Goal: Task Accomplishment & Management: Use online tool/utility

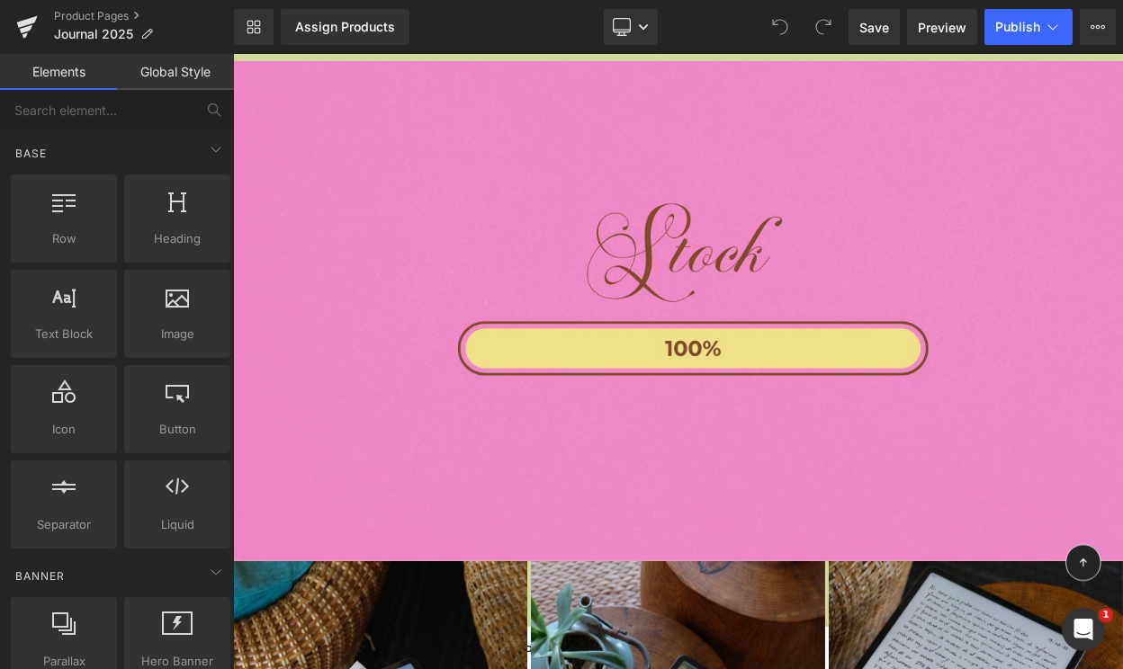
scroll to position [7515, 0]
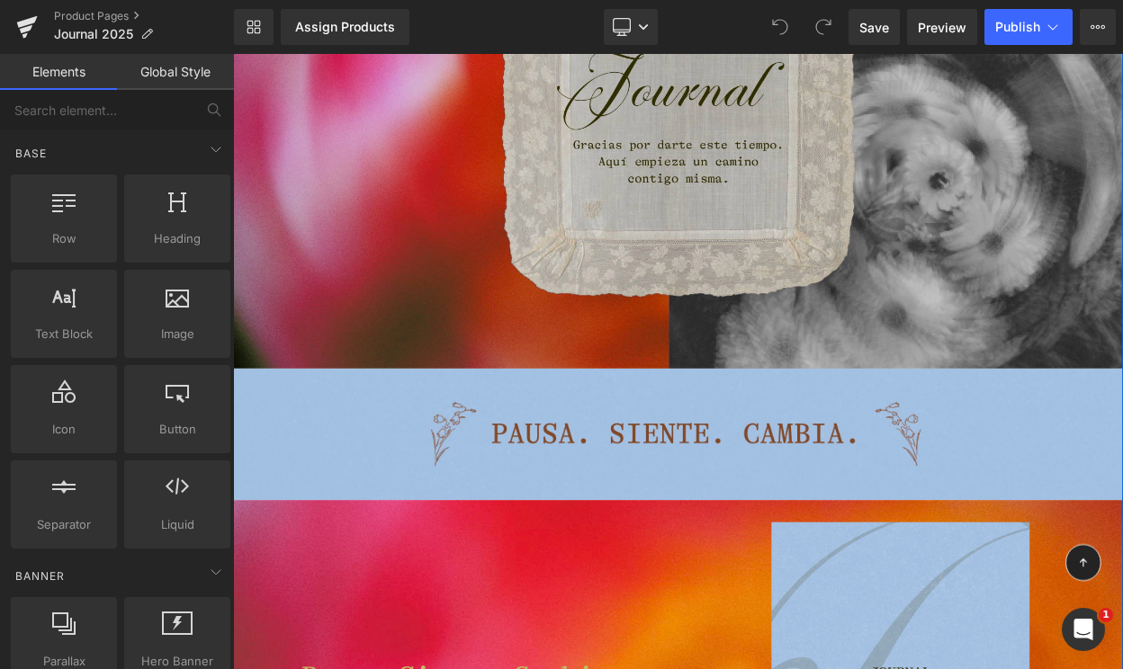
scroll to position [416, 0]
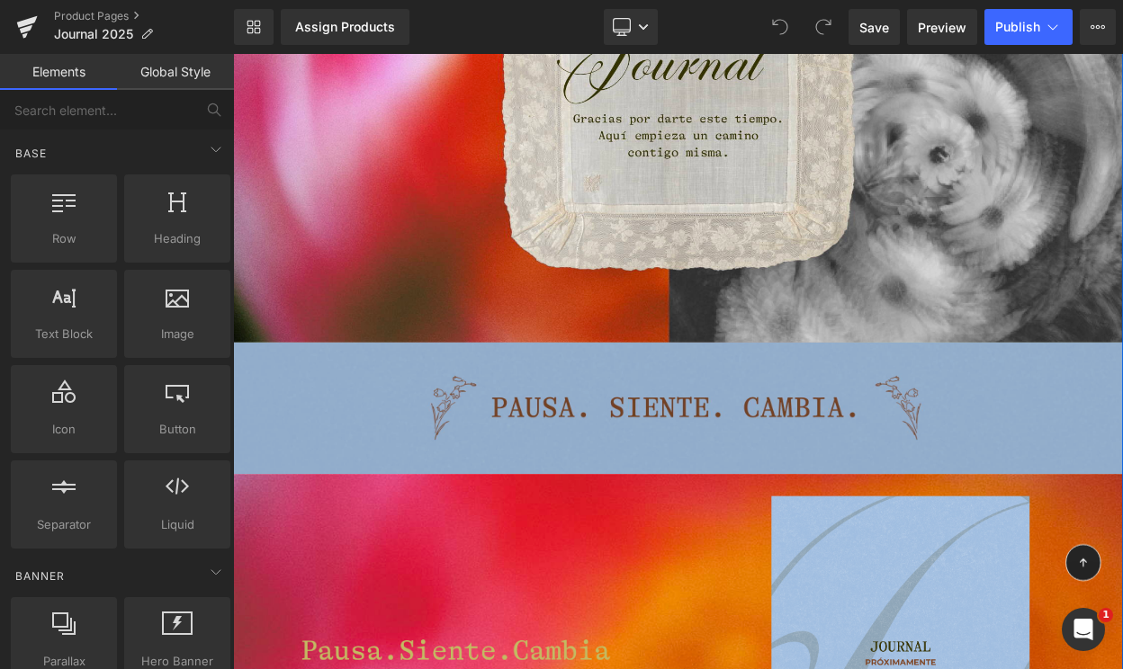
click at [632, 474] on img at bounding box center [777, 487] width 1088 height 161
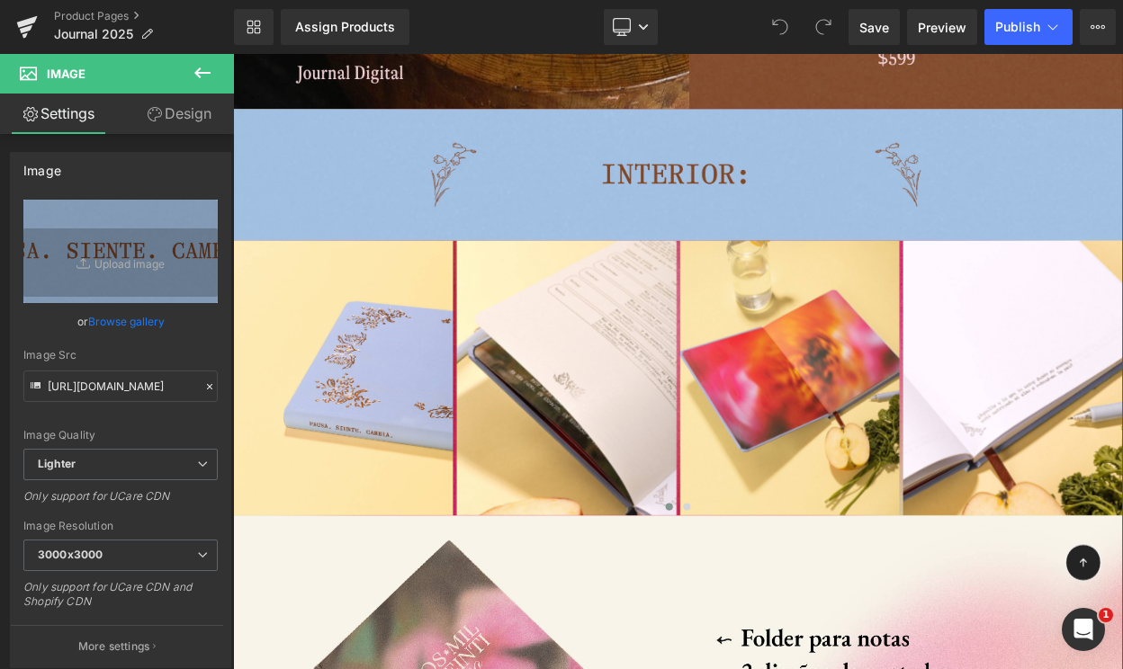
scroll to position [3901, 0]
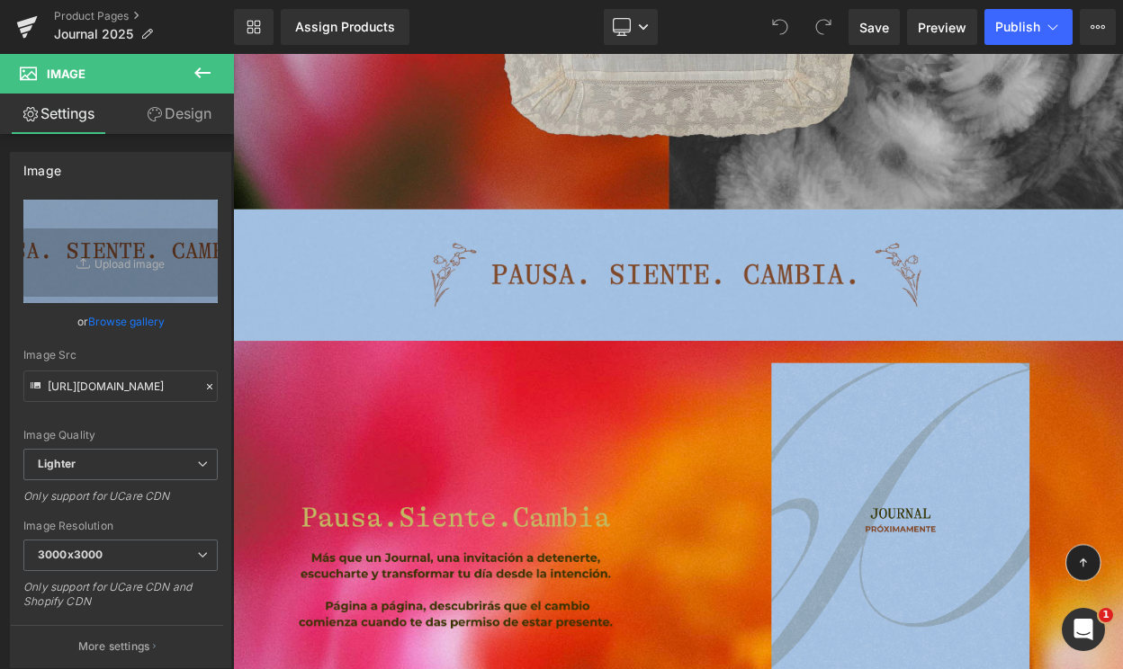
scroll to position [583, 0]
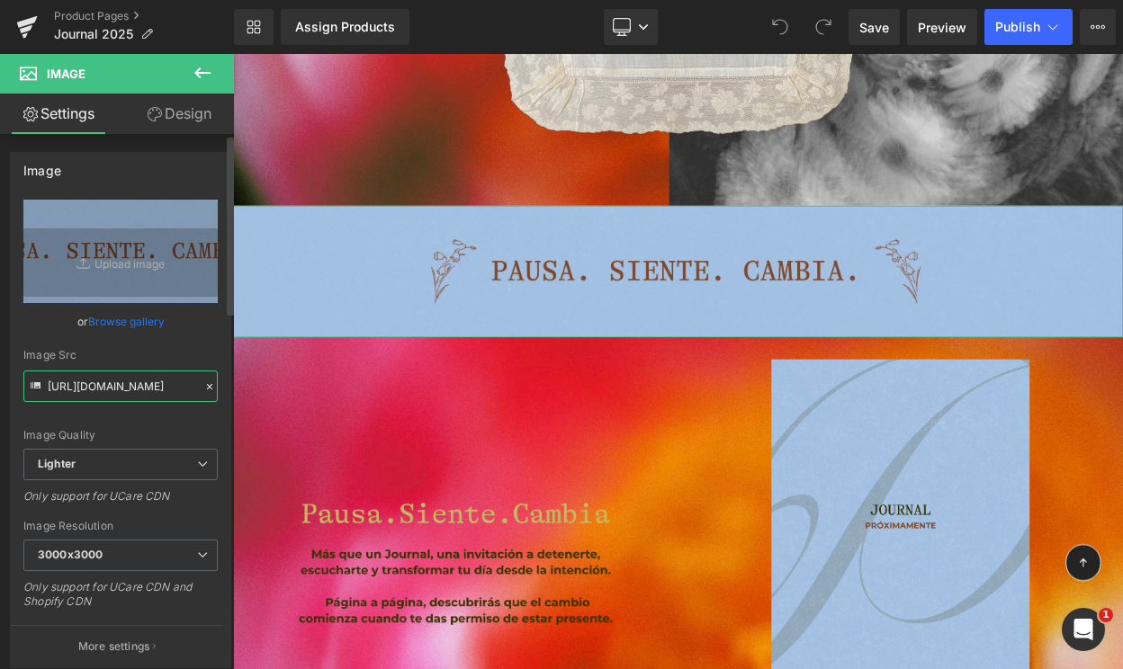
click at [136, 394] on input "https://ucarecdn.com/c6463095-49ad-4101-b59b-e1af034a7a0d/-/format/auto/-/previ…" at bounding box center [120, 386] width 194 height 31
click at [133, 389] on input "https://ucarecdn.com/c6463095-49ad-4101-b59b-e1af034a7a0d/-/format/auto/-/previ…" at bounding box center [120, 386] width 194 height 31
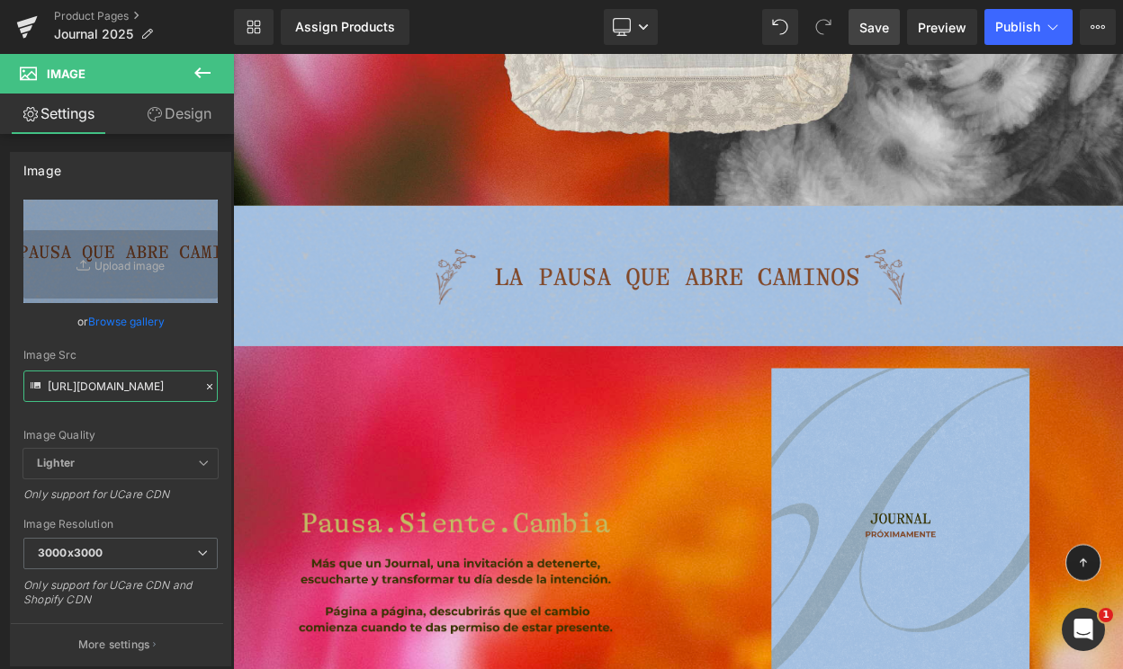
type input "[URL][DOMAIN_NAME]"
click at [862, 23] on span "Save" at bounding box center [874, 27] width 30 height 19
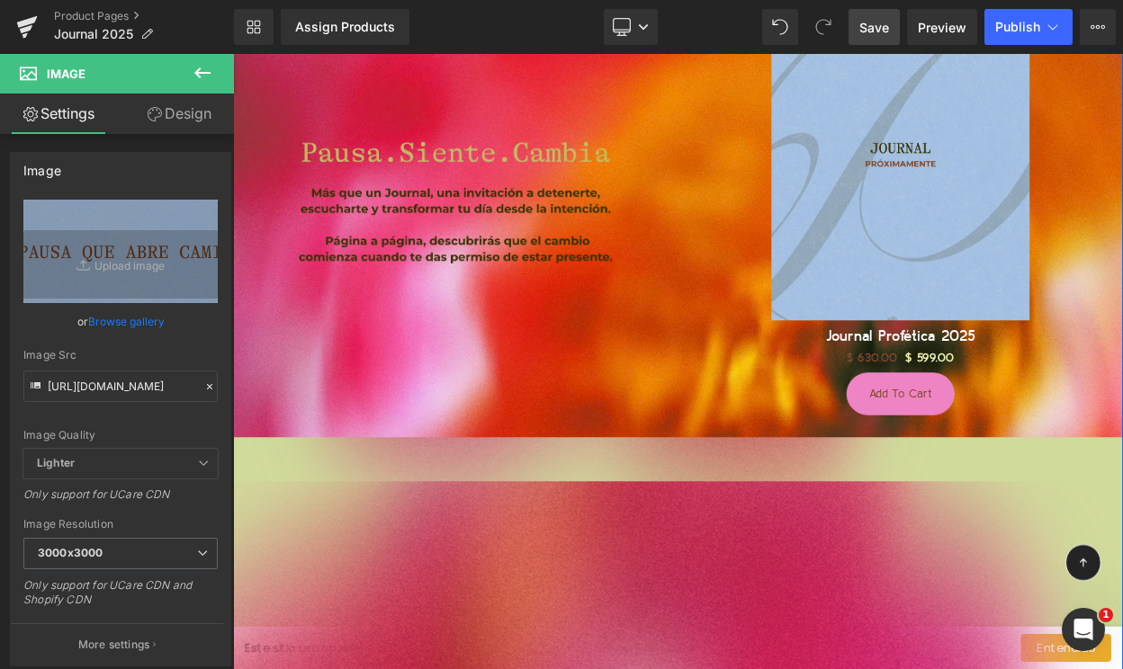
scroll to position [1028, 0]
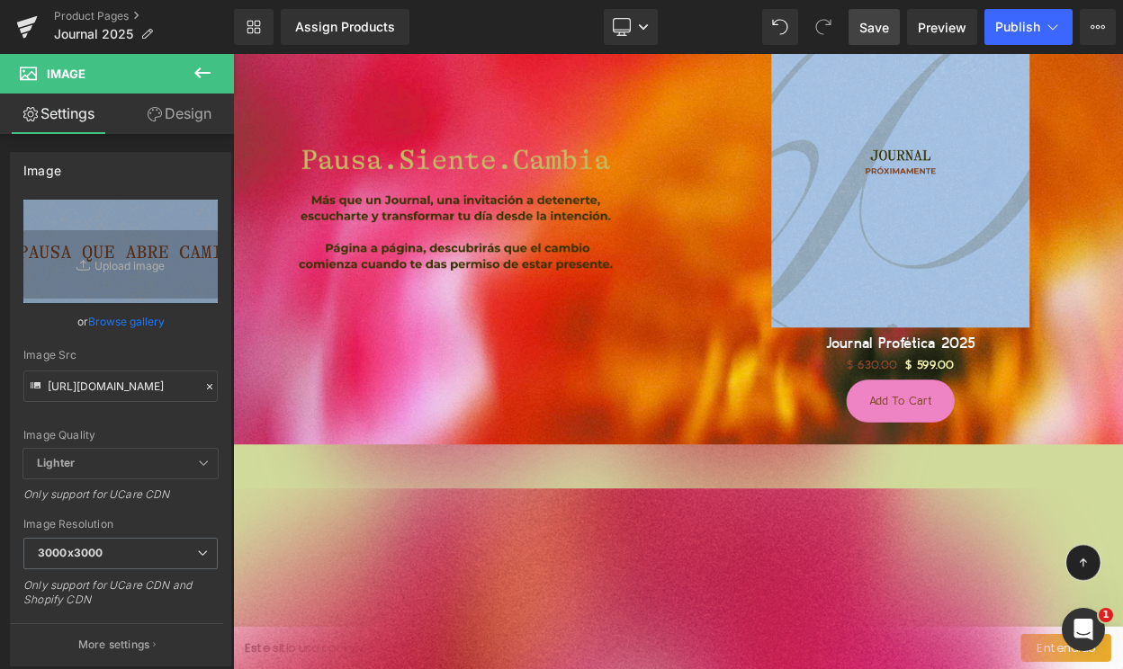
click at [204, 67] on icon at bounding box center [203, 73] width 22 height 22
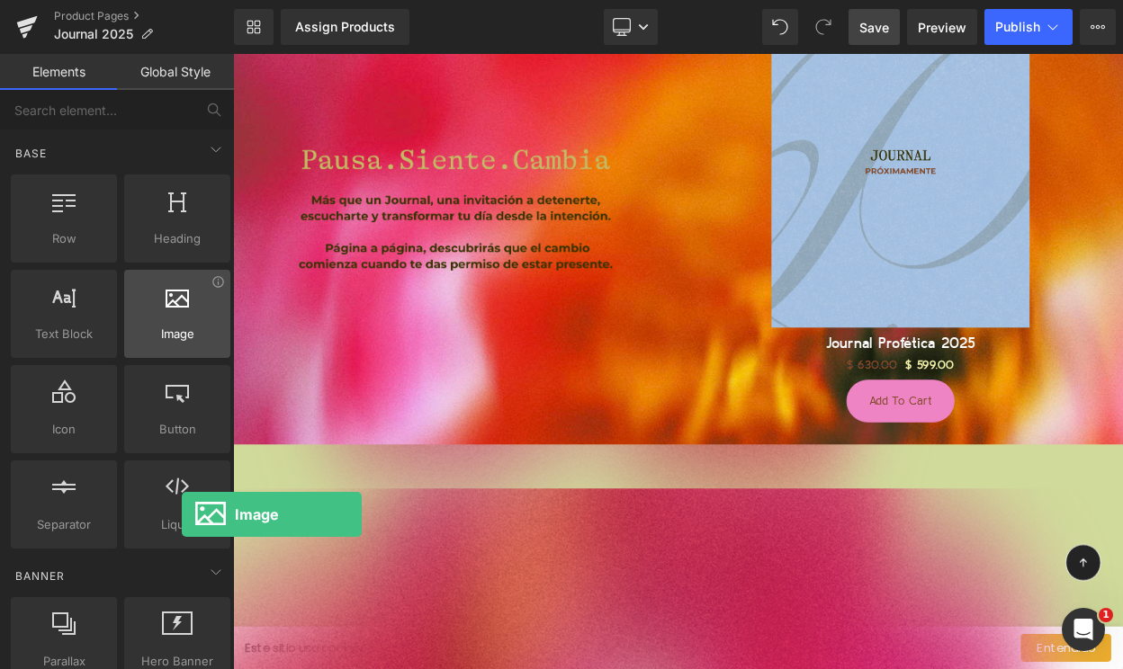
click at [182, 327] on span "Image" at bounding box center [177, 334] width 95 height 19
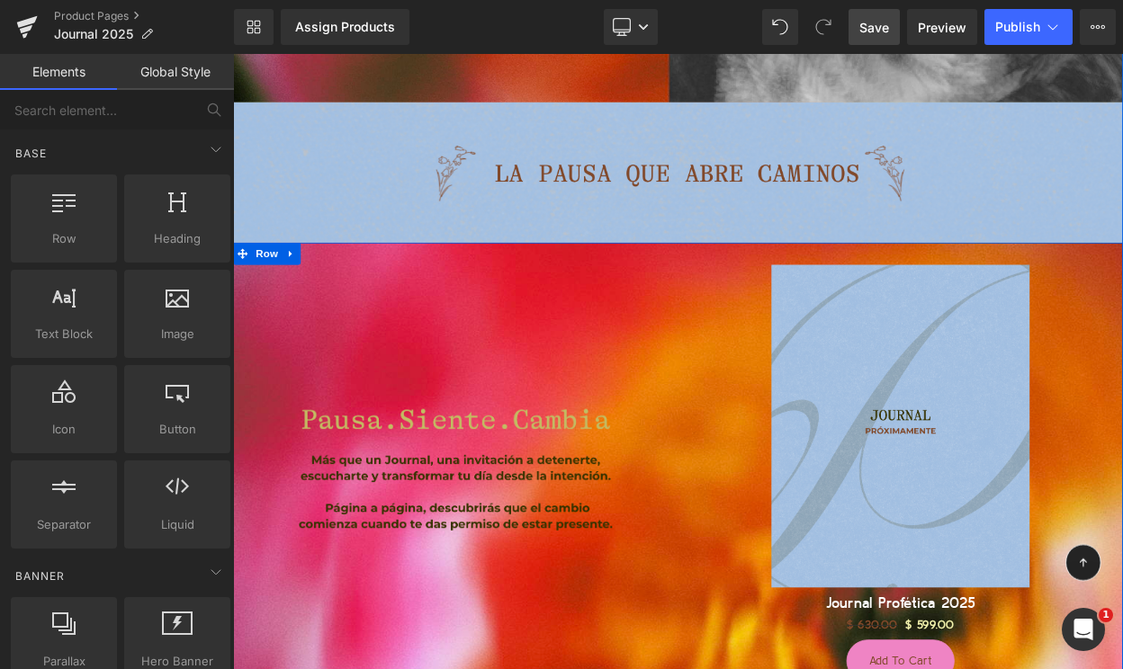
scroll to position [695, 0]
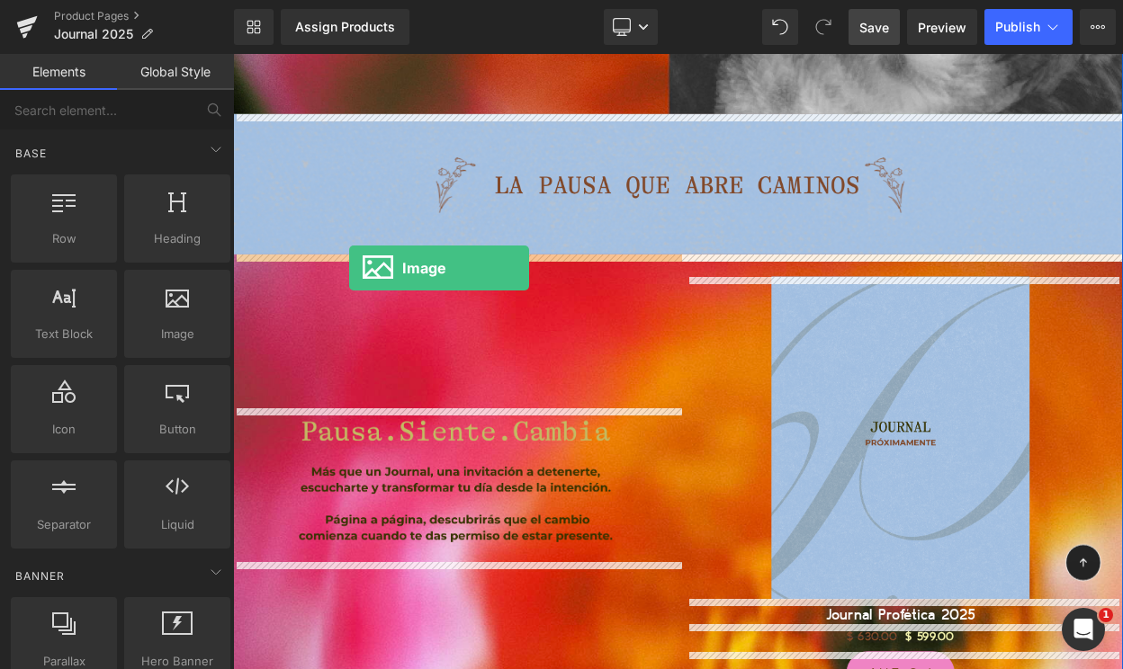
drag, startPoint x: 397, startPoint y: 390, endPoint x: 373, endPoint y: 316, distance: 78.2
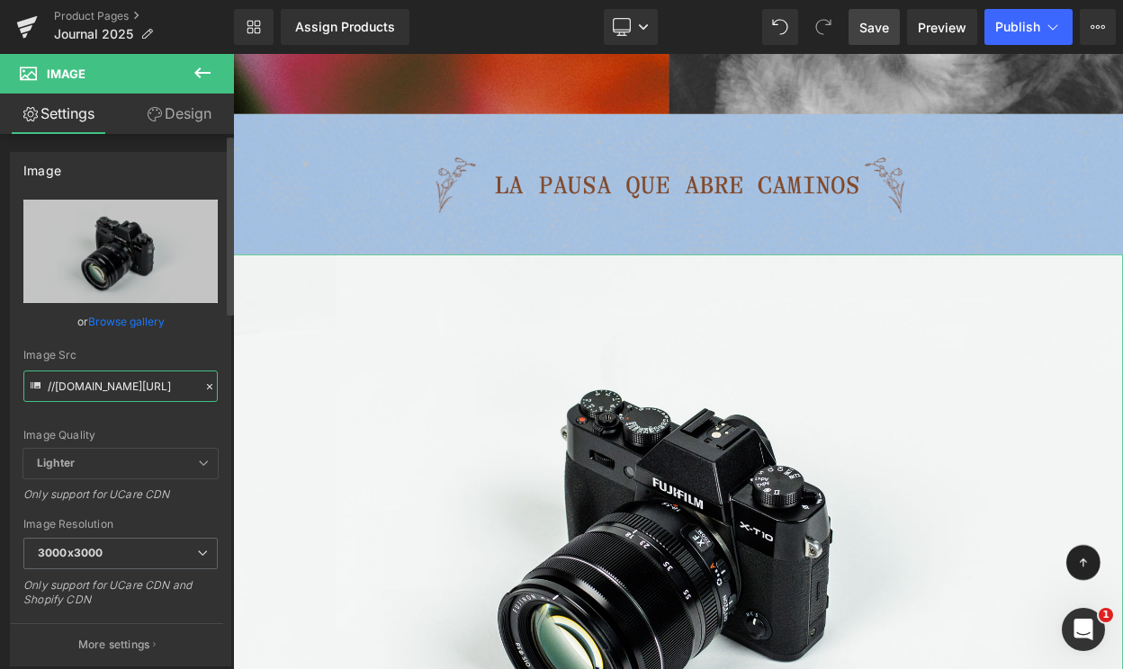
click at [110, 391] on input "//[DOMAIN_NAME][URL]" at bounding box center [120, 386] width 194 height 31
paste input "https://cdn.shopify.com/s/files/1/0570/4643/3947/files/Pagina_Web_-_AGENDA_2025…"
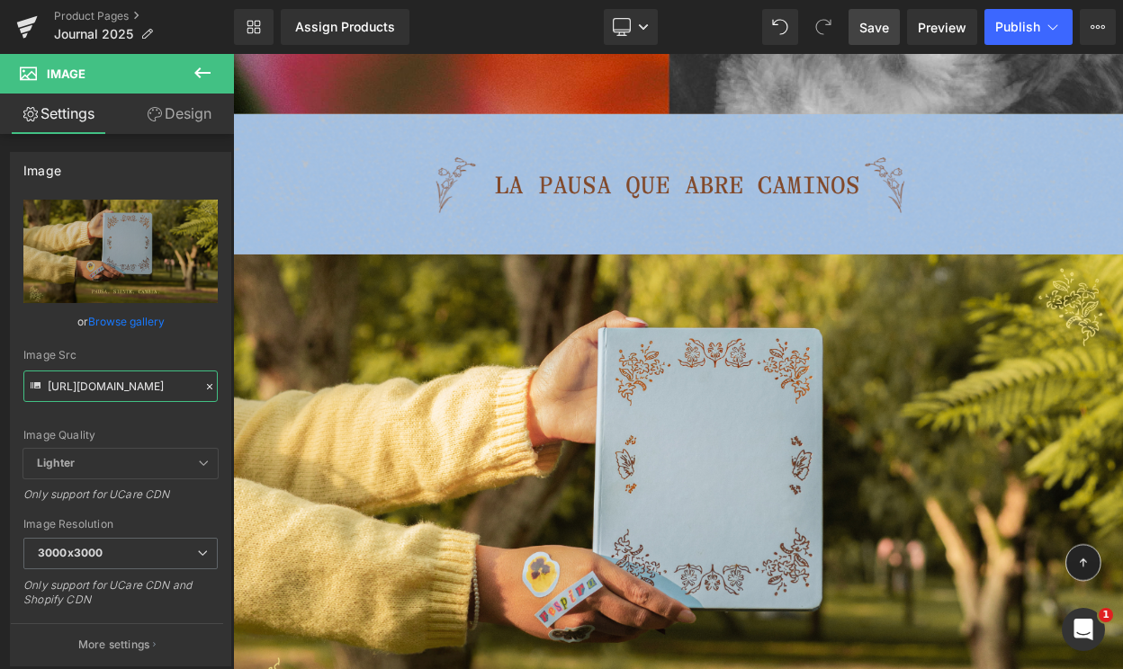
type input "[URL][DOMAIN_NAME]"
click at [866, 29] on span "Save" at bounding box center [874, 27] width 30 height 19
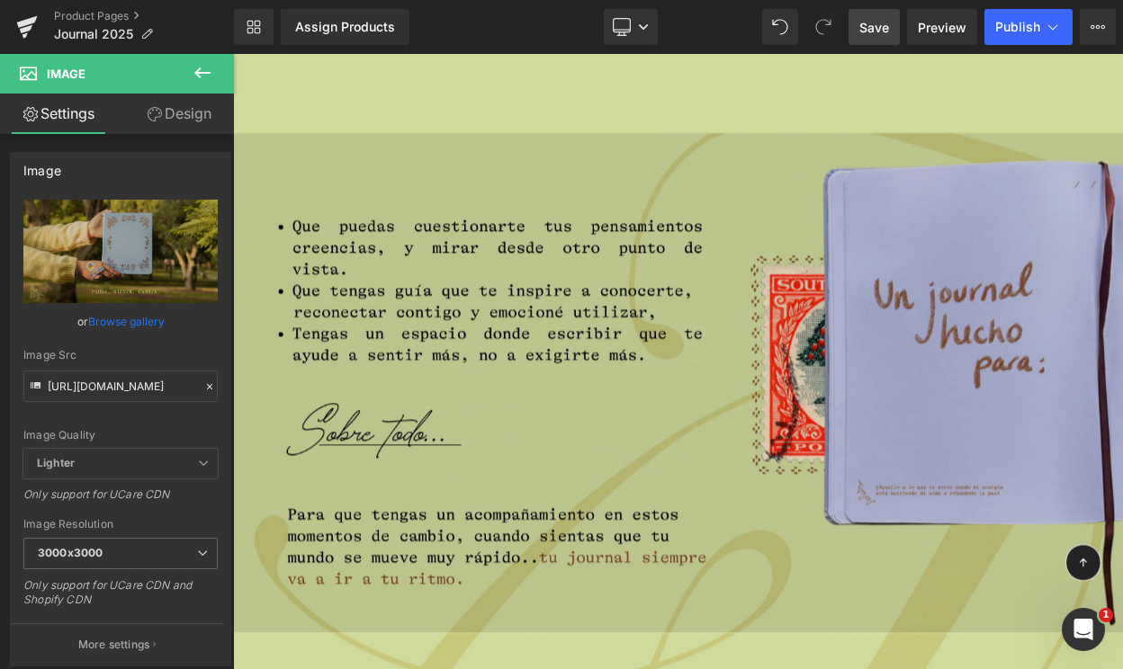
scroll to position [6710, 0]
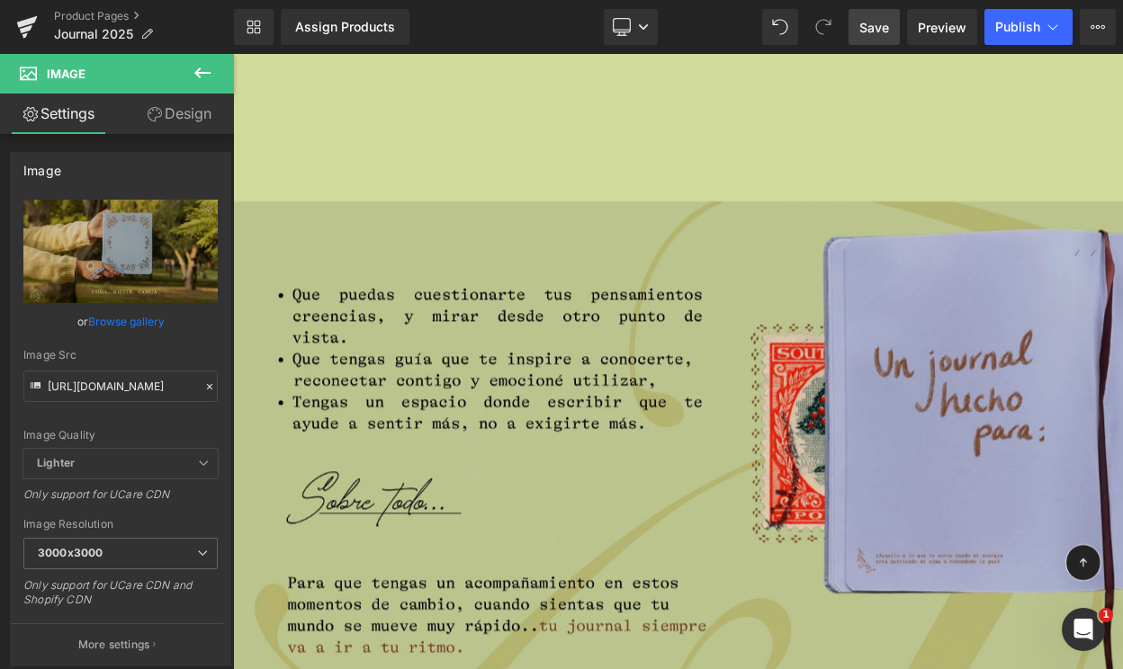
click at [793, 412] on img at bounding box center [777, 540] width 1088 height 612
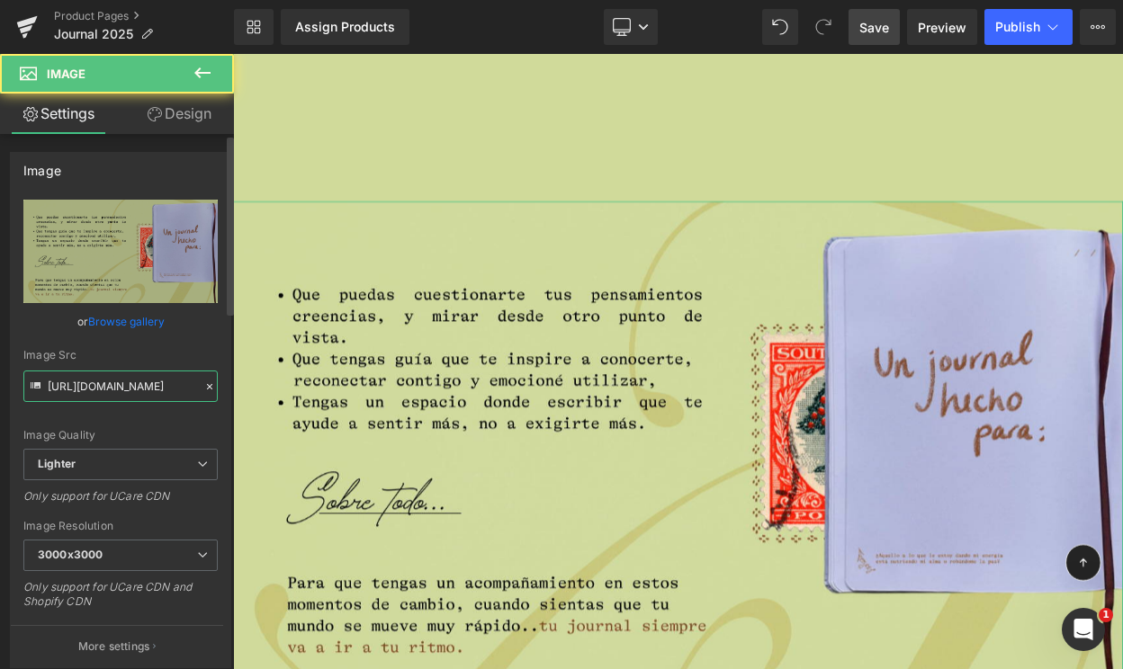
click at [137, 379] on input "https://ucarecdn.com/2afe29bb-b96f-49e8-97c6-93960bc22984/-/format/auto/-/previ…" at bounding box center [120, 386] width 194 height 31
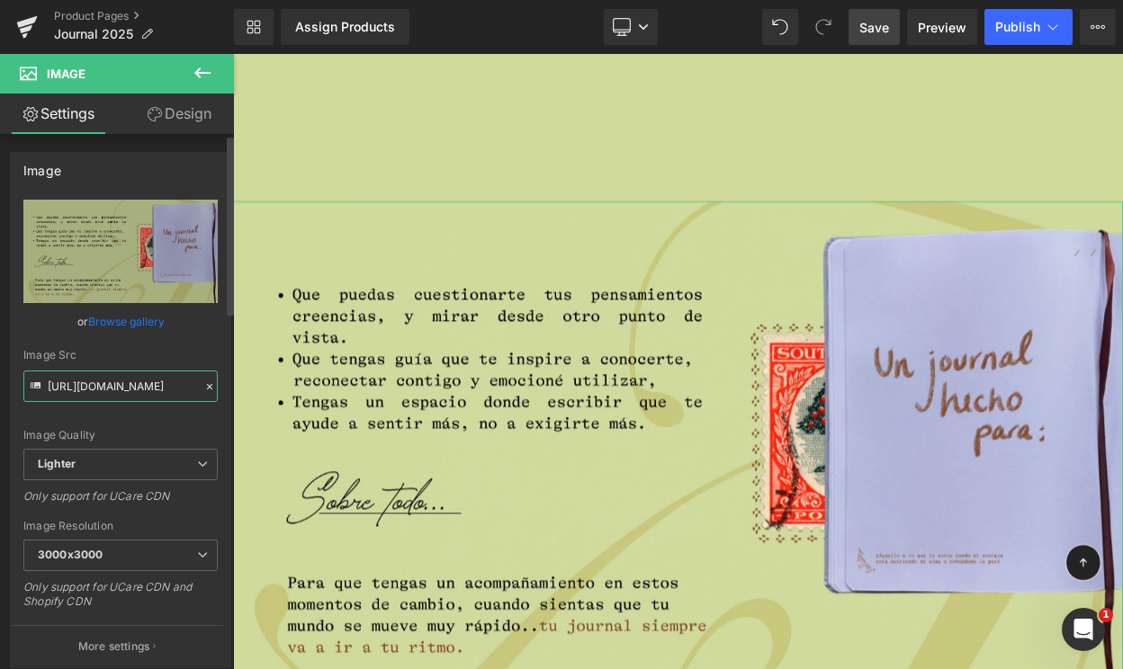
click at [137, 379] on input "https://ucarecdn.com/2afe29bb-b96f-49e8-97c6-93960bc22984/-/format/auto/-/previ…" at bounding box center [120, 386] width 194 height 31
paste input "cdn.shopify.com/s/files/1/0570/4643/3947/files/14_54c27334-71a6-4e45-af00-83197…"
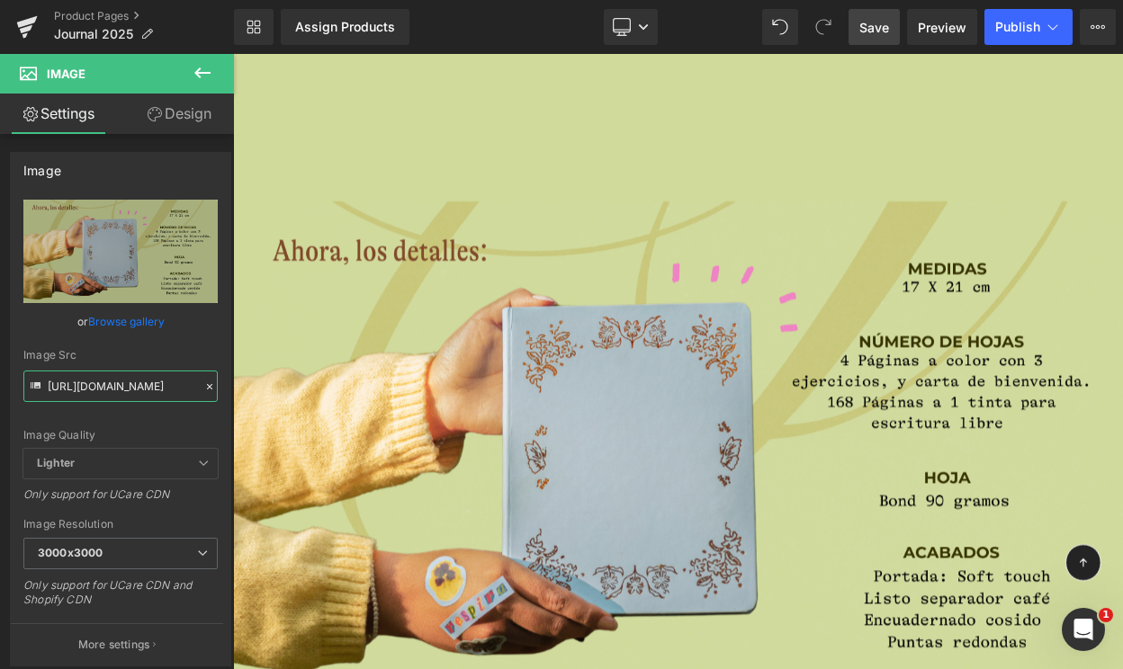
type input "https://cdn.shopify.com/s/files/1/0570/4643/3947/files/14_54c27334-71a6-4e45-af…"
click at [867, 28] on span "Save" at bounding box center [874, 27] width 30 height 19
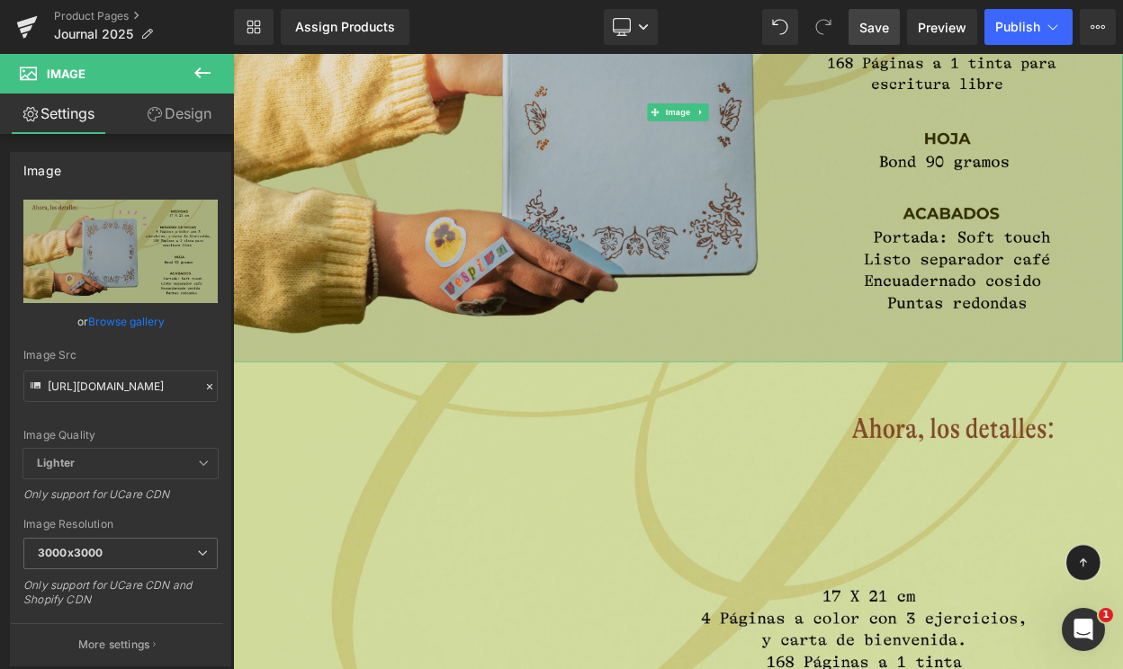
scroll to position [7196, 0]
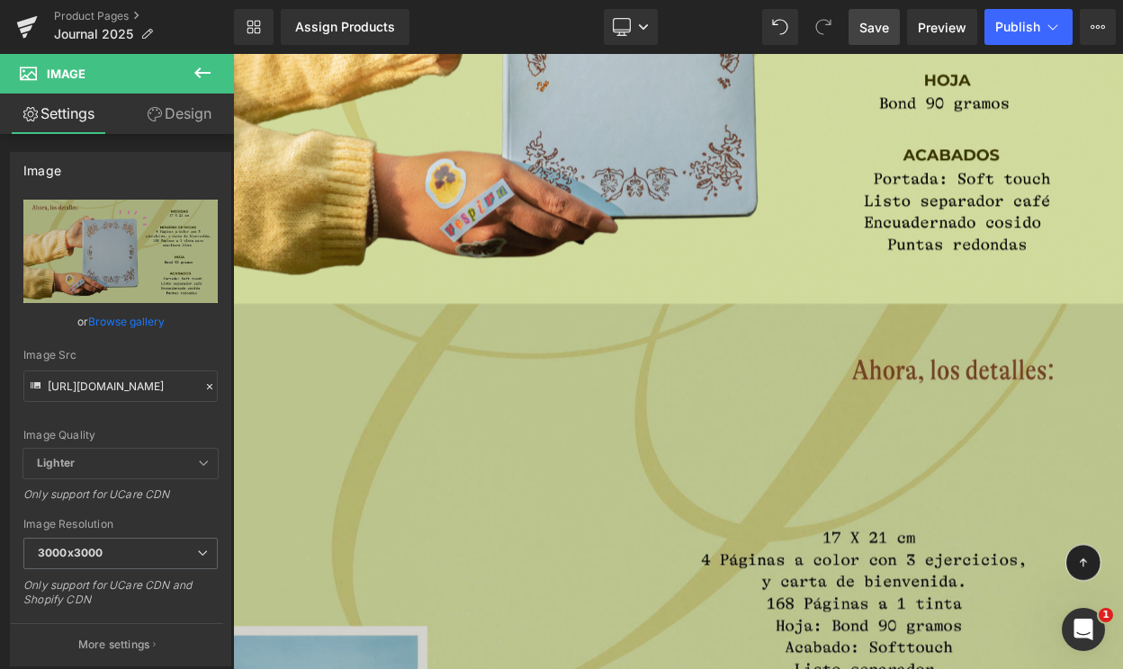
click at [736, 550] on img at bounding box center [777, 666] width 1088 height 612
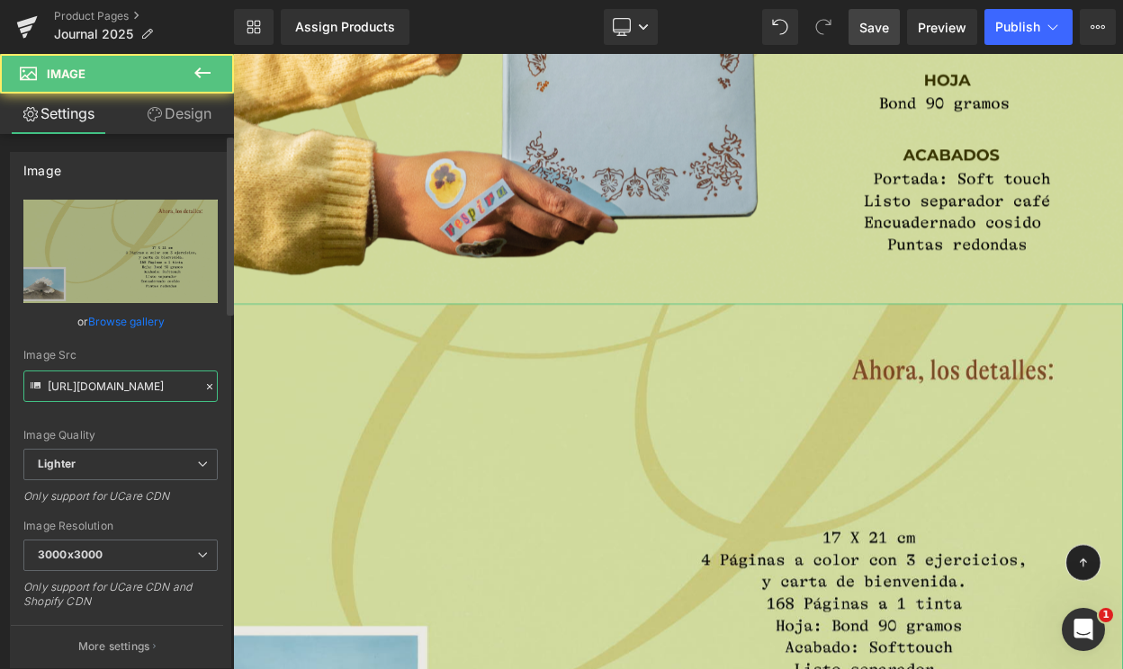
click at [55, 378] on input "https://ucarecdn.com/7b414b33-d05f-4e2b-9779-68b4f5095049/-/format/auto/-/previ…" at bounding box center [120, 386] width 194 height 31
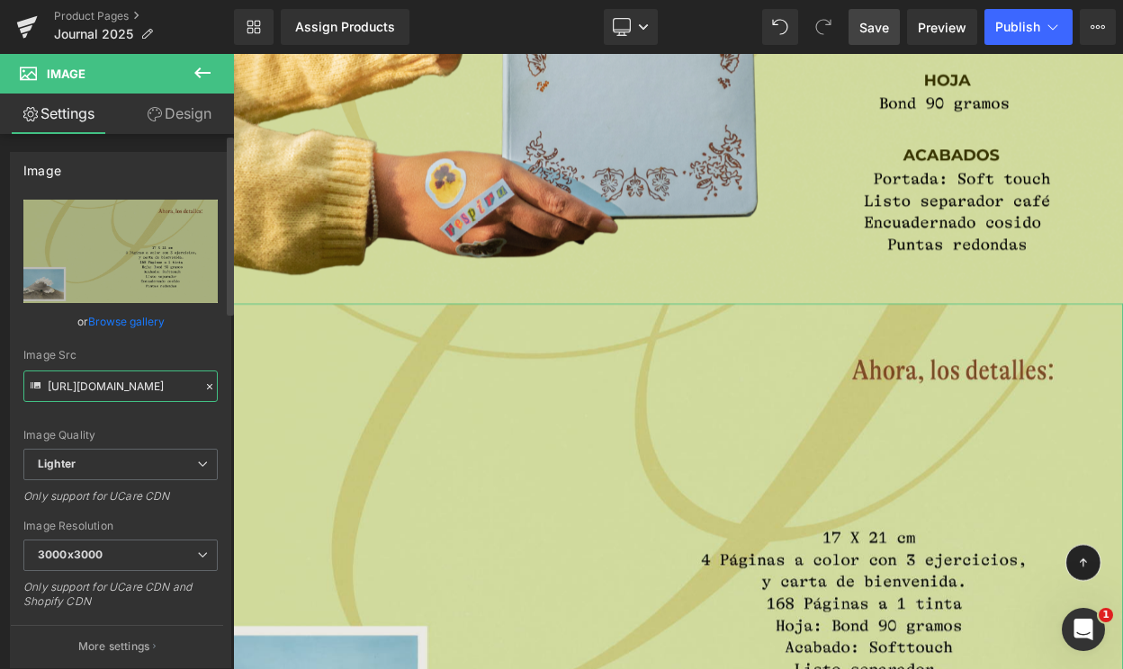
click at [55, 378] on input "https://ucarecdn.com/7b414b33-d05f-4e2b-9779-68b4f5095049/-/format/auto/-/previ…" at bounding box center [120, 386] width 194 height 31
paste input "cdn.shopify.com/s/files/1/0570/4643/3947/files/13.png?v=1755858342"
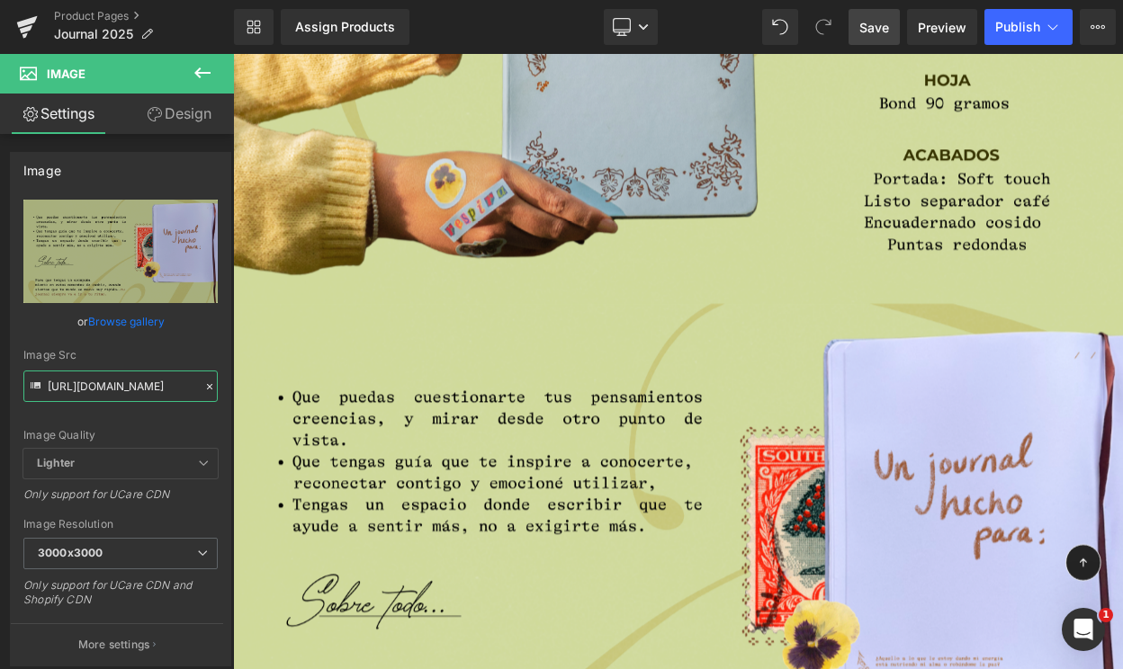
type input "https://cdn.shopify.com/s/files/1/0570/4643/3947/files/13_3000x3000.png?v=17558…"
click at [861, 28] on span "Save" at bounding box center [874, 27] width 30 height 19
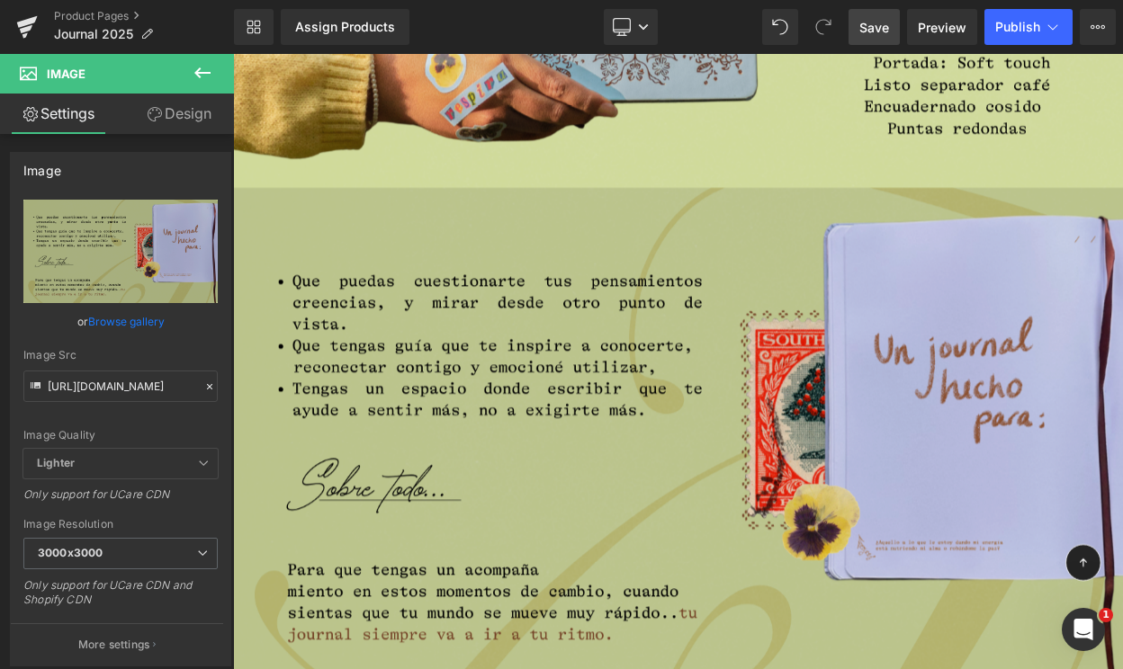
scroll to position [7355, 0]
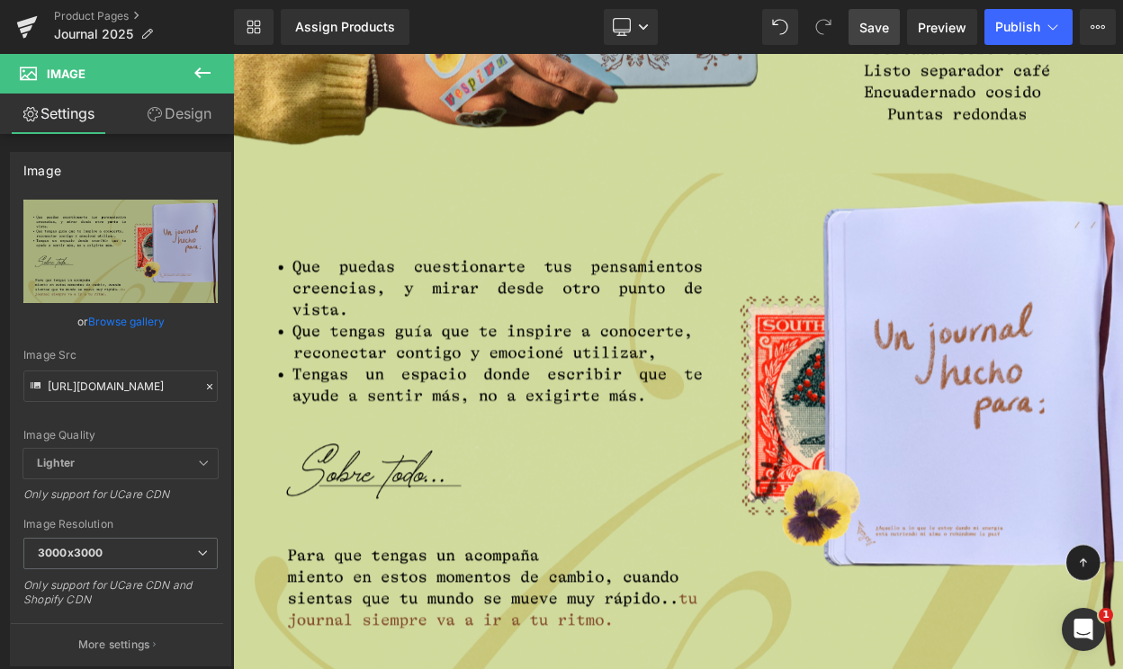
click at [195, 79] on icon at bounding box center [203, 73] width 22 height 22
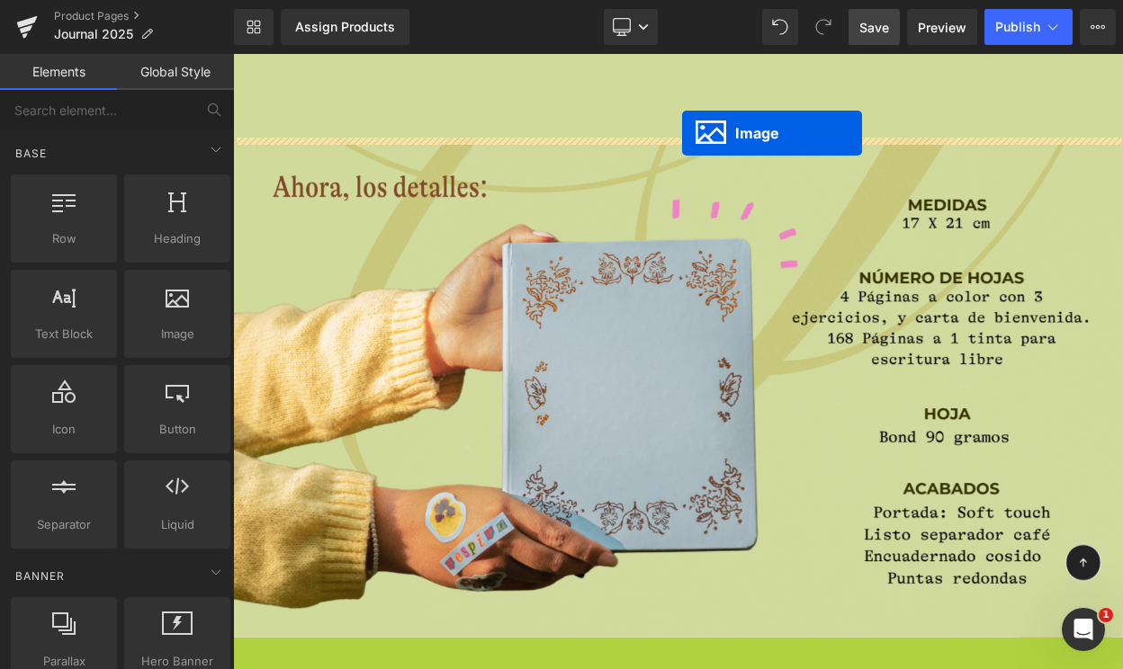
scroll to position [6733, 0]
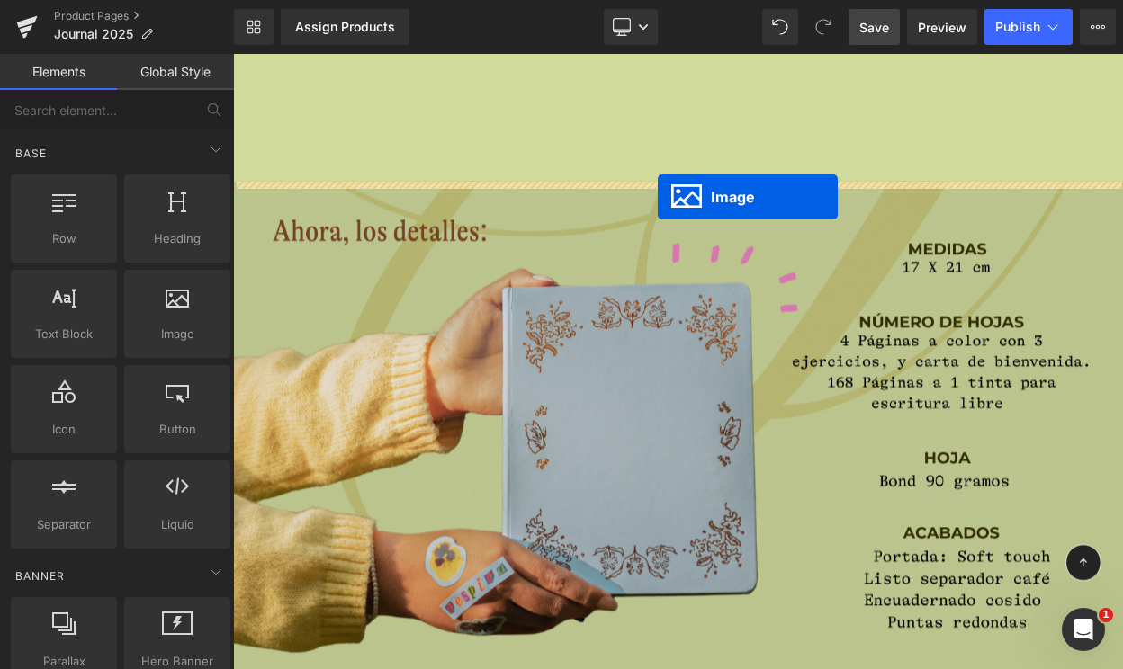
drag, startPoint x: 777, startPoint y: 694, endPoint x: 752, endPoint y: 228, distance: 467.5
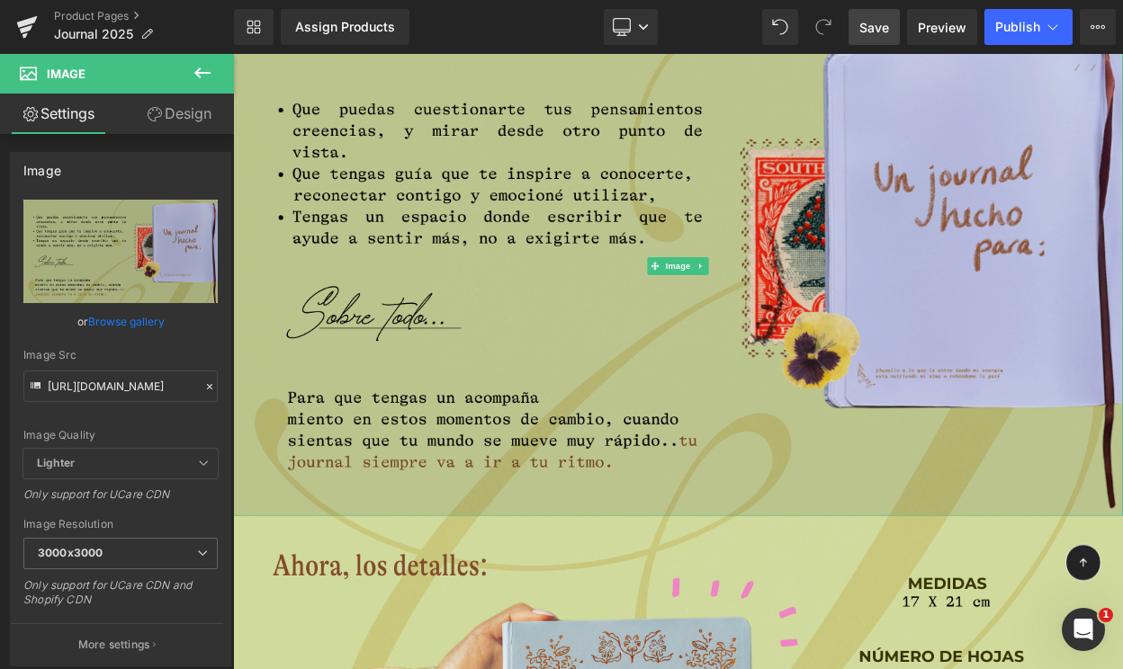
scroll to position [6979, 0]
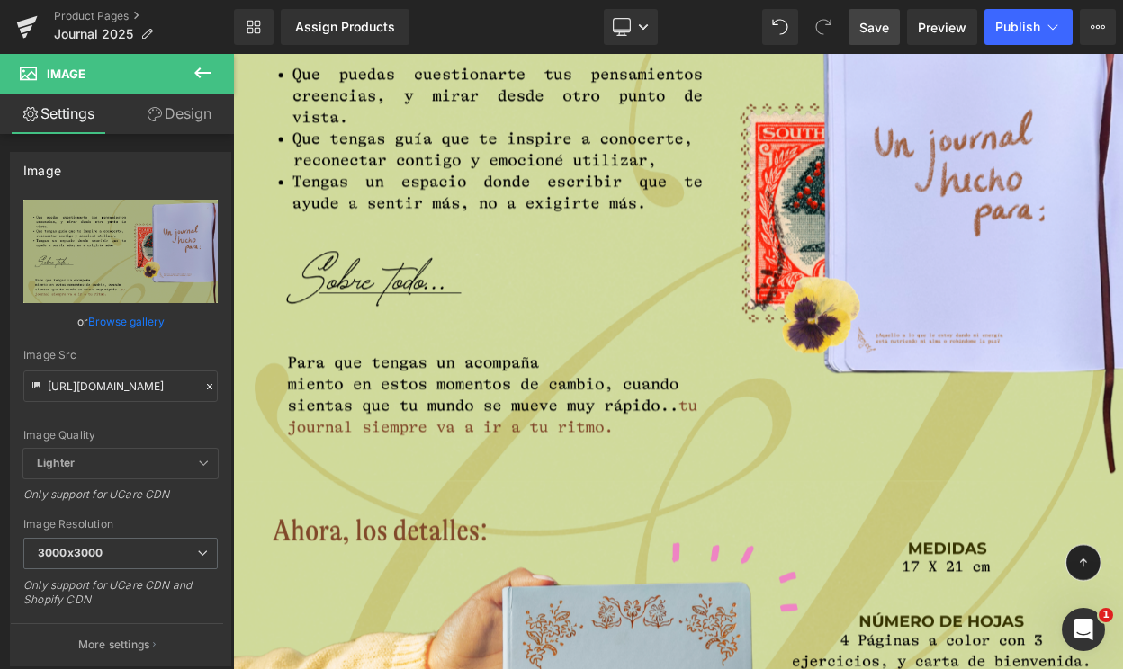
click at [868, 26] on span "Save" at bounding box center [874, 27] width 30 height 19
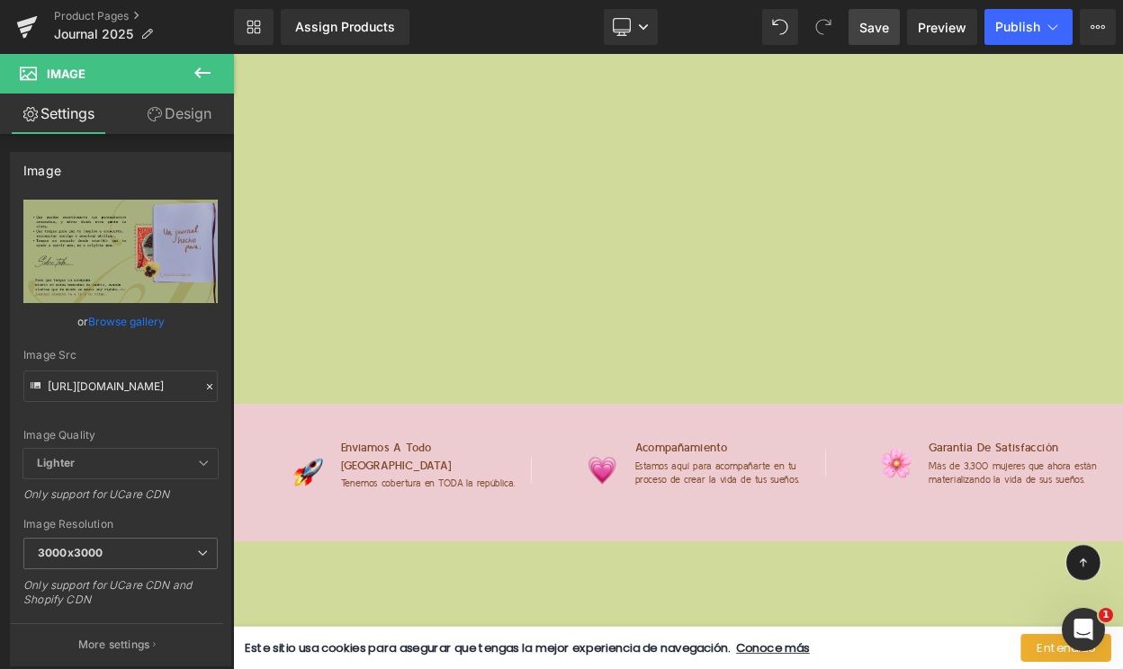
scroll to position [9417, 0]
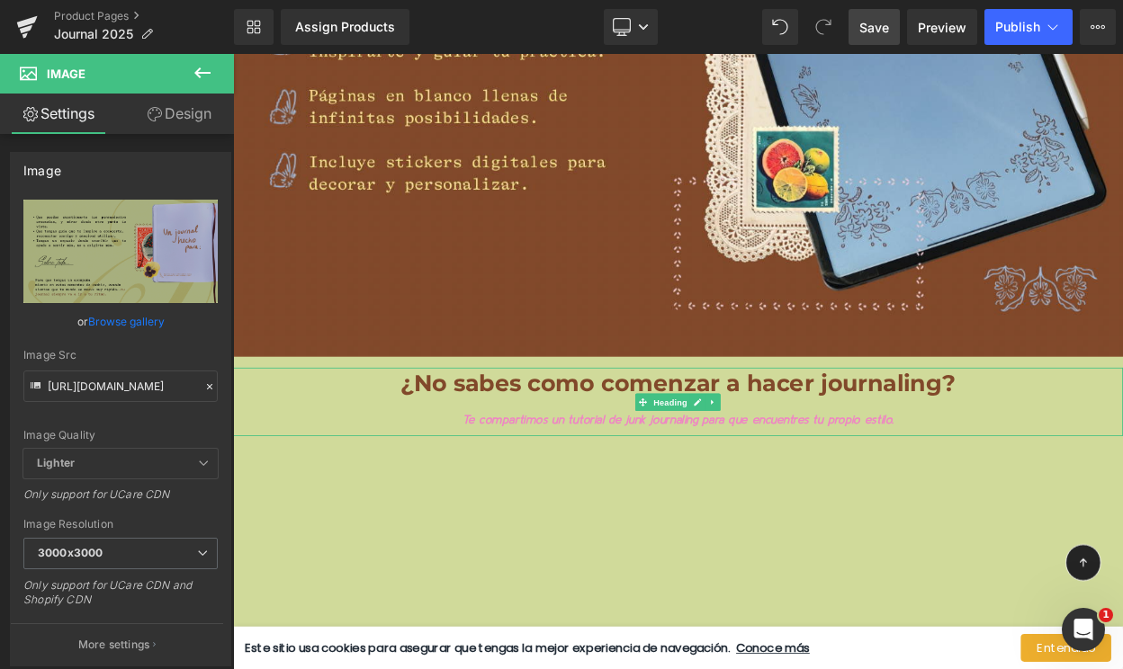
click at [595, 461] on b "¿No sabes como comenzar a hacer journaling?" at bounding box center [777, 457] width 679 height 34
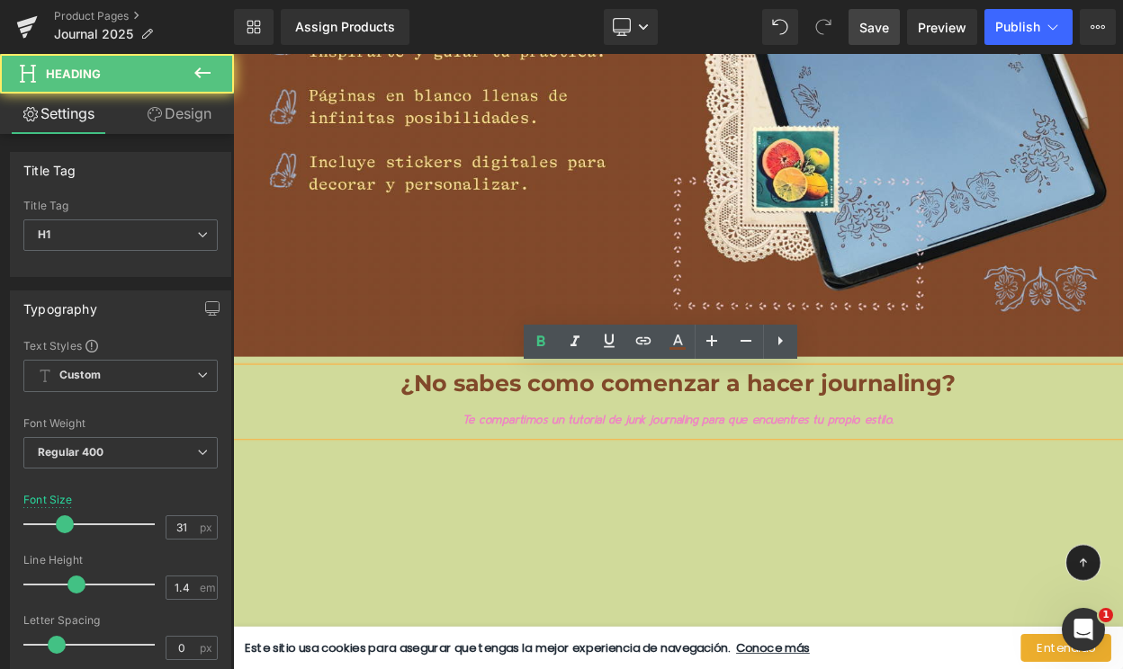
click at [426, 467] on h1 "¿No sabes como comenzar a hacer journaling?" at bounding box center [777, 457] width 1088 height 39
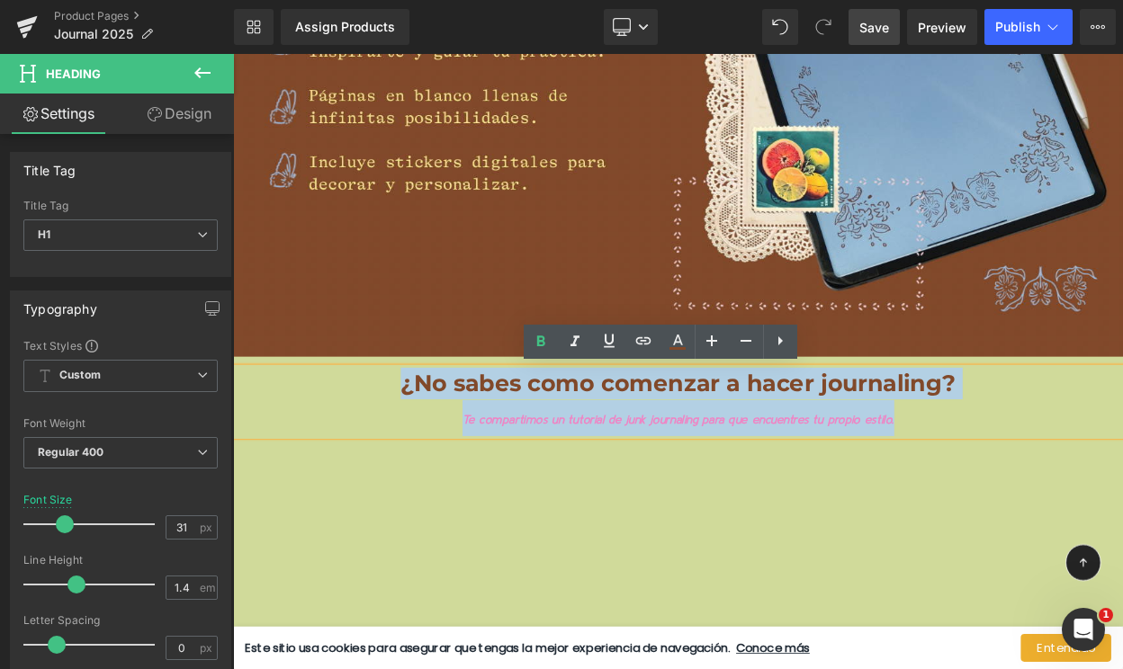
drag, startPoint x: 423, startPoint y: 466, endPoint x: 1053, endPoint y: 494, distance: 631.2
click at [1053, 494] on div "¿No sabes como comenzar a hacer journaling? Te compartimos un tutorial de junk …" at bounding box center [777, 480] width 1088 height 84
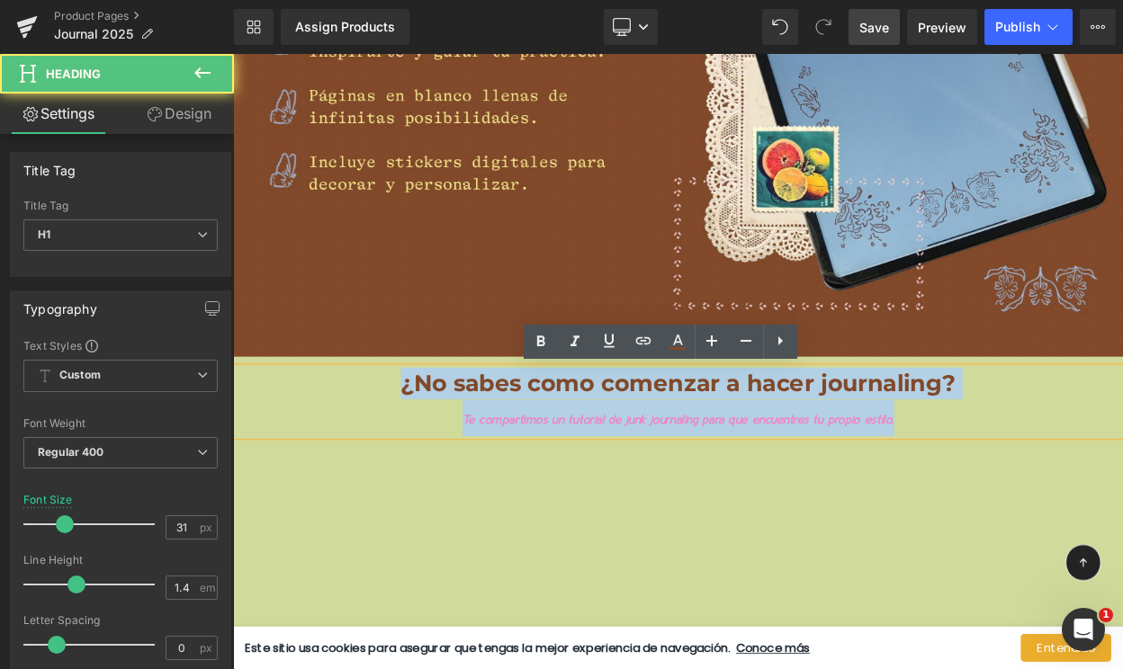
click at [1053, 494] on h1 "Te compartimos un tutorial de junk journaling para que encuentres tu propio est…" at bounding box center [777, 500] width 1088 height 44
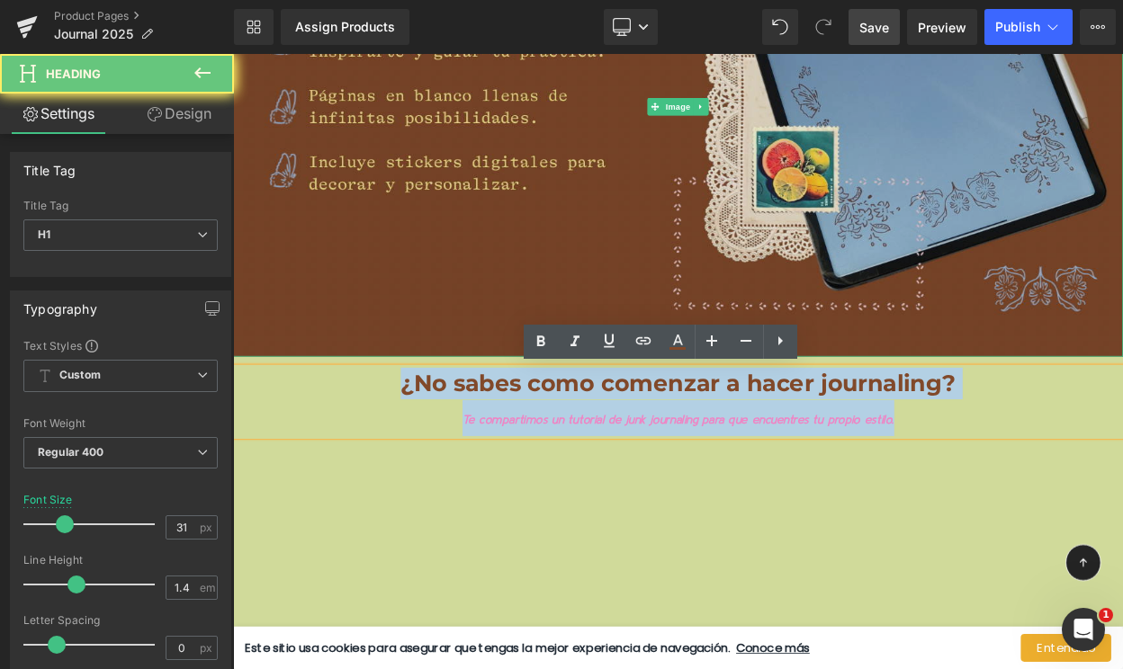
drag, startPoint x: 1053, startPoint y: 499, endPoint x: 327, endPoint y: 418, distance: 730.4
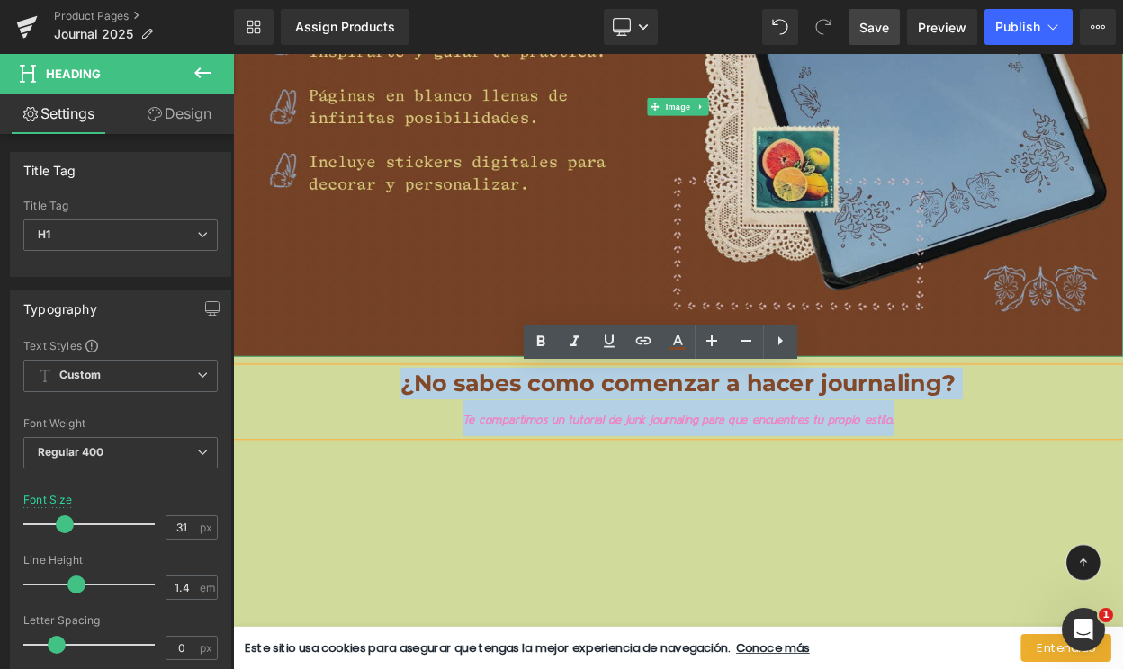
copy div "¿No sabes como comenzar a hacer journaling? Te compartimos un tutorial de junk …"
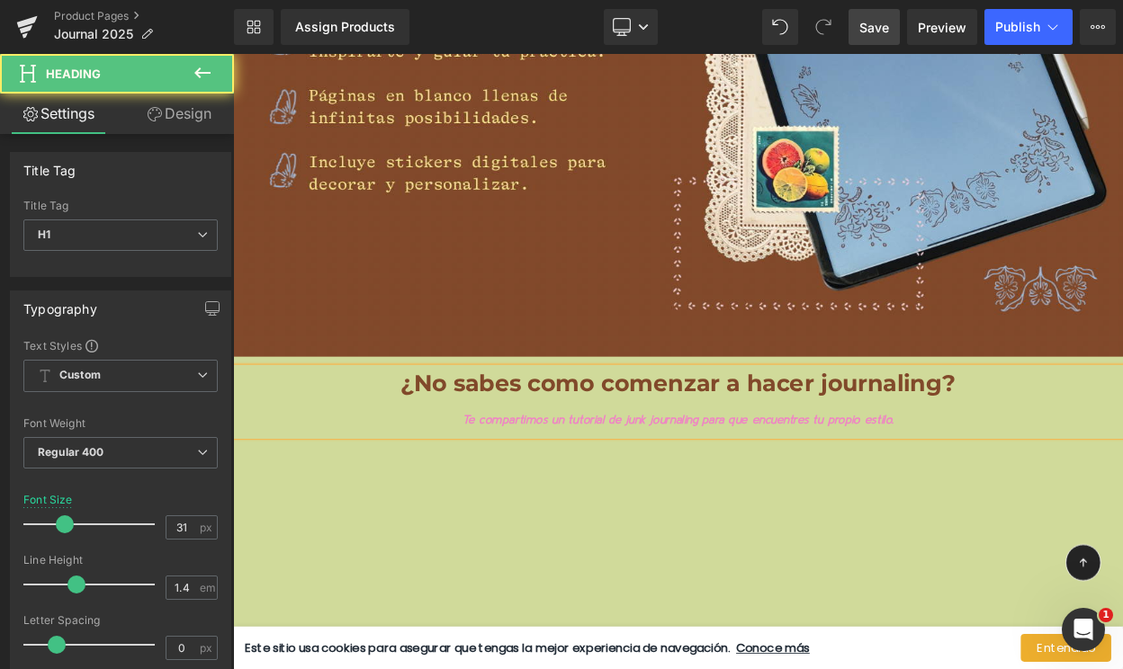
click at [770, 463] on b "¿No sabes como comenzar a hacer journaling?" at bounding box center [777, 457] width 679 height 34
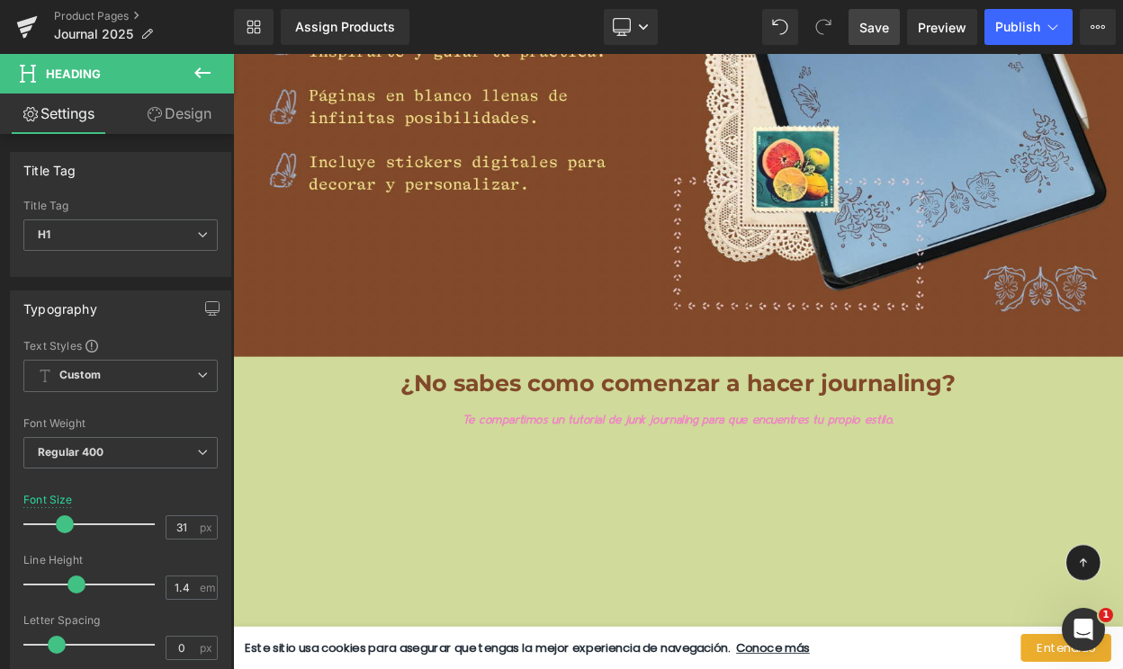
click at [198, 70] on icon at bounding box center [202, 72] width 16 height 11
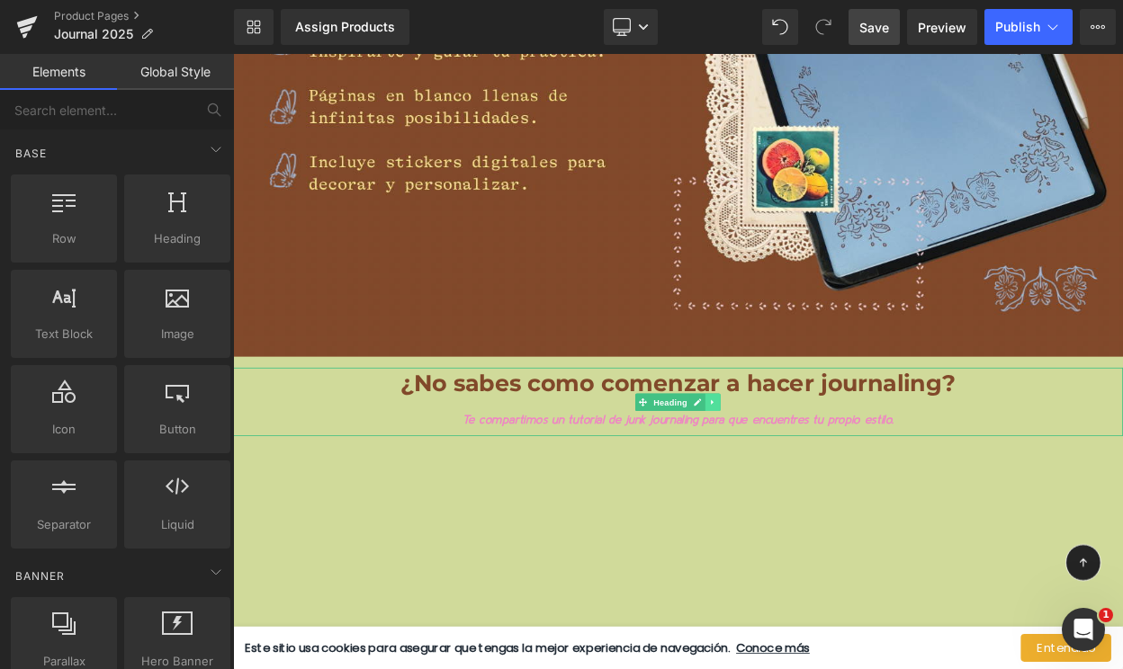
click at [818, 475] on icon at bounding box center [820, 480] width 10 height 11
click at [831, 475] on icon at bounding box center [830, 480] width 10 height 10
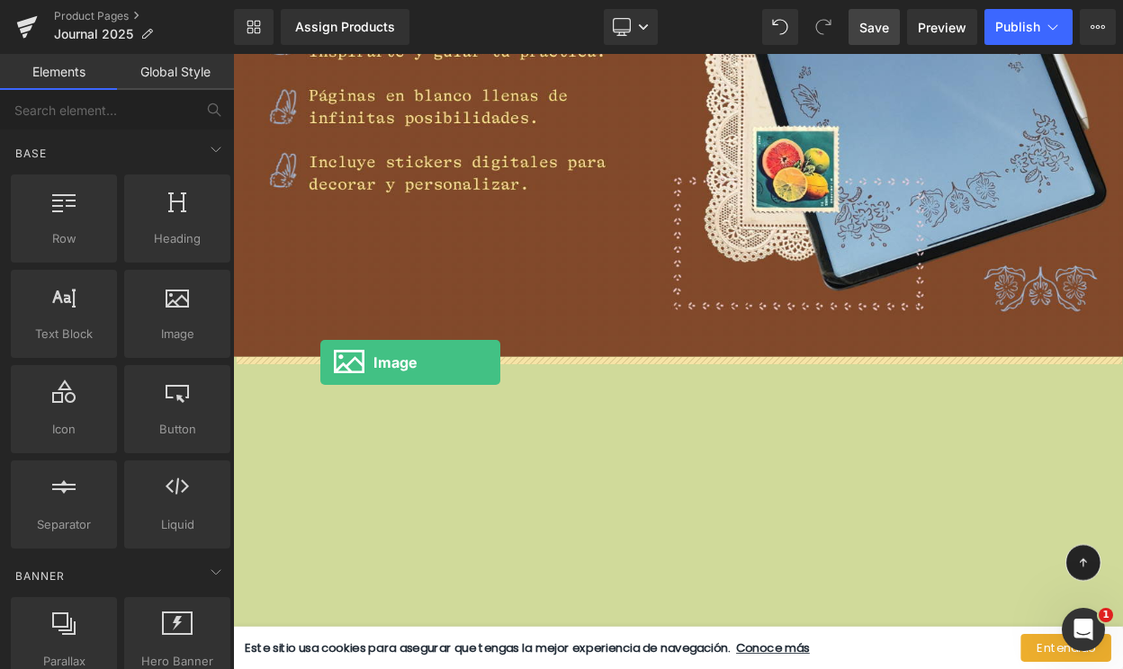
drag, startPoint x: 375, startPoint y: 390, endPoint x: 337, endPoint y: 432, distance: 56.0
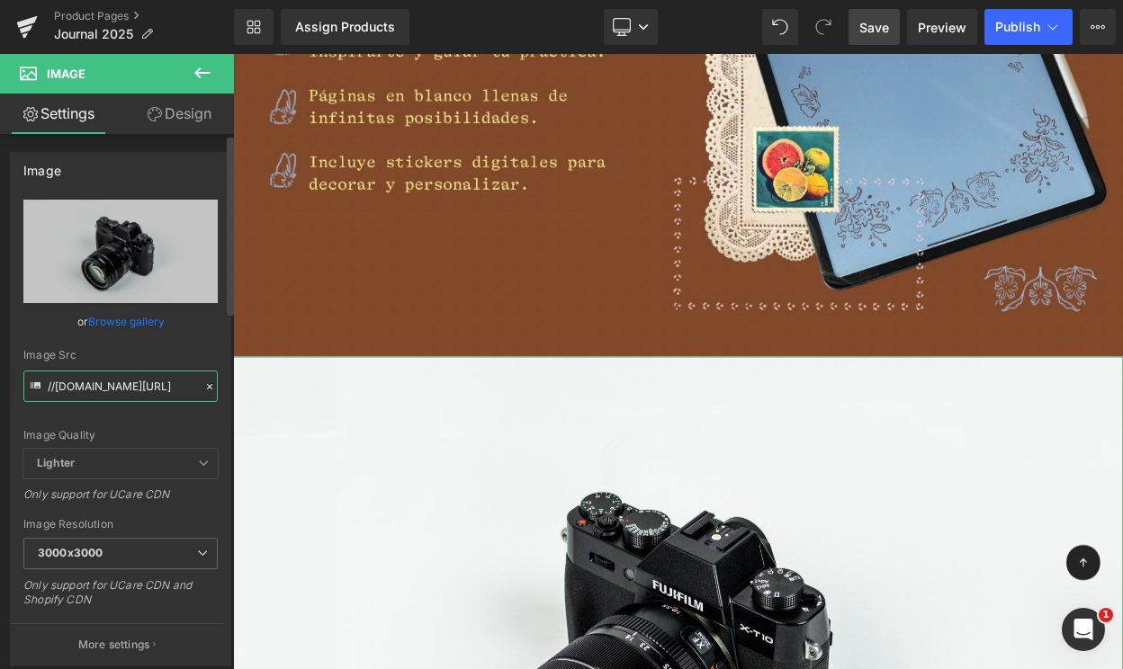
click at [119, 381] on input "//[DOMAIN_NAME][URL]" at bounding box center [120, 386] width 194 height 31
paste input "https://cdn.shopify.com/s/files/1/0570/4643/3947/files/Quieres_empezar_a_hacer_…"
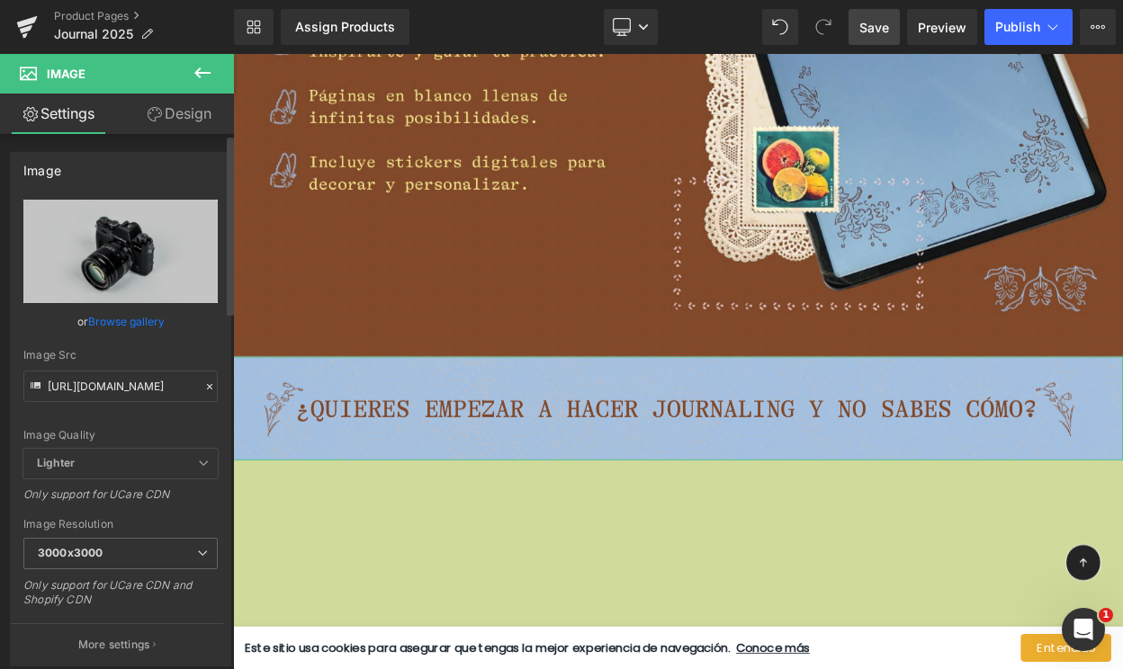
click at [112, 353] on div "Image Src" at bounding box center [120, 355] width 194 height 13
type input "https://cdn.shopify.com/s/files/1/0570/4643/3947/files/Quieres_empezar_a_hacer_…"
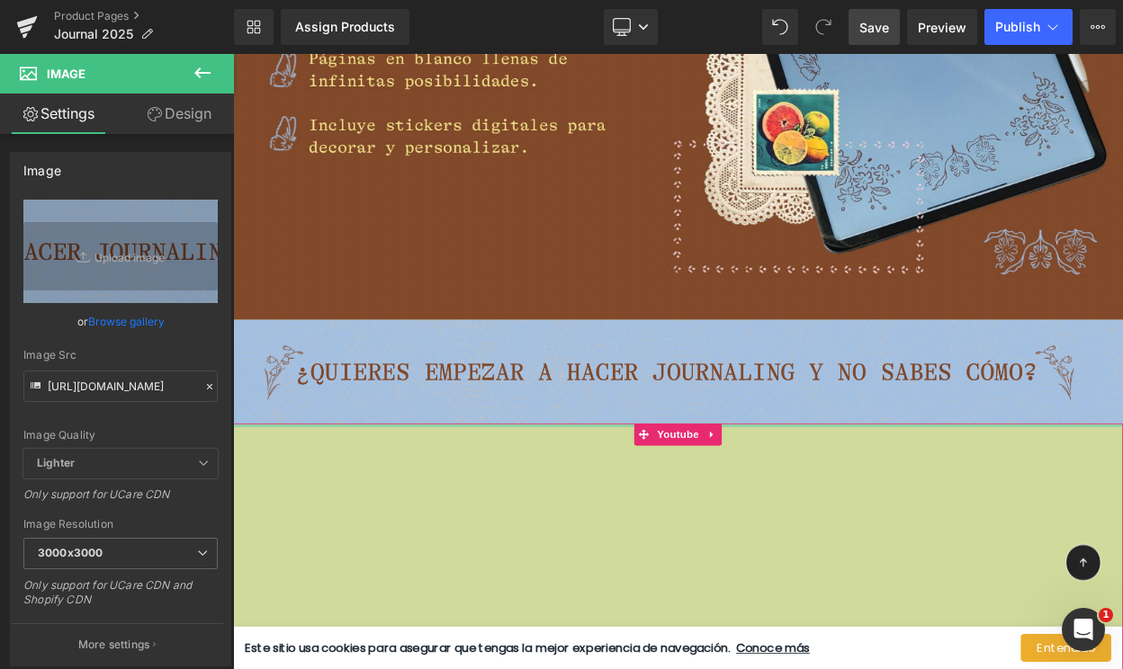
scroll to position [9482, 0]
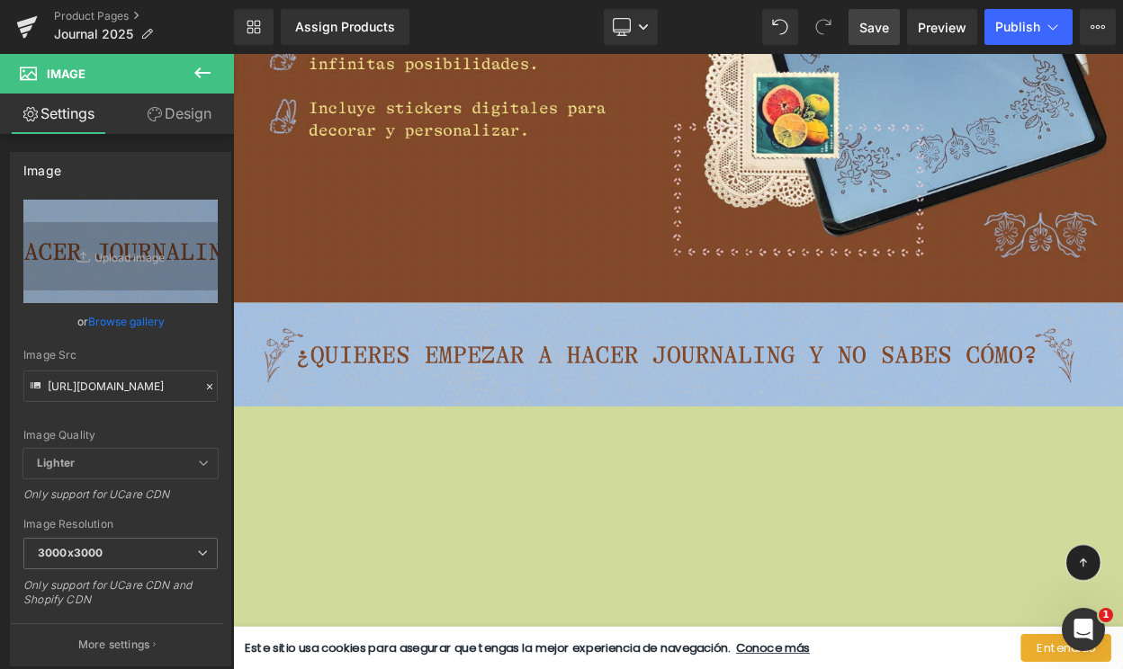
click at [874, 22] on span "Save" at bounding box center [874, 27] width 30 height 19
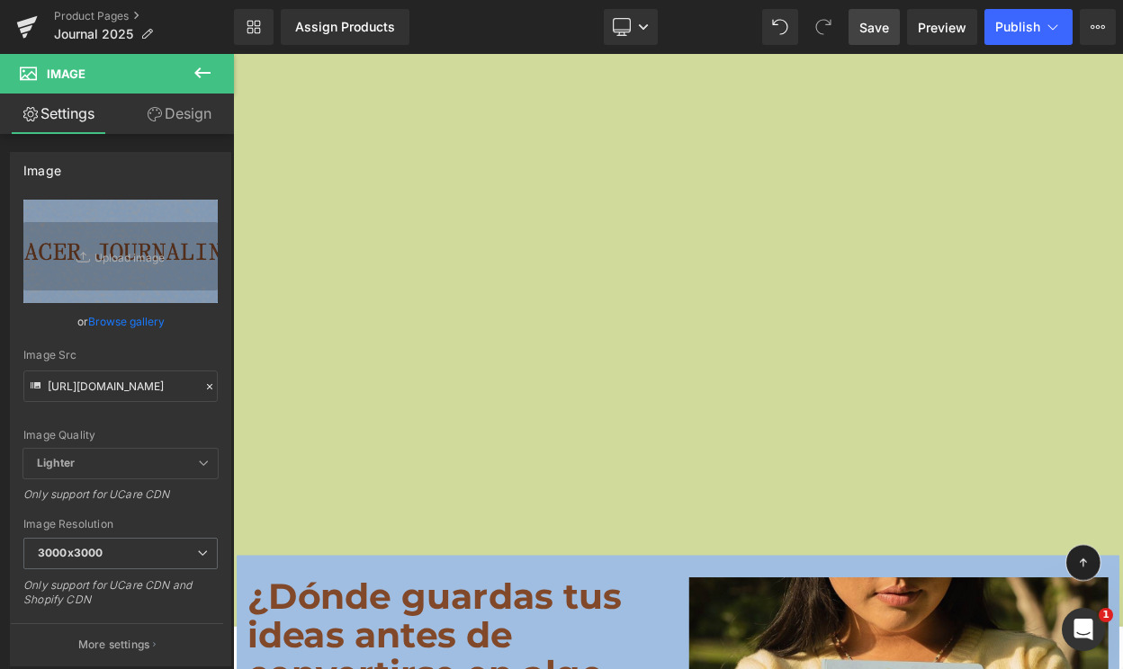
scroll to position [14354, 0]
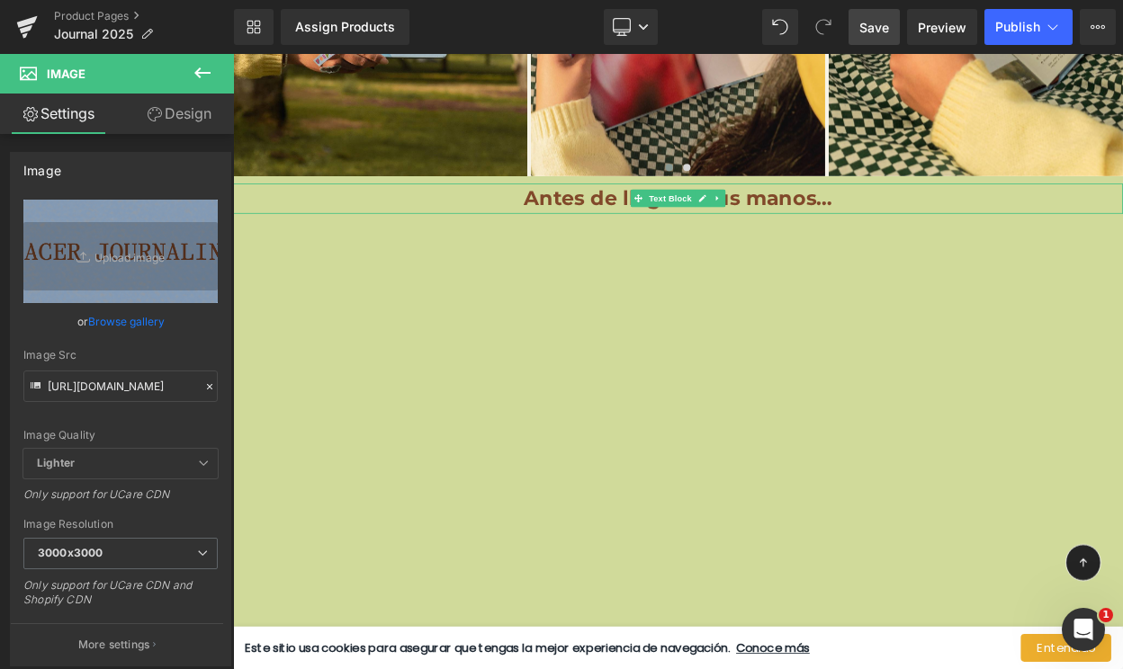
click at [855, 224] on b "Antes de llegar a tus manos…" at bounding box center [777, 230] width 378 height 30
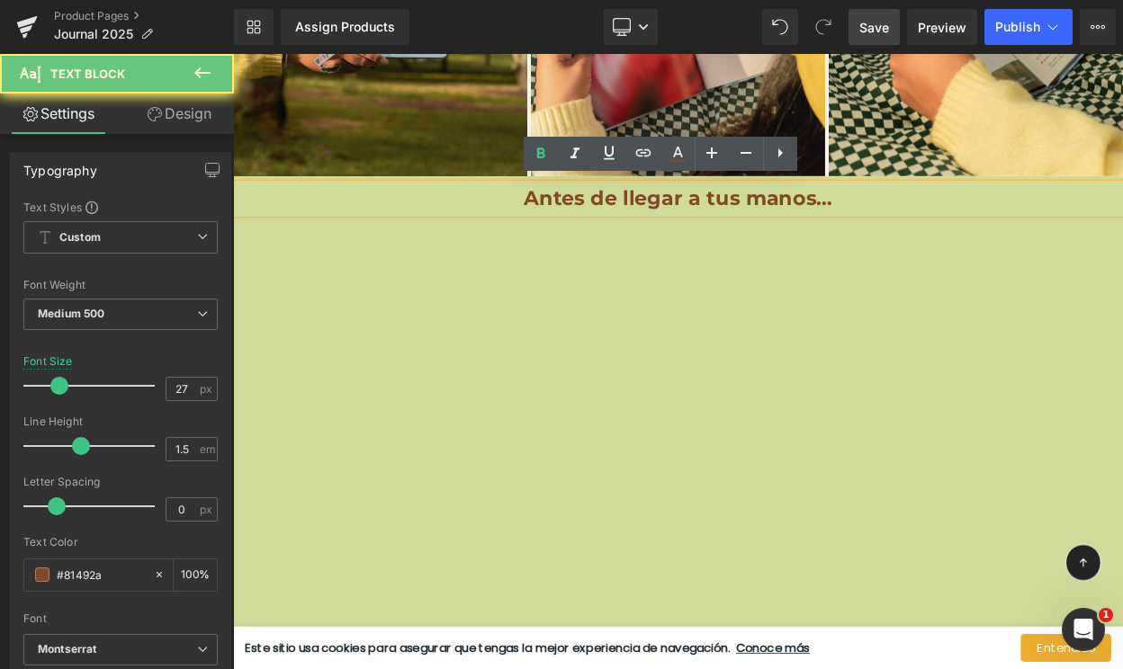
click at [813, 228] on b "Antes de llegar a tus manos…" at bounding box center [777, 230] width 378 height 30
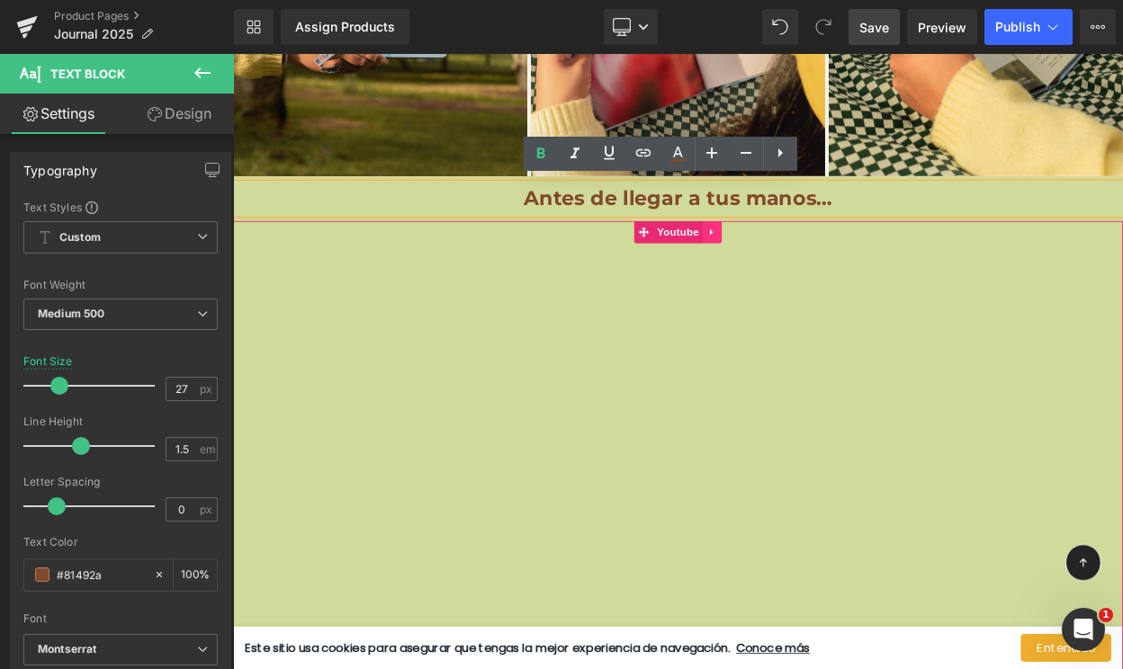
click at [821, 258] on link at bounding box center [819, 271] width 23 height 27
click at [837, 262] on link at bounding box center [830, 271] width 23 height 27
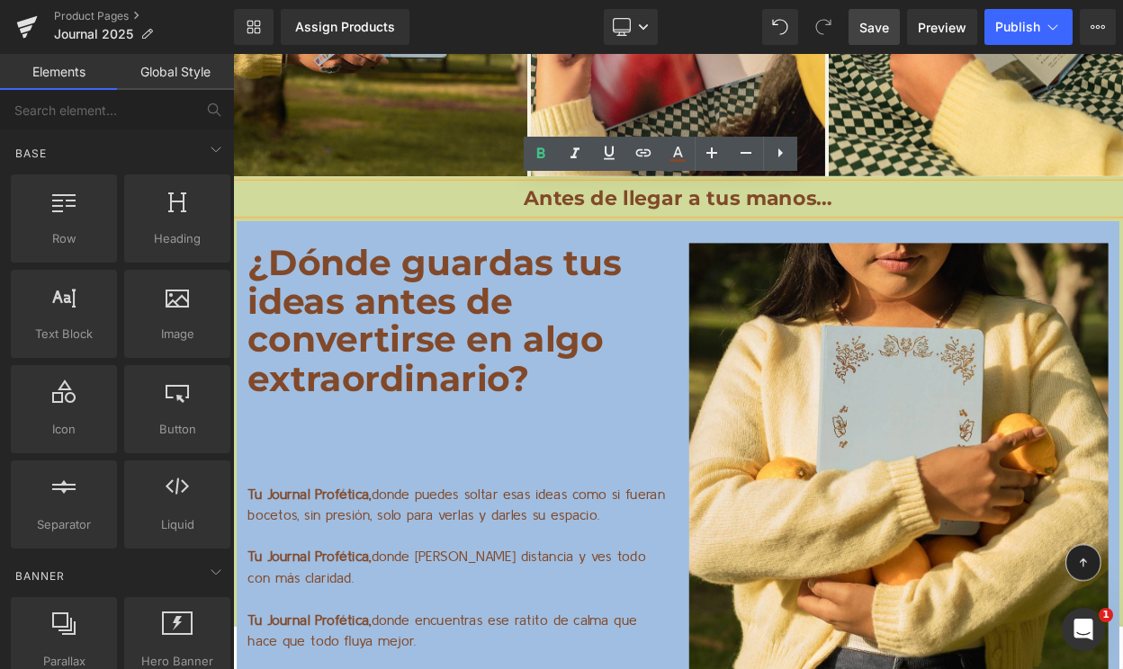
click at [839, 226] on b "Antes de llegar a tus manos…" at bounding box center [777, 230] width 378 height 30
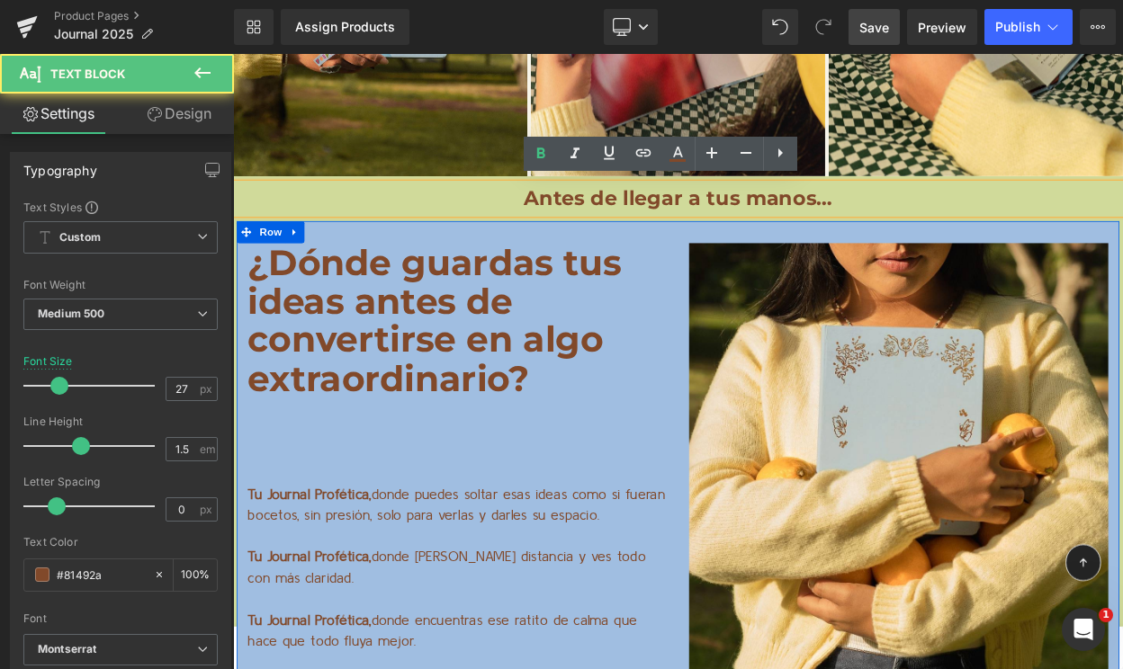
click at [810, 272] on div "¿Dónde guardas tus ideas antes de convertirse en algo extraordinario? Text Bloc…" at bounding box center [776, 596] width 1079 height 677
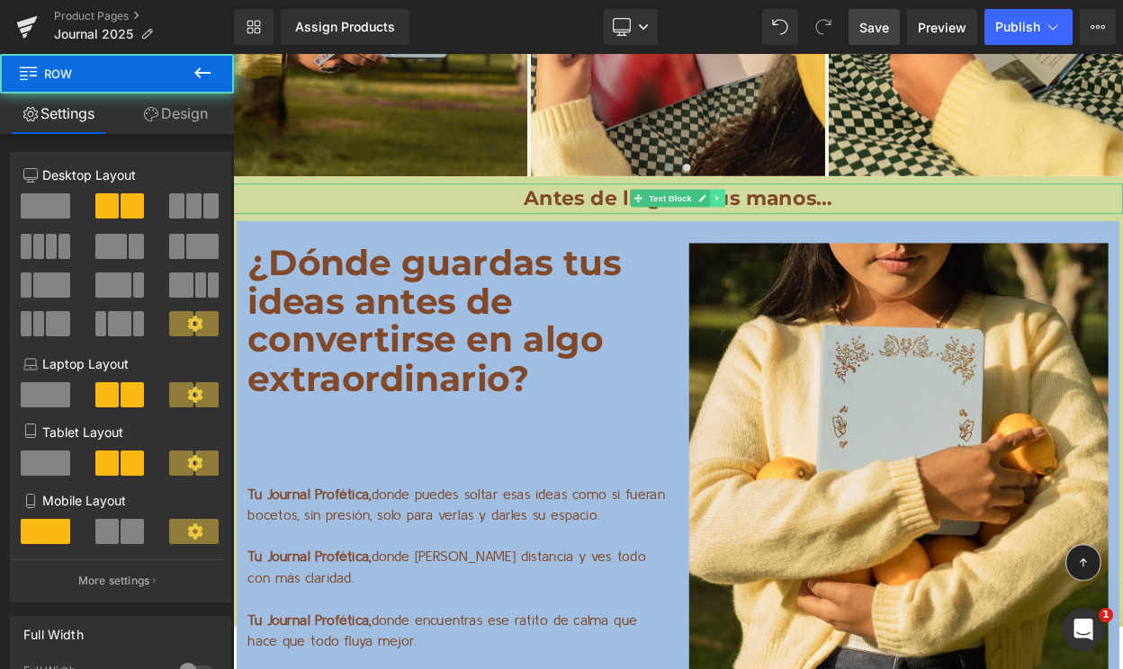
click at [827, 232] on link at bounding box center [826, 230] width 19 height 22
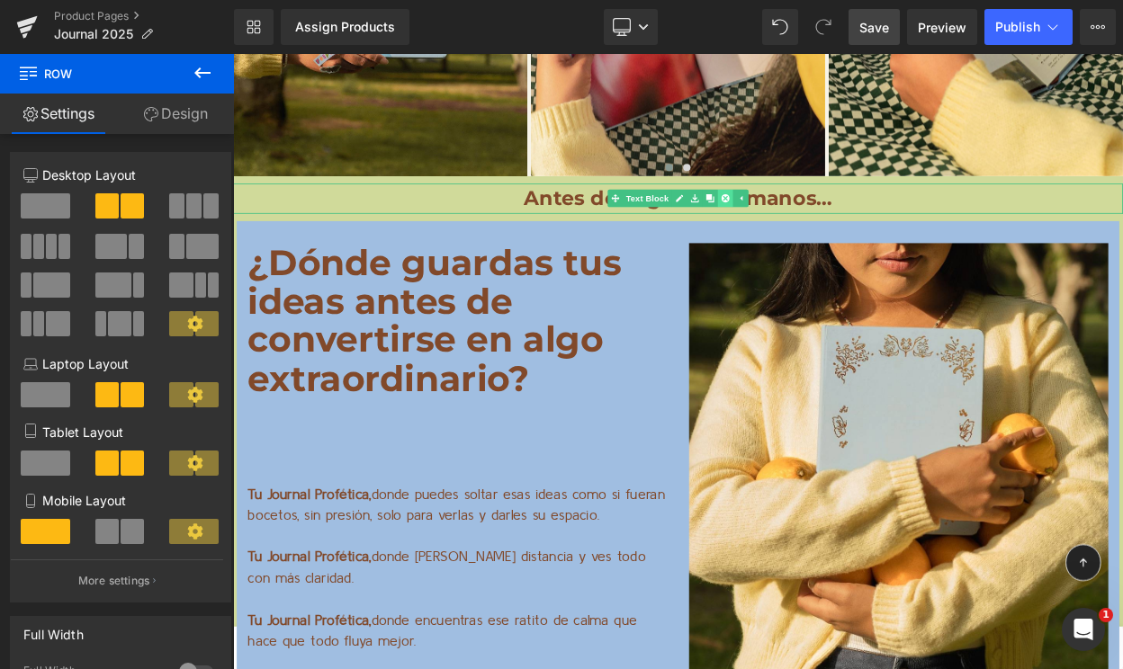
click at [834, 228] on icon at bounding box center [835, 231] width 10 height 10
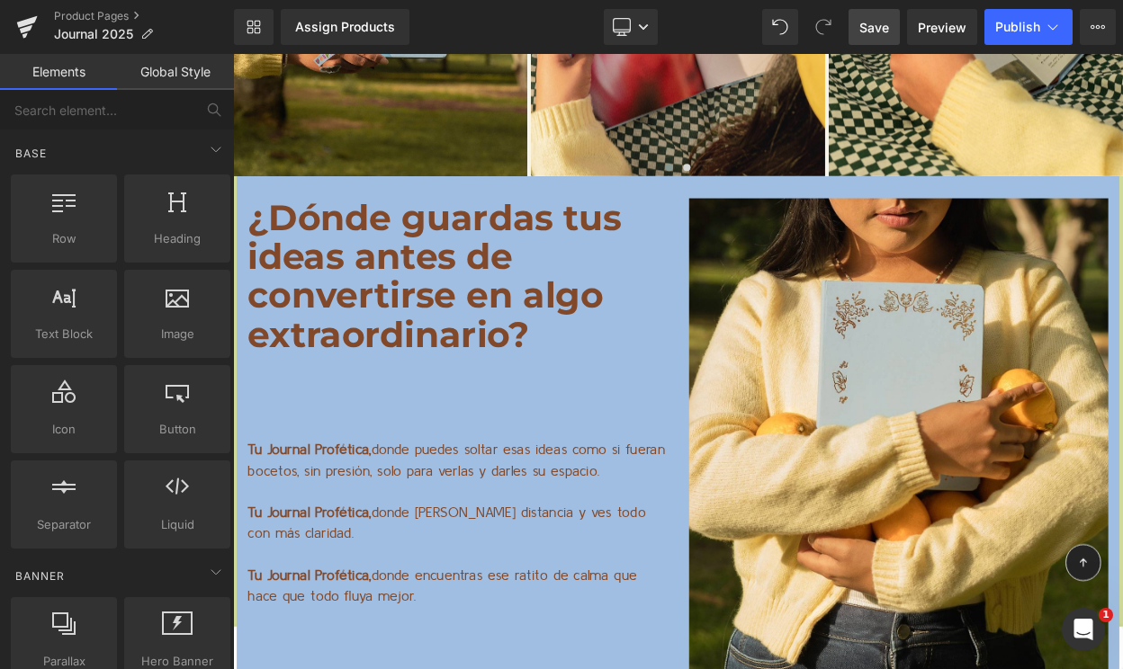
click at [868, 18] on span "Save" at bounding box center [874, 27] width 30 height 19
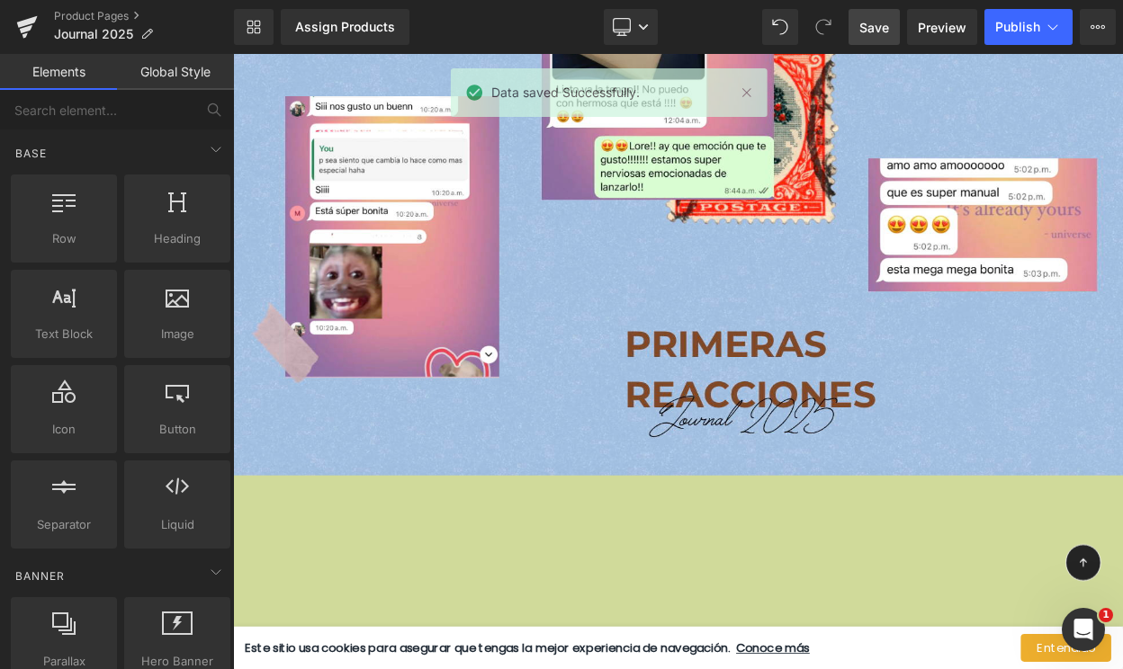
scroll to position [15288, 0]
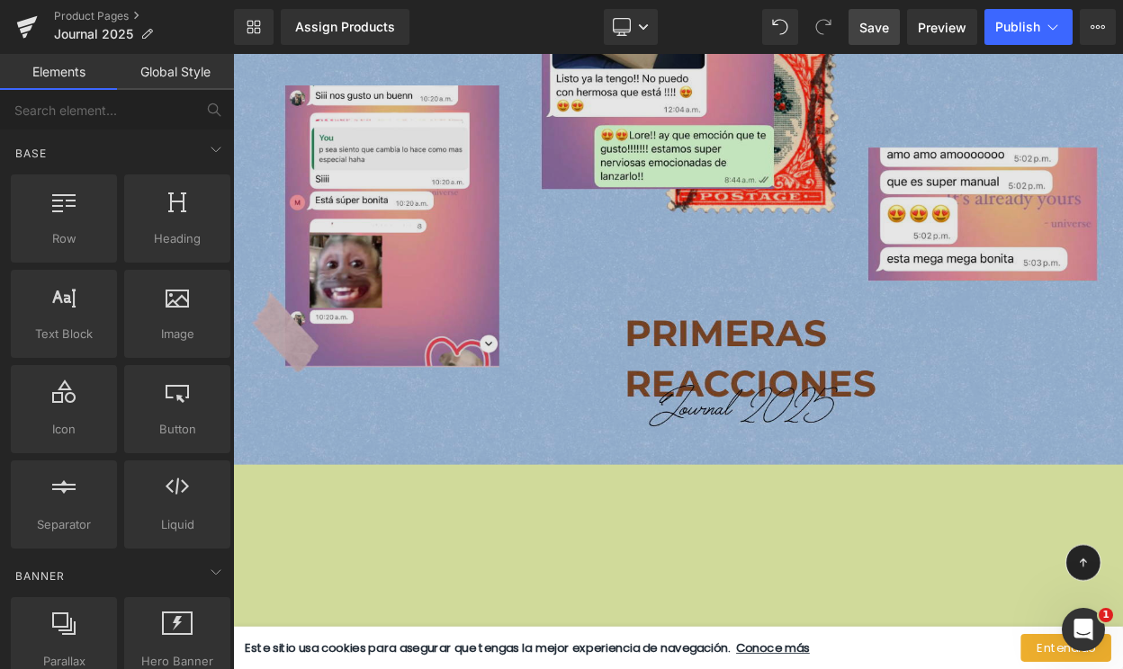
click at [750, 293] on img at bounding box center [777, 252] width 1088 height 610
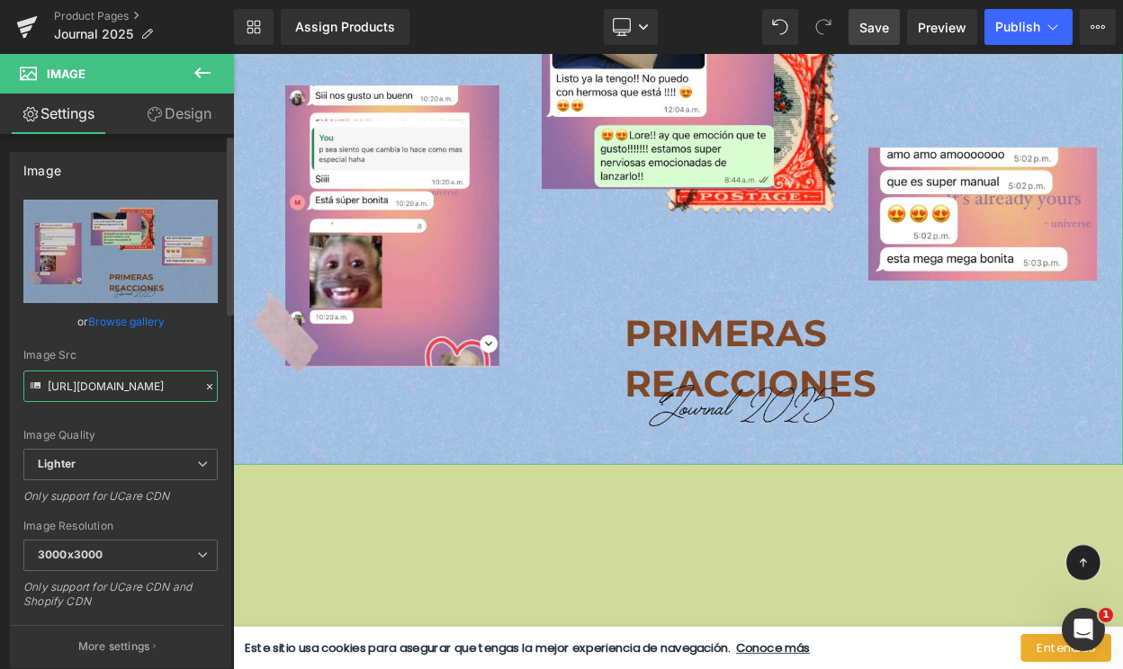
click at [124, 386] on input "https://ucarecdn.com/ccbd55ea-918f-4305-93c8-0f1dda66a384/-/format/auto/-/previ…" at bounding box center [120, 386] width 194 height 31
paste input "cdn.shopify.com/s/files/1/0570/4643/3947/files/Primeras_reacciones.png?v=175576…"
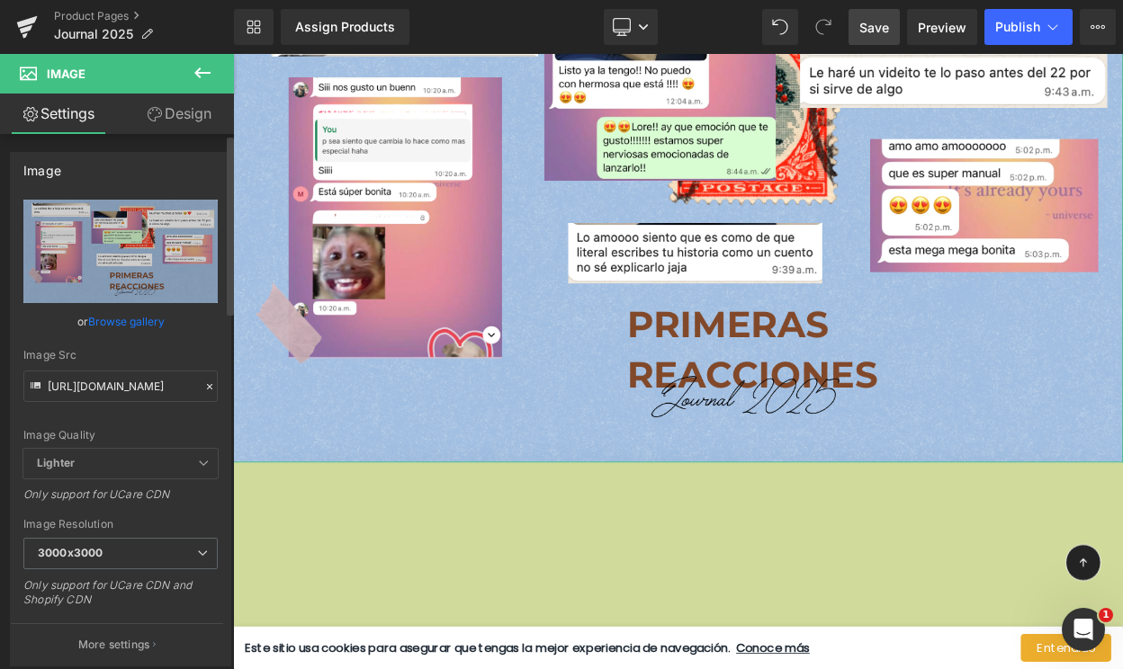
click at [121, 357] on div "Image Src" at bounding box center [120, 355] width 194 height 13
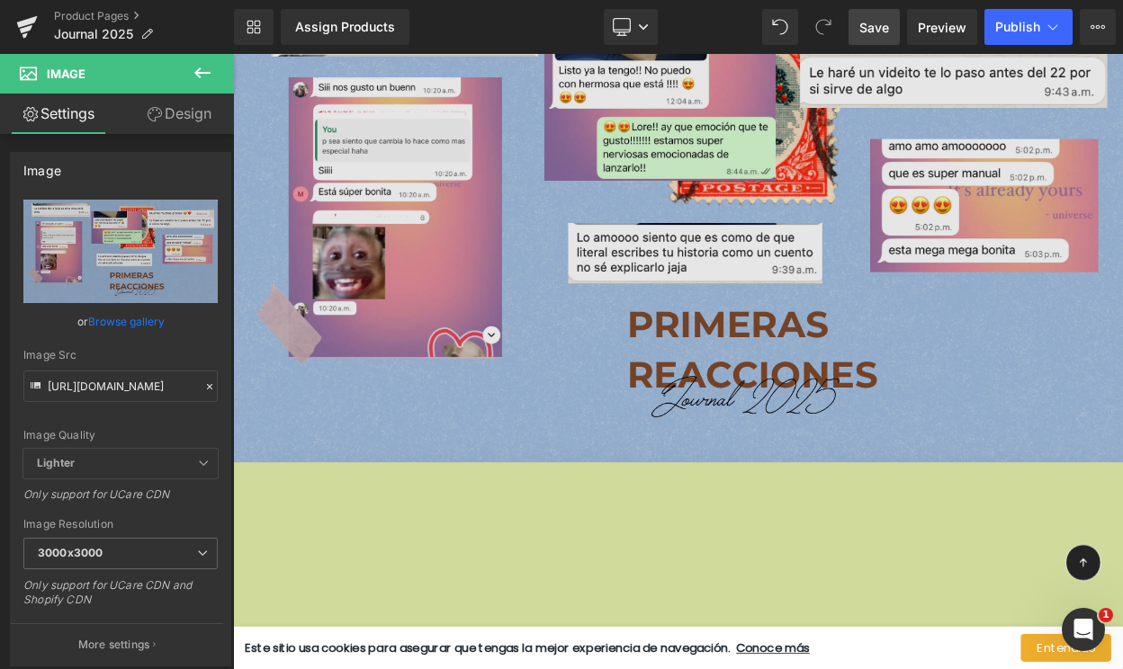
type input "https://cdn.shopify.com/s/files/1/0570/4643/3947/files/Primeras_reacciones_3000…"
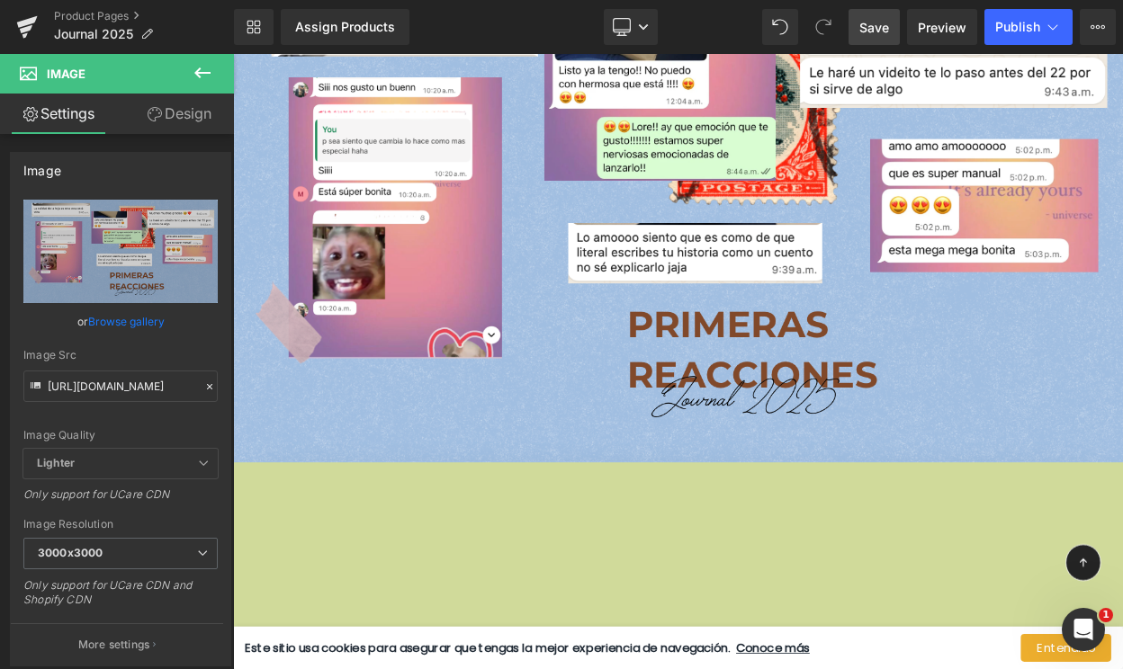
click at [883, 28] on span "Save" at bounding box center [874, 27] width 30 height 19
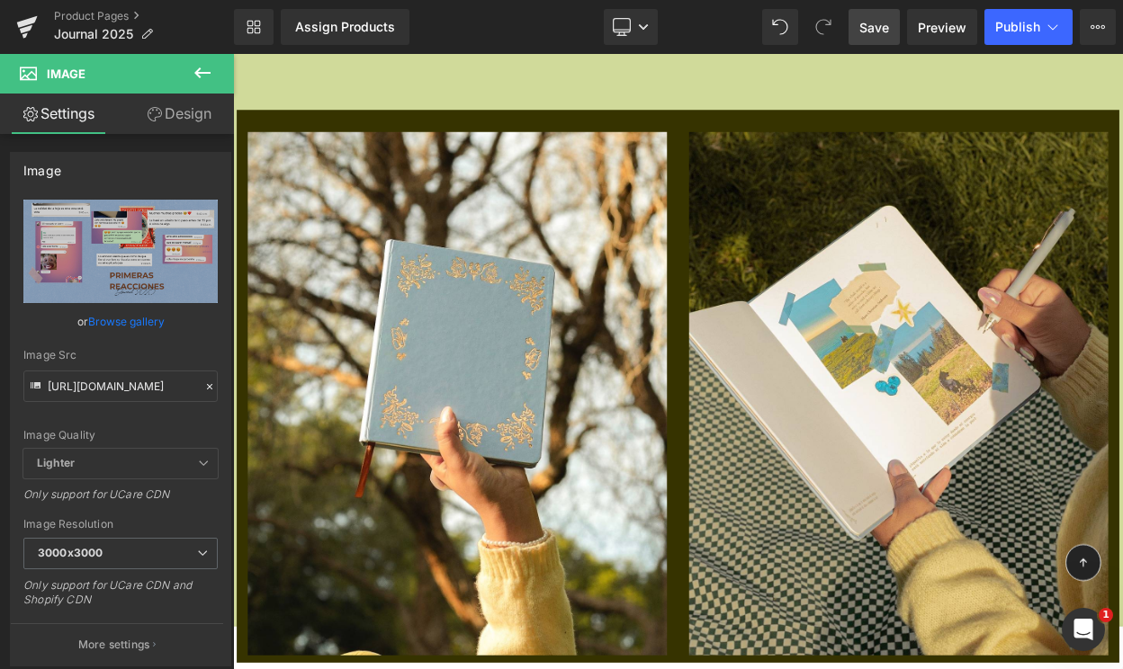
scroll to position [17562, 0]
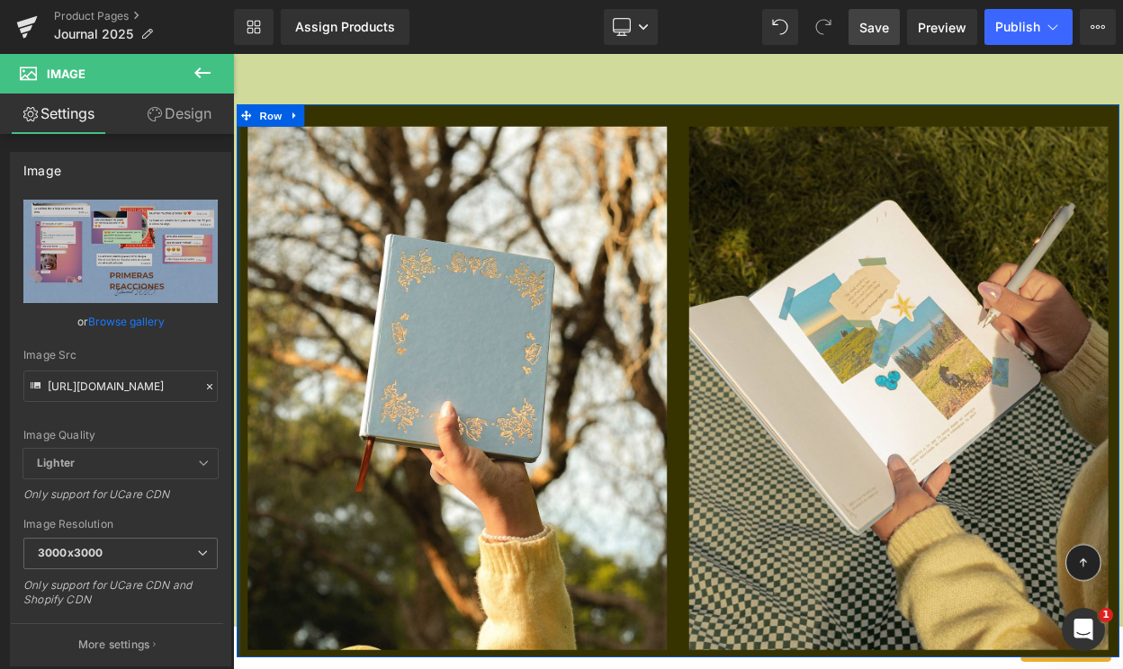
click at [241, 668] on div at bounding box center [239, 454] width 4 height 677
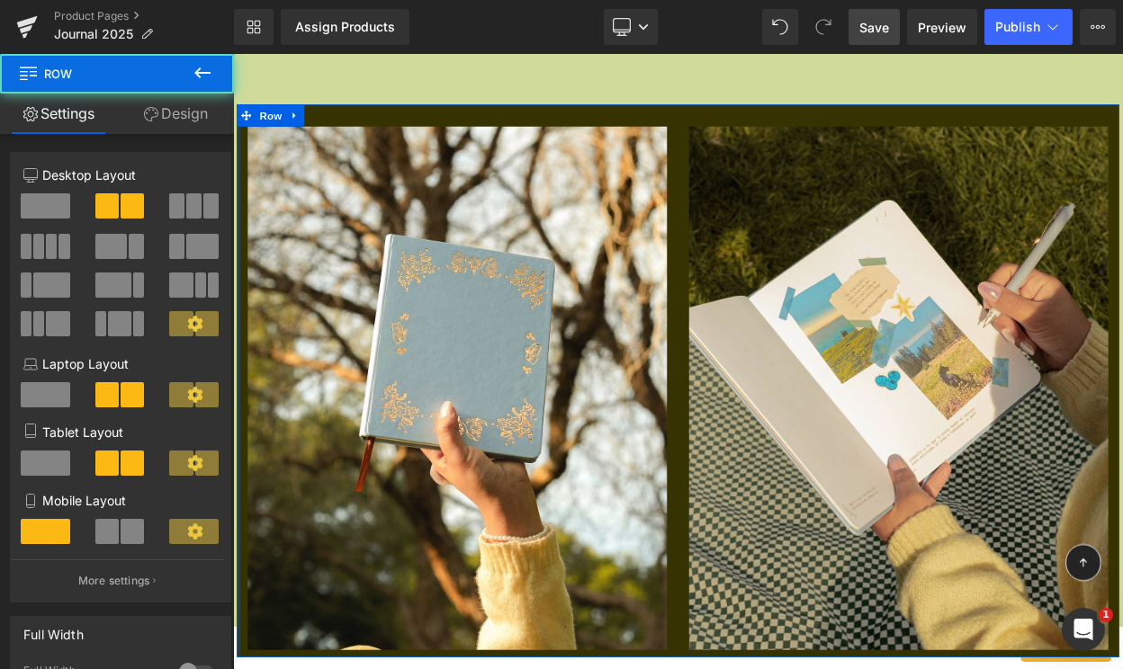
click at [241, 668] on div at bounding box center [239, 454] width 4 height 677
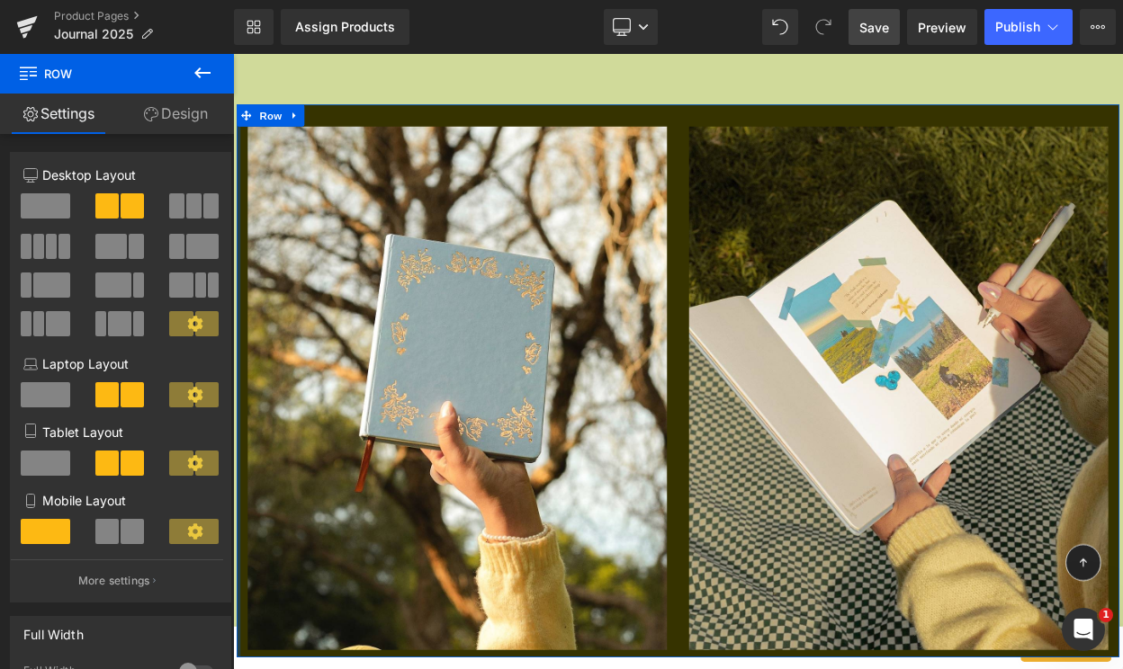
drag, startPoint x: 241, startPoint y: 751, endPoint x: 218, endPoint y: 751, distance: 23.4
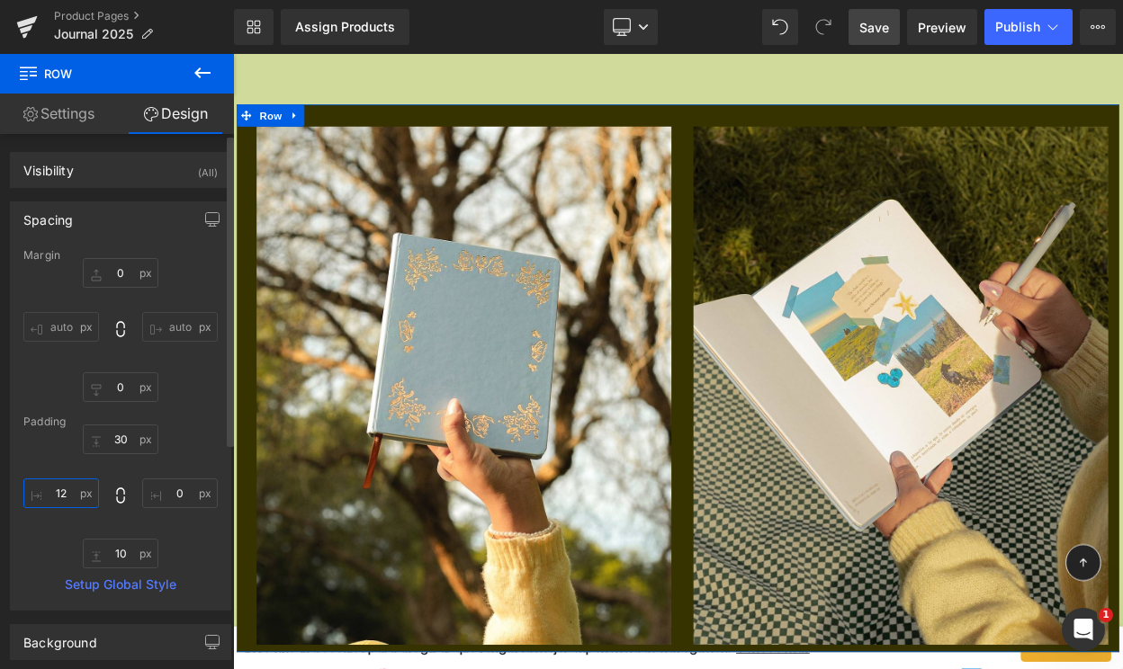
click at [64, 479] on input "12" at bounding box center [61, 494] width 76 height 30
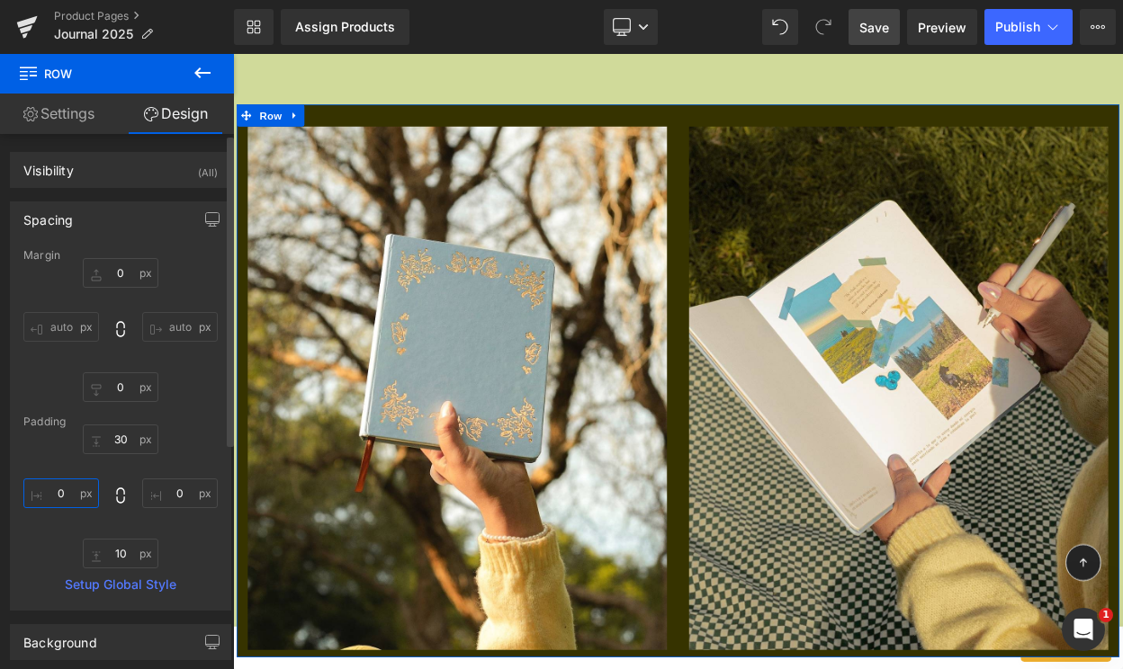
type input "0"
click at [52, 376] on div "0px 0 auto auto 0px 0 auto auto" at bounding box center [120, 330] width 194 height 144
click at [283, 130] on span "Row" at bounding box center [279, 130] width 36 height 27
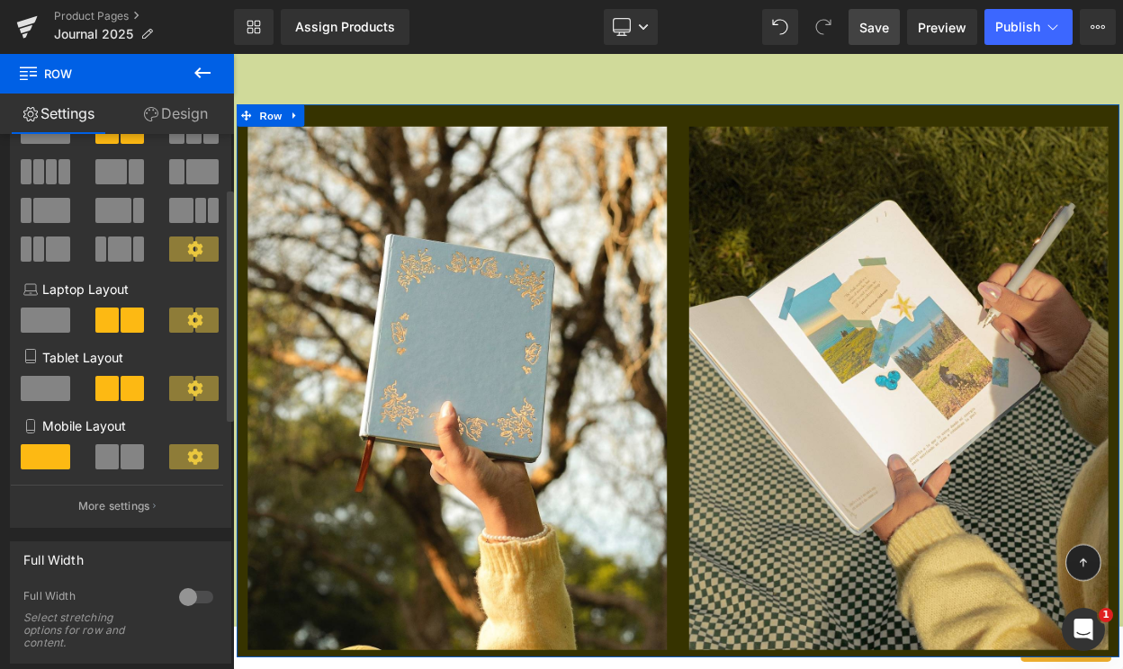
scroll to position [174, 0]
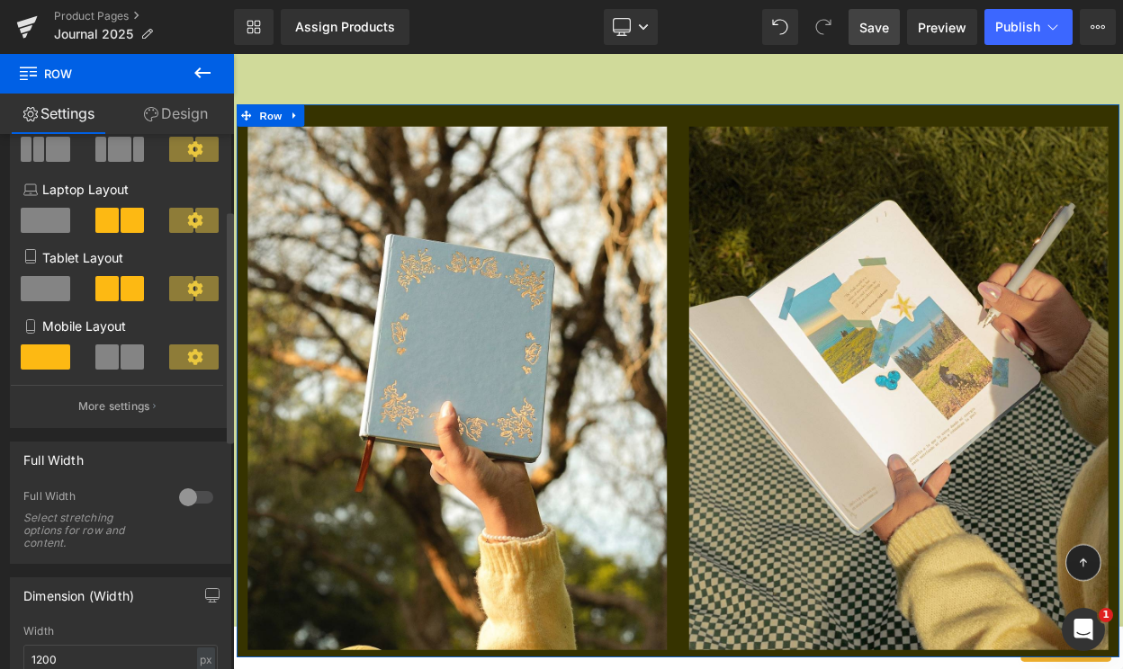
click at [198, 494] on div at bounding box center [195, 497] width 43 height 29
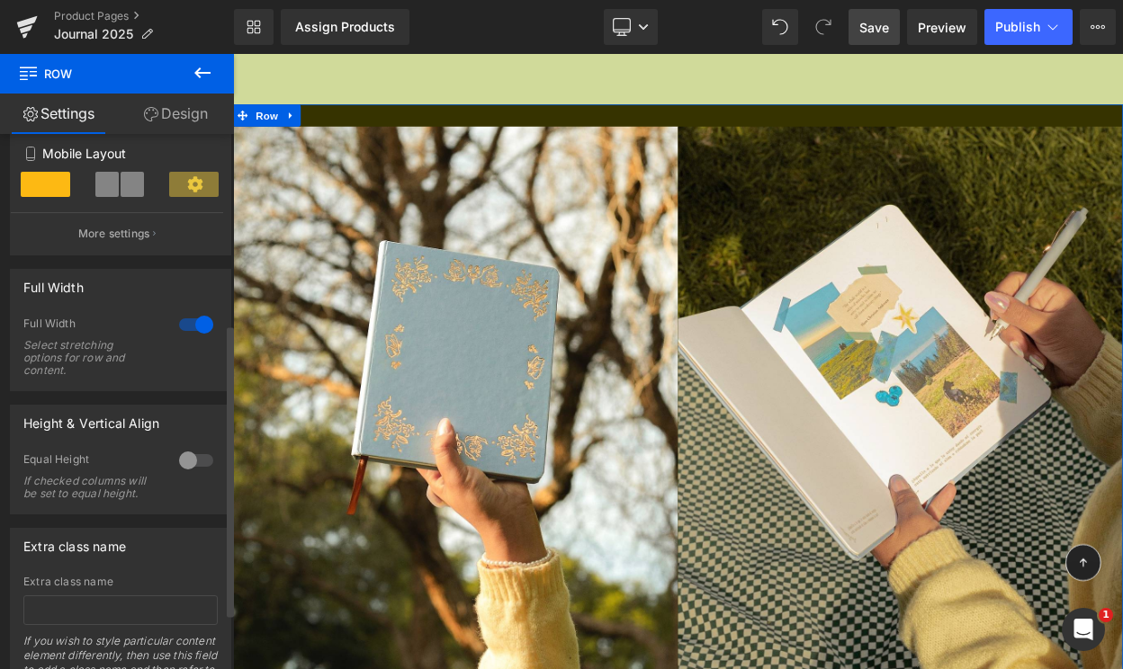
scroll to position [368, 0]
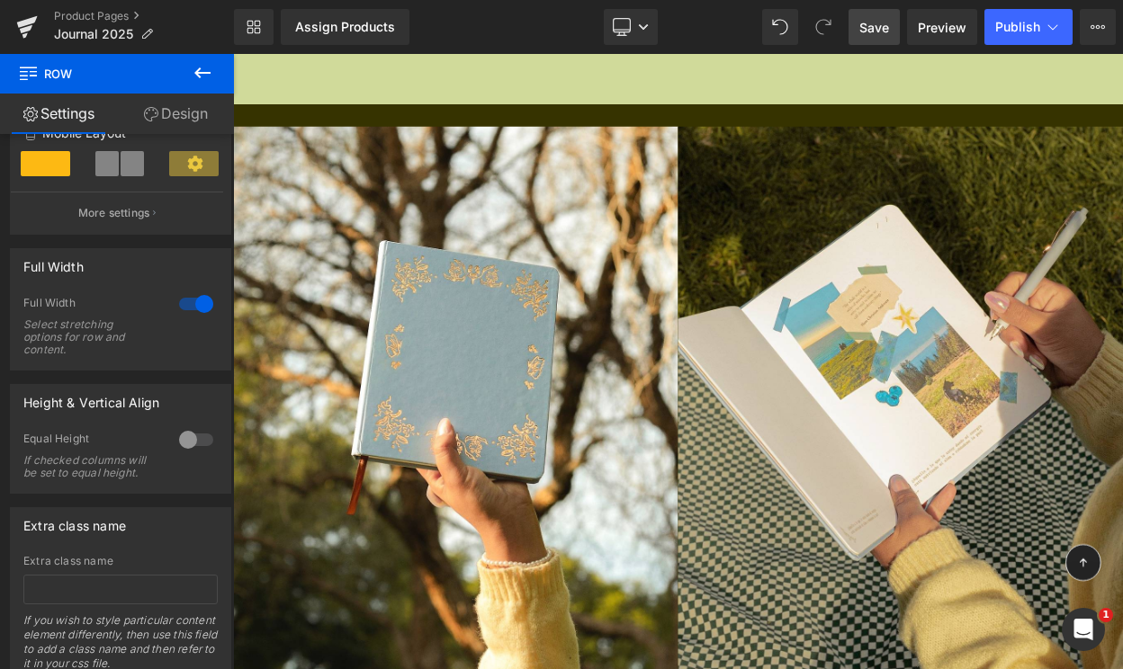
click at [870, 14] on link "Save" at bounding box center [873, 27] width 51 height 36
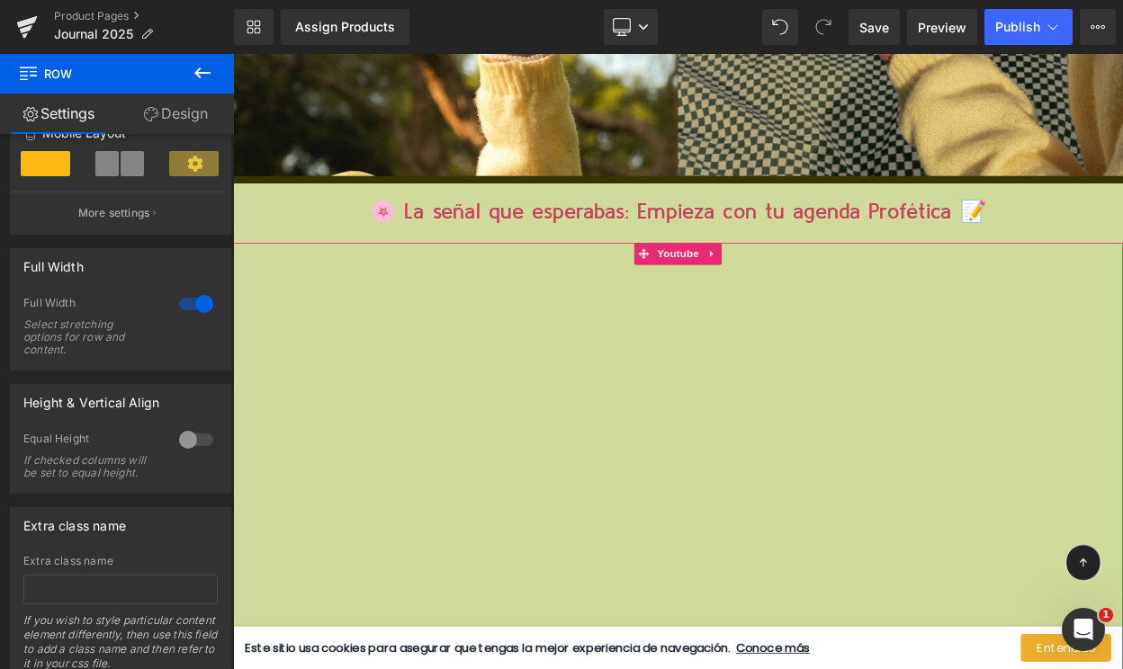
scroll to position [18184, 0]
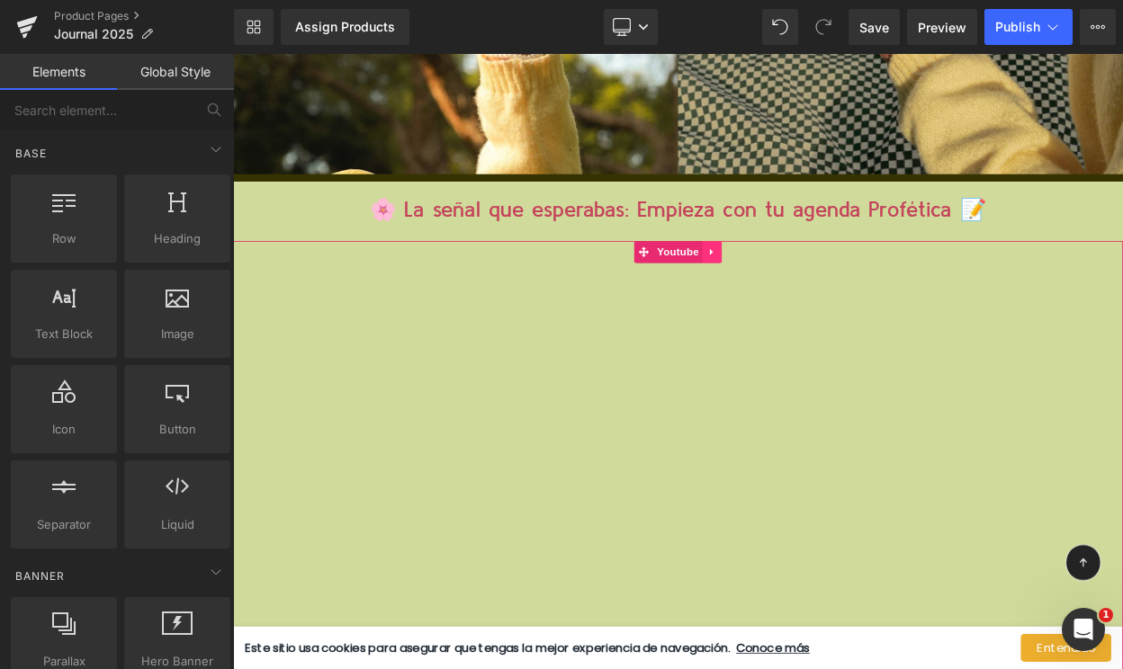
click at [825, 291] on link at bounding box center [819, 296] width 23 height 27
click at [830, 291] on icon at bounding box center [831, 296] width 13 height 13
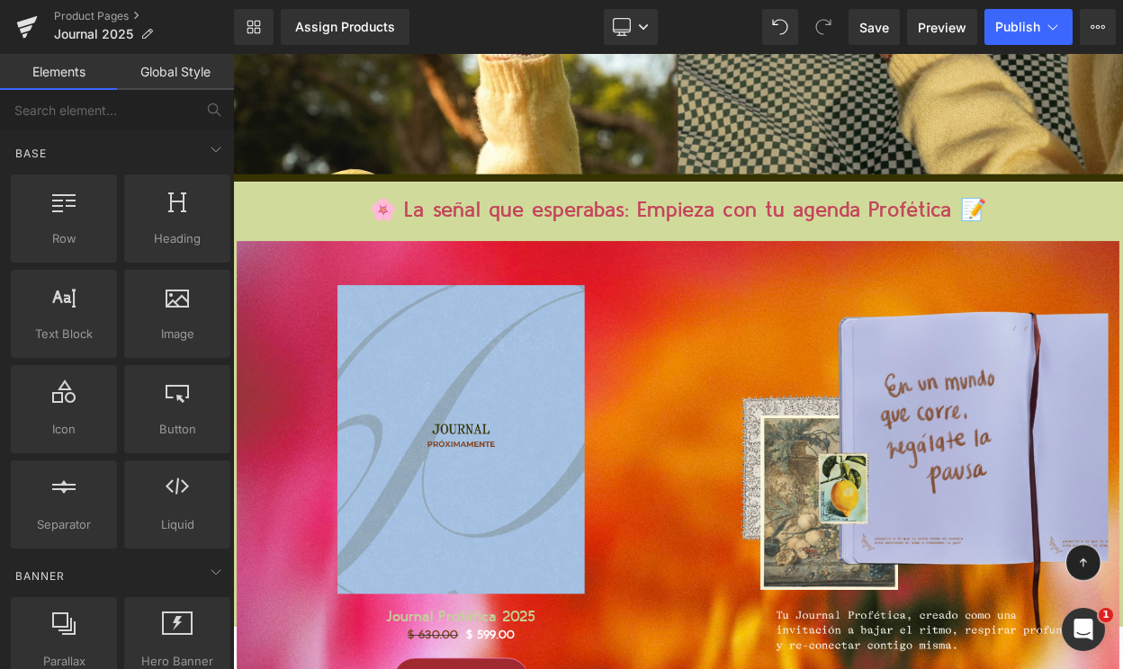
click at [792, 228] on h1 "🌸 La señal que esperabas: Empieza con tu agenda Profética 📝" at bounding box center [777, 246] width 1088 height 37
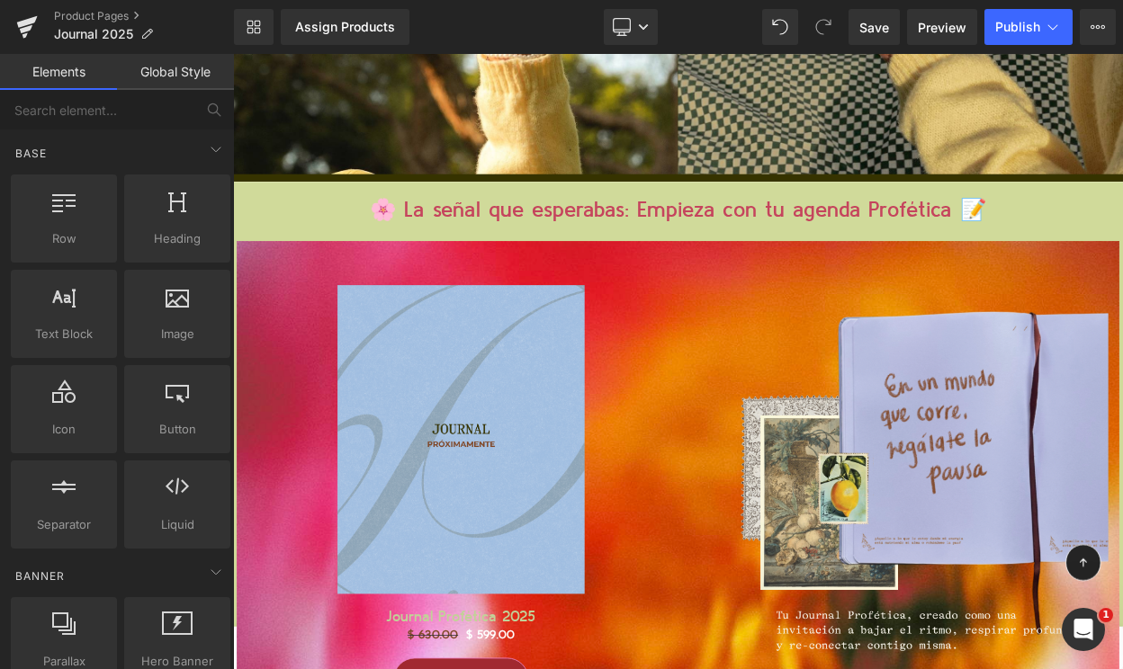
click at [796, 241] on icon at bounding box center [801, 246] width 10 height 11
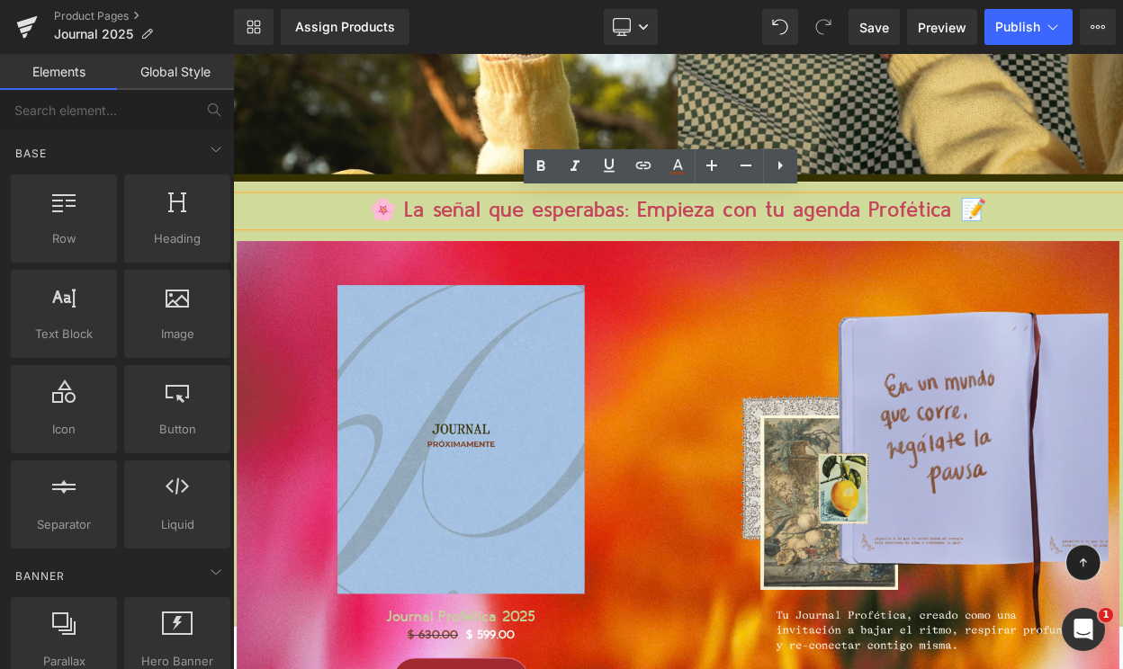
click at [822, 238] on h1 "🌸 La señal que esperabas: Empieza con tu agenda Profética 📝" at bounding box center [777, 246] width 1088 height 37
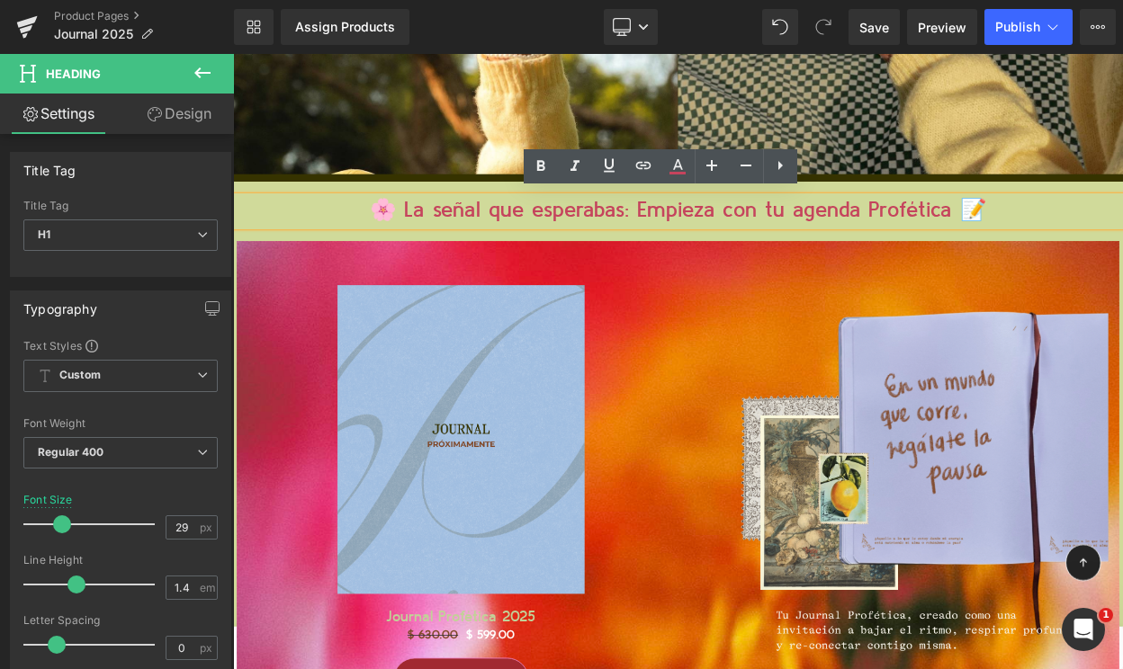
click at [822, 283] on div "Sale Off (P) Image Journal Profética 2025 (P) Title $ 630.00 $ 599.00 (P) Price…" at bounding box center [776, 590] width 1079 height 615
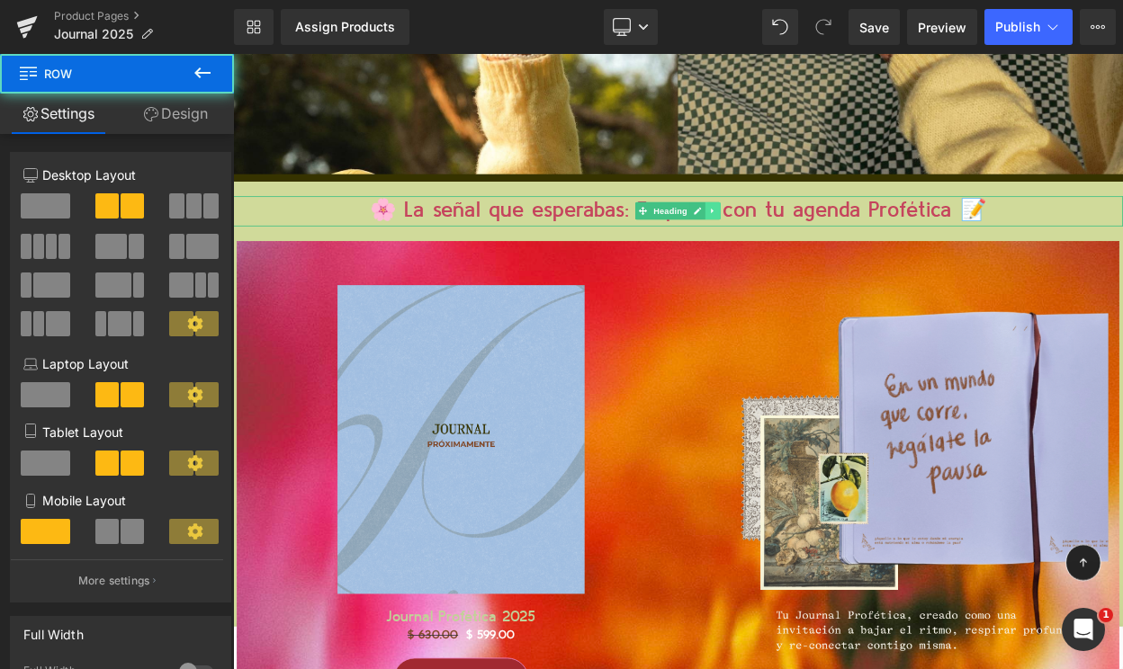
click at [810, 241] on link at bounding box center [819, 247] width 19 height 22
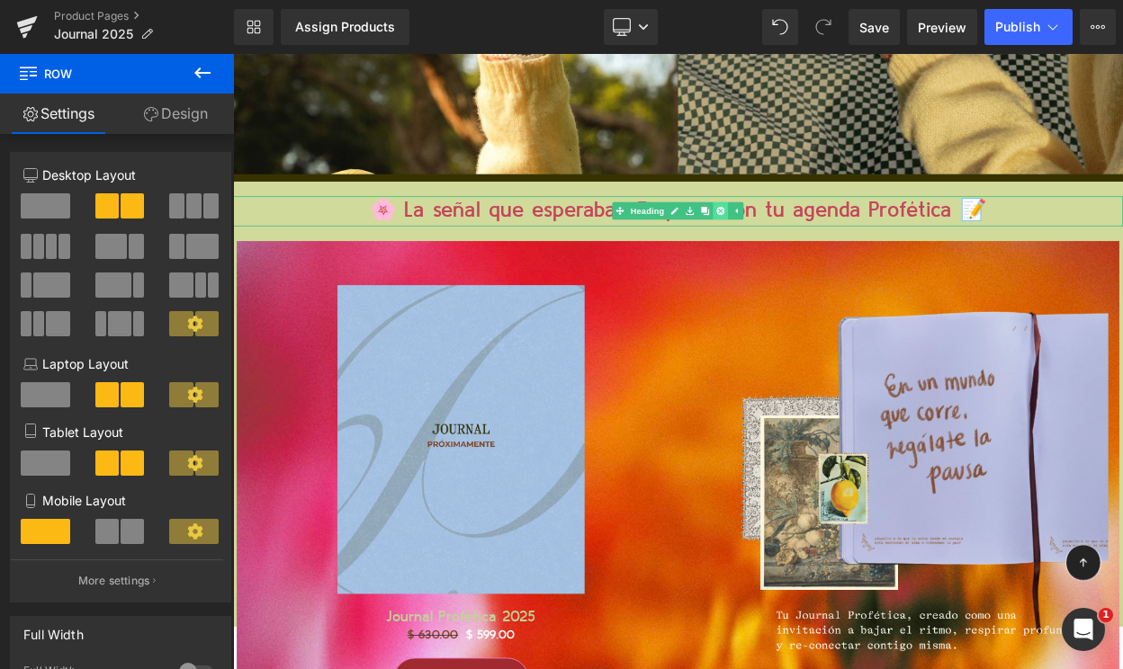
click at [828, 242] on icon at bounding box center [830, 246] width 10 height 11
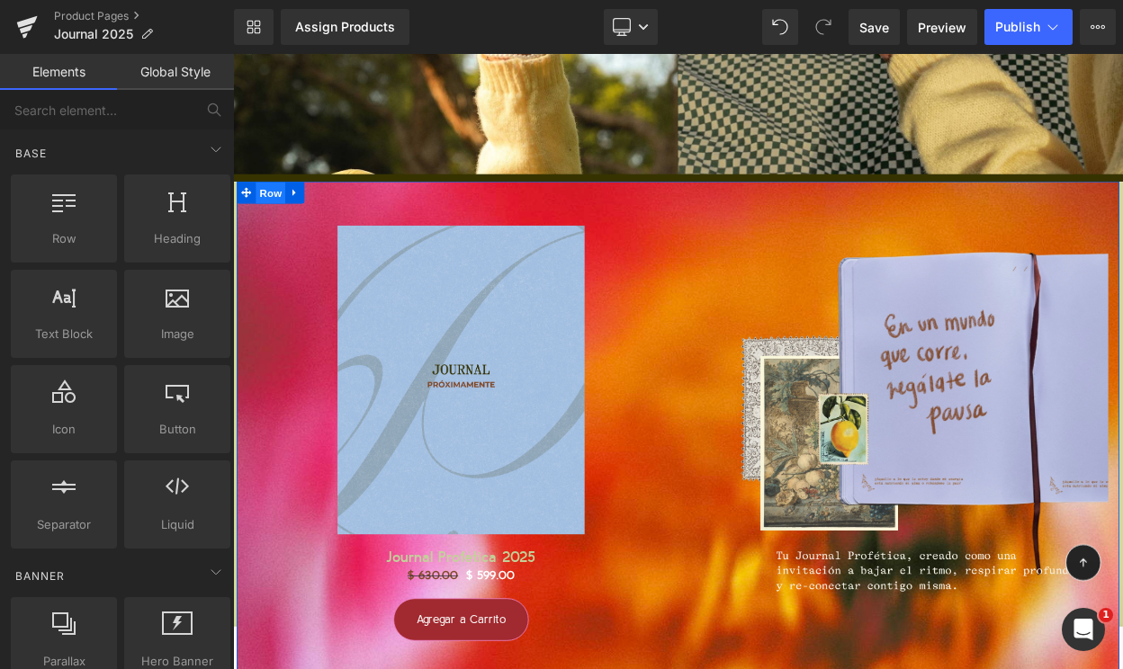
click at [267, 228] on span "Row" at bounding box center [279, 224] width 36 height 27
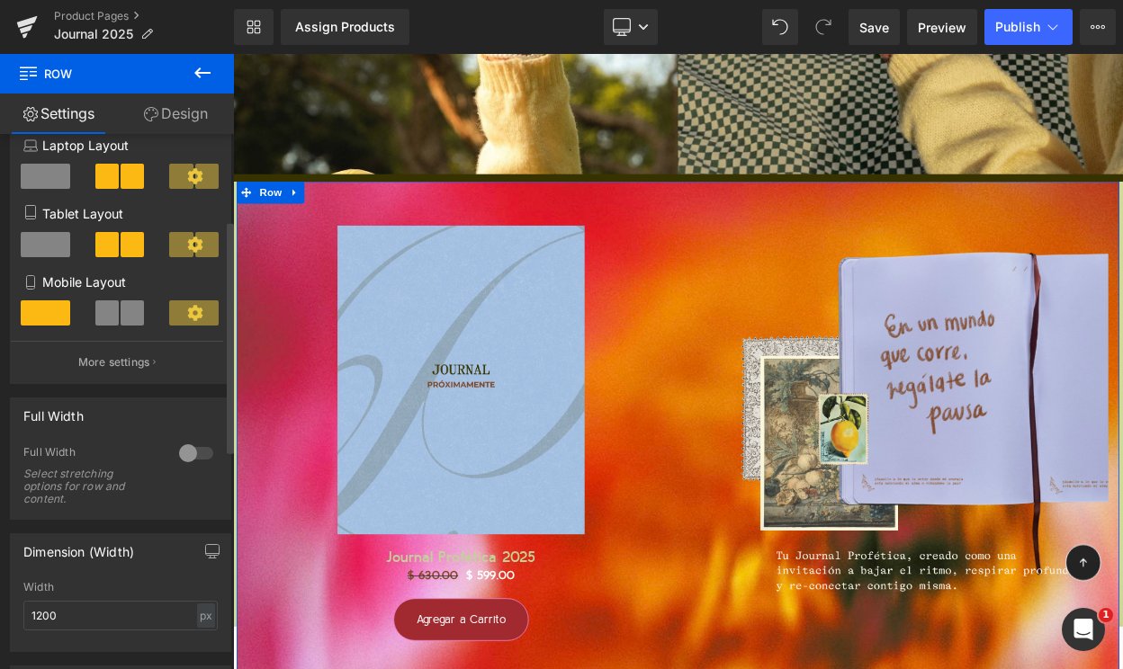
scroll to position [358, 0]
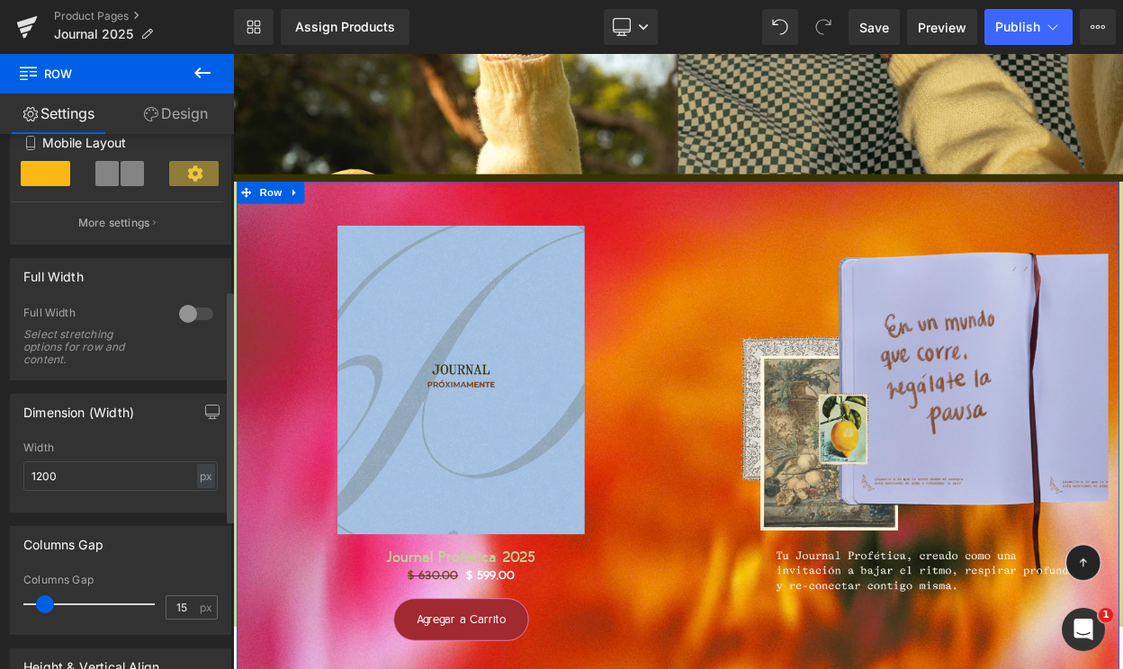
click at [190, 316] on div at bounding box center [195, 314] width 43 height 29
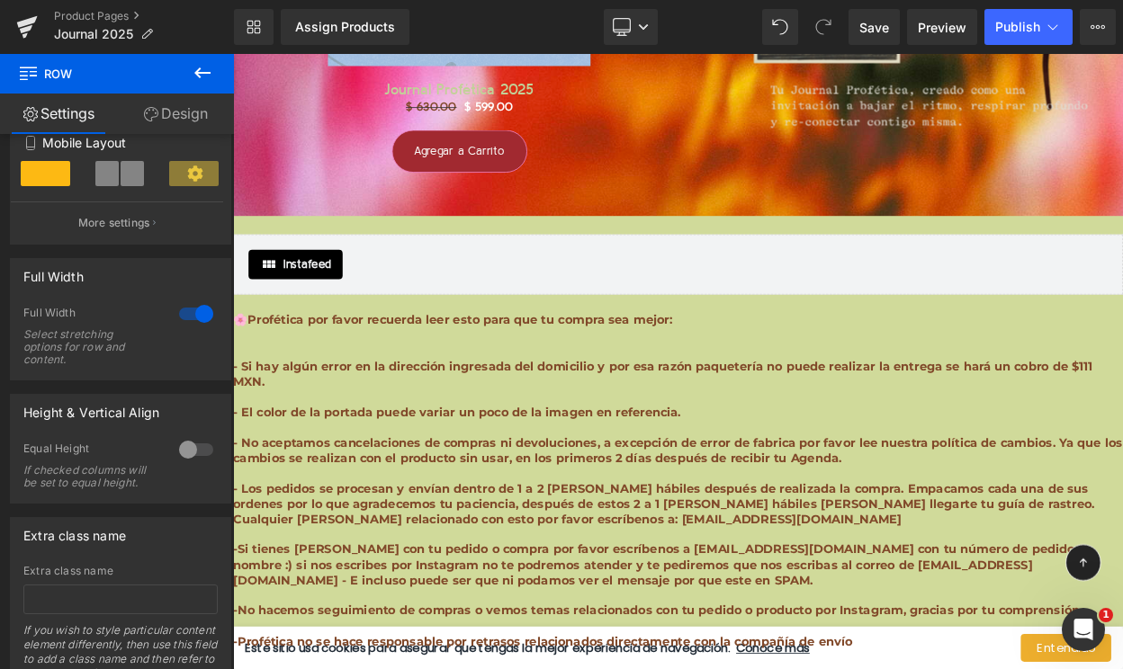
scroll to position [18789, 0]
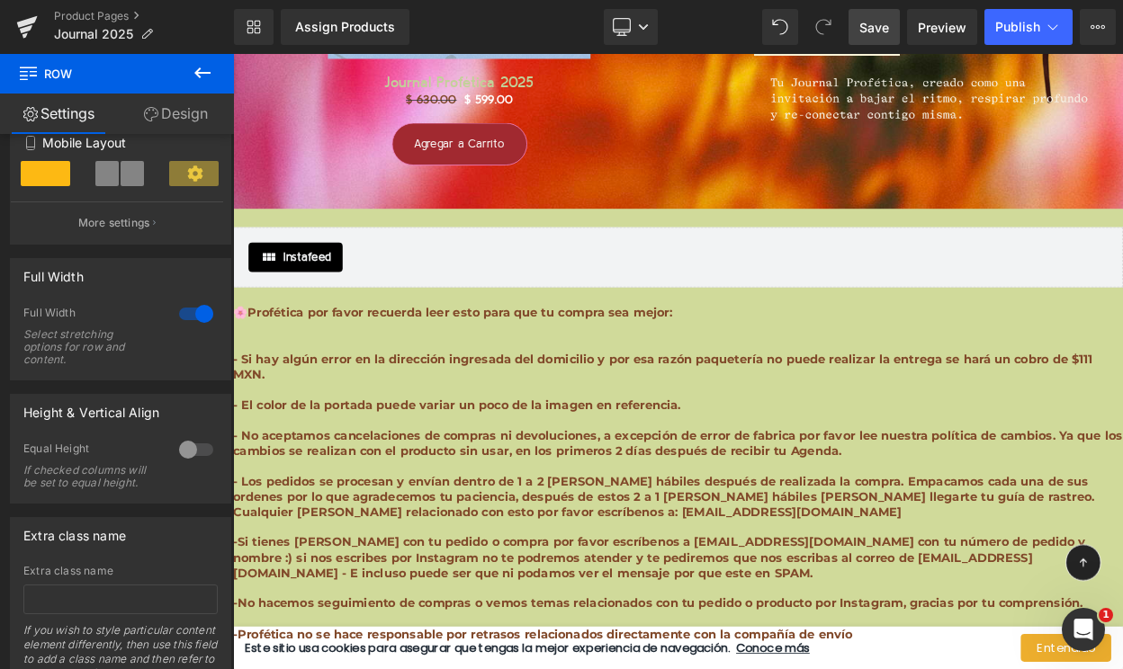
click at [867, 21] on span "Save" at bounding box center [874, 27] width 30 height 19
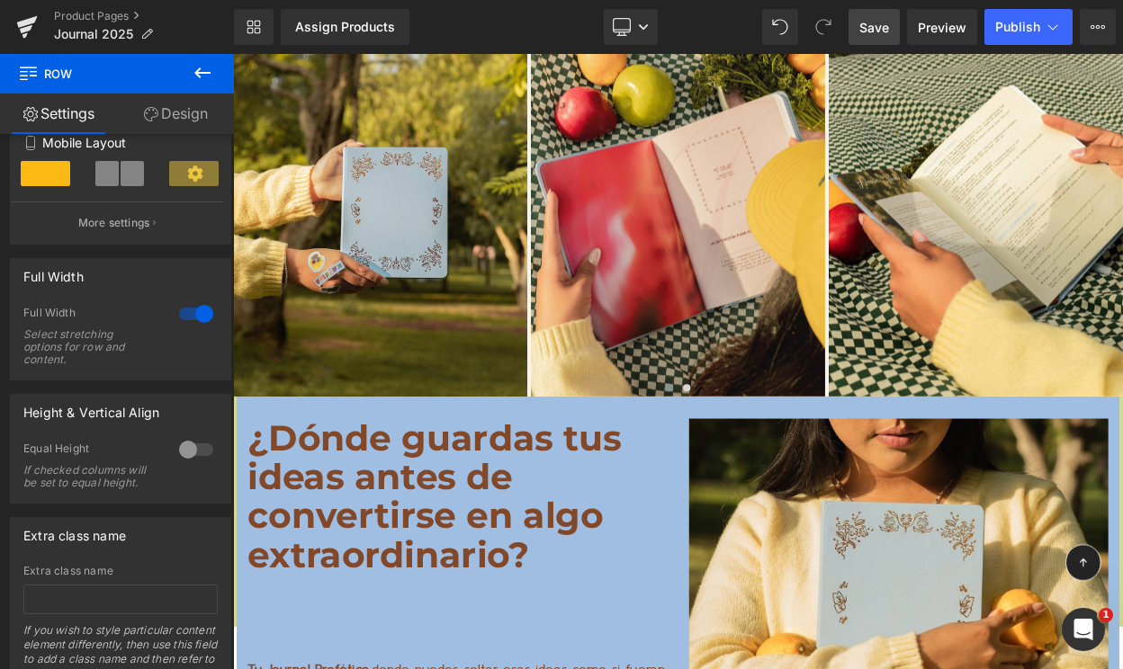
scroll to position [14394, 0]
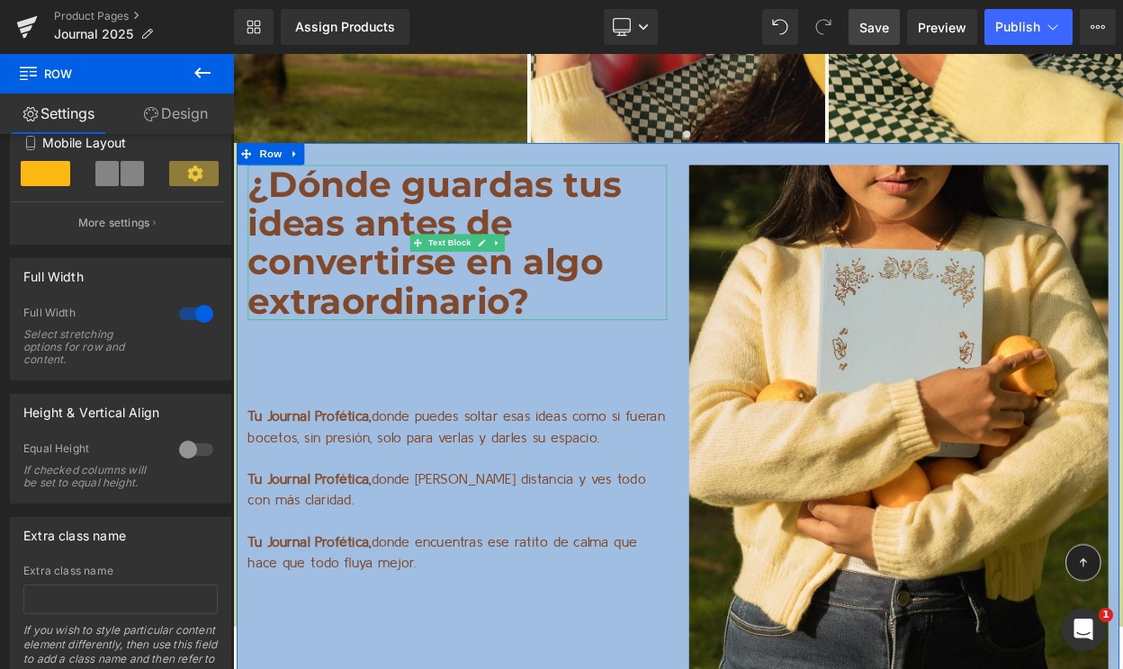
click at [524, 247] on p "¿Dónde guardas tus ideas antes de convertirse en algo extraordinario?" at bounding box center [507, 285] width 513 height 190
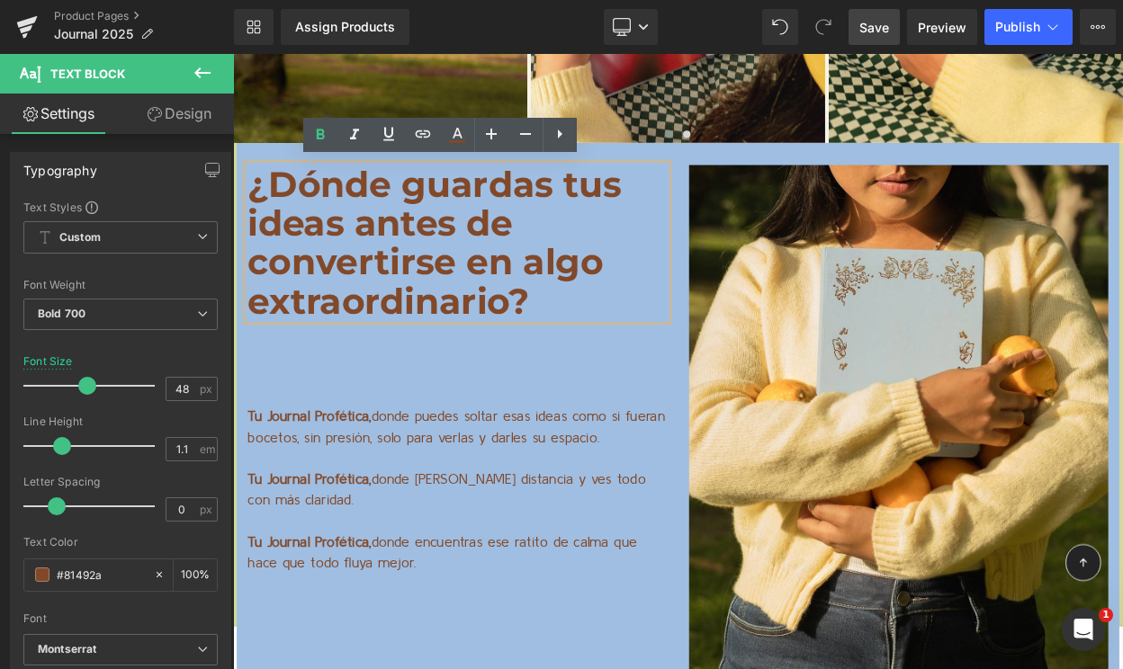
click at [276, 163] on div "¿Dónde guardas tus ideas antes de convertirse en algo extraordinario? Text Bloc…" at bounding box center [776, 501] width 1079 height 677
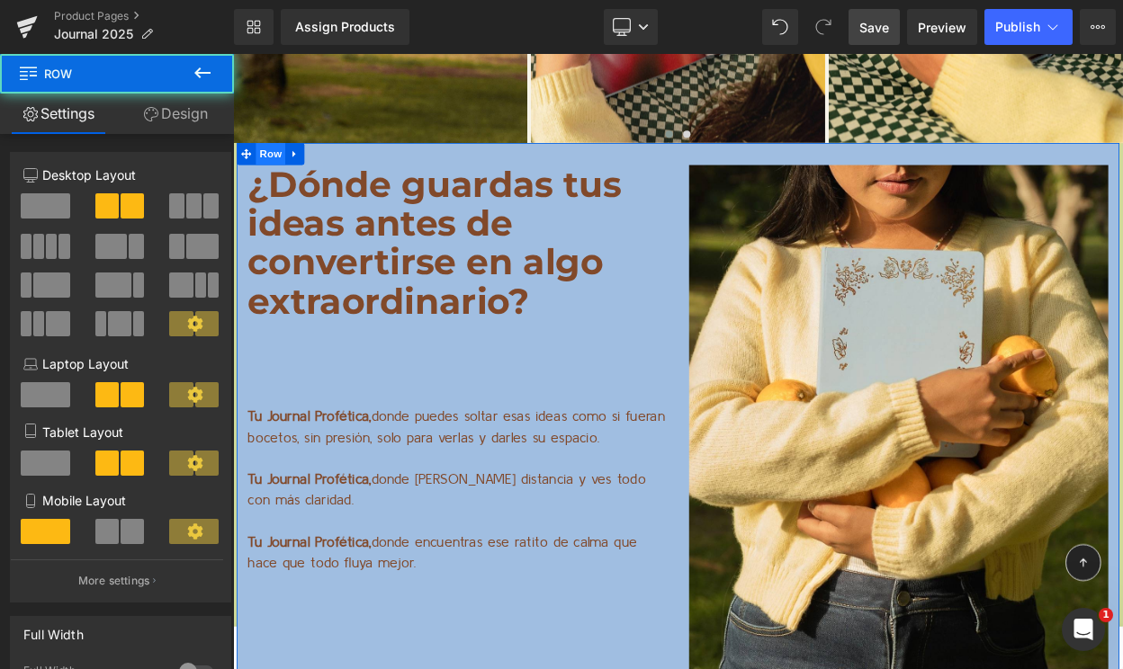
click at [281, 175] on span "Row" at bounding box center [279, 176] width 36 height 27
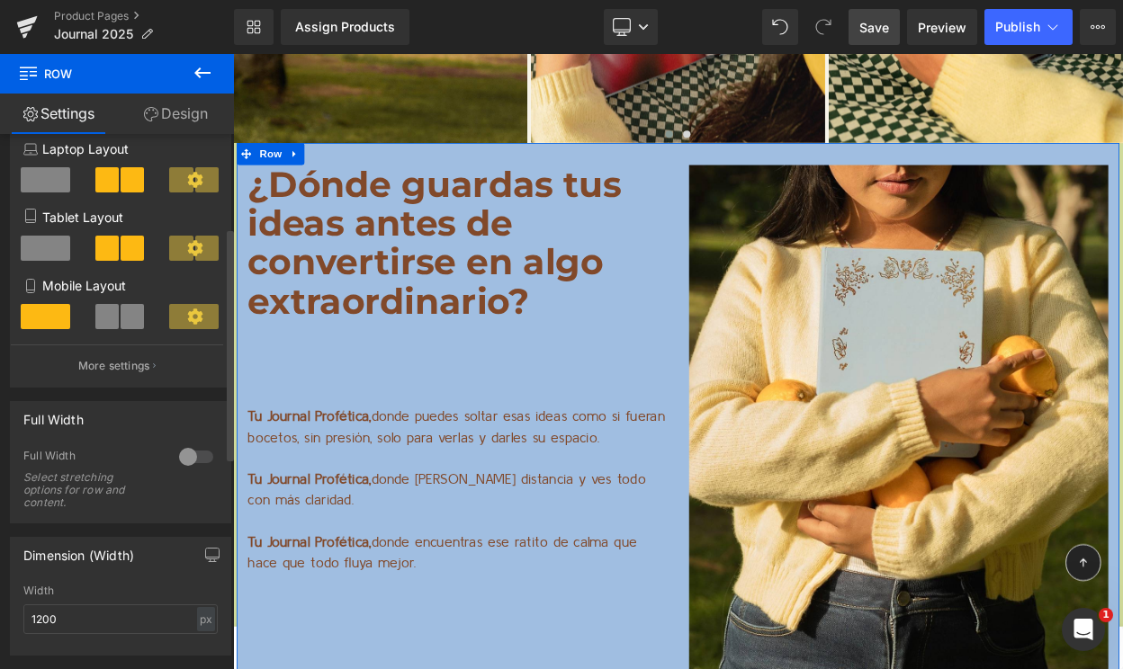
scroll to position [236, 0]
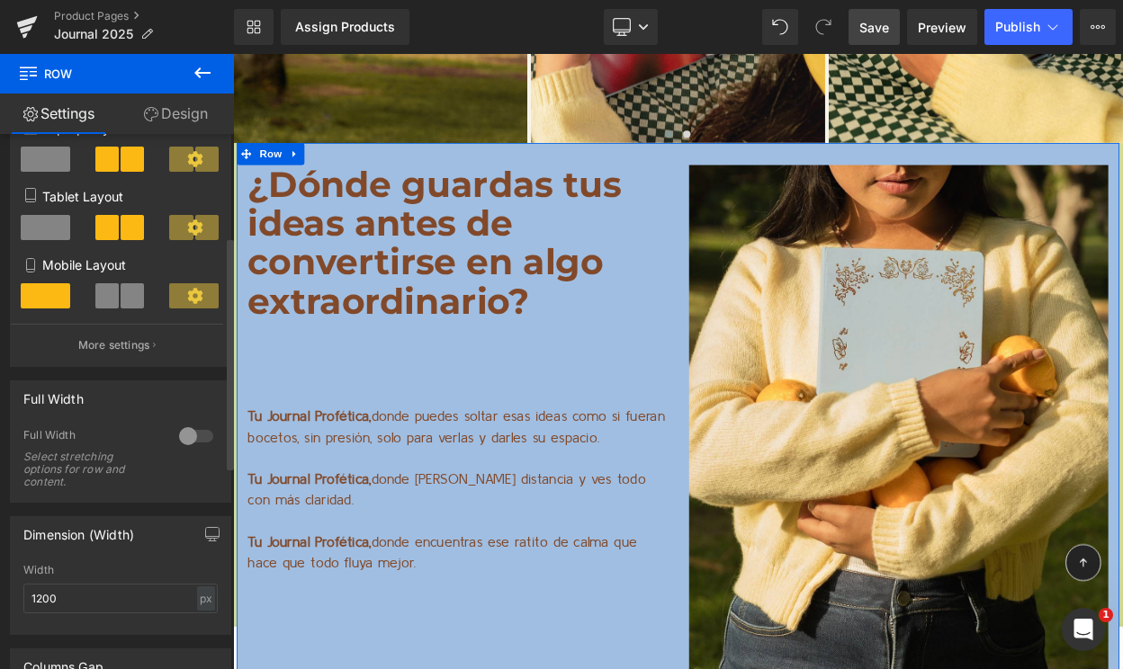
click at [191, 442] on div at bounding box center [195, 436] width 43 height 29
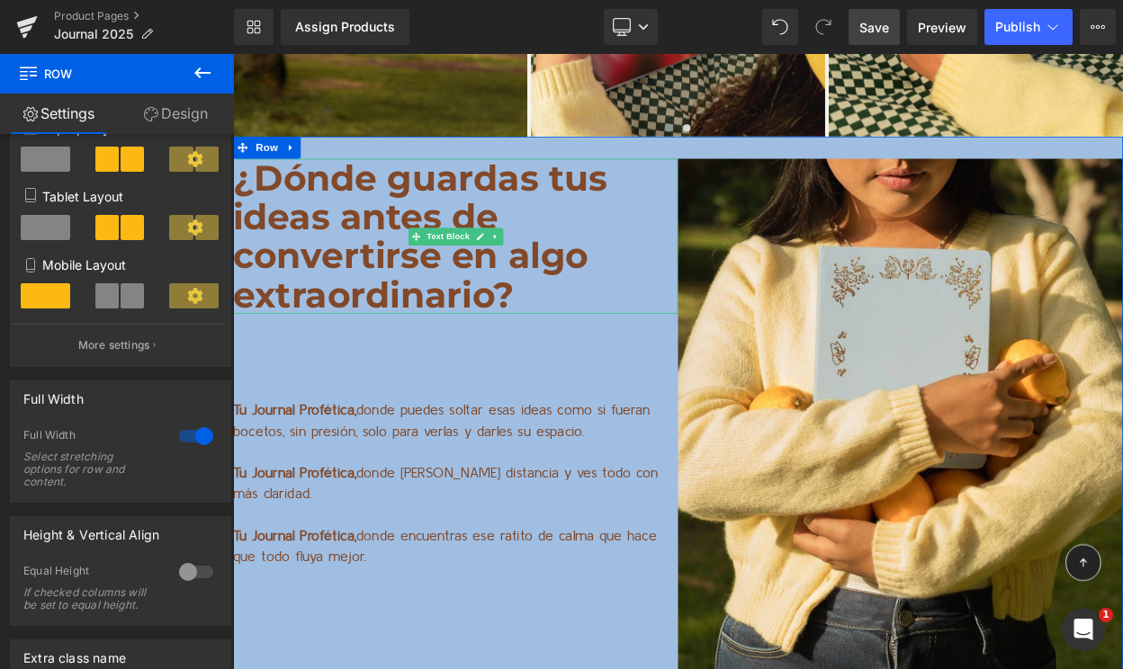
scroll to position [14411, 0]
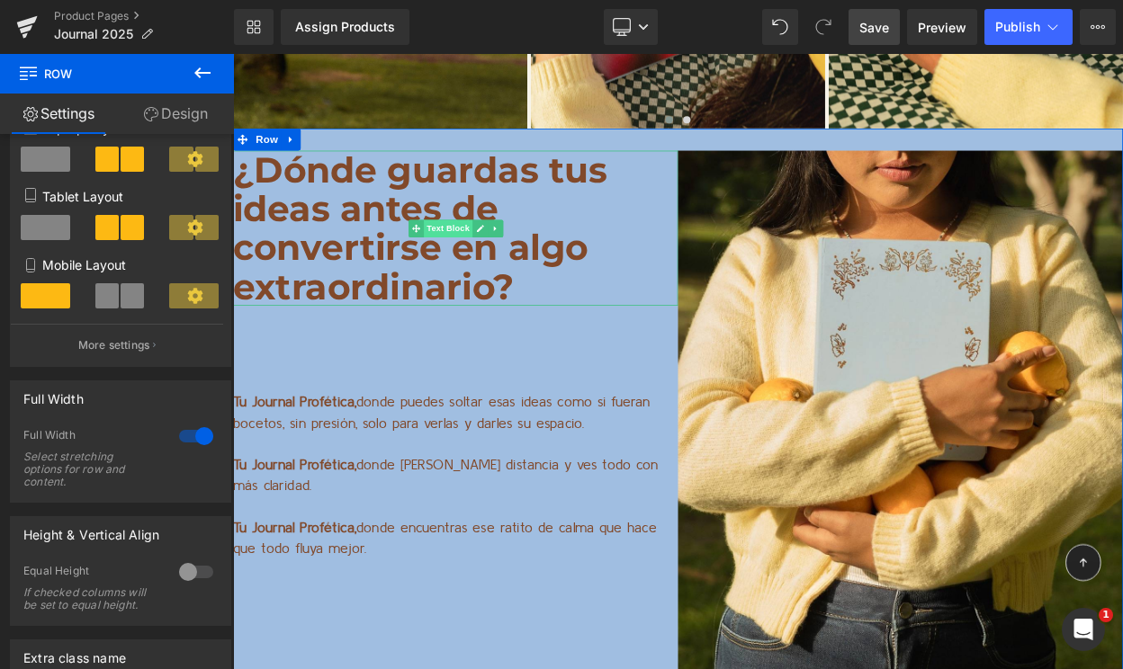
click at [498, 260] on span "Text Block" at bounding box center [495, 268] width 59 height 22
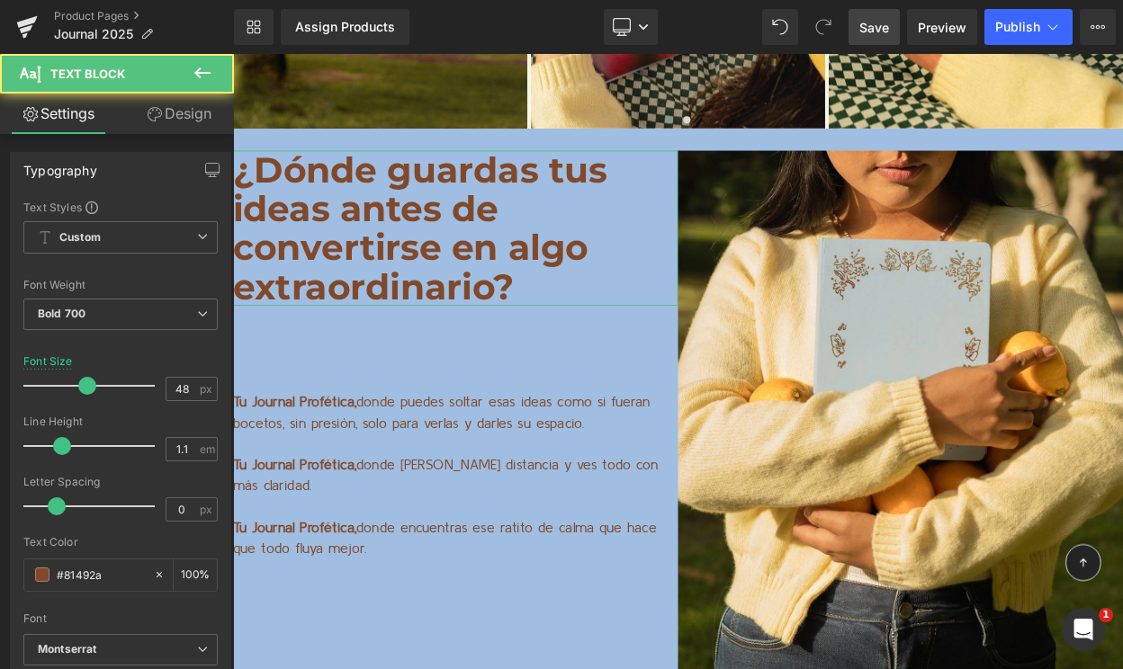
click at [178, 116] on link "Design" at bounding box center [179, 114] width 117 height 40
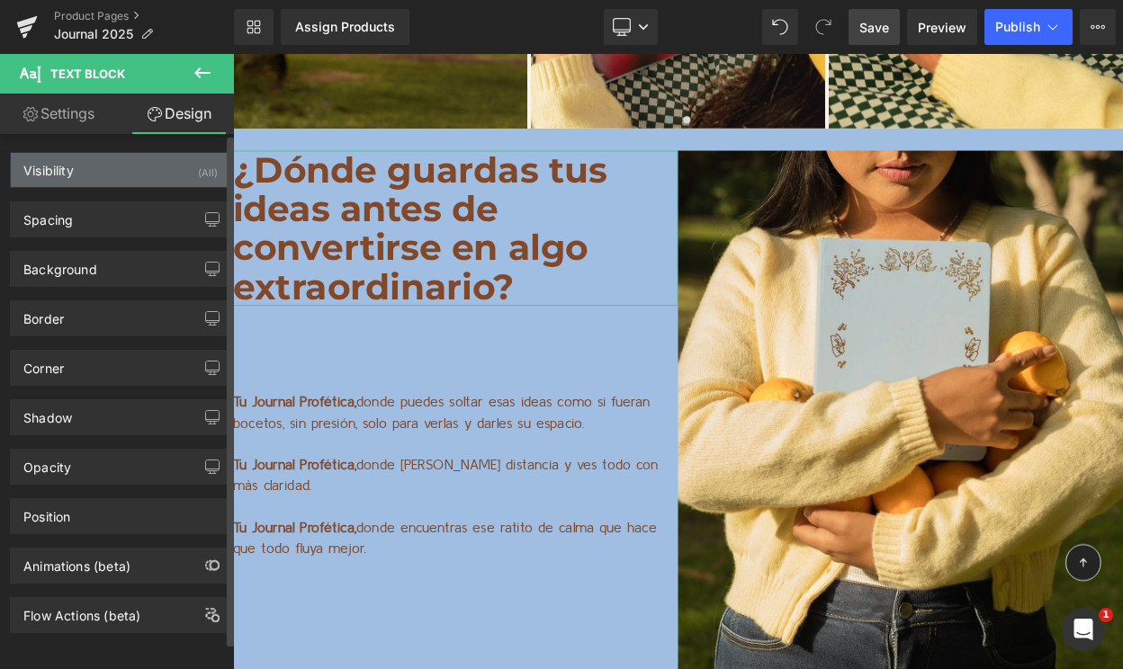
type input "0"
type input "29"
type input "0"
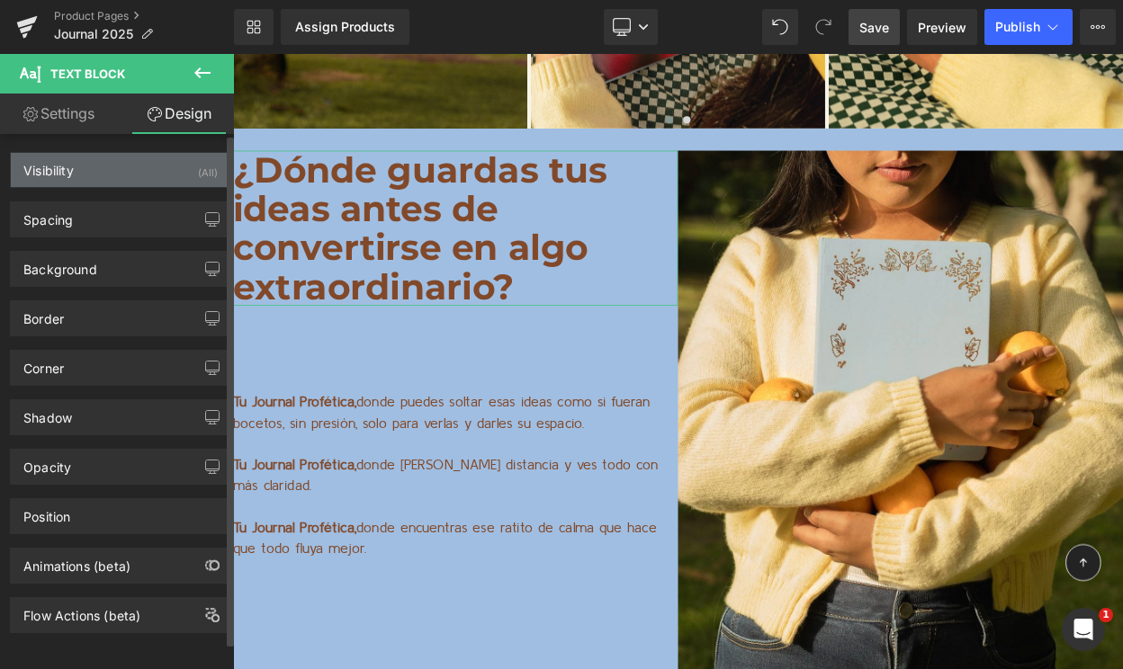
type input "0"
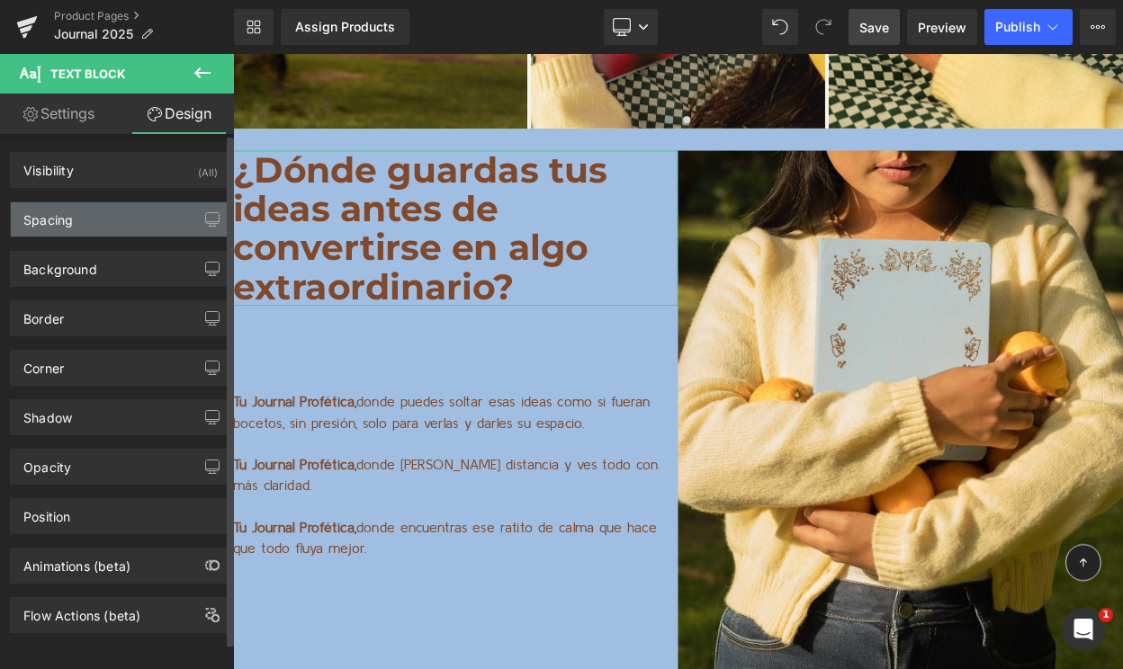
click at [103, 224] on div "Spacing" at bounding box center [120, 219] width 219 height 34
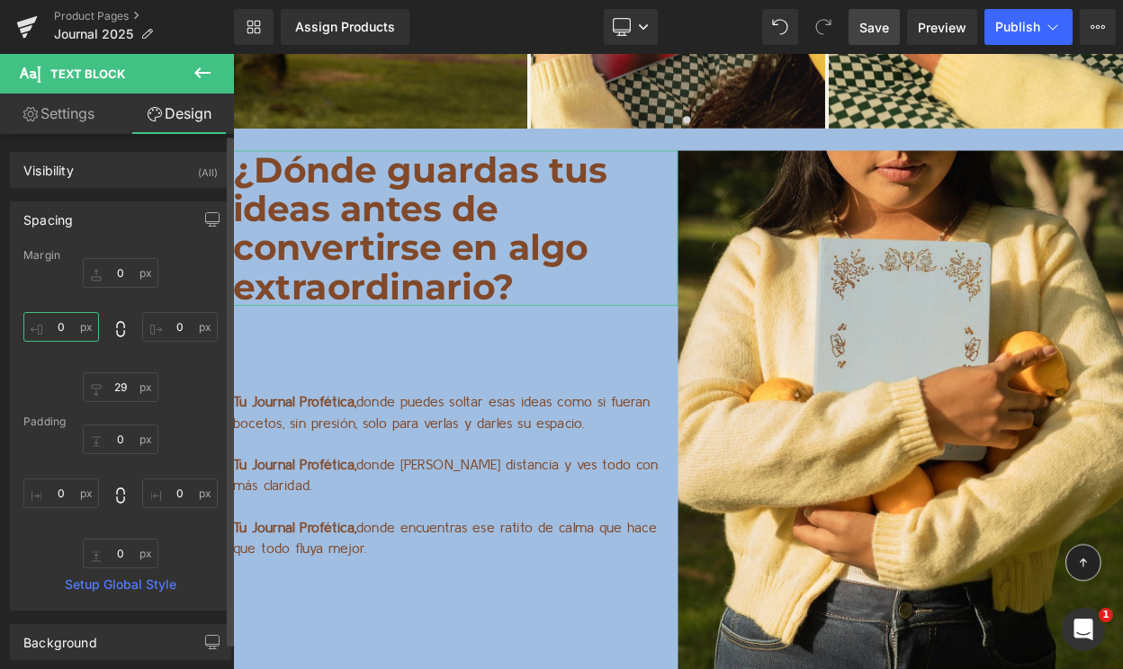
click at [59, 320] on input "0" at bounding box center [61, 327] width 76 height 30
type input "7"
type input "9"
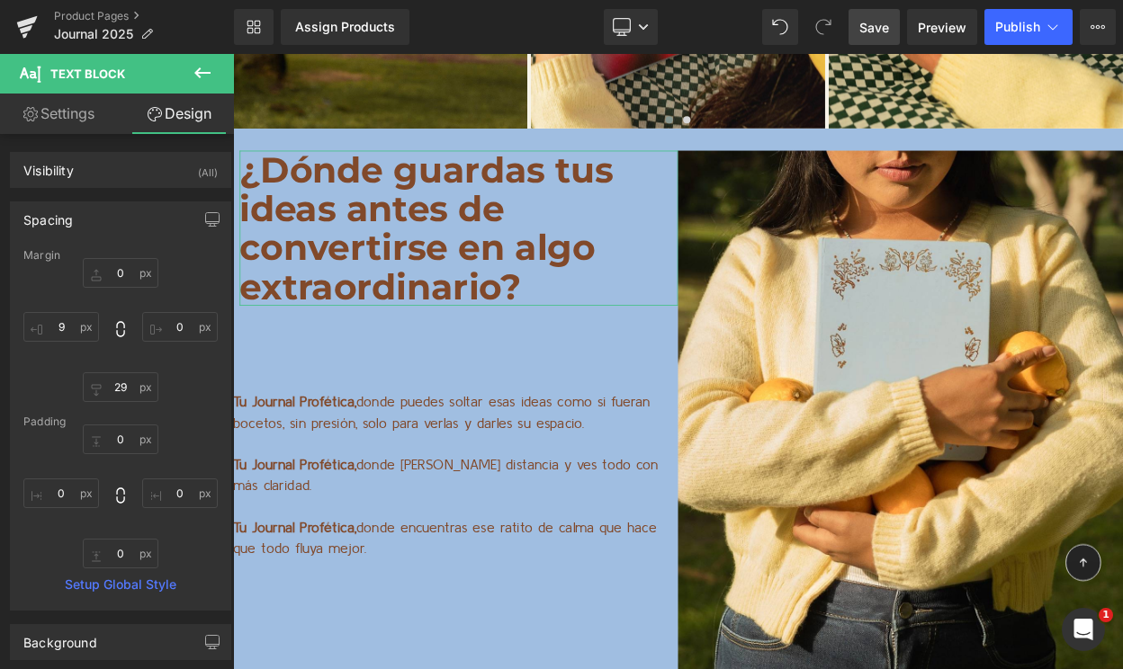
click at [330, 520] on p at bounding box center [505, 533] width 544 height 26
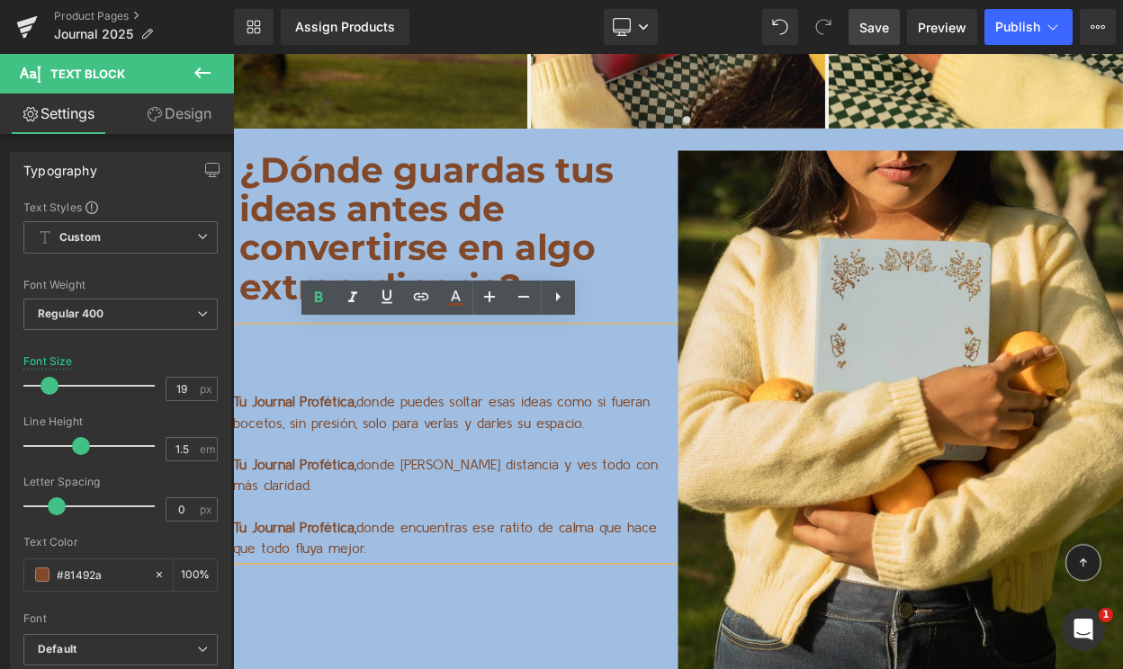
click at [466, 520] on p at bounding box center [505, 533] width 544 height 26
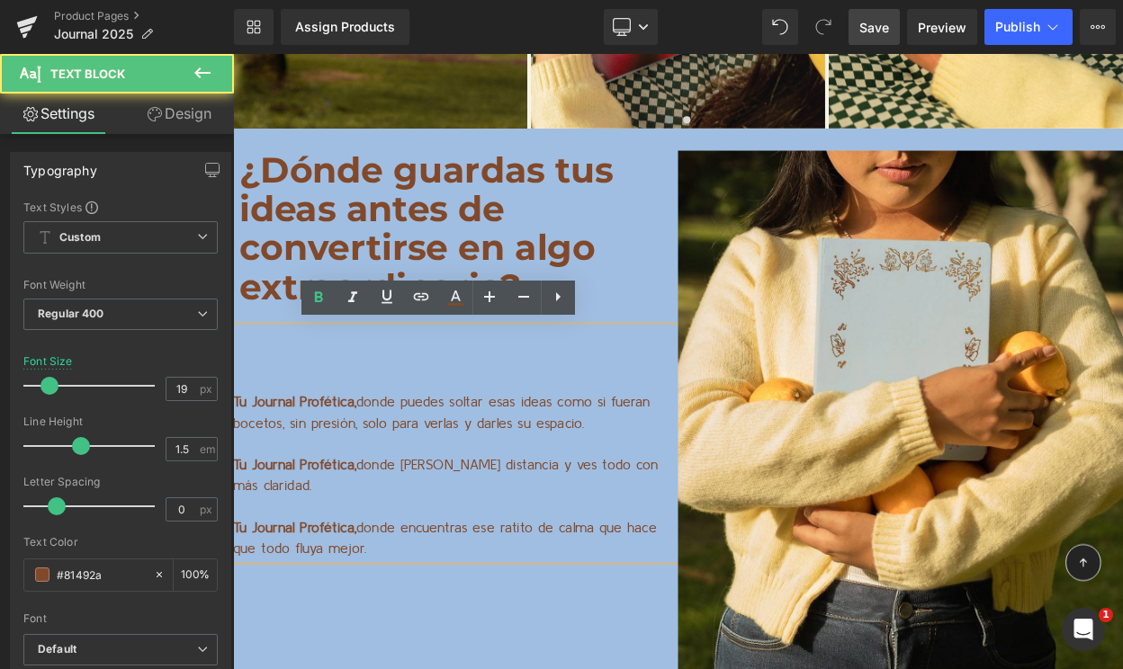
click at [377, 668] on div "¿Dónde guardas tus ideas antes de convertirse en algo extraordinario? Text Bloc…" at bounding box center [777, 504] width 1088 height 716
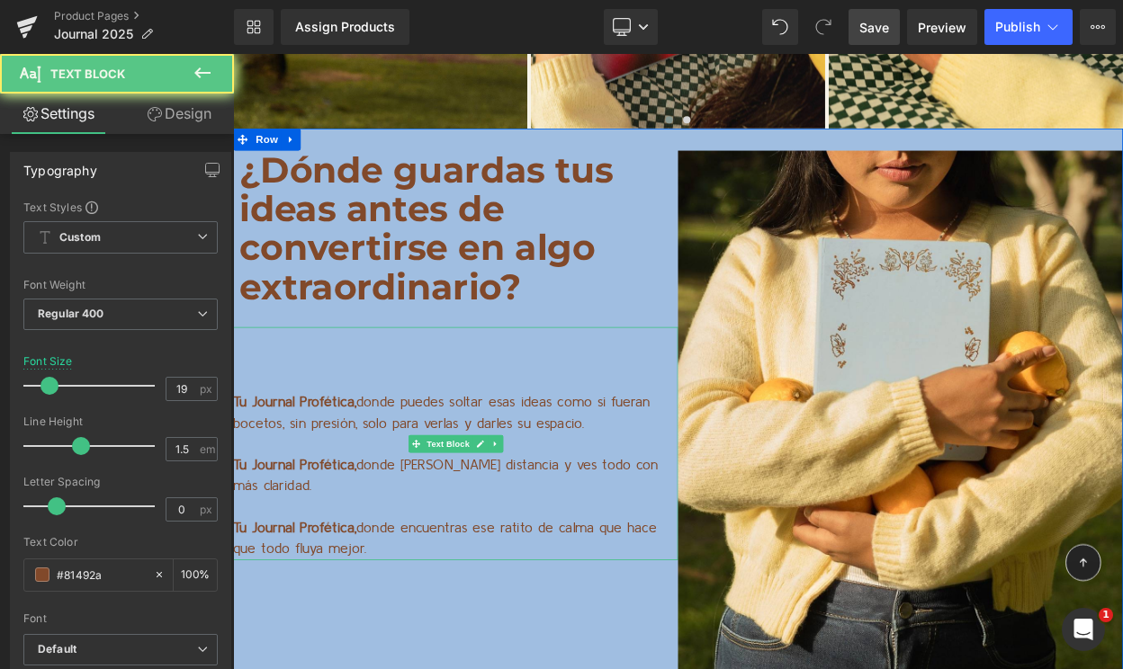
click at [452, 546] on p "Tu Journal Profética, donde tomas distancia y ves todo con más claridad." at bounding box center [505, 571] width 544 height 51
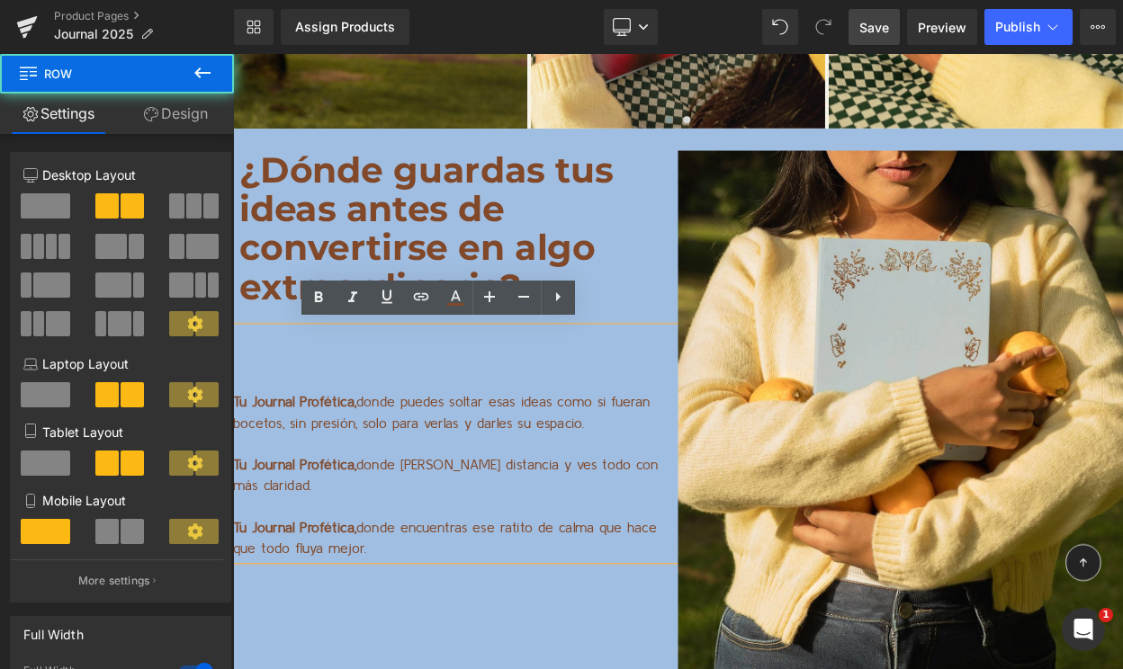
click at [433, 668] on div "¿Dónde guardas tus ideas antes de convertirse en algo extraordinario? Text Bloc…" at bounding box center [777, 504] width 1088 height 716
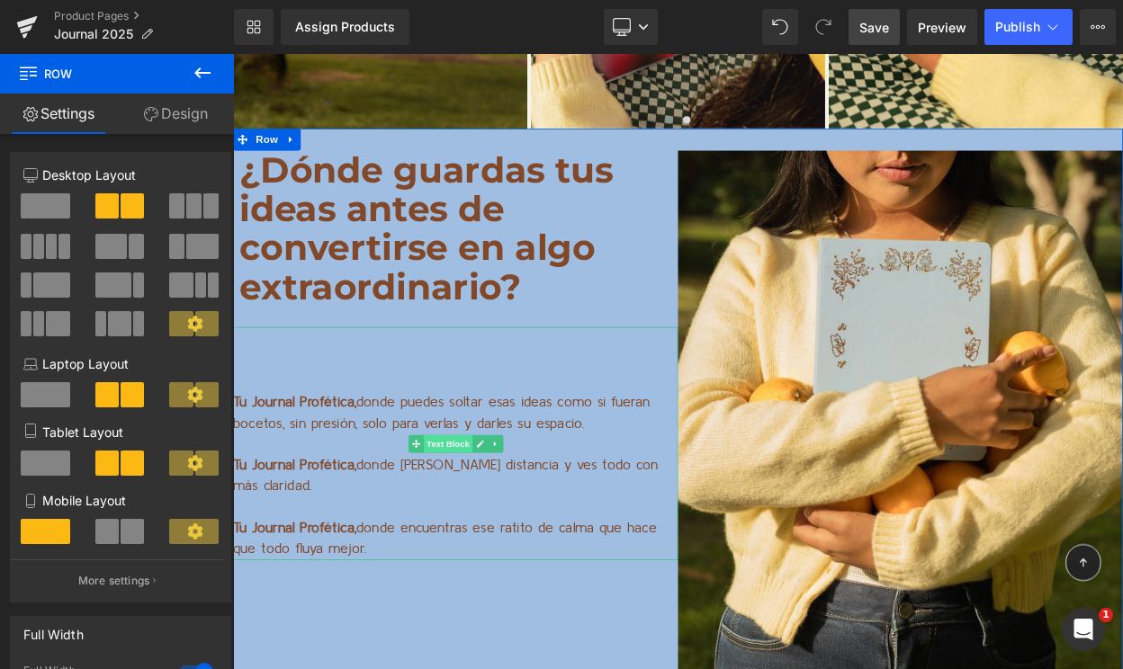
click at [496, 524] on span "Text Block" at bounding box center [495, 532] width 59 height 22
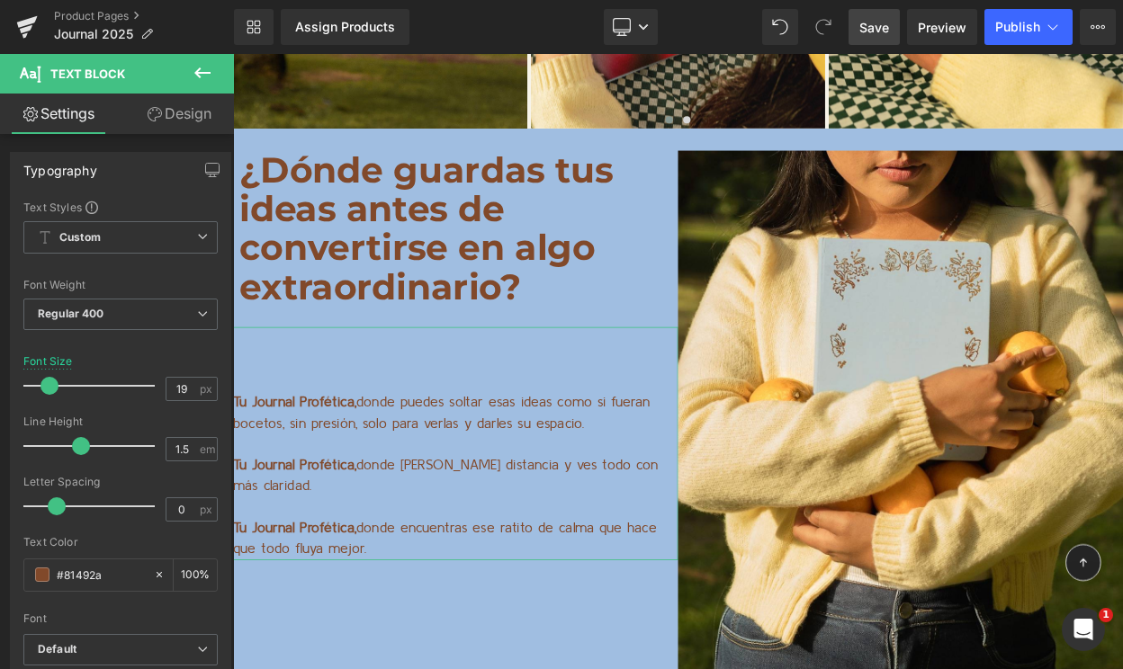
click at [184, 117] on link "Design" at bounding box center [179, 114] width 117 height 40
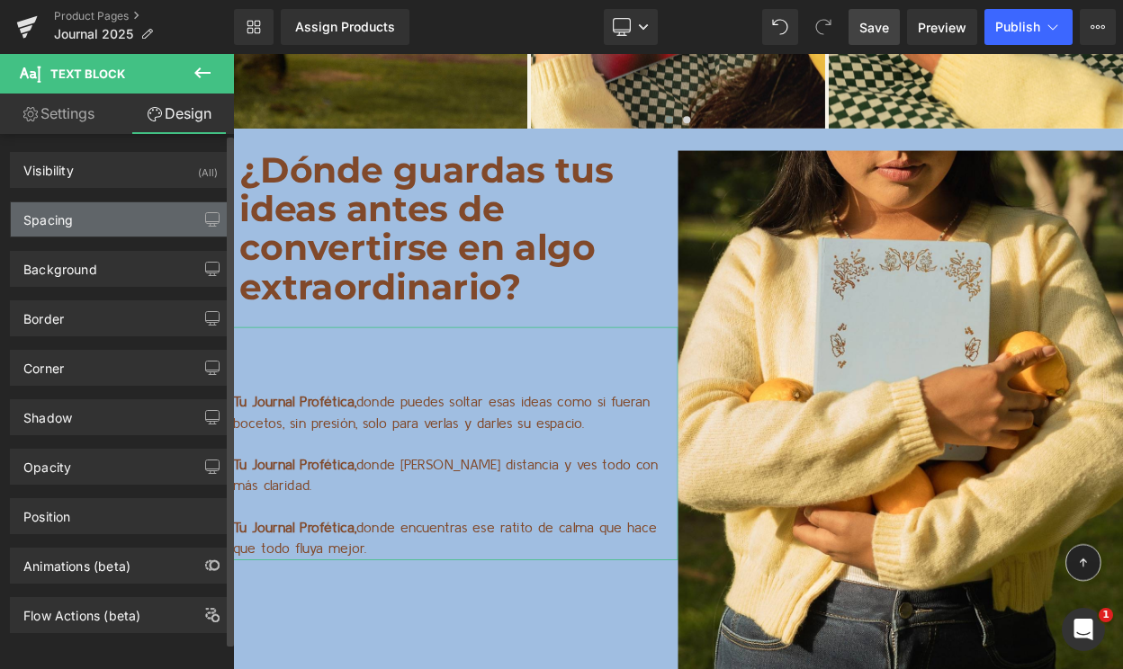
click at [116, 234] on div "Spacing" at bounding box center [120, 219] width 219 height 34
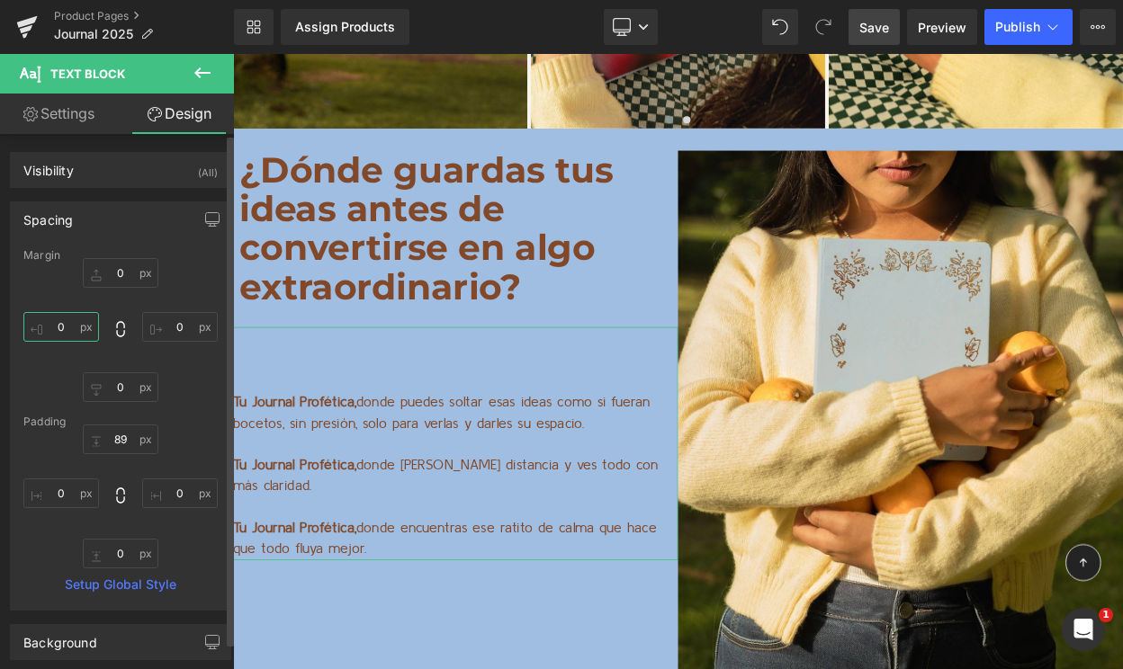
click at [62, 327] on input "0" at bounding box center [61, 327] width 76 height 30
type input "9"
type input "10"
click at [868, 19] on span "Save" at bounding box center [874, 27] width 30 height 19
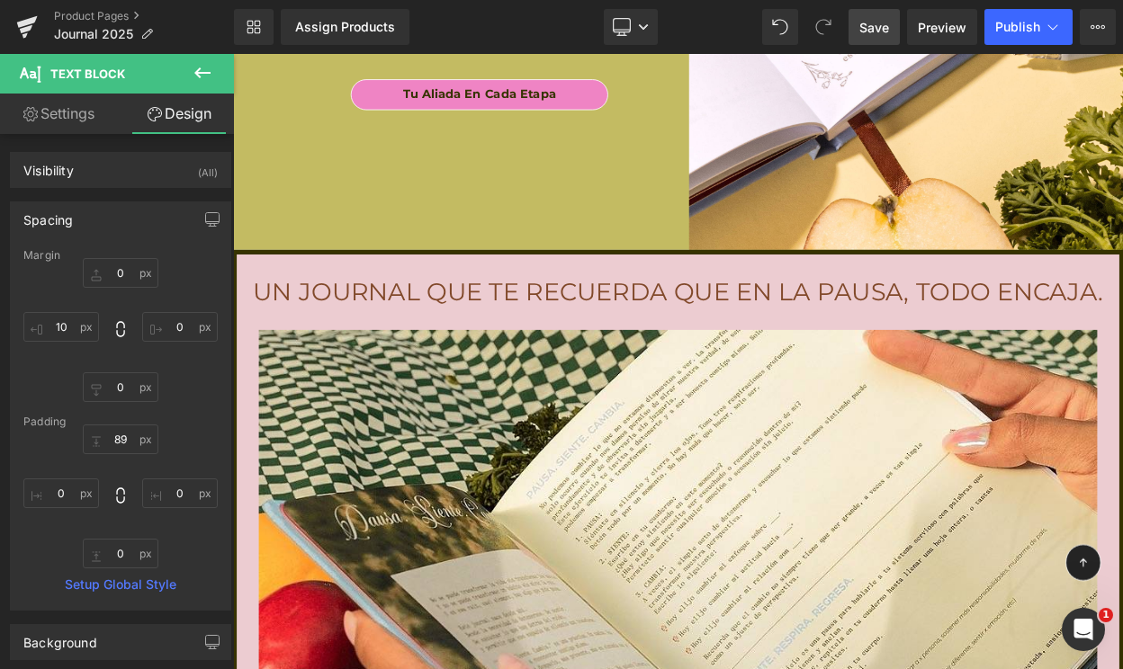
scroll to position [12352, 0]
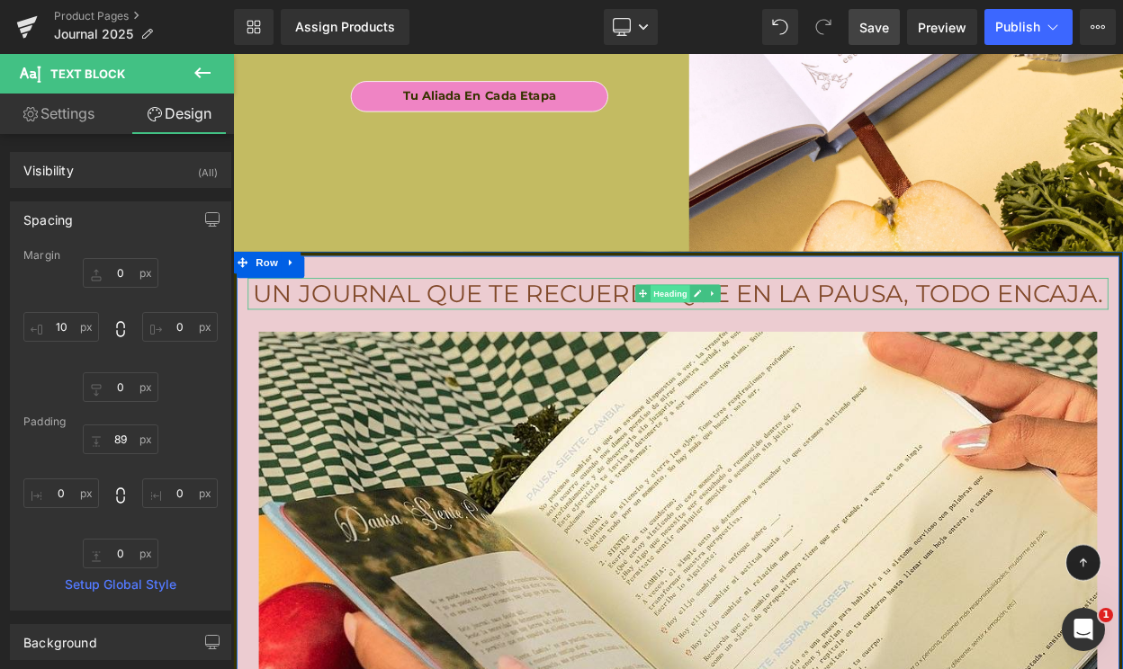
click at [756, 345] on span "Heading" at bounding box center [768, 348] width 49 height 22
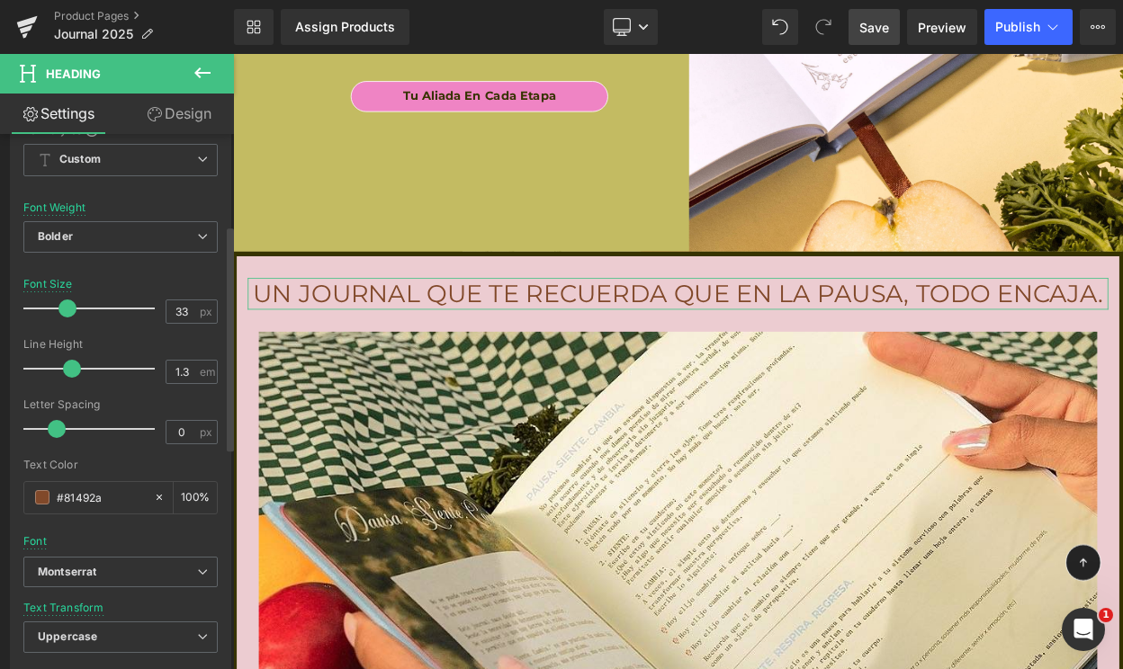
scroll to position [357, 0]
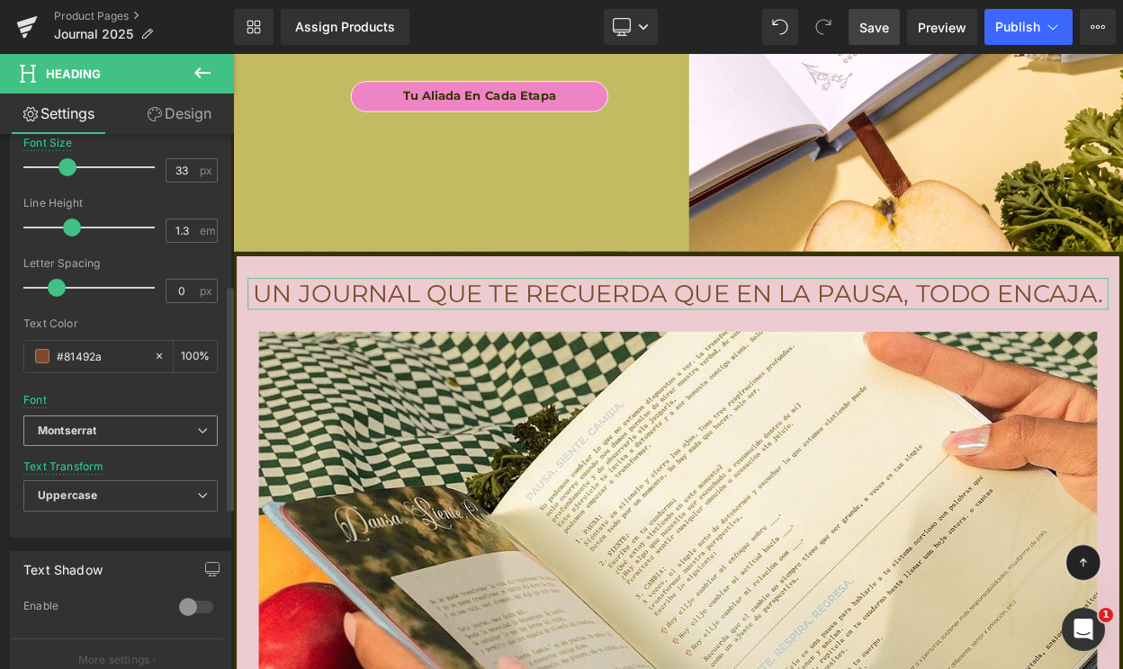
click at [85, 434] on icon "Montserrat" at bounding box center [67, 431] width 58 height 15
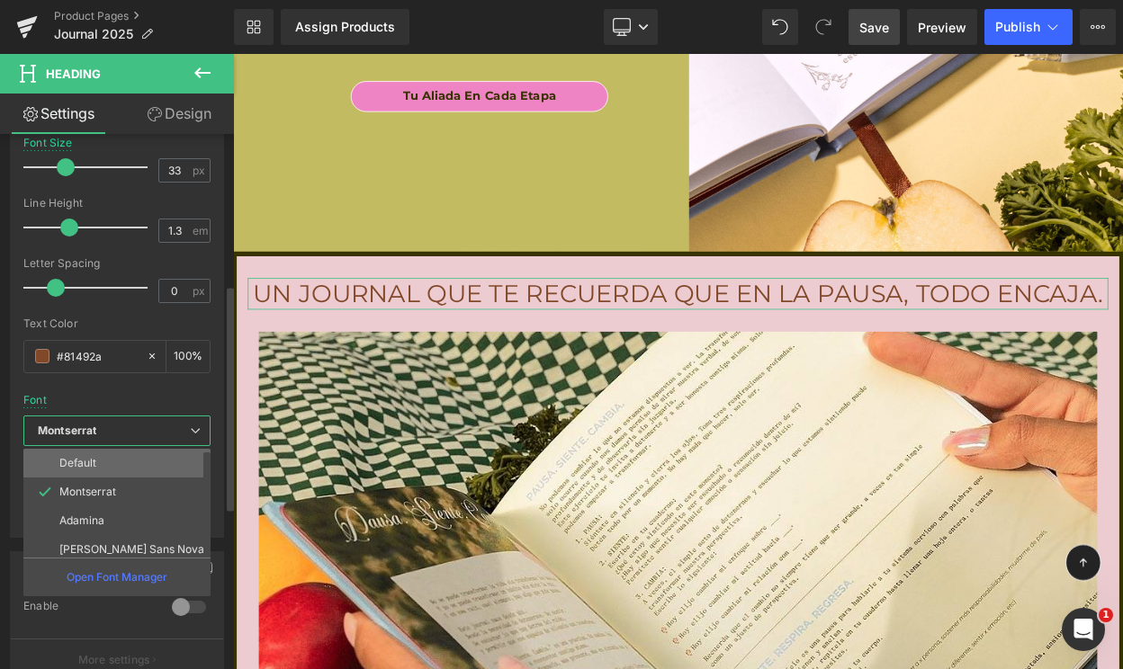
click at [82, 470] on p "Default" at bounding box center [77, 463] width 37 height 13
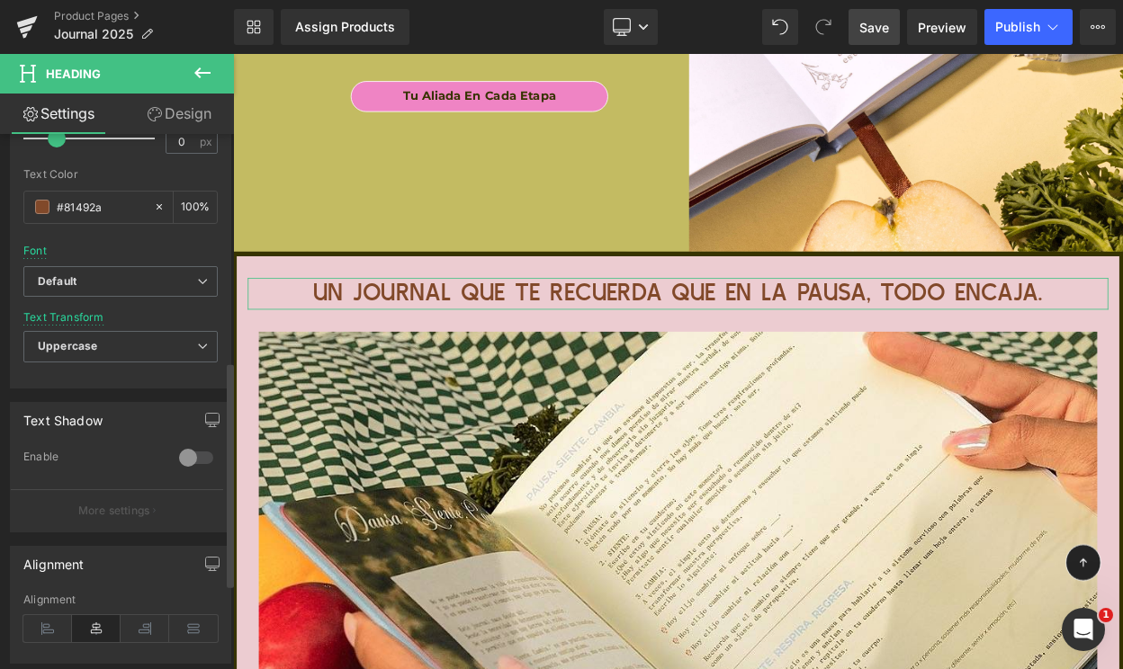
scroll to position [539, 0]
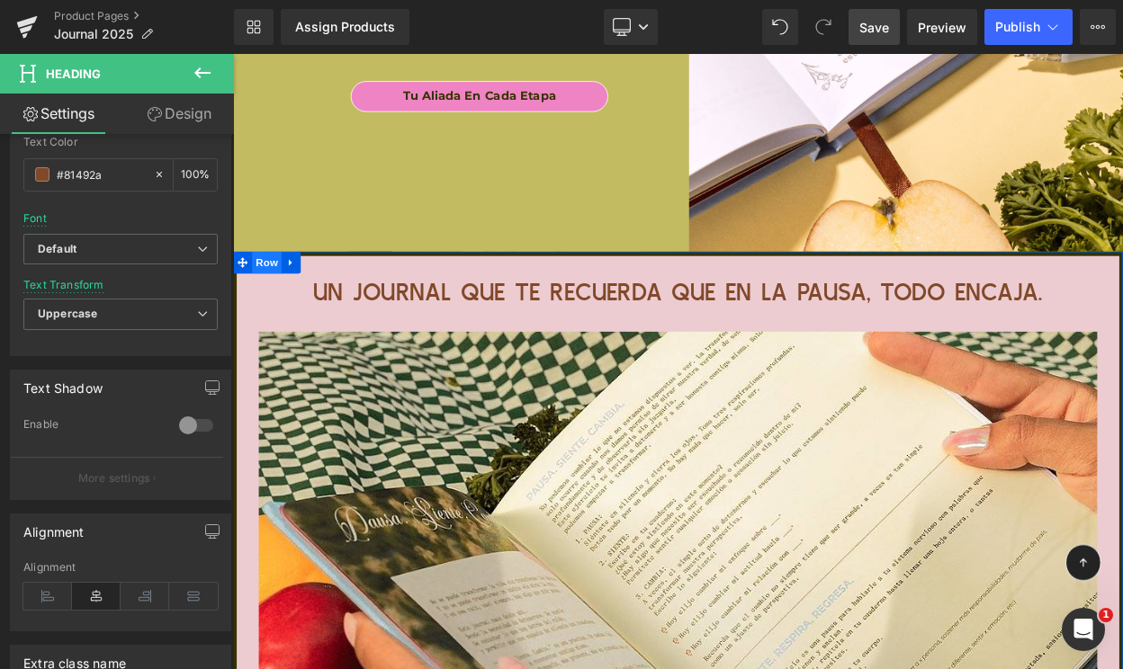
click at [277, 307] on span "Row" at bounding box center [274, 309] width 36 height 27
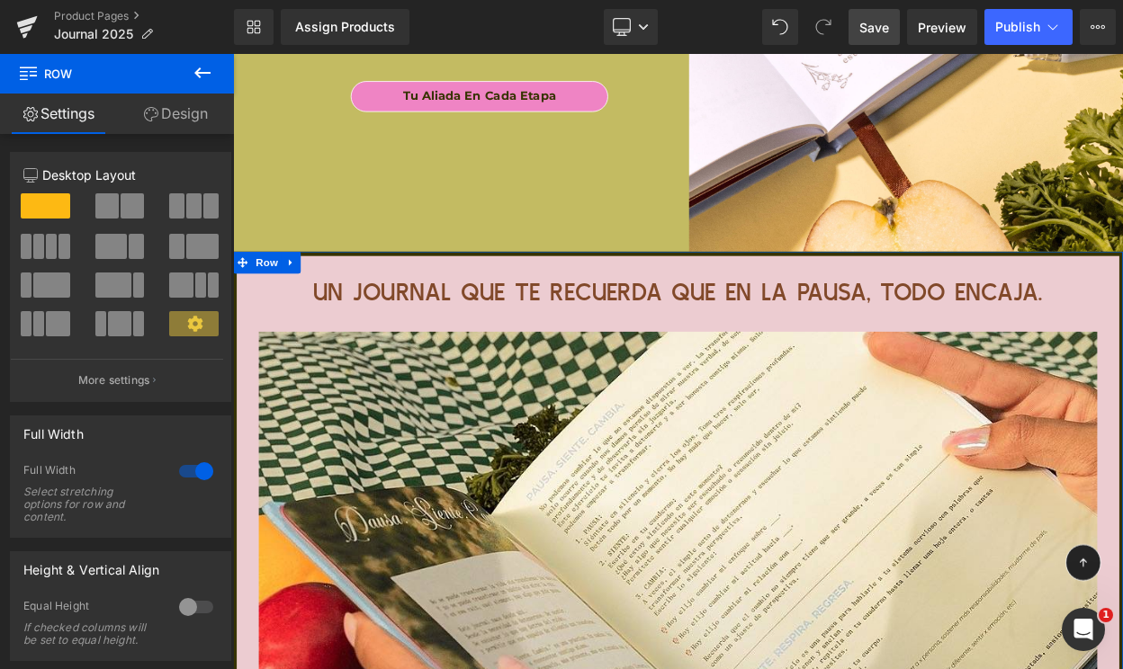
click at [163, 114] on link "Design" at bounding box center [175, 114] width 117 height 40
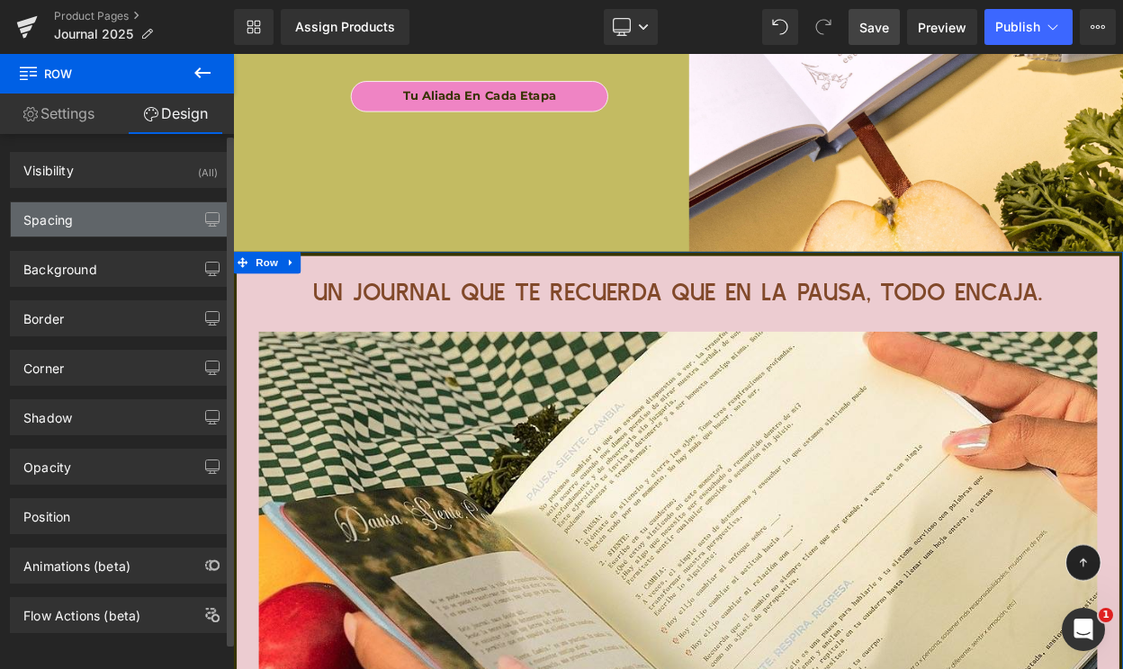
click at [115, 233] on div "Spacing" at bounding box center [120, 219] width 219 height 34
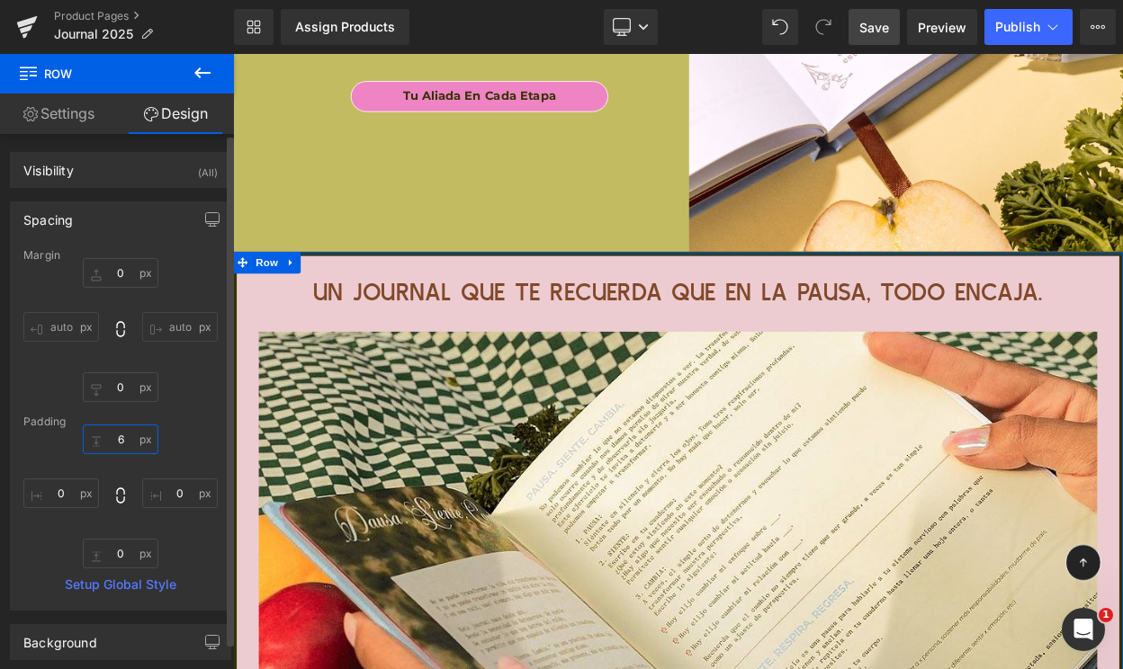
click at [120, 440] on input "6" at bounding box center [121, 440] width 76 height 30
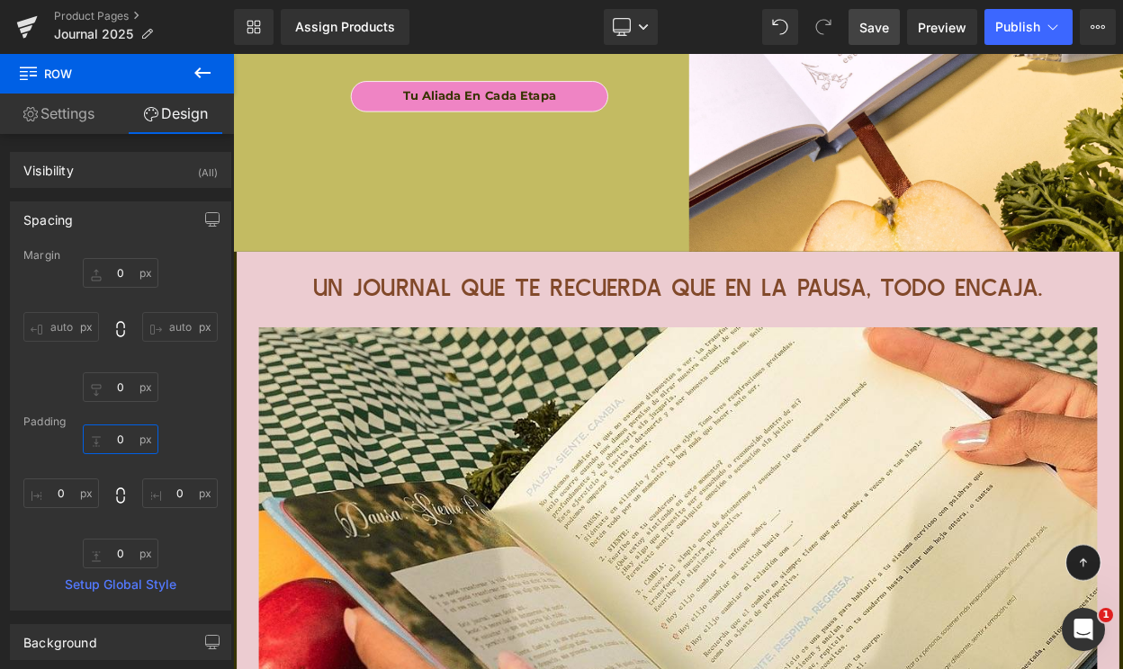
type input "0"
click at [870, 30] on span "Save" at bounding box center [874, 27] width 30 height 19
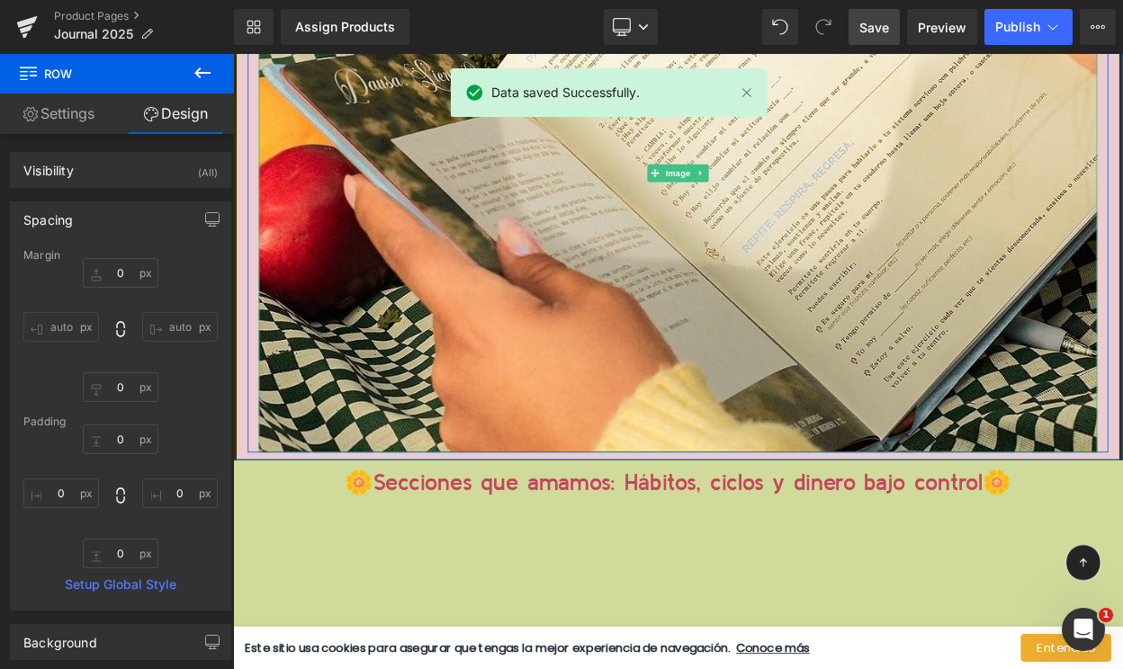
scroll to position [12890, 0]
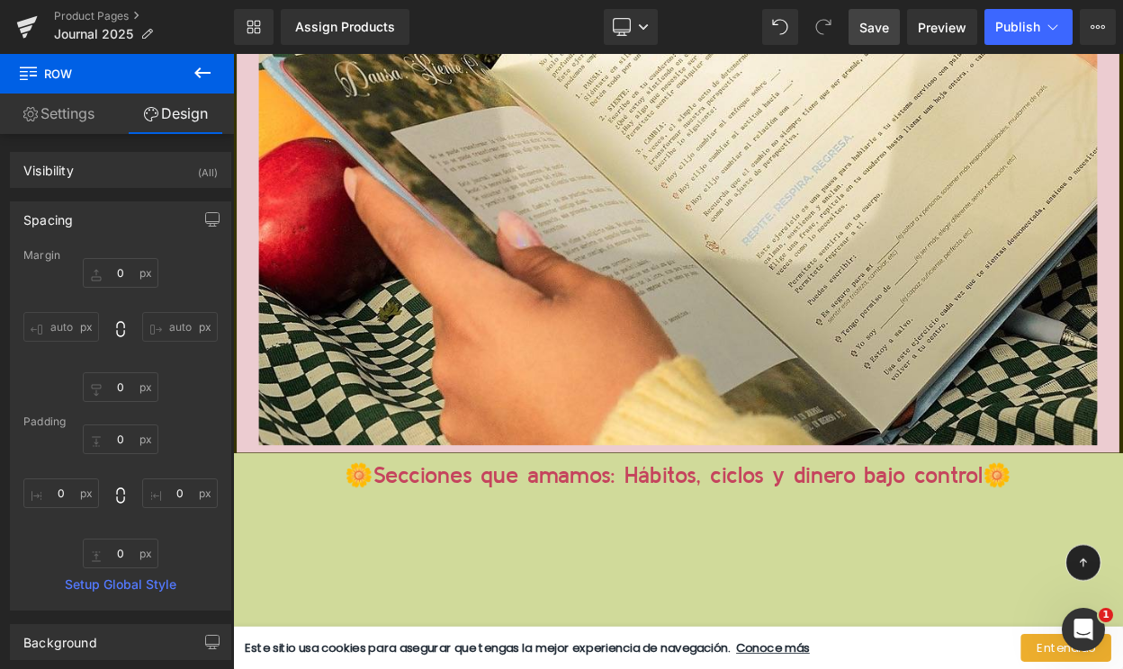
click at [740, 564] on div "🌼Secciones que amamos: Hábitos, ciclos y dinero bajo control🌼 Heading" at bounding box center [777, 570] width 1088 height 39
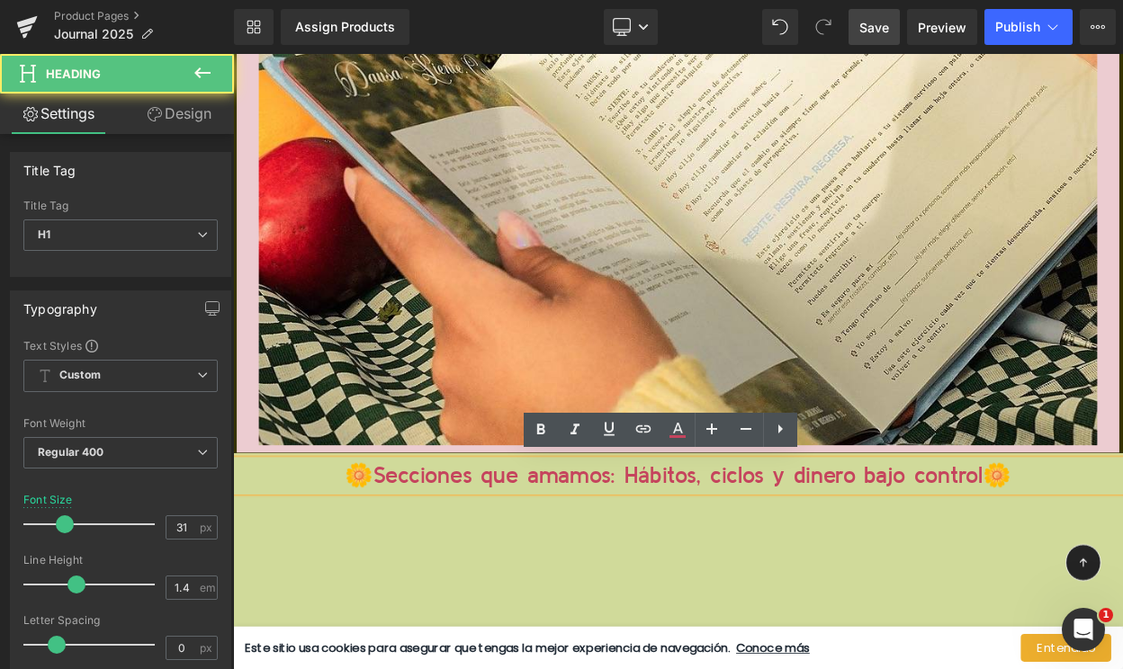
click at [792, 571] on h1 "🌼Secciones que amamos: Hábitos, ciclos y dinero bajo control🌼" at bounding box center [777, 570] width 1088 height 39
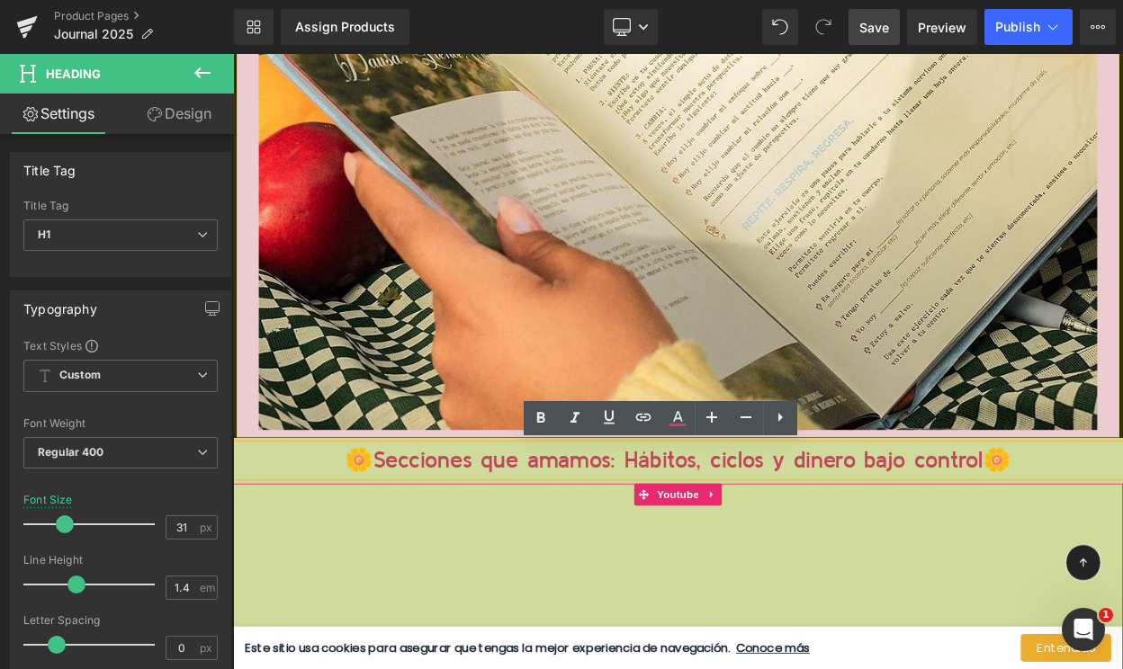
scroll to position [12916, 0]
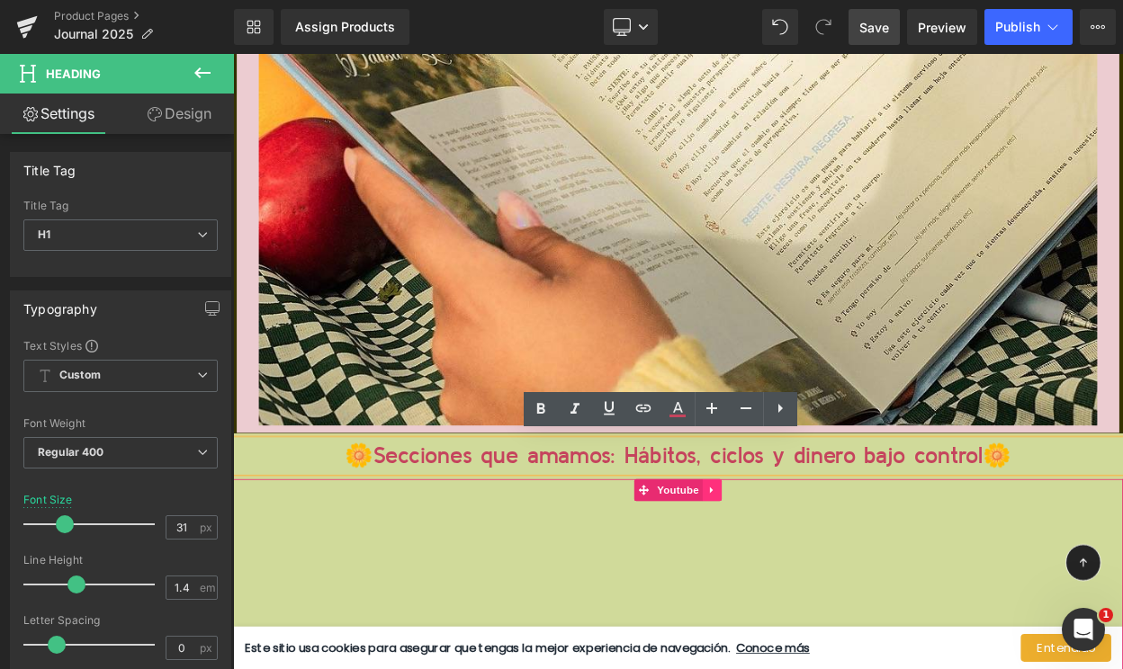
click at [823, 581] on icon at bounding box center [819, 587] width 13 height 13
click at [828, 581] on icon at bounding box center [831, 587] width 13 height 13
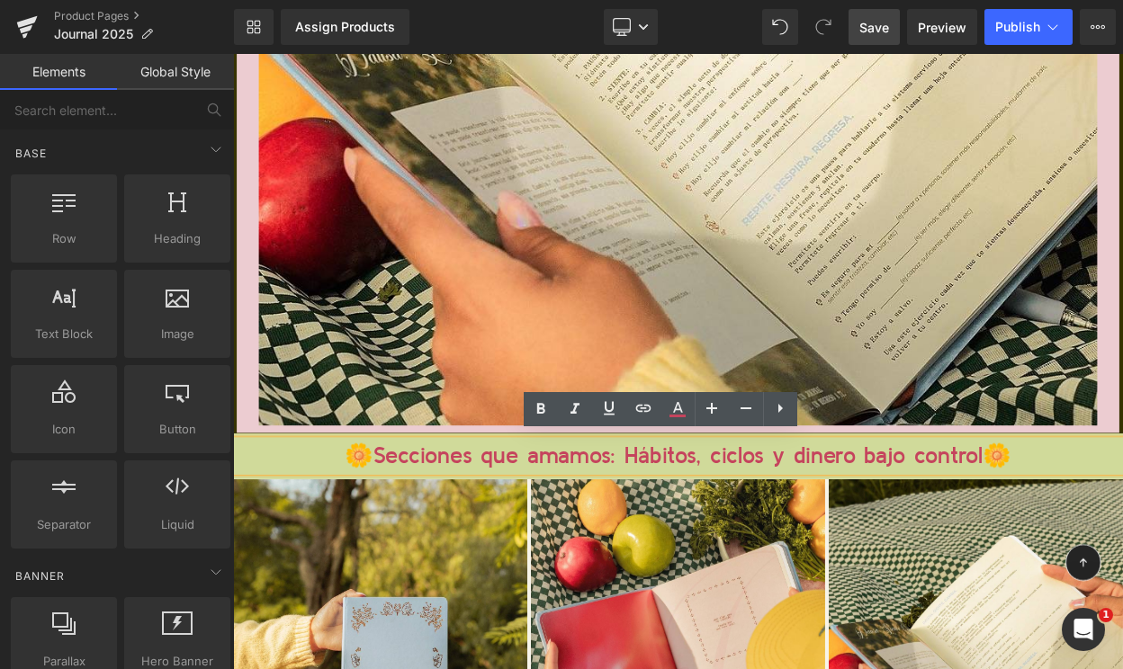
click at [784, 538] on h1 "🌼Secciones que amamos: Hábitos, ciclos y dinero bajo control🌼" at bounding box center [777, 545] width 1088 height 39
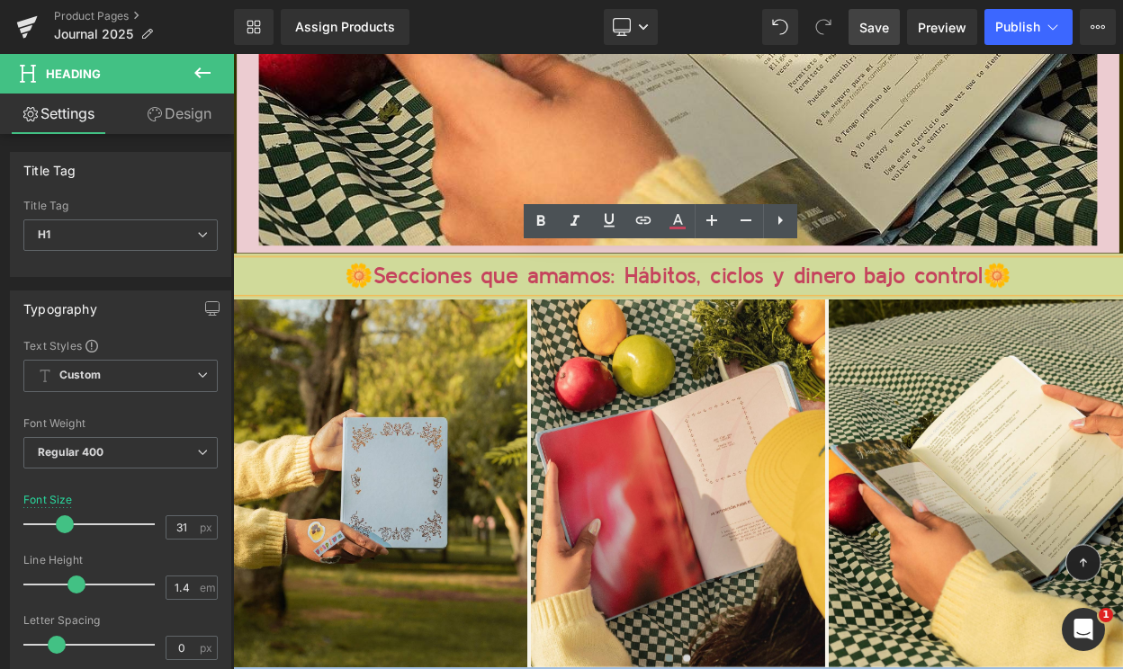
scroll to position [13146, 0]
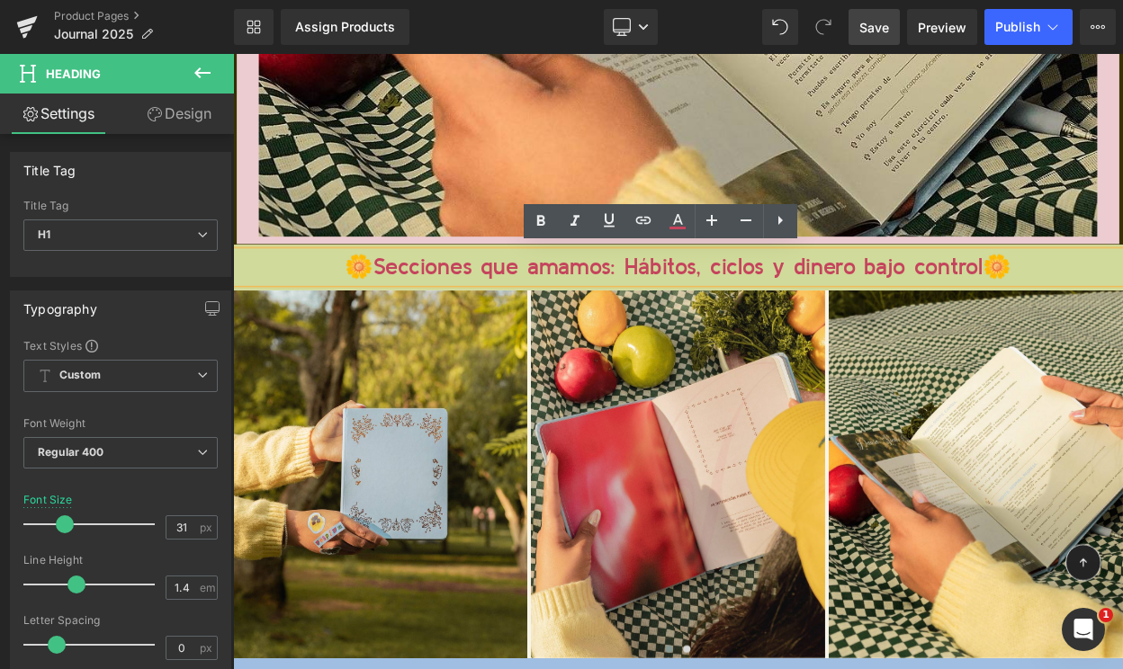
click at [802, 307] on h1 "🌼Secciones que amamos: Hábitos, ciclos y dinero bajo control🌼" at bounding box center [777, 315] width 1088 height 39
click at [663, 310] on h1 "🌼Secciones que amamos: Hábitos, ciclos y dinero bajo control🌼" at bounding box center [777, 315] width 1088 height 39
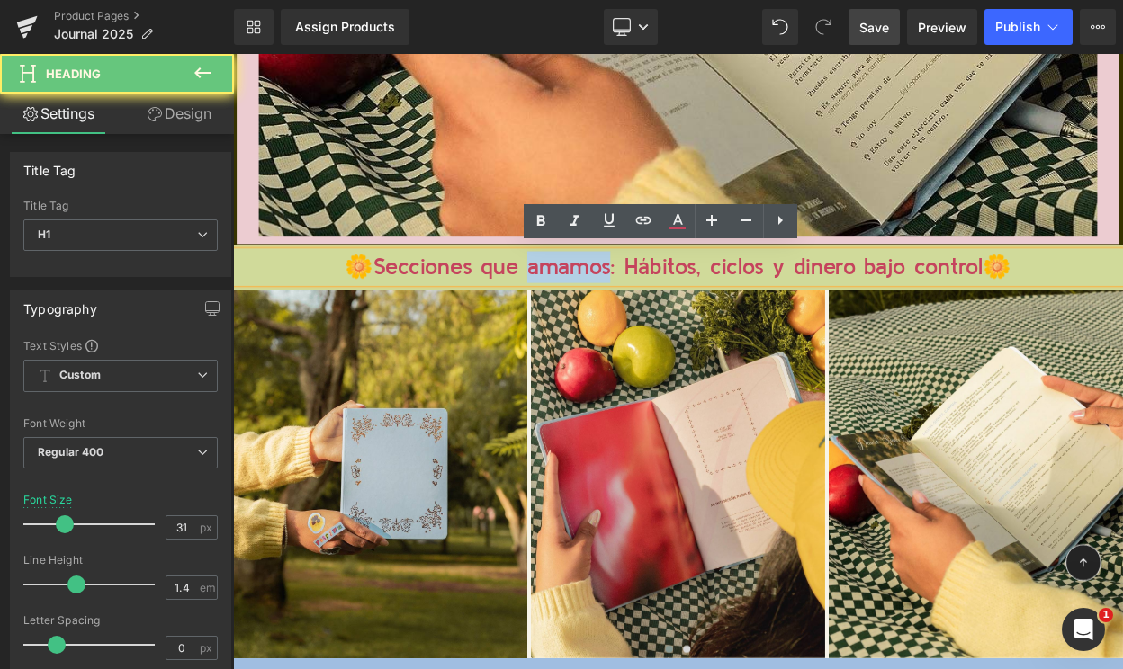
click at [663, 310] on h1 "🌼Secciones que amamos: Hábitos, ciclos y dinero bajo control🌼" at bounding box center [777, 315] width 1088 height 39
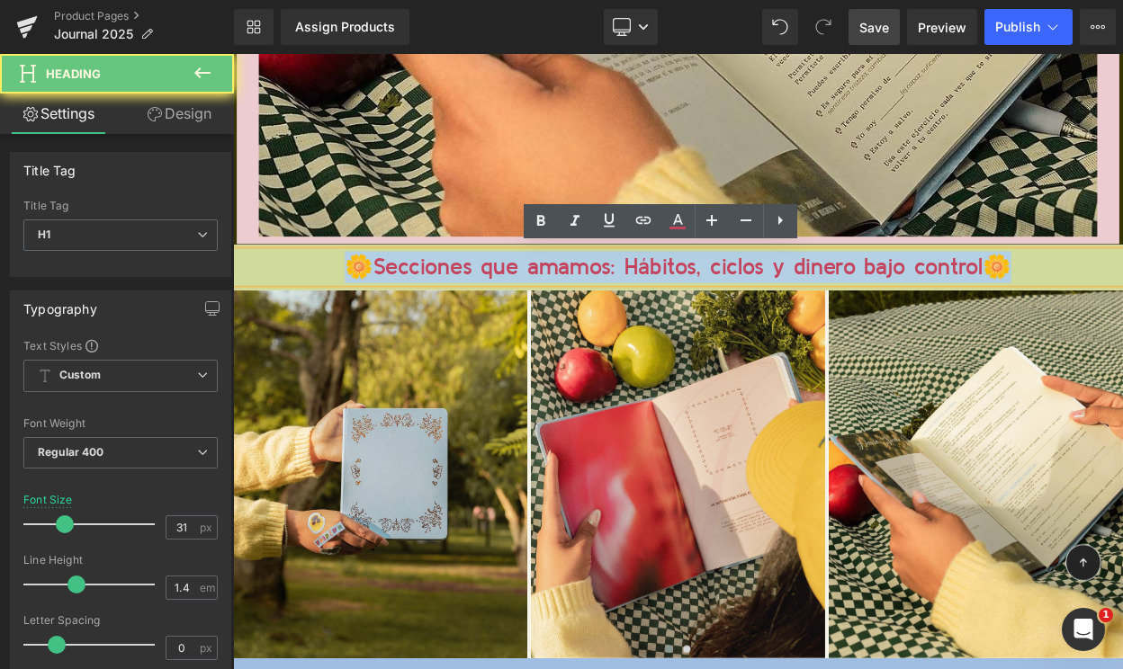
click at [663, 310] on h1 "🌼Secciones que amamos: Hábitos, ciclos y dinero bajo control🌼" at bounding box center [777, 315] width 1088 height 39
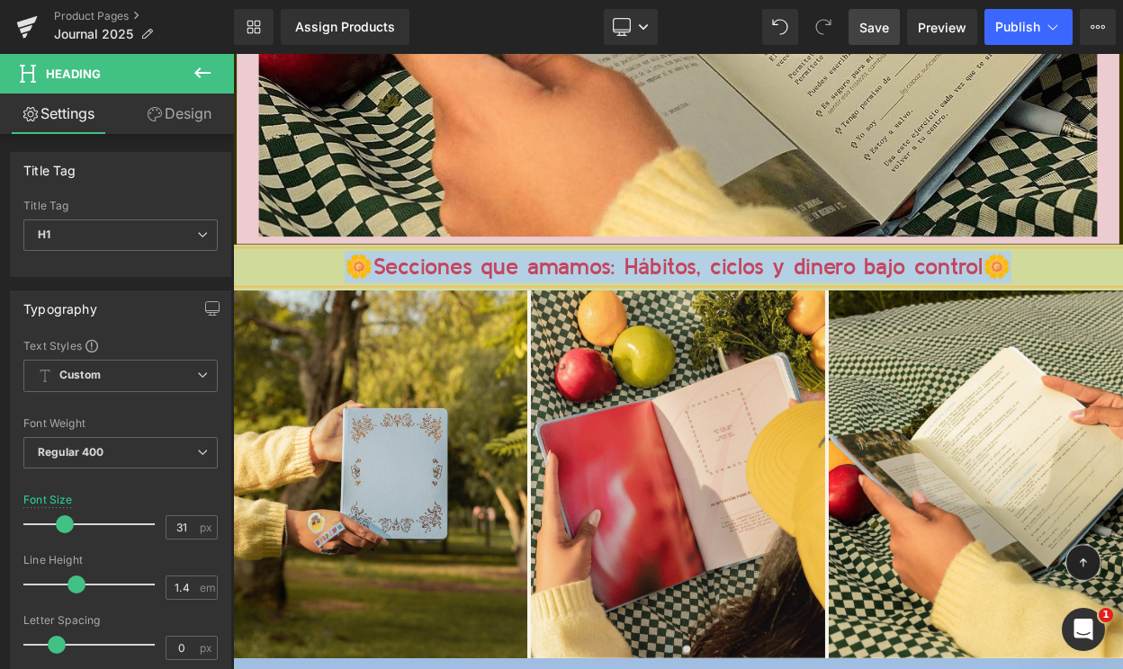
copy h1 "🌼Secciones que amamos: Hábitos, ciclos y dinero bajo control🌼"
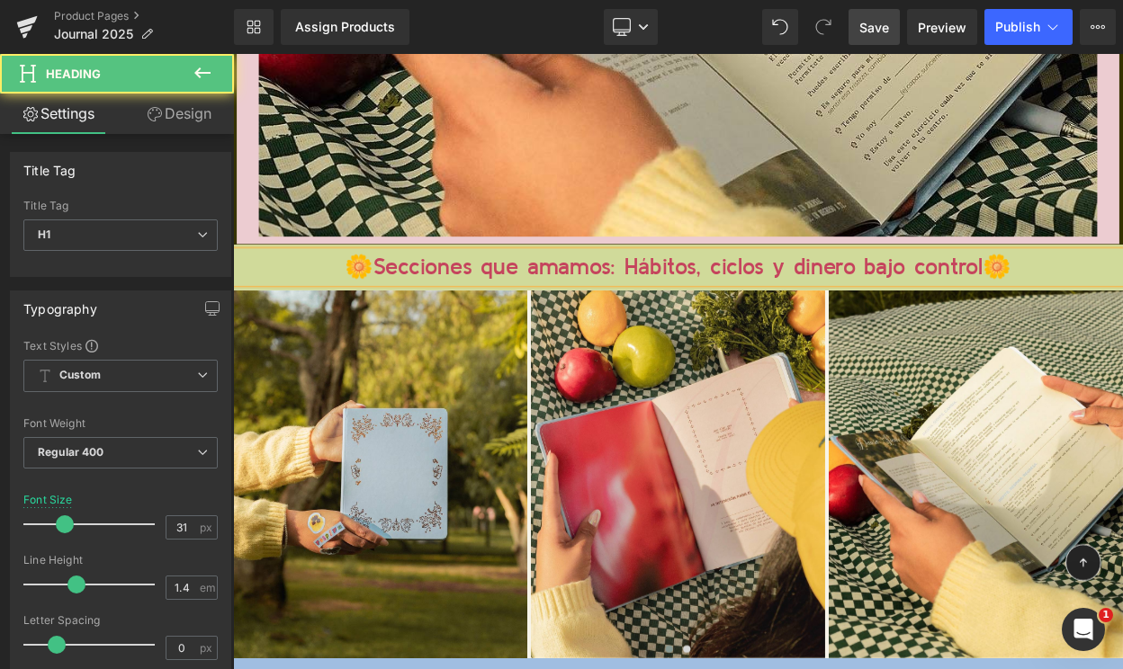
click at [569, 314] on h1 "🌼Secciones que amamos: Hábitos, ciclos y dinero bajo control🌼" at bounding box center [777, 315] width 1088 height 39
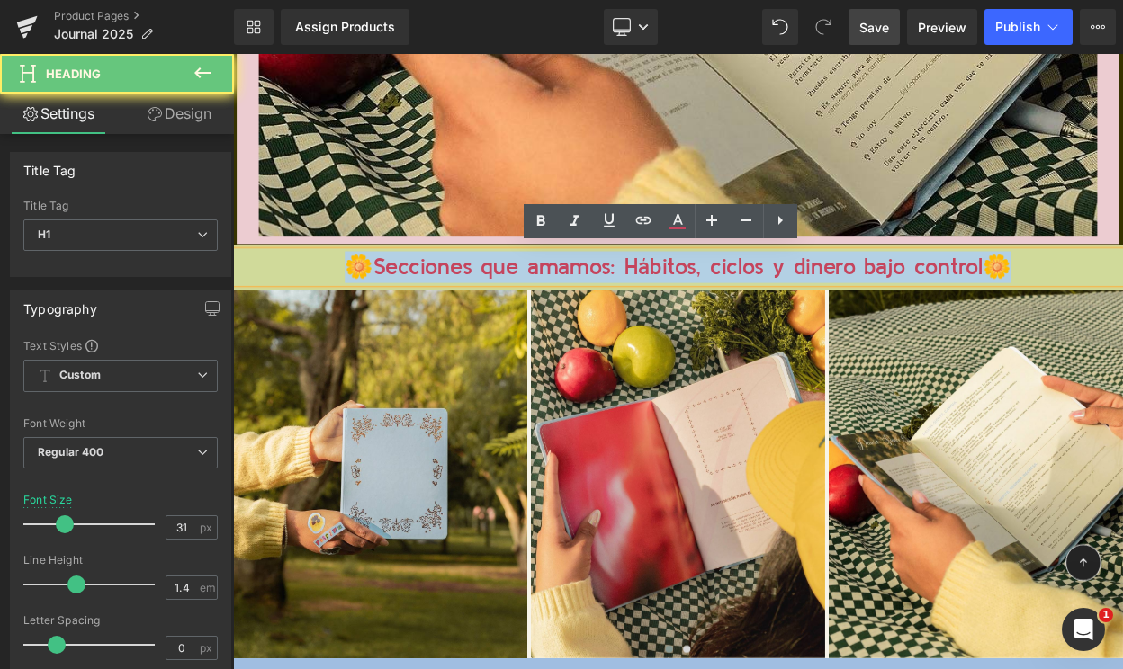
click at [569, 314] on h1 "🌼Secciones que amamos: Hábitos, ciclos y dinero bajo control🌼" at bounding box center [777, 315] width 1088 height 39
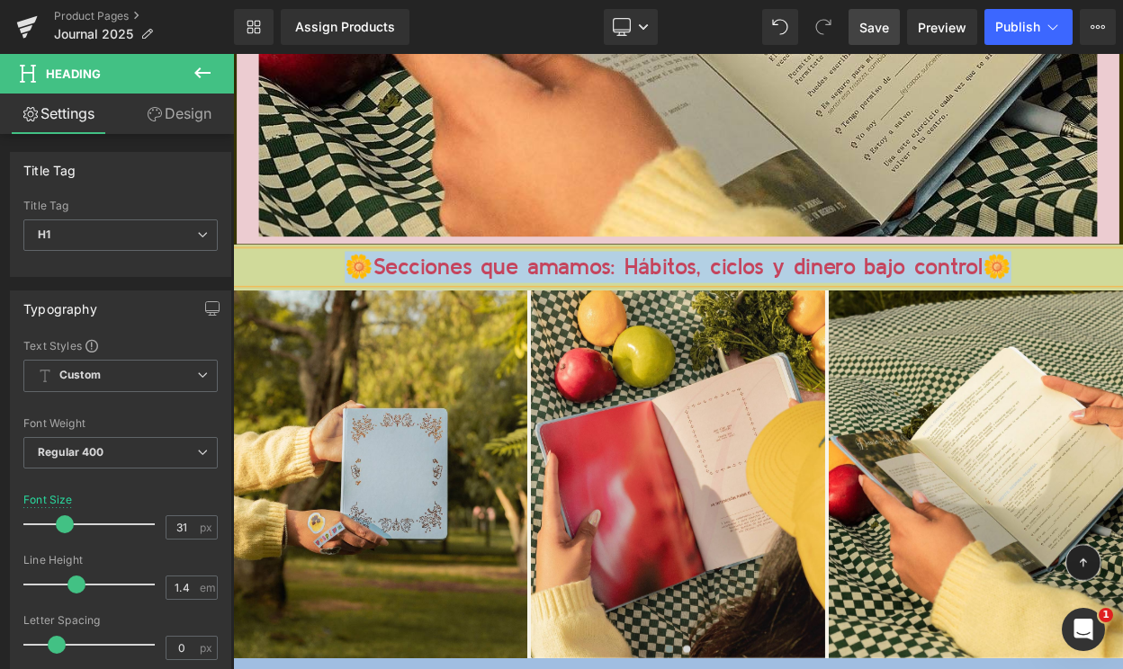
paste div
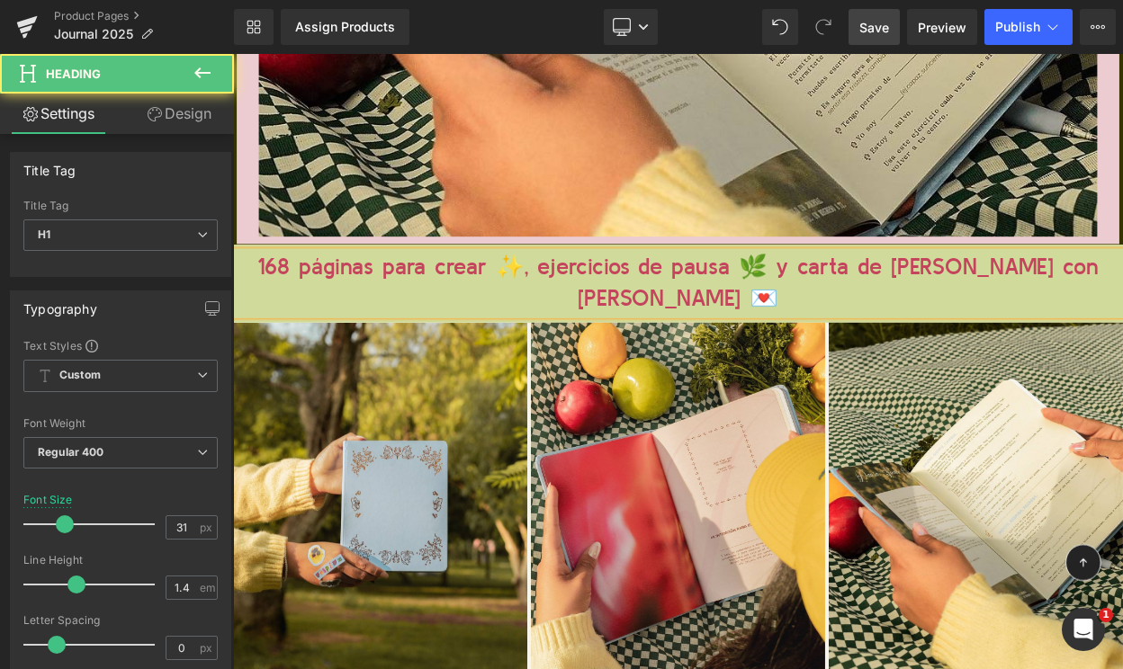
click at [556, 309] on h1 "168 páginas para crear ✨, ejercicios de pausa 🌿 y carta de bienvenida con cariñ…" at bounding box center [777, 335] width 1088 height 78
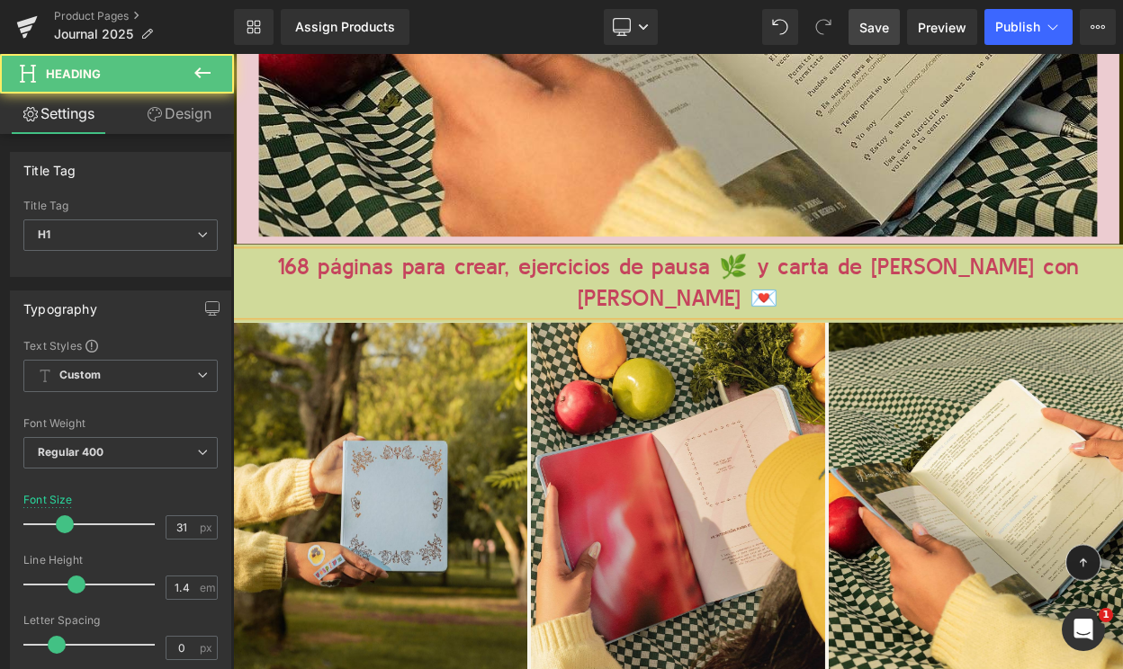
click at [829, 304] on h1 "168 páginas para crear, ejercicios de pausa 🌿 y carta de bienvenida con cariño 💌" at bounding box center [777, 335] width 1088 height 78
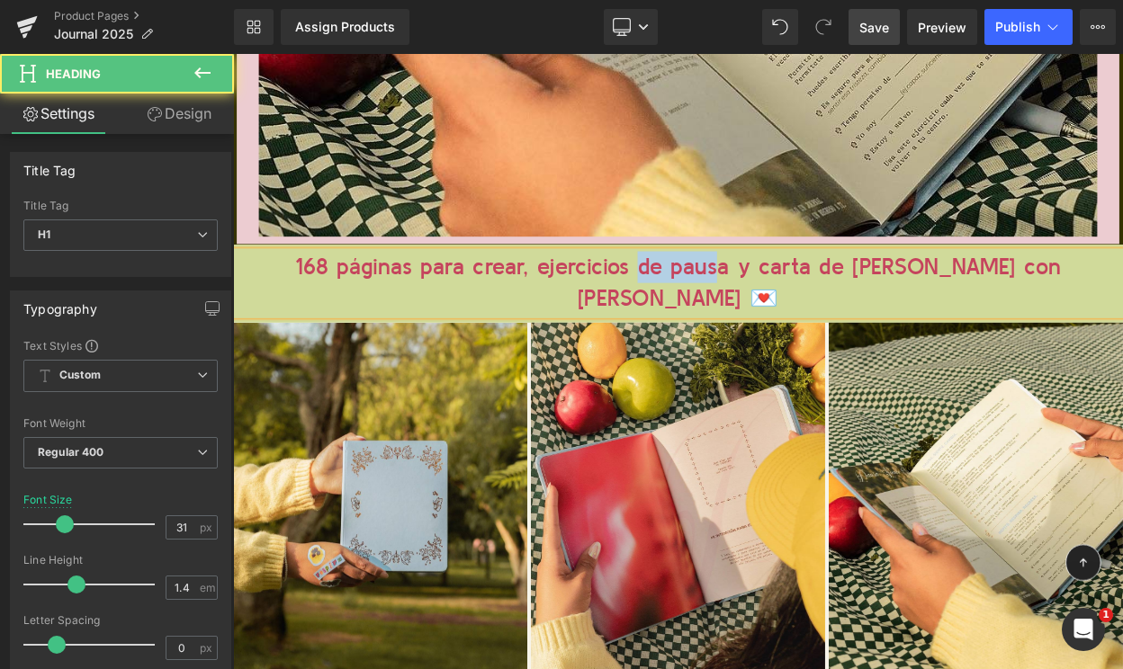
drag, startPoint x: 699, startPoint y: 308, endPoint x: 794, endPoint y: 308, distance: 95.3
click at [795, 308] on h1 "168 páginas para crear, ejercicios de pausa y carta de bienvenida con cariño 💌" at bounding box center [777, 335] width 1088 height 78
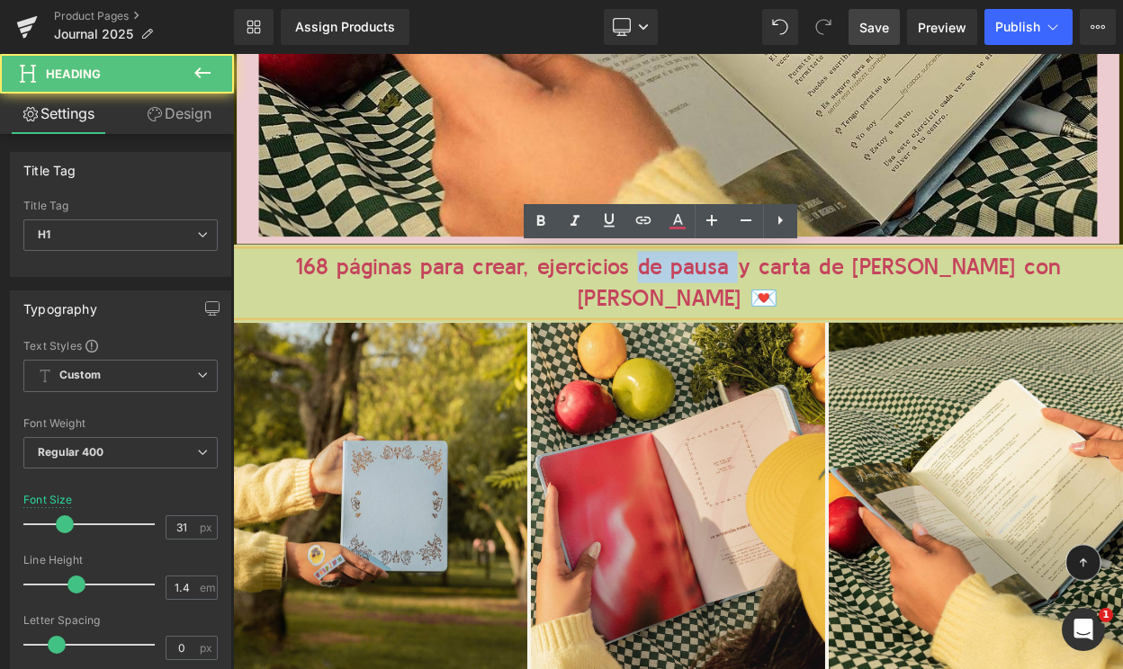
drag, startPoint x: 820, startPoint y: 308, endPoint x: 706, endPoint y: 308, distance: 114.2
click at [706, 308] on h1 "168 páginas para crear, ejercicios de pausa y carta de bienvenida con cariño 💌" at bounding box center [777, 335] width 1088 height 78
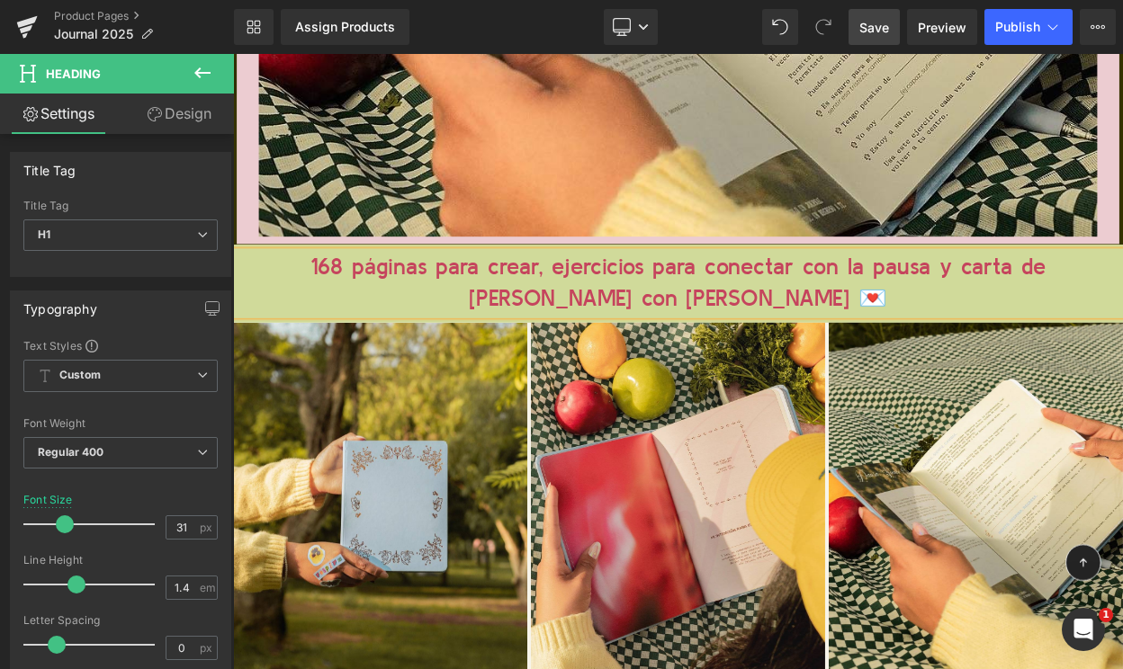
click at [1045, 314] on h1 "168 páginas para crear, ejercicios para conectar con la pausa y carta de bienve…" at bounding box center [777, 335] width 1088 height 78
click at [874, 343] on h1 "168 páginas para crear, ejercicios para conectar con la pausa y tu carta de bie…" at bounding box center [777, 335] width 1088 height 78
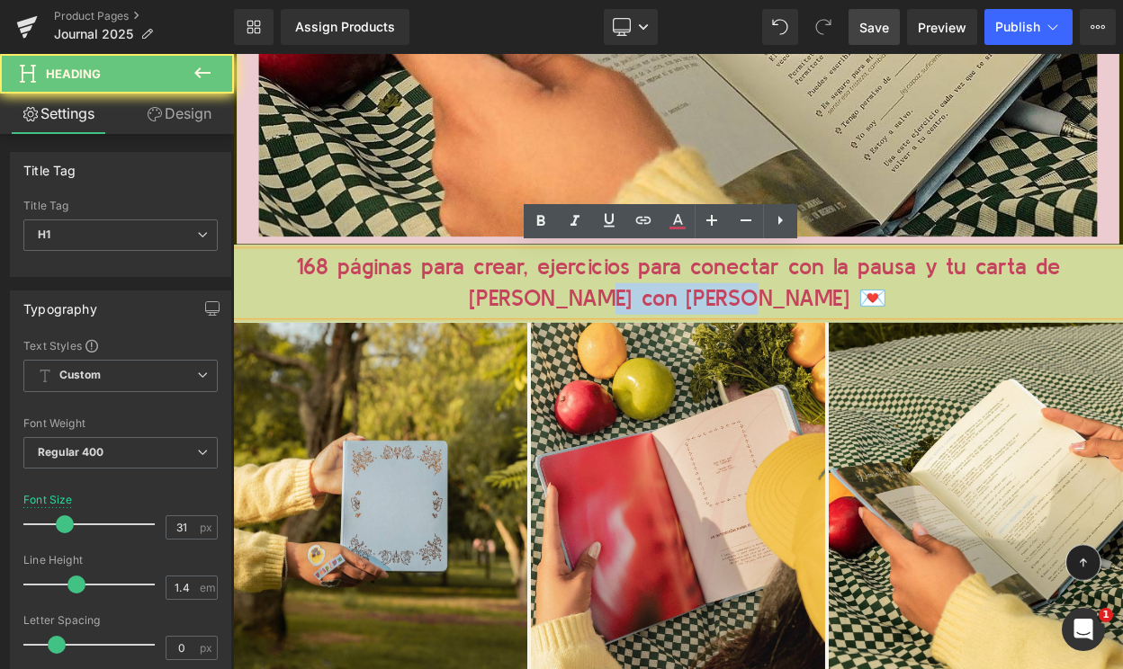
drag, startPoint x: 874, startPoint y: 336, endPoint x: 671, endPoint y: 336, distance: 203.3
click at [671, 336] on h1 "168 páginas para crear, ejercicios para conectar con la pausa y tu carta de bie…" at bounding box center [777, 335] width 1088 height 78
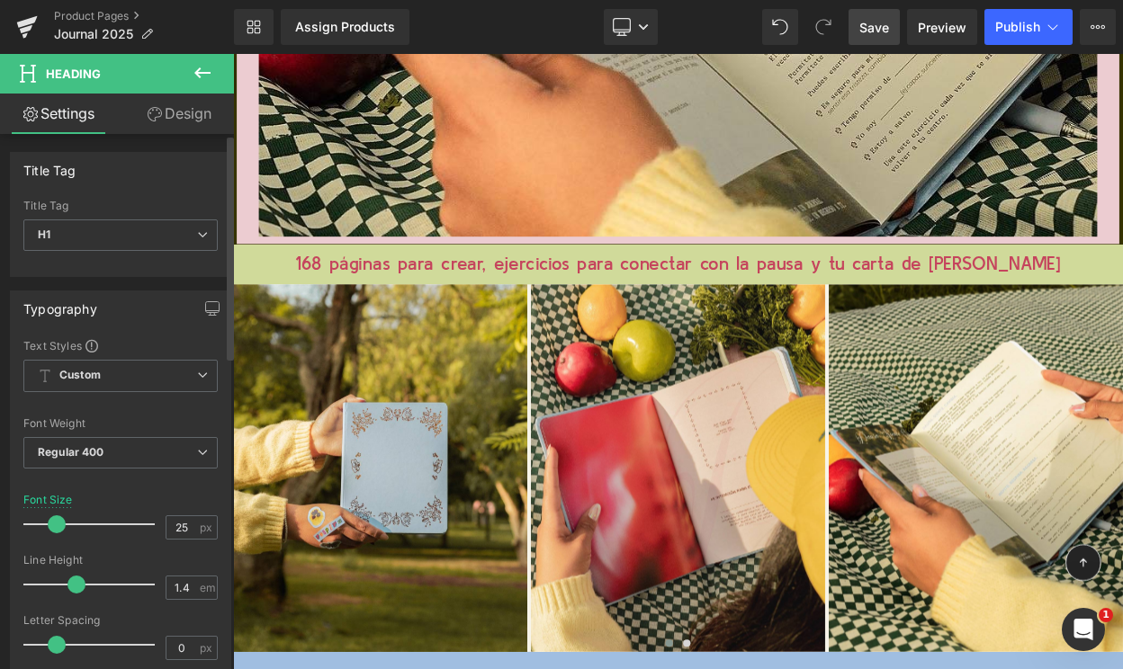
type input "26"
click at [58, 525] on span at bounding box center [58, 524] width 18 height 18
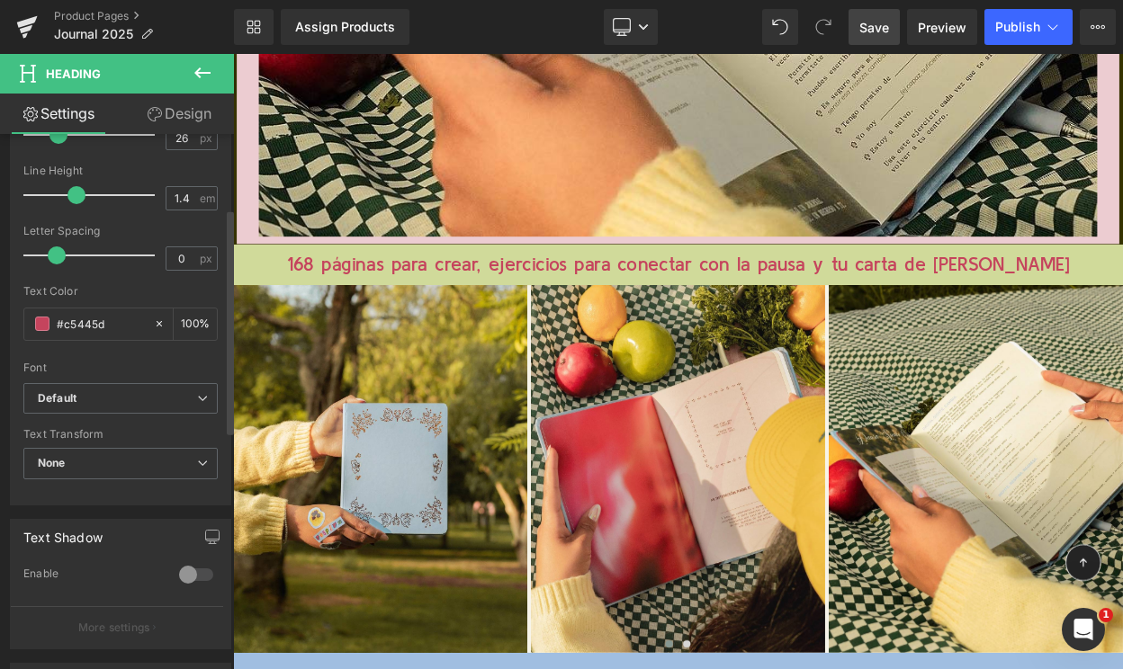
scroll to position [518, 0]
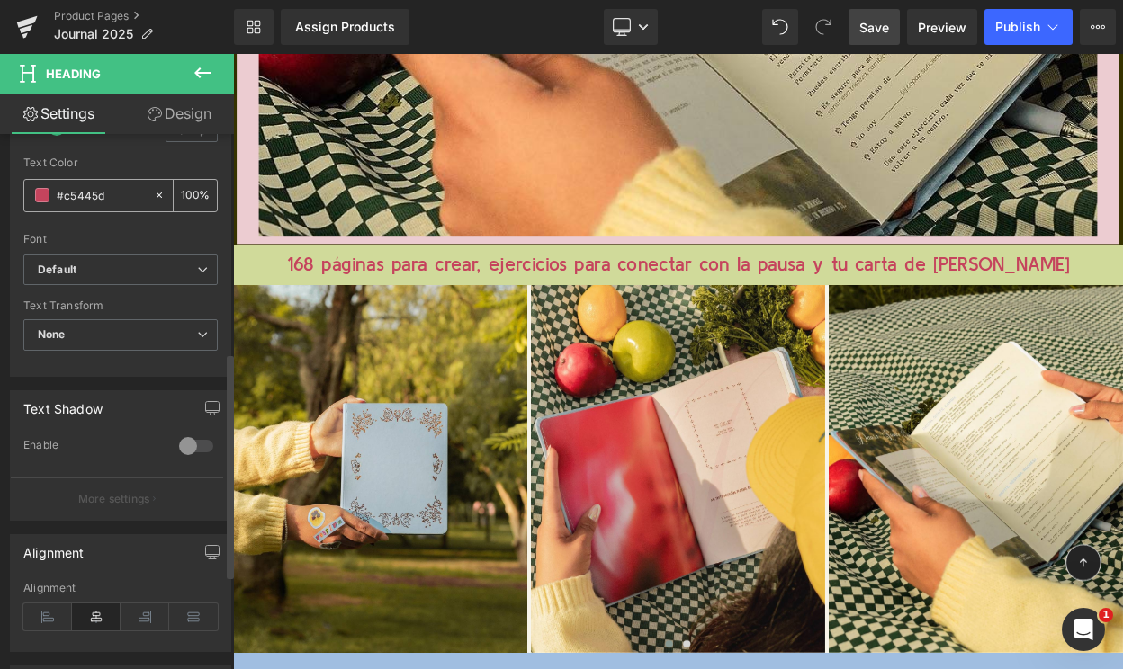
click at [41, 197] on span at bounding box center [42, 195] width 14 height 14
click at [43, 196] on span at bounding box center [42, 195] width 14 height 14
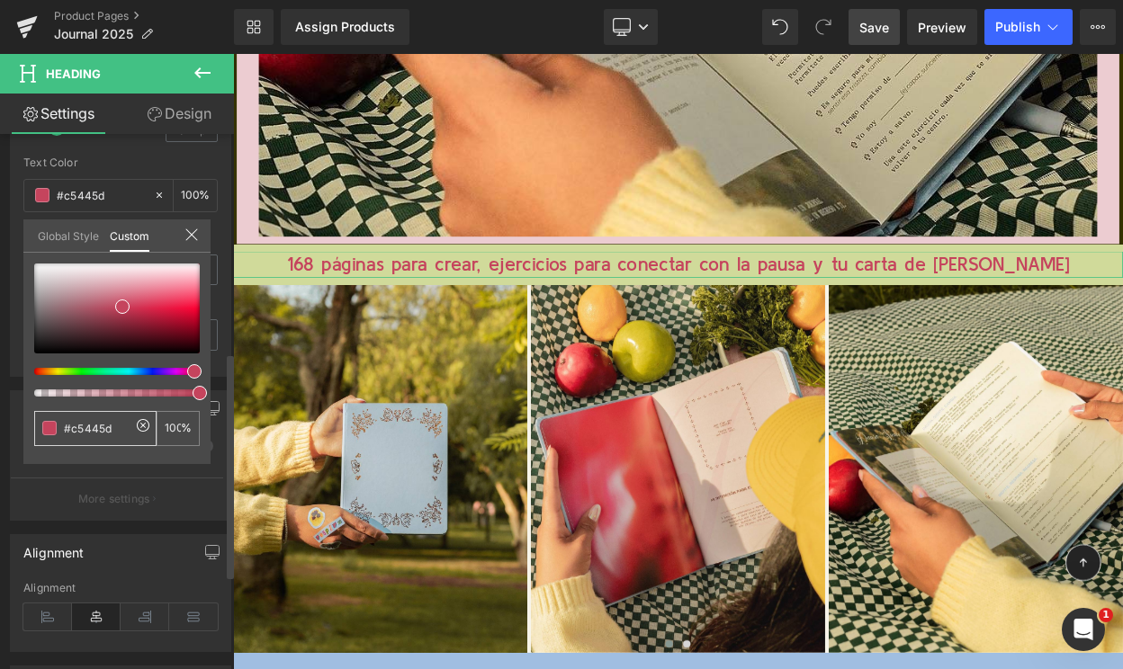
click at [84, 423] on input "#c5445d" at bounding box center [97, 428] width 67 height 19
paste input "#81492A"
type input "##81492A"
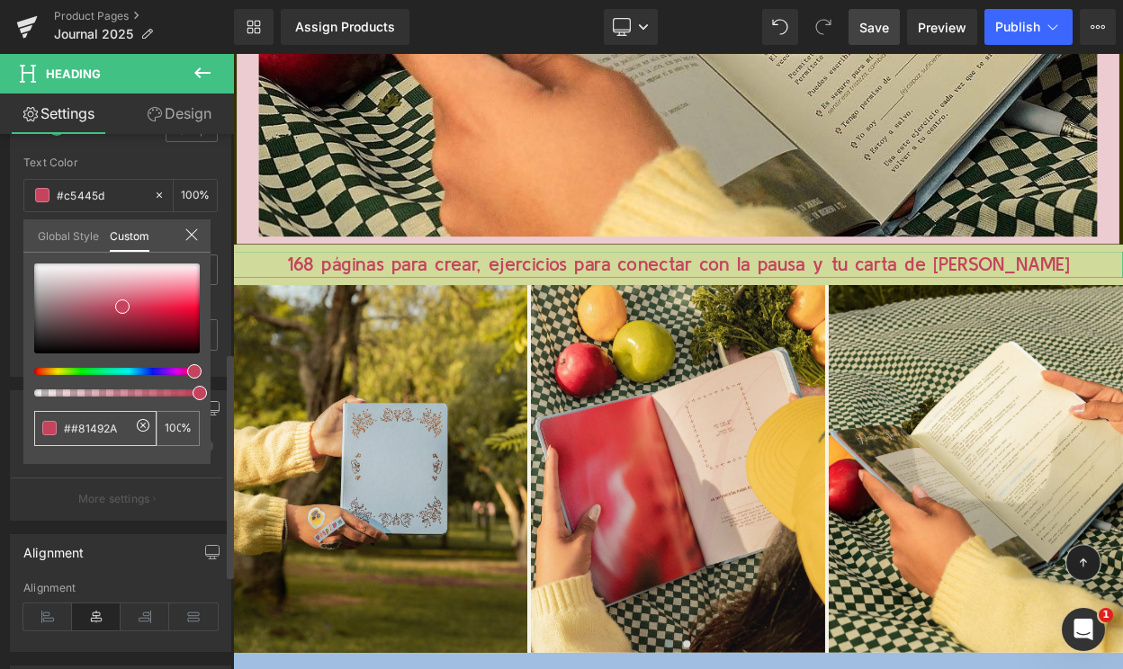
type input "0"
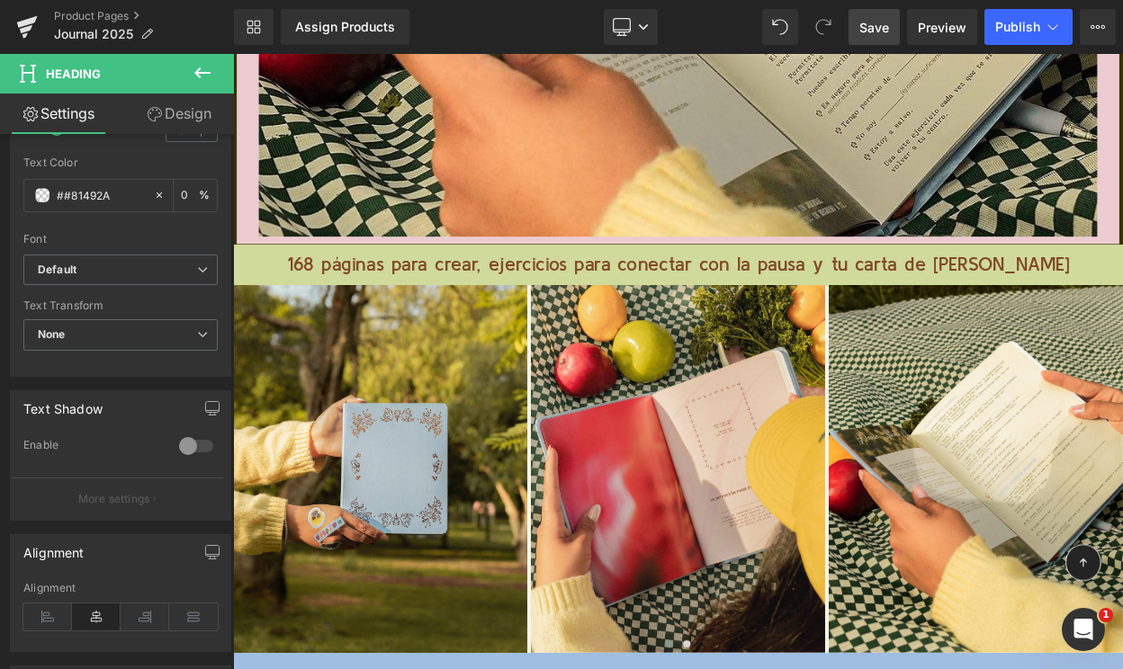
click at [325, 303] on h1 "168 páginas para crear, ejercicios para conectar con la pausa y tu carta de bie…" at bounding box center [777, 312] width 1088 height 32
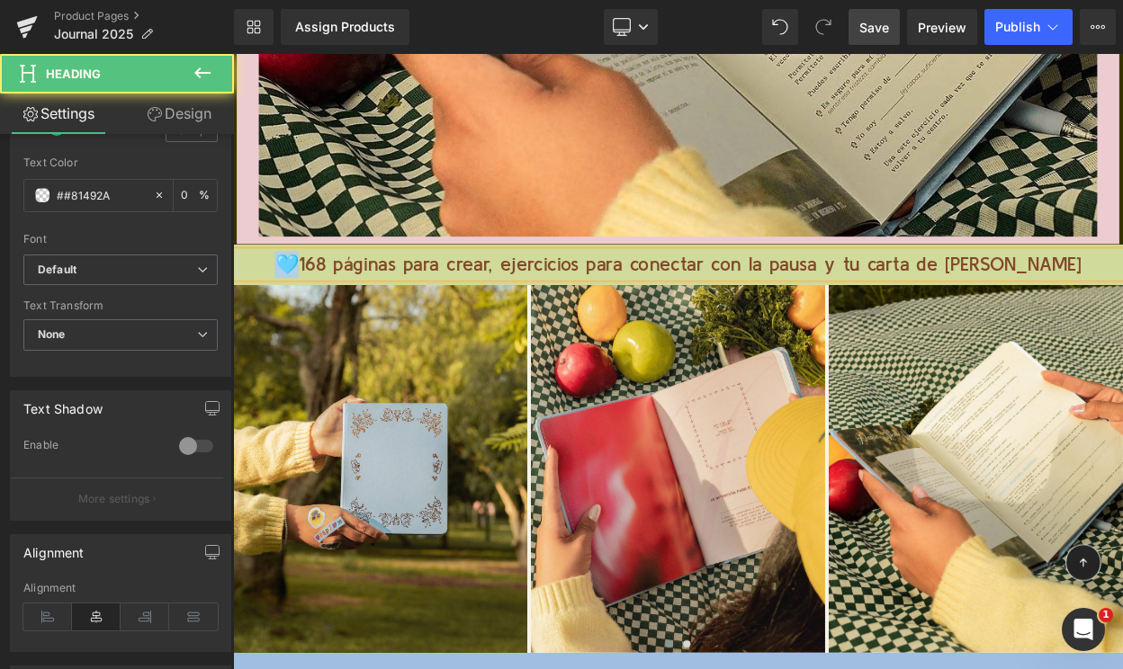
drag, startPoint x: 334, startPoint y: 301, endPoint x: 291, endPoint y: 301, distance: 43.2
click at [291, 301] on h1 "🩵168 páginas para crear, ejercicios para conectar con la pausa y tu carta de bi…" at bounding box center [777, 312] width 1088 height 32
copy h1 "🩵1"
click at [1122, 299] on h1 "🩵168 páginas para crear, ejercicios para conectar con la pausa y tu carta de bi…" at bounding box center [777, 312] width 1088 height 32
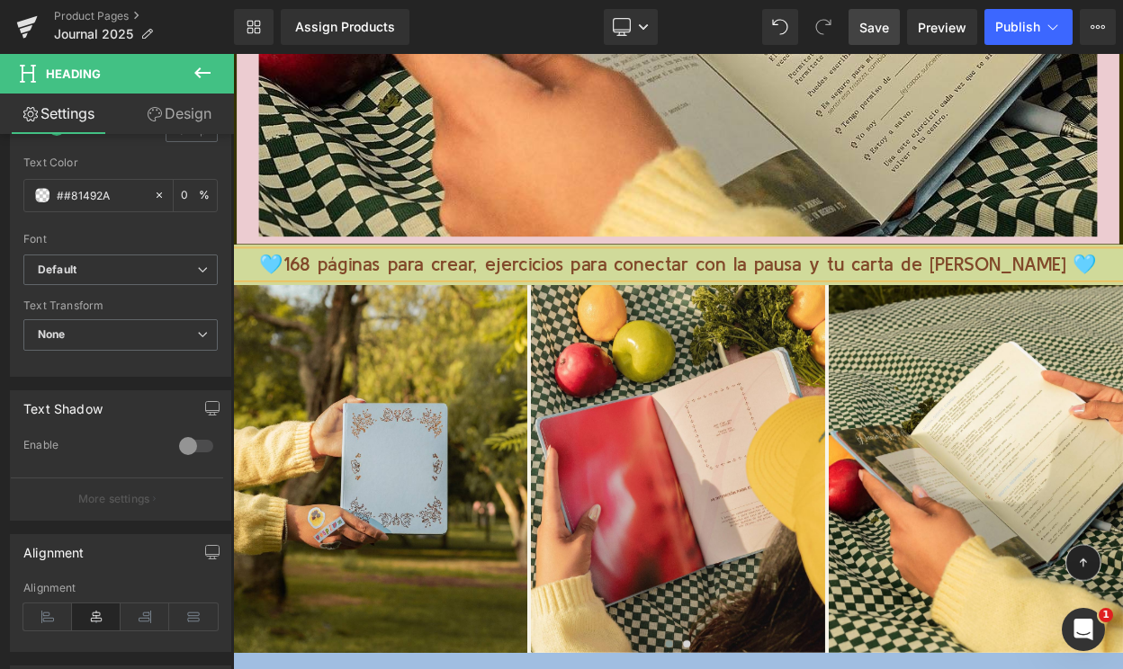
click at [1122, 297] on h1 "🩵168 páginas para crear, ejercicios para conectar con la pausa y tu carta de bi…" at bounding box center [777, 312] width 1088 height 32
click at [872, 33] on span "Save" at bounding box center [874, 27] width 30 height 19
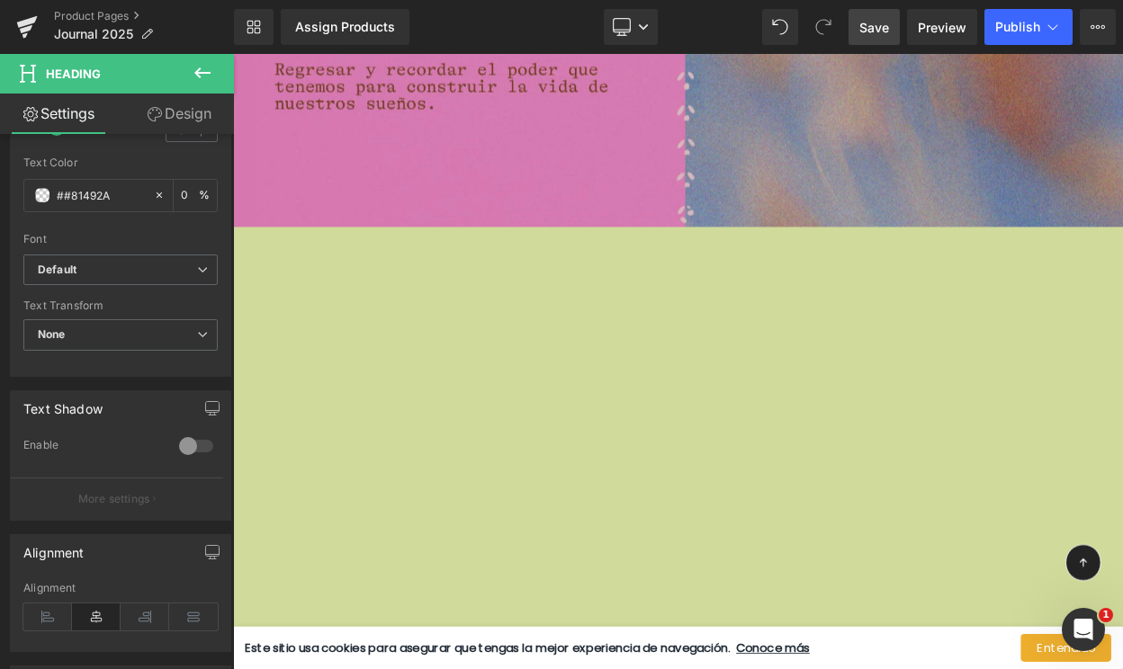
scroll to position [16175, 0]
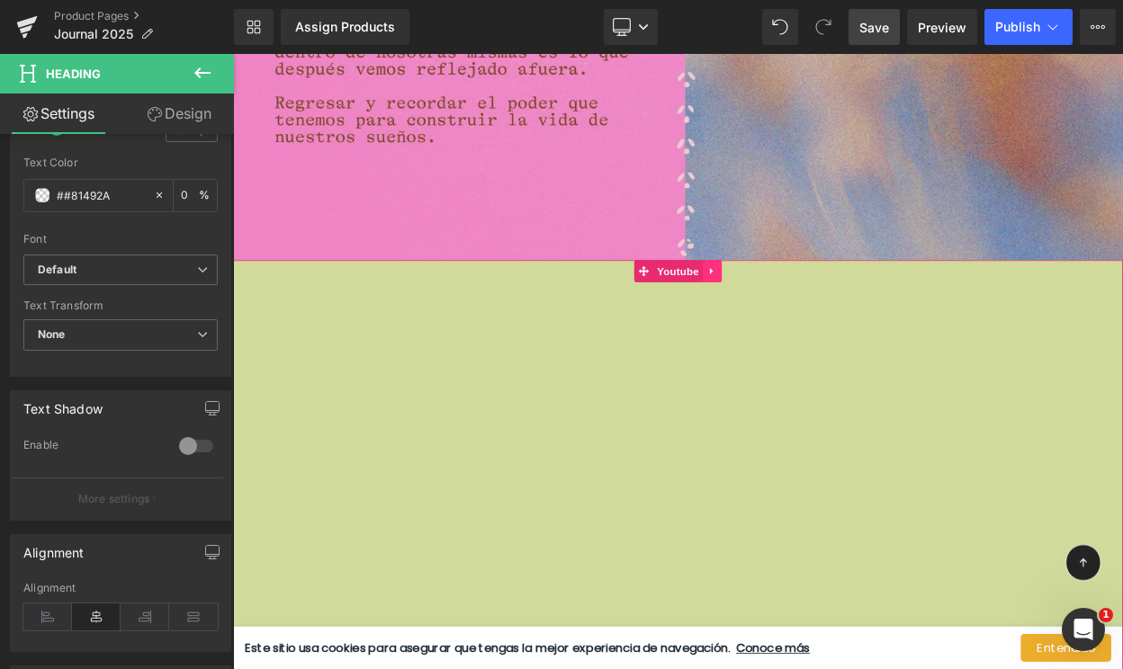
click at [815, 319] on icon at bounding box center [819, 318] width 13 height 13
click at [830, 313] on icon at bounding box center [831, 319] width 13 height 13
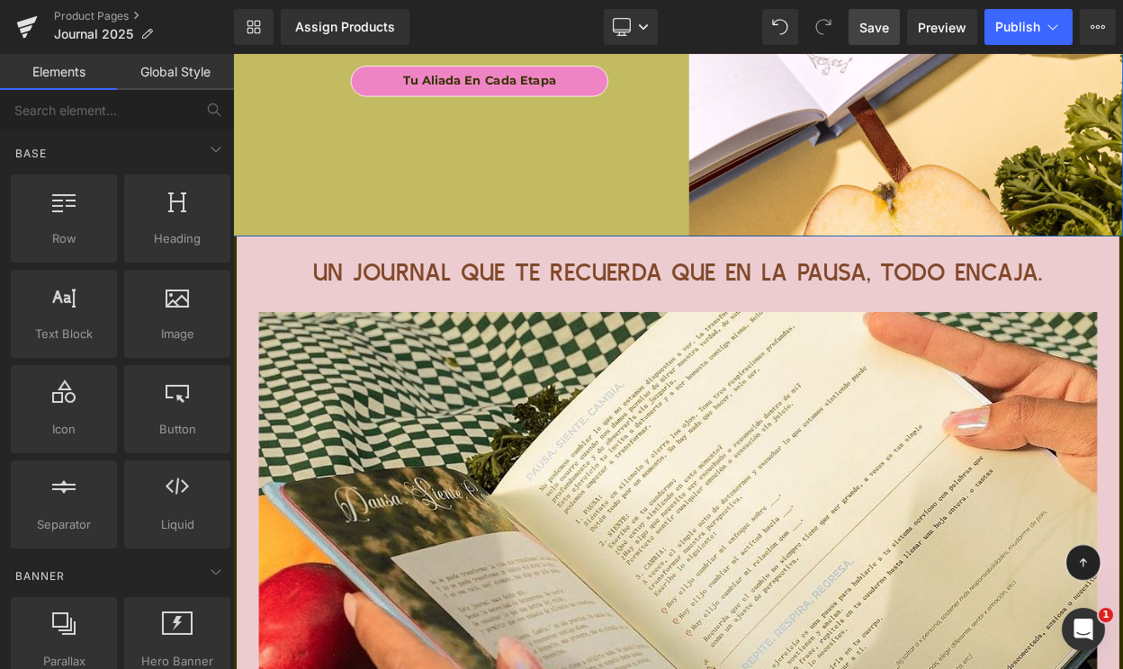
scroll to position [12410, 0]
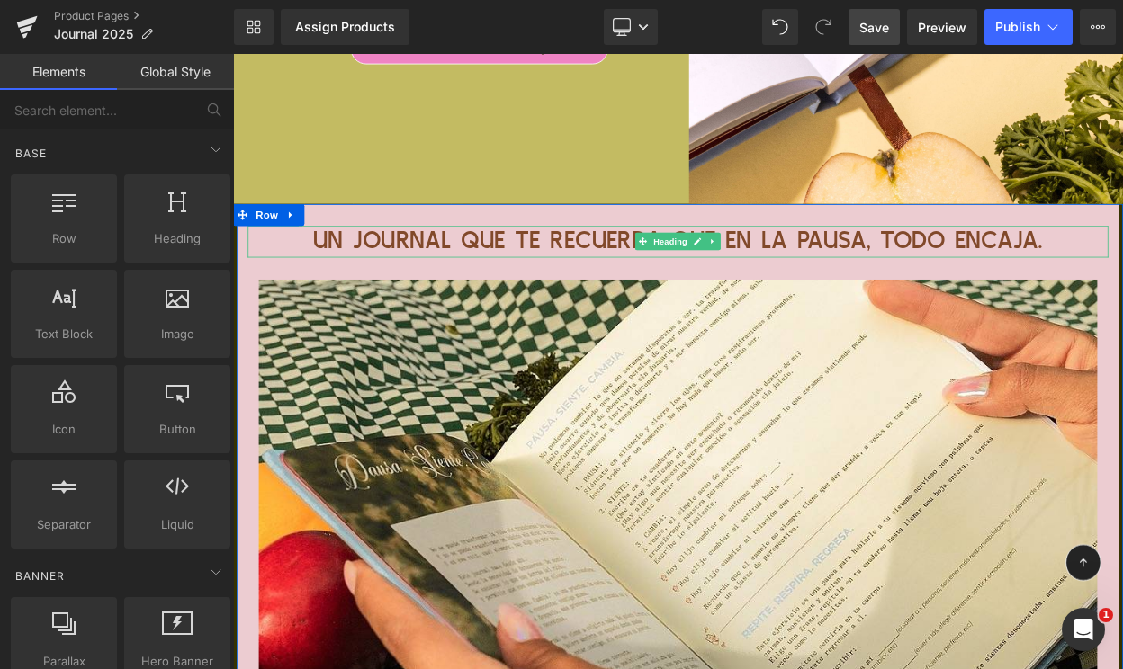
click at [674, 283] on span "Un Journal que te recuerda que en la pausa, todo encaja." at bounding box center [777, 283] width 892 height 30
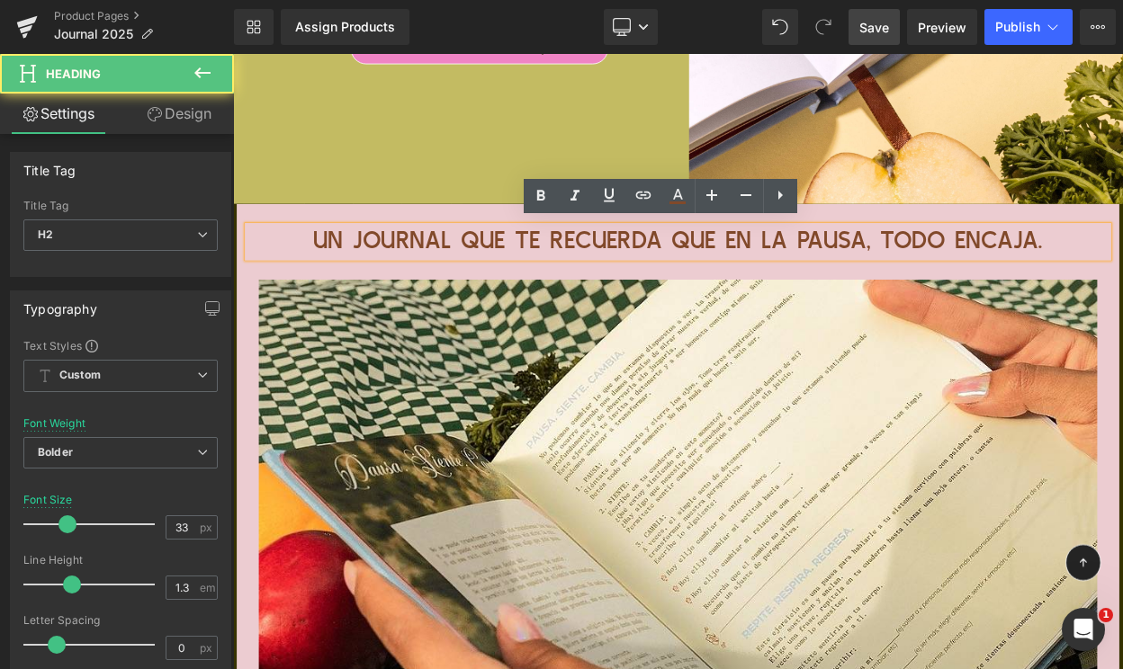
click at [743, 279] on span "Un Journal que te recuerda que en la pausa, todo encaja." at bounding box center [777, 283] width 892 height 30
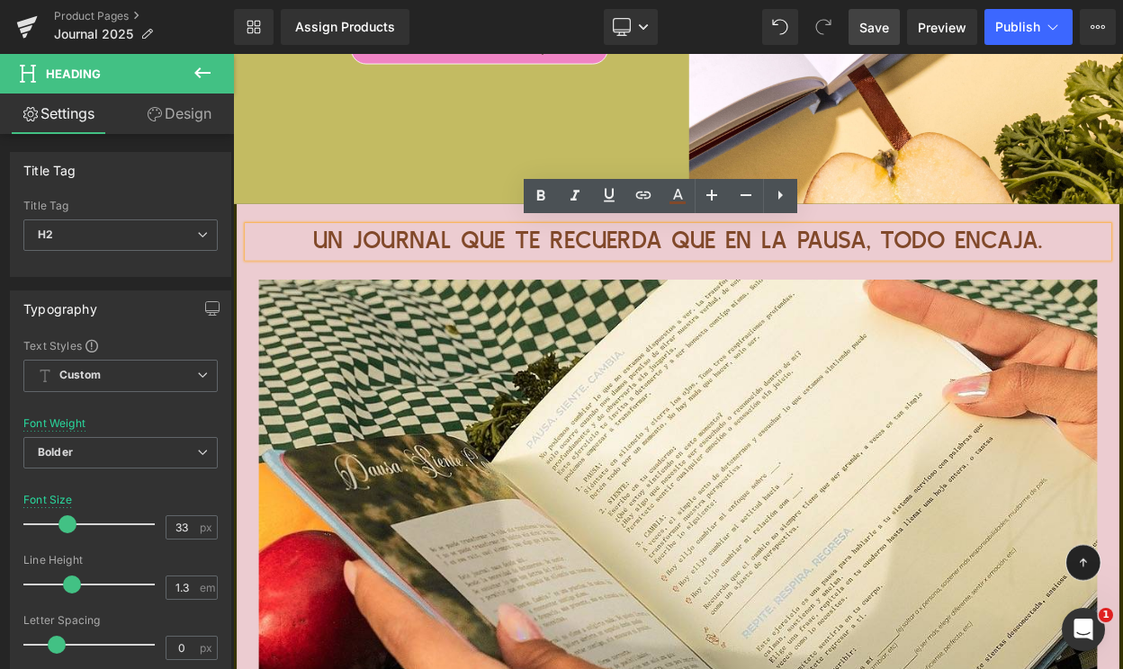
click at [329, 278] on h2 "Un Journal que te recuerda que en la pausa, todo encaja." at bounding box center [777, 283] width 1052 height 39
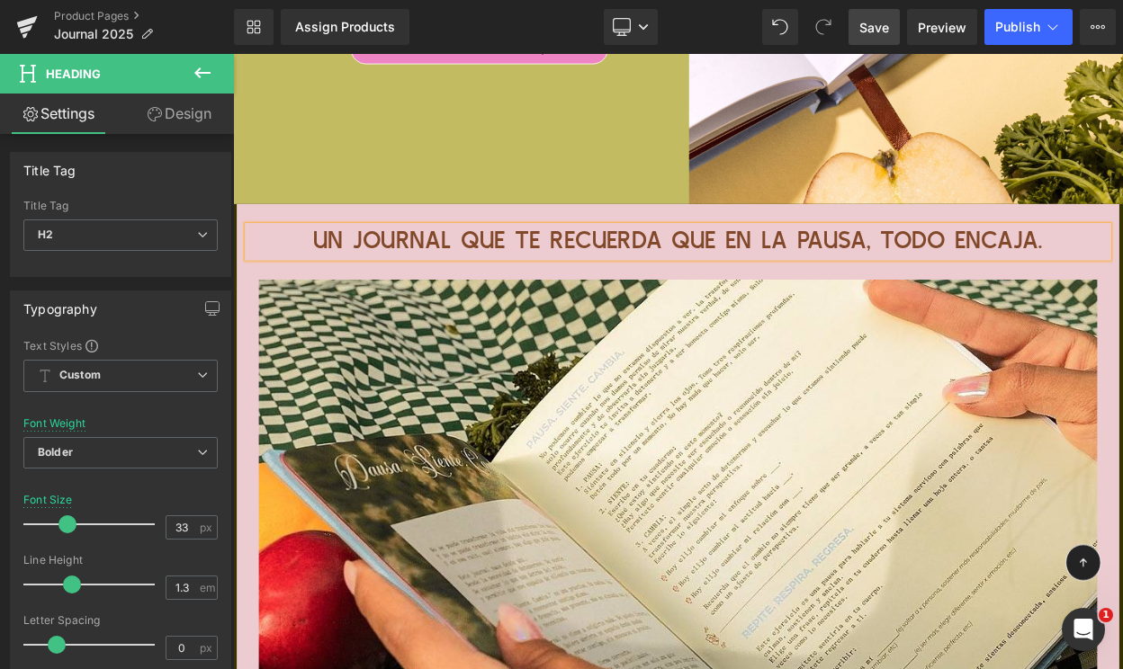
paste div
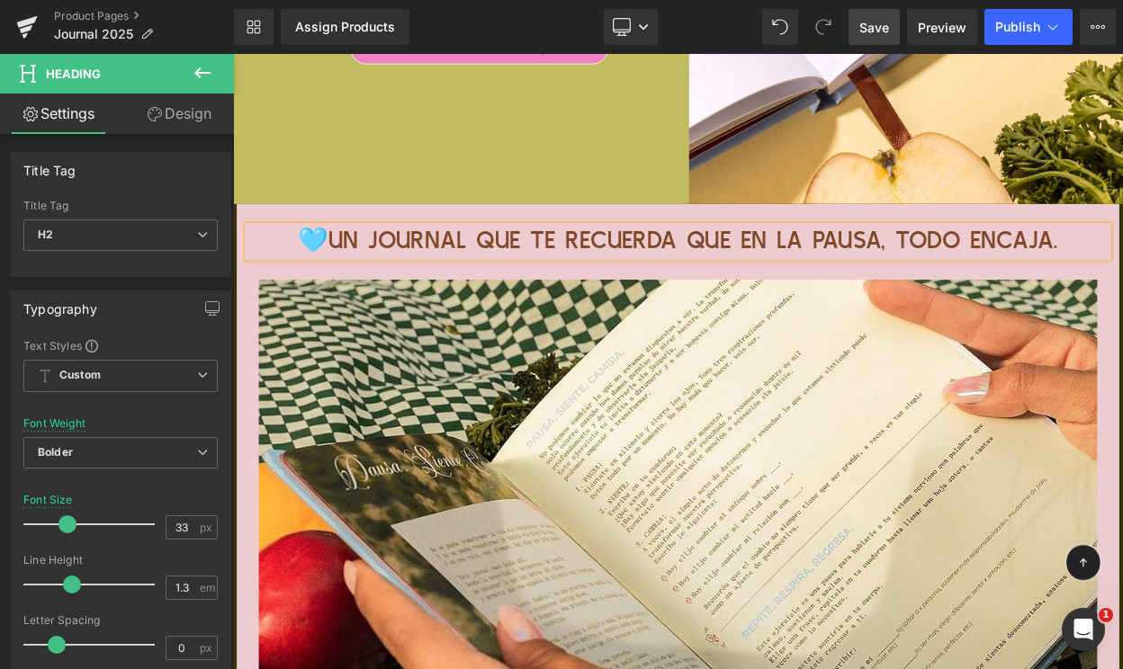
click at [1122, 269] on span "🩵Un Journal que te recuerda que en la pausa, todo encaja." at bounding box center [777, 283] width 929 height 30
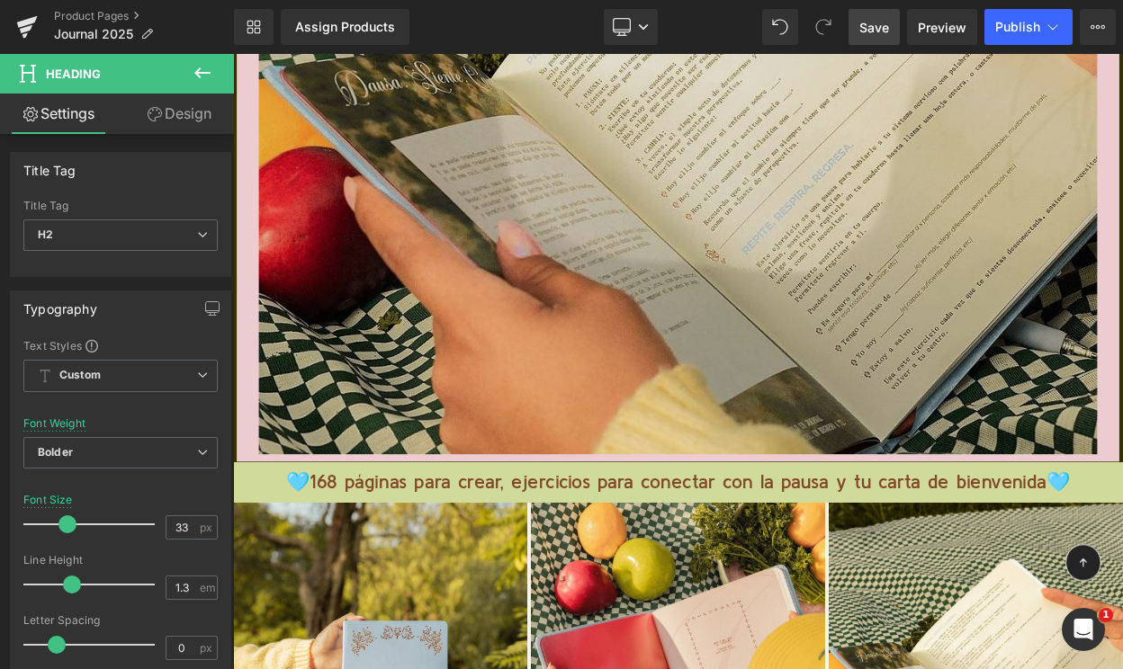
scroll to position [12926, 0]
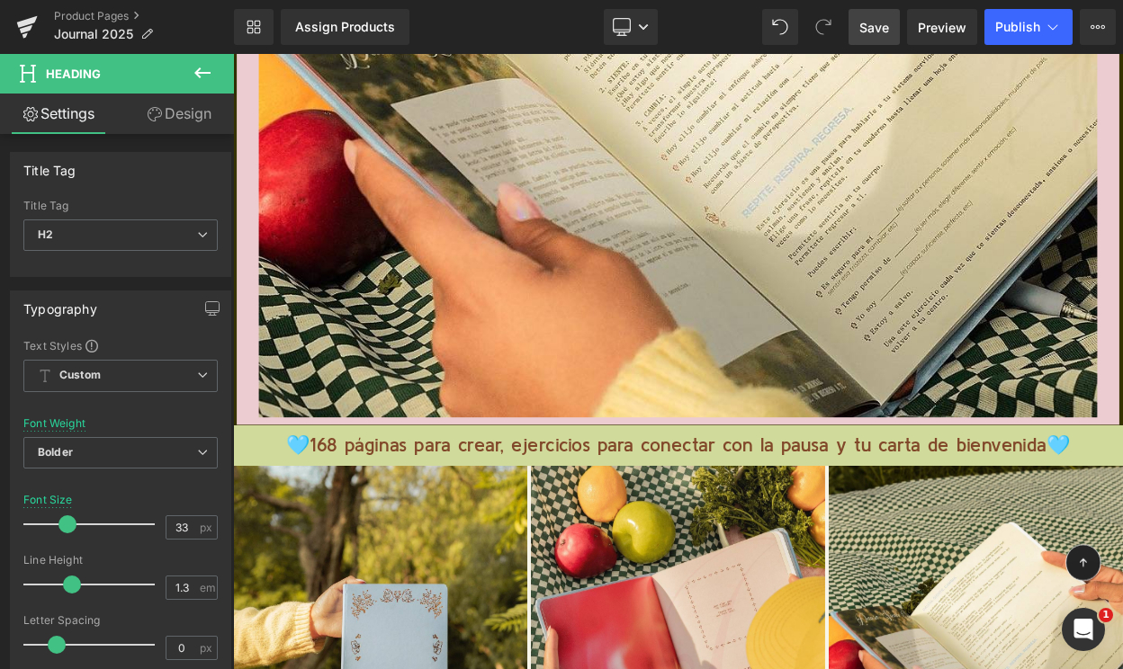
click at [723, 531] on h1 "🩵168 páginas para crear, ejercicios para conectar con la pausa y tu carta de bi…" at bounding box center [777, 532] width 1088 height 32
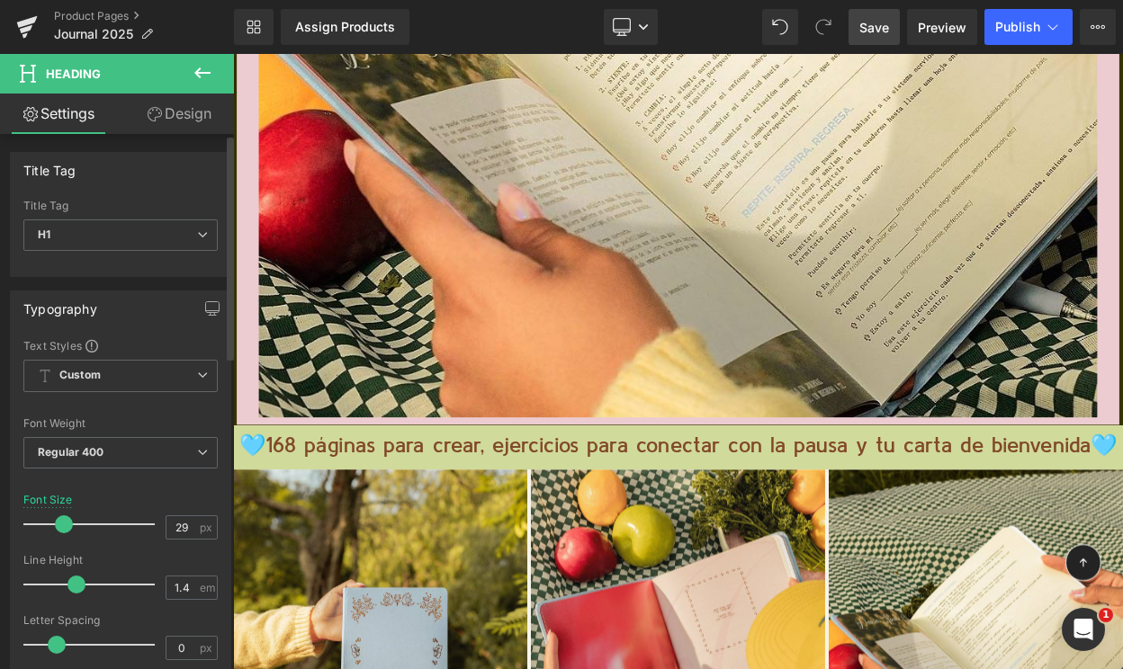
type input "28"
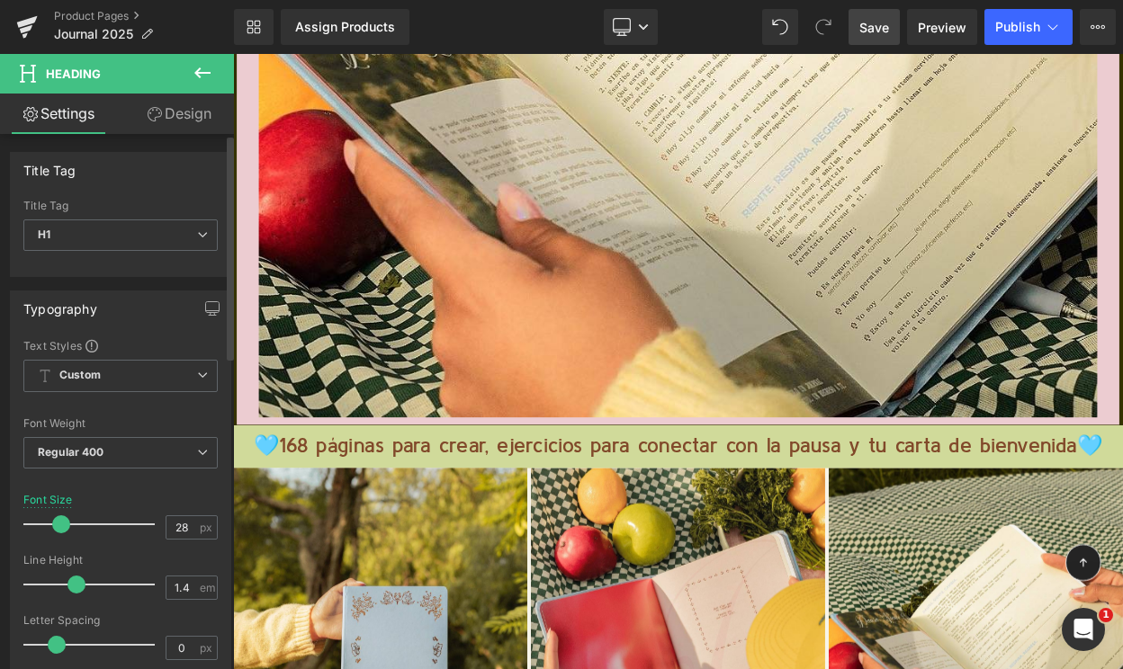
click at [63, 526] on span at bounding box center [61, 524] width 18 height 18
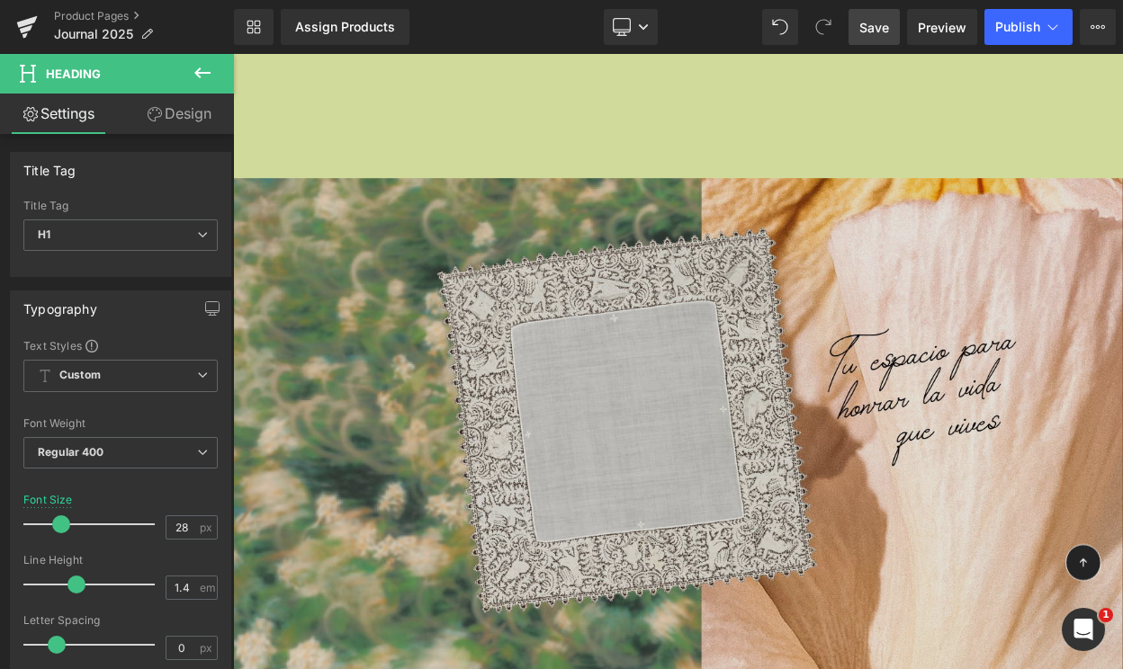
scroll to position [11261, 0]
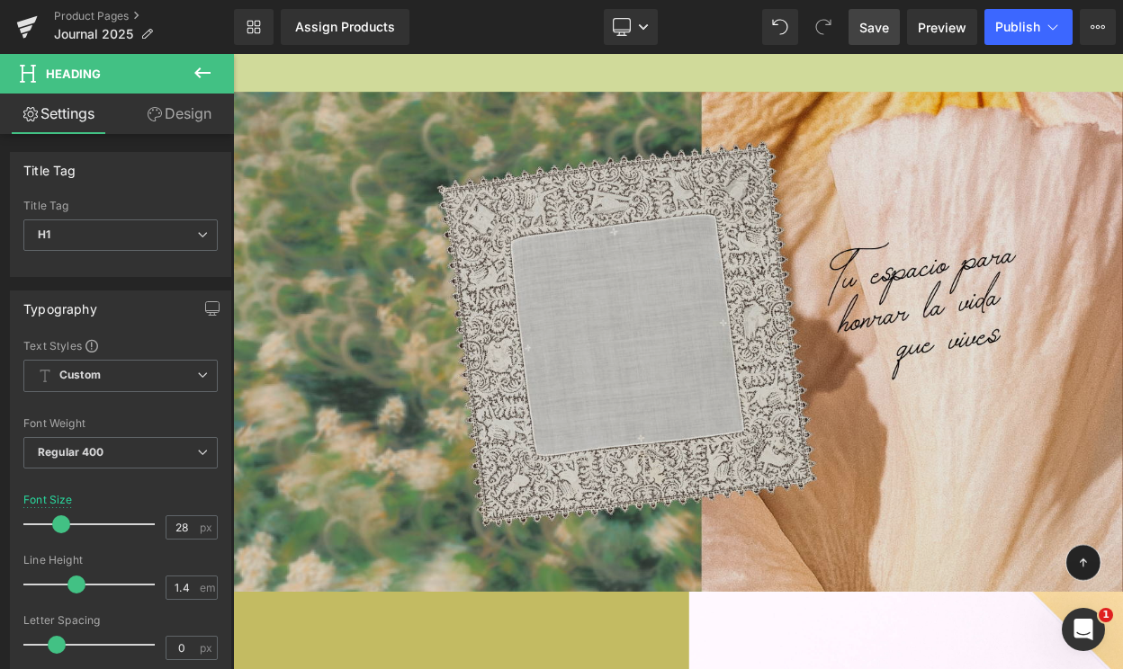
click at [726, 295] on img at bounding box center [777, 406] width 1088 height 612
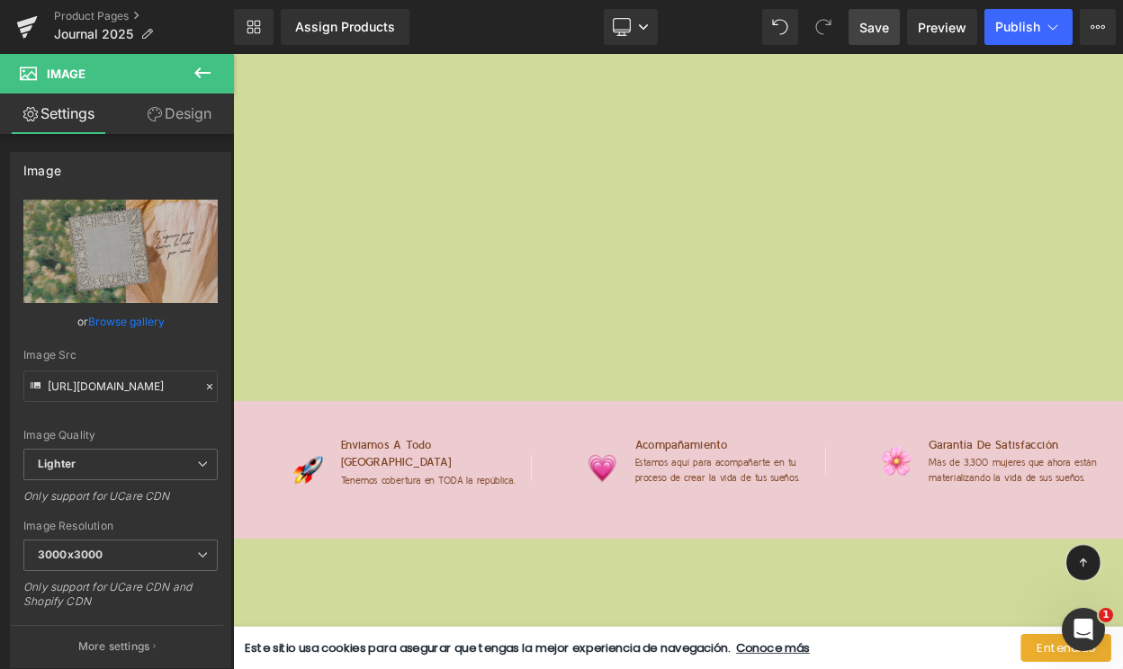
scroll to position [10454, 0]
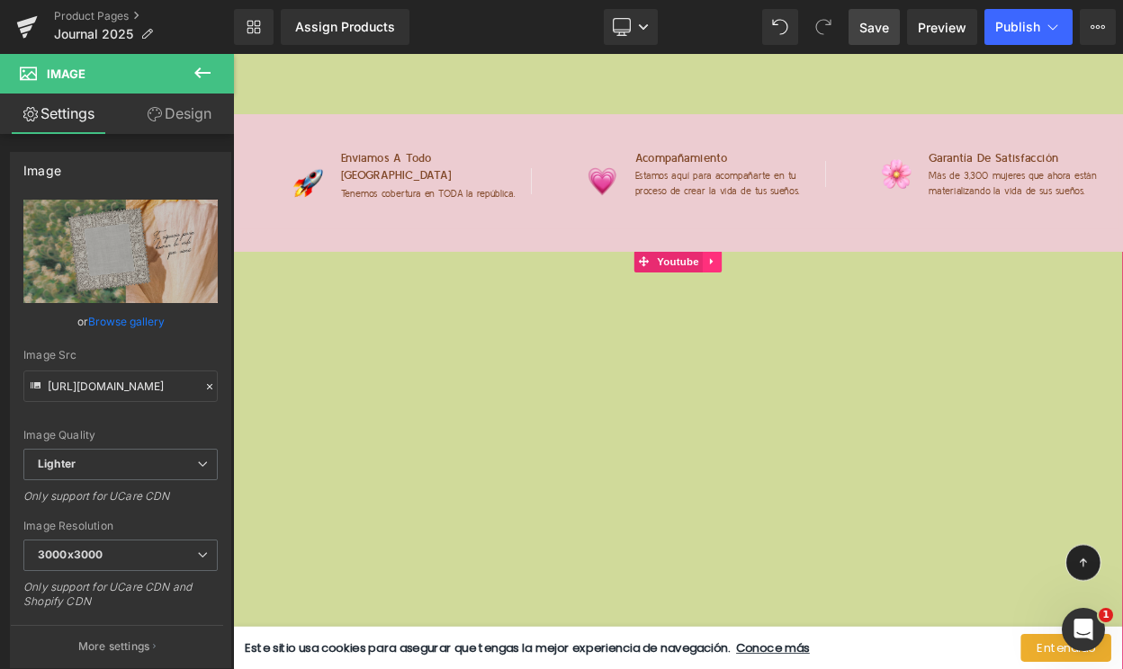
click at [817, 304] on icon at bounding box center [818, 308] width 4 height 8
click at [834, 301] on icon at bounding box center [831, 307] width 13 height 13
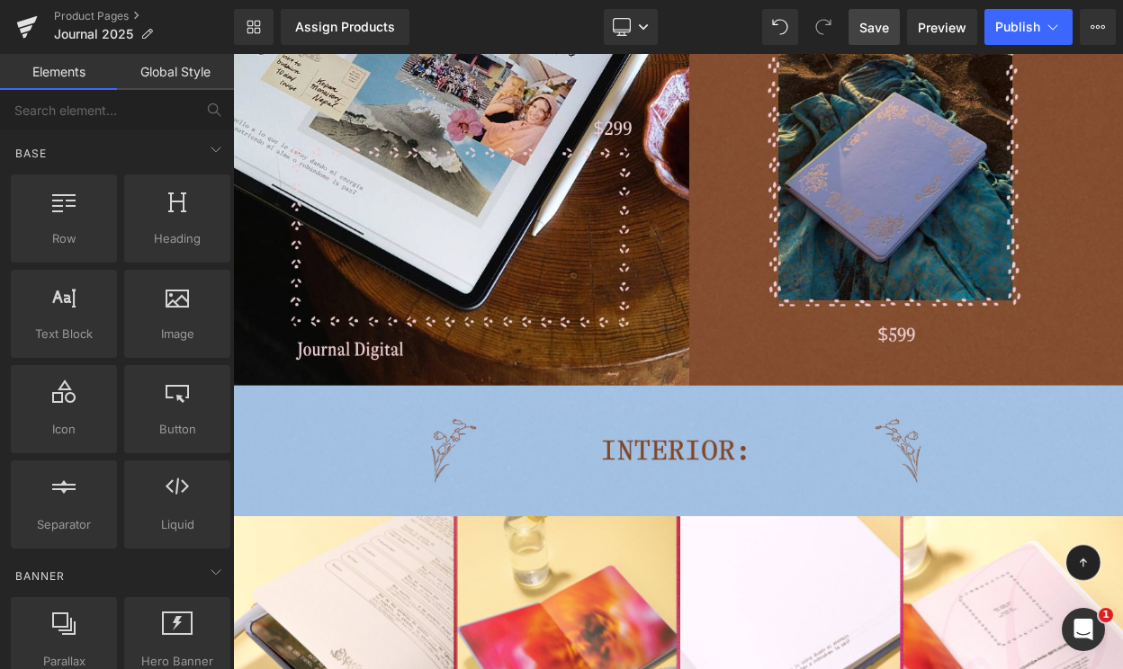
scroll to position [4255, 0]
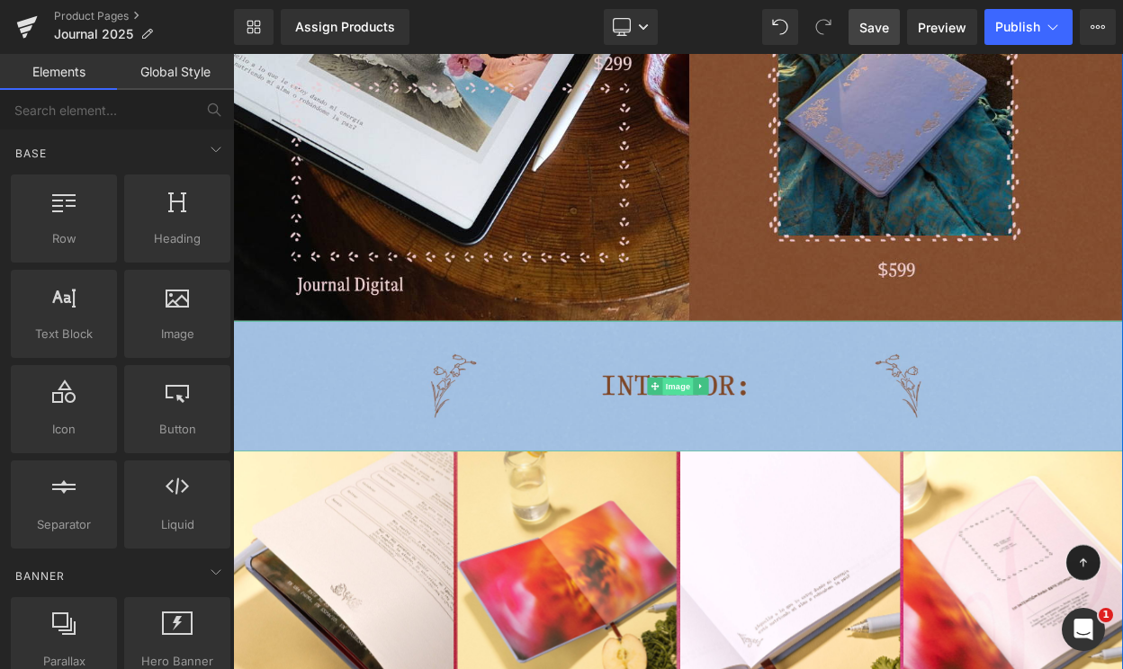
click at [768, 455] on span "Image" at bounding box center [777, 462] width 38 height 22
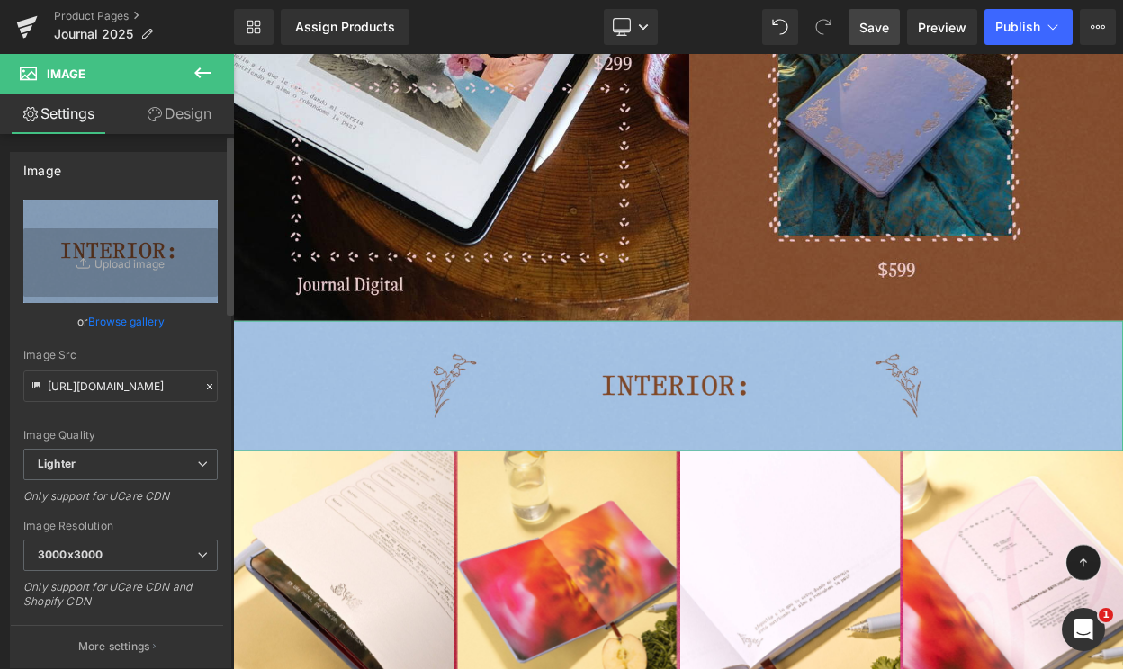
click at [112, 314] on link "Browse gallery" at bounding box center [126, 321] width 76 height 31
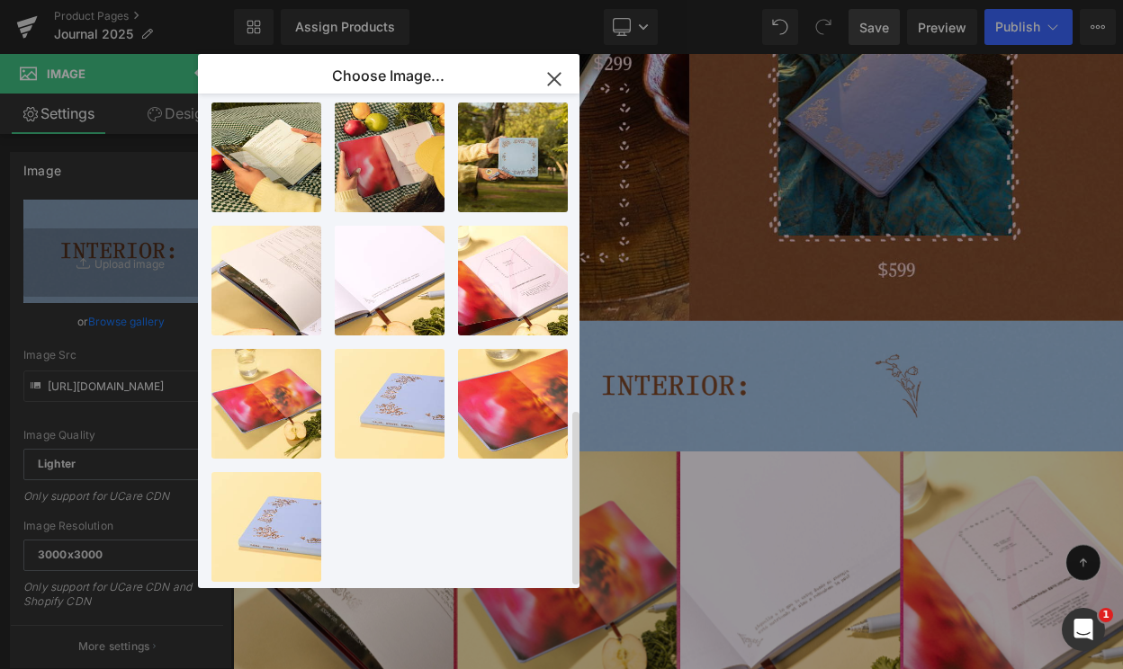
scroll to position [0, 0]
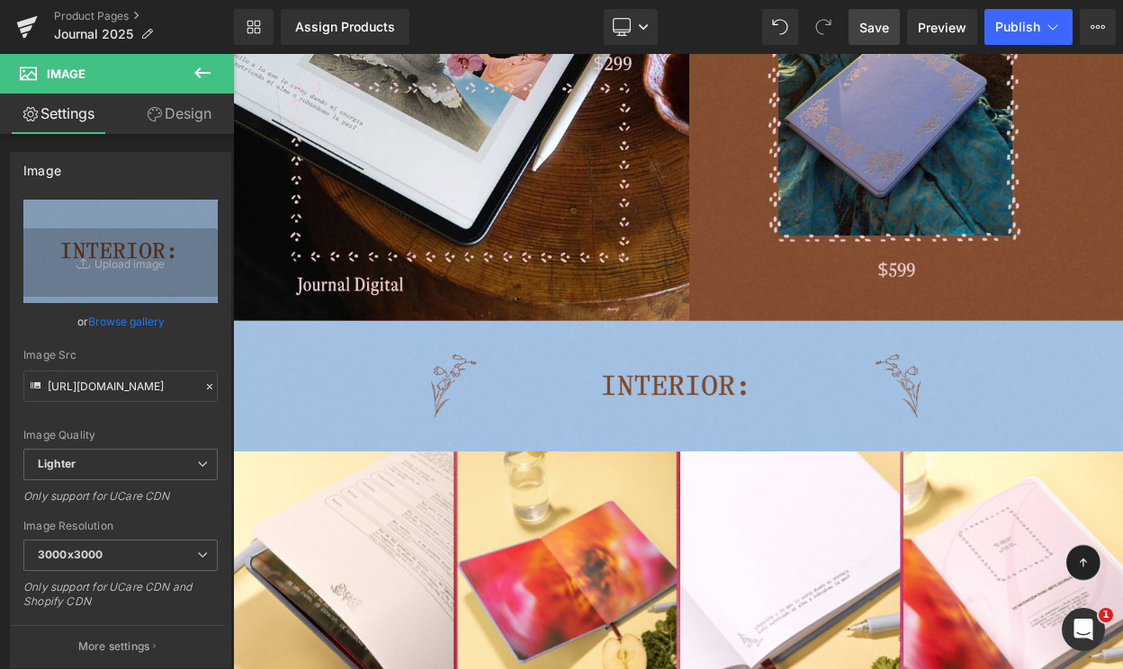
click at [105, 0] on div "Image You are previewing how the will restyle your page. You can not edit Eleme…" at bounding box center [561, 0] width 1123 height 0
click at [105, 328] on link "Browse gallery" at bounding box center [126, 321] width 76 height 31
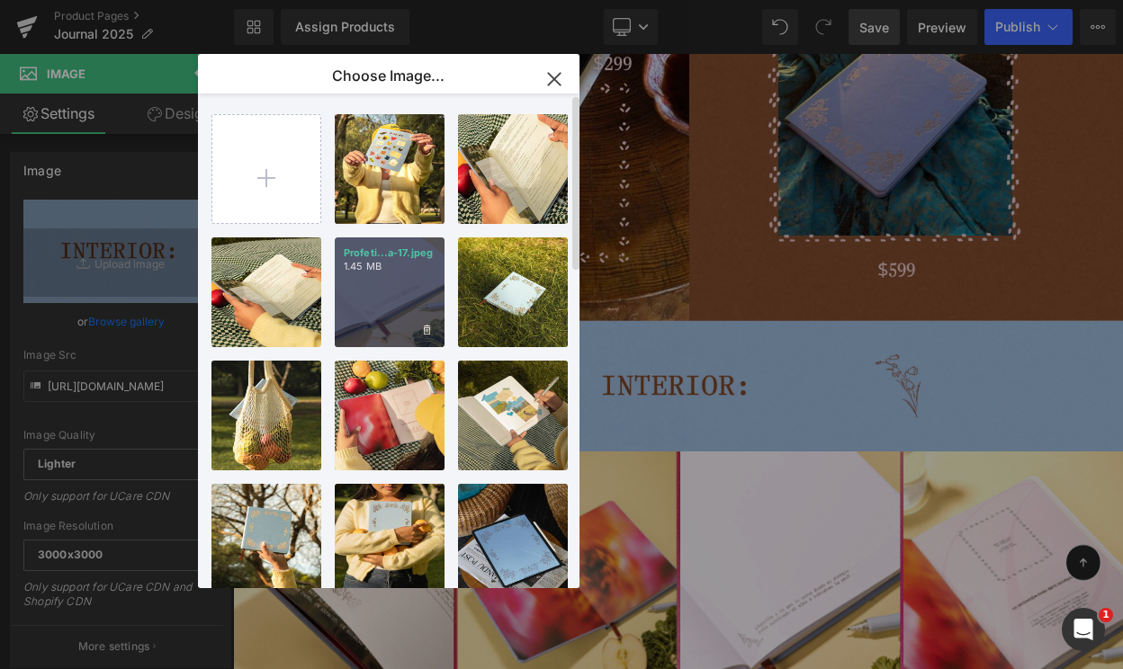
scroll to position [889, 0]
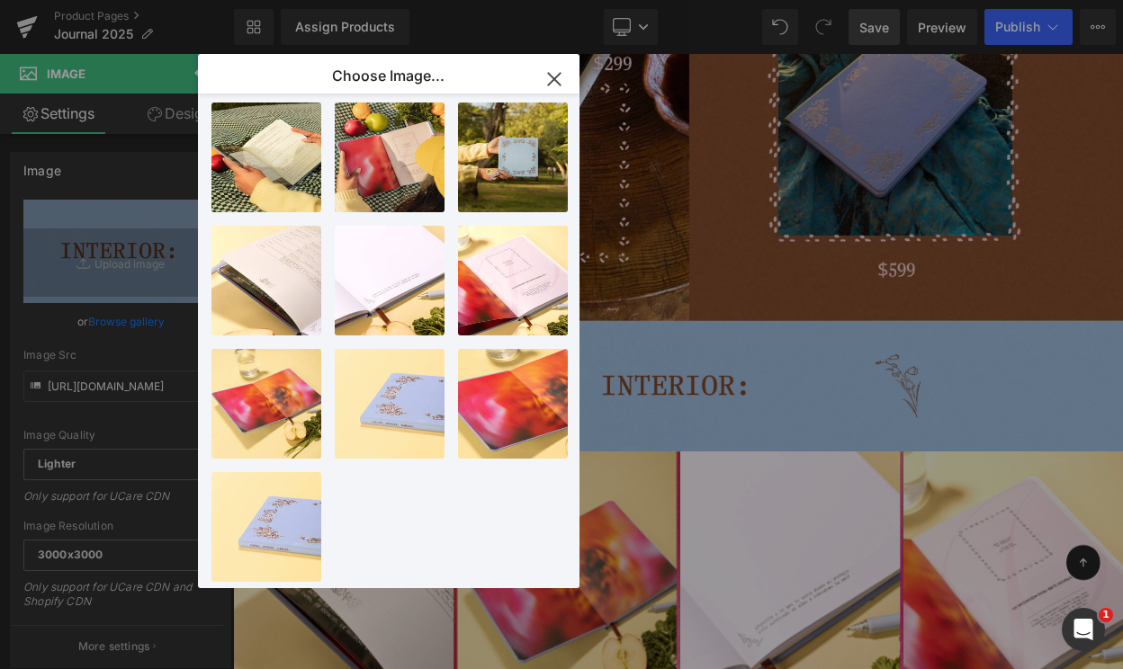
click at [550, 85] on icon "button" at bounding box center [554, 79] width 29 height 29
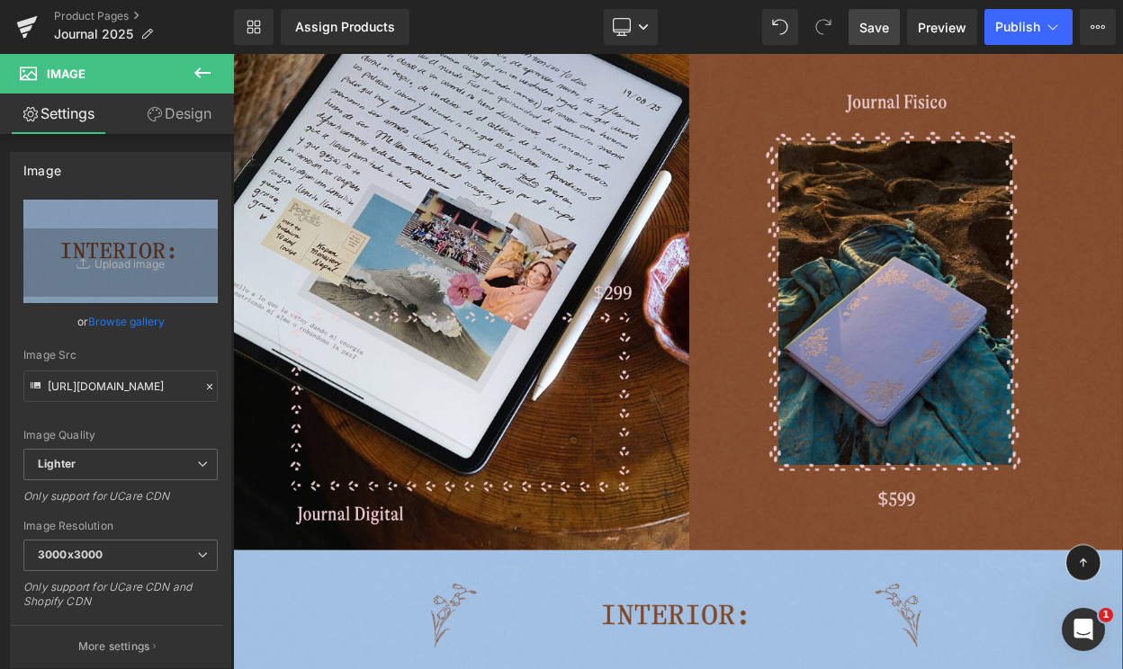
scroll to position [3977, 0]
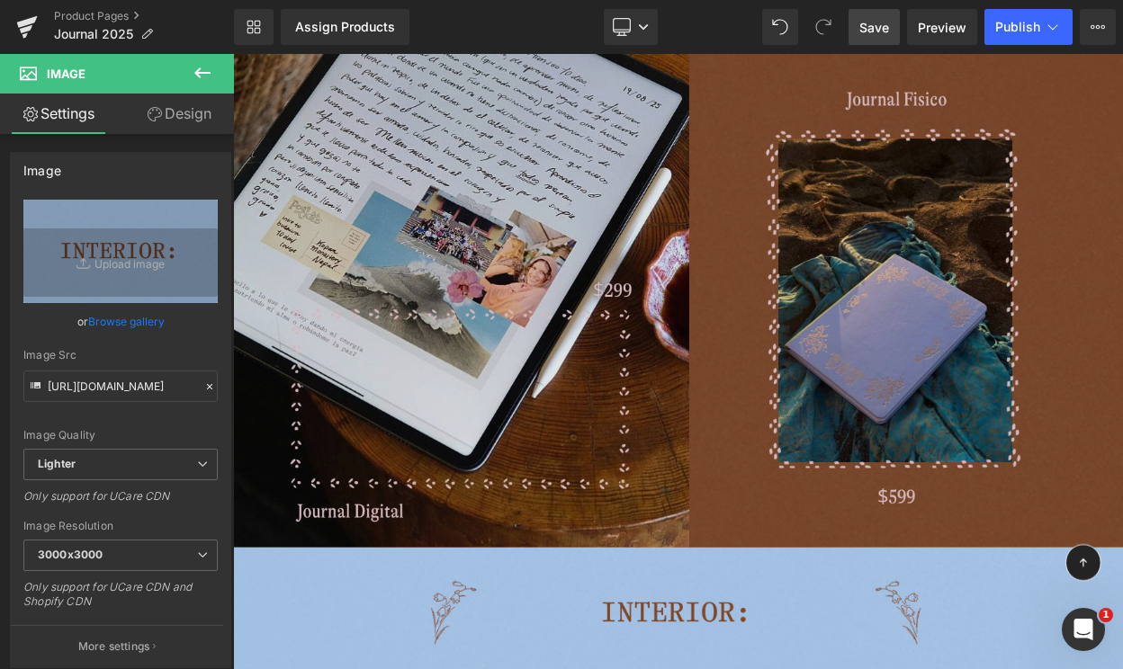
click at [785, 307] on img at bounding box center [777, 352] width 1088 height 612
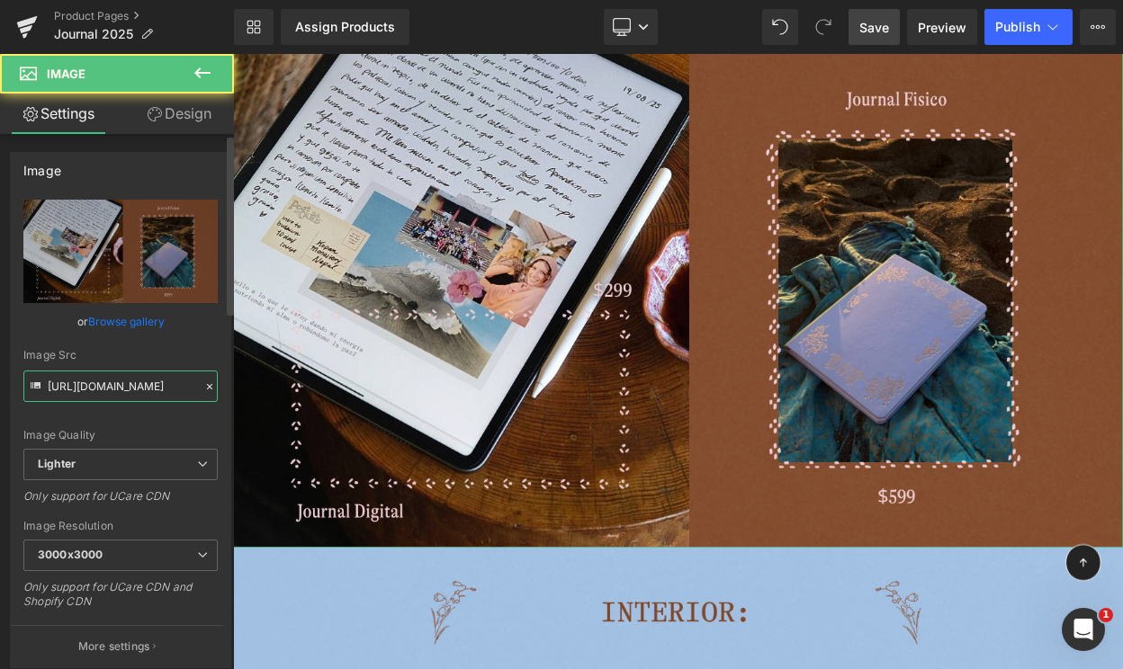
click at [105, 380] on input "https://ucarecdn.com/1c825d64-32d5-4384-aef3-ab5abf5adb3e/-/format/auto/-/previ…" at bounding box center [120, 386] width 194 height 31
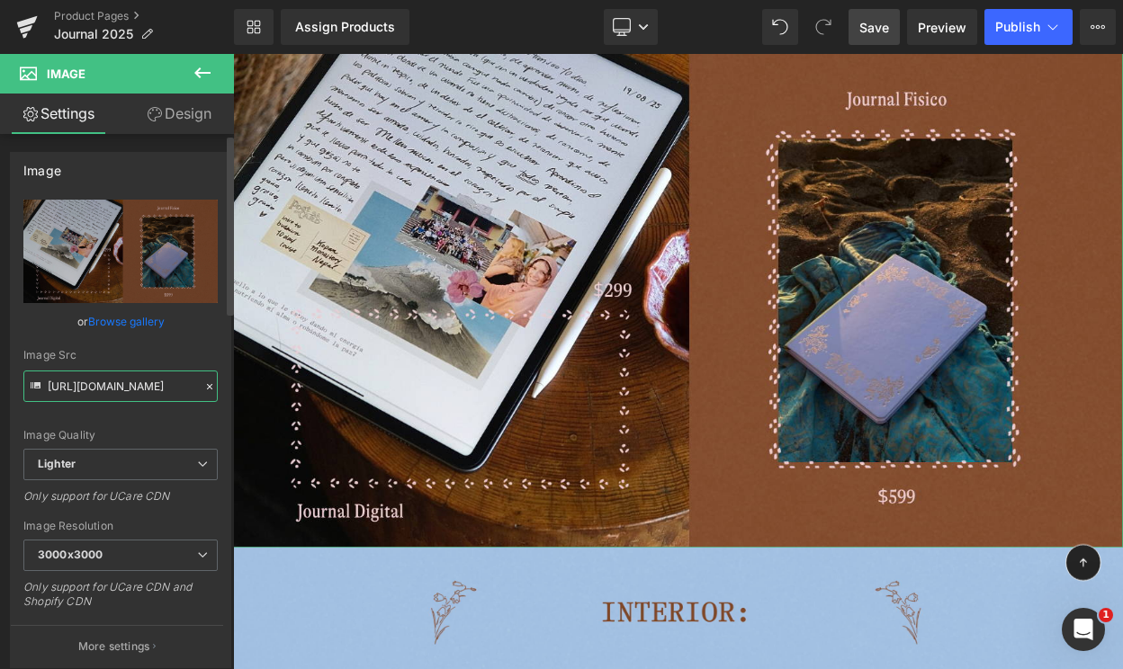
click at [105, 380] on input "https://ucarecdn.com/1c825d64-32d5-4384-aef3-ab5abf5adb3e/-/format/auto/-/previ…" at bounding box center [120, 386] width 194 height 31
paste input "cdn.shopify.com/s/files/1/0570/4643/3947/files/Pagina_Web_-_AGENDA_2025_JOURNAL…"
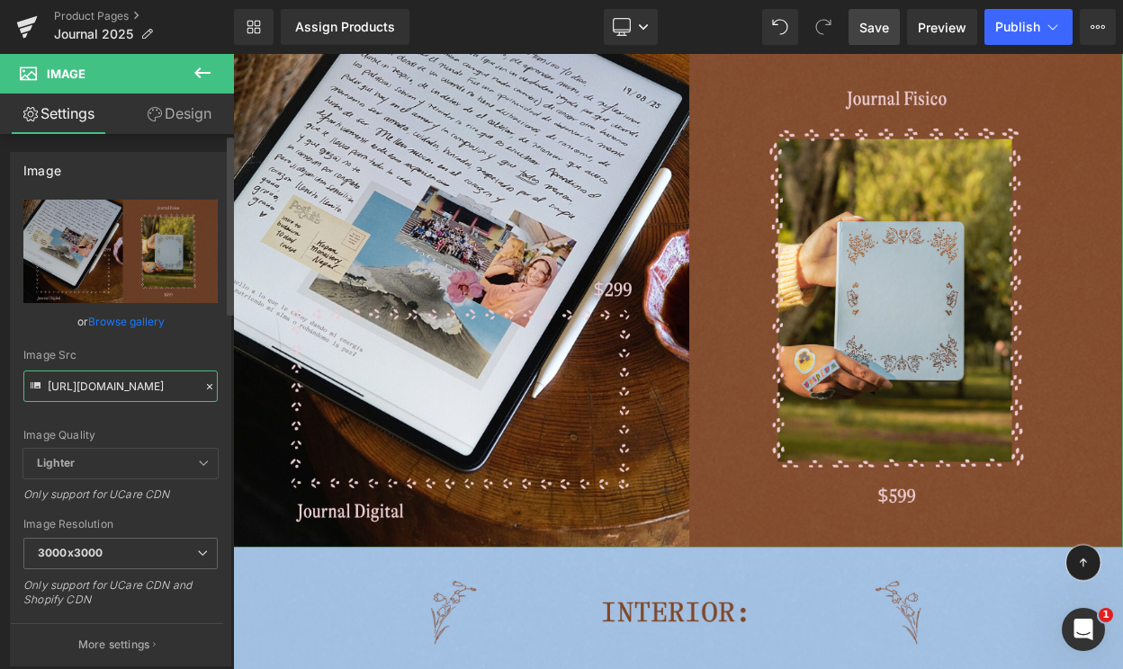
type input "https://cdn.shopify.com/s/files/1/0570/4643/3947/files/Pagina_Web_-_AGENDA_2025…"
click at [132, 354] on div "Image Src" at bounding box center [120, 355] width 194 height 13
click at [863, 27] on span "Save" at bounding box center [874, 27] width 30 height 19
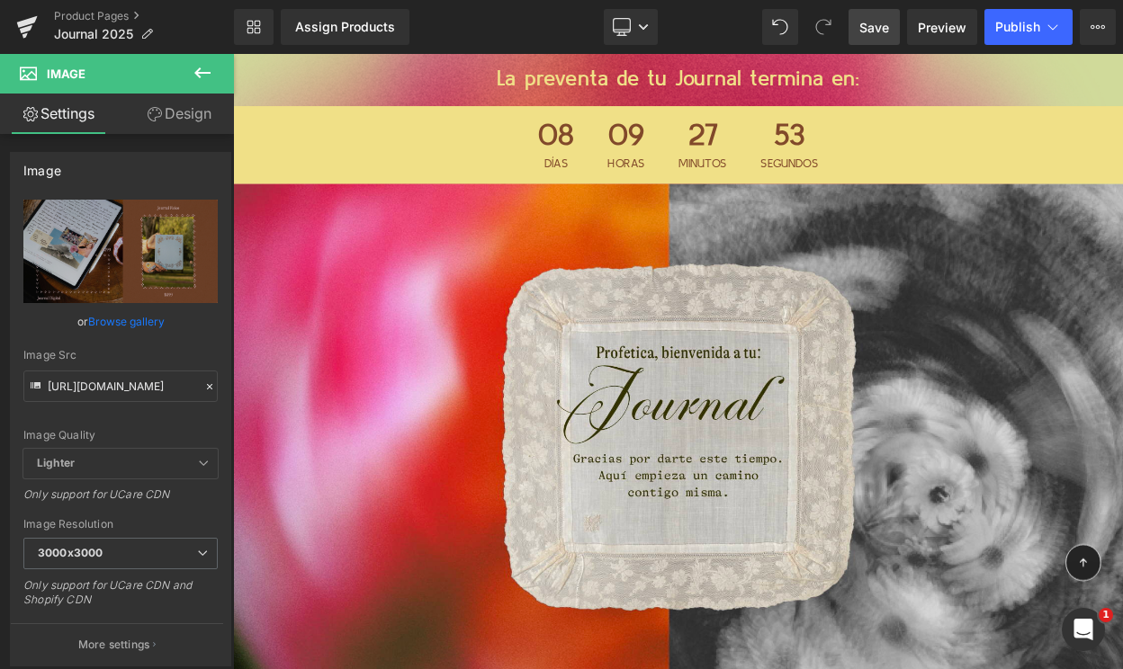
drag, startPoint x: 871, startPoint y: 17, endPoint x: 416, endPoint y: 517, distance: 675.6
click at [871, 18] on span "Save" at bounding box center [874, 27] width 30 height 19
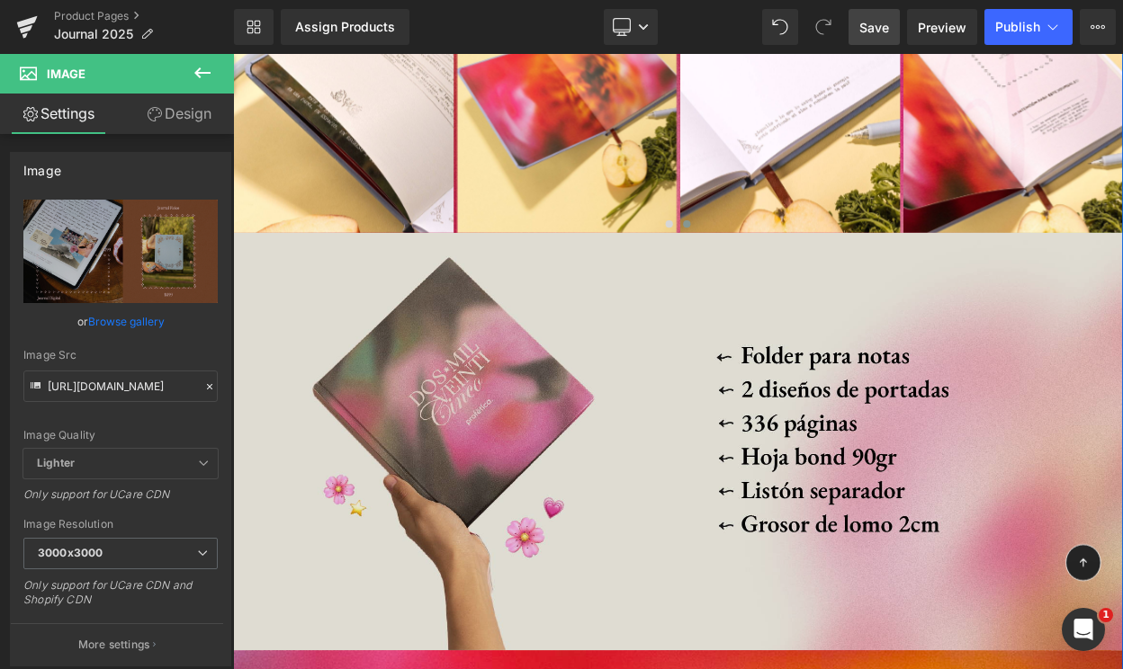
scroll to position [4905, 0]
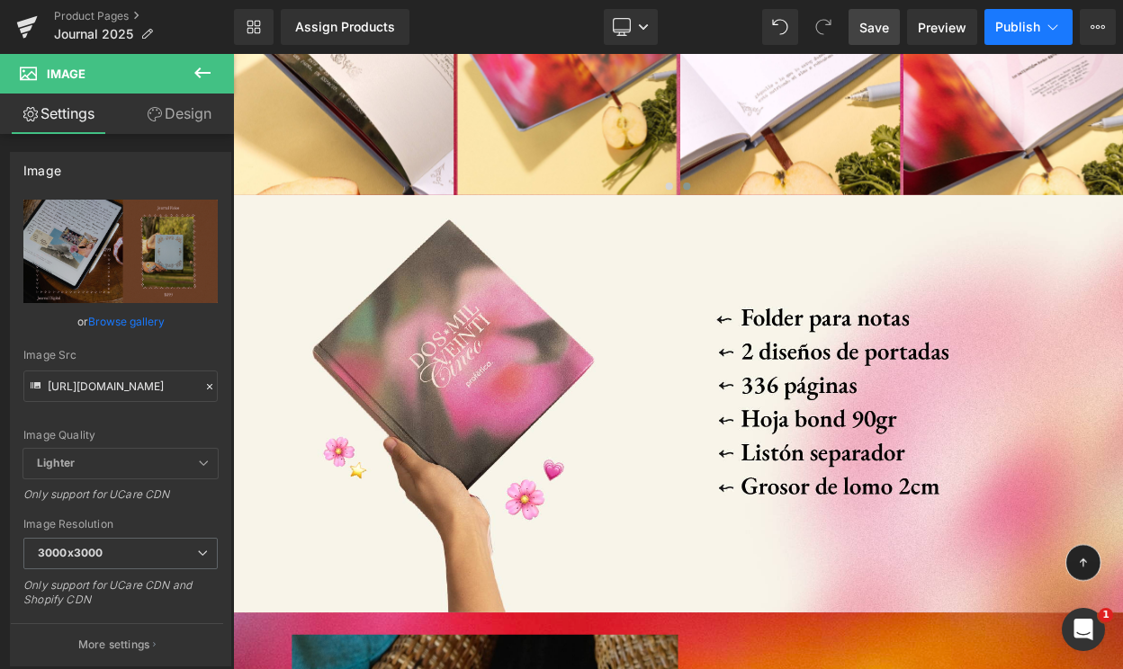
click at [1009, 31] on span "Publish" at bounding box center [1017, 27] width 45 height 14
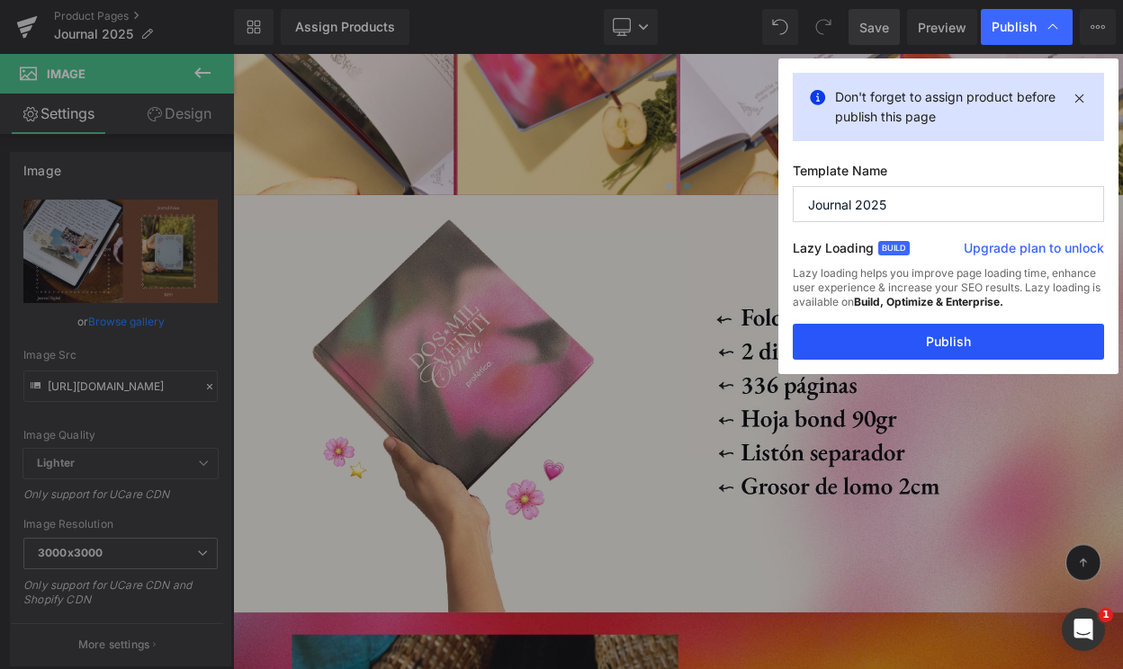
click at [901, 345] on button "Publish" at bounding box center [947, 342] width 311 height 36
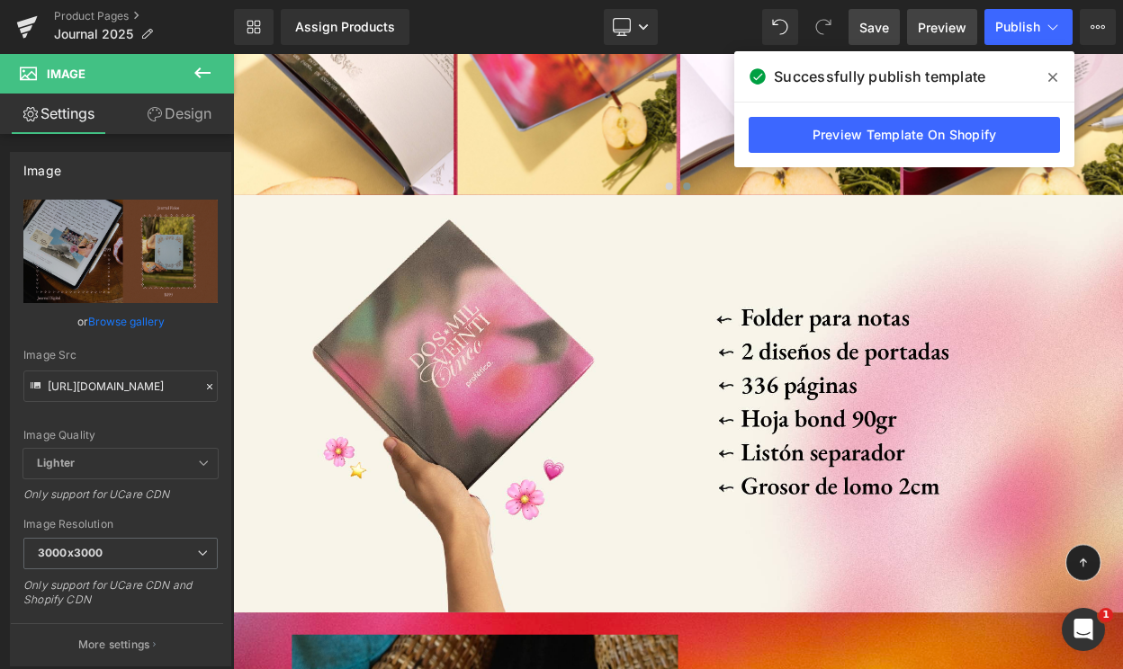
click at [927, 32] on span "Preview" at bounding box center [941, 27] width 49 height 19
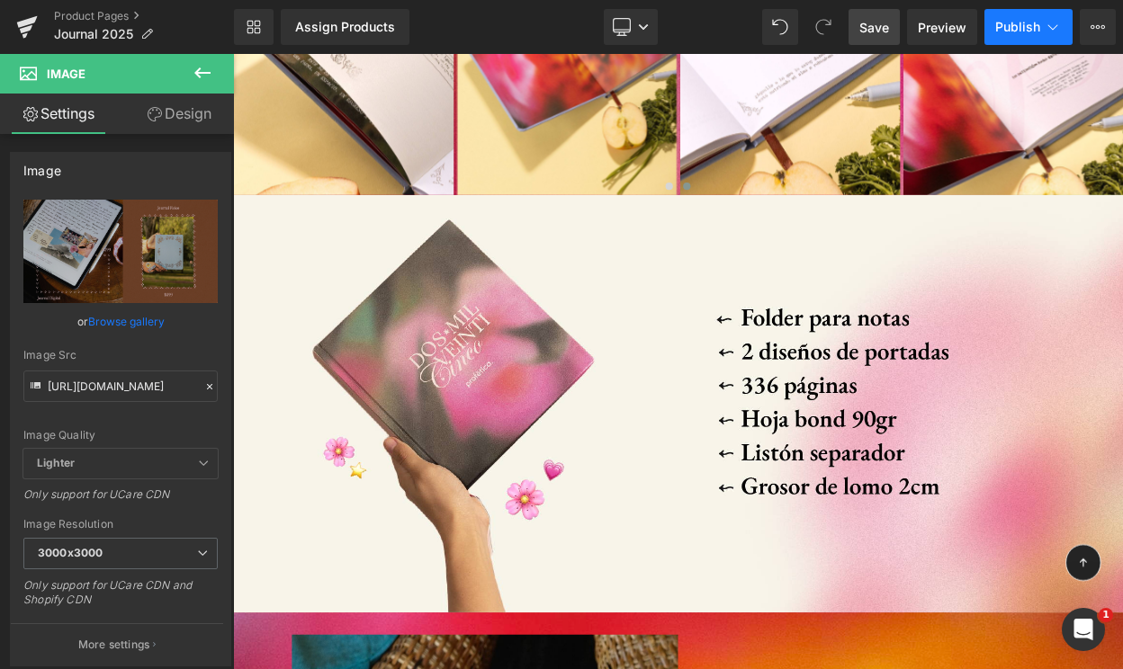
click at [1051, 16] on button "Publish" at bounding box center [1028, 27] width 88 height 36
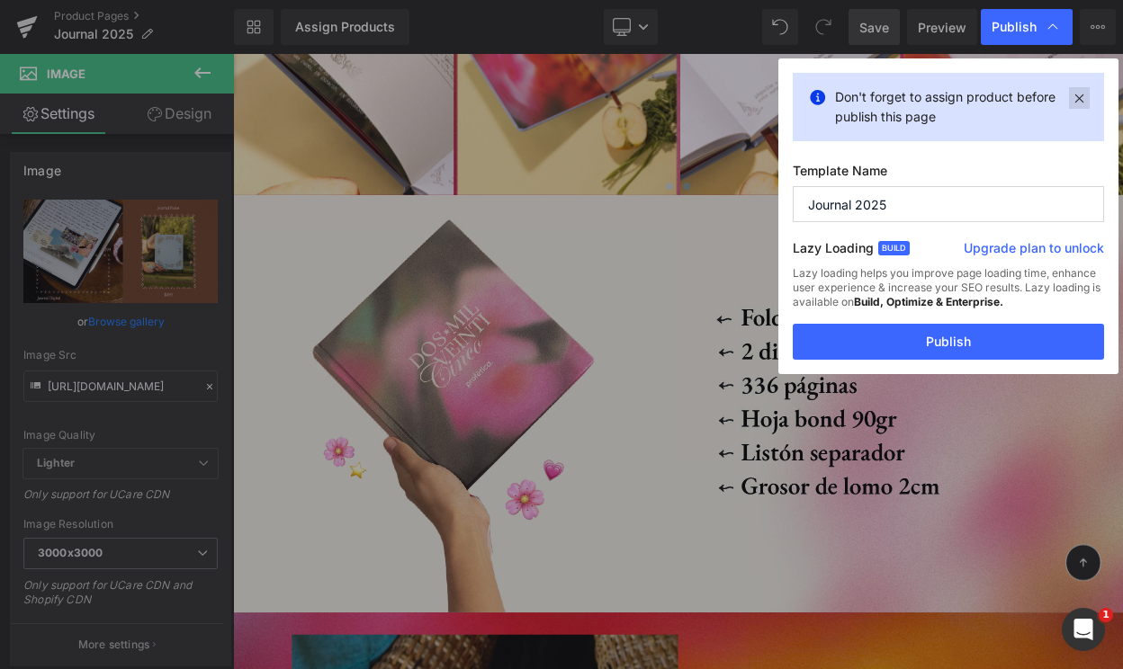
click at [1077, 94] on icon at bounding box center [1079, 98] width 21 height 22
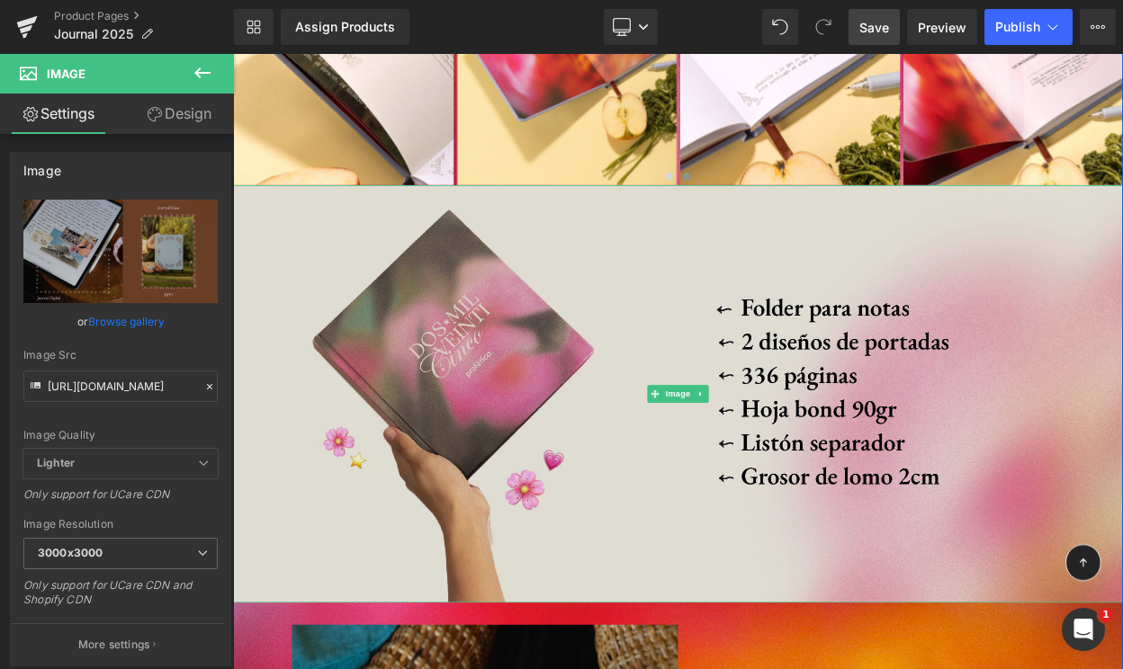
scroll to position [4915, 0]
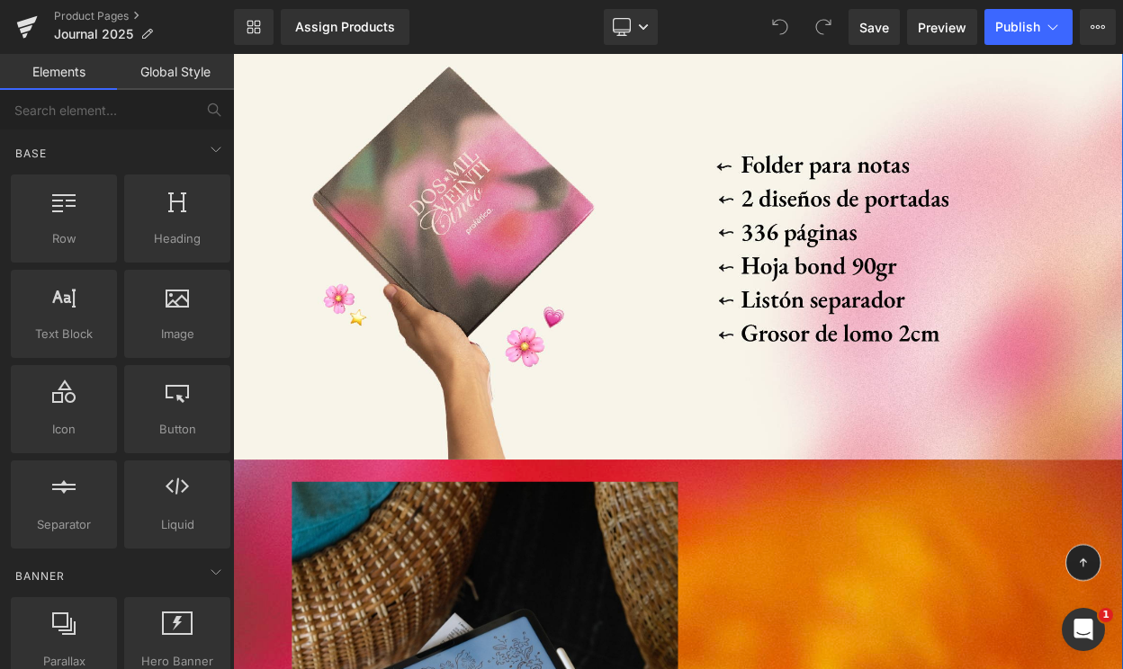
scroll to position [5094, 0]
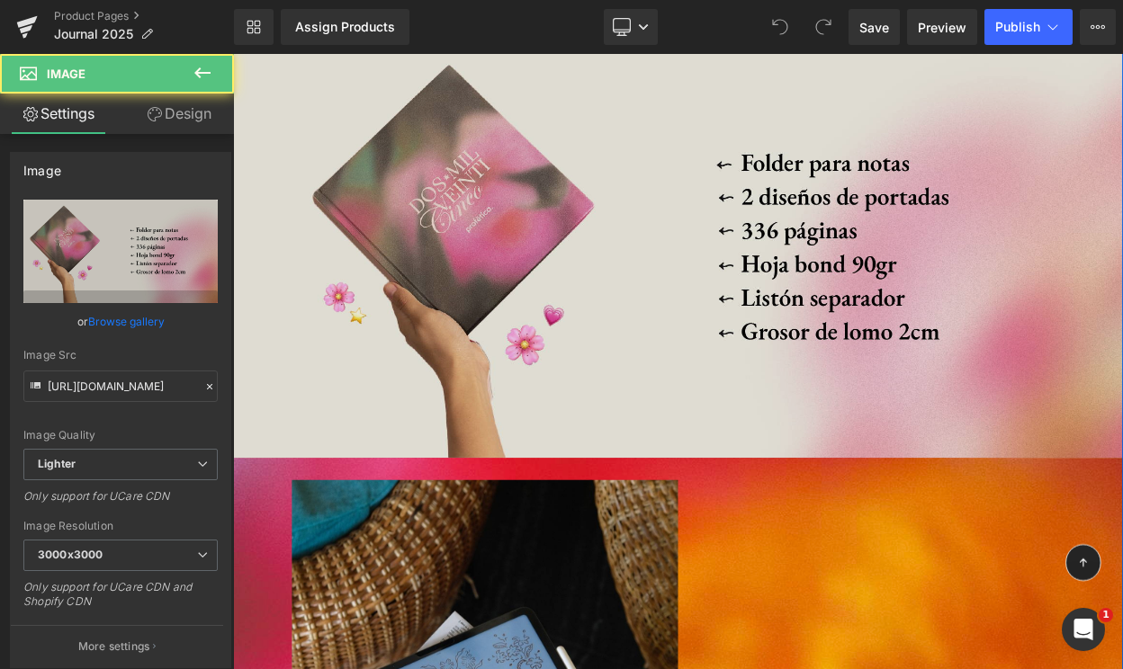
click at [707, 317] on img at bounding box center [777, 293] width 1088 height 511
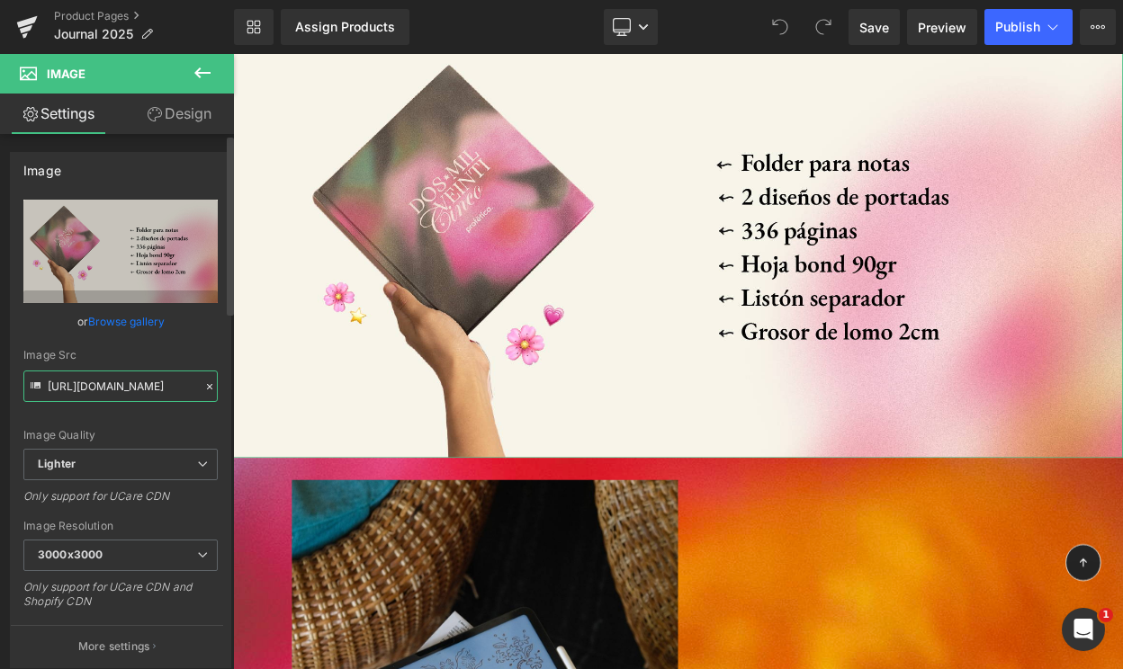
click at [115, 381] on input "https://ucarecdn.com/771b1f67-e597-4ee9-9b50-8ee0d6b75afb/-/format/auto/-/previ…" at bounding box center [120, 386] width 194 height 31
paste input "cdn.shopify.com/s/files/1/0570/4643/3947/files/specs_journal_fisico_2025.png?v=…"
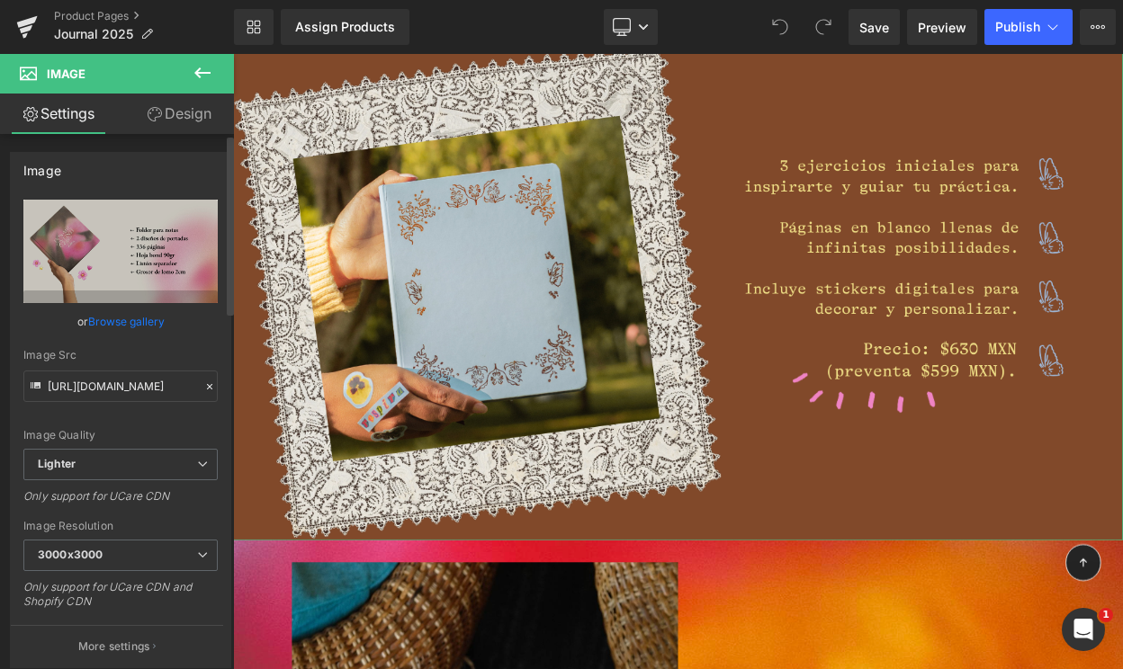
click at [123, 344] on div "Image Quality Lighter Lightest Lighter Lighter Lightest Only support for UCare …" at bounding box center [120, 324] width 194 height 249
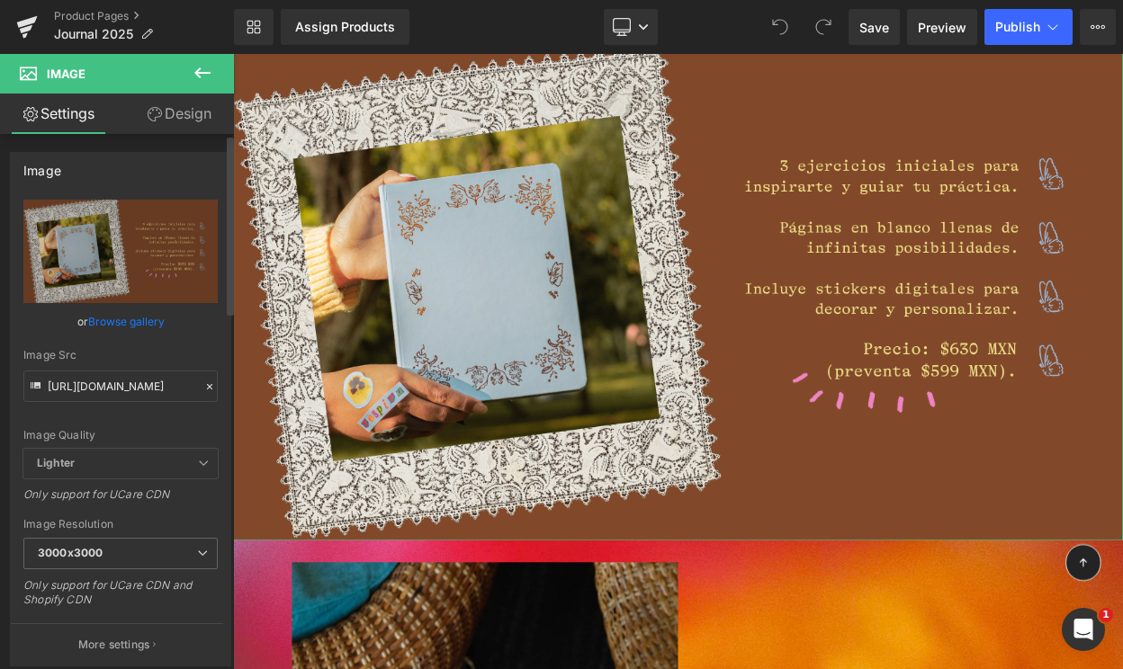
type input "[URL][DOMAIN_NAME]"
click at [198, 71] on icon at bounding box center [202, 72] width 16 height 11
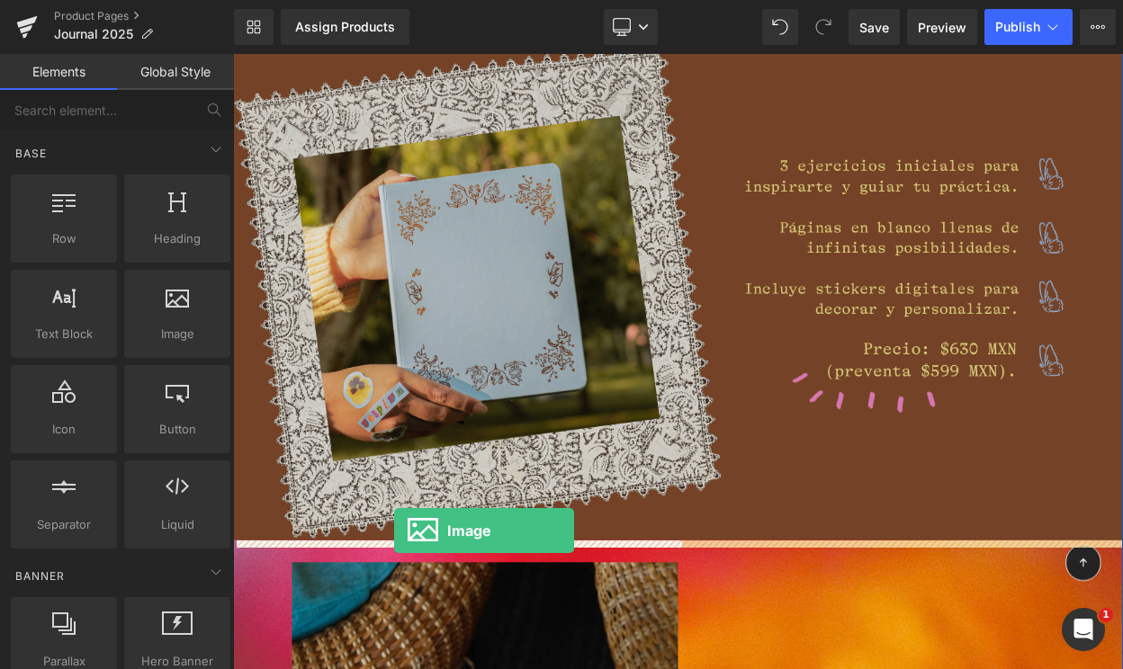
drag, startPoint x: 390, startPoint y: 371, endPoint x: 429, endPoint y: 638, distance: 269.0
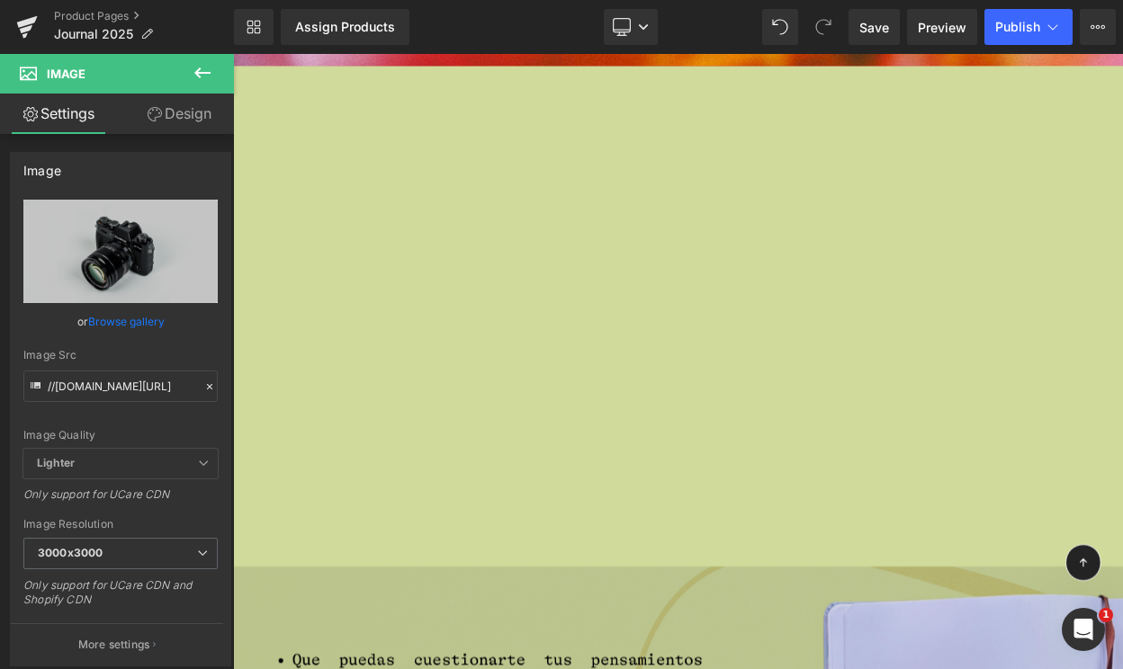
scroll to position [7088, 0]
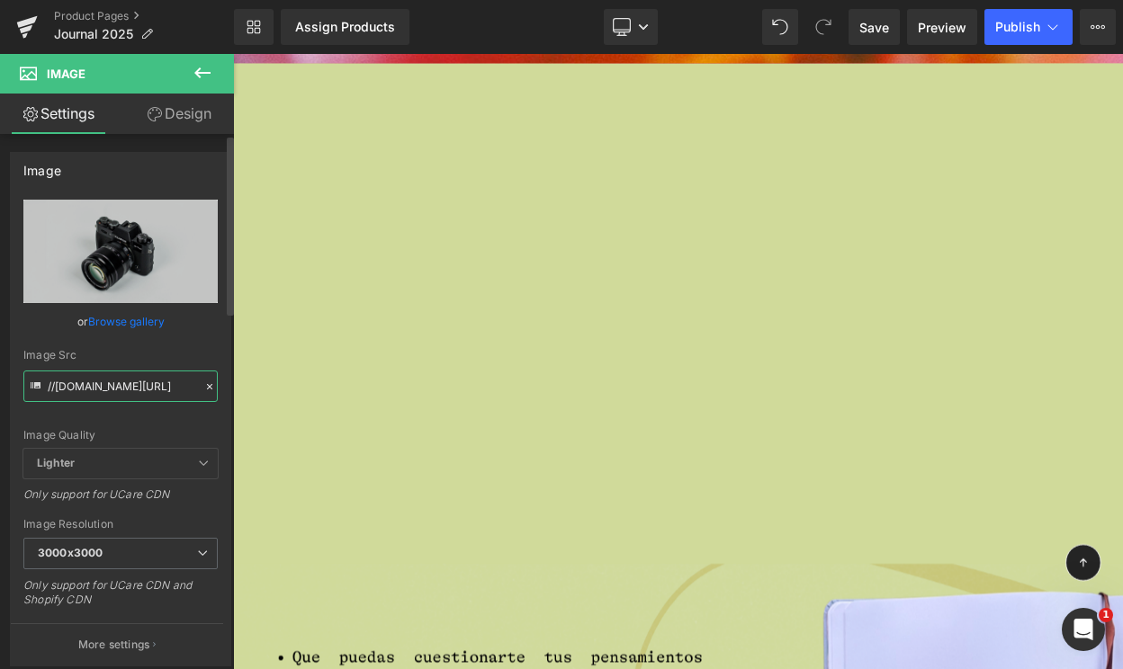
click at [118, 393] on input "//[DOMAIN_NAME][URL]" at bounding box center [120, 386] width 194 height 31
paste input "https://cdn.shopify.com/s/files/1/0570/4643/3947/files/spces_journal_digital_20…"
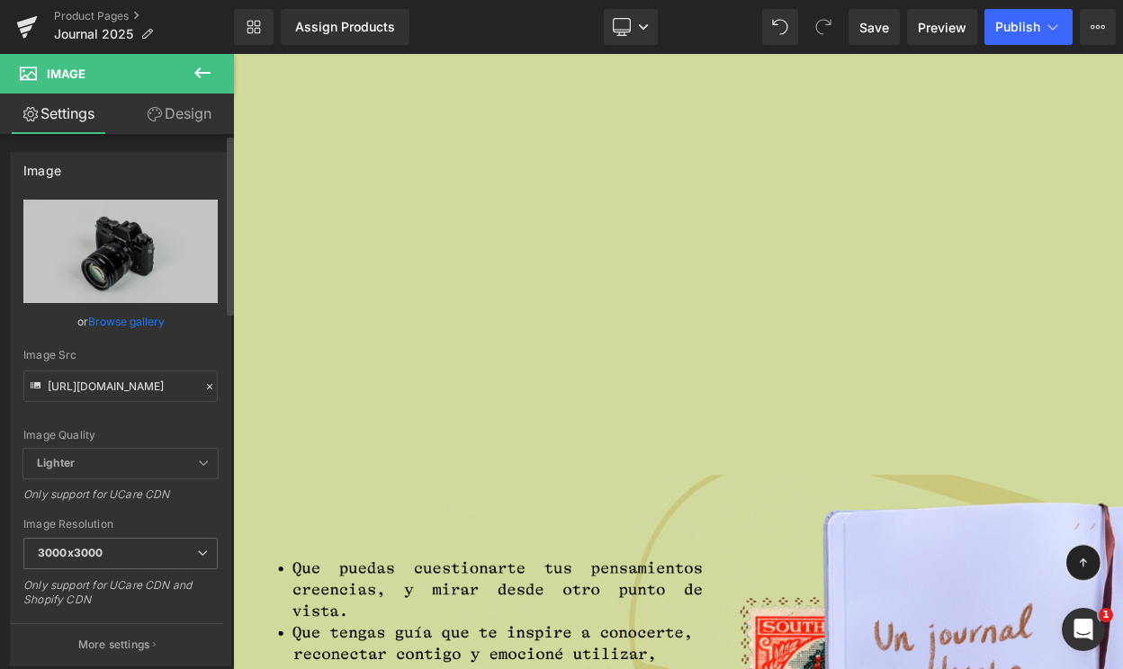
scroll to position [0, 0]
click at [123, 346] on div "Image Quality Lighter Lightest Lighter Lighter Lightest Only support for UCare …" at bounding box center [120, 324] width 194 height 249
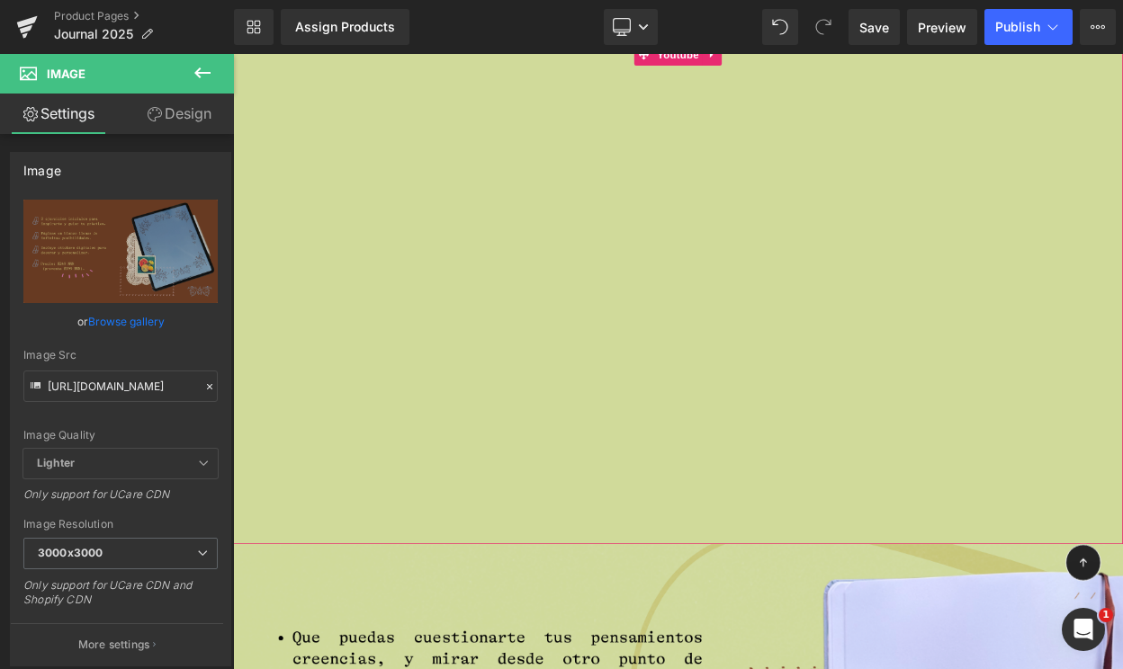
type input "https://cdn.shopify.com/s/files/1/0570/4643/3947/files/spces_journal_digital_20…"
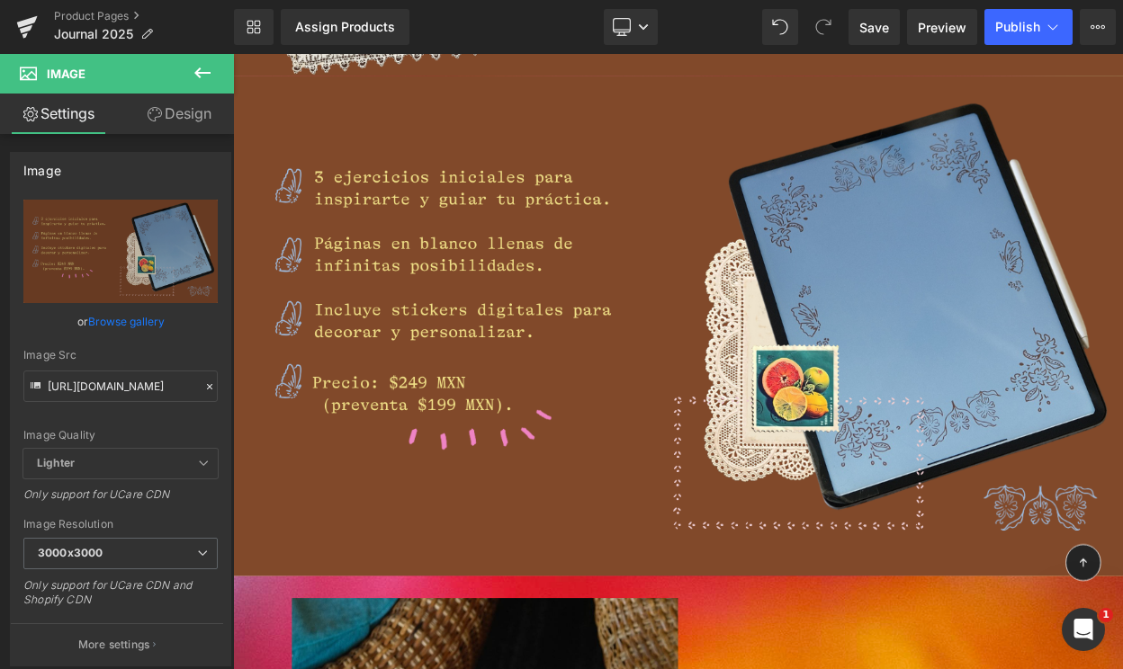
scroll to position [5733, 0]
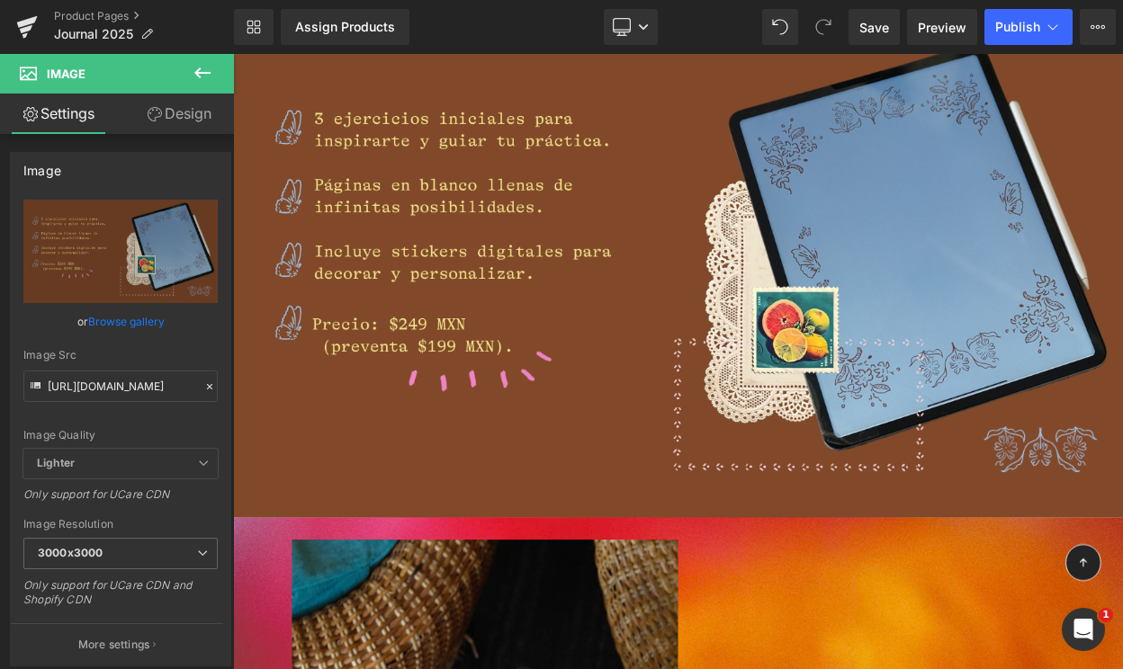
click at [201, 73] on icon at bounding box center [202, 72] width 16 height 11
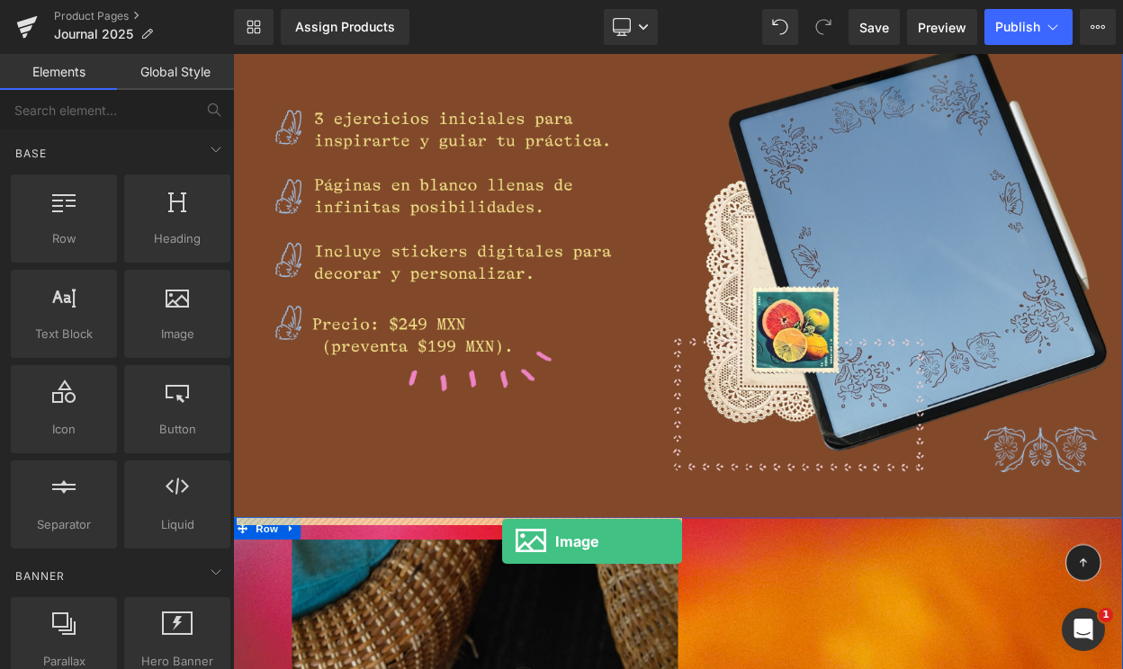
drag, startPoint x: 402, startPoint y: 353, endPoint x: 561, endPoint y: 648, distance: 334.5
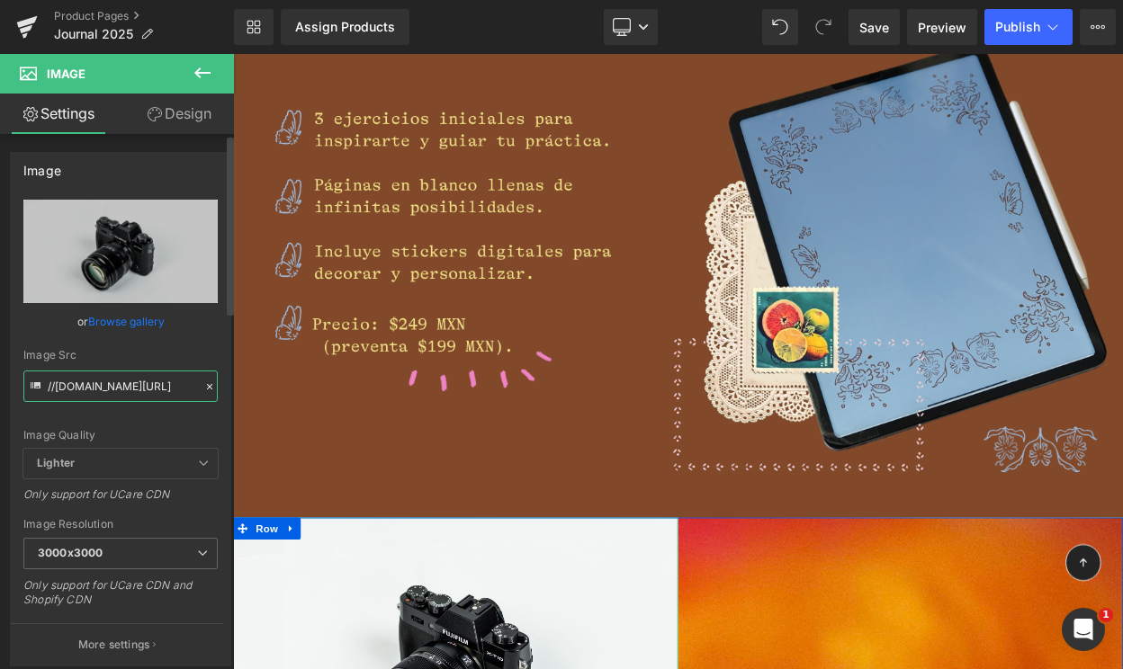
click at [76, 385] on input "//[DOMAIN_NAME][URL]" at bounding box center [120, 386] width 194 height 31
paste input "https://cdn.shopify.com/s/files/1/0570/4643/3947/files/spces_journal_digital_20…"
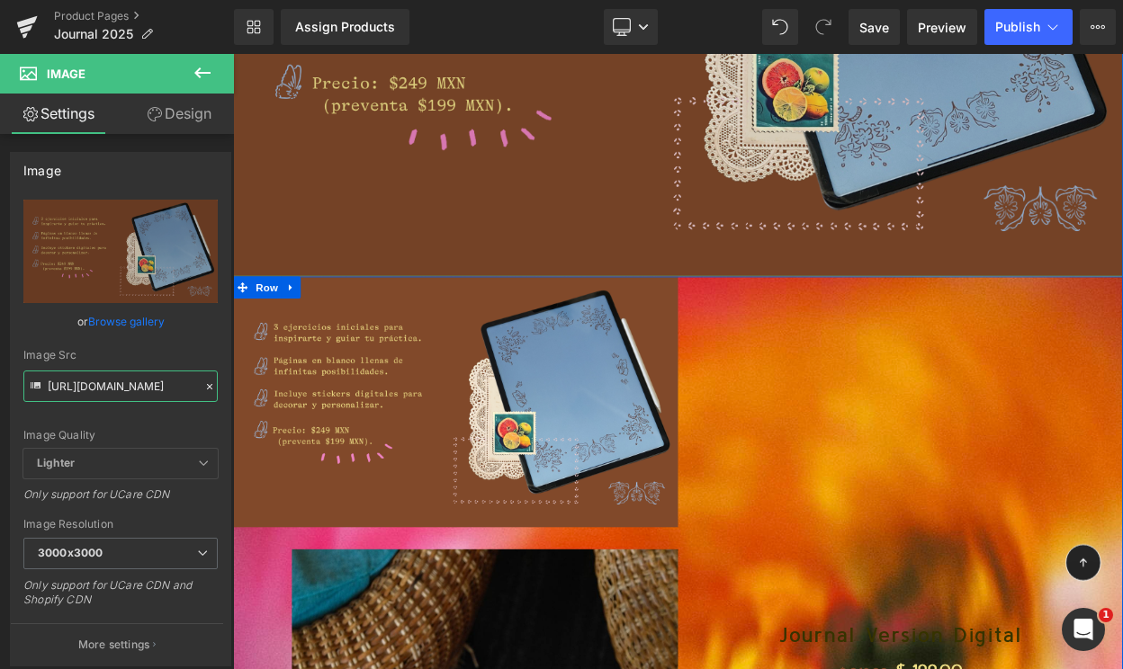
scroll to position [6170, 0]
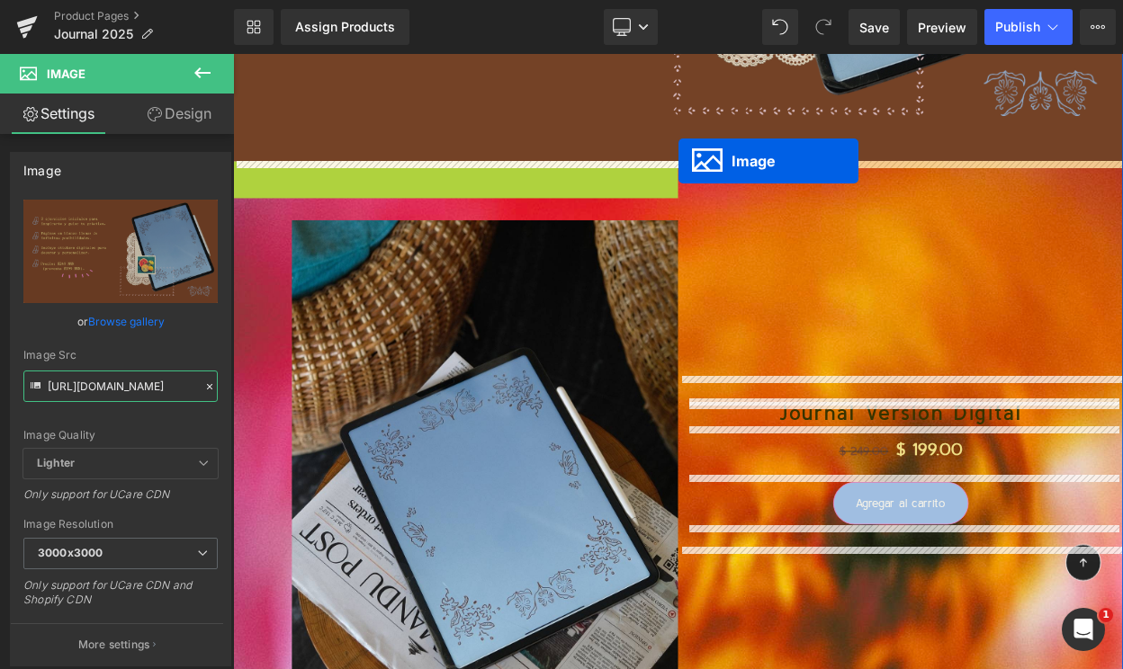
drag, startPoint x: 495, startPoint y: 347, endPoint x: 777, endPoint y: 184, distance: 326.0
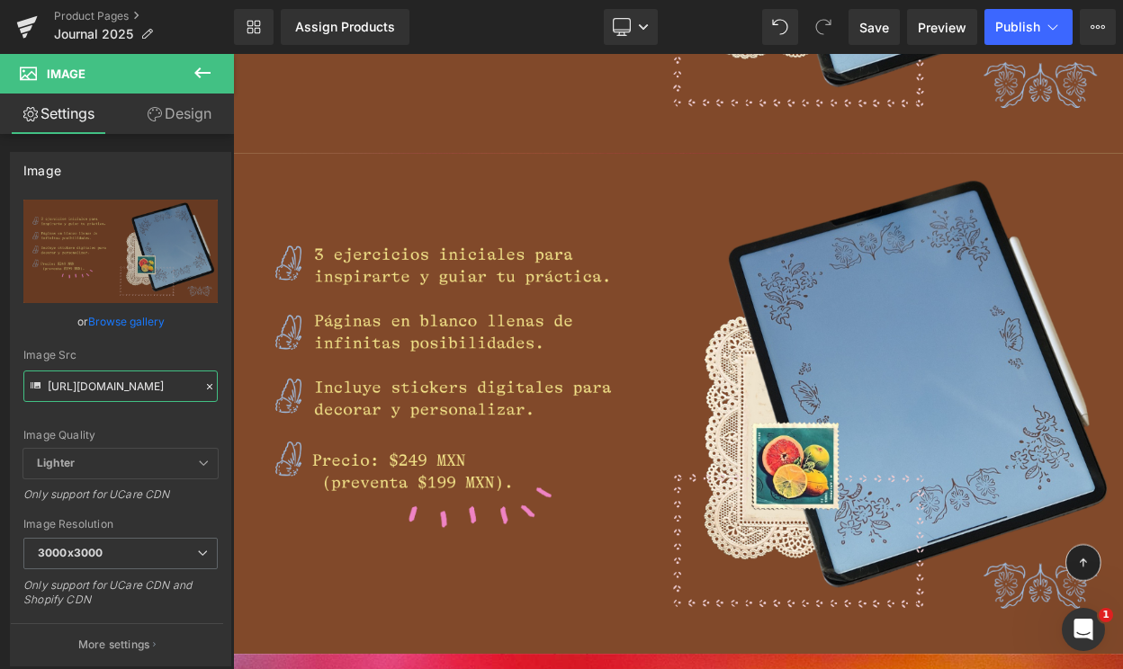
scroll to position [0, 0]
click at [82, 386] on input "https://cdn.shopify.com/s/files/1/0570/4643/3947/files/spces_journal_digital_20…" at bounding box center [120, 386] width 194 height 31
paste input "Specs_stickres_._journal_profetica_2025.png?v=1755935662"
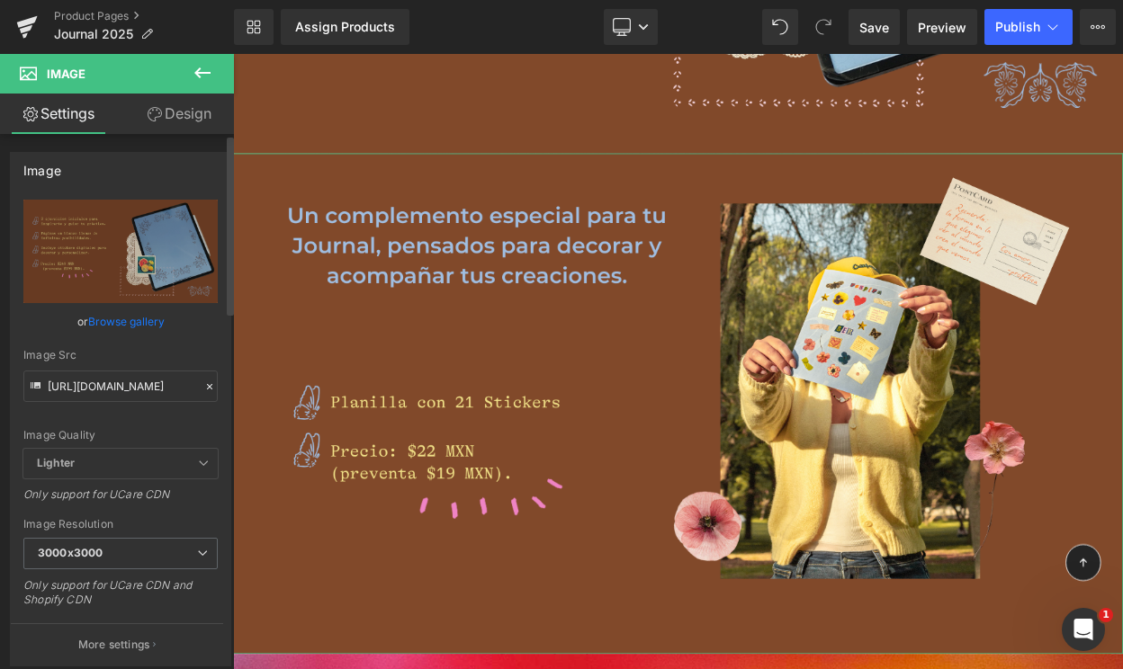
click at [121, 352] on div "Image Src" at bounding box center [120, 355] width 194 height 13
type input "[URL][DOMAIN_NAME]"
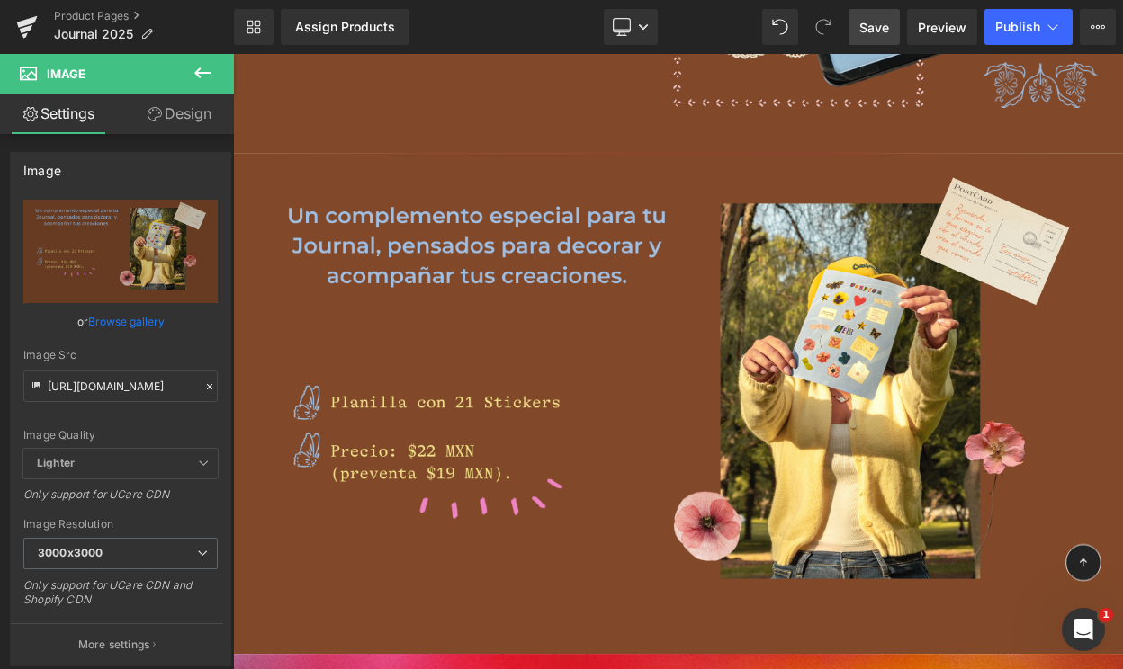
click at [878, 18] on span "Save" at bounding box center [874, 27] width 30 height 19
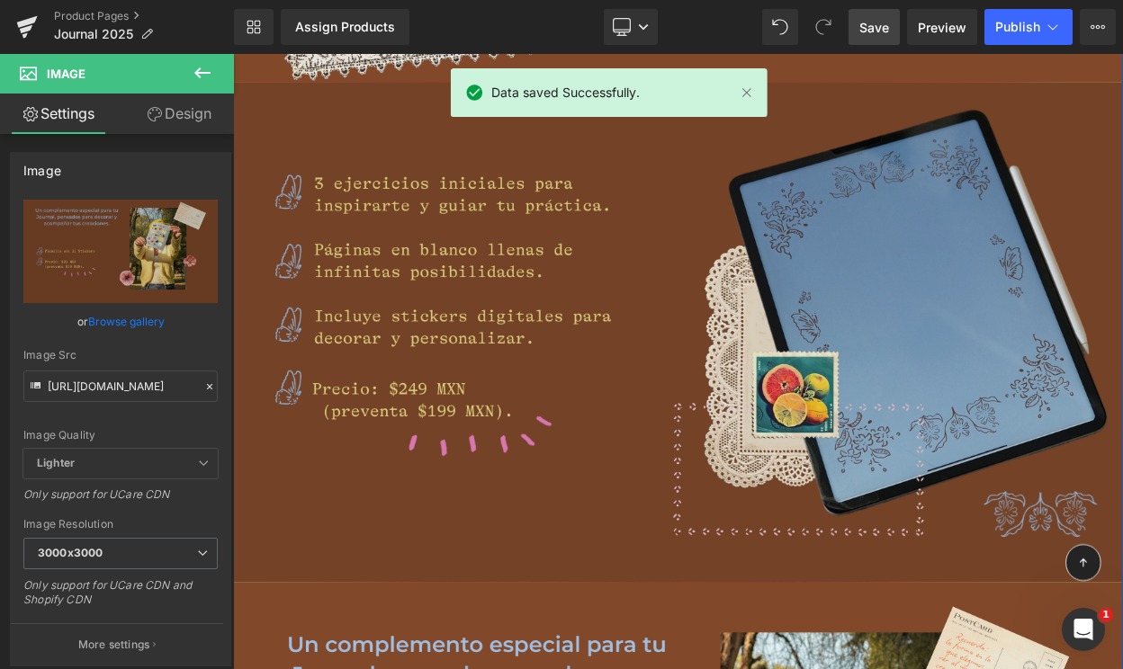
scroll to position [5669, 0]
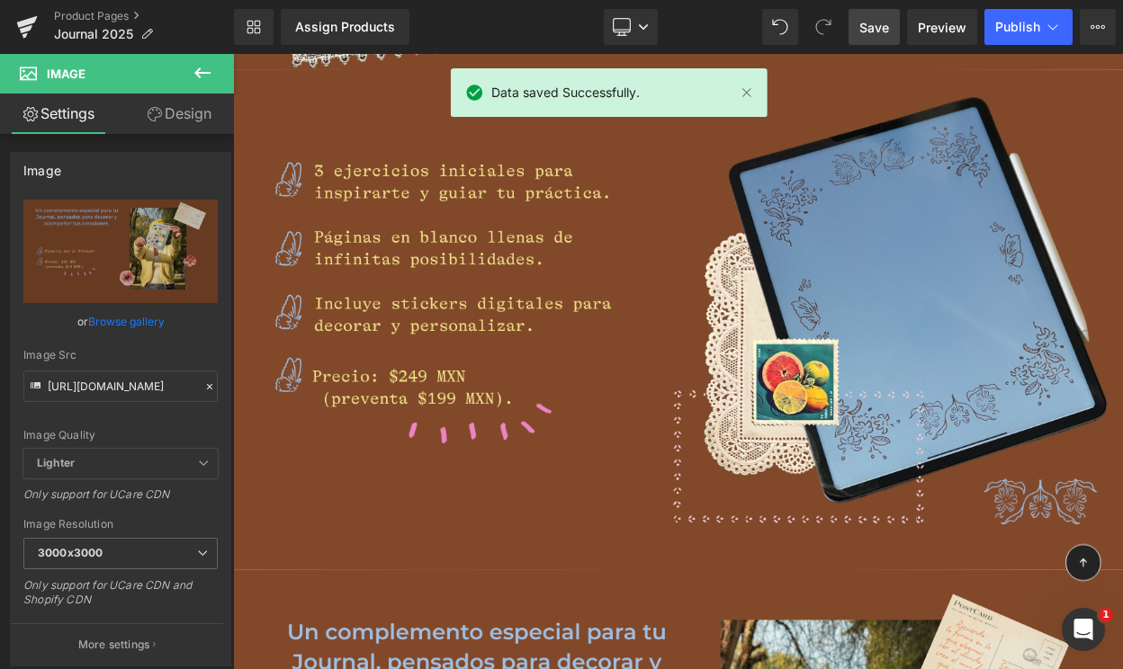
click at [883, 28] on span "Save" at bounding box center [874, 27] width 30 height 19
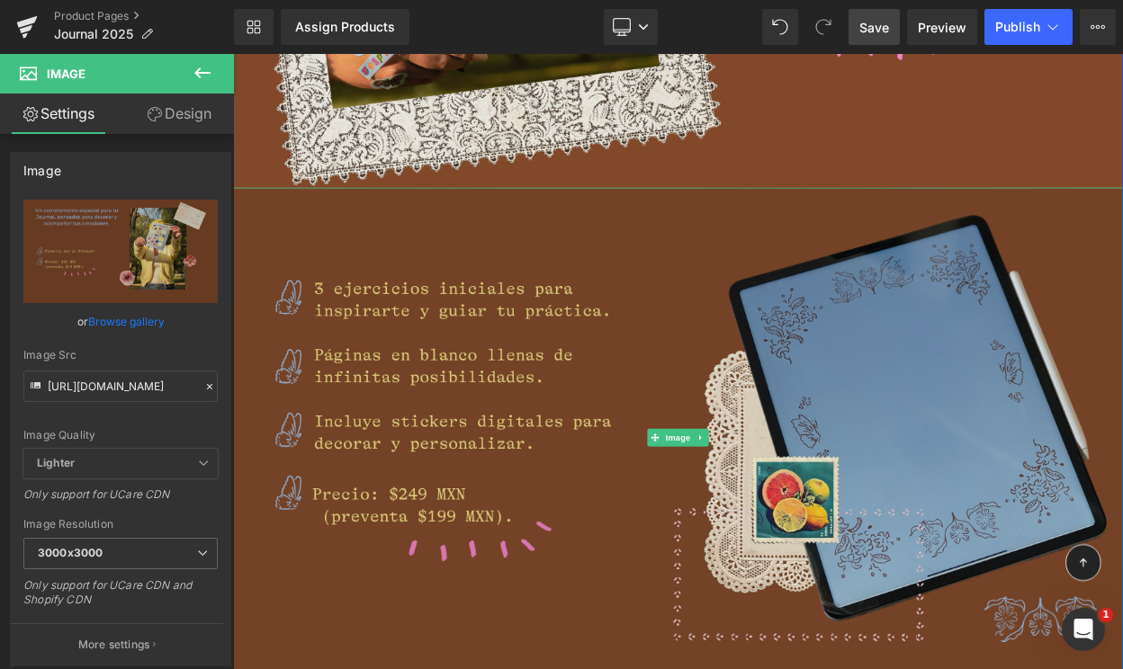
scroll to position [5458, 0]
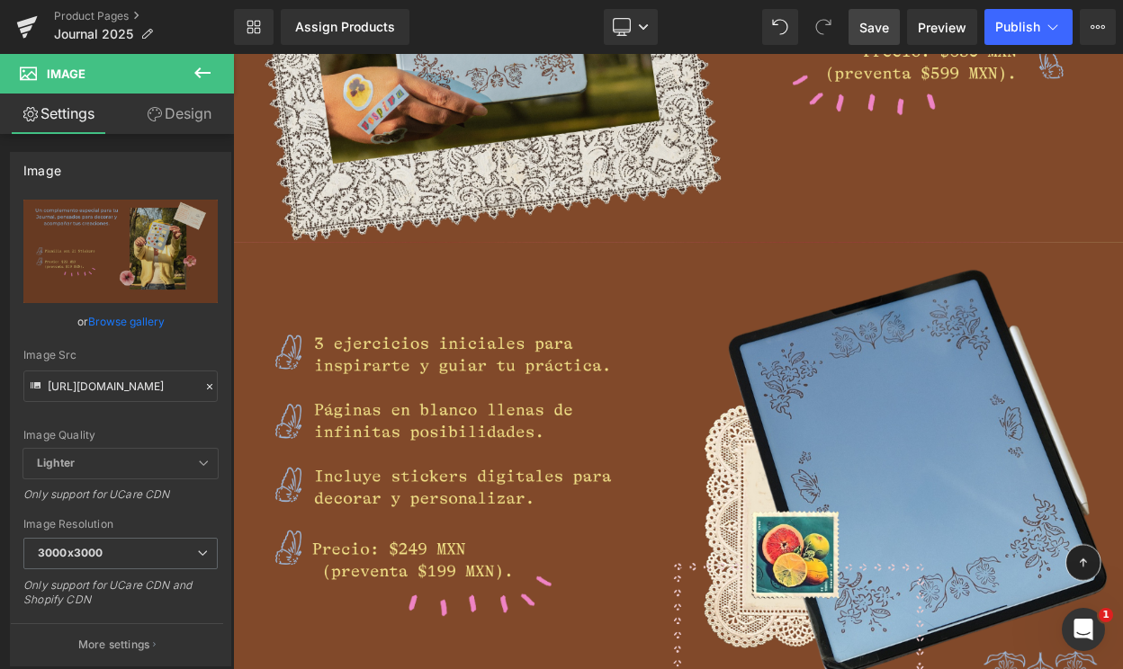
click at [199, 67] on icon at bounding box center [202, 72] width 16 height 11
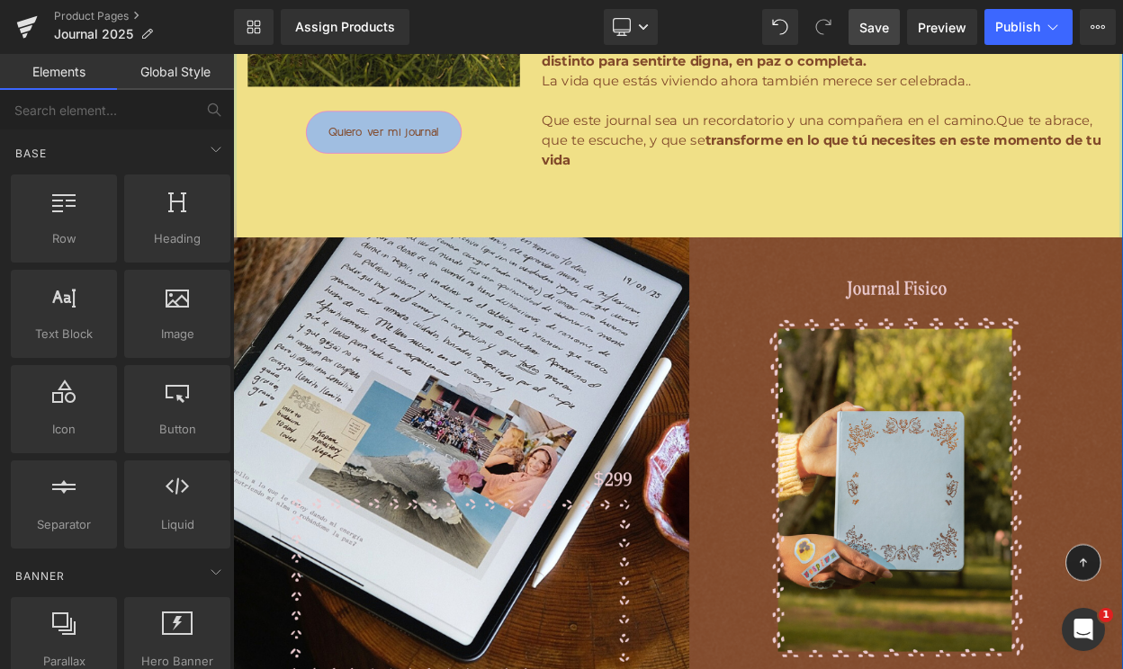
scroll to position [3747, 0]
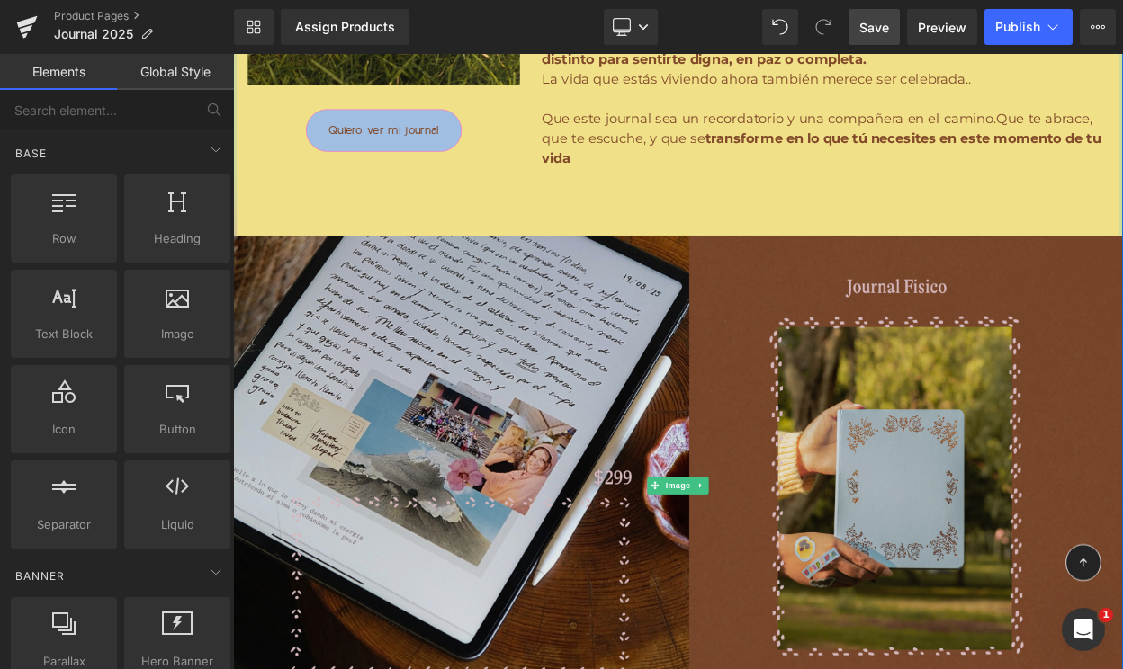
click at [739, 342] on img at bounding box center [777, 582] width 1088 height 612
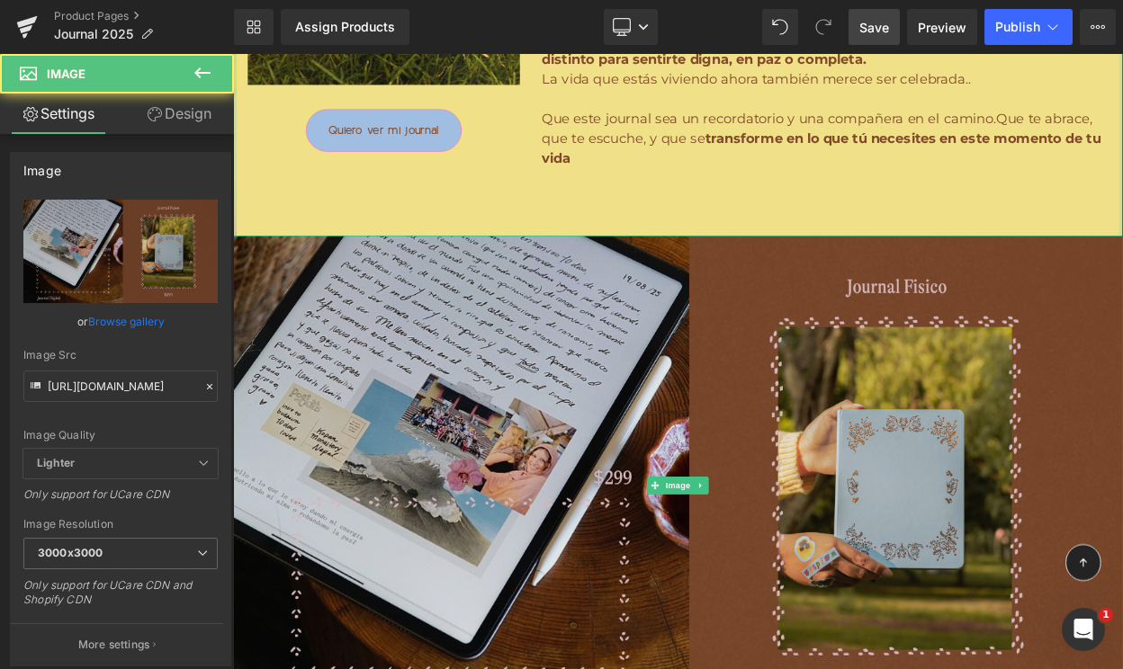
click at [736, 359] on img at bounding box center [777, 582] width 1088 height 612
click at [523, 375] on img at bounding box center [777, 582] width 1088 height 612
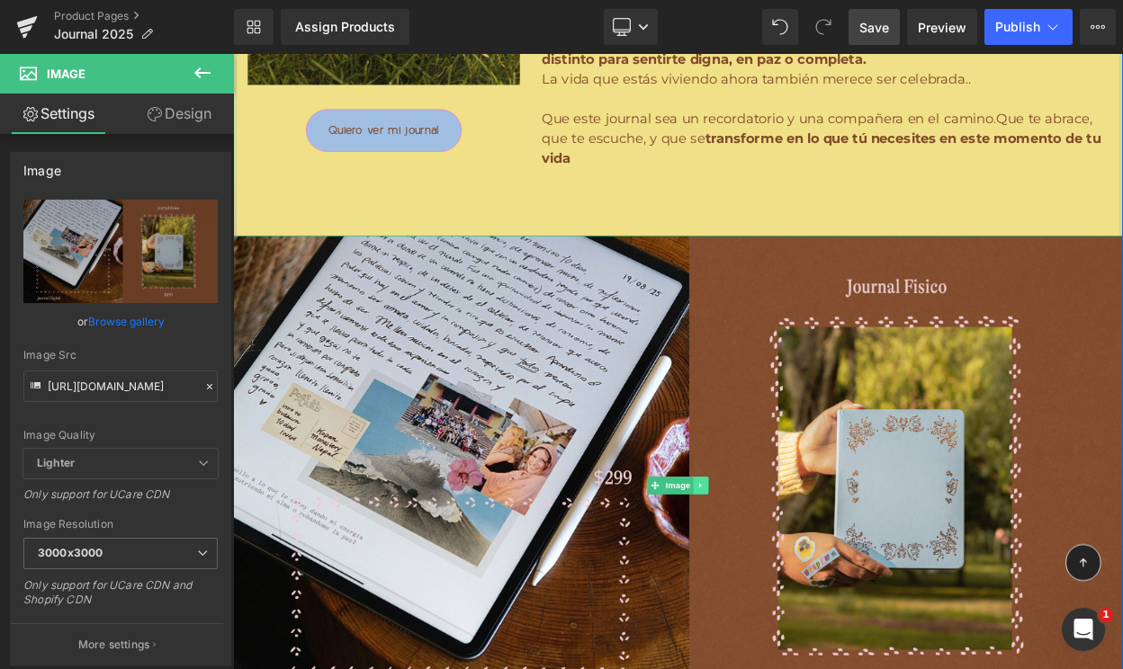
click at [808, 580] on icon at bounding box center [806, 582] width 10 height 11
click at [817, 584] on icon at bounding box center [815, 582] width 10 height 10
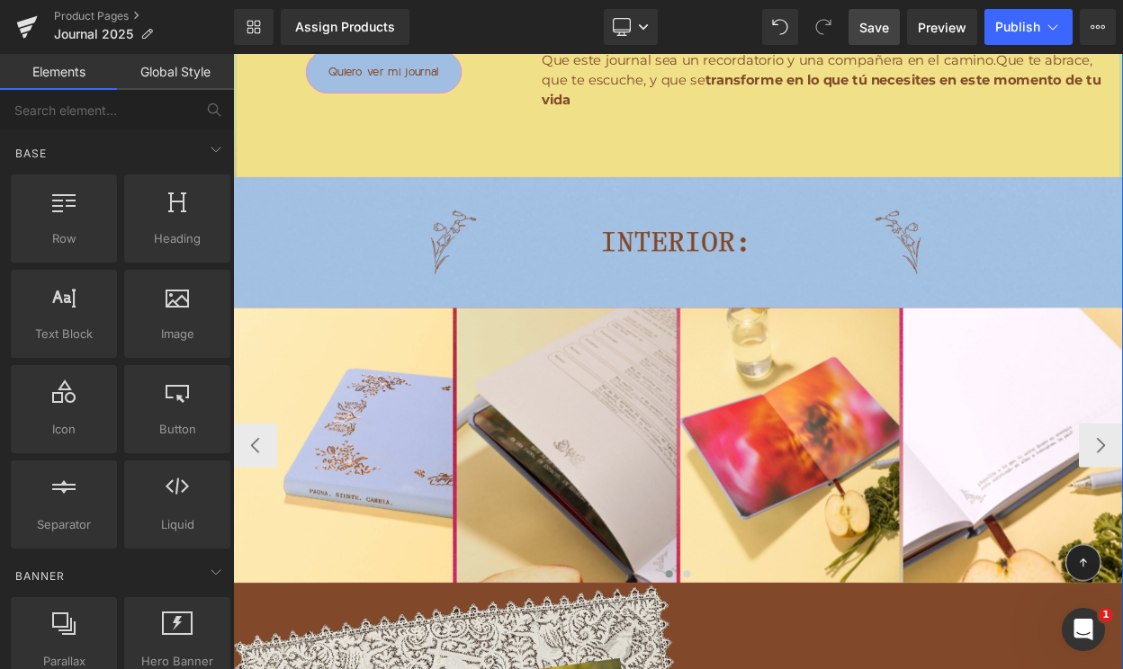
scroll to position [3829, 0]
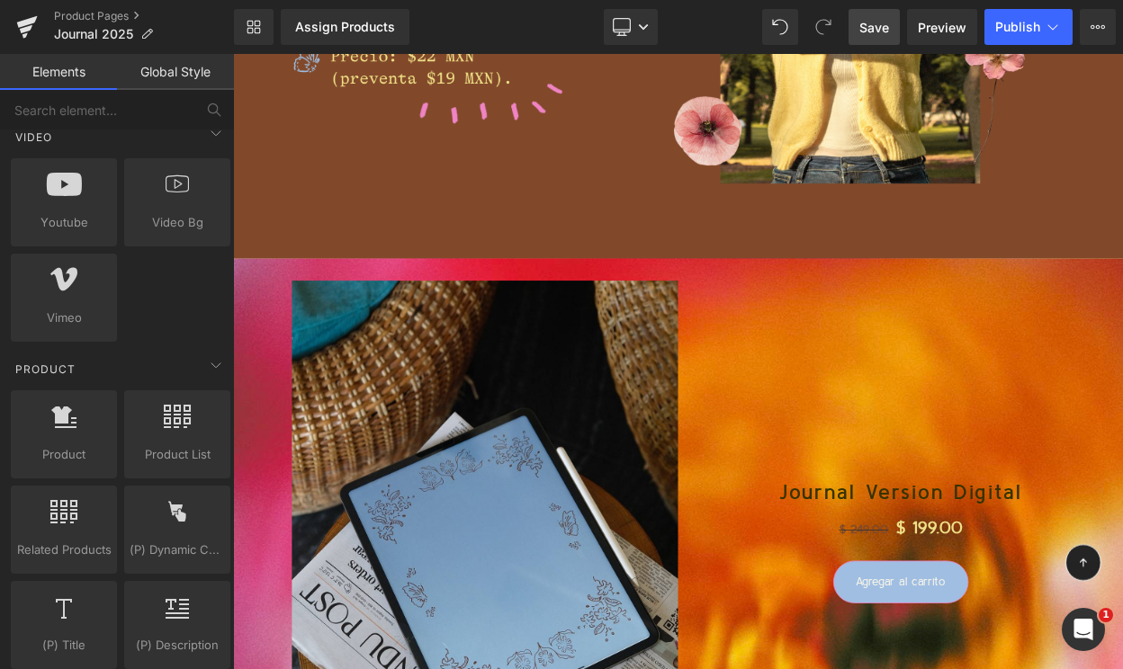
scroll to position [1382, 0]
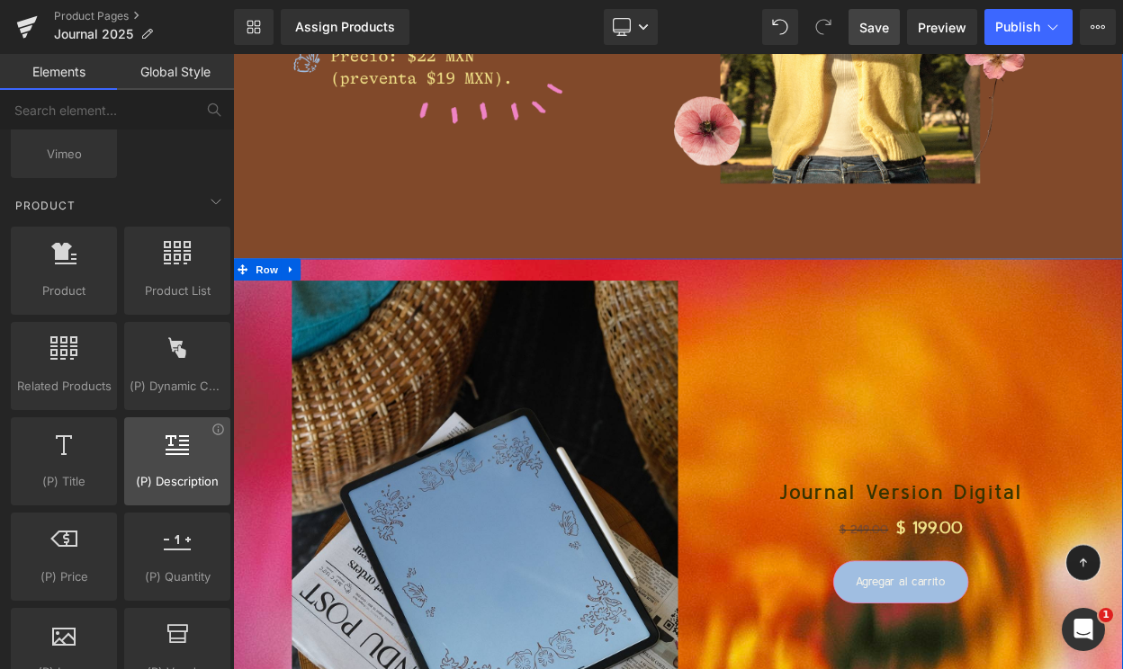
drag, startPoint x: 161, startPoint y: 283, endPoint x: 171, endPoint y: 453, distance: 170.3
click at [173, 453] on div "Product products, goods, sells Product List products, lists, collections, goods…" at bounding box center [120, 652] width 227 height 858
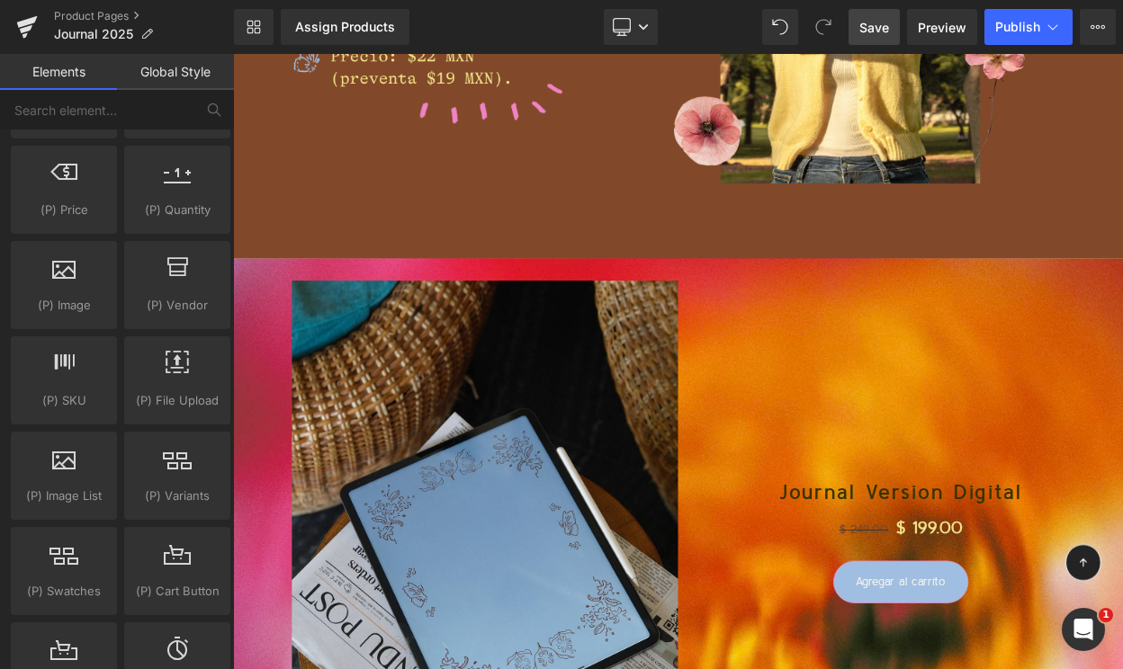
scroll to position [1752, 0]
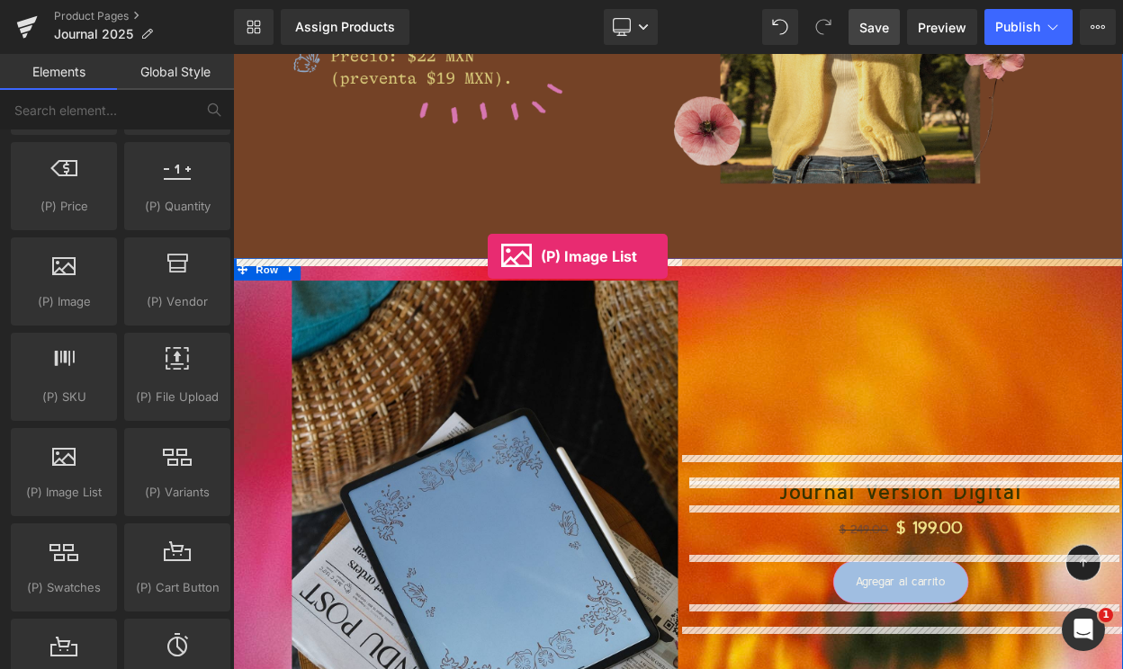
drag, startPoint x: 290, startPoint y: 536, endPoint x: 544, endPoint y: 301, distance: 346.3
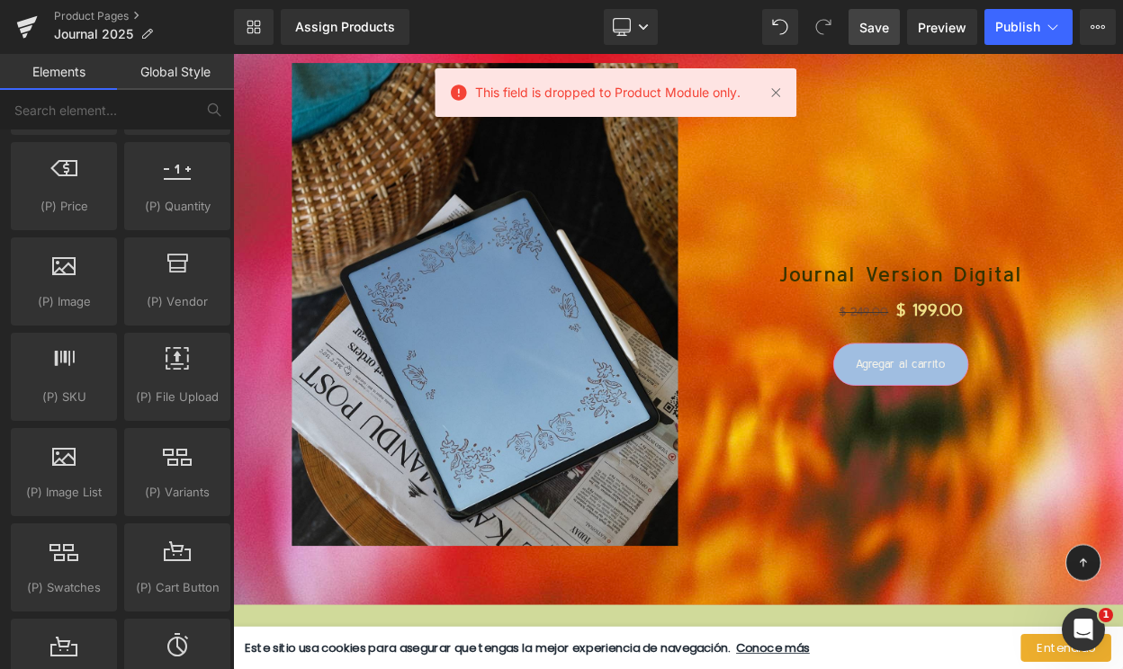
scroll to position [6315, 0]
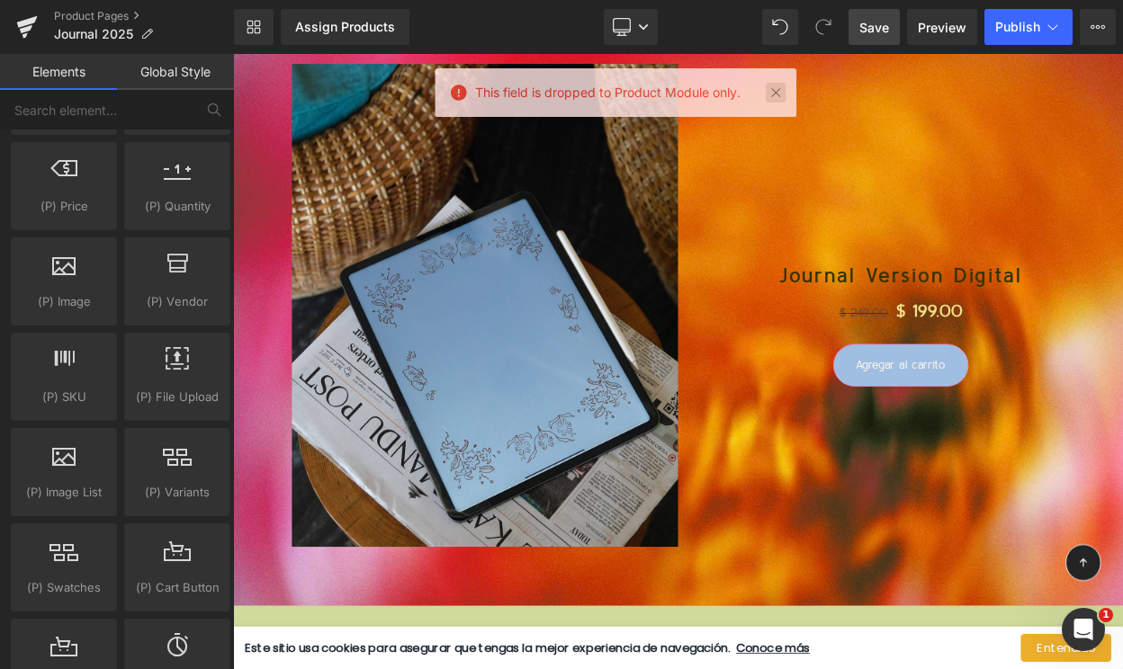
click at [778, 96] on link at bounding box center [775, 93] width 20 height 20
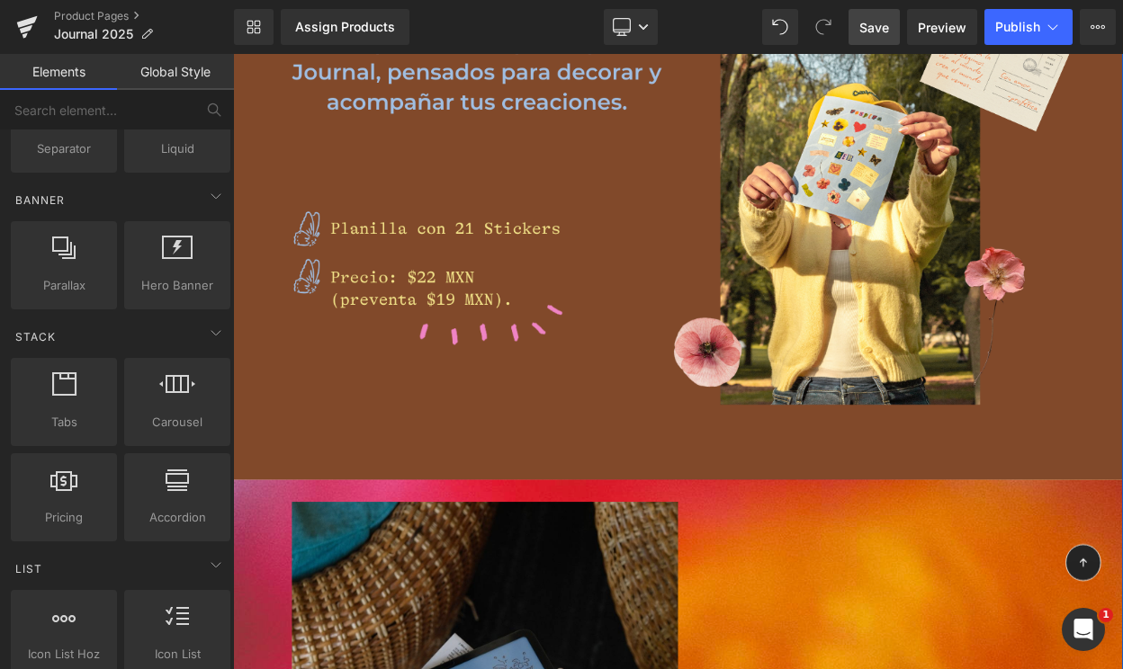
scroll to position [5889, 0]
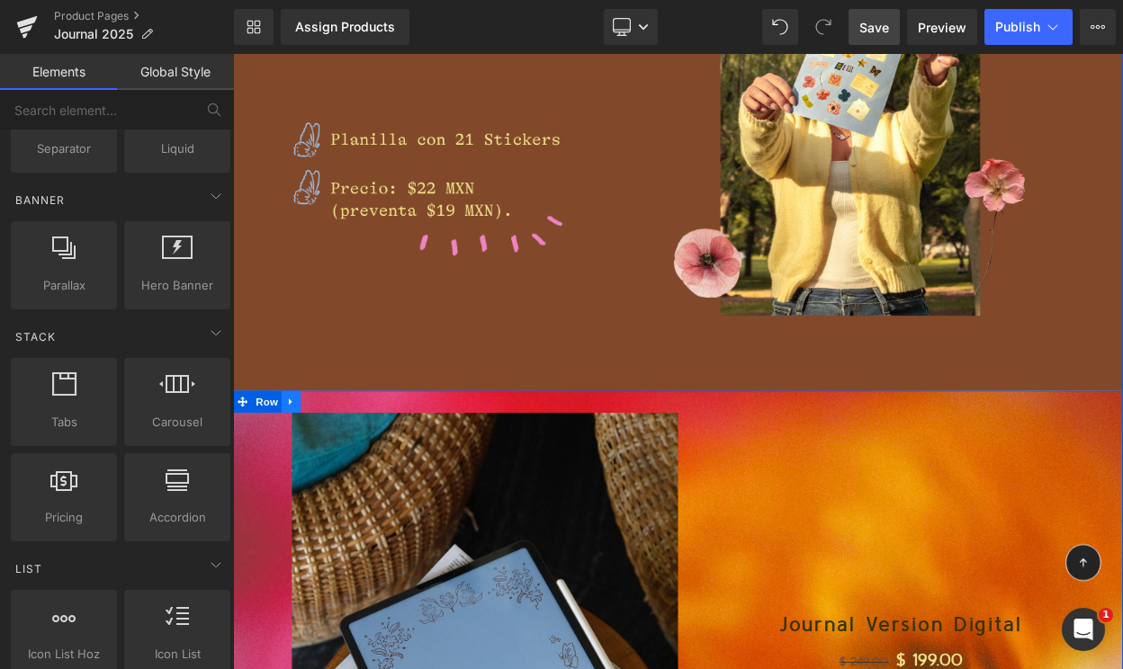
click at [304, 479] on icon at bounding box center [303, 480] width 4 height 8
click at [327, 479] on icon at bounding box center [327, 479] width 13 height 13
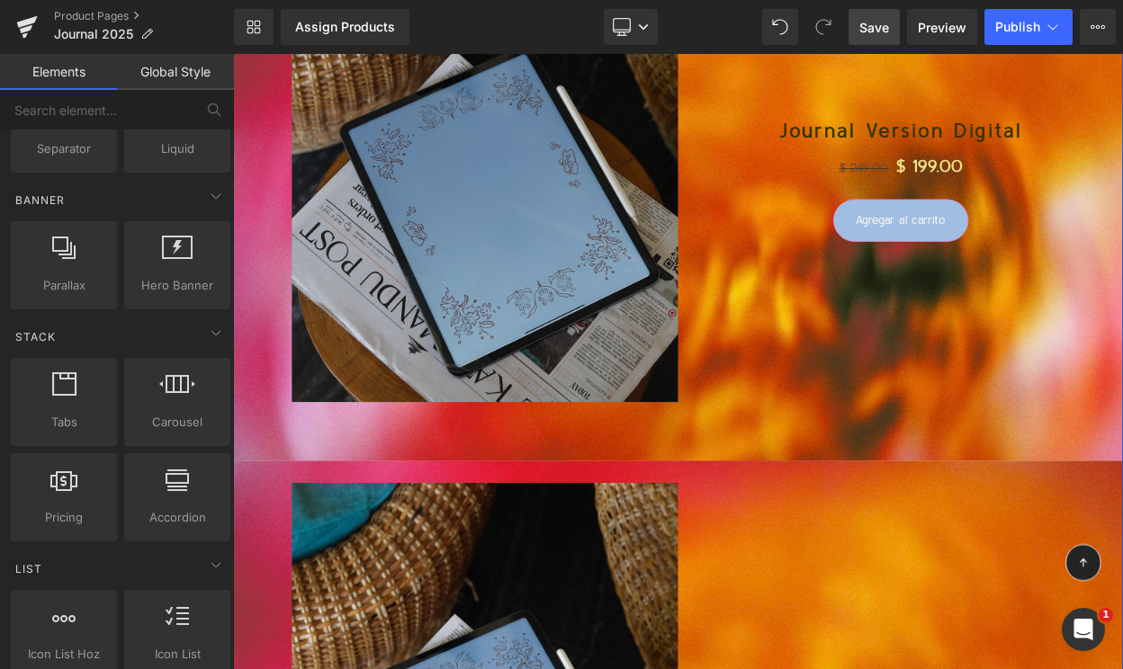
scroll to position [6383, 0]
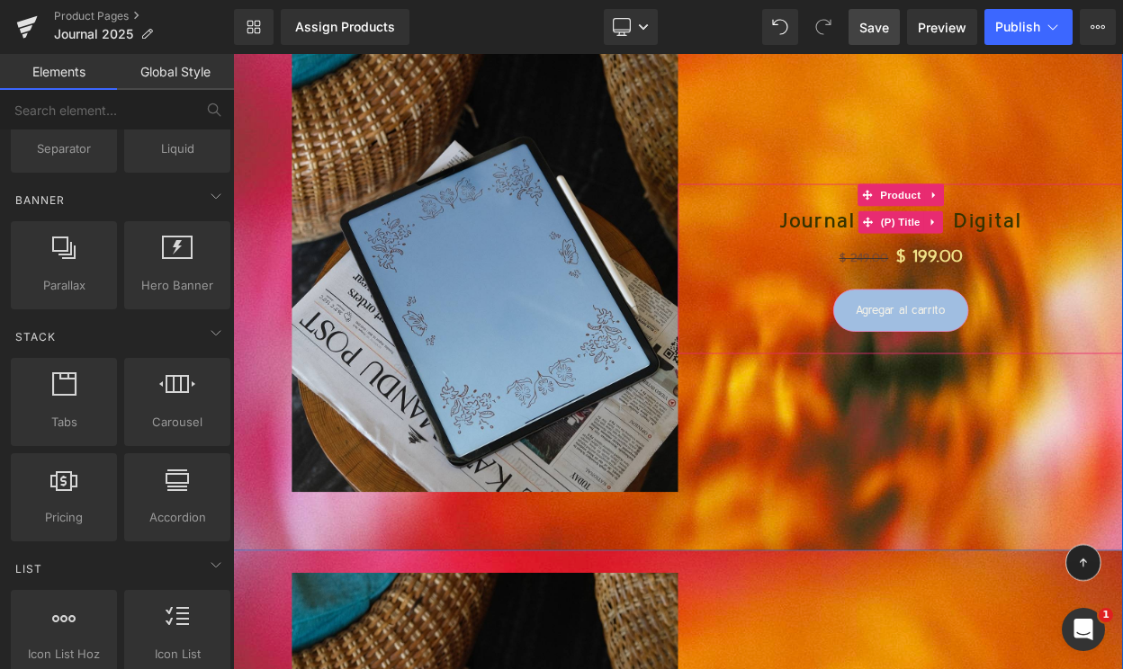
click at [867, 267] on h3 "Journal Version Digital" at bounding box center [1049, 260] width 526 height 31
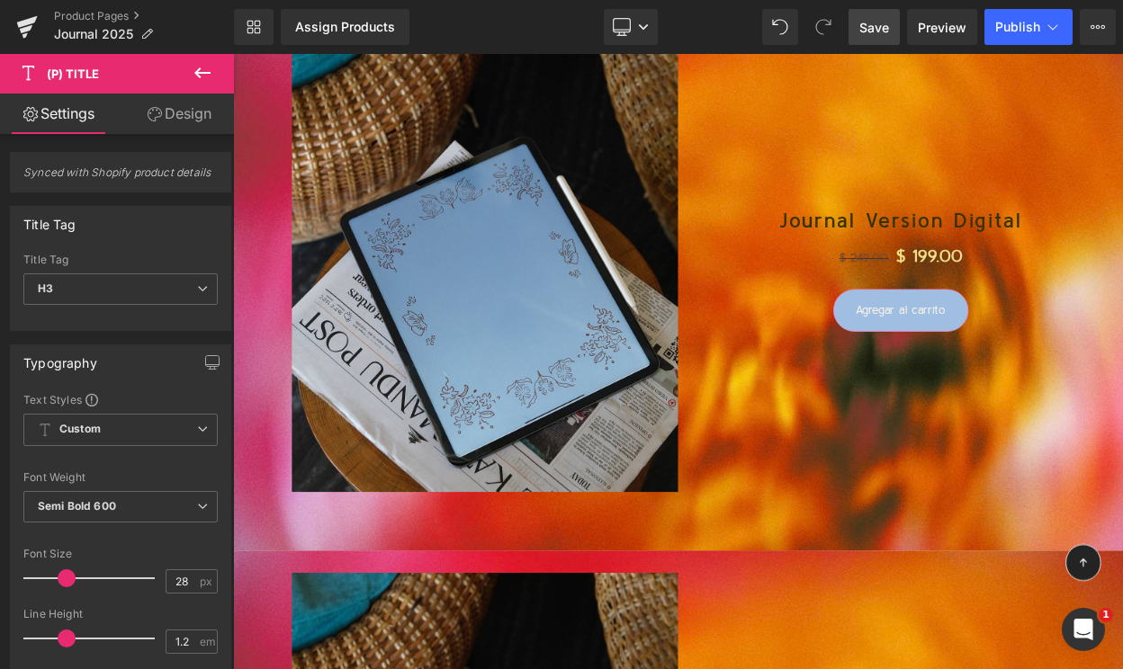
click at [167, 117] on link "Design" at bounding box center [179, 114] width 117 height 40
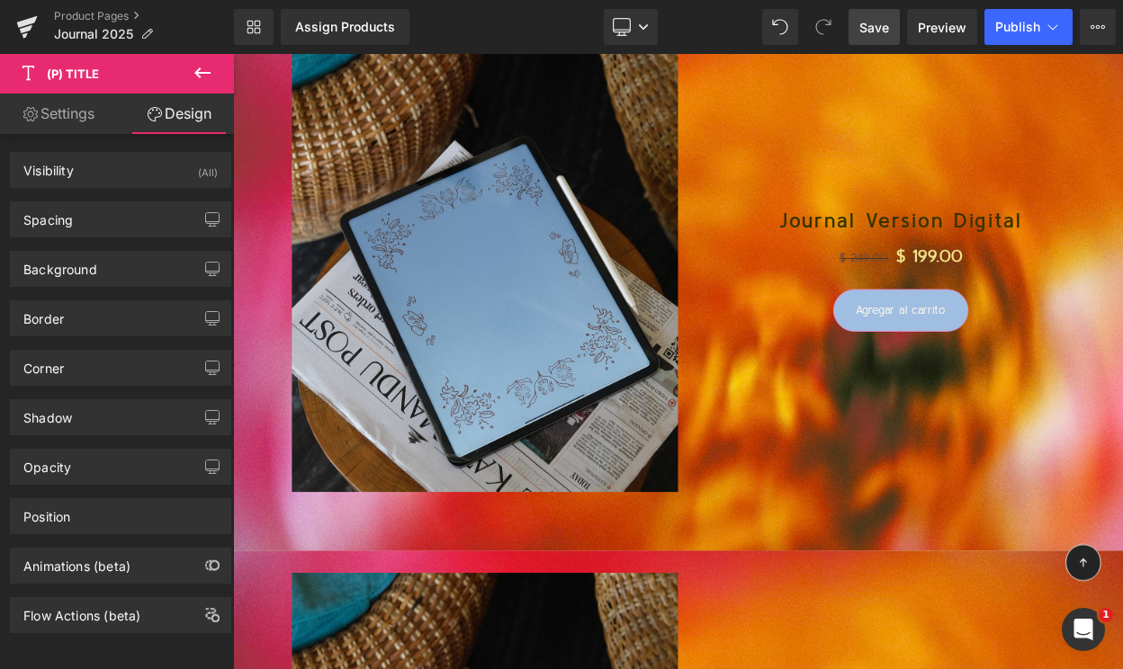
click at [67, 132] on link "Settings" at bounding box center [58, 114] width 117 height 40
type input "100"
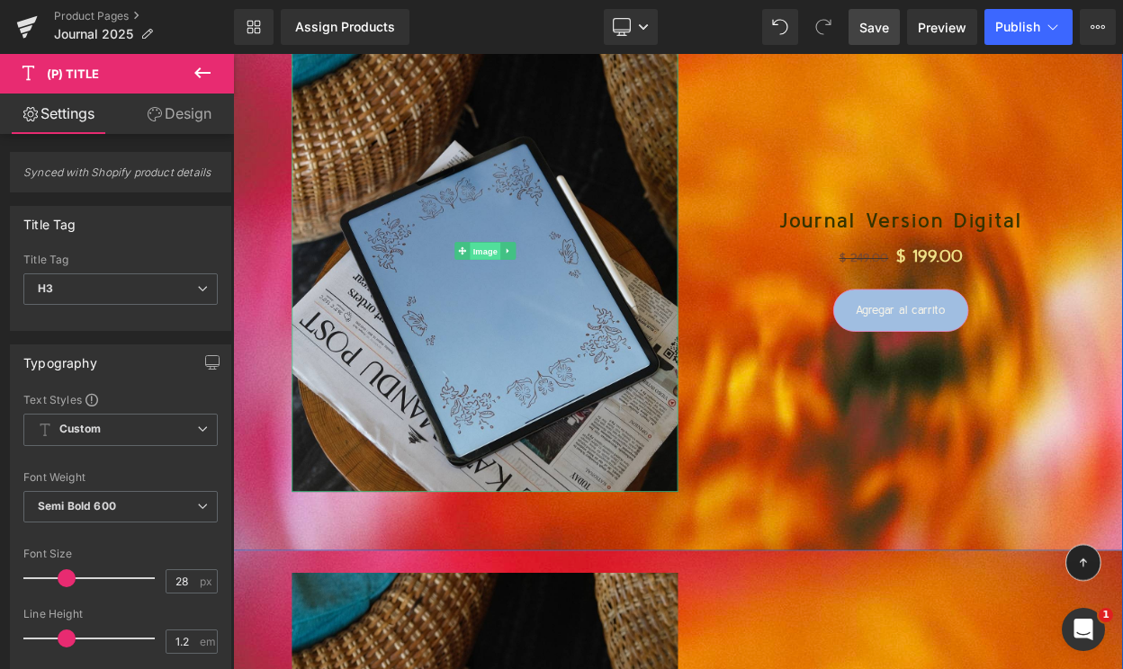
click at [542, 296] on span "Image" at bounding box center [542, 295] width 38 height 22
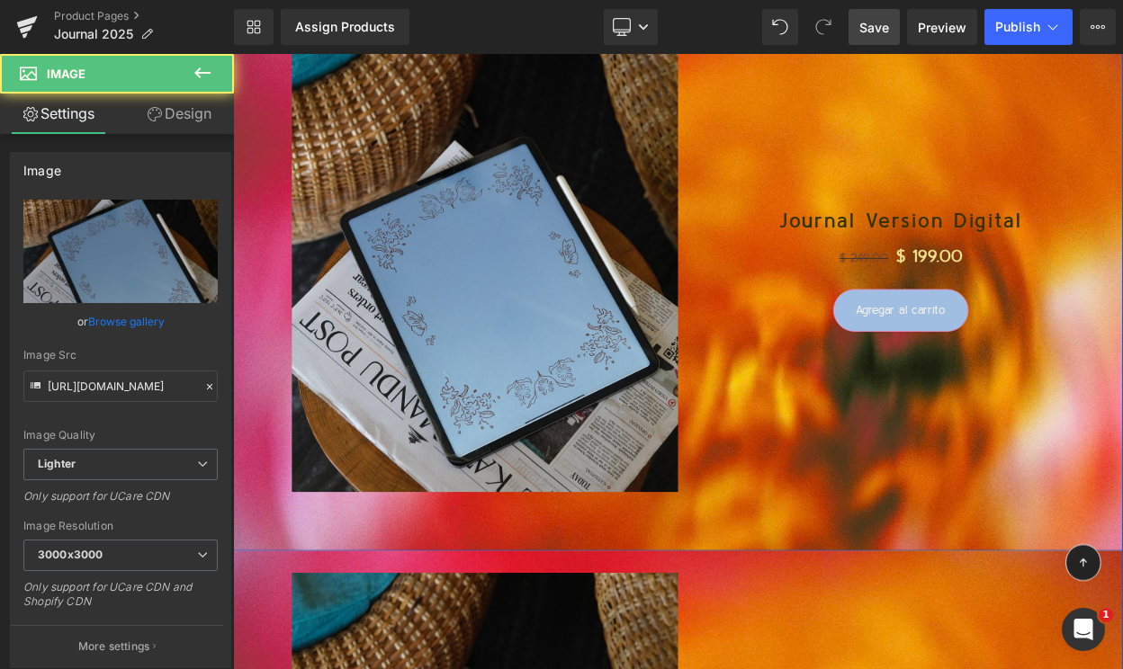
click at [950, 130] on div "no-track-quantity (P) Stock Counter Journal Version Digital (P) Title $ 249.00 …" at bounding box center [1049, 316] width 544 height 689
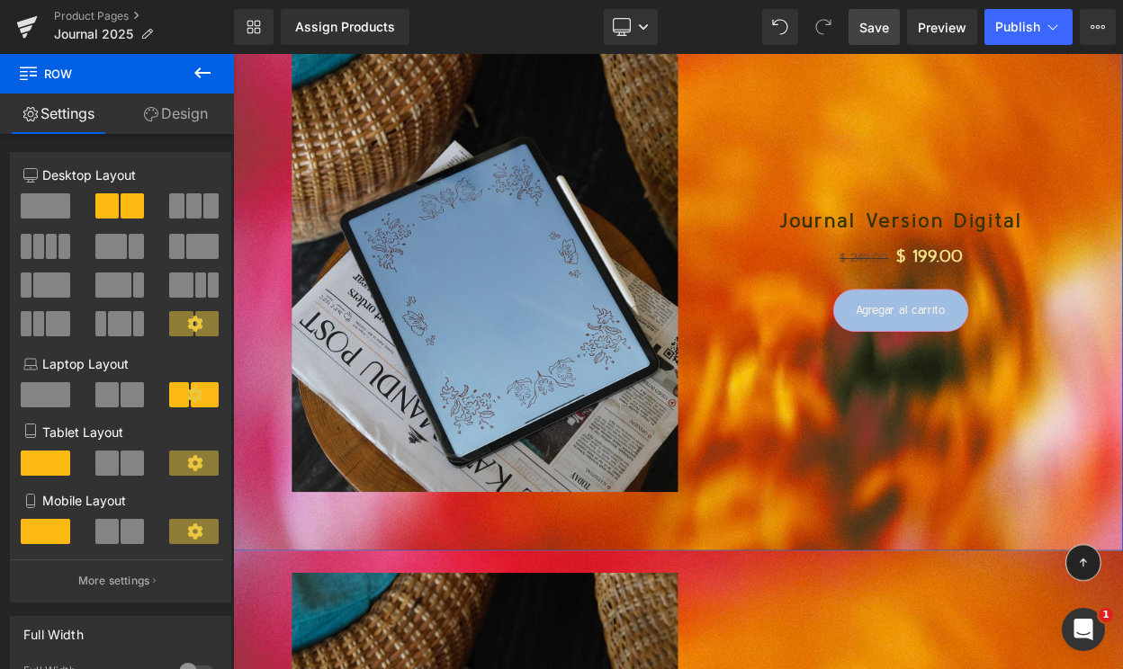
click at [186, 243] on span at bounding box center [202, 246] width 32 height 25
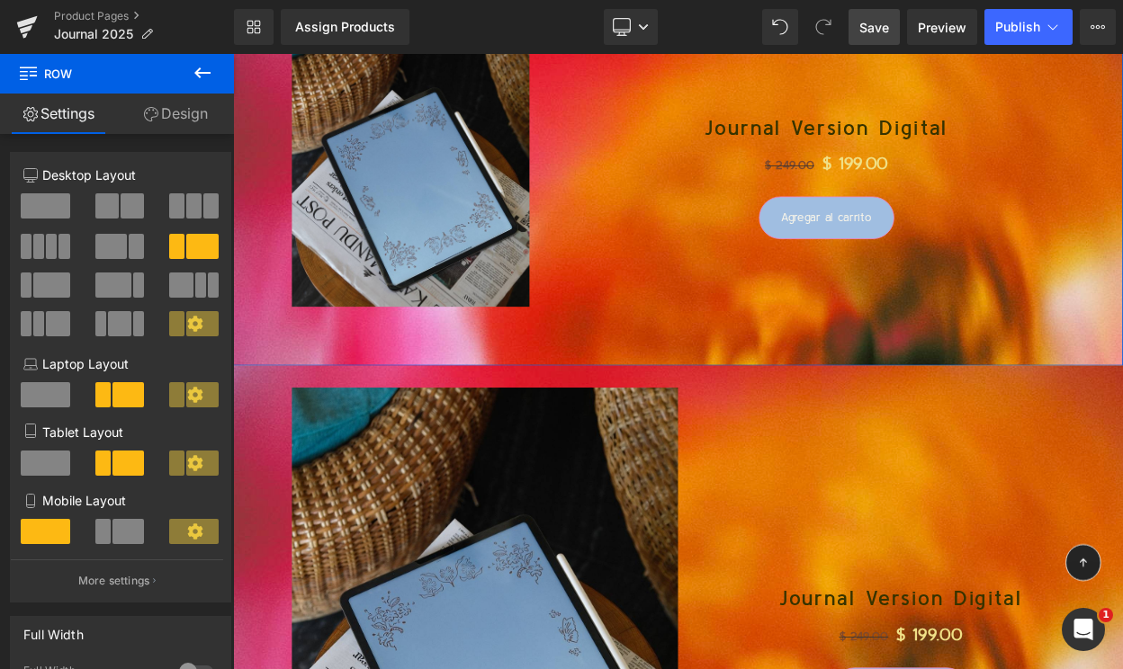
click at [51, 250] on span at bounding box center [51, 246] width 11 height 25
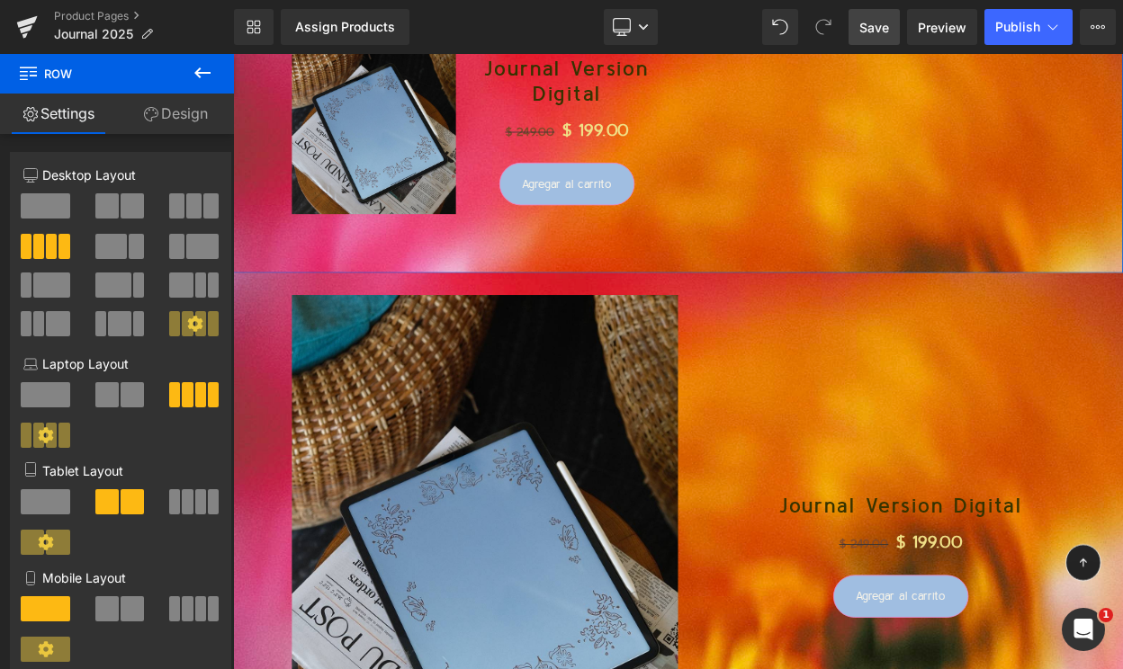
click at [108, 202] on span at bounding box center [106, 205] width 23 height 25
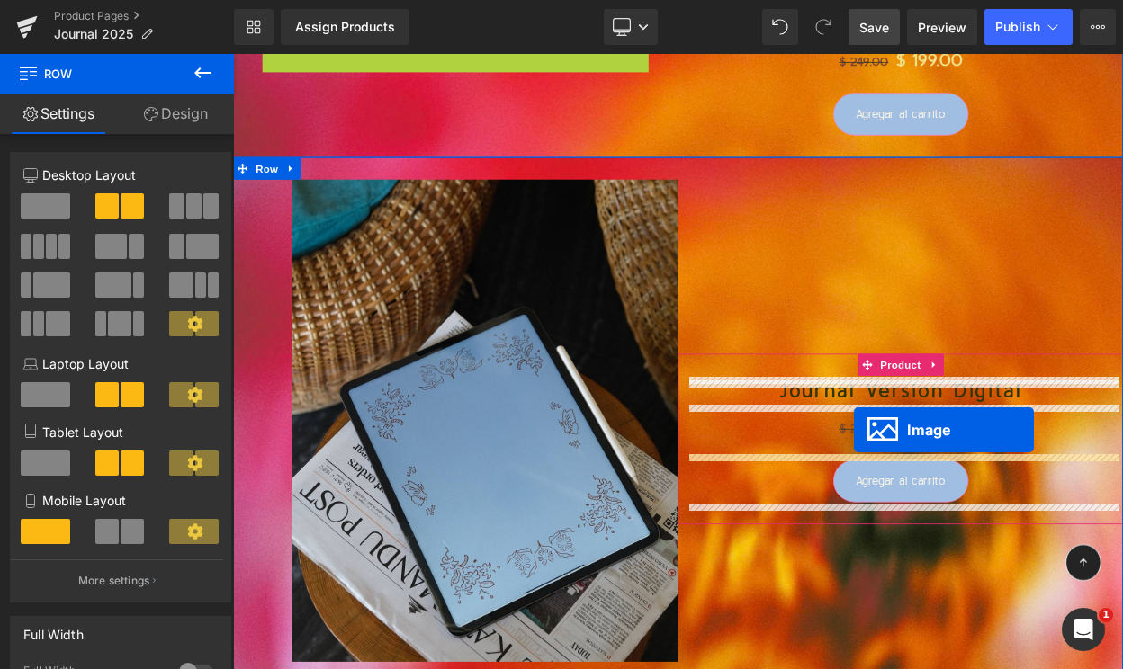
drag, startPoint x: 544, startPoint y: 293, endPoint x: 992, endPoint y: 514, distance: 499.2
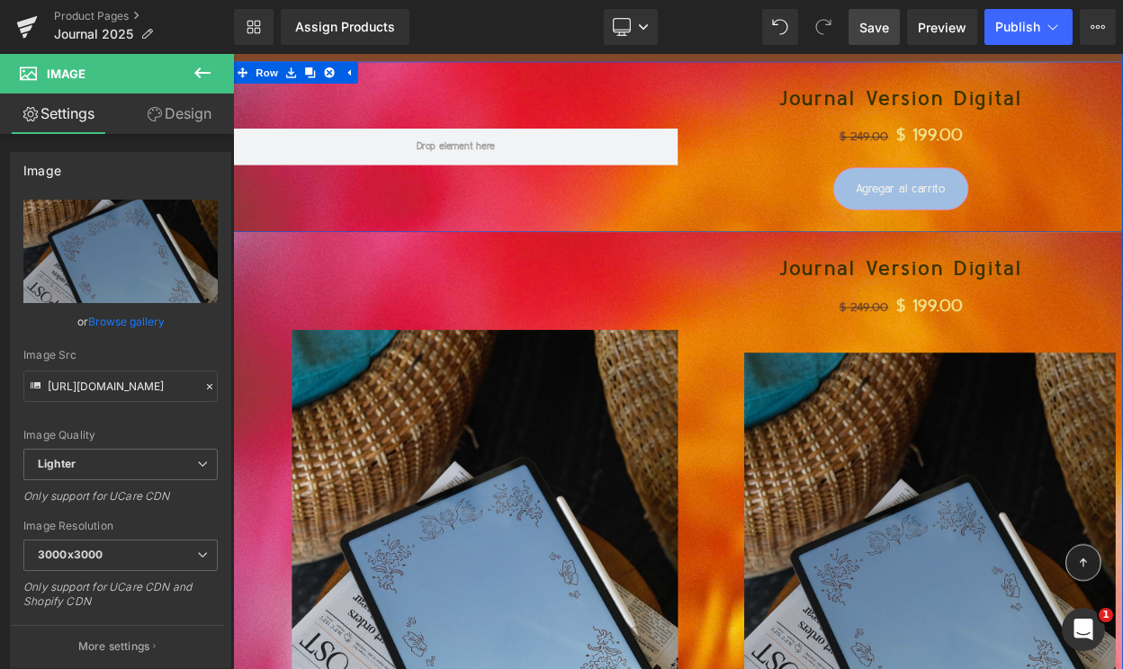
scroll to position [6324, 0]
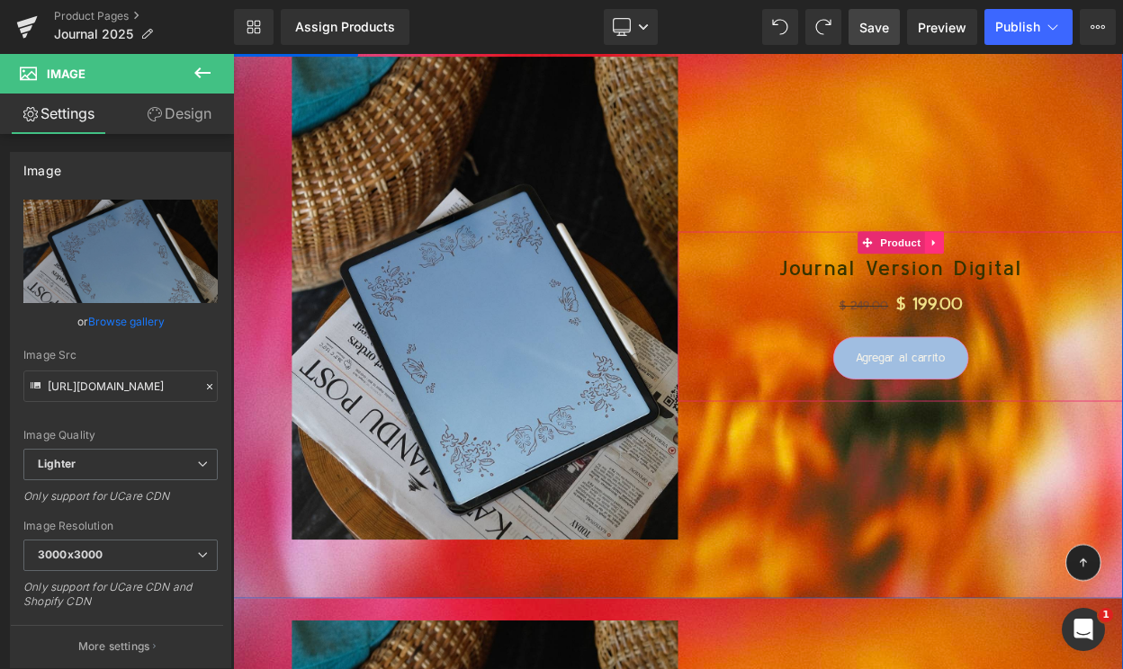
click at [1089, 290] on icon at bounding box center [1090, 284] width 13 height 13
click at [1099, 282] on icon at bounding box center [1102, 284] width 13 height 13
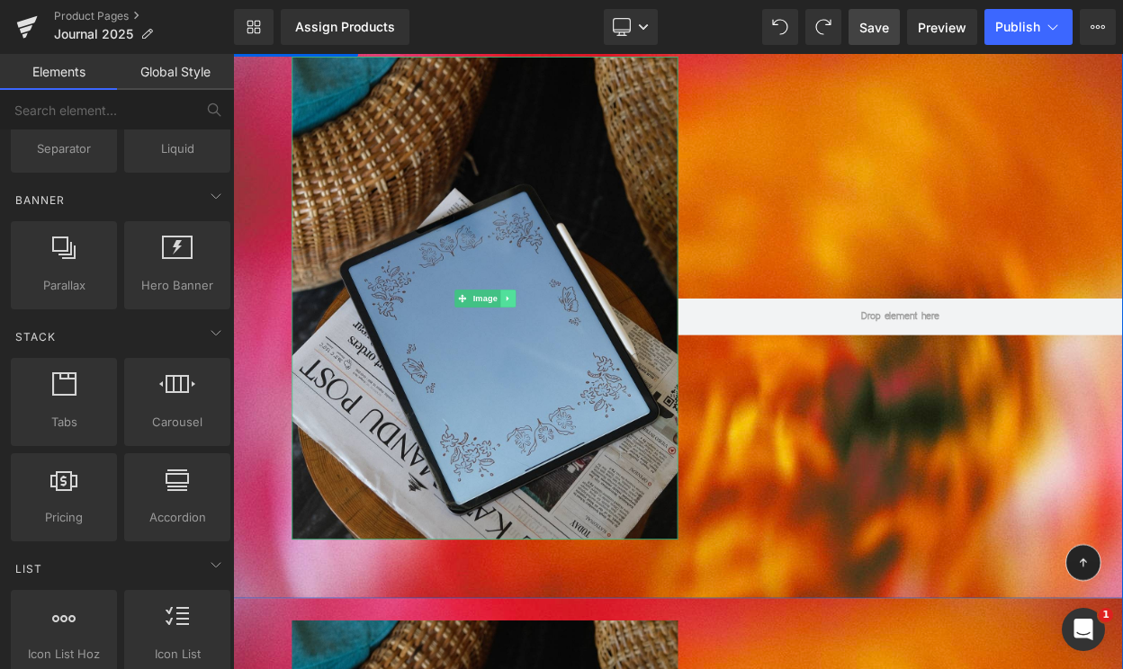
click at [572, 348] on icon at bounding box center [569, 353] width 10 height 11
click at [573, 350] on link at bounding box center [578, 354] width 19 height 22
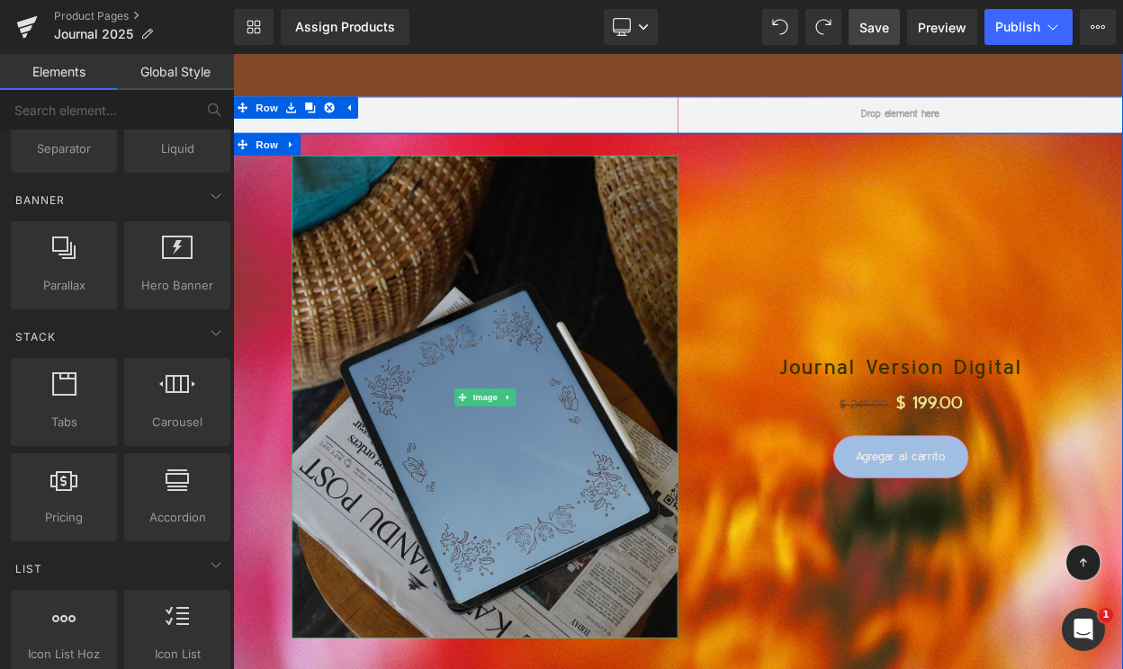
scroll to position [6150, 0]
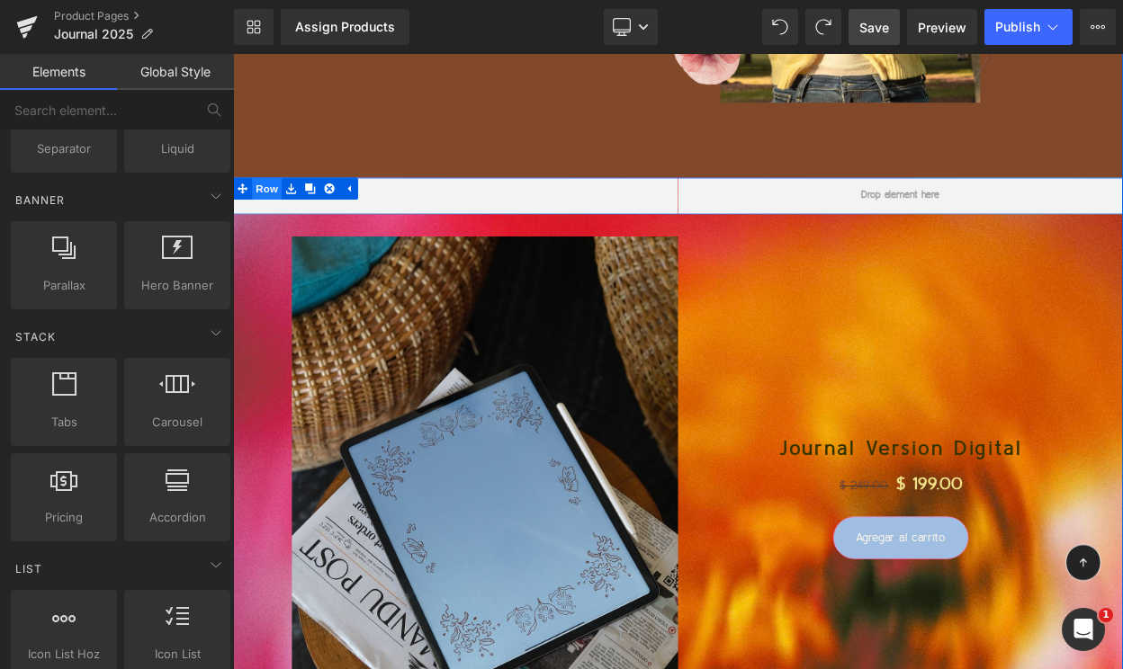
click at [271, 213] on span "Row" at bounding box center [274, 218] width 36 height 27
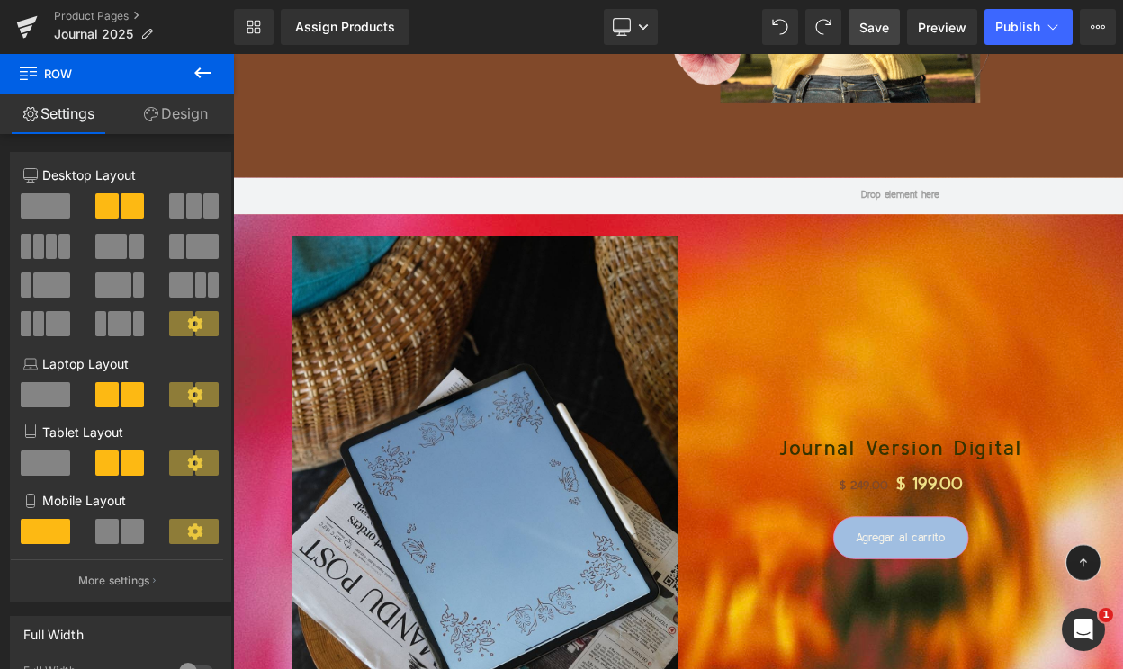
click at [197, 75] on icon at bounding box center [202, 72] width 16 height 11
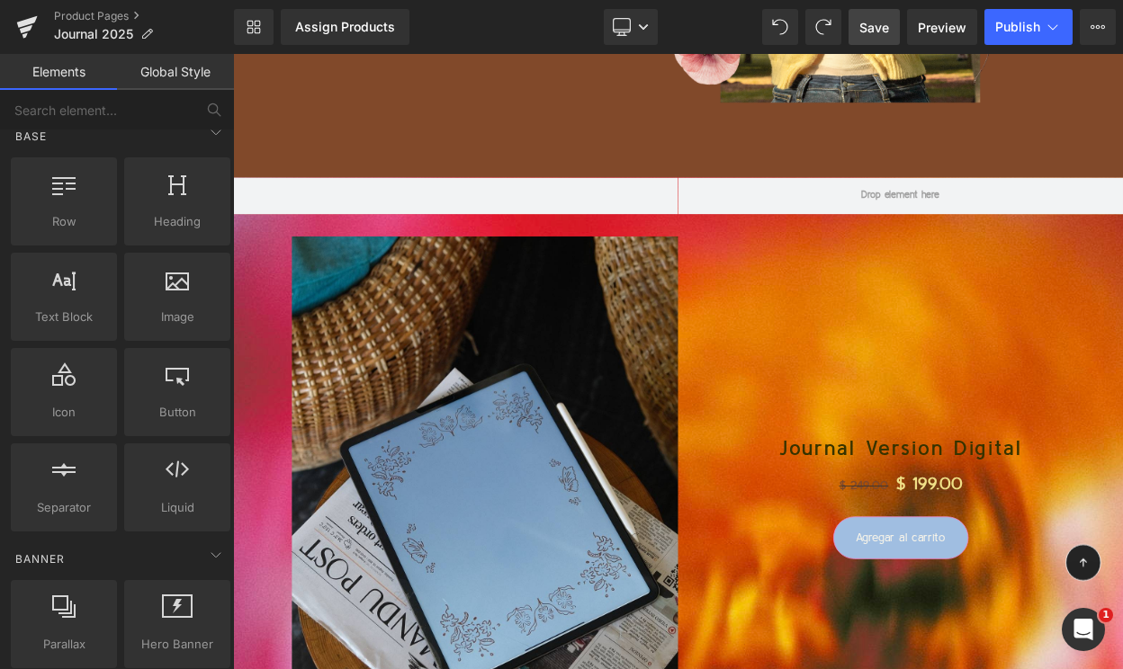
scroll to position [0, 0]
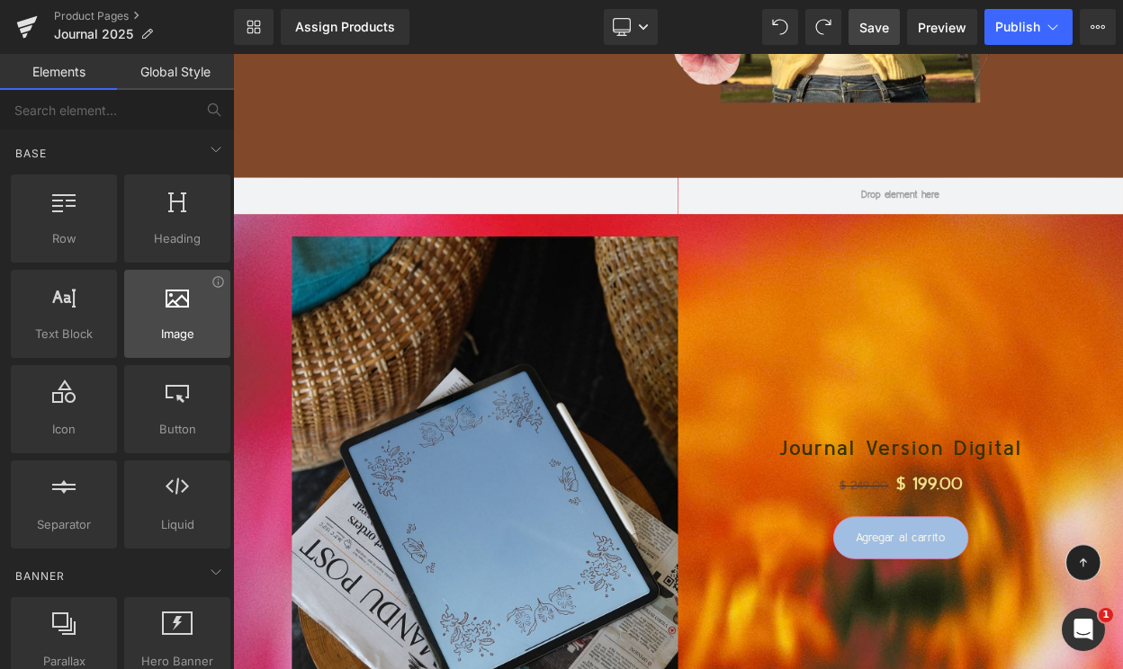
drag, startPoint x: 149, startPoint y: 326, endPoint x: 132, endPoint y: 339, distance: 21.8
click at [132, 339] on span "Image" at bounding box center [177, 334] width 95 height 19
click at [85, 113] on input "text" at bounding box center [97, 110] width 194 height 40
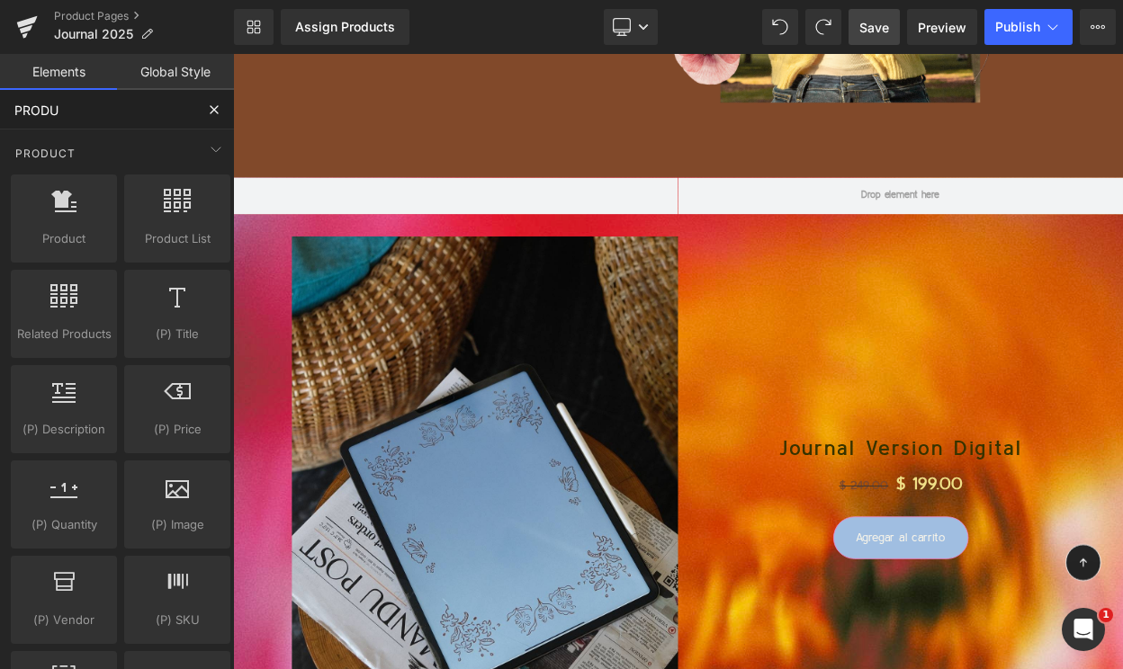
type input "PRODUC"
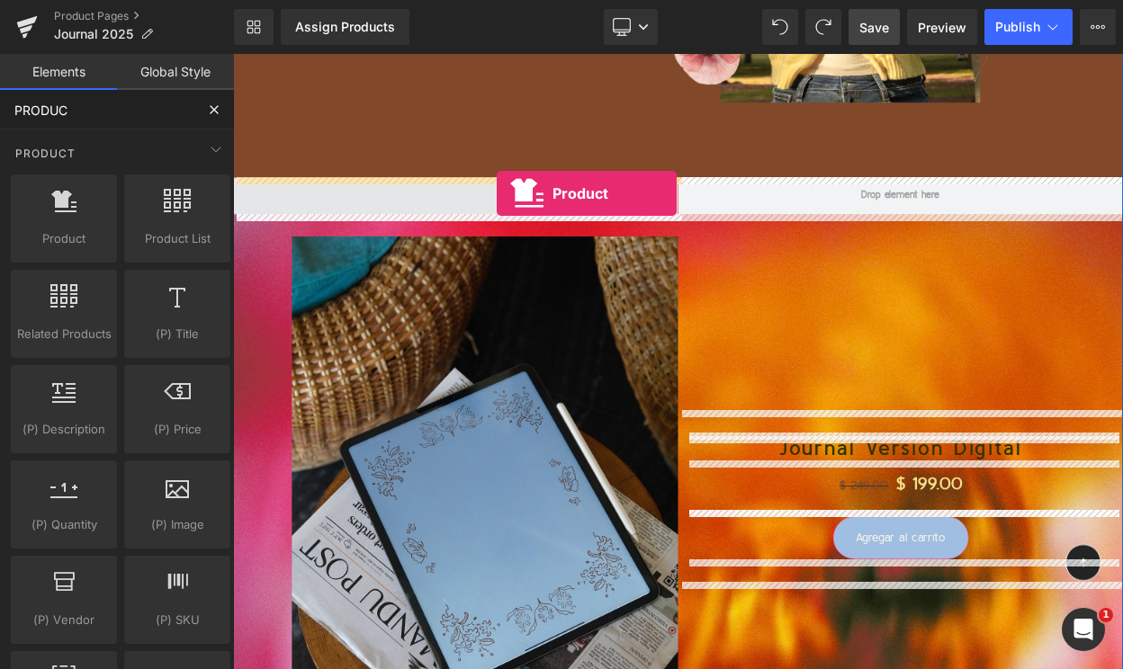
drag, startPoint x: 287, startPoint y: 276, endPoint x: 554, endPoint y: 226, distance: 271.9
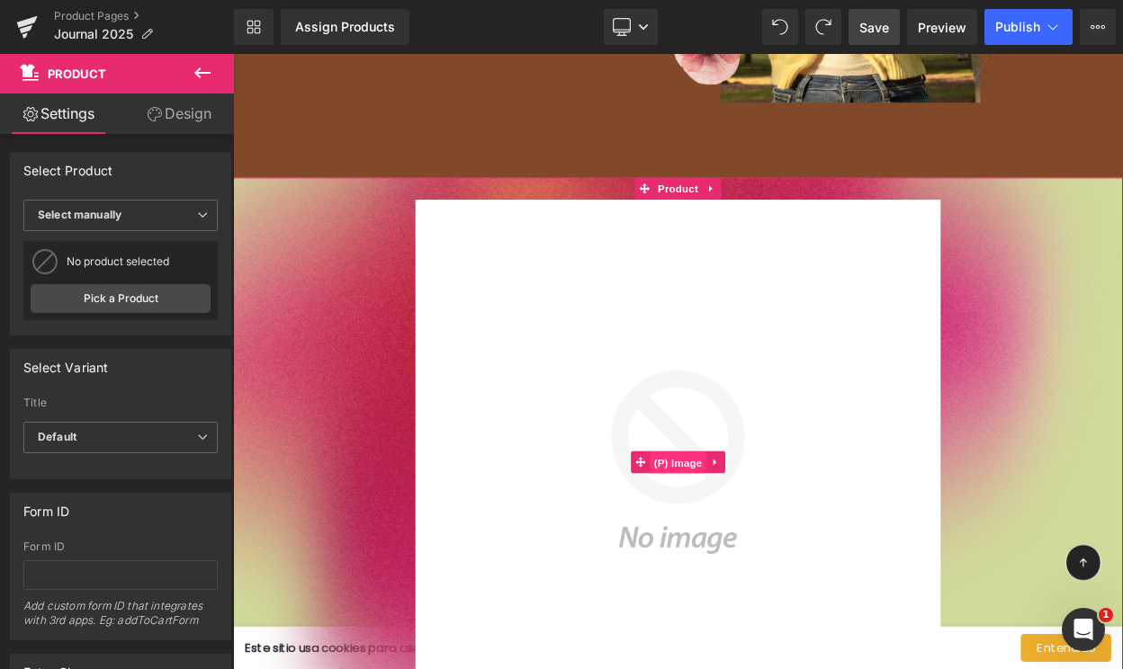
click at [780, 559] on span "(P) Image" at bounding box center [777, 554] width 68 height 27
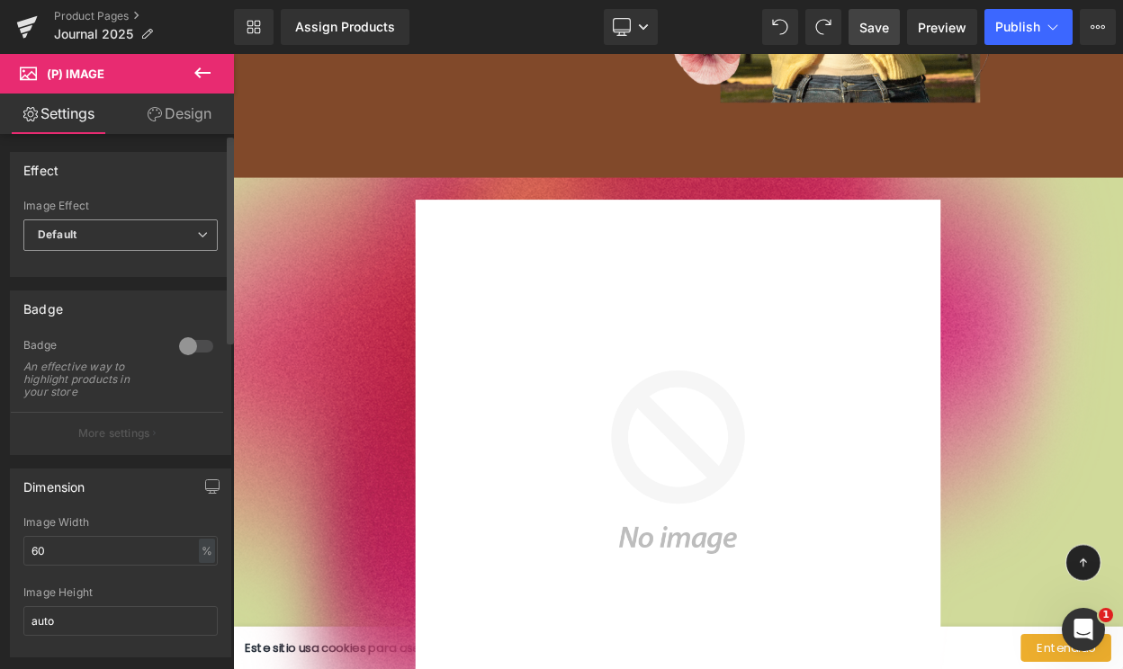
click at [122, 232] on span "Default" at bounding box center [120, 234] width 194 height 31
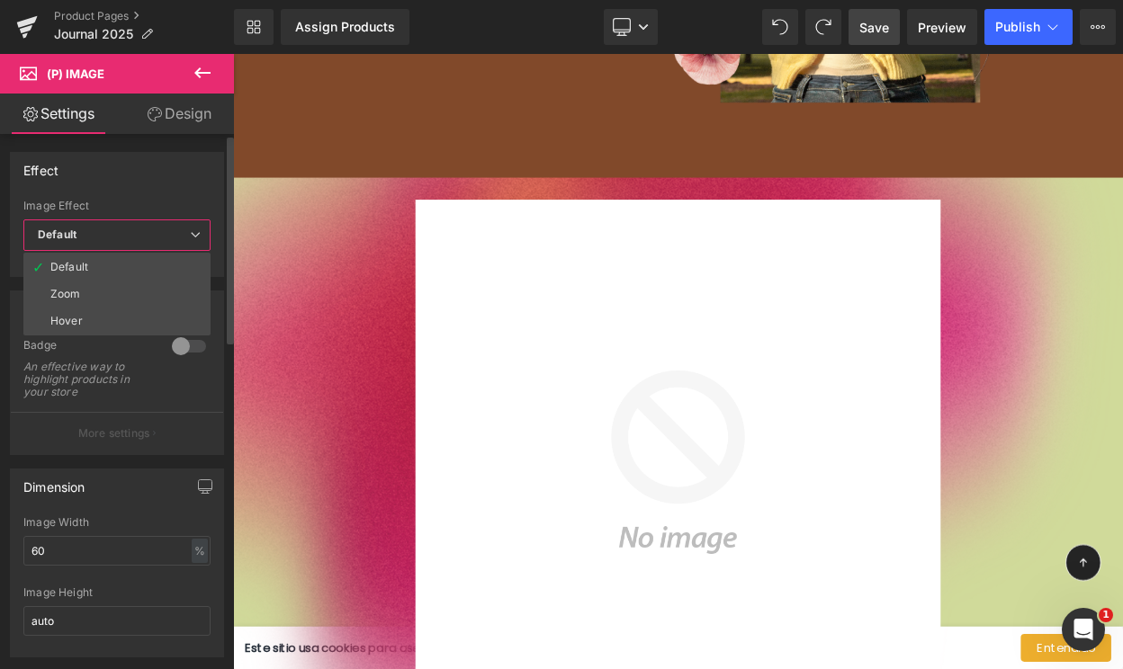
click at [121, 230] on span "Default" at bounding box center [116, 234] width 187 height 31
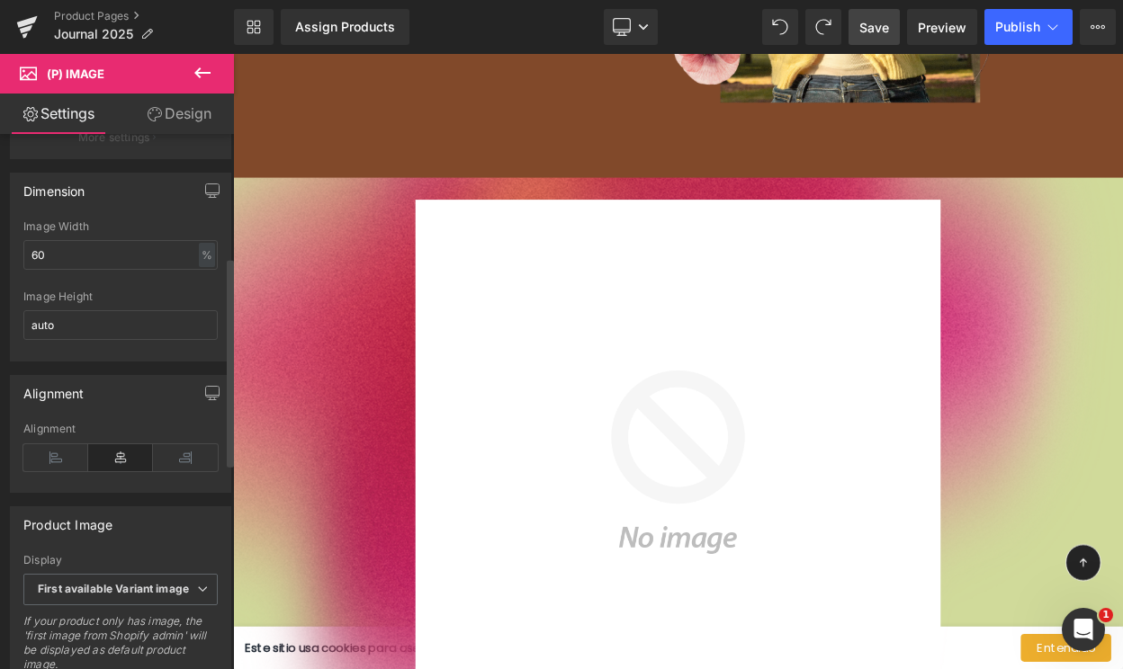
scroll to position [346, 0]
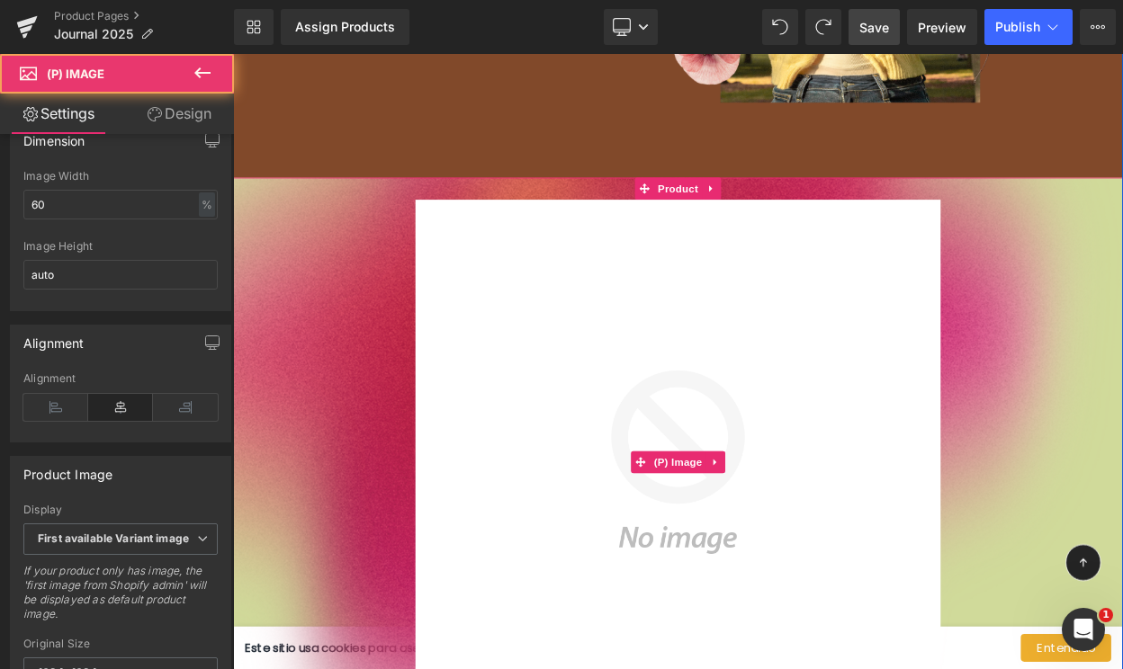
click at [735, 600] on img at bounding box center [777, 553] width 642 height 642
click at [778, 549] on span "(P) Image" at bounding box center [777, 553] width 68 height 27
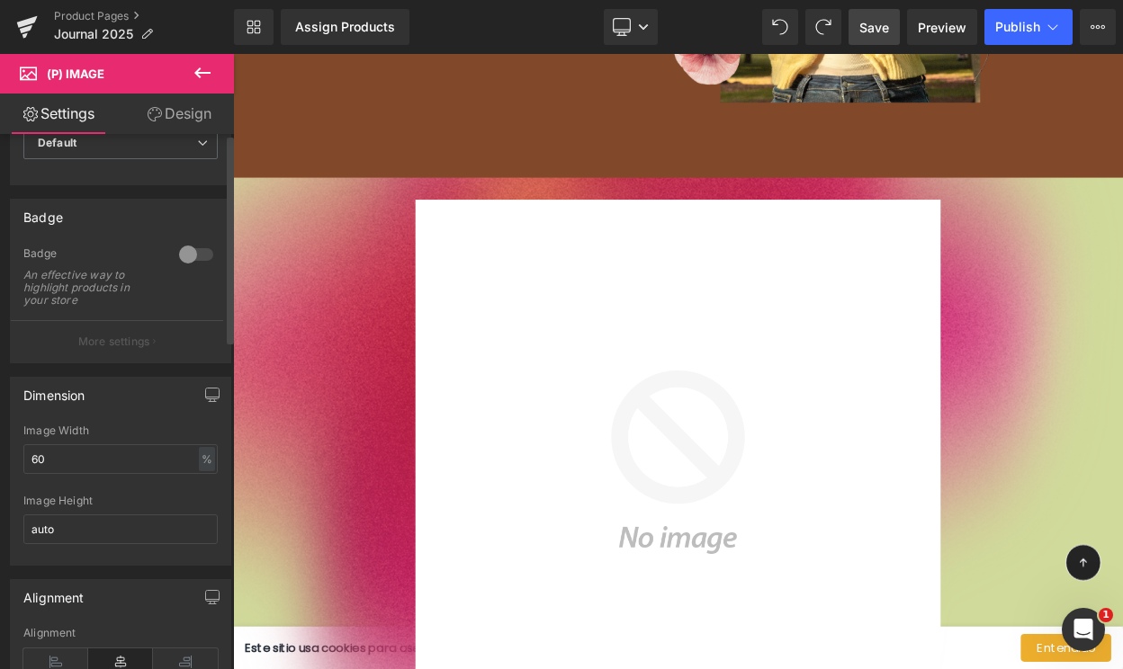
scroll to position [0, 0]
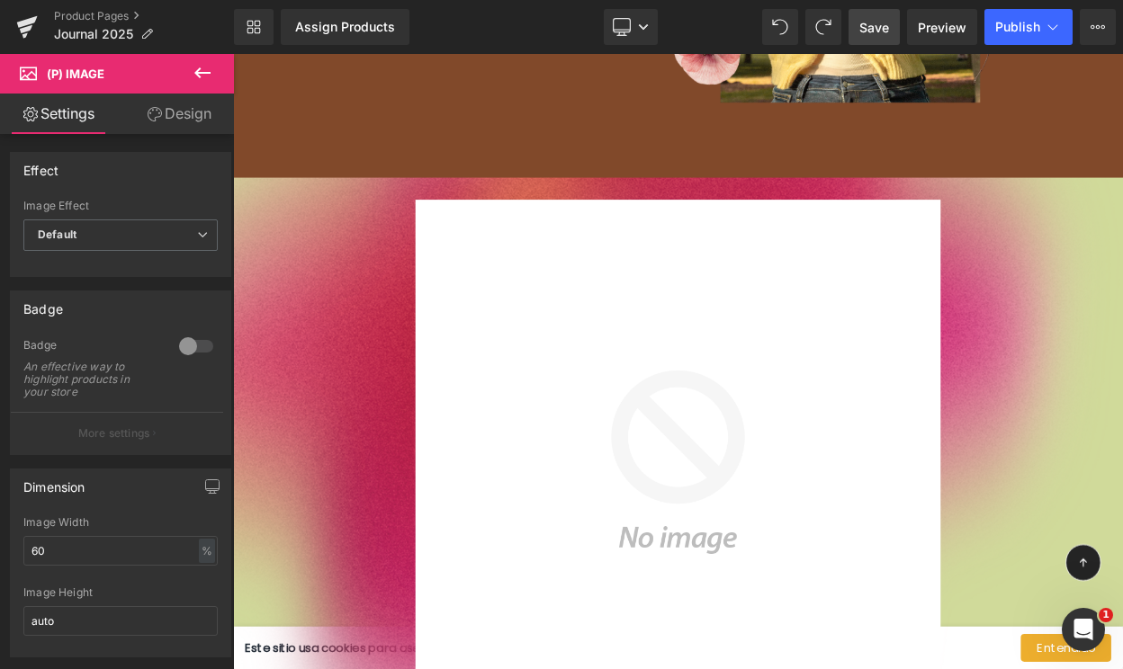
click at [204, 71] on icon at bounding box center [203, 73] width 22 height 22
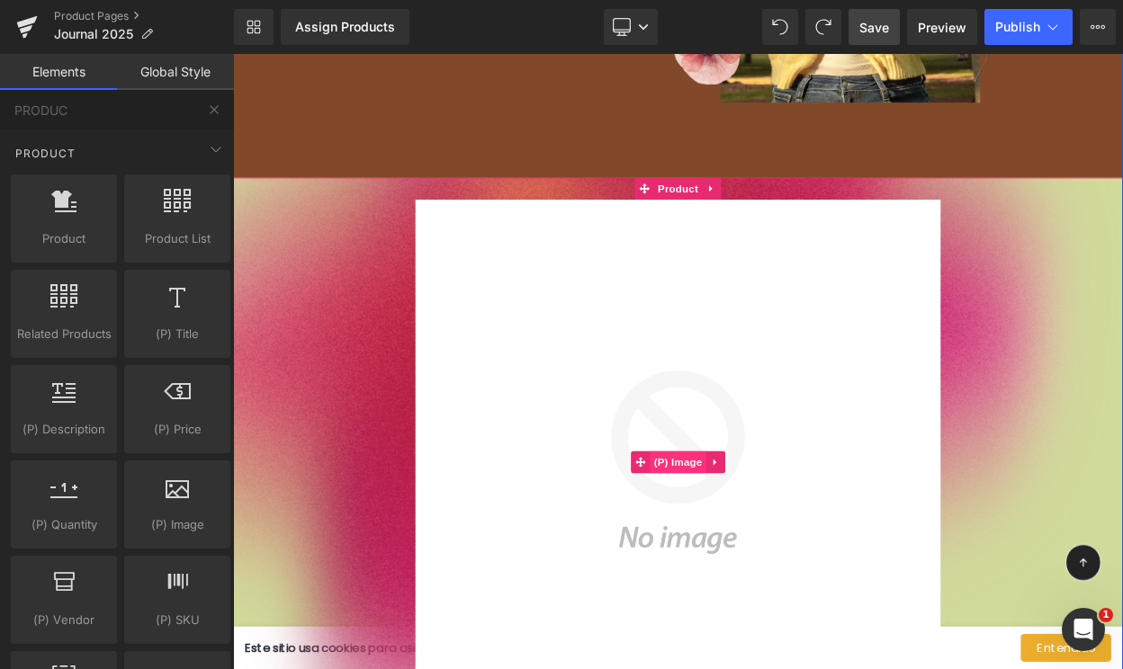
click at [774, 555] on span "(P) Image" at bounding box center [777, 553] width 68 height 27
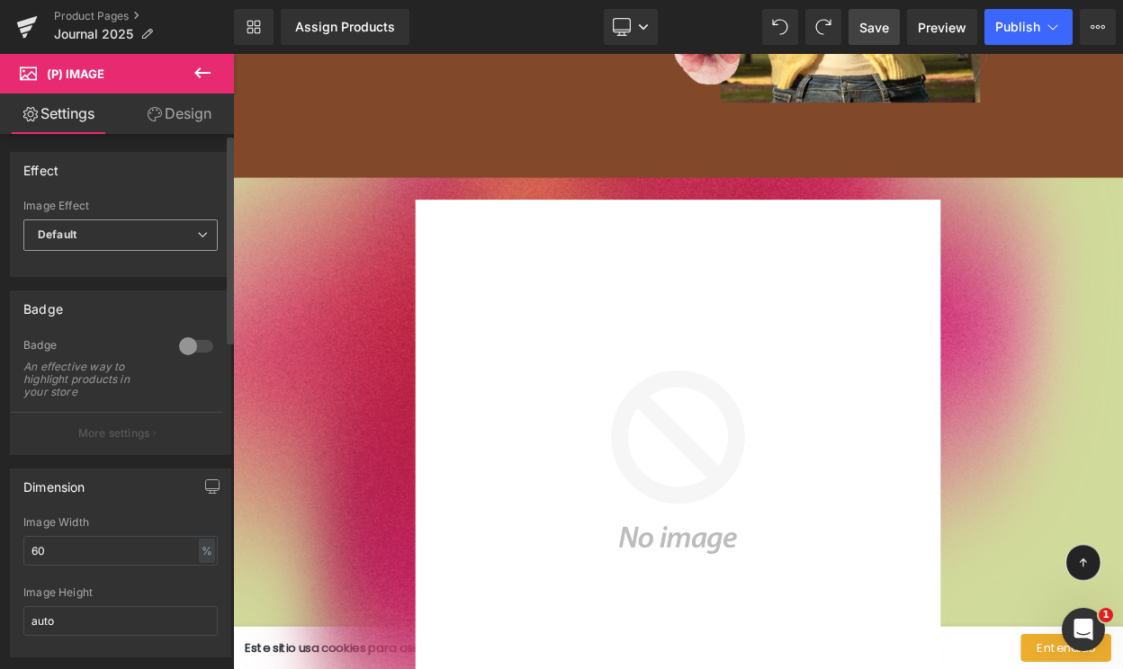
click at [121, 237] on span "Default" at bounding box center [120, 234] width 194 height 31
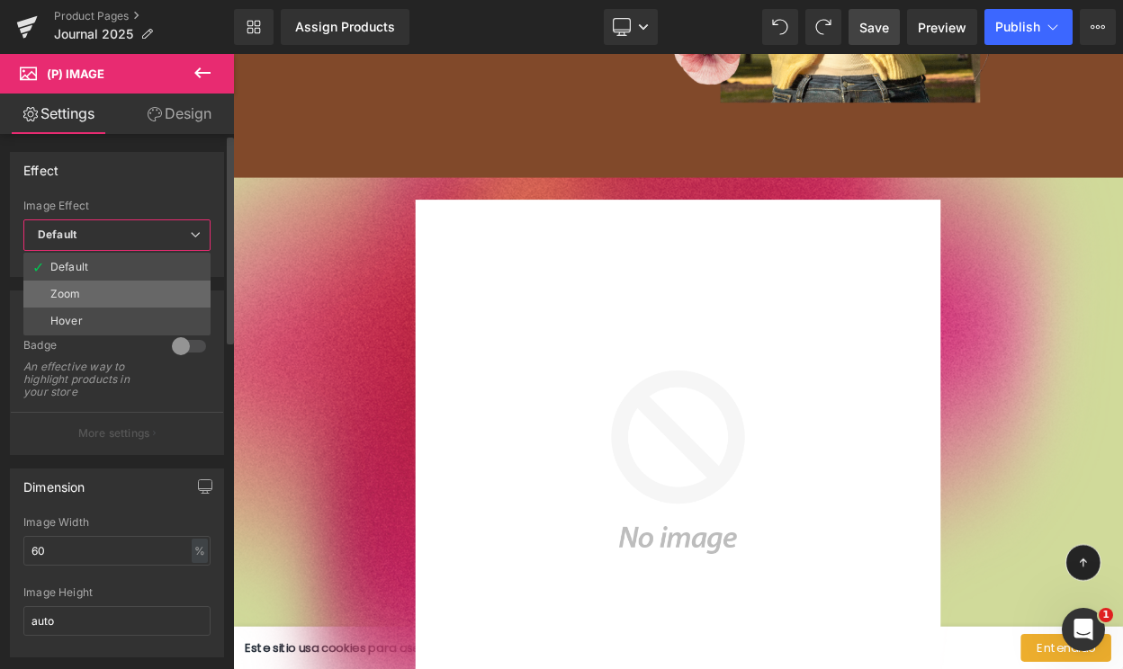
click at [96, 292] on li "Zoom" at bounding box center [116, 294] width 187 height 27
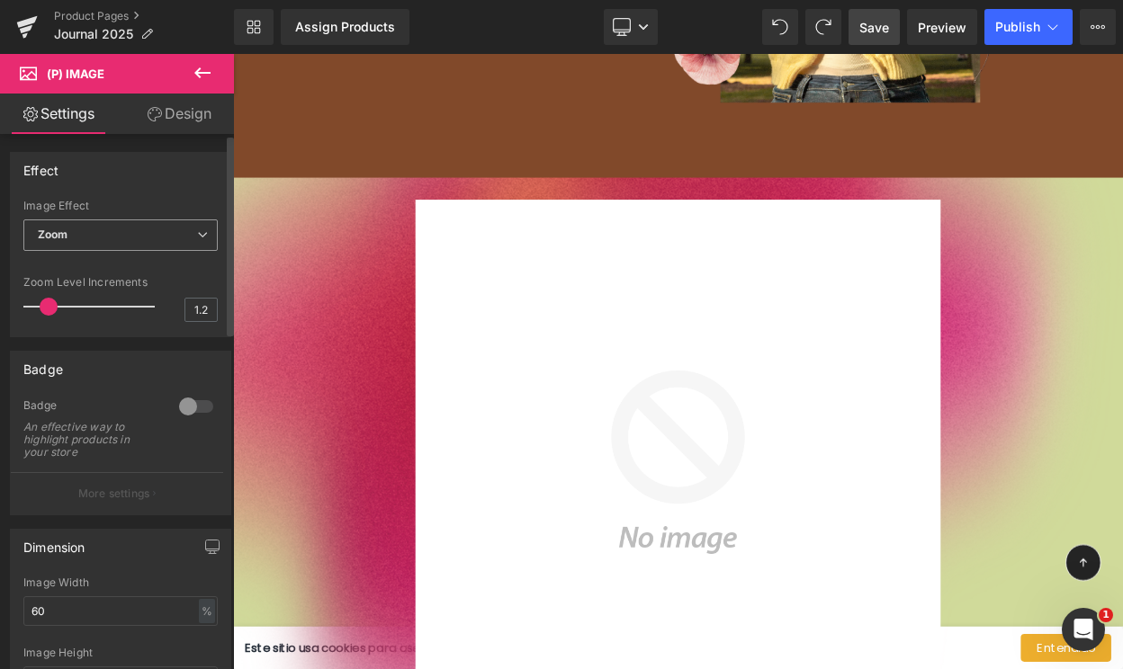
click at [102, 227] on span "Zoom" at bounding box center [120, 234] width 194 height 31
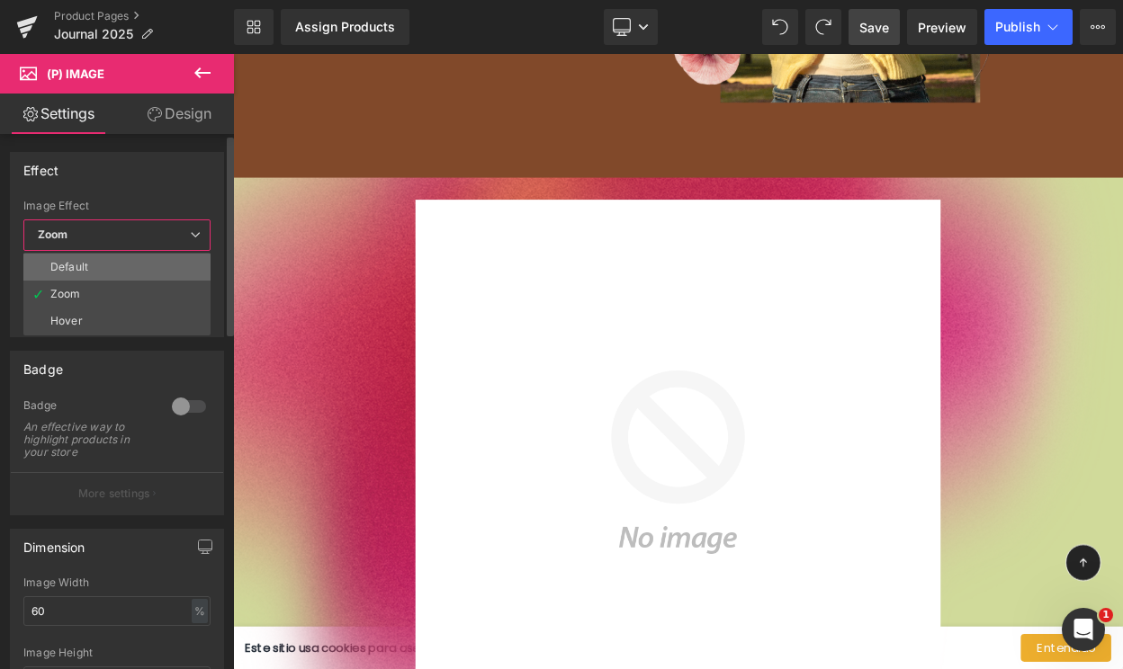
click at [88, 258] on li "Default" at bounding box center [116, 267] width 187 height 27
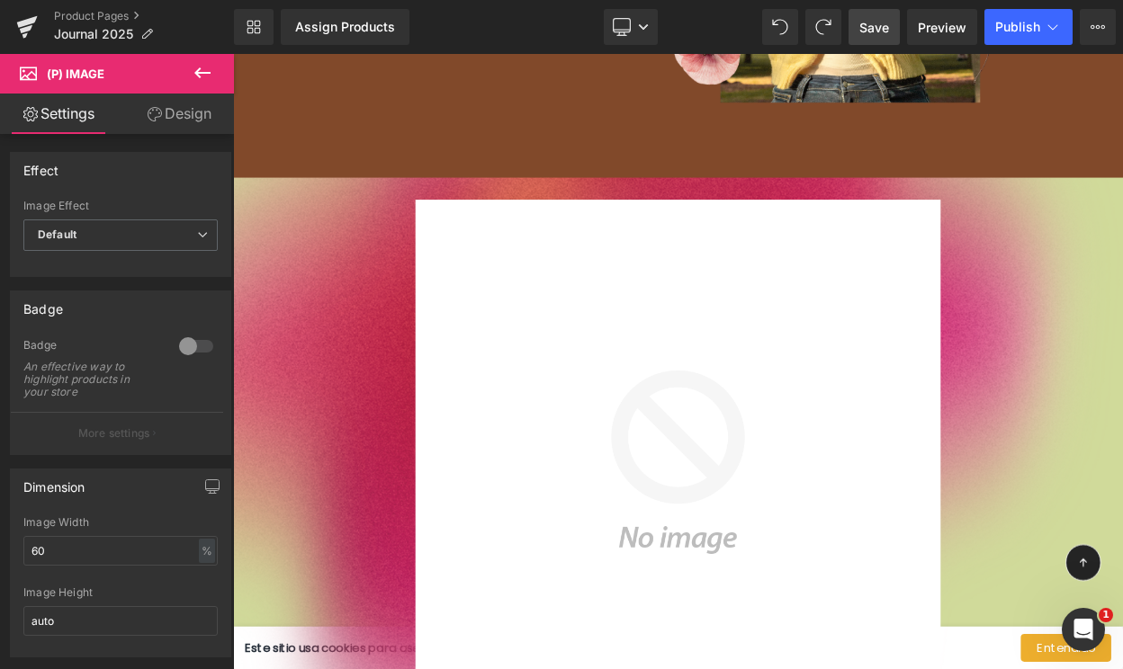
click at [174, 112] on link "Design" at bounding box center [179, 114] width 117 height 40
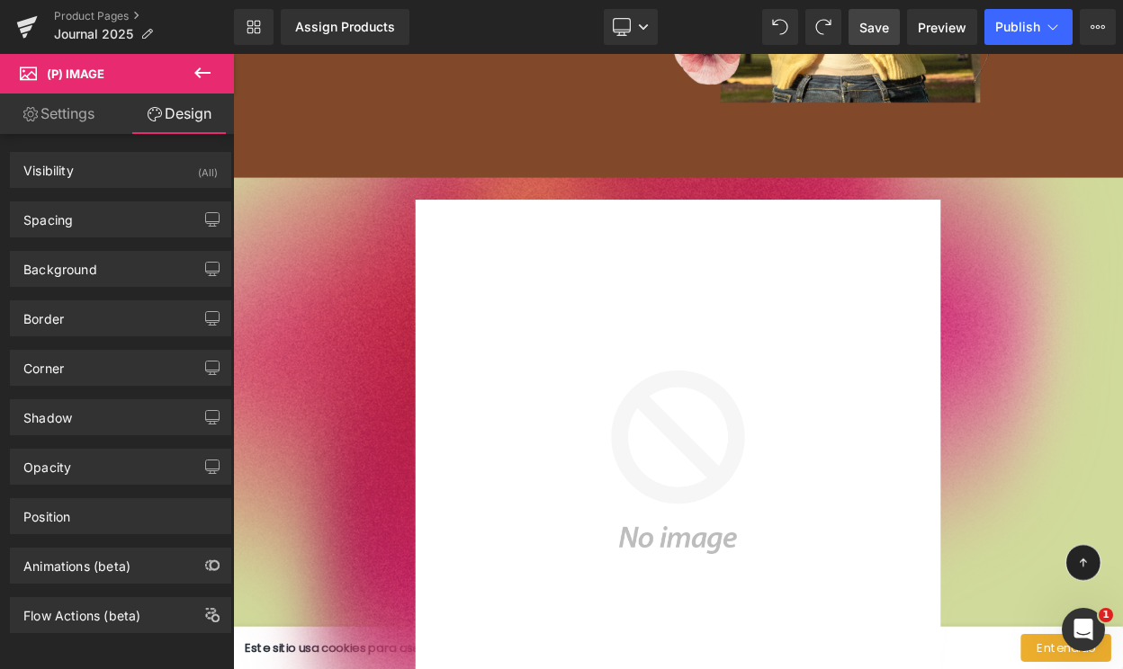
click at [66, 106] on link "Settings" at bounding box center [58, 114] width 117 height 40
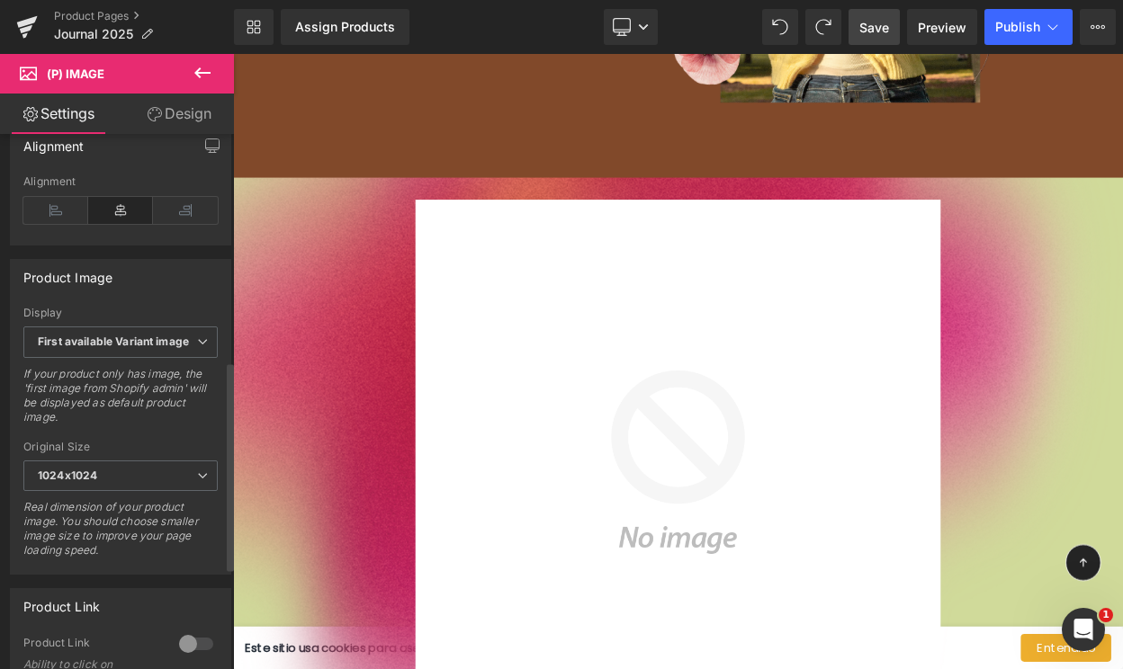
scroll to position [471, 0]
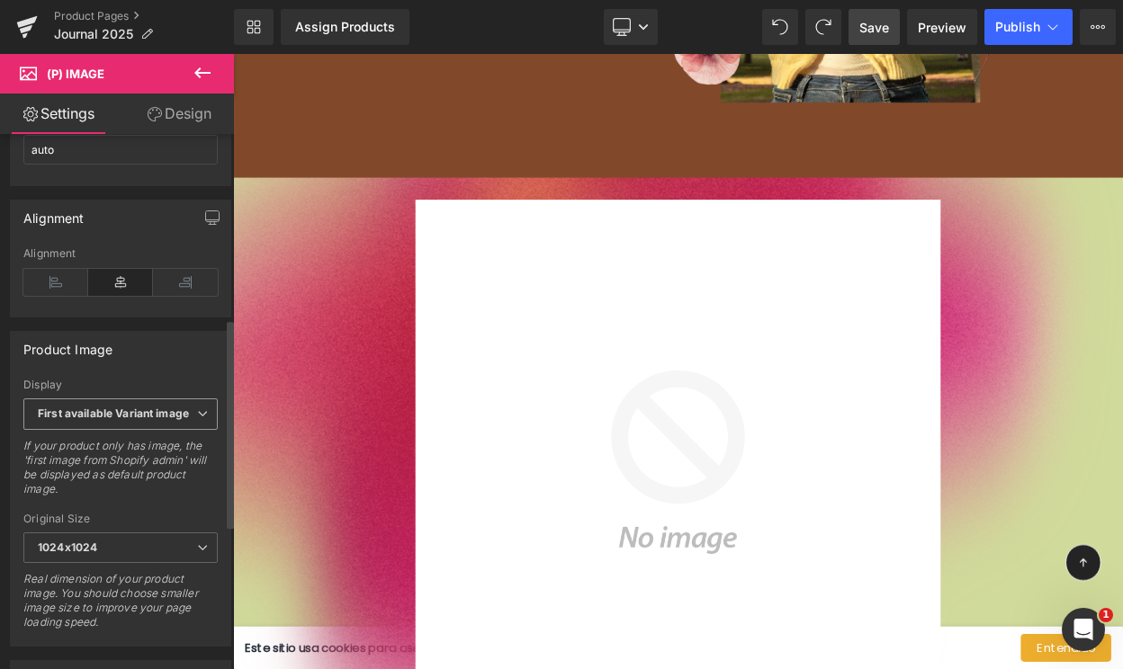
click at [126, 430] on span "First available Variant image" at bounding box center [120, 413] width 194 height 31
click at [138, 354] on div "Product Image" at bounding box center [120, 349] width 219 height 34
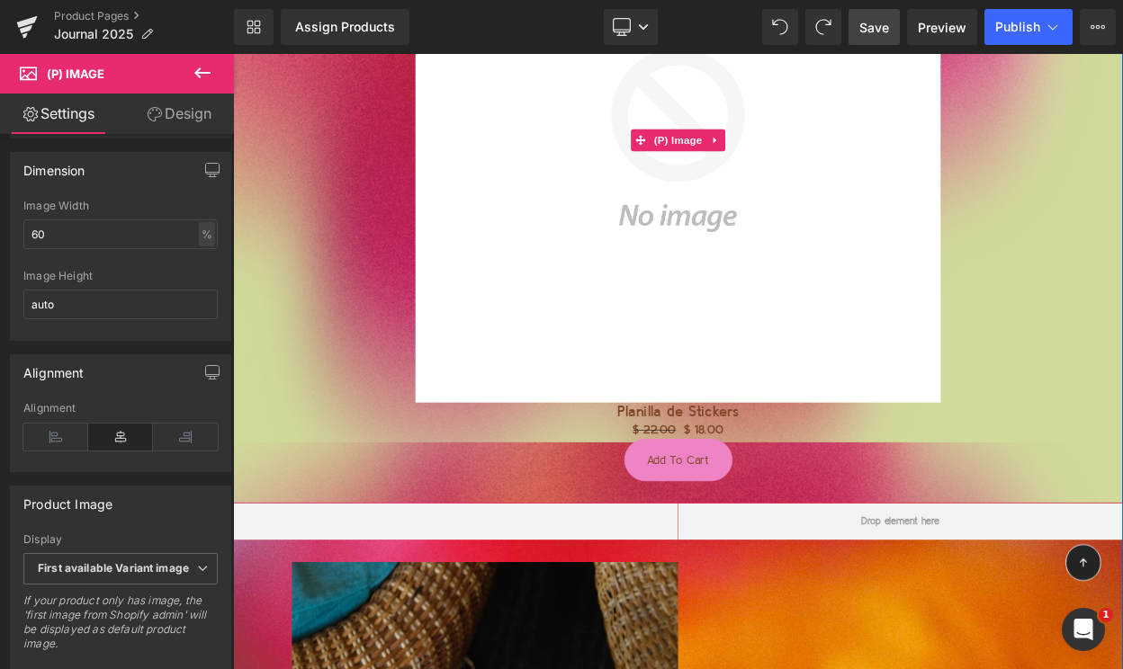
scroll to position [6546, 0]
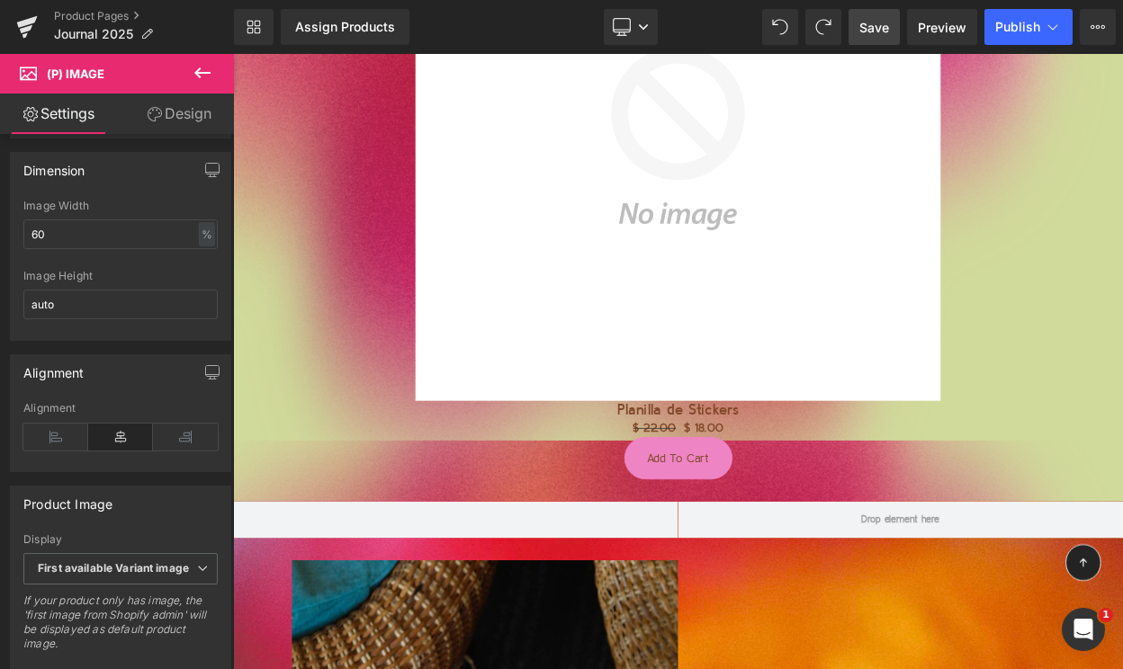
click at [170, 118] on link "Design" at bounding box center [179, 114] width 117 height 40
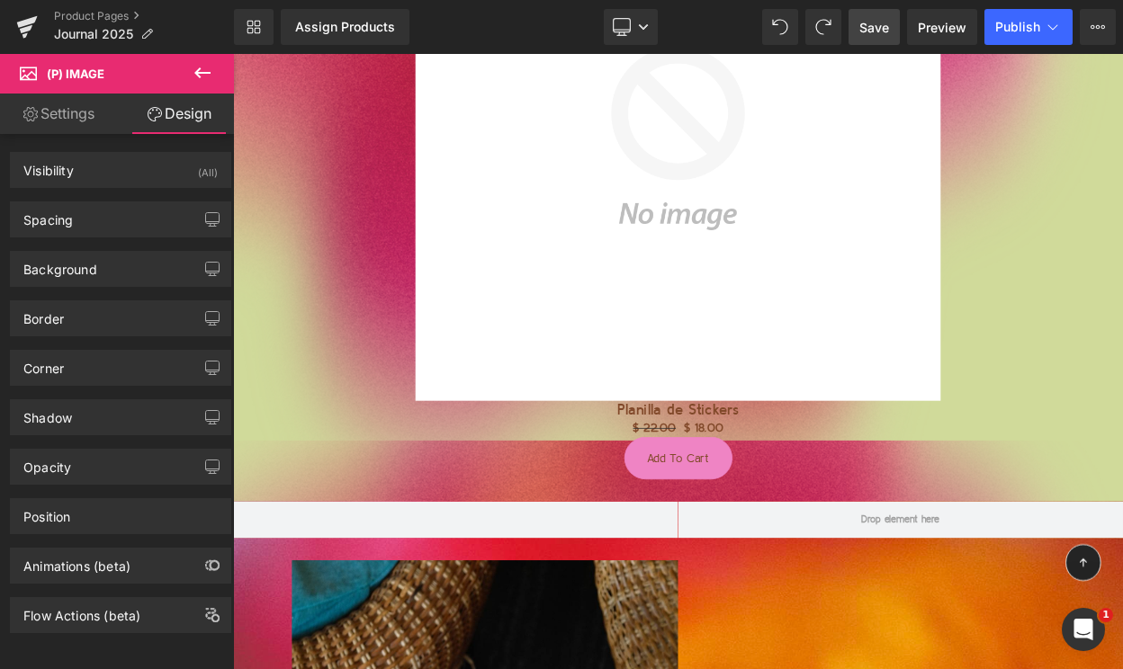
click at [78, 122] on link "Settings" at bounding box center [58, 114] width 117 height 40
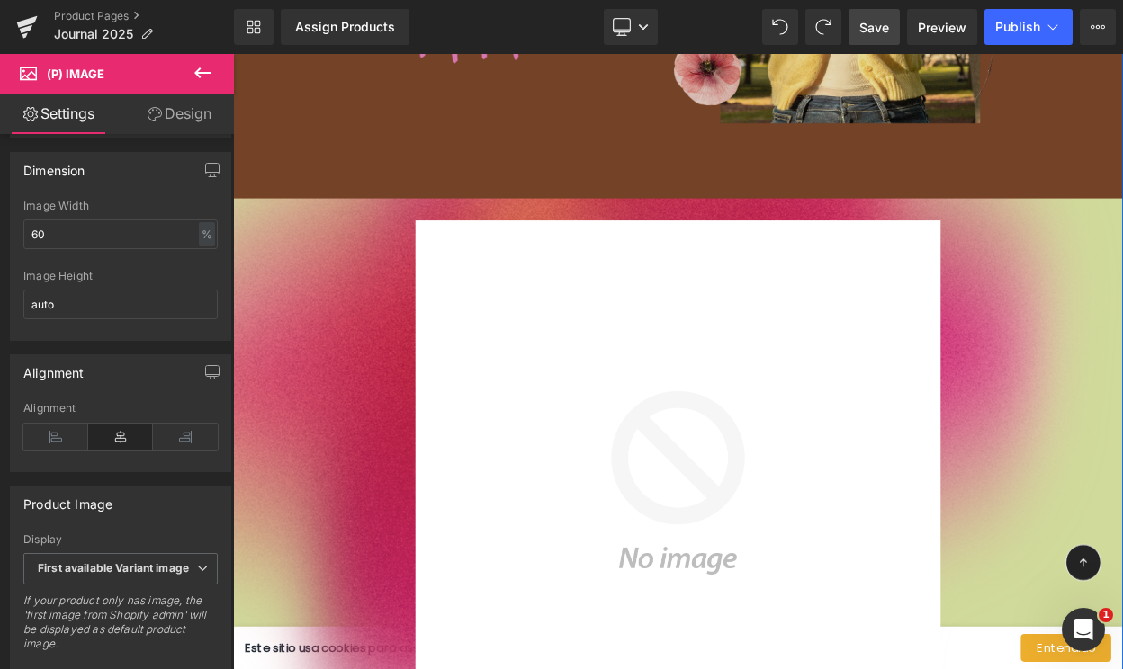
scroll to position [5857, 0]
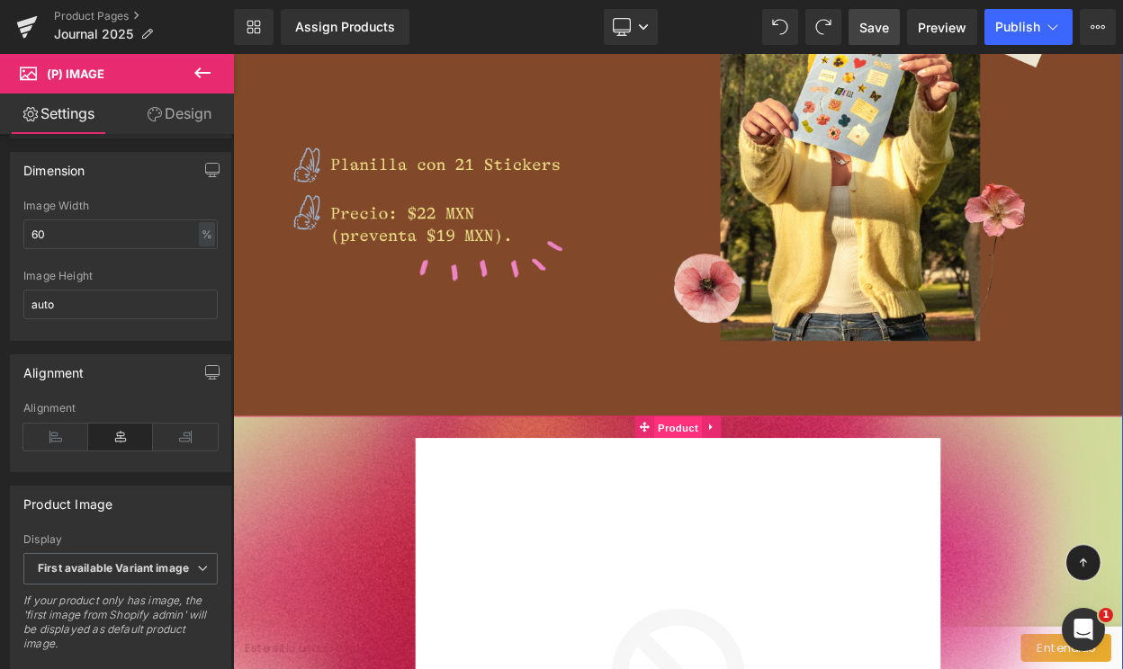
click at [777, 515] on span "Product" at bounding box center [777, 511] width 58 height 27
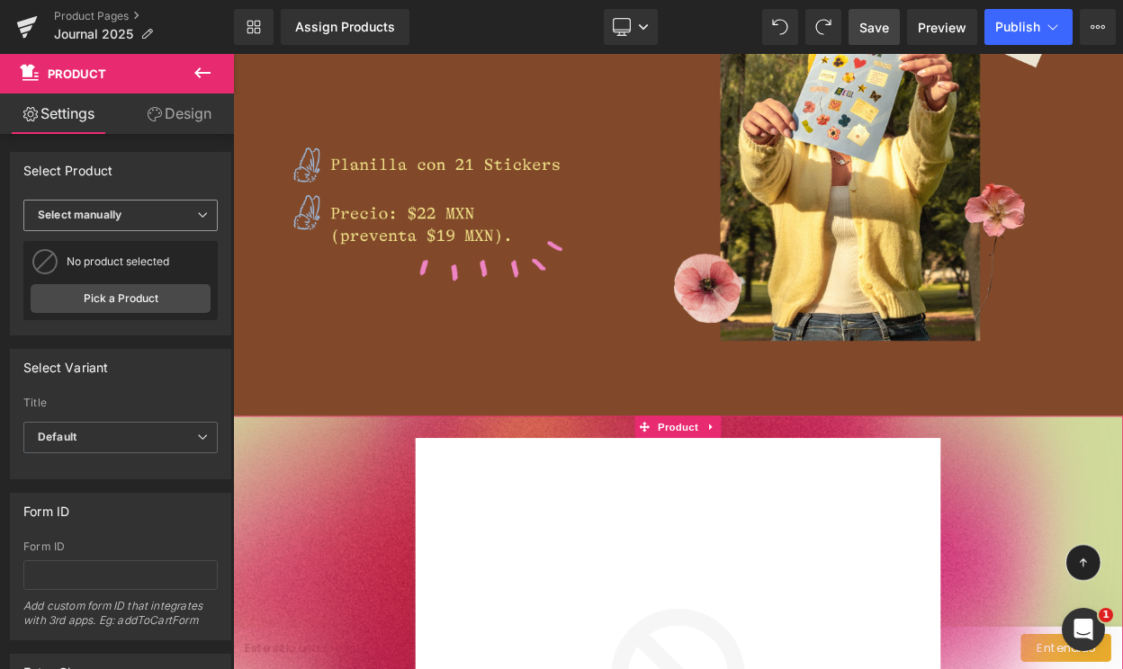
click at [137, 219] on span "Select manually" at bounding box center [120, 215] width 194 height 31
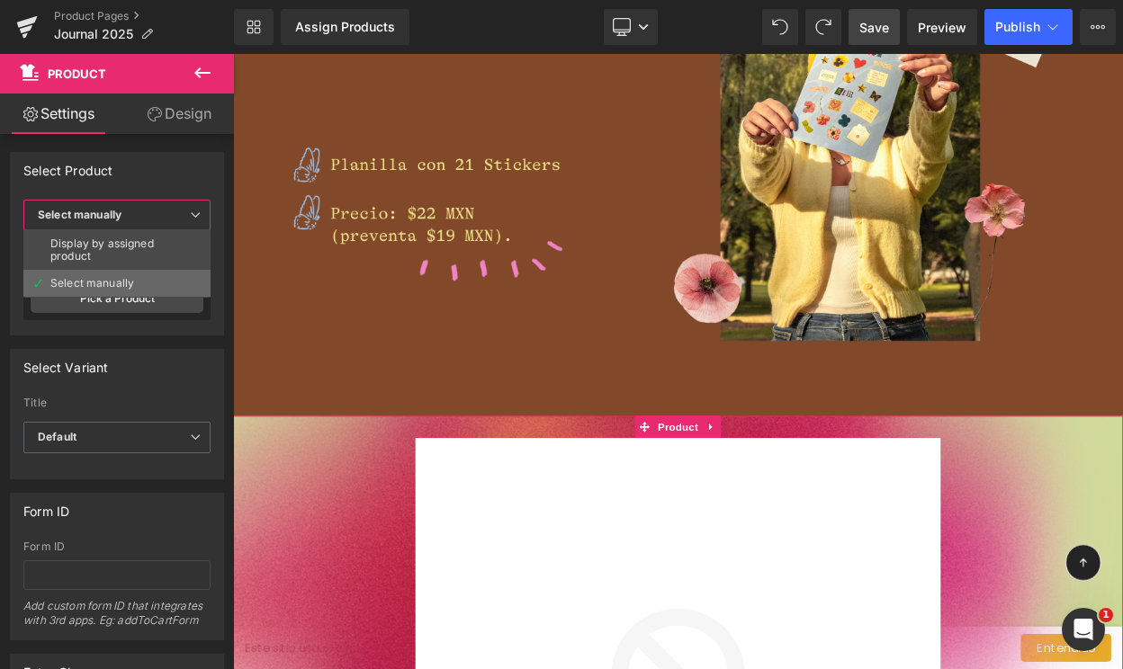
click at [110, 283] on div "Select manually" at bounding box center [92, 283] width 84 height 13
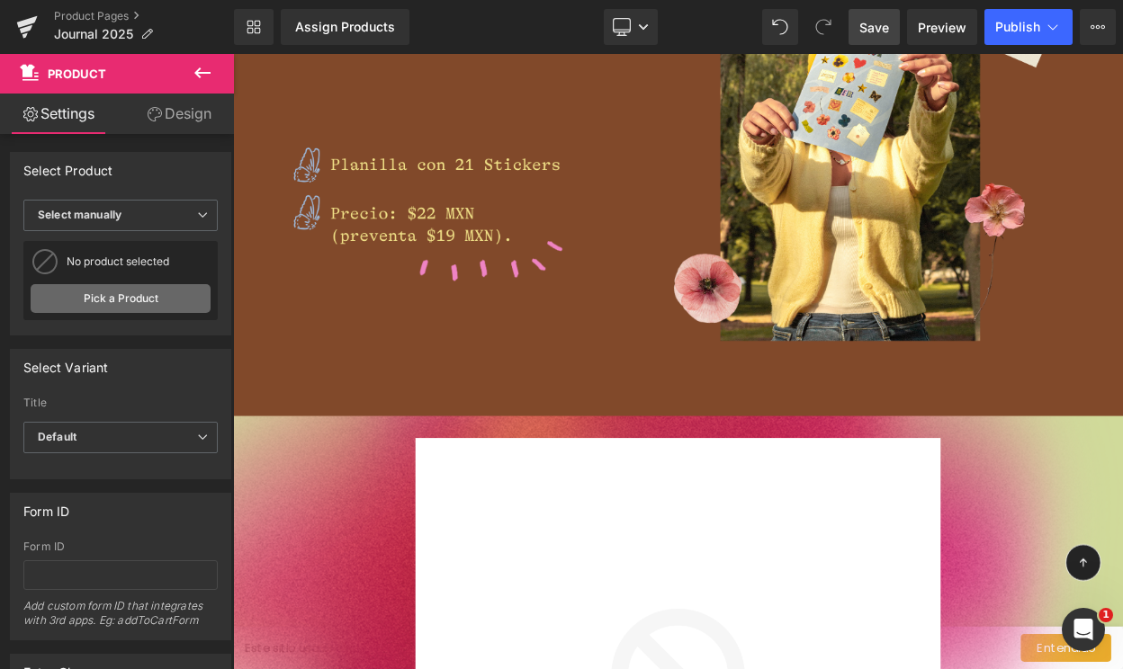
click at [109, 309] on link "Pick a Product" at bounding box center [121, 298] width 180 height 29
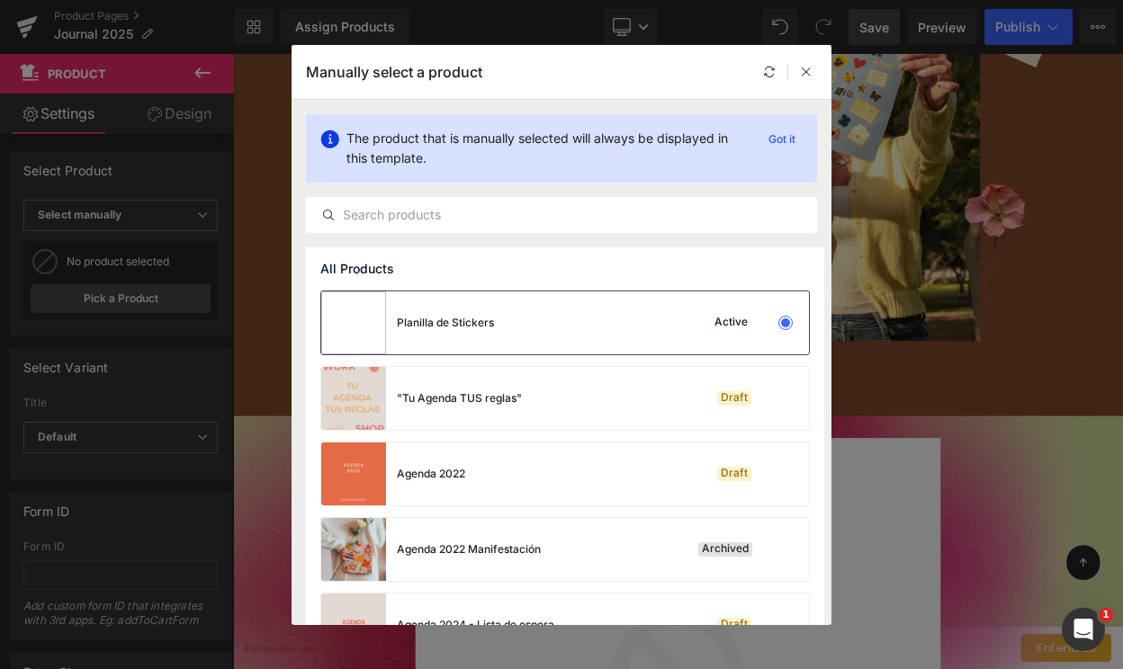
click at [480, 344] on div "Planilla de Stickers" at bounding box center [407, 322] width 173 height 63
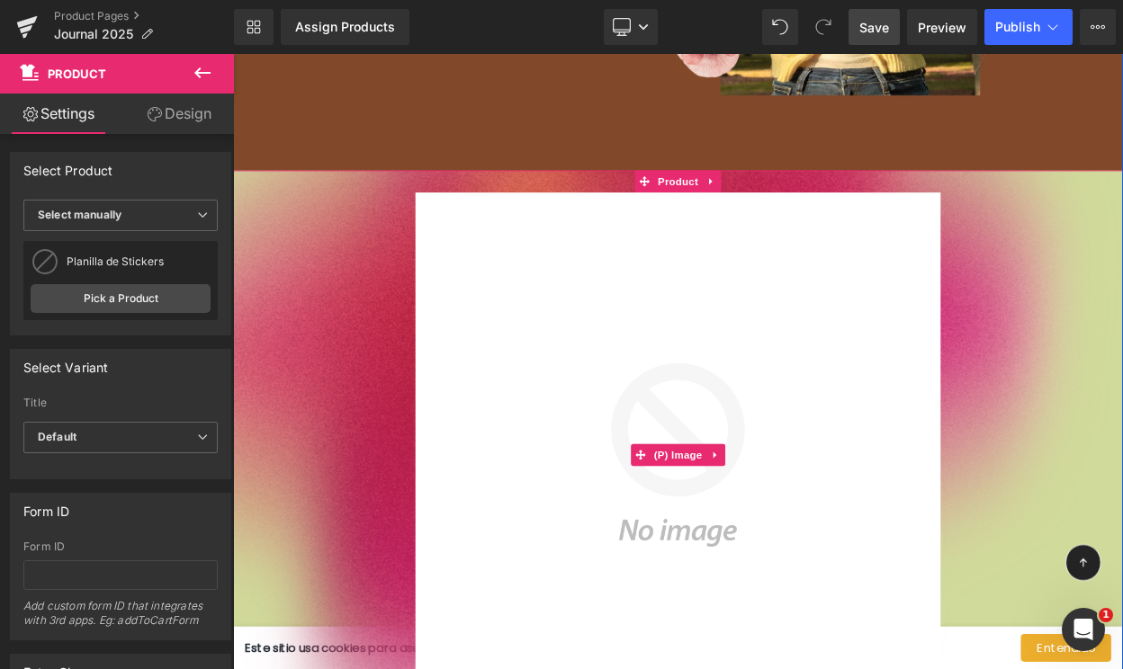
scroll to position [6279, 0]
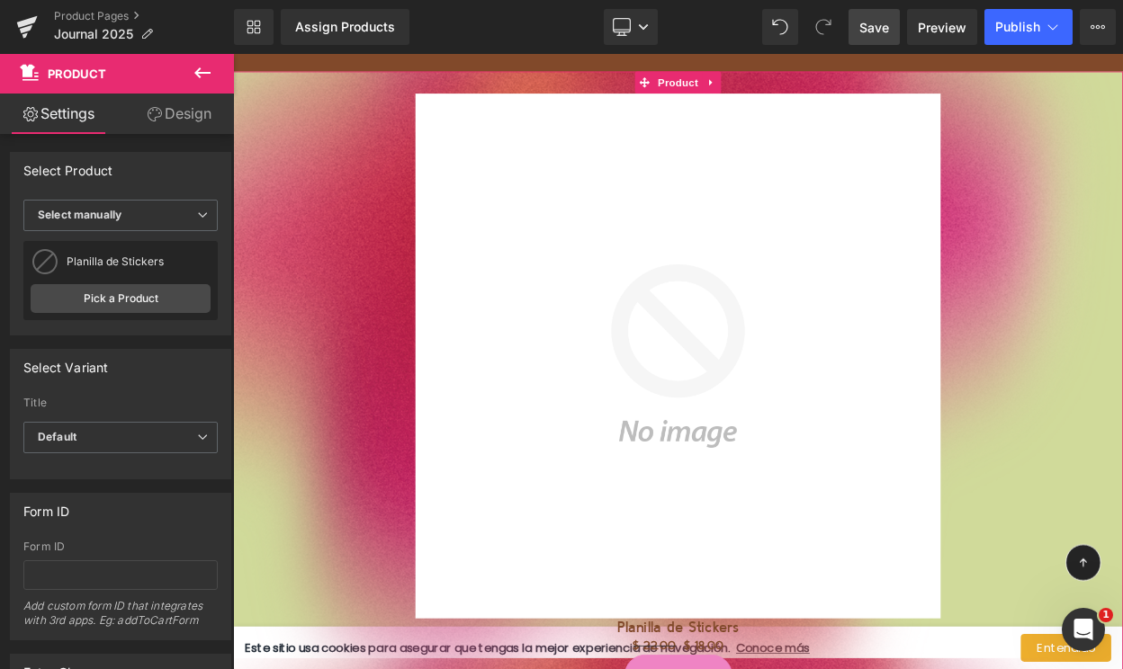
click at [187, 104] on link "Design" at bounding box center [179, 114] width 117 height 40
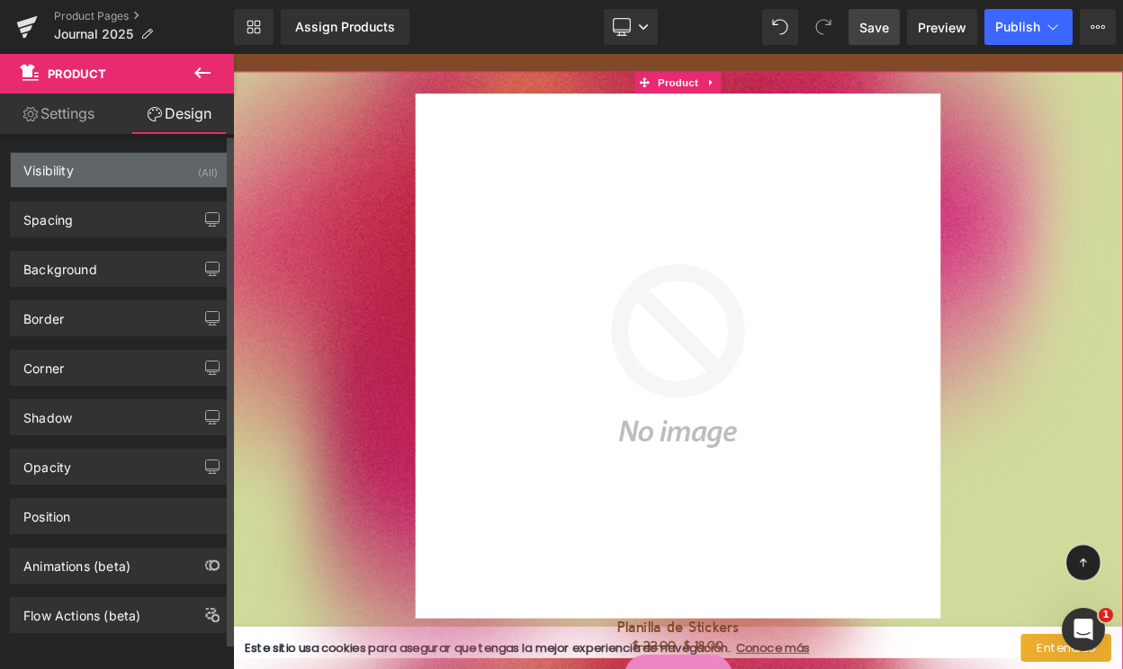
click at [122, 165] on div "Visibility (All)" at bounding box center [120, 170] width 219 height 34
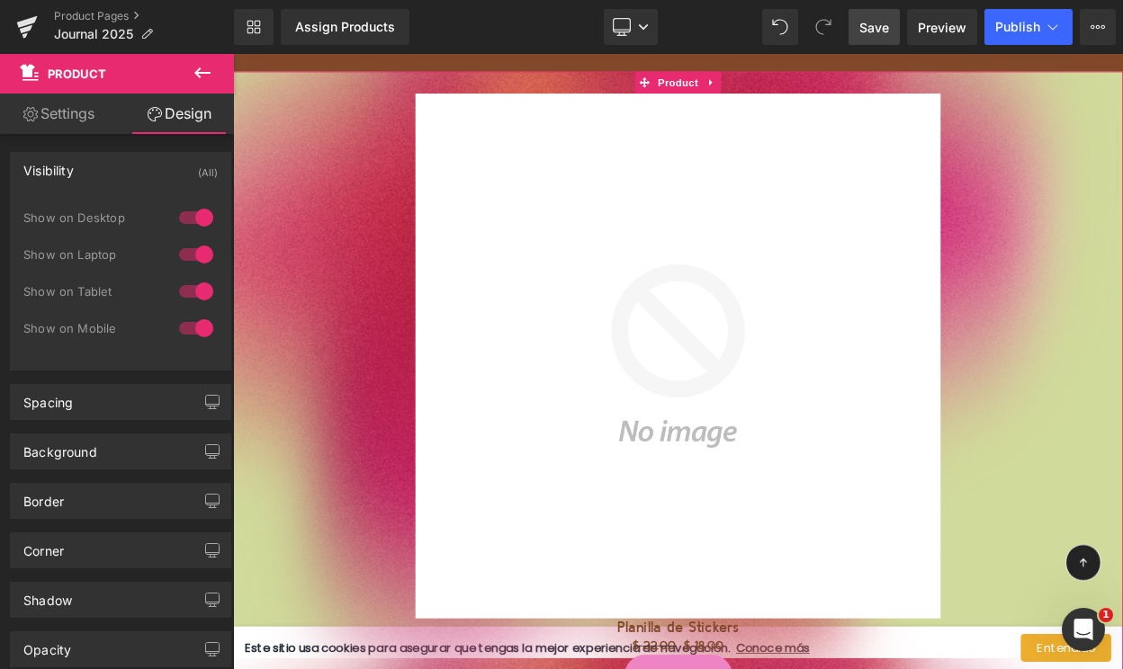
click at [69, 105] on link "Settings" at bounding box center [58, 114] width 117 height 40
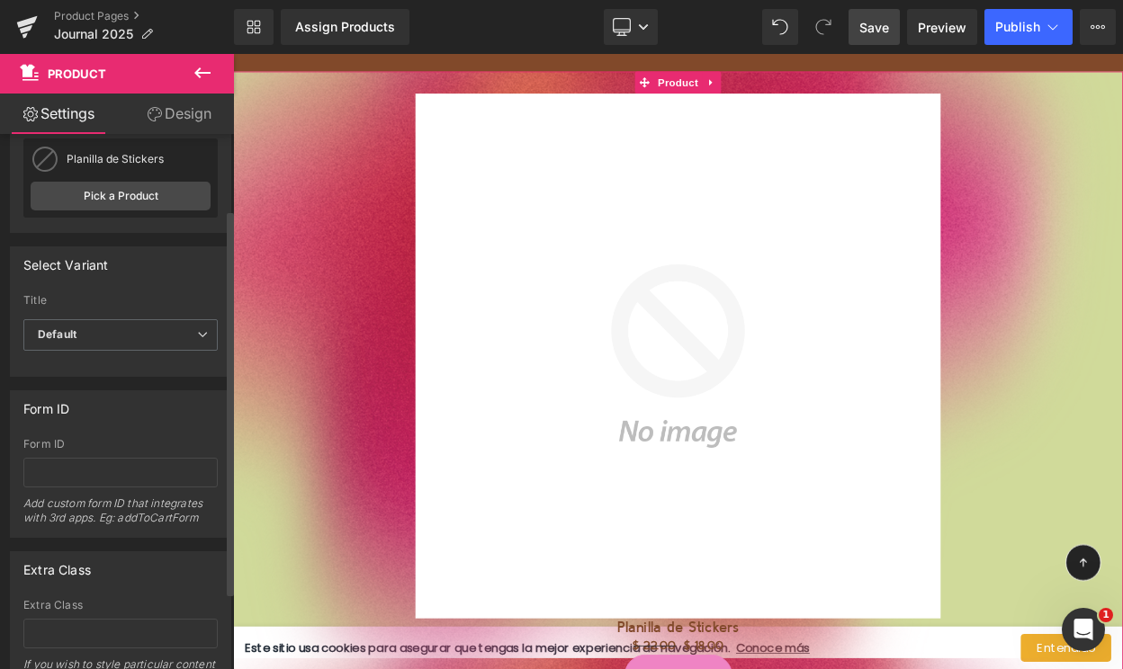
scroll to position [104, 0]
click at [108, 336] on span "Default" at bounding box center [120, 333] width 194 height 31
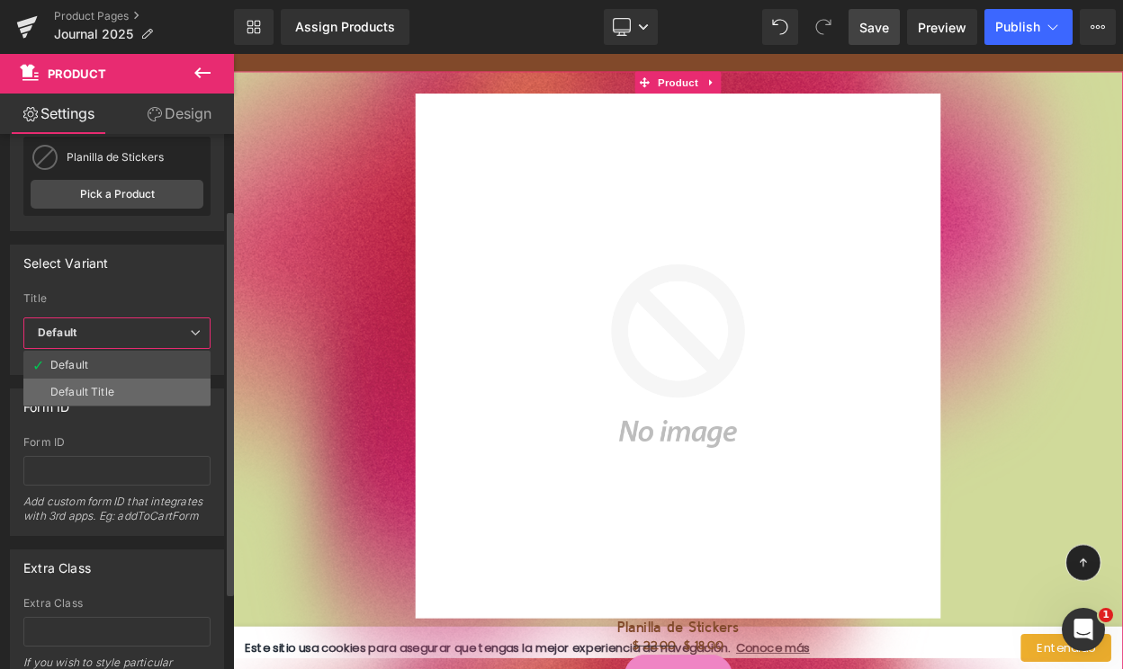
click at [101, 393] on div "Default Title" at bounding box center [82, 392] width 64 height 13
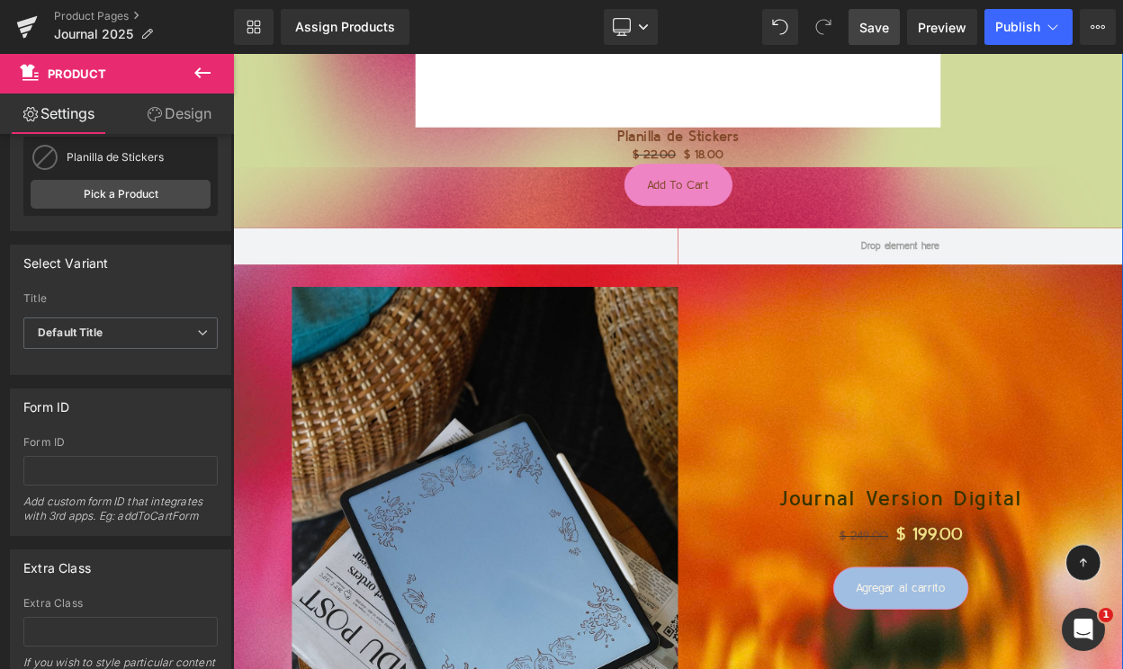
scroll to position [6877, 0]
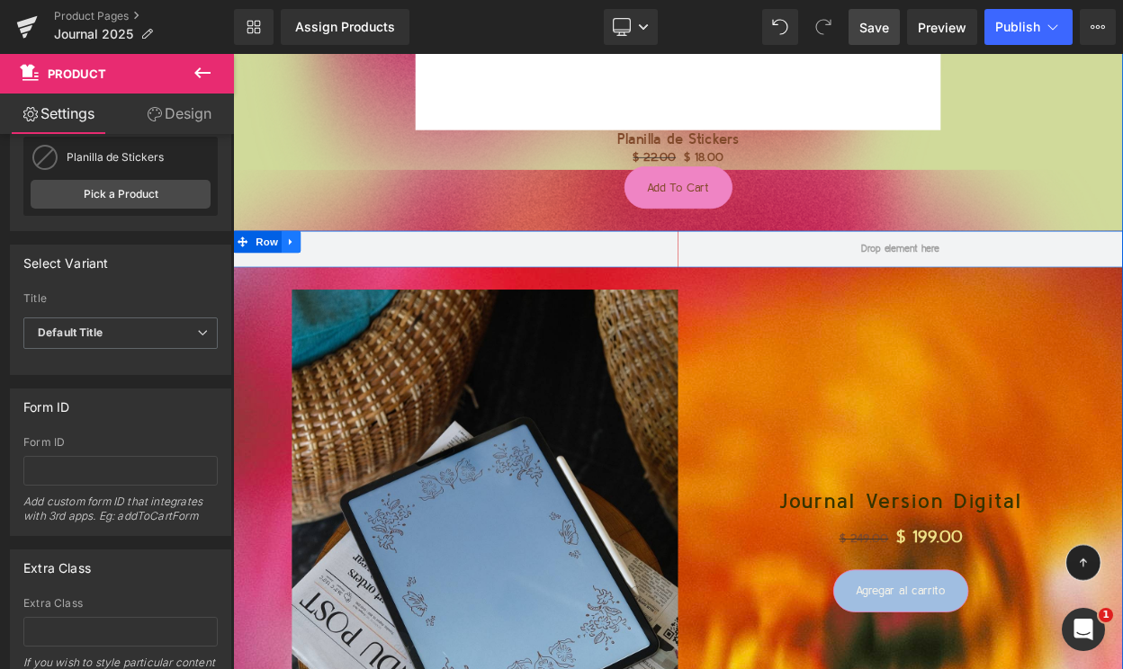
click at [304, 289] on icon at bounding box center [304, 284] width 13 height 13
click at [345, 278] on icon at bounding box center [351, 284] width 13 height 13
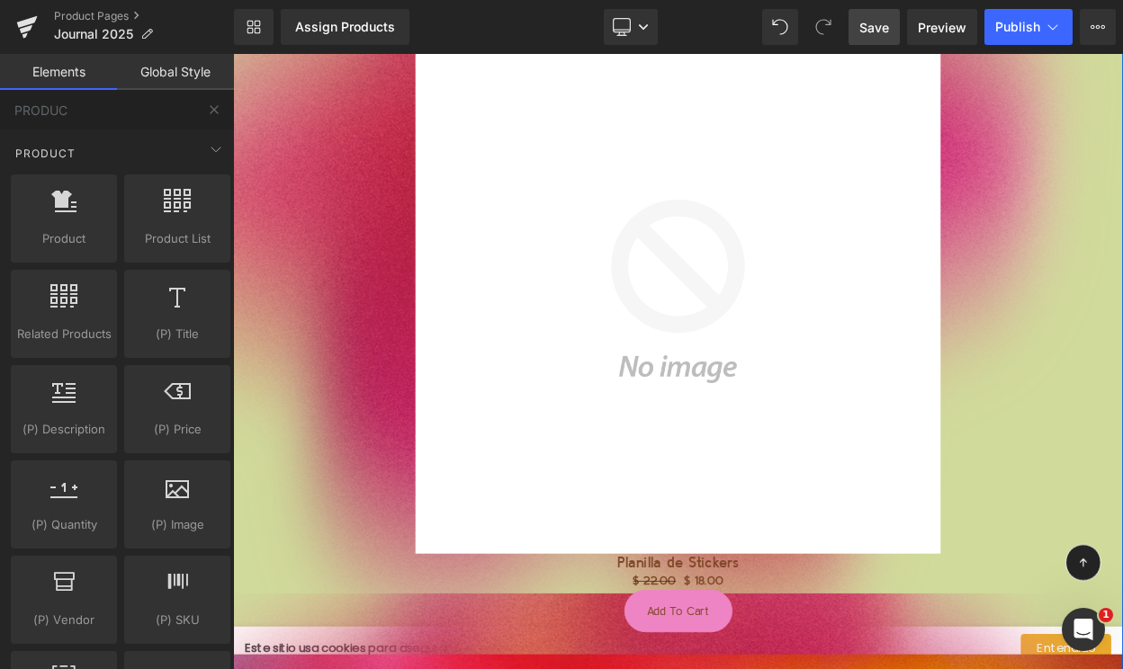
scroll to position [6268, 0]
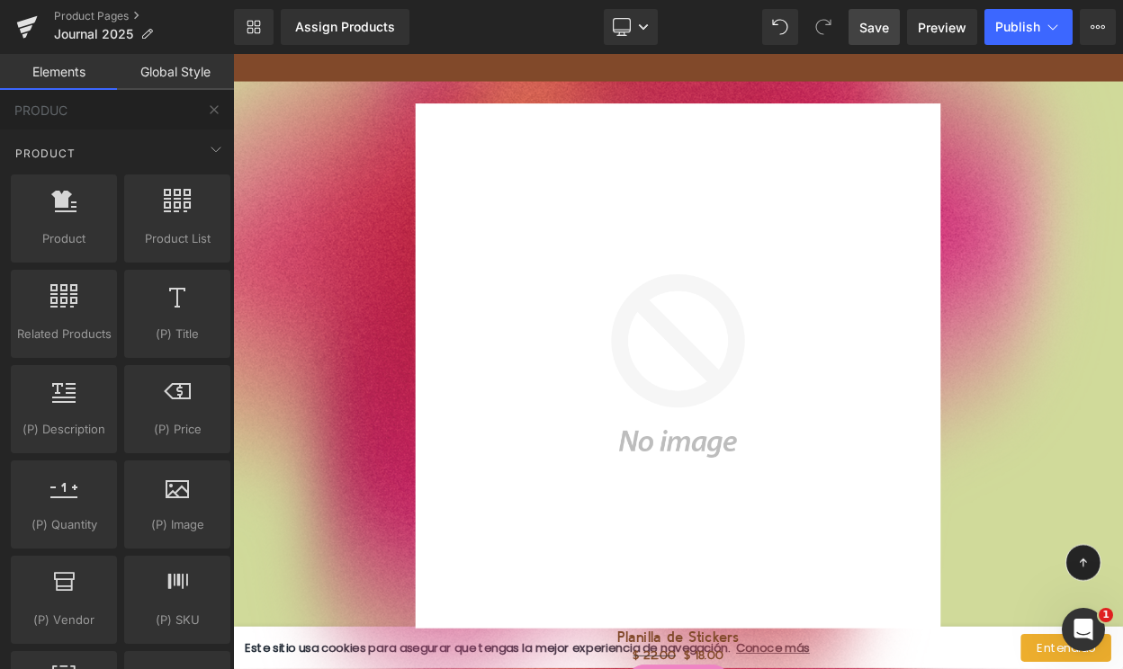
click at [865, 29] on span "Save" at bounding box center [874, 27] width 30 height 19
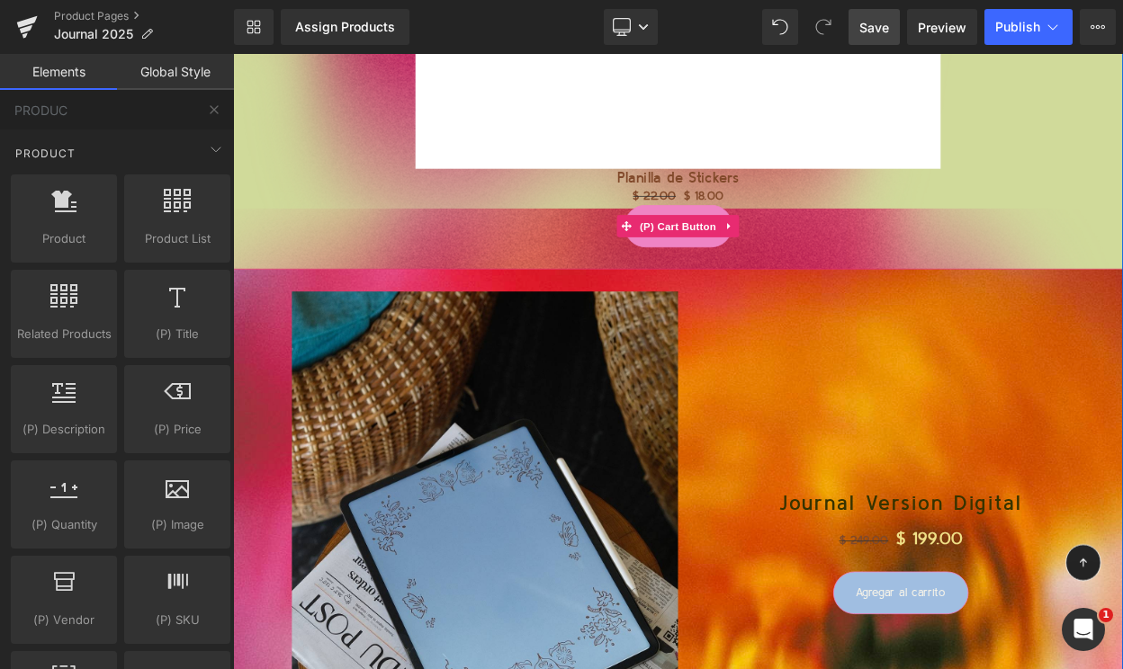
scroll to position [6822, 0]
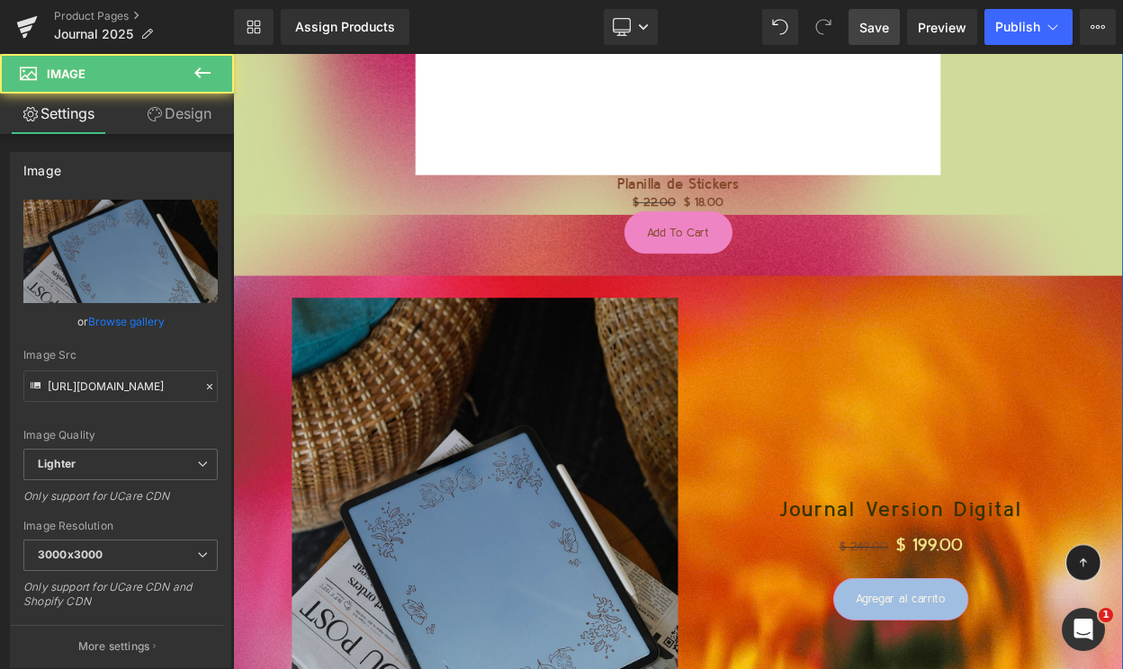
click at [545, 508] on img at bounding box center [541, 648] width 472 height 590
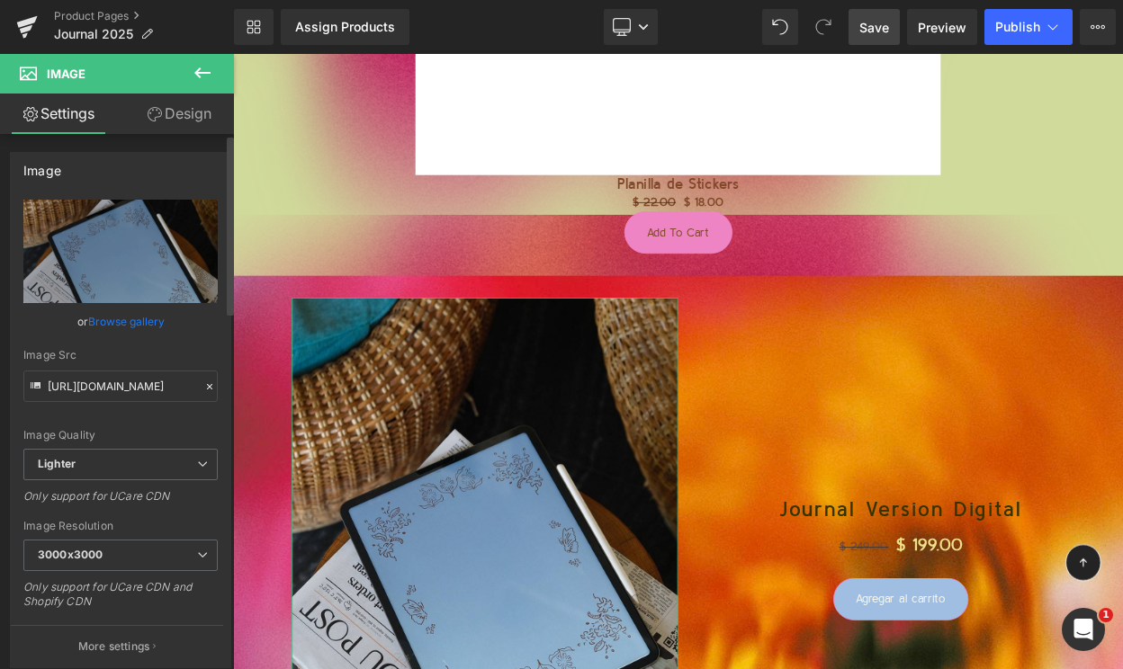
click at [104, 324] on link "Browse gallery" at bounding box center [126, 321] width 76 height 31
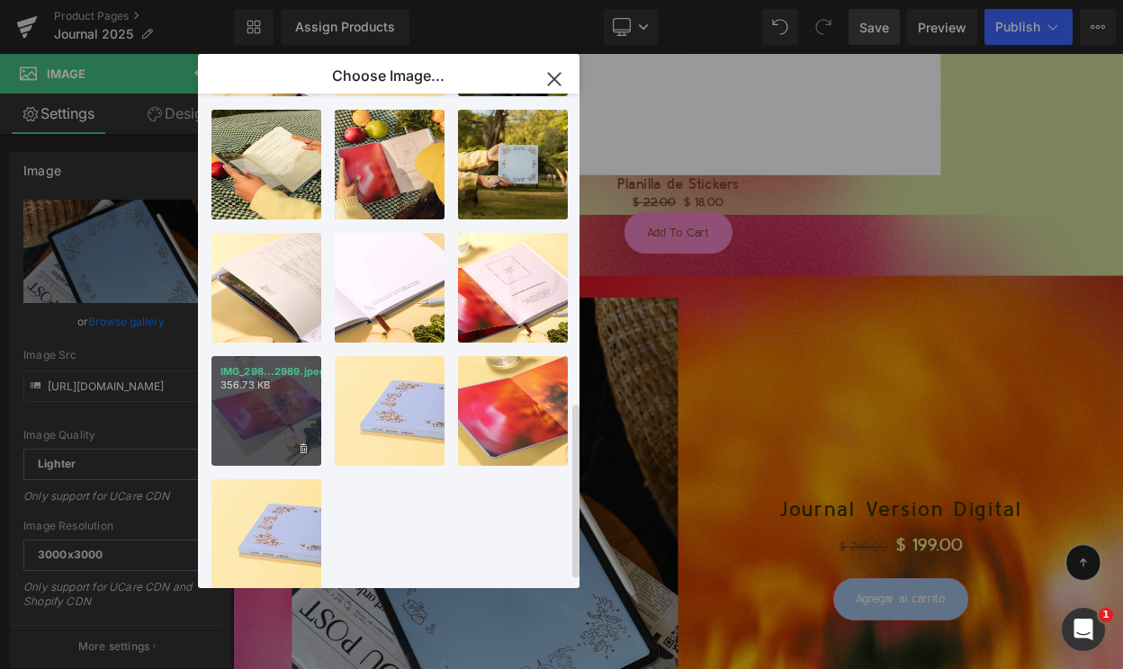
scroll to position [870, 0]
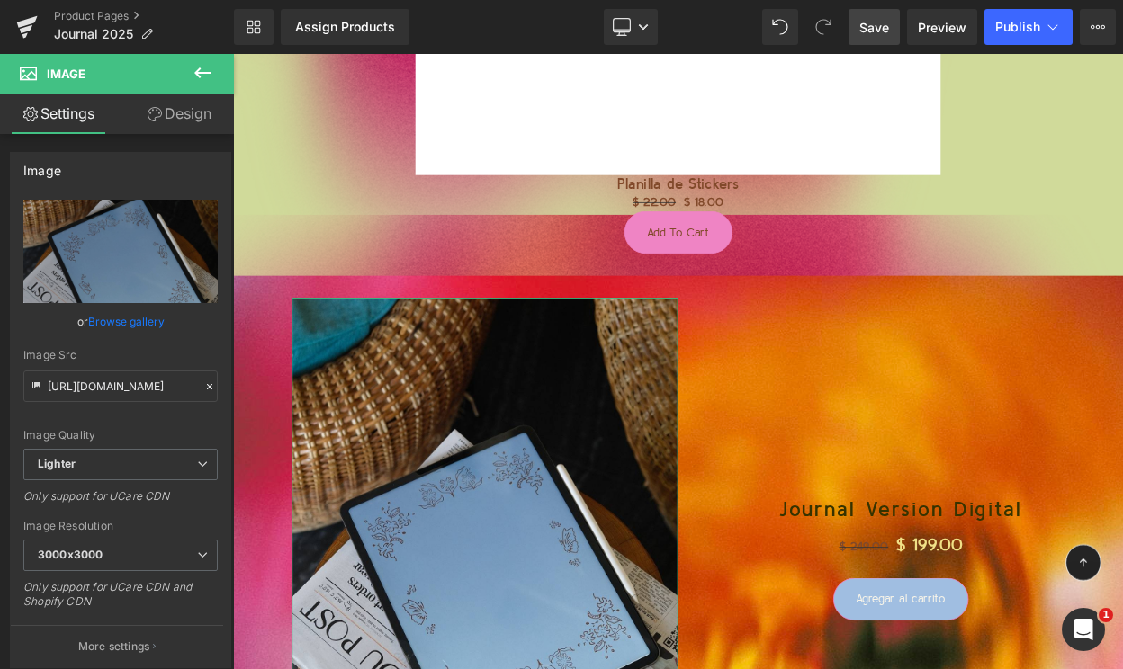
click at [132, 0] on div "Product You are previewing how the will restyle your page. You can not edit Ele…" at bounding box center [561, 0] width 1123 height 0
click at [137, 381] on input "https://ucarecdn.com/e42b755c-7491-4e90-9d71-6f885384cedb/-/format/auto/-/previ…" at bounding box center [120, 386] width 194 height 31
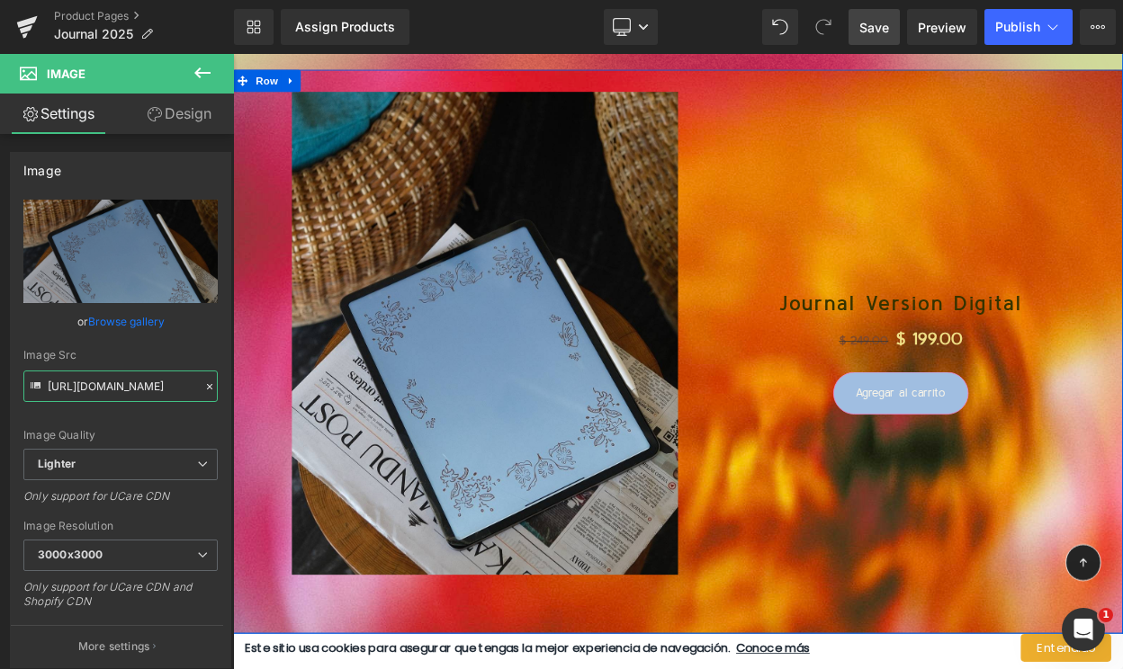
scroll to position [7100, 0]
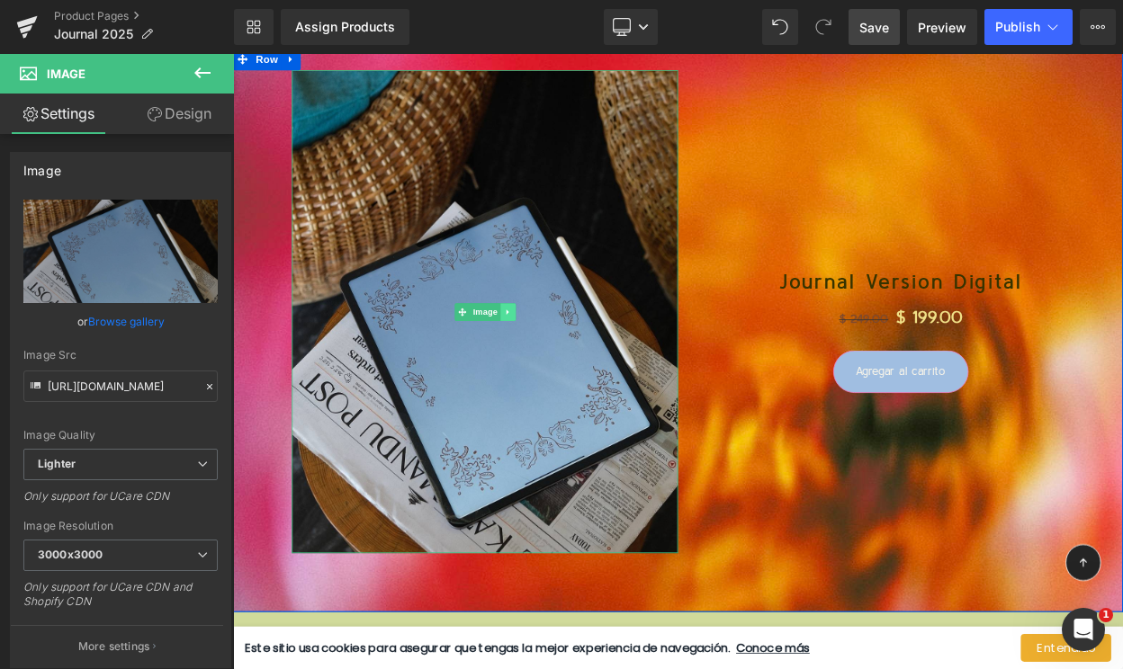
click at [568, 372] on icon at bounding box center [569, 369] width 10 height 11
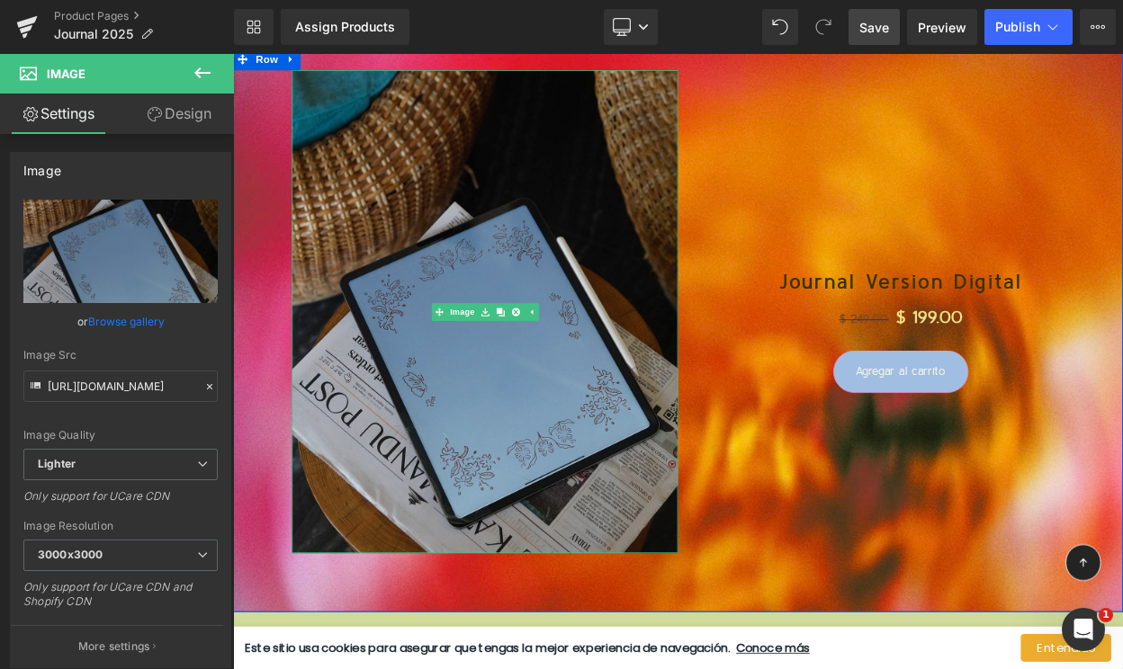
click at [545, 492] on img at bounding box center [541, 369] width 472 height 590
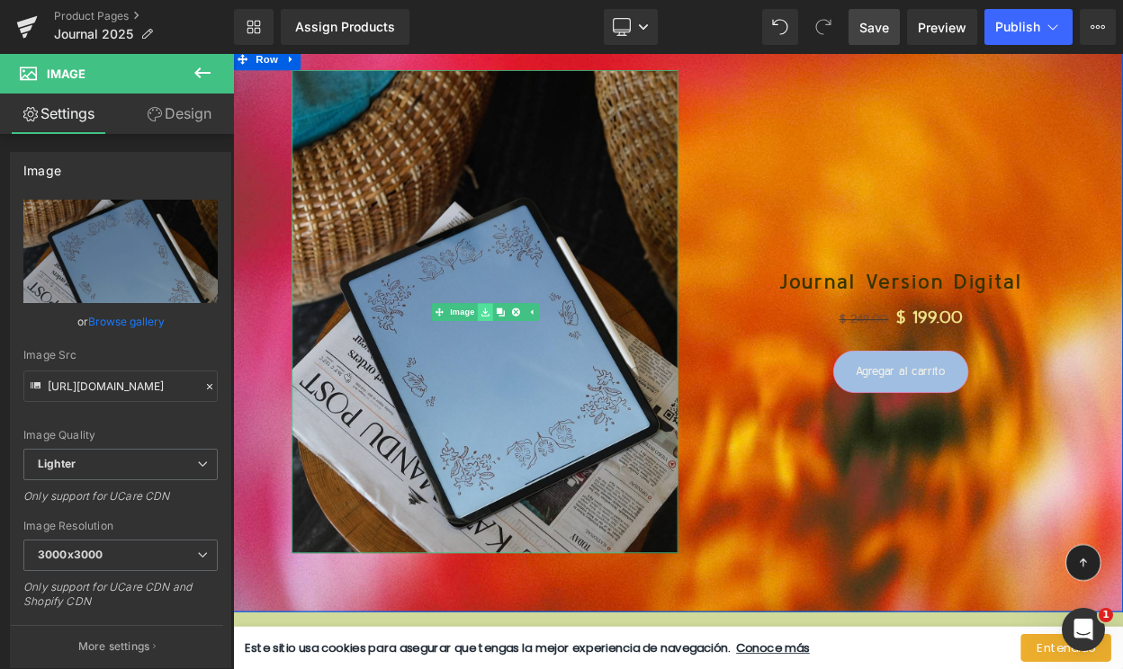
click at [538, 369] on icon at bounding box center [541, 369] width 10 height 10
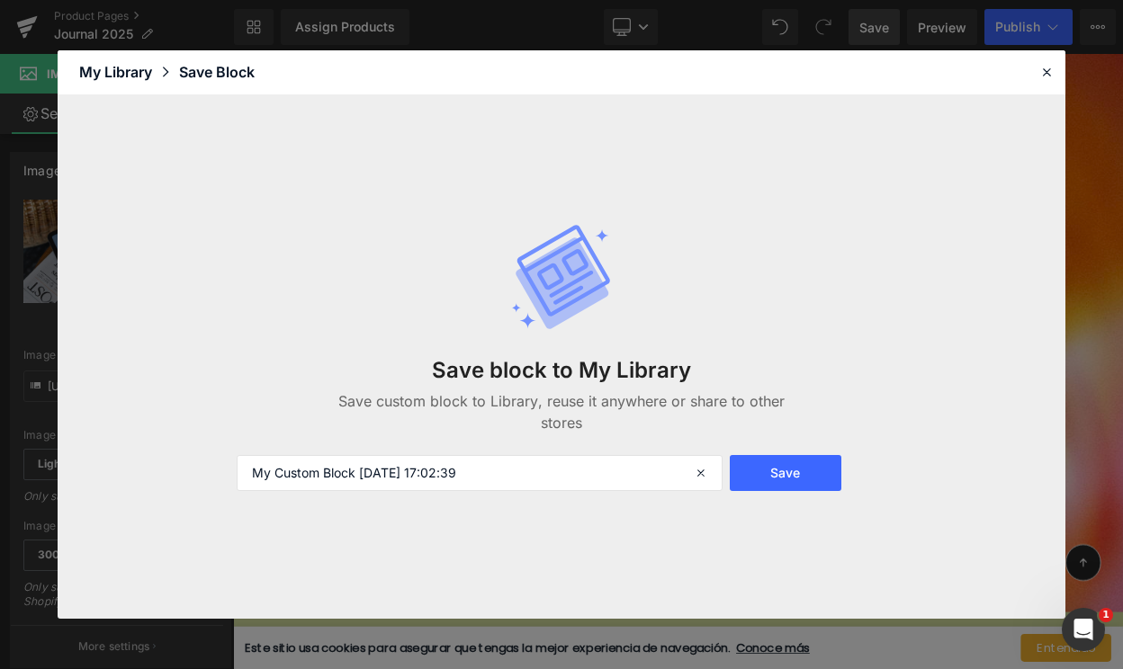
click at [1033, 79] on header "Library Elements Blocks Templates Saved Library My Library Save Block" at bounding box center [561, 72] width 1007 height 45
click at [1046, 68] on icon at bounding box center [1046, 72] width 16 height 16
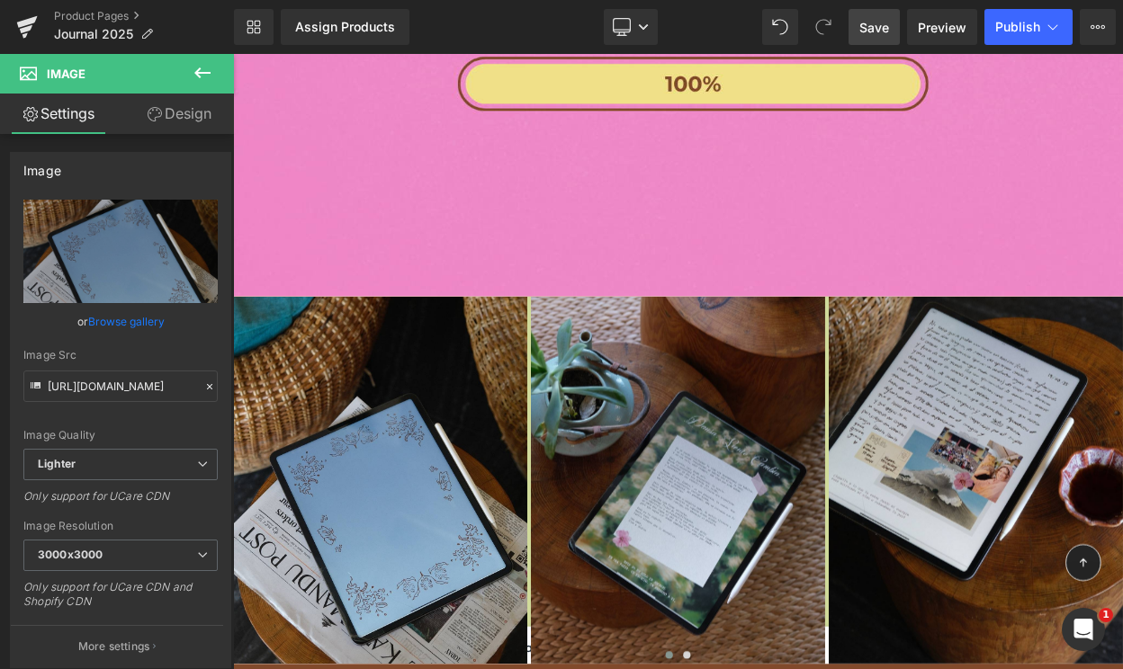
scroll to position [10219, 0]
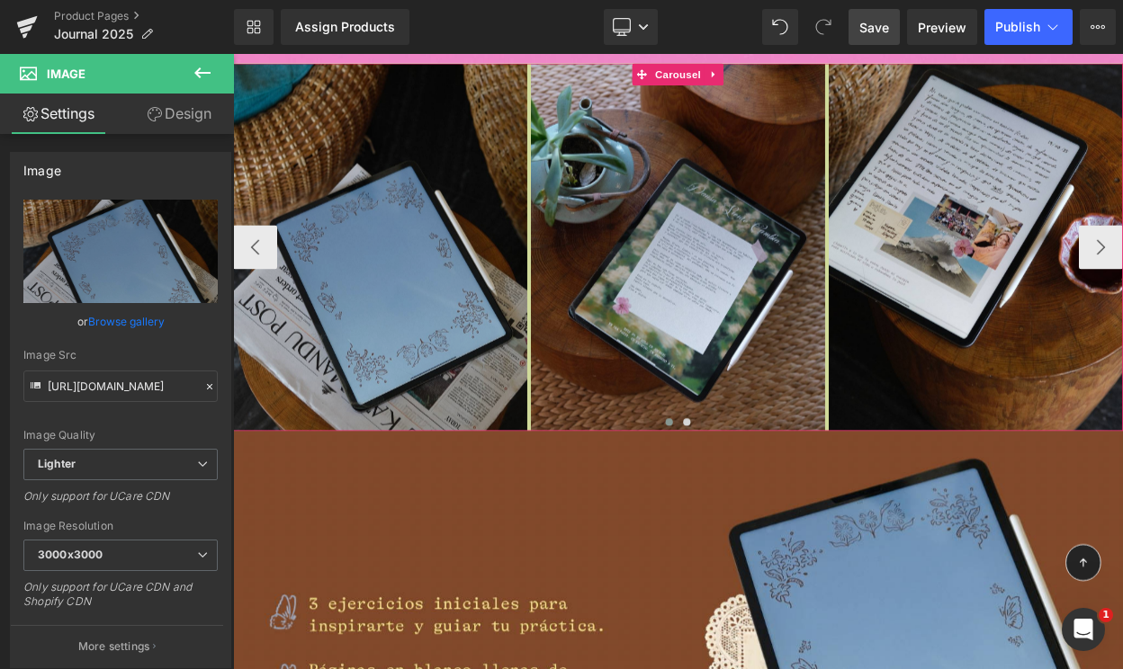
click at [362, 341] on img at bounding box center [413, 291] width 360 height 450
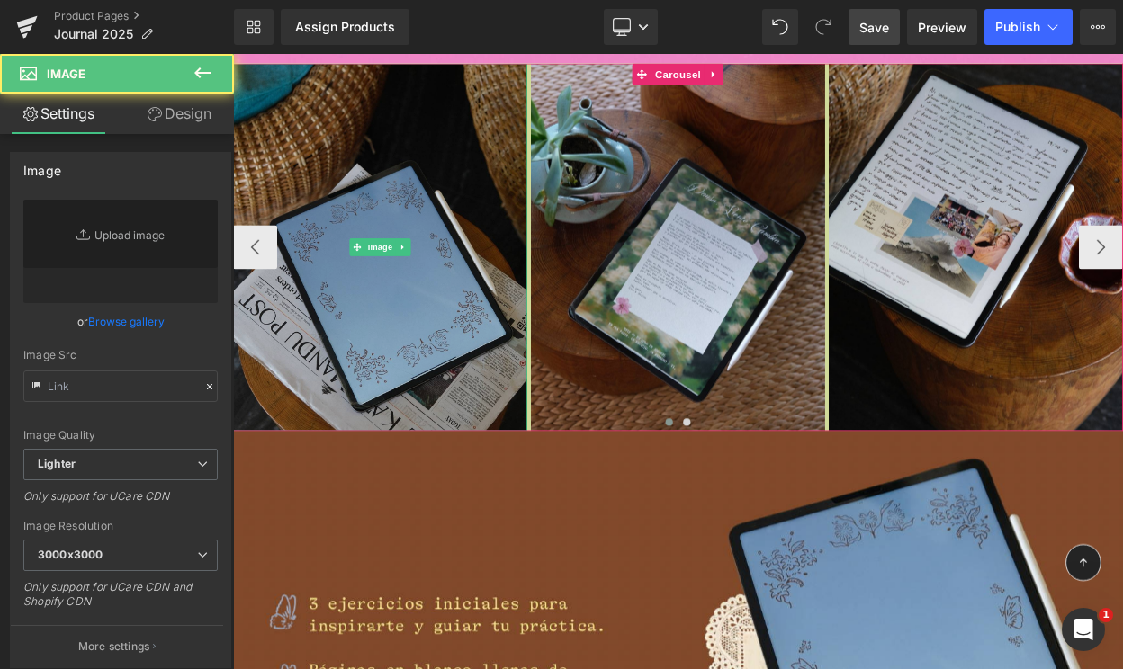
type input "https://ucarecdn.com/c29d2f43-21c7-4d47-8f93-35dae23e8c70/-/format/auto/-/previ…"
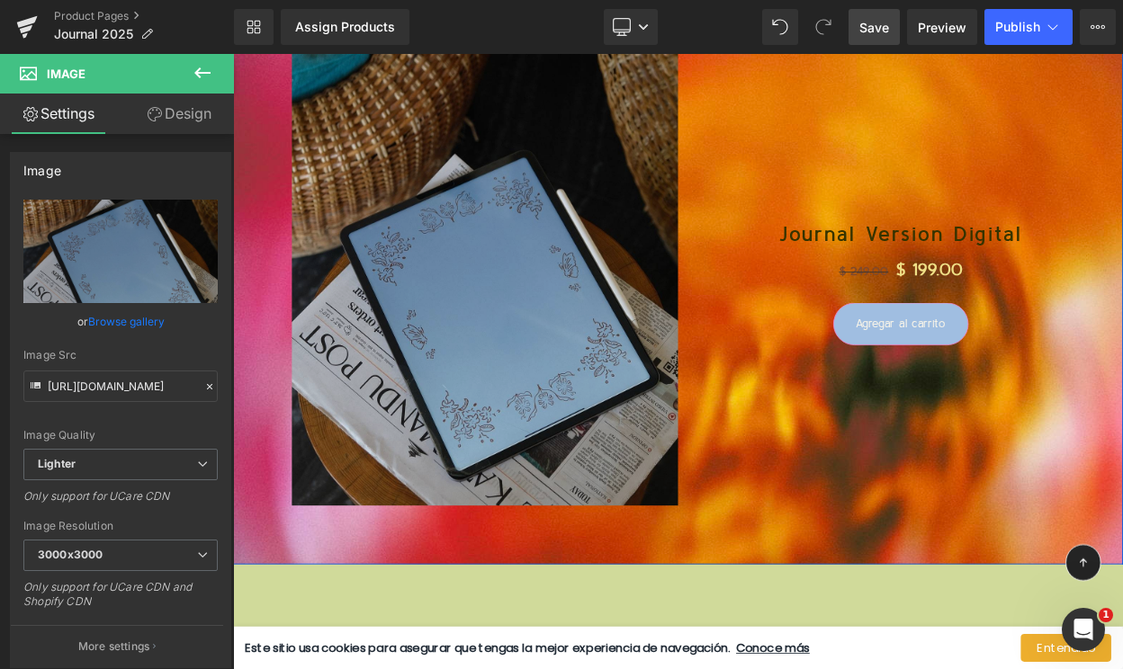
scroll to position [7311, 0]
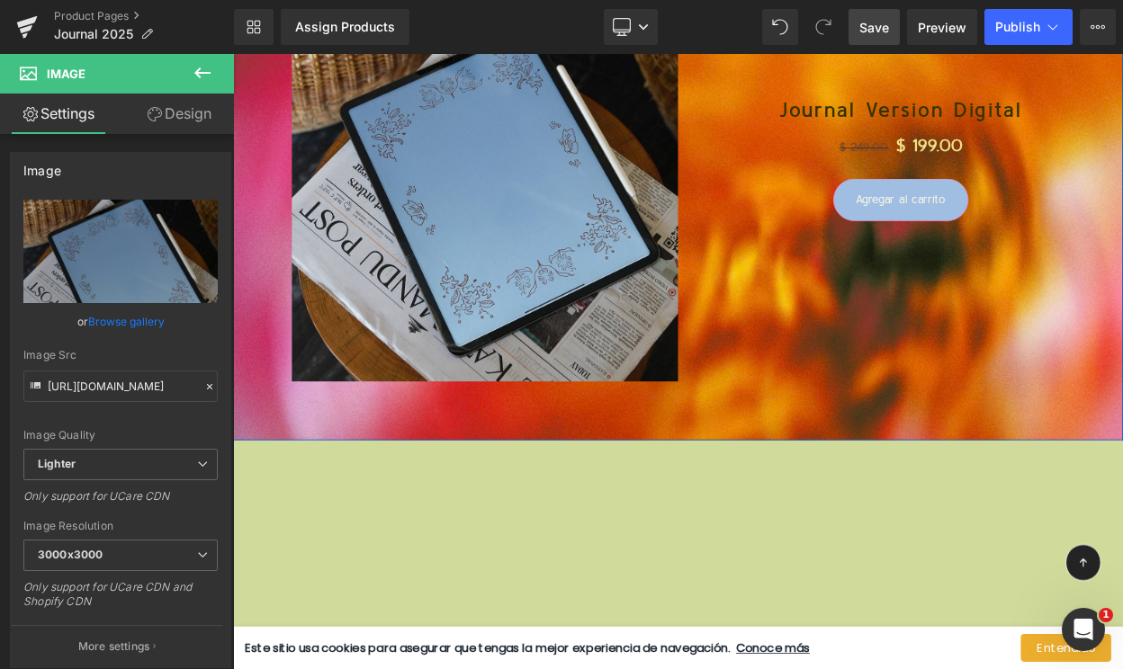
click at [1032, 222] on div "Agregar al carrito (P) Cart Button" at bounding box center [1049, 232] width 526 height 52
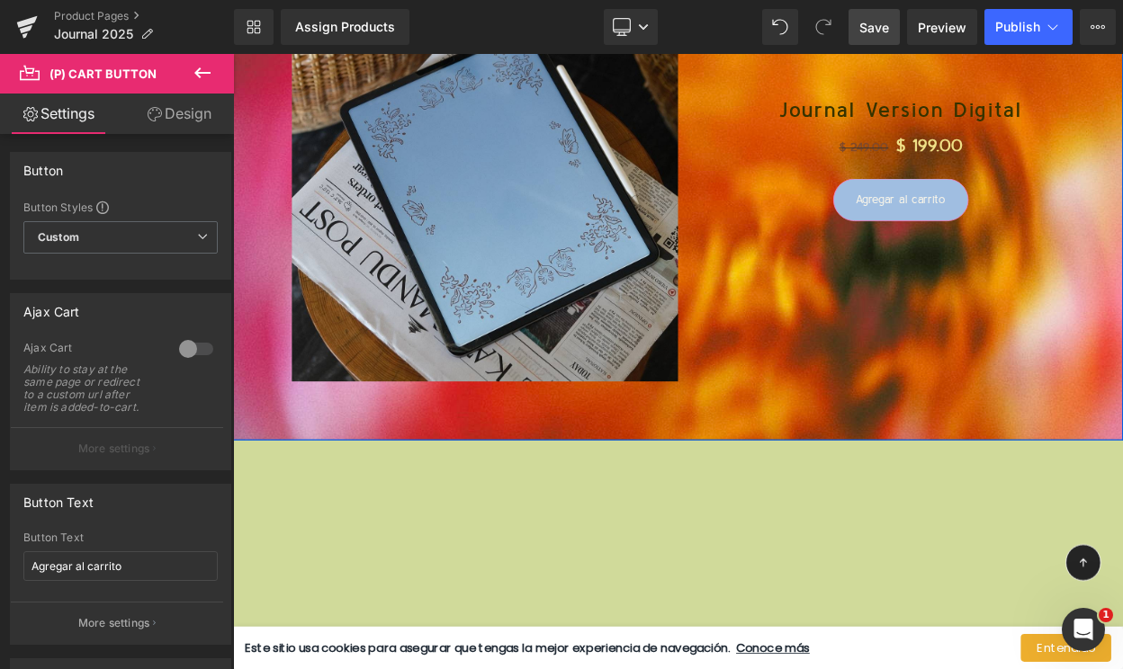
click at [880, 341] on div "no-track-quantity (P) Stock Counter Journal Version Digital (P) Title $ 249.00 …" at bounding box center [1049, 180] width 544 height 689
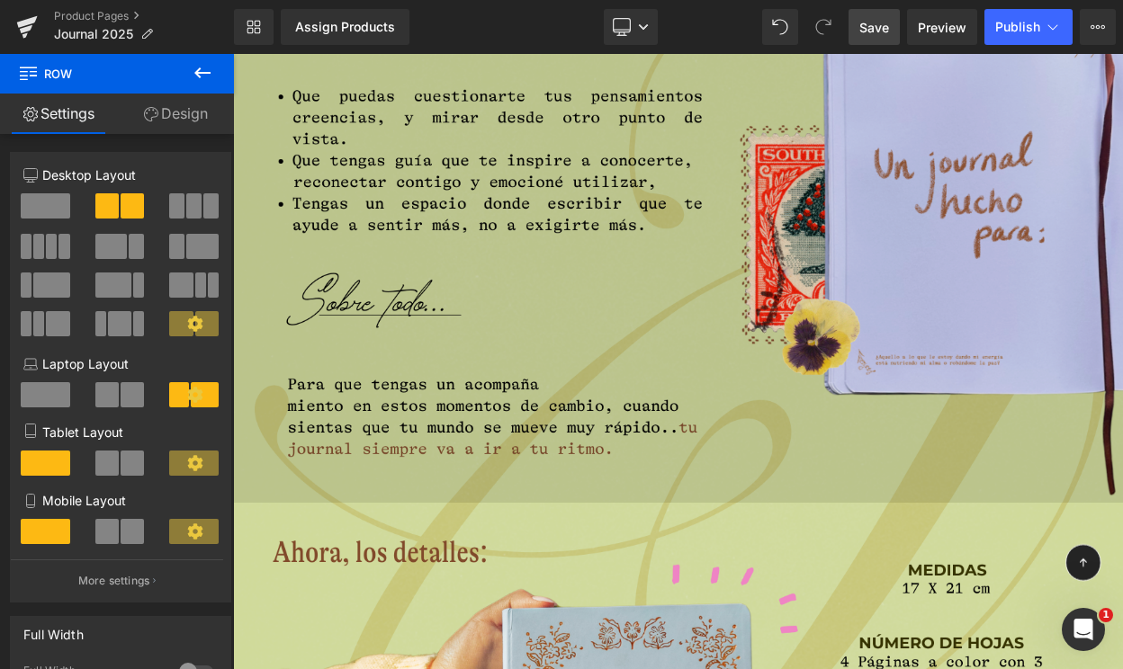
scroll to position [8683, 0]
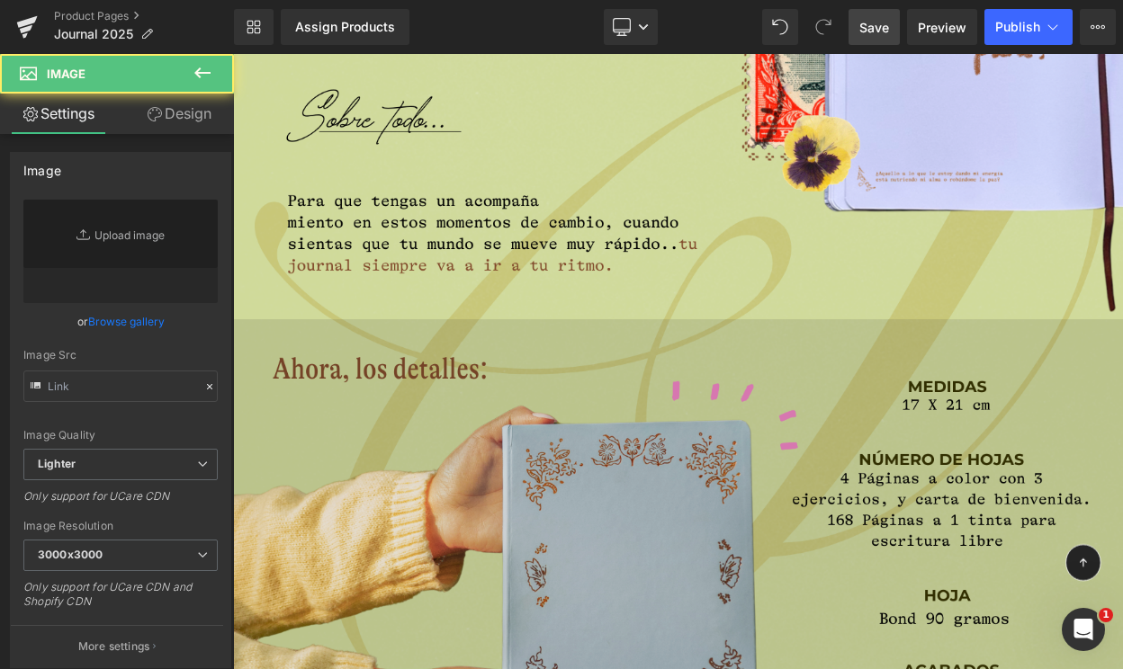
type input "https://cdn.shopify.com/s/files/1/0570/4643/3947/files/14_54c27334-71a6-4e45-af…"
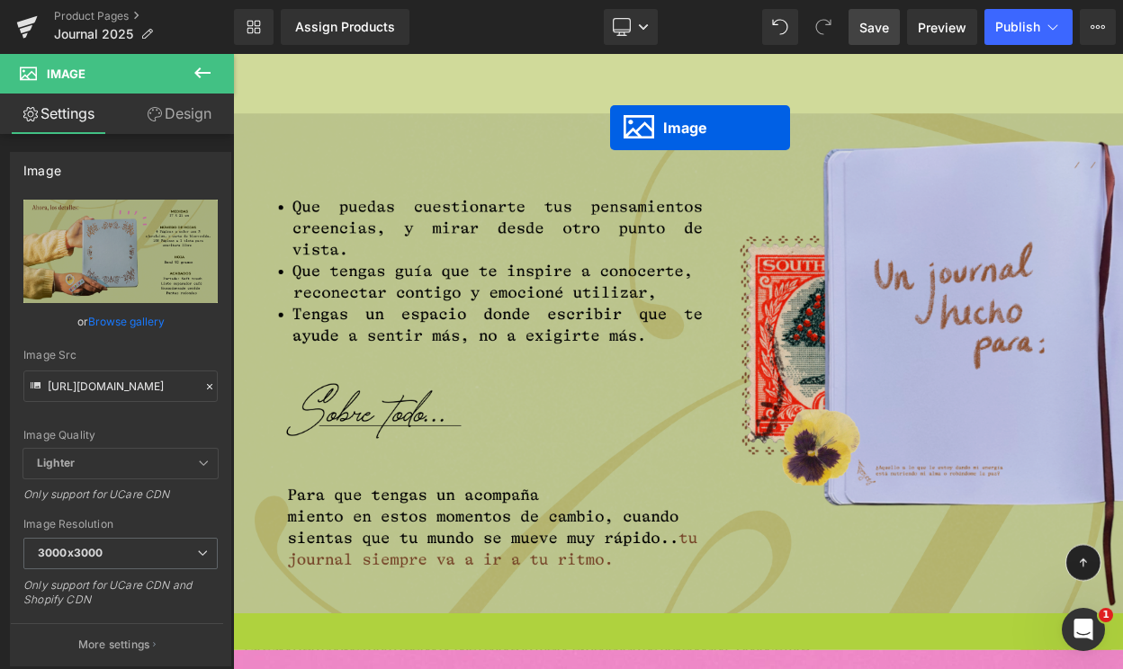
scroll to position [8269, 0]
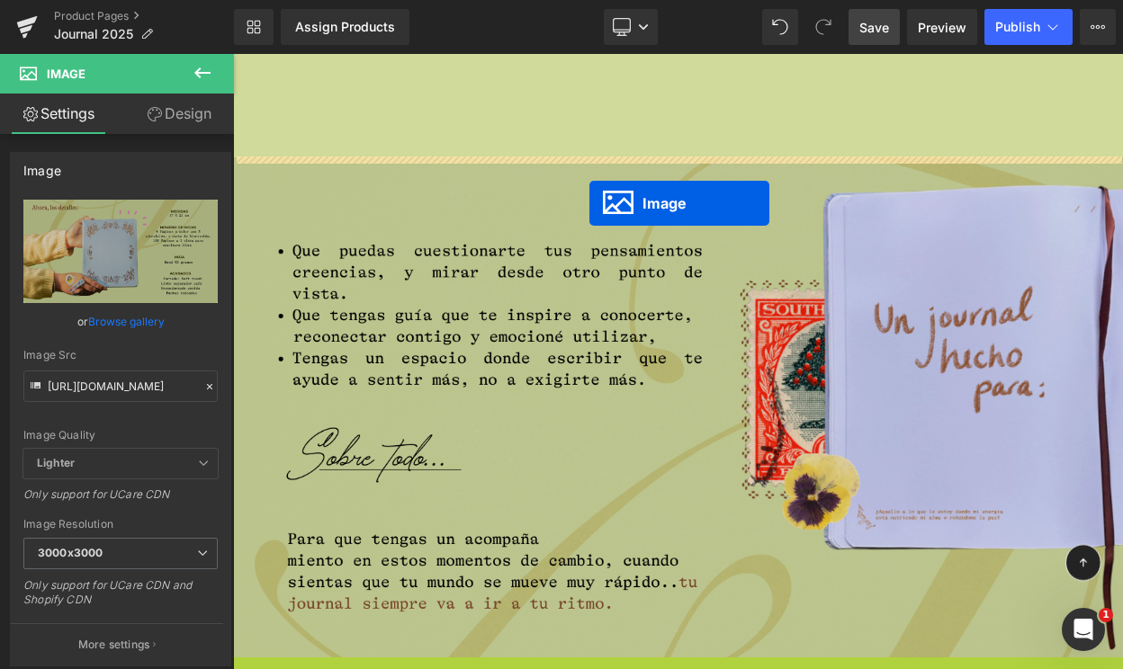
drag, startPoint x: 788, startPoint y: 677, endPoint x: 669, endPoint y: 237, distance: 456.5
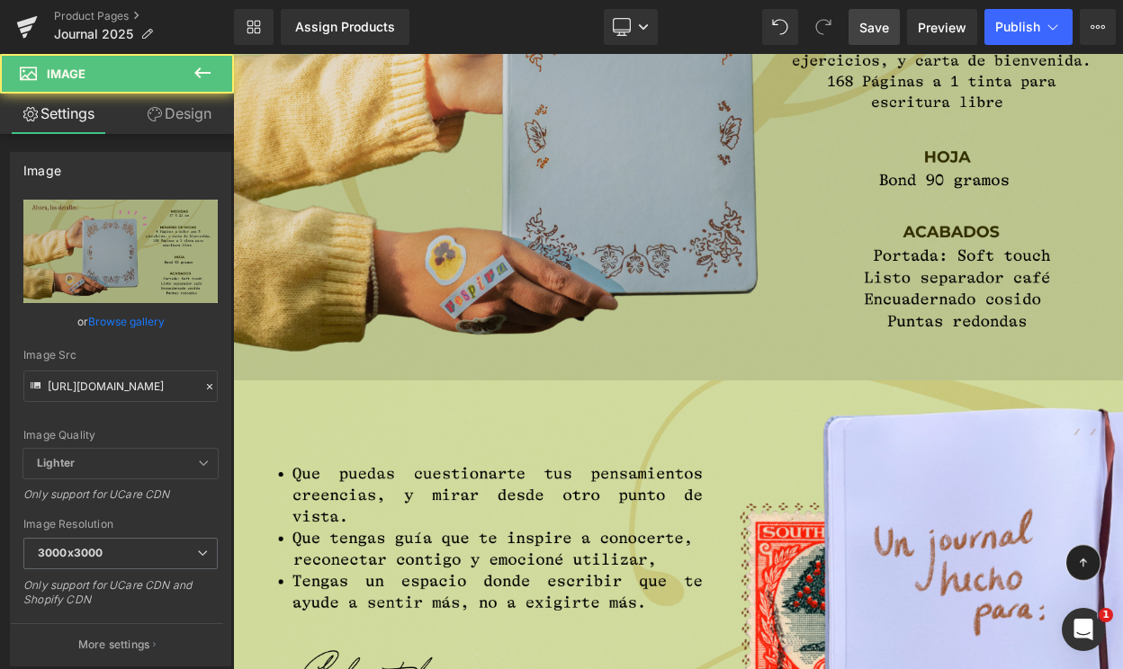
scroll to position [8698, 0]
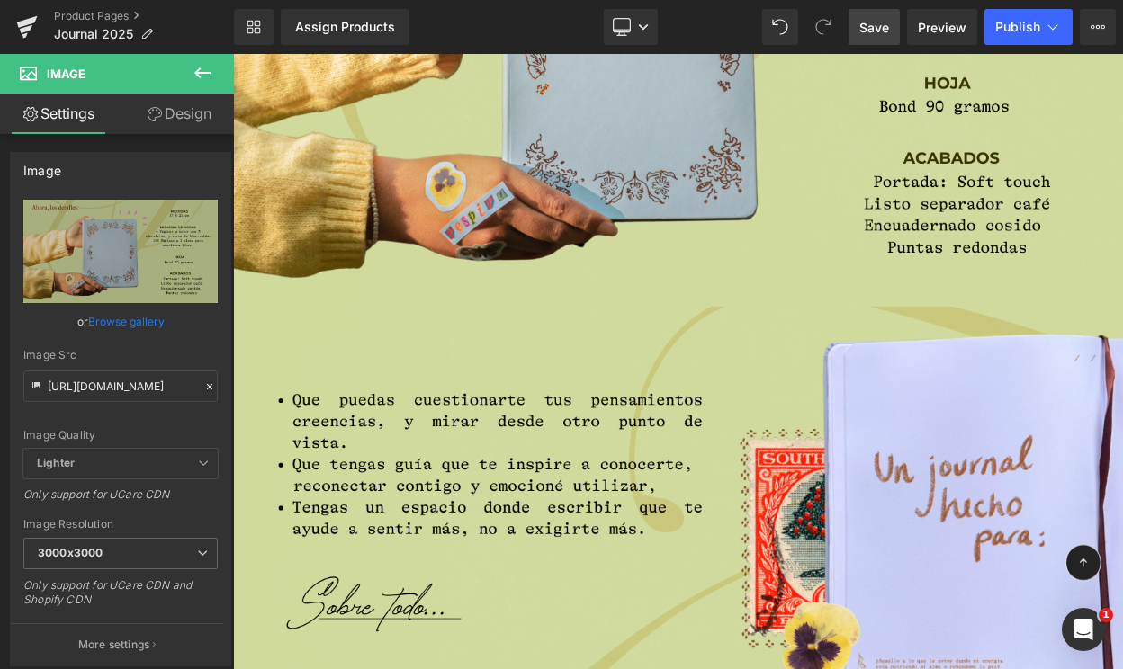
click at [866, 27] on span "Save" at bounding box center [874, 27] width 30 height 19
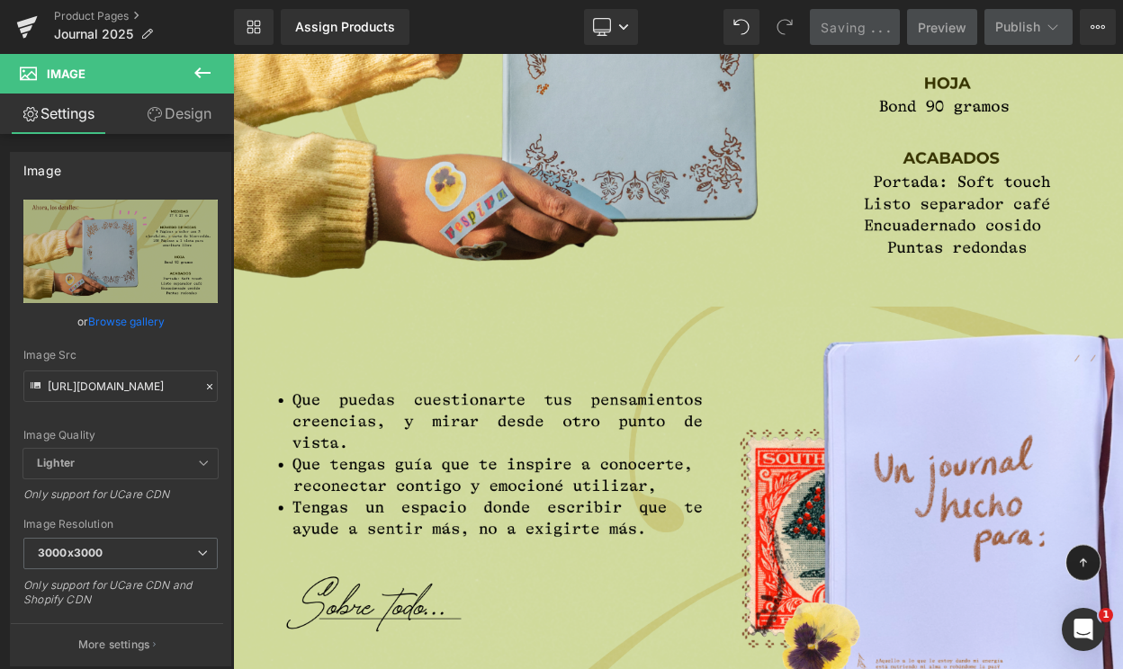
click at [201, 68] on icon at bounding box center [203, 73] width 22 height 22
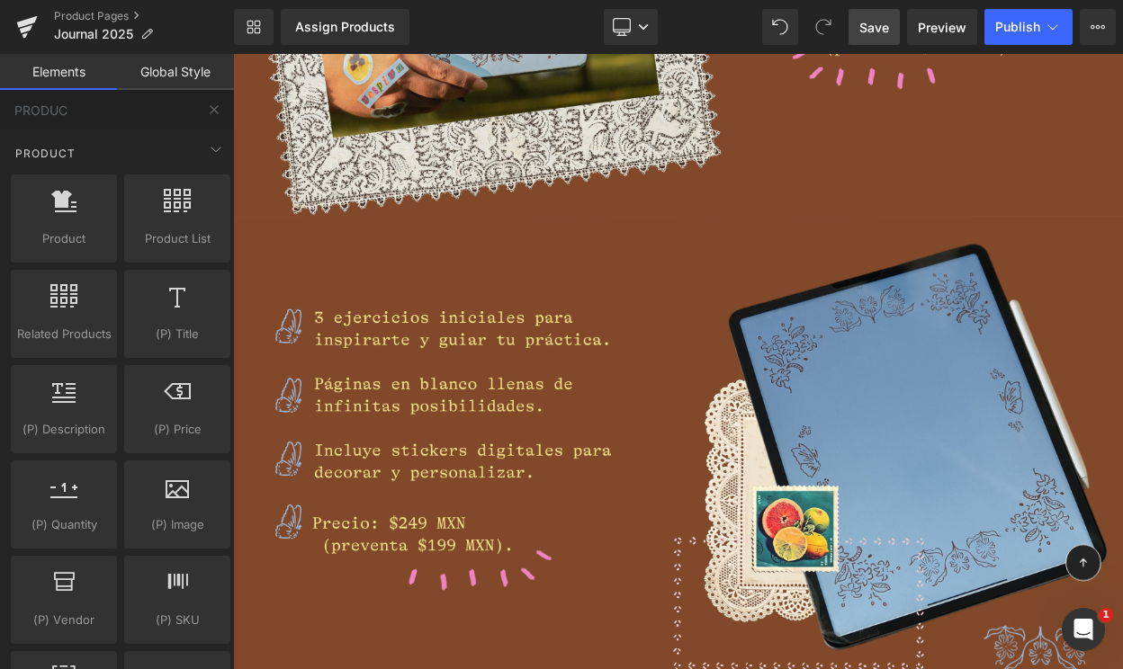
scroll to position [4991, 0]
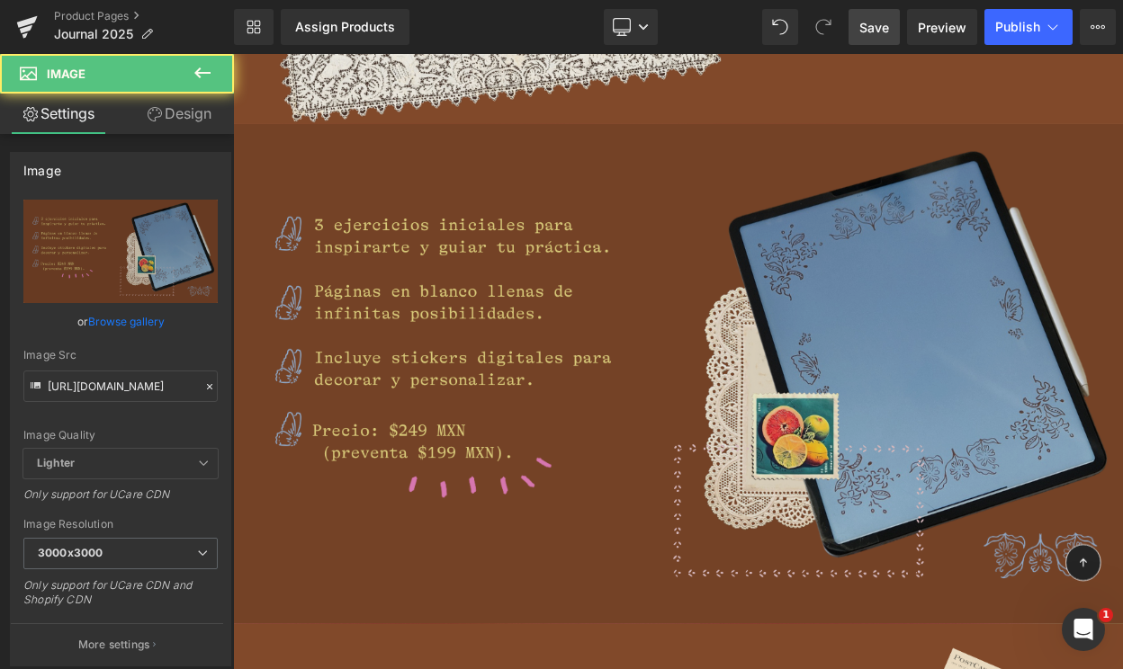
click at [730, 348] on img at bounding box center [777, 446] width 1088 height 612
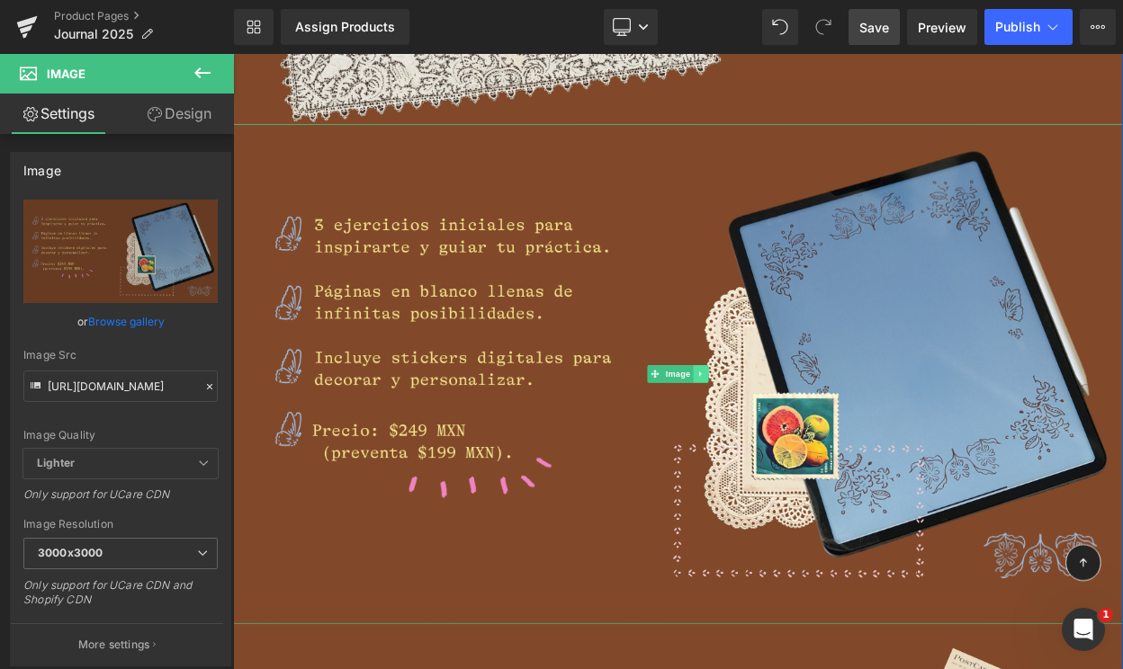
click at [808, 442] on icon at bounding box center [806, 446] width 10 height 11
click at [810, 443] on icon at bounding box center [815, 446] width 10 height 11
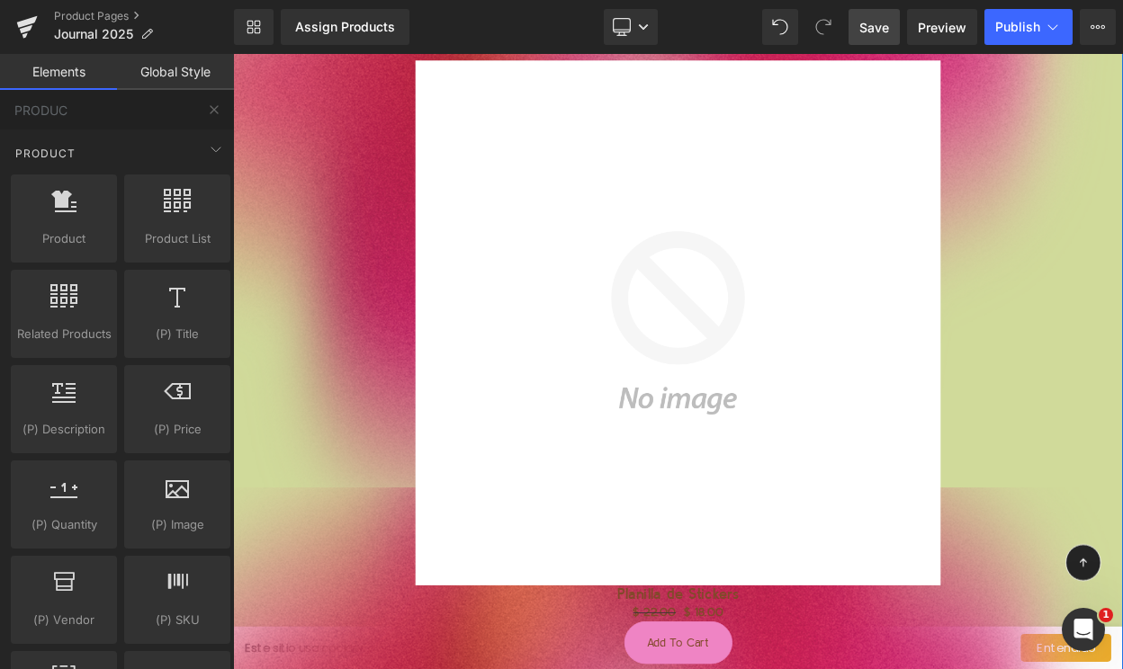
scroll to position [5710, 0]
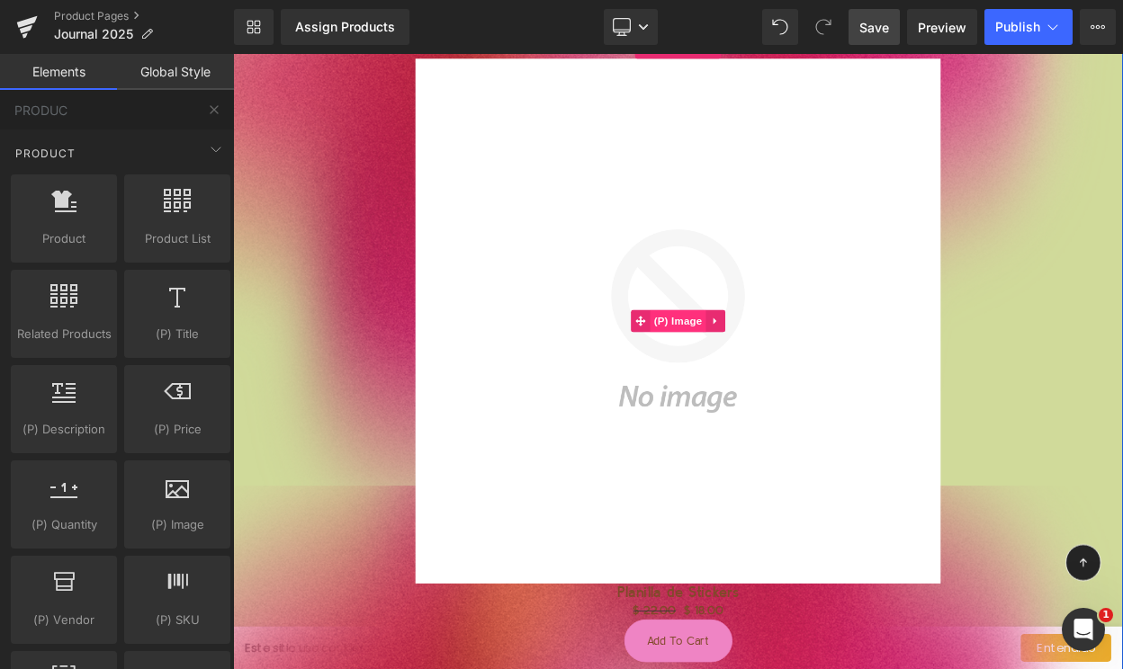
click at [776, 375] on span "(P) Image" at bounding box center [777, 381] width 68 height 27
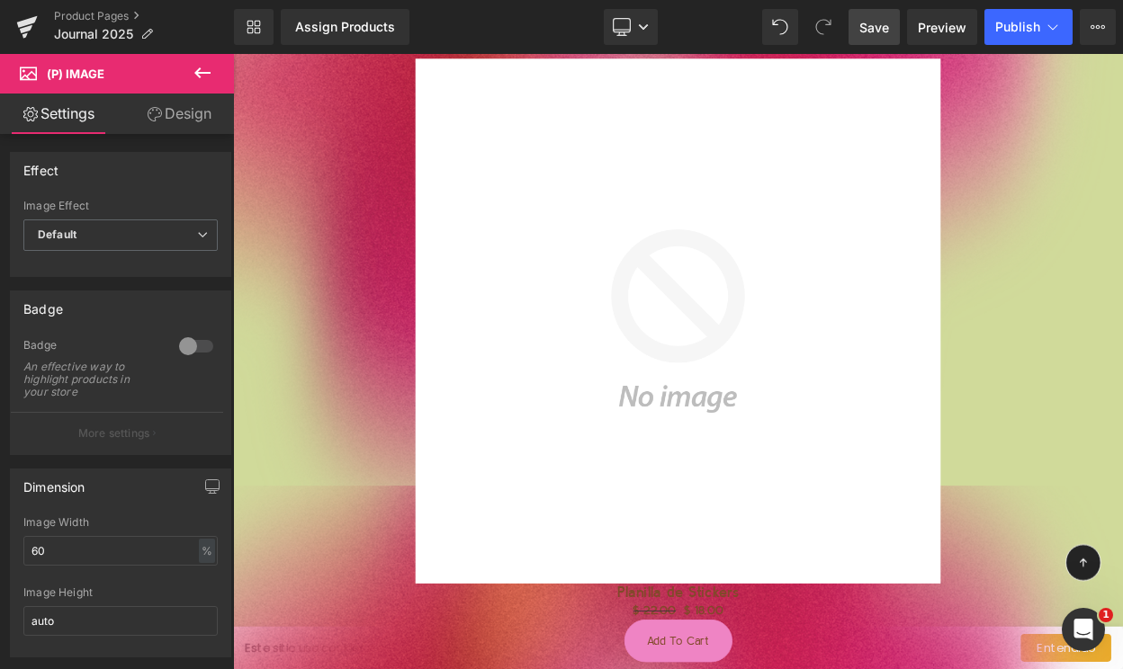
click at [183, 111] on link "Design" at bounding box center [179, 114] width 117 height 40
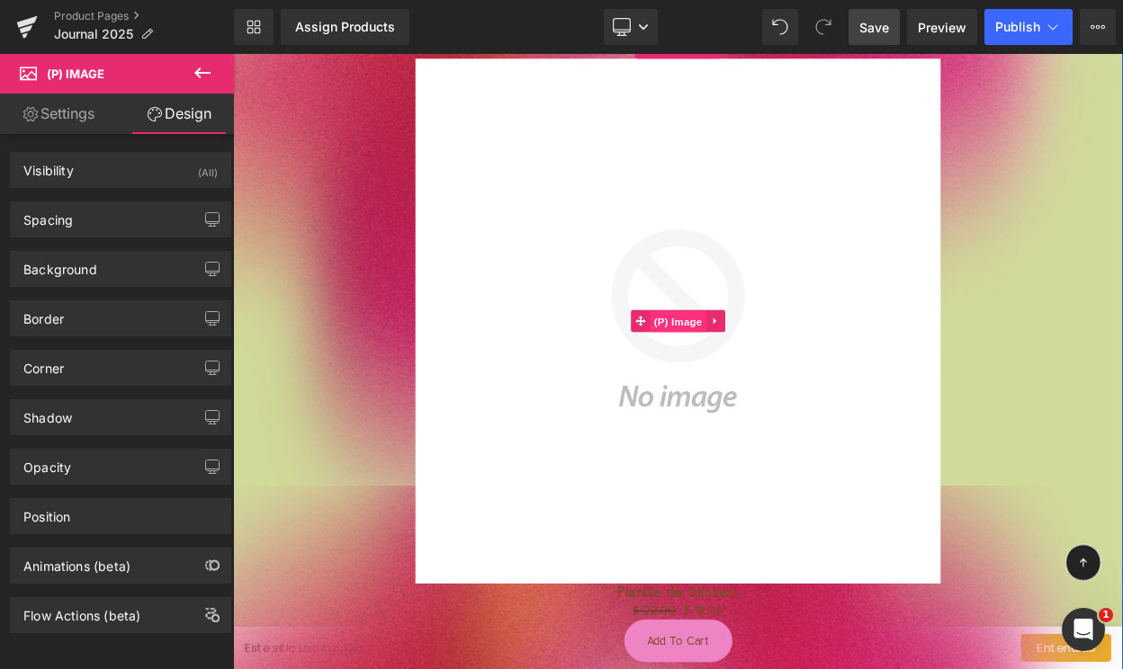
click at [772, 388] on span "(P) Image" at bounding box center [777, 382] width 68 height 27
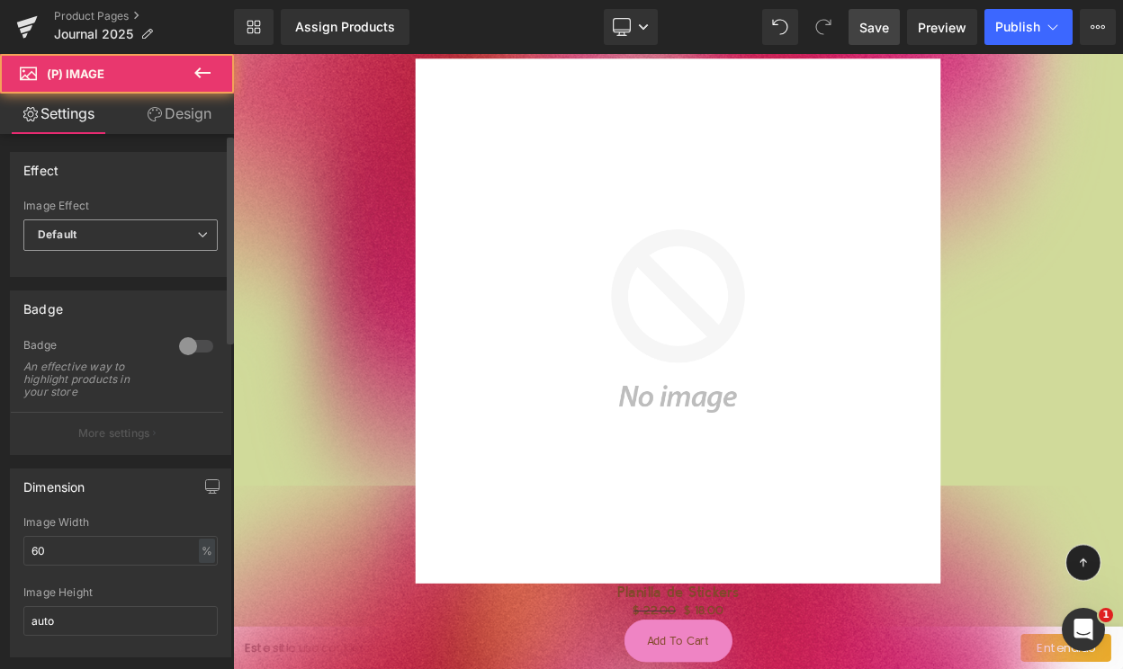
click at [88, 246] on span "Default" at bounding box center [120, 234] width 194 height 31
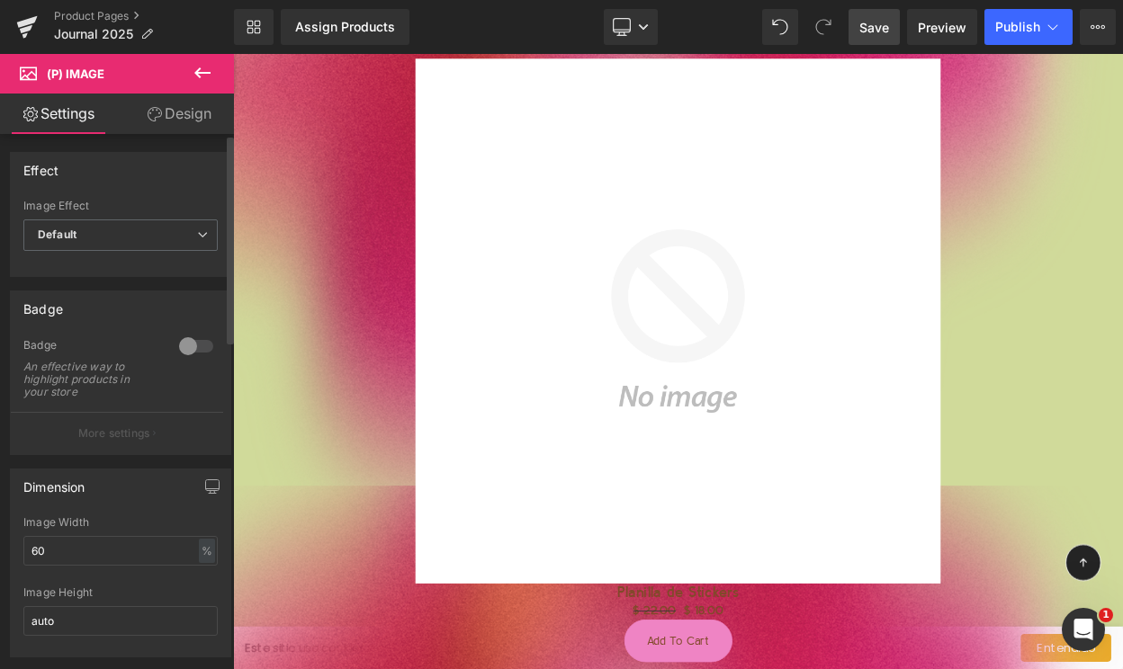
click at [103, 200] on div "Image Effect" at bounding box center [120, 206] width 194 height 13
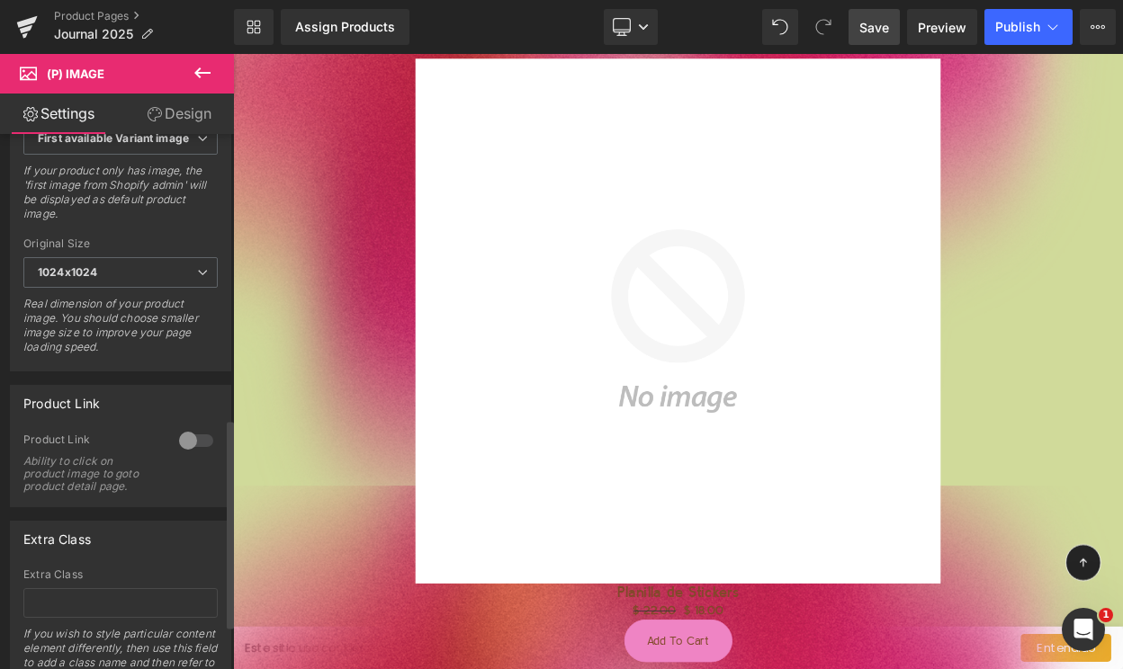
scroll to position [839, 0]
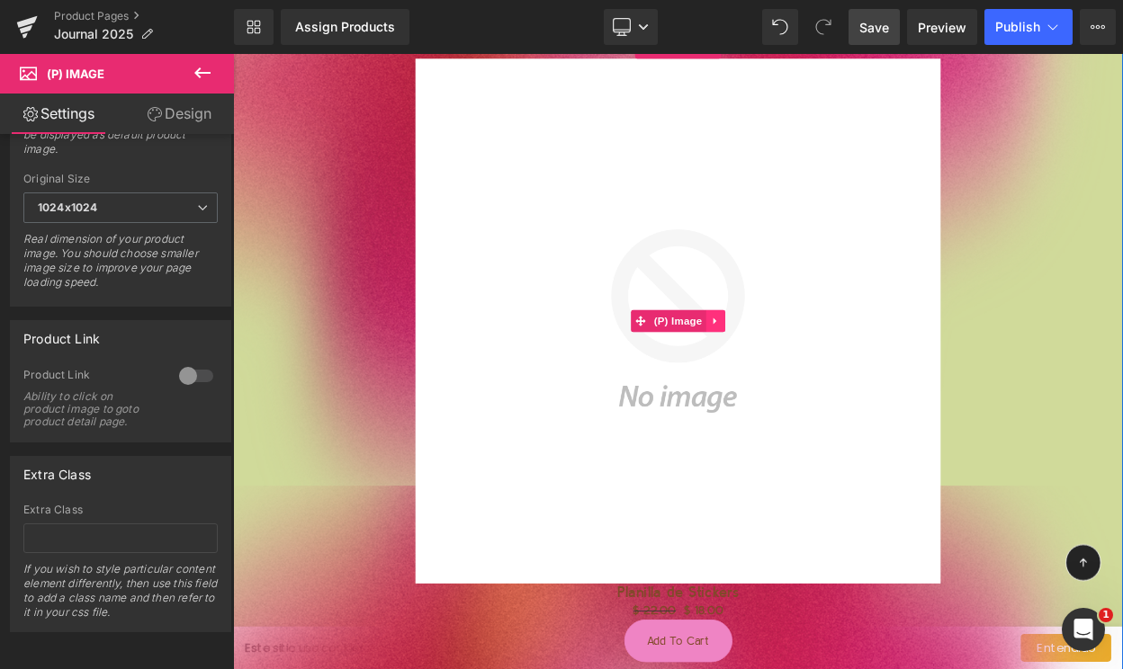
click at [828, 383] on icon at bounding box center [823, 381] width 13 height 13
click at [828, 380] on icon at bounding box center [834, 381] width 13 height 13
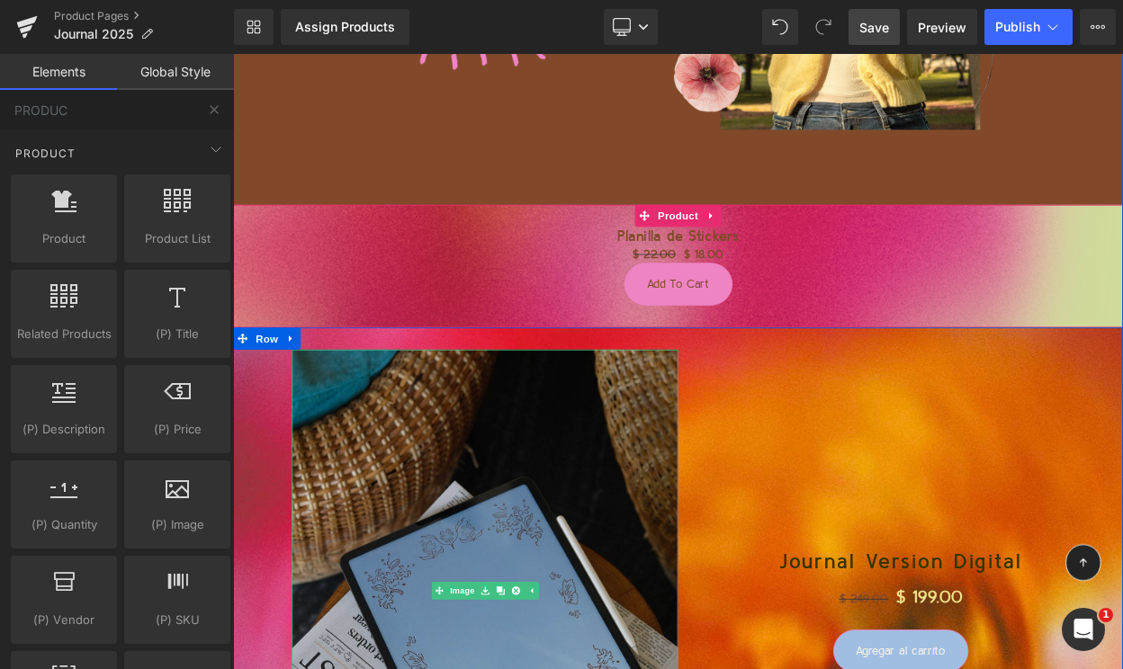
scroll to position [5421, 0]
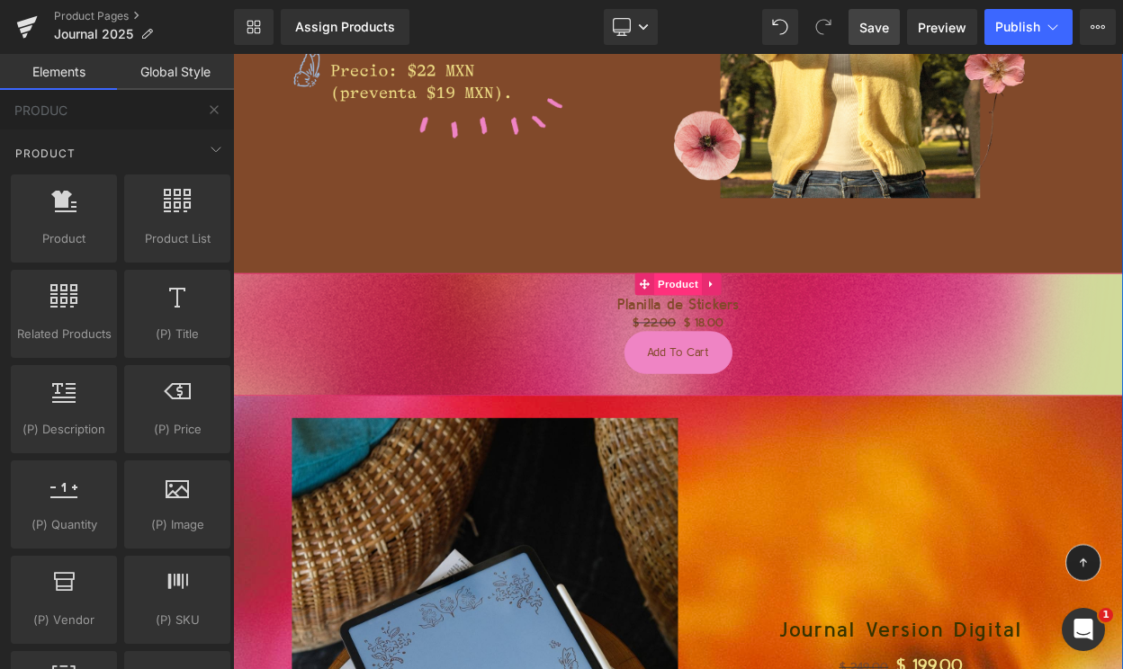
click at [781, 336] on span "Product" at bounding box center [777, 335] width 58 height 27
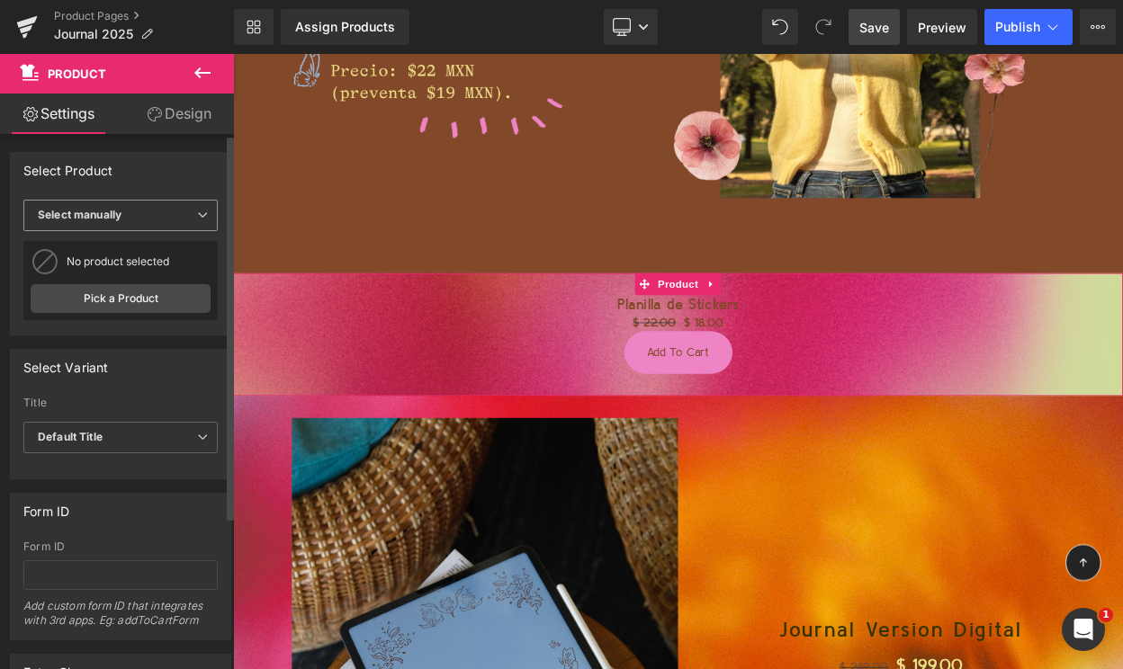
click at [178, 211] on span "Select manually" at bounding box center [120, 215] width 194 height 31
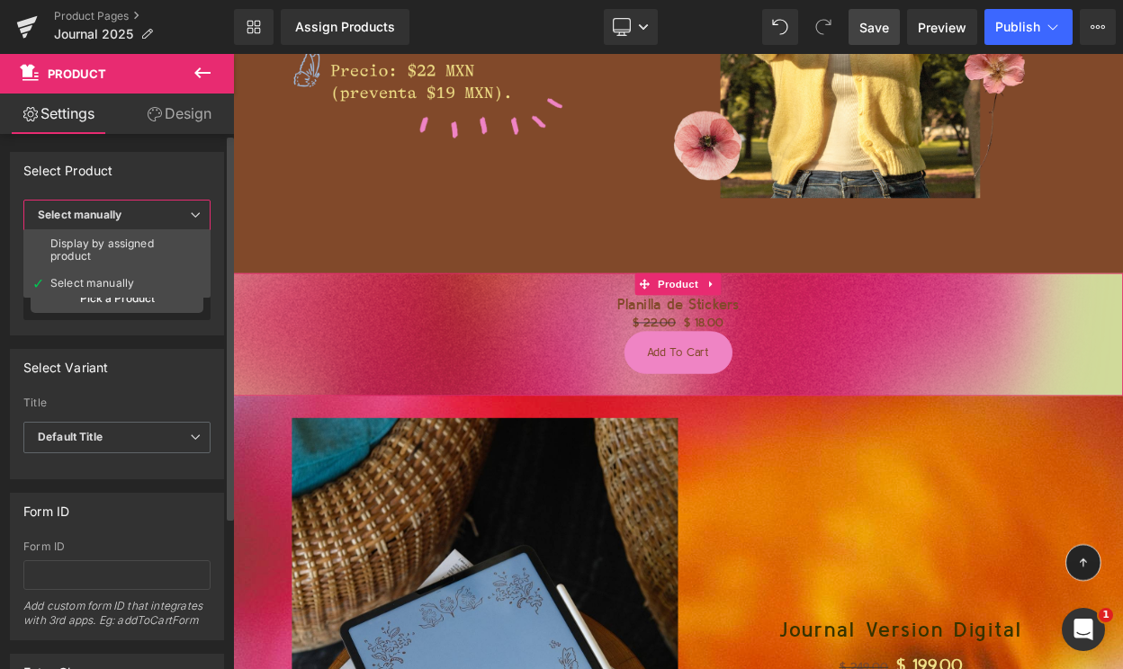
click at [148, 170] on div "Select Product" at bounding box center [117, 170] width 212 height 34
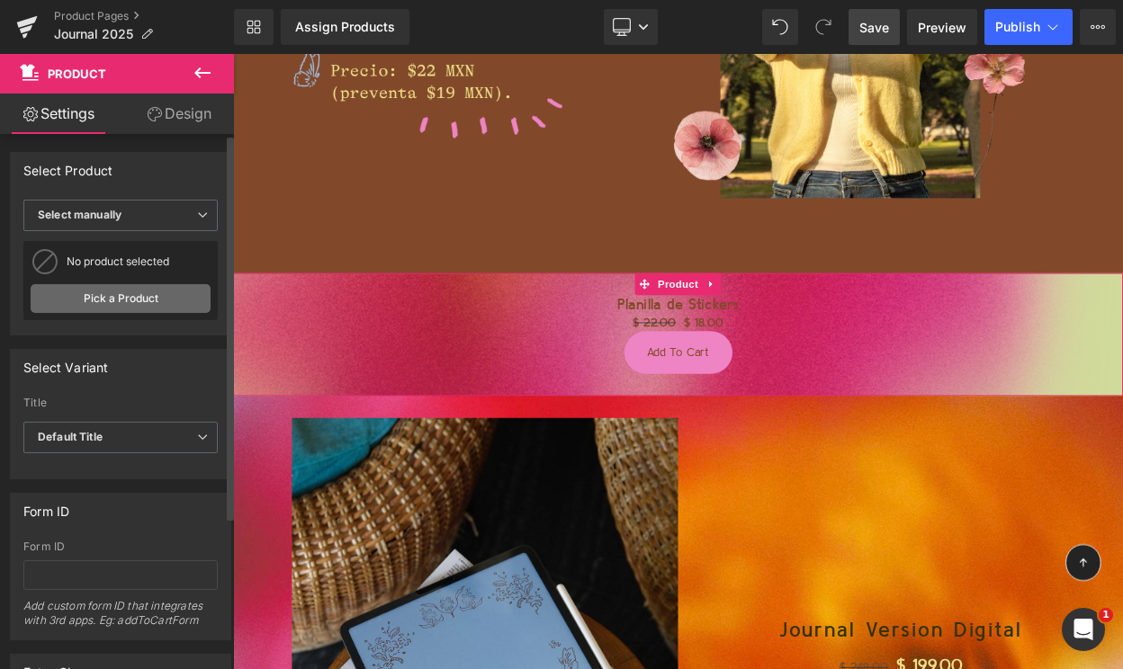
click at [136, 311] on link "Pick a Product" at bounding box center [121, 298] width 180 height 29
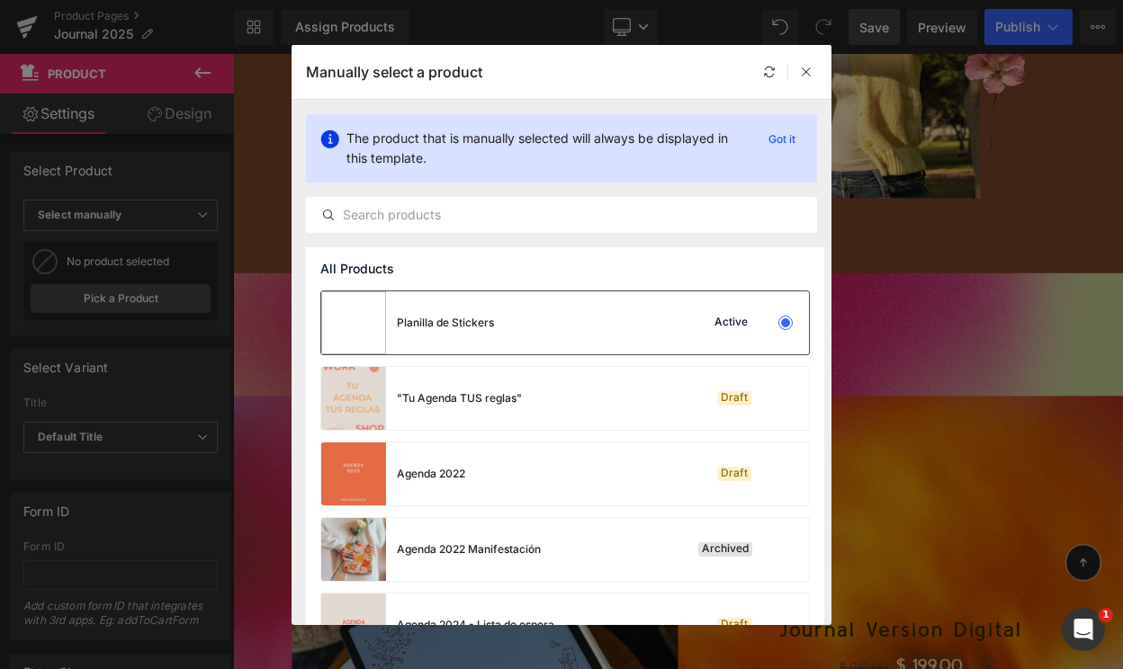
click at [375, 310] on img at bounding box center [353, 322] width 65 height 63
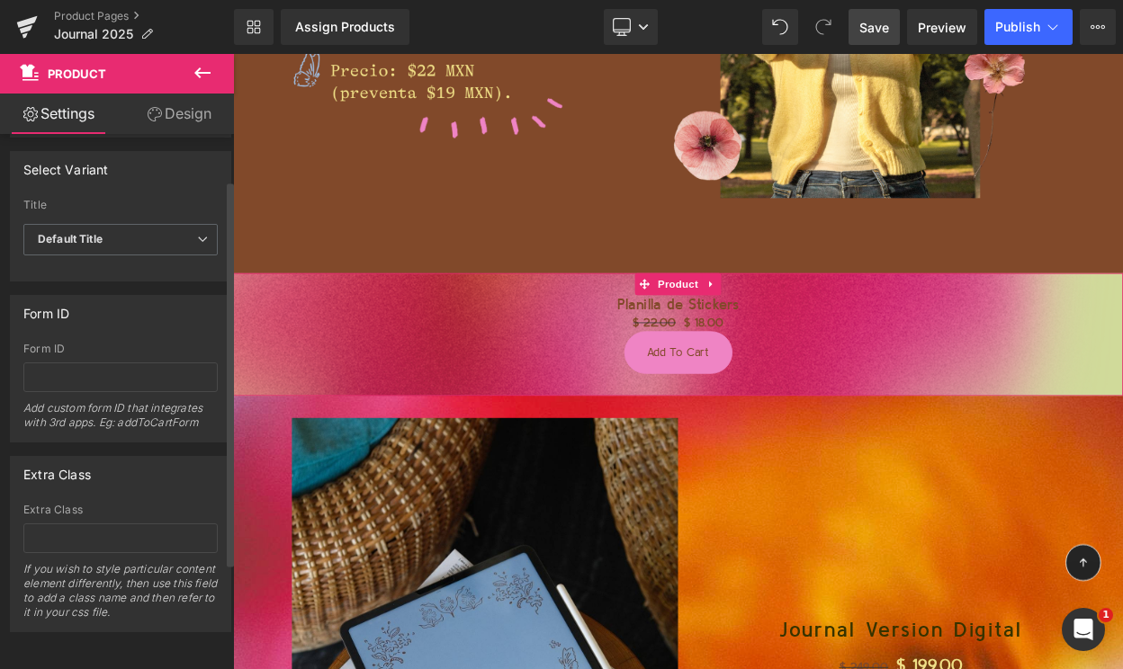
scroll to position [210, 0]
click at [178, 121] on link "Design" at bounding box center [179, 114] width 117 height 40
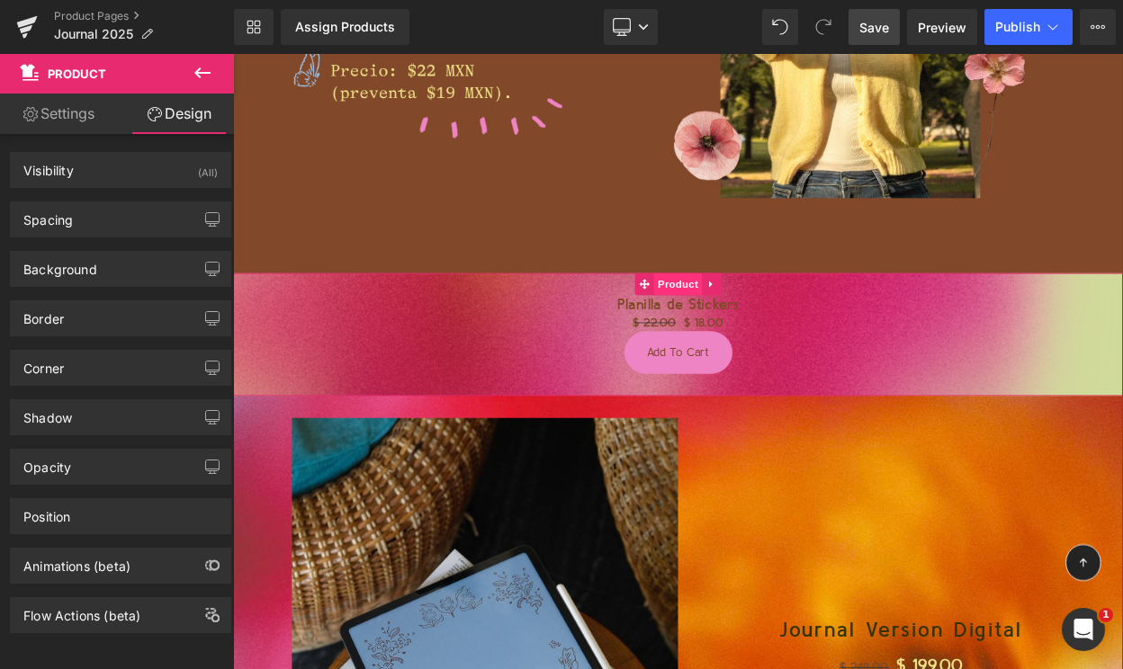
click at [789, 337] on span "Product" at bounding box center [777, 335] width 58 height 27
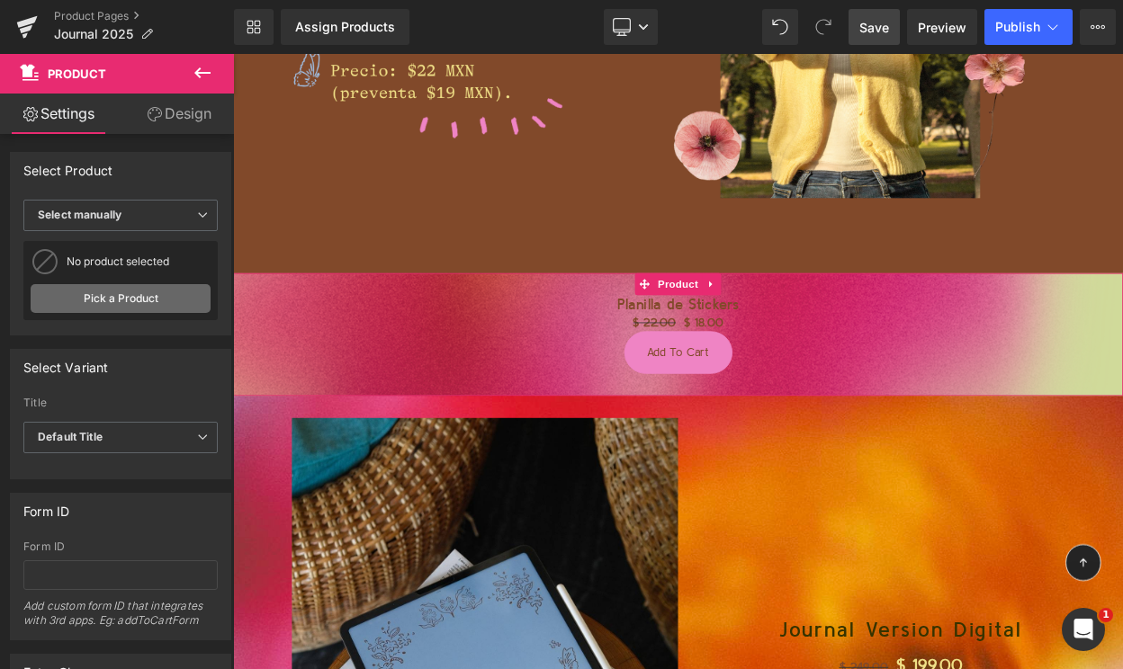
click at [167, 301] on link "Pick a Product" at bounding box center [121, 298] width 180 height 29
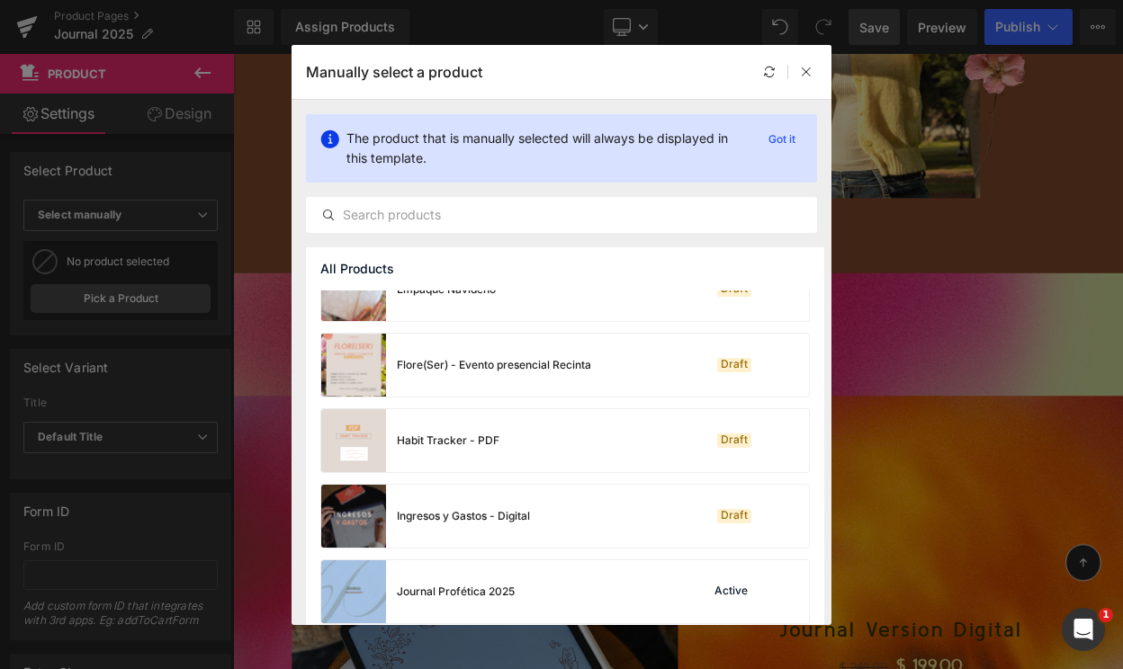
scroll to position [0, 0]
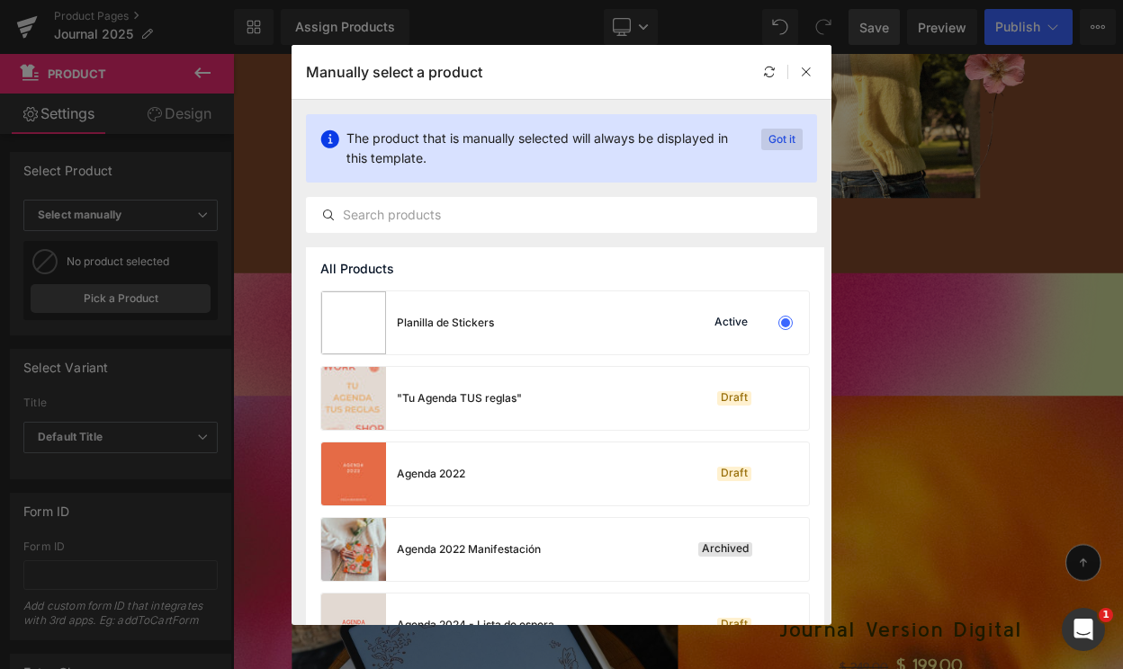
click at [780, 137] on p "Got it" at bounding box center [781, 140] width 41 height 22
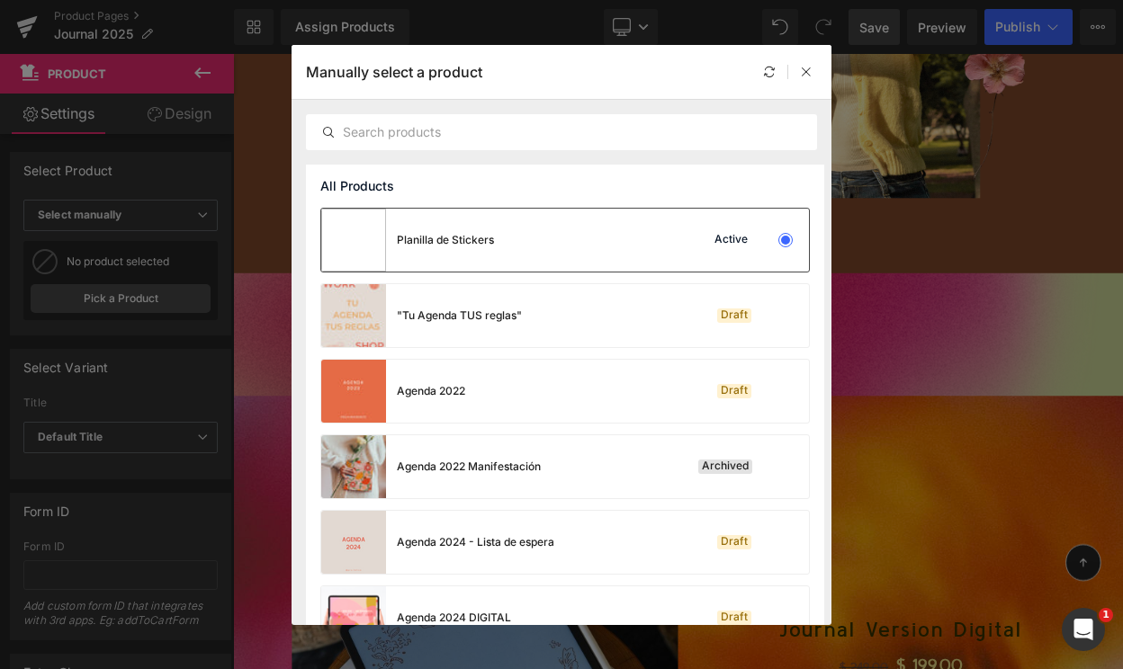
click at [661, 244] on div "Planilla de Stickers Active" at bounding box center [565, 240] width 488 height 63
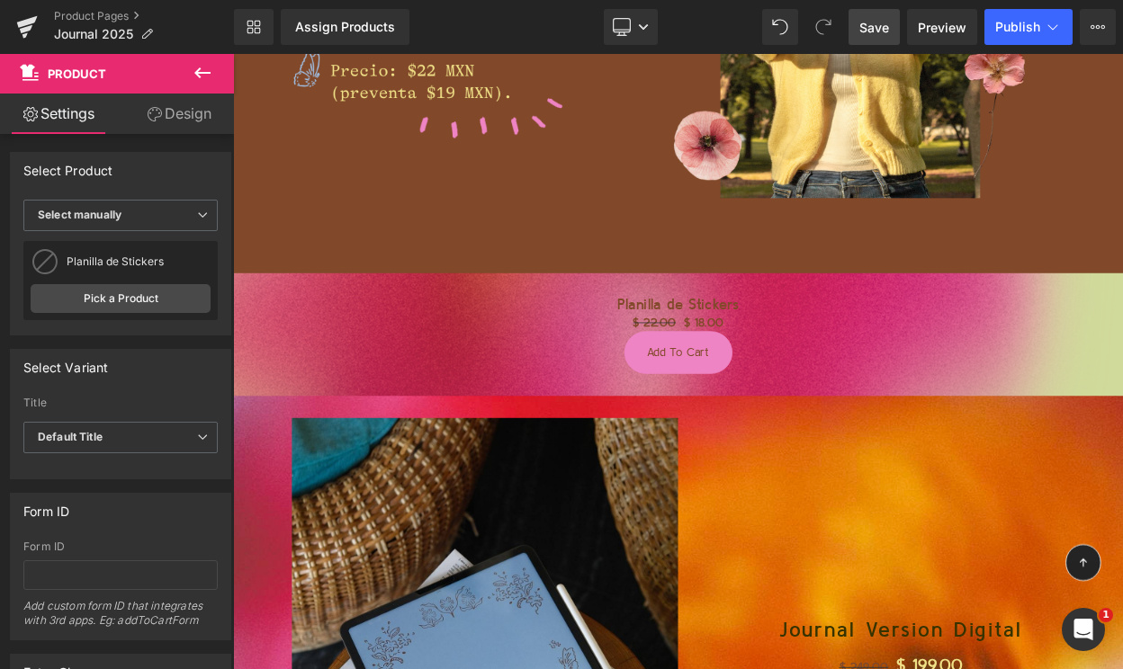
click at [872, 28] on span "Save" at bounding box center [874, 27] width 30 height 19
click at [819, 333] on icon at bounding box center [818, 335] width 13 height 13
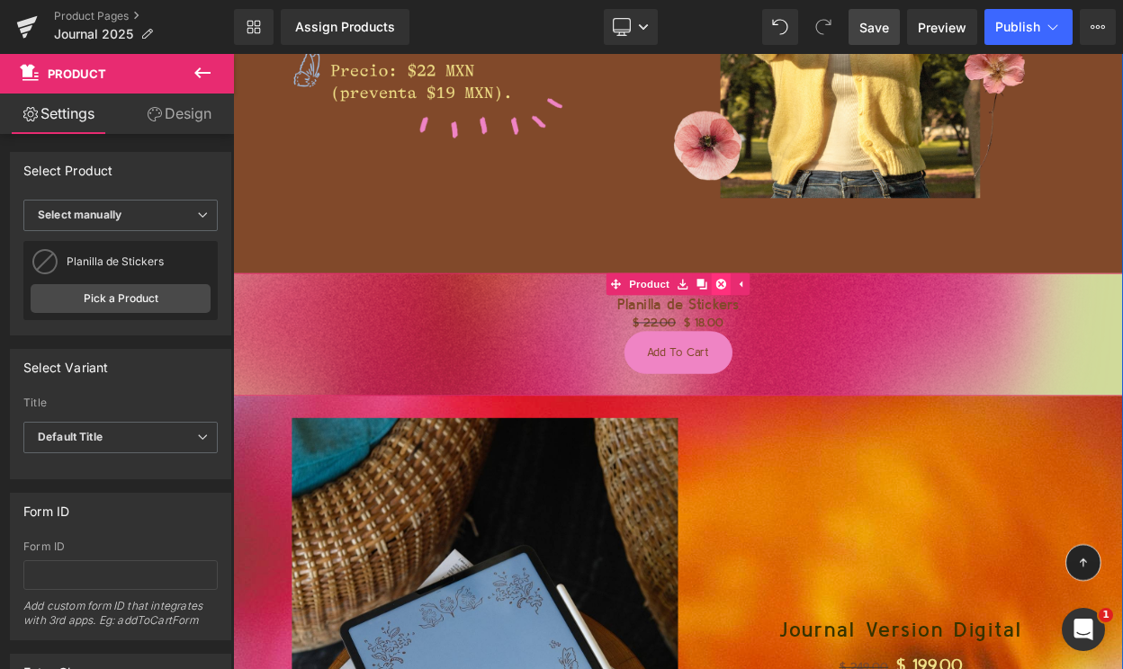
click at [828, 335] on icon at bounding box center [830, 335] width 13 height 13
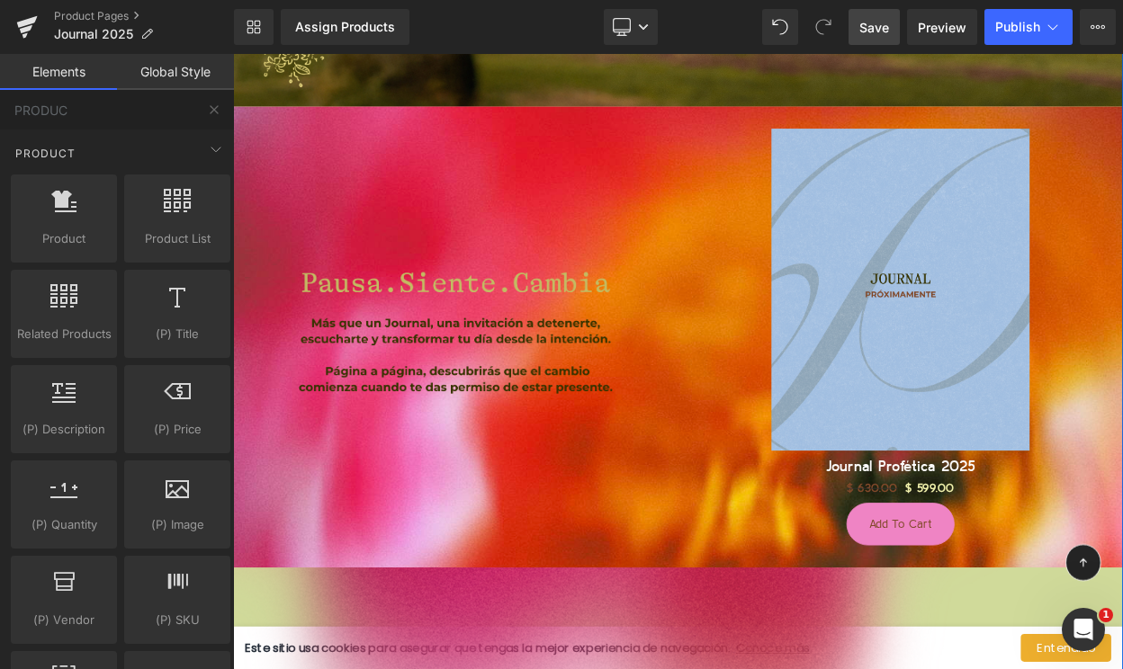
scroll to position [1542, 0]
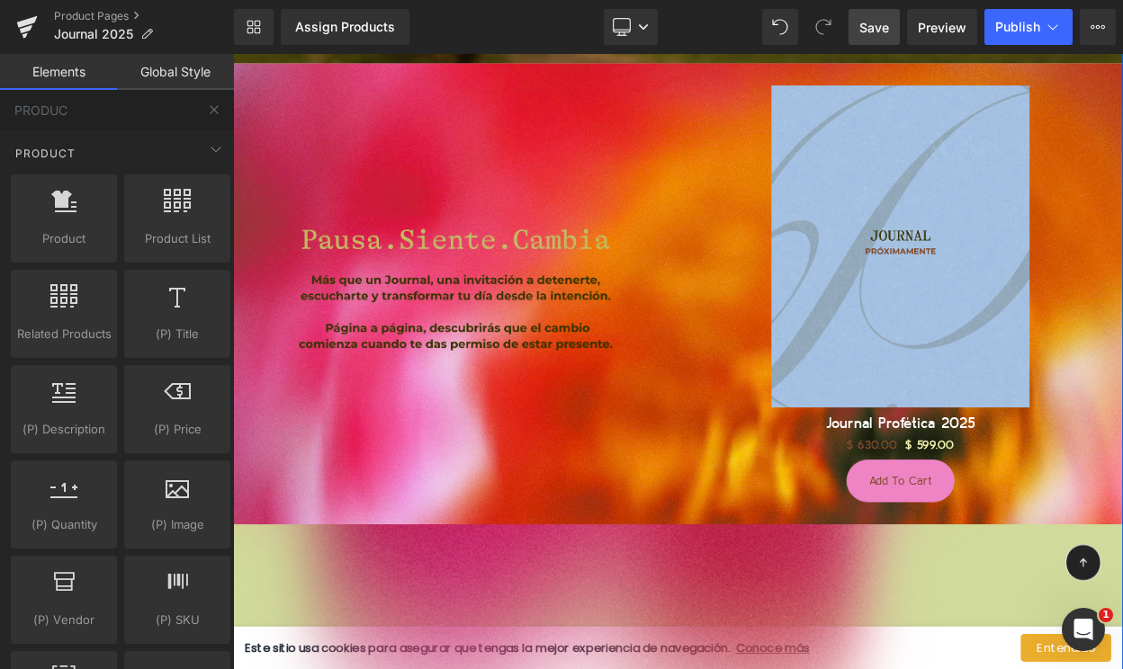
click at [1042, 284] on div "Sale Off (P) Image" at bounding box center [1049, 290] width 526 height 395
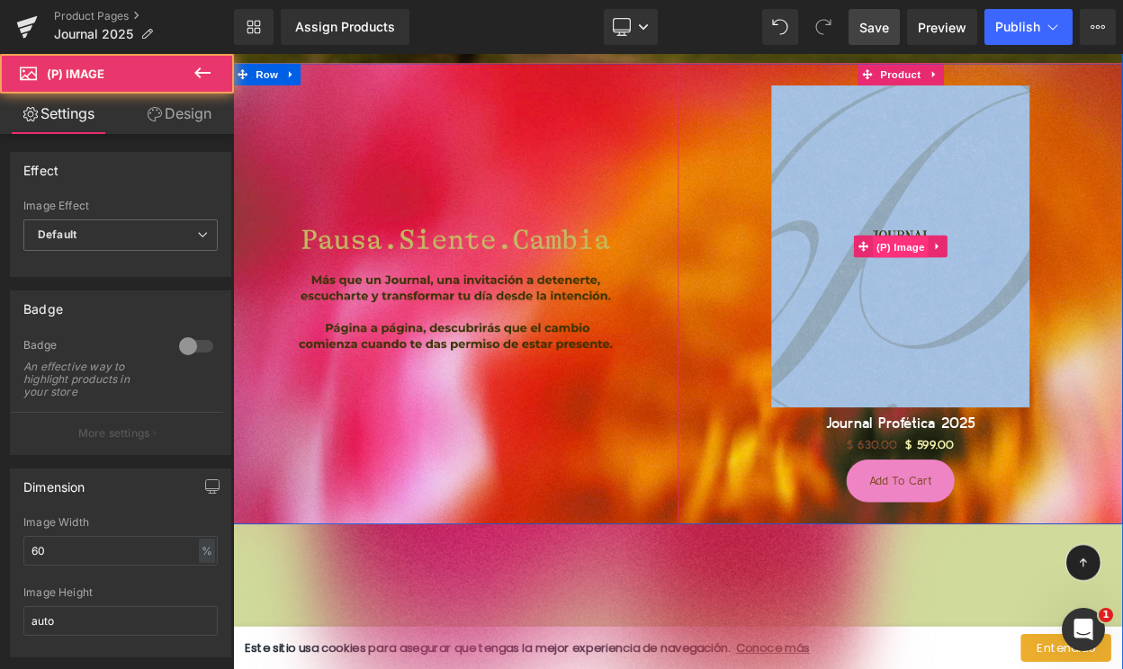
click at [1045, 288] on span "(P) Image" at bounding box center [1050, 290] width 68 height 27
click at [1065, 296] on span "(P) Image" at bounding box center [1050, 290] width 68 height 27
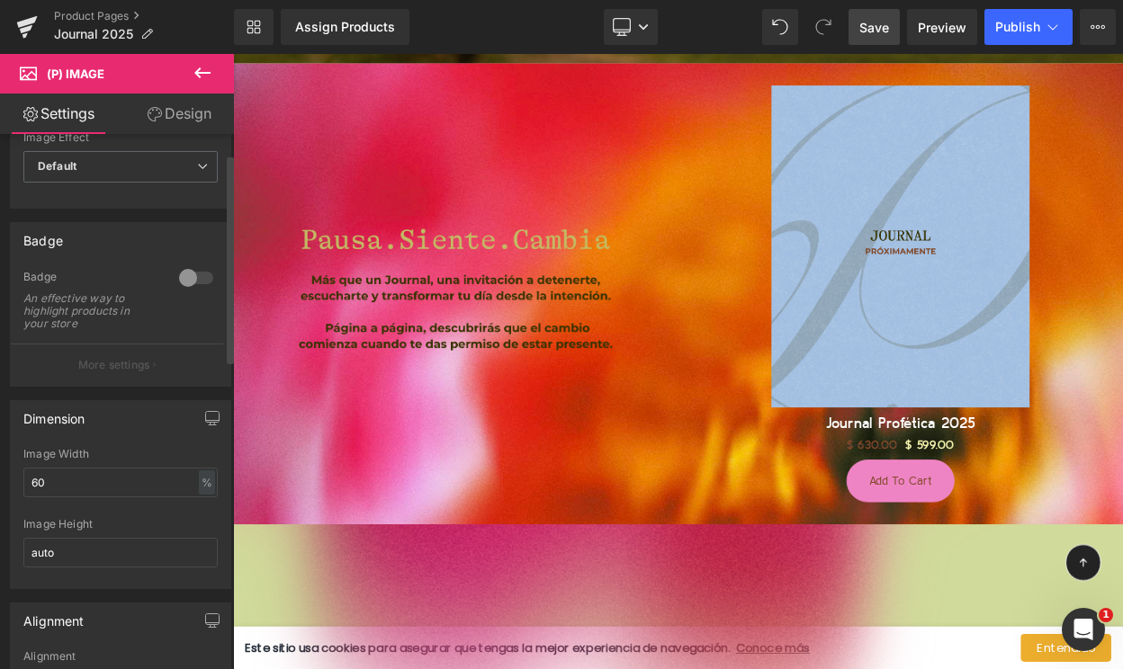
scroll to position [69, 0]
click at [125, 172] on span "Default" at bounding box center [120, 165] width 194 height 31
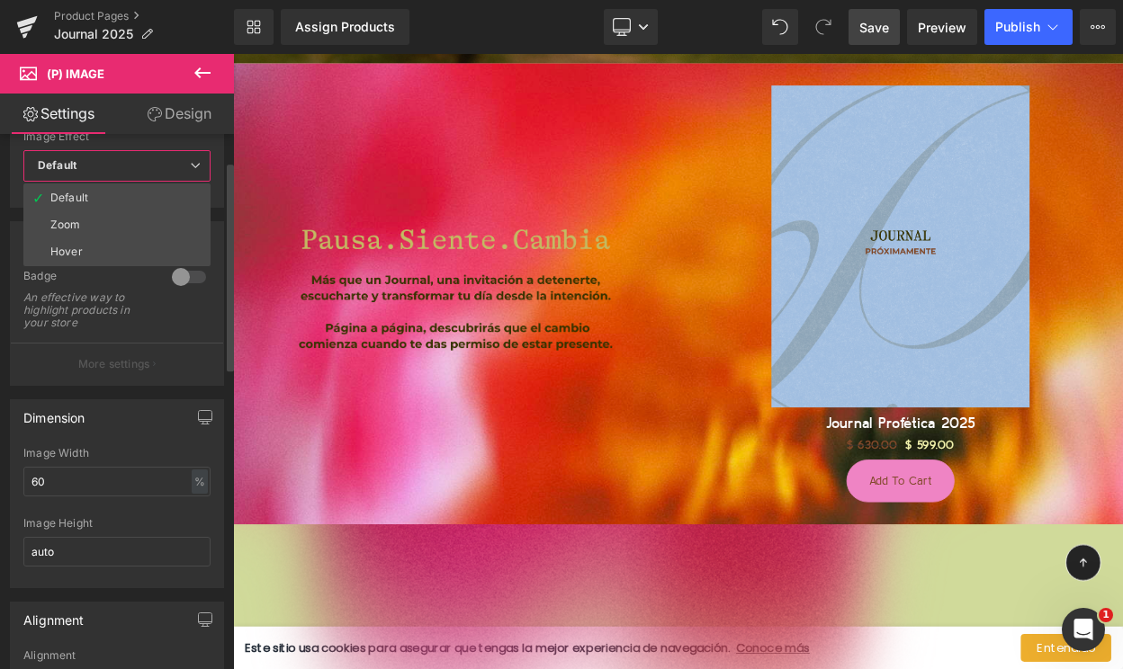
click at [125, 169] on span "Default" at bounding box center [116, 165] width 187 height 31
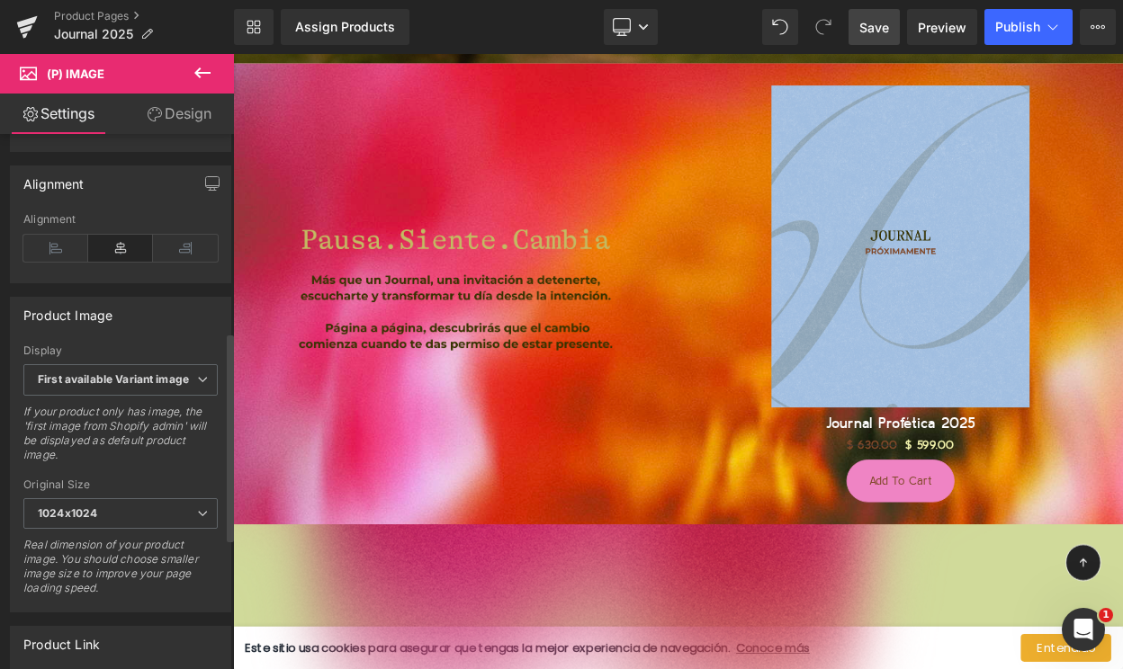
scroll to position [507, 0]
click at [125, 386] on span "First available Variant image" at bounding box center [120, 377] width 194 height 31
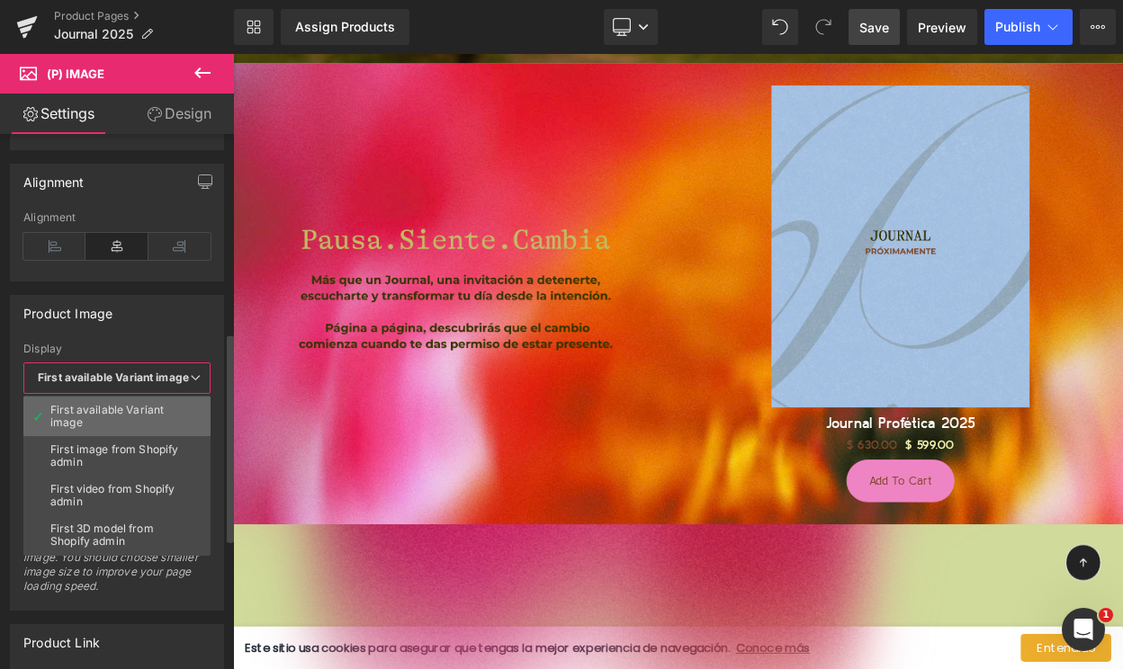
click at [114, 426] on div "First available Variant image" at bounding box center [116, 416] width 133 height 25
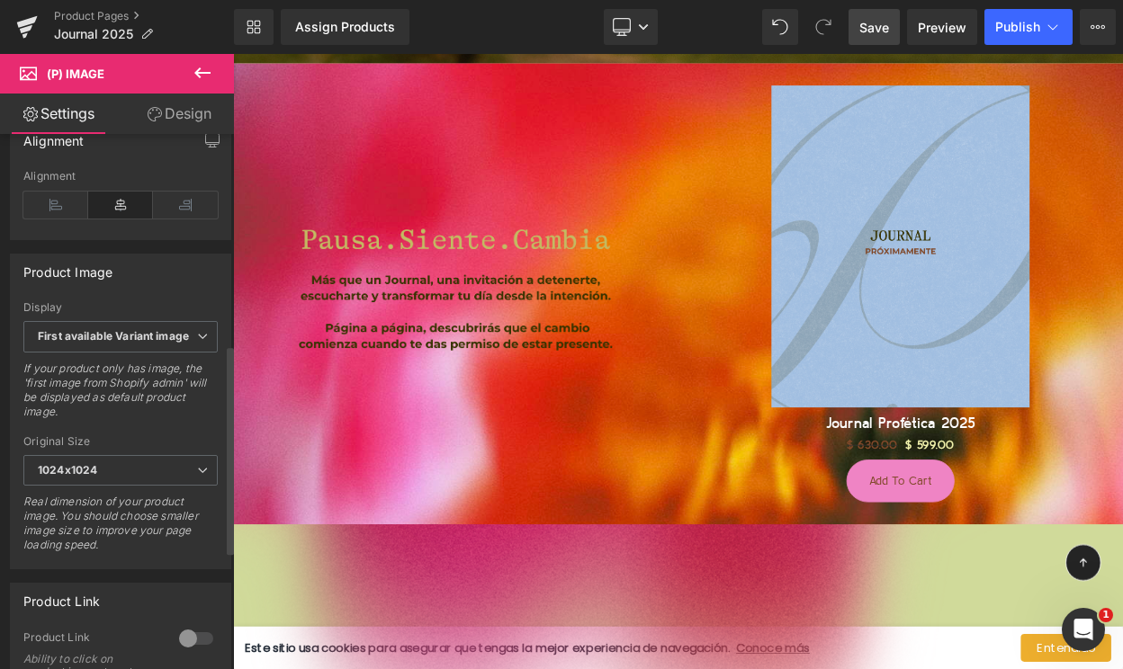
scroll to position [550, 0]
click at [863, 27] on span "Save" at bounding box center [874, 27] width 30 height 19
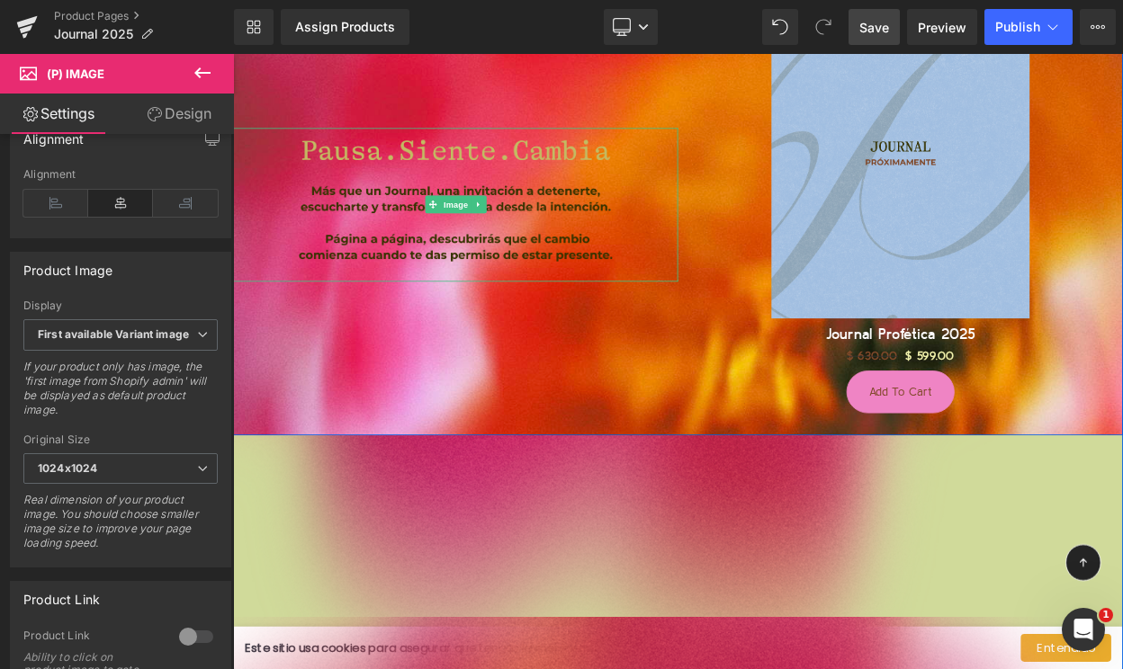
scroll to position [1661, 0]
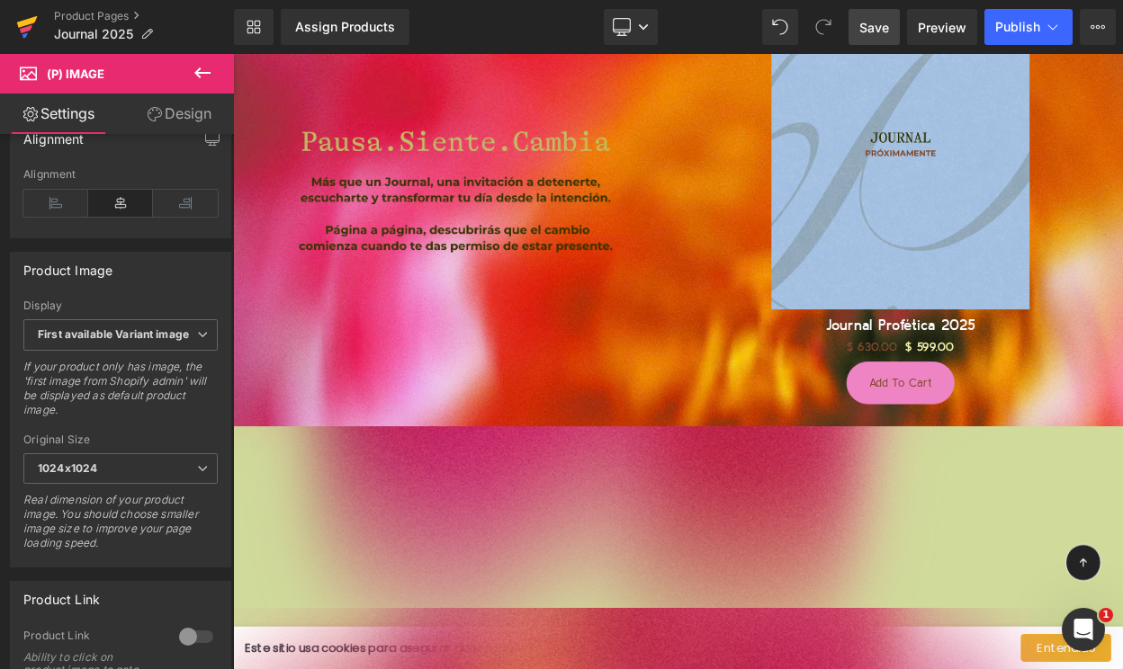
click at [30, 23] on icon at bounding box center [27, 22] width 21 height 12
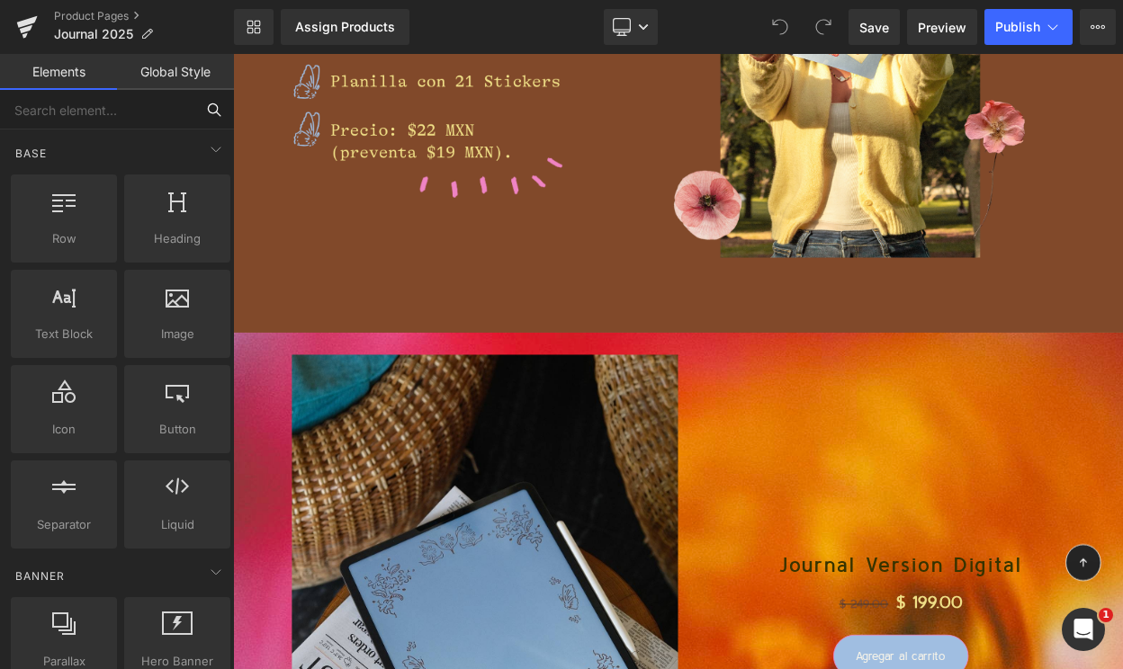
click at [80, 103] on input "text" at bounding box center [97, 110] width 194 height 40
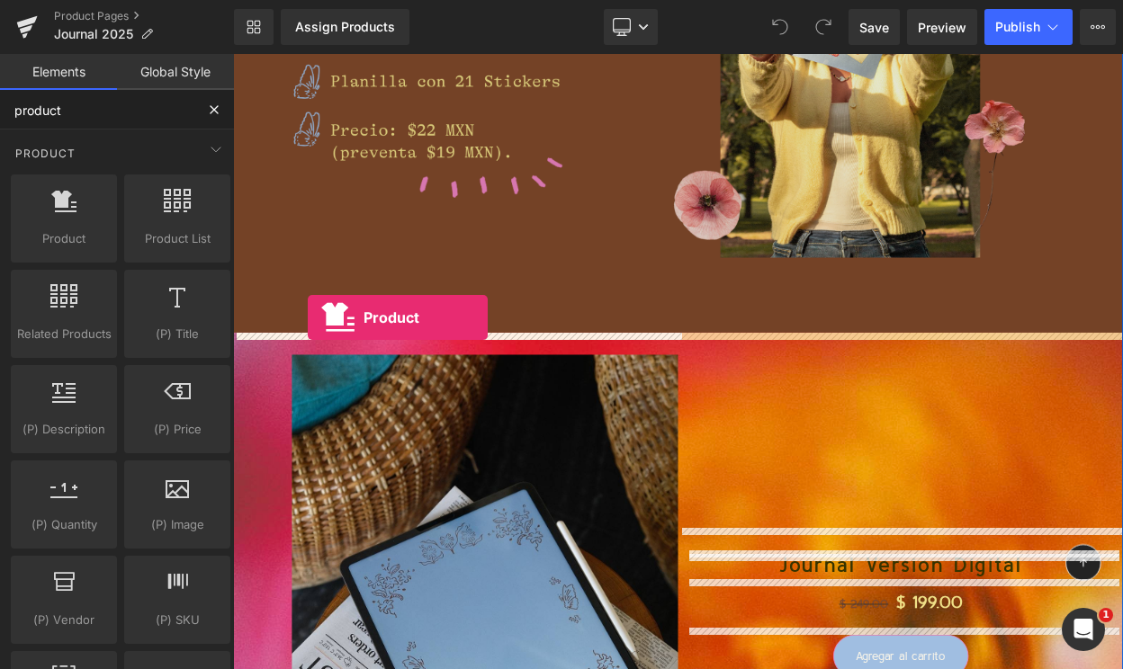
drag, startPoint x: 290, startPoint y: 282, endPoint x: 325, endPoint y: 376, distance: 100.7
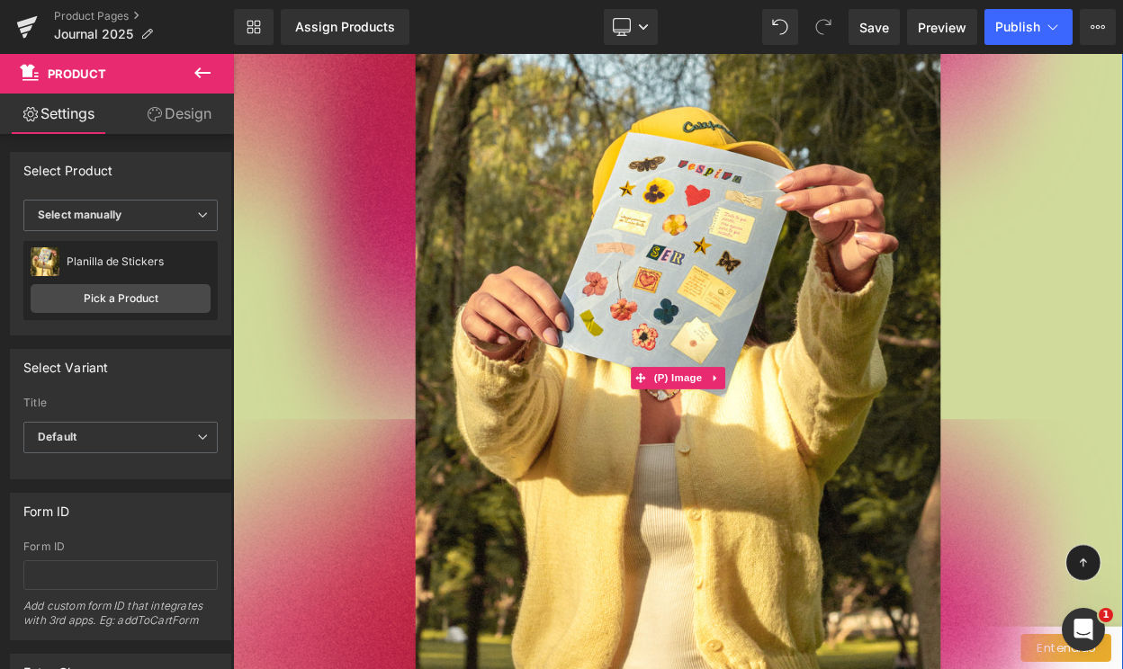
scroll to position [5841, 0]
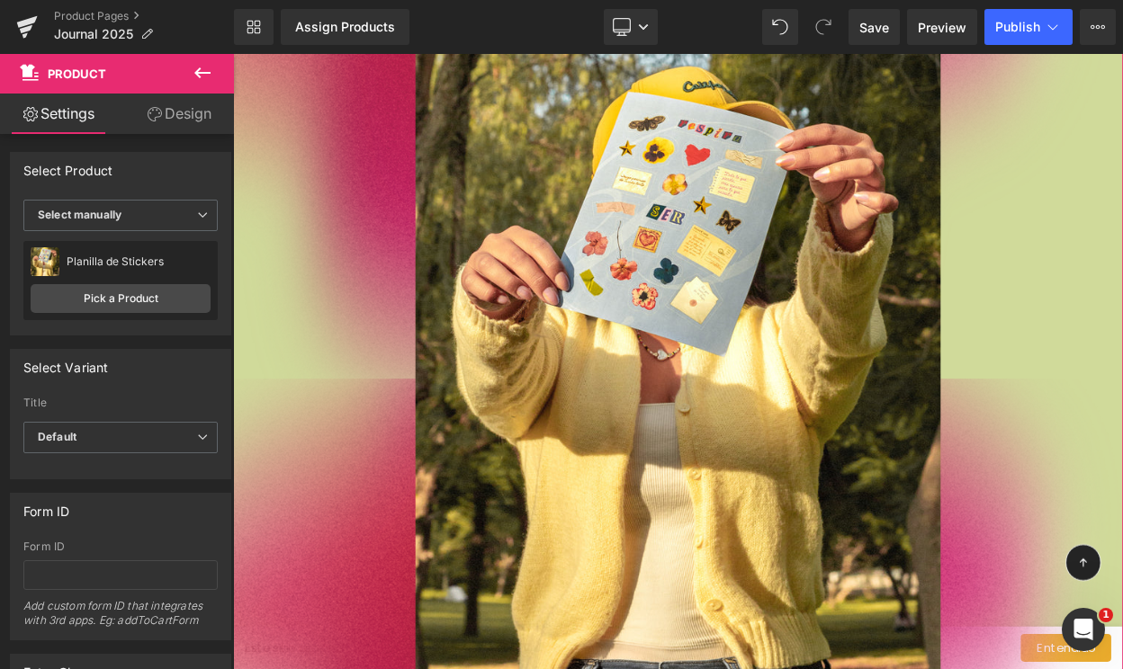
click at [171, 115] on link "Design" at bounding box center [179, 114] width 117 height 40
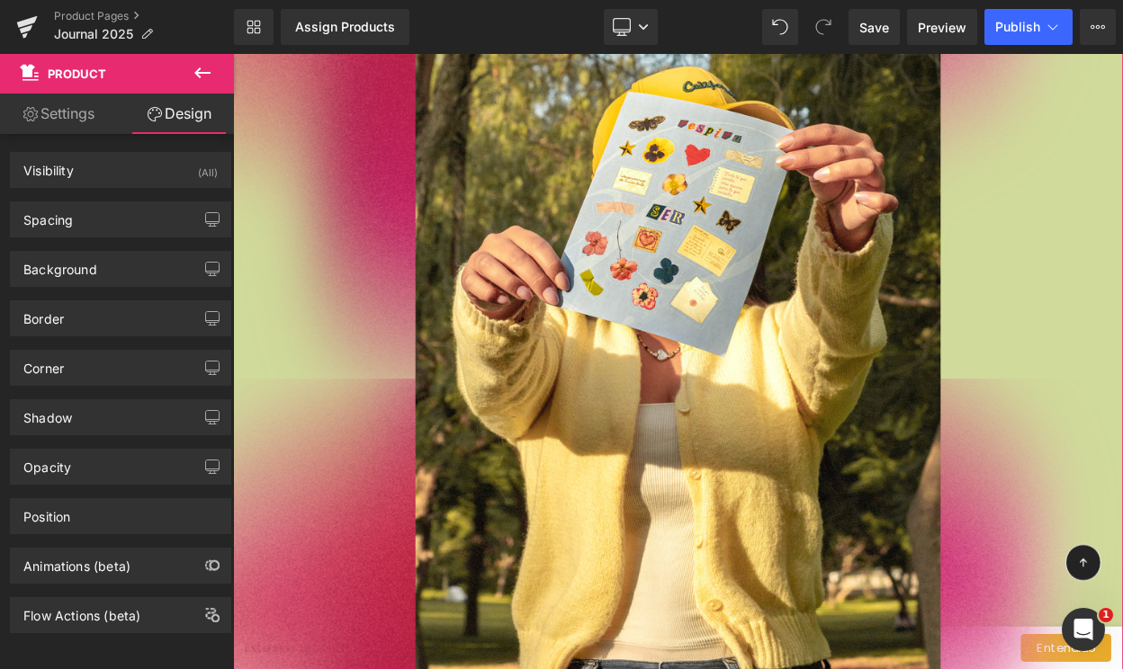
click at [69, 102] on link "Settings" at bounding box center [58, 114] width 117 height 40
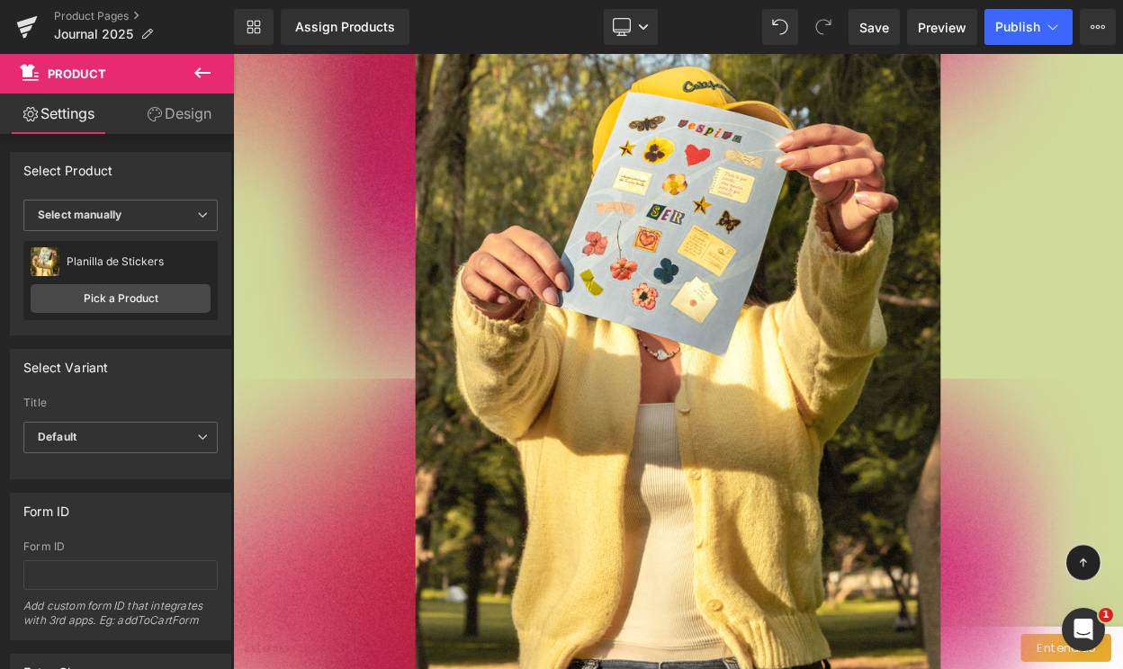
click at [187, 72] on button at bounding box center [202, 74] width 63 height 40
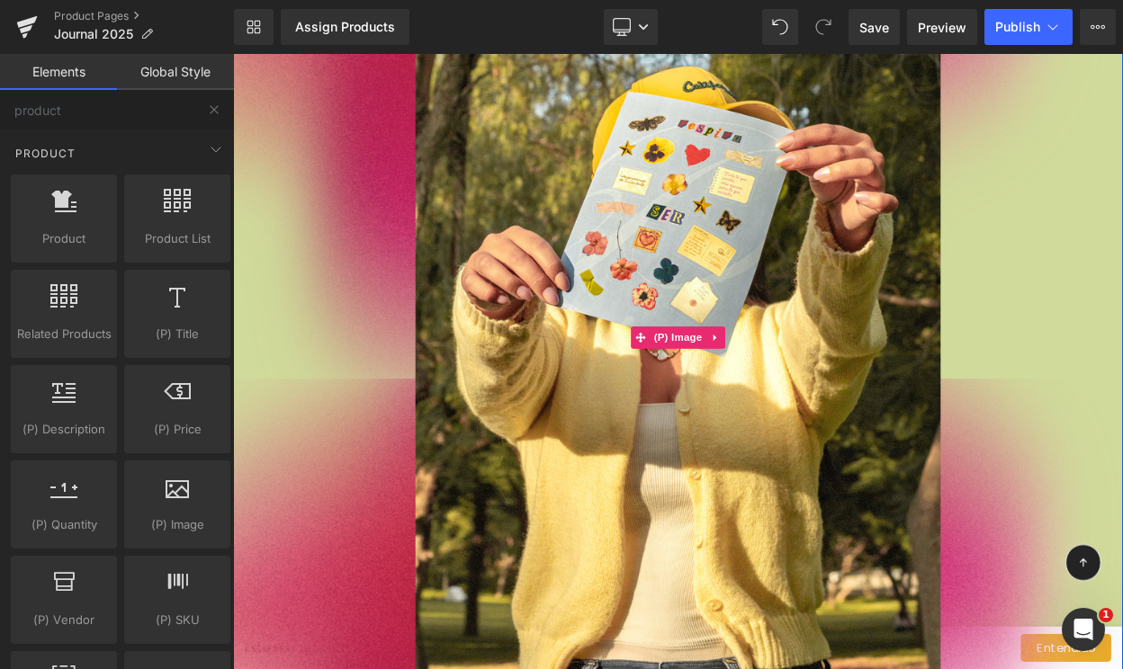
scroll to position [5514, 0]
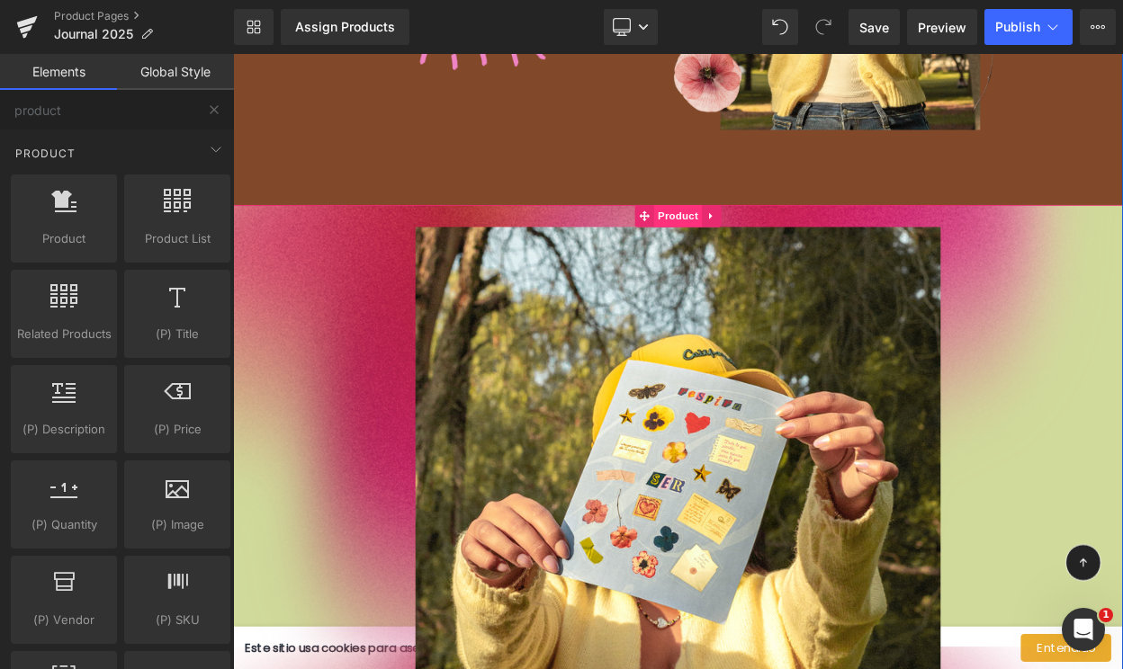
click at [777, 246] on span "Product" at bounding box center [777, 251] width 58 height 27
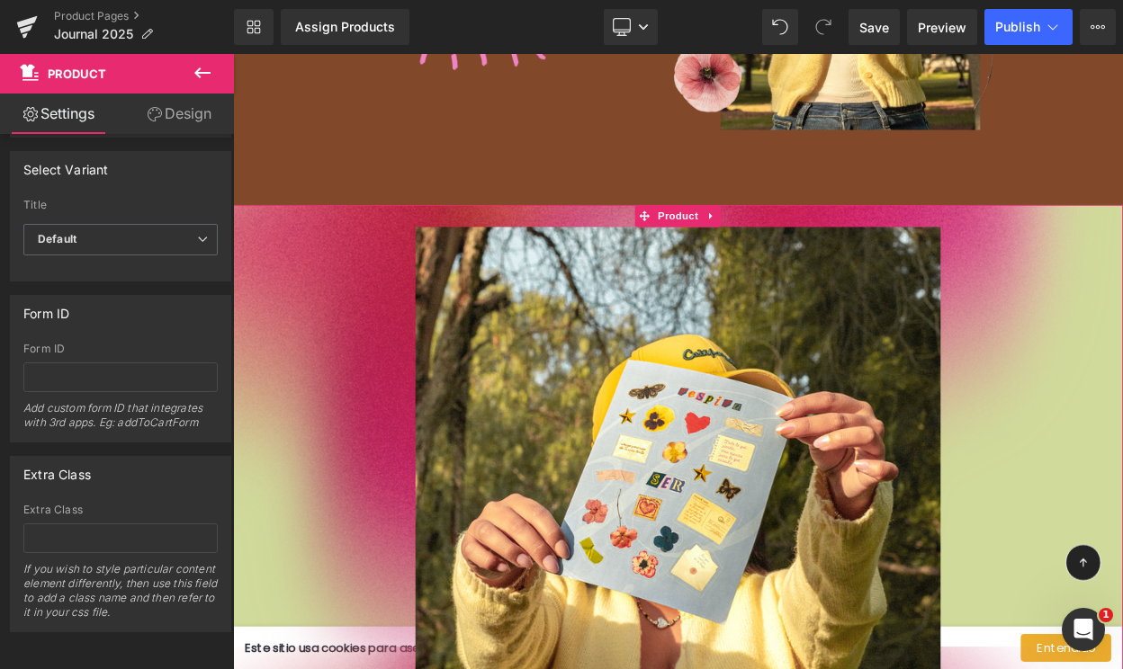
scroll to position [0, 0]
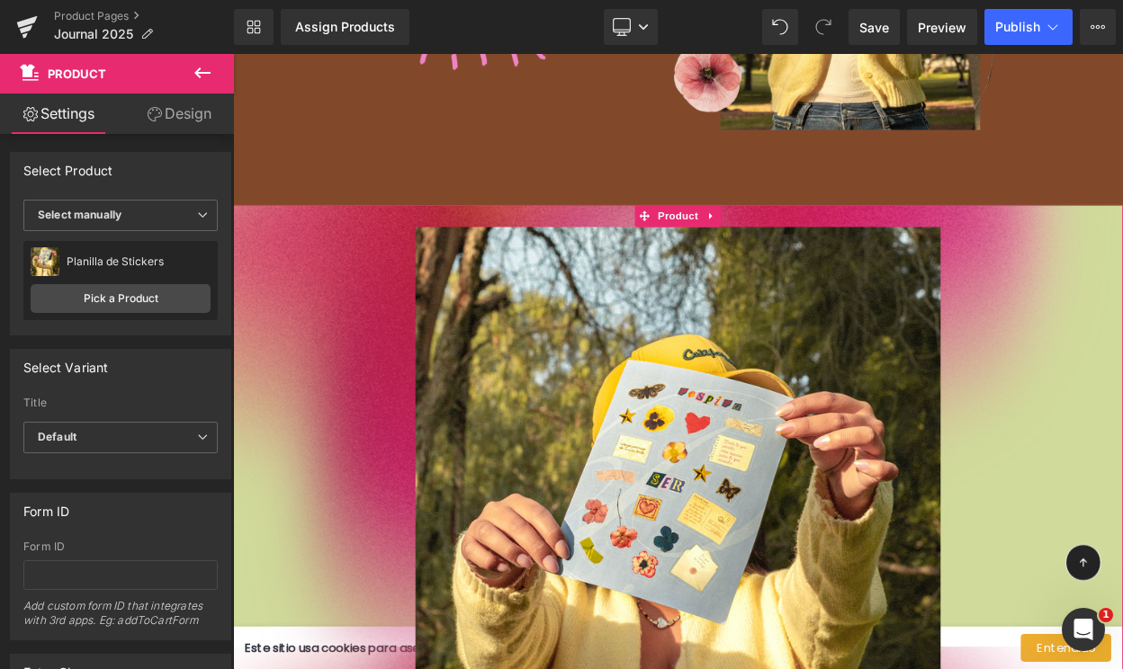
click at [176, 113] on link "Design" at bounding box center [179, 114] width 117 height 40
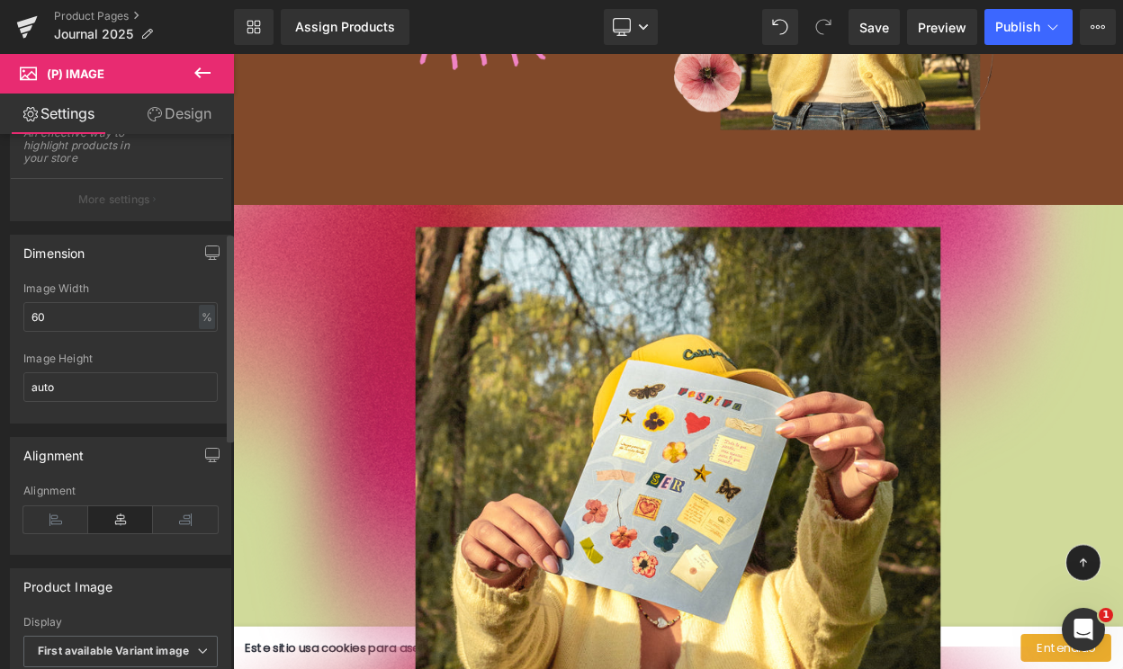
scroll to position [255, 0]
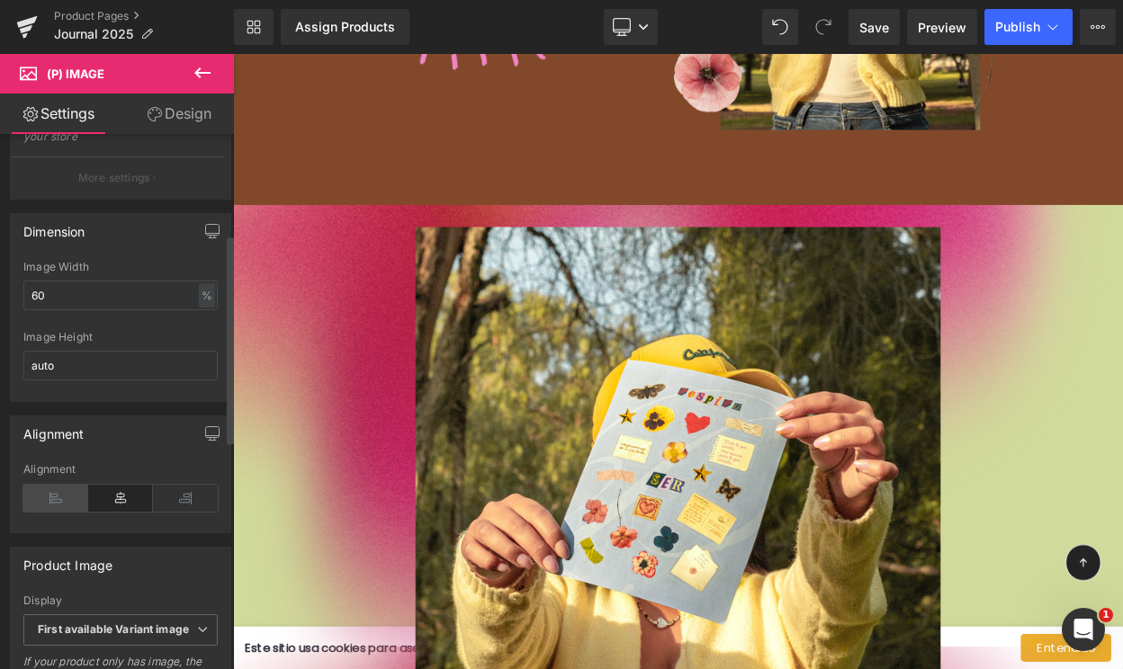
click at [61, 490] on icon at bounding box center [55, 498] width 65 height 27
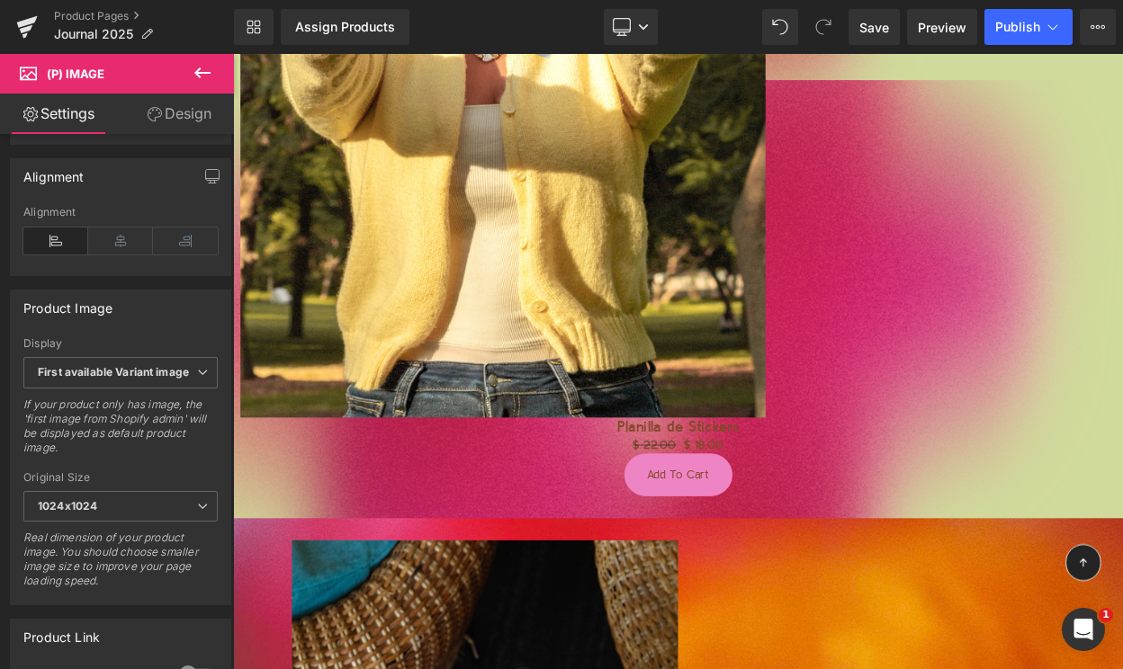
scroll to position [6238, 0]
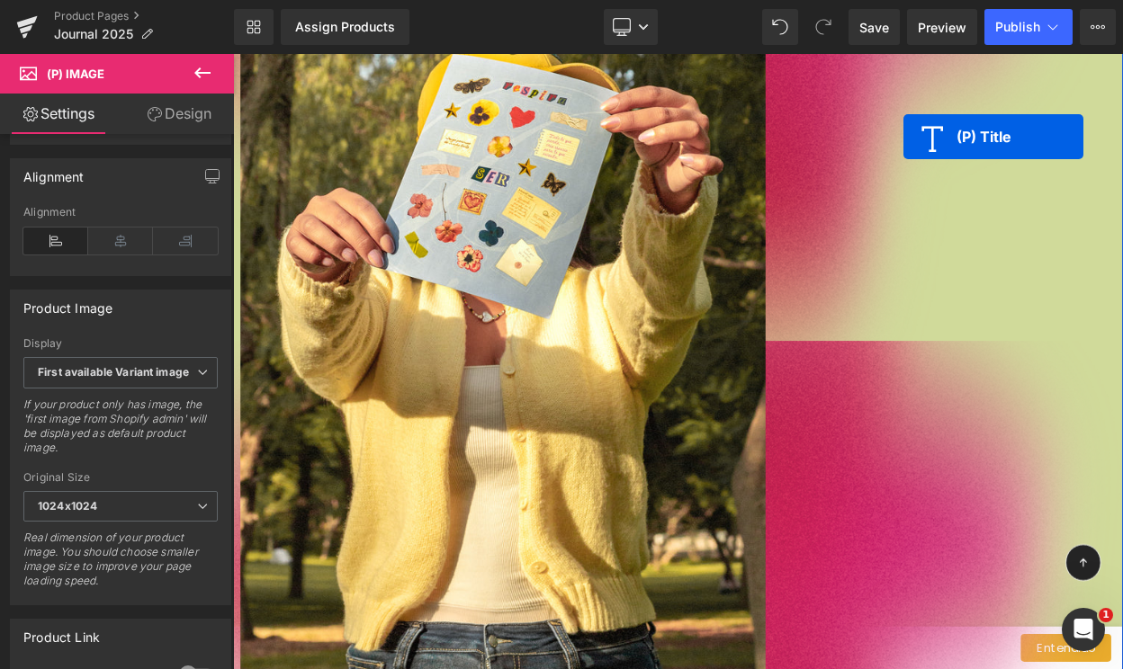
drag, startPoint x: 777, startPoint y: 479, endPoint x: 1051, endPoint y: 139, distance: 436.3
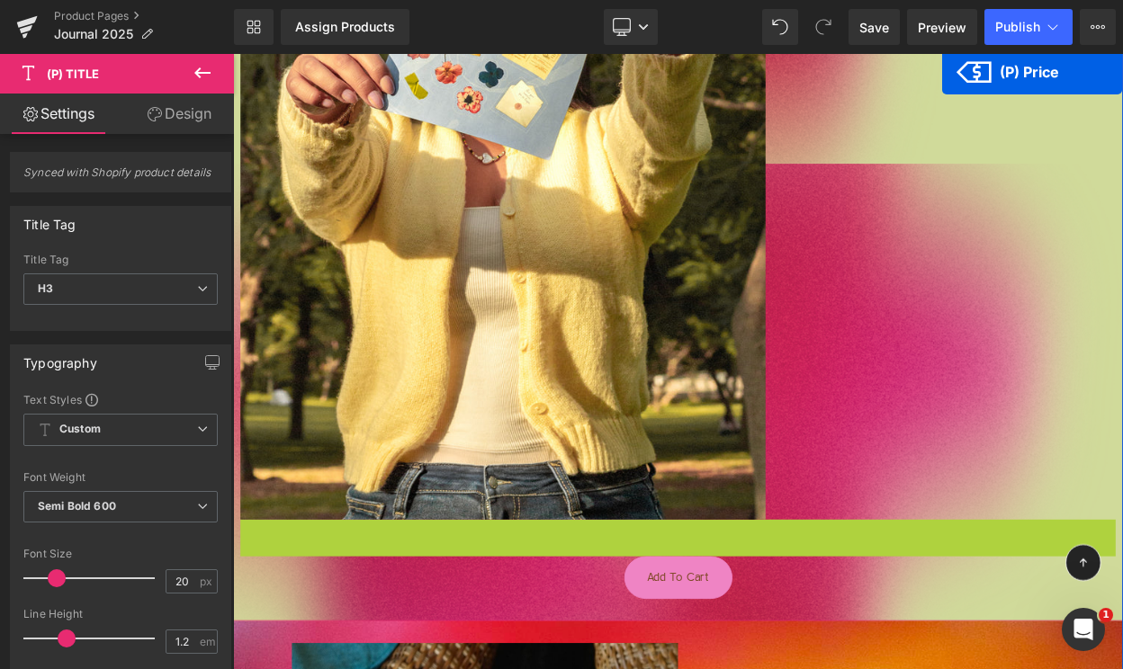
scroll to position [6033, 0]
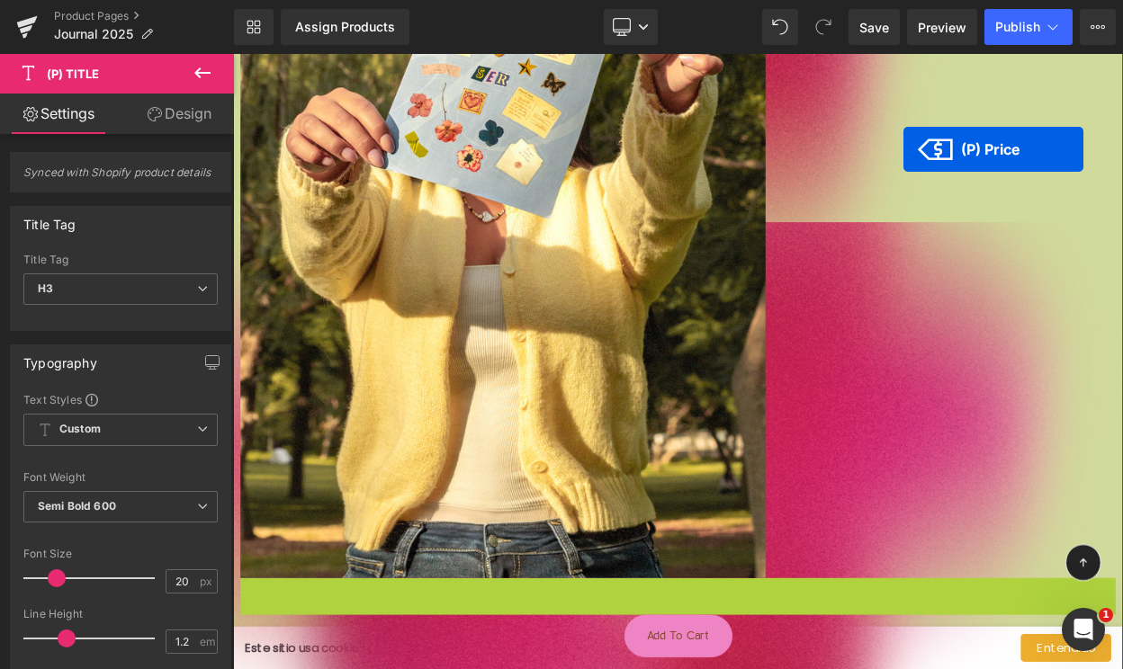
drag, startPoint x: 807, startPoint y: 435, endPoint x: 1049, endPoint y: 158, distance: 367.8
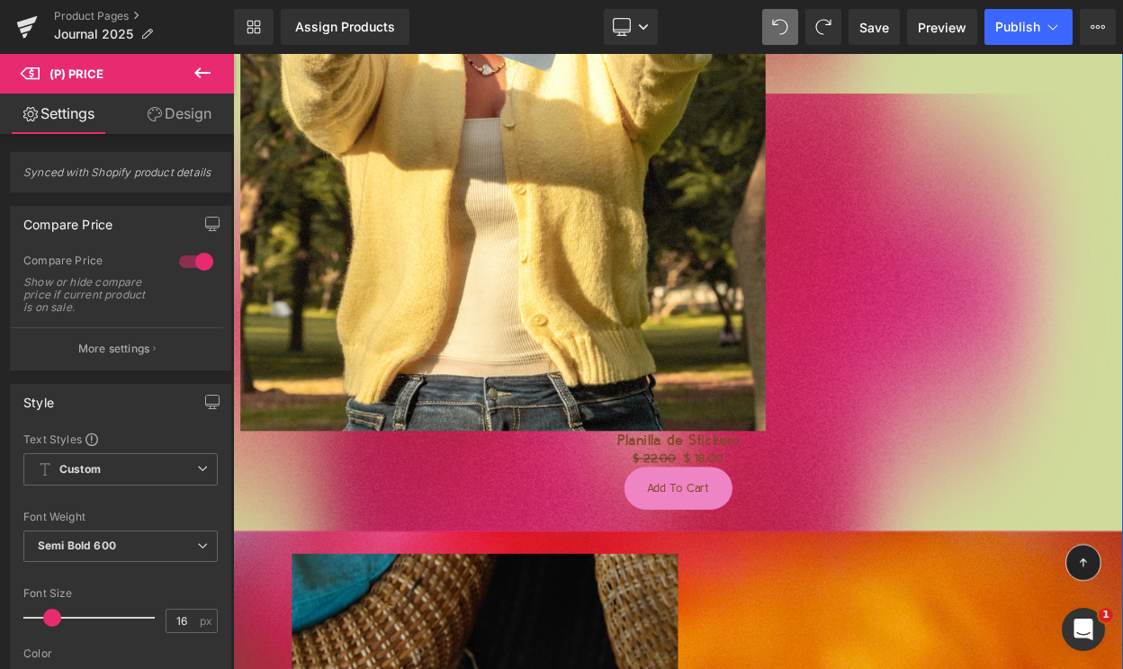
scroll to position [6168, 0]
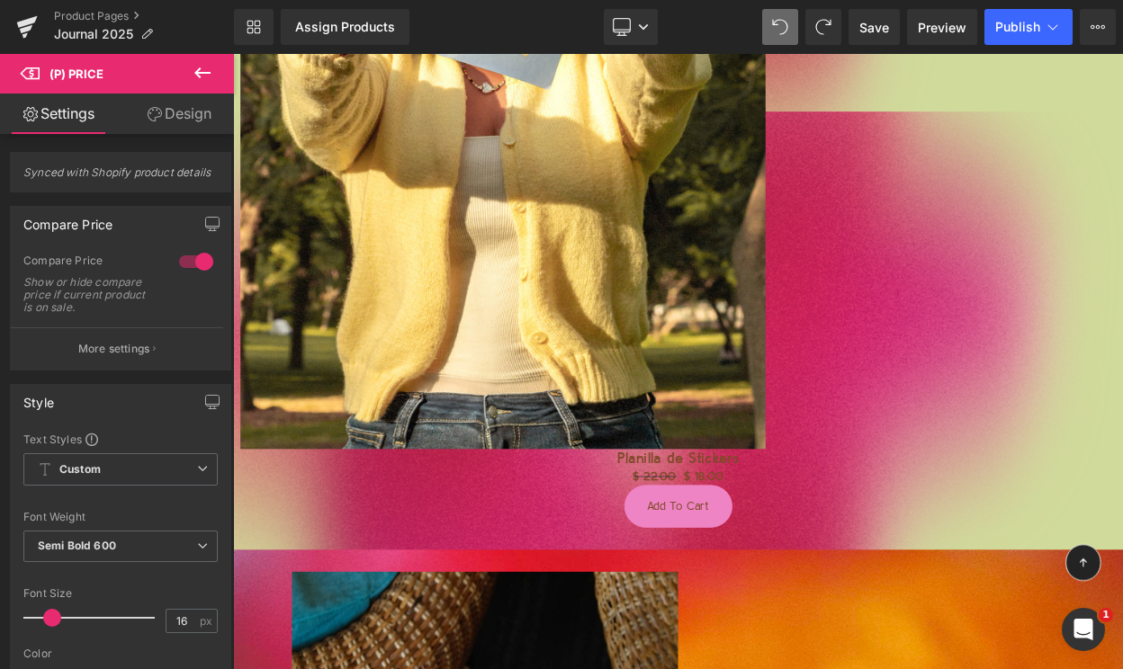
click at [198, 77] on icon at bounding box center [203, 73] width 22 height 22
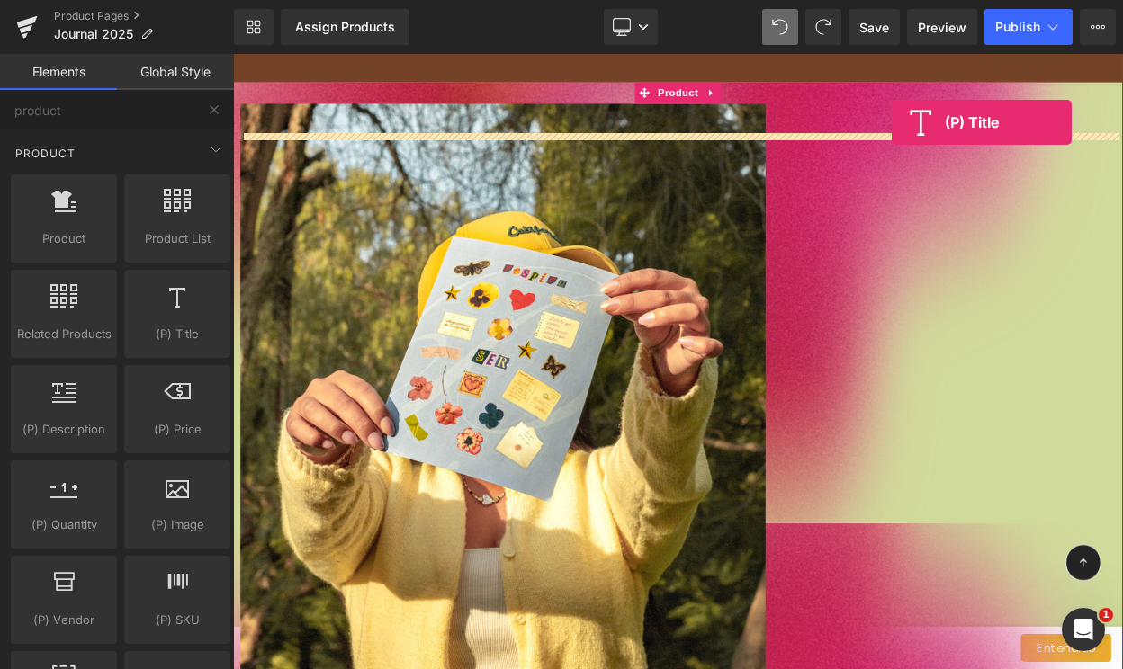
scroll to position [5592, 0]
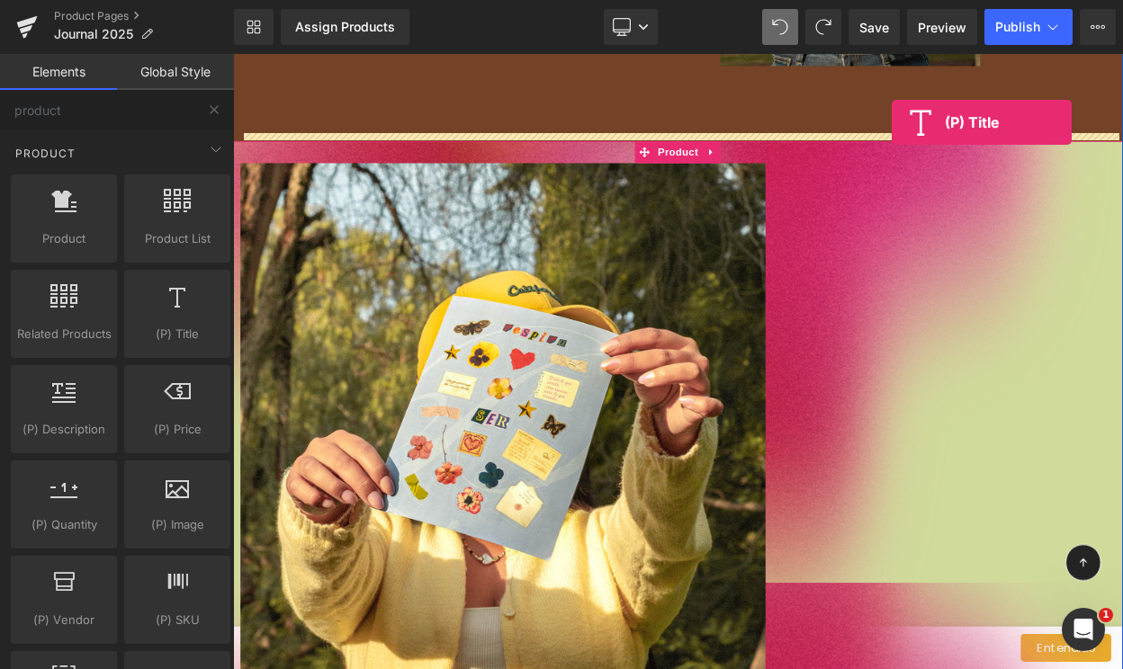
drag, startPoint x: 395, startPoint y: 371, endPoint x: 1039, endPoint y: 121, distance: 691.2
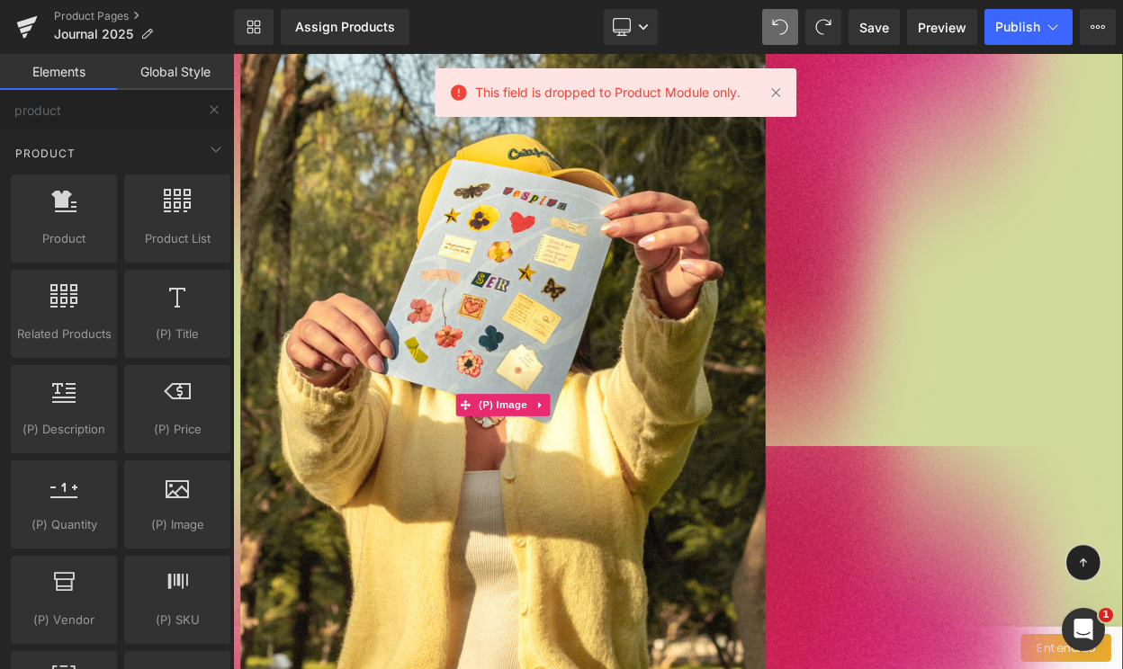
scroll to position [5408, 0]
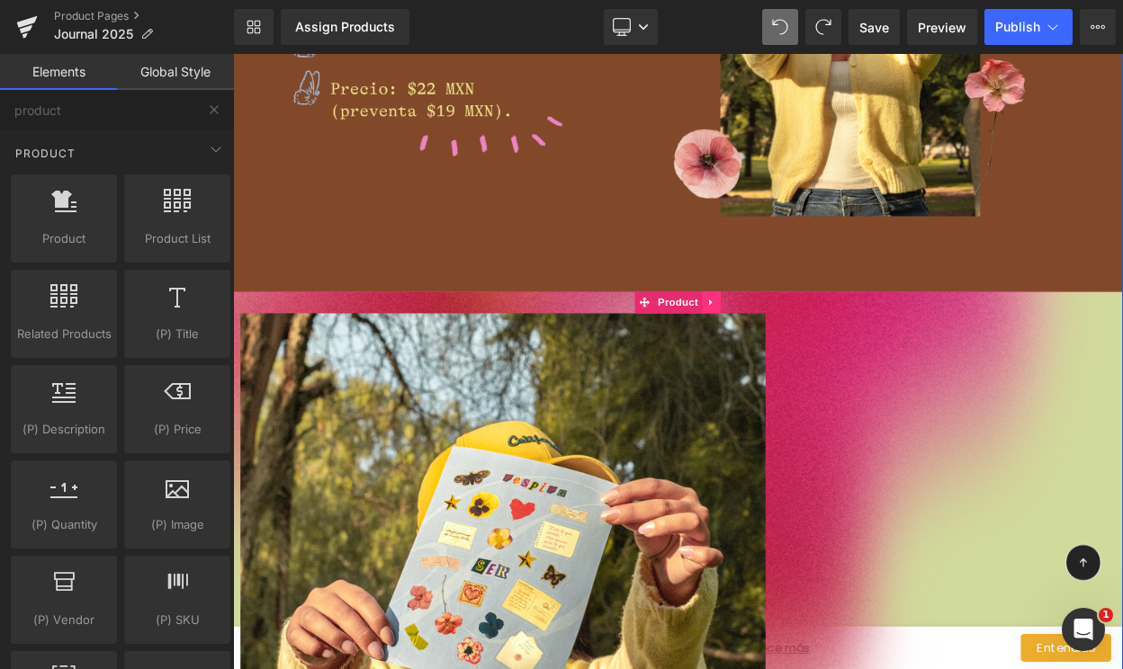
click at [822, 360] on icon at bounding box center [818, 358] width 13 height 13
click at [822, 355] on link at bounding box center [830, 358] width 23 height 27
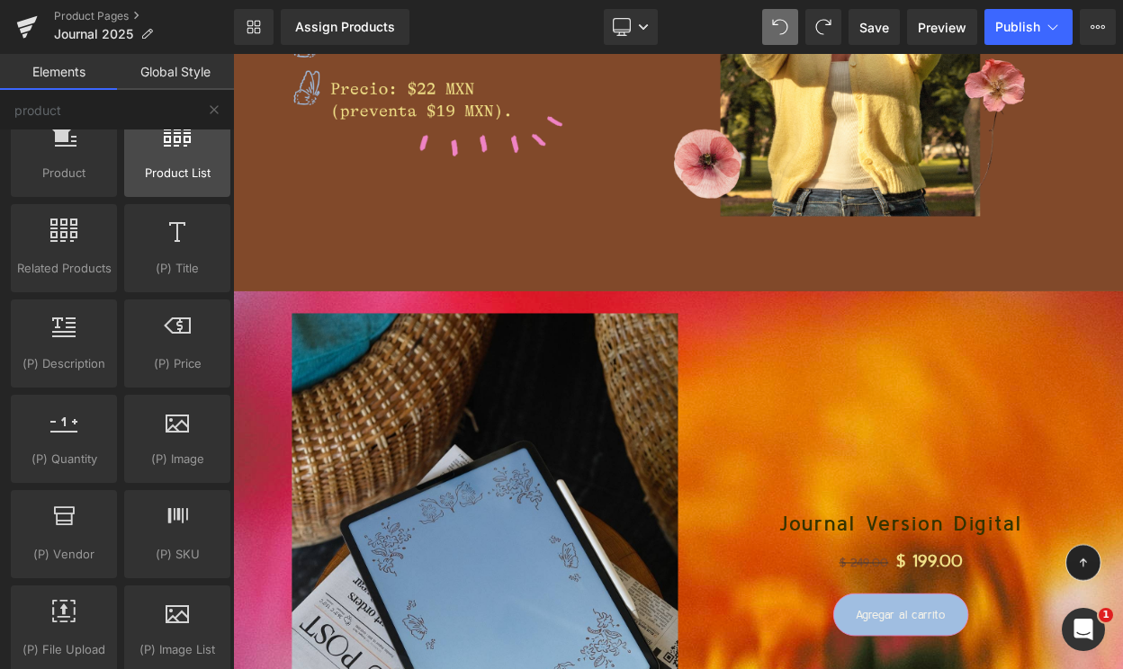
scroll to position [82, 0]
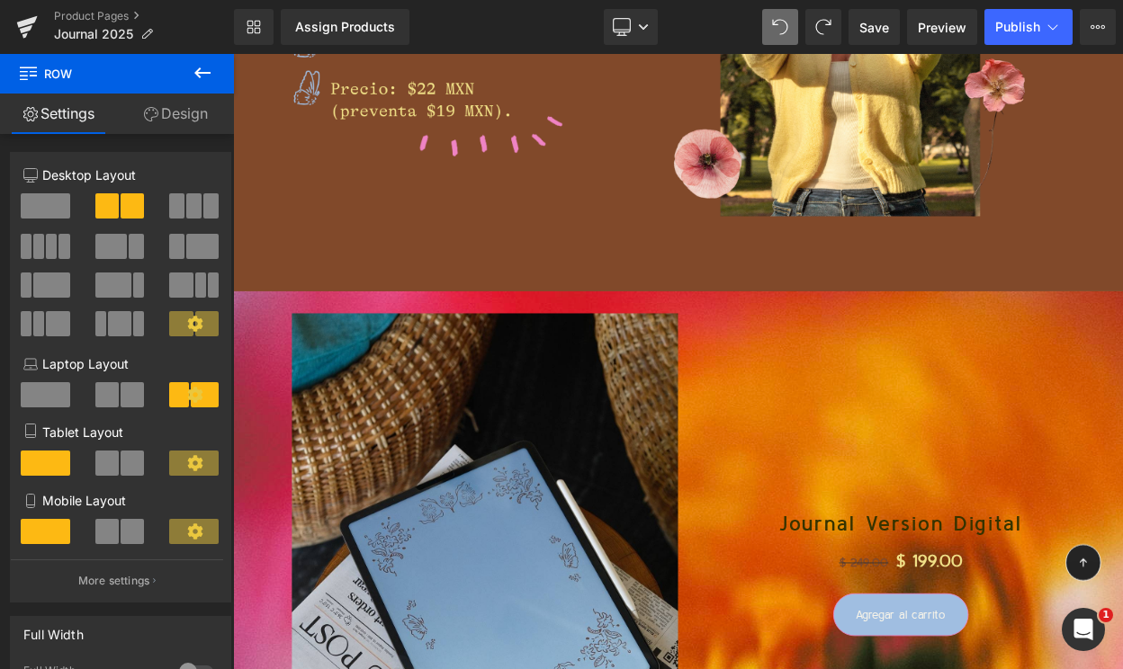
click at [195, 76] on icon at bounding box center [203, 73] width 22 height 22
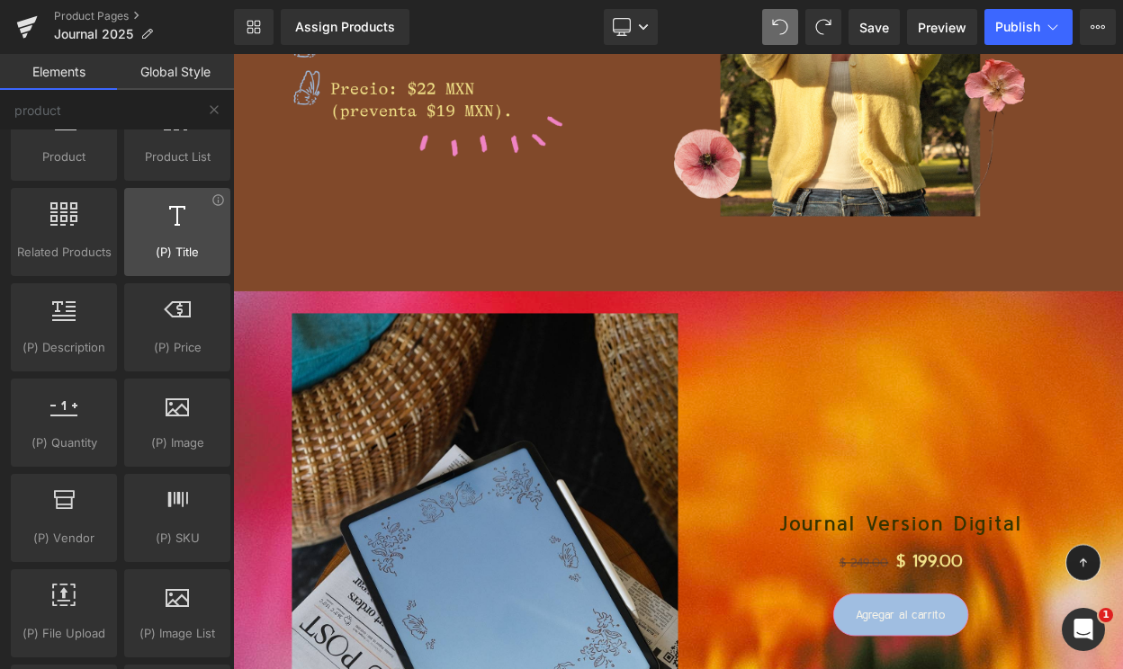
scroll to position [0, 0]
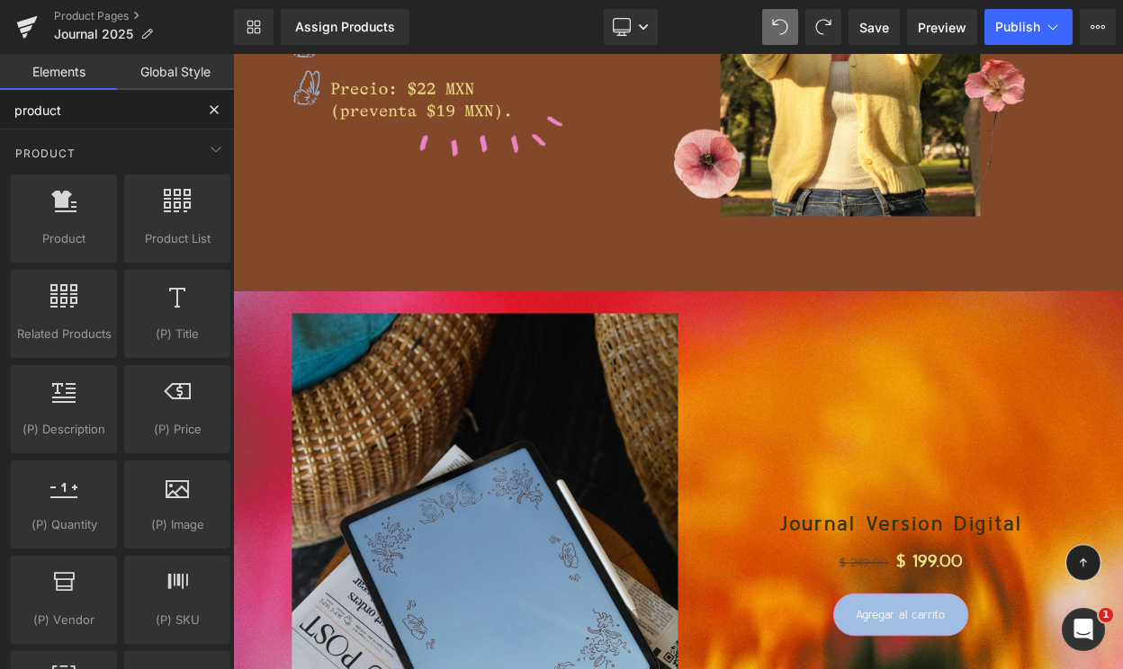
click at [108, 103] on input "product" at bounding box center [97, 110] width 194 height 40
type input "p"
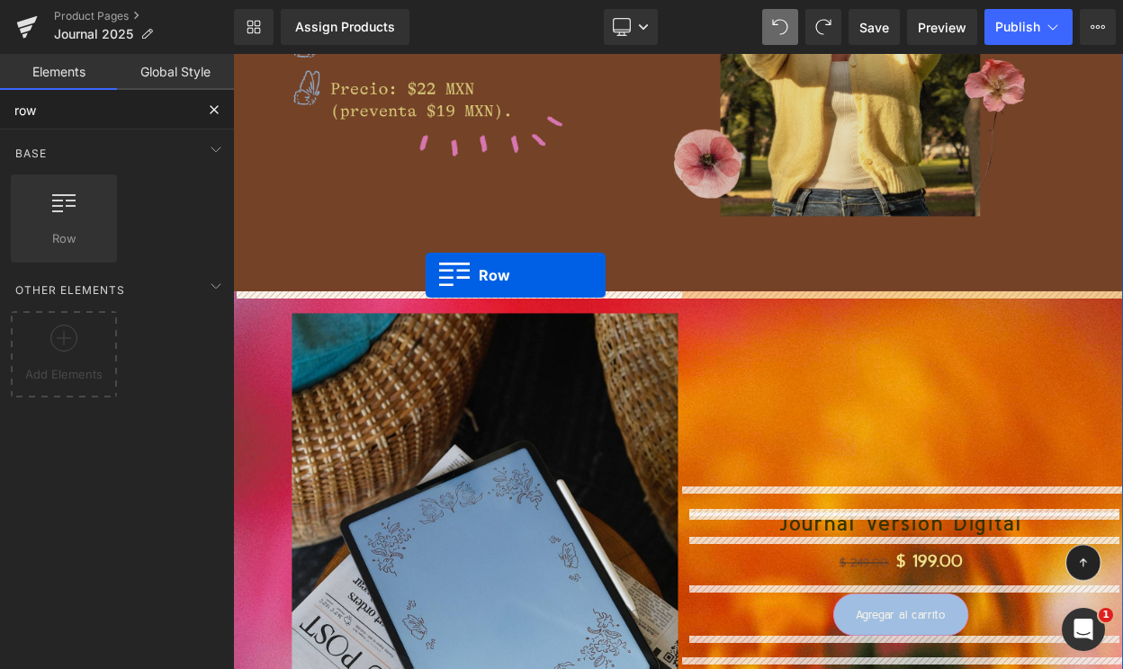
drag, startPoint x: 296, startPoint y: 262, endPoint x: 468, endPoint y: 323, distance: 182.4
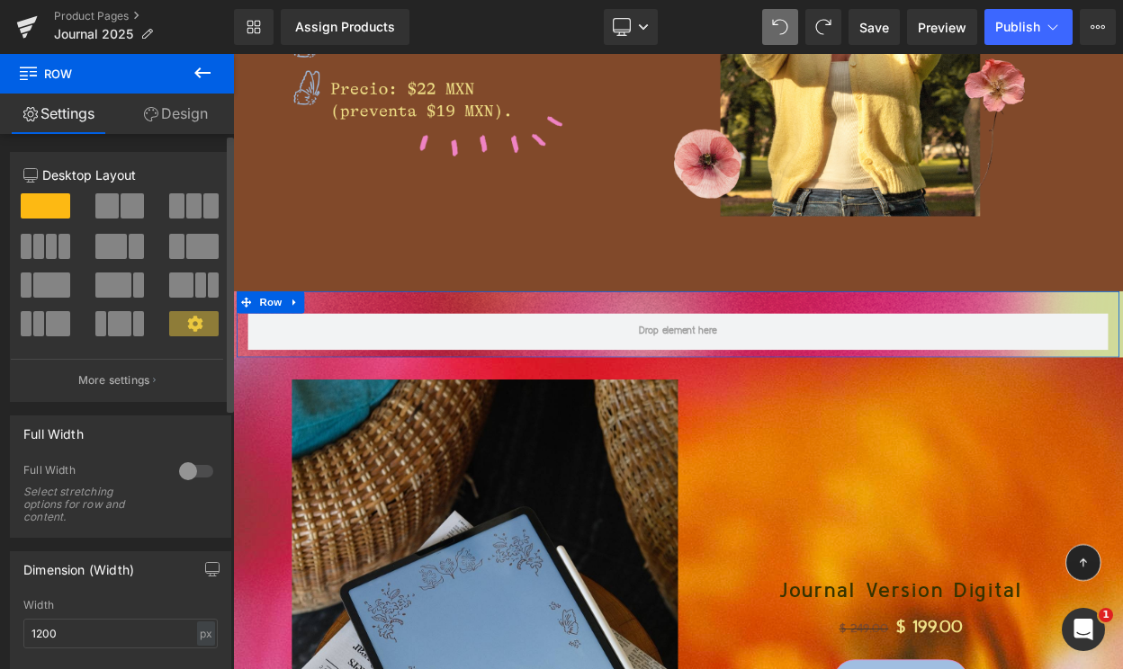
click at [116, 204] on button at bounding box center [120, 205] width 51 height 25
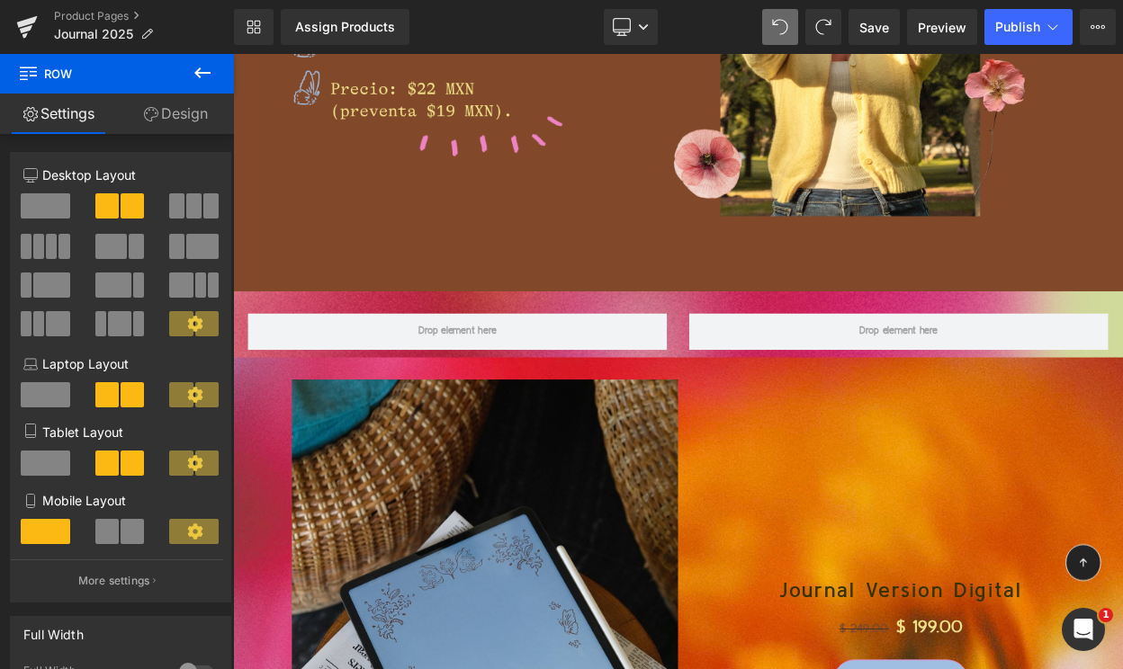
click at [204, 66] on icon at bounding box center [203, 73] width 22 height 22
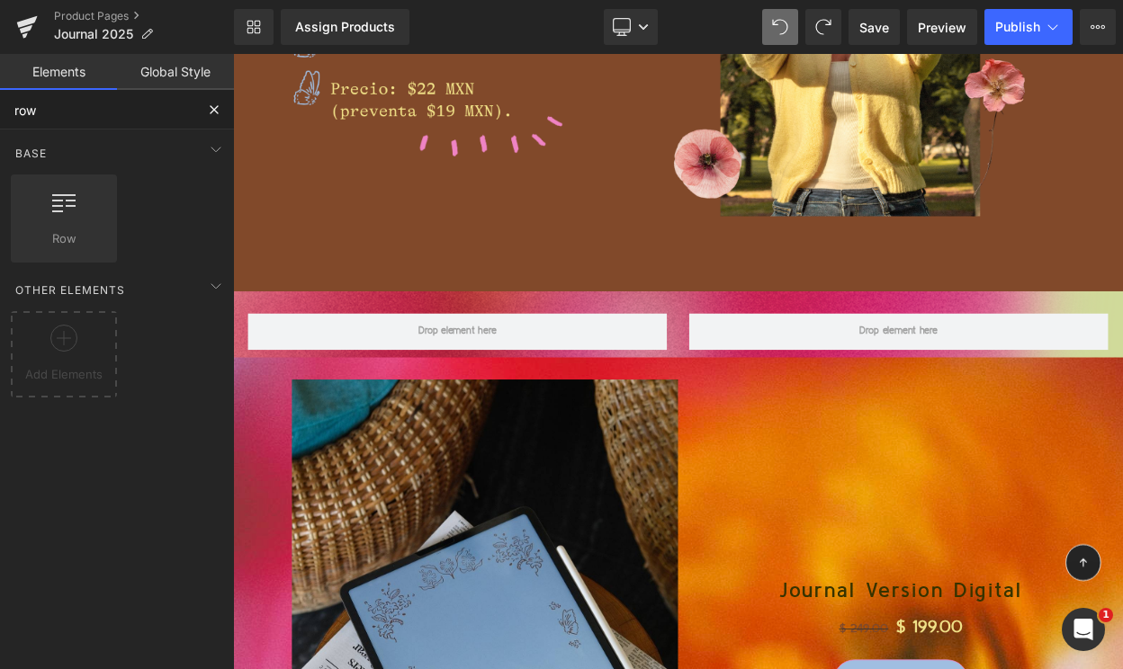
click at [108, 121] on input "row" at bounding box center [97, 110] width 194 height 40
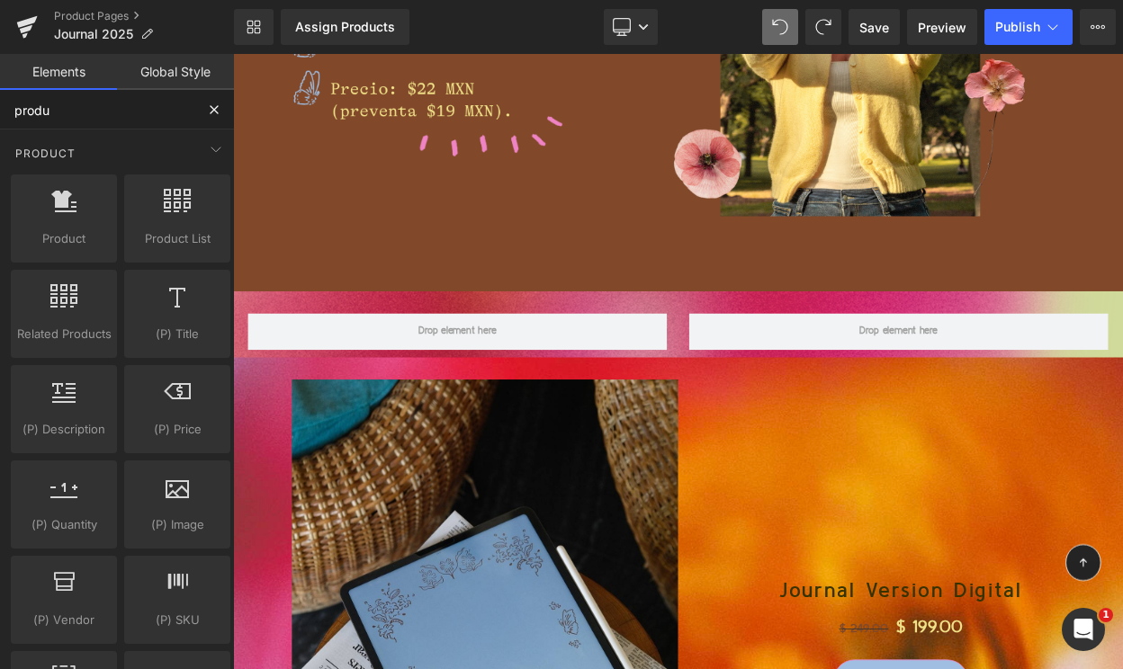
type input "produc"
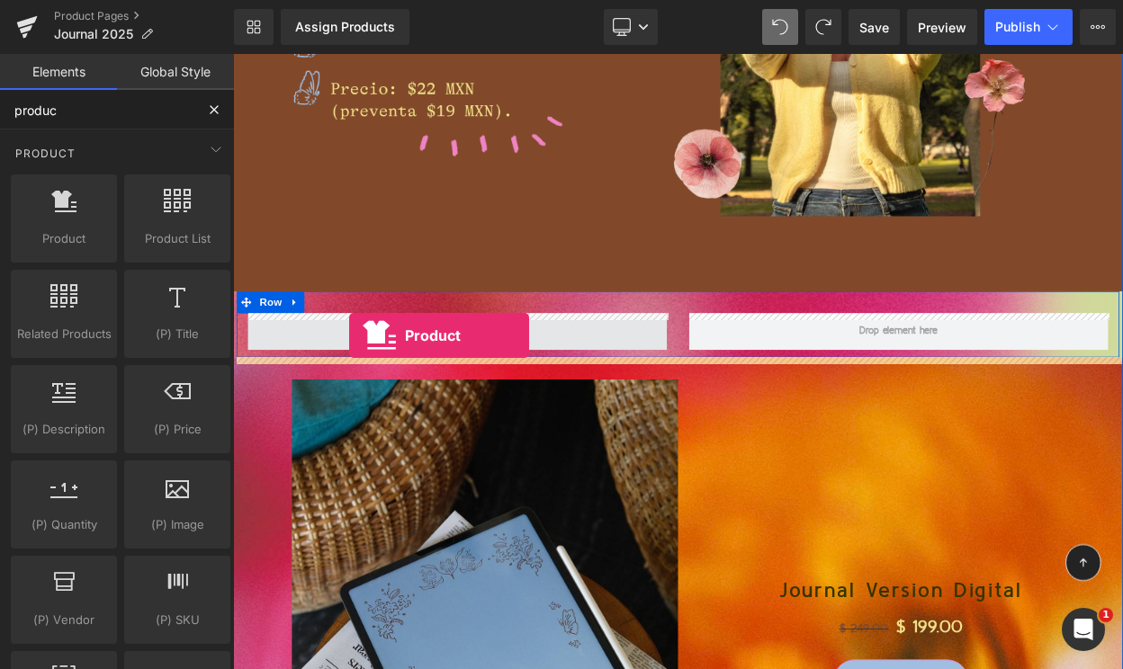
drag, startPoint x: 284, startPoint y: 286, endPoint x: 372, endPoint y: 395, distance: 140.1
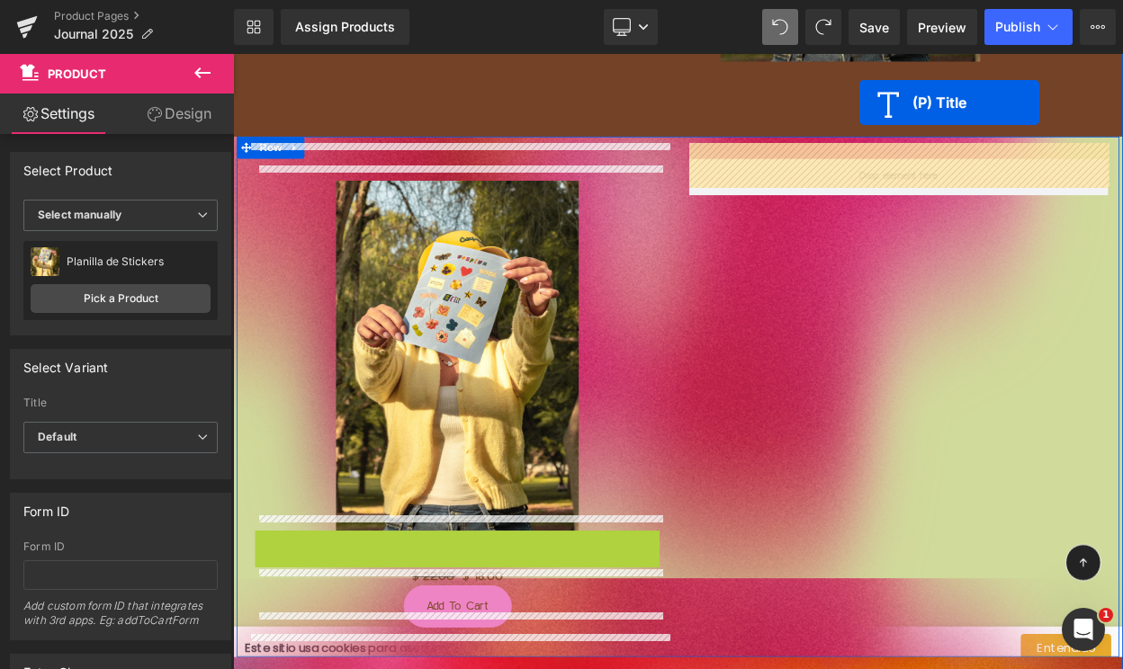
scroll to position [5472, 0]
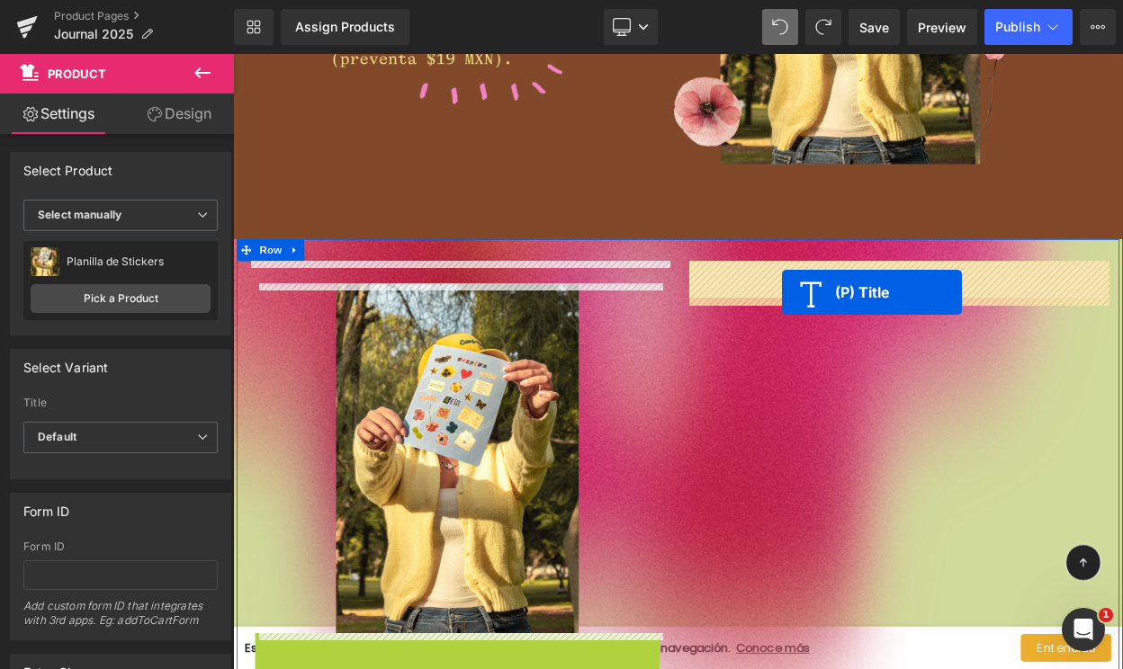
drag, startPoint x: 507, startPoint y: 535, endPoint x: 904, endPoint y: 346, distance: 439.3
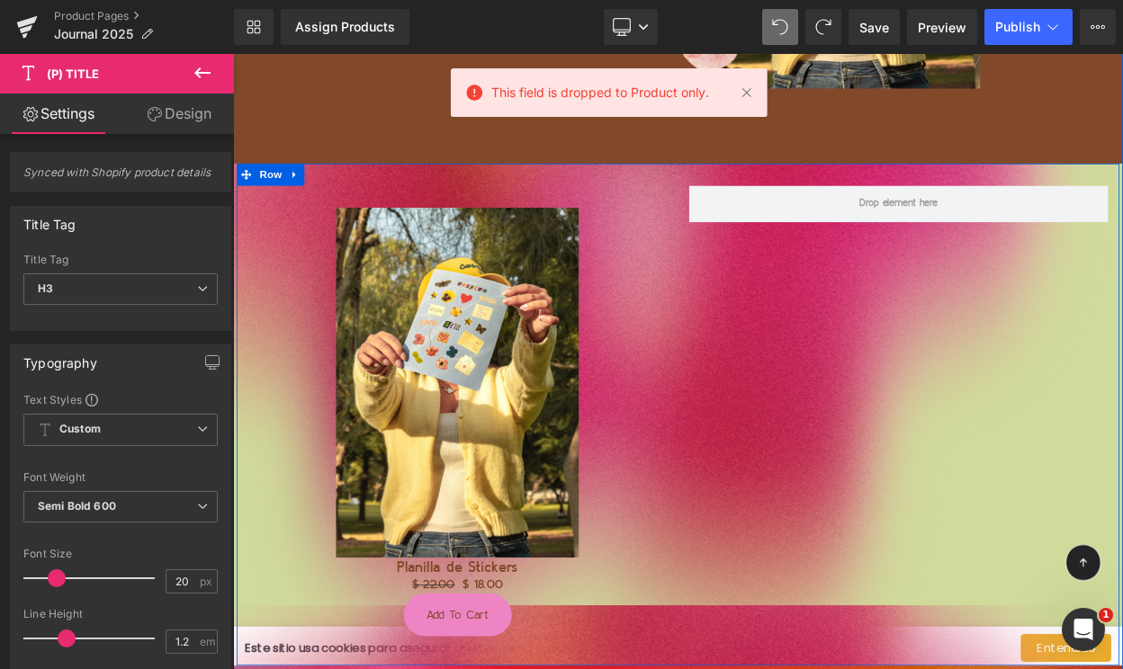
scroll to position [5583, 0]
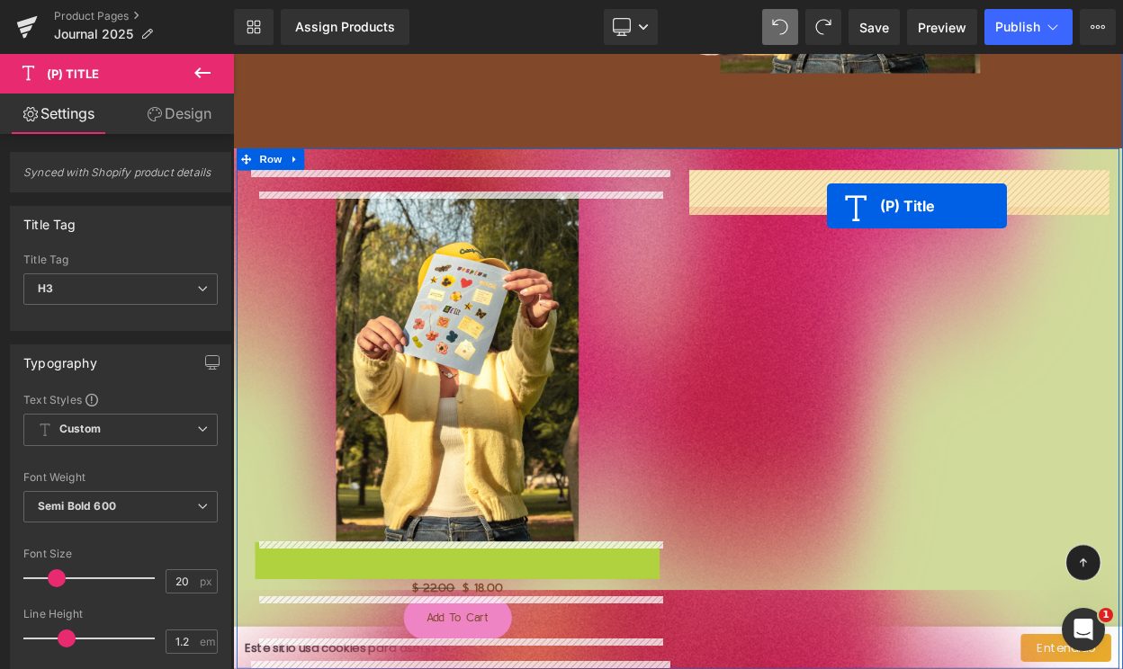
drag, startPoint x: 510, startPoint y: 661, endPoint x: 960, endPoint y: 240, distance: 616.0
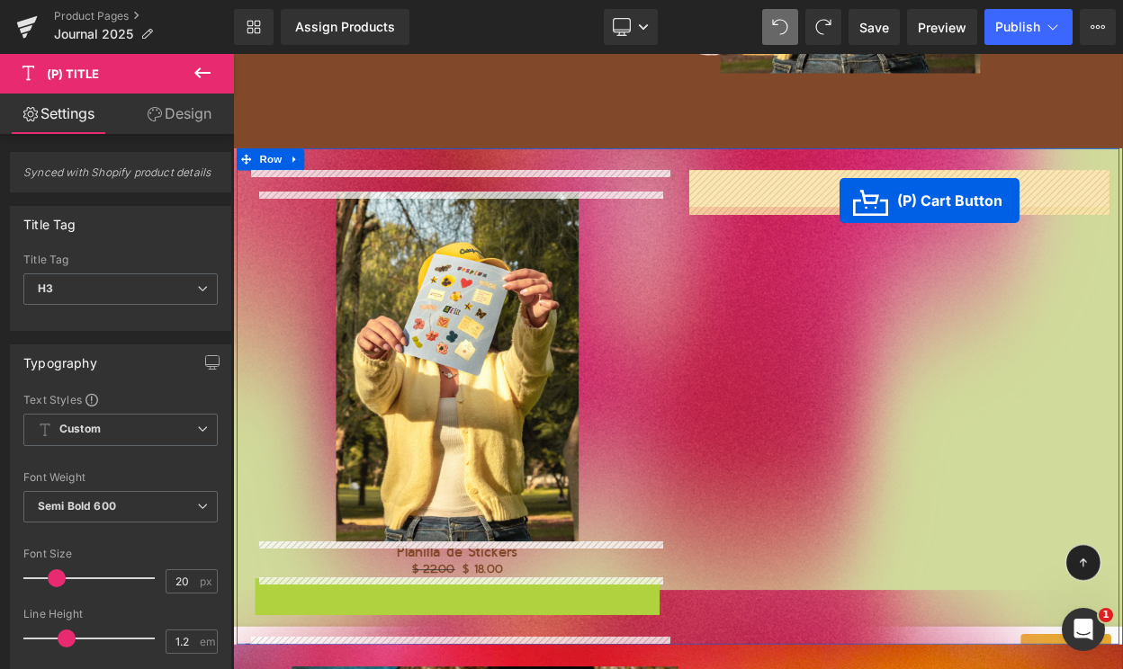
drag, startPoint x: 513, startPoint y: 719, endPoint x: 974, endPoint y: 233, distance: 670.0
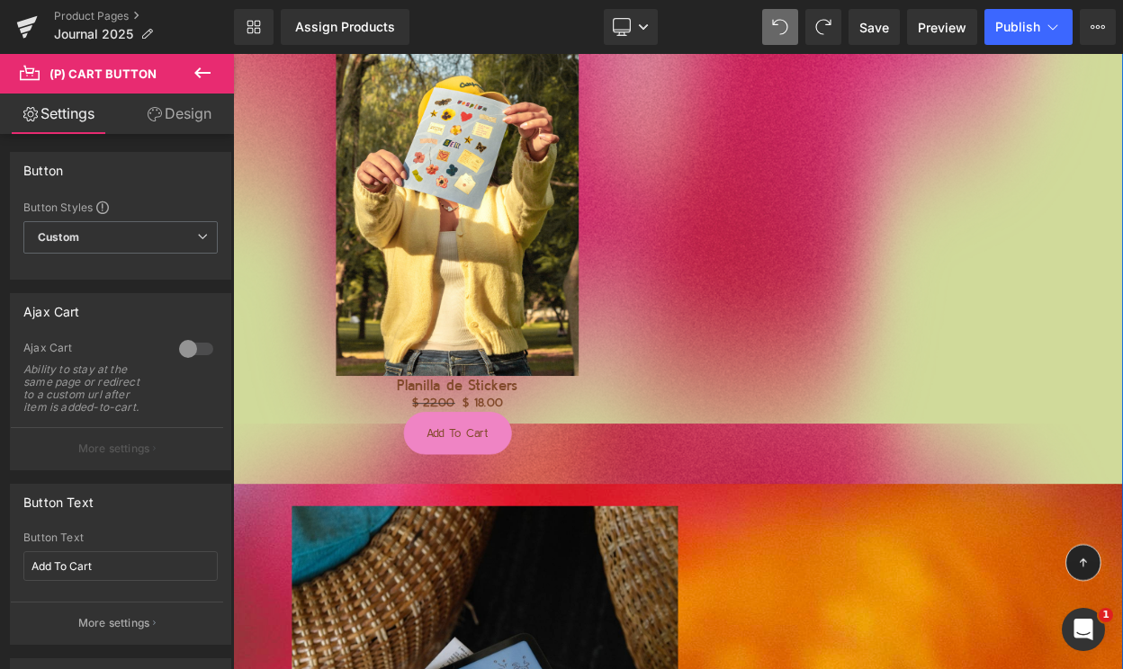
scroll to position [5696, 0]
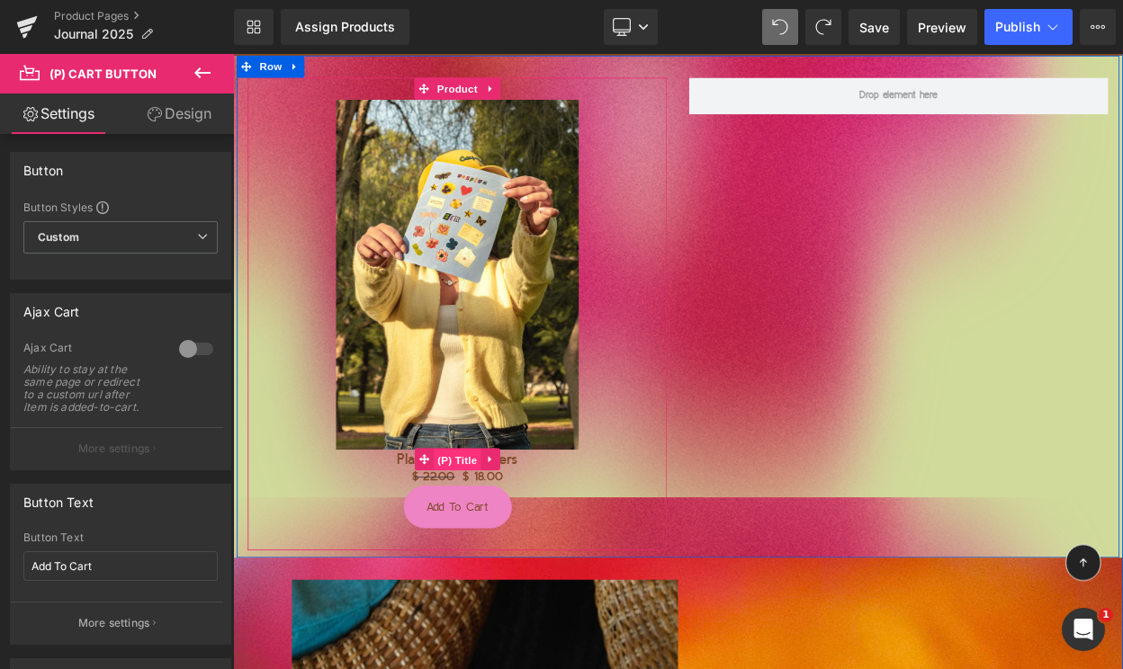
click at [516, 548] on span "(P) Title" at bounding box center [508, 550] width 58 height 27
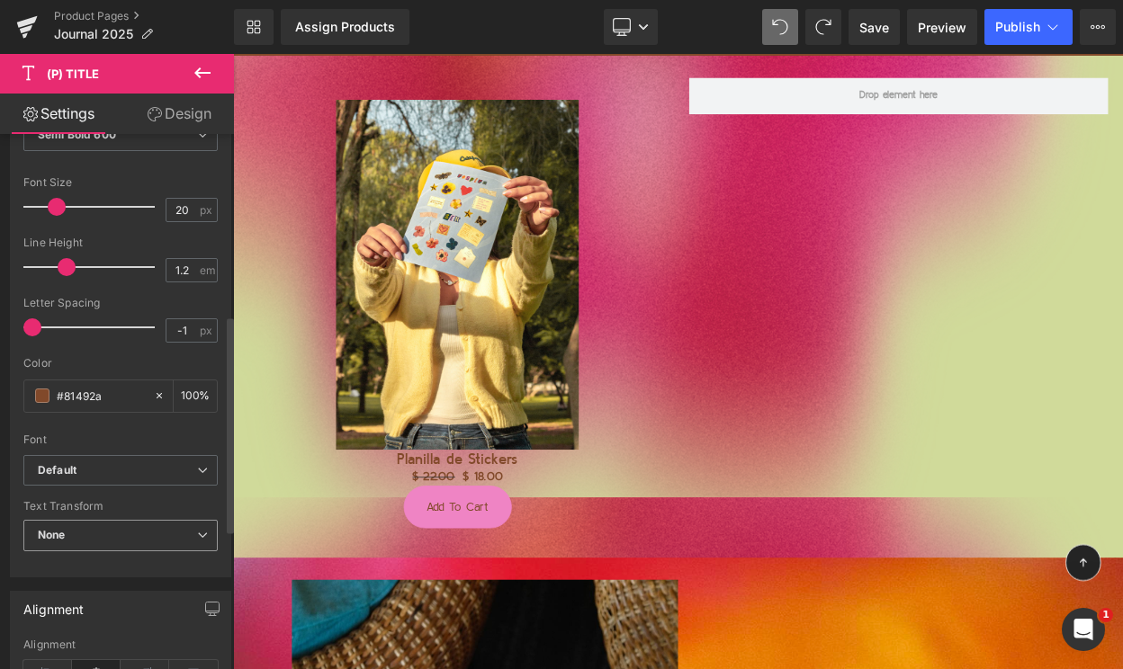
scroll to position [445, 0]
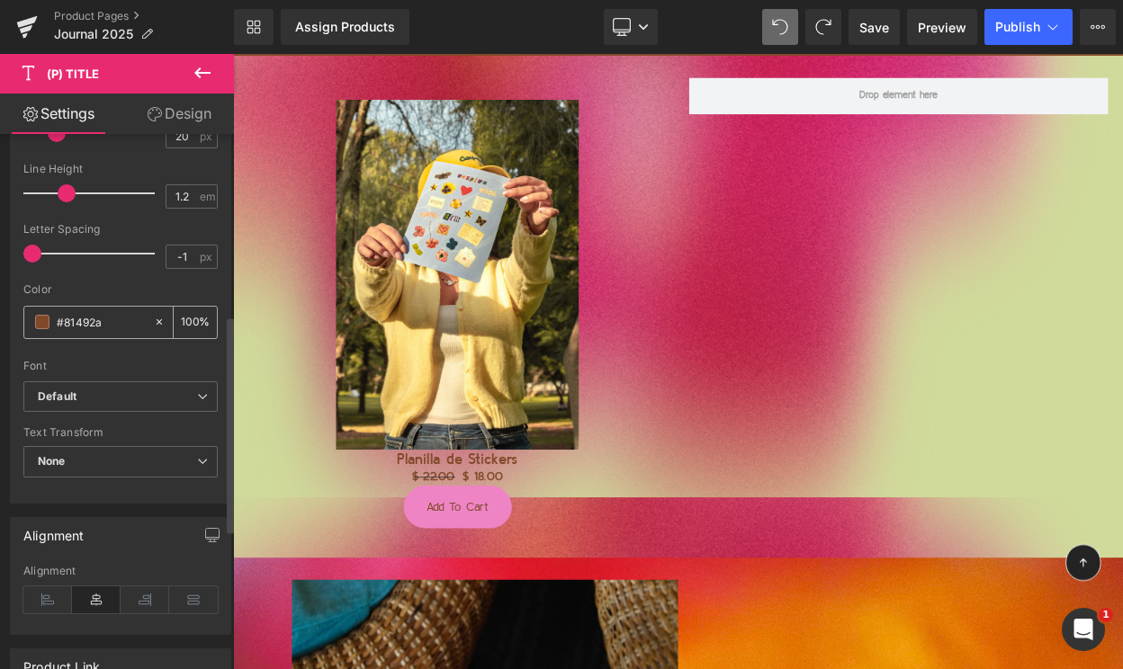
click at [58, 321] on input "#81492a" at bounding box center [101, 322] width 88 height 20
click at [44, 321] on span at bounding box center [42, 322] width 14 height 14
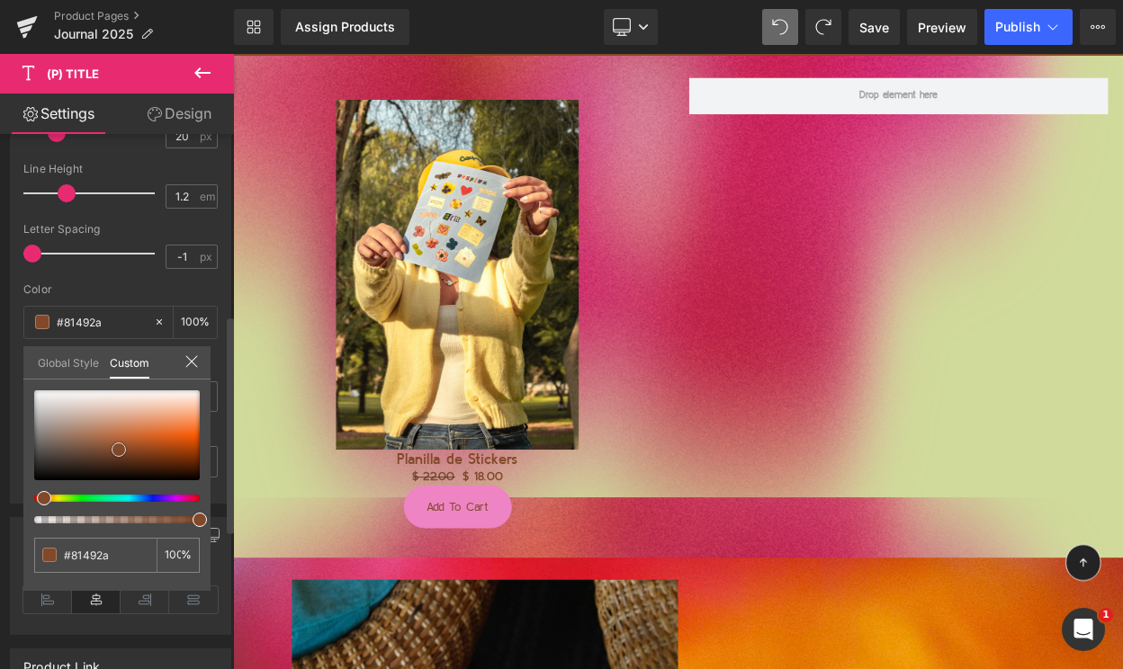
type input "#8a4d2c"
type input "#a05b35"
type input "#d8bbab"
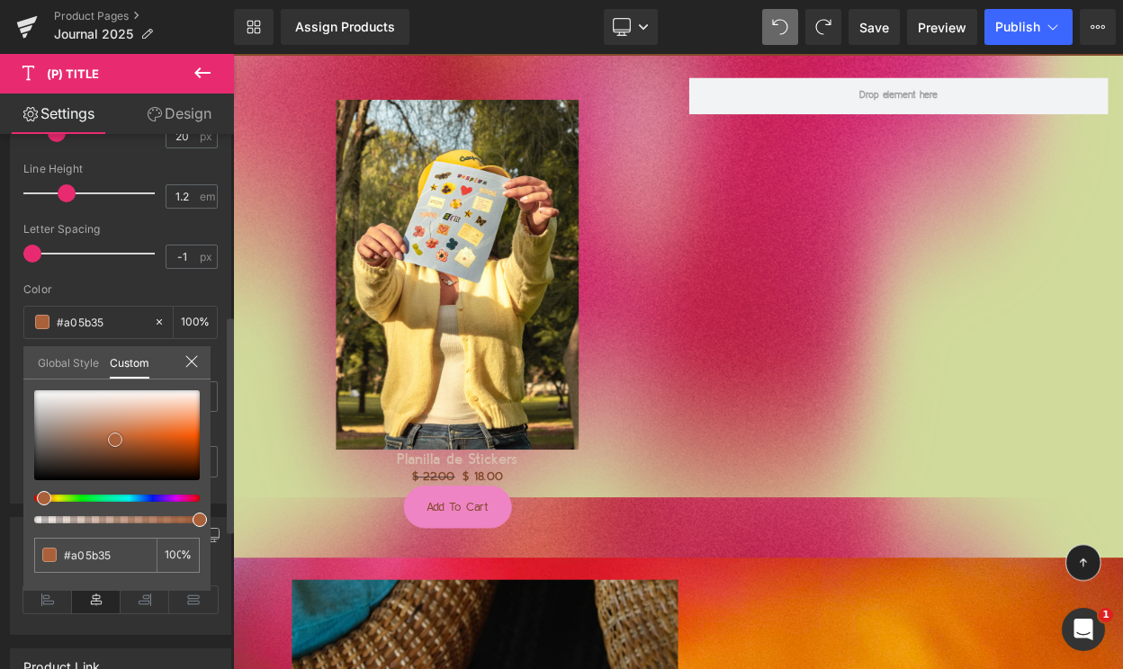
type input "#d8bbab"
type input "#e4d1c8"
type input "#e8d9d3"
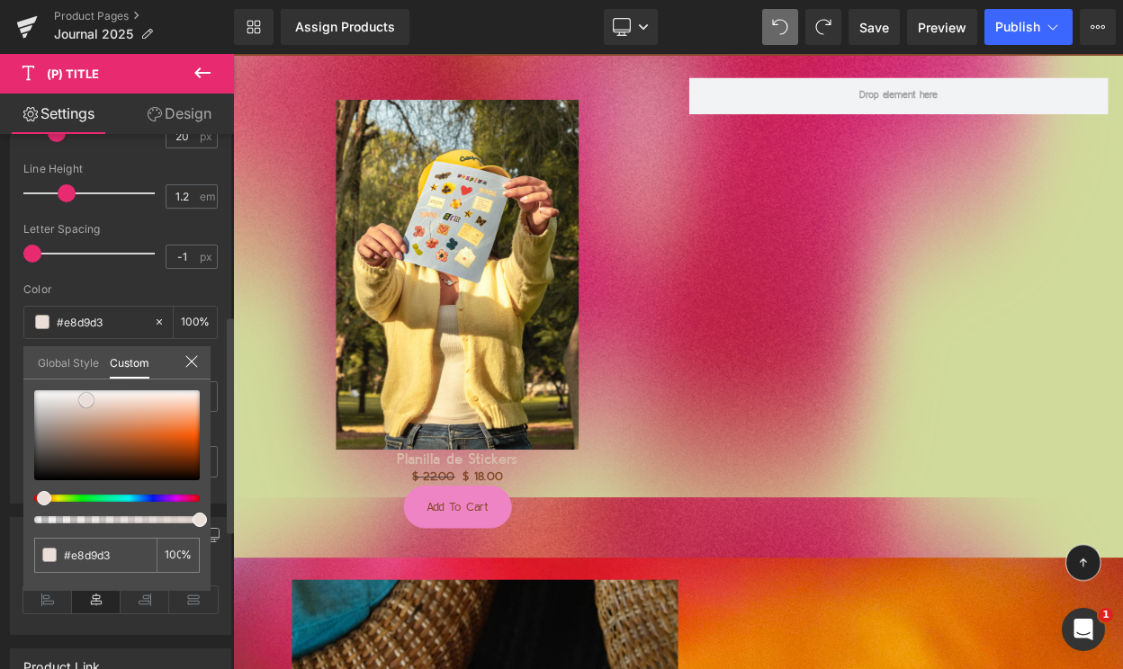
type input "#ebdfda"
type input "#ede2dd"
type input "#eee5e1"
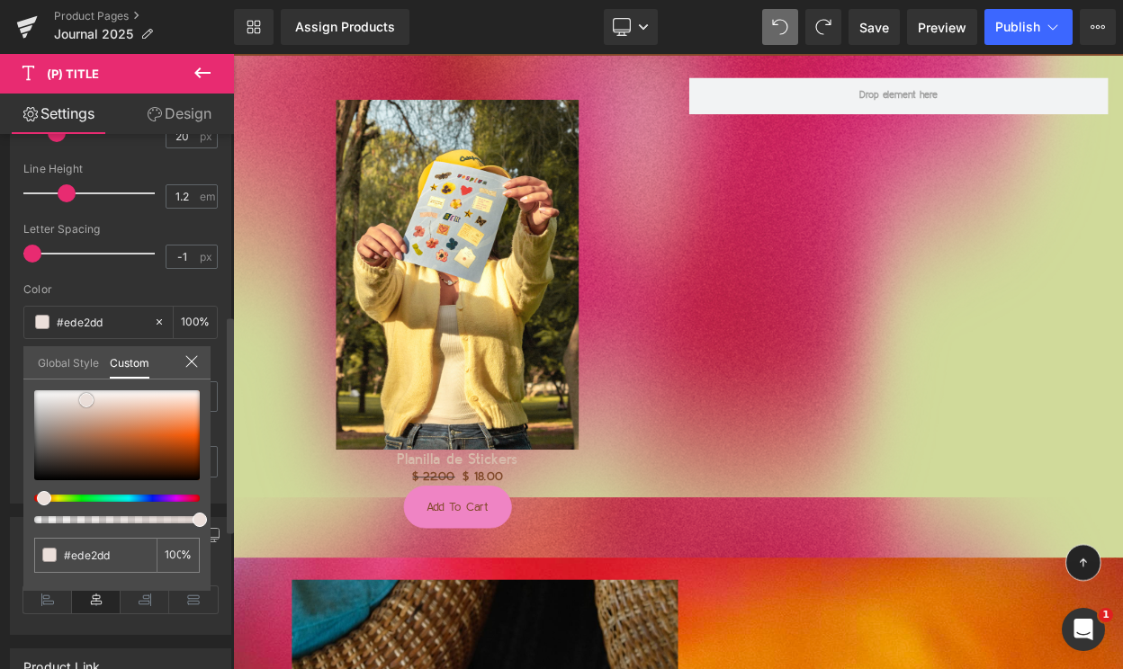
type input "#eee5e1"
type input "#efe8e5"
type input "#f1ebe9"
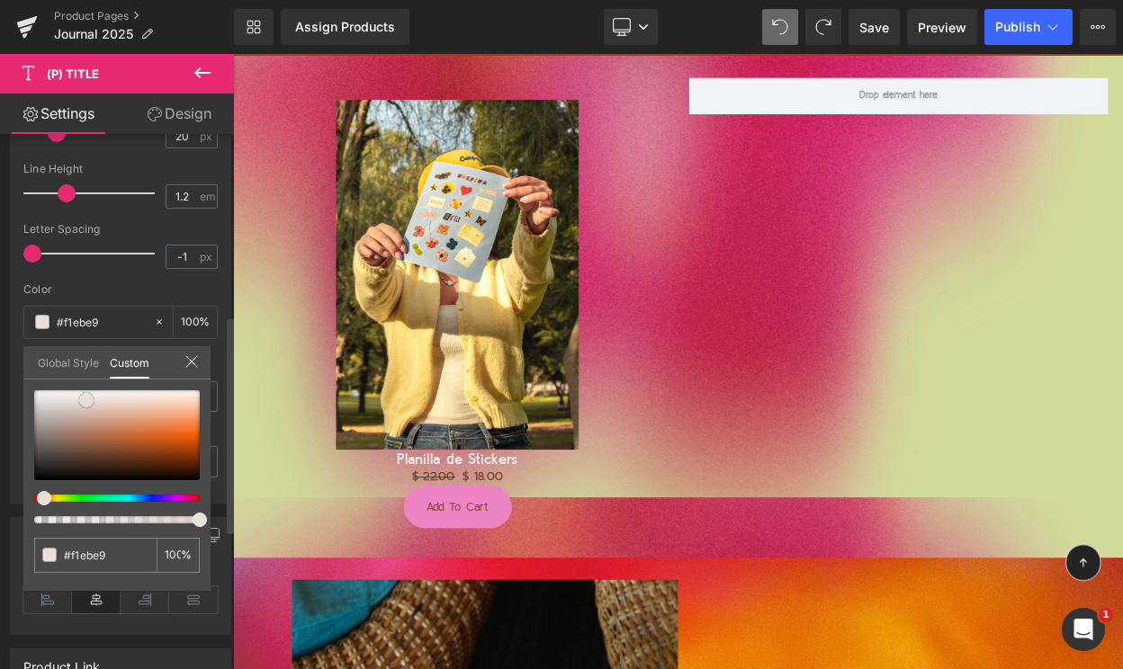
type input "#f2edec"
type input "#f4f0ef"
type input "#f6f3f2"
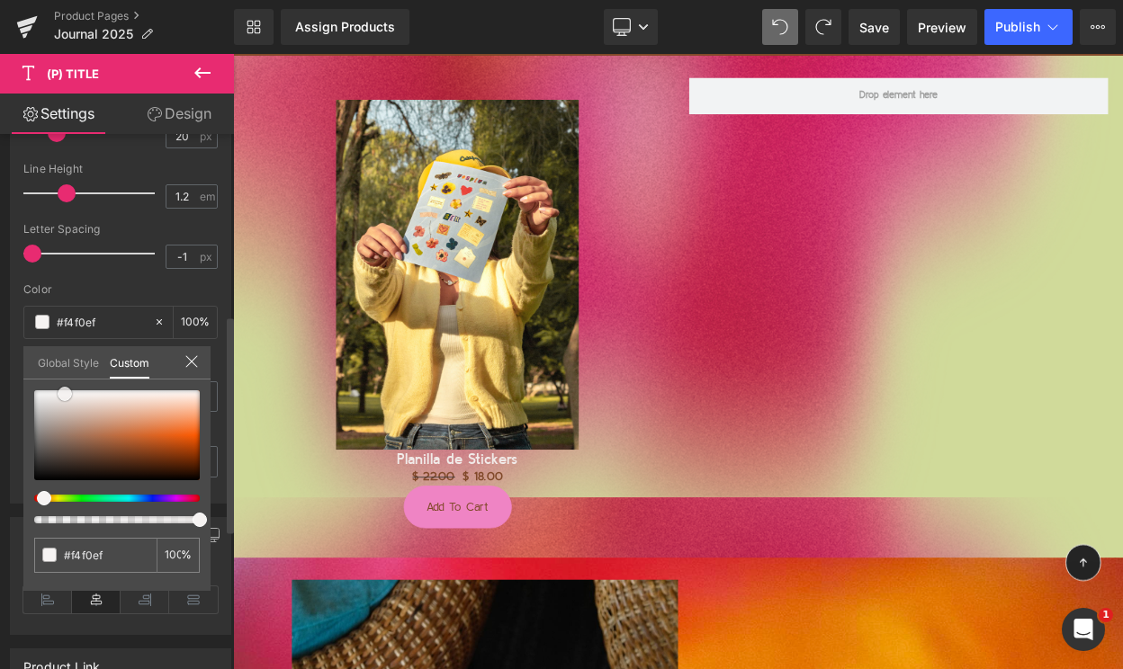
type input "#f6f3f2"
type input "#f6f4f3"
type input "#f8f6f6"
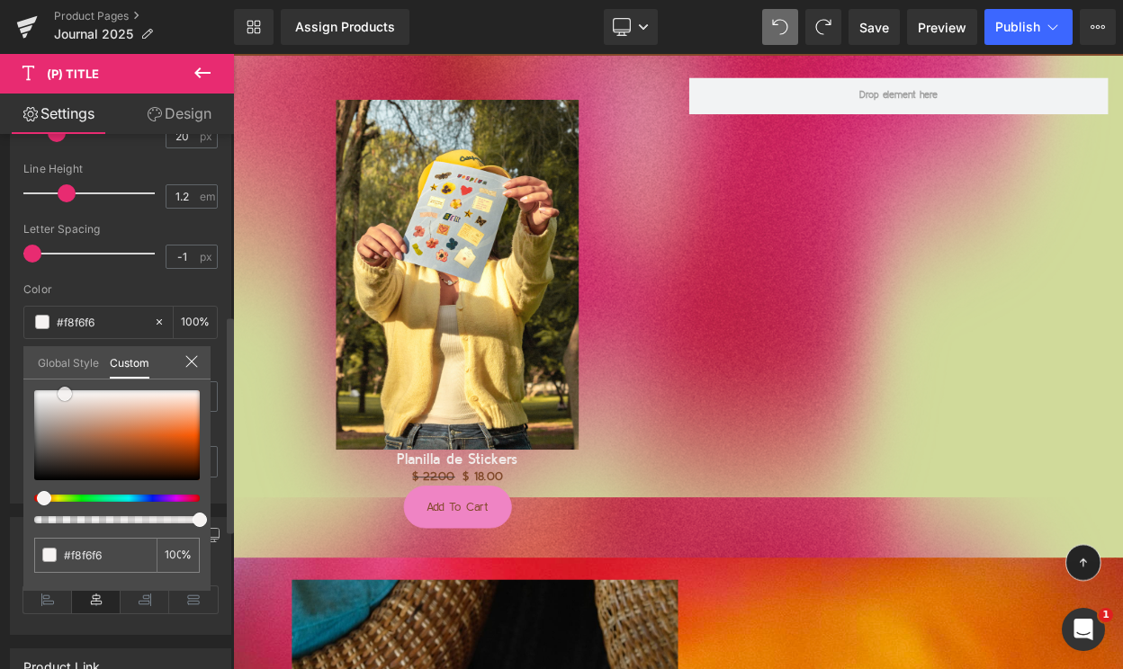
type input "#f8f7f6"
drag, startPoint x: 118, startPoint y: 448, endPoint x: 58, endPoint y: 391, distance: 82.1
click at [58, 391] on span at bounding box center [59, 393] width 14 height 14
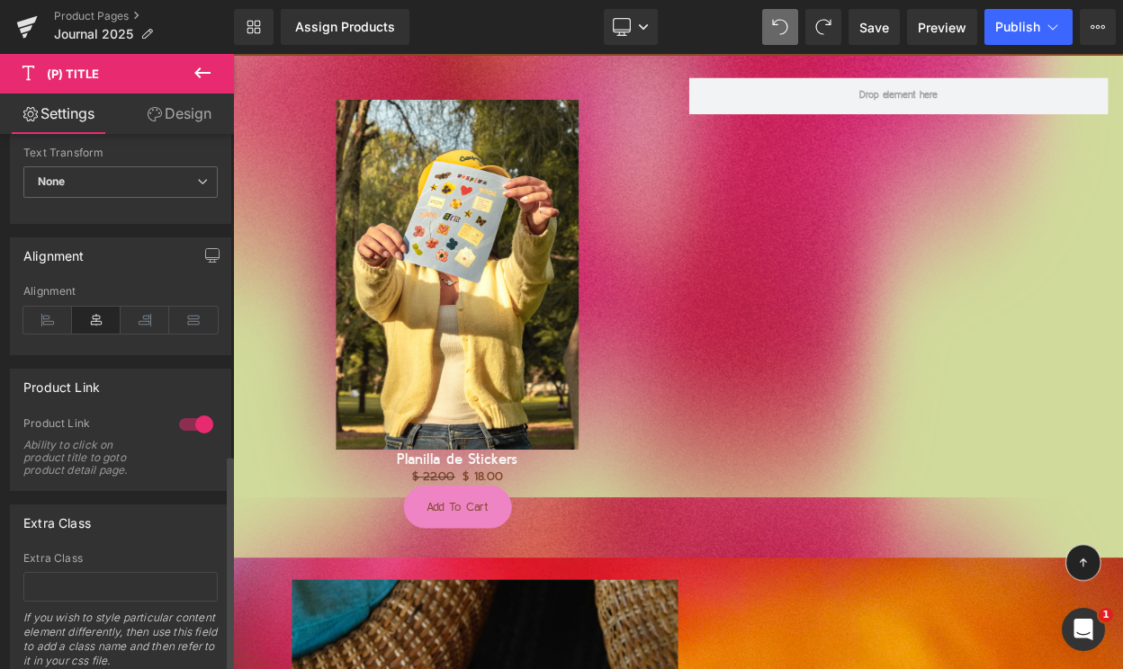
scroll to position [787, 0]
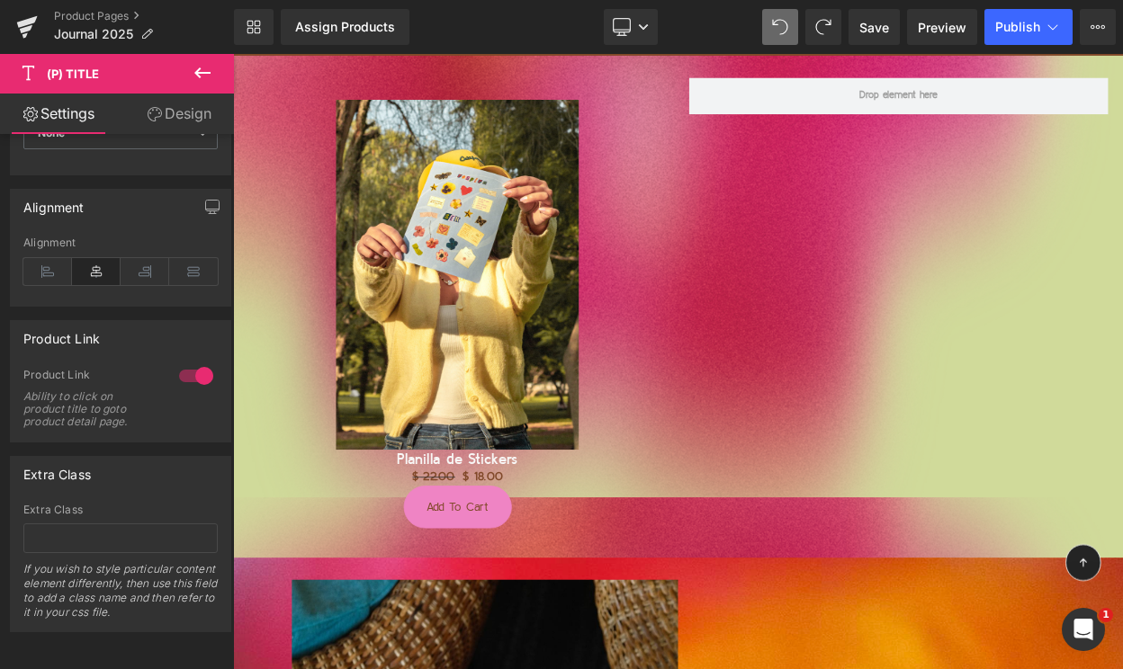
click at [176, 117] on link "Design" at bounding box center [179, 114] width 117 height 40
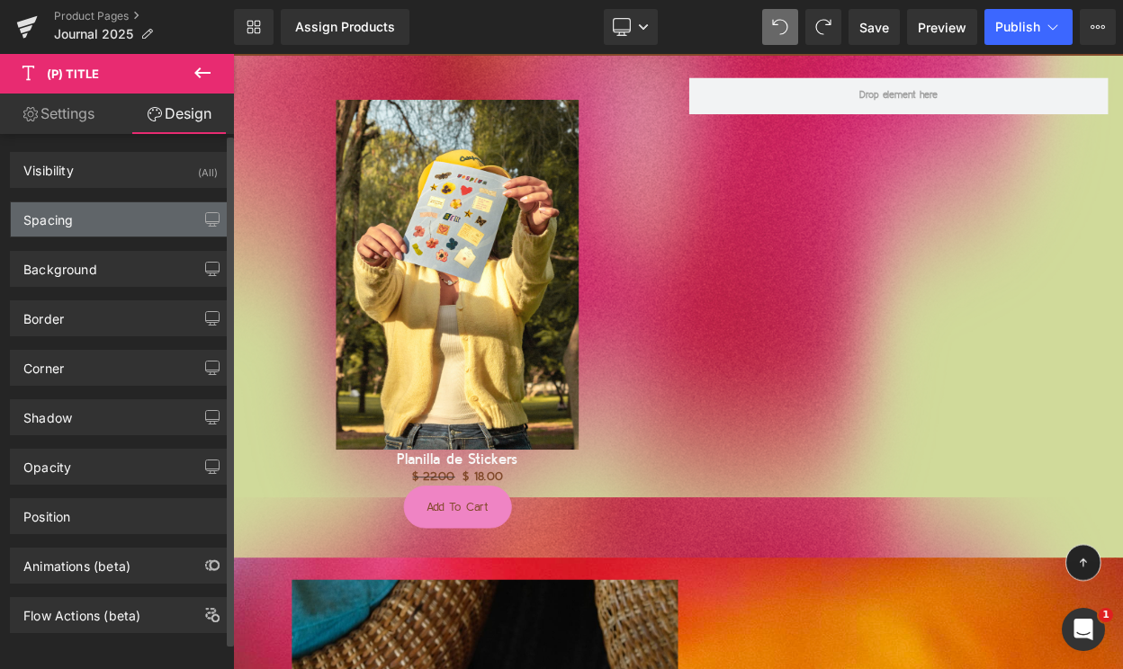
click at [121, 222] on div "Spacing" at bounding box center [120, 219] width 219 height 34
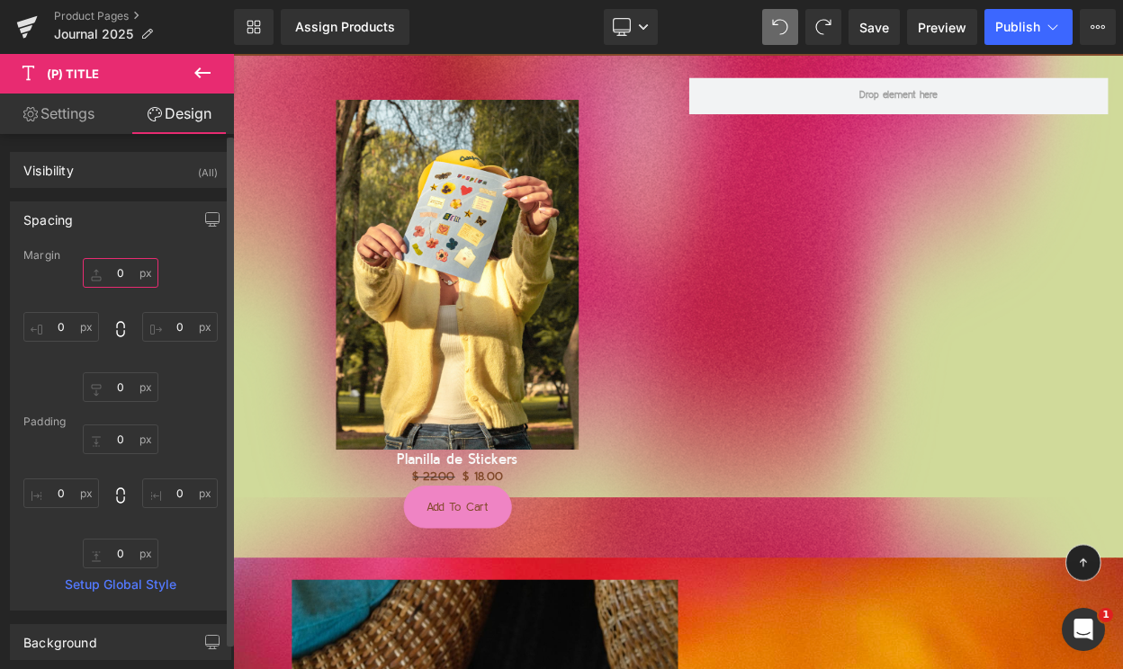
click at [108, 273] on input "0" at bounding box center [121, 273] width 76 height 30
type input "10"
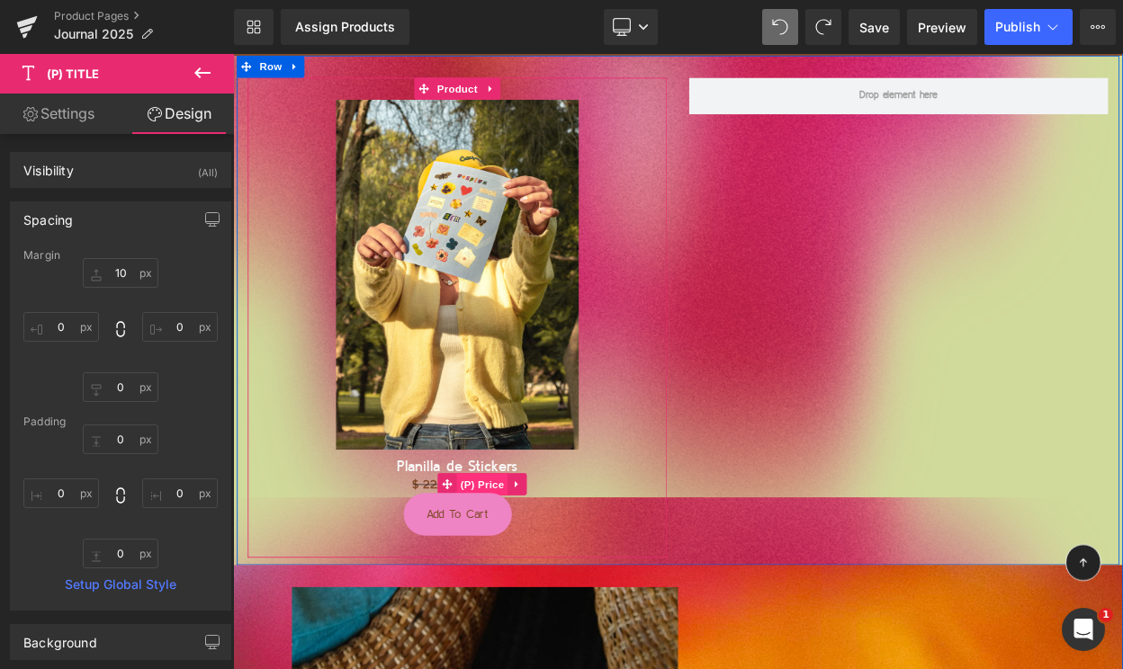
click at [532, 579] on span "(P) Price" at bounding box center [537, 580] width 63 height 27
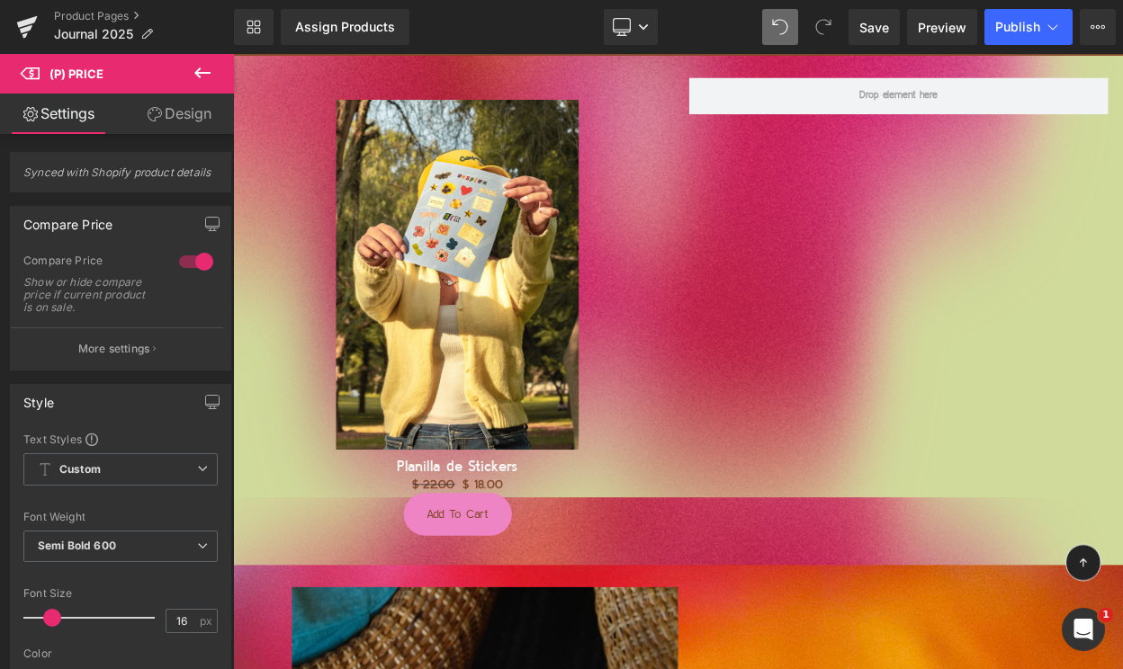
click at [173, 122] on link "Design" at bounding box center [179, 114] width 117 height 40
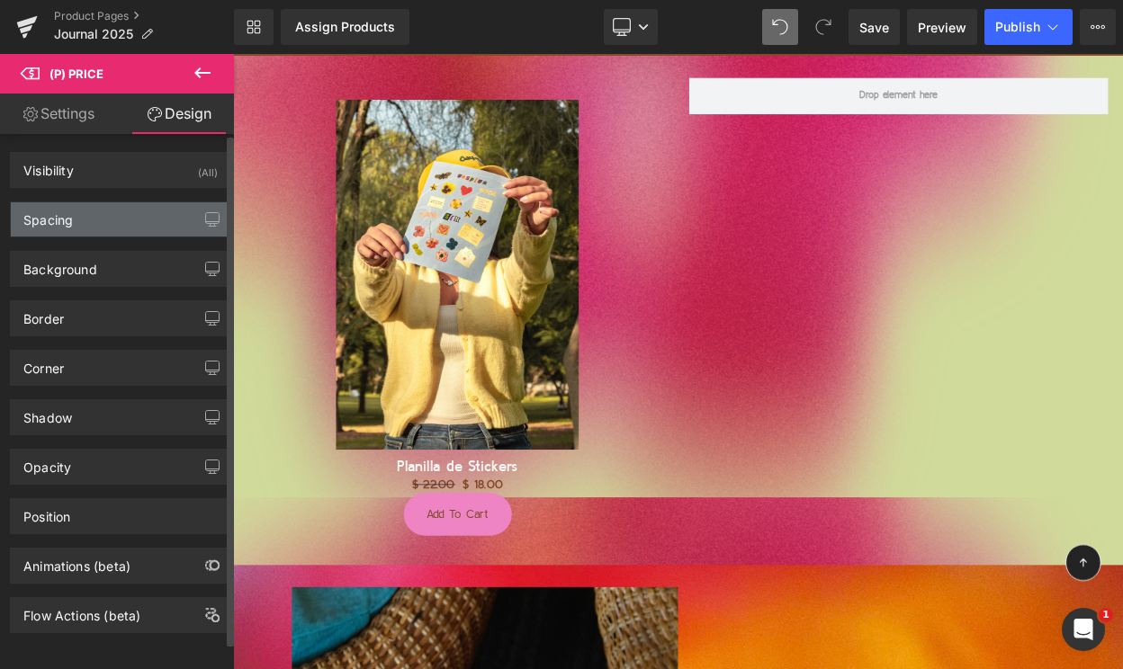
click at [110, 219] on div "Spacing" at bounding box center [120, 219] width 219 height 34
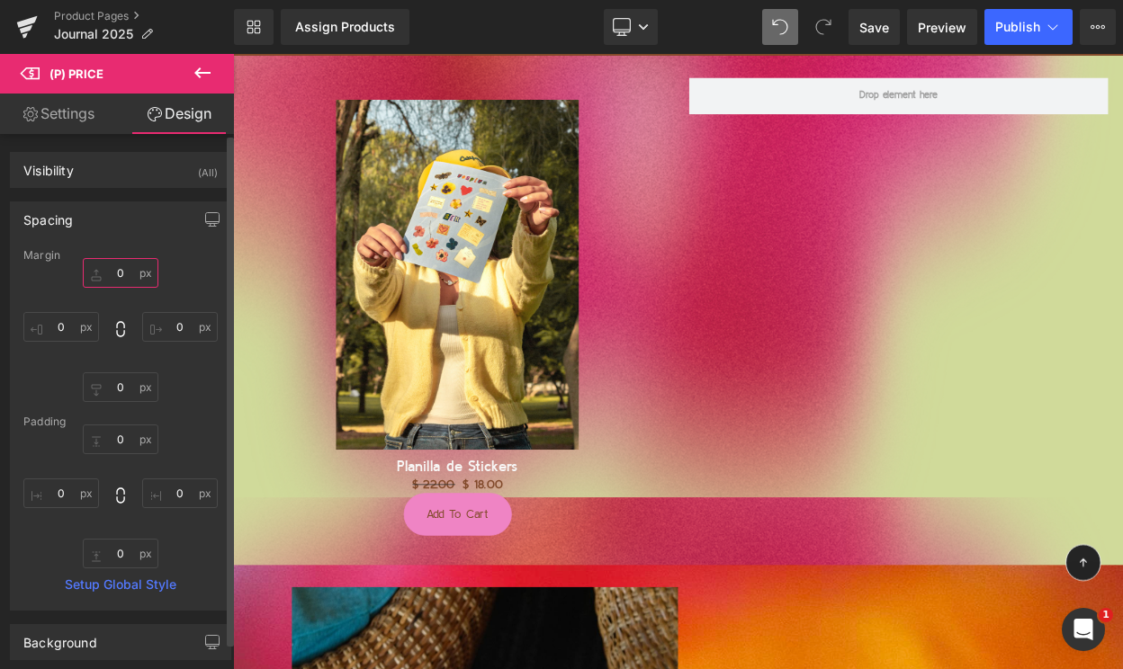
click at [112, 275] on input "0" at bounding box center [121, 273] width 76 height 30
type input "10"
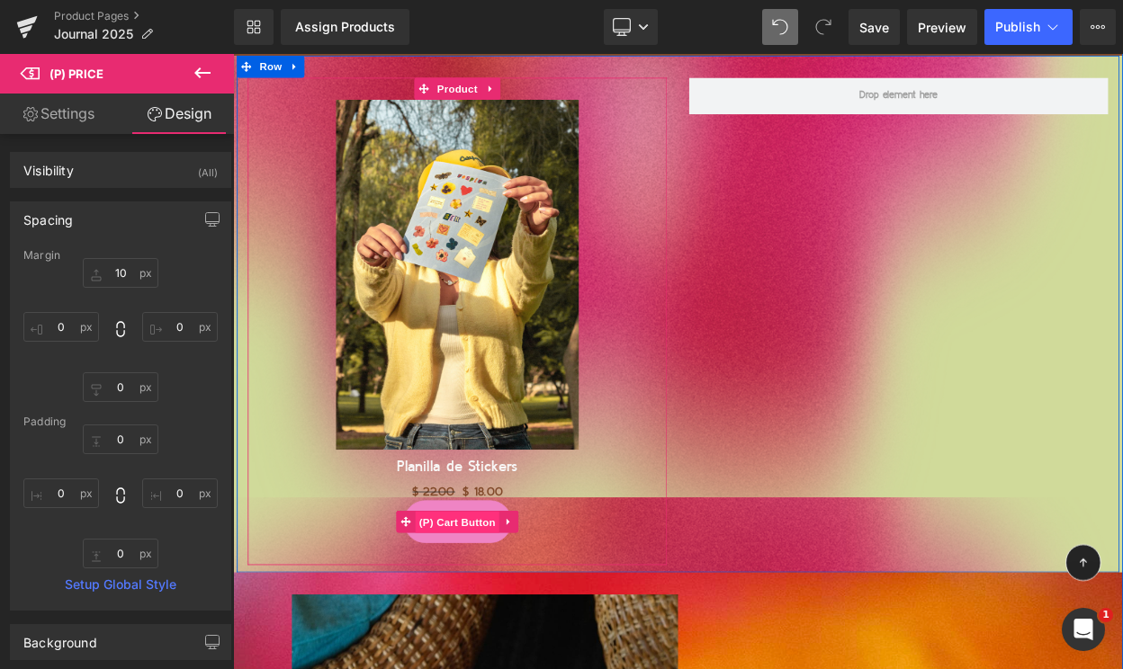
click at [509, 629] on span "(P) Cart Button" at bounding box center [507, 626] width 103 height 27
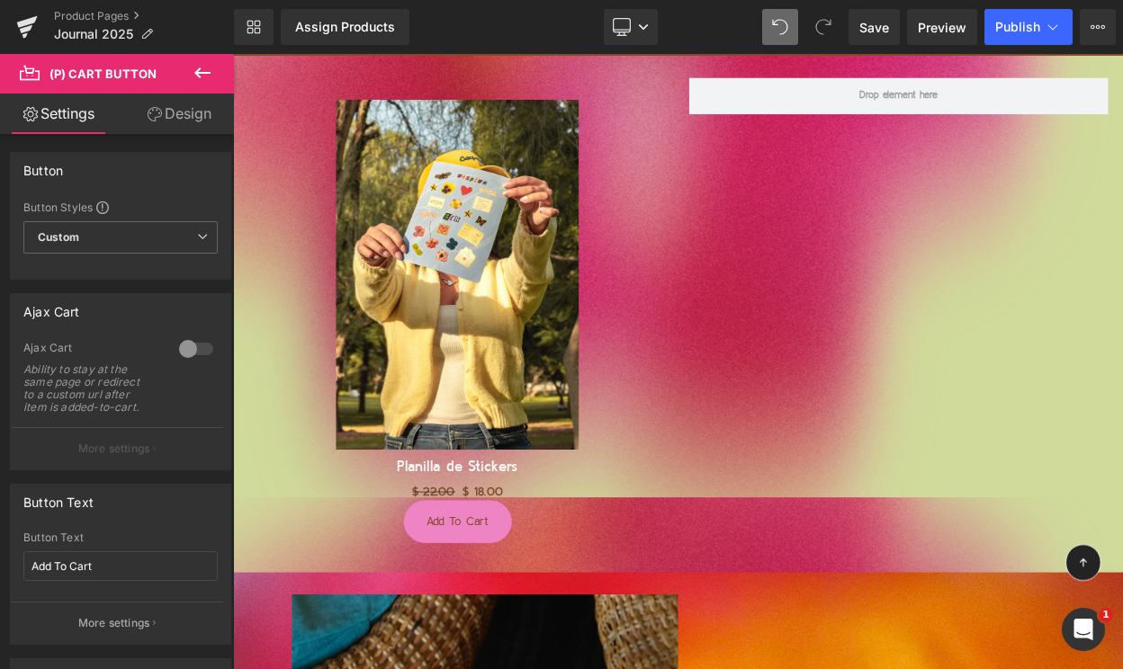
click at [200, 104] on link "Design" at bounding box center [179, 114] width 117 height 40
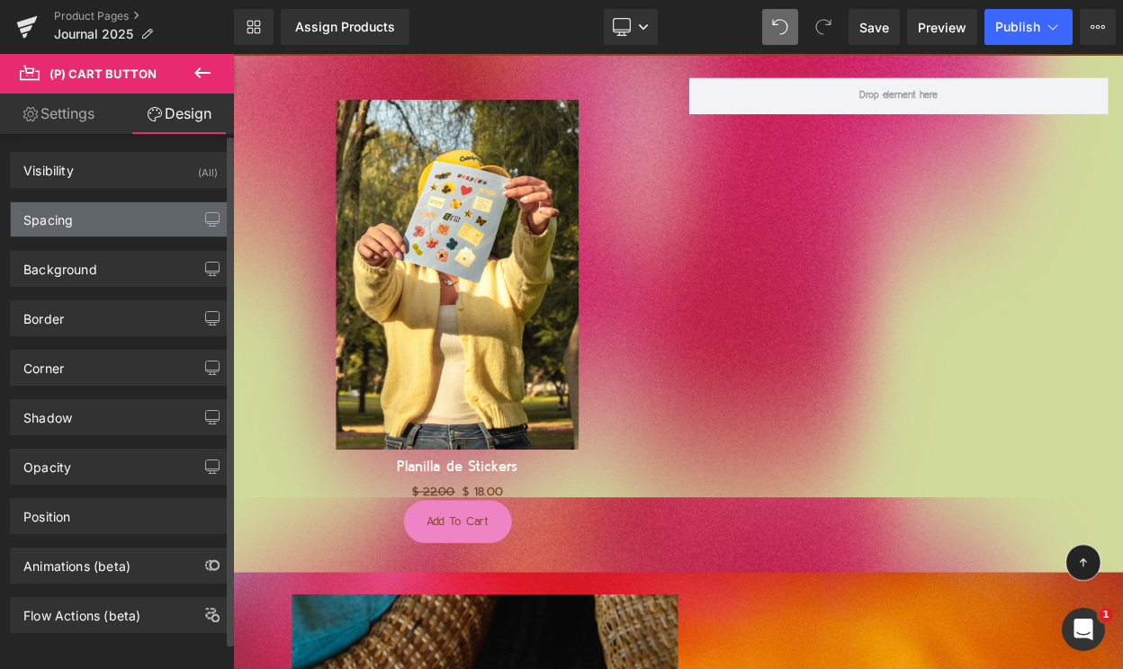
click at [85, 209] on div "Spacing" at bounding box center [120, 219] width 219 height 34
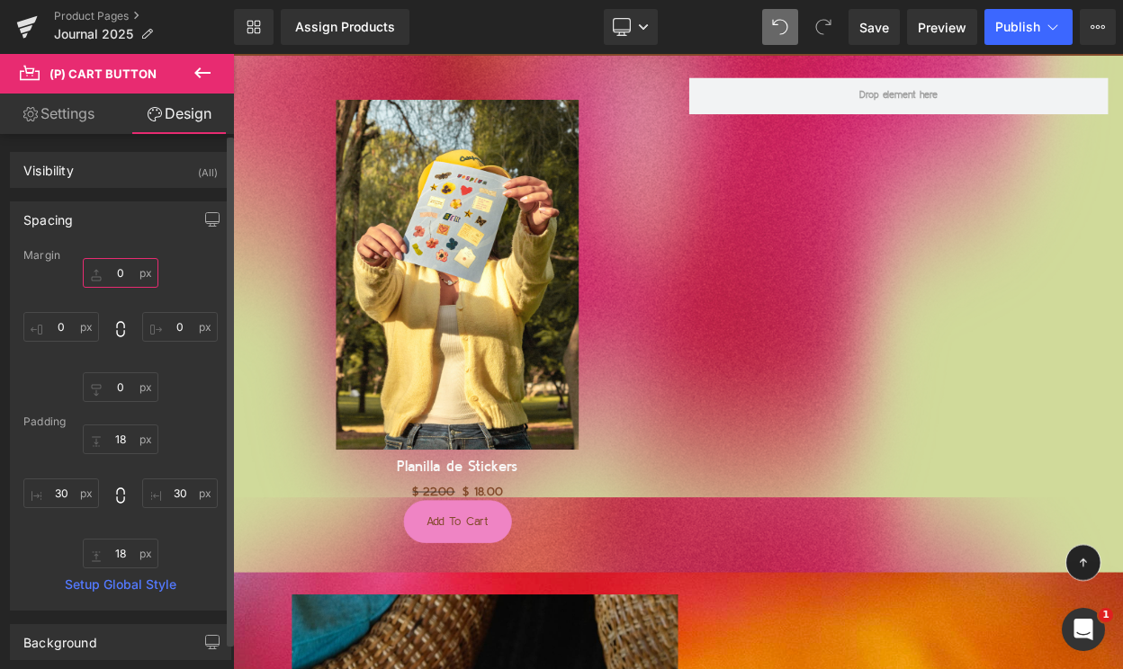
click at [96, 274] on input "0" at bounding box center [121, 273] width 76 height 30
type input "10"
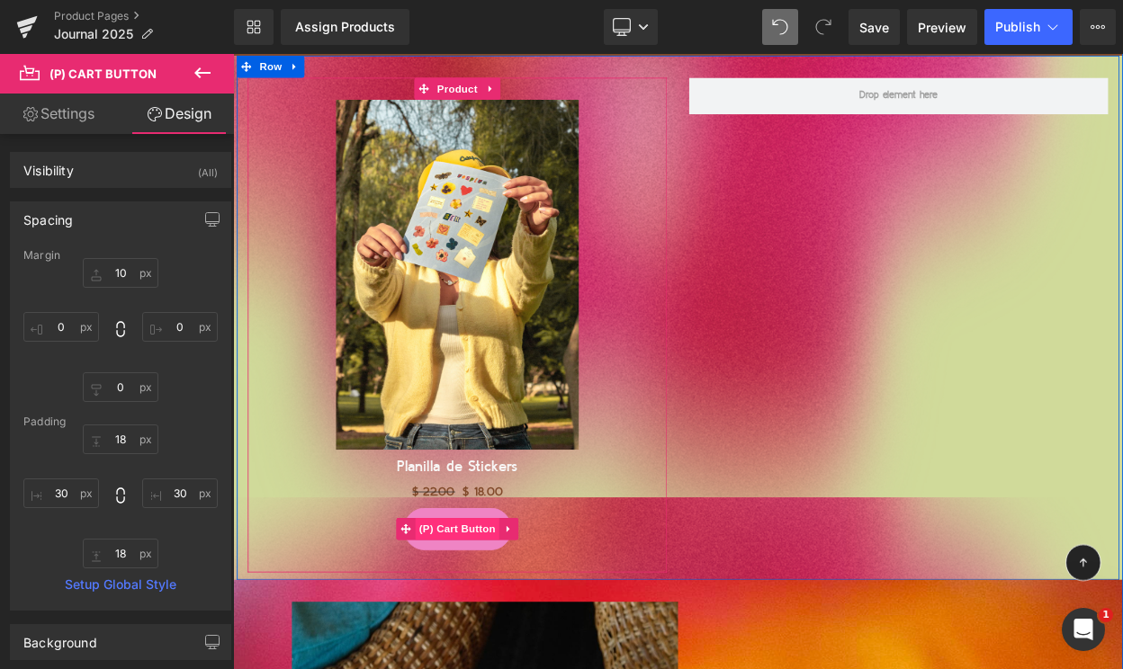
click at [508, 631] on span "(P) Cart Button" at bounding box center [507, 635] width 103 height 27
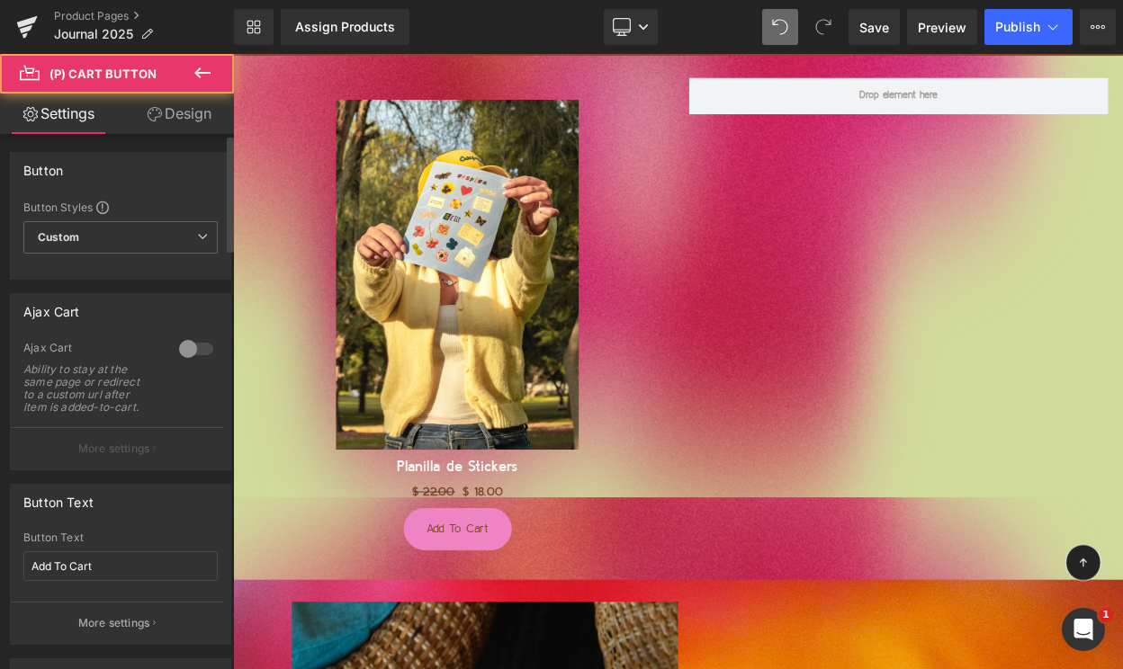
scroll to position [68, 0]
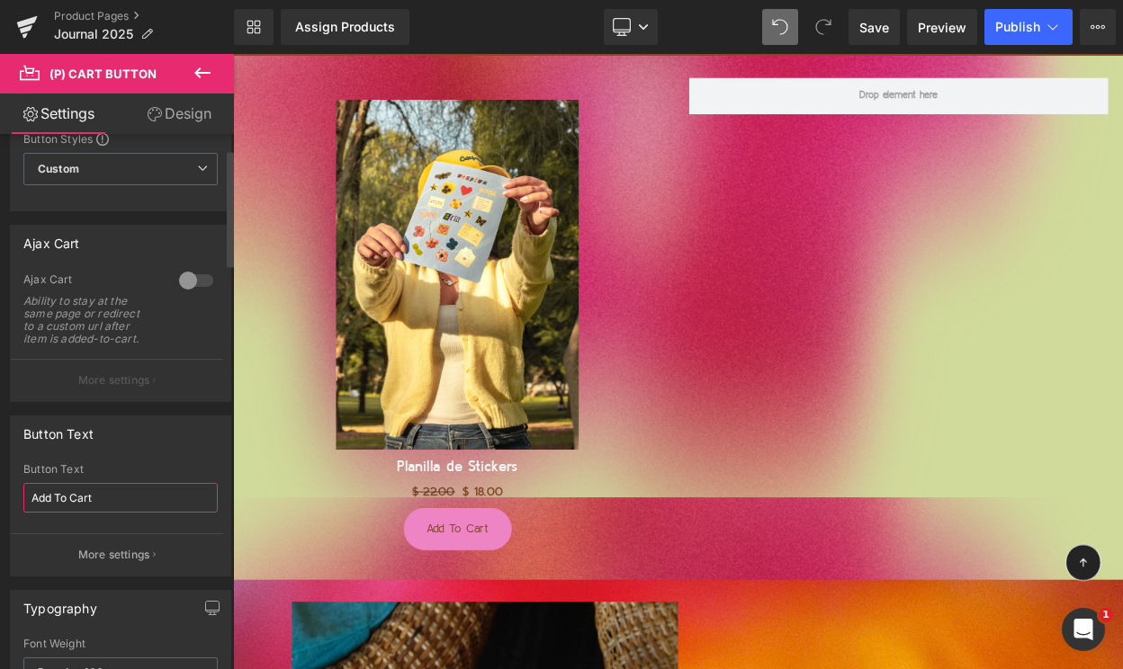
click at [118, 497] on input "Add To Cart" at bounding box center [120, 498] width 194 height 30
click at [86, 497] on input "Agregar a Carrito" at bounding box center [120, 498] width 194 height 30
type input "Agregar a carrito"
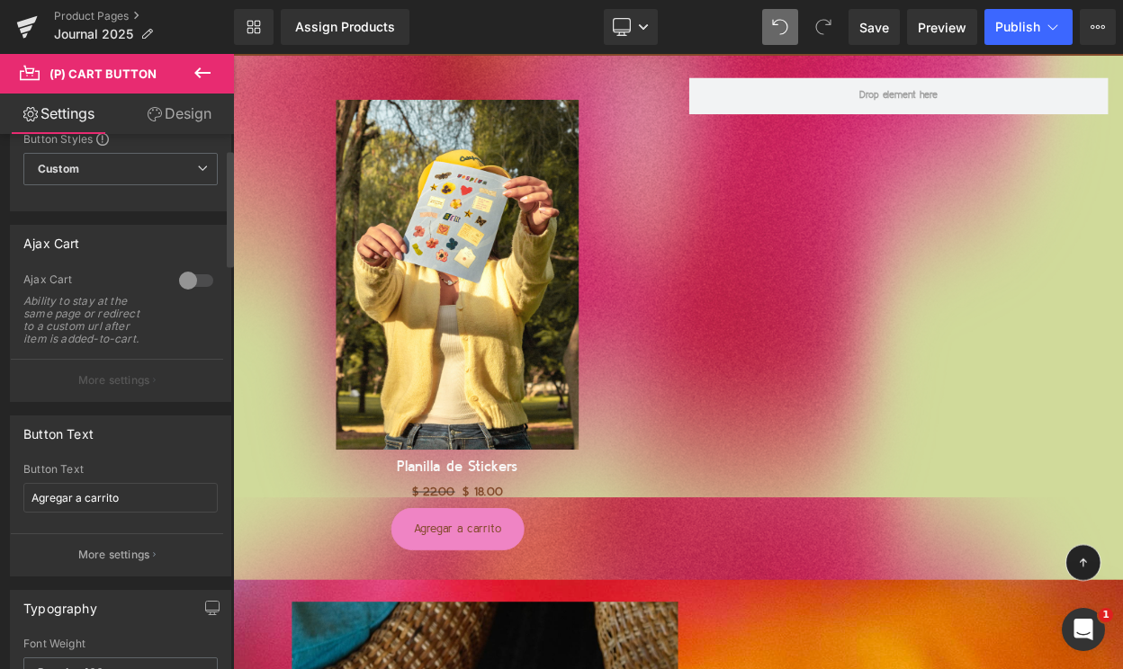
click at [144, 434] on div "Button Text" at bounding box center [120, 433] width 219 height 34
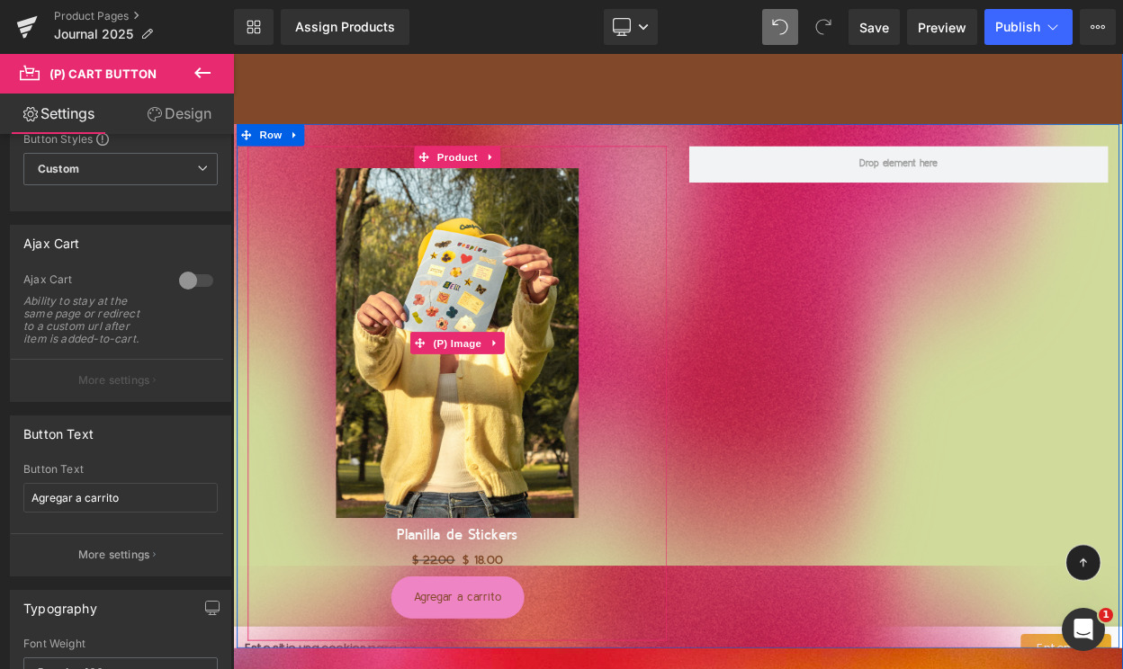
scroll to position [5612, 0]
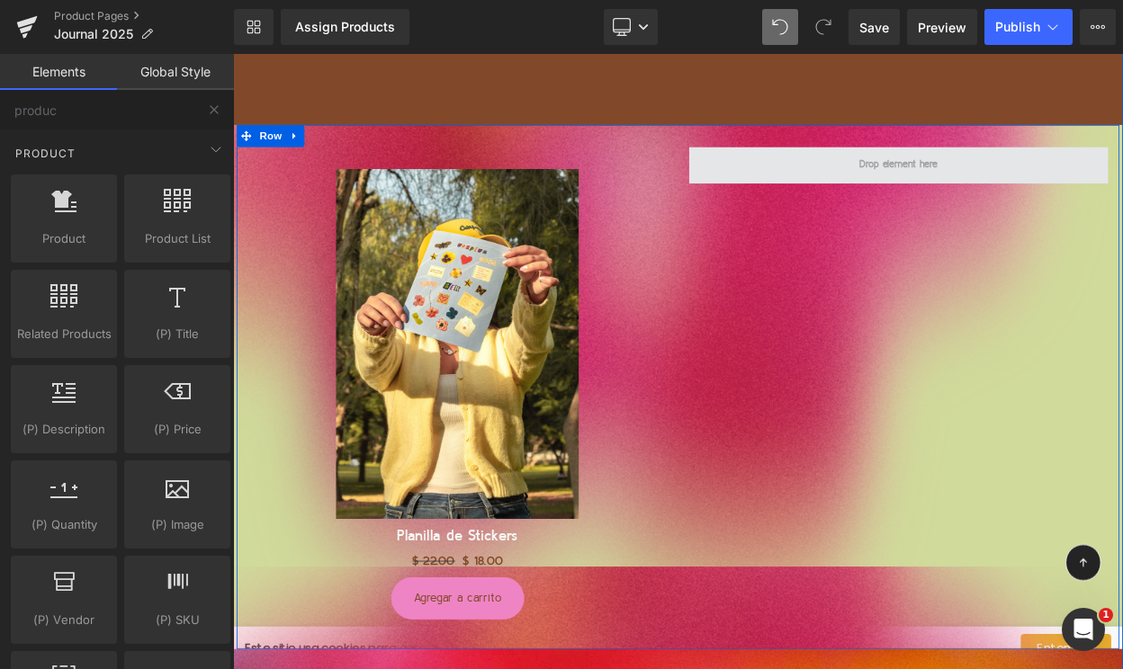
click at [1043, 192] on span at bounding box center [1047, 189] width 108 height 31
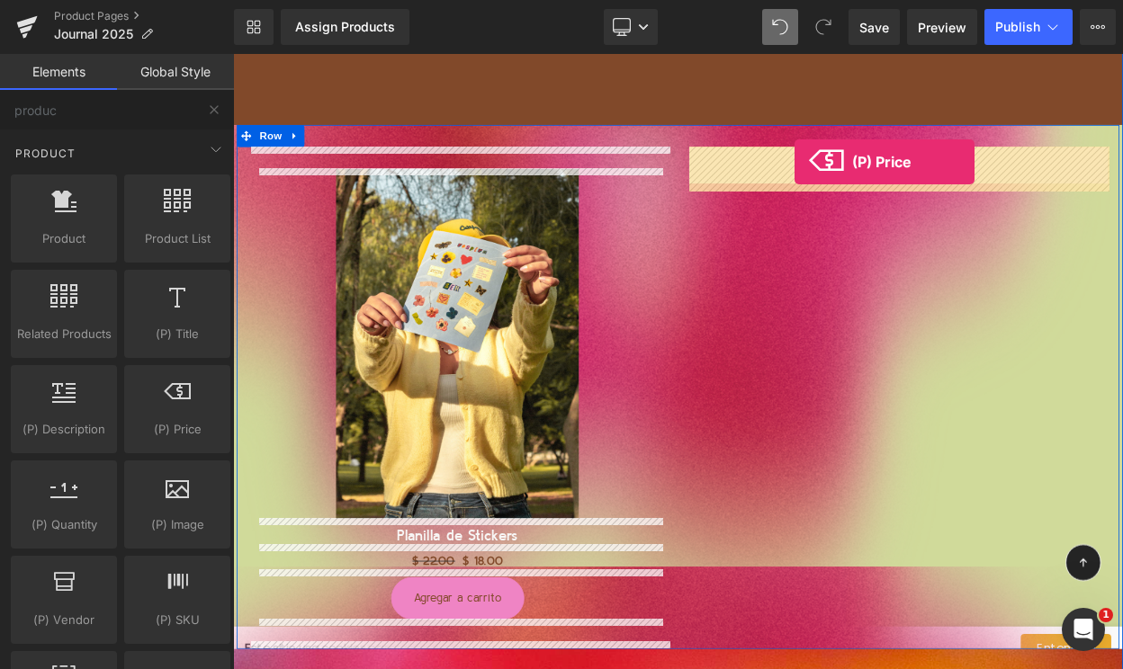
drag, startPoint x: 461, startPoint y: 443, endPoint x: 919, endPoint y: 189, distance: 523.4
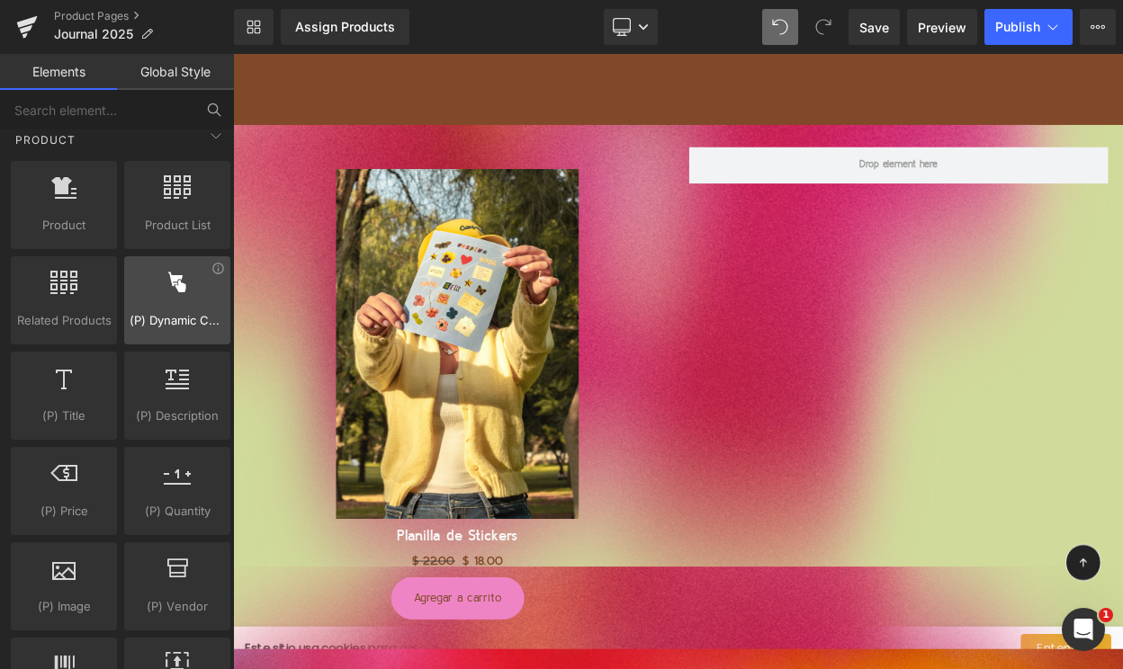
scroll to position [1450, 0]
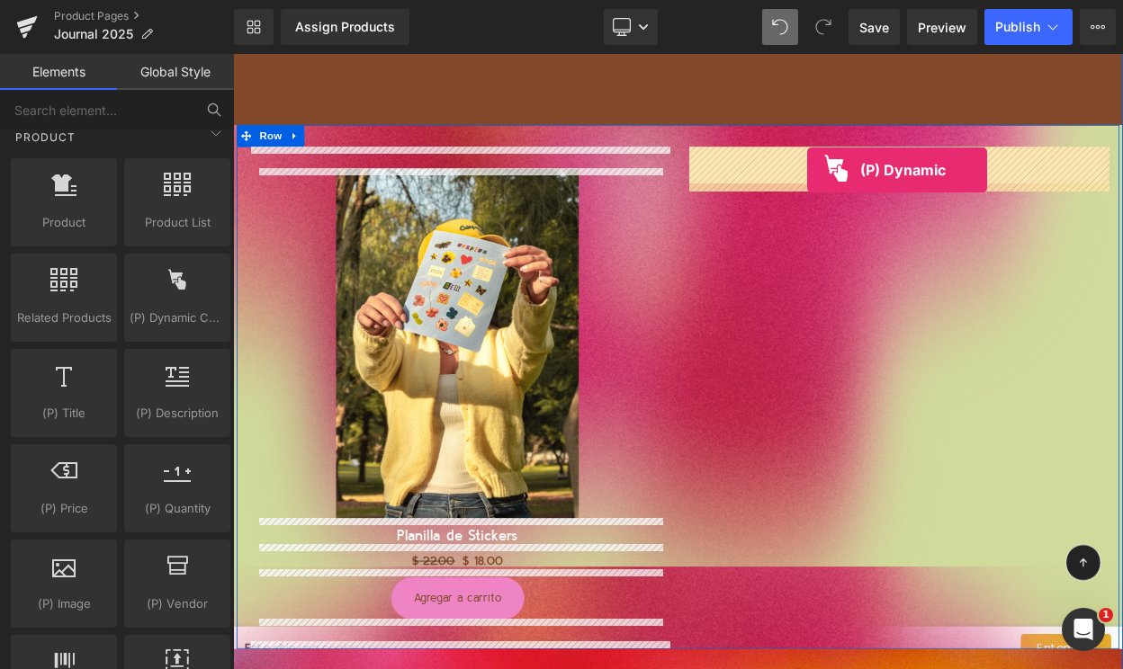
drag, startPoint x: 396, startPoint y: 362, endPoint x: 936, endPoint y: 194, distance: 565.9
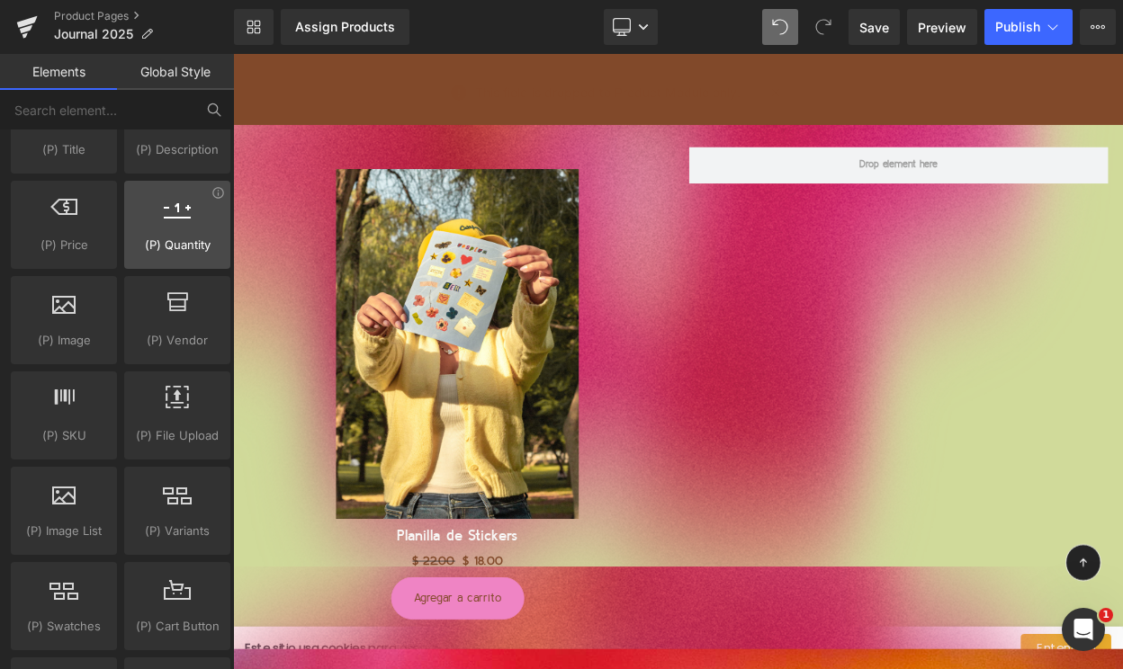
scroll to position [1716, 0]
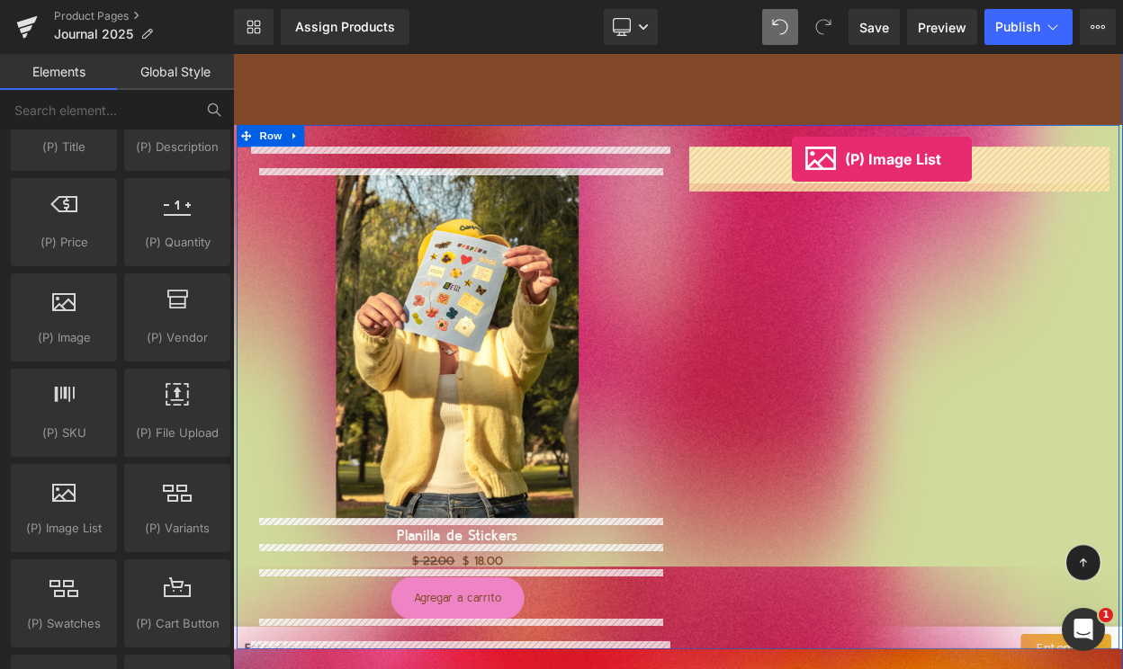
drag, startPoint x: 288, startPoint y: 567, endPoint x: 917, endPoint y: 183, distance: 736.3
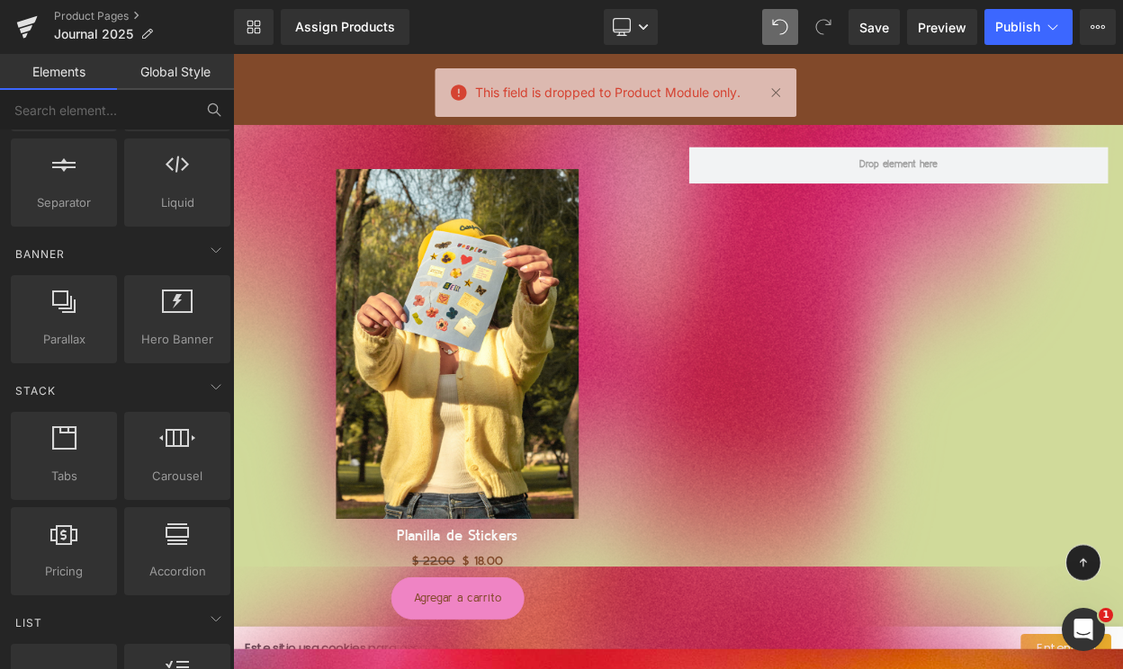
scroll to position [0, 0]
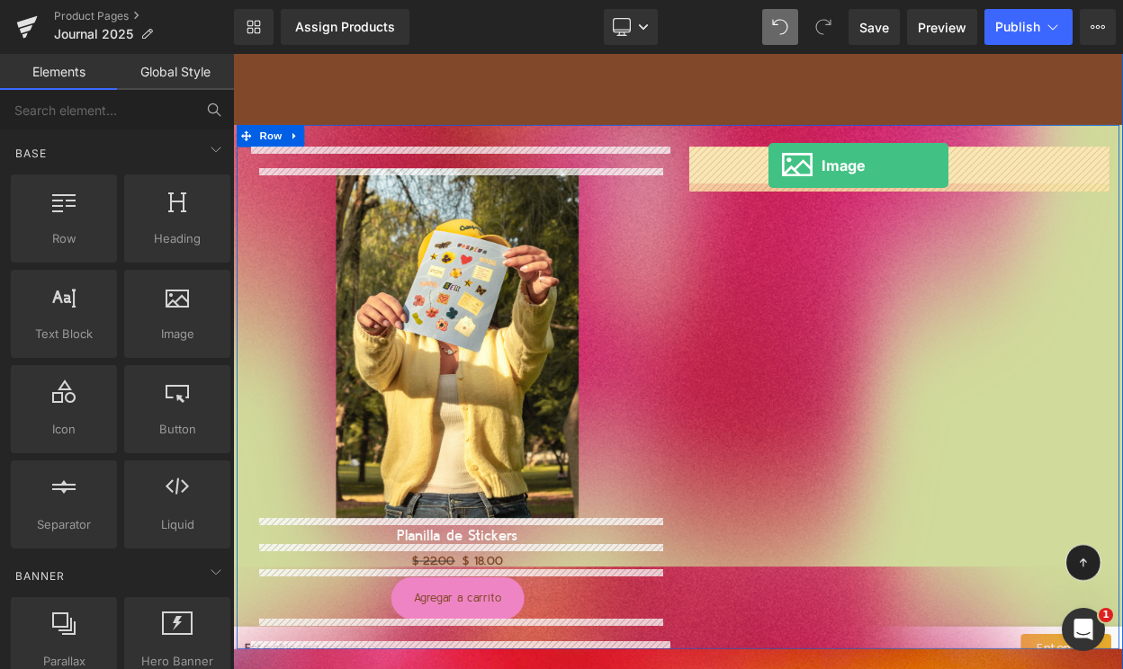
drag, startPoint x: 407, startPoint y: 357, endPoint x: 888, endPoint y: 194, distance: 507.2
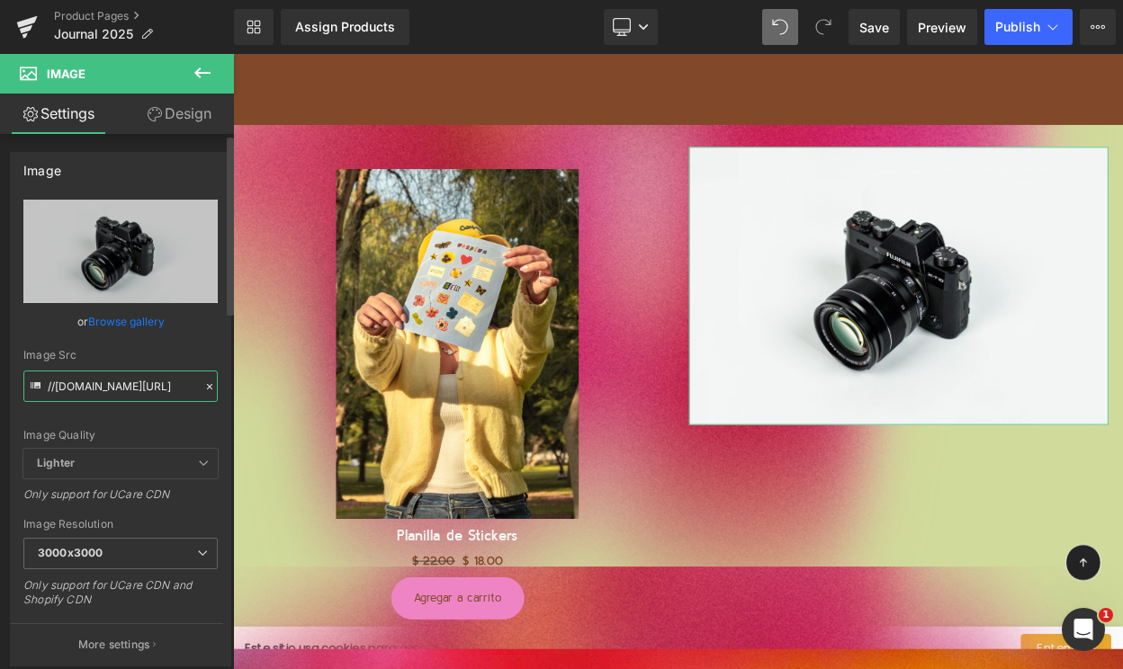
click at [114, 386] on input "//[DOMAIN_NAME][URL]" at bounding box center [120, 386] width 194 height 31
click at [115, 383] on input "//[DOMAIN_NAME][URL]" at bounding box center [120, 386] width 194 height 31
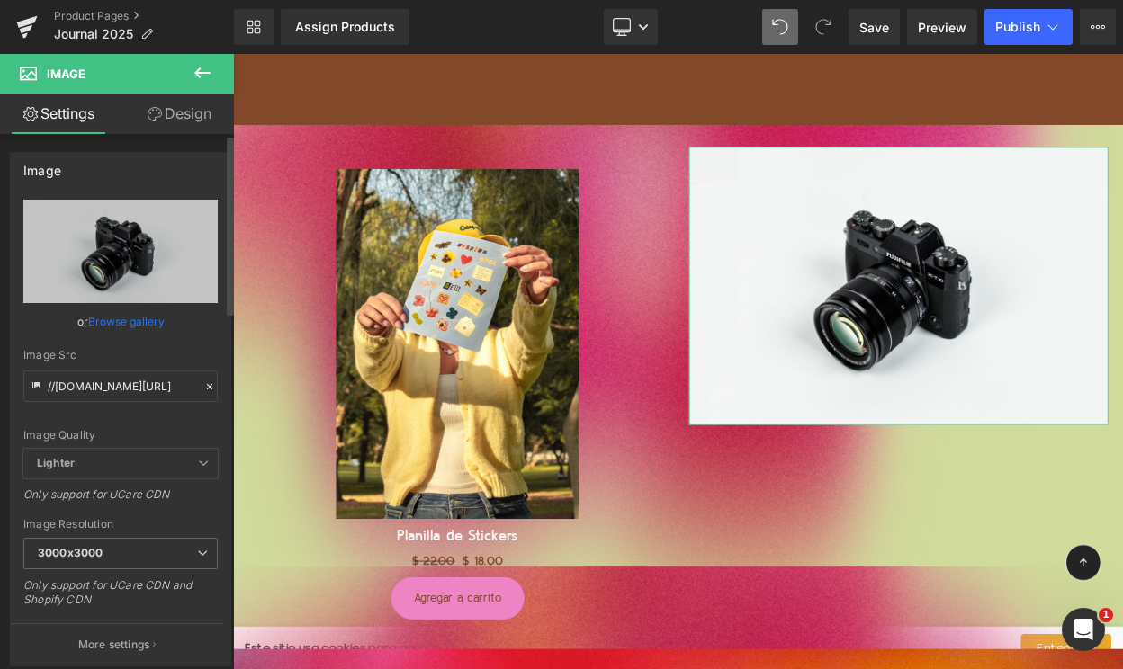
click at [115, 327] on link "Browse gallery" at bounding box center [126, 321] width 76 height 31
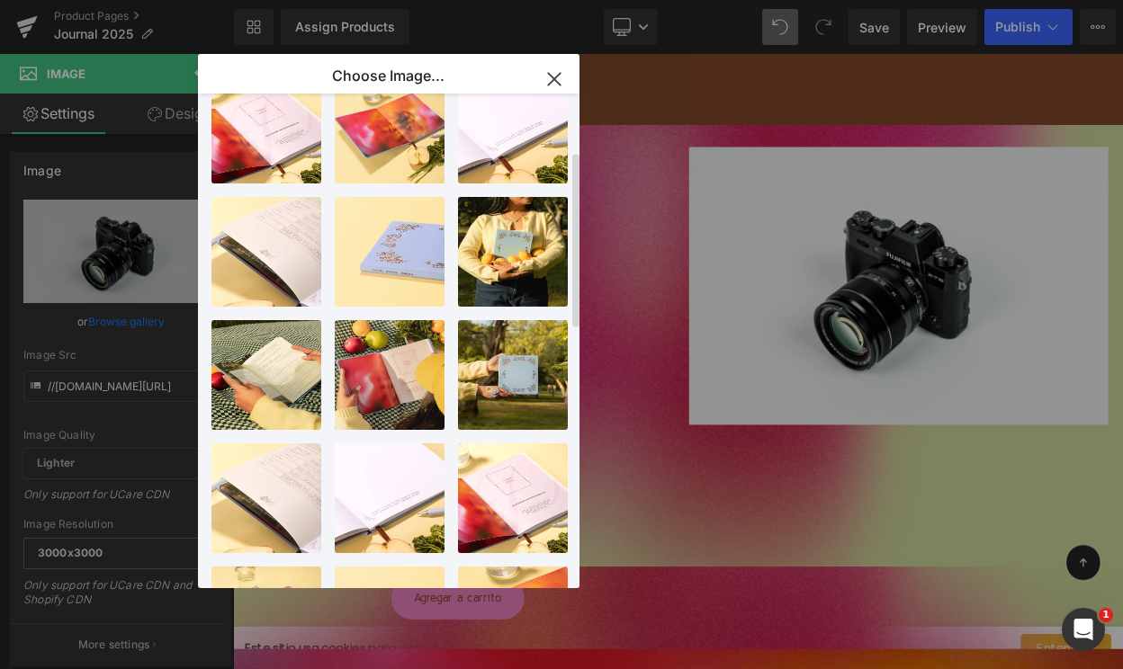
scroll to position [889, 0]
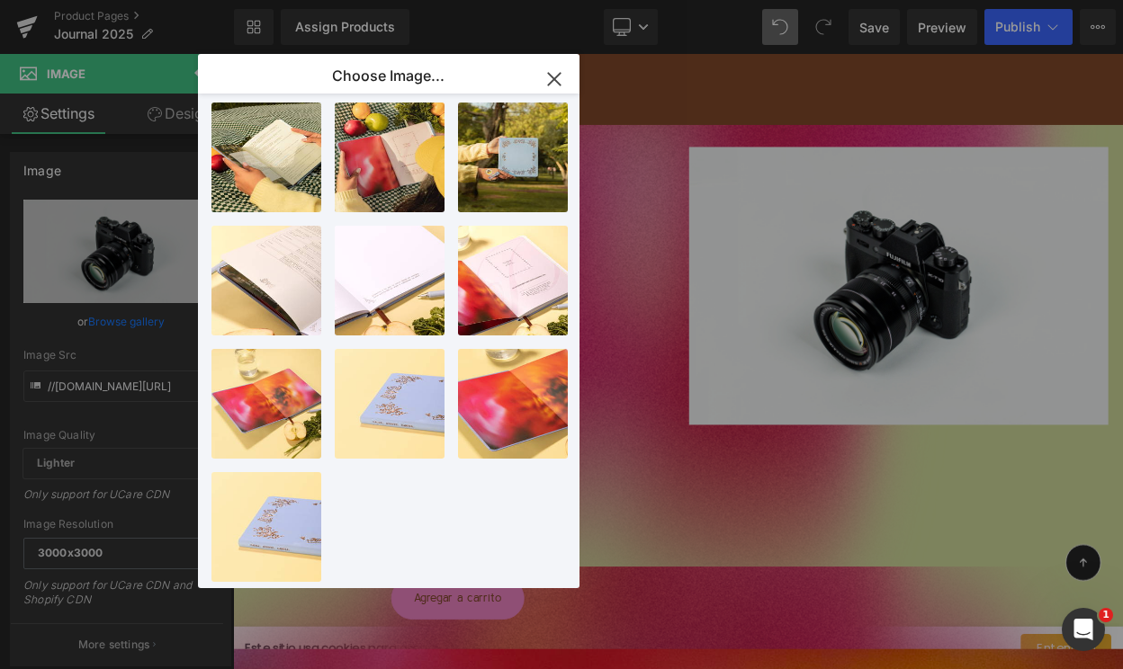
click at [555, 81] on icon "button" at bounding box center [554, 79] width 12 height 12
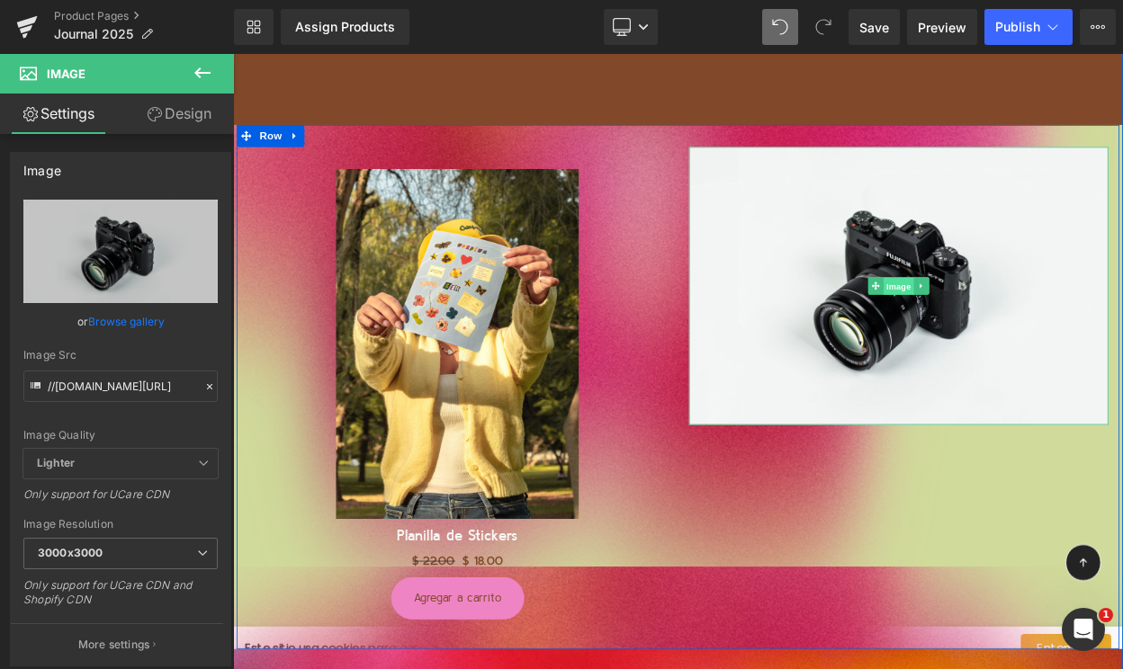
click at [1047, 345] on span "Image" at bounding box center [1047, 338] width 38 height 22
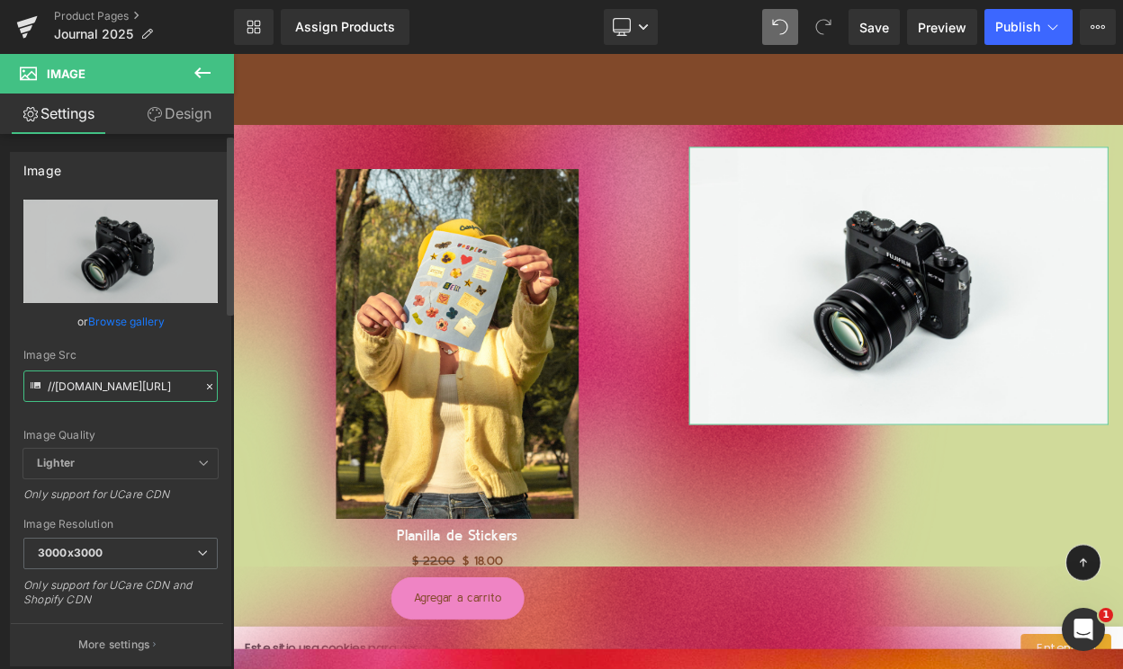
click at [93, 384] on input "//[DOMAIN_NAME][URL]" at bounding box center [120, 386] width 194 height 31
paste input "https://cdn.shopify.com/s/files/1/0570/4643/3947/files/Profetica-11_f9e18c89-3d…"
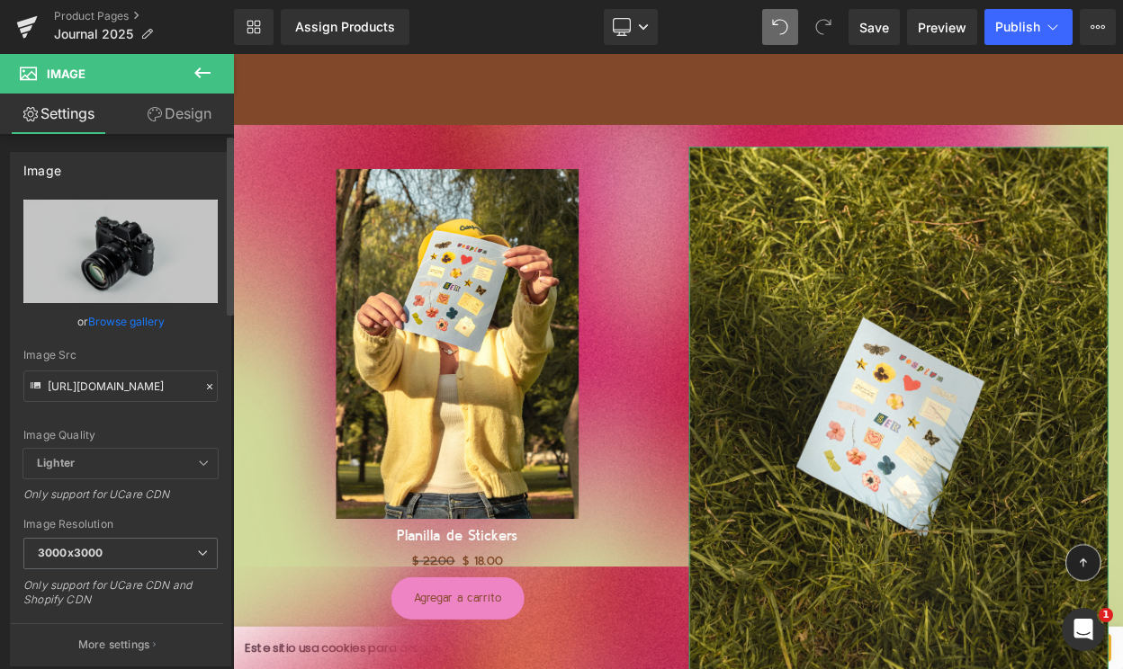
scroll to position [0, 0]
click at [169, 353] on div "Image Src" at bounding box center [120, 355] width 194 height 13
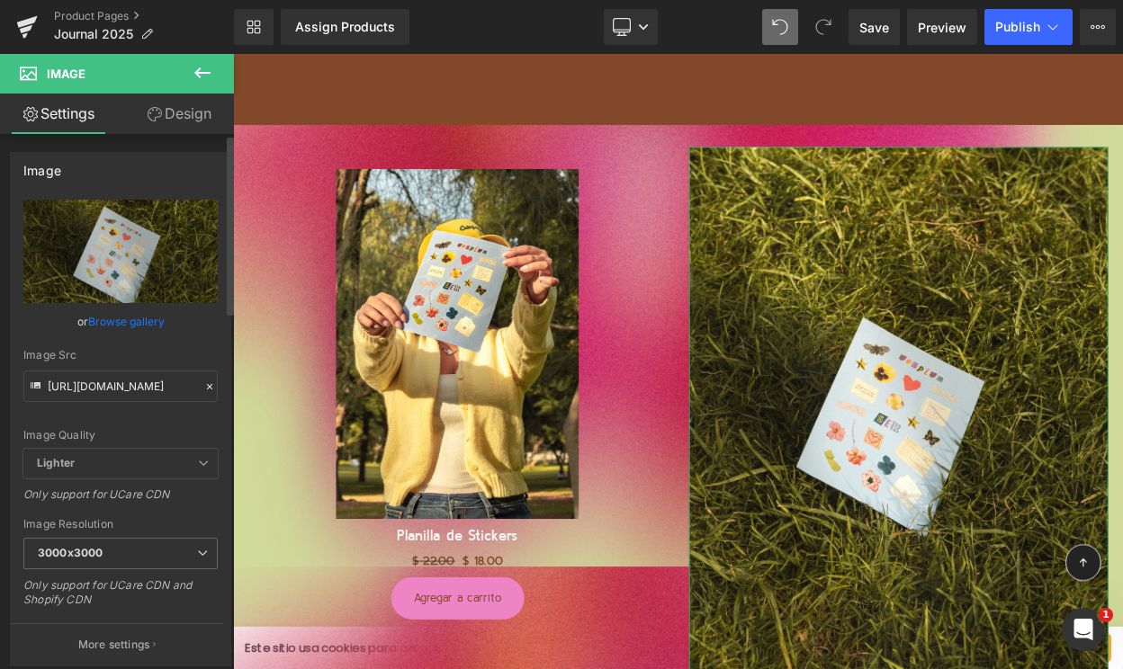
type input "https://cdn.shopify.com/s/files/1/0570/4643/3947/files/Profetica-11_f9e18c89-3d…"
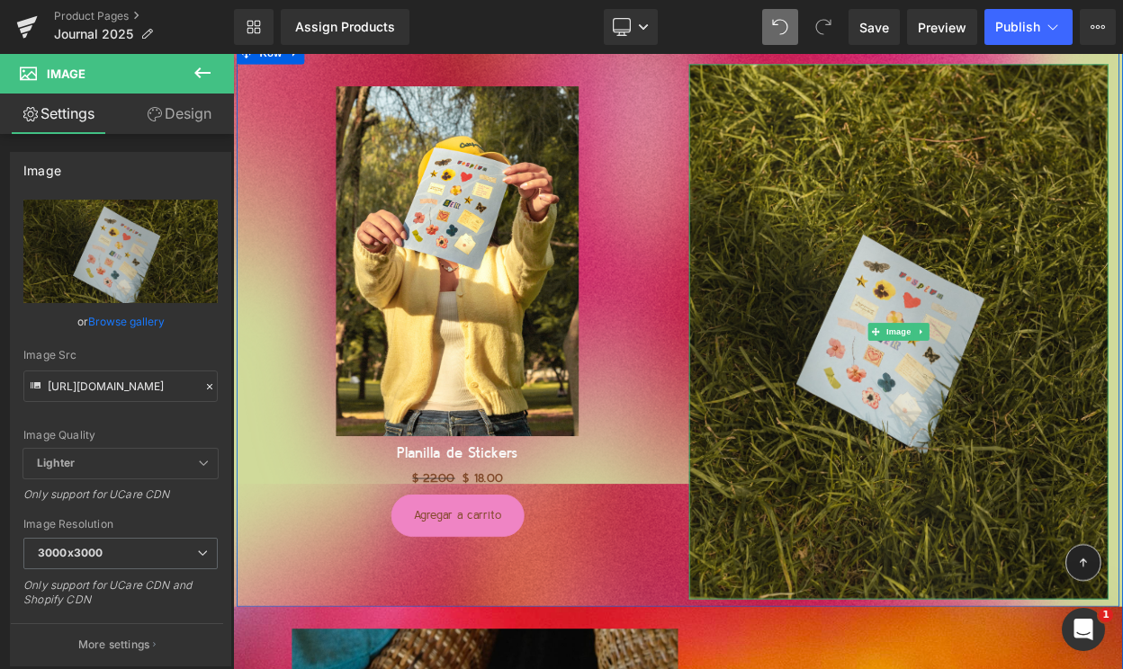
scroll to position [5748, 0]
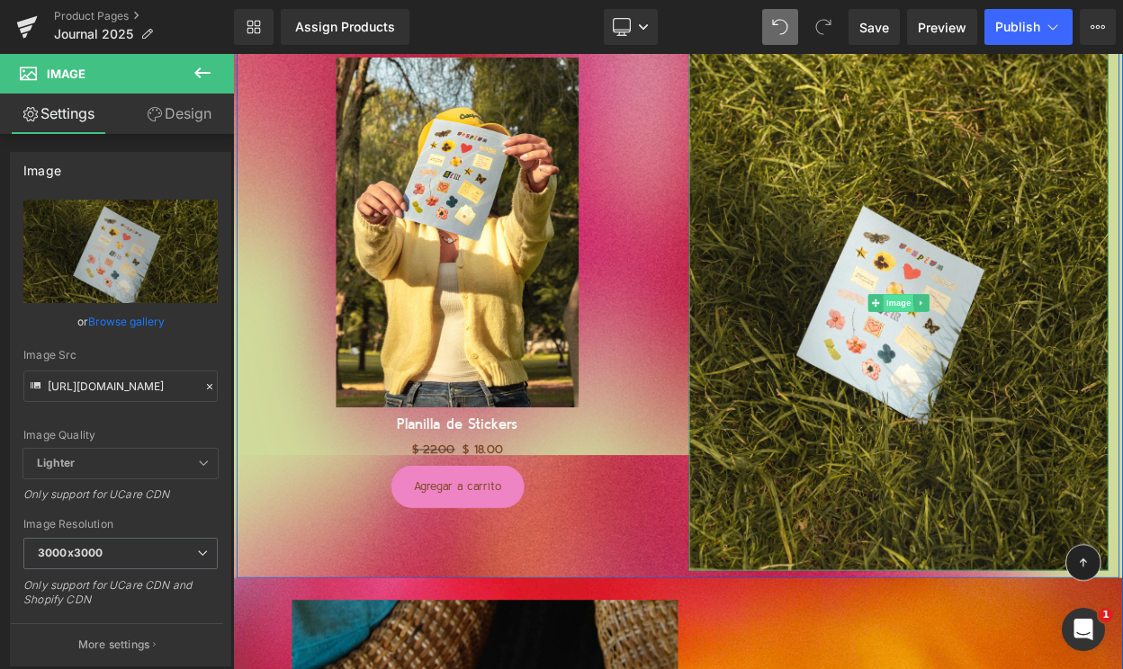
click at [1049, 353] on span "Image" at bounding box center [1047, 359] width 38 height 22
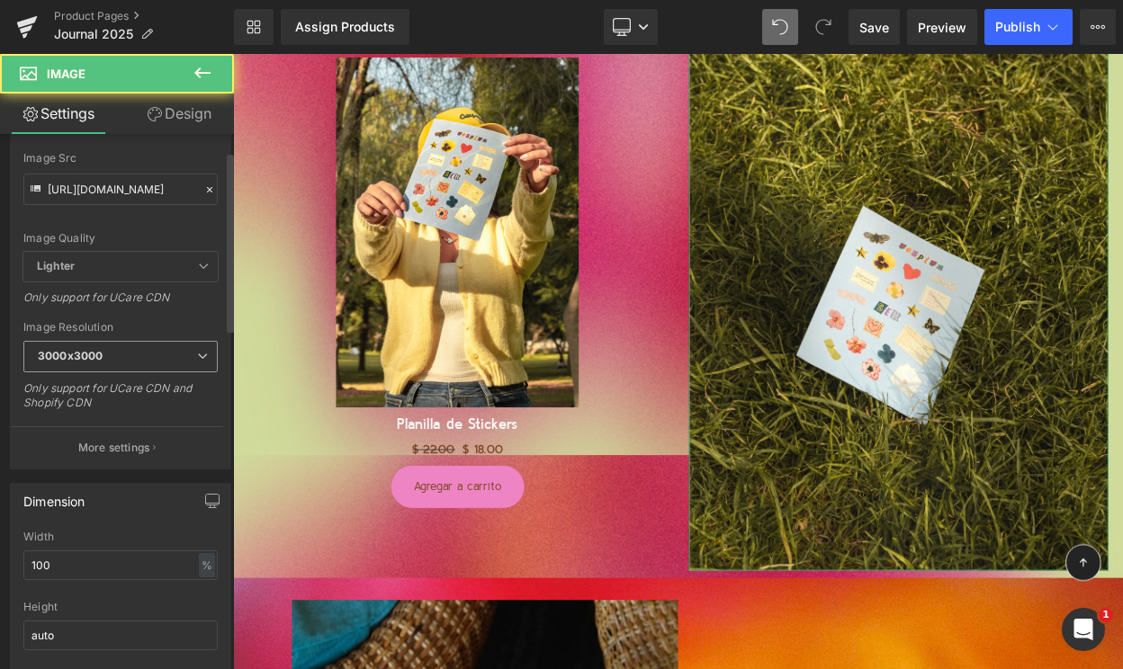
scroll to position [356, 0]
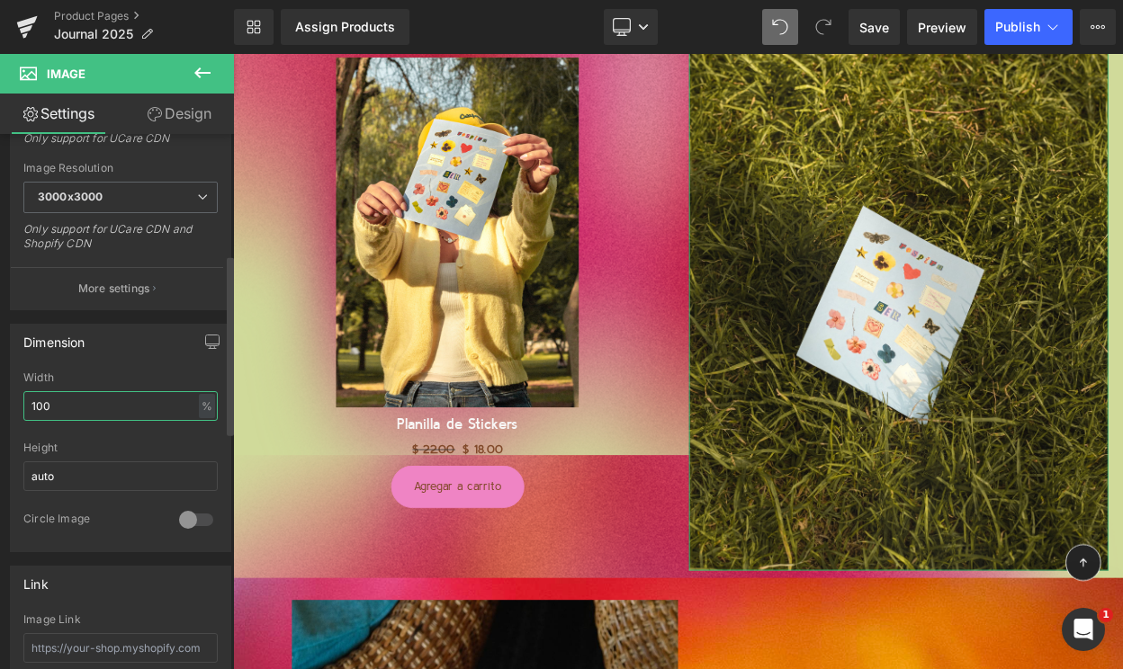
click at [145, 399] on input "100" at bounding box center [120, 406] width 194 height 30
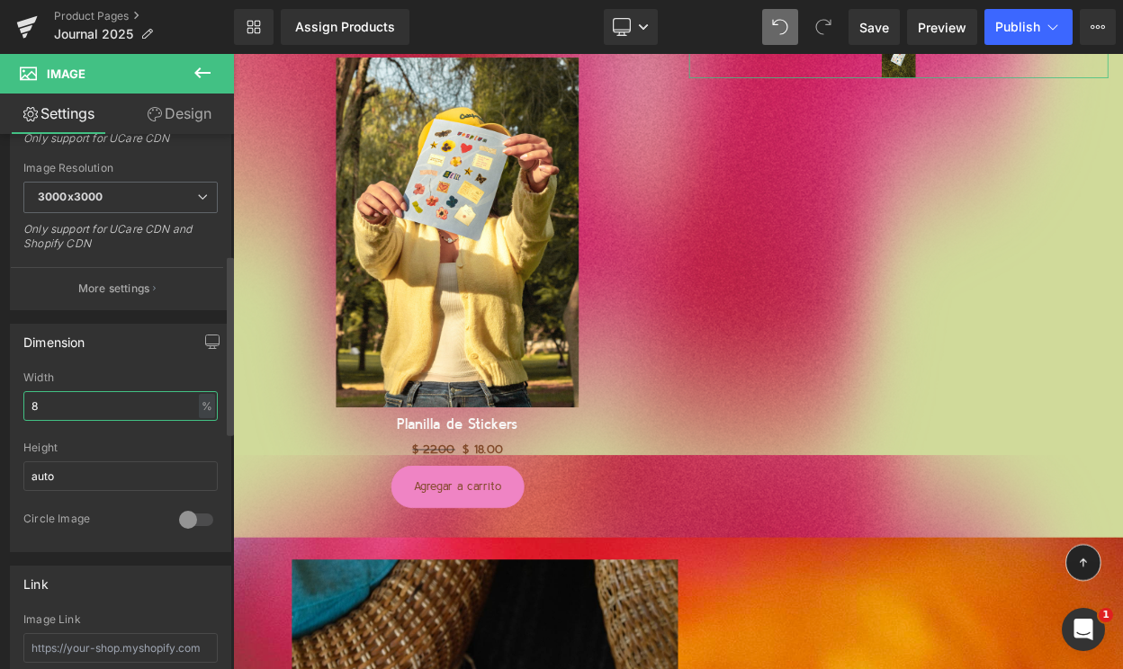
type input "80"
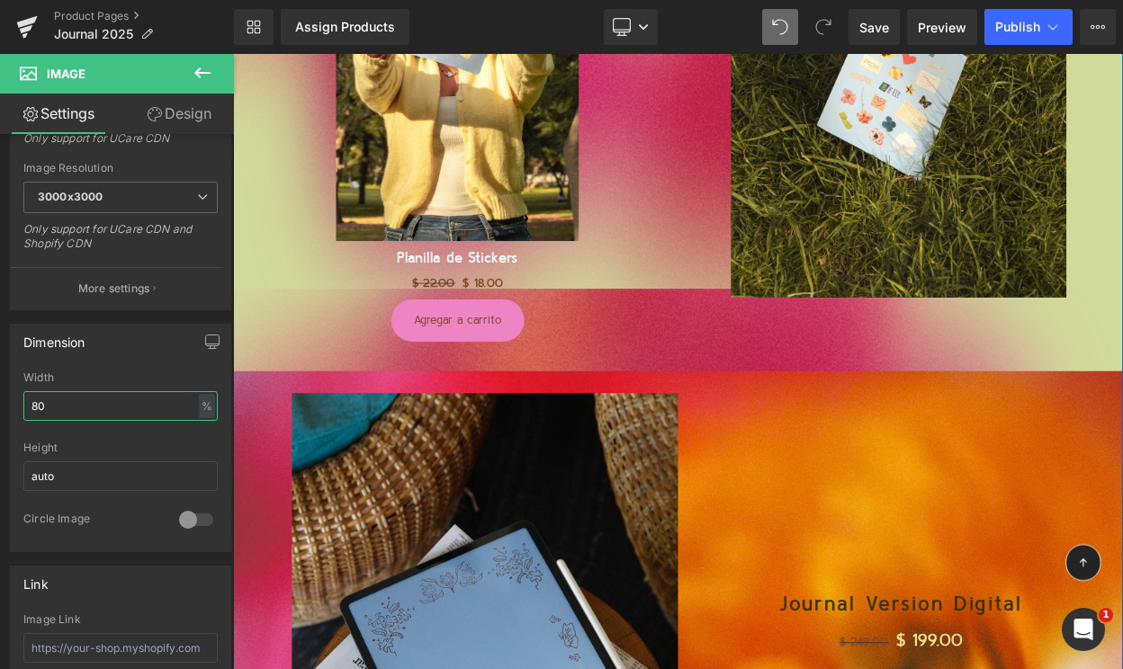
scroll to position [5534, 0]
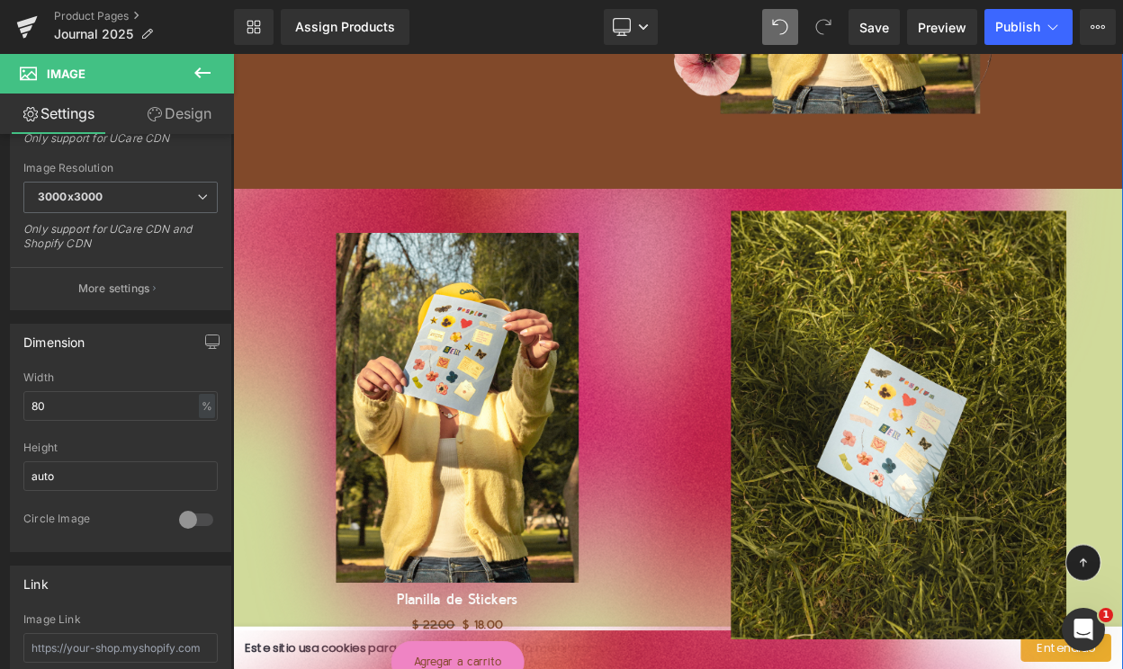
click at [756, 396] on div "Sale Off (P) Image Planilla de Stickers (P) Title $ 22.00 $ 18.00 (P) Price Agr…" at bounding box center [507, 548] width 513 height 605
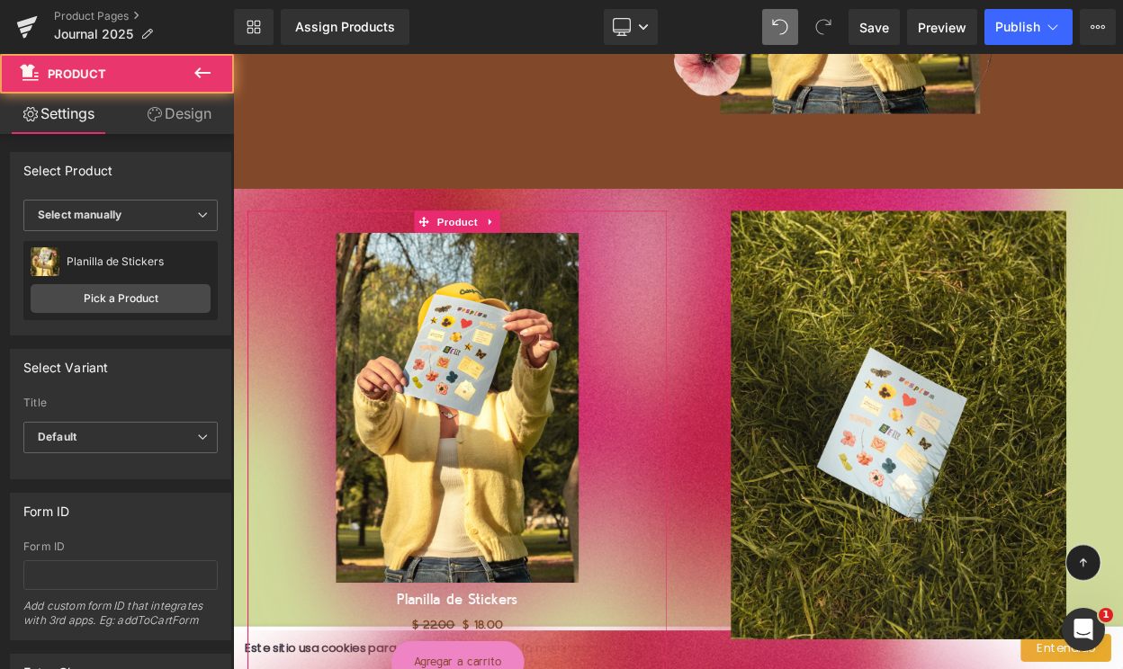
click at [174, 119] on link "Design" at bounding box center [179, 114] width 117 height 40
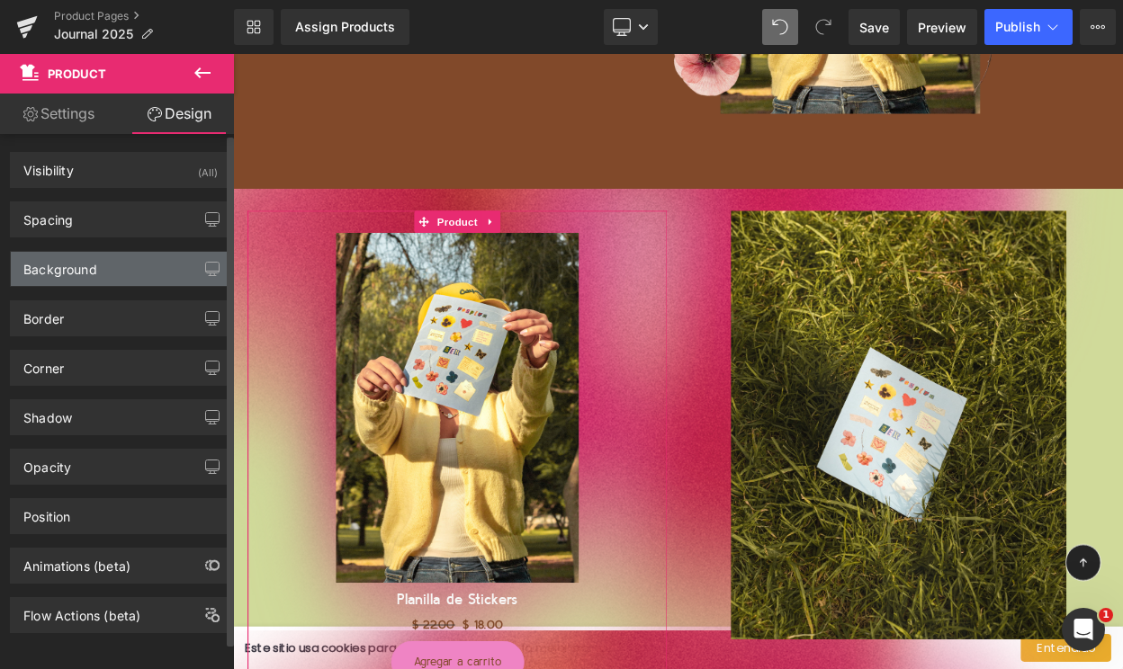
click at [130, 254] on div "Background" at bounding box center [120, 269] width 219 height 34
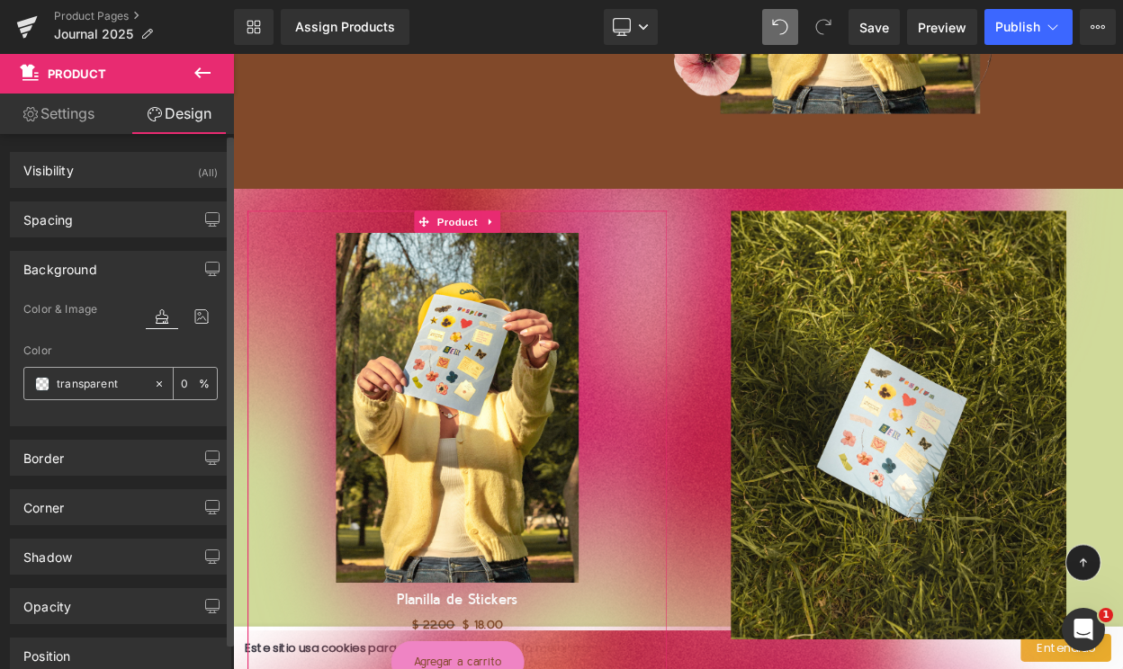
click at [42, 380] on span at bounding box center [42, 384] width 14 height 14
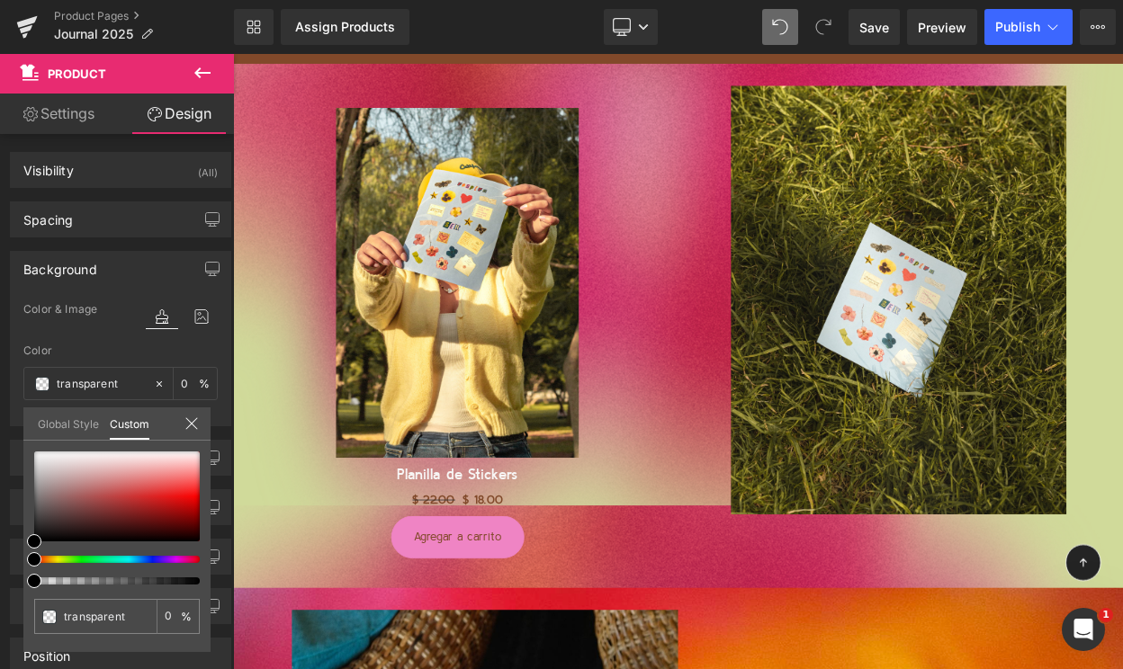
scroll to position [5745, 0]
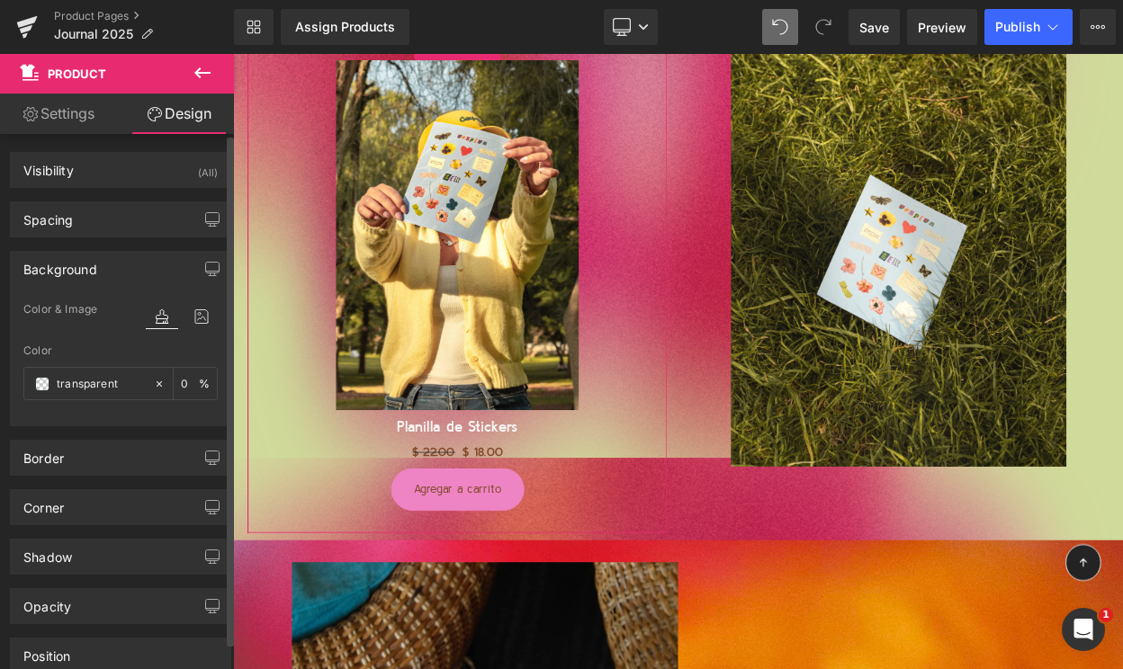
click at [85, 380] on input "transparent" at bounding box center [101, 384] width 88 height 20
paste input "#363300"
type input "#363300"
type input "100"
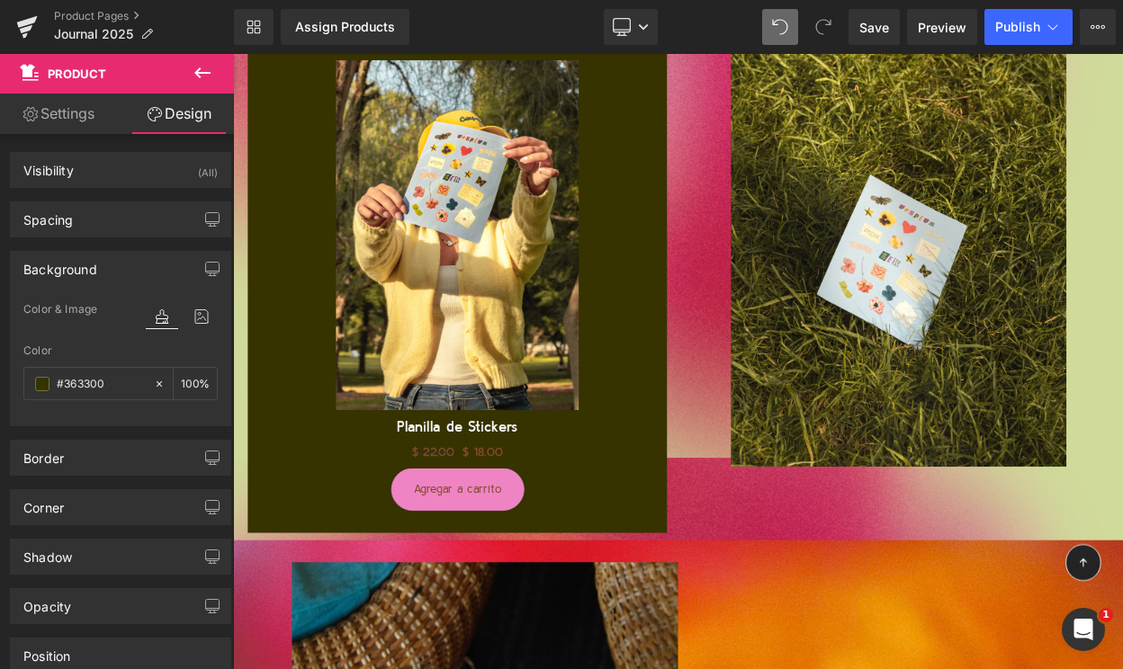
type input "#363300"
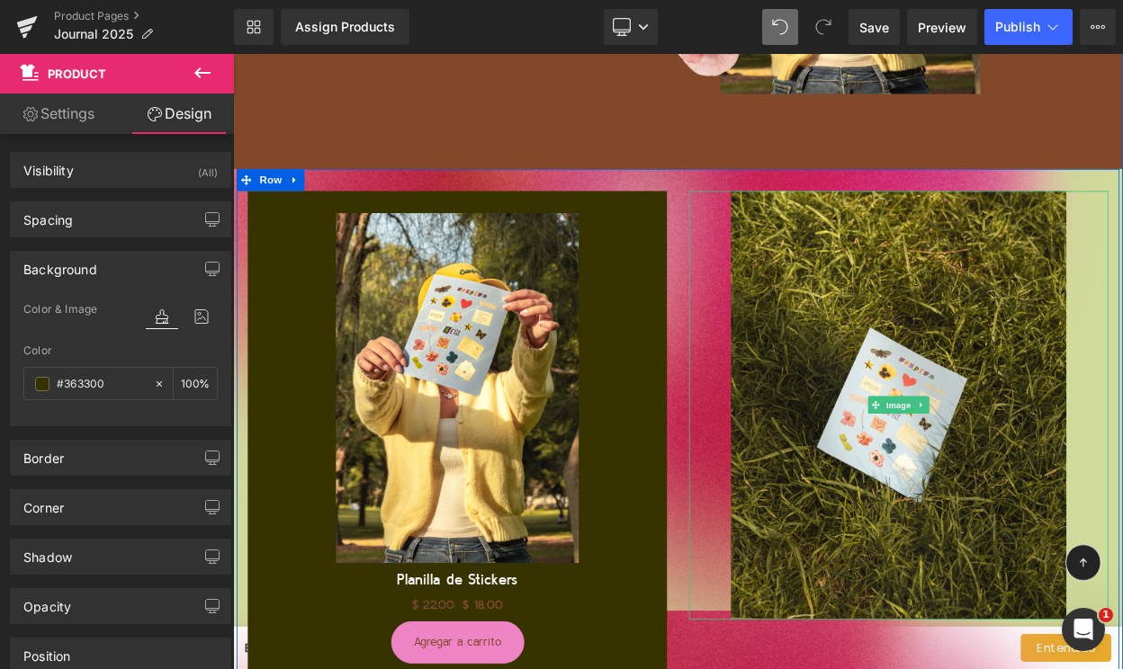
scroll to position [5510, 0]
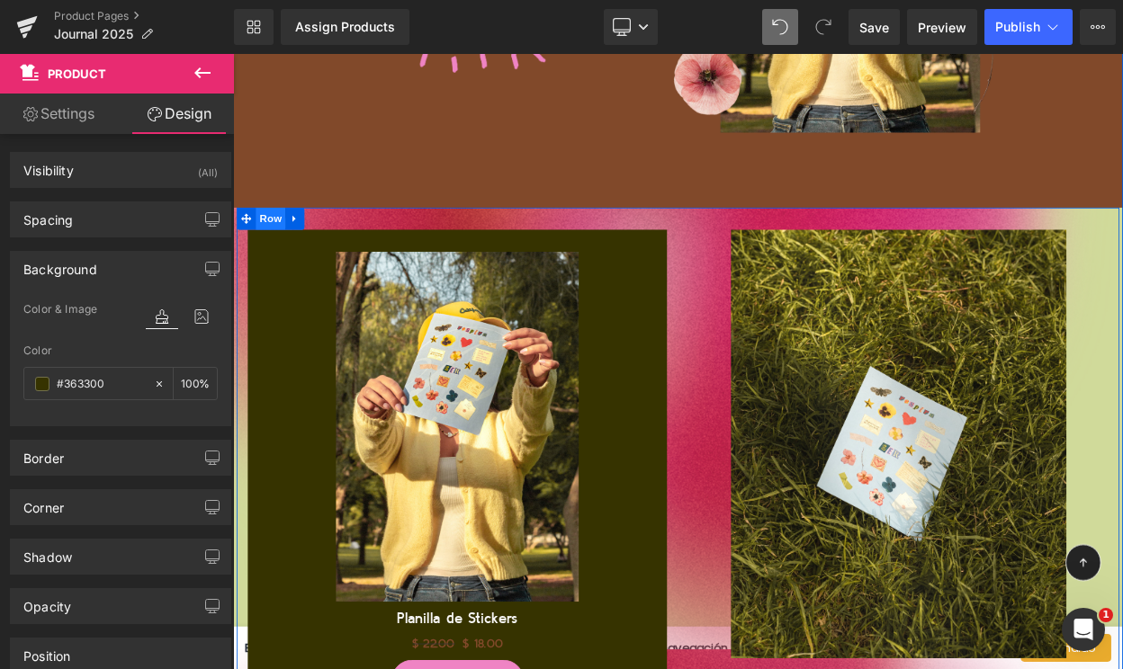
click at [270, 257] on span "Row" at bounding box center [279, 255] width 36 height 27
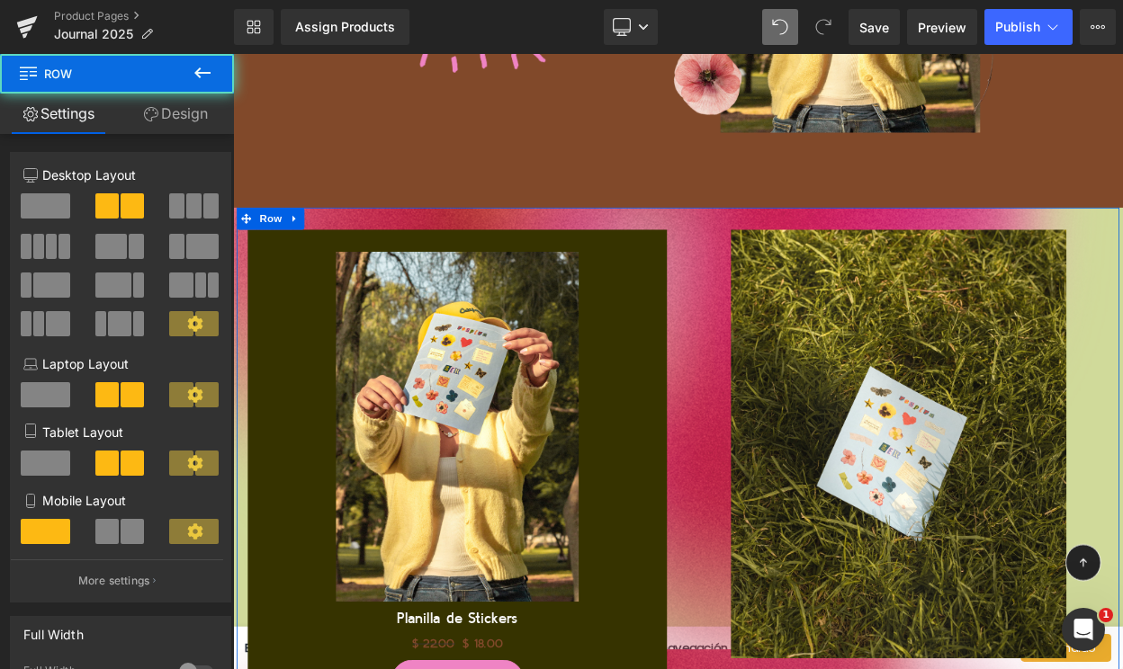
click at [193, 113] on link "Design" at bounding box center [175, 114] width 117 height 40
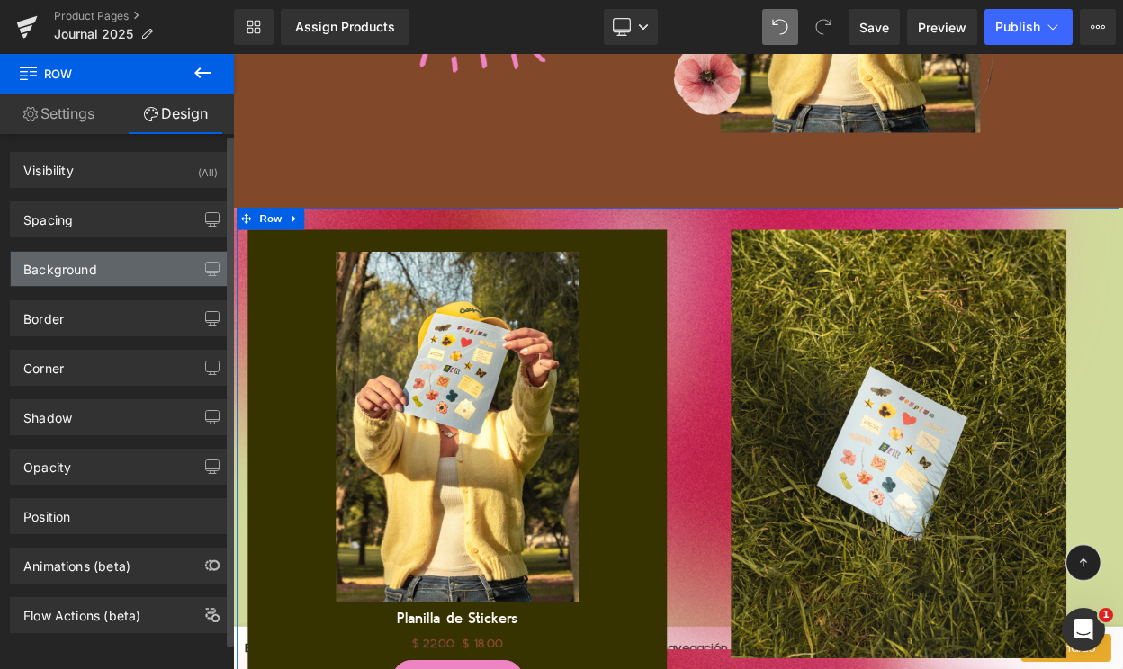
click at [110, 273] on div "Background" at bounding box center [120, 269] width 219 height 34
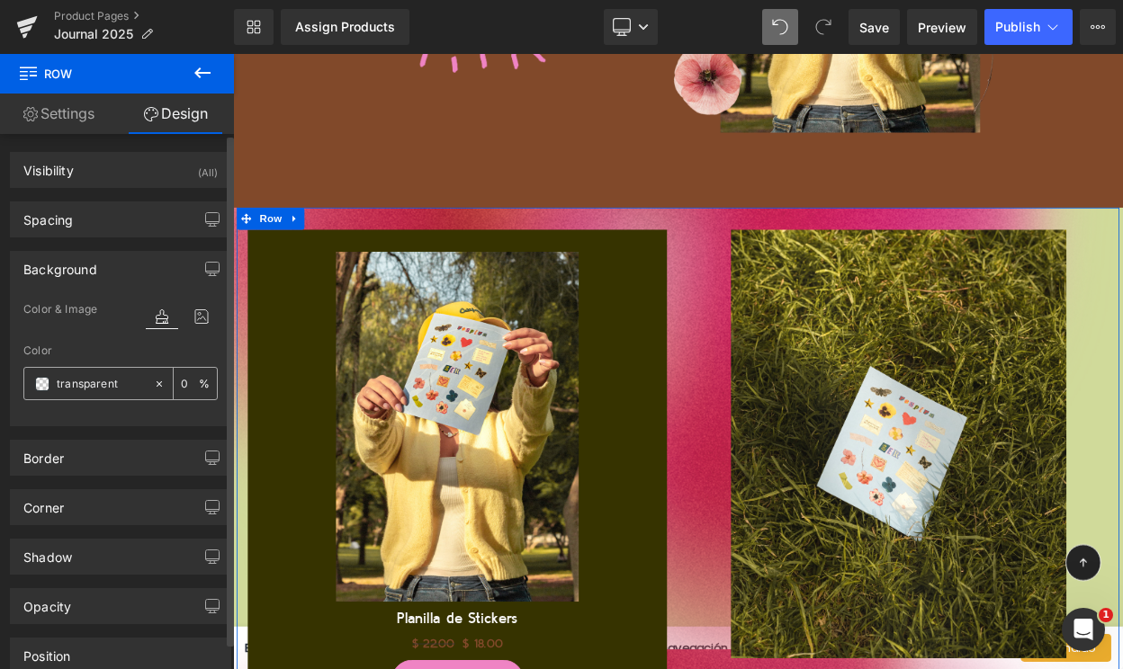
click at [87, 384] on input "transparent" at bounding box center [101, 384] width 88 height 20
paste input "#363300"
click at [99, 374] on input "#363300arent" at bounding box center [101, 384] width 88 height 20
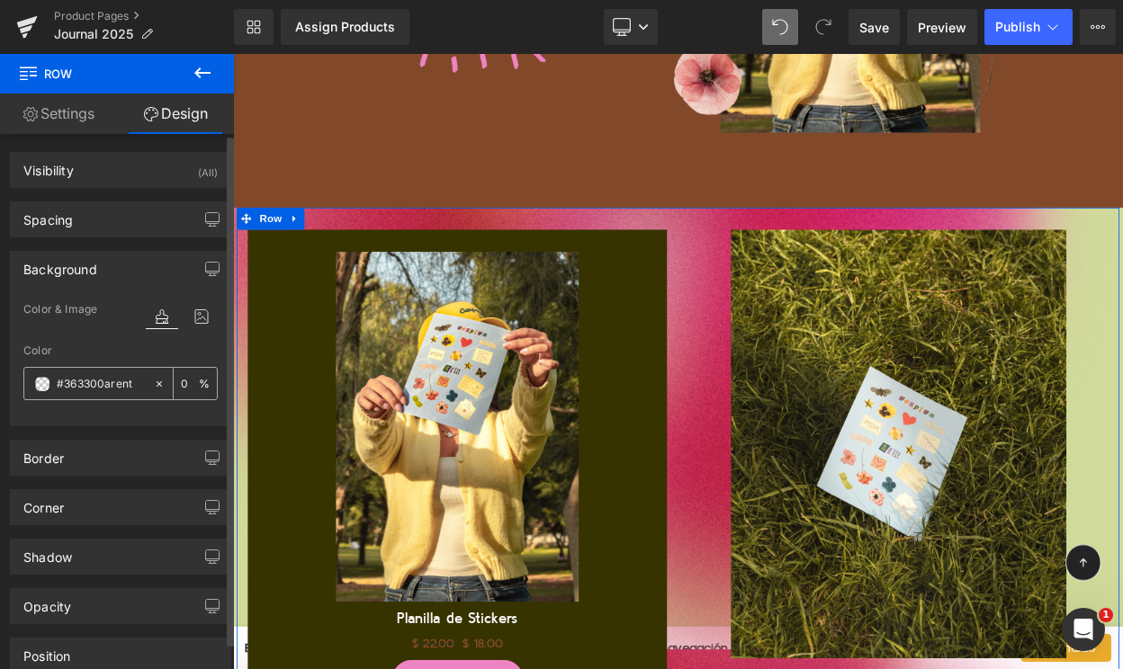
click at [99, 374] on input "#363300arent" at bounding box center [101, 384] width 88 height 20
paste input "text"
type input "#363300"
type input "100"
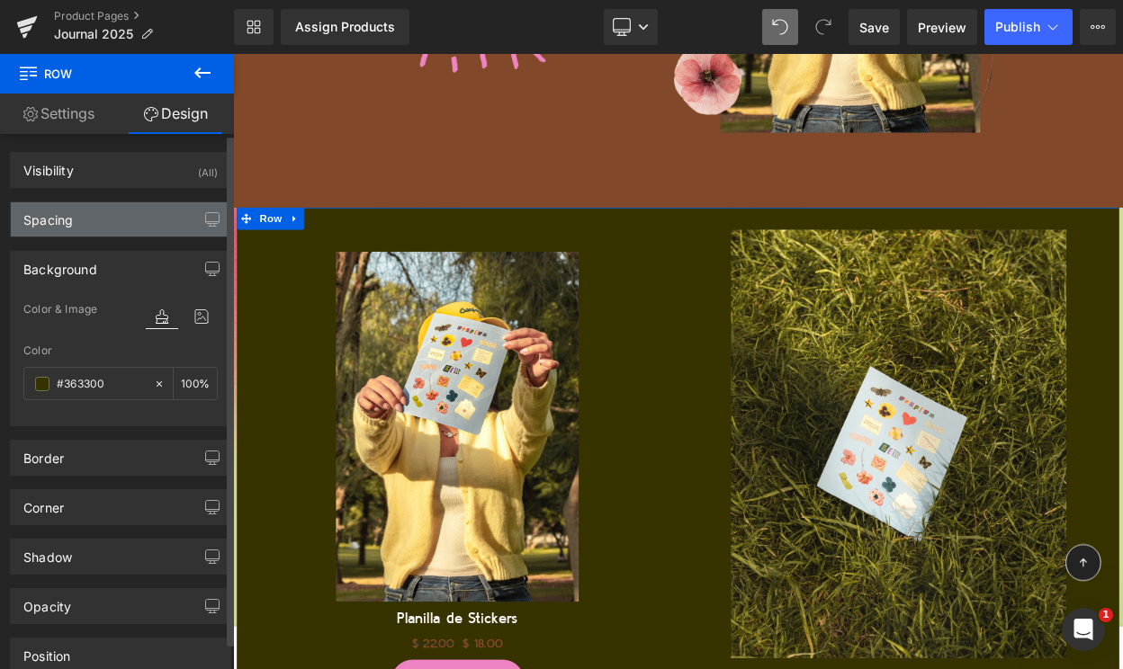
type input "#363300"
click at [152, 219] on div "Spacing" at bounding box center [120, 219] width 219 height 34
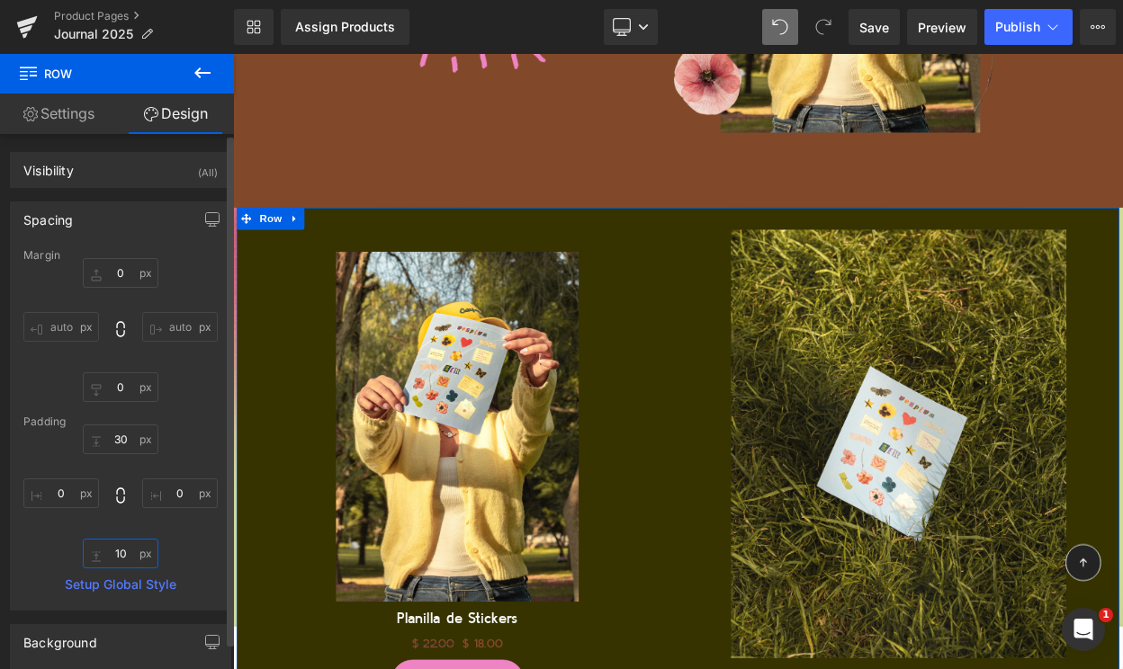
click at [113, 549] on input "10" at bounding box center [121, 554] width 76 height 30
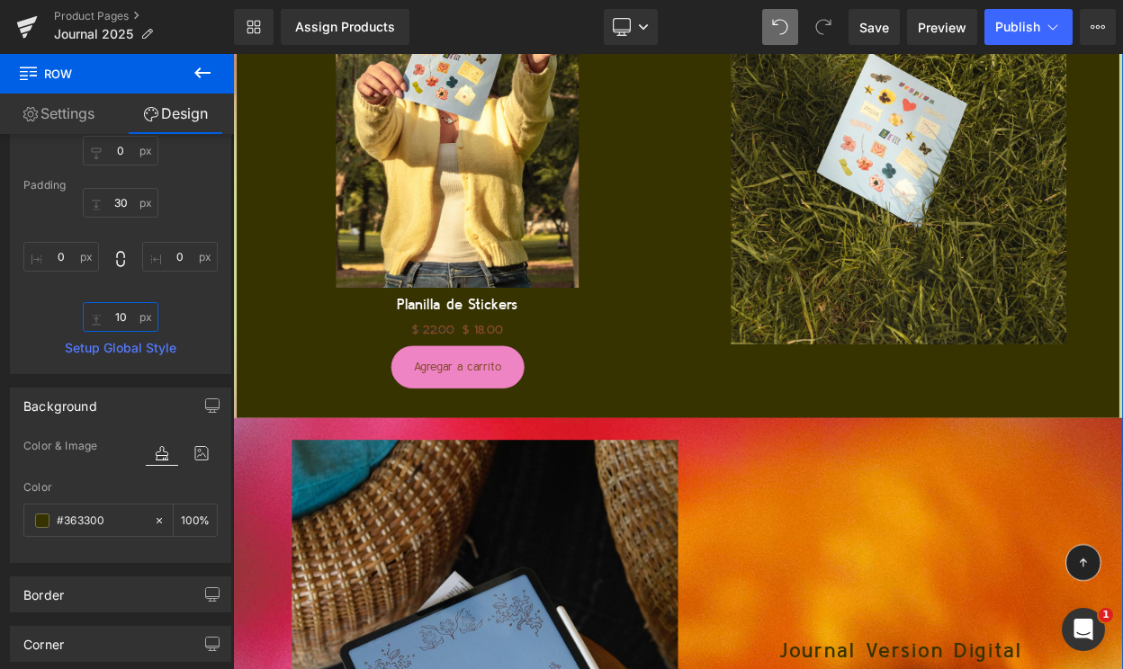
scroll to position [5893, 0]
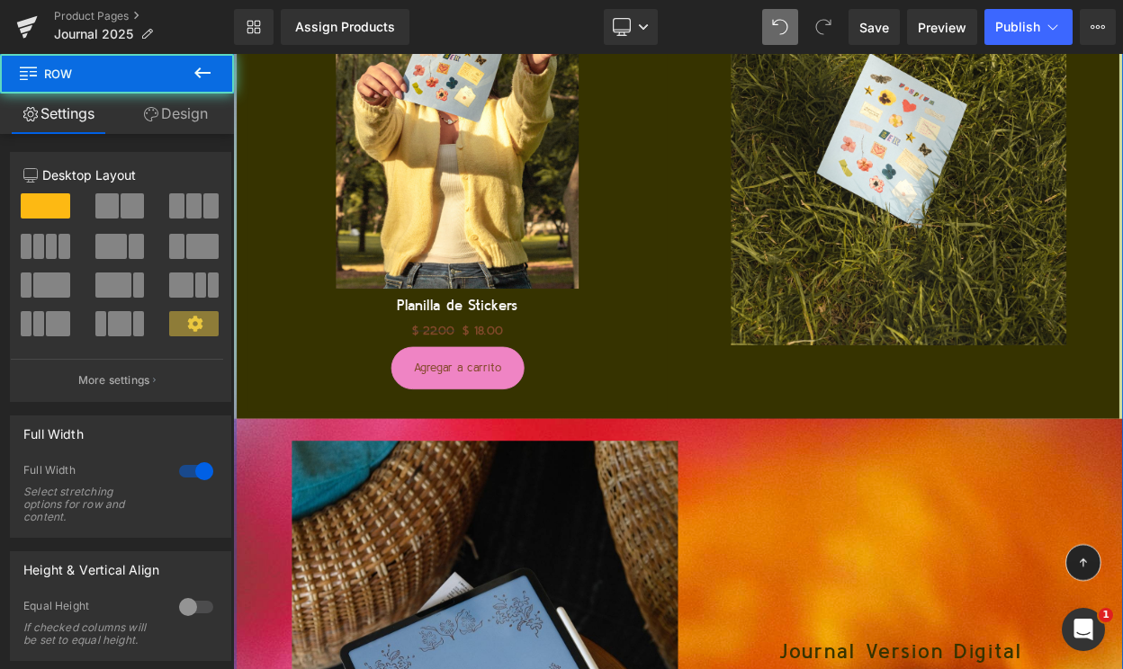
drag, startPoint x: 235, startPoint y: 434, endPoint x: 215, endPoint y: 436, distance: 19.9
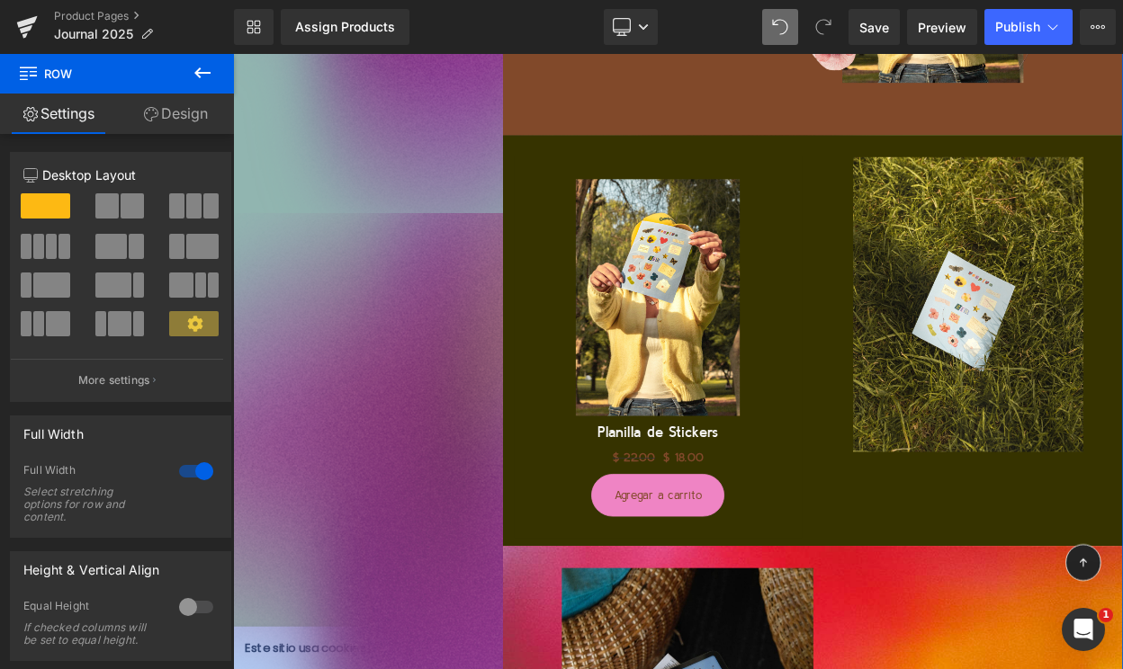
scroll to position [4486, 0]
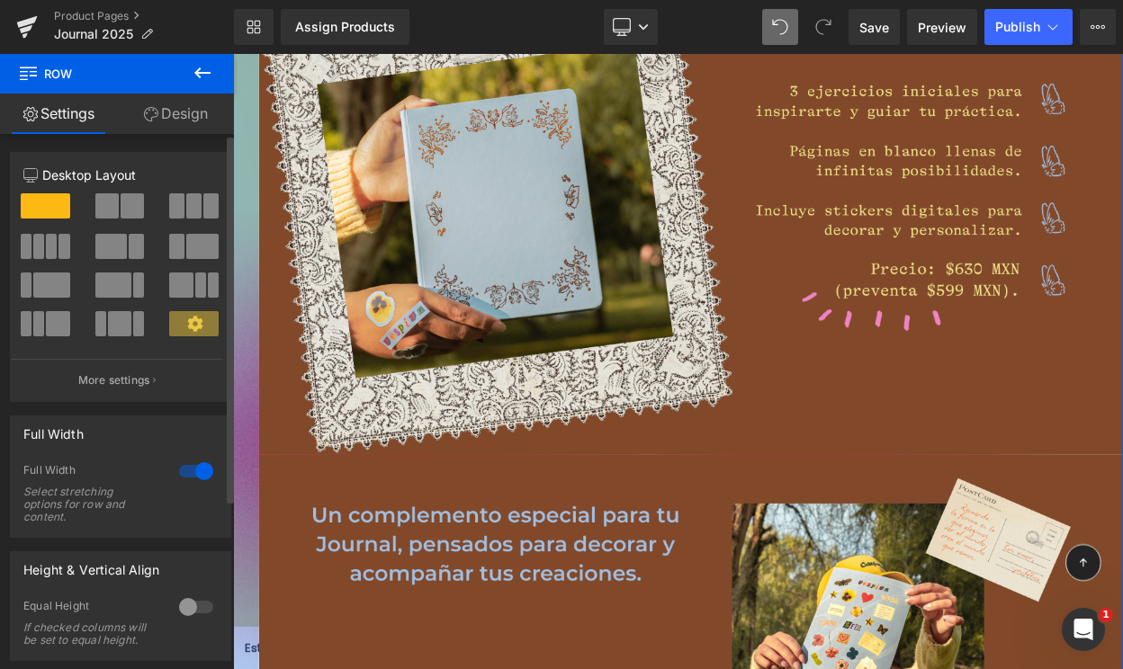
click at [187, 468] on div at bounding box center [195, 471] width 43 height 29
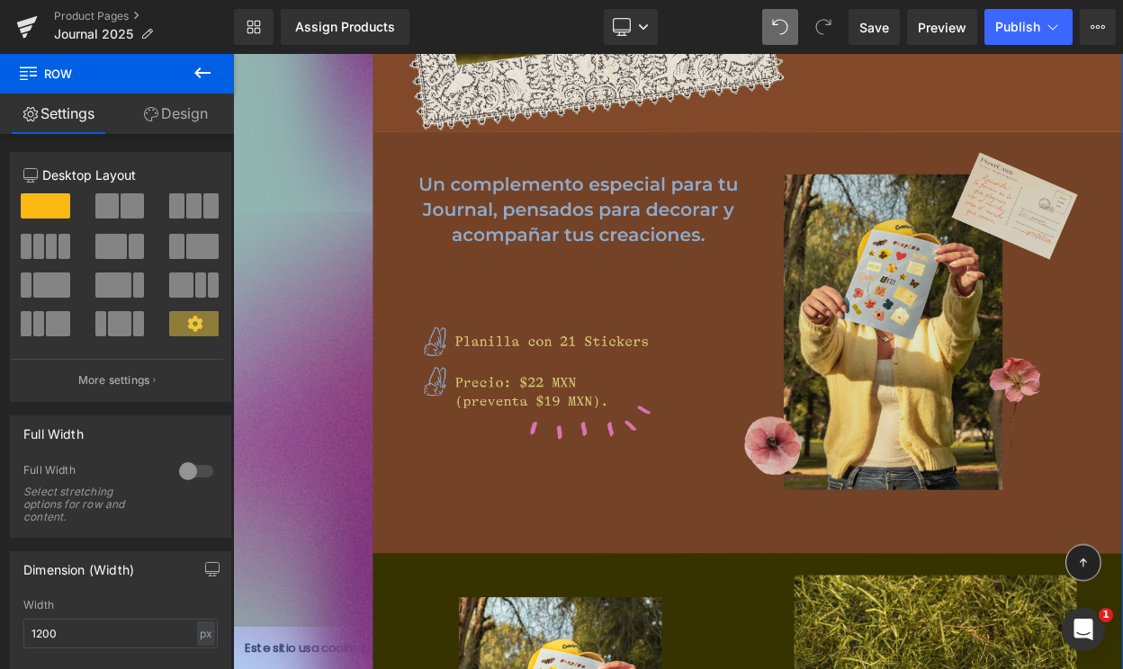
click at [404, 407] on div "Image" at bounding box center [862, 406] width 917 height 515
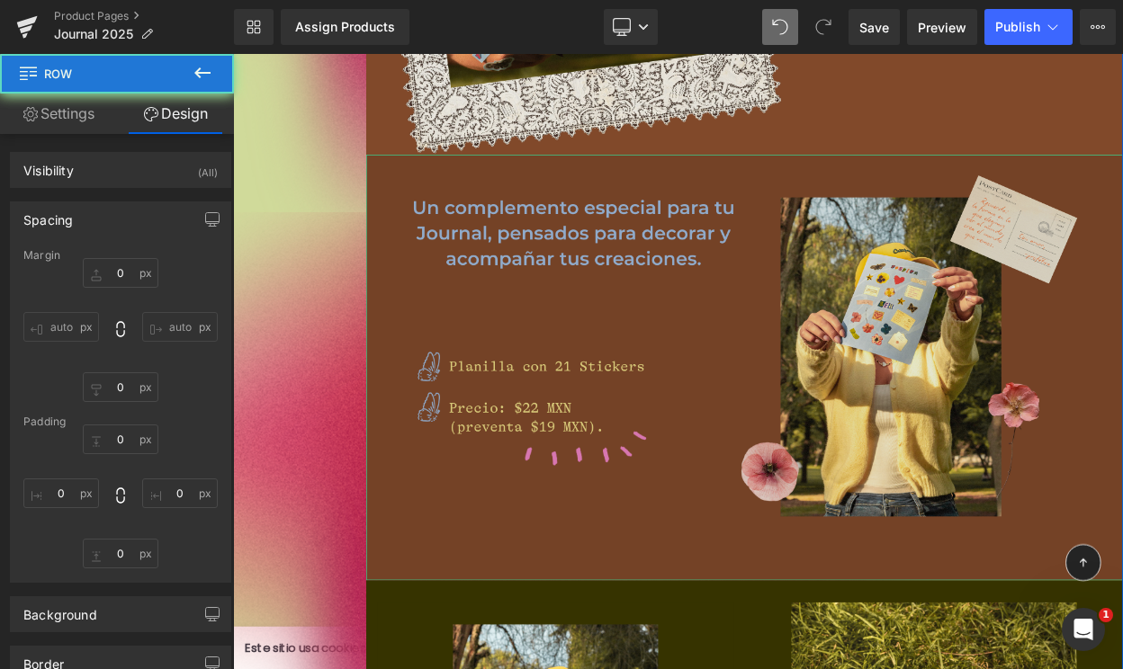
type input "0"
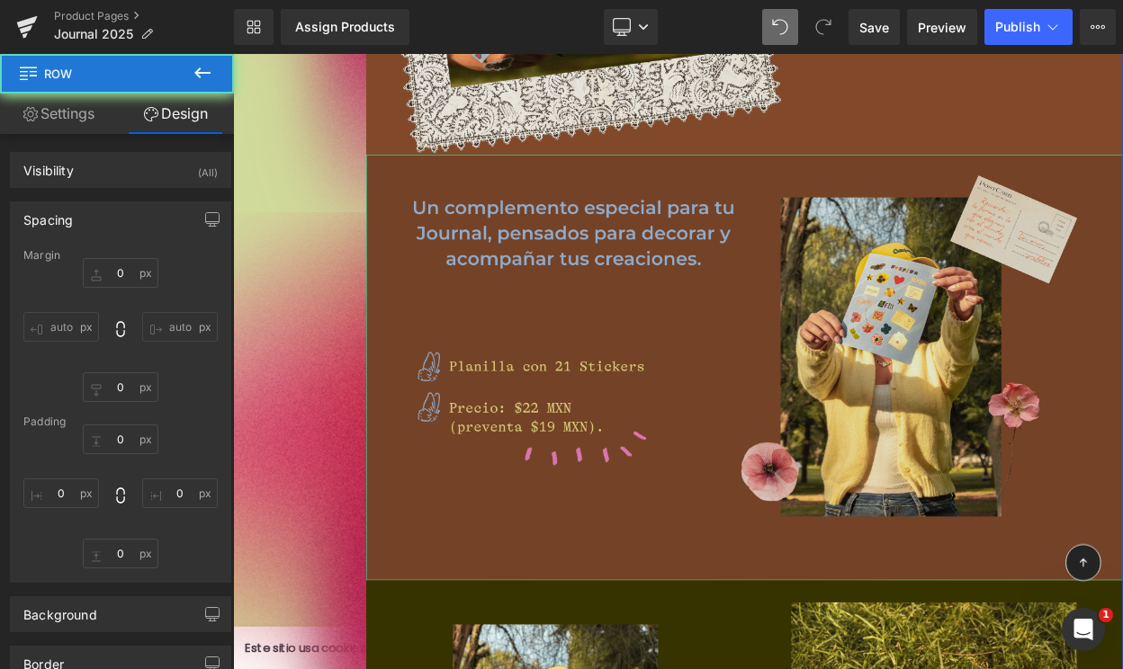
type input "181"
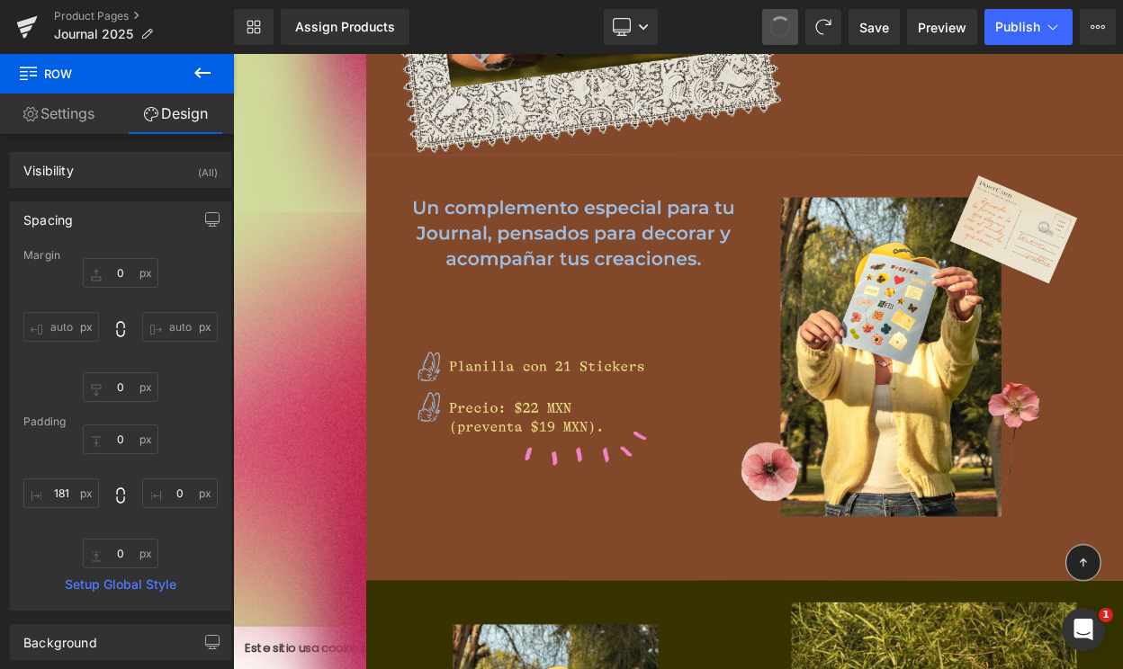
type input "0"
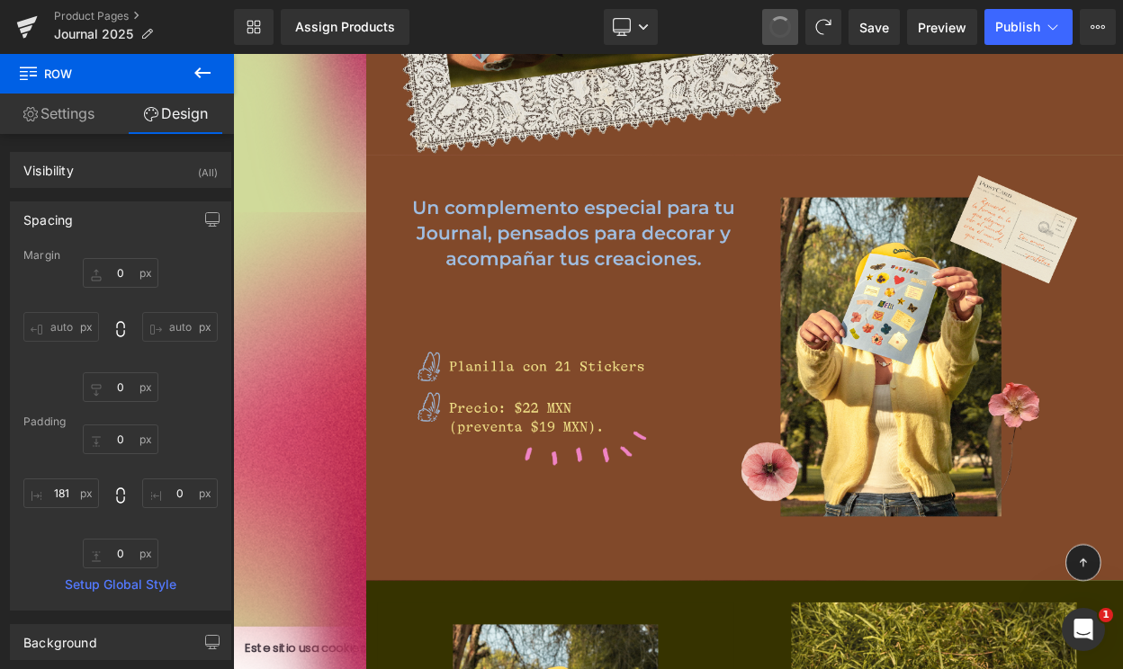
type input "181"
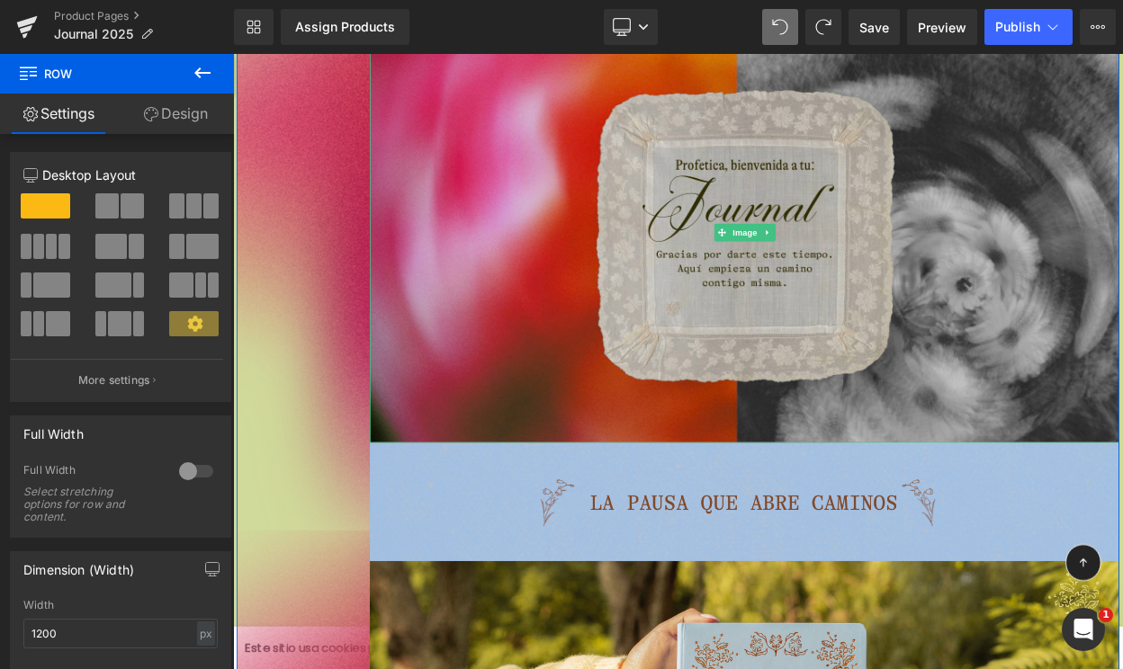
scroll to position [207, 0]
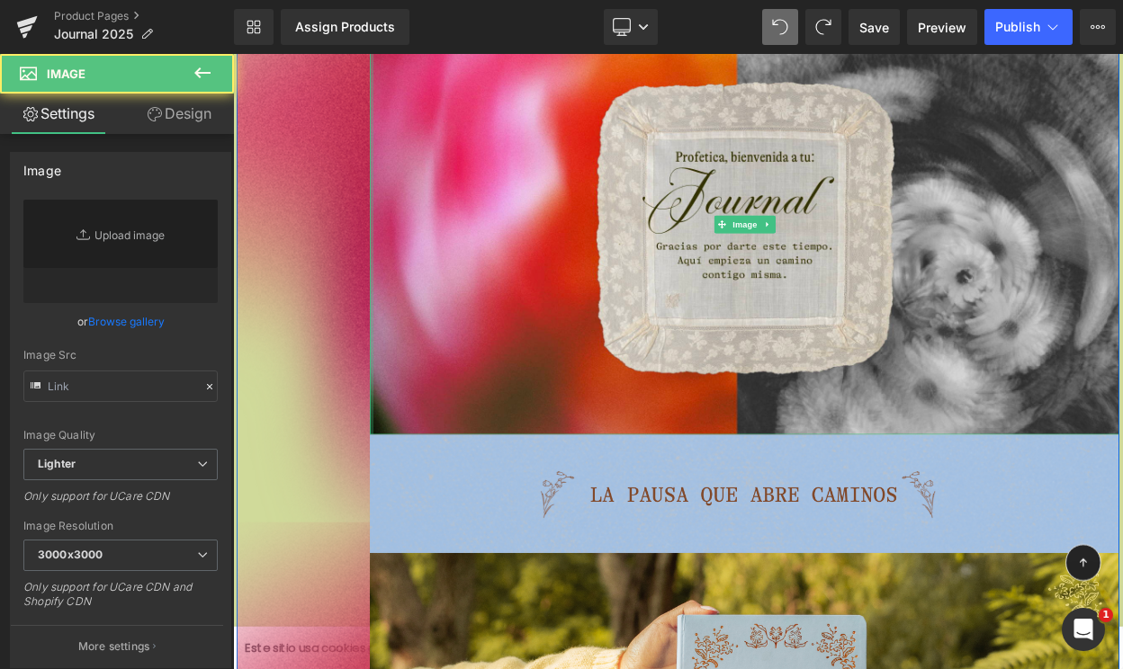
type input "[URL][DOMAIN_NAME]"
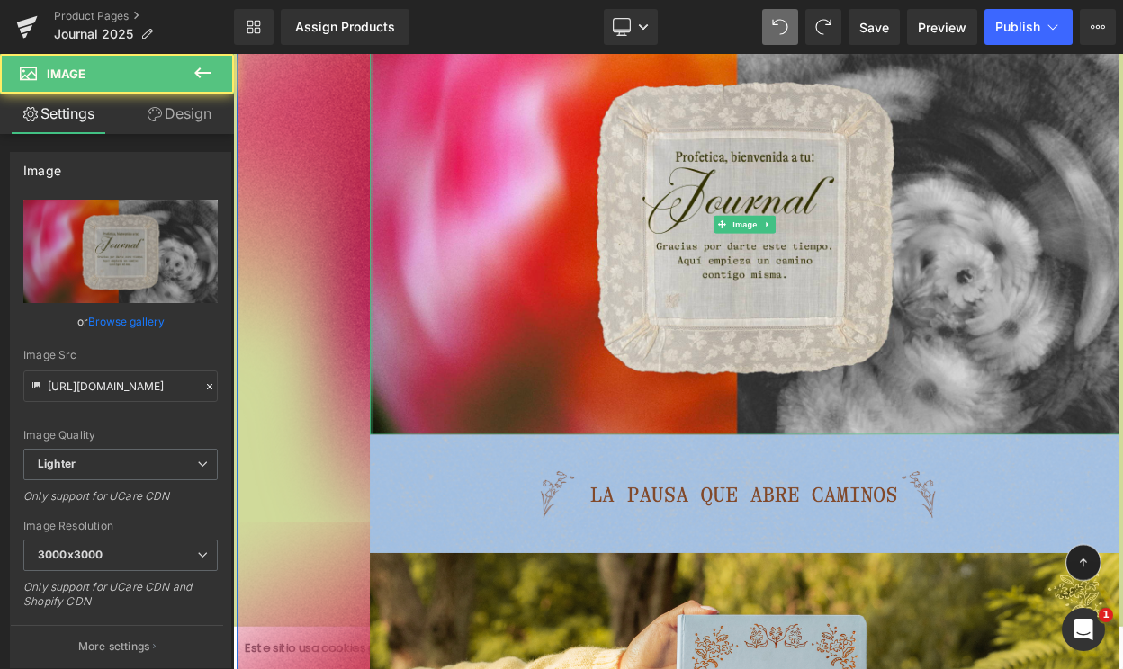
drag, startPoint x: 403, startPoint y: 353, endPoint x: 246, endPoint y: 408, distance: 165.8
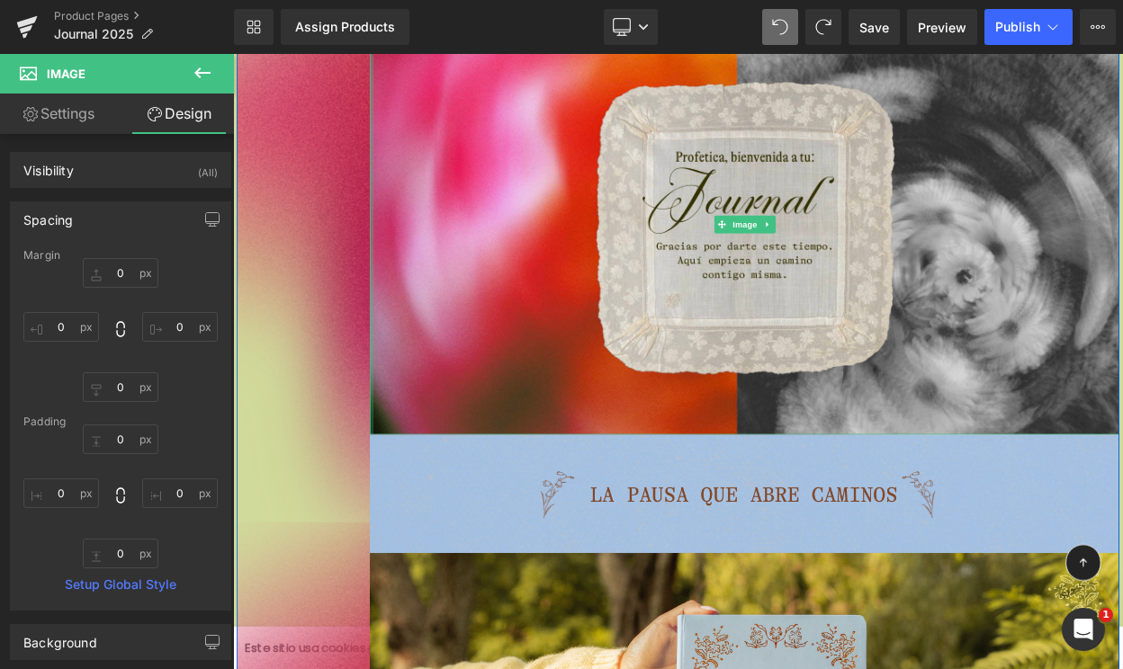
type input "0px"
drag, startPoint x: 402, startPoint y: 493, endPoint x: 154, endPoint y: 642, distance: 289.7
click at [233, 600] on html "La preventa de tu Journal termina en: Heading 08 Días 08 Horas 46 Minutos 12 Se…" at bounding box center [777, 223] width 1088 height 753
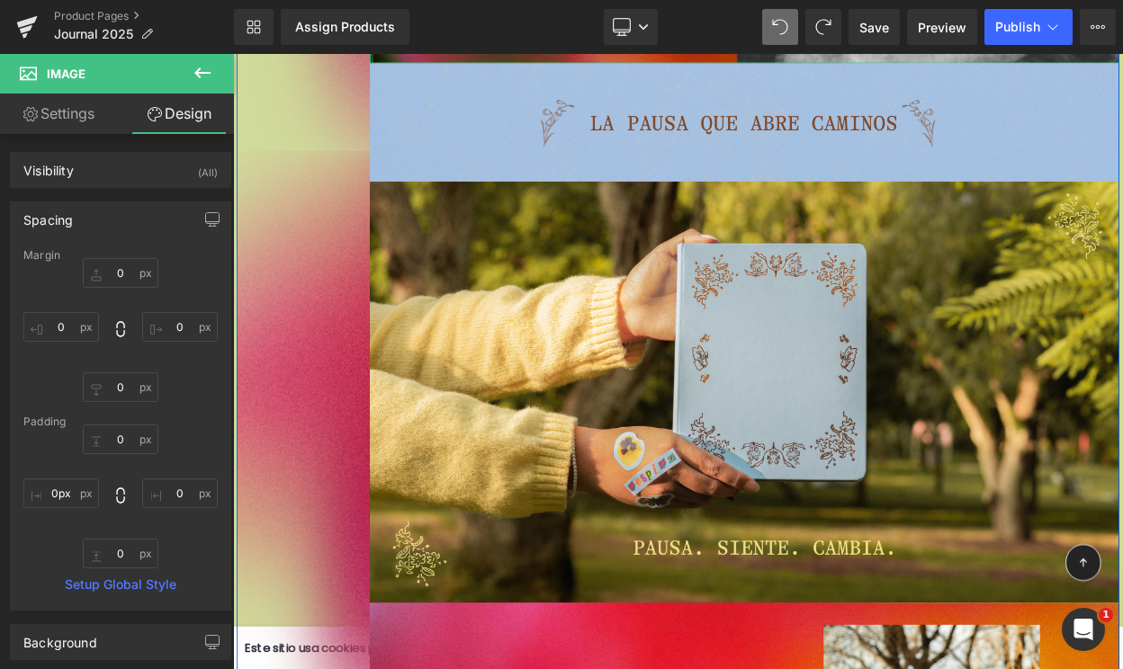
scroll to position [844, 0]
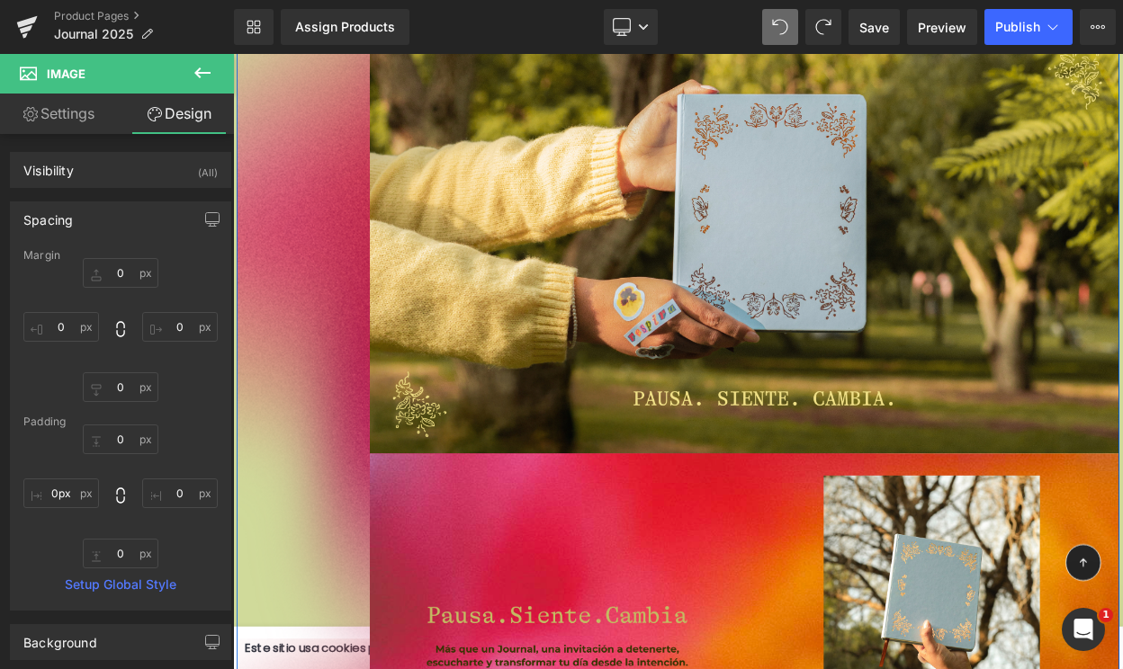
click at [206, 76] on icon at bounding box center [203, 73] width 22 height 22
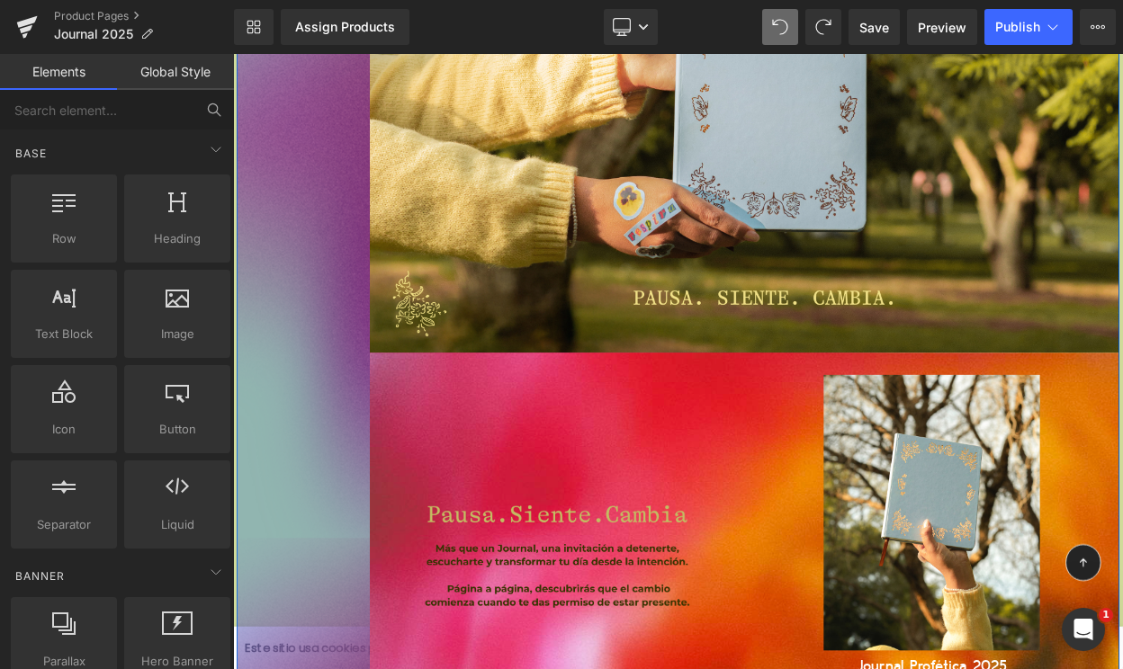
scroll to position [998, 0]
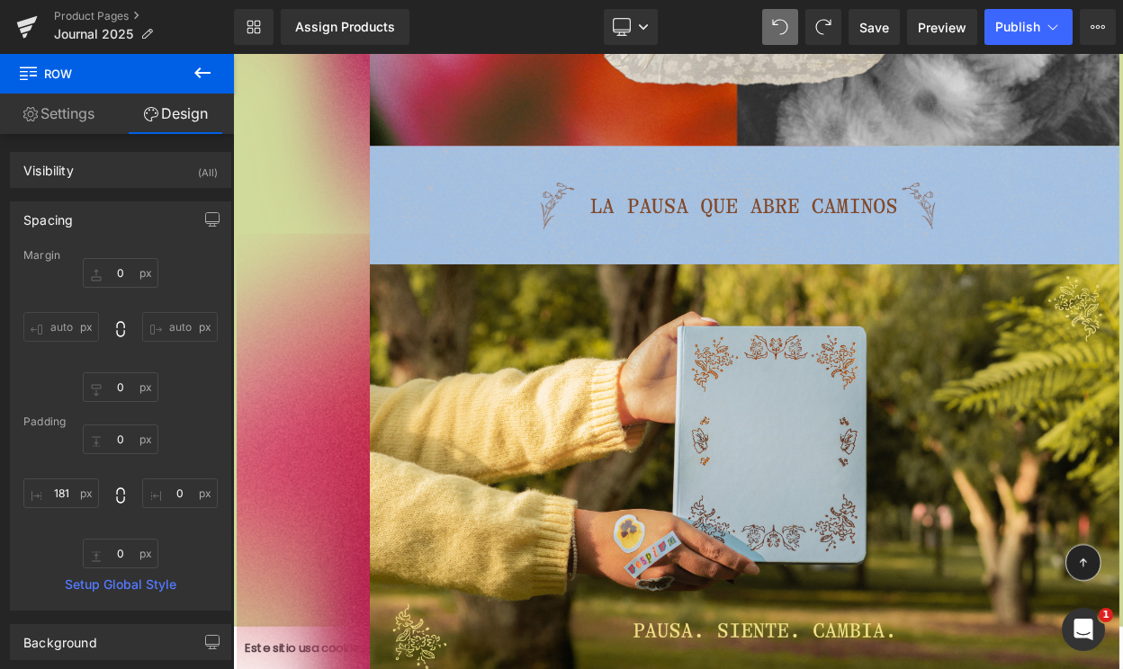
scroll to position [0, 0]
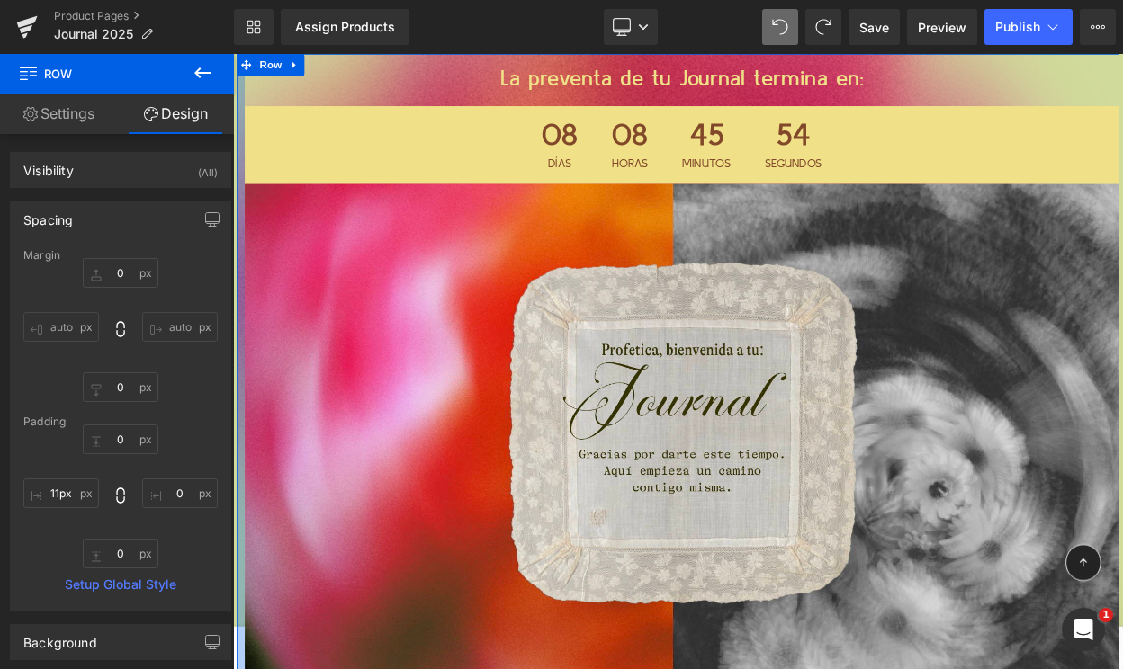
drag, startPoint x: 398, startPoint y: 166, endPoint x: 169, endPoint y: 256, distance: 246.4
click at [233, 256] on html "La preventa de tu Journal termina en: Heading 08 Días 08 Horas 45 Minutos 54 Se…" at bounding box center [777, 430] width 1088 height 753
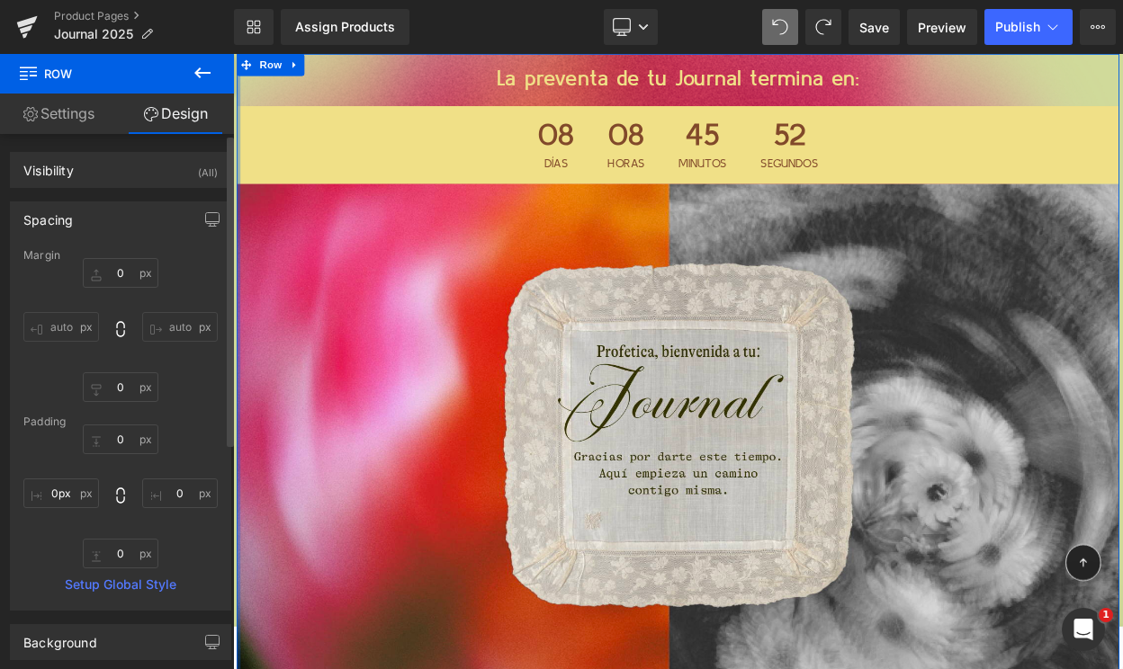
click at [170, 201] on div "Spacing Margin 0px 0 auto auto 0px 0 auto auto Padding 0px 0 0px 0 0px 0 0px 0p…" at bounding box center [120, 405] width 221 height 409
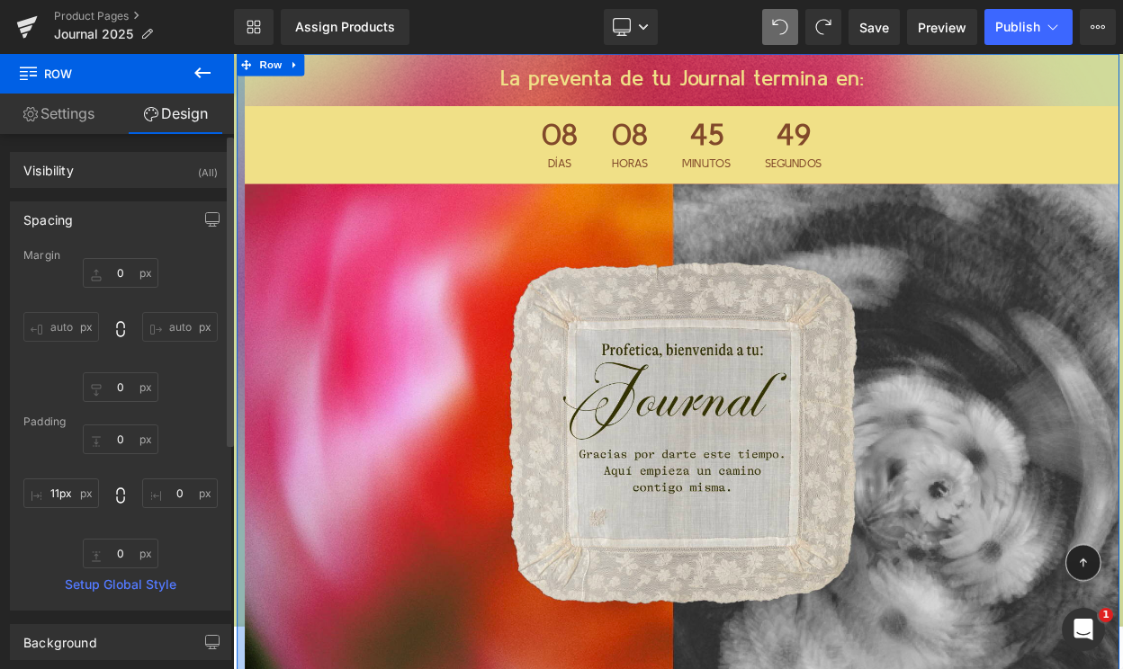
click at [172, 273] on div "0px 0 auto auto 0px 0 auto auto" at bounding box center [120, 330] width 194 height 144
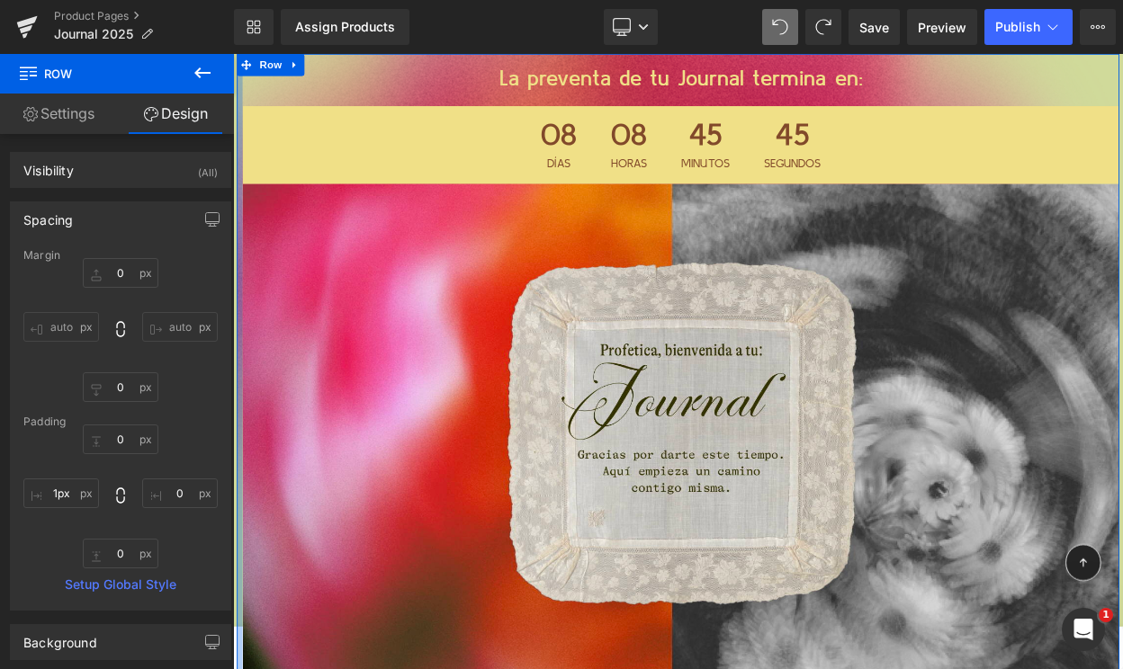
type input "0px"
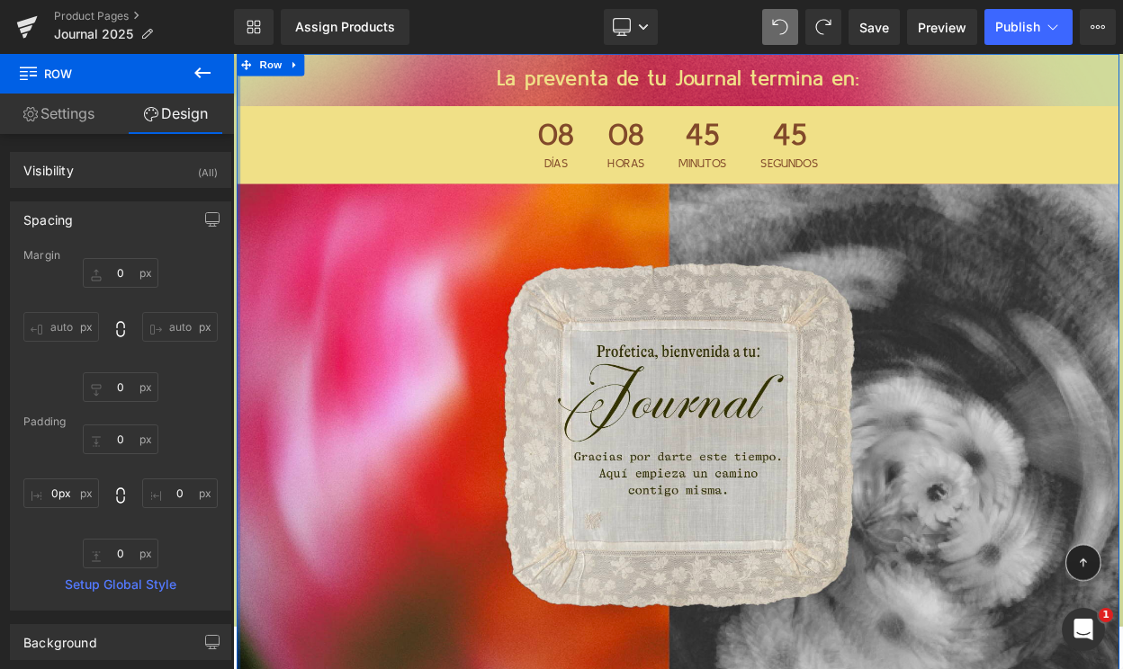
drag, startPoint x: 254, startPoint y: 698, endPoint x: 233, endPoint y: 707, distance: 22.6
click at [233, 586] on div at bounding box center [228, 406] width 11 height 536
click at [282, 61] on span "Row" at bounding box center [279, 68] width 36 height 27
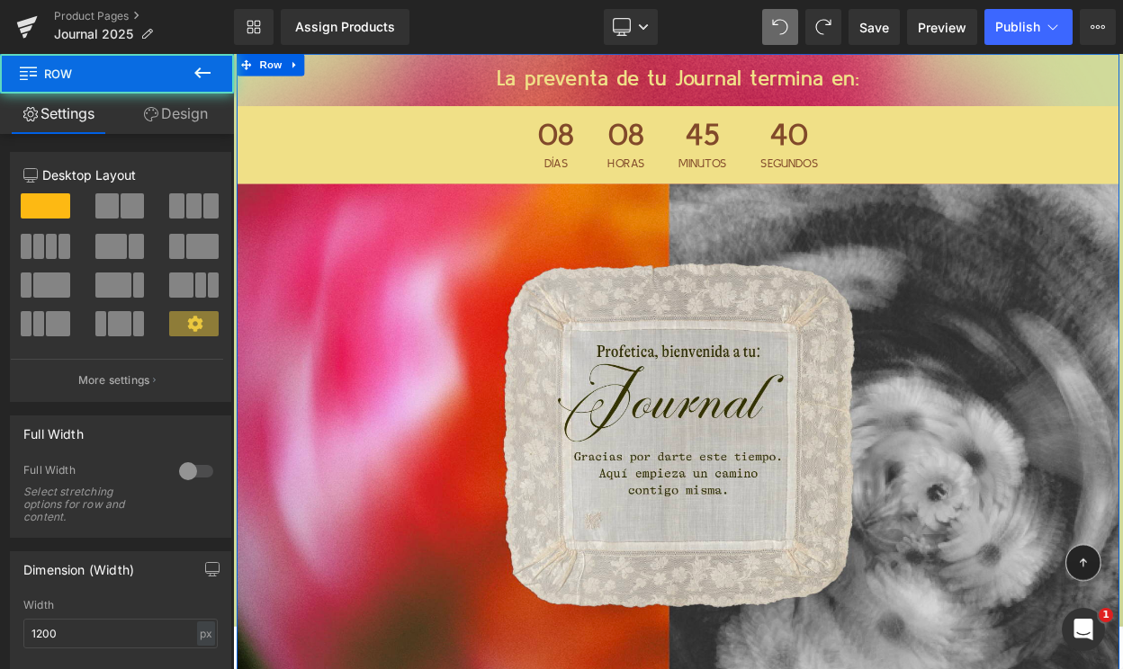
click at [195, 116] on link "Design" at bounding box center [175, 114] width 117 height 40
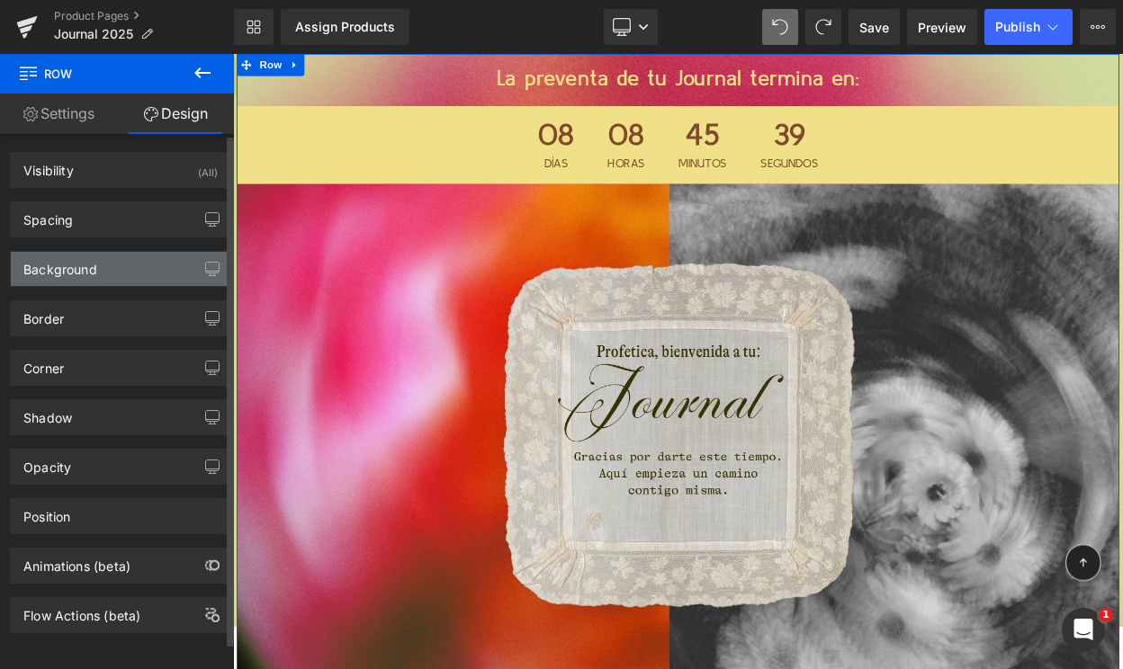
click at [133, 272] on div "Background" at bounding box center [120, 269] width 219 height 34
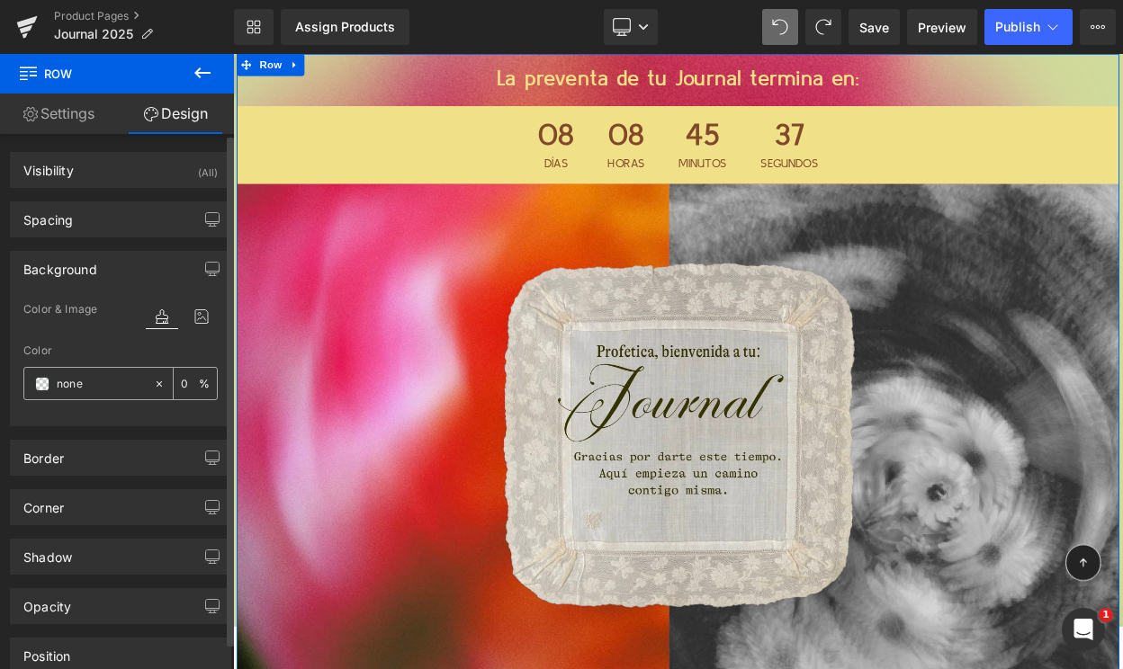
click at [77, 388] on input "none" at bounding box center [101, 384] width 88 height 20
paste input "#363300"
type input "#363300"
type input "100"
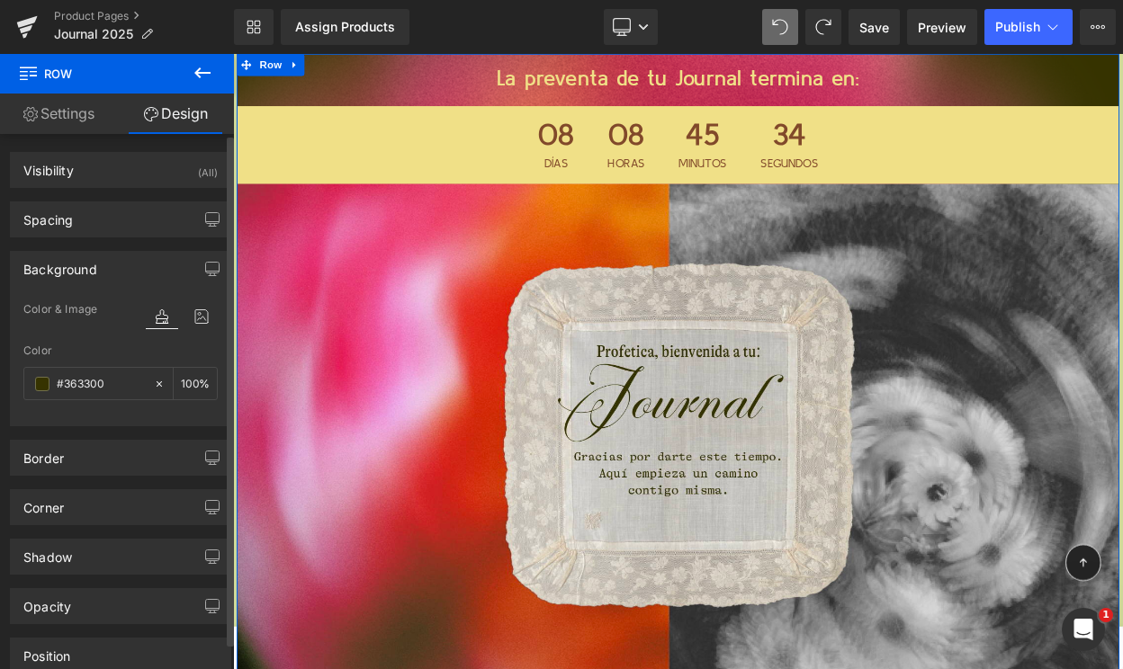
type input "#363300"
click at [100, 349] on div "Color" at bounding box center [120, 351] width 194 height 13
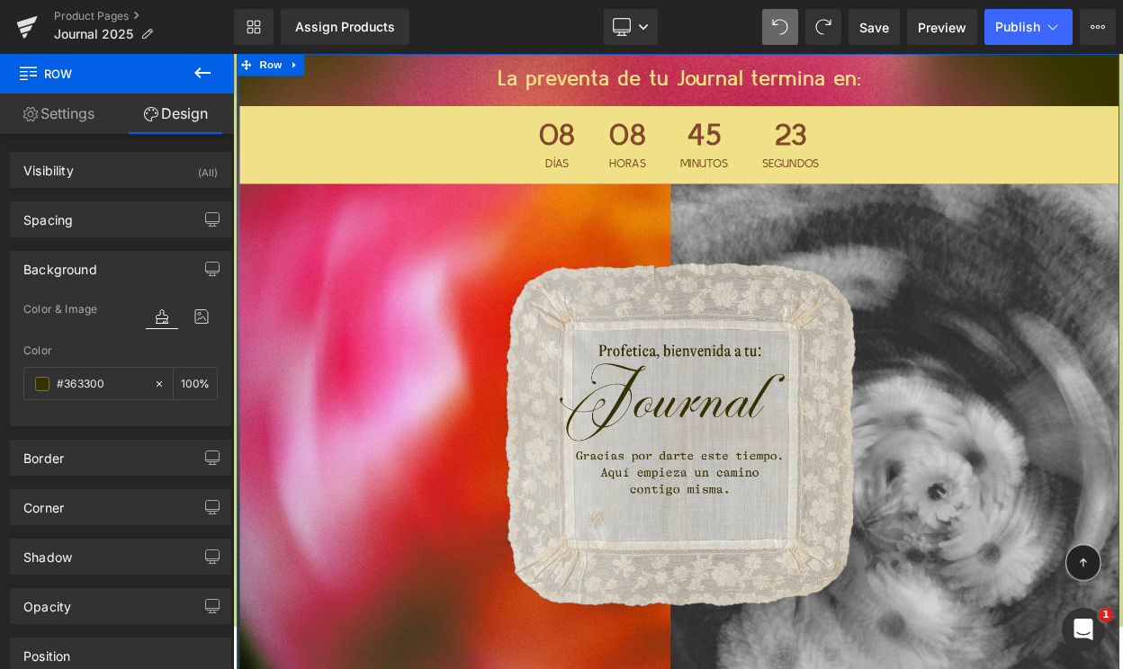
drag, startPoint x: 240, startPoint y: 183, endPoint x: 114, endPoint y: 353, distance: 211.6
click at [233, 353] on html "La preventa de tu Journal termina en: Heading 08 Días 08 Horas 45 Minutos 23 Se…" at bounding box center [777, 430] width 1088 height 753
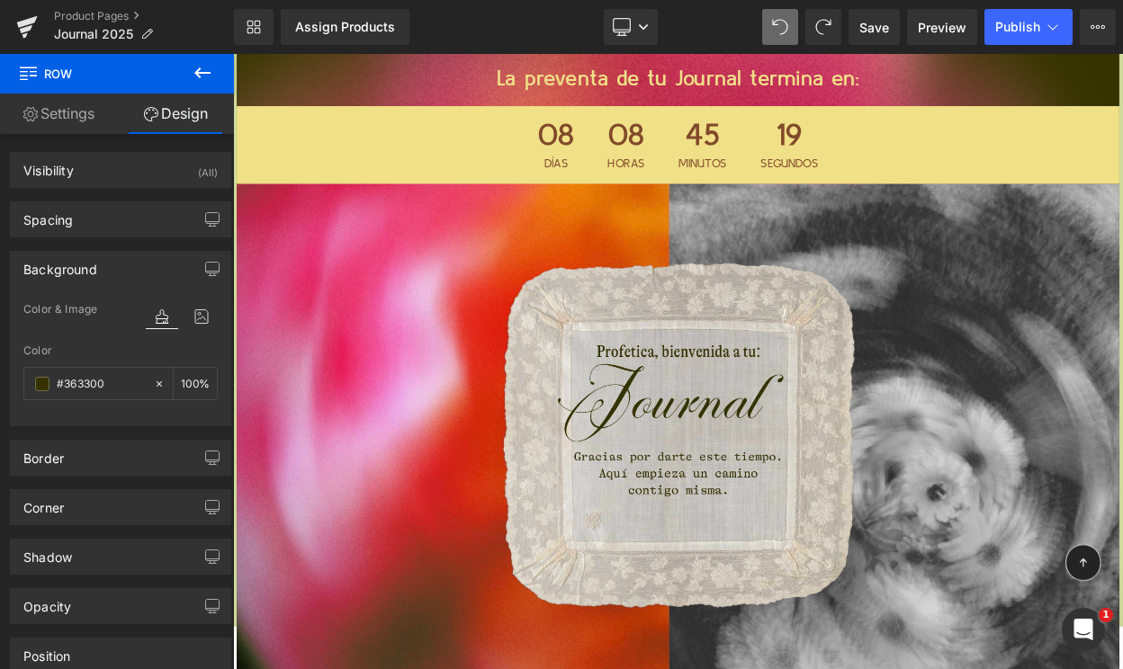
click at [204, 74] on icon at bounding box center [203, 73] width 22 height 22
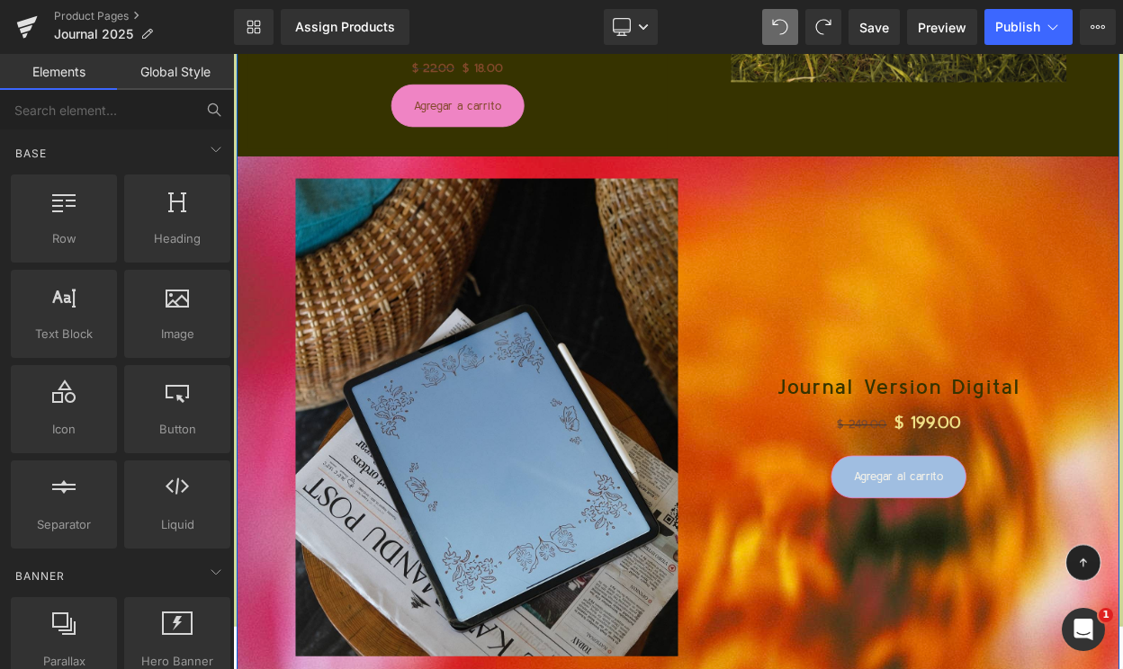
scroll to position [6276, 0]
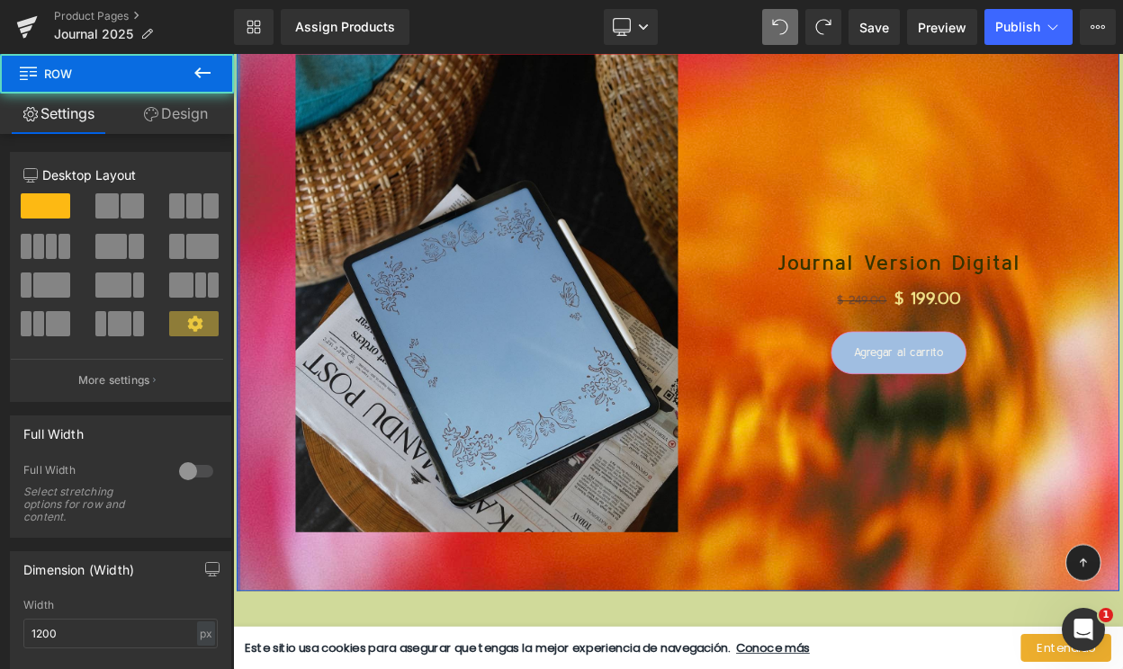
drag, startPoint x: 240, startPoint y: 483, endPoint x: 179, endPoint y: 539, distance: 82.8
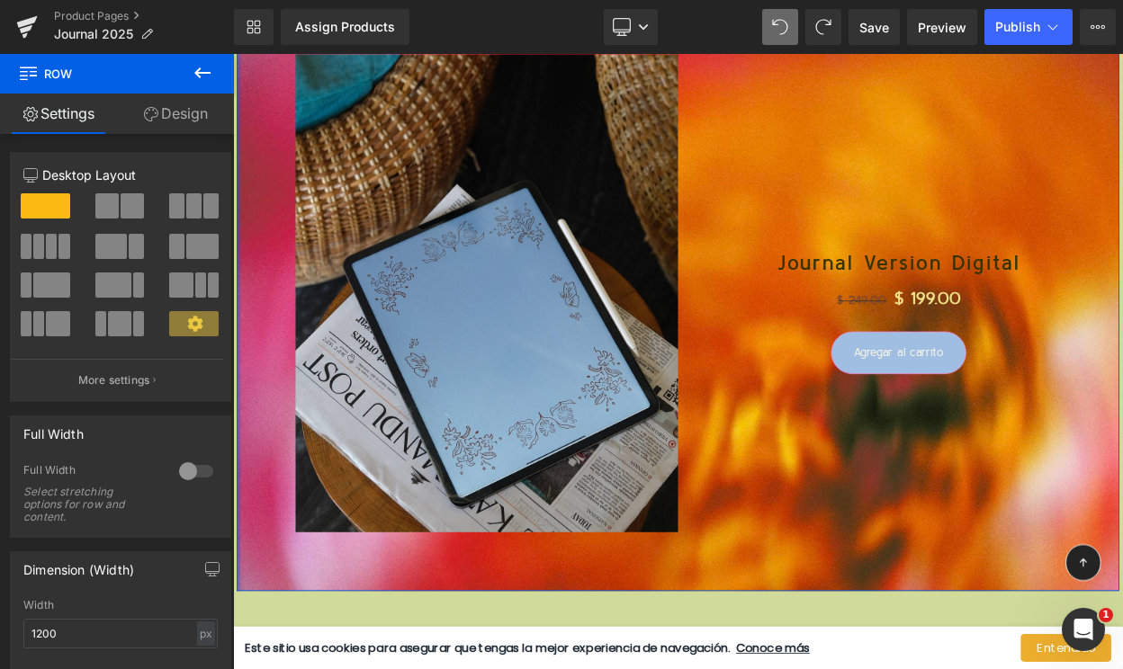
click at [134, 151] on div "Column Size Customizer 12 Desktop Layout Laptop Layout Tablet Layout Mobile Lay…" at bounding box center [121, 271] width 242 height 264
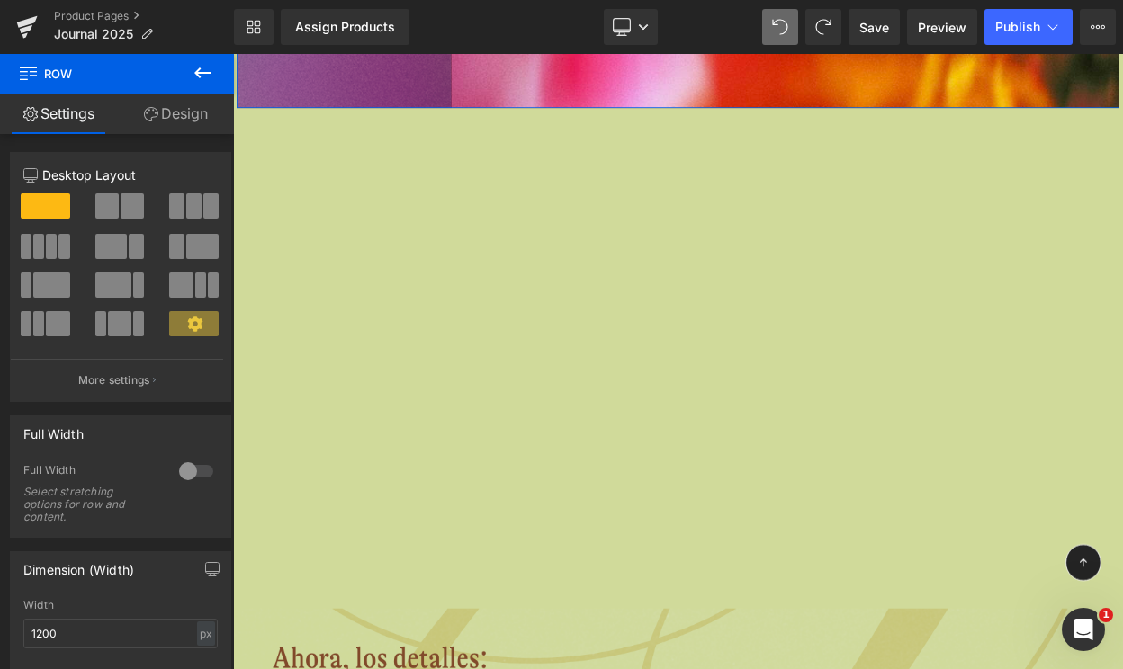
scroll to position [5462, 0]
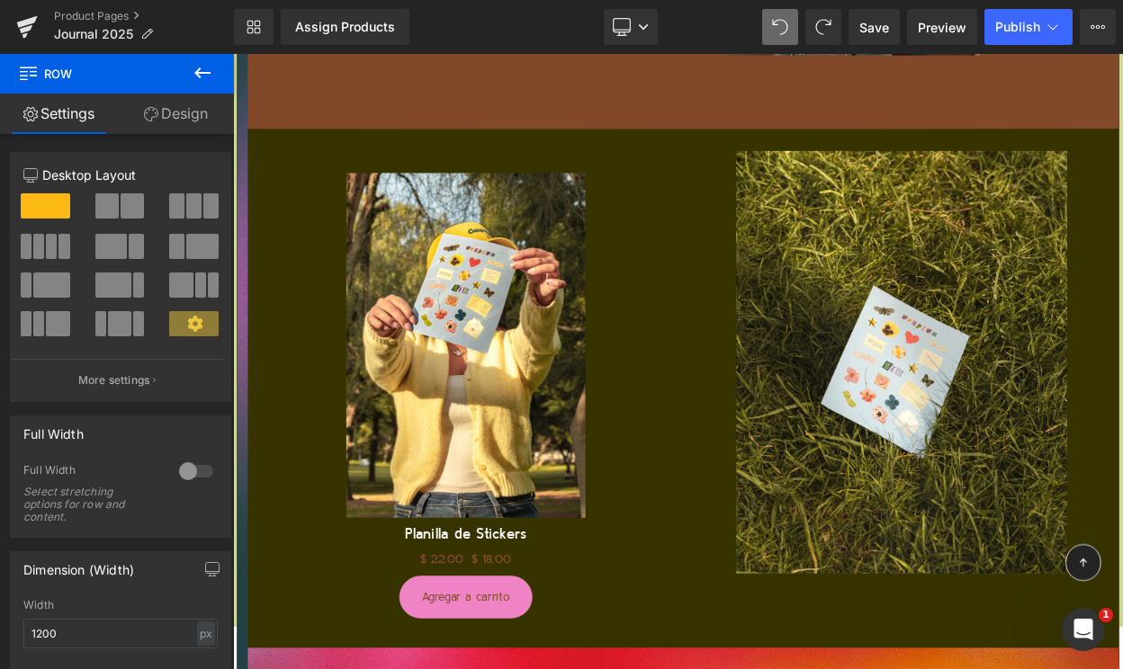
click at [206, 78] on icon at bounding box center [203, 73] width 22 height 22
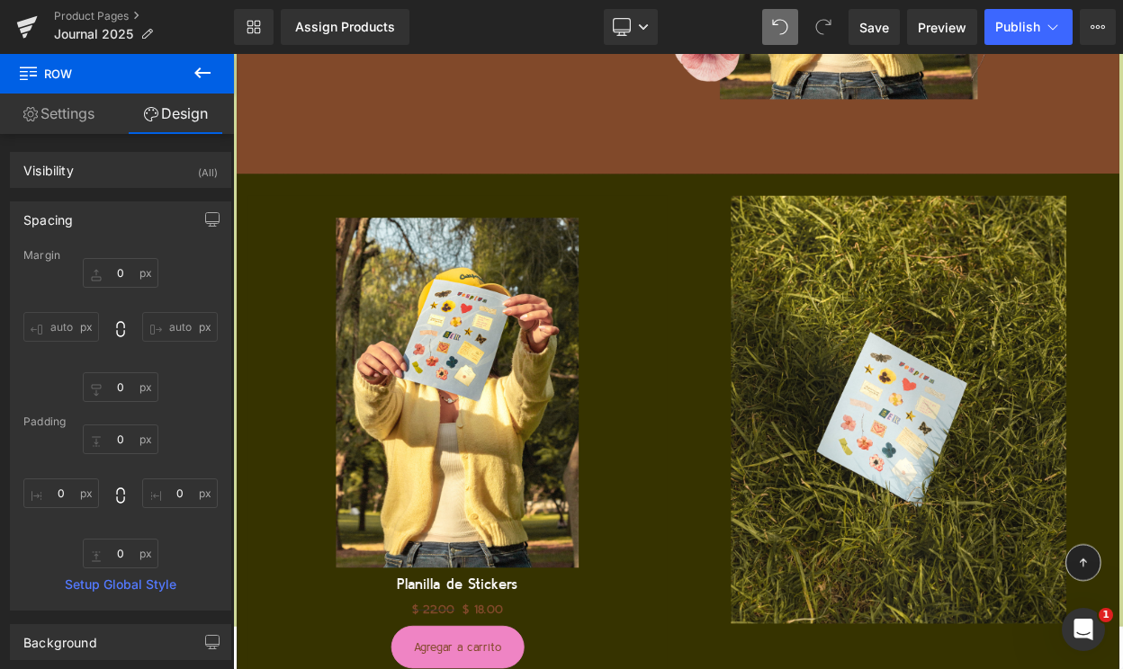
click at [196, 73] on icon at bounding box center [202, 72] width 16 height 11
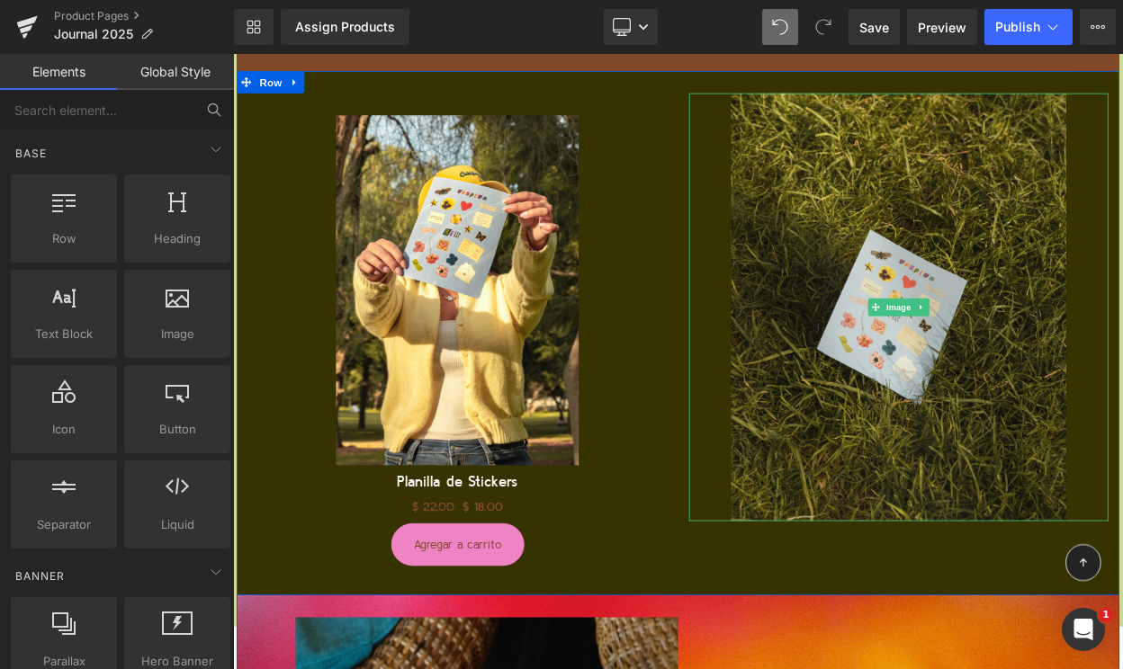
scroll to position [5572, 0]
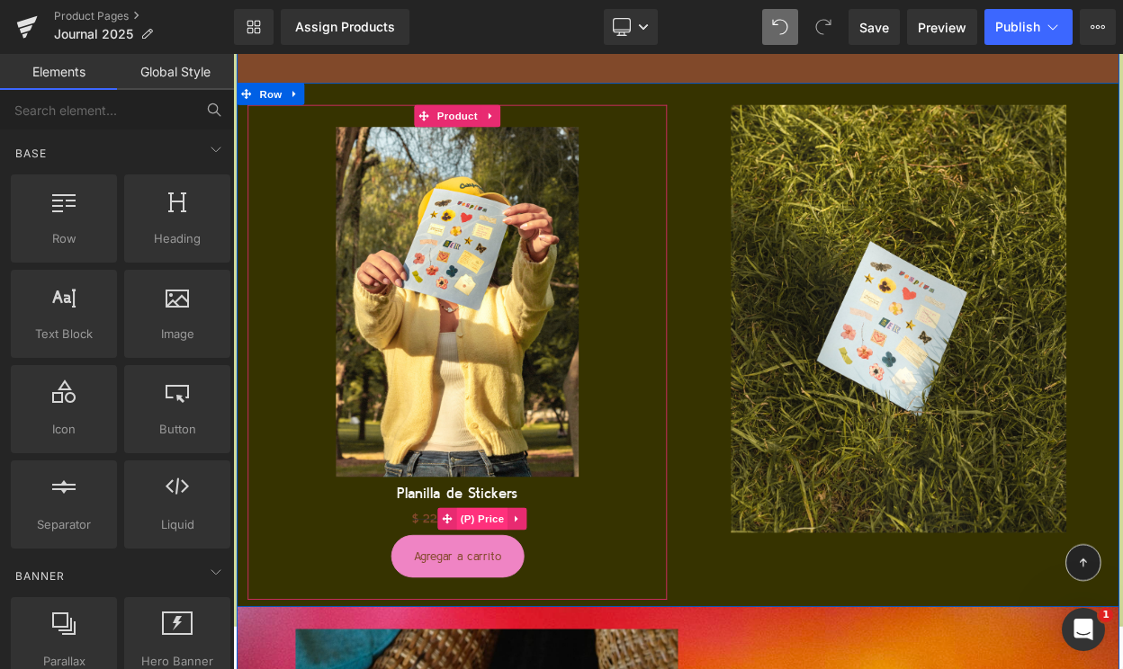
click at [541, 615] on span "(P) Price" at bounding box center [537, 623] width 63 height 27
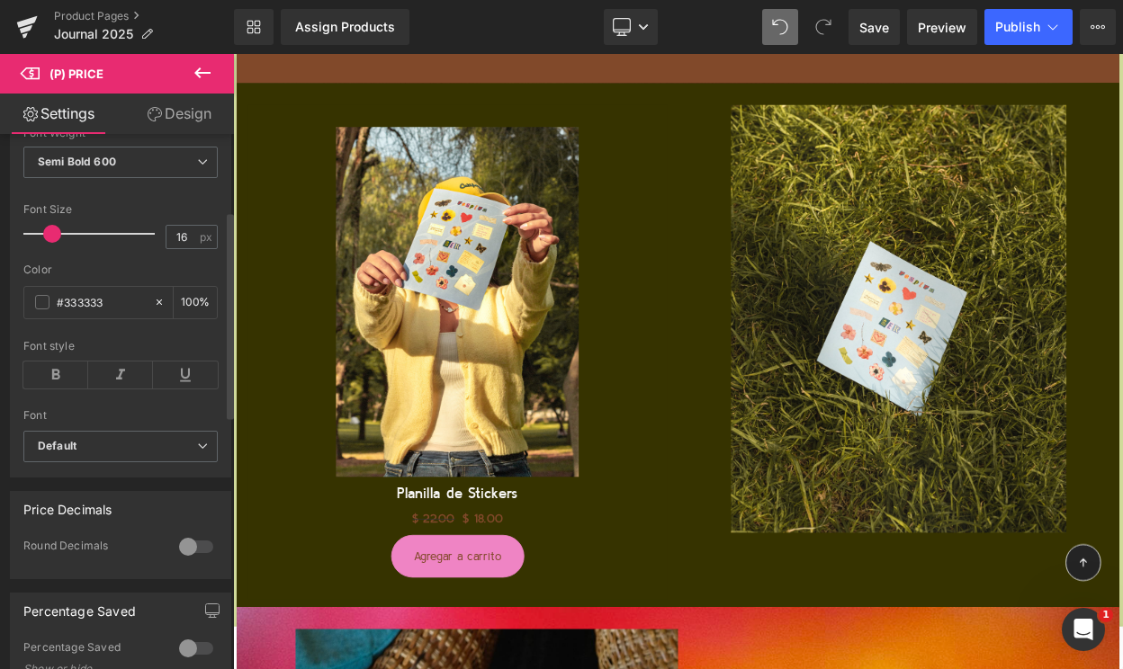
scroll to position [121, 0]
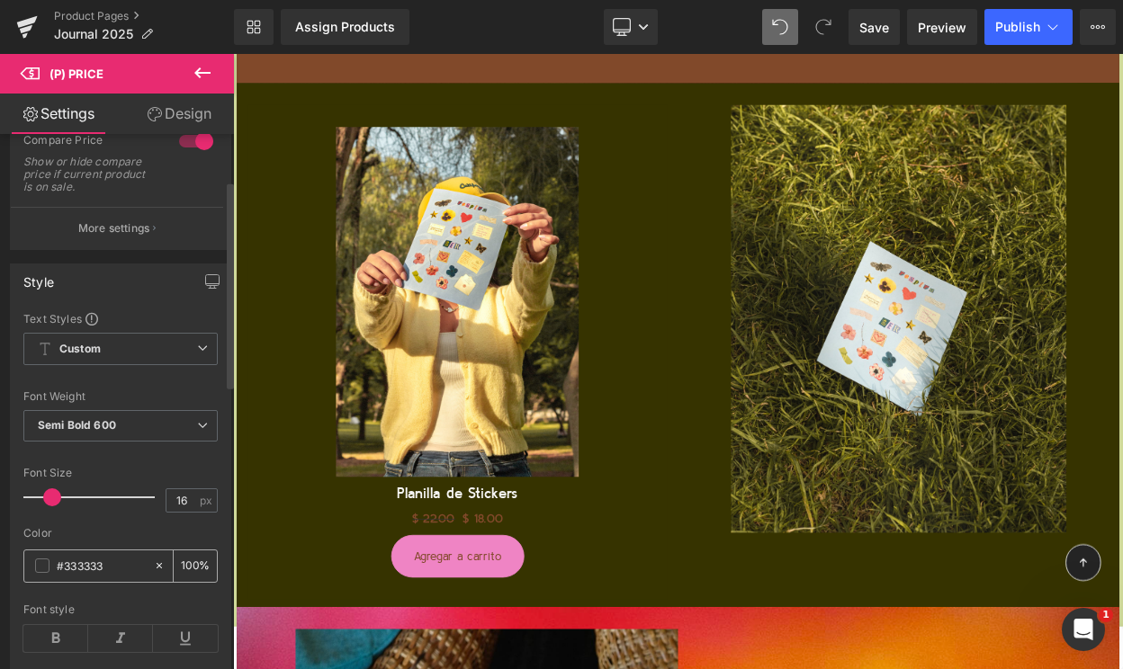
click at [42, 568] on span at bounding box center [42, 566] width 14 height 14
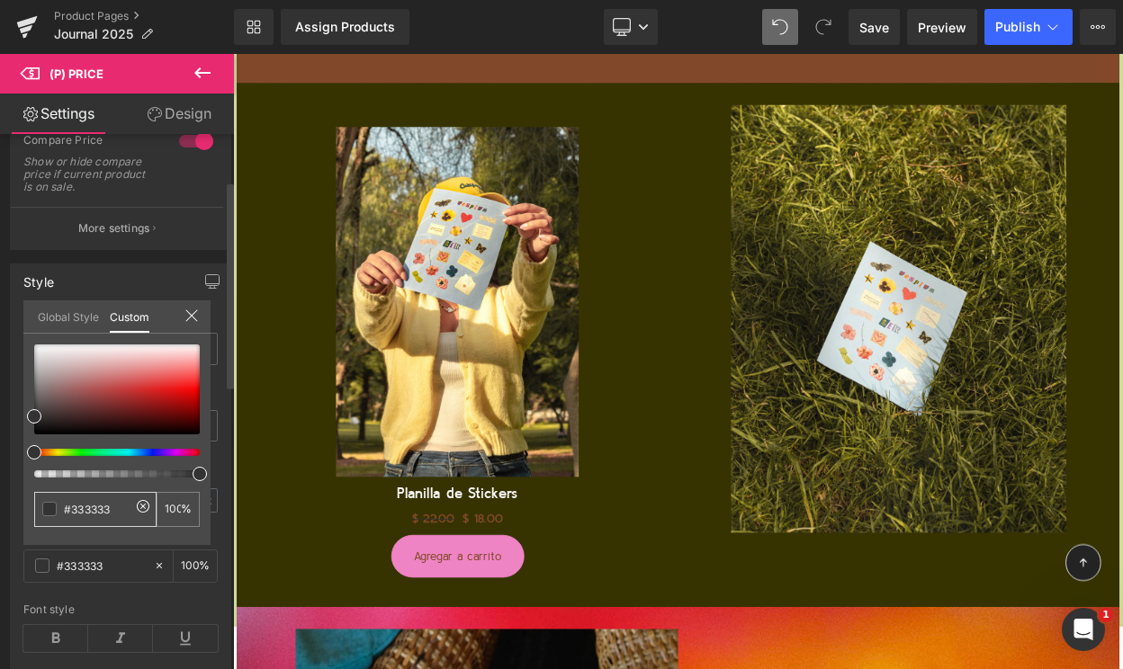
click at [73, 504] on input "#333333" at bounding box center [97, 509] width 67 height 19
paste input "A0BEE1"
type input "#A0BEE1"
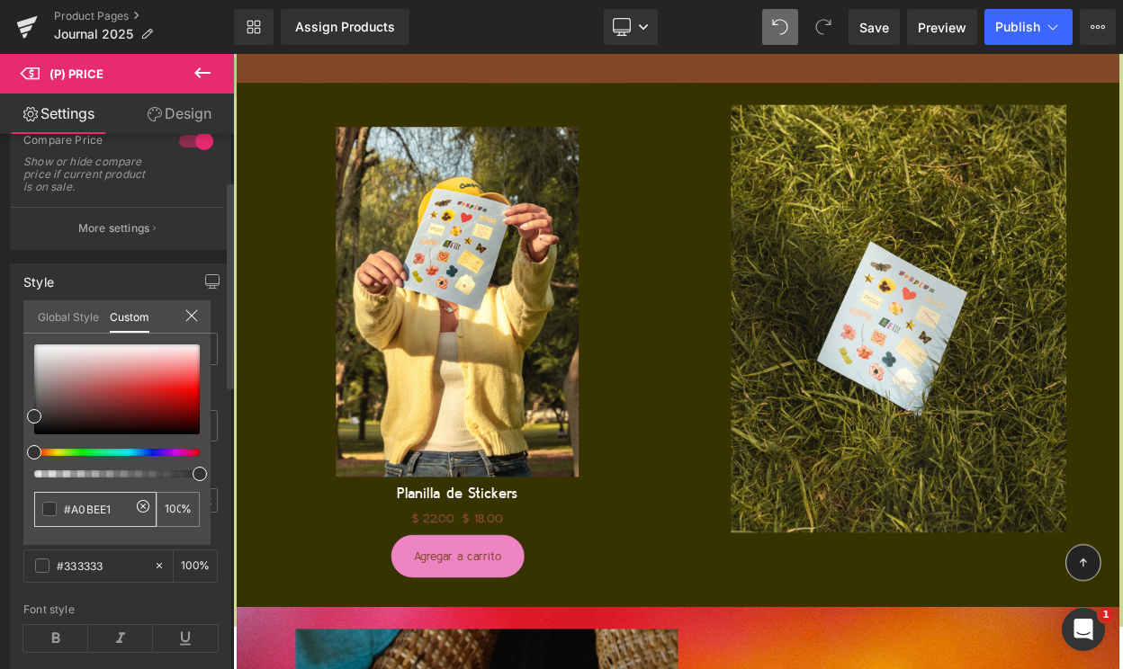
type input "#A0BEE1"
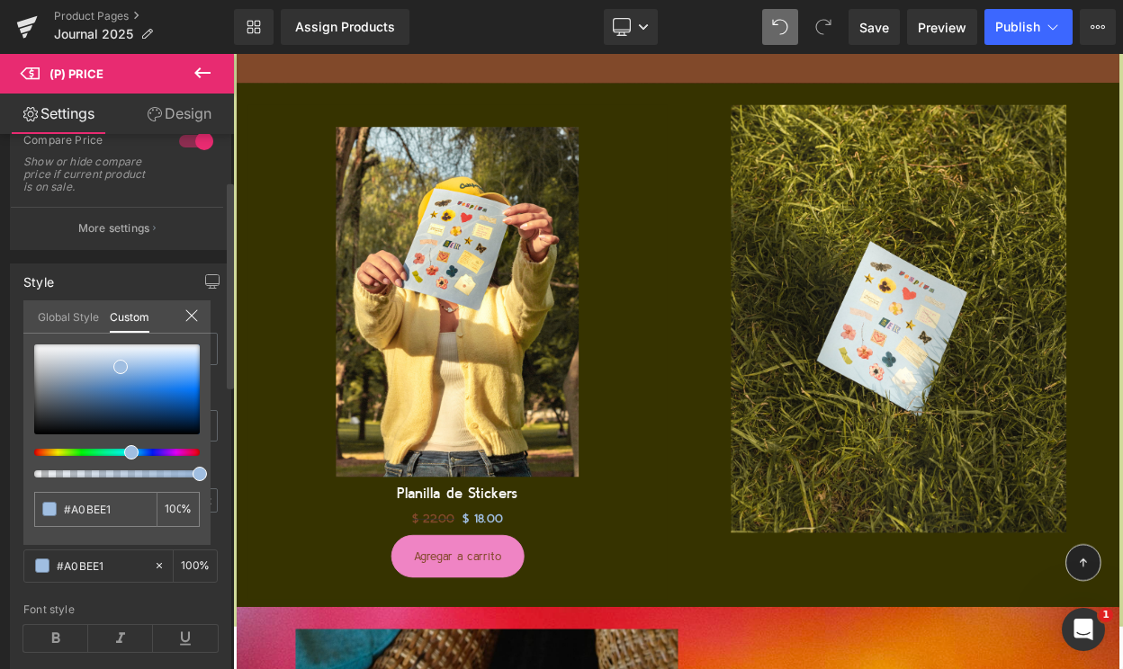
type input "#333333"
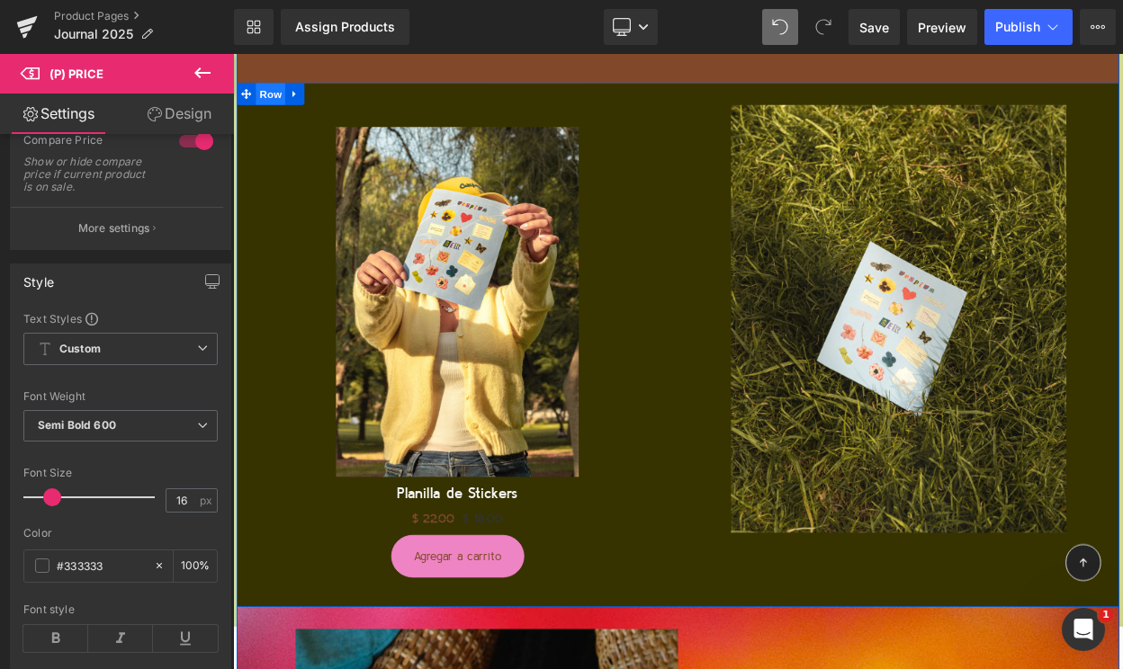
click at [281, 98] on span "Row" at bounding box center [279, 103] width 36 height 27
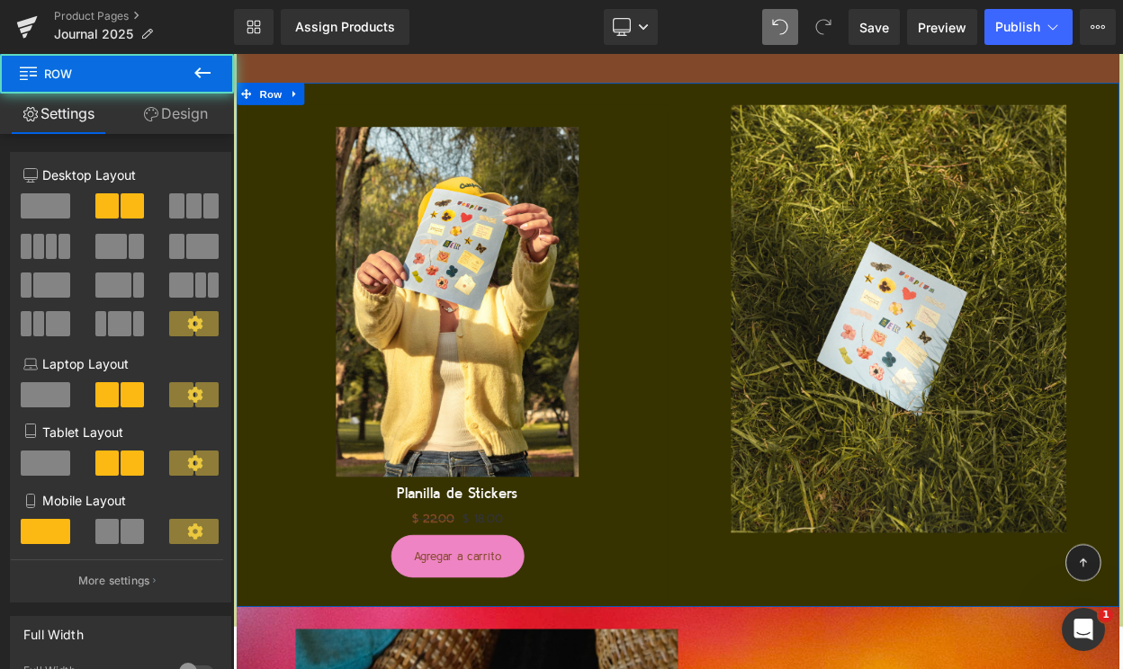
click at [176, 120] on link "Design" at bounding box center [175, 114] width 117 height 40
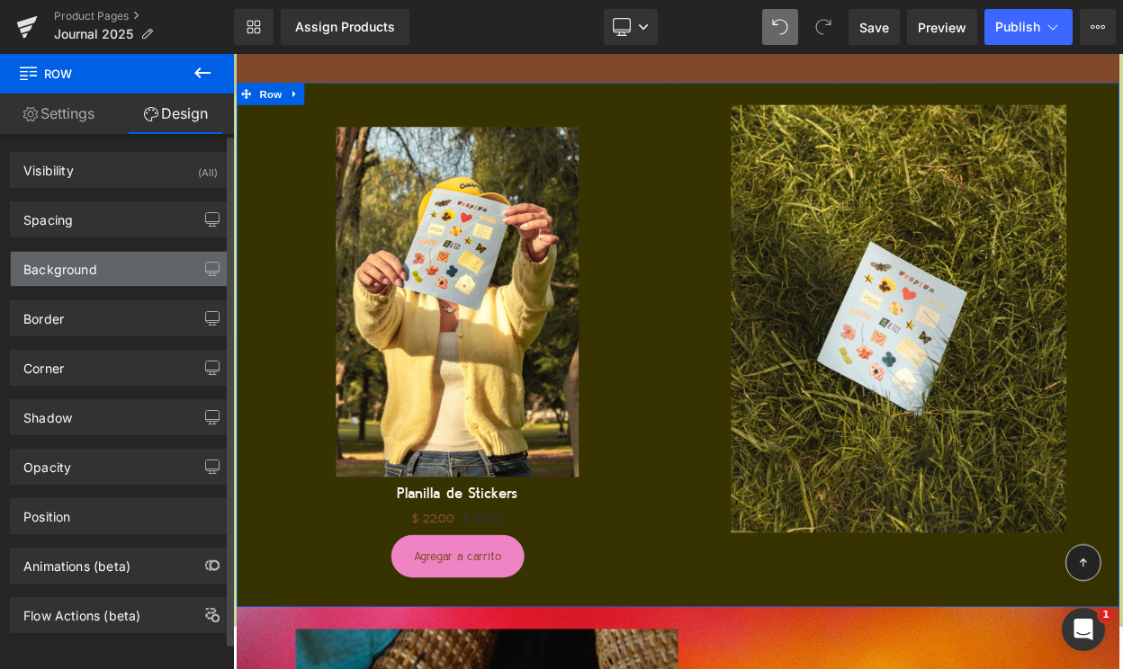
click at [99, 263] on div "Background" at bounding box center [120, 269] width 219 height 34
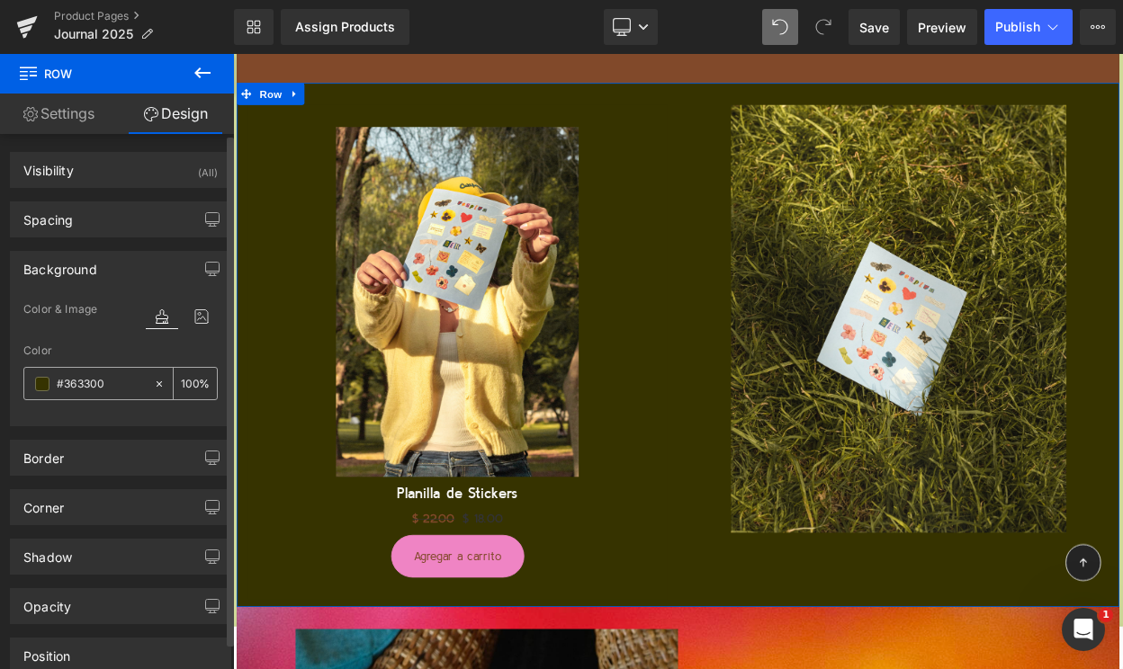
click at [74, 383] on input "#363300" at bounding box center [101, 384] width 88 height 20
click at [74, 380] on input "#363300" at bounding box center [101, 384] width 88 height 20
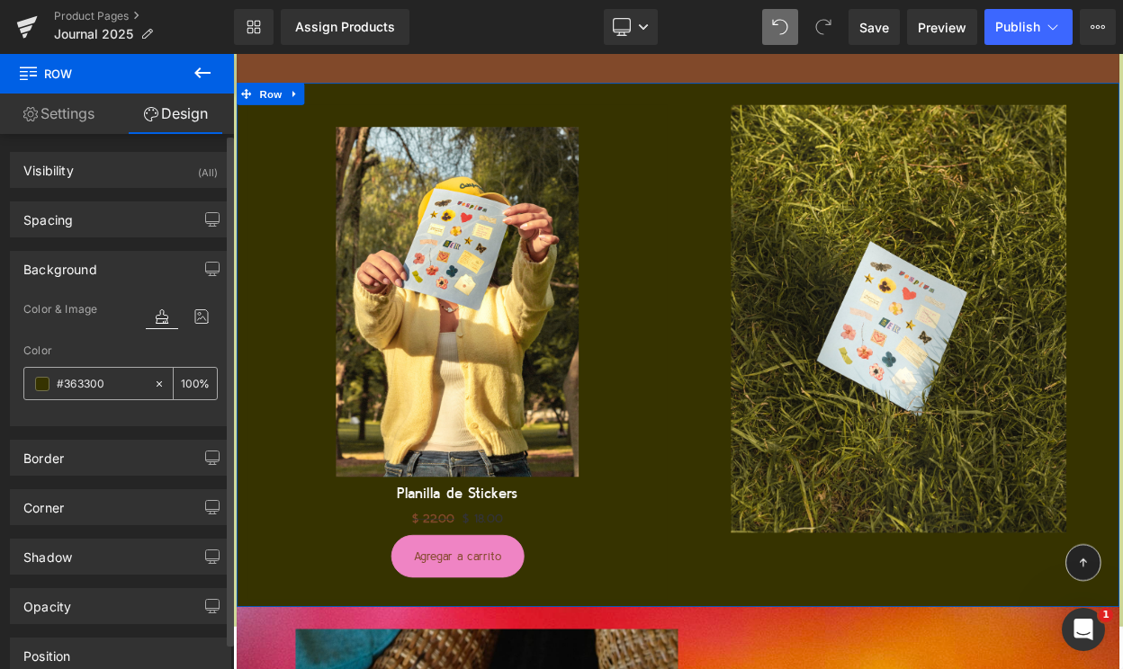
paste input "A0BEE1"
type input "#A0BEE1"
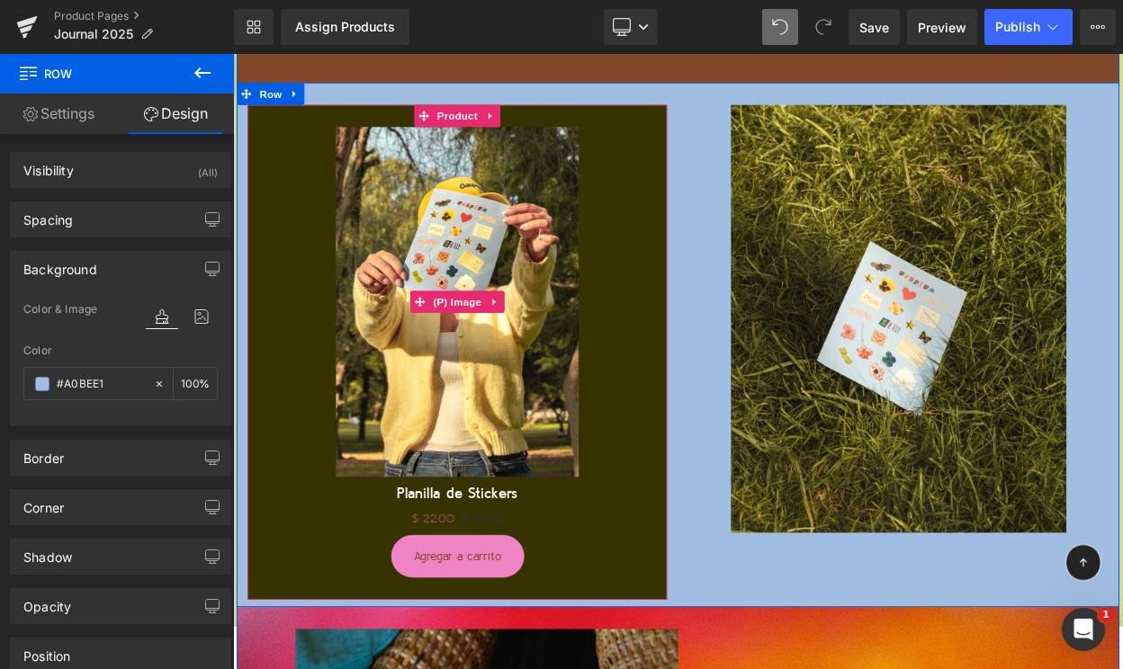
click at [733, 448] on div "Sale Off" at bounding box center [507, 358] width 495 height 428
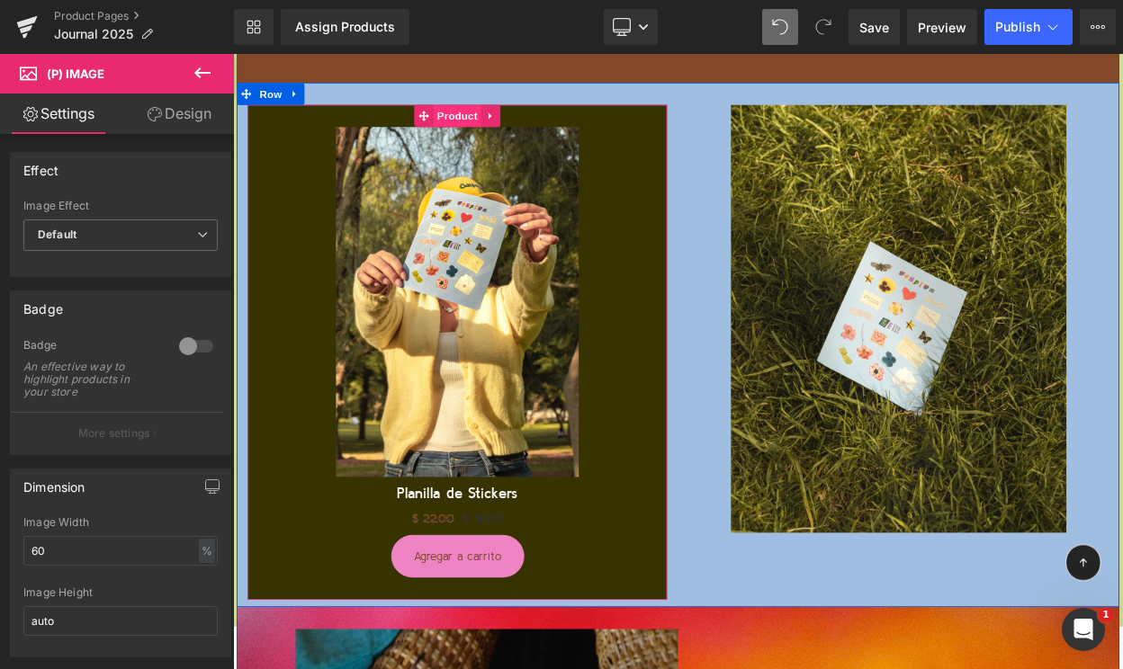
click at [499, 132] on span "Product" at bounding box center [508, 130] width 58 height 27
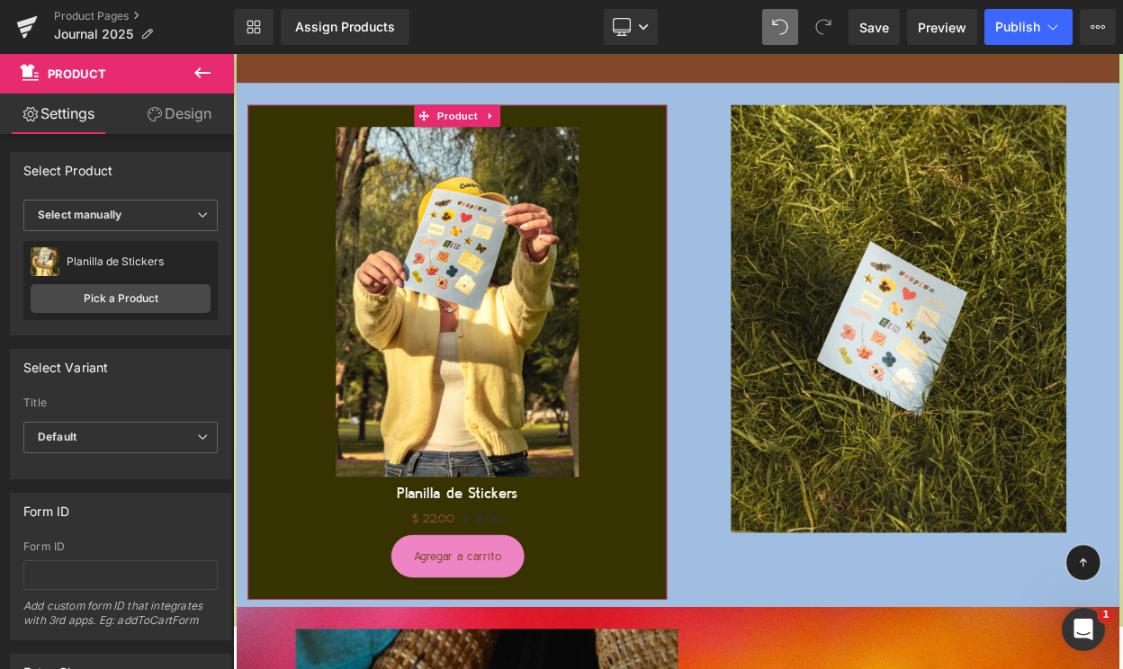
click at [181, 109] on link "Design" at bounding box center [179, 114] width 117 height 40
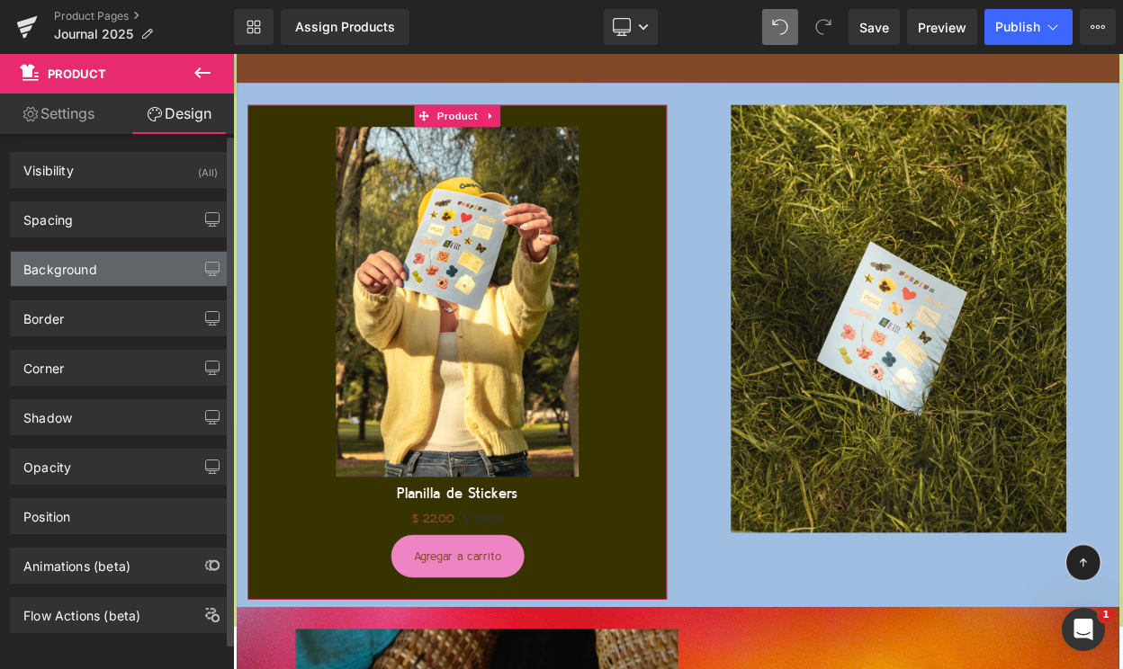
click at [130, 267] on div "Background" at bounding box center [120, 269] width 219 height 34
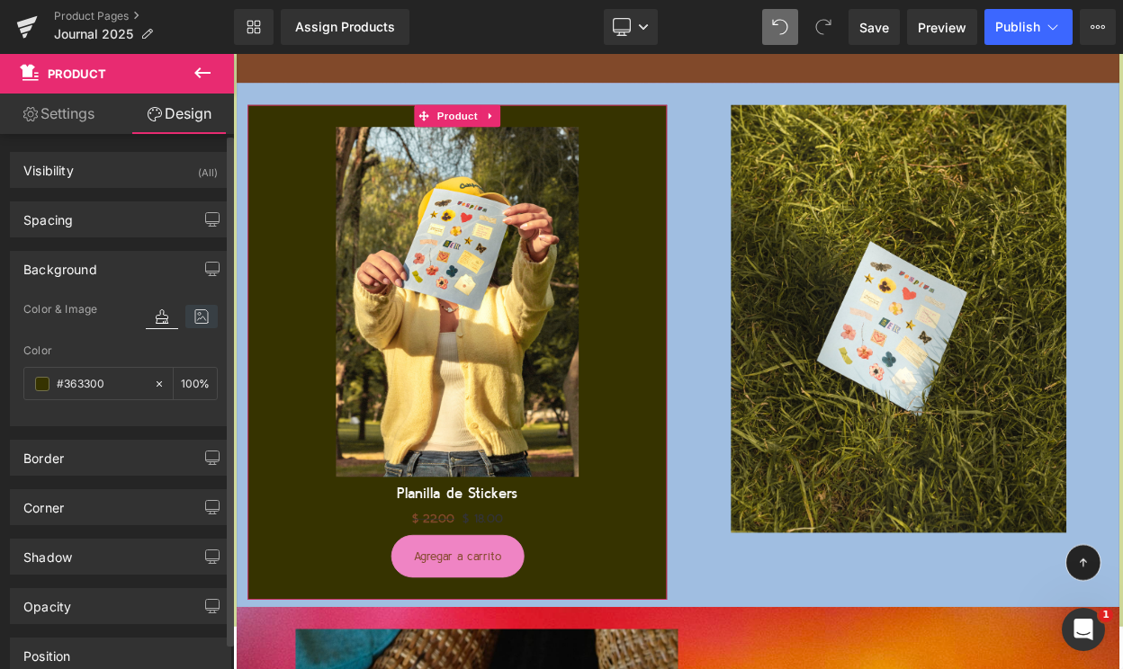
click at [197, 318] on icon at bounding box center [201, 316] width 32 height 23
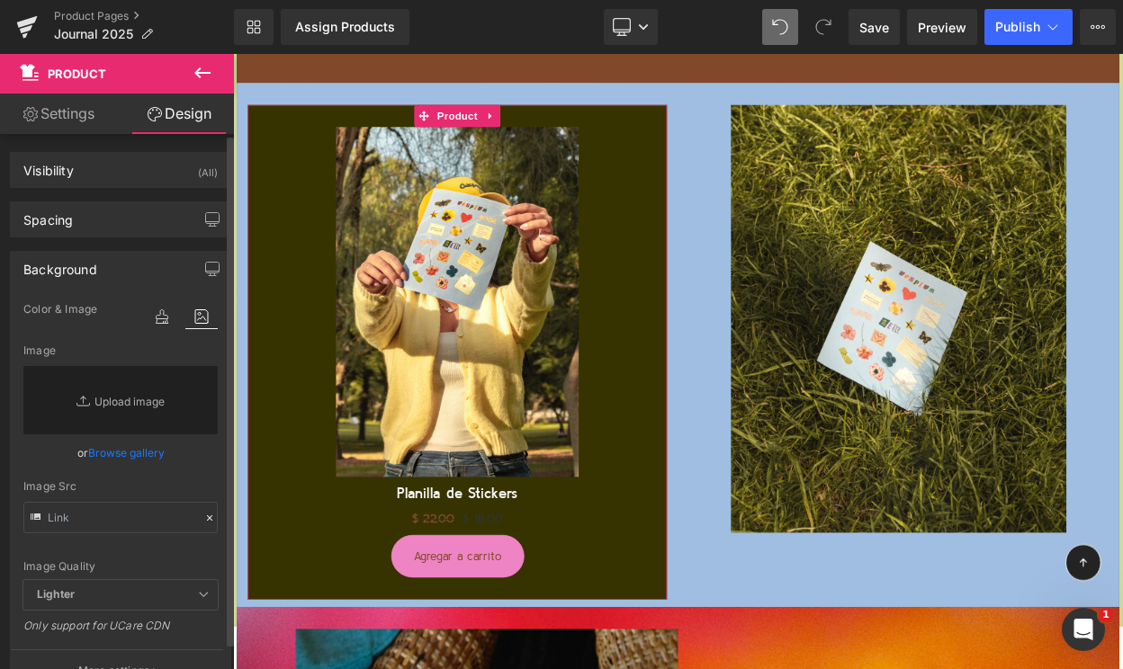
click at [130, 445] on link "Browse gallery" at bounding box center [126, 452] width 76 height 31
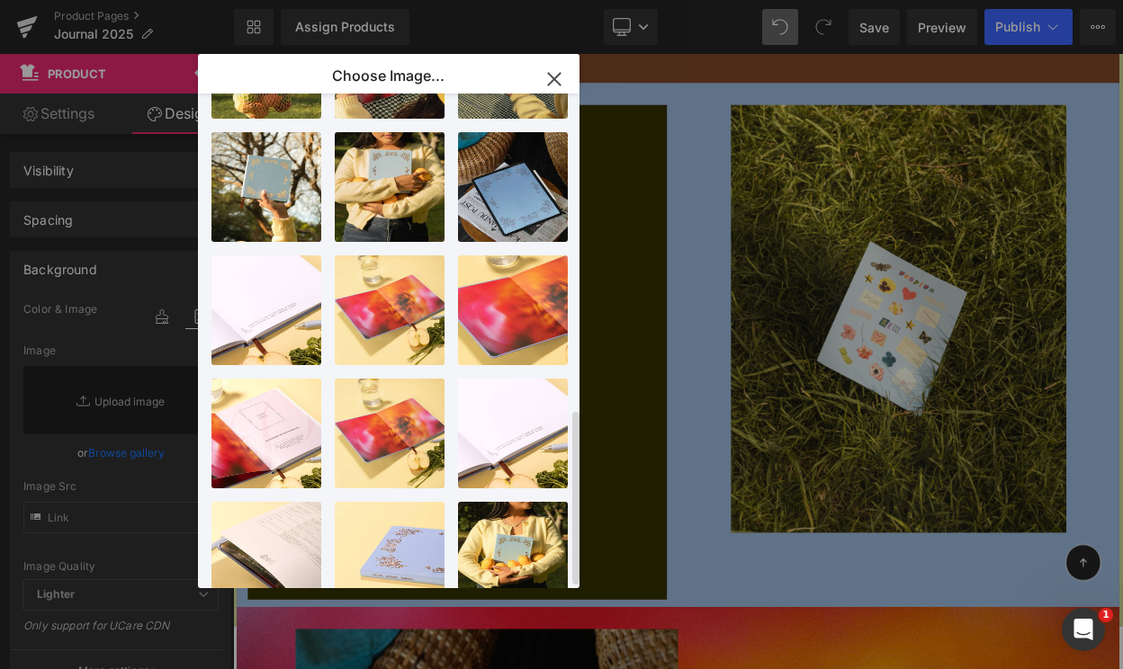
scroll to position [889, 0]
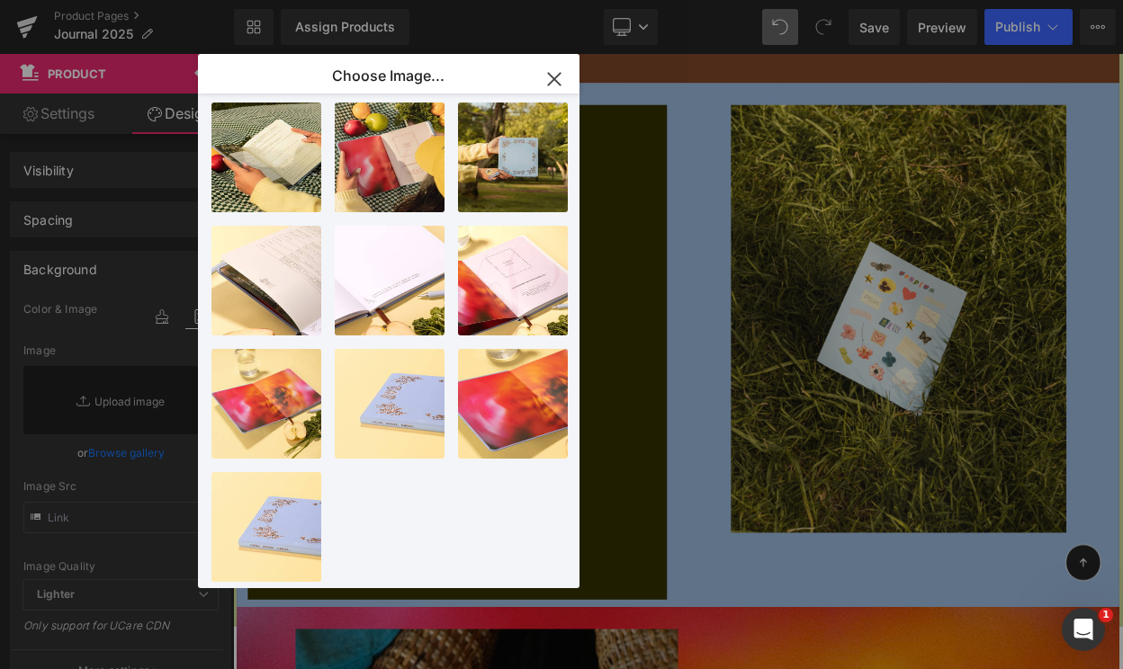
click at [555, 79] on icon "button" at bounding box center [554, 79] width 12 height 12
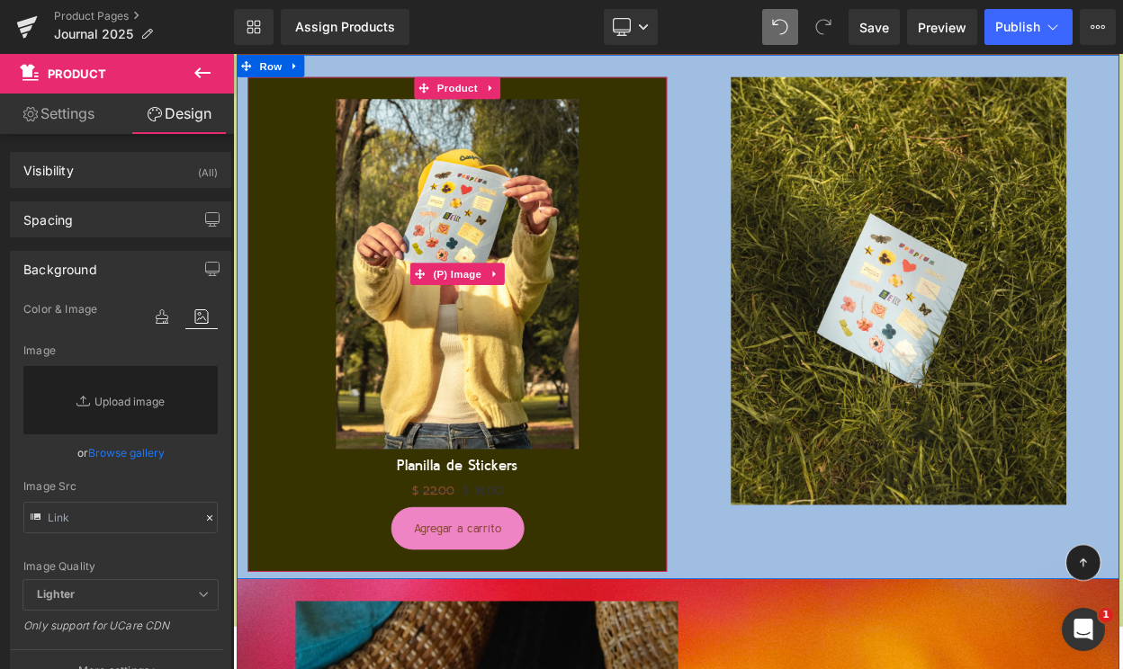
scroll to position [5604, 0]
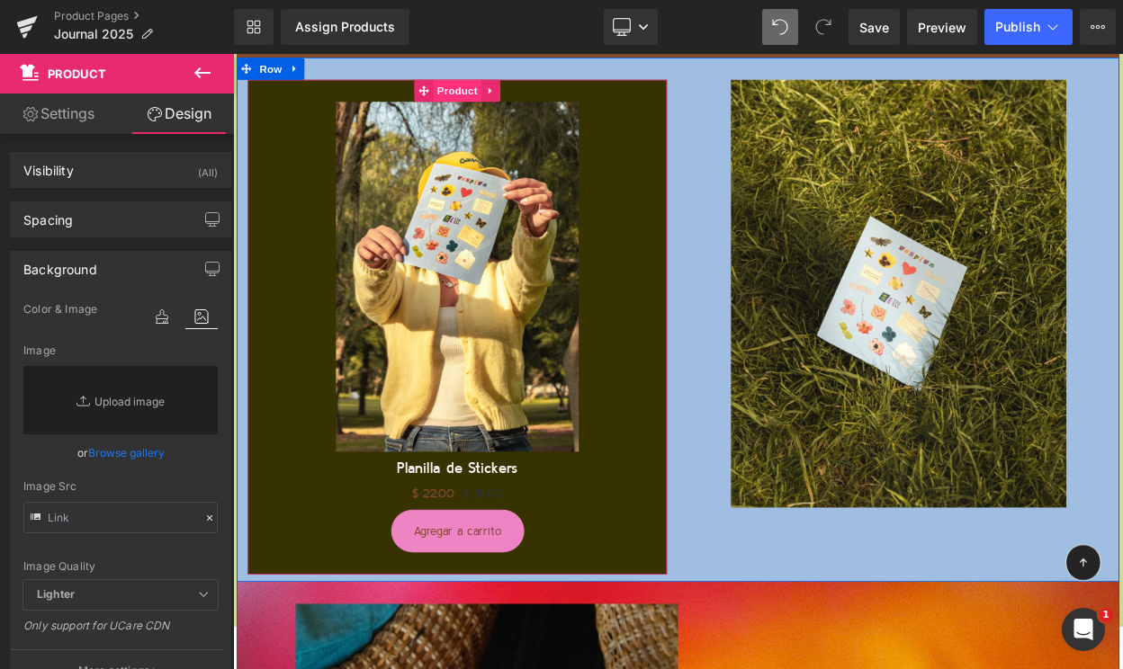
click at [513, 97] on span "Product" at bounding box center [508, 98] width 58 height 27
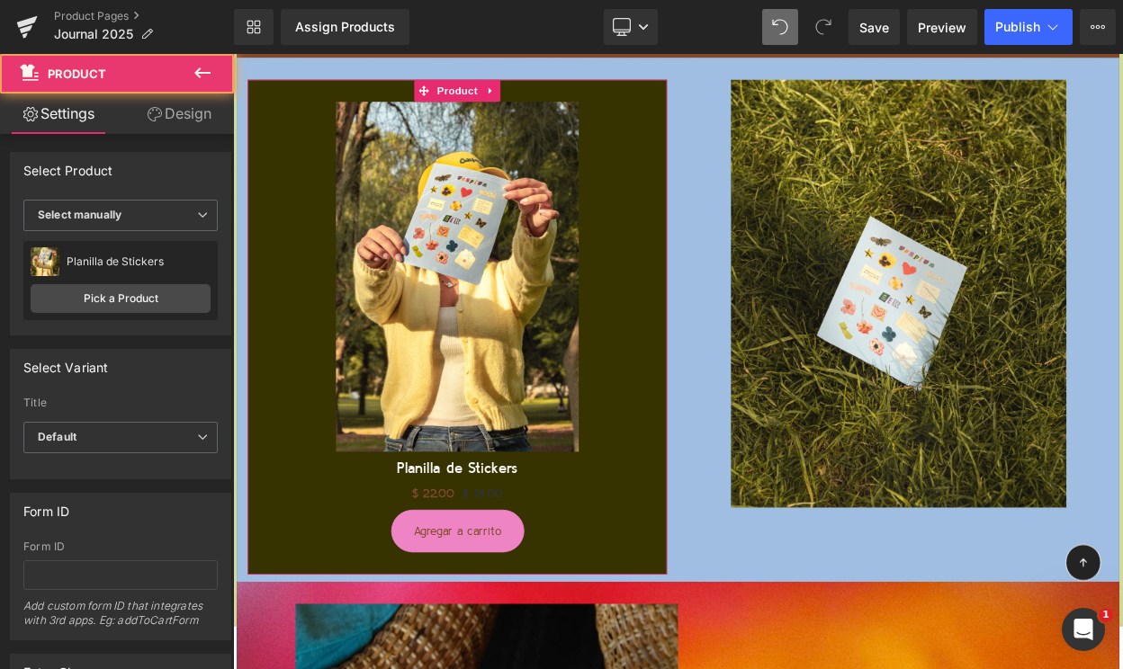
click at [176, 110] on link "Design" at bounding box center [179, 114] width 117 height 40
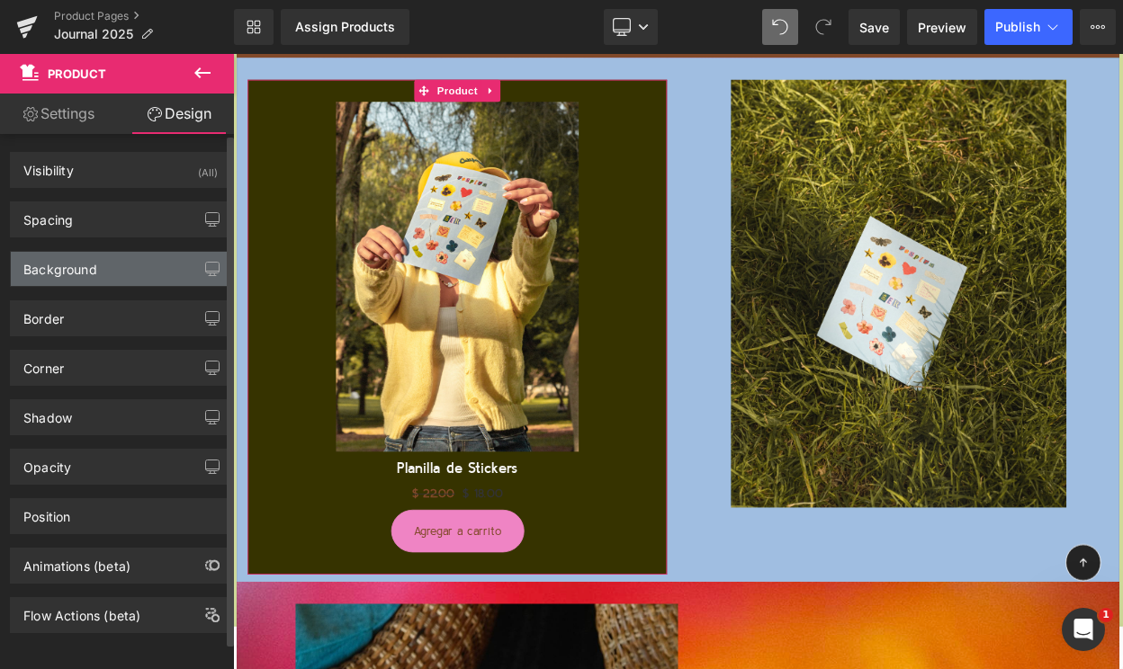
click at [101, 272] on div "Background" at bounding box center [120, 269] width 219 height 34
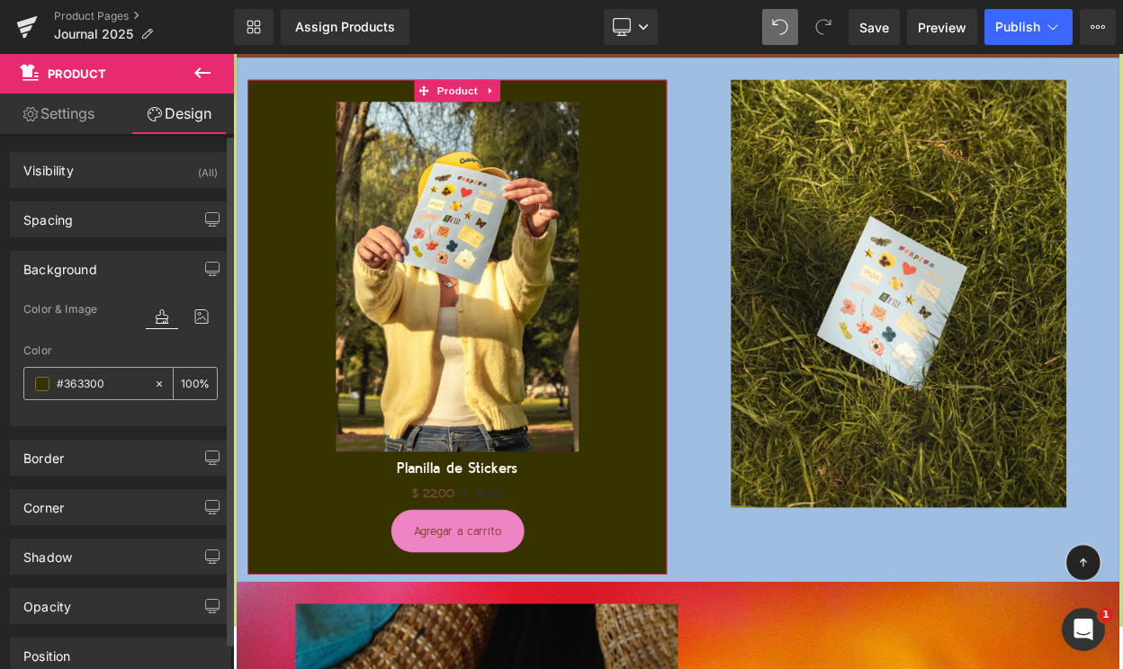
click at [76, 387] on input "#363300" at bounding box center [101, 384] width 88 height 20
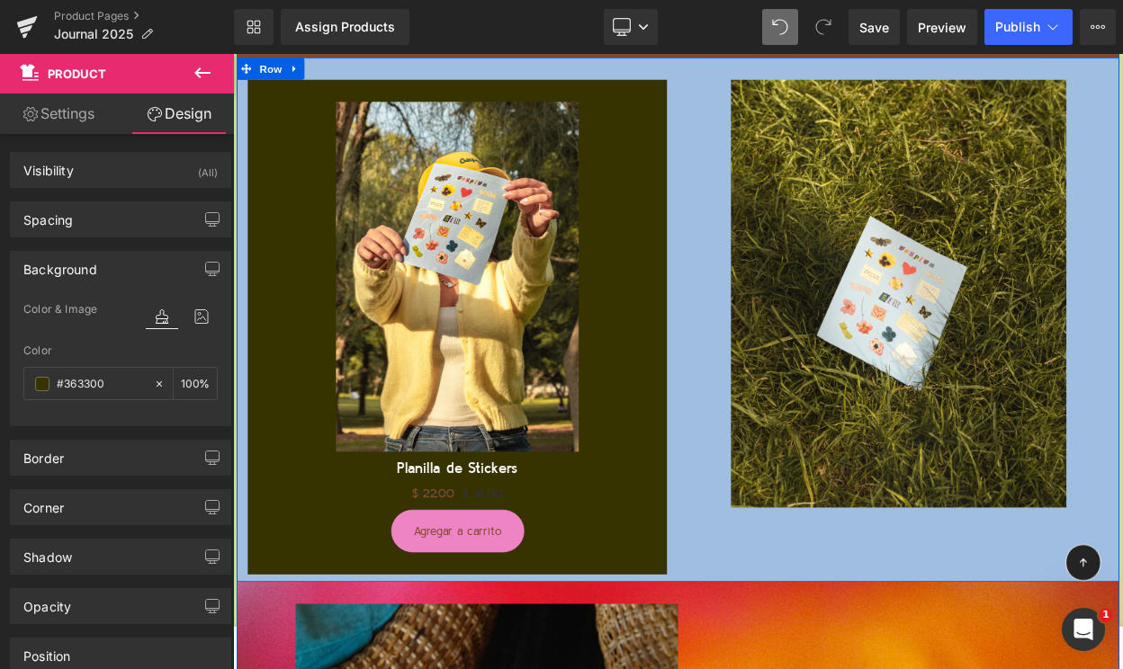
paste input "A0BEE1"
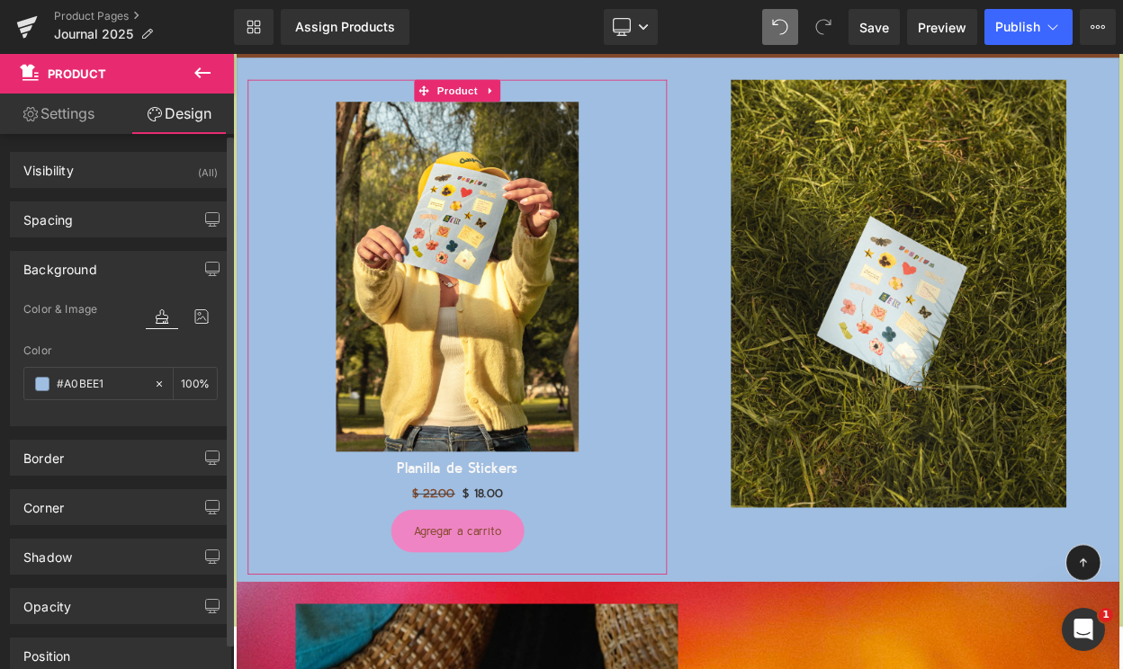
type input "#a0bee1"
click at [167, 255] on div "Background" at bounding box center [120, 269] width 219 height 34
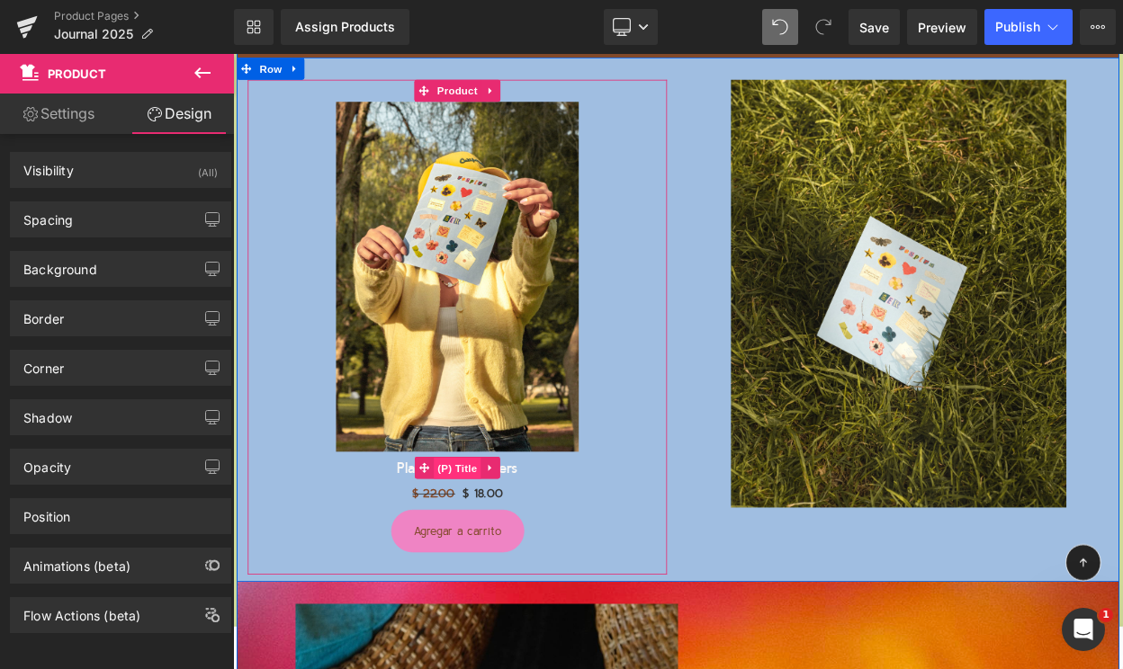
click at [522, 558] on span "(P) Title" at bounding box center [508, 561] width 58 height 27
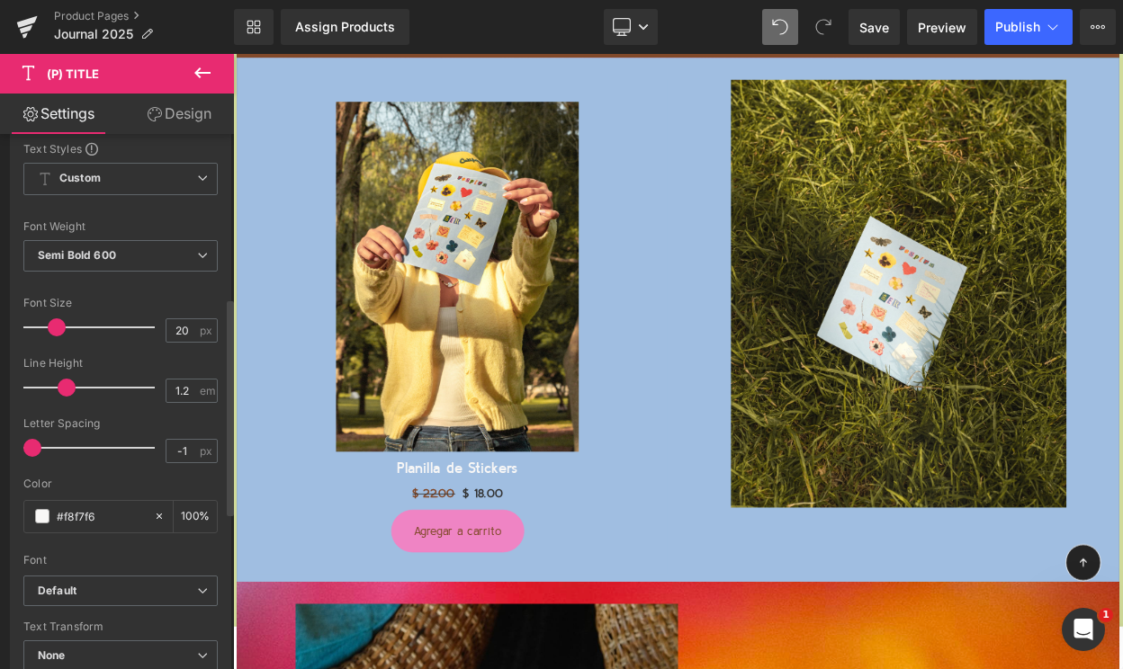
scroll to position [473, 0]
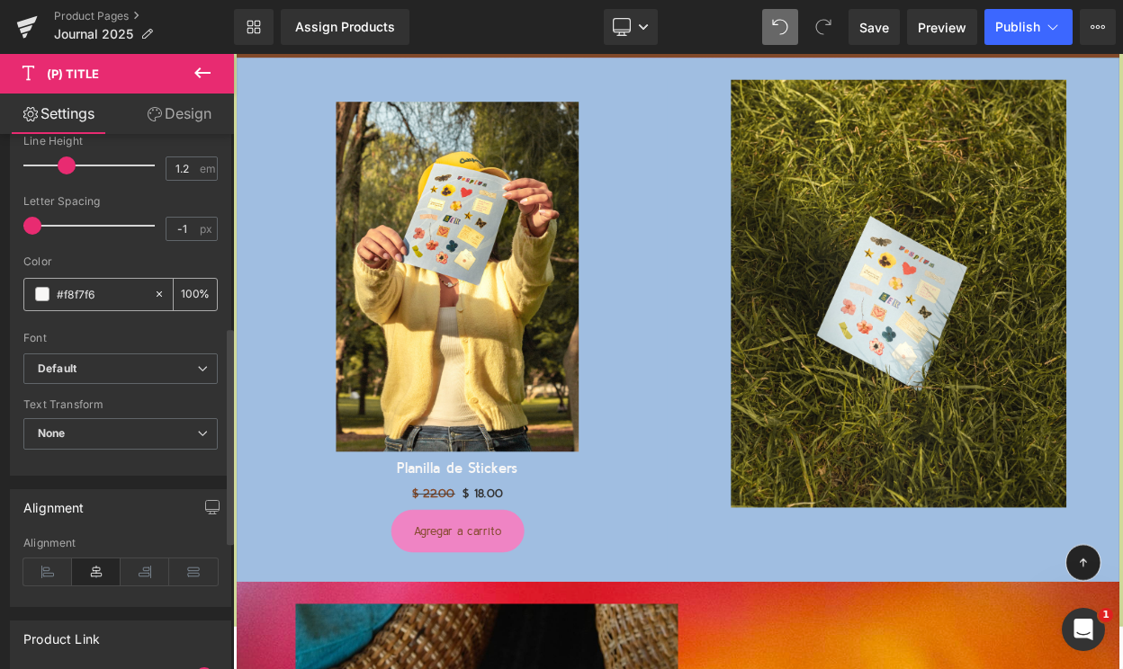
click at [33, 299] on div "#f8f7f6" at bounding box center [88, 294] width 129 height 31
click at [43, 293] on span at bounding box center [42, 294] width 14 height 14
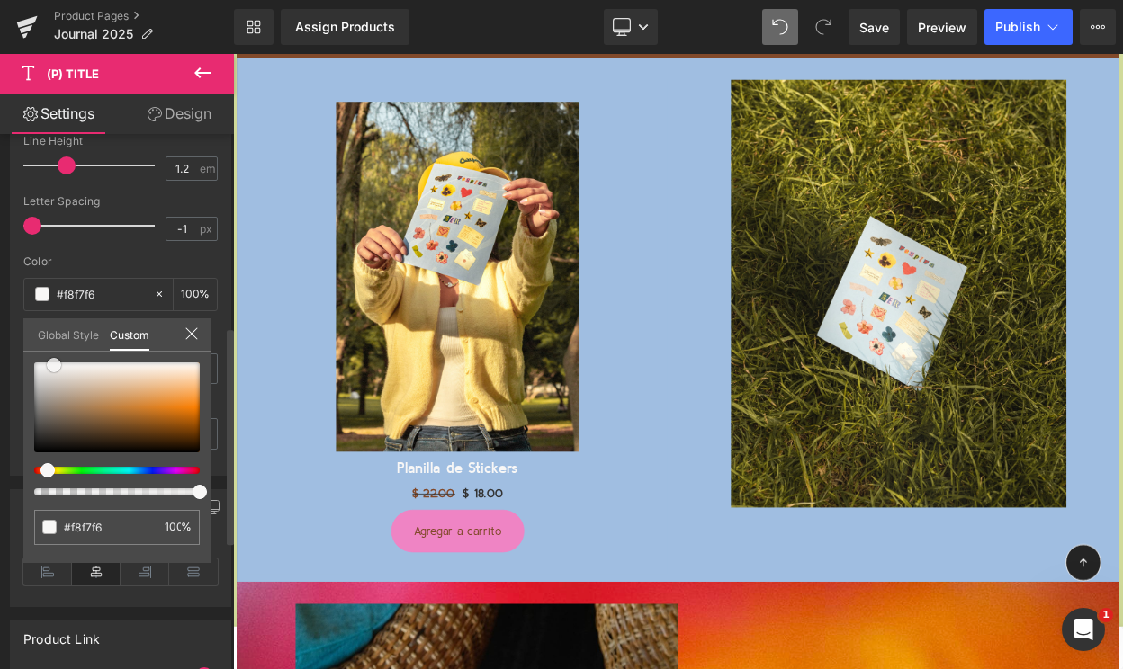
type input "#c3a07d"
type input "#c09e7c"
type input "#9e754c"
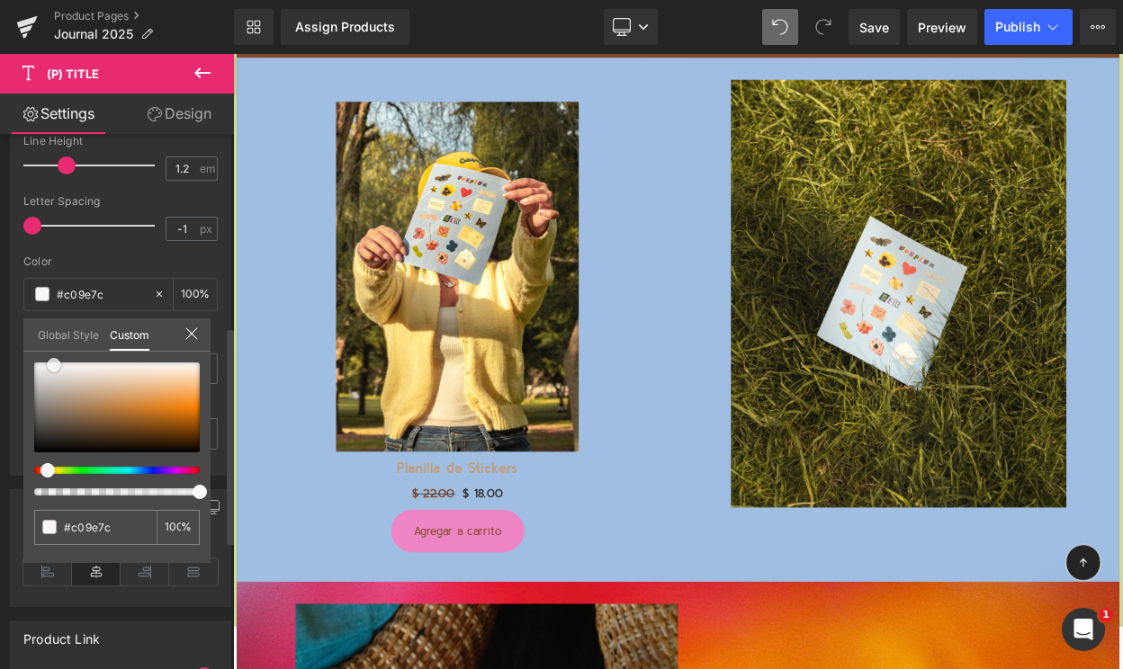
type input "#9e754c"
type input "#5a422a"
type input "#221910"
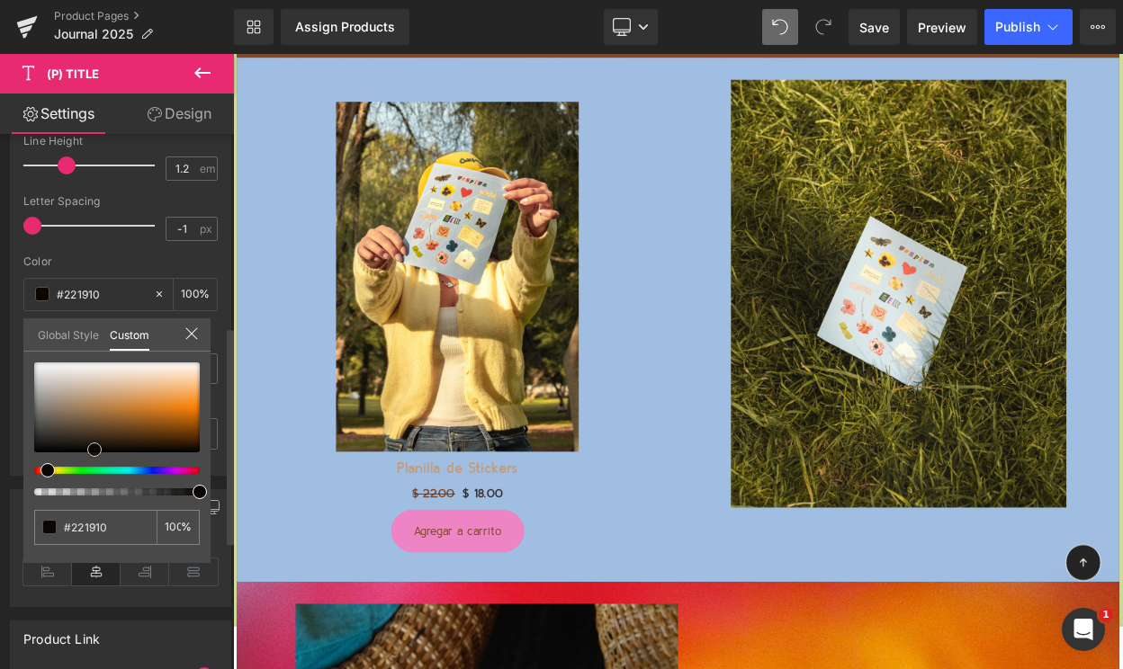
type input "#0a0704"
type input "#070502"
type input "#060503"
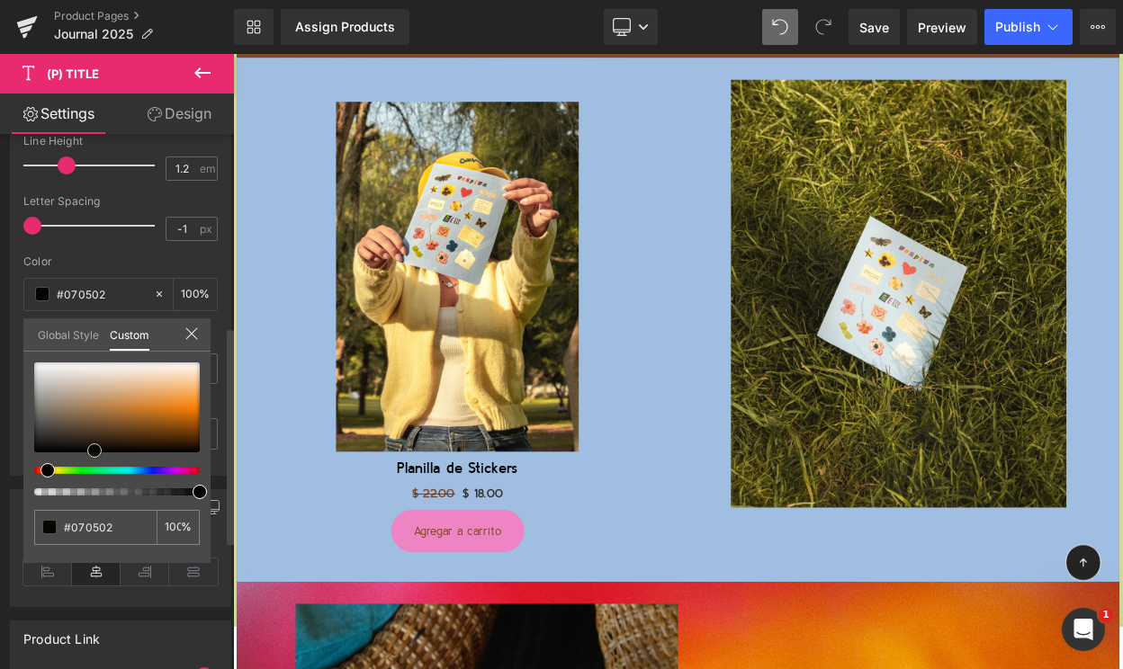
type input "#060503"
type input "#000000"
type input "#020202"
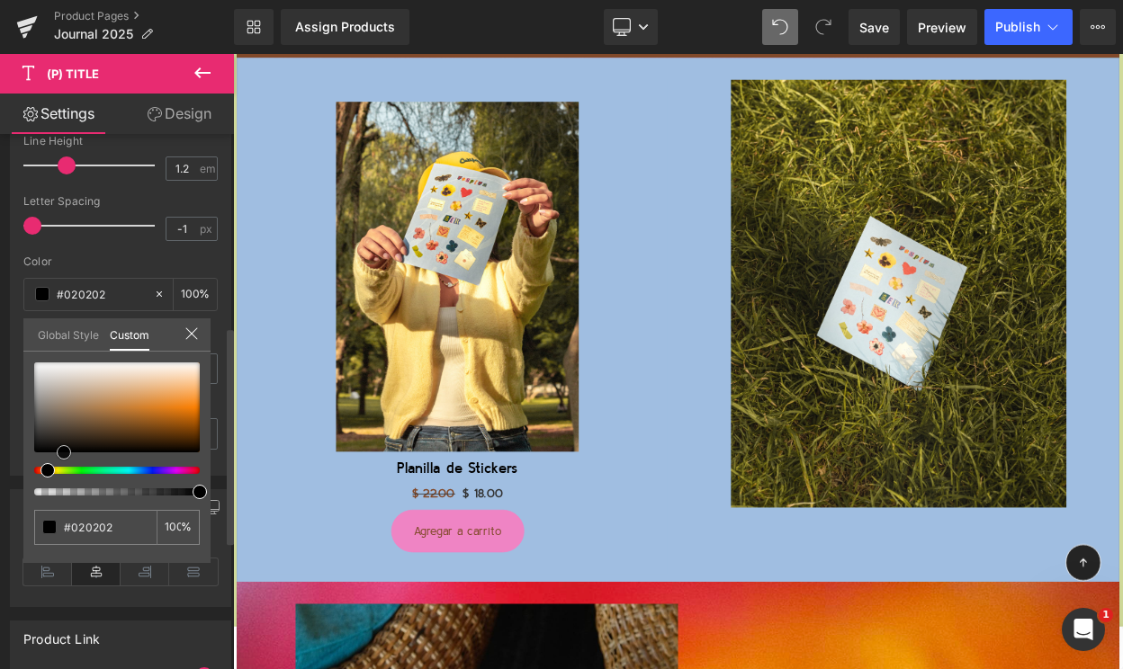
type input "#0b0a08"
type input "#0e0d0a"
type input "#11100d"
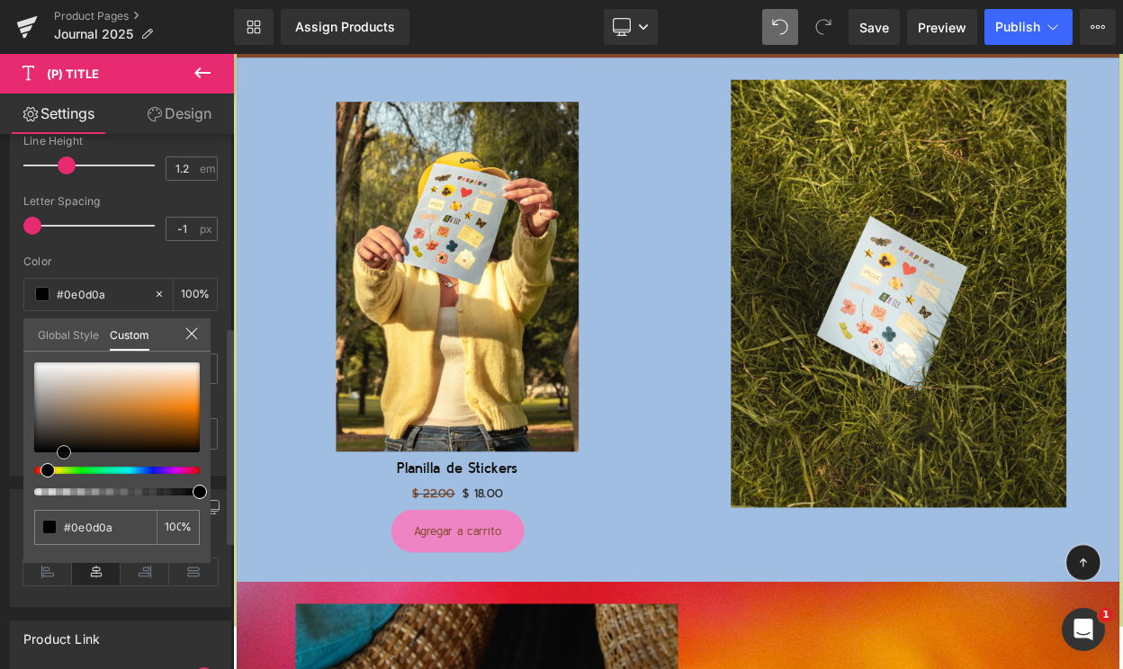
type input "#11100d"
type input "#14130f"
type input "#1d1c15"
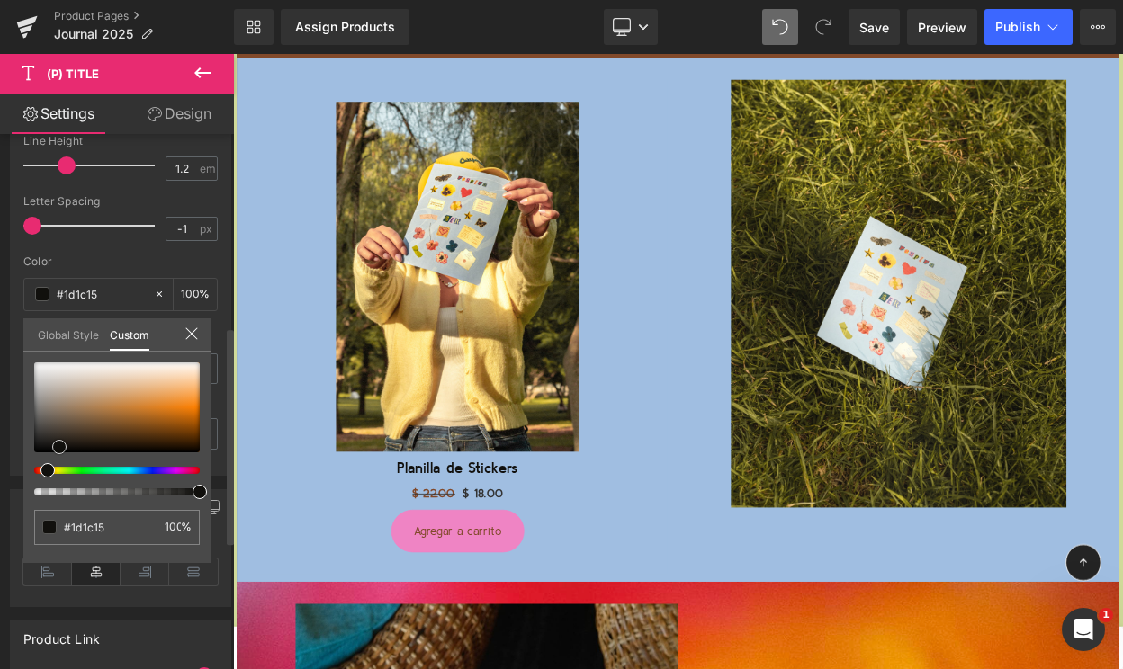
type input "#29281d"
type input "#363425"
type input "#42402d"
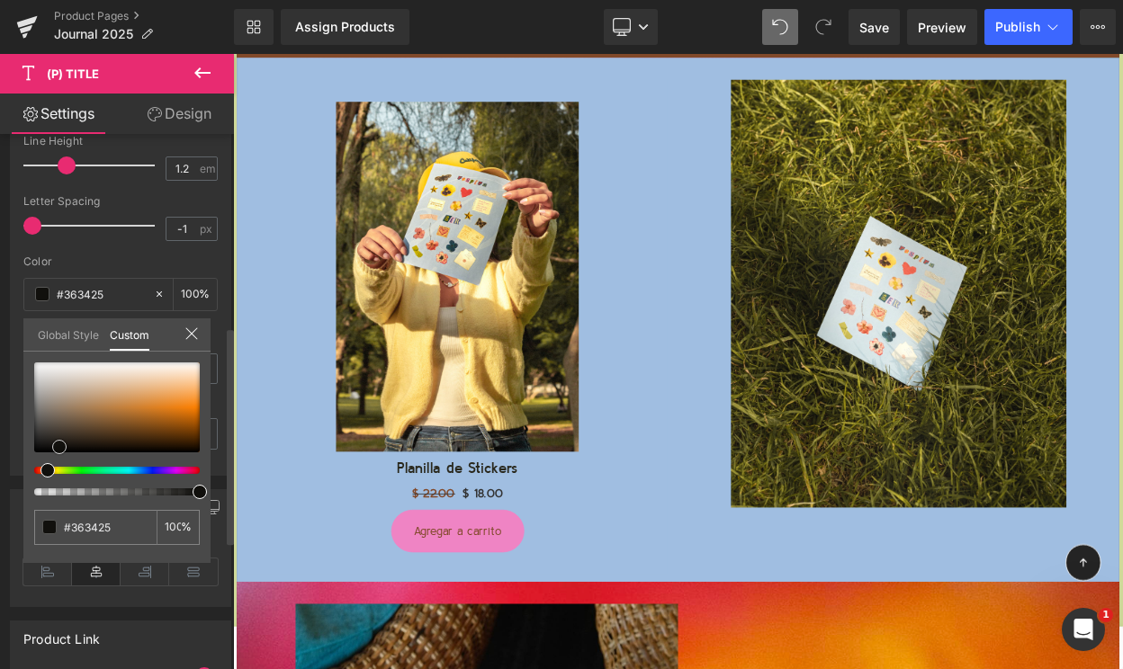
type input "#42402d"
type input "#4a4730"
type input "#4c4933"
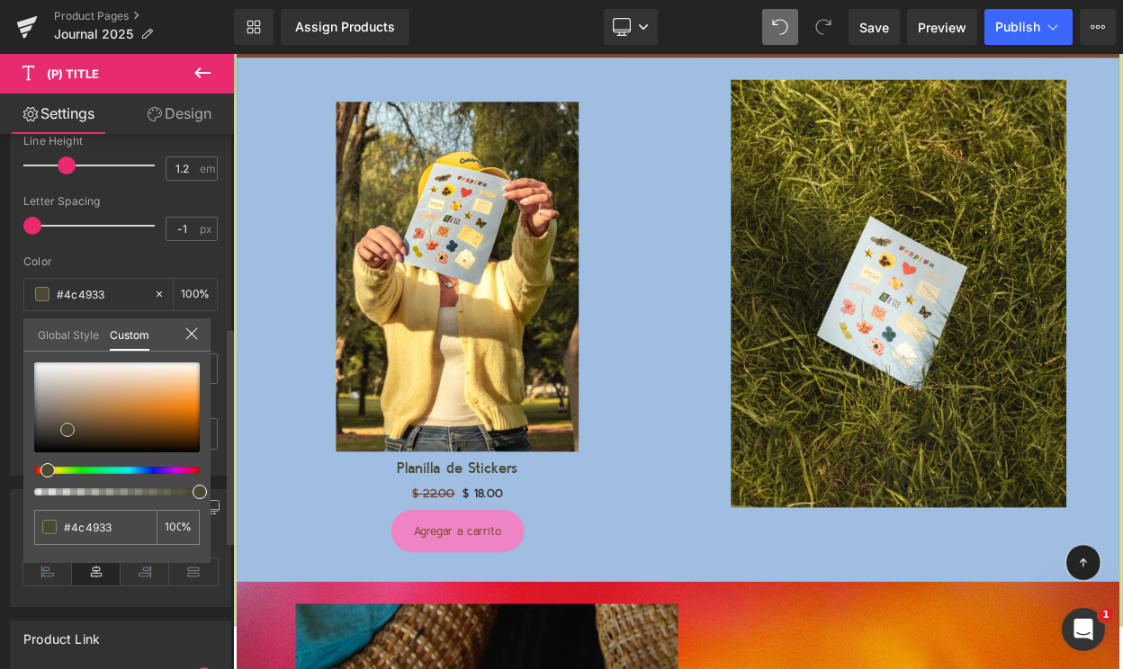
type input "#555239"
type input "#5c593c"
type input "#5d593b"
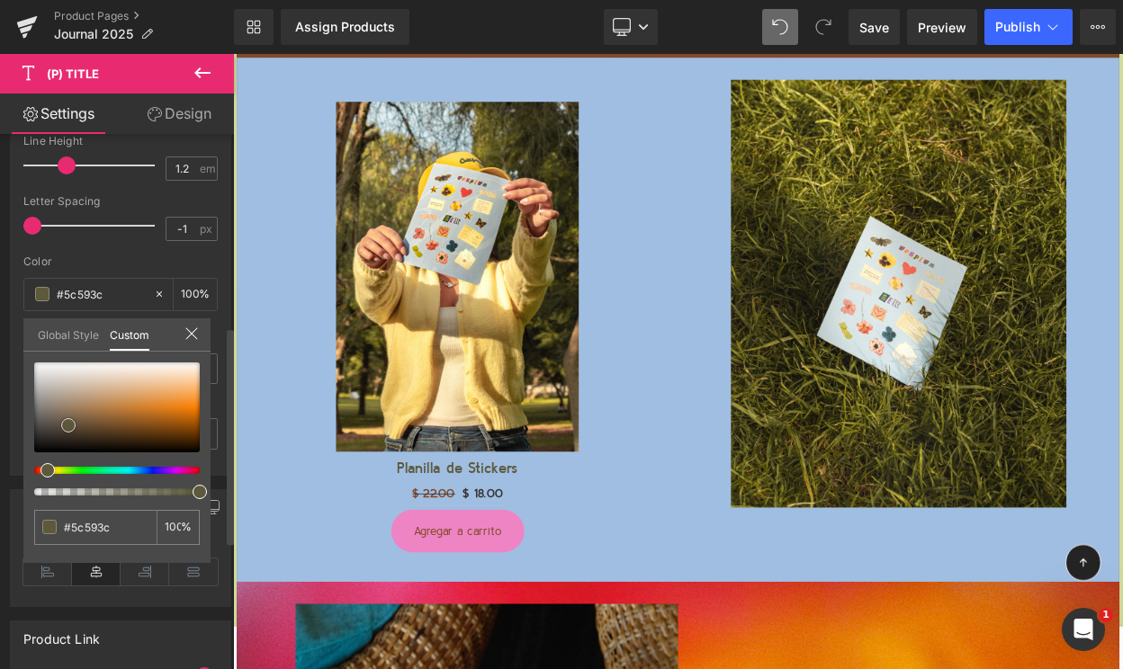
type input "#5d593b"
type input "#585436"
type input "#54502f"
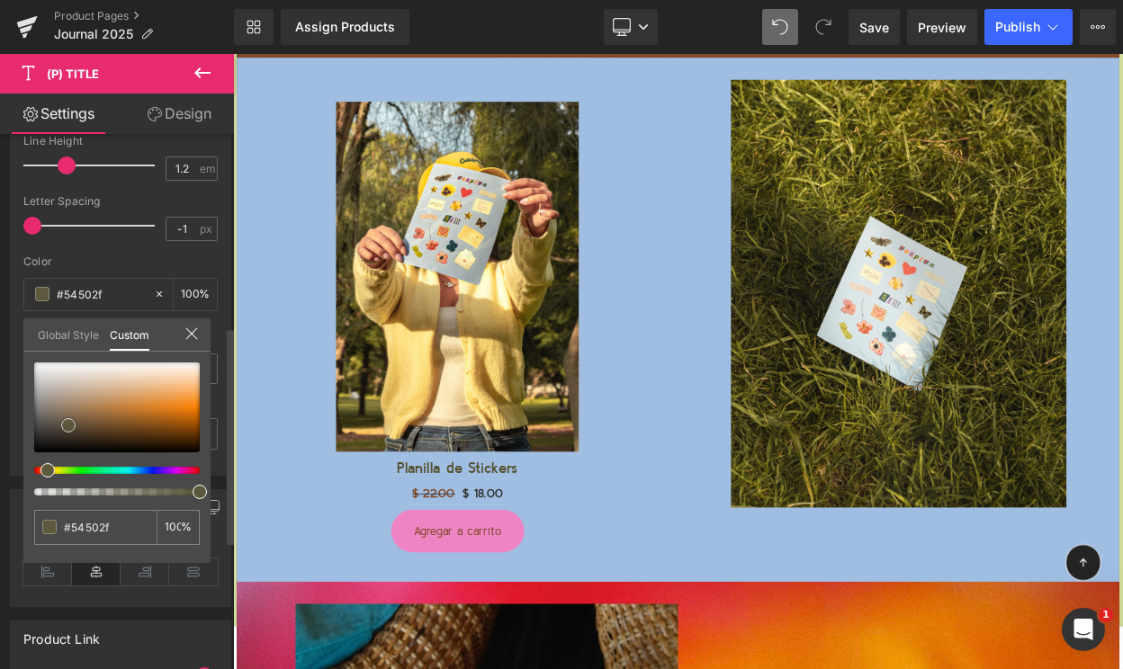
type input "#504c2a"
type input "#4d4927"
type input "#4e4a27"
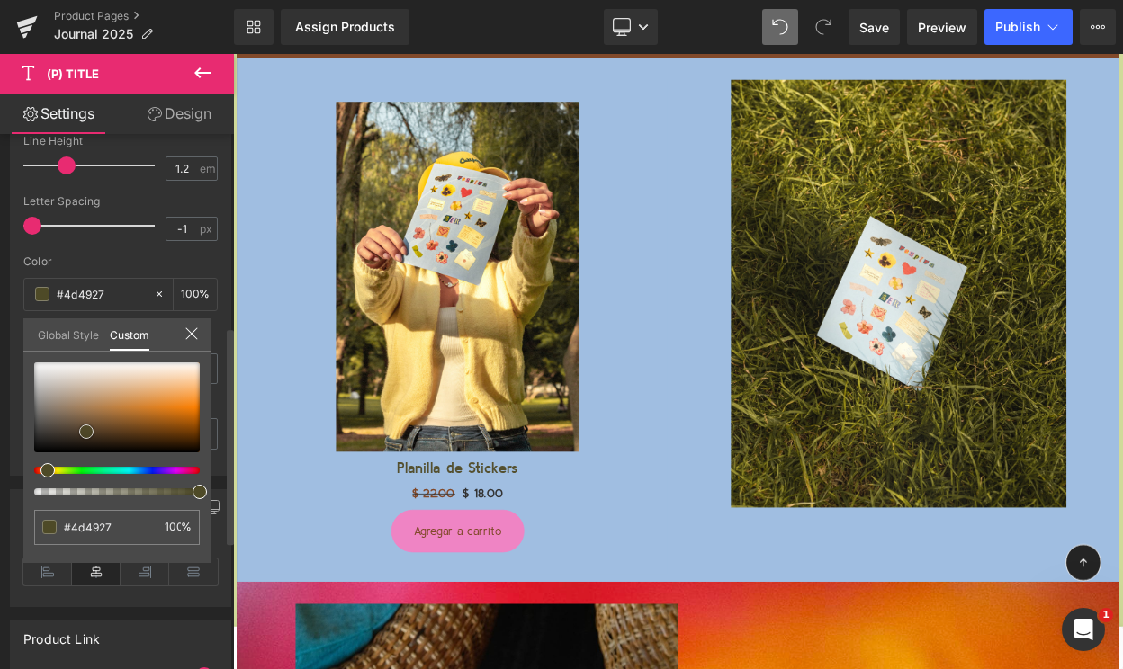
type input "#4e4a27"
type input "#4a4625"
type input "#4a4526"
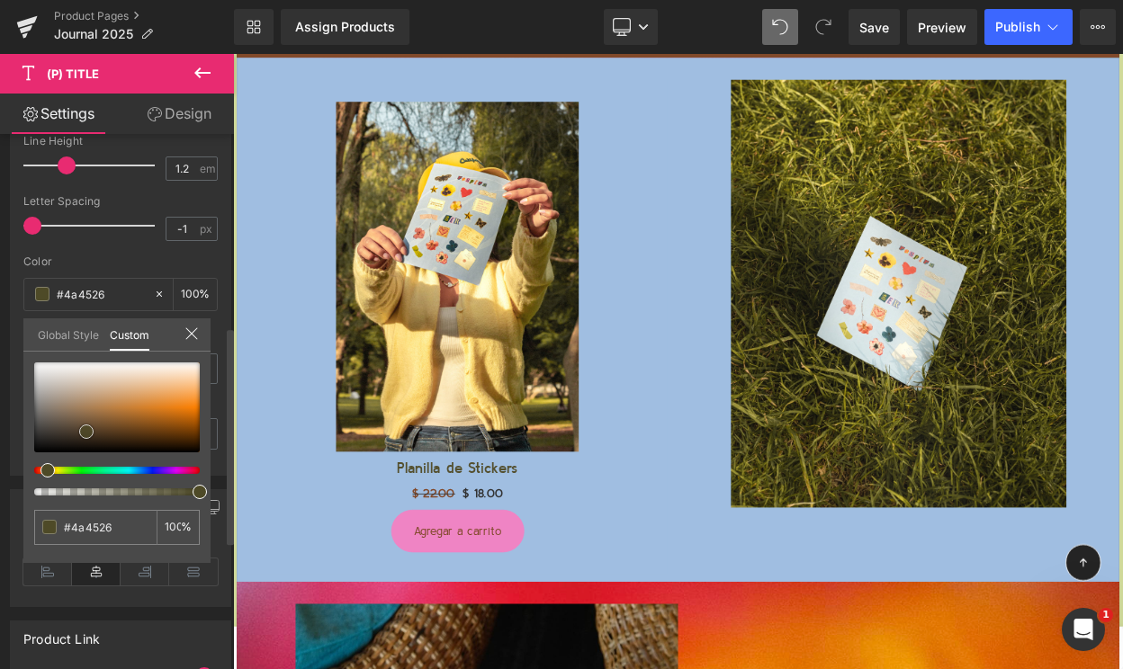
type input "#433f22"
type input "#252312"
type input "#000000"
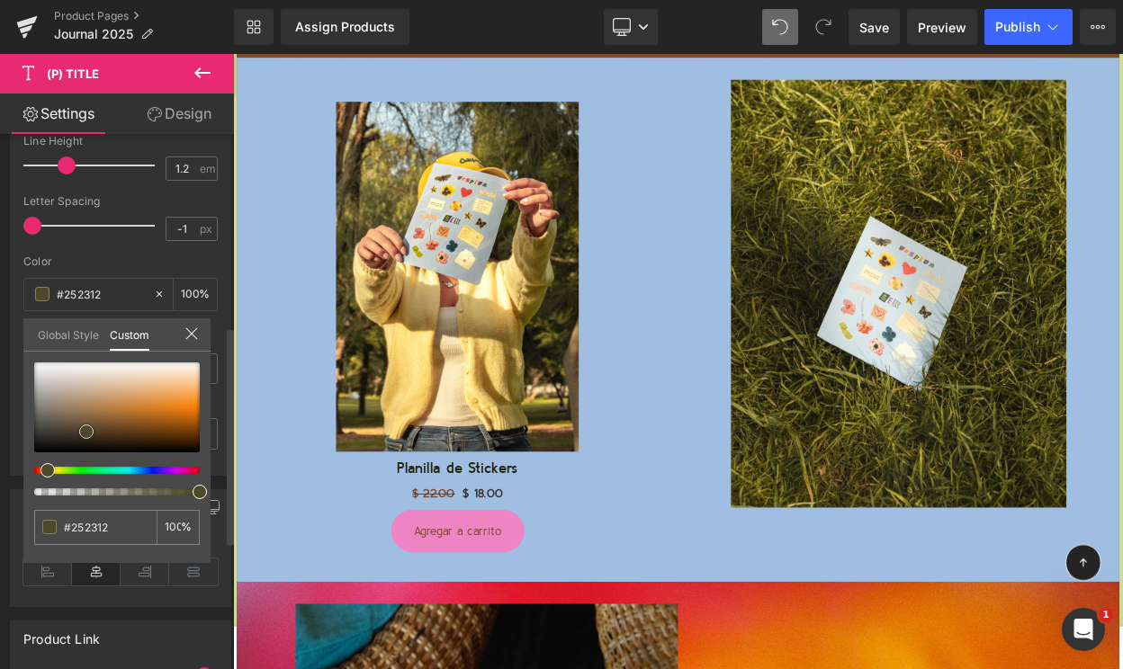
type input "#000000"
drag, startPoint x: 93, startPoint y: 396, endPoint x: 94, endPoint y: 467, distance: 71.1
click at [94, 467] on div at bounding box center [117, 428] width 166 height 133
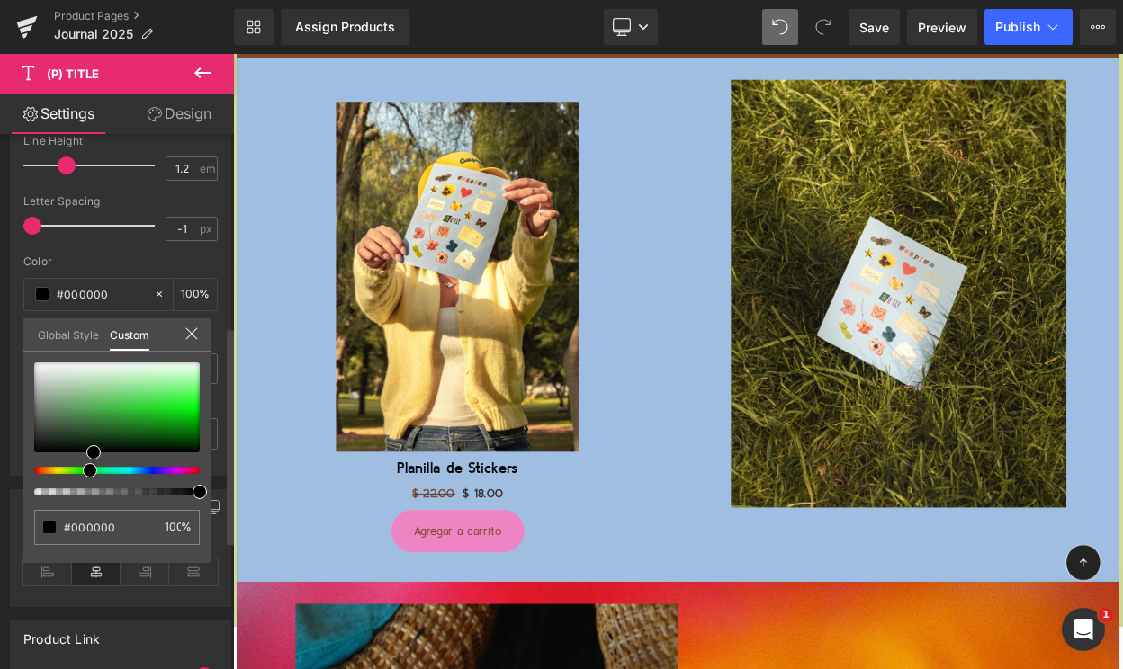
drag, startPoint x: 50, startPoint y: 471, endPoint x: 86, endPoint y: 471, distance: 36.0
click at [86, 471] on span at bounding box center [90, 470] width 14 height 14
type input "#132914"
type input "#122a13"
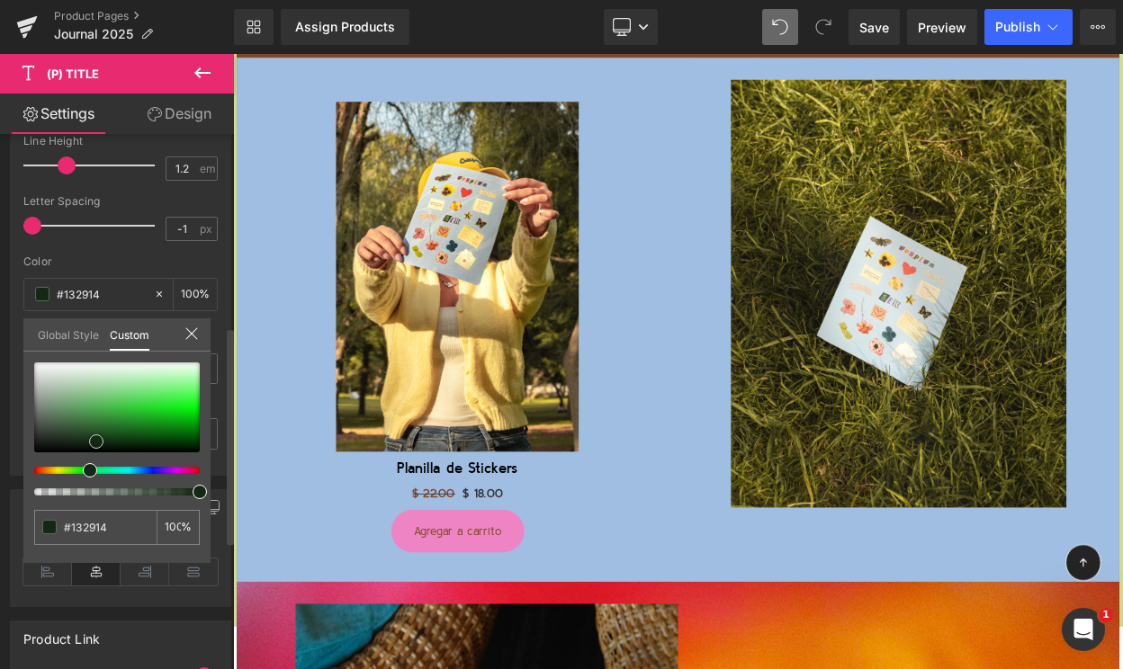
type input "#122a13"
type input "#122b12"
type input "#112c11"
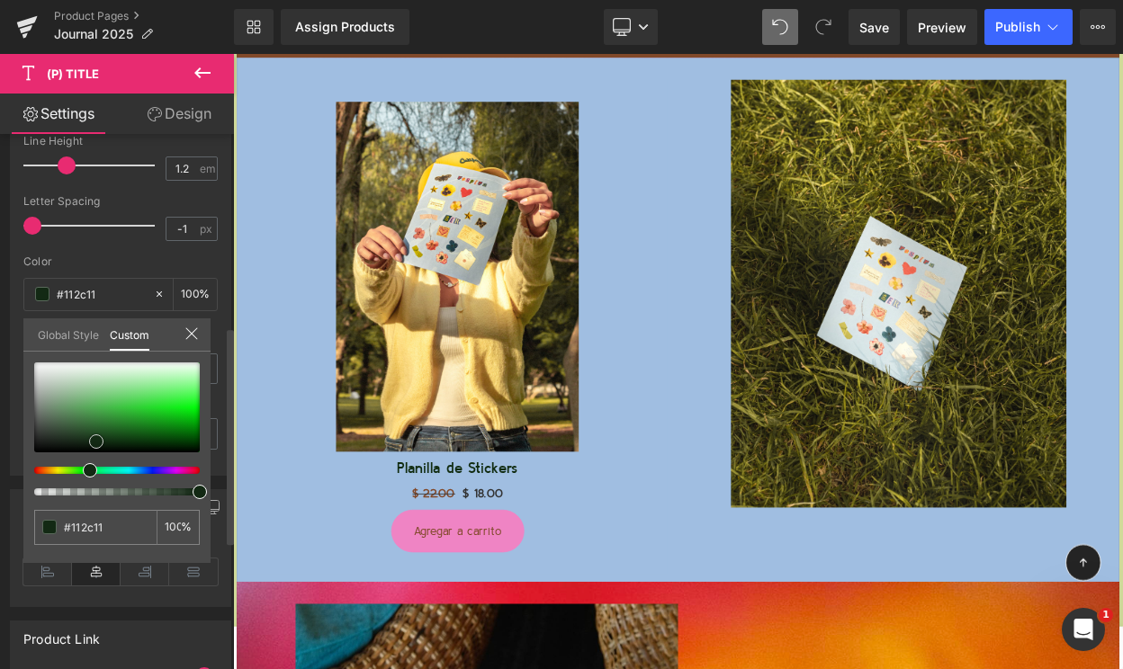
type input "#102c10"
type input "#0f2d0f"
type input "#0e2e0e"
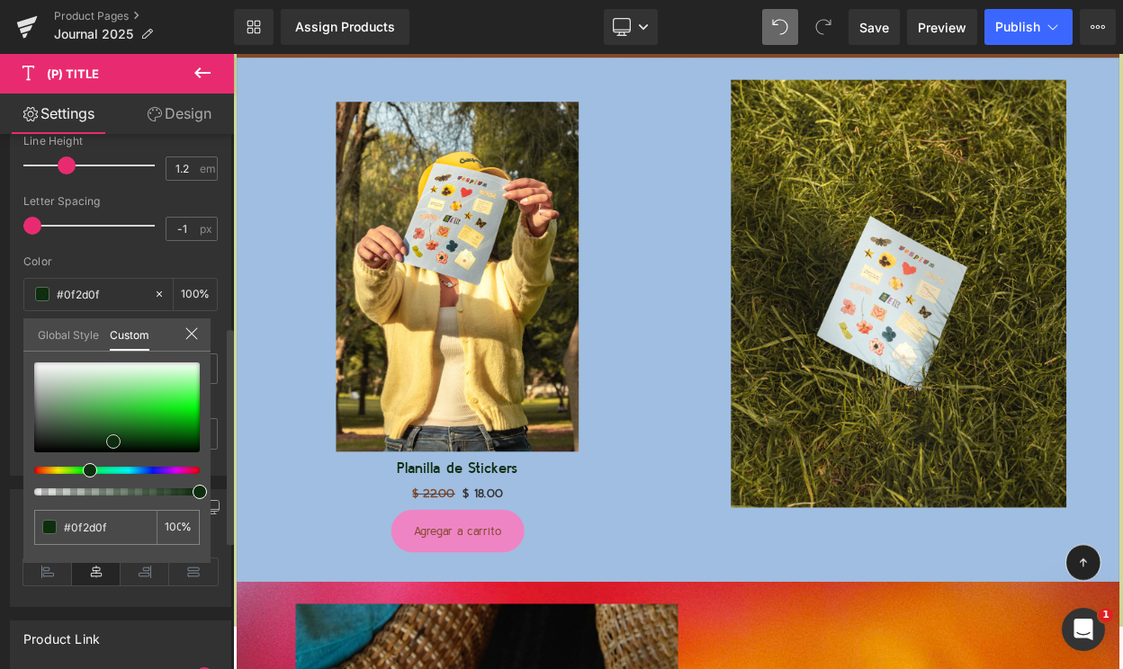
type input "#0e2e0e"
type input "#0e2f0e"
type input "#0f330f"
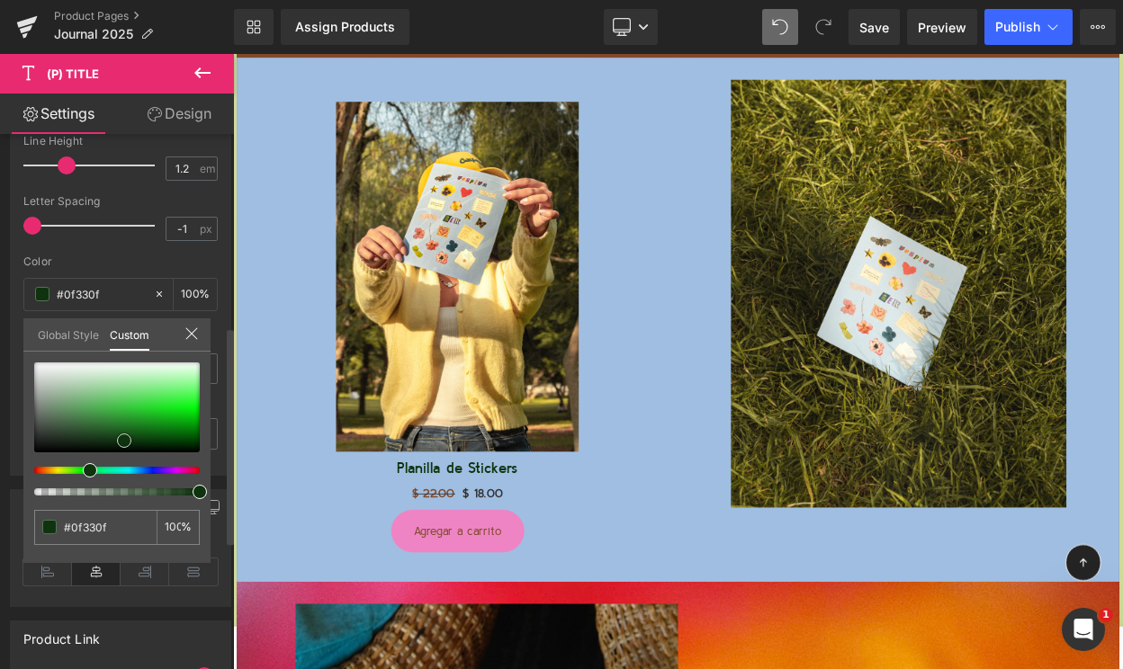
drag, startPoint x: 96, startPoint y: 442, endPoint x: 121, endPoint y: 441, distance: 25.2
click at [122, 441] on div at bounding box center [117, 407] width 166 height 90
type input "#0e330e"
type input "#0f330f"
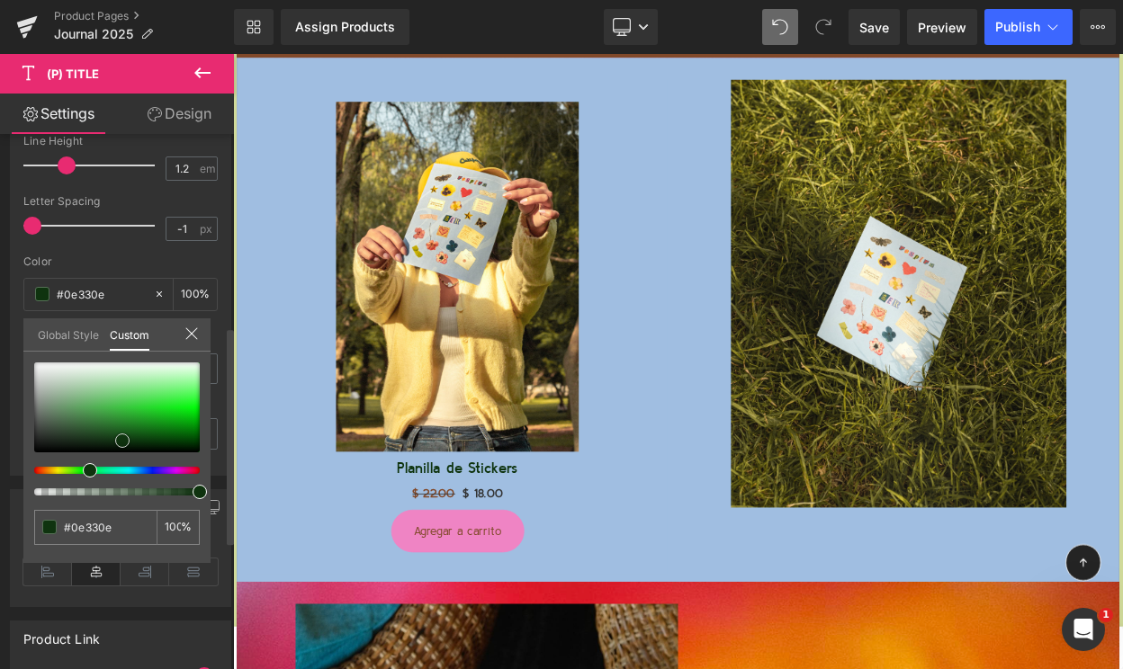
type input "#0f330f"
type input "#103210"
type input "#113111"
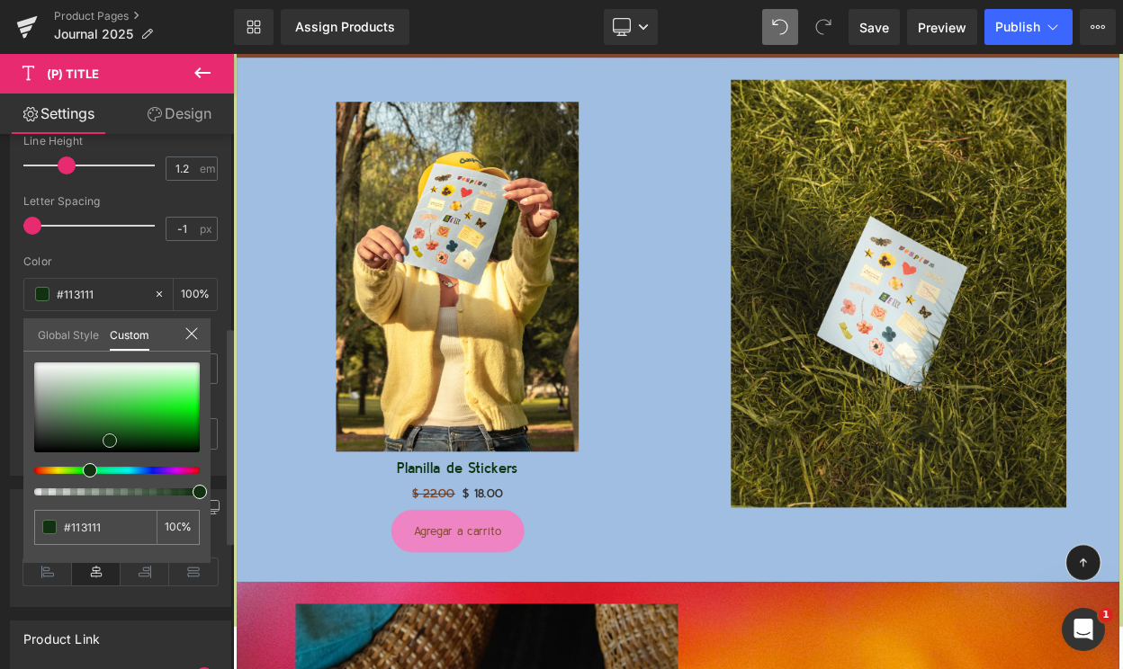
type input "#123012"
type input "#132f13"
type input "#142e14"
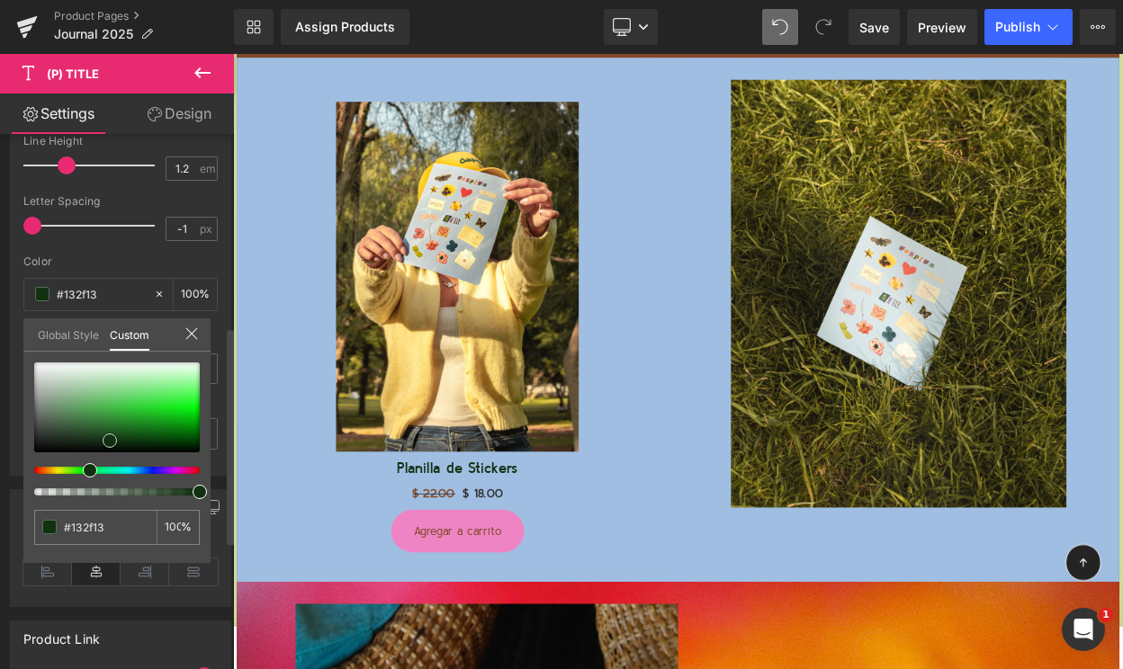
type input "#142e14"
type input "#122a12"
type input "#0f230f"
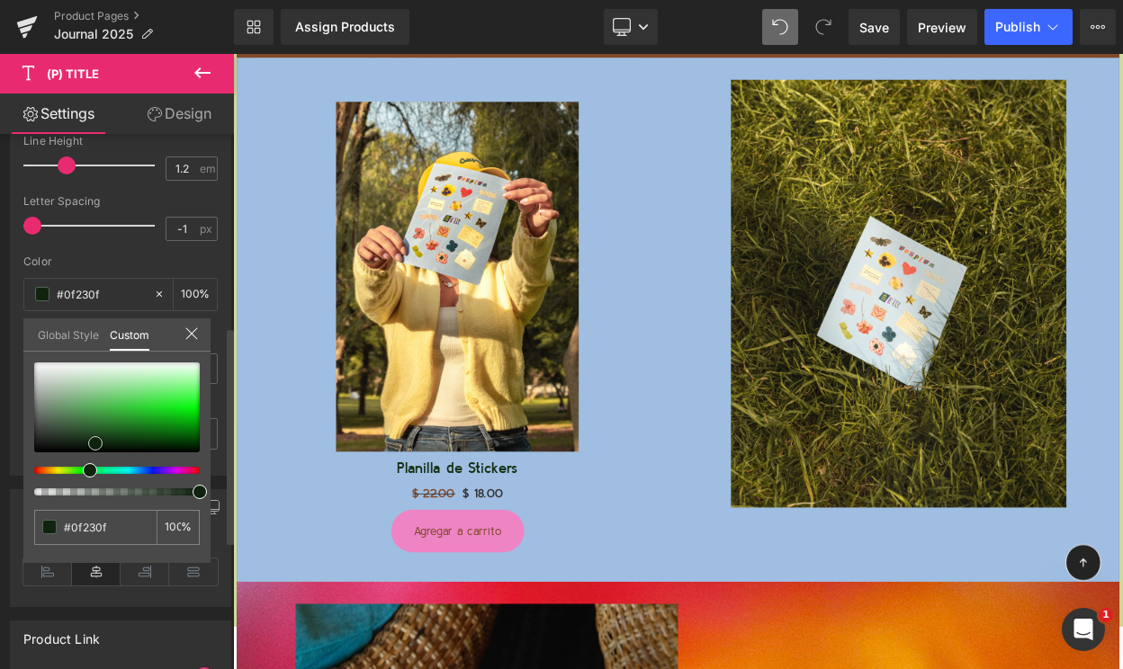
type input "#102210"
type input "#0e1f0e"
type input "#0f1e0f"
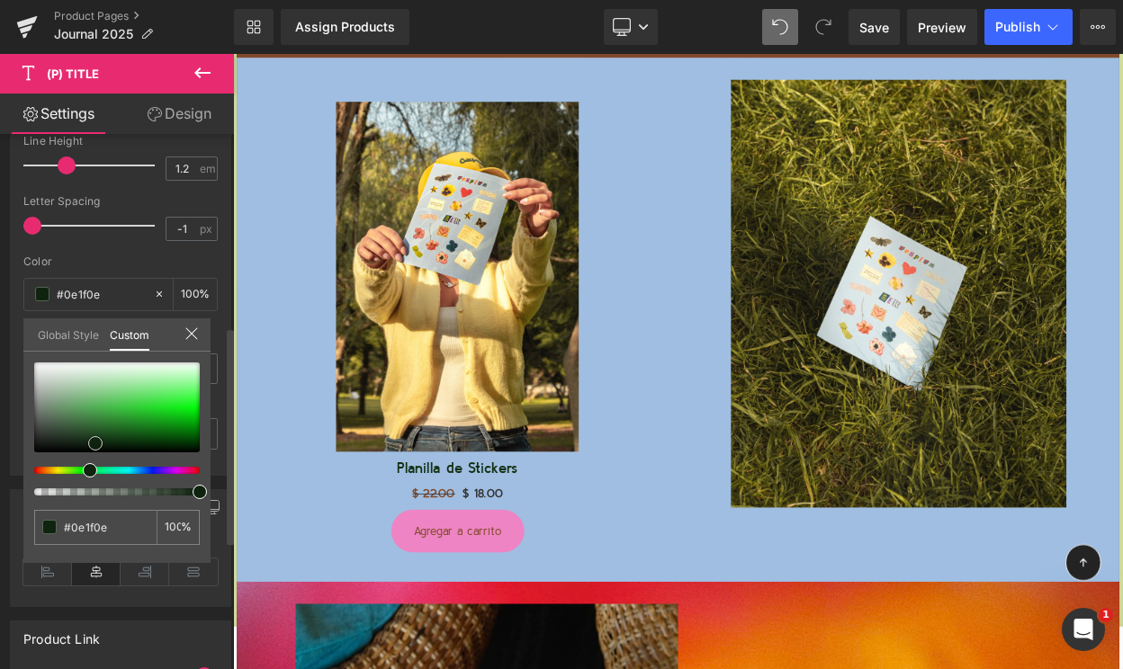
type input "#0f1e0f"
type input "#101d10"
drag, startPoint x: 125, startPoint y: 438, endPoint x: 85, endPoint y: 442, distance: 40.6
click at [85, 442] on span at bounding box center [83, 444] width 14 height 14
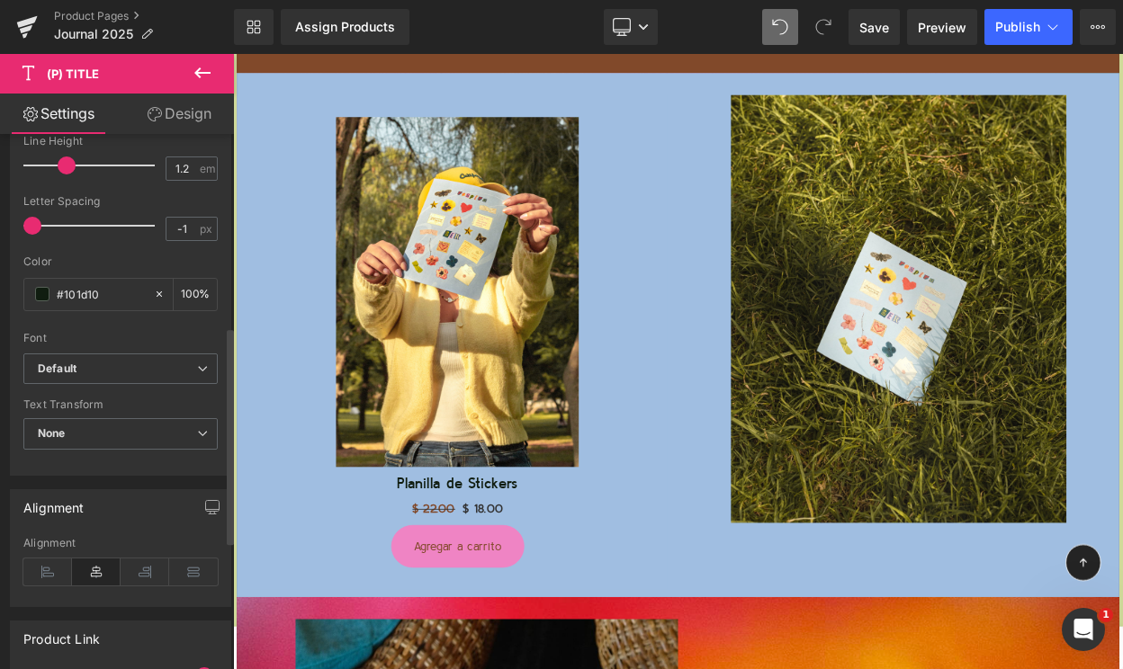
scroll to position [5629, 0]
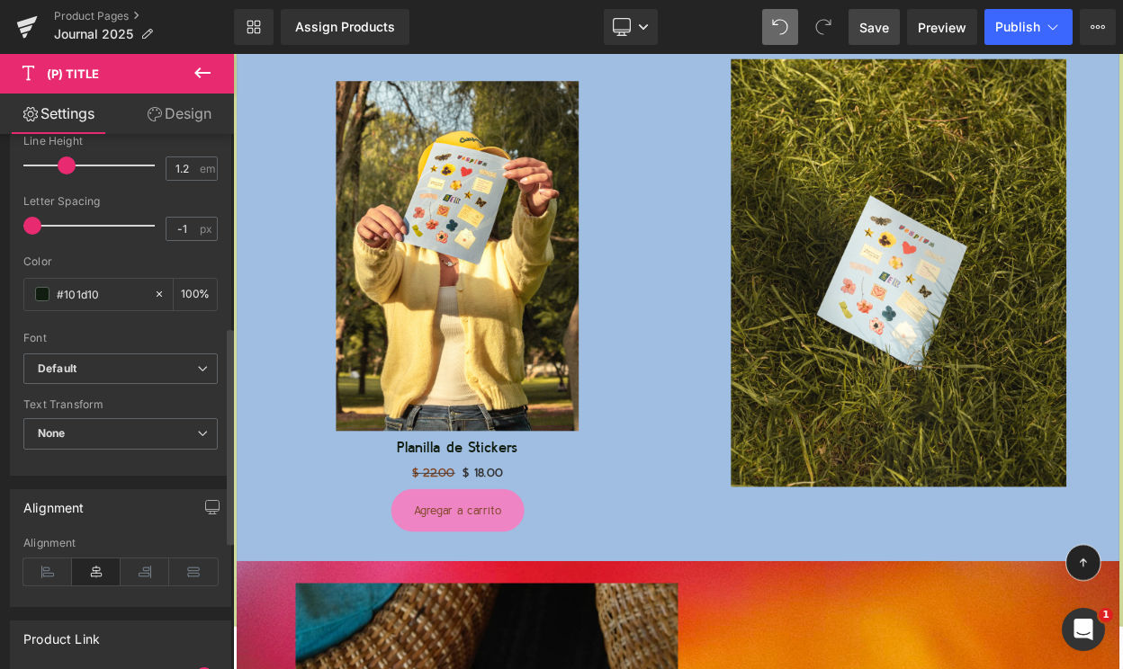
click at [864, 37] on link "Save" at bounding box center [873, 27] width 51 height 36
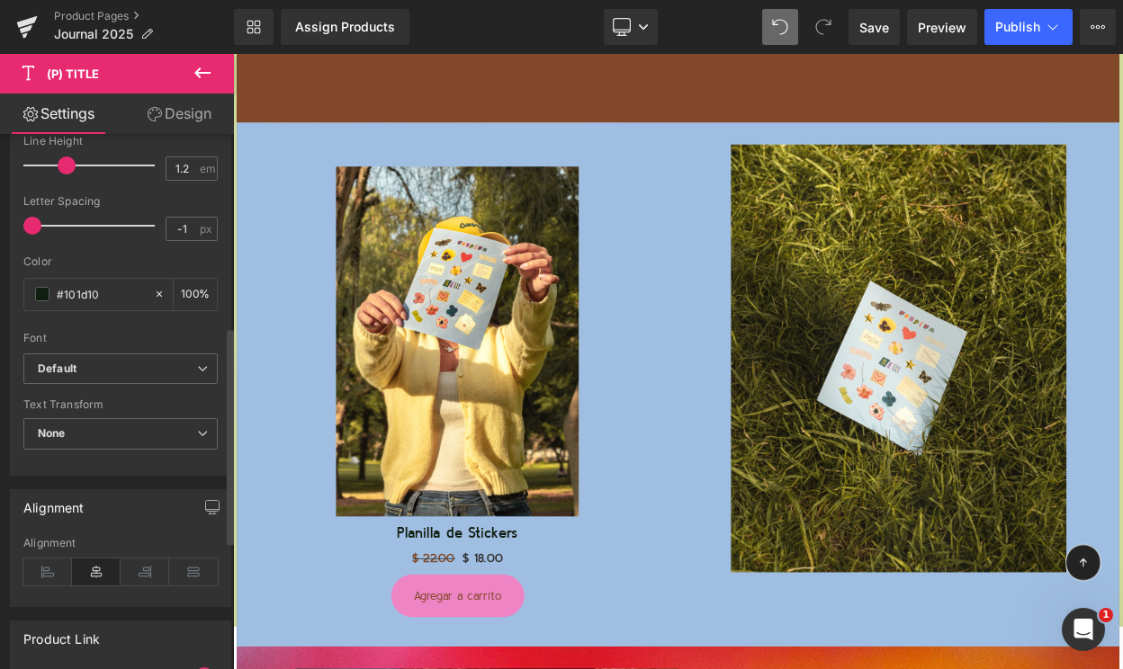
scroll to position [5526, 0]
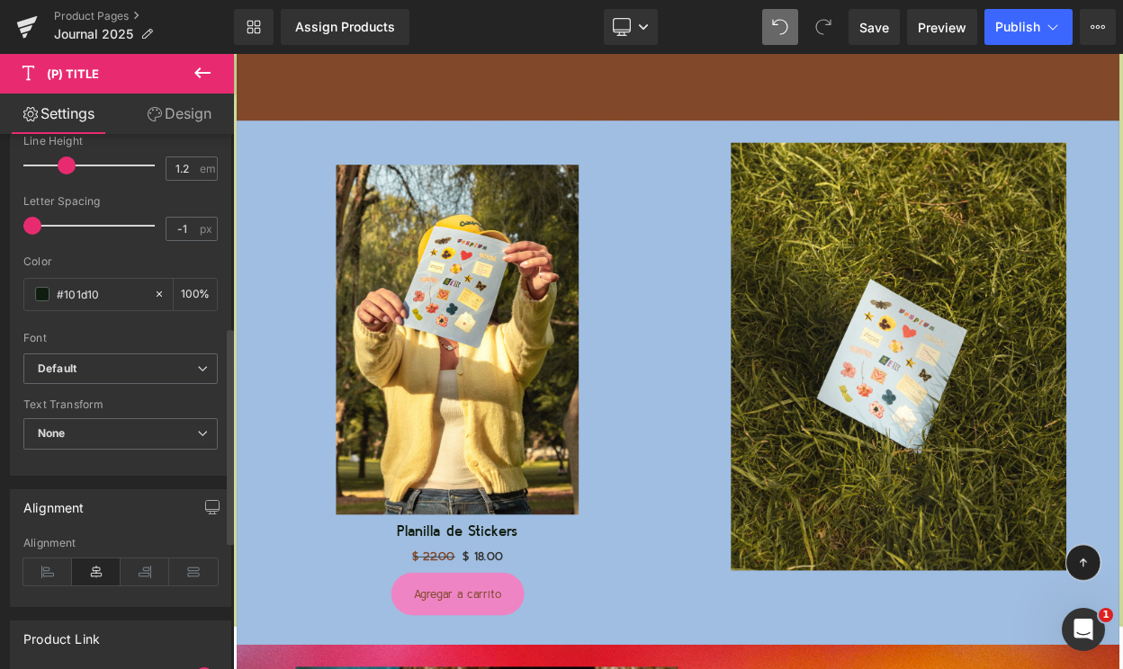
drag, startPoint x: 196, startPoint y: 116, endPoint x: 171, endPoint y: 138, distance: 33.2
click at [196, 116] on link "Design" at bounding box center [179, 114] width 117 height 40
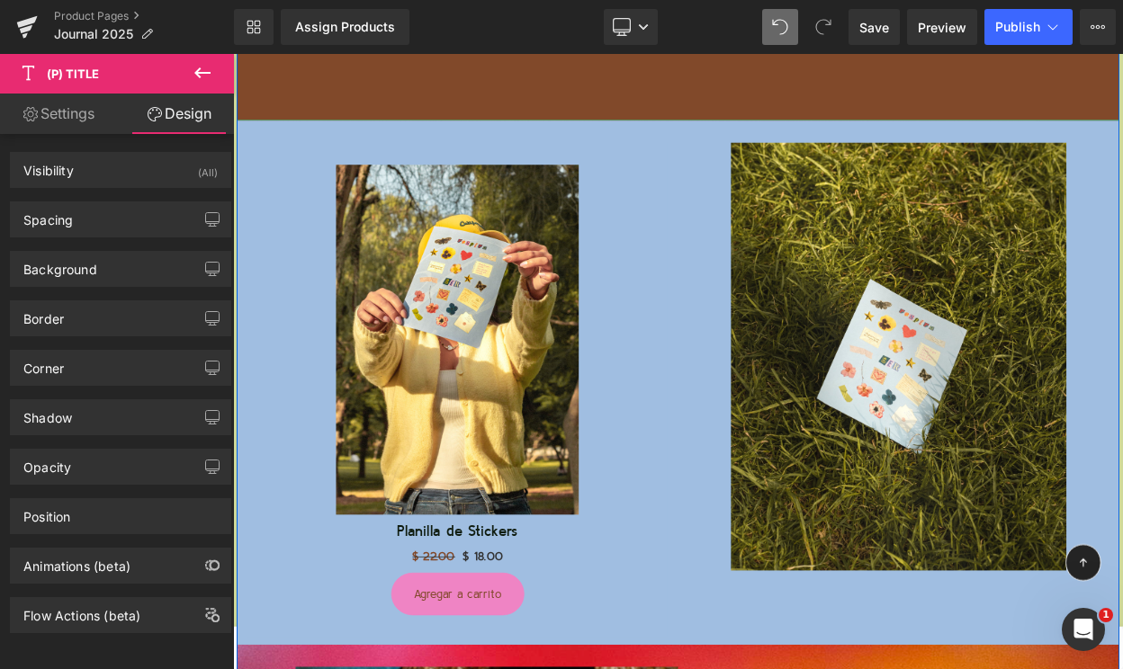
click at [233, 54] on div at bounding box center [233, 54] width 0 height 0
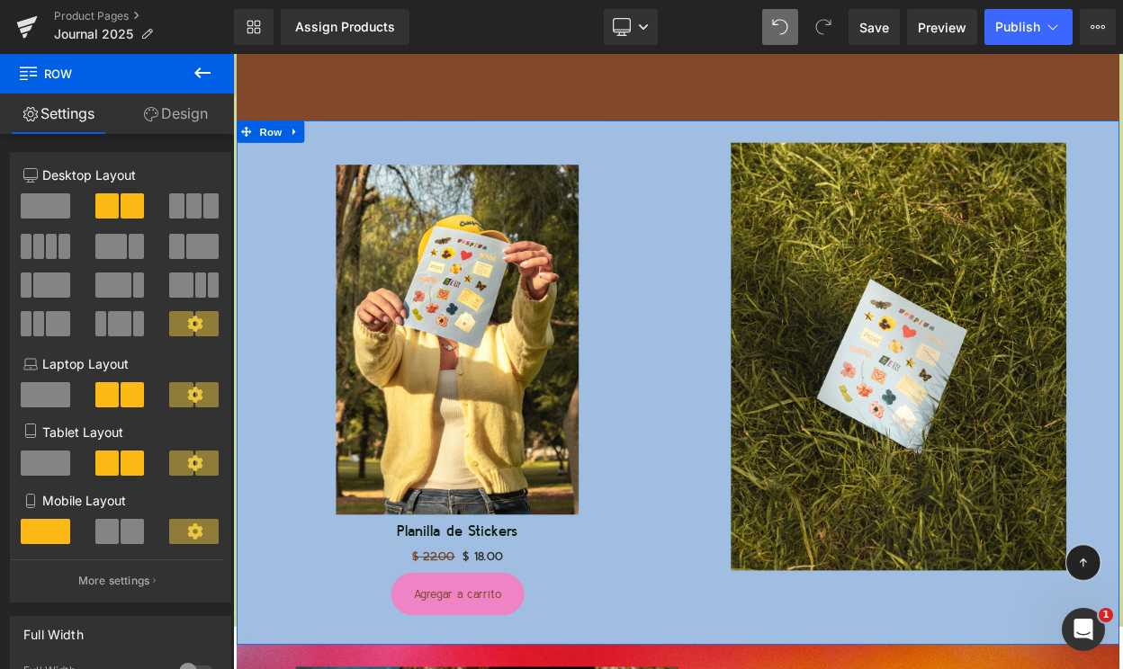
click at [171, 109] on link "Design" at bounding box center [175, 114] width 117 height 40
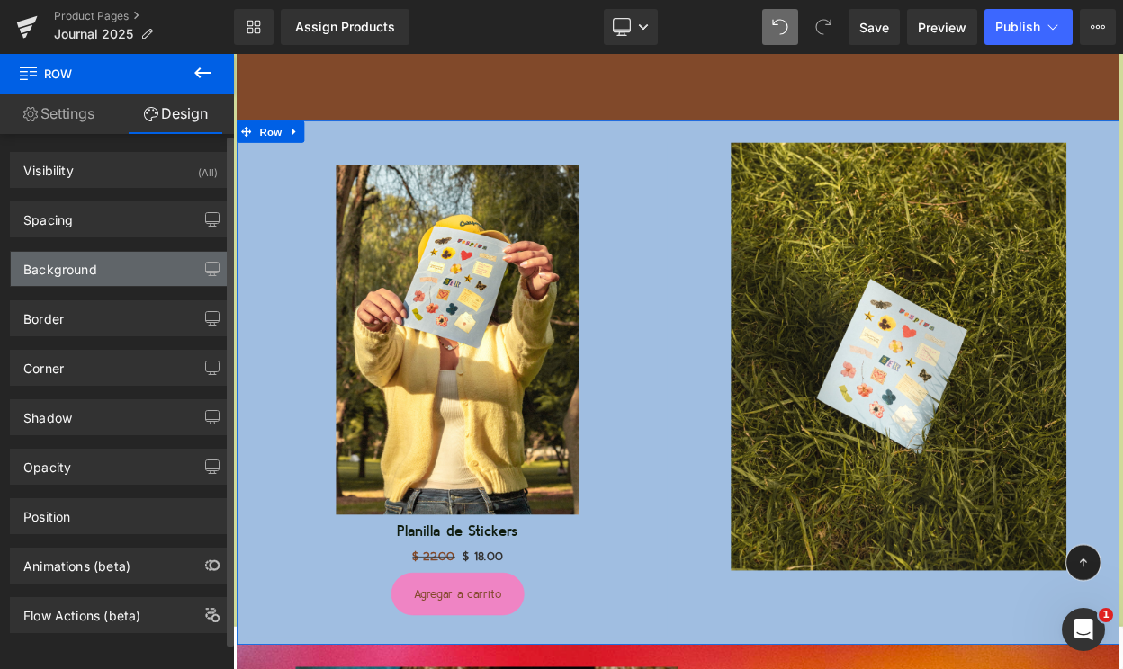
click at [114, 255] on div "Background" at bounding box center [120, 269] width 219 height 34
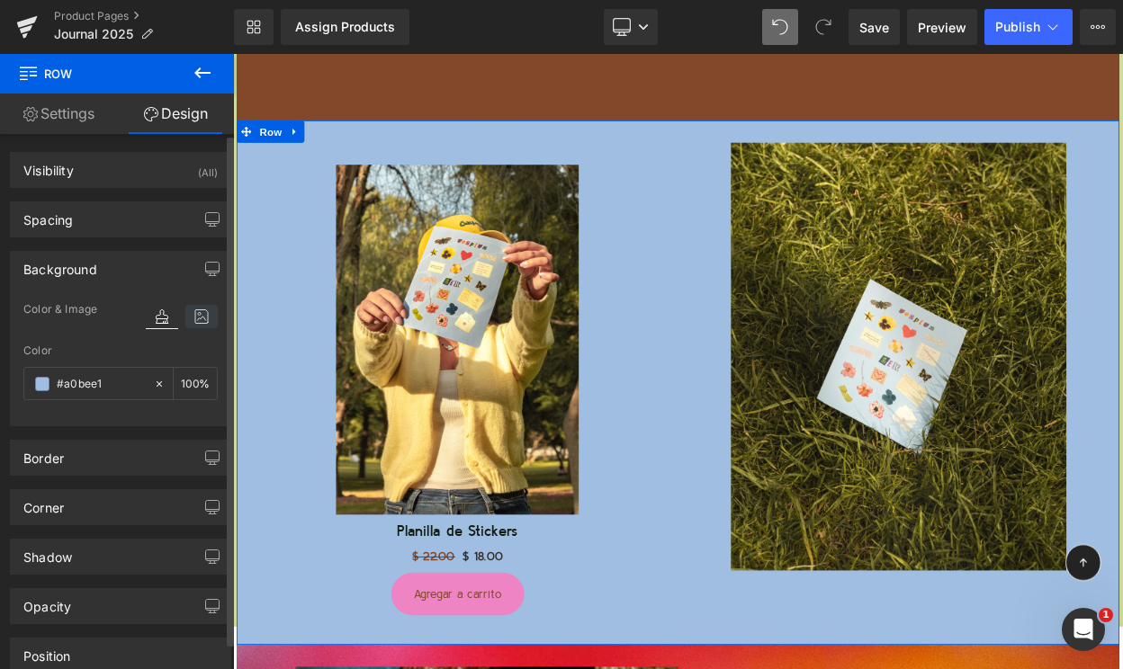
click at [192, 323] on icon at bounding box center [201, 316] width 32 height 23
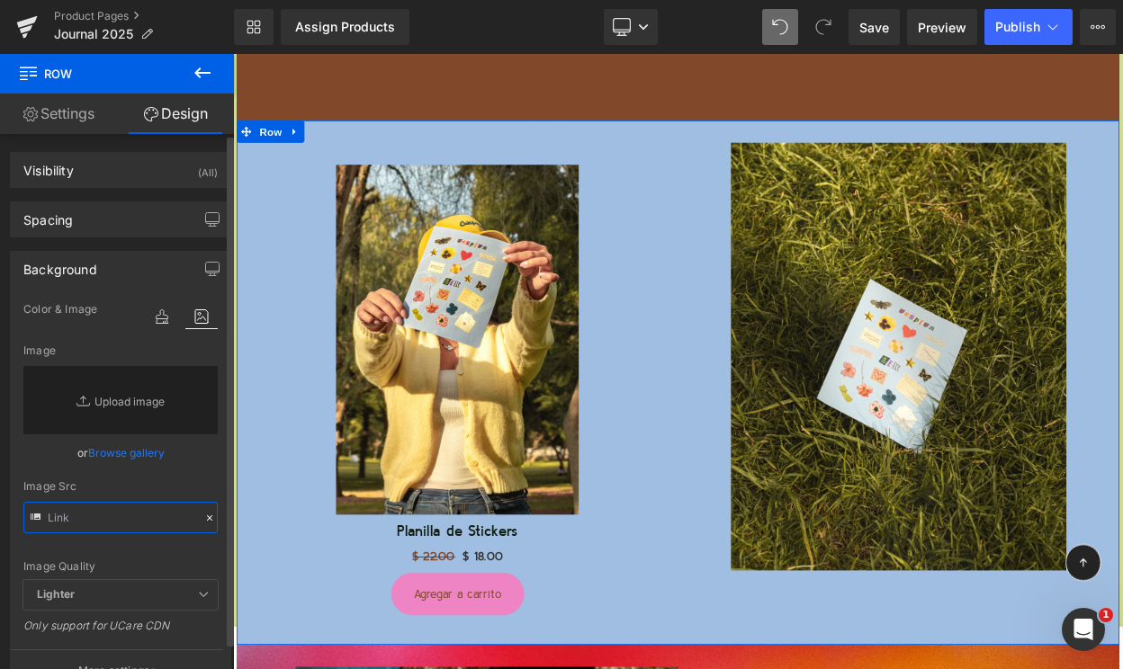
click at [93, 527] on input "text" at bounding box center [120, 517] width 194 height 31
paste input "https://cdn.shopify.com/s/files/1/0570/4643/3947/files/Pagina_Web_-_AGENDA_2025…"
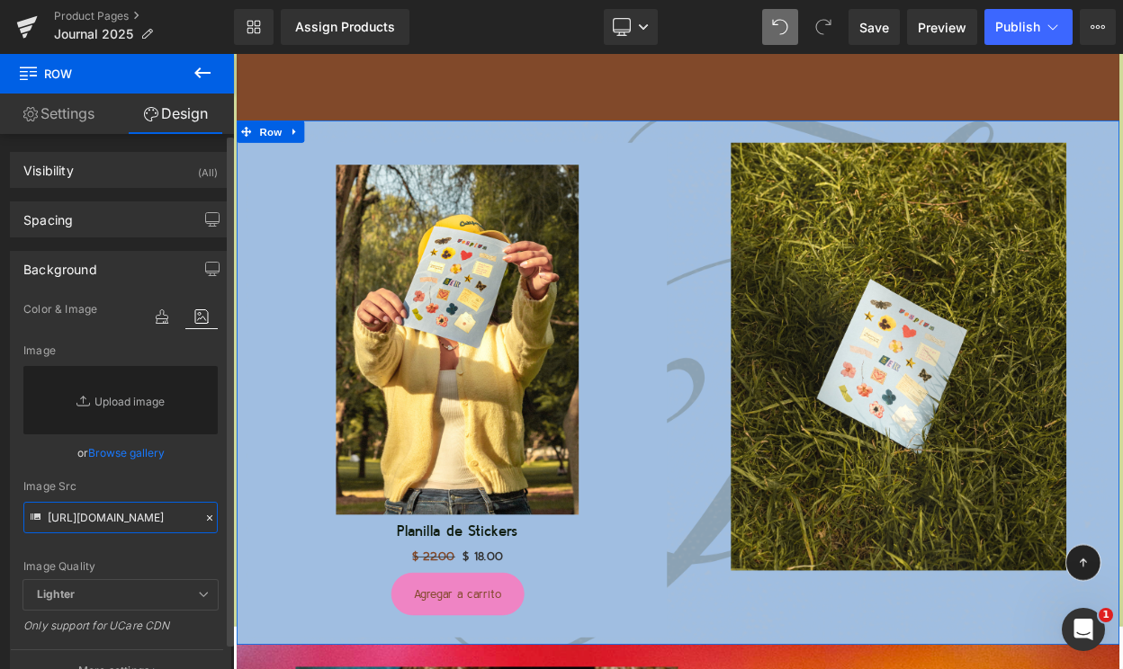
type input "https://cdn.shopify.com/s/files/1/0570/4643/3947/files/Pagina_Web_-_AGENDA_2025…"
click at [40, 477] on div "Image Quality Lighter Lightest Lighter Lighter Lightest Only support for UCare …" at bounding box center [120, 440] width 194 height 282
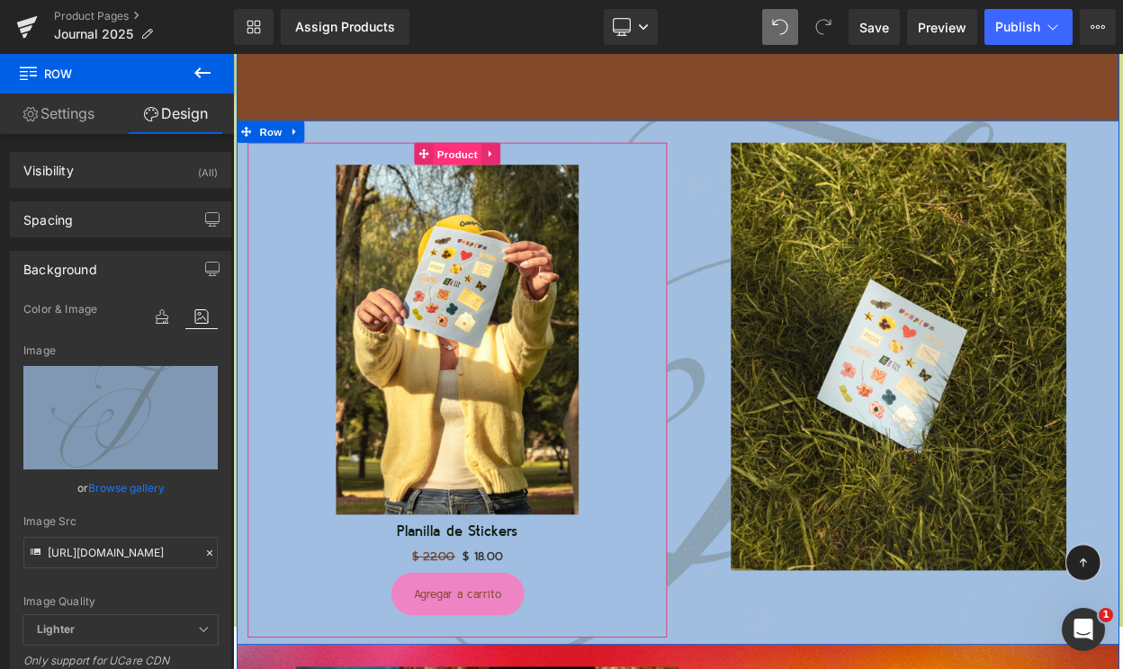
click at [501, 169] on span "Product" at bounding box center [508, 177] width 58 height 27
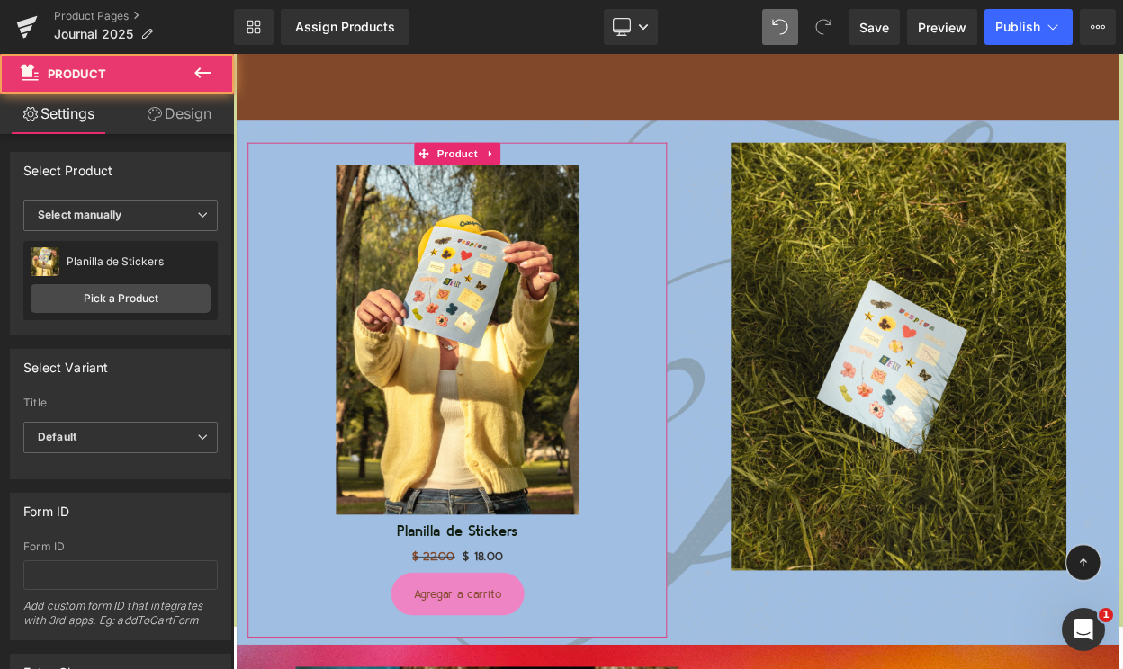
click at [177, 117] on link "Design" at bounding box center [179, 114] width 117 height 40
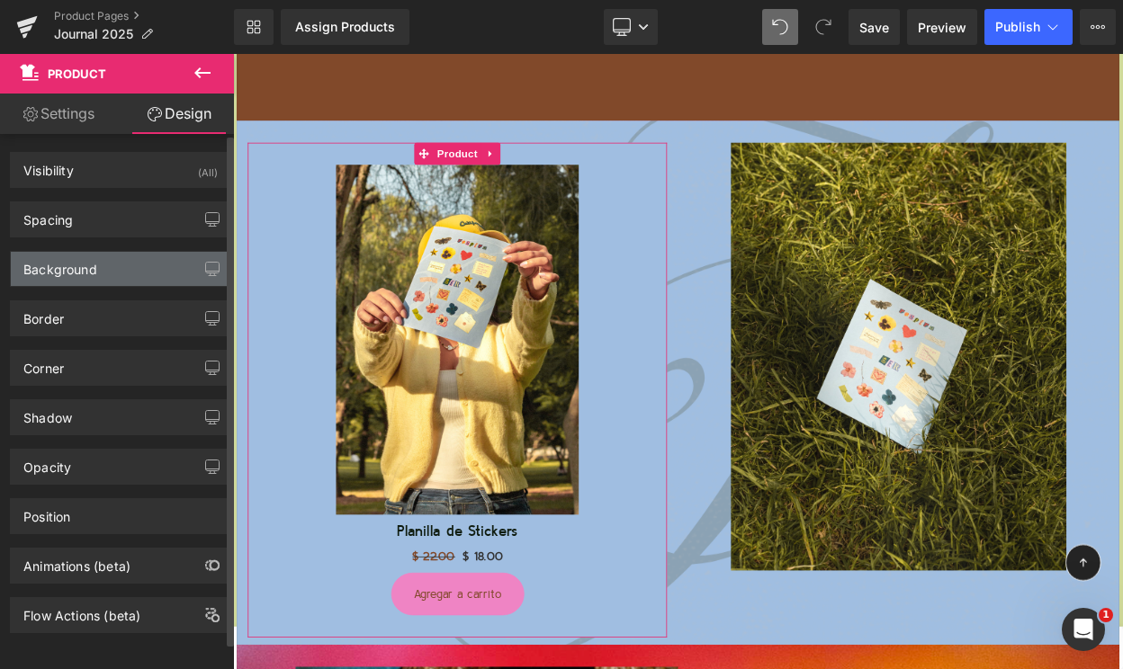
click at [125, 282] on div "Background" at bounding box center [120, 269] width 219 height 34
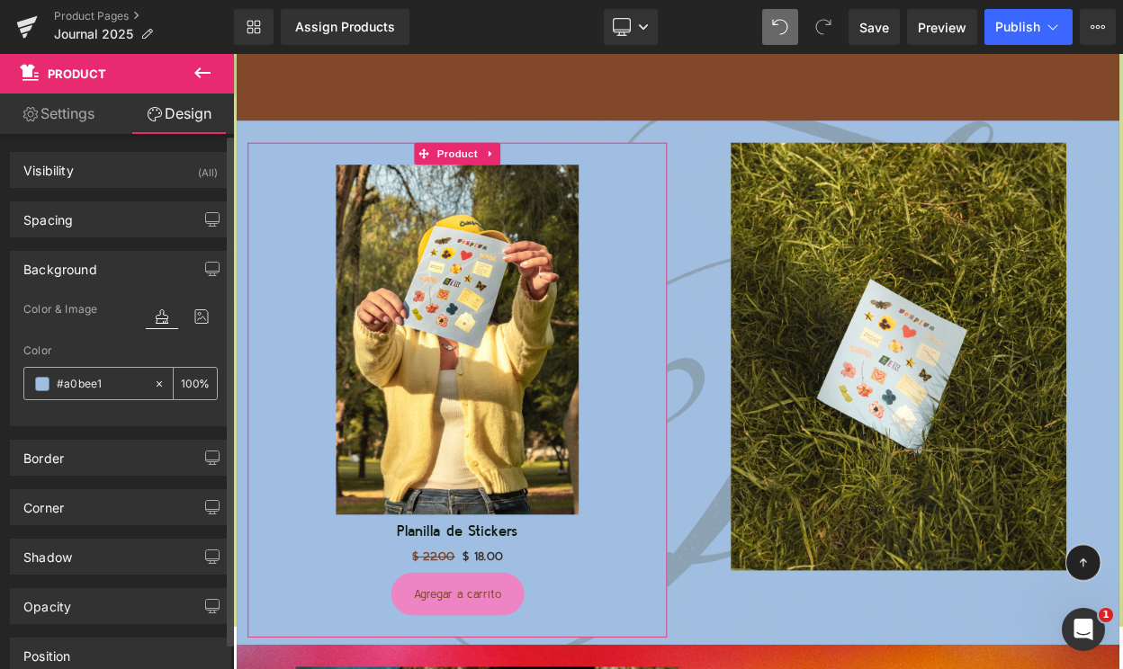
click at [60, 379] on input "#a0bee1" at bounding box center [101, 384] width 88 height 20
type input "0"
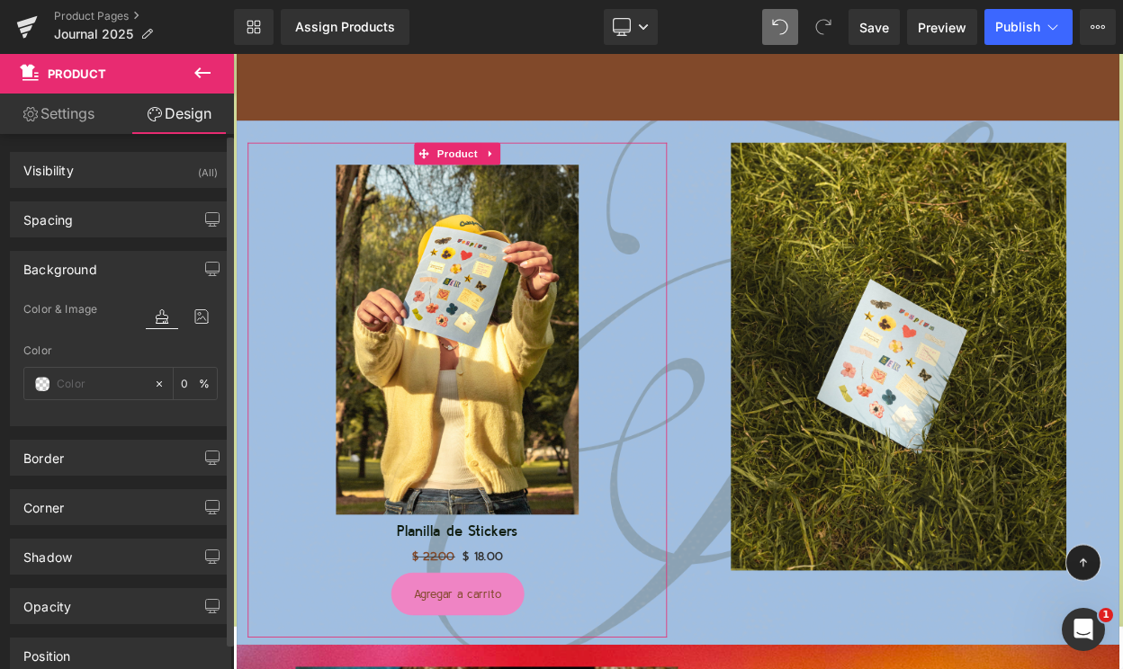
click at [150, 345] on div "Color" at bounding box center [120, 351] width 194 height 13
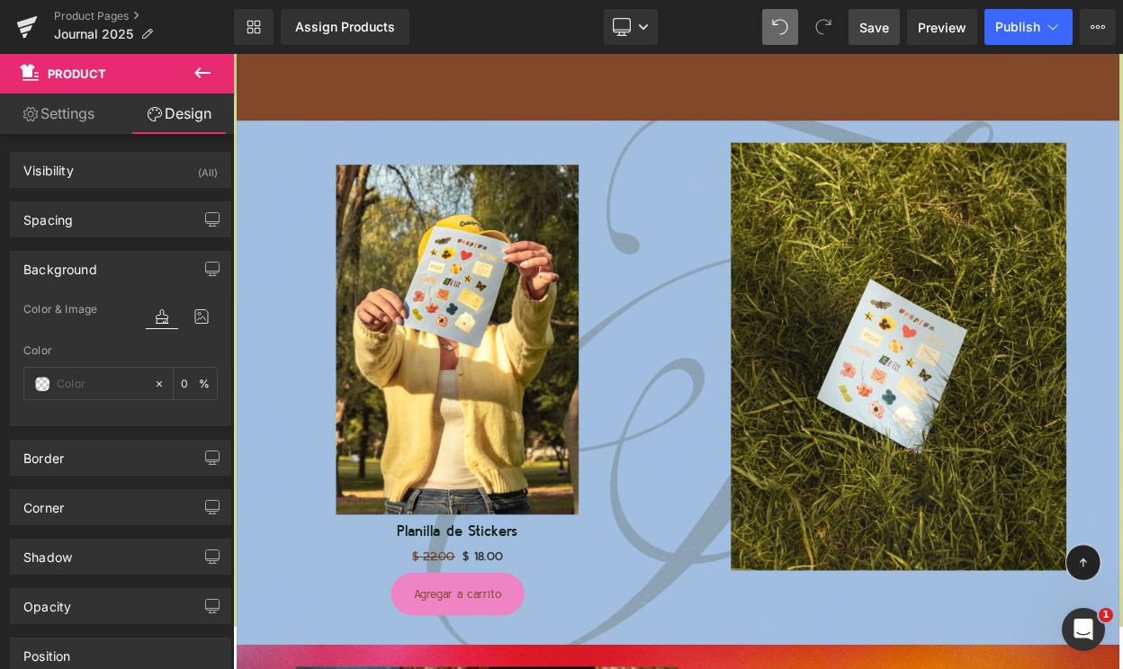
click at [867, 21] on span "Save" at bounding box center [874, 27] width 30 height 19
click at [641, 21] on link "Desktop" at bounding box center [631, 27] width 54 height 36
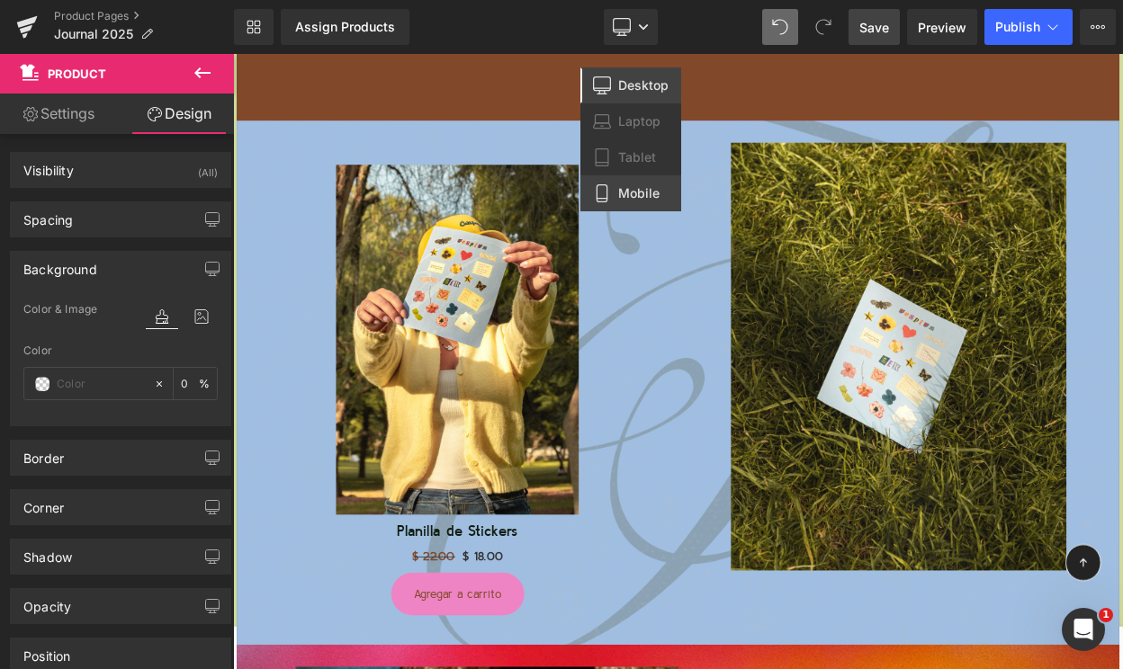
click at [631, 189] on span "Mobile" at bounding box center [638, 193] width 41 height 16
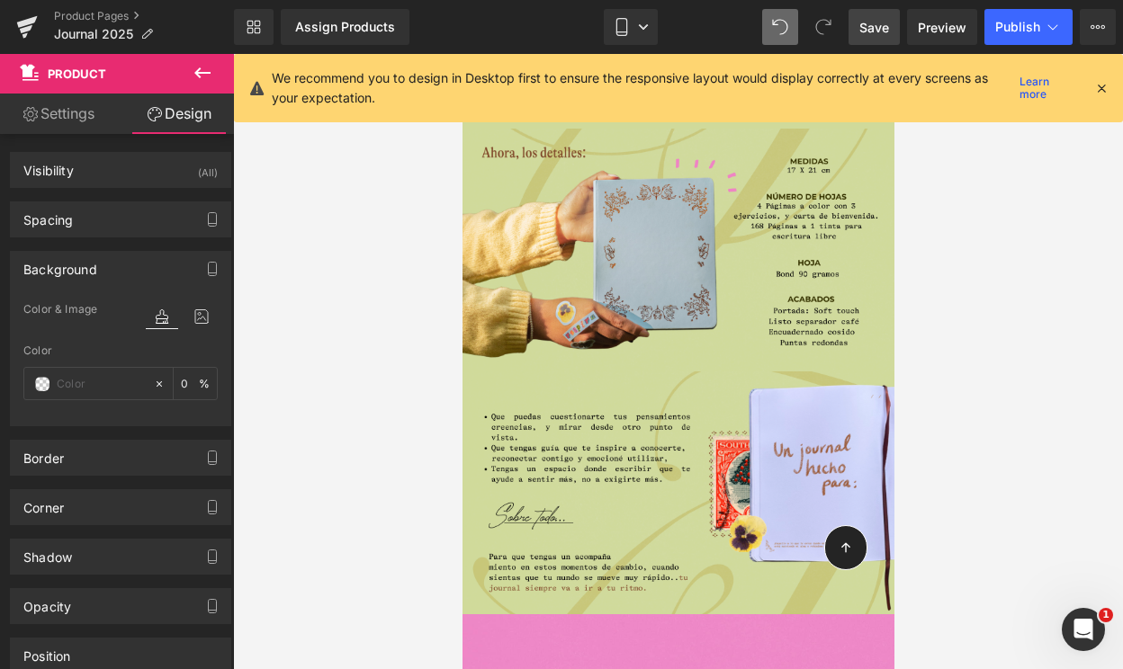
type input "transparent"
type input "0"
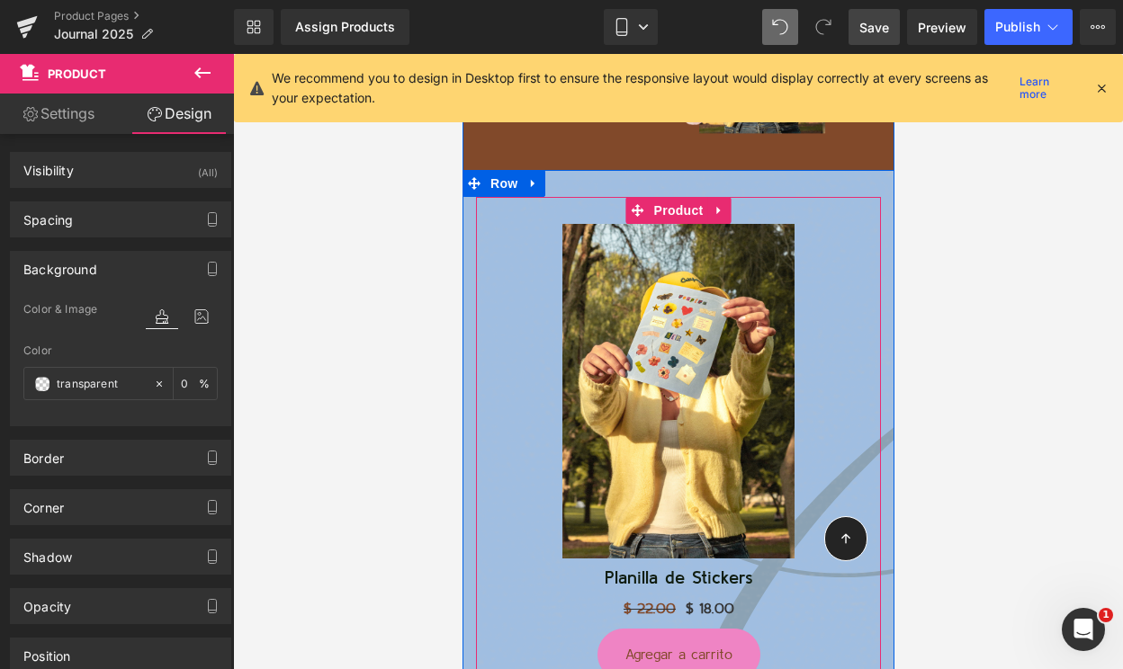
scroll to position [3805, 0]
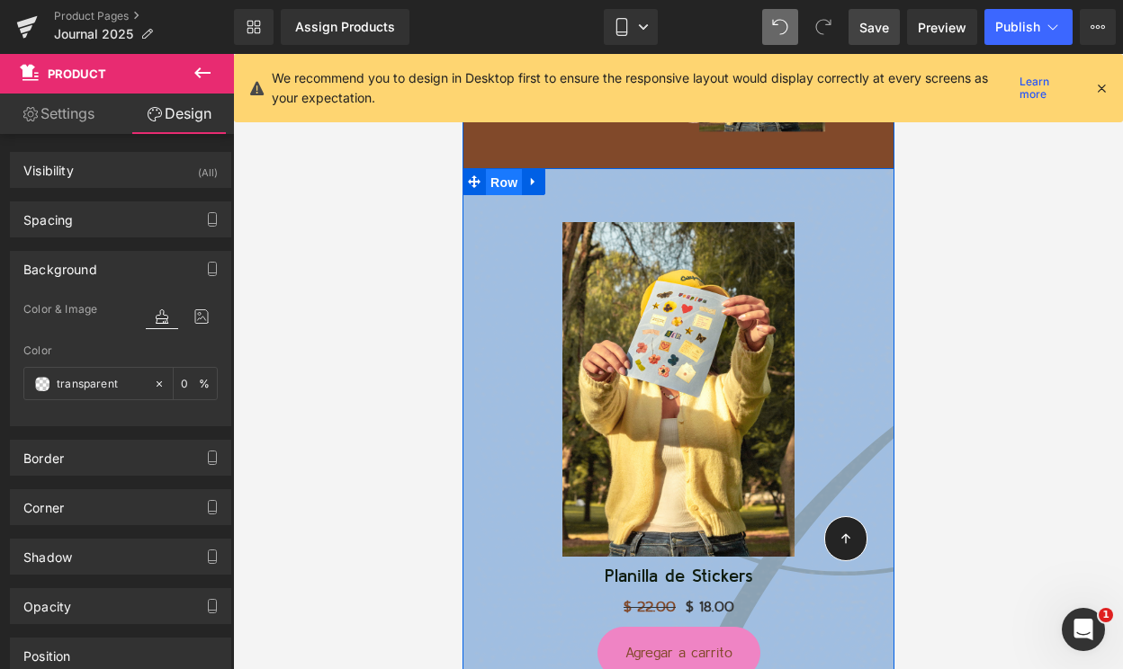
click at [504, 177] on span "Row" at bounding box center [503, 182] width 36 height 27
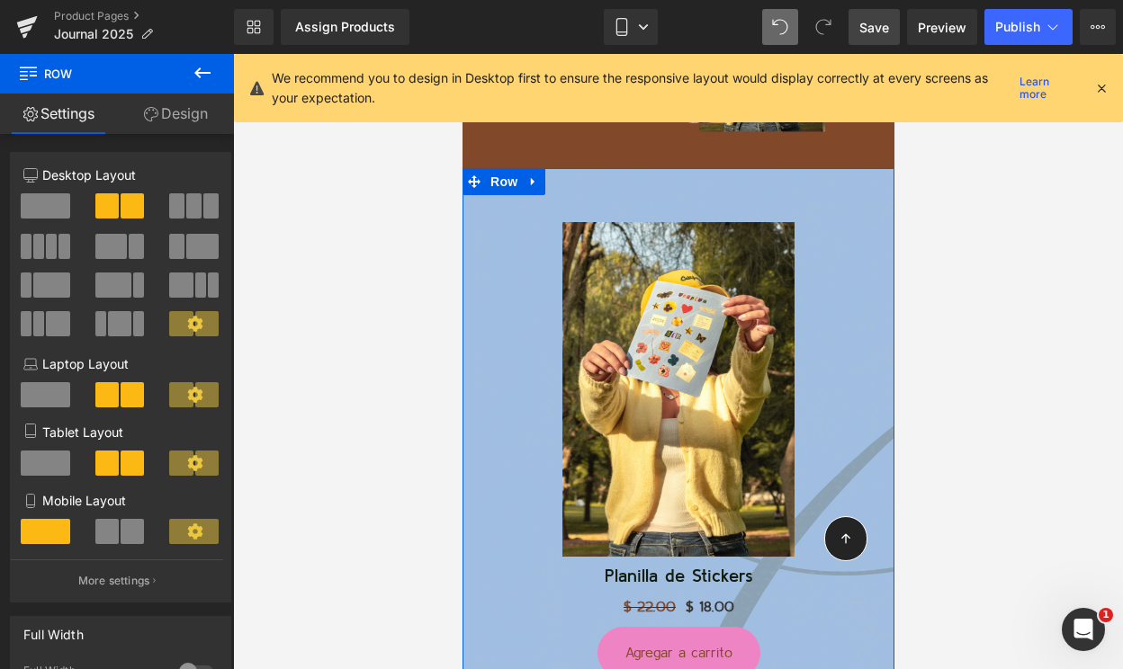
click at [166, 125] on link "Design" at bounding box center [175, 114] width 117 height 40
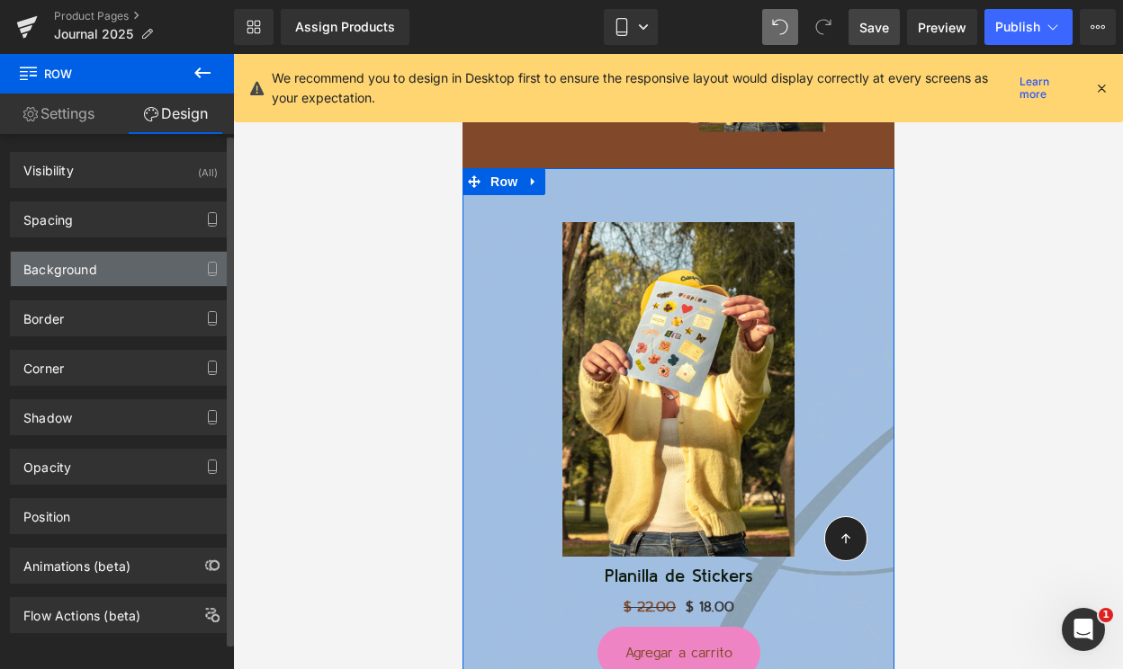
type input "#a0bee1"
type input "100"
click at [110, 268] on div "Background" at bounding box center [120, 269] width 219 height 34
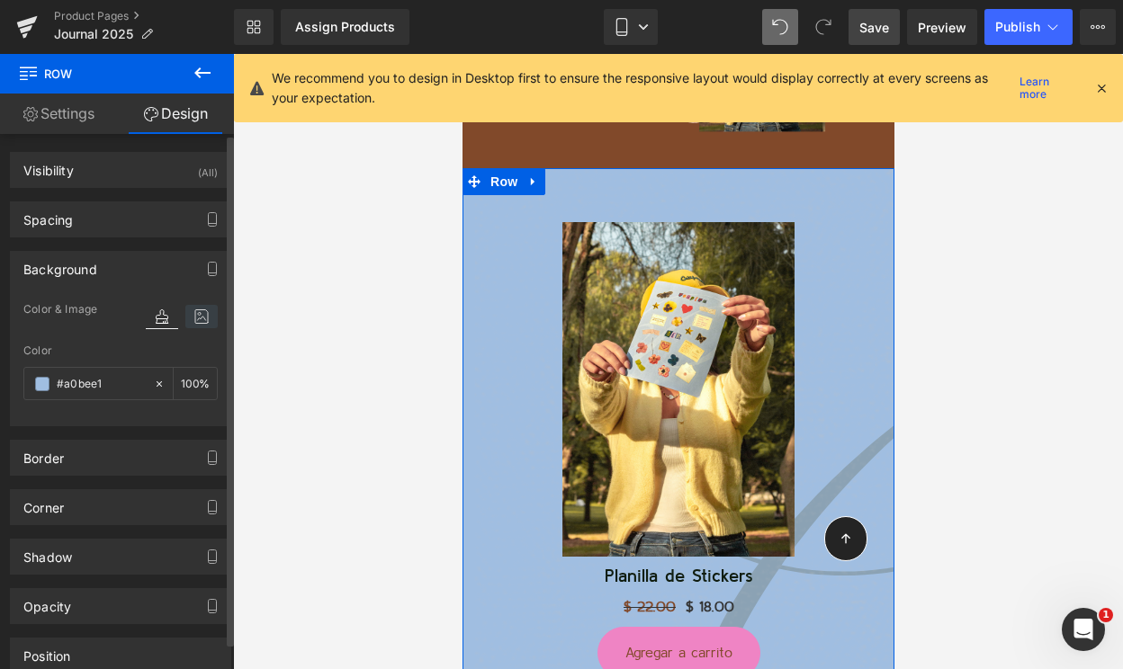
click at [196, 316] on icon at bounding box center [201, 316] width 32 height 23
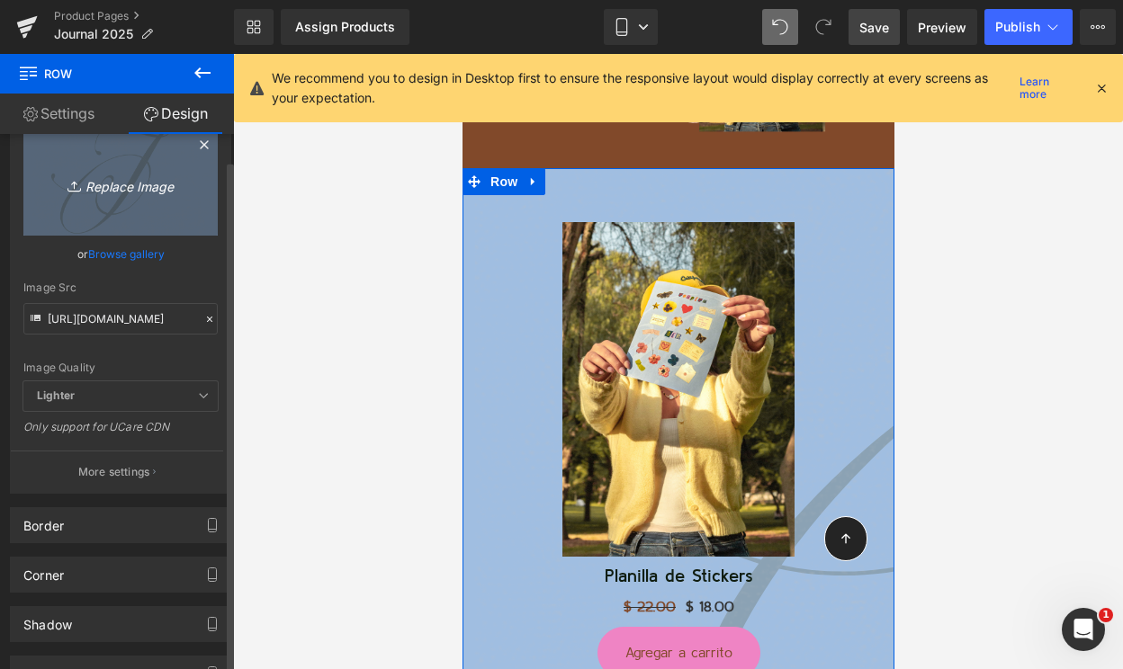
scroll to position [239, 0]
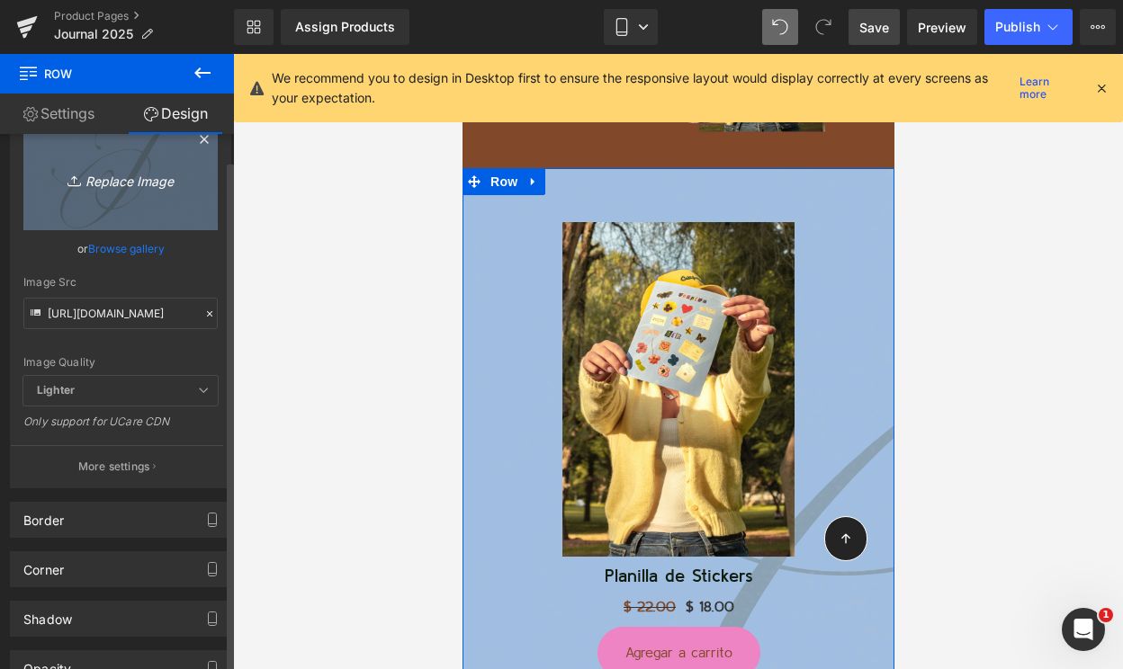
click at [109, 461] on p "More settings" at bounding box center [114, 467] width 72 height 16
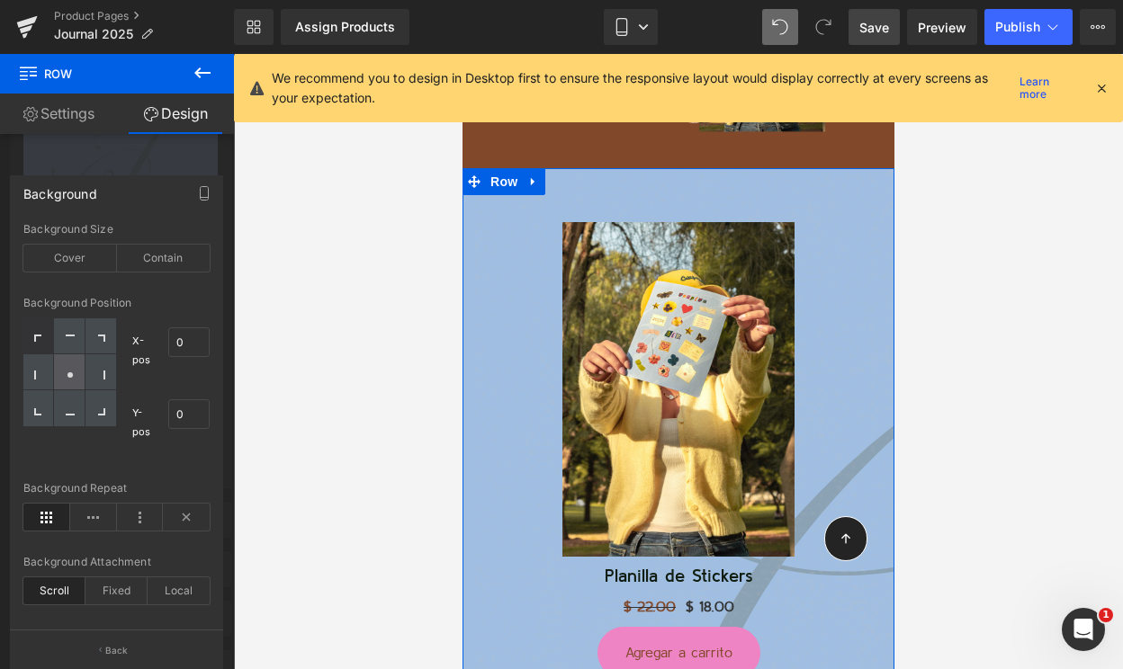
click at [71, 378] on icon at bounding box center [70, 375] width 9 height 9
type input "50"
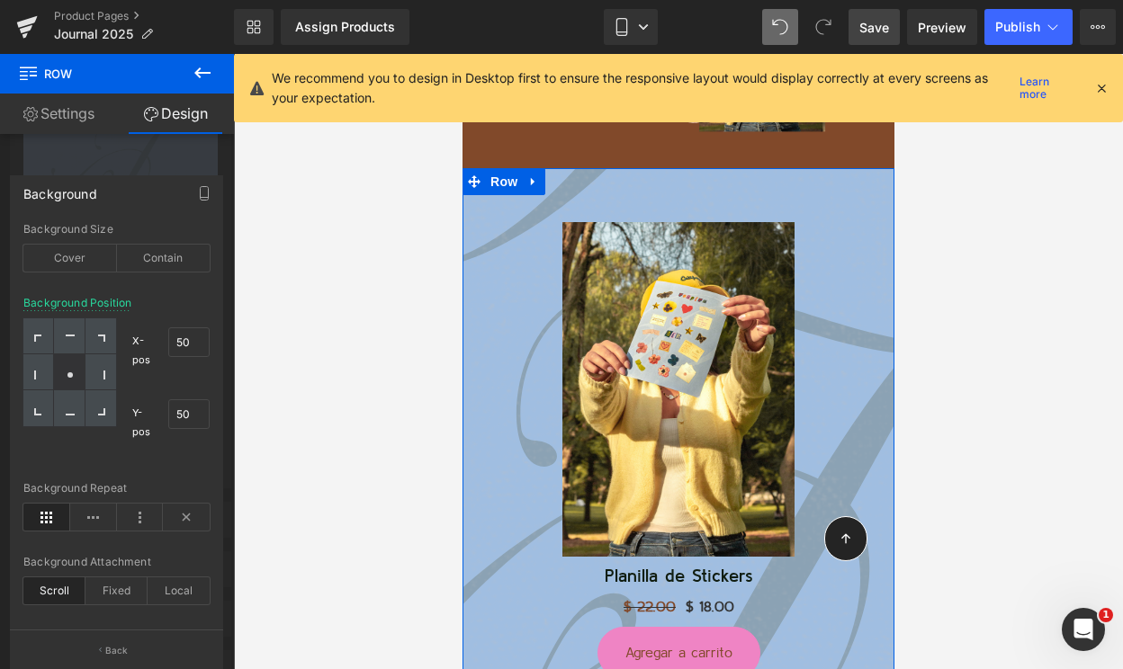
click at [174, 306] on div "Background Position X-pos 50% 50 Y-pos 50% 50" at bounding box center [116, 389] width 186 height 185
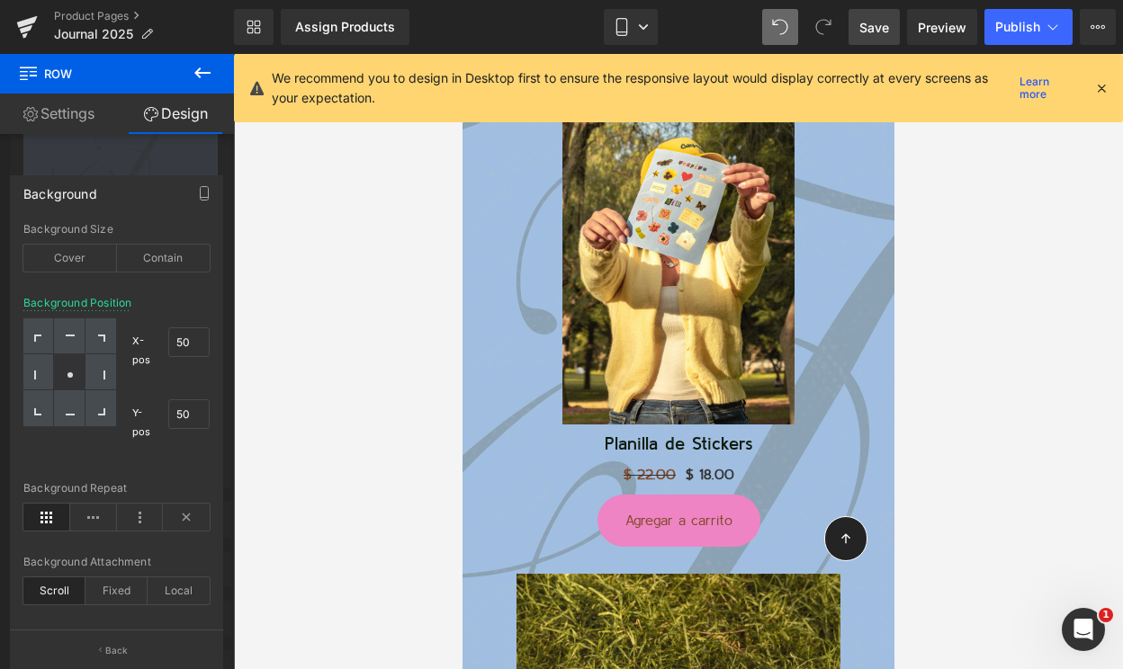
scroll to position [4169, 0]
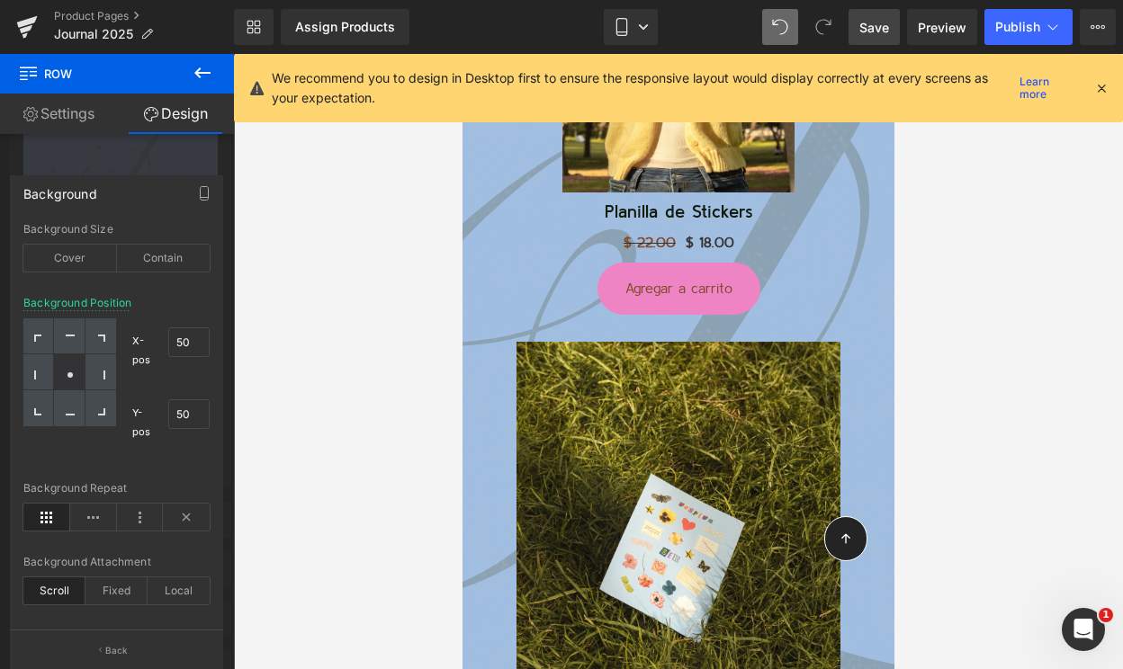
click at [865, 40] on link "Save" at bounding box center [873, 27] width 51 height 36
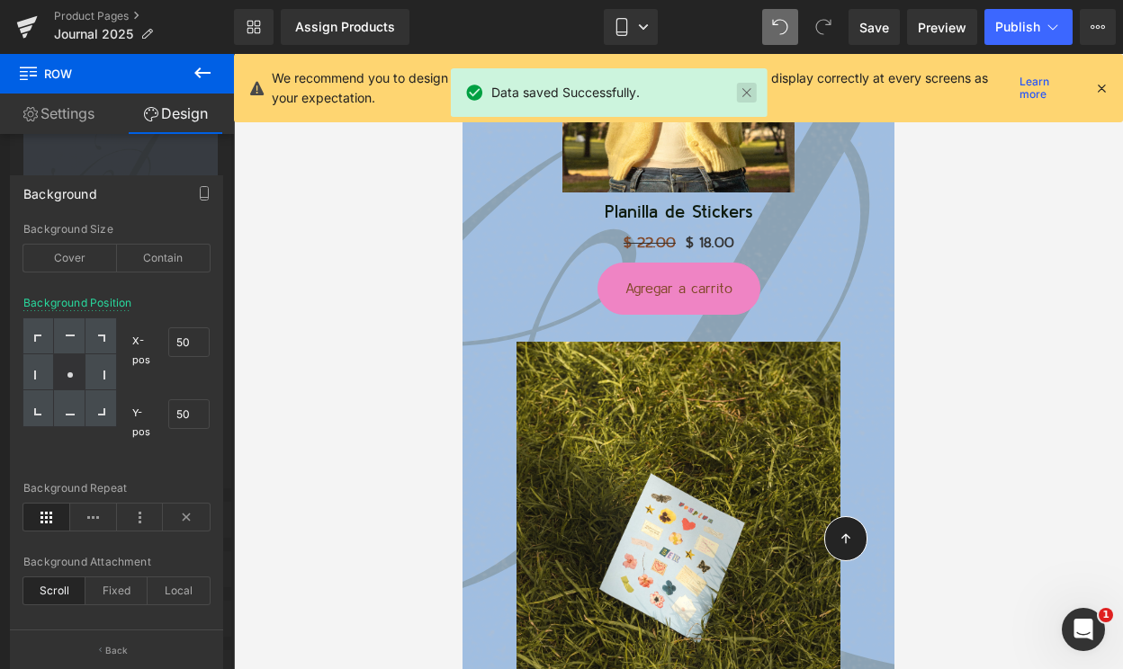
click at [748, 94] on link at bounding box center [747, 93] width 20 height 20
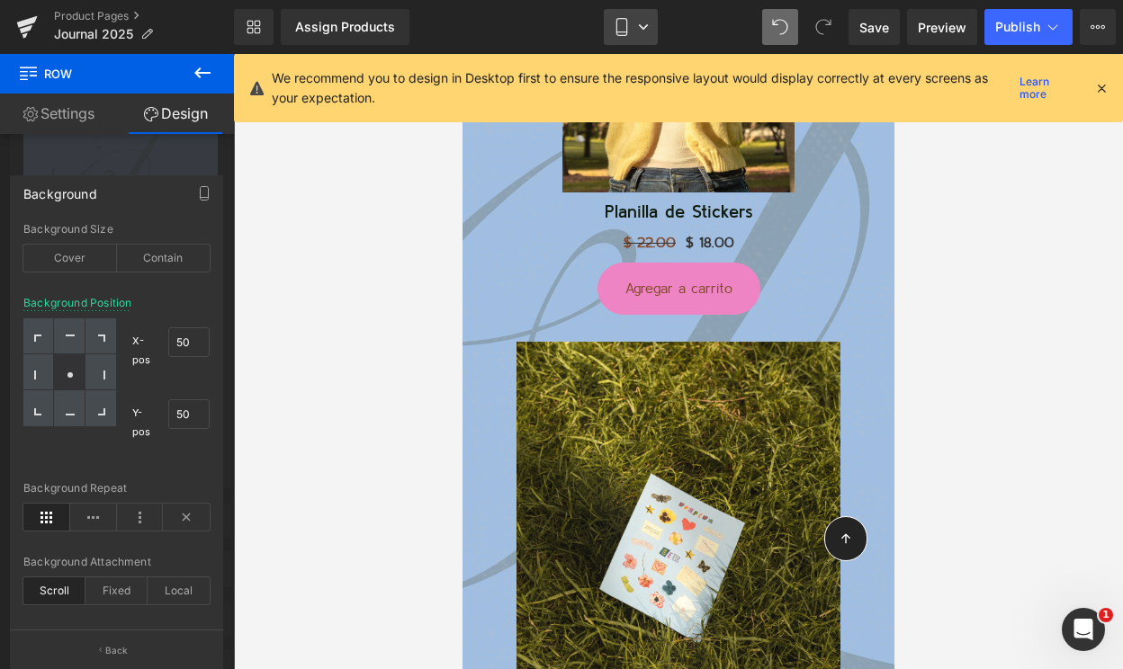
click at [622, 39] on link "Mobile" at bounding box center [631, 27] width 54 height 36
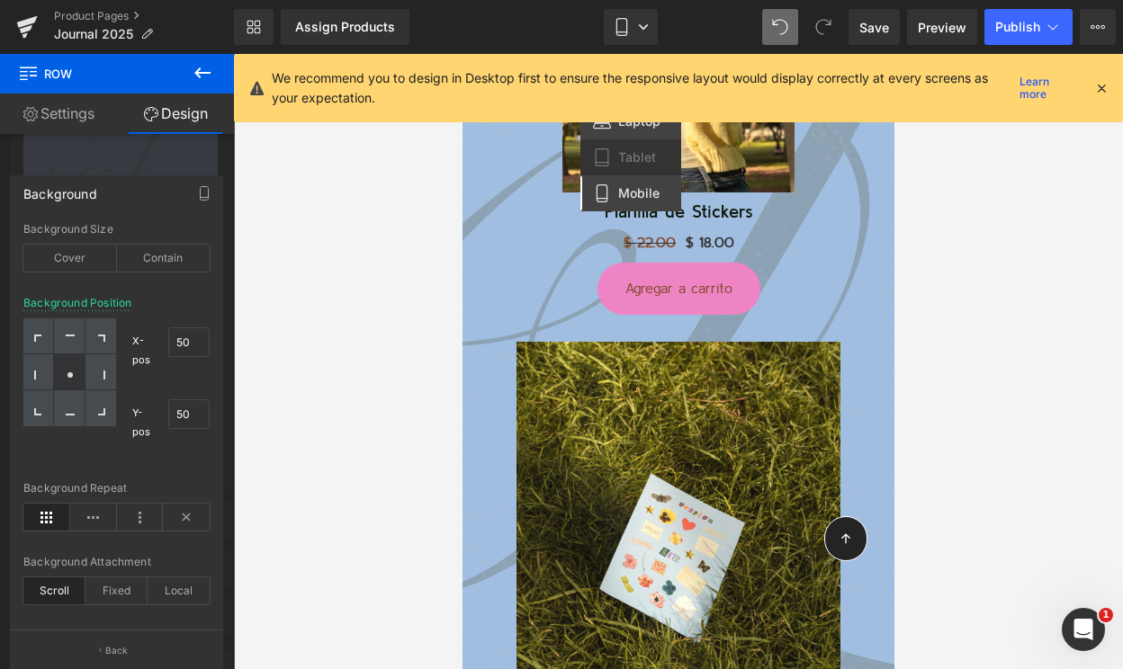
click at [628, 125] on span "Laptop" at bounding box center [639, 121] width 42 height 16
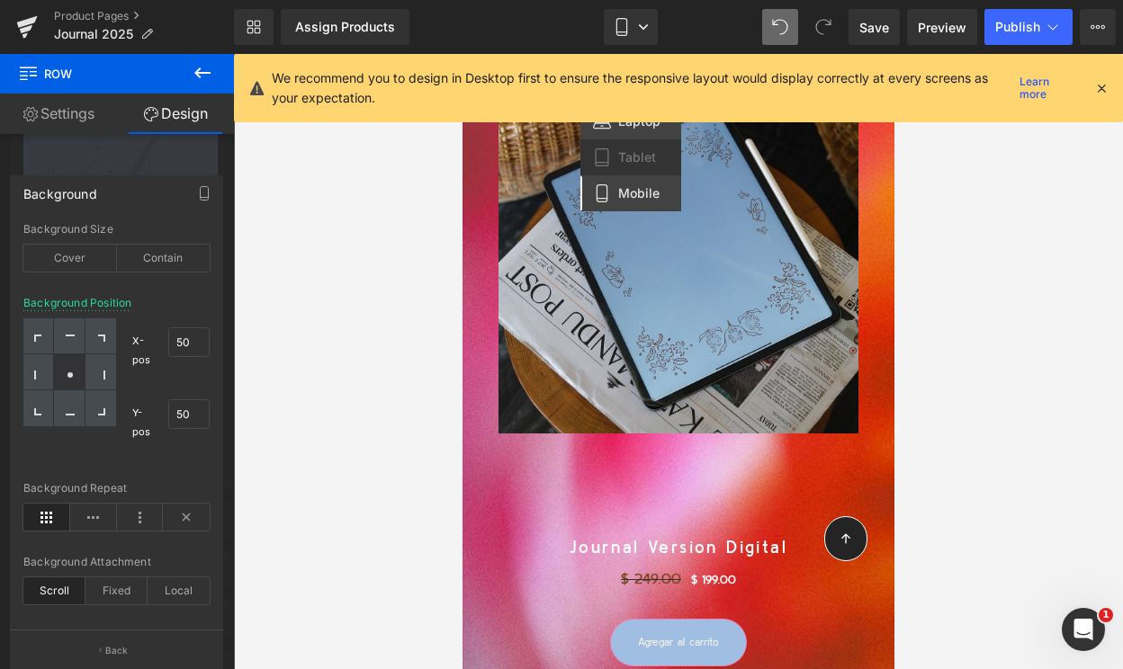
type input "0"
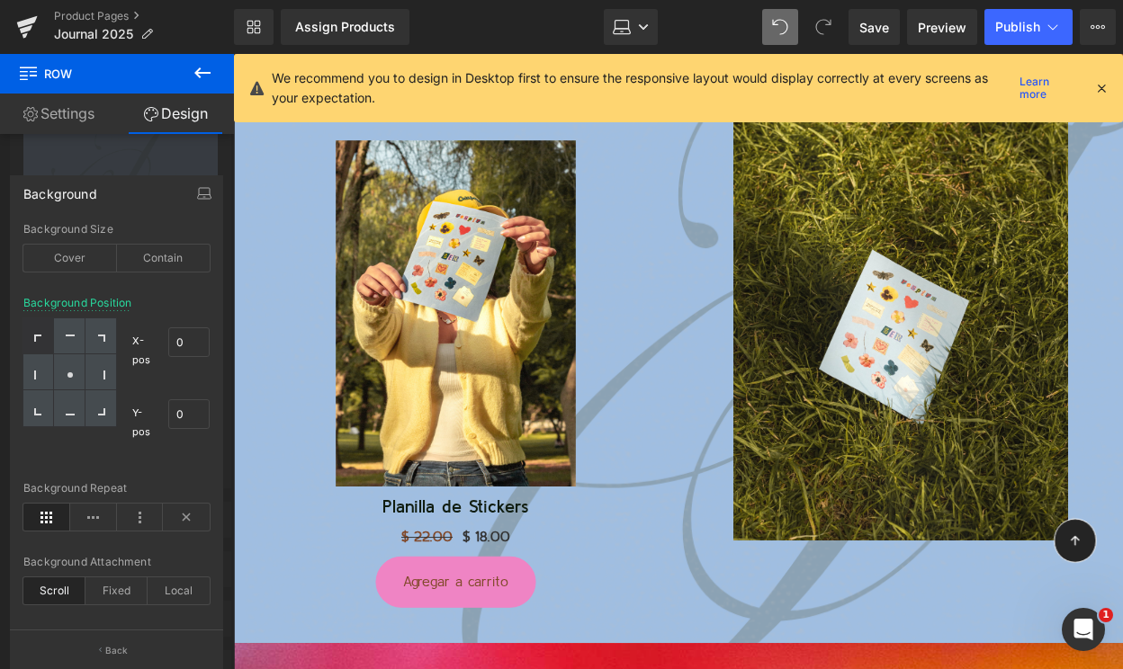
scroll to position [4987, 0]
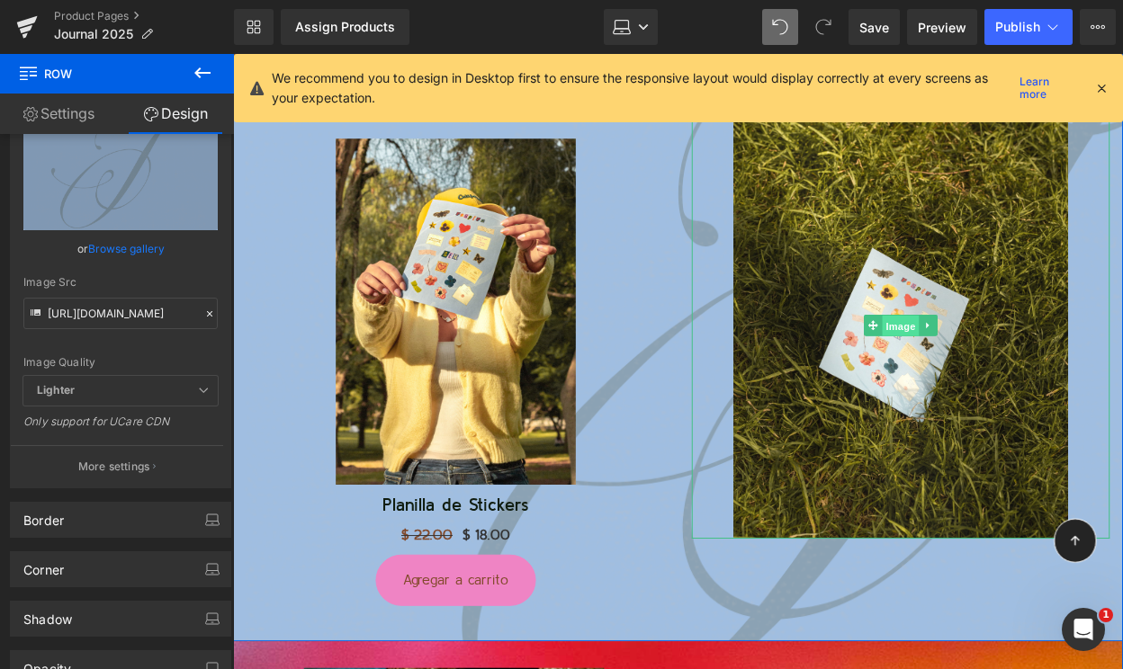
click at [906, 321] on span "Image" at bounding box center [911, 331] width 38 height 22
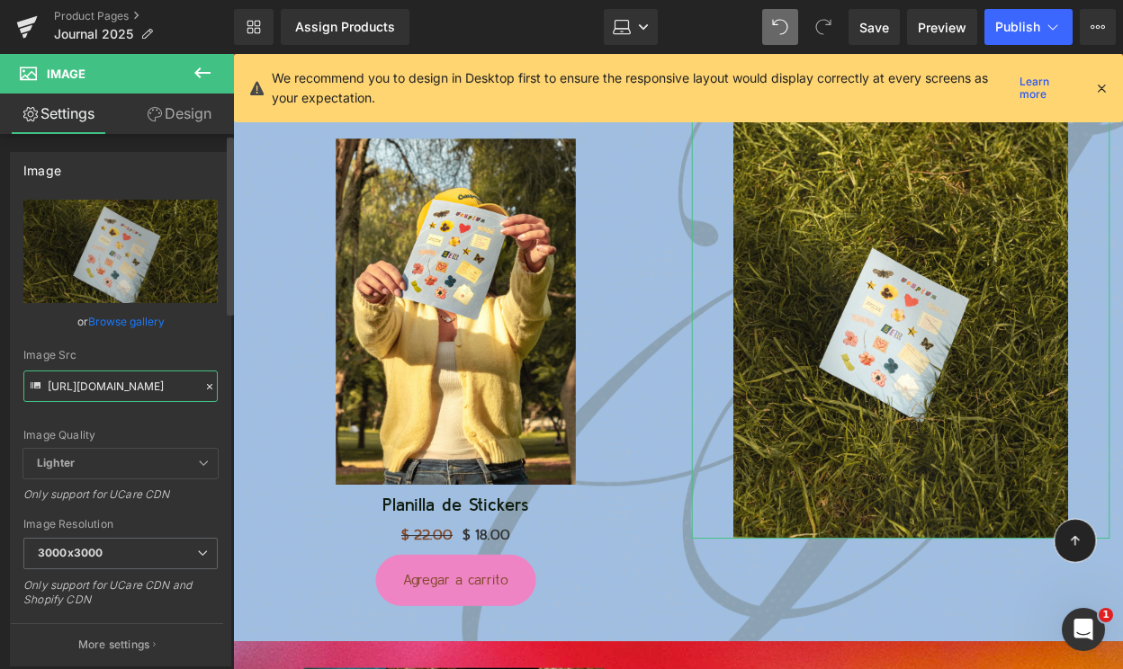
click at [109, 392] on input "https://cdn.shopify.com/s/files/1/0570/4643/3947/files/Profetica-11_f9e18c89-3d…" at bounding box center [120, 386] width 194 height 31
paste input "agina_Web_-_AGENDA_2025_JOURNAL-7.png?v=1755939019"
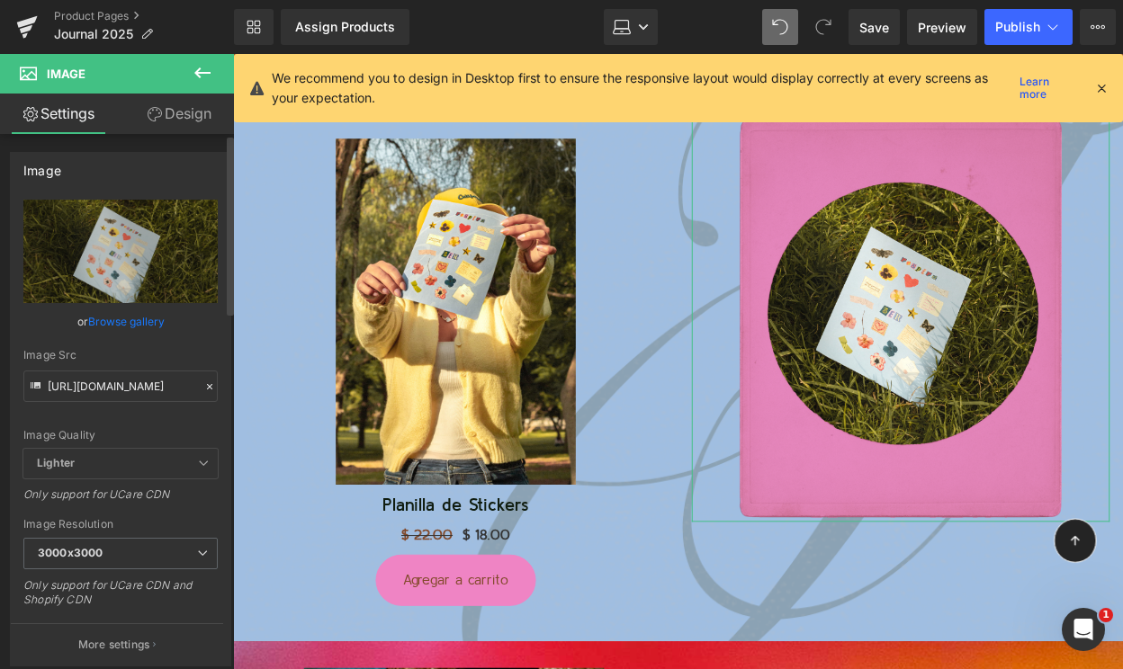
scroll to position [0, 0]
click at [145, 353] on div "Image Src" at bounding box center [120, 355] width 194 height 13
type input "https://cdn.shopify.com/s/files/1/0570/4643/3947/files/Pagina_Web_-_AGENDA_2025…"
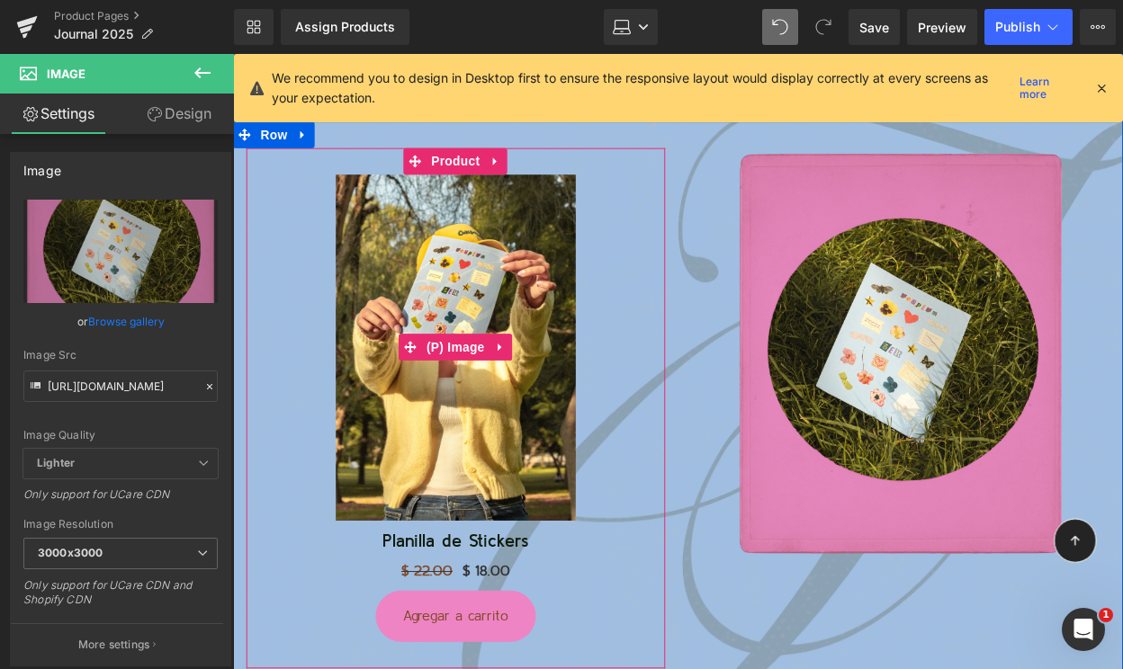
scroll to position [4935, 0]
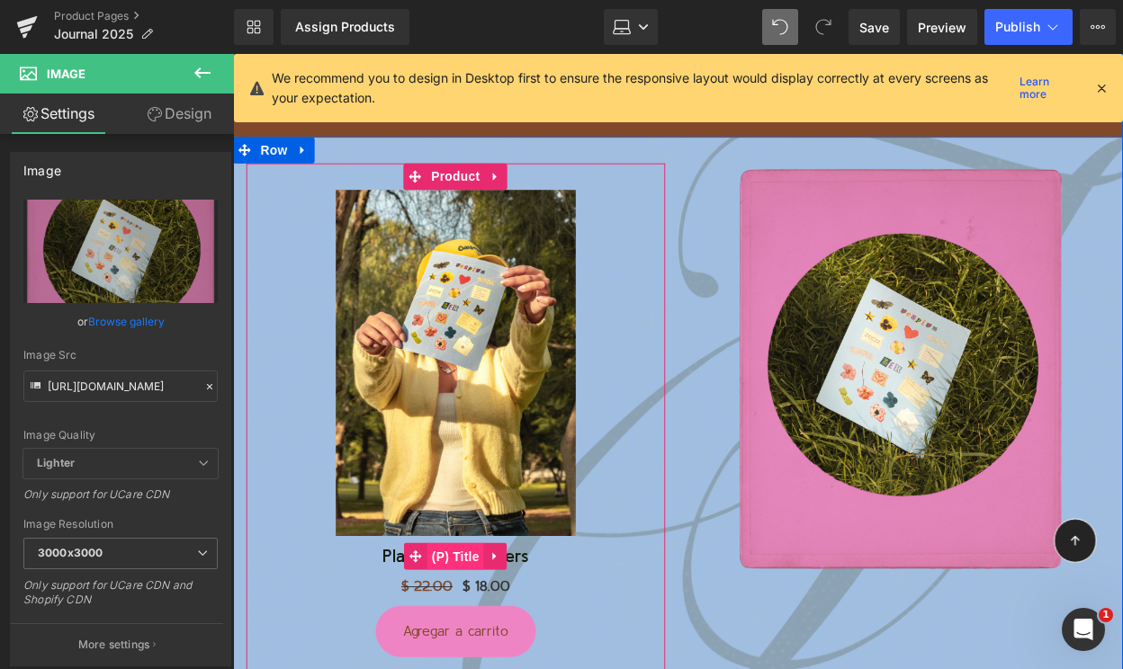
click at [467, 555] on span "(P) Title" at bounding box center [459, 564] width 58 height 27
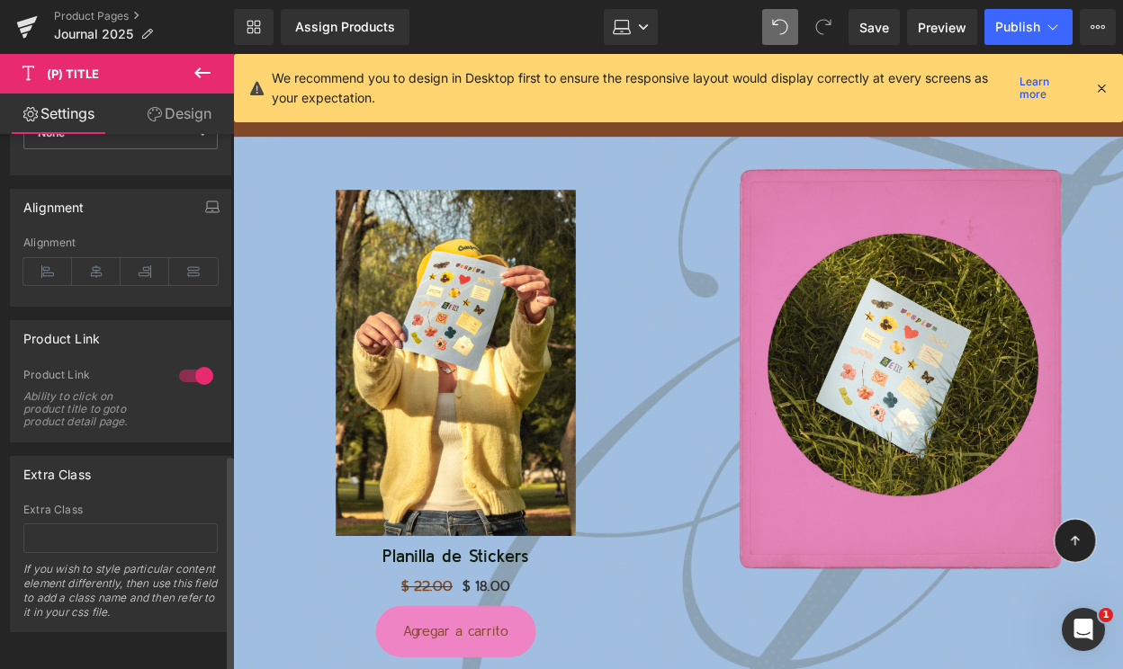
scroll to position [787, 0]
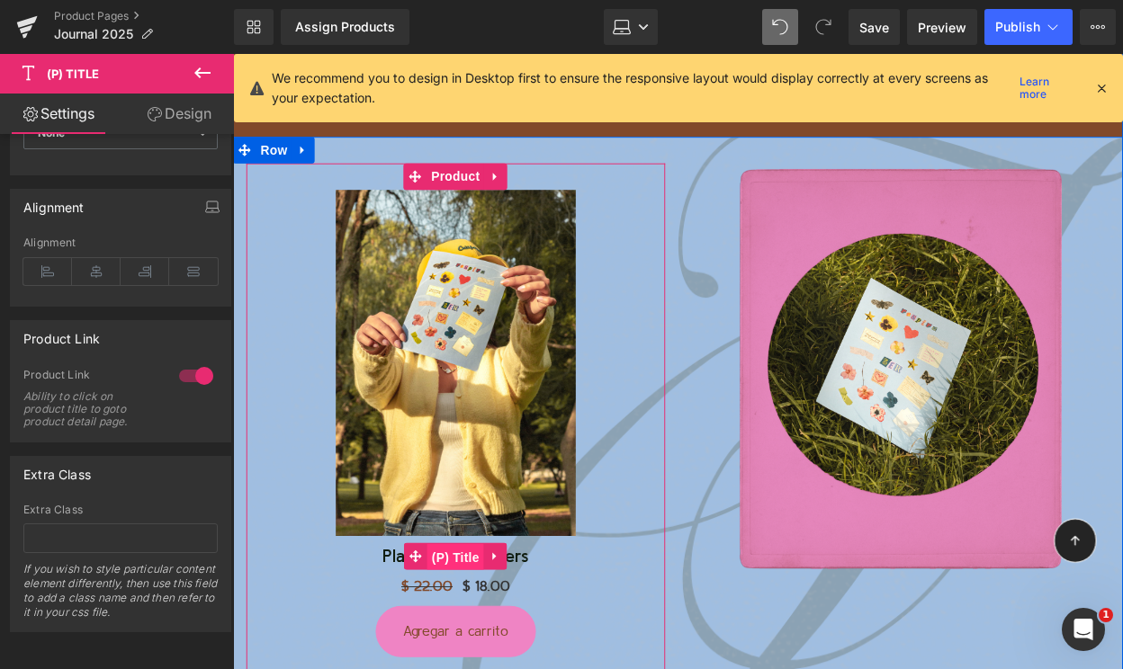
click at [468, 562] on span "(P) Title" at bounding box center [459, 565] width 58 height 27
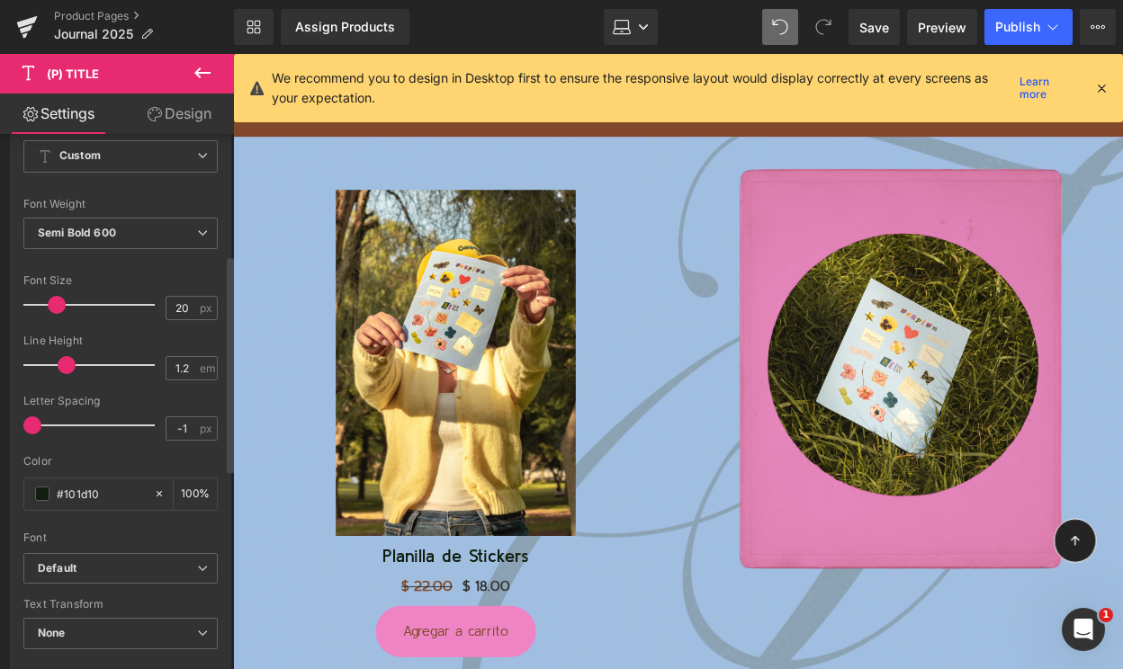
scroll to position [296, 0]
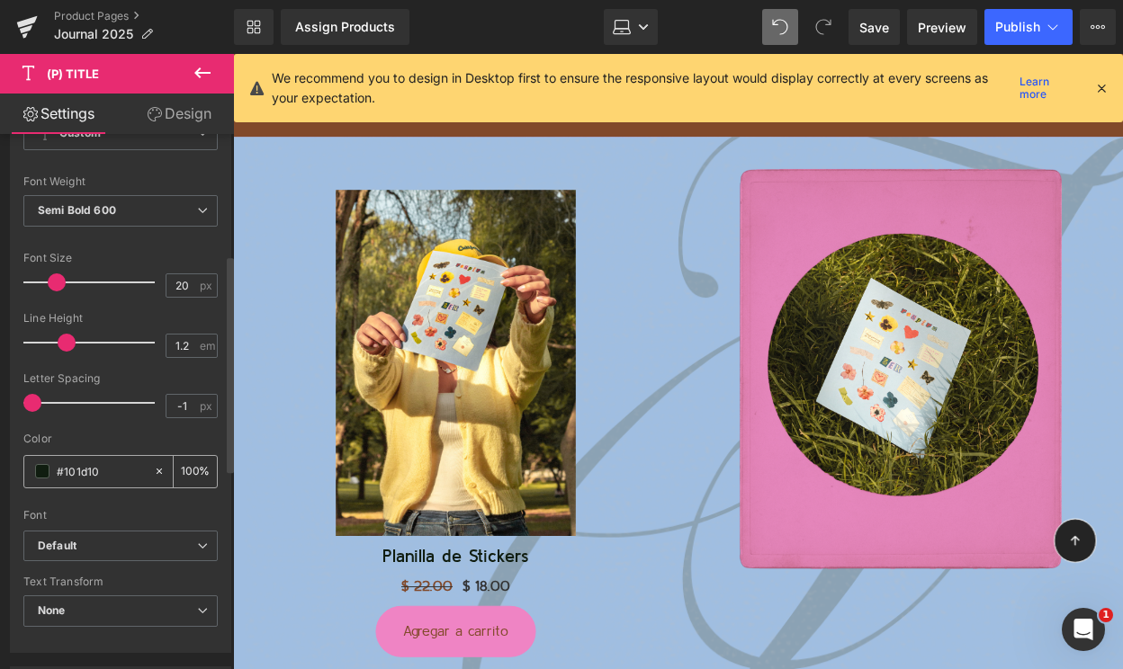
click at [85, 462] on input "#101d10" at bounding box center [101, 471] width 88 height 20
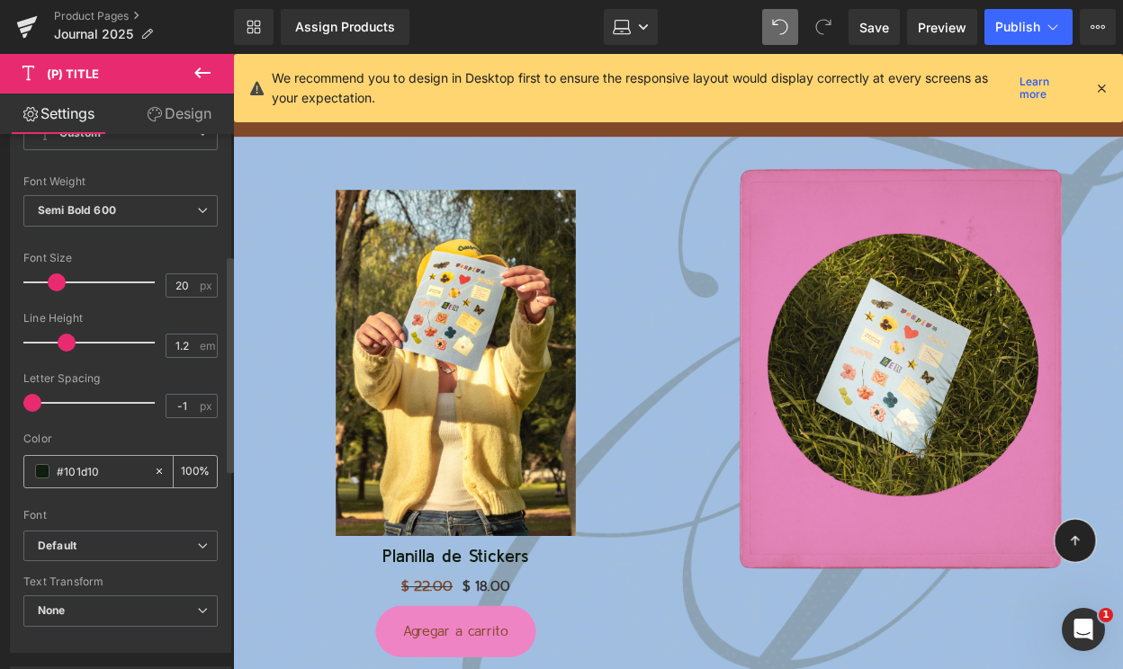
paste input "D0DA9A"
click at [124, 438] on div "Color" at bounding box center [120, 439] width 194 height 13
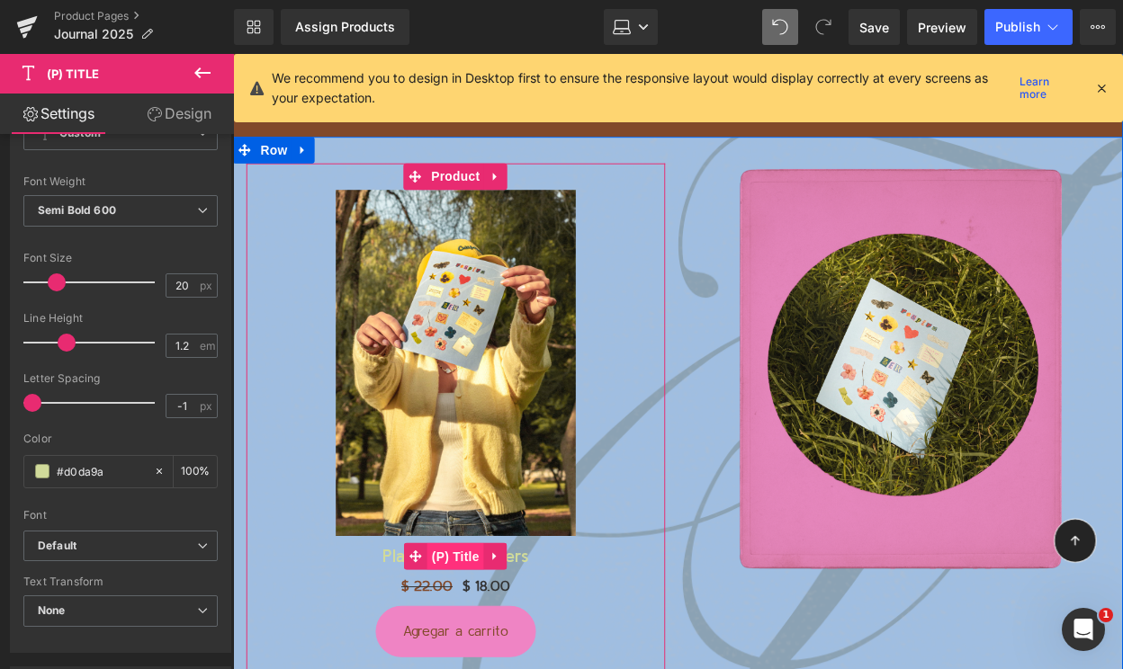
click at [470, 559] on span "(P) Title" at bounding box center [459, 564] width 58 height 27
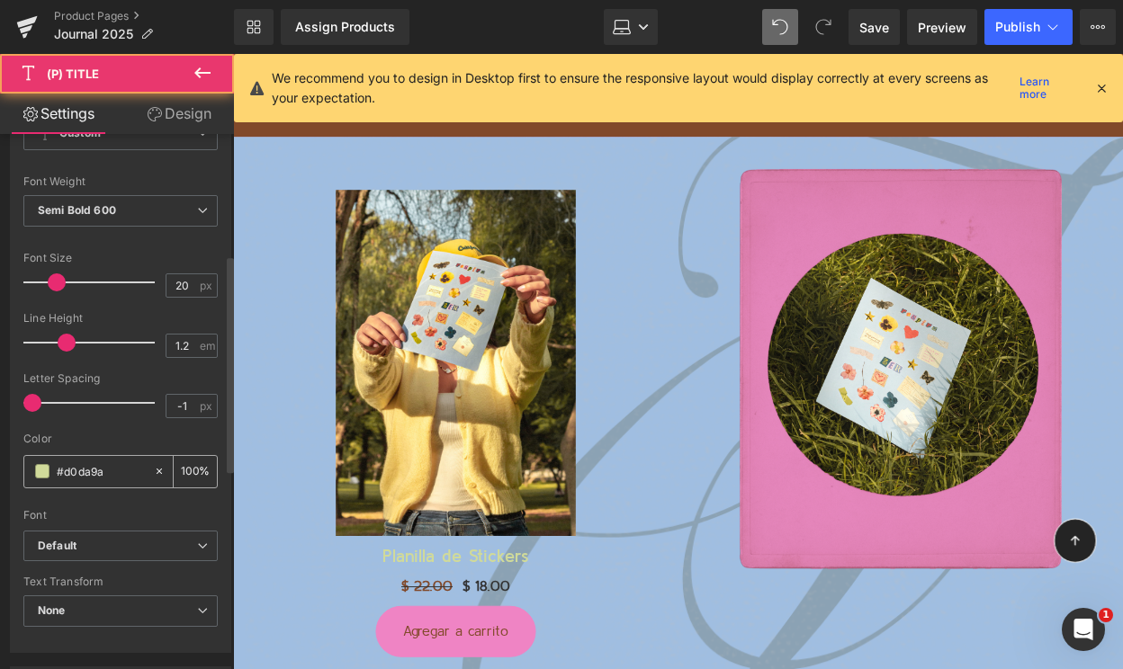
click at [81, 466] on input "#d0da9a" at bounding box center [101, 471] width 88 height 20
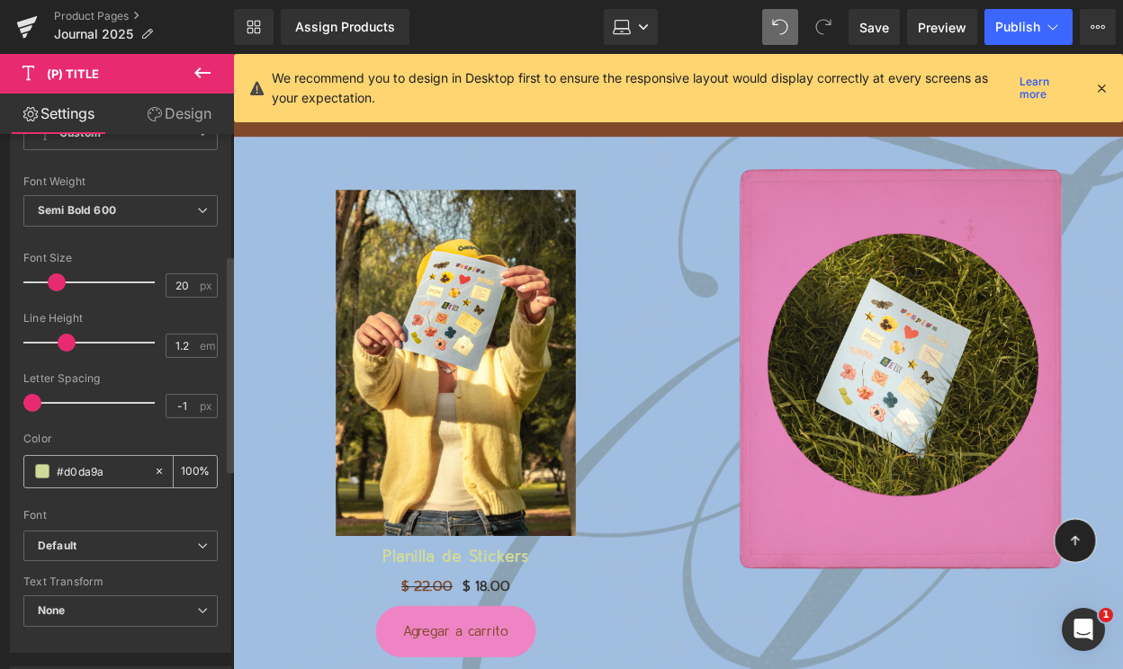
click at [81, 466] on input "#d0da9a" at bounding box center [101, 471] width 88 height 20
paste input "363300"
type input "#363300"
click at [97, 441] on div "Color" at bounding box center [120, 439] width 194 height 13
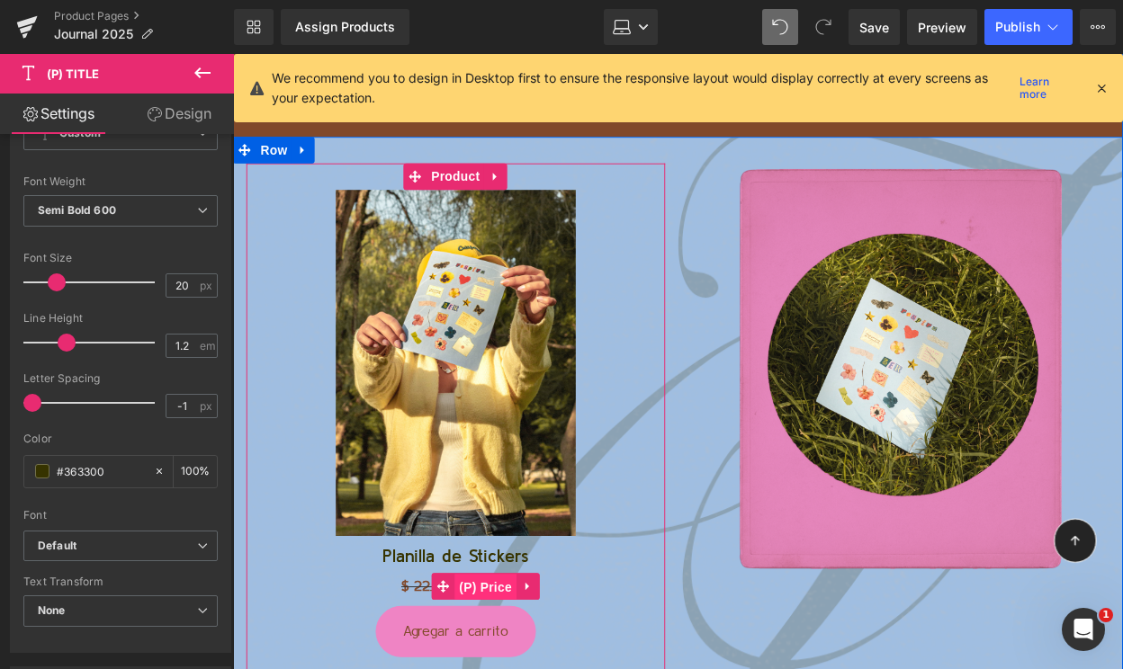
click at [486, 596] on span "(P) Price" at bounding box center [489, 596] width 63 height 27
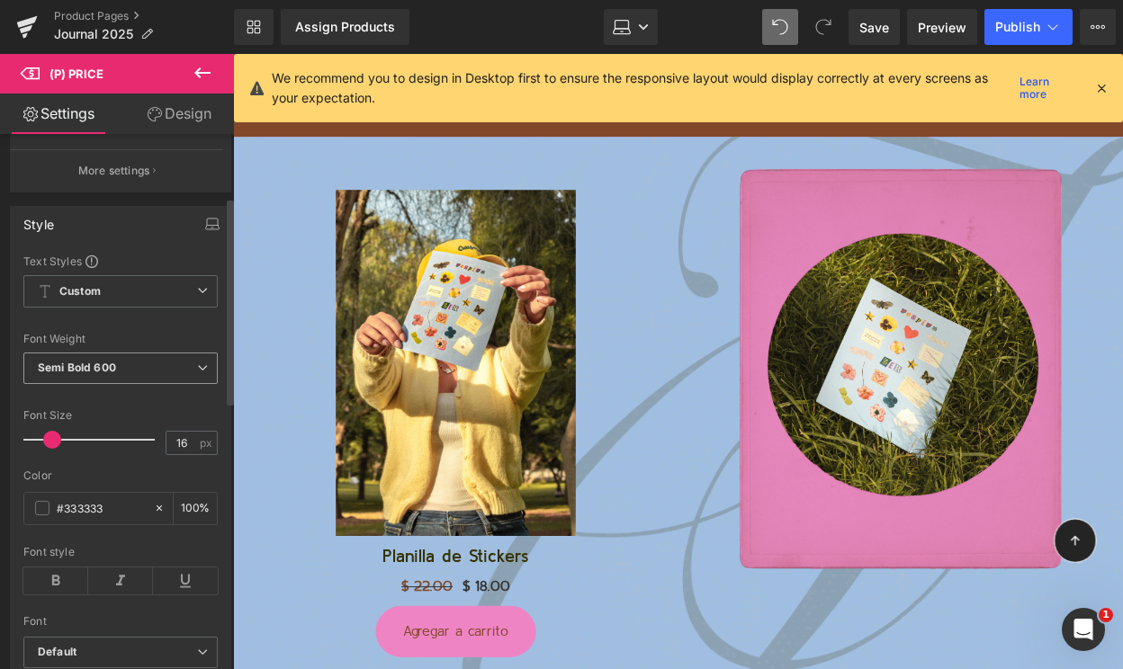
scroll to position [246, 0]
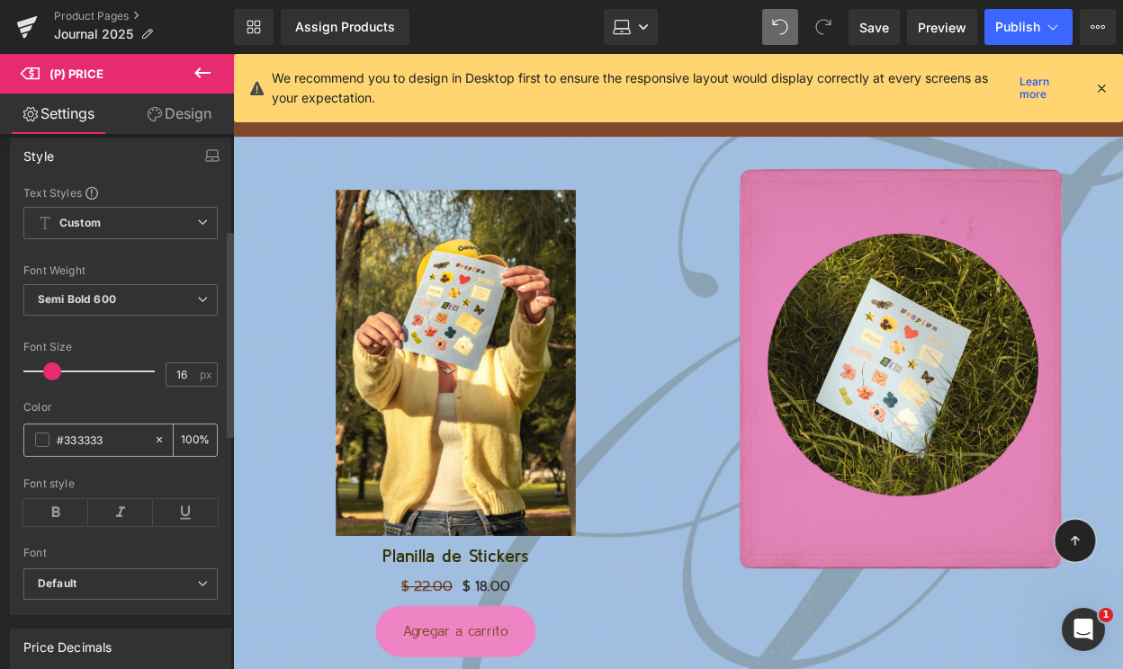
click at [77, 445] on input "#333333" at bounding box center [101, 440] width 88 height 20
paste input "#ECCCD1"
type input "##ECCCD1"
type input "0"
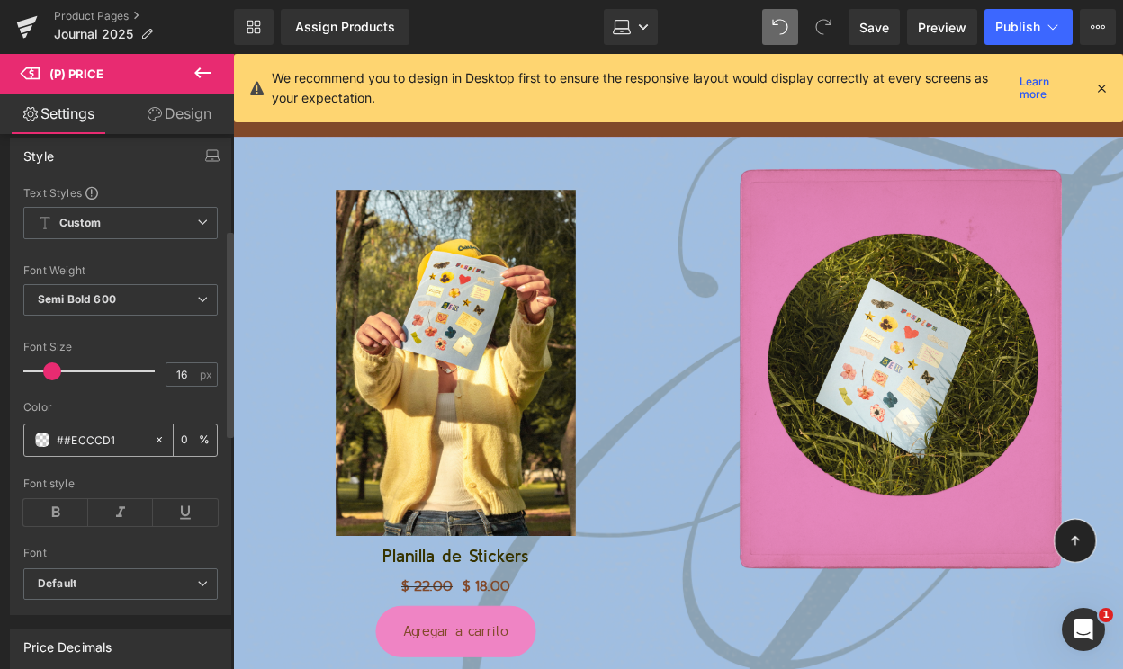
click at [94, 443] on input "##ECCCD1" at bounding box center [101, 440] width 88 height 20
click at [67, 442] on input "##ECCCD1" at bounding box center [101, 440] width 88 height 20
type input "#ECCCD1"
type input "100"
click at [61, 446] on input "#ecccd1" at bounding box center [101, 440] width 88 height 20
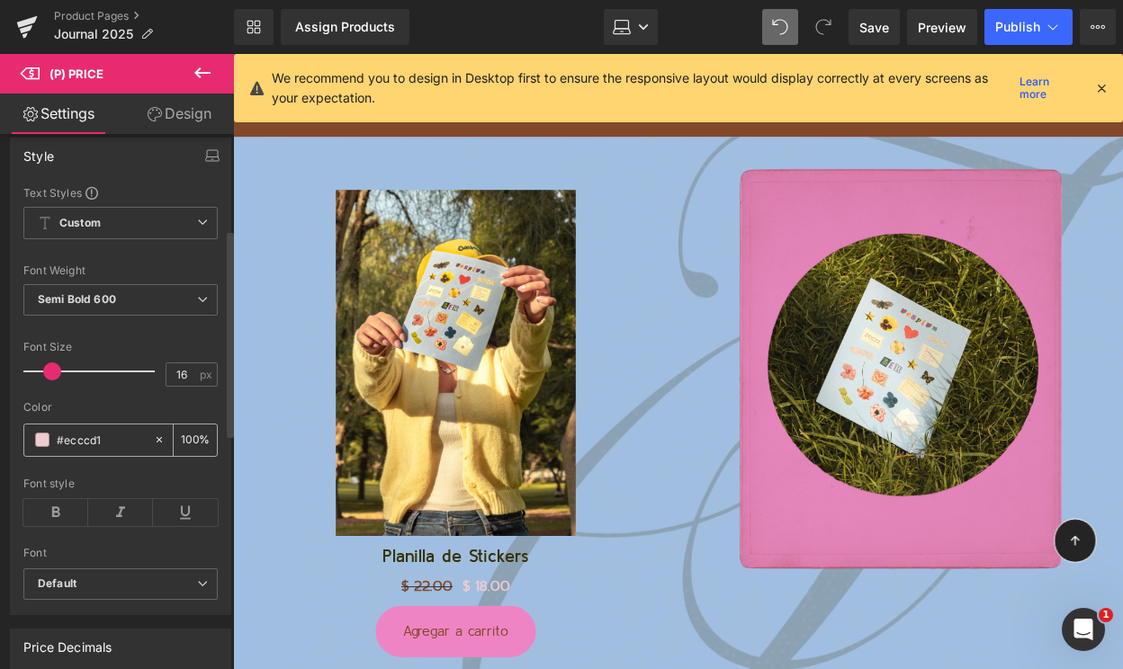
click at [61, 446] on input "#ecccd1" at bounding box center [101, 440] width 88 height 20
paste input "81492A"
click at [164, 343] on div "Font Size" at bounding box center [120, 347] width 194 height 13
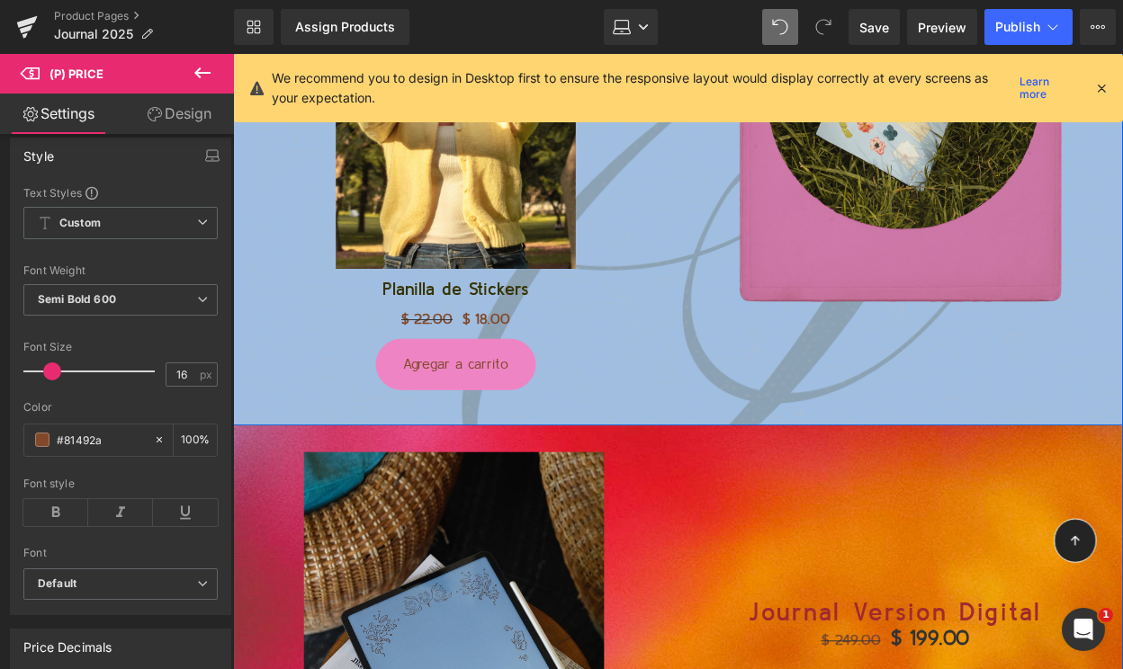
scroll to position [5222, 0]
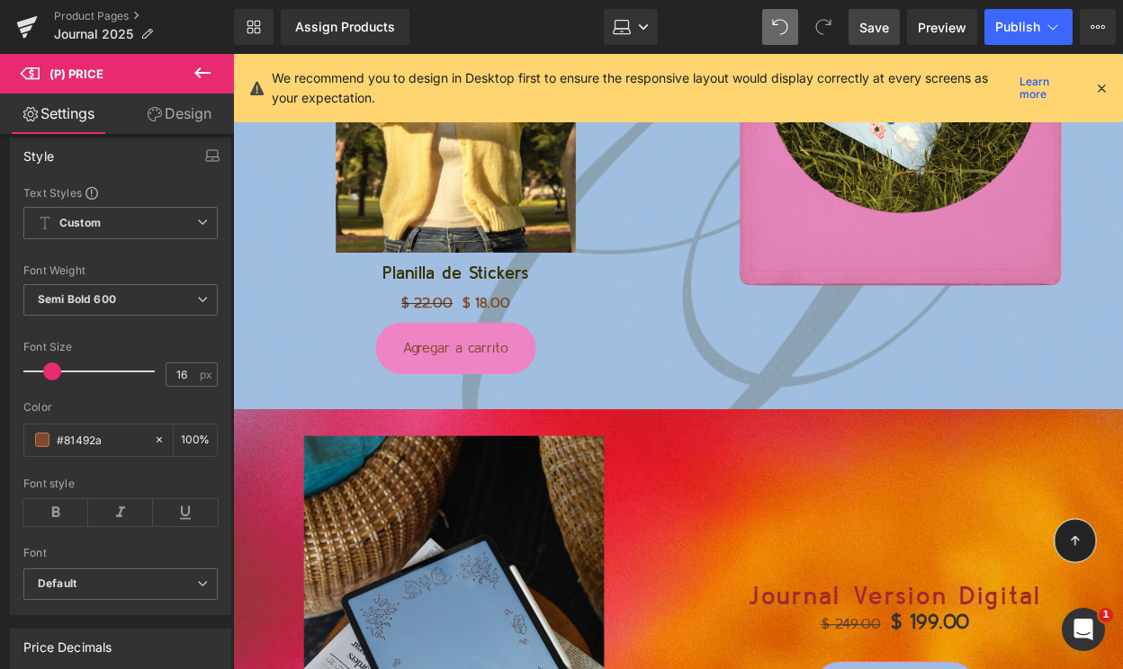
click at [867, 31] on span "Save" at bounding box center [874, 27] width 30 height 19
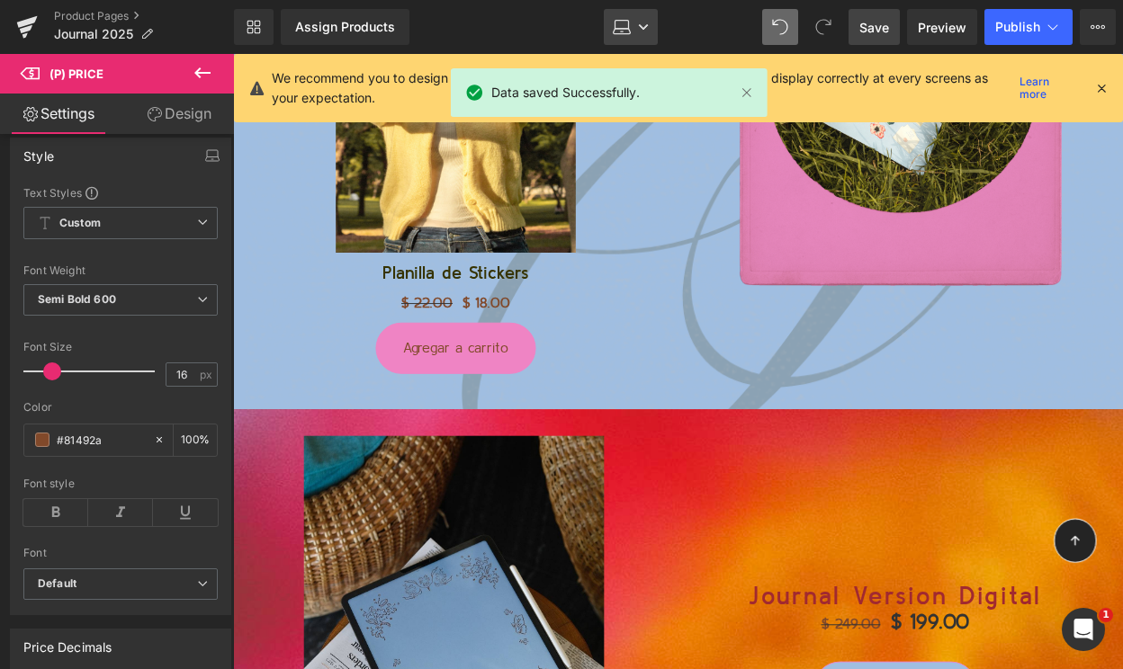
click at [626, 37] on link "Laptop" at bounding box center [631, 27] width 54 height 36
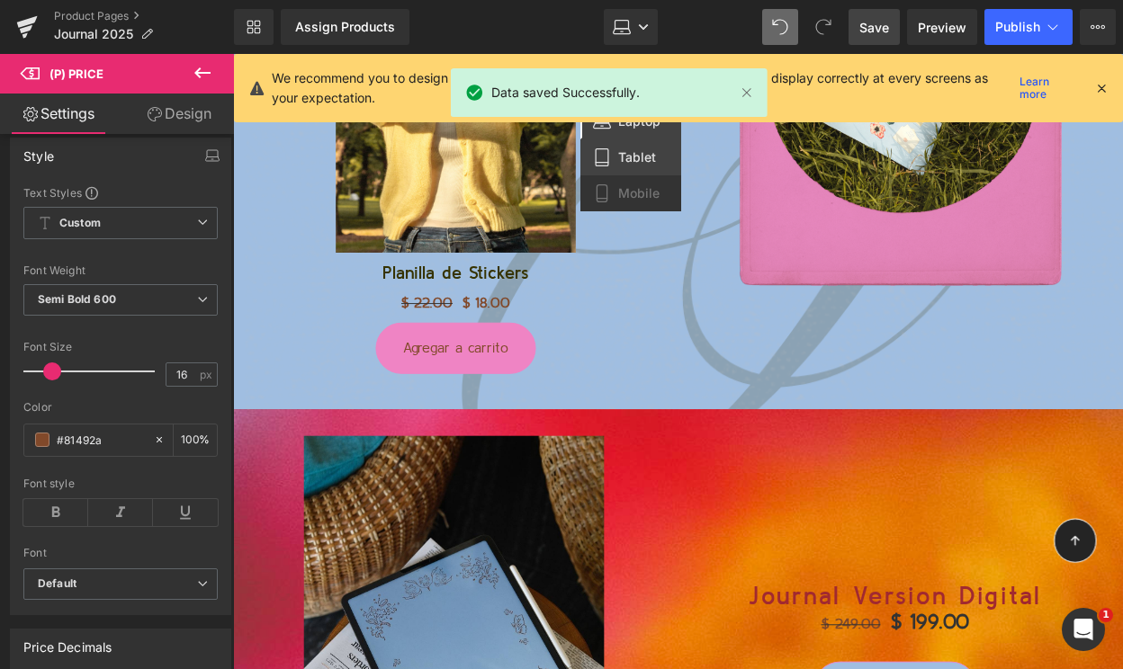
click at [631, 153] on span "Tablet" at bounding box center [637, 157] width 38 height 16
type input "#333333"
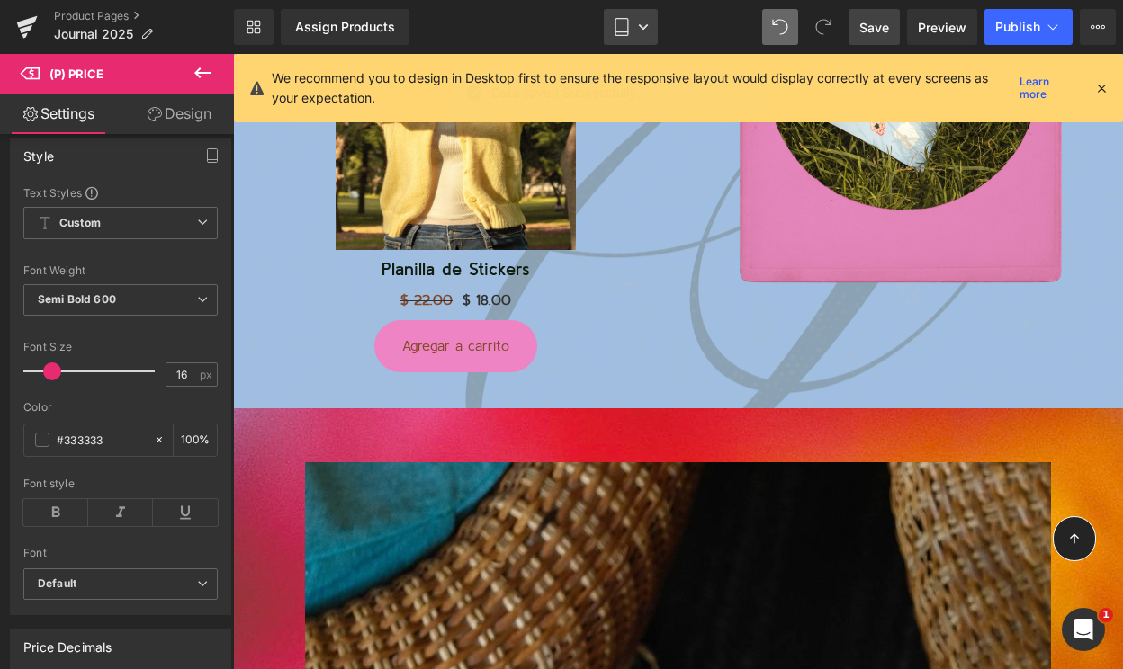
click at [637, 28] on link "Tablet" at bounding box center [631, 27] width 54 height 36
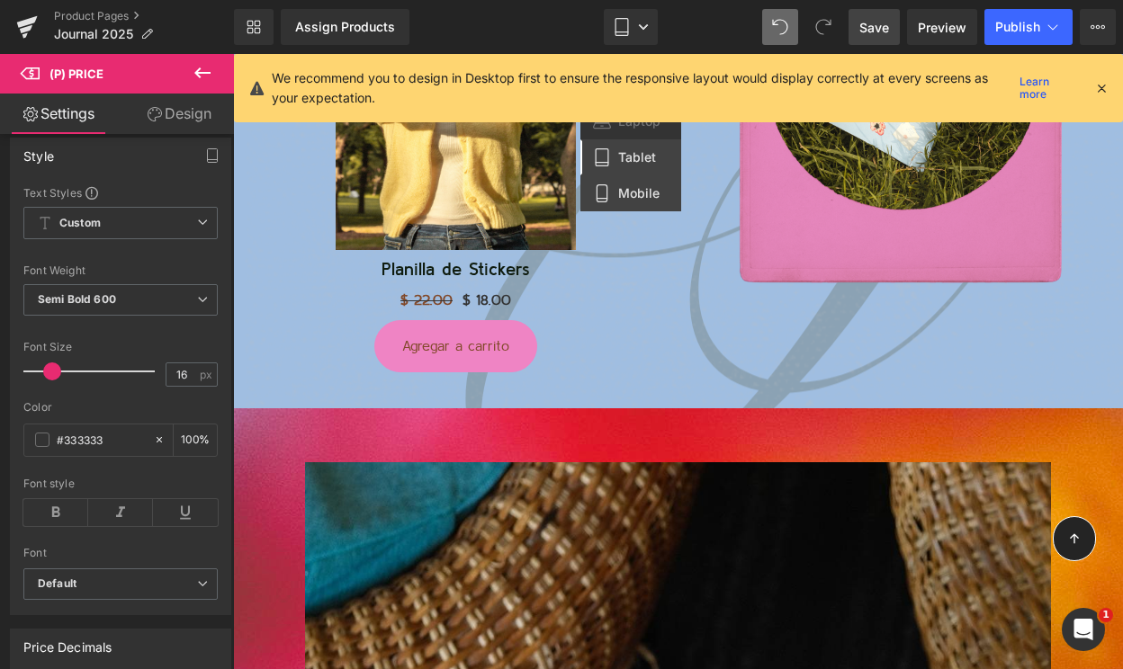
click at [621, 186] on span "Mobile" at bounding box center [638, 193] width 41 height 16
type input "100"
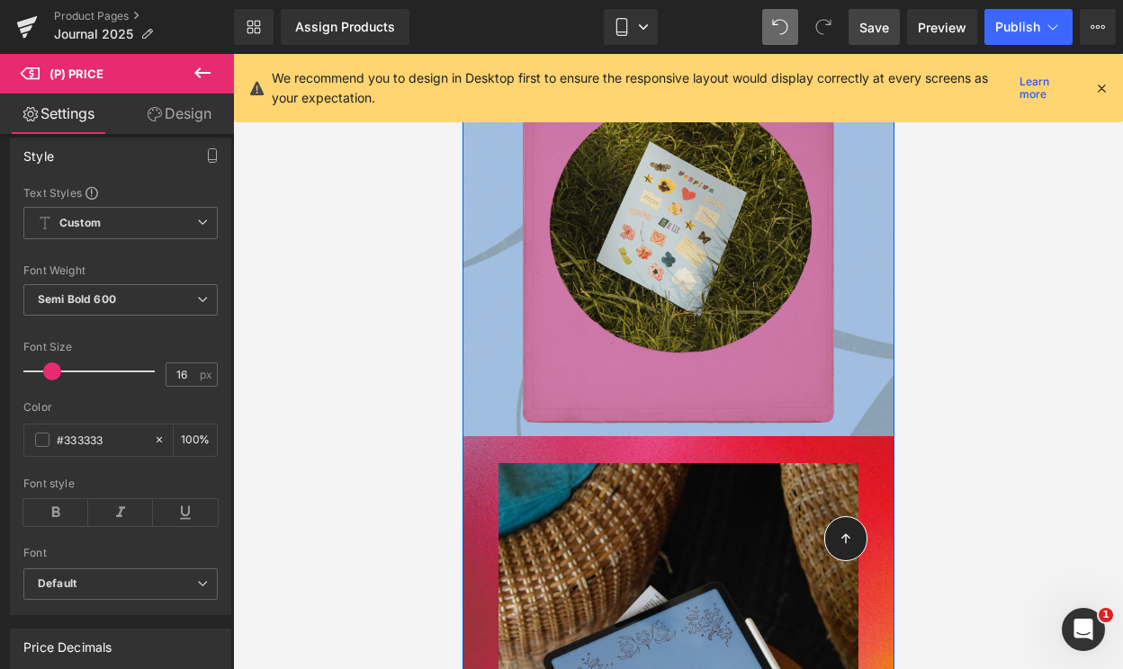
scroll to position [4371, 0]
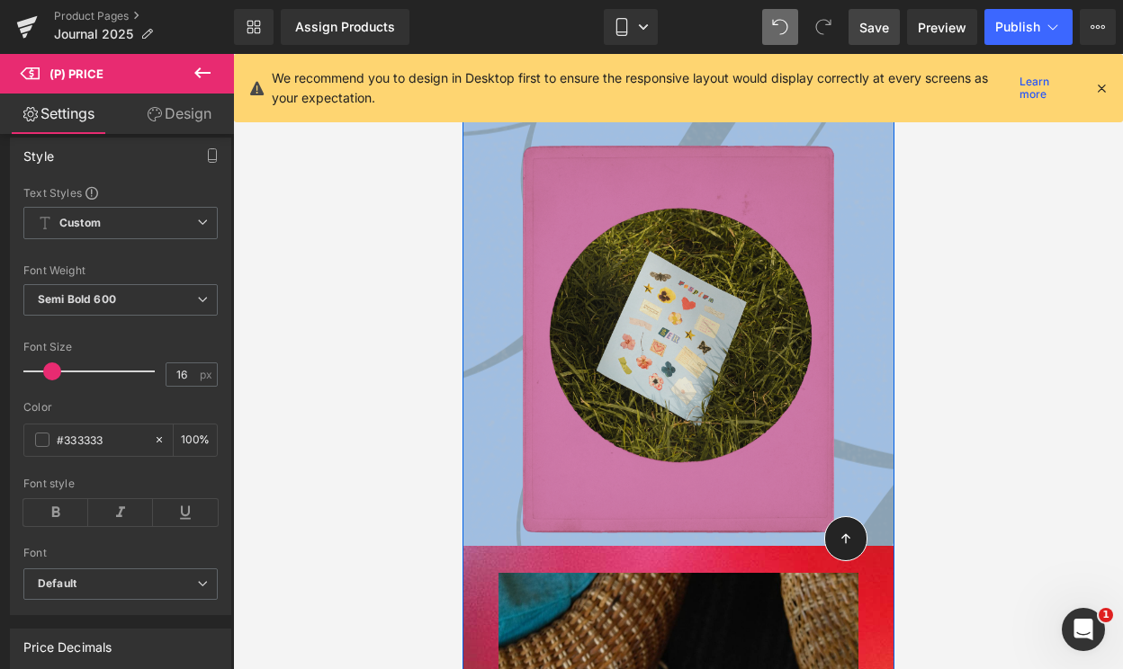
click at [690, 357] on img at bounding box center [677, 338] width 324 height 397
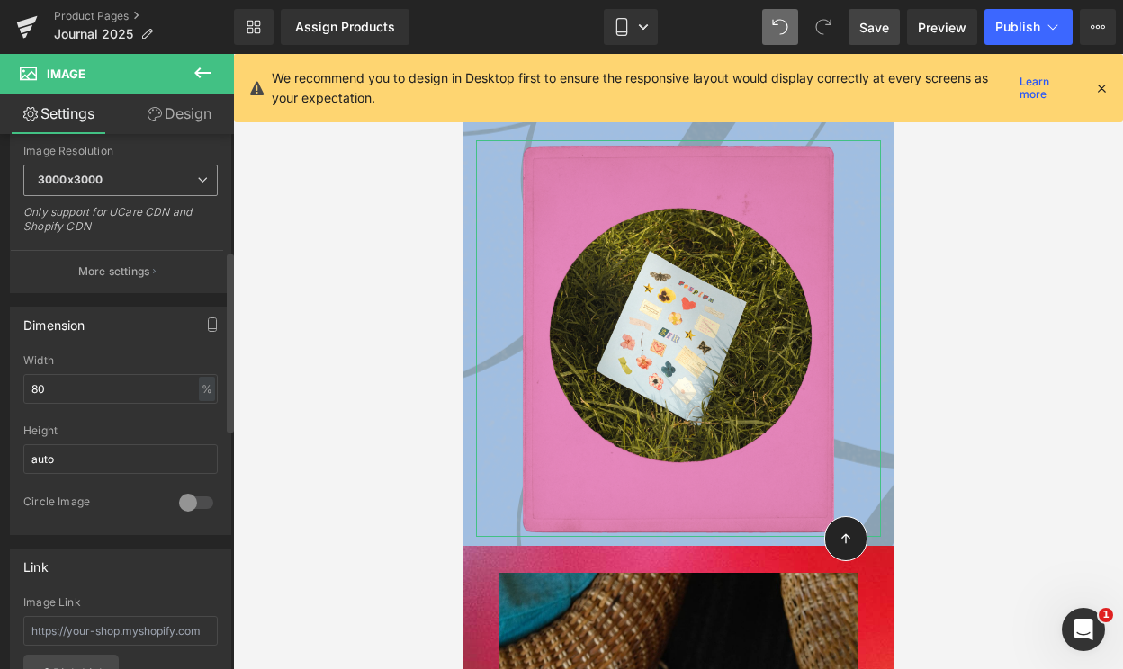
scroll to position [390, 0]
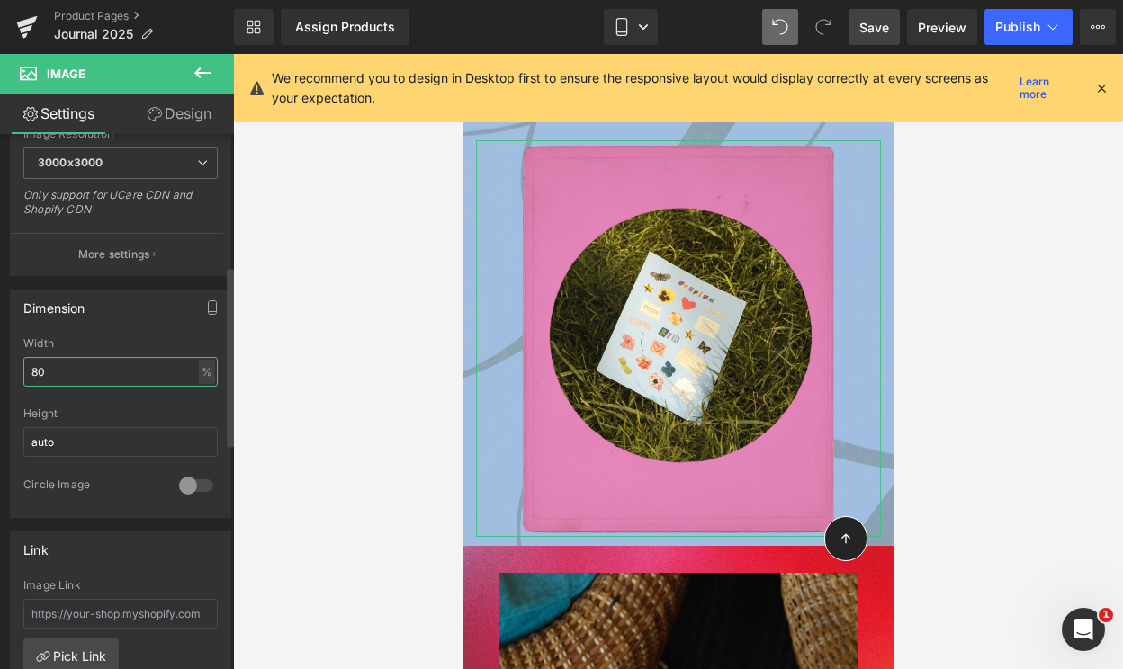
click at [51, 372] on input "80" at bounding box center [120, 372] width 194 height 30
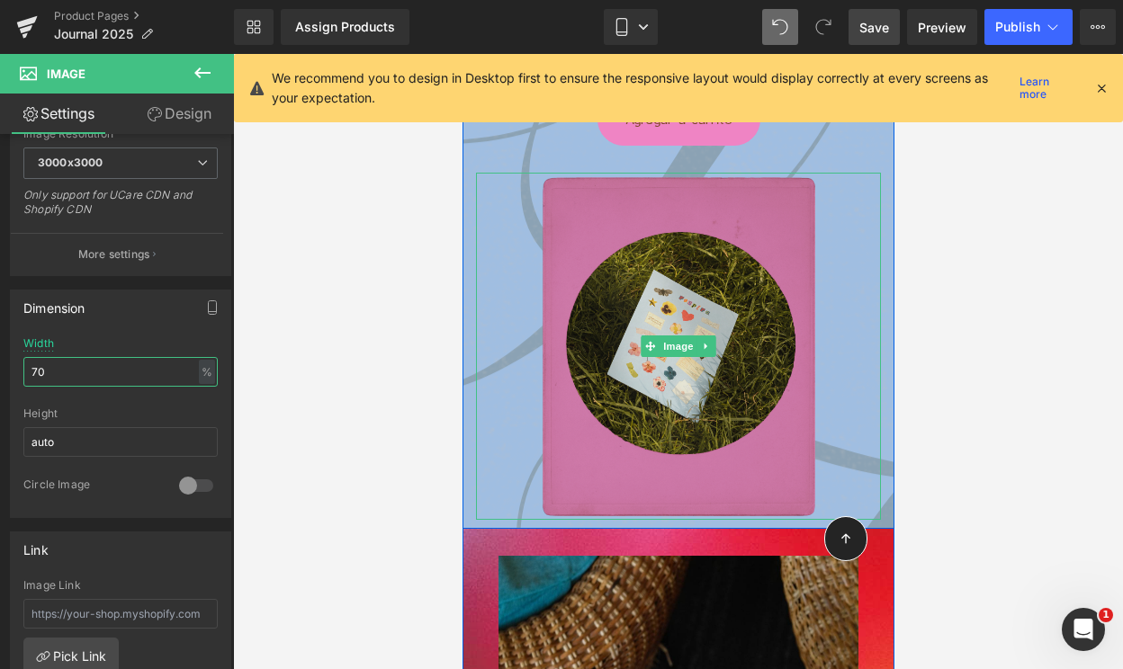
scroll to position [4334, 0]
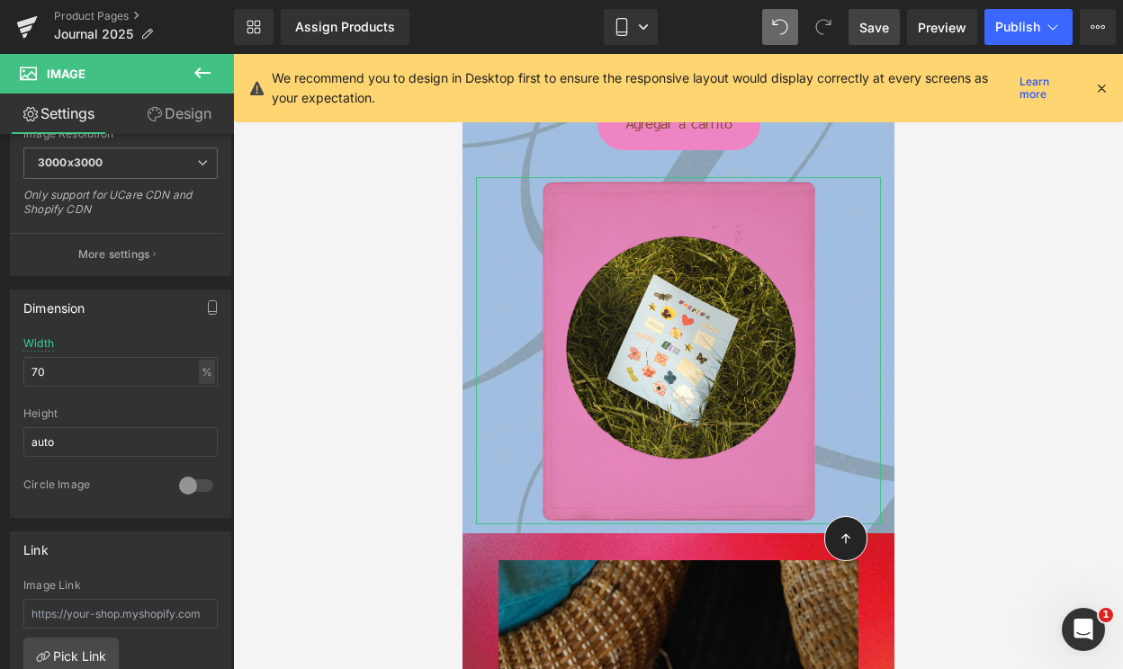
click at [193, 122] on link "Design" at bounding box center [179, 114] width 117 height 40
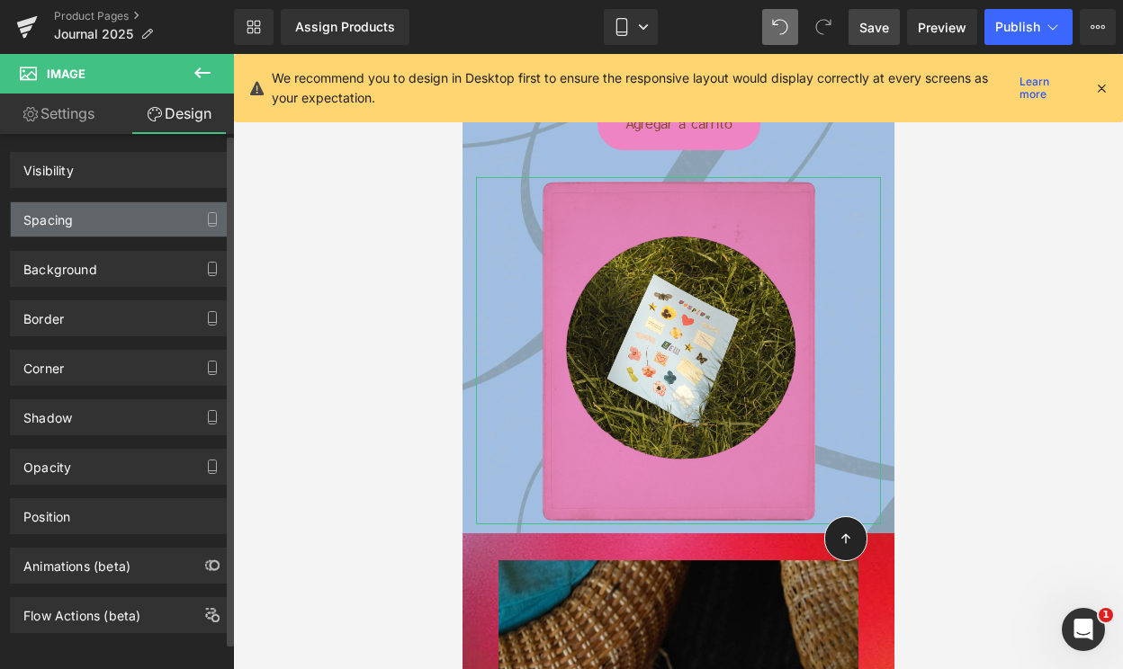
click at [123, 230] on div "Spacing" at bounding box center [120, 219] width 219 height 34
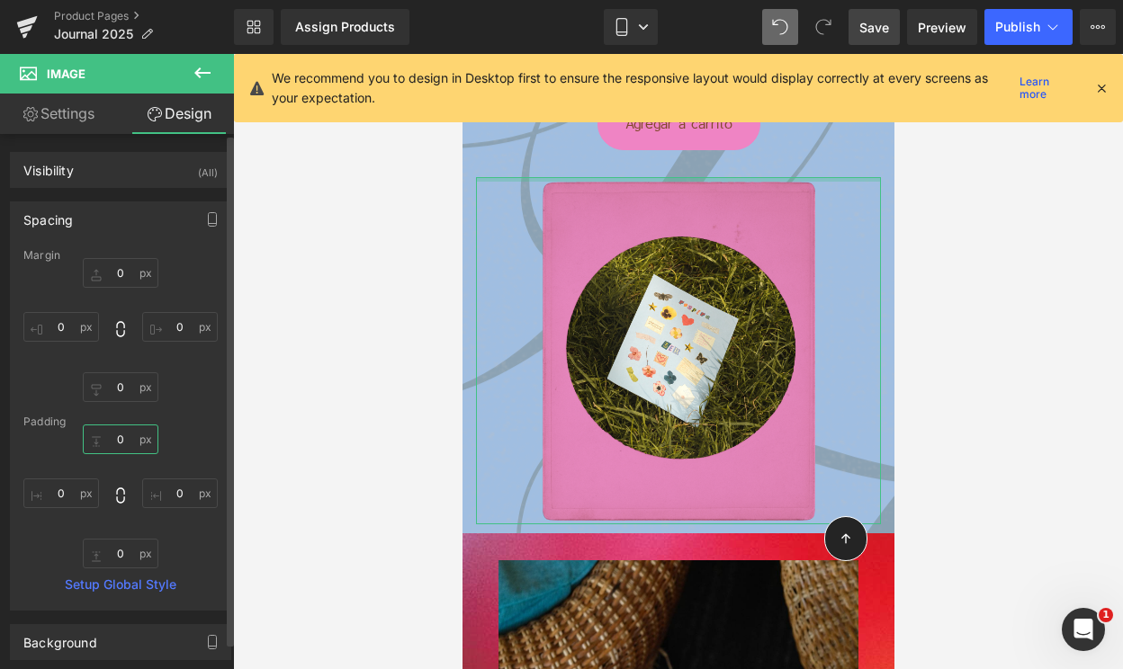
click at [110, 443] on input "0" at bounding box center [121, 440] width 76 height 30
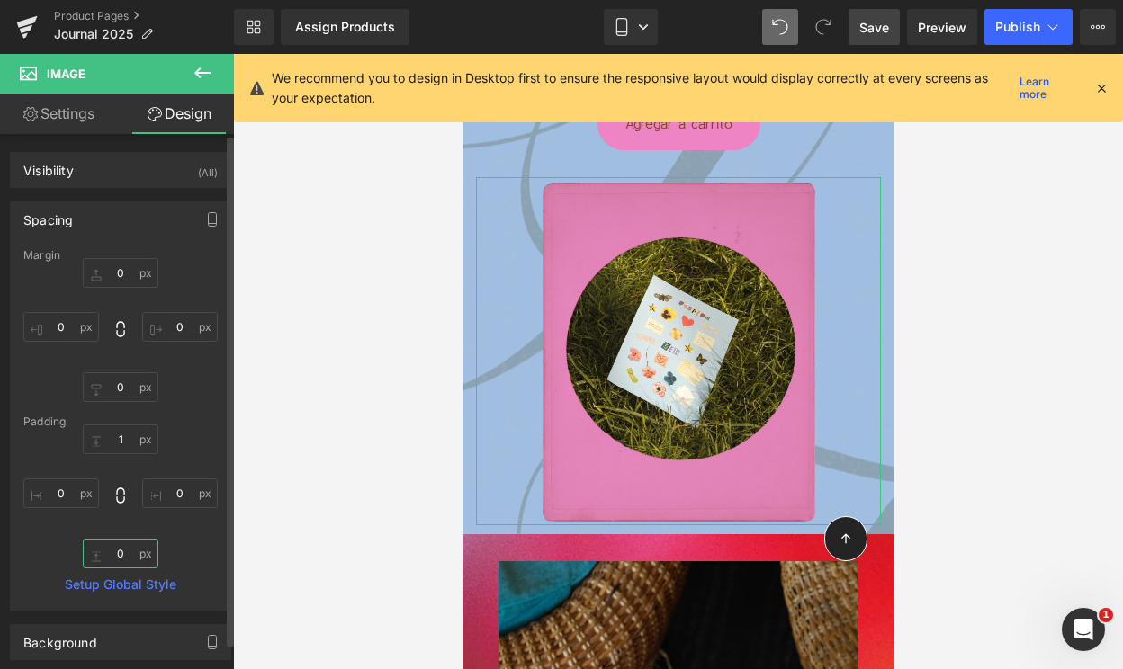
click at [111, 556] on input "0" at bounding box center [121, 554] width 76 height 30
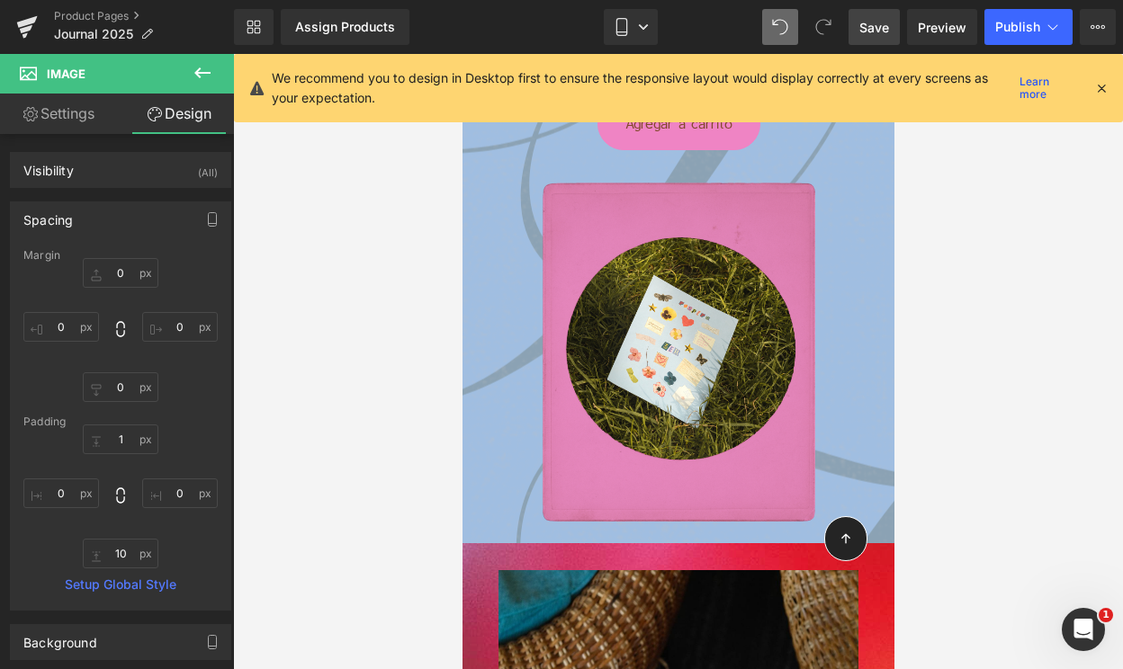
click at [874, 16] on link "Save" at bounding box center [873, 27] width 51 height 36
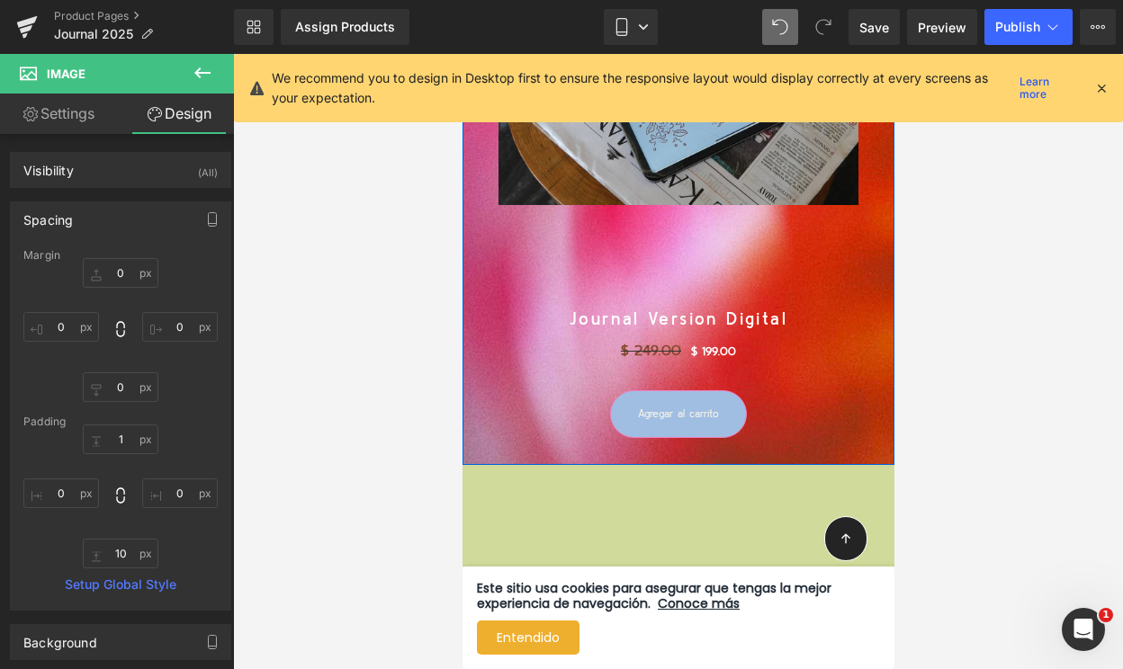
scroll to position [5206, 0]
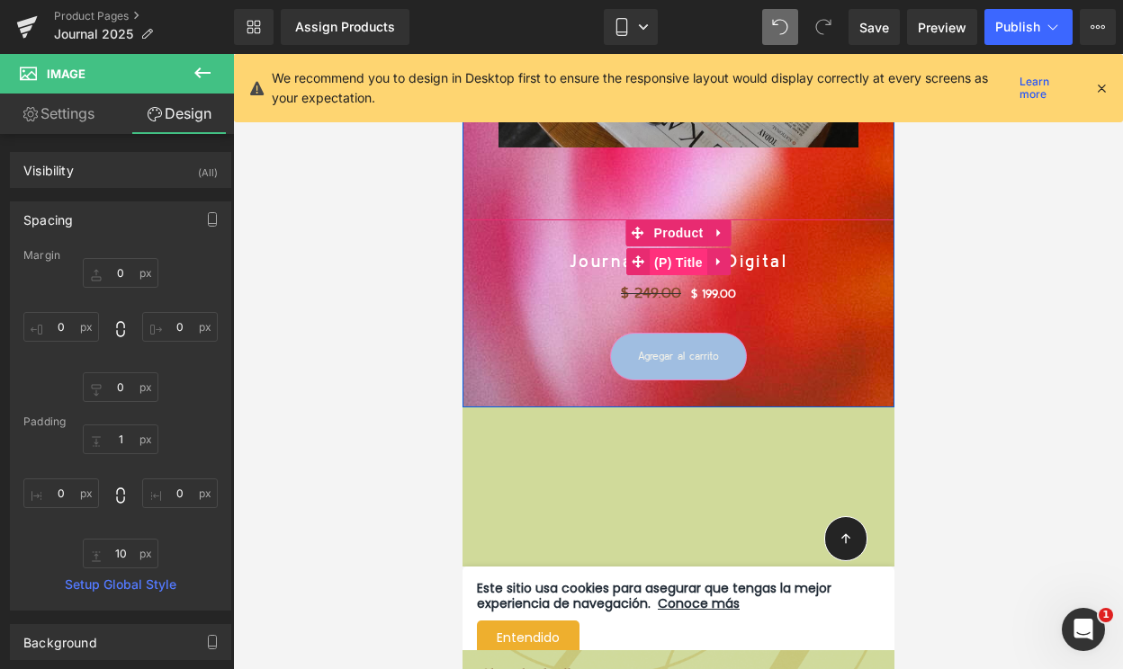
click at [683, 264] on span "(P) Title" at bounding box center [678, 262] width 58 height 27
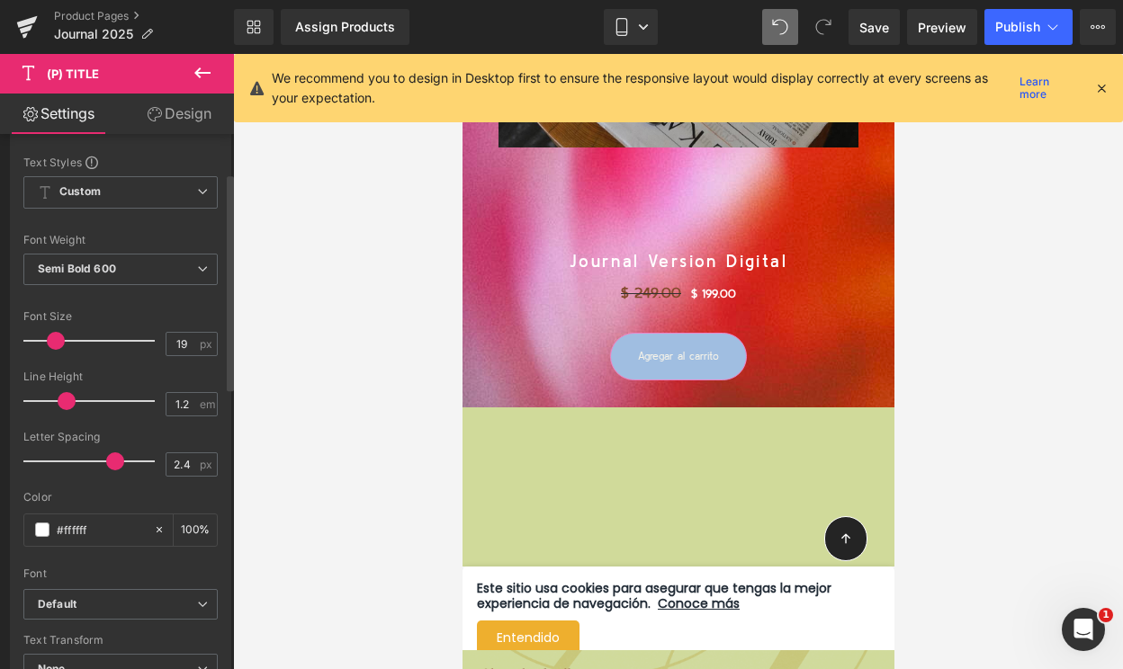
scroll to position [366, 0]
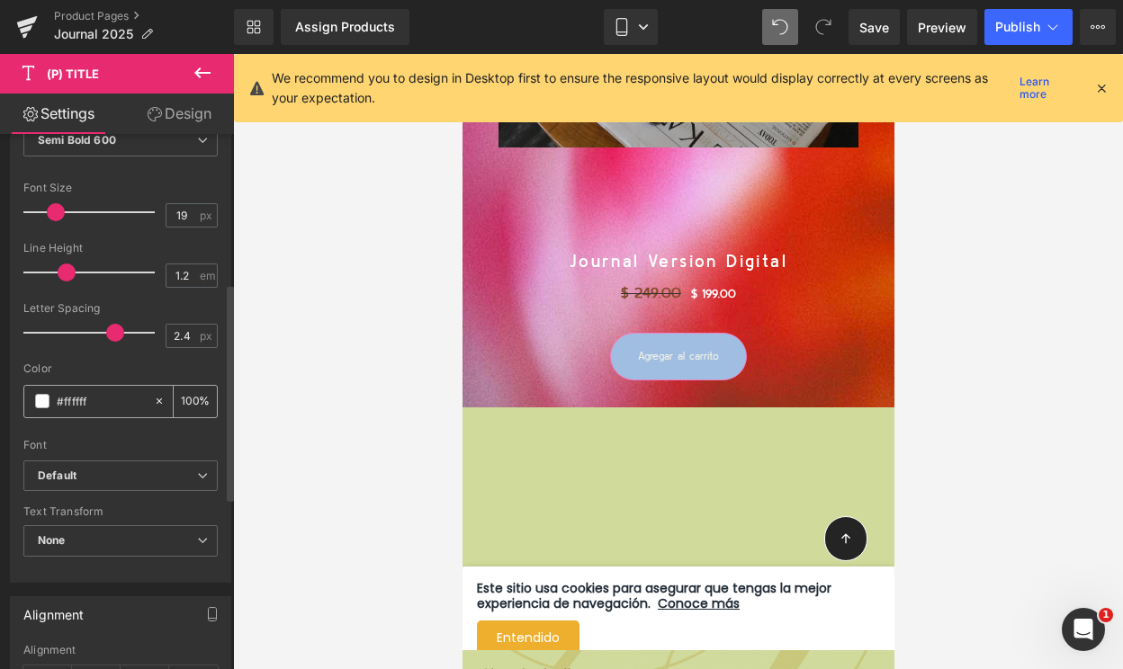
click at [74, 400] on input "#ffffff" at bounding box center [101, 401] width 88 height 20
paste input "F0E087"
click at [78, 375] on div "Color #f0e087 100 %" at bounding box center [120, 400] width 194 height 76
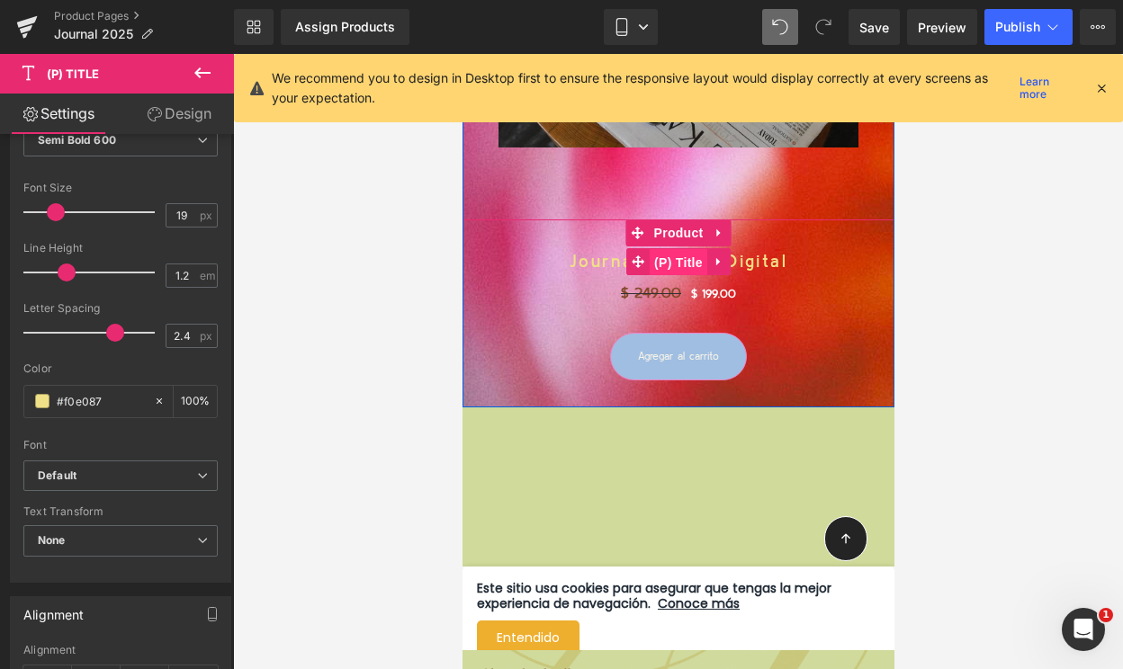
click at [676, 260] on span "(P) Title" at bounding box center [678, 262] width 58 height 27
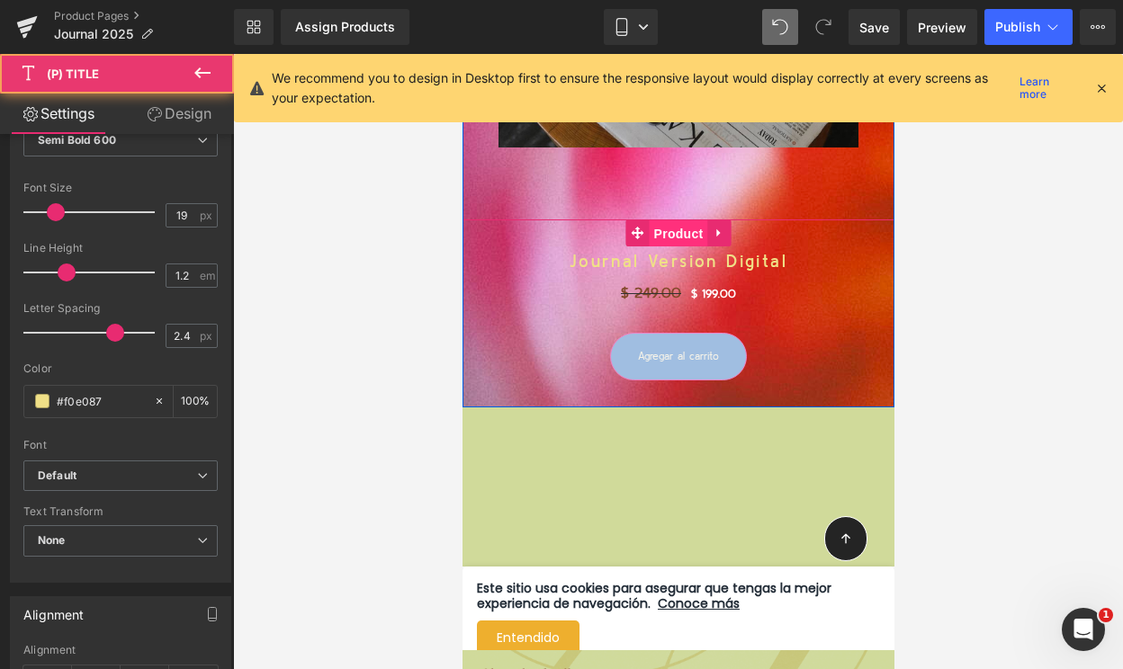
click at [676, 231] on span "Product" at bounding box center [678, 233] width 58 height 27
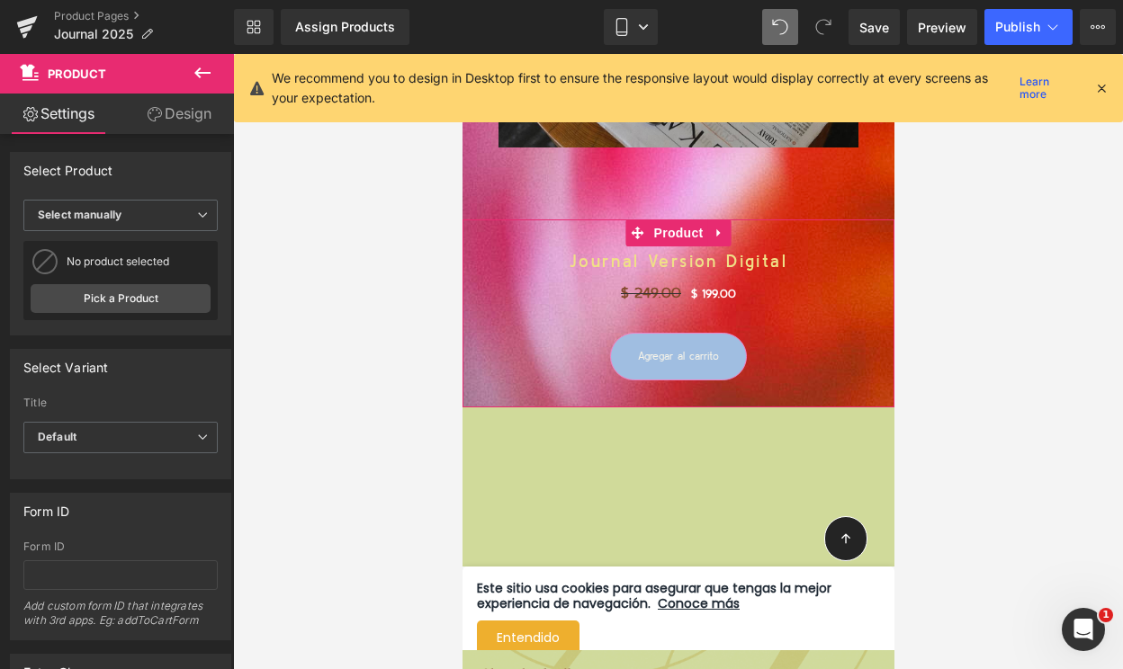
click at [190, 121] on link "Design" at bounding box center [179, 114] width 117 height 40
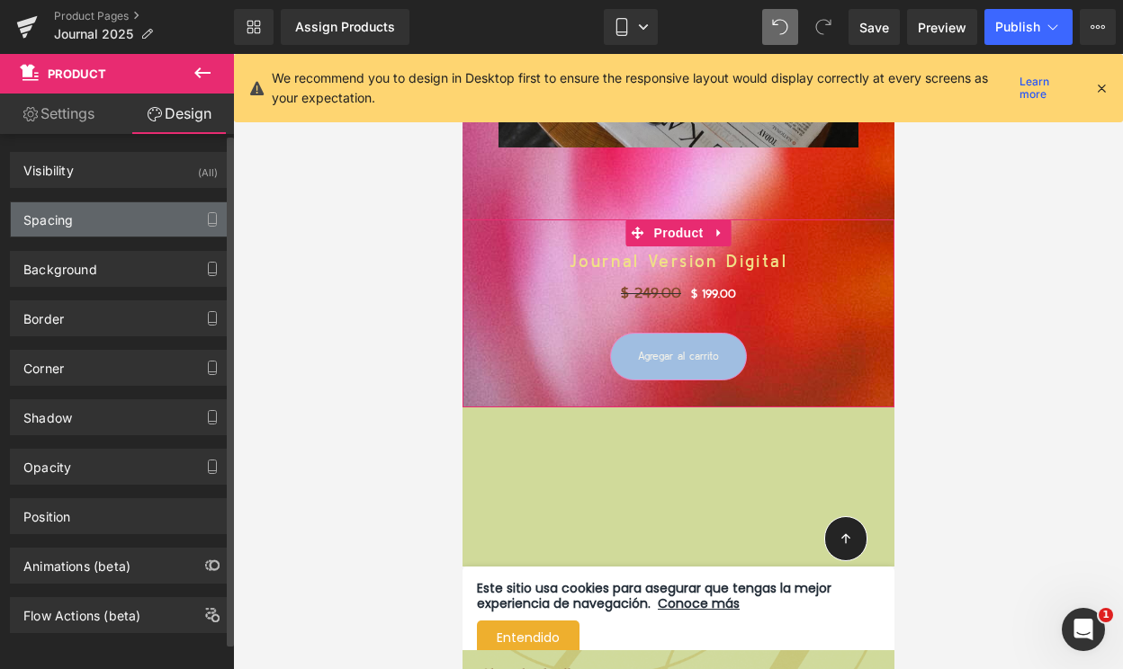
click at [109, 217] on div "Spacing" at bounding box center [120, 219] width 219 height 34
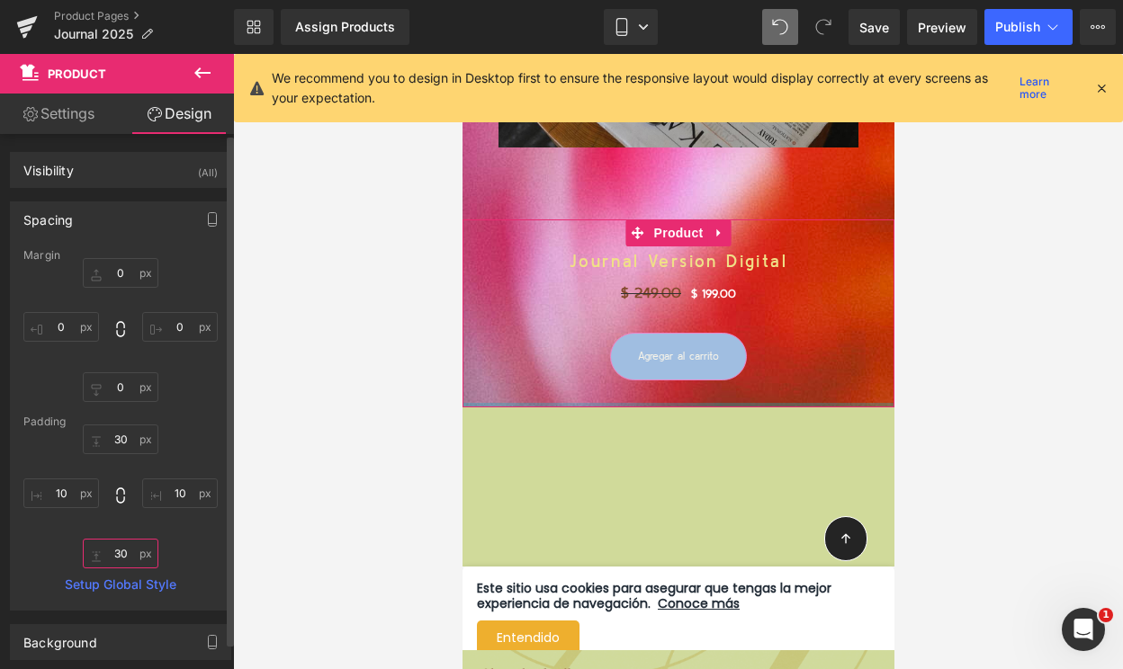
click at [116, 550] on input "30" at bounding box center [121, 554] width 76 height 30
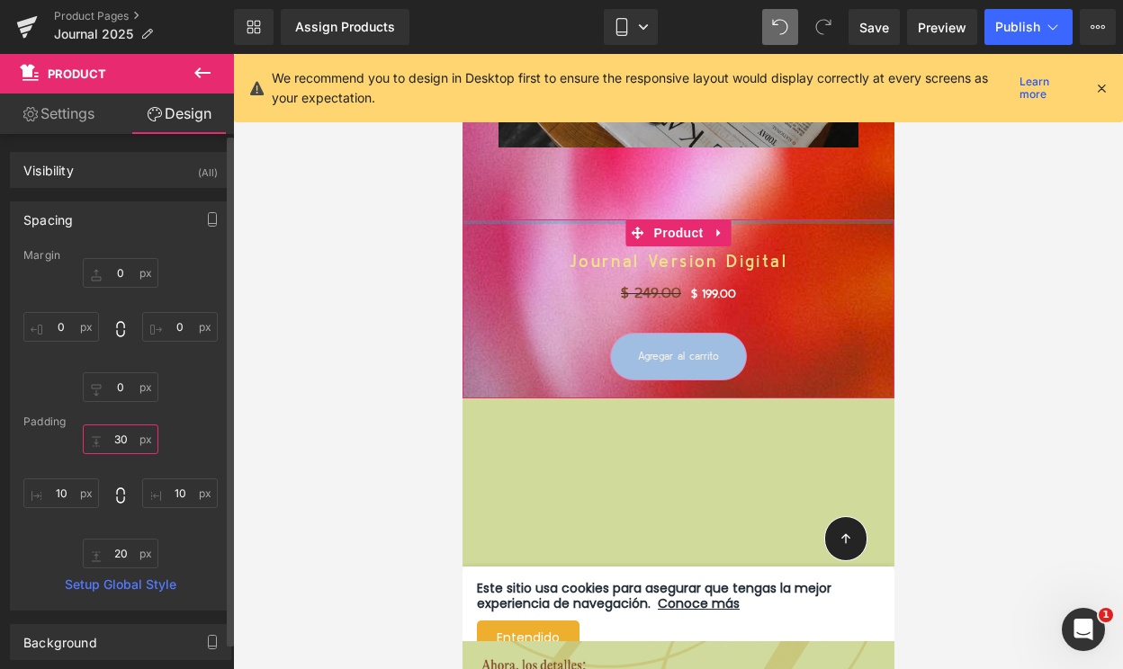
click at [114, 439] on input "30" at bounding box center [121, 440] width 76 height 30
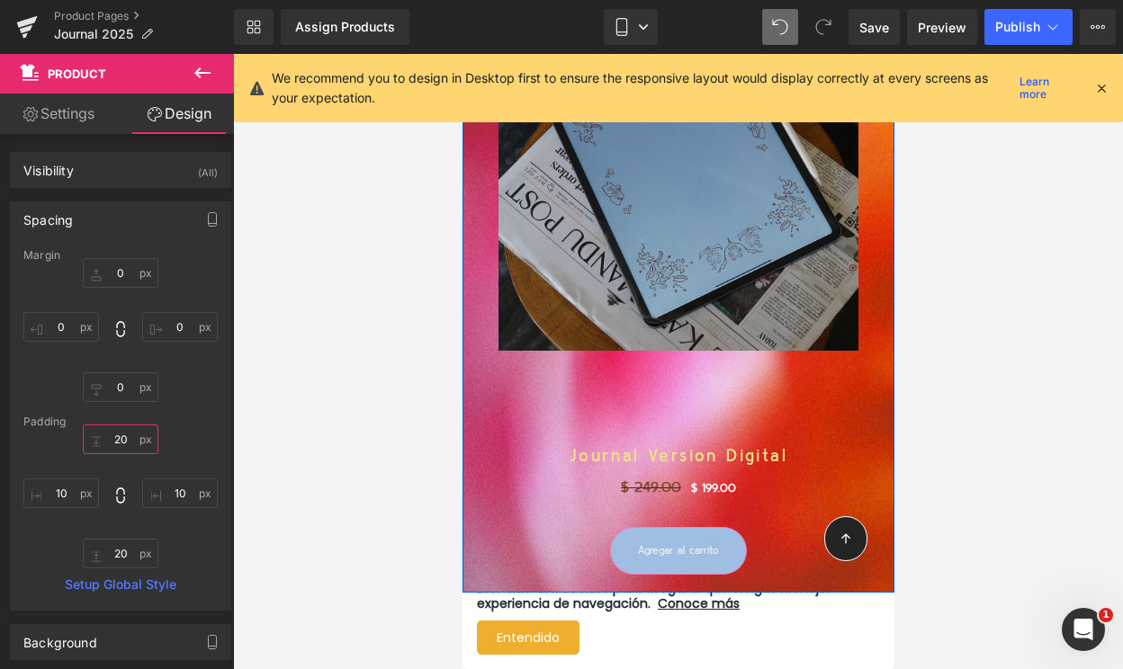
scroll to position [4936, 0]
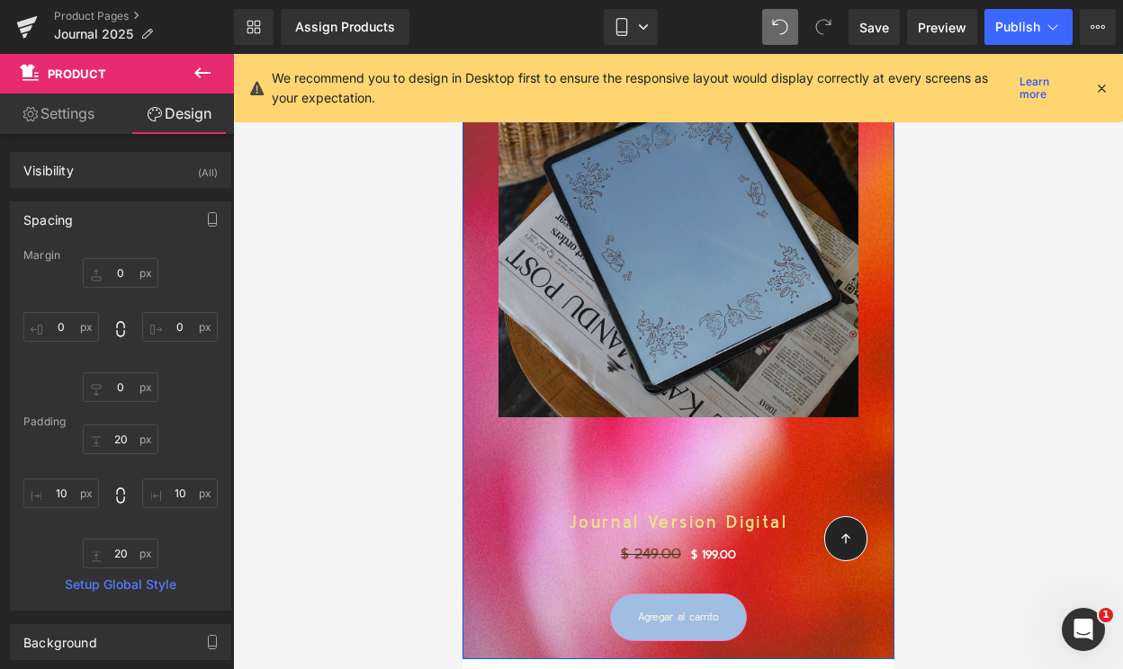
click at [686, 251] on img at bounding box center [677, 193] width 360 height 450
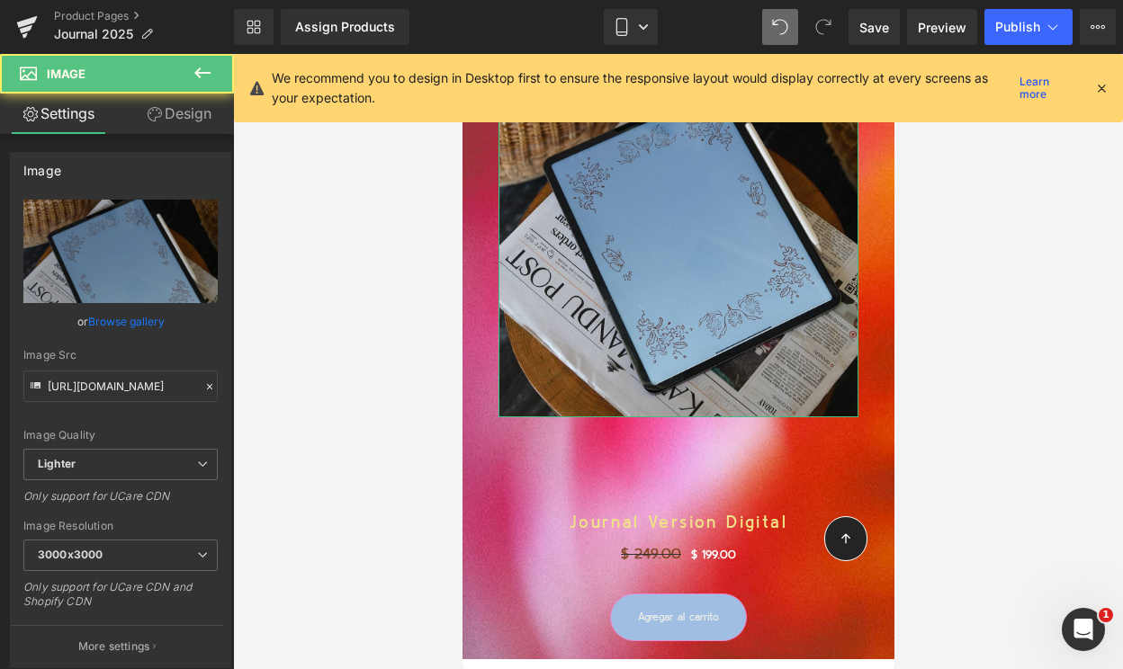
click at [182, 117] on link "Design" at bounding box center [179, 114] width 117 height 40
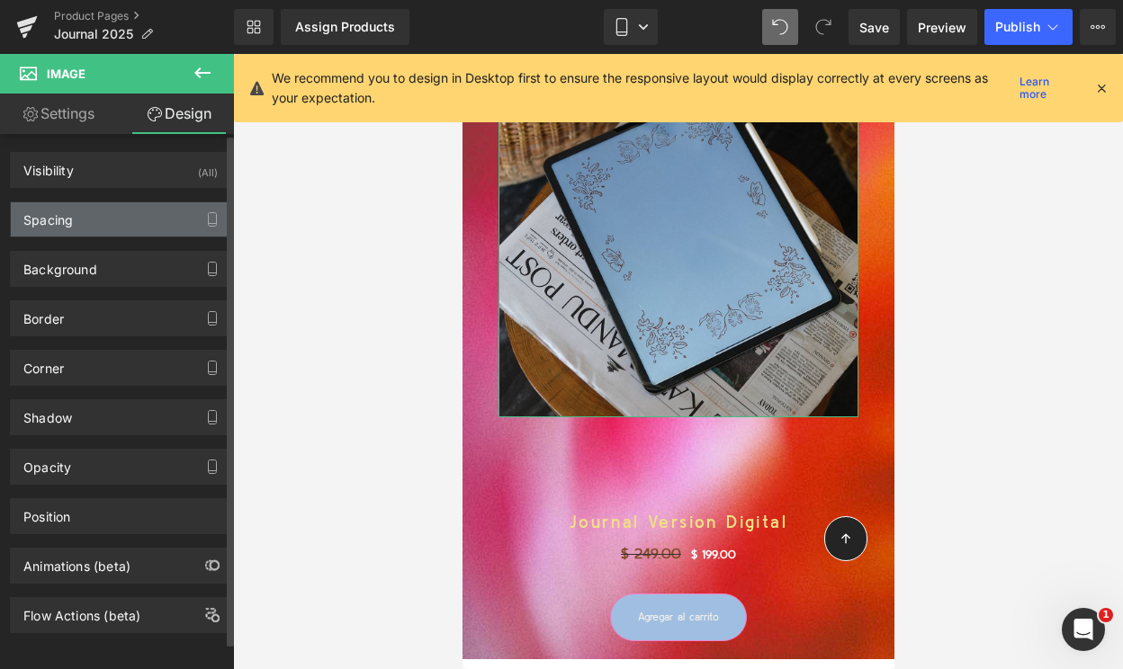
click at [120, 232] on div "Spacing" at bounding box center [120, 219] width 219 height 34
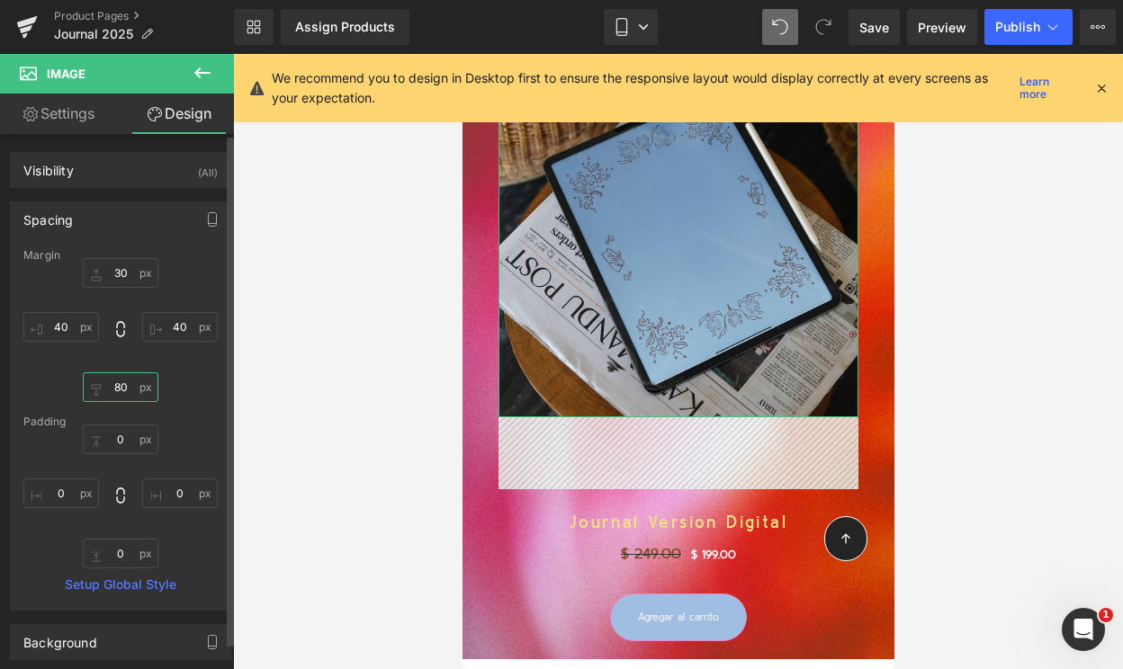
click at [114, 391] on input "80" at bounding box center [121, 387] width 76 height 30
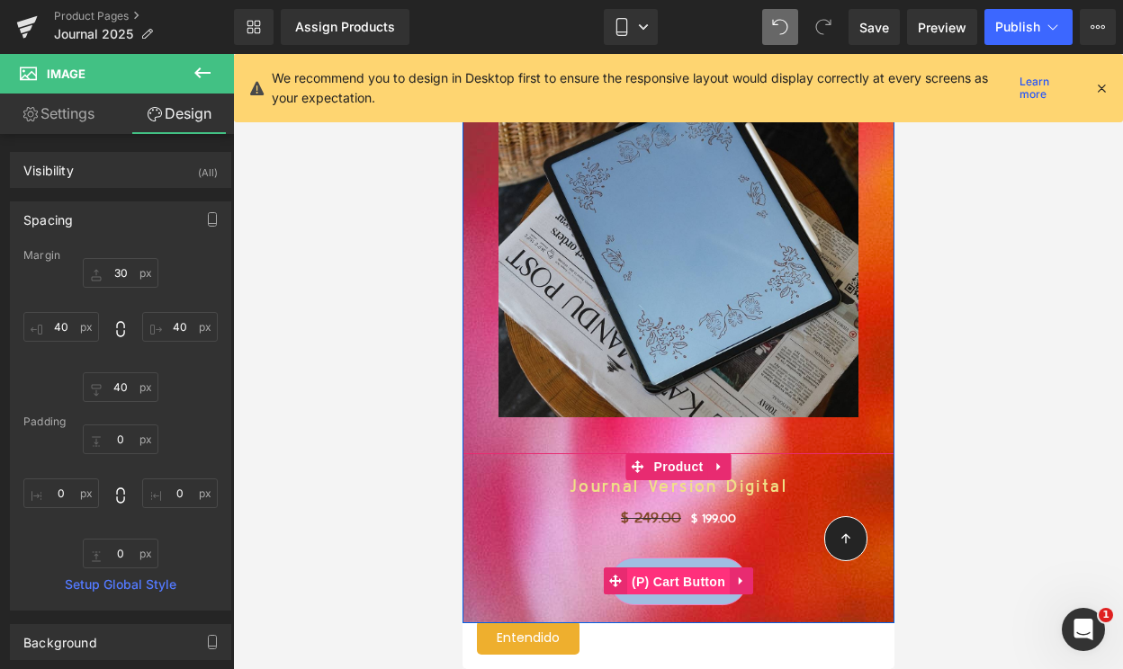
click at [689, 573] on span "(P) Cart Button" at bounding box center [677, 581] width 103 height 27
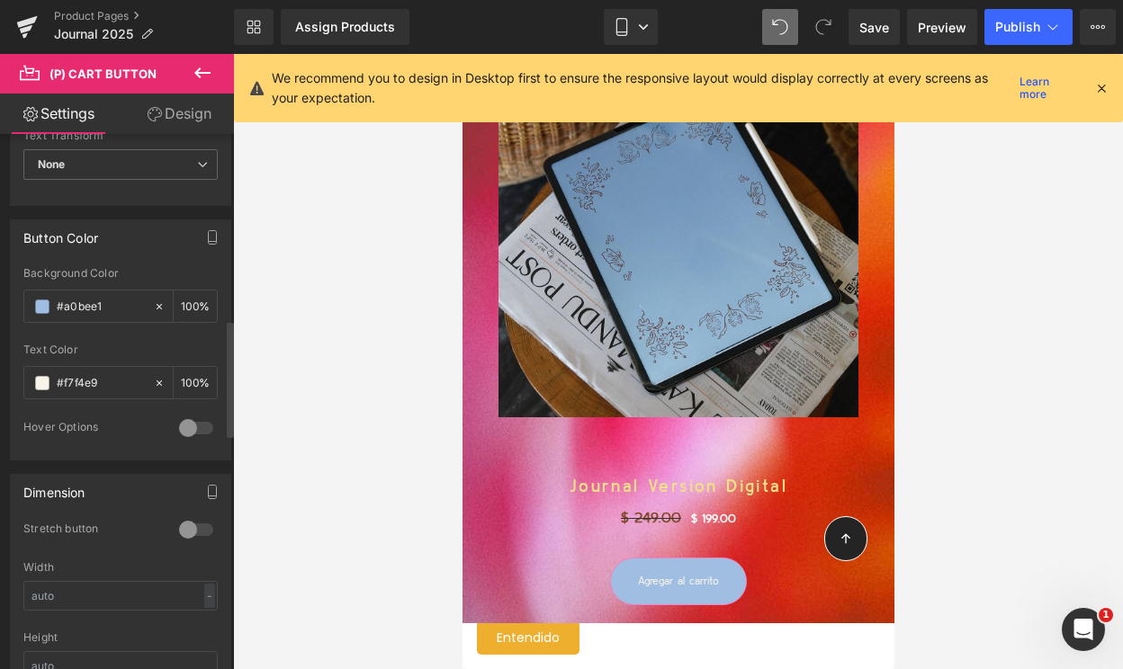
scroll to position [855, 0]
click at [92, 382] on input "#f7f4e9" at bounding box center [101, 379] width 88 height 20
paste input "81492A"
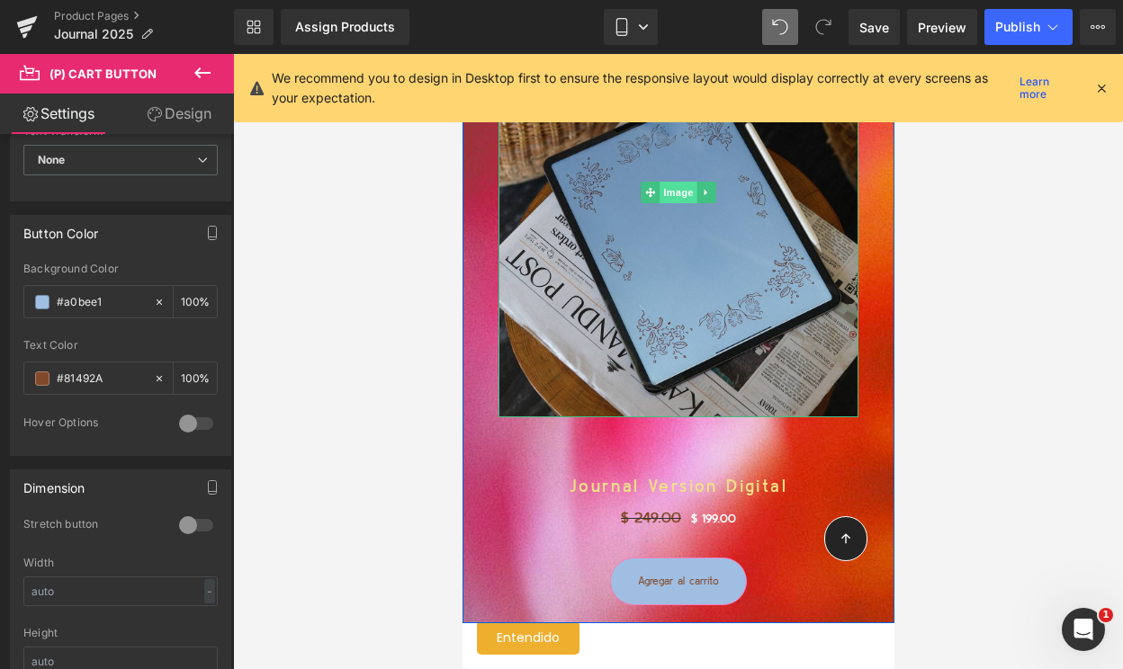
click at [683, 197] on span "Image" at bounding box center [677, 193] width 38 height 22
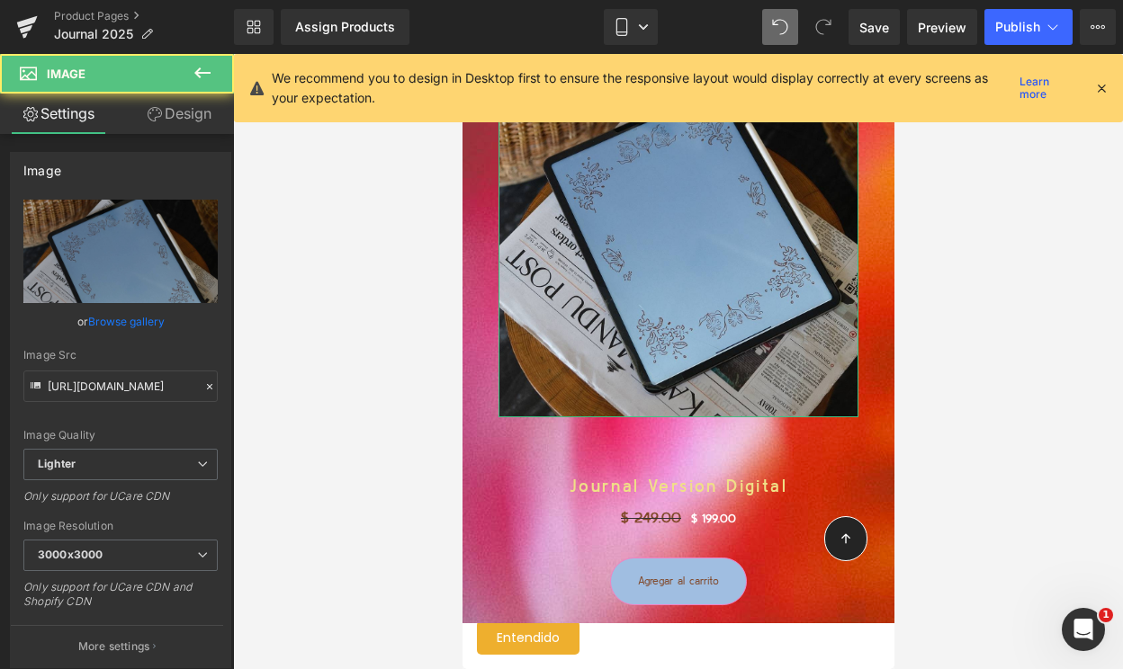
click at [183, 126] on link "Design" at bounding box center [179, 114] width 117 height 40
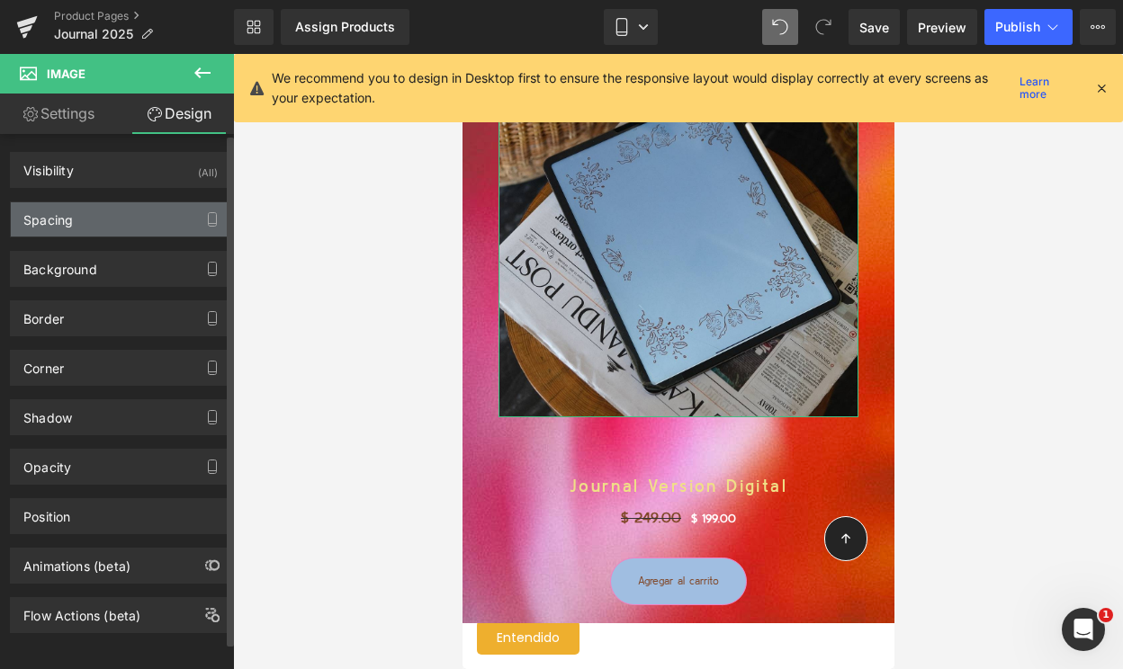
click at [106, 224] on div "Spacing" at bounding box center [120, 219] width 219 height 34
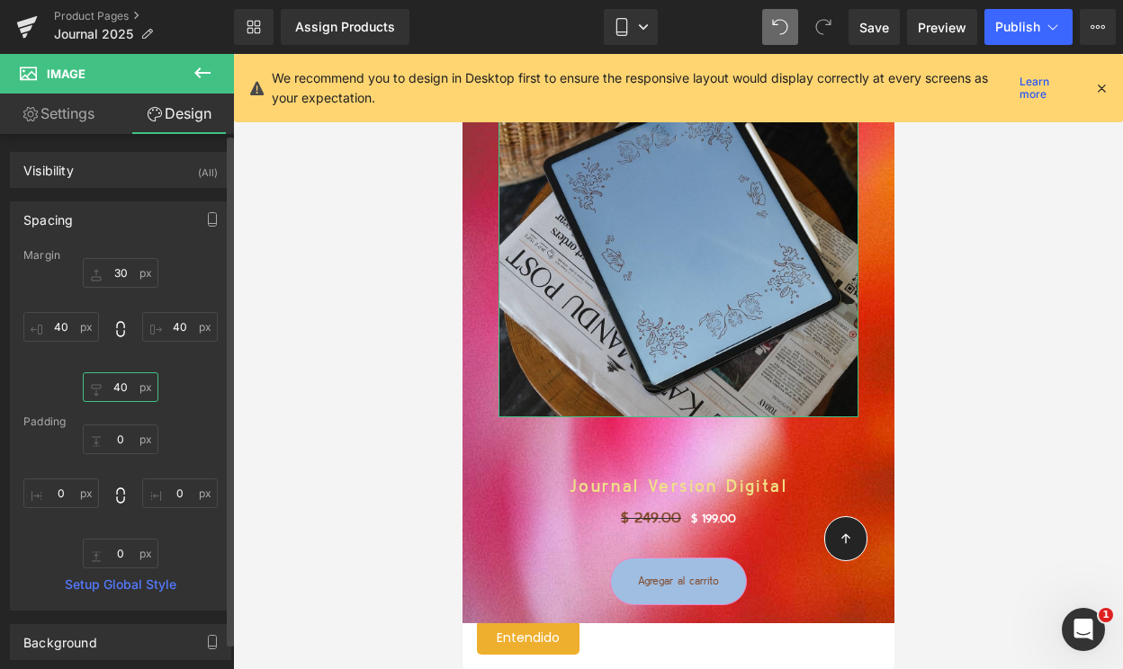
click at [114, 389] on input "40" at bounding box center [121, 387] width 76 height 30
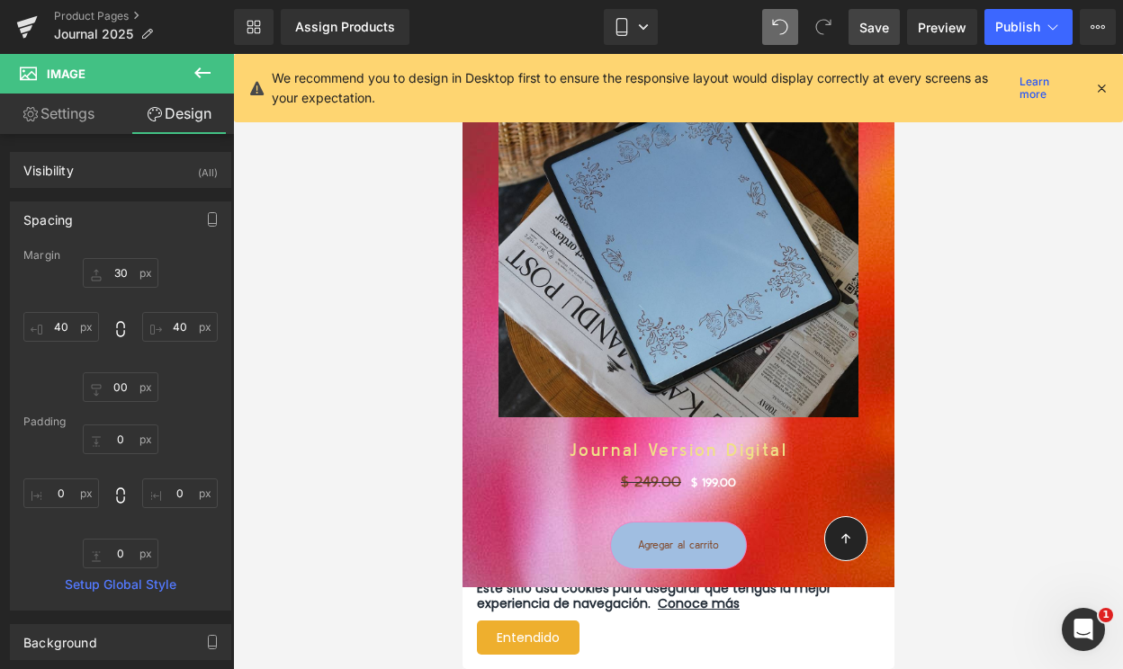
click at [873, 24] on span "Save" at bounding box center [874, 27] width 30 height 19
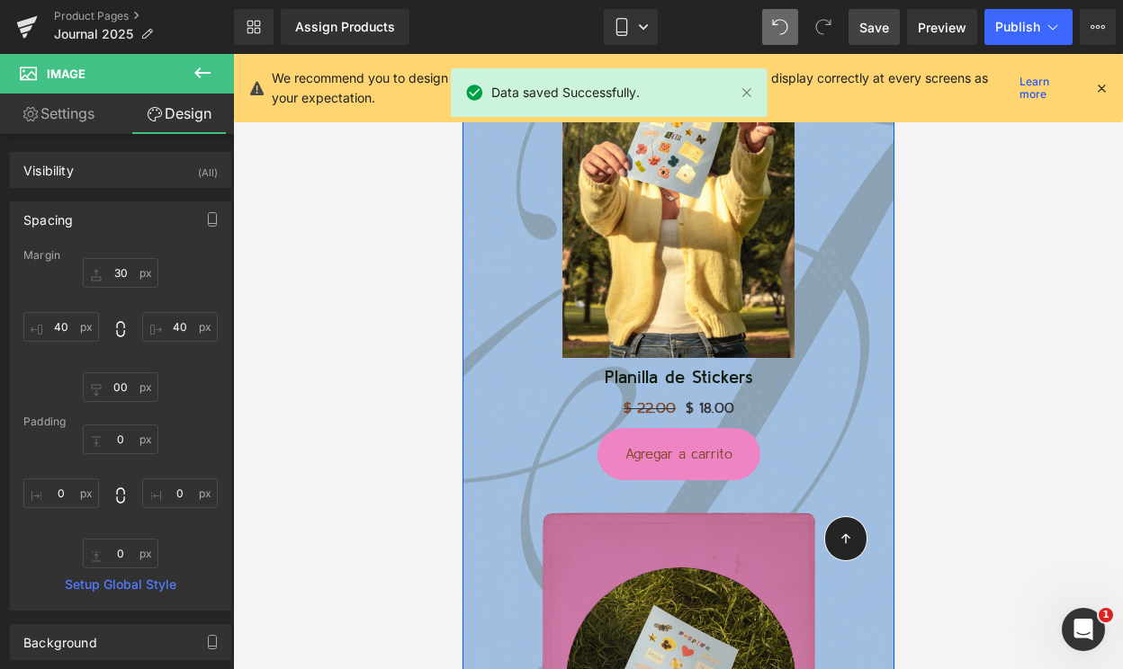
scroll to position [3994, 0]
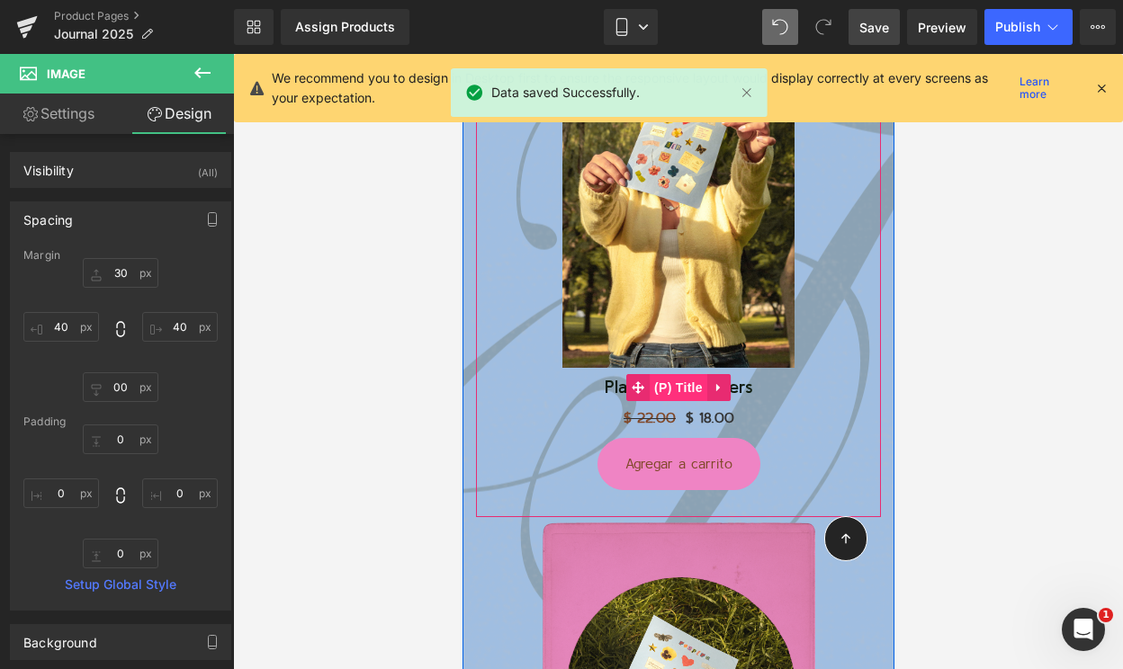
click at [688, 389] on span "(P) Title" at bounding box center [678, 387] width 58 height 27
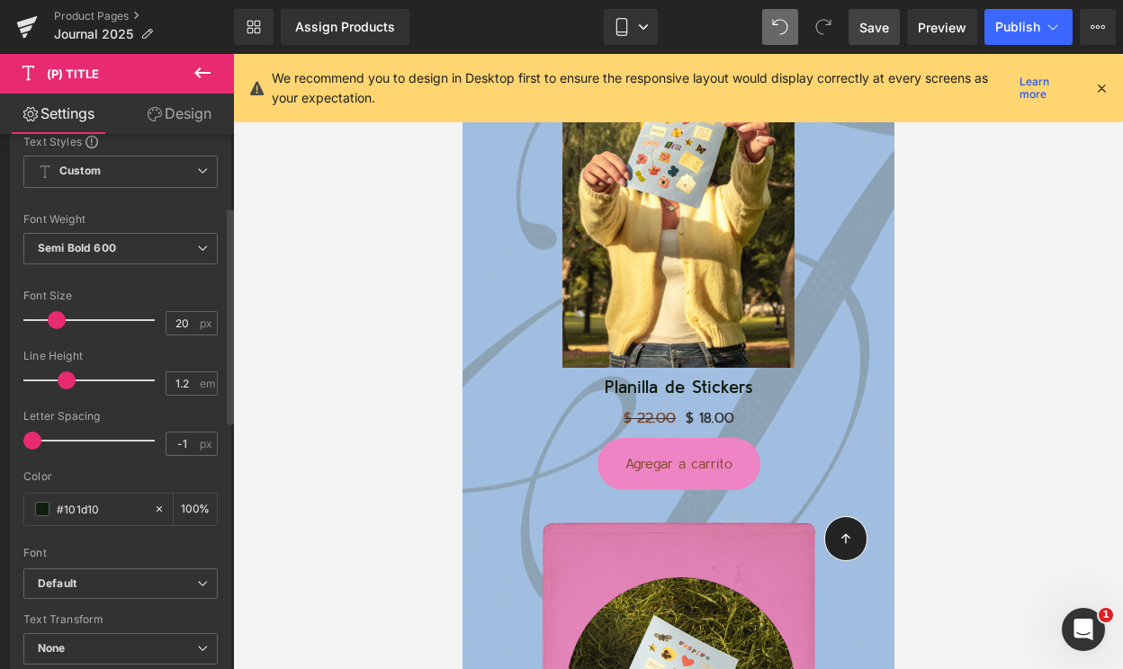
scroll to position [345, 0]
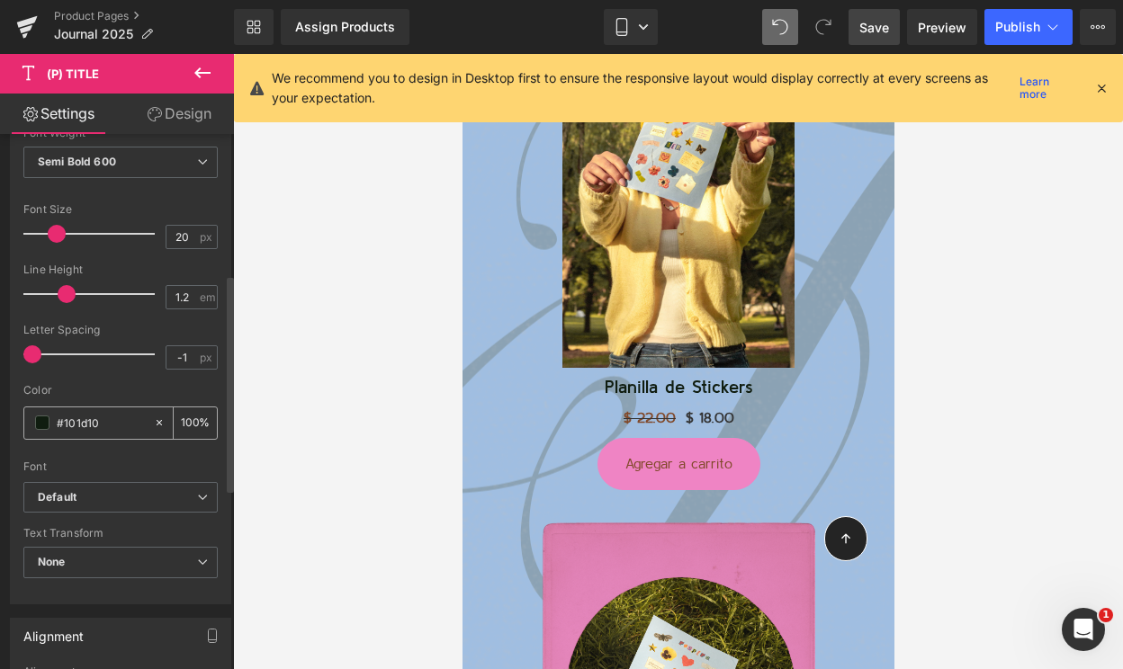
click at [78, 411] on div "#101d10" at bounding box center [88, 422] width 129 height 31
click at [78, 425] on input "#101d10" at bounding box center [101, 423] width 88 height 20
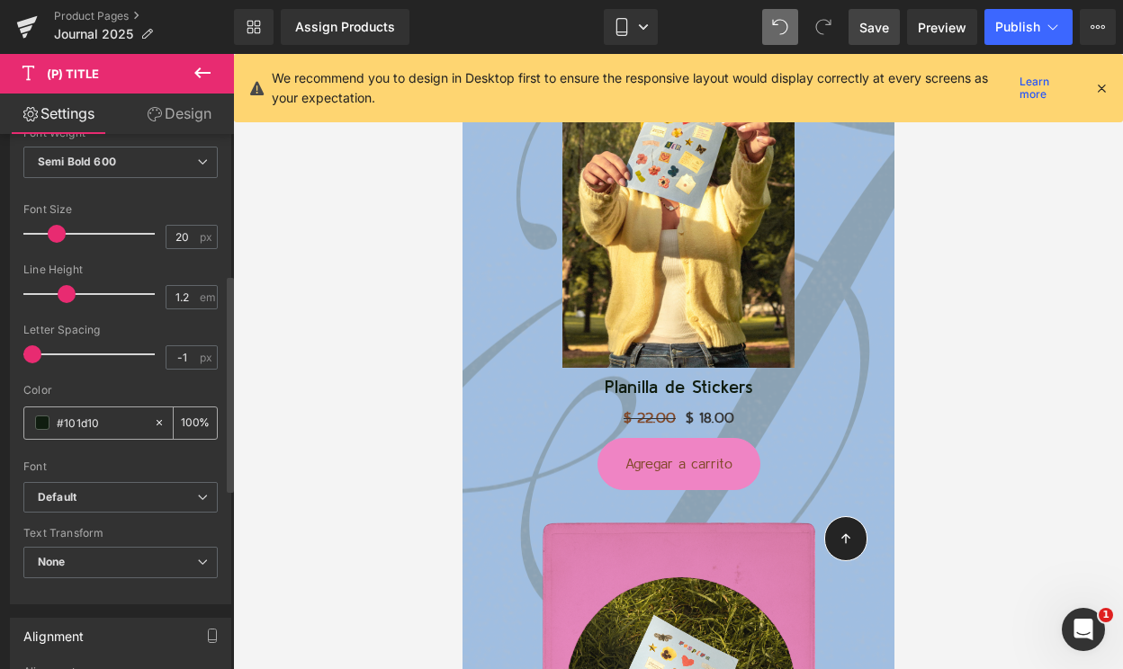
paste input "36330"
click at [100, 382] on div at bounding box center [120, 378] width 194 height 12
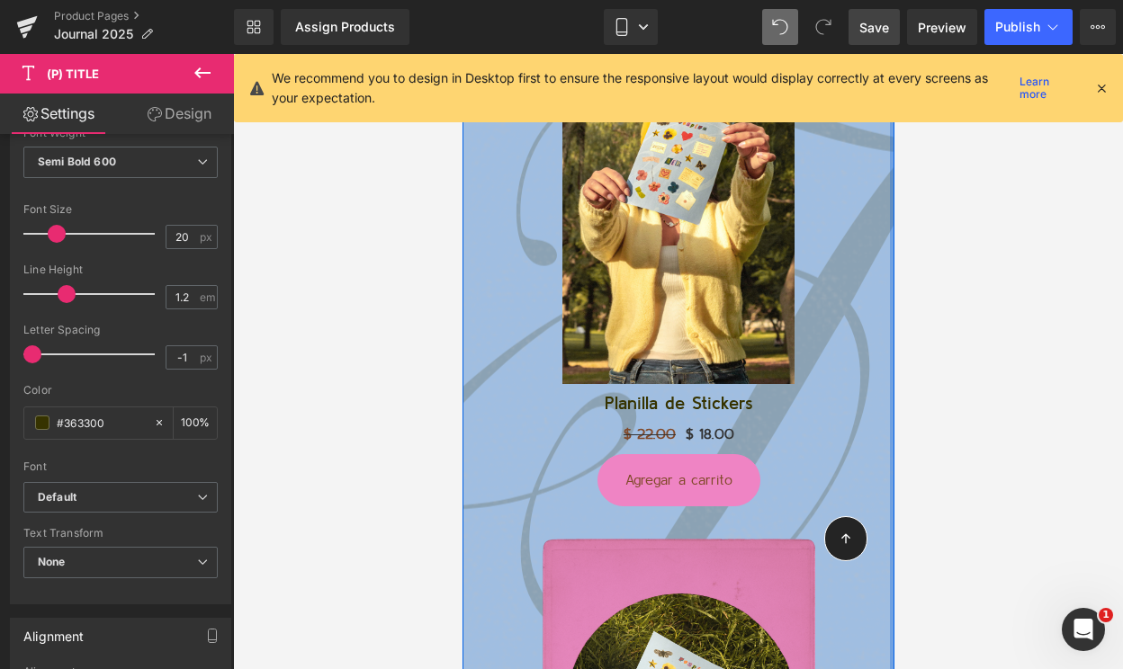
scroll to position [3971, 0]
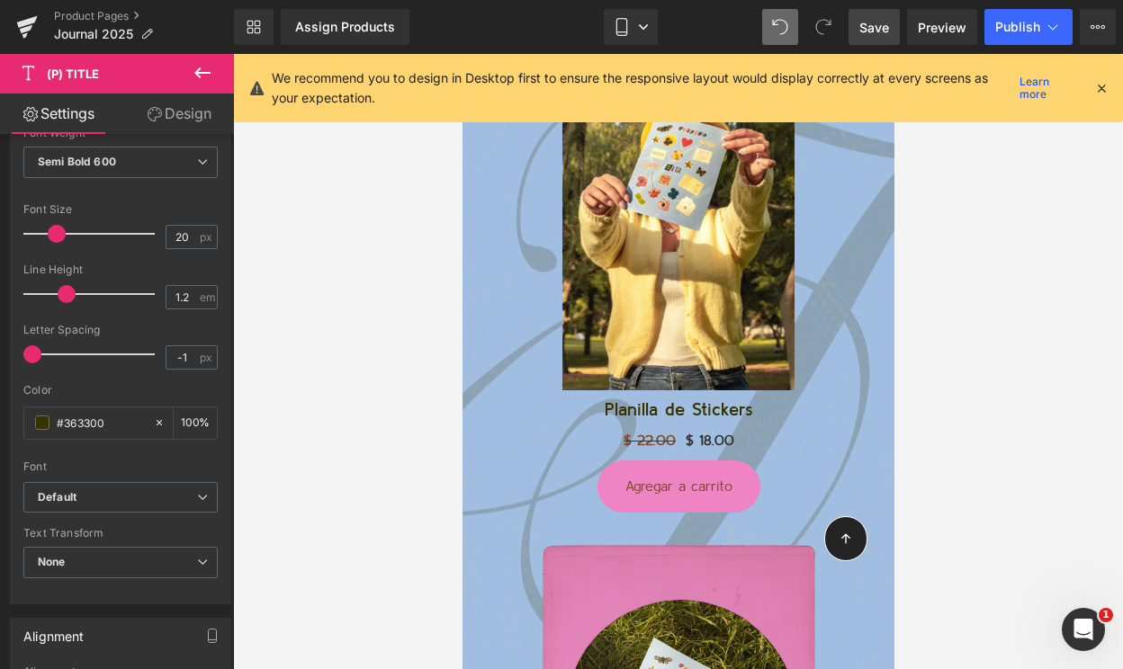
click at [863, 33] on span "Save" at bounding box center [874, 27] width 30 height 19
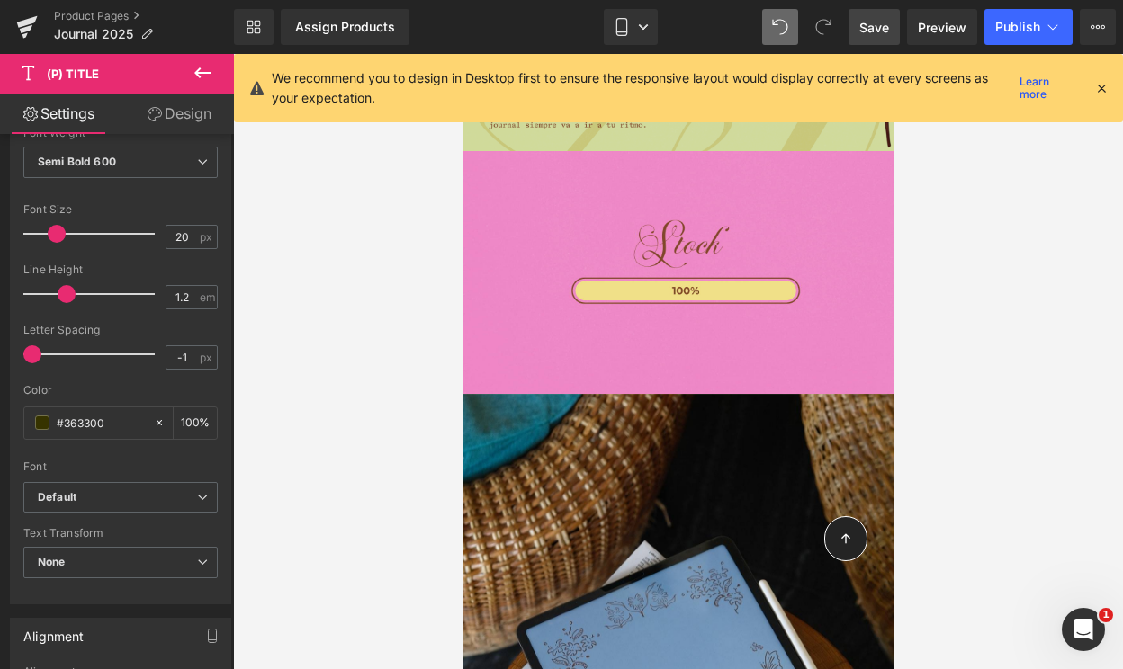
scroll to position [6103, 0]
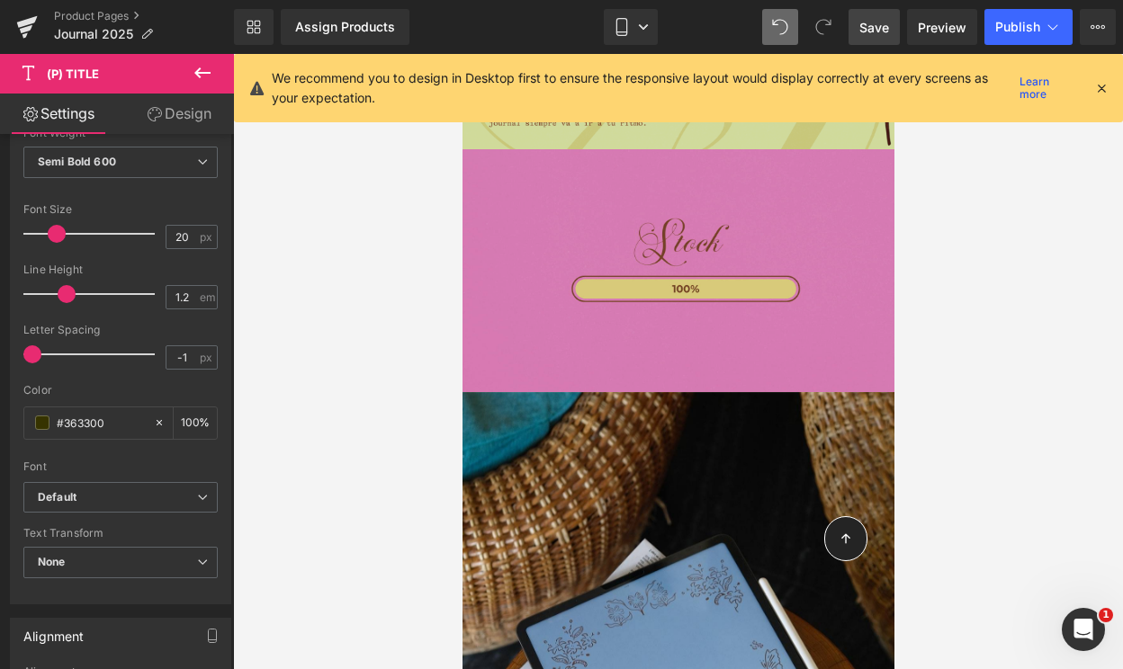
click at [707, 297] on img at bounding box center [677, 270] width 432 height 243
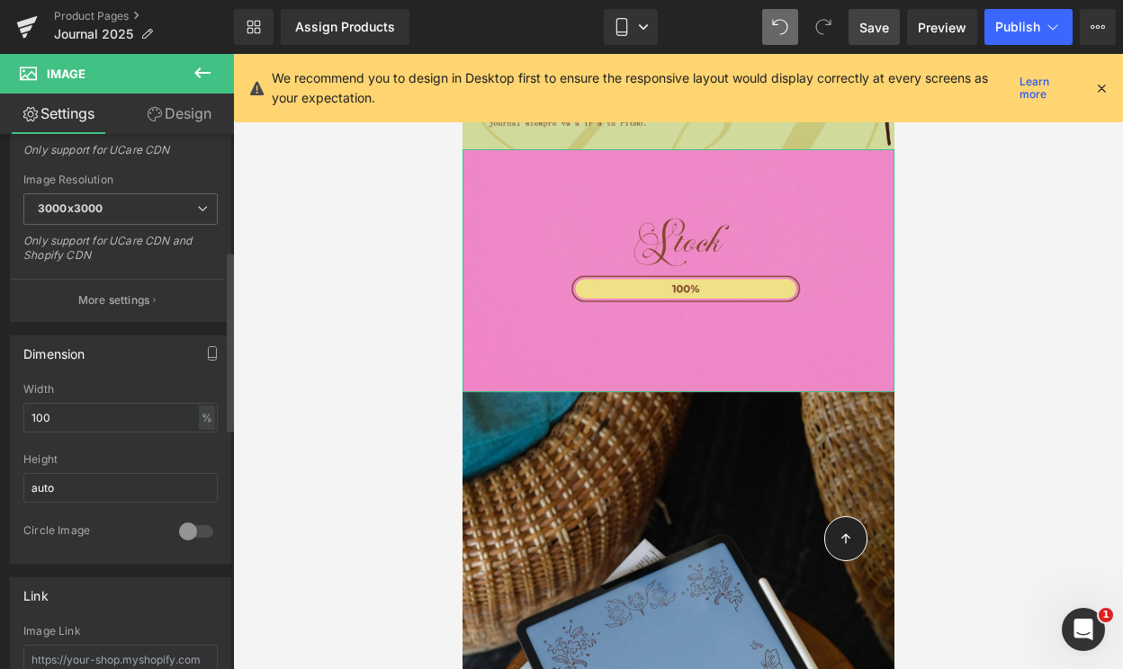
scroll to position [345, 0]
click at [186, 529] on div at bounding box center [195, 532] width 43 height 29
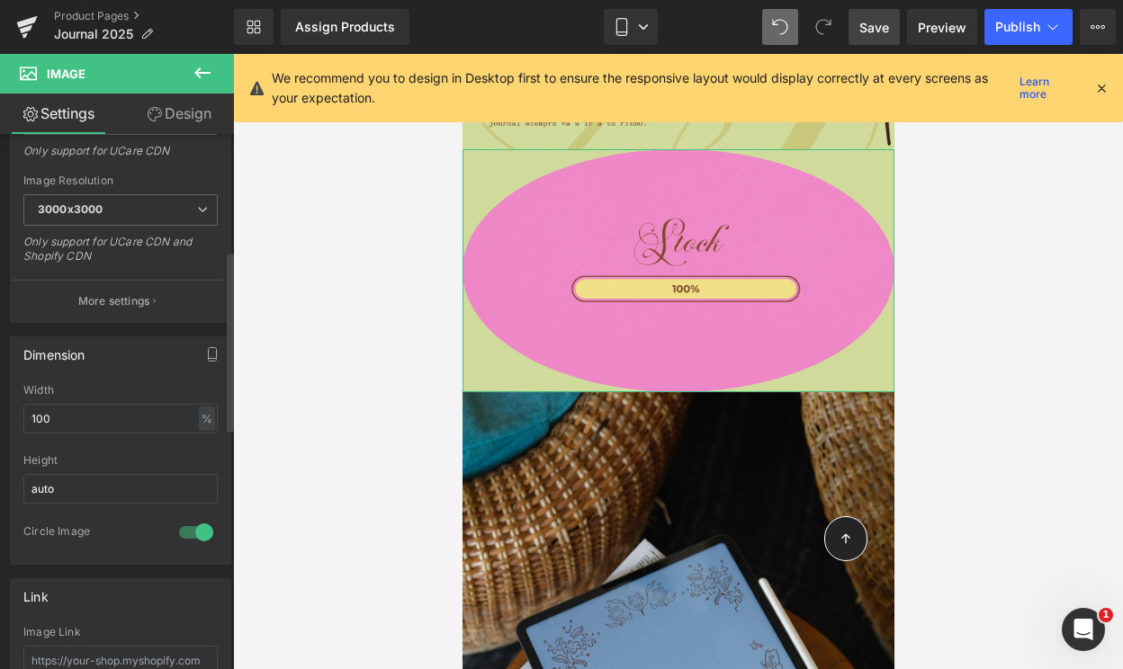
click at [184, 529] on div at bounding box center [195, 532] width 43 height 29
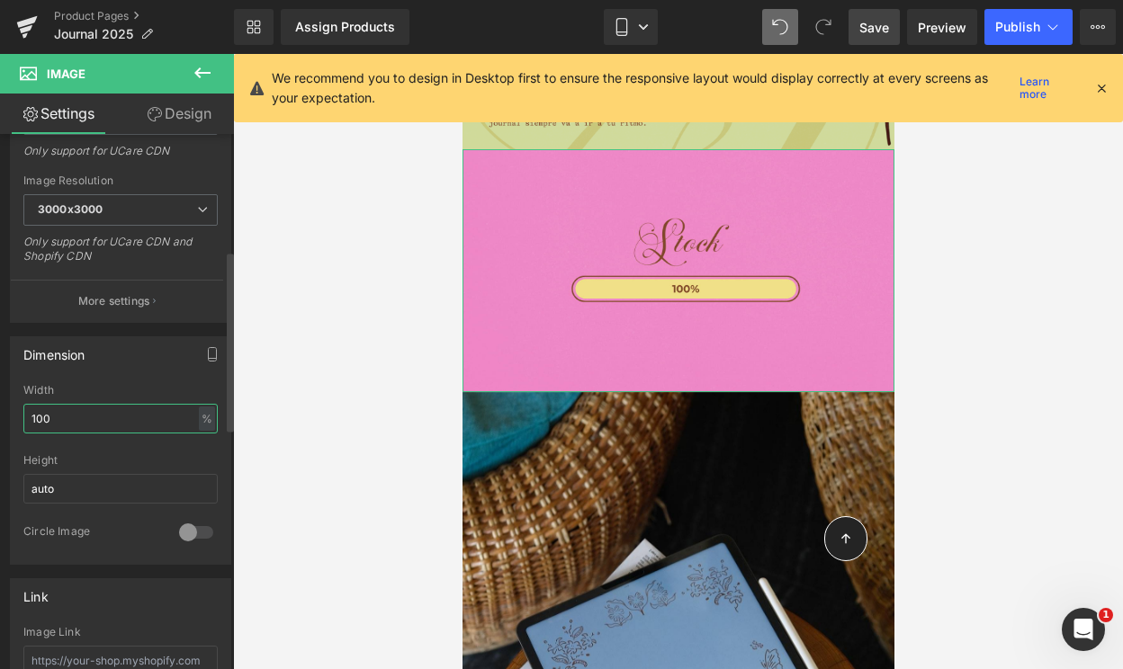
click at [138, 419] on input "100" at bounding box center [120, 419] width 194 height 30
click at [157, 367] on div "Dimension" at bounding box center [120, 354] width 219 height 34
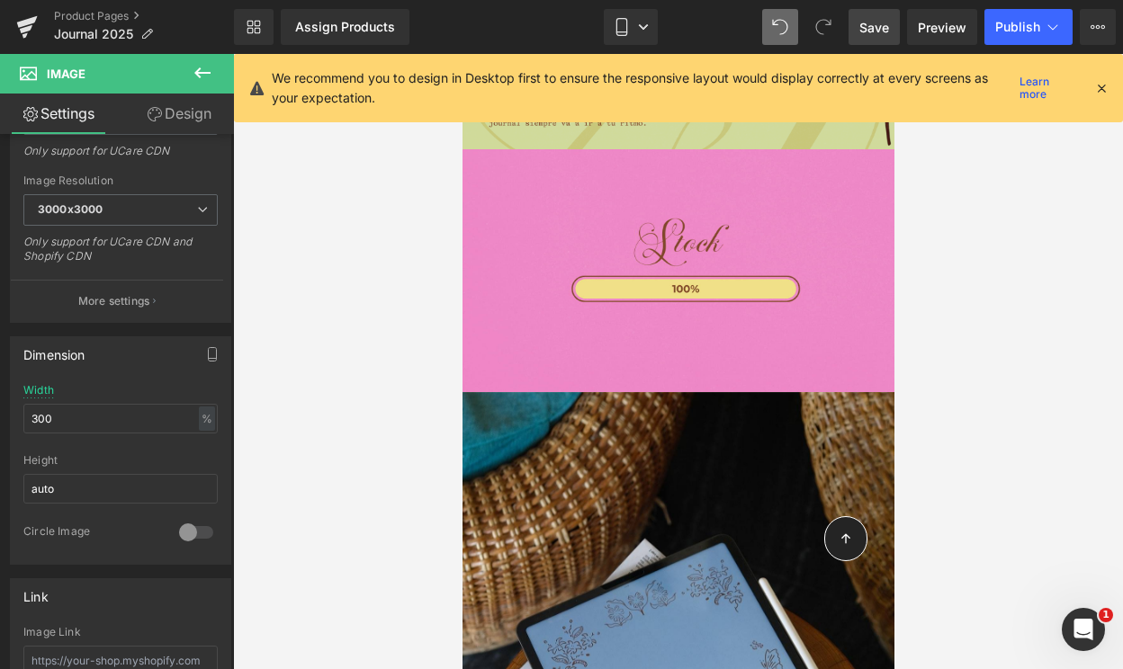
drag, startPoint x: 891, startPoint y: 19, endPoint x: 323, endPoint y: 84, distance: 572.1
click at [891, 19] on link "Save" at bounding box center [873, 27] width 51 height 36
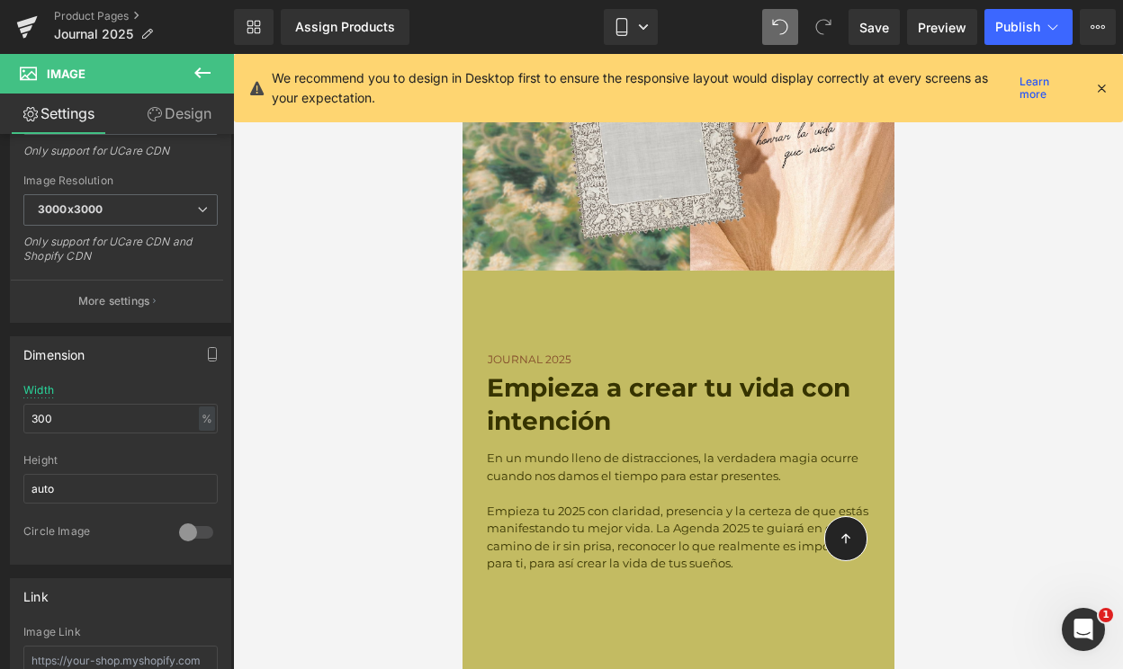
scroll to position [8034, 0]
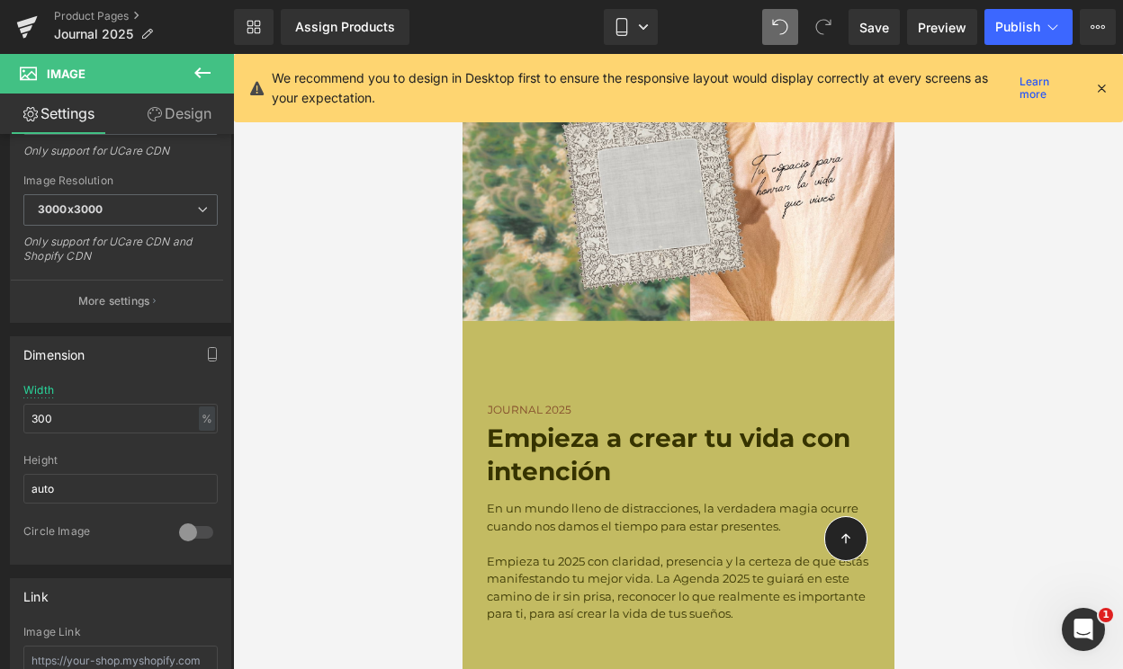
click at [619, 426] on strong "Empieza a crear tu vida con intención" at bounding box center [667, 454] width 363 height 63
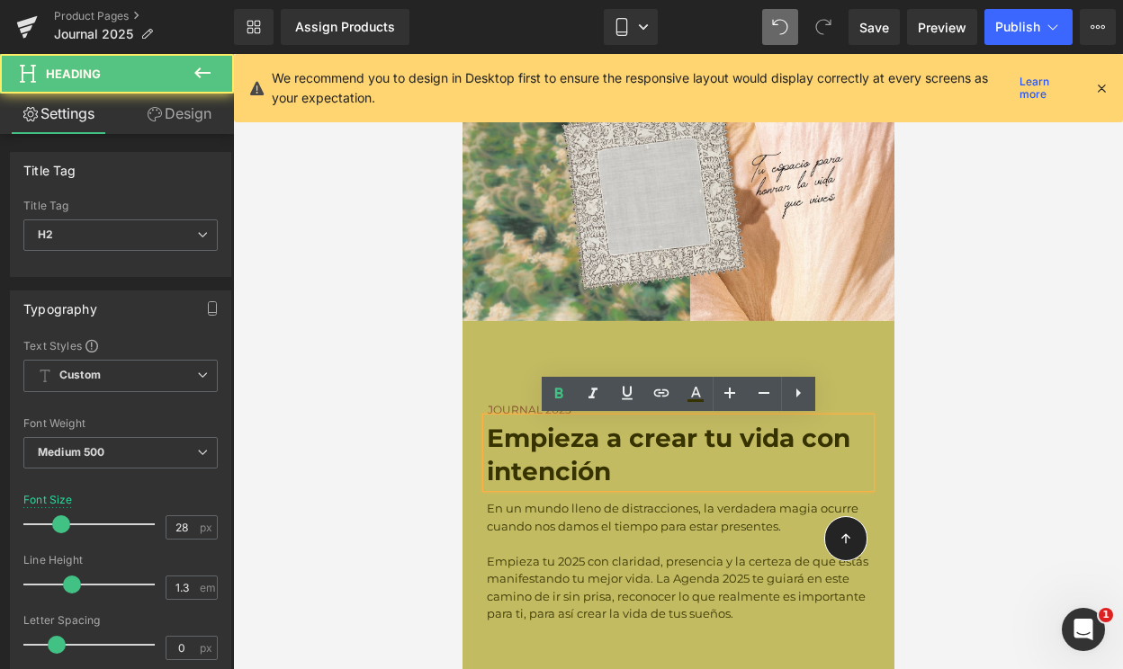
click at [621, 445] on strong "Empieza a crear tu vida con intención" at bounding box center [667, 454] width 363 height 63
click at [629, 522] on p "En un mundo lleno de distracciones, la verdadera magia ocurre cuando nos damos …" at bounding box center [677, 517] width 383 height 35
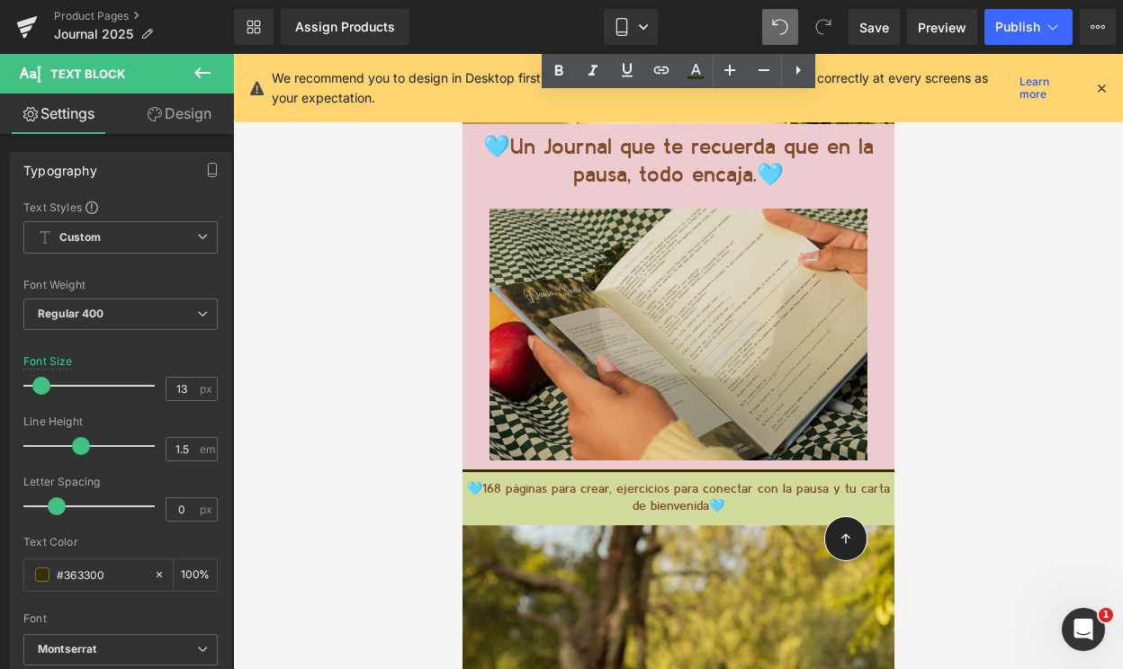
scroll to position [9250, 0]
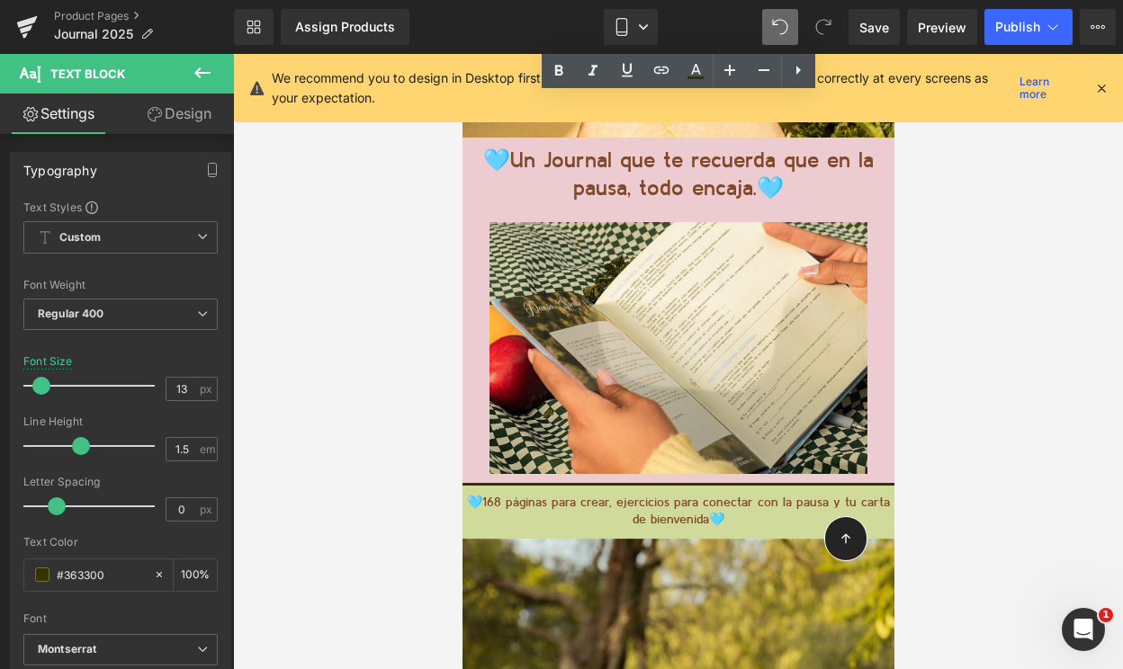
click at [677, 168] on span "Heading" at bounding box center [668, 176] width 49 height 22
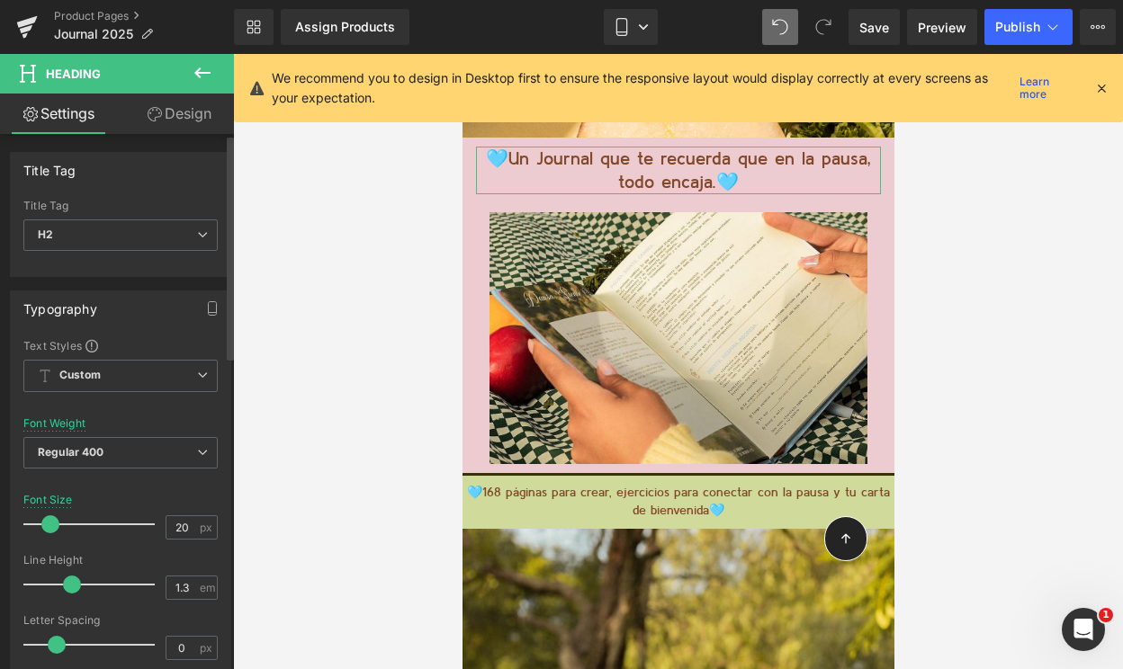
click at [46, 521] on span at bounding box center [50, 524] width 18 height 18
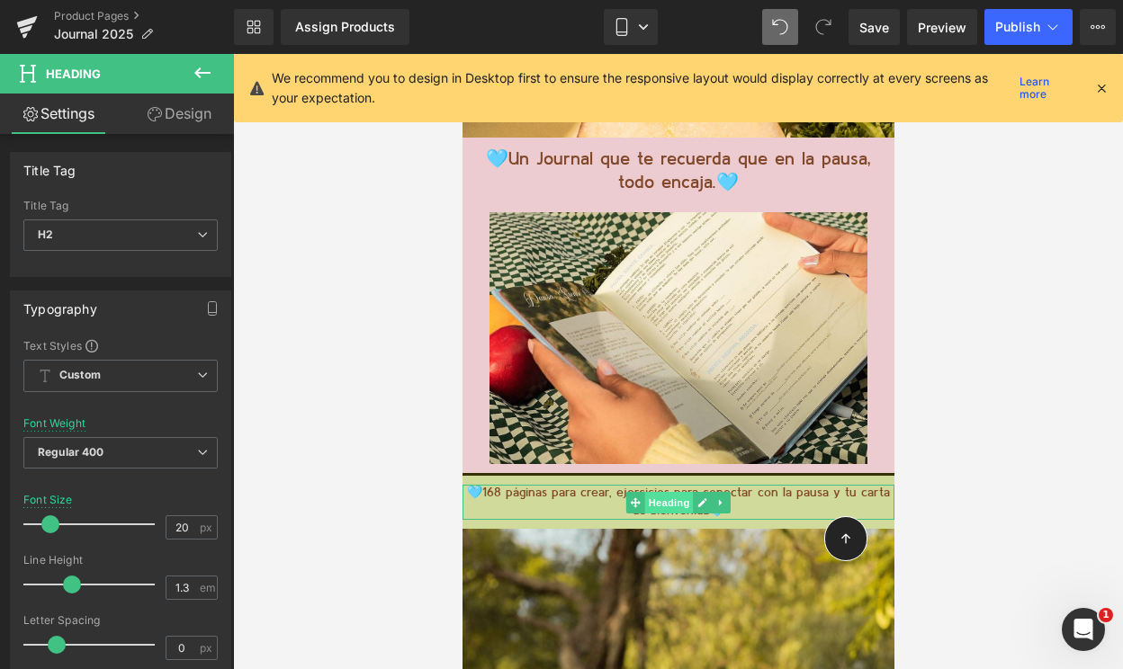
click at [667, 498] on span "Heading" at bounding box center [668, 503] width 49 height 22
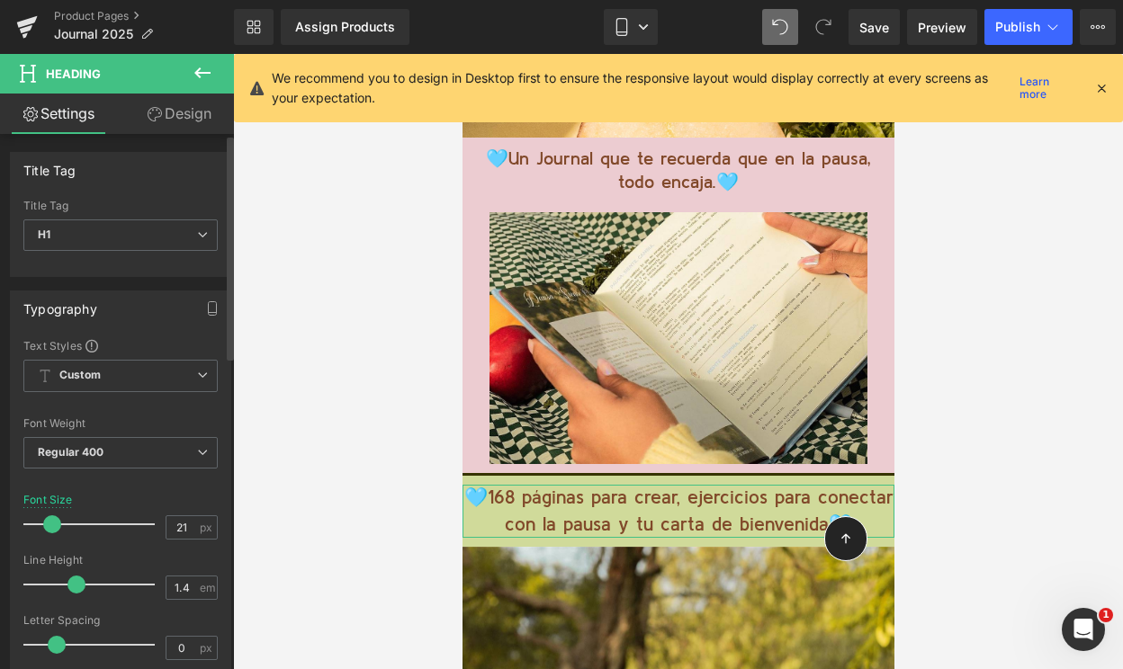
click at [51, 525] on span at bounding box center [52, 524] width 18 height 18
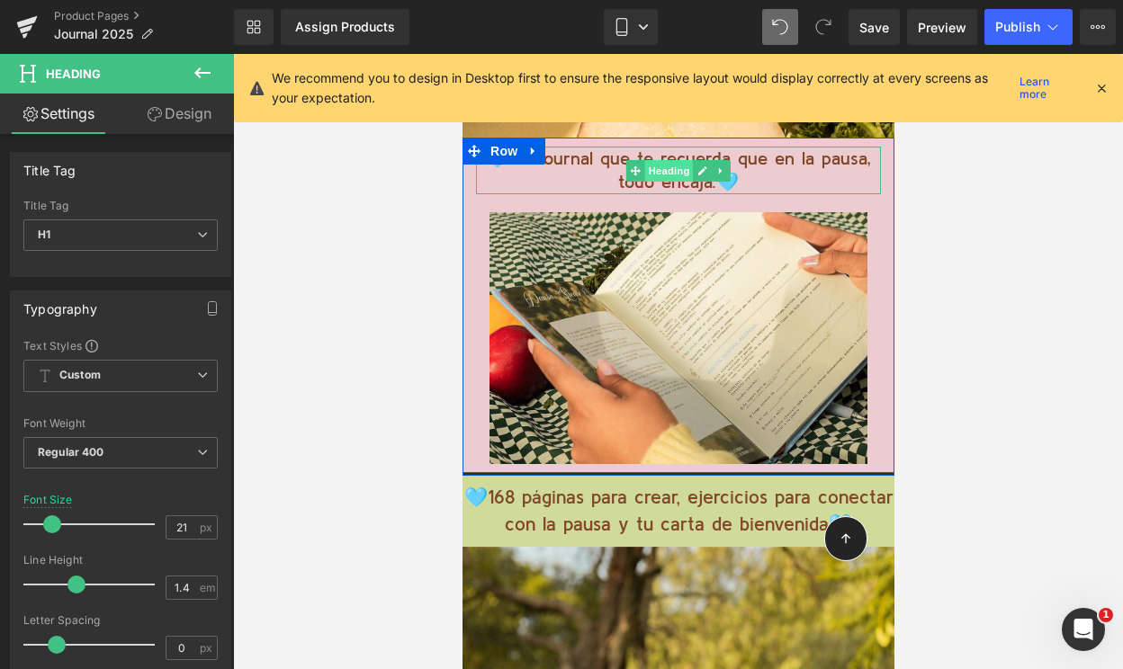
click at [673, 167] on span "Heading" at bounding box center [668, 171] width 49 height 22
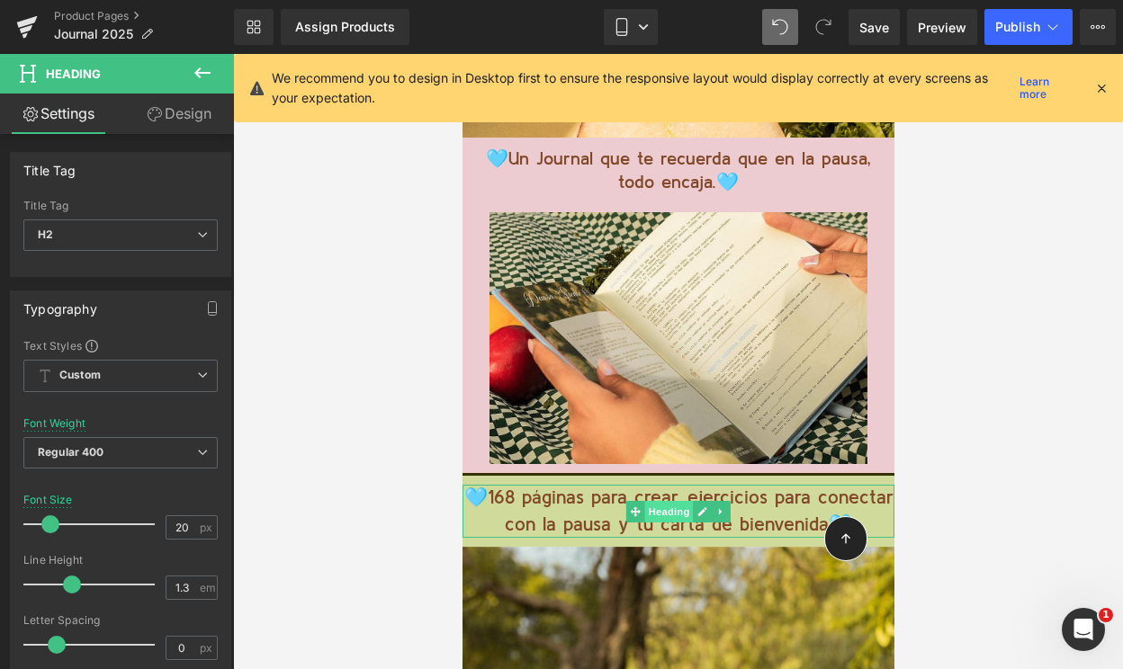
click at [676, 508] on span "Heading" at bounding box center [668, 512] width 49 height 22
click at [170, 529] on input "21" at bounding box center [181, 527] width 31 height 22
click at [182, 530] on input "21" at bounding box center [181, 527] width 31 height 22
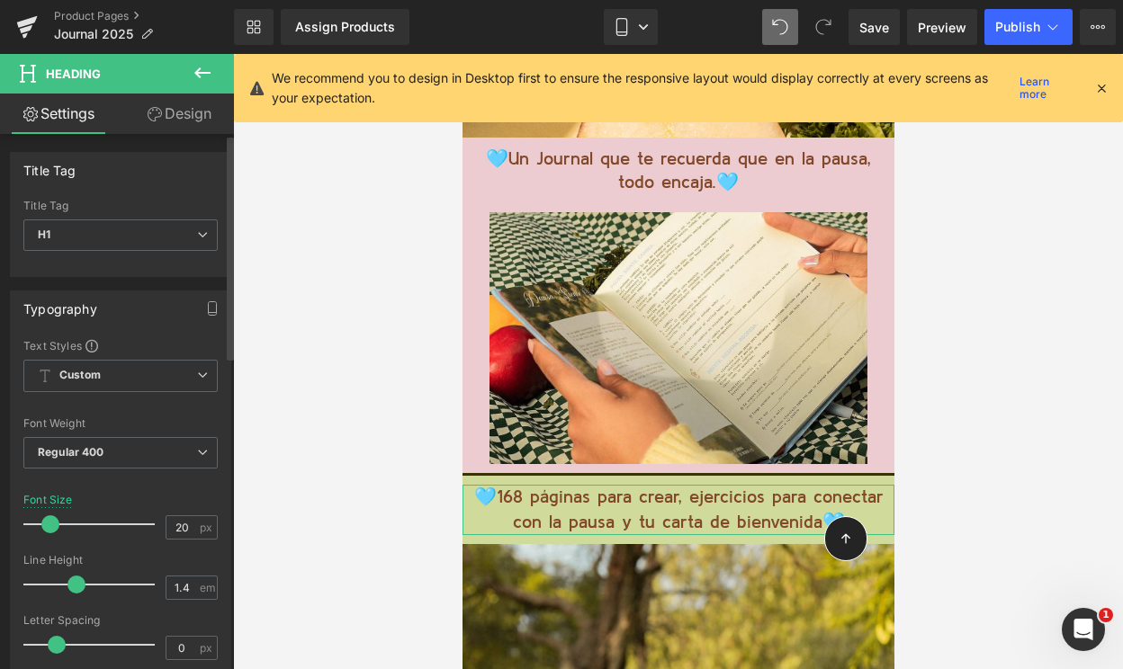
click at [175, 496] on div "Font Size 20 px" at bounding box center [120, 524] width 194 height 60
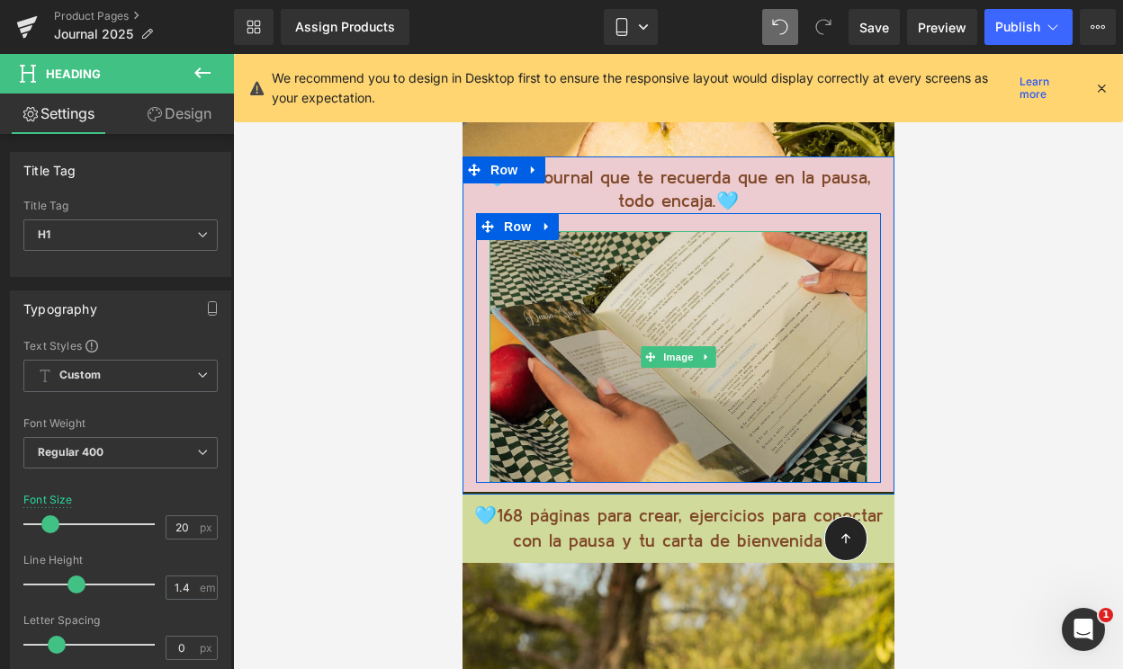
scroll to position [9232, 0]
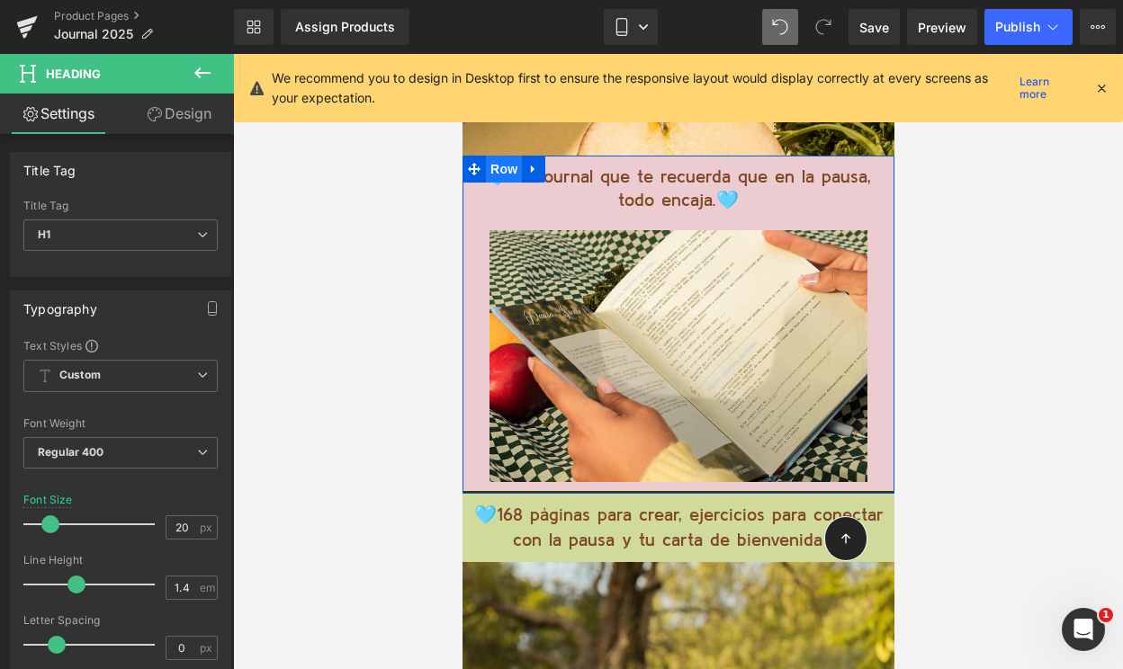
click at [502, 173] on span "Row" at bounding box center [503, 169] width 36 height 27
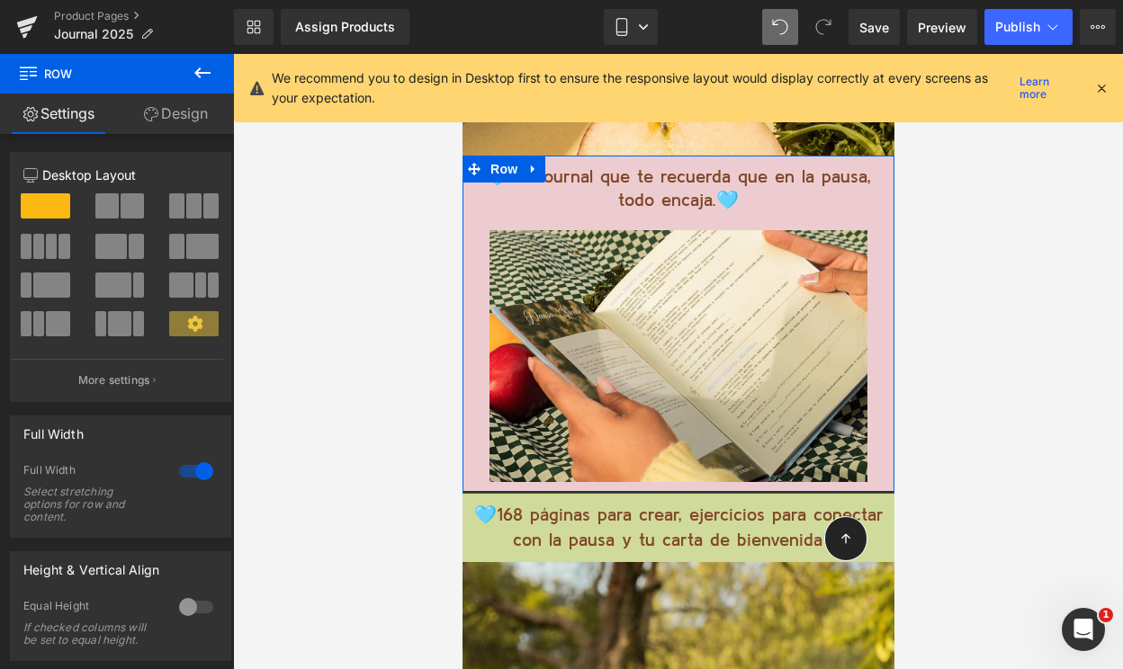
click at [163, 112] on link "Design" at bounding box center [175, 114] width 117 height 40
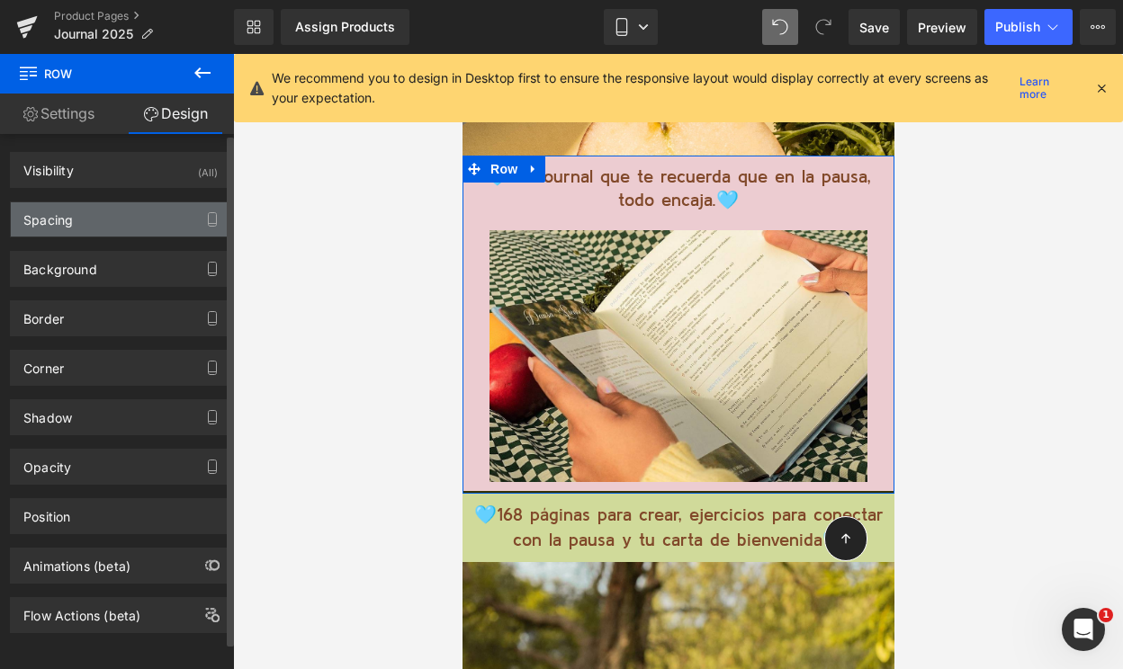
click at [103, 235] on div "Spacing" at bounding box center [120, 219] width 219 height 34
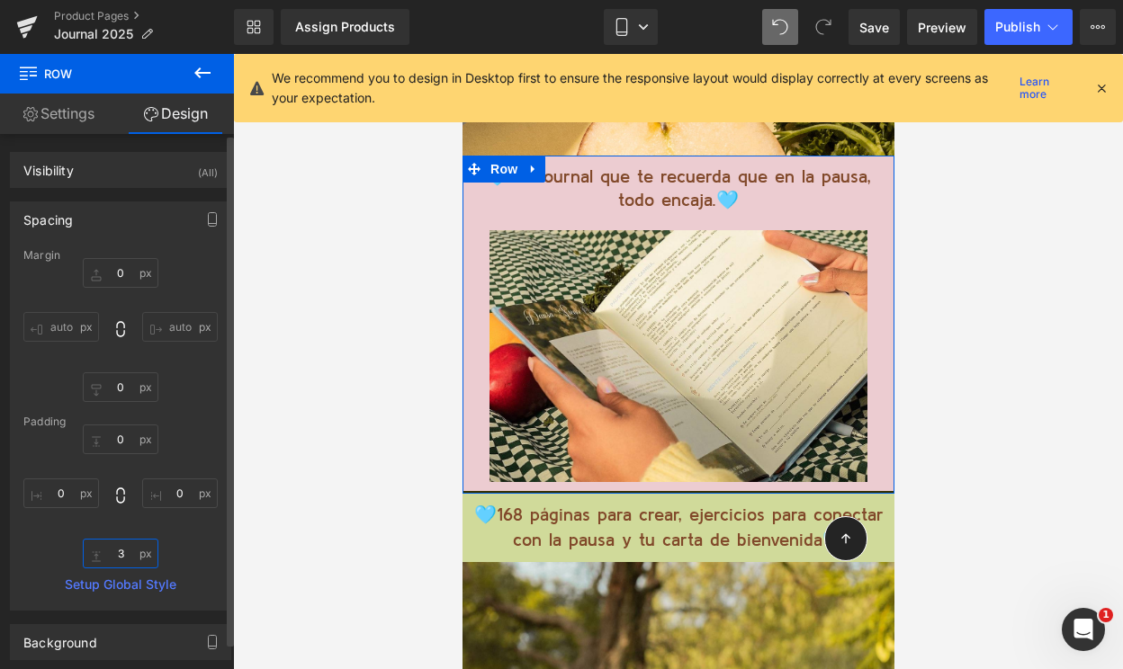
click at [114, 556] on input "3" at bounding box center [121, 554] width 76 height 30
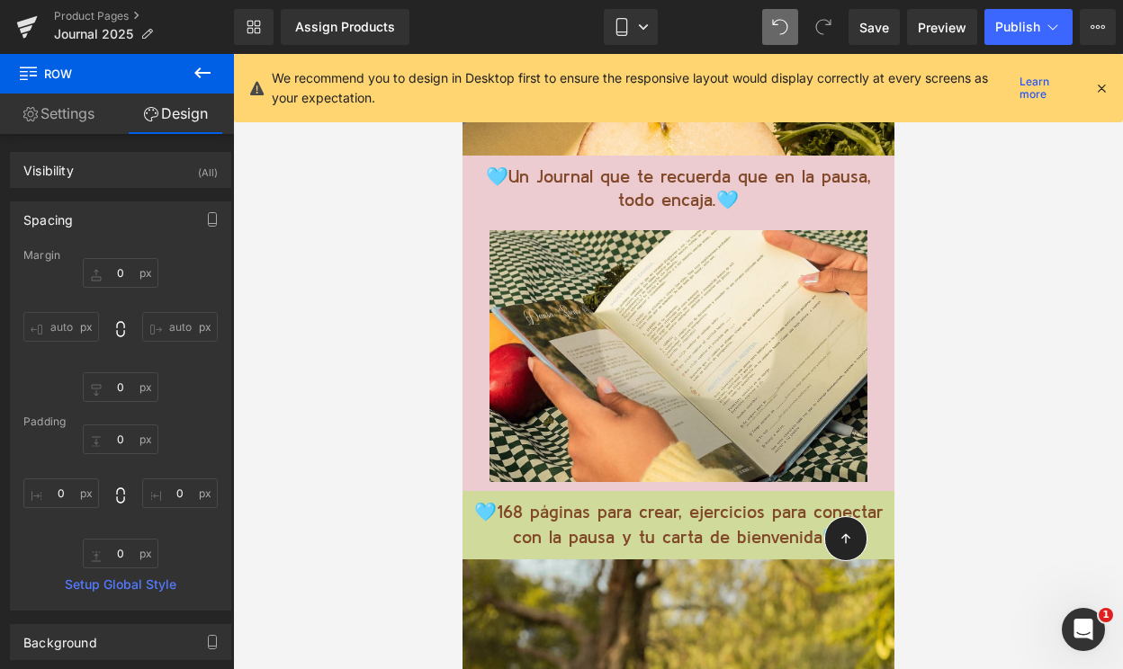
click at [356, 408] on div at bounding box center [678, 361] width 890 height 615
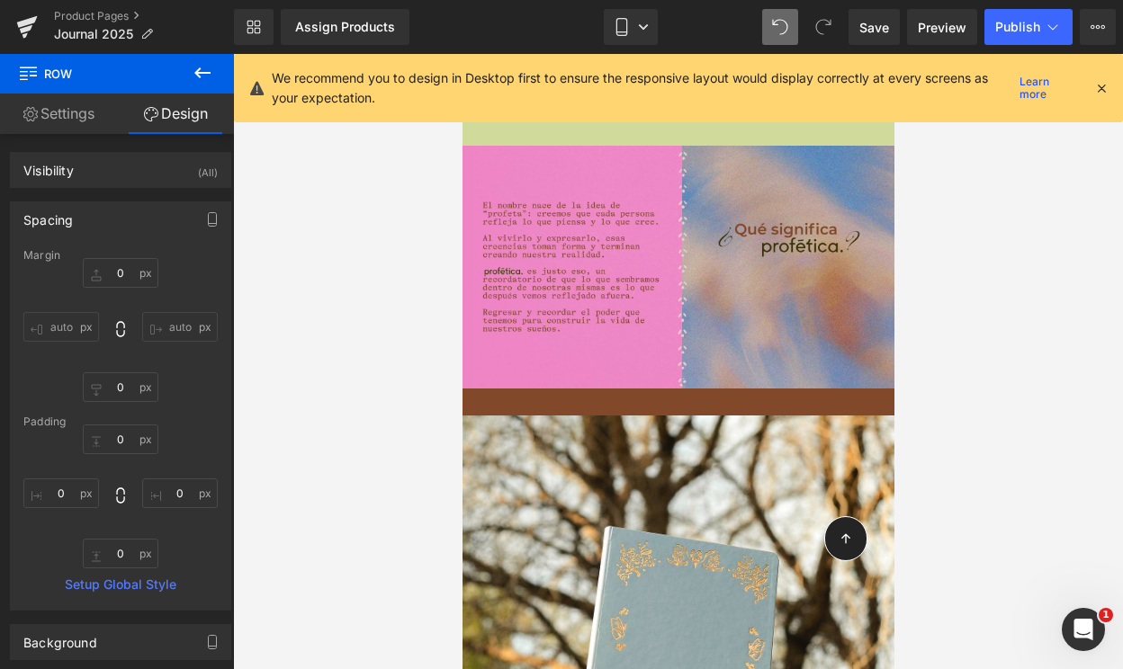
scroll to position [11487, 0]
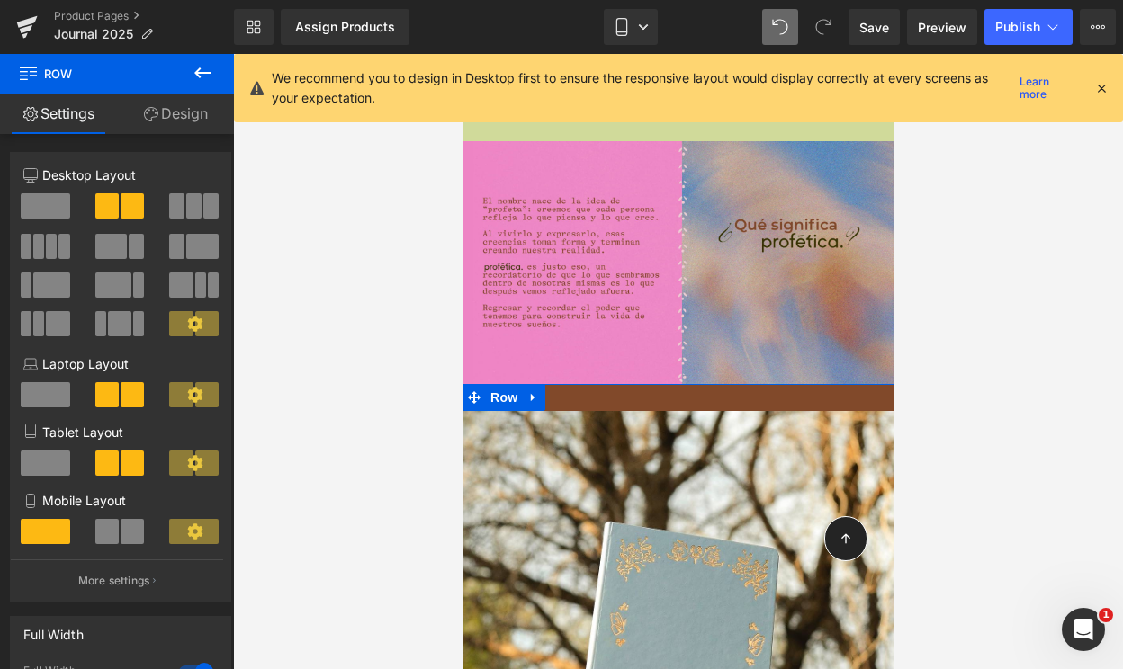
click at [182, 108] on link "Design" at bounding box center [175, 114] width 117 height 40
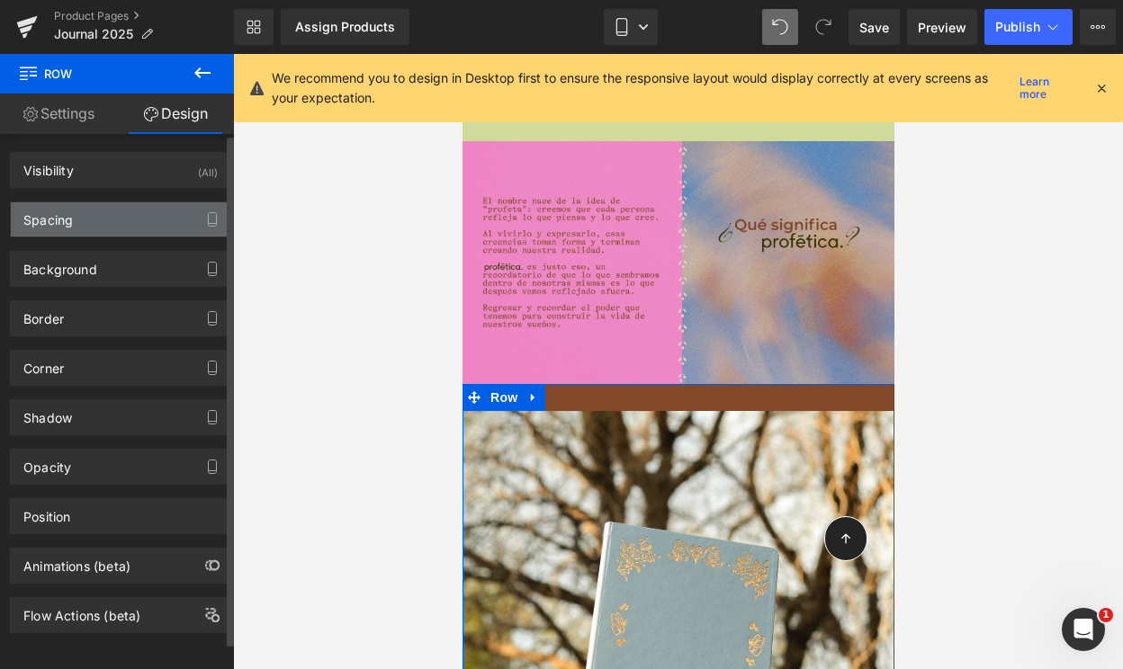
click at [142, 214] on div "Spacing" at bounding box center [120, 219] width 219 height 34
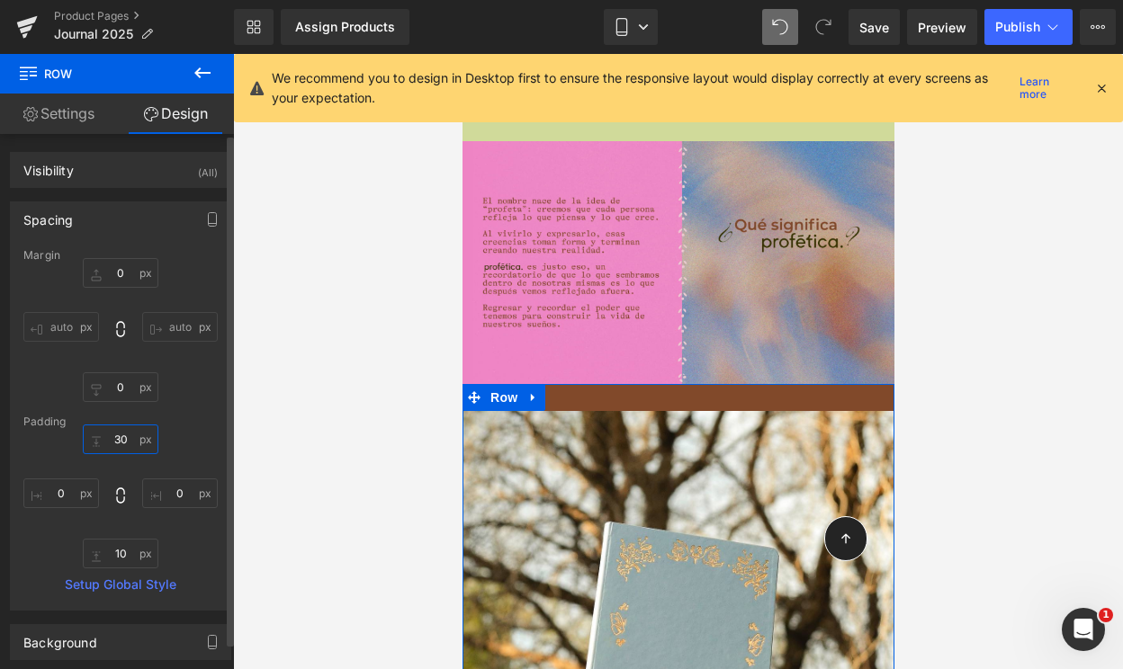
click at [113, 434] on input "30" at bounding box center [121, 440] width 76 height 30
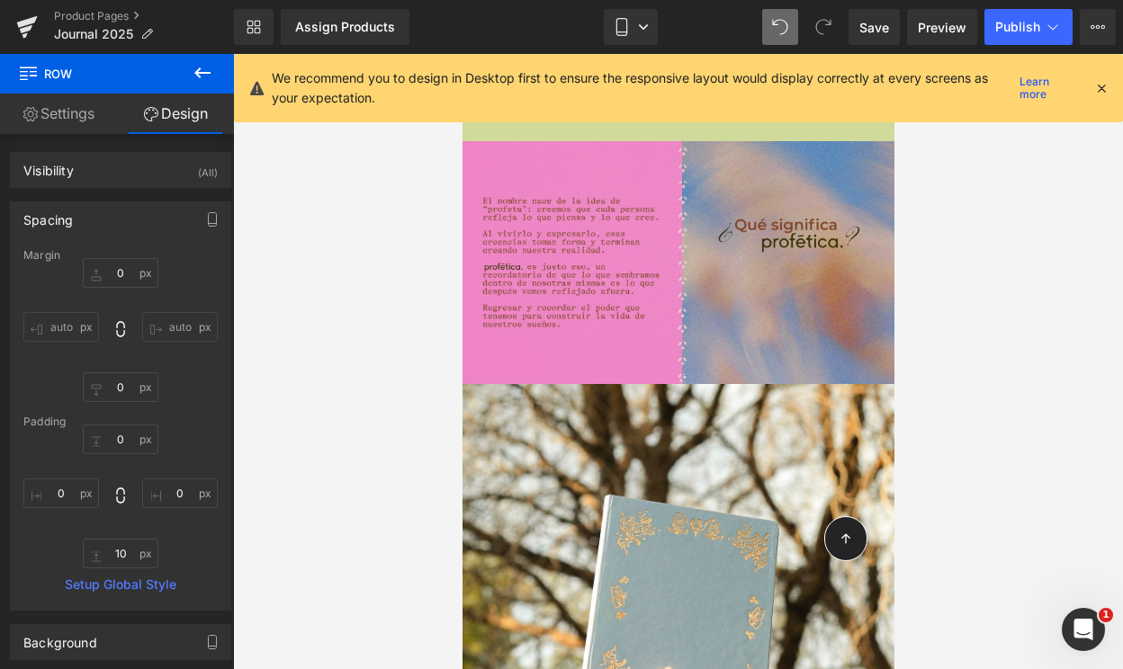
click at [282, 413] on div at bounding box center [678, 361] width 890 height 615
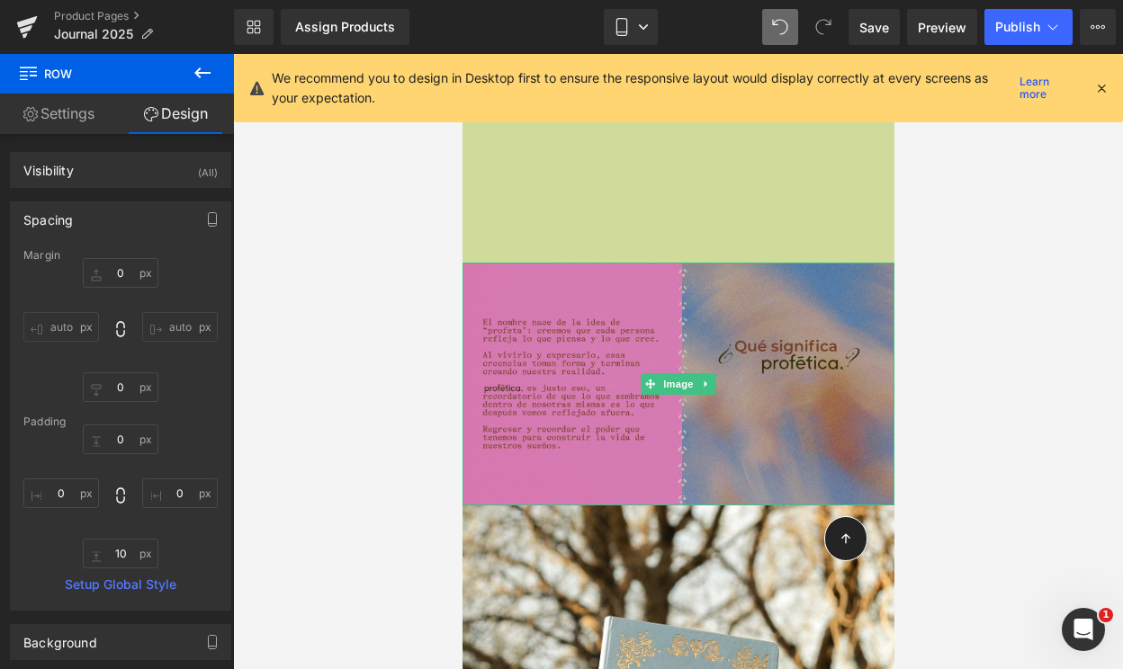
scroll to position [11368, 0]
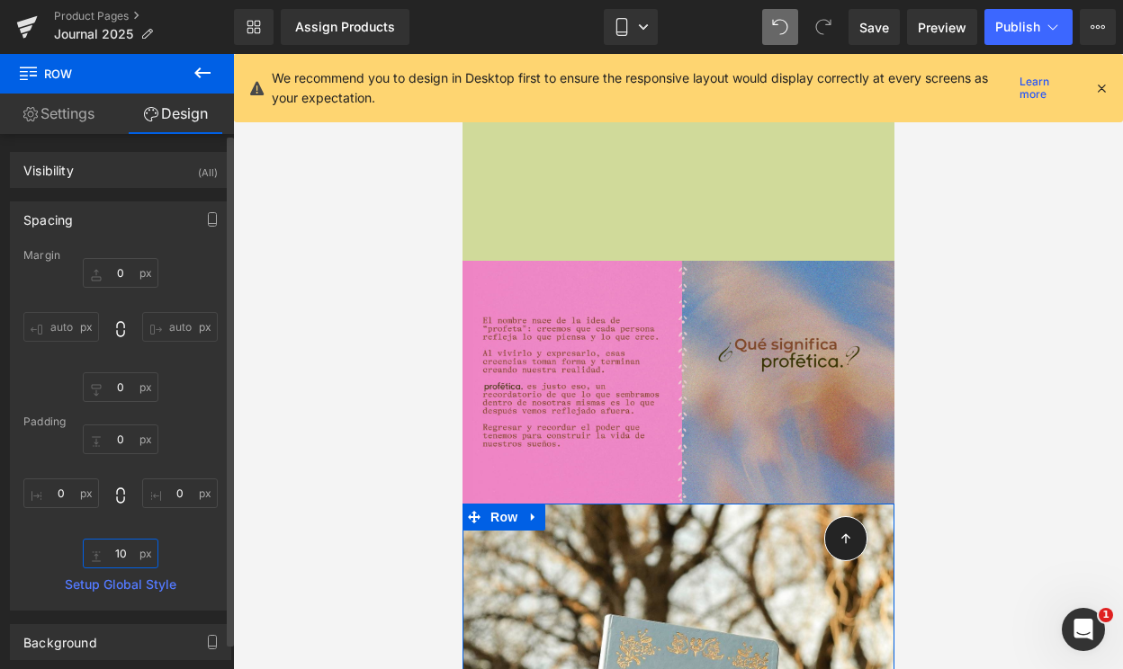
click at [120, 550] on input "10" at bounding box center [121, 554] width 76 height 30
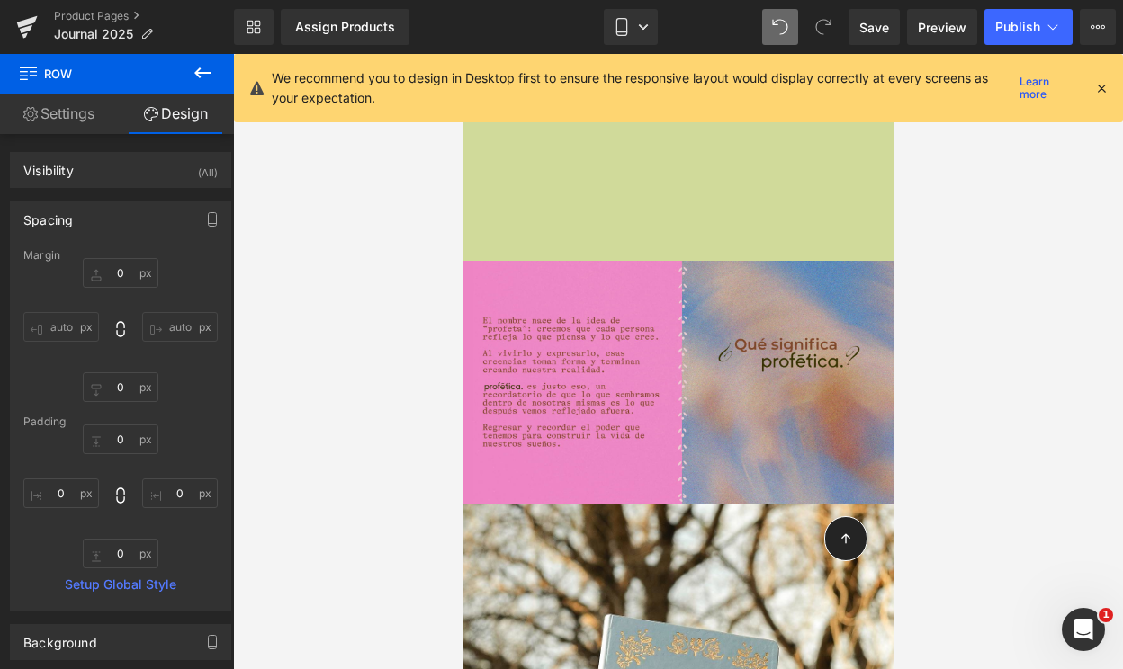
click at [441, 423] on div at bounding box center [678, 361] width 890 height 615
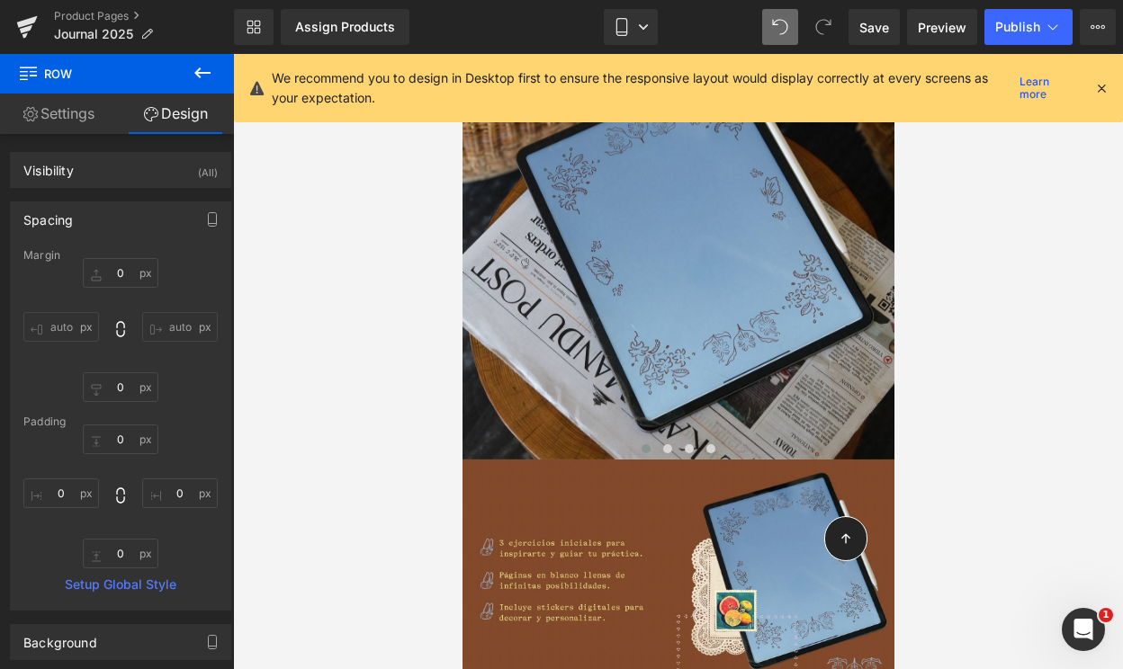
scroll to position [6533, 0]
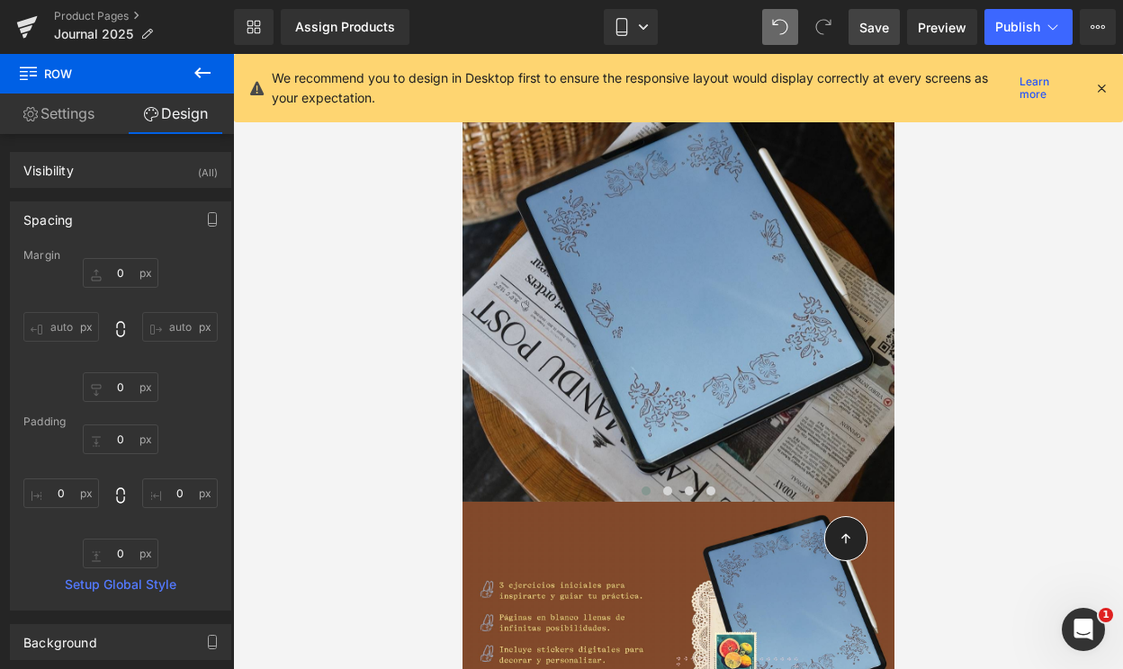
click at [865, 23] on span "Save" at bounding box center [874, 27] width 30 height 19
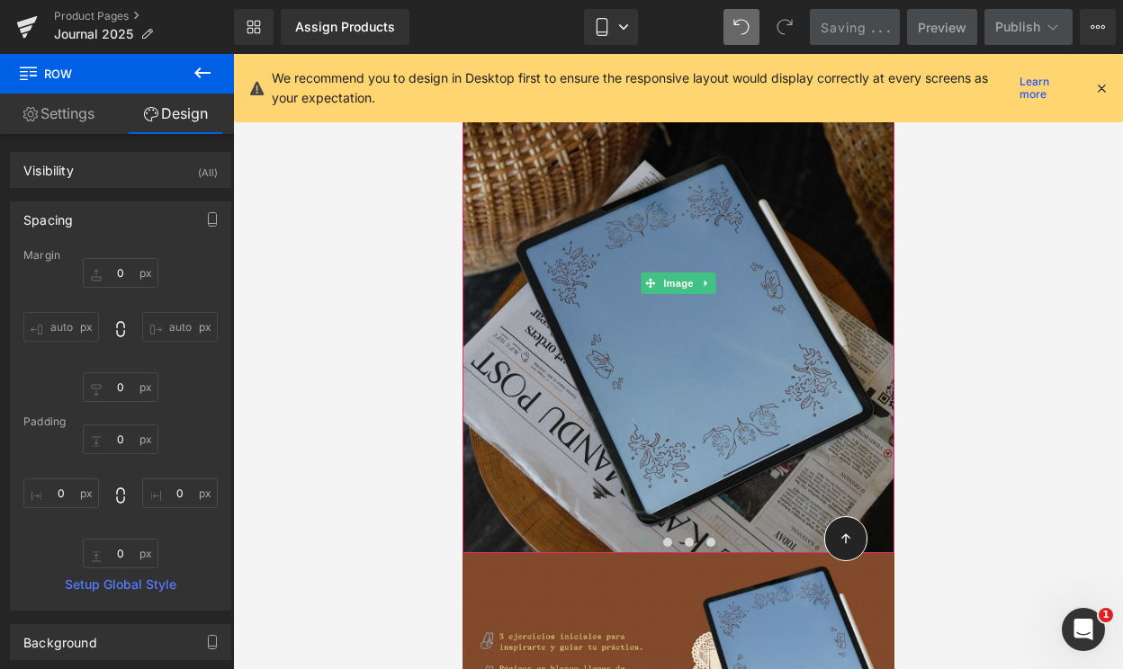
scroll to position [6461, 0]
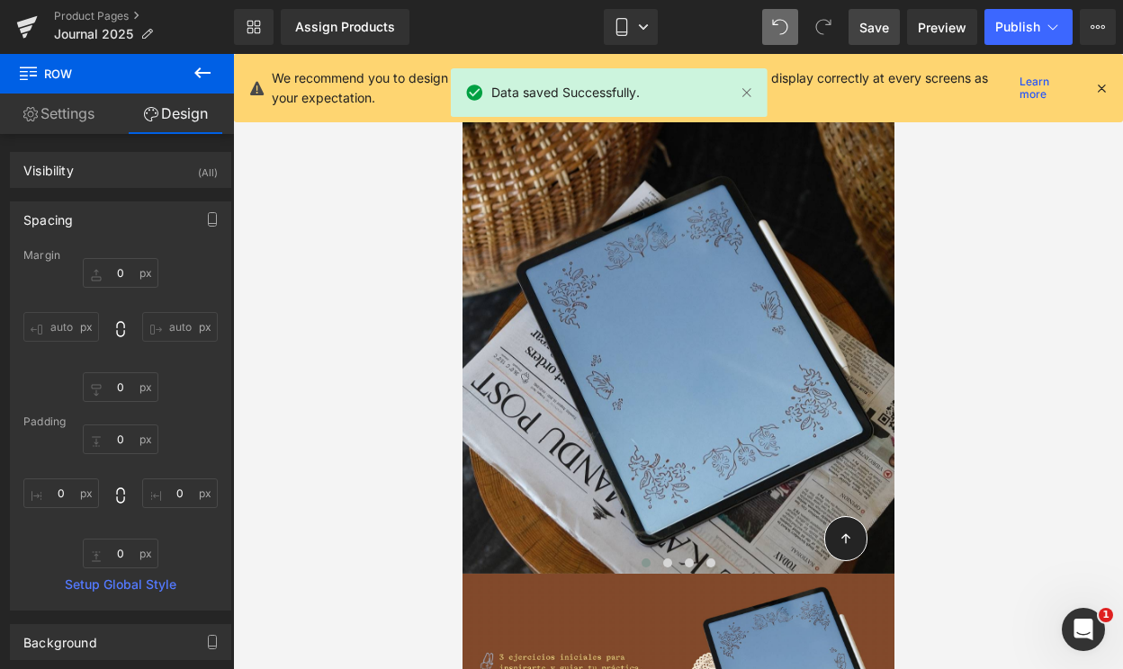
click at [1098, 86] on icon at bounding box center [1101, 88] width 16 height 16
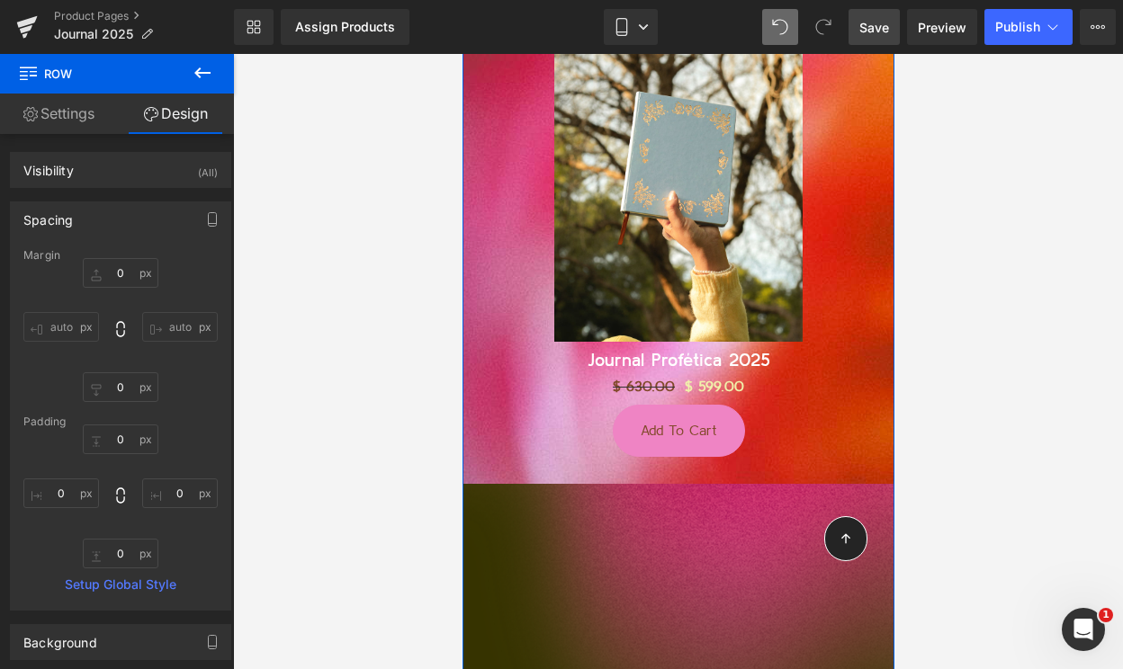
scroll to position [859, 0]
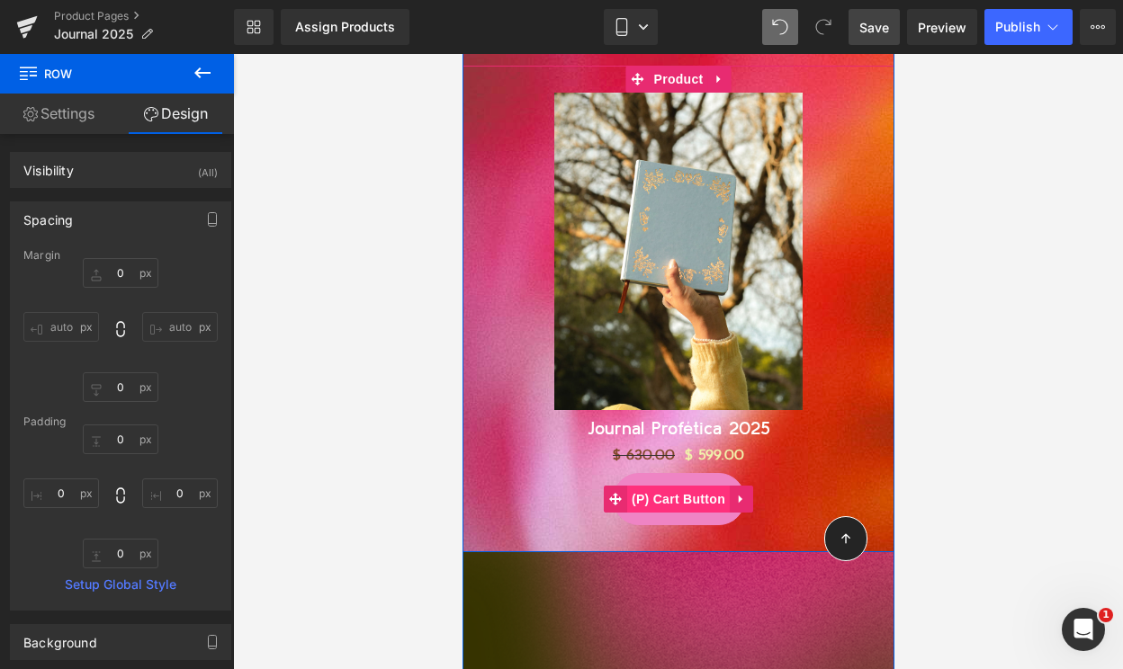
click at [680, 501] on span "(P) Cart Button" at bounding box center [677, 499] width 103 height 27
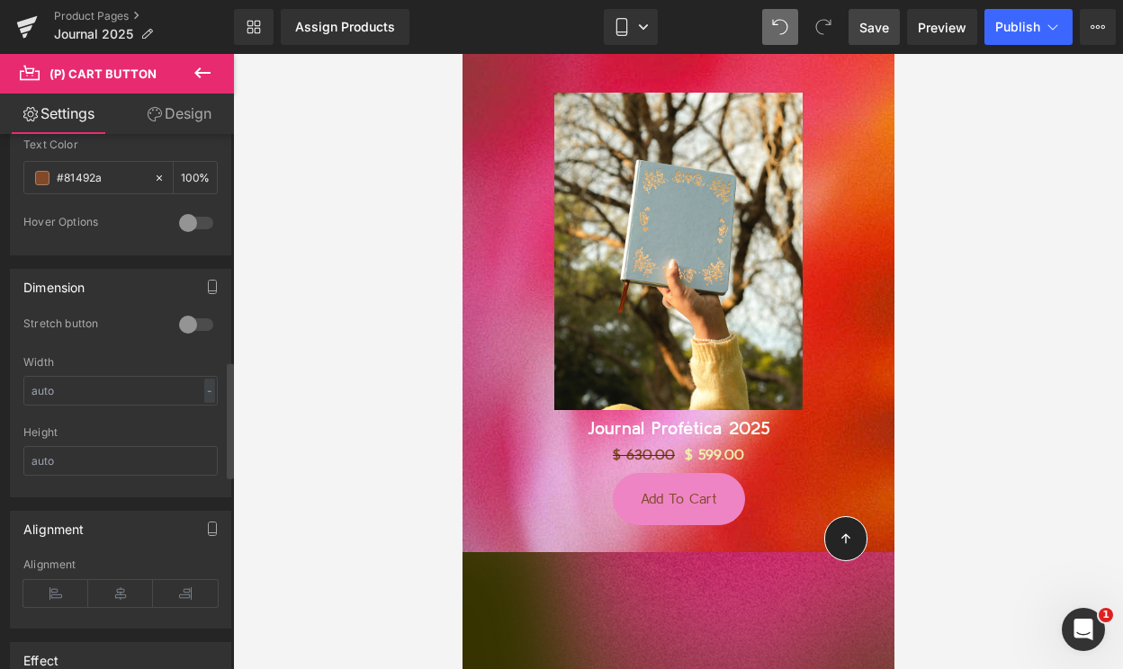
scroll to position [1041, 0]
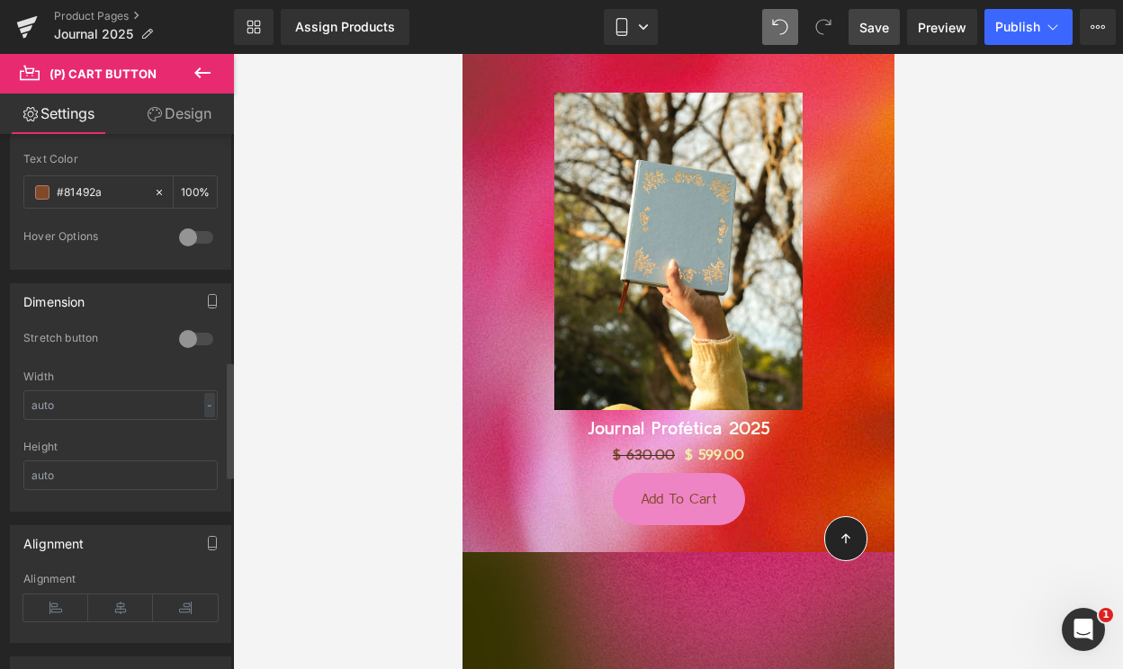
click at [196, 337] on div at bounding box center [195, 339] width 43 height 29
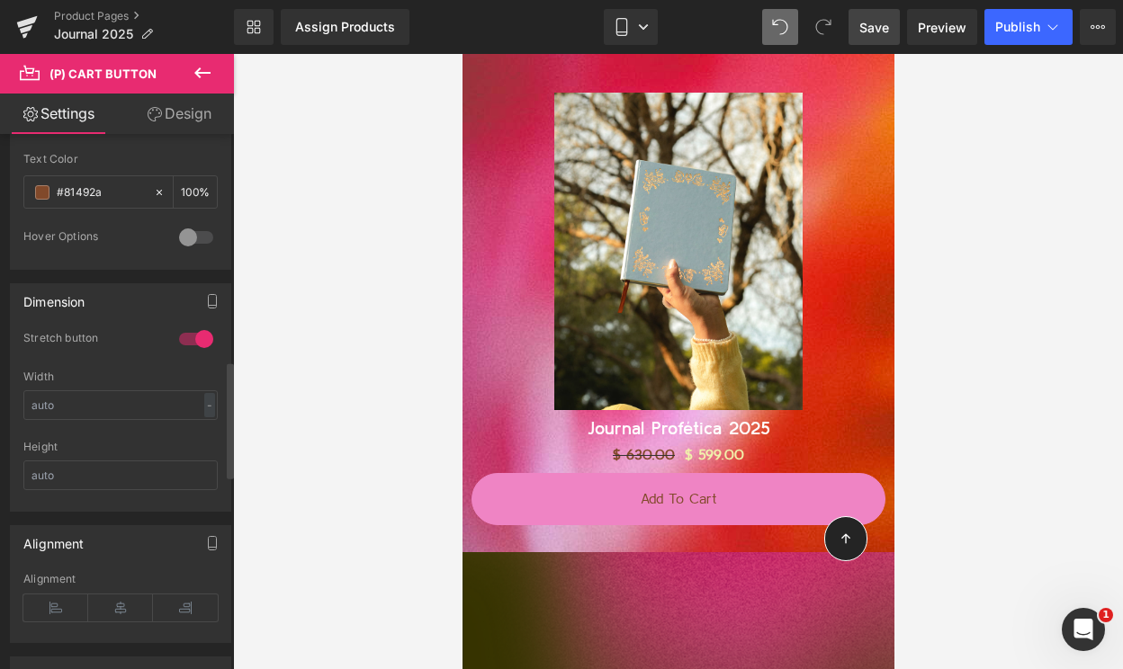
click at [183, 343] on div at bounding box center [195, 339] width 43 height 29
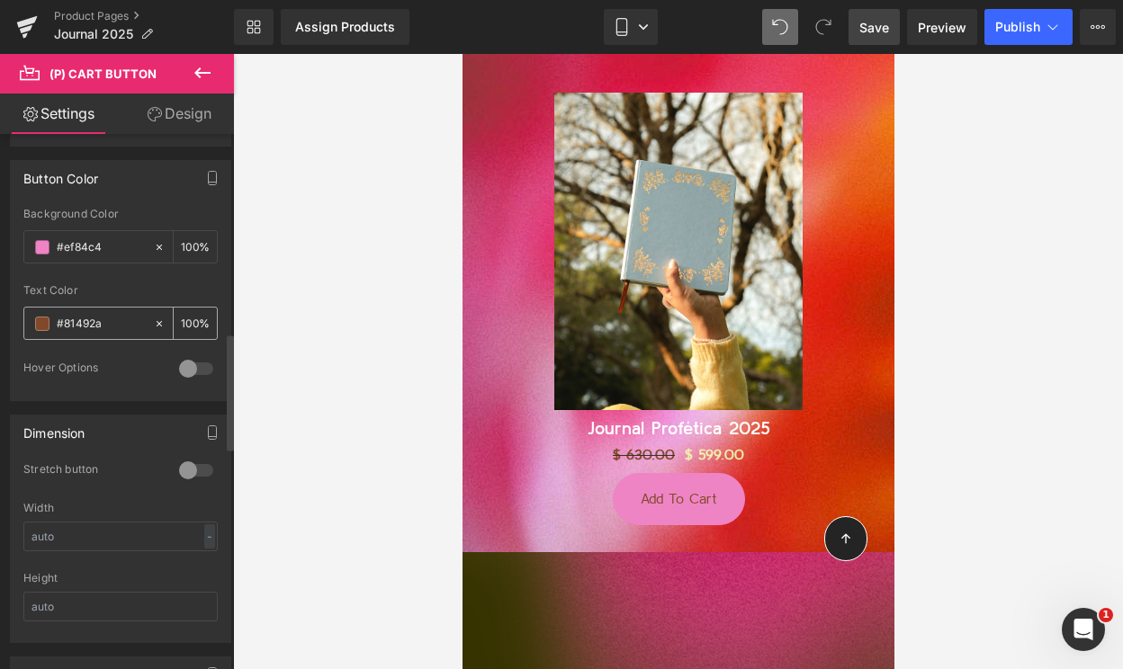
scroll to position [911, 0]
click at [189, 363] on div at bounding box center [195, 367] width 43 height 29
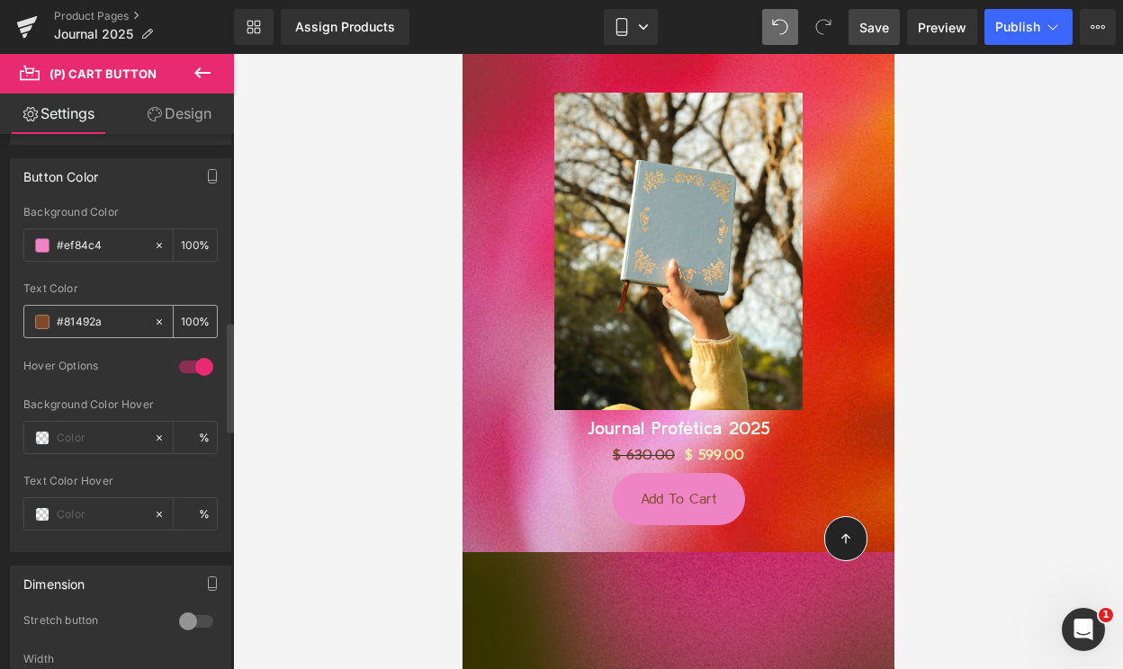
click at [75, 315] on input "#81492a" at bounding box center [101, 322] width 88 height 20
click at [73, 443] on input "text" at bounding box center [101, 438] width 88 height 20
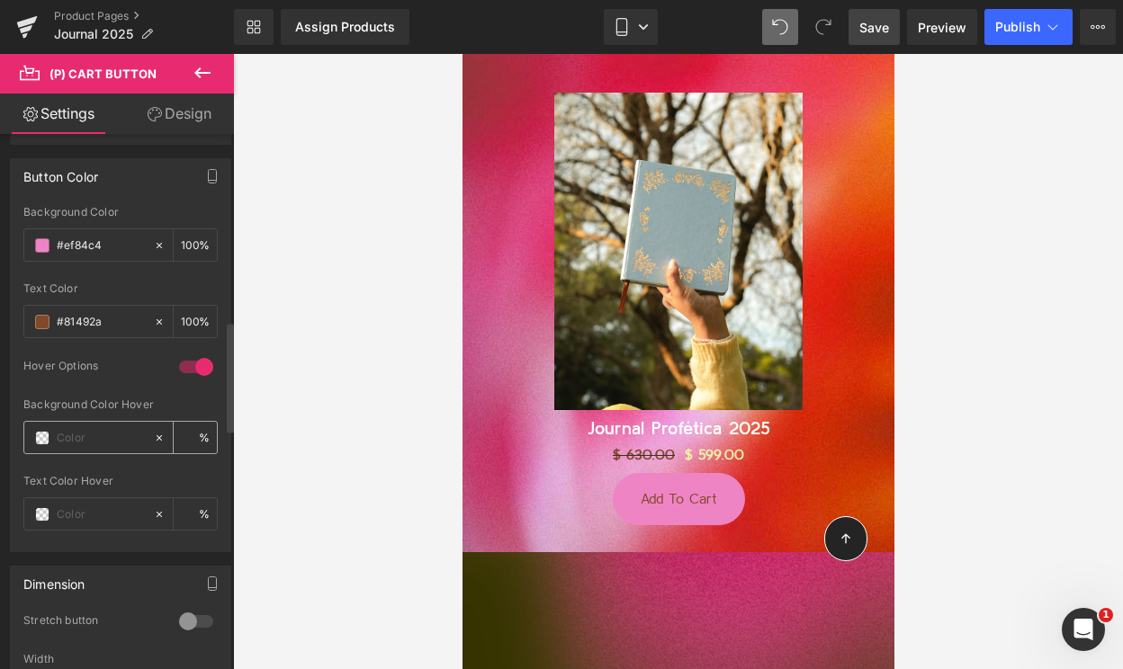
paste input "#81492a"
click at [73, 250] on input "#ef84c4" at bounding box center [101, 246] width 88 height 20
click at [69, 511] on input "text" at bounding box center [101, 515] width 88 height 20
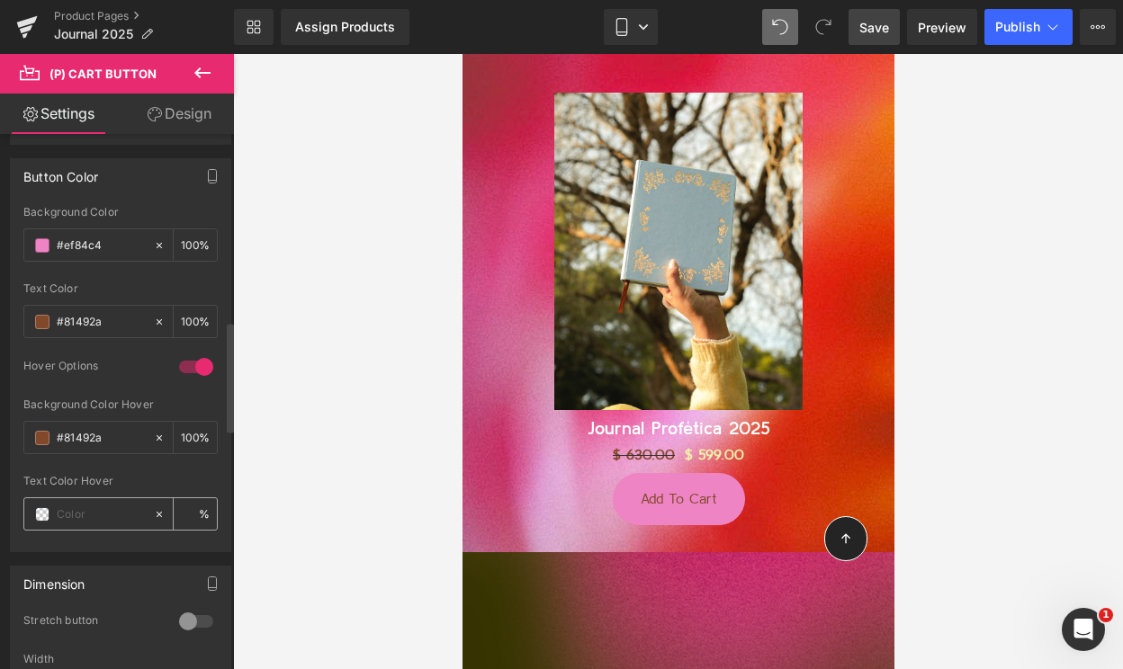
paste input "#ef84c4"
click at [289, 420] on div at bounding box center [678, 361] width 890 height 615
click at [877, 34] on span "Save" at bounding box center [874, 27] width 30 height 19
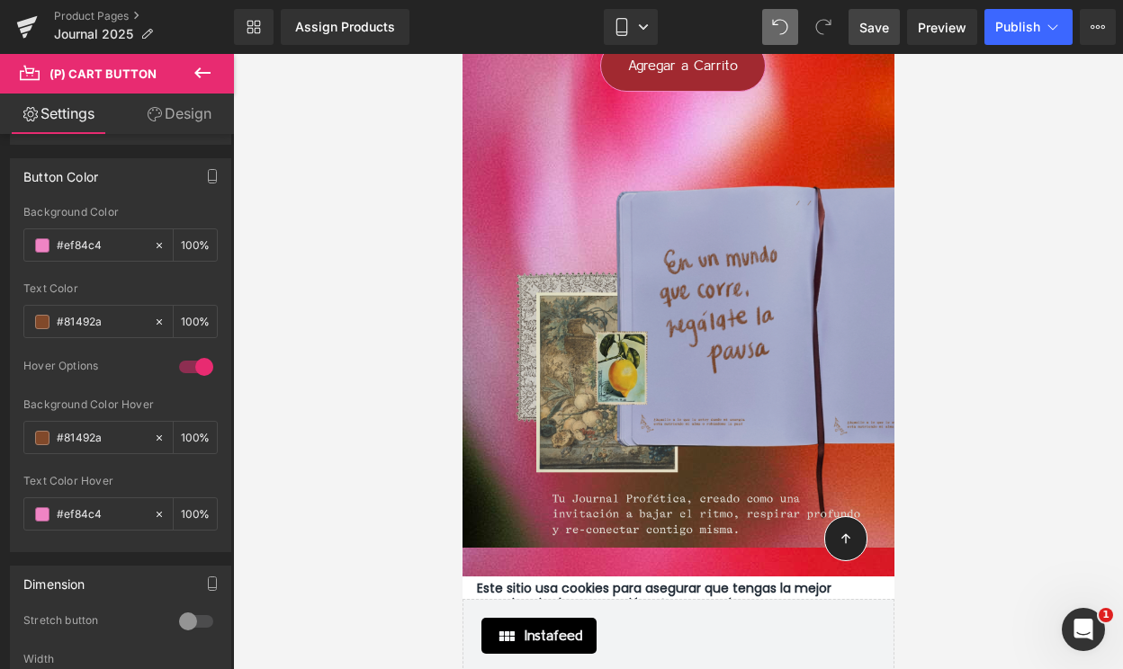
scroll to position [13410, 0]
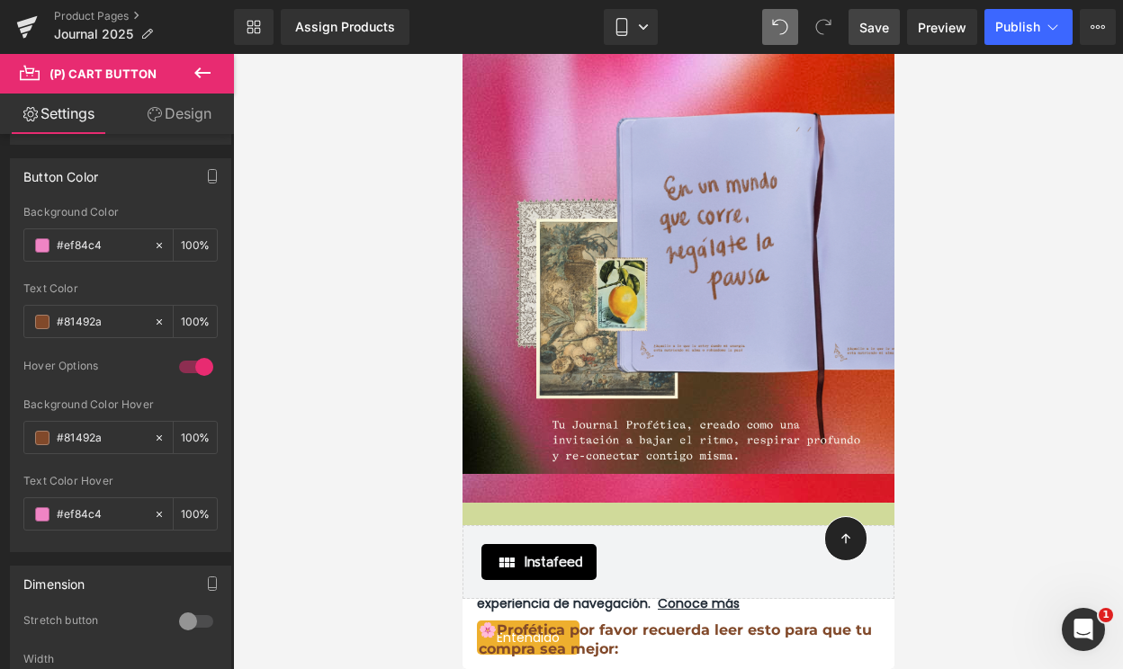
click at [876, 25] on span "Save" at bounding box center [874, 27] width 30 height 19
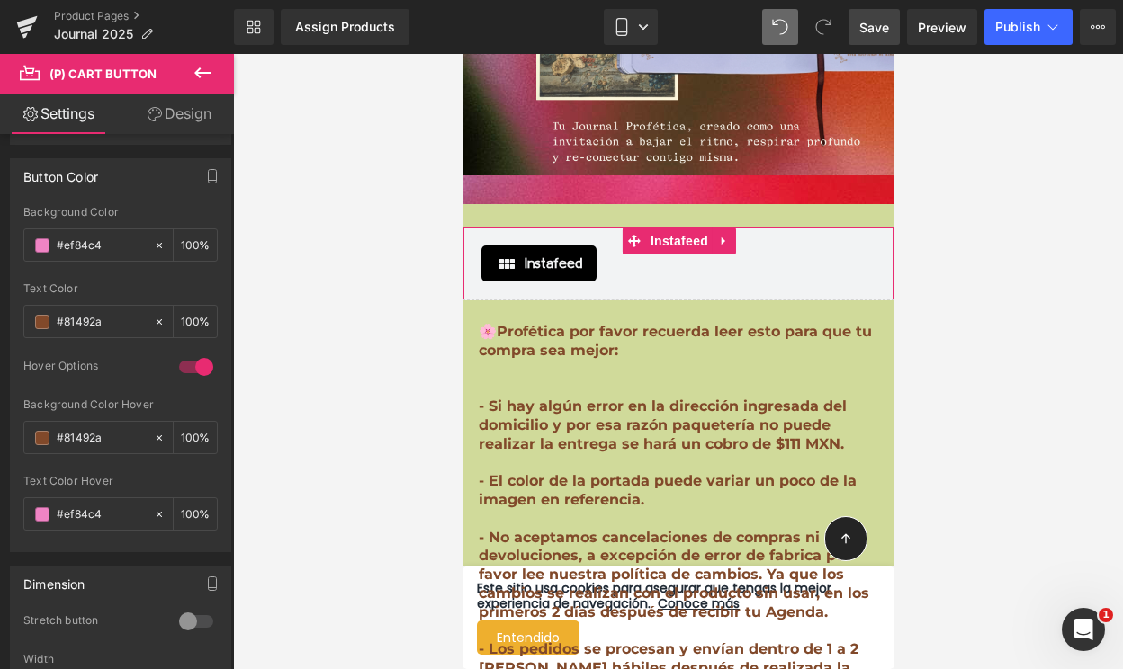
scroll to position [13711, 0]
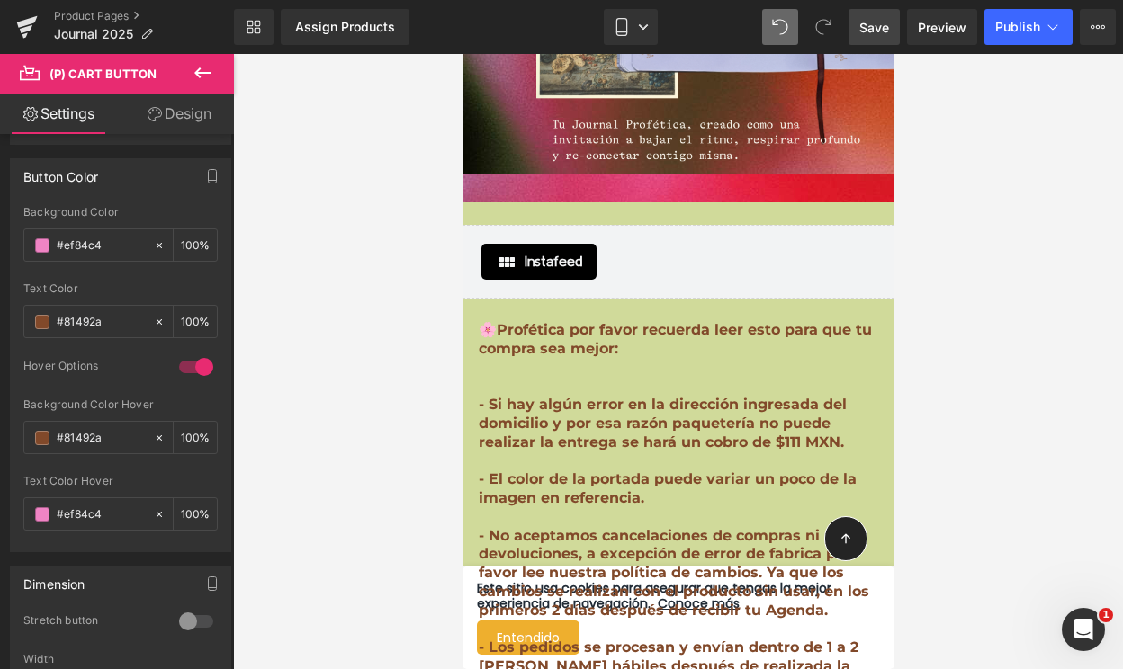
click at [199, 75] on icon at bounding box center [202, 72] width 16 height 11
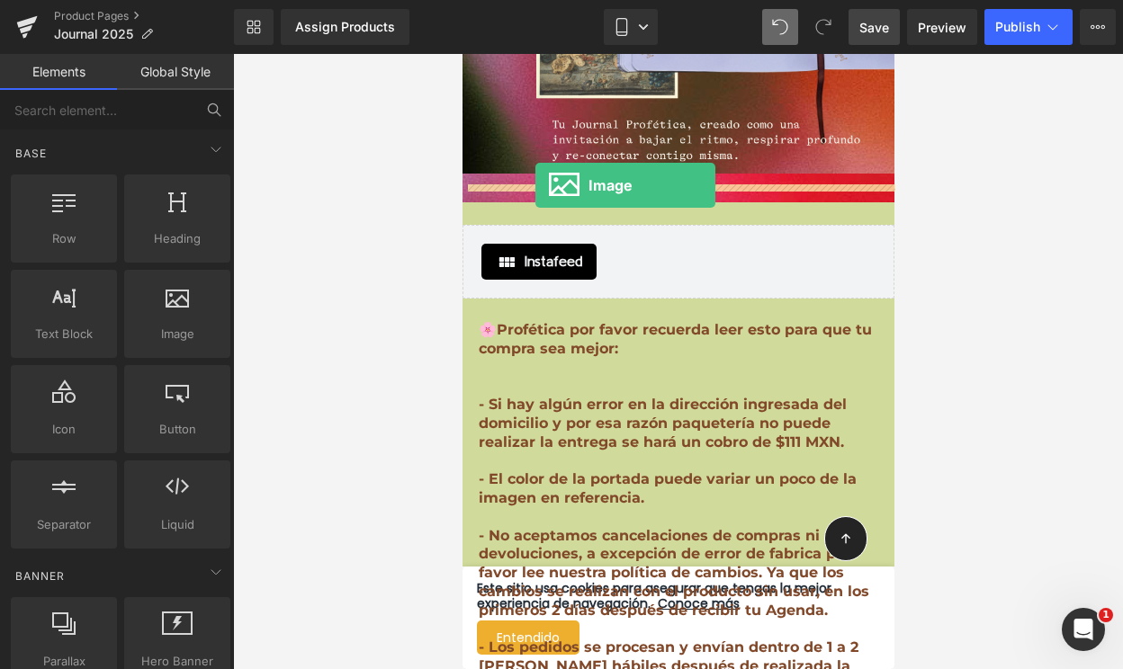
drag, startPoint x: 631, startPoint y: 368, endPoint x: 532, endPoint y: 183, distance: 210.1
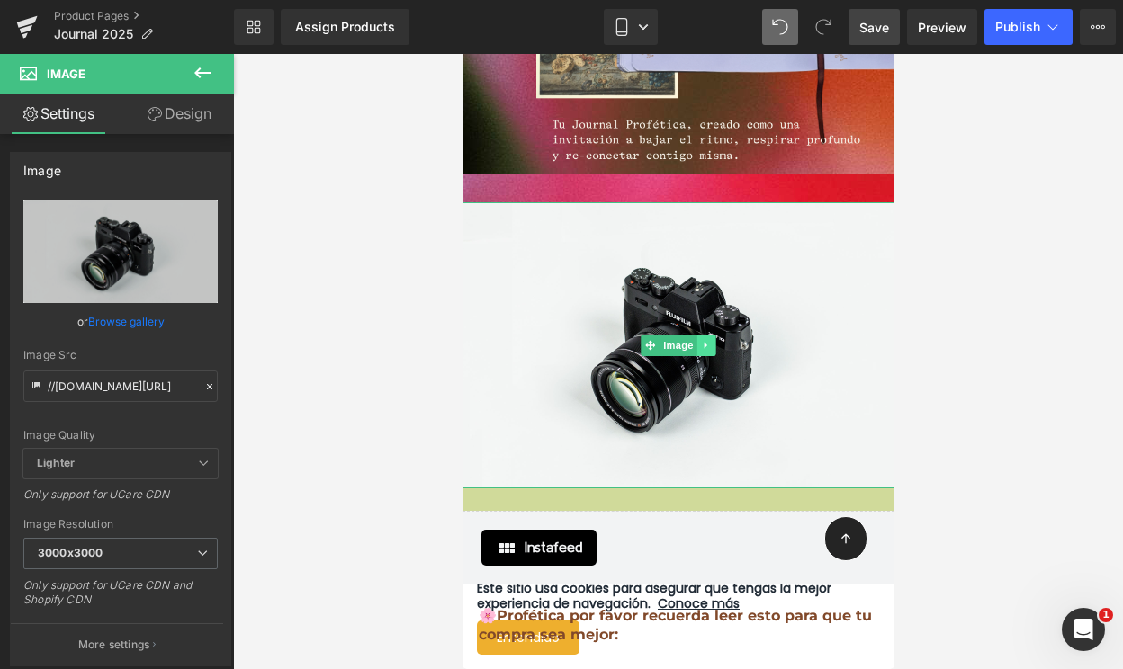
click at [702, 340] on icon at bounding box center [706, 345] width 10 height 11
click at [717, 340] on icon at bounding box center [715, 345] width 10 height 10
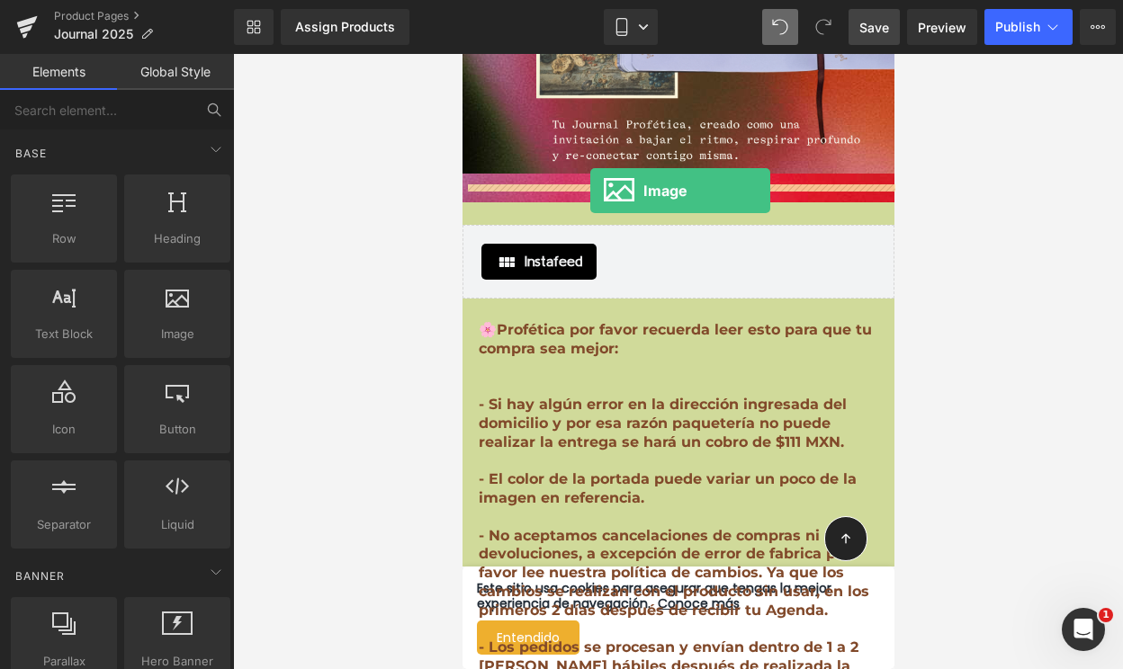
drag, startPoint x: 650, startPoint y: 382, endPoint x: 589, endPoint y: 189, distance: 202.8
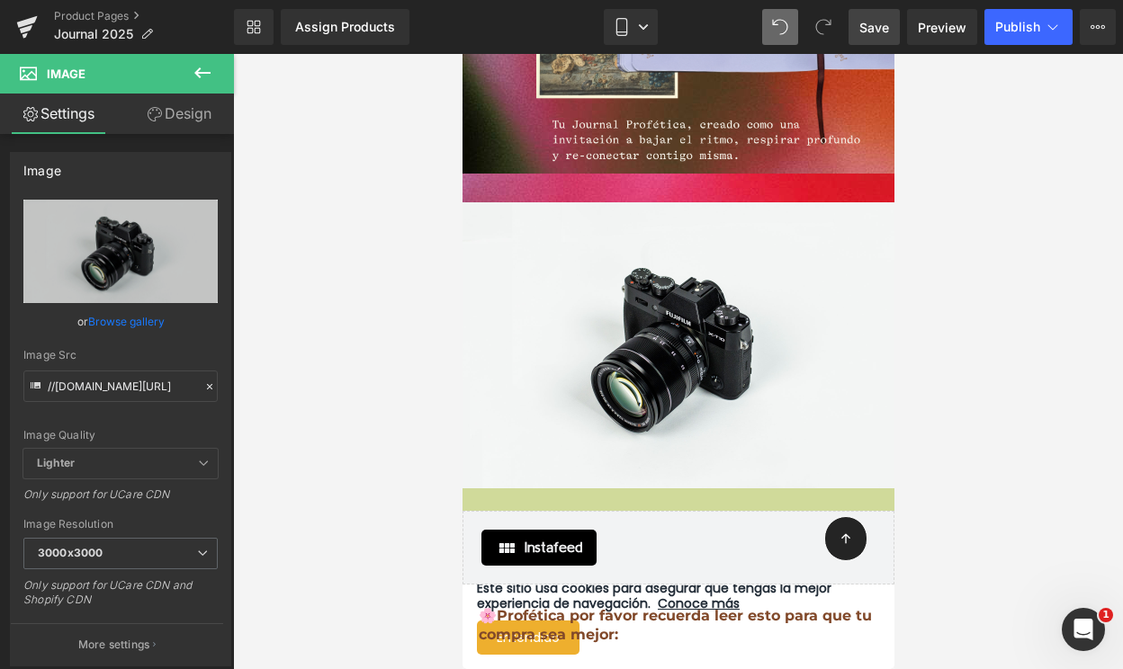
click at [201, 78] on icon at bounding box center [203, 73] width 22 height 22
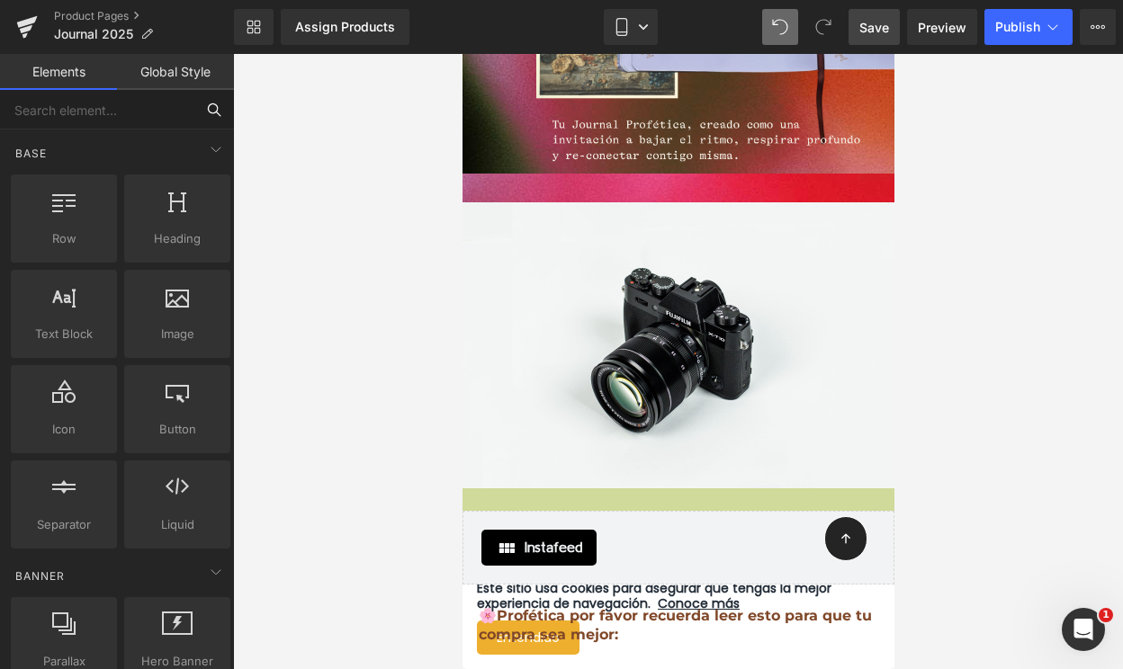
click at [96, 112] on input "text" at bounding box center [97, 110] width 194 height 40
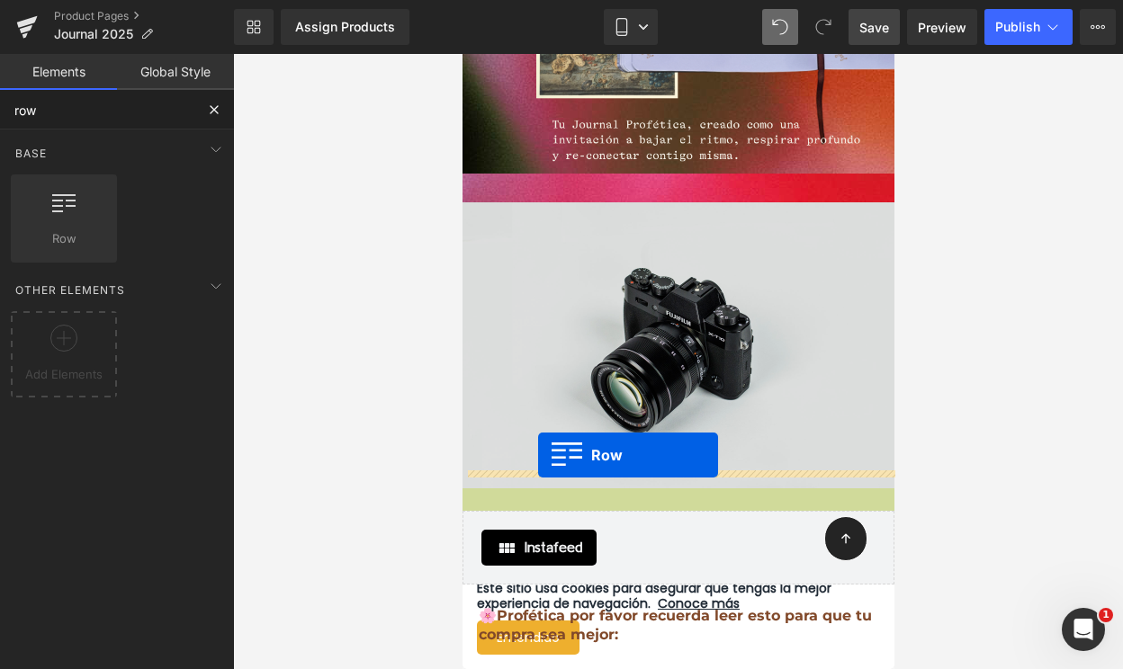
drag, startPoint x: 530, startPoint y: 266, endPoint x: 526, endPoint y: 455, distance: 188.9
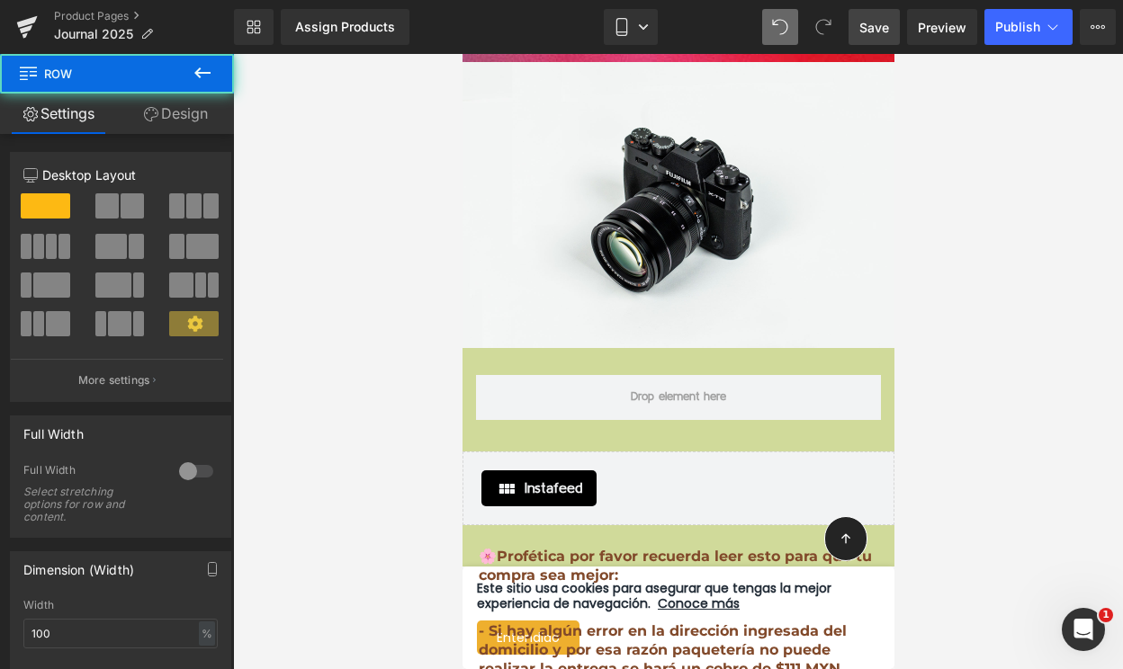
scroll to position [13893, 0]
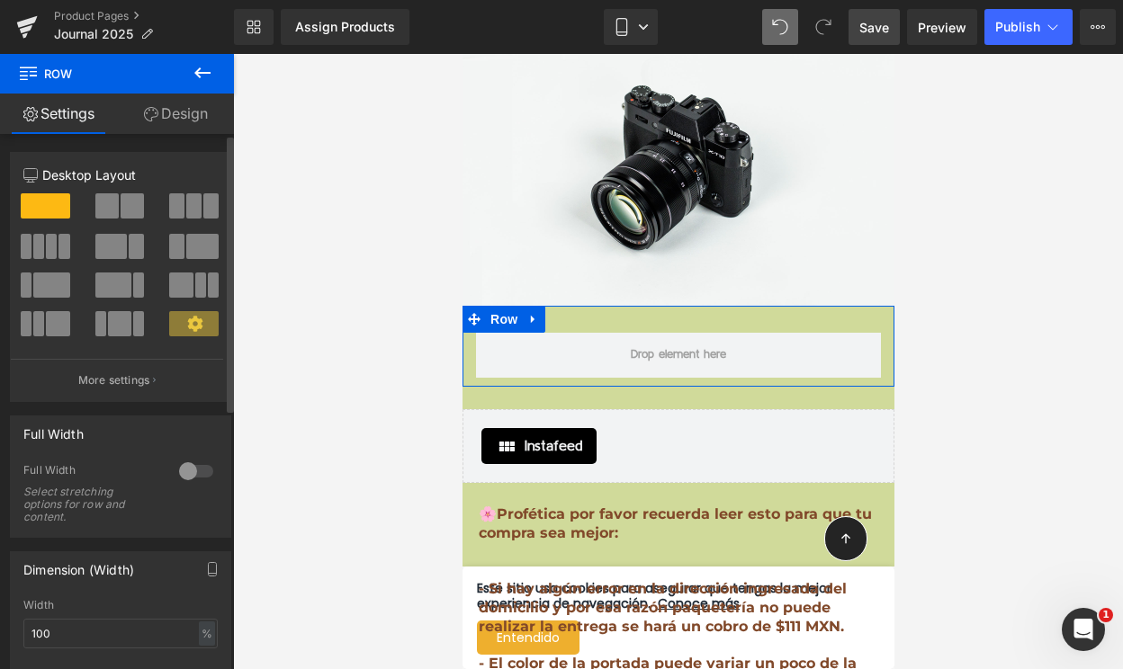
click at [177, 210] on span at bounding box center [176, 205] width 15 height 25
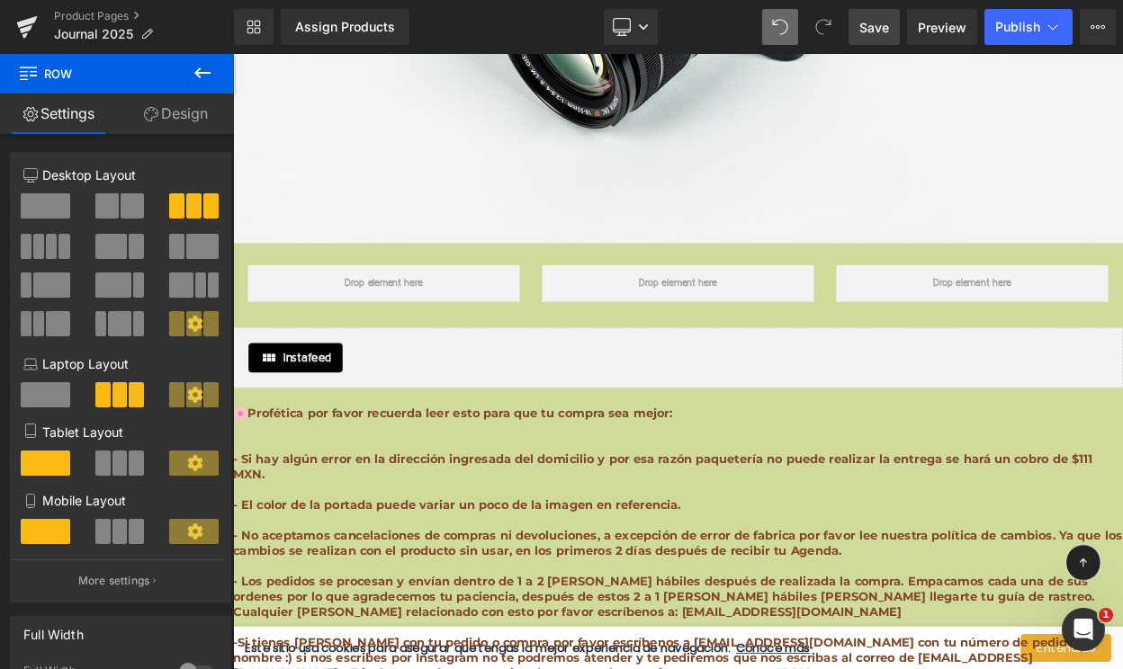
scroll to position [18352, 0]
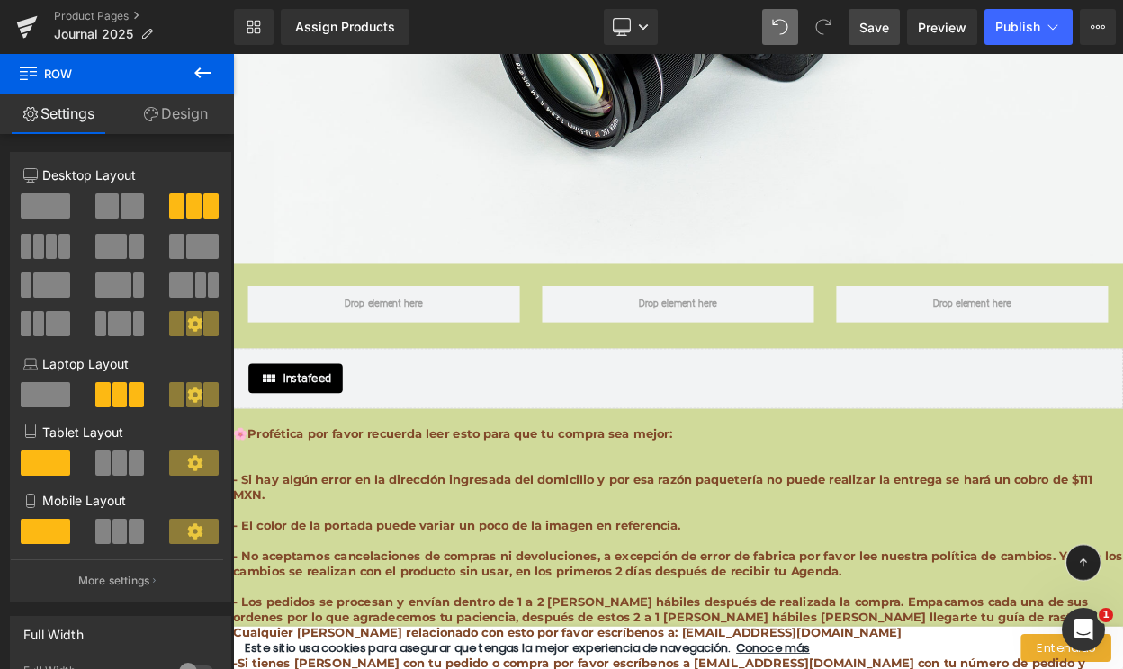
click at [200, 80] on icon at bounding box center [203, 73] width 22 height 22
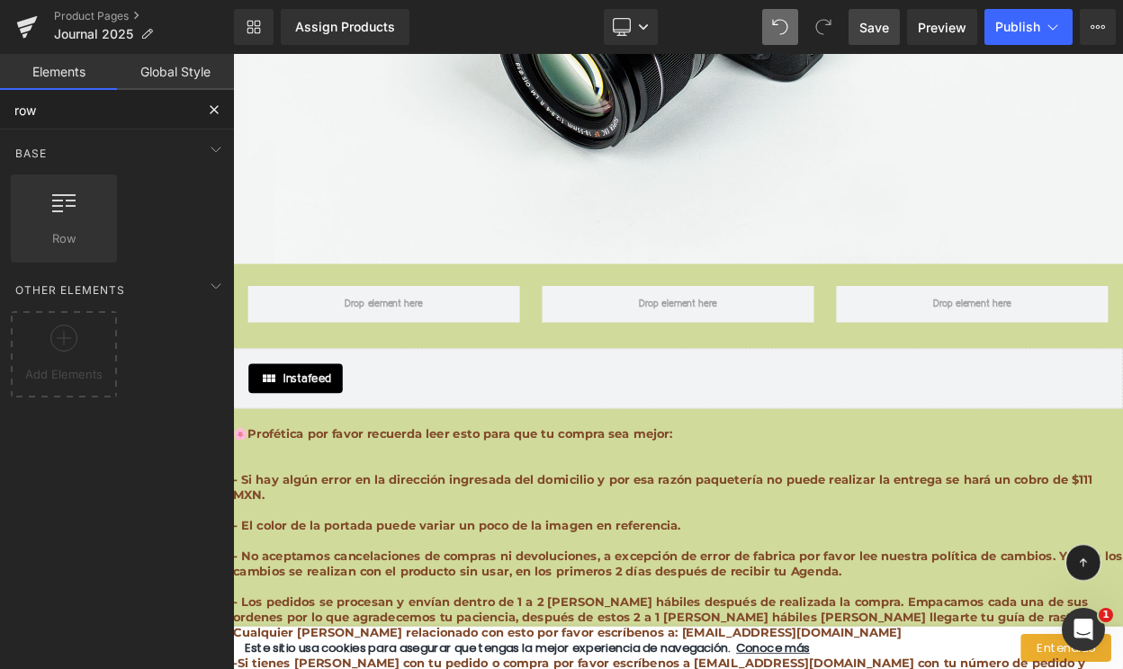
click at [59, 114] on input "row" at bounding box center [97, 110] width 194 height 40
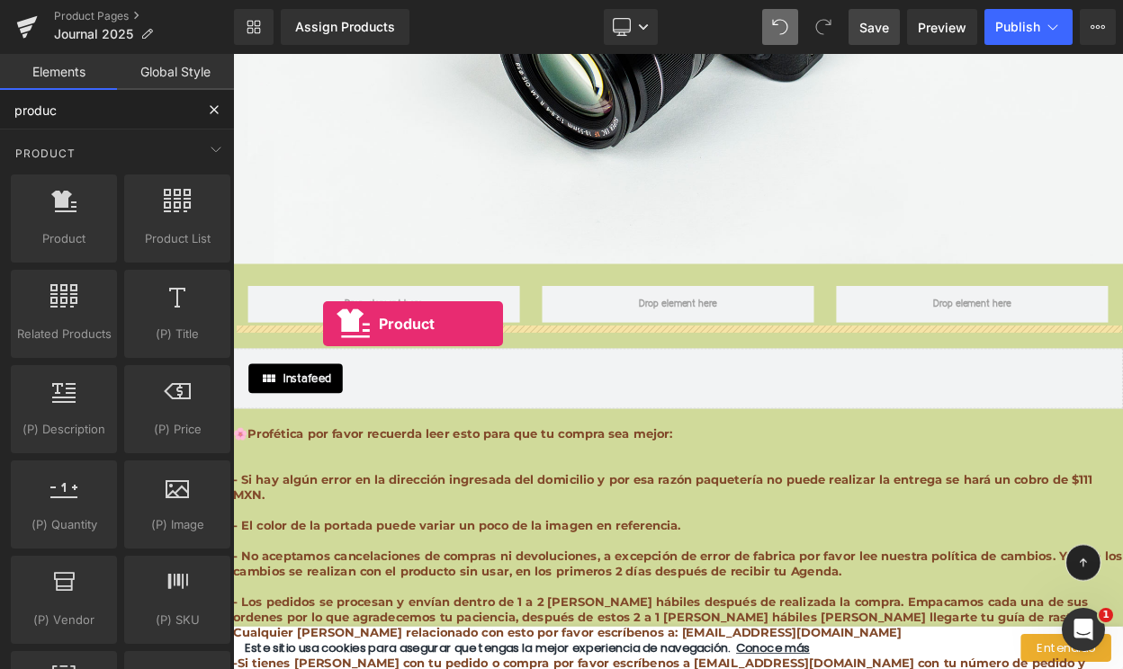
drag, startPoint x: 296, startPoint y: 251, endPoint x: 338, endPoint y: 379, distance: 134.5
click at [338, 379] on div "Row" at bounding box center [776, 350] width 1079 height 81
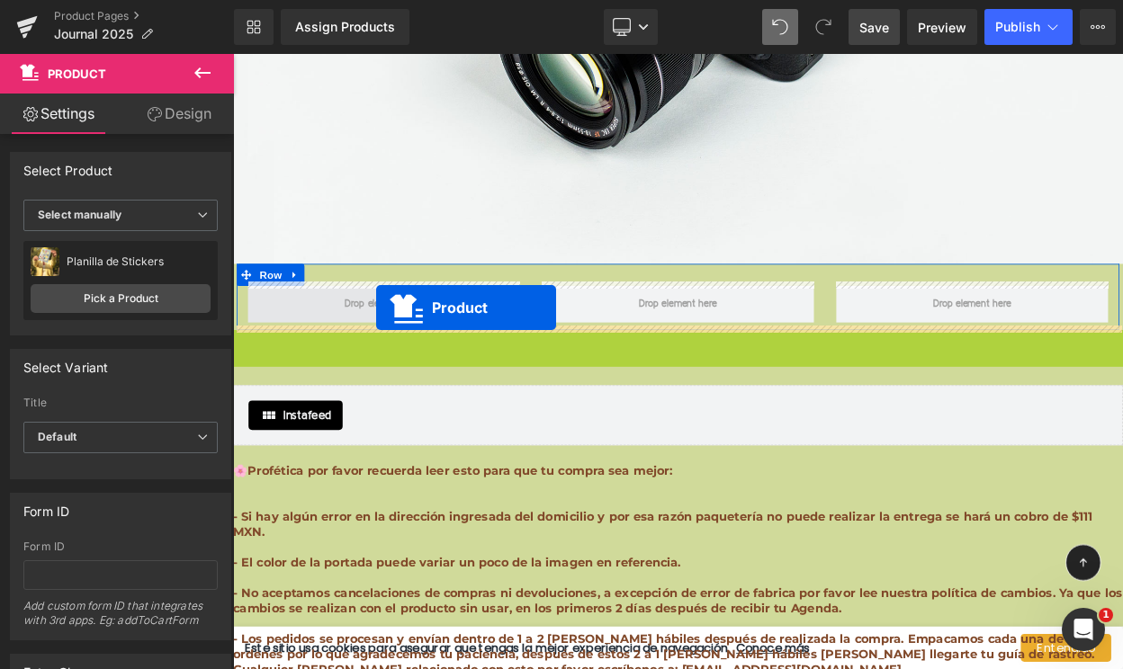
drag, startPoint x: 786, startPoint y: 401, endPoint x: 407, endPoint y: 364, distance: 380.5
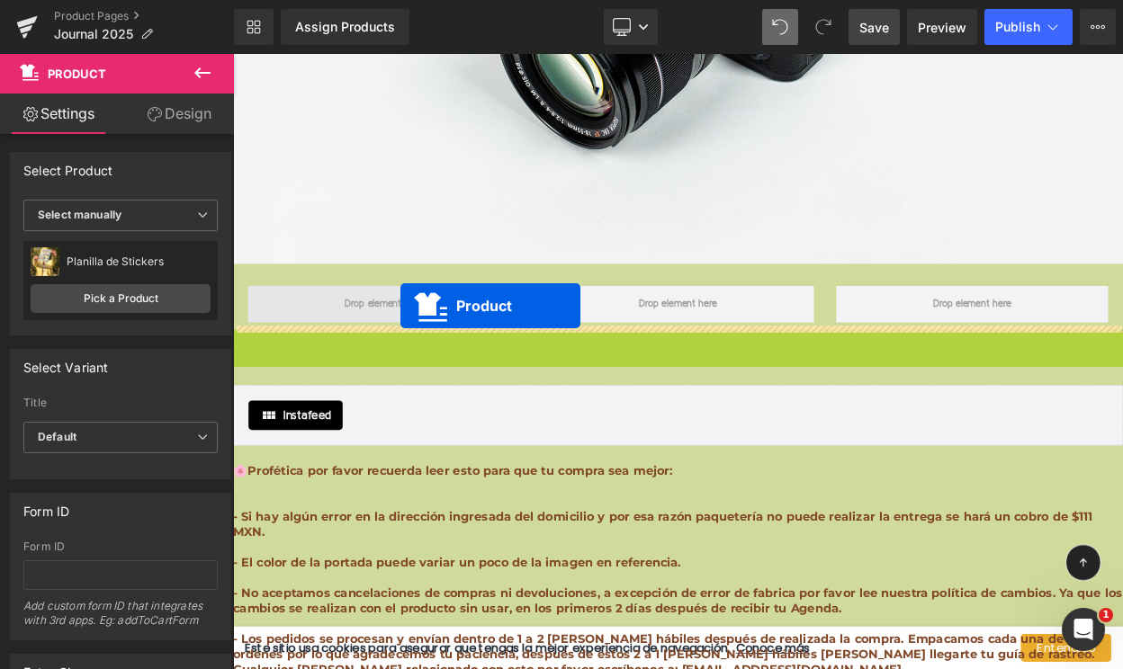
drag, startPoint x: 775, startPoint y: 392, endPoint x: 437, endPoint y: 362, distance: 339.6
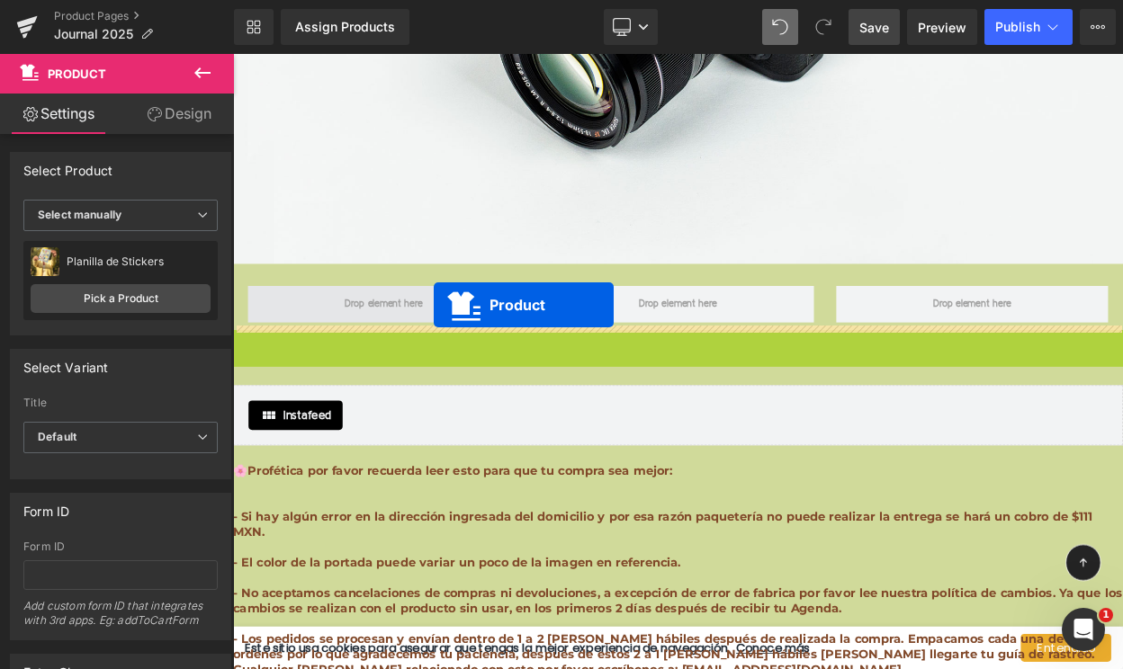
drag, startPoint x: 792, startPoint y: 398, endPoint x: 479, endPoint y: 362, distance: 315.1
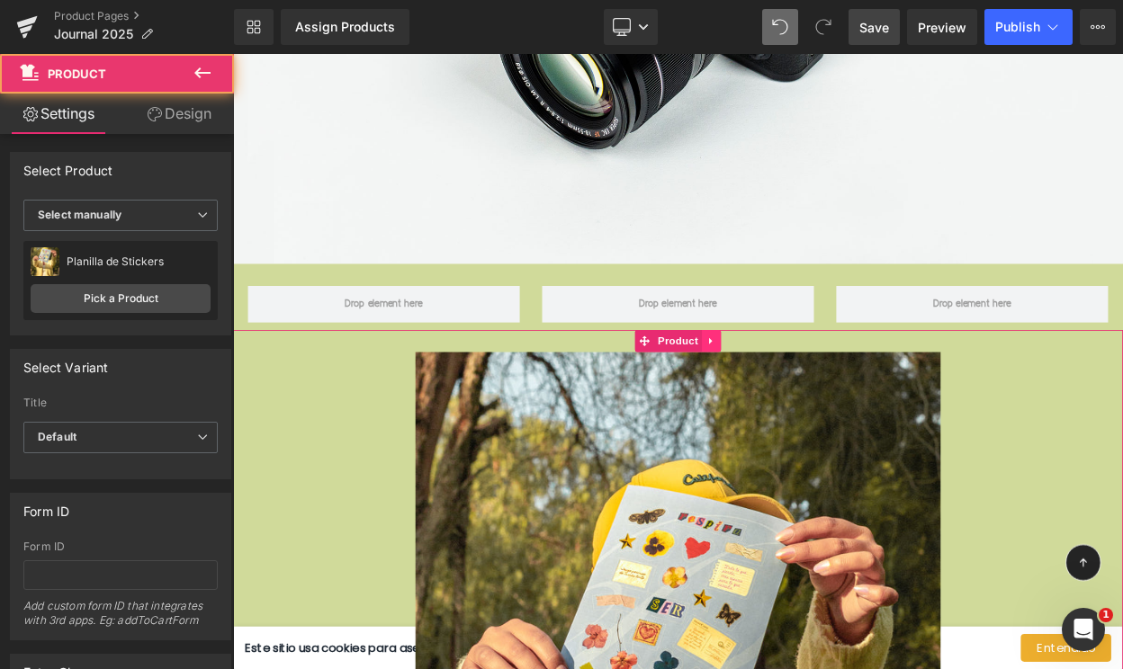
click at [820, 398] on icon at bounding box center [818, 404] width 13 height 13
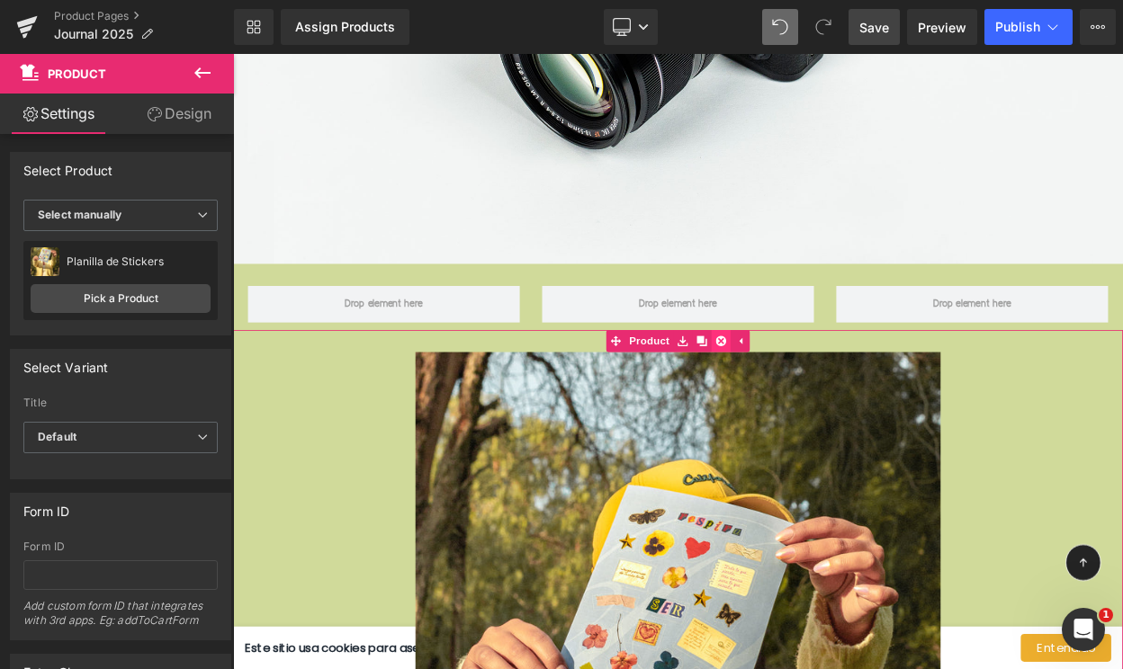
click at [835, 398] on icon at bounding box center [830, 404] width 13 height 13
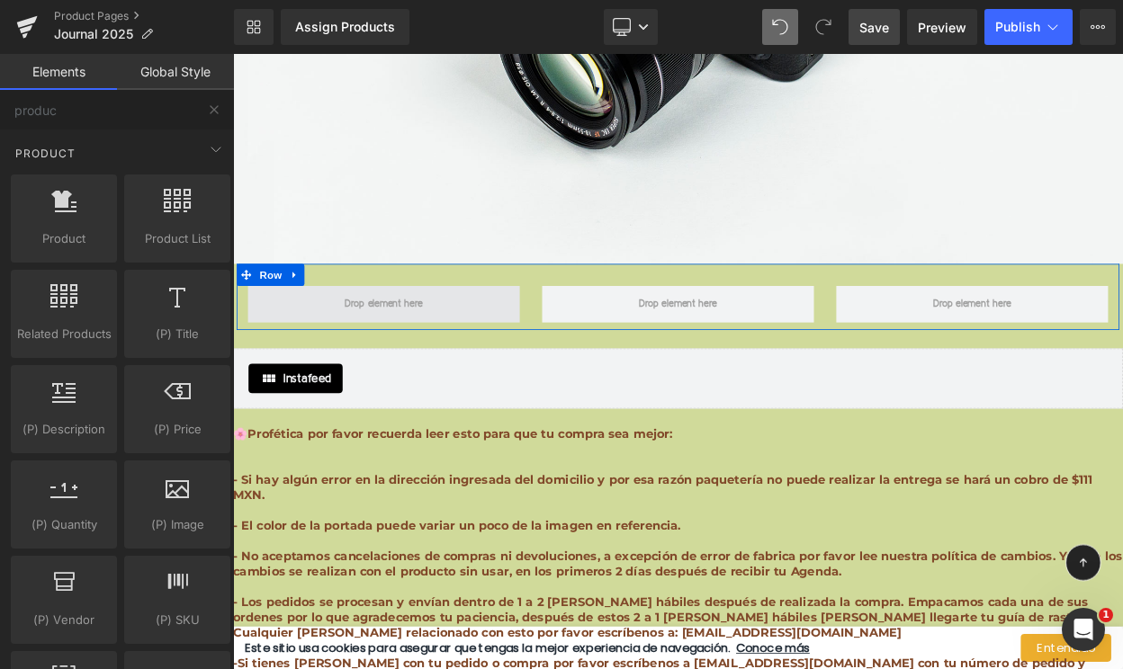
click at [401, 357] on span at bounding box center [417, 360] width 108 height 31
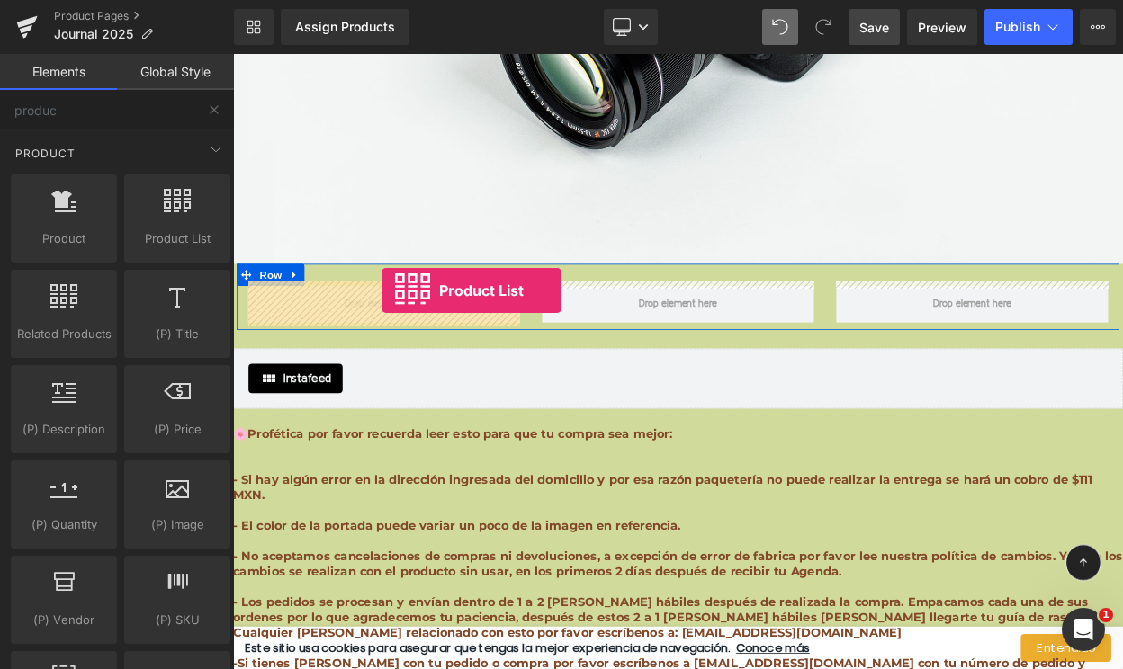
drag, startPoint x: 396, startPoint y: 266, endPoint x: 415, endPoint y: 344, distance: 79.6
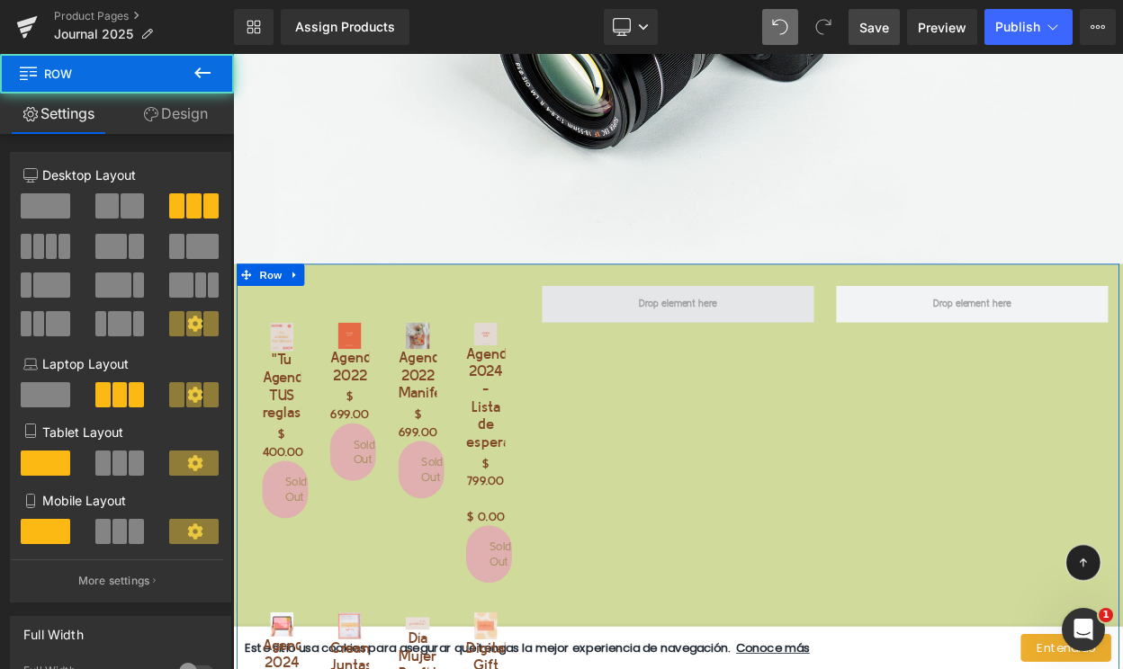
click at [839, 363] on span at bounding box center [777, 359] width 333 height 45
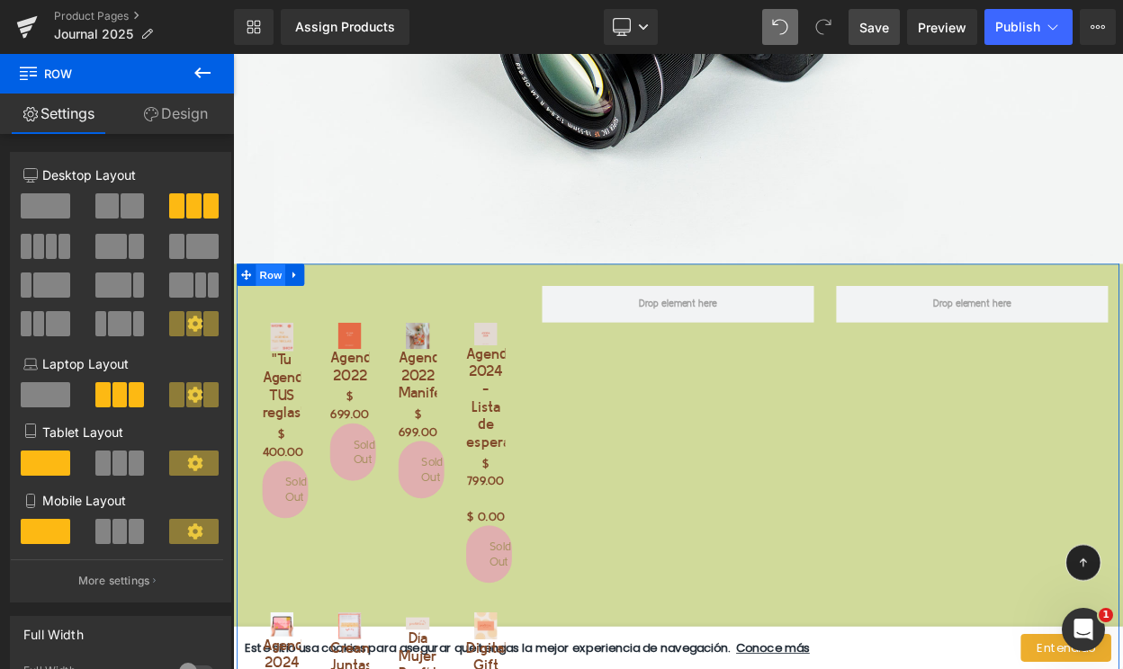
click at [279, 318] on span "Row" at bounding box center [279, 323] width 36 height 27
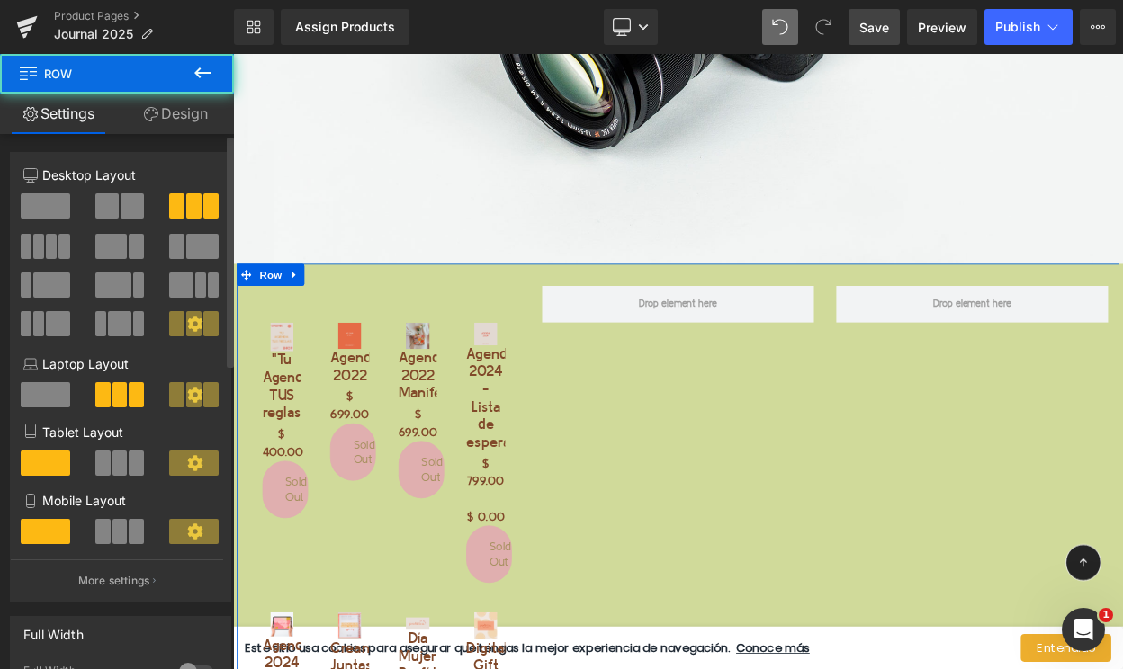
click at [53, 205] on span at bounding box center [45, 205] width 49 height 25
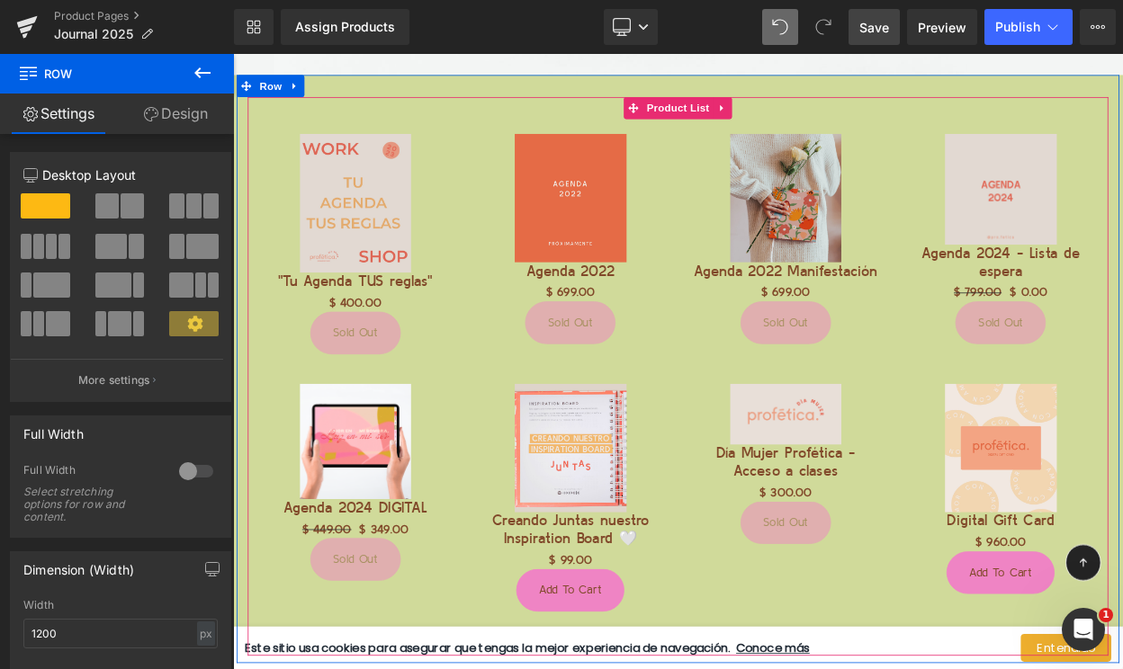
scroll to position [18577, 0]
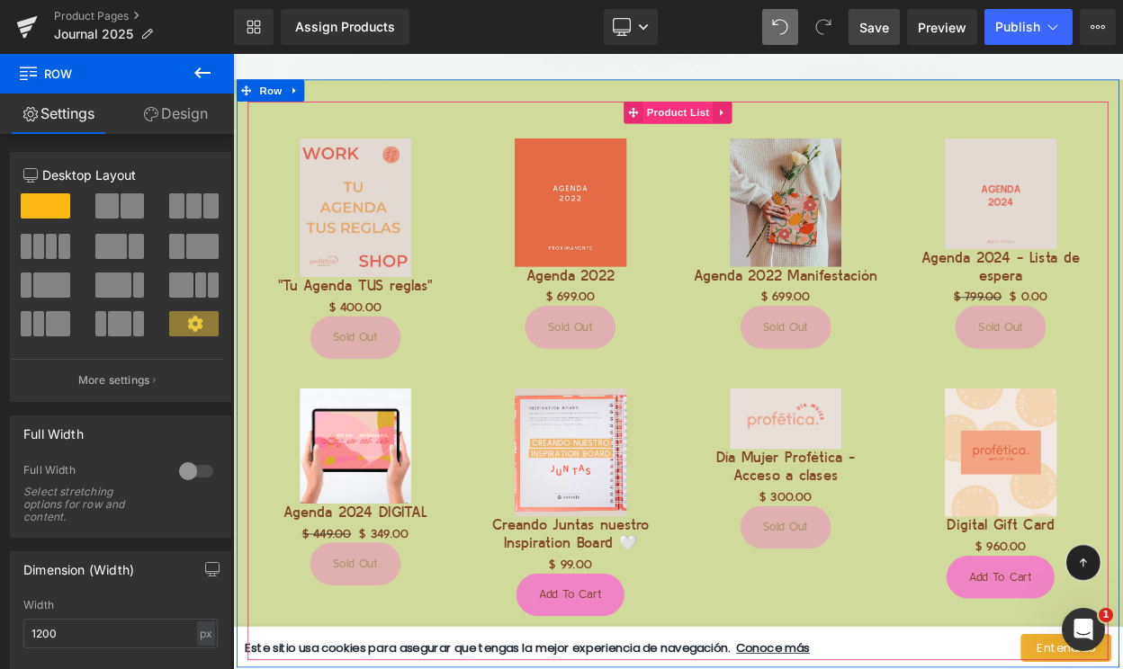
click at [776, 130] on span "Product List" at bounding box center [776, 125] width 85 height 27
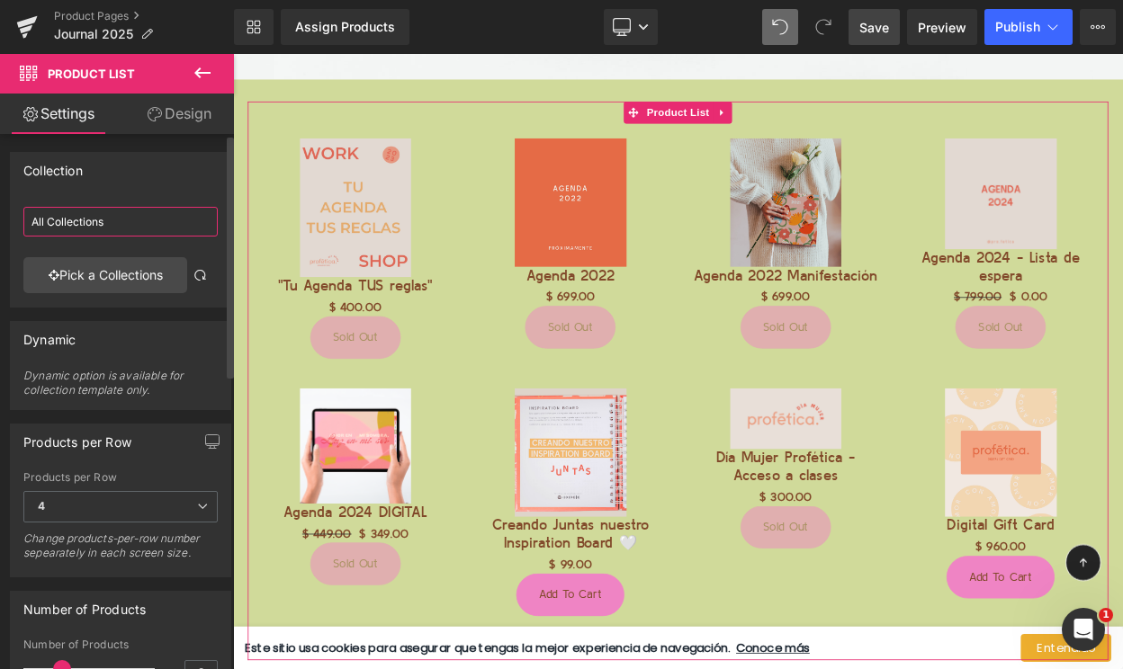
click at [101, 228] on input "All Collections" at bounding box center [120, 222] width 194 height 30
click at [94, 272] on link "Pick a Collections" at bounding box center [105, 275] width 164 height 36
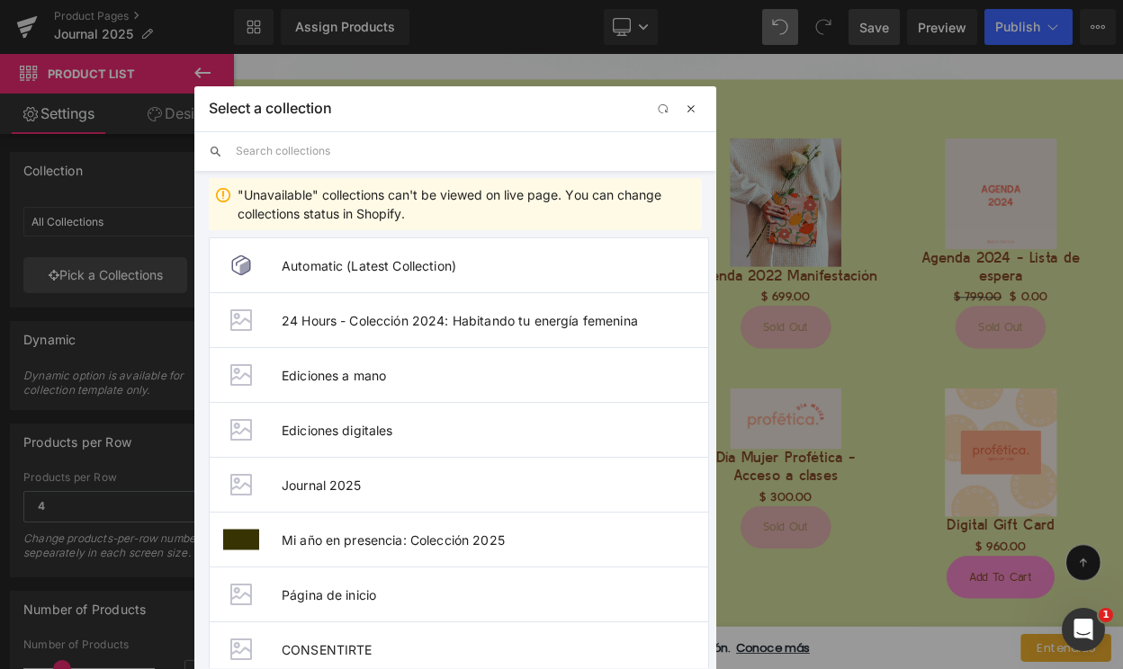
drag, startPoint x: 693, startPoint y: 78, endPoint x: 710, endPoint y: 97, distance: 25.5
click at [698, 102] on span "button" at bounding box center [691, 109] width 14 height 14
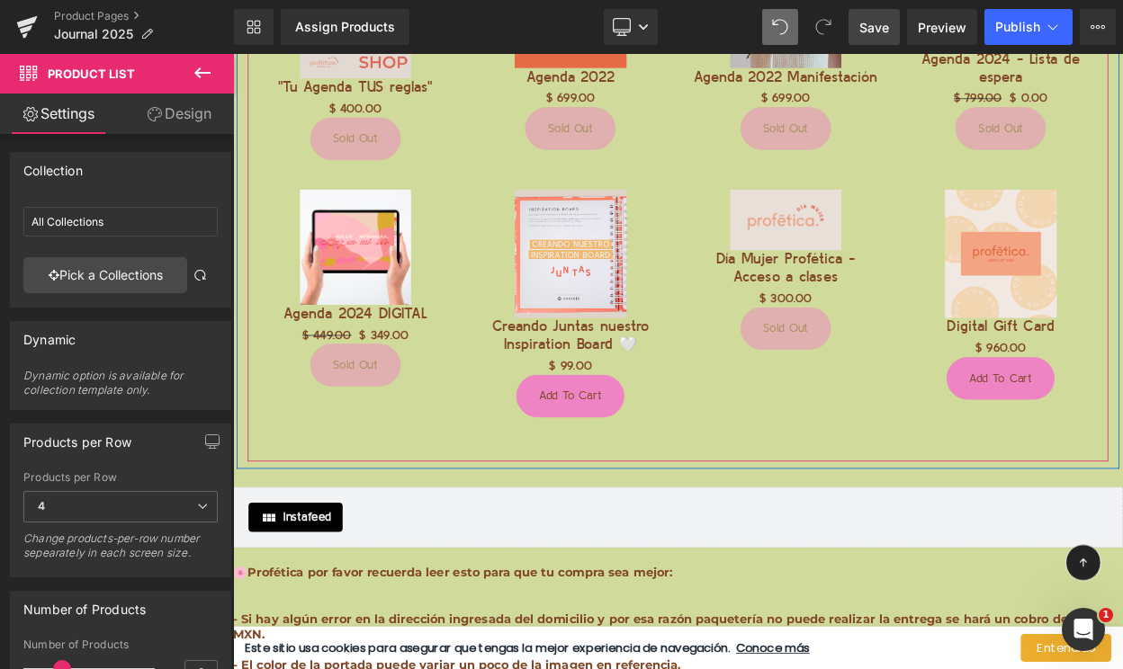
scroll to position [18818, 0]
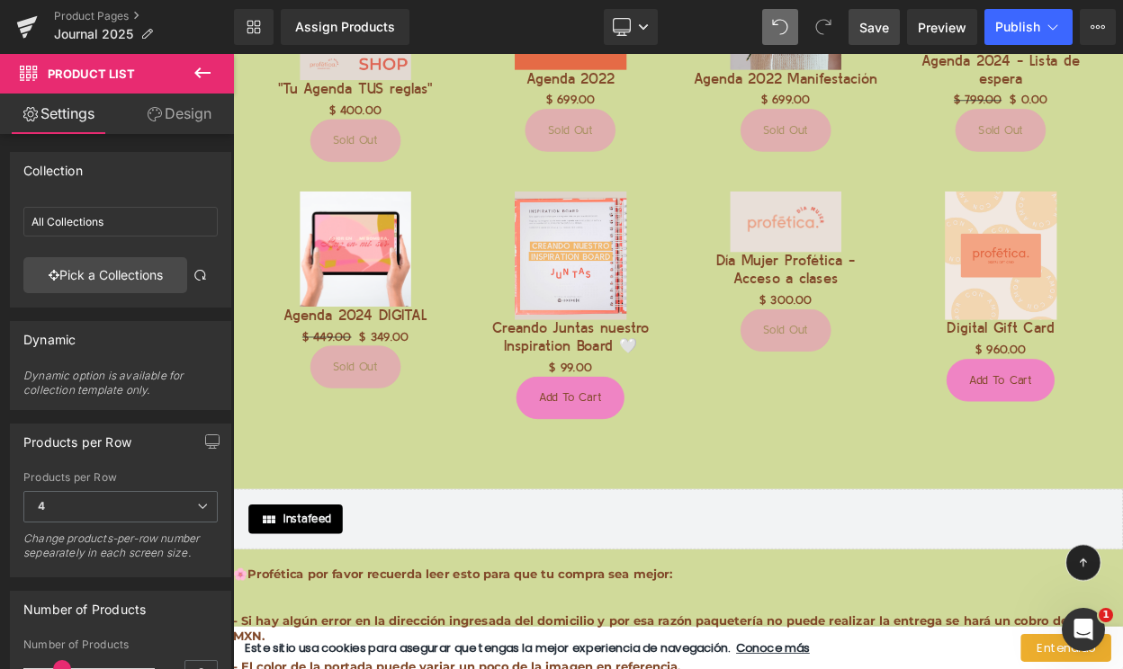
click at [871, 37] on link "Save" at bounding box center [873, 27] width 51 height 36
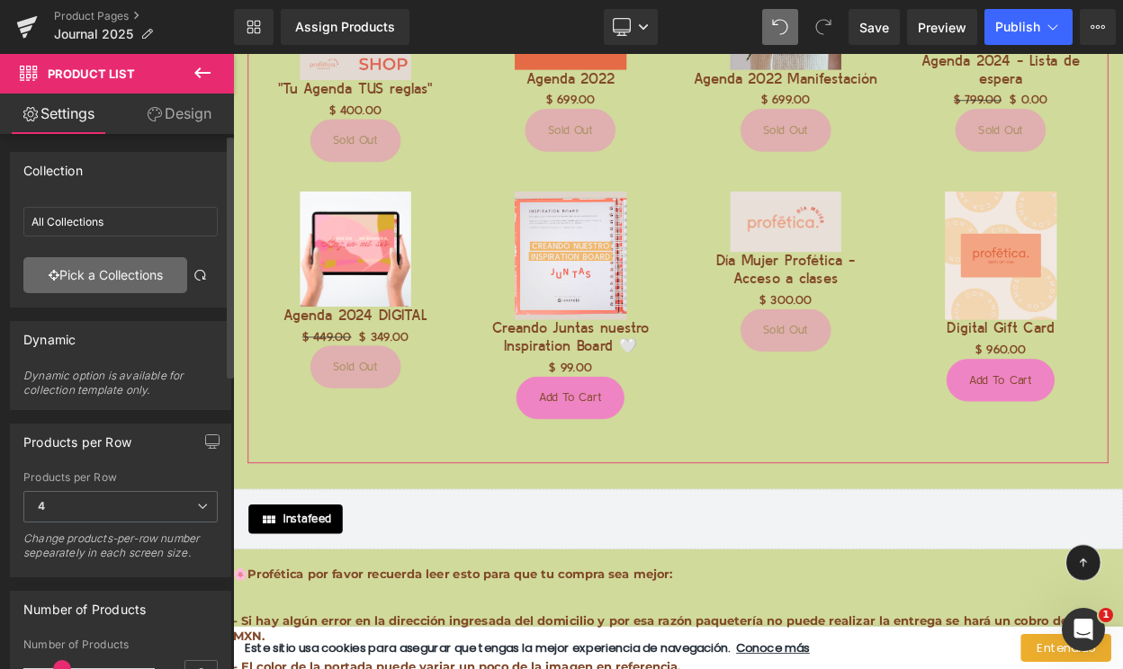
click at [115, 270] on link "Pick a Collections" at bounding box center [105, 275] width 164 height 36
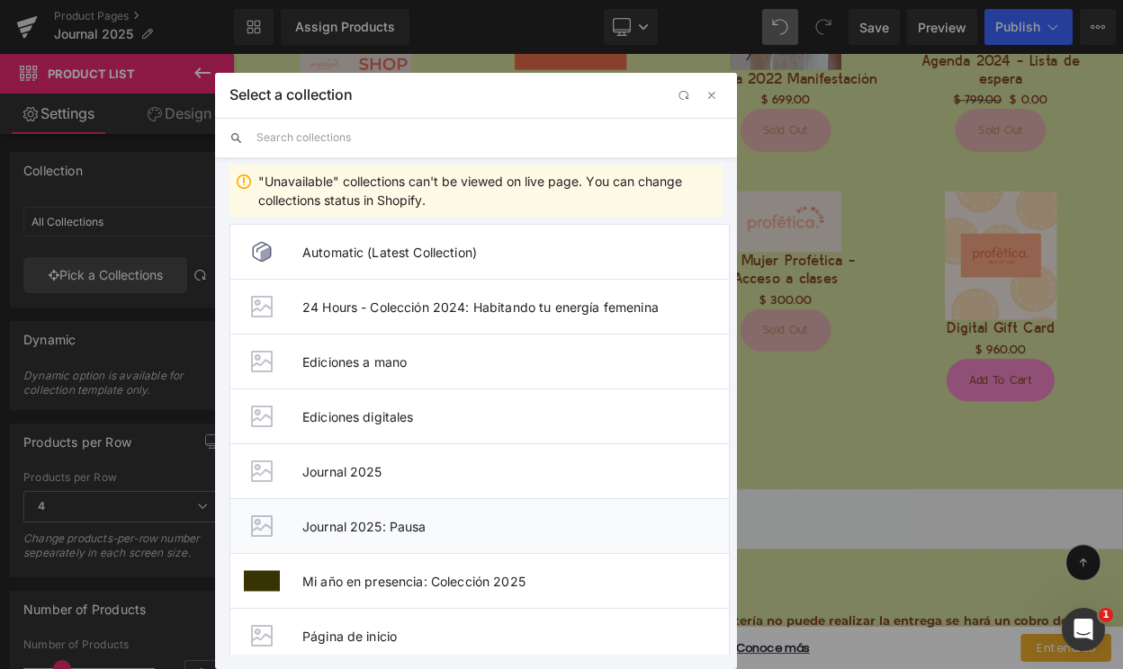
click at [264, 520] on div at bounding box center [262, 526] width 36 height 36
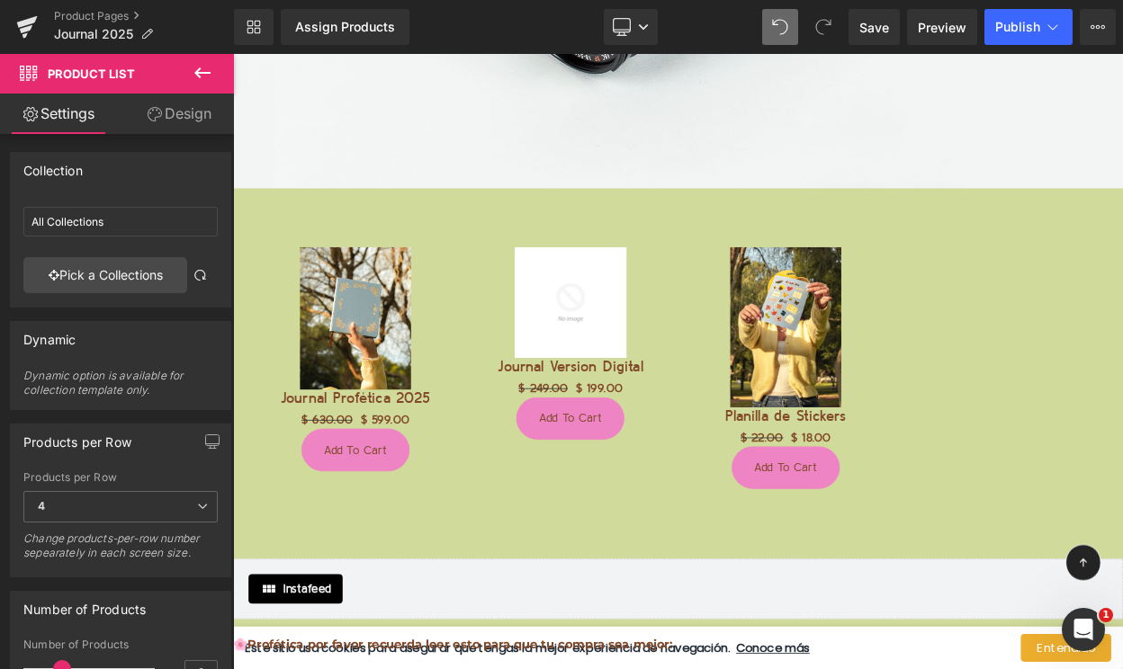
scroll to position [18433, 0]
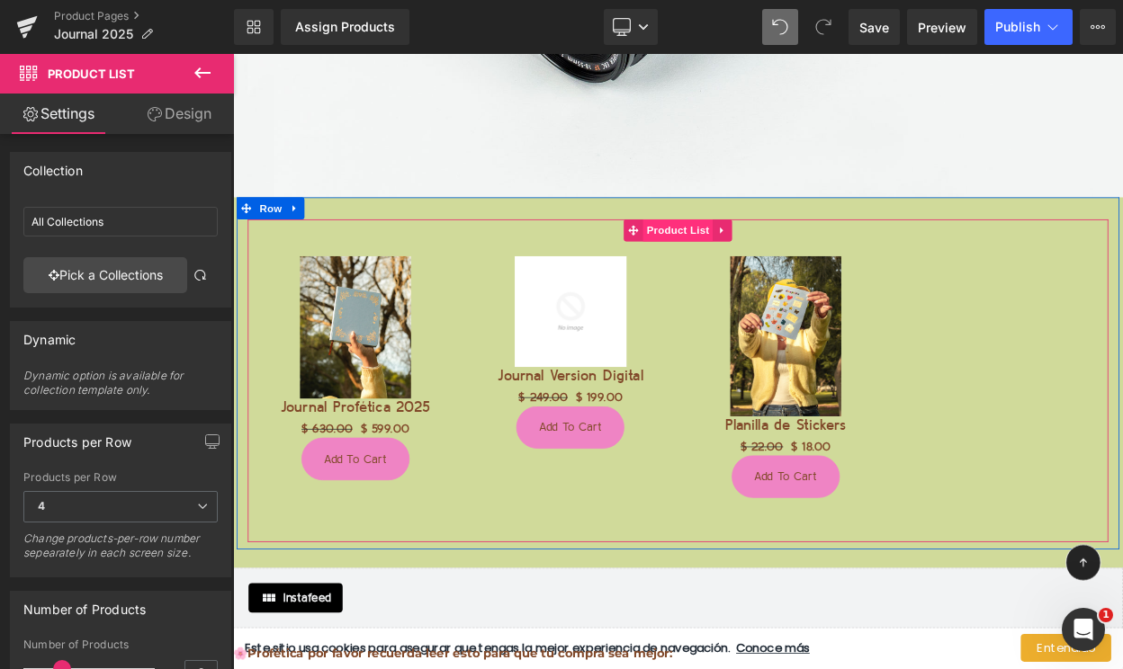
click at [774, 273] on span "Product List" at bounding box center [776, 269] width 85 height 27
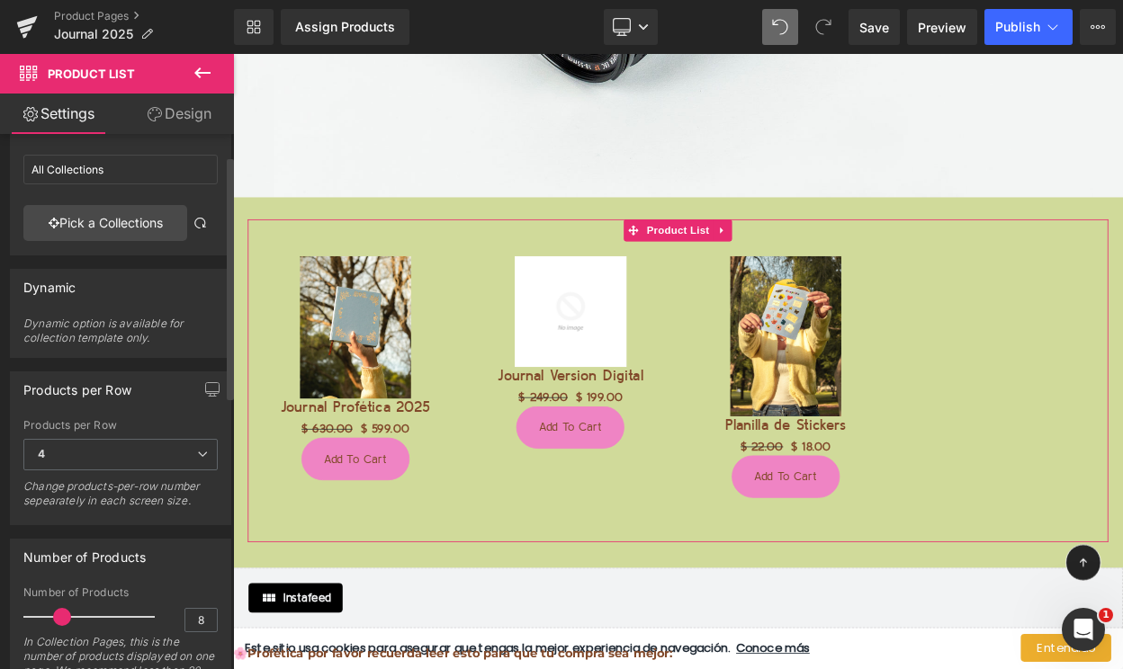
scroll to position [116, 0]
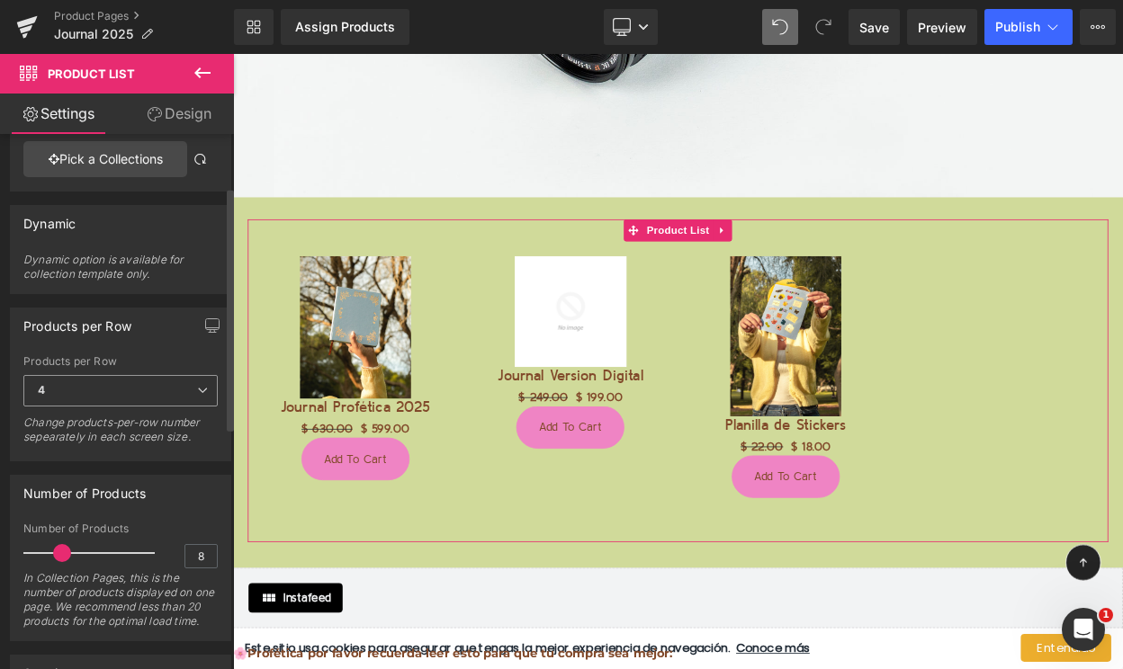
click at [185, 395] on span "4" at bounding box center [120, 390] width 194 height 31
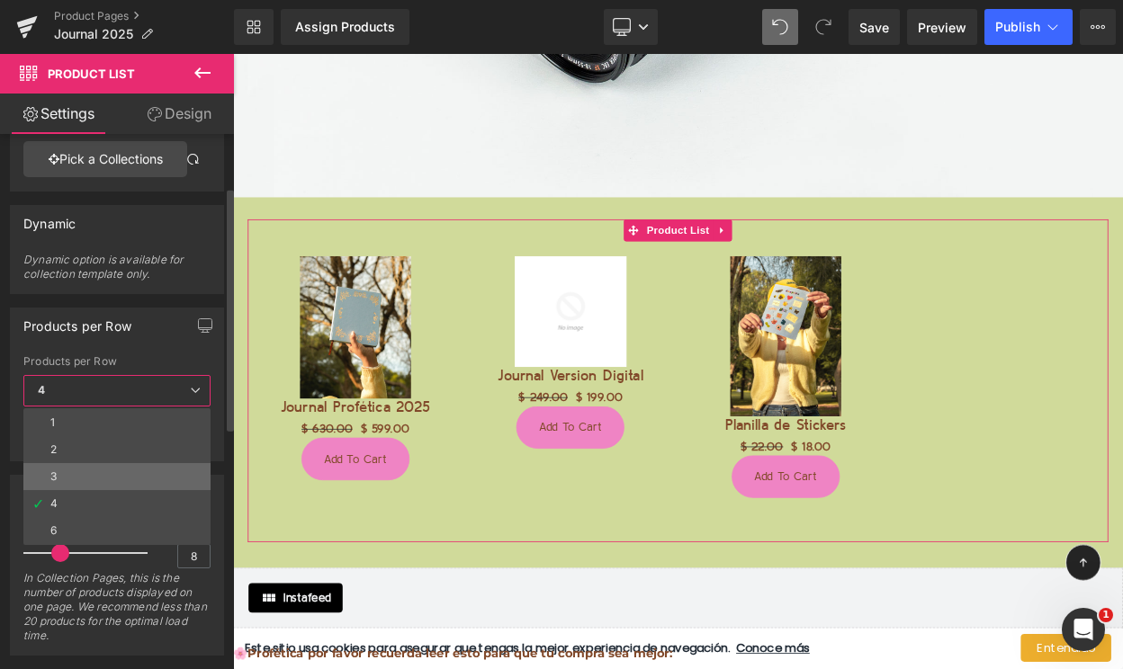
click at [91, 476] on li "3" at bounding box center [116, 476] width 187 height 27
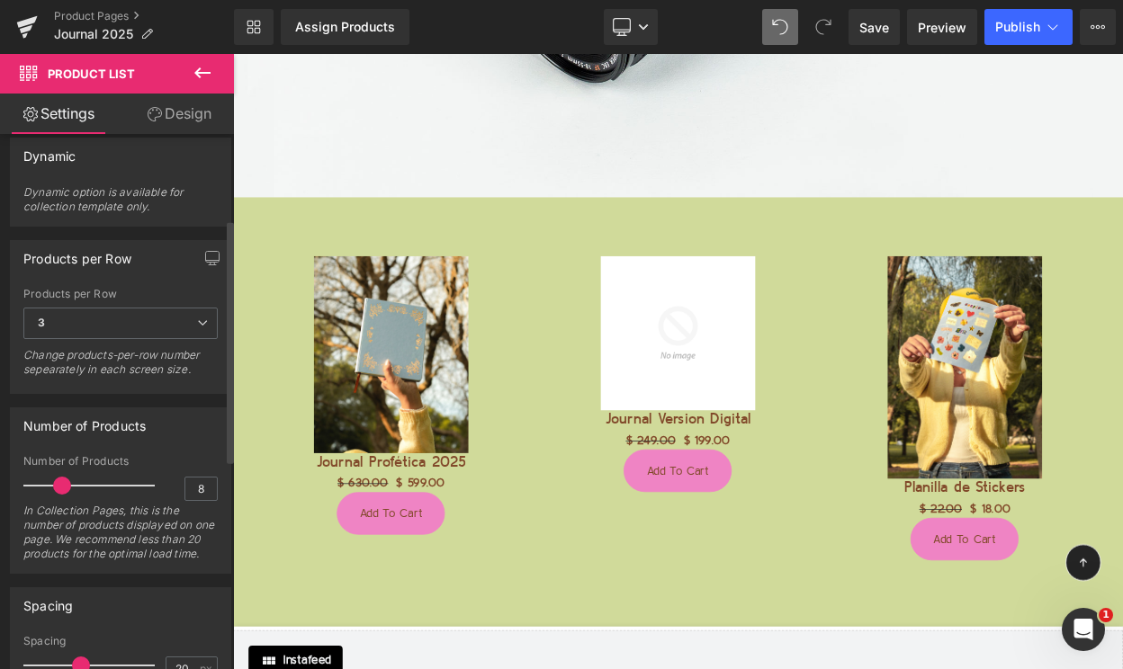
scroll to position [197, 0]
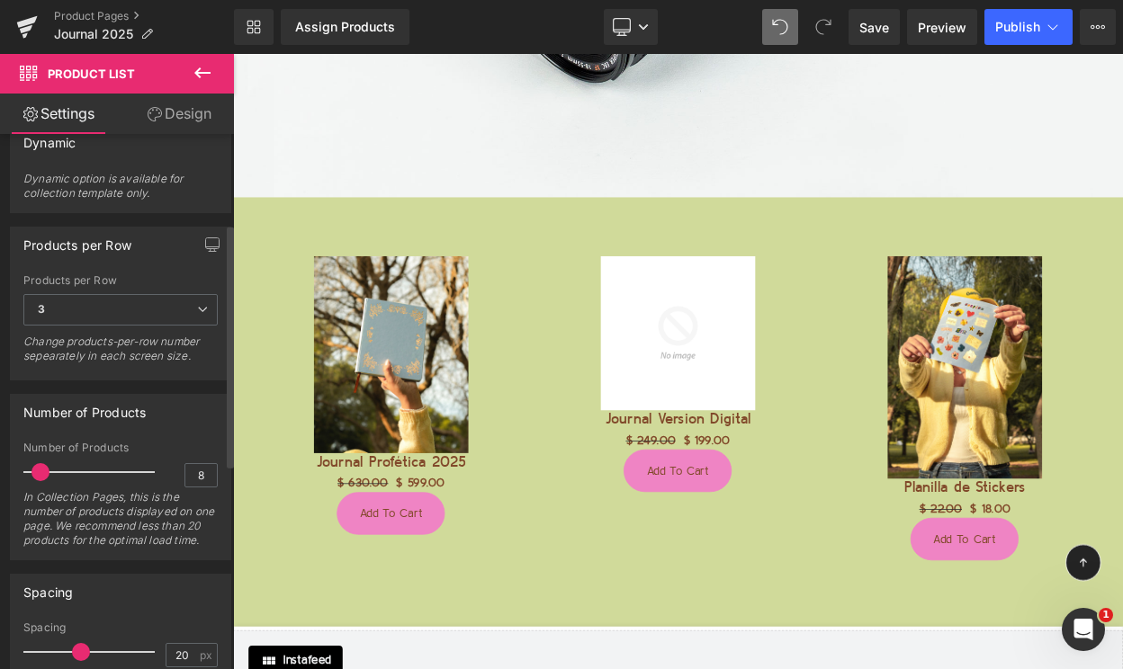
drag, startPoint x: 60, startPoint y: 477, endPoint x: 42, endPoint y: 477, distance: 18.0
click at [42, 477] on span at bounding box center [40, 472] width 18 height 18
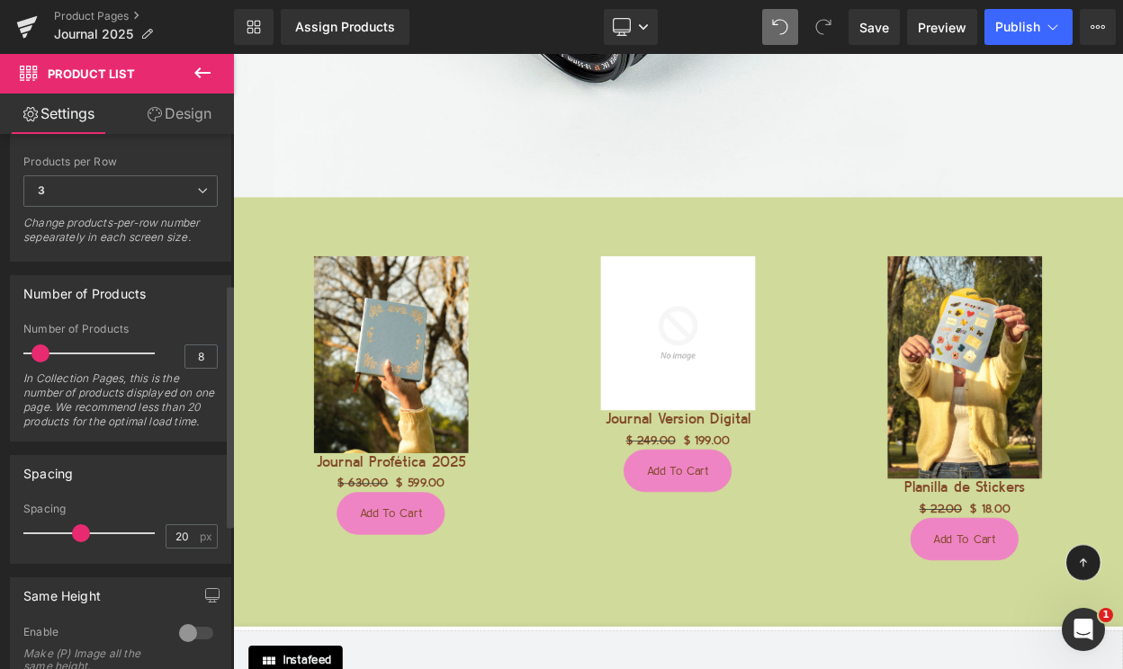
scroll to position [329, 0]
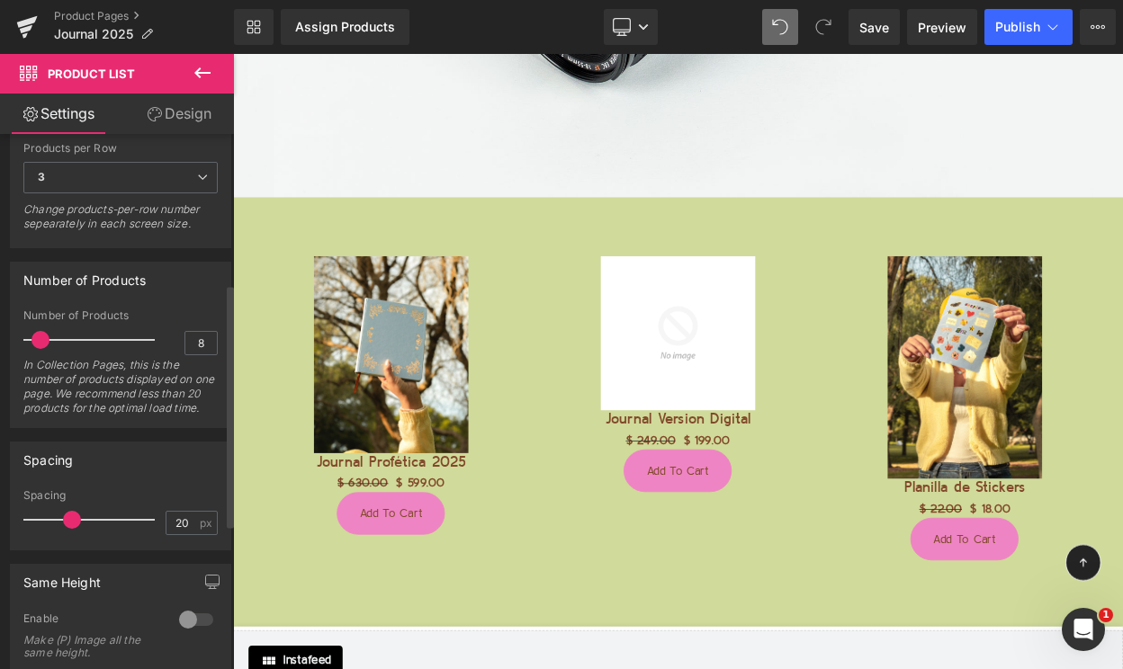
drag, startPoint x: 72, startPoint y: 535, endPoint x: 63, endPoint y: 534, distance: 9.0
click at [63, 529] on span at bounding box center [72, 520] width 18 height 18
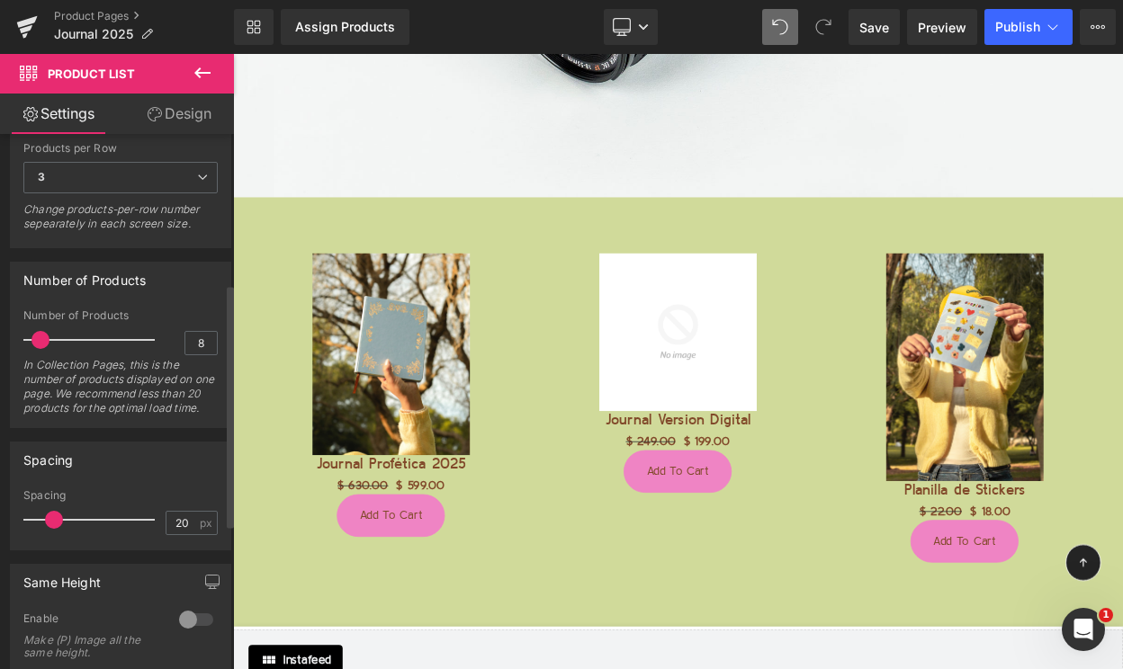
drag, startPoint x: 63, startPoint y: 534, endPoint x: 47, endPoint y: 535, distance: 16.2
click at [47, 529] on span at bounding box center [54, 520] width 18 height 18
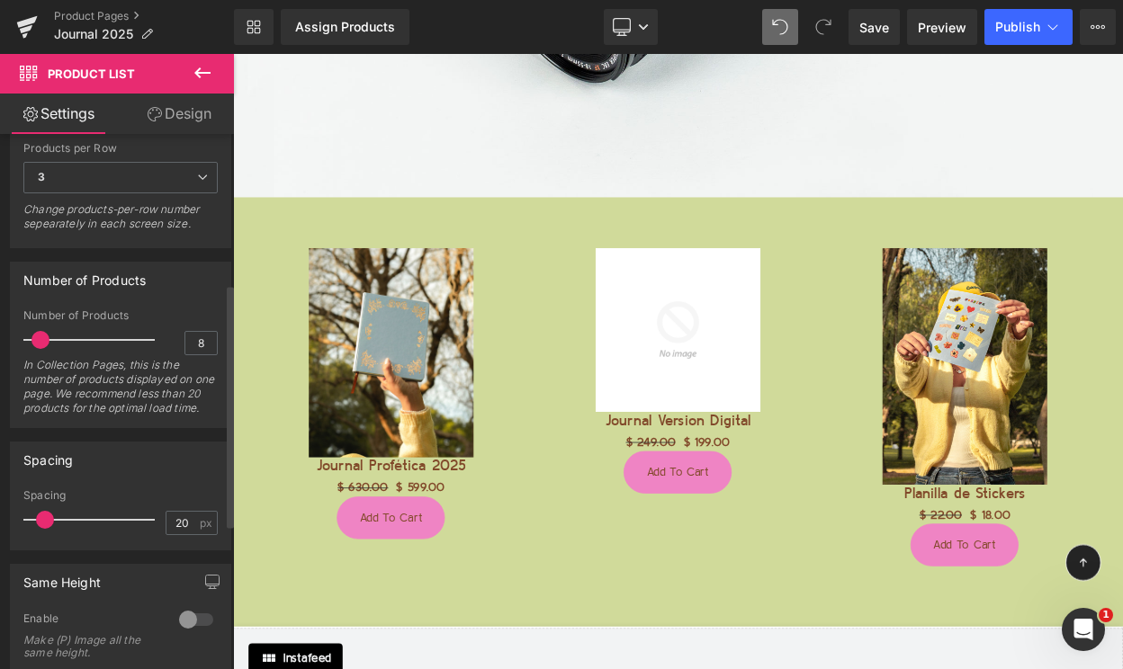
drag, startPoint x: 47, startPoint y: 535, endPoint x: 38, endPoint y: 536, distance: 9.0
click at [38, 529] on span at bounding box center [45, 520] width 18 height 18
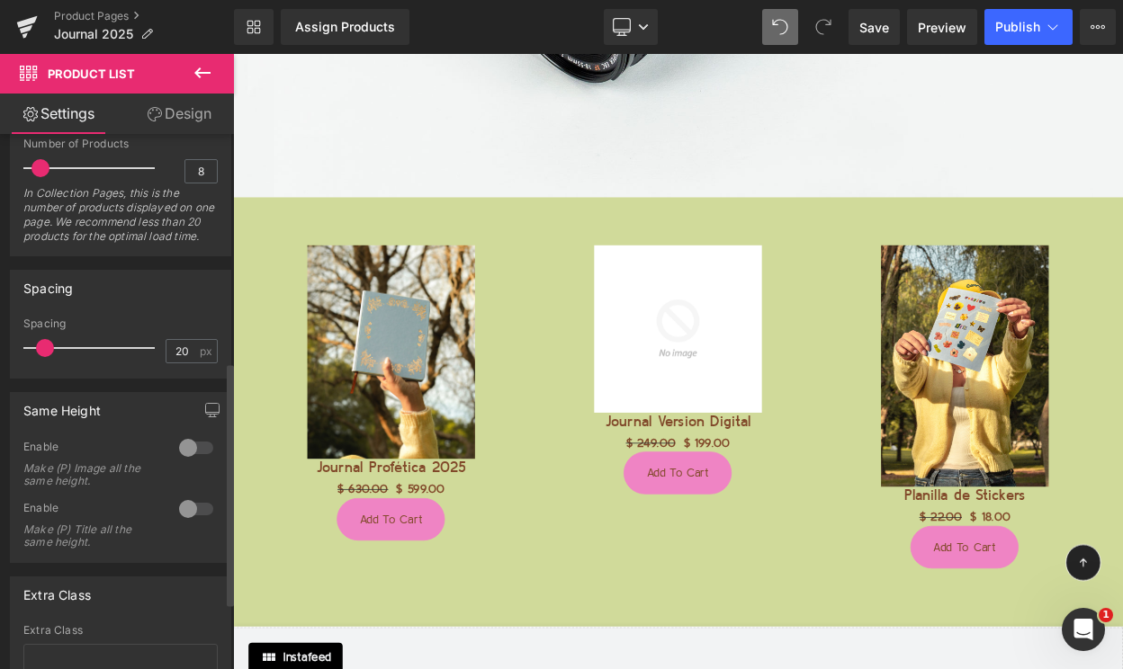
scroll to position [520, 0]
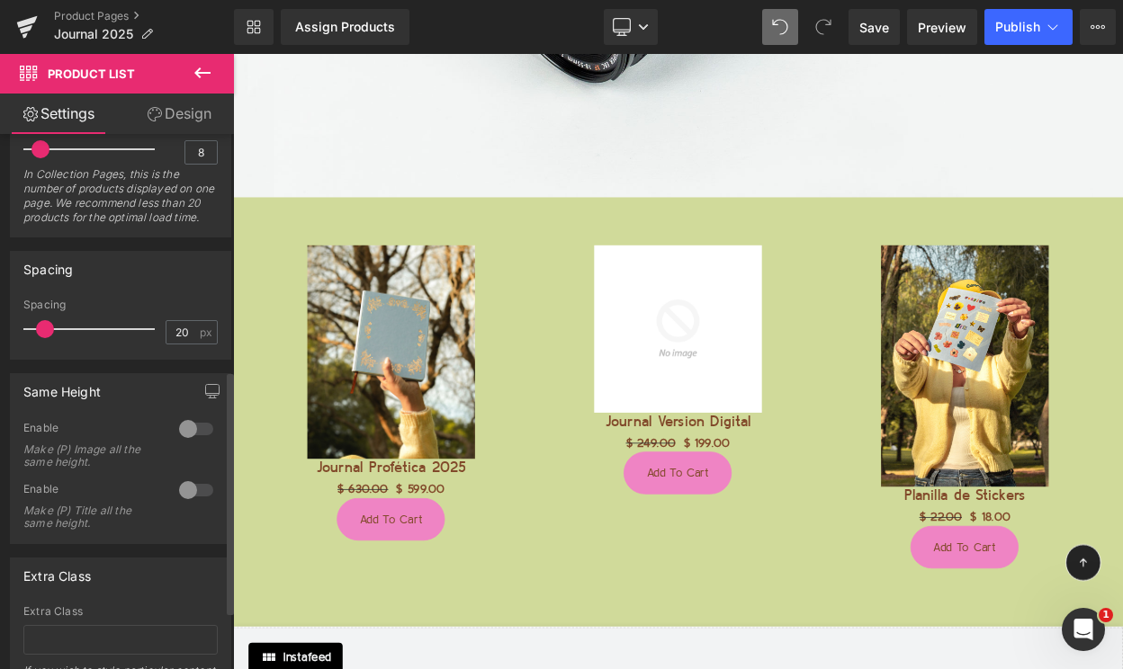
click at [185, 443] on div at bounding box center [195, 429] width 43 height 29
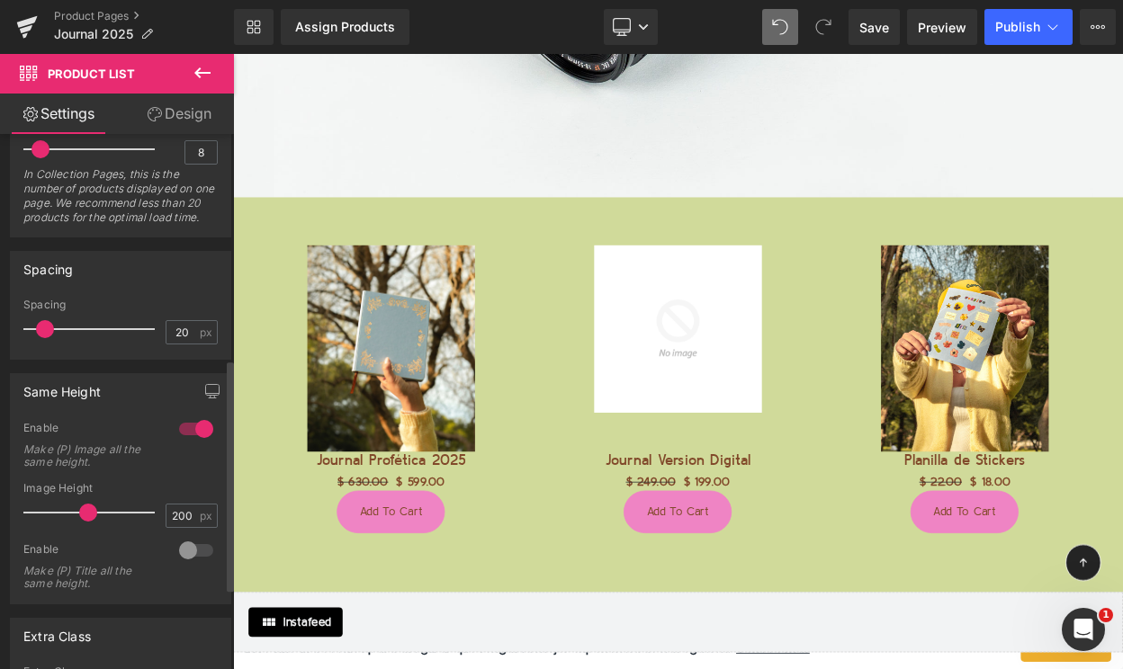
drag, startPoint x: 64, startPoint y: 524, endPoint x: 87, endPoint y: 521, distance: 23.7
click at [87, 521] on span at bounding box center [88, 513] width 18 height 18
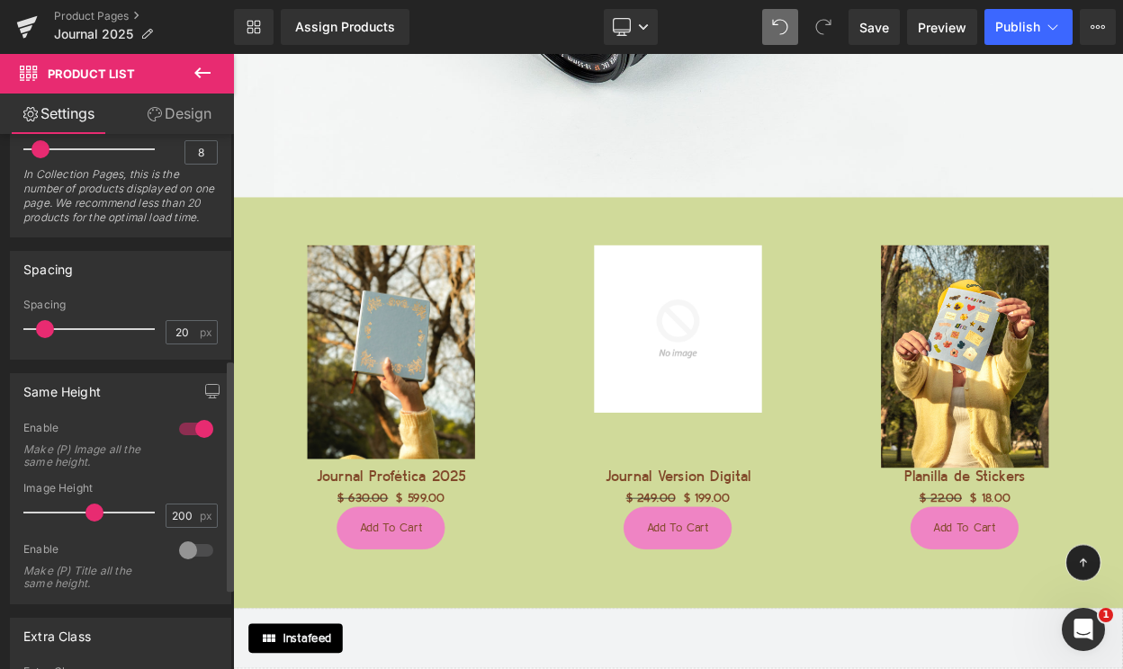
click at [95, 521] on span at bounding box center [94, 513] width 18 height 18
click at [189, 559] on div at bounding box center [195, 550] width 43 height 29
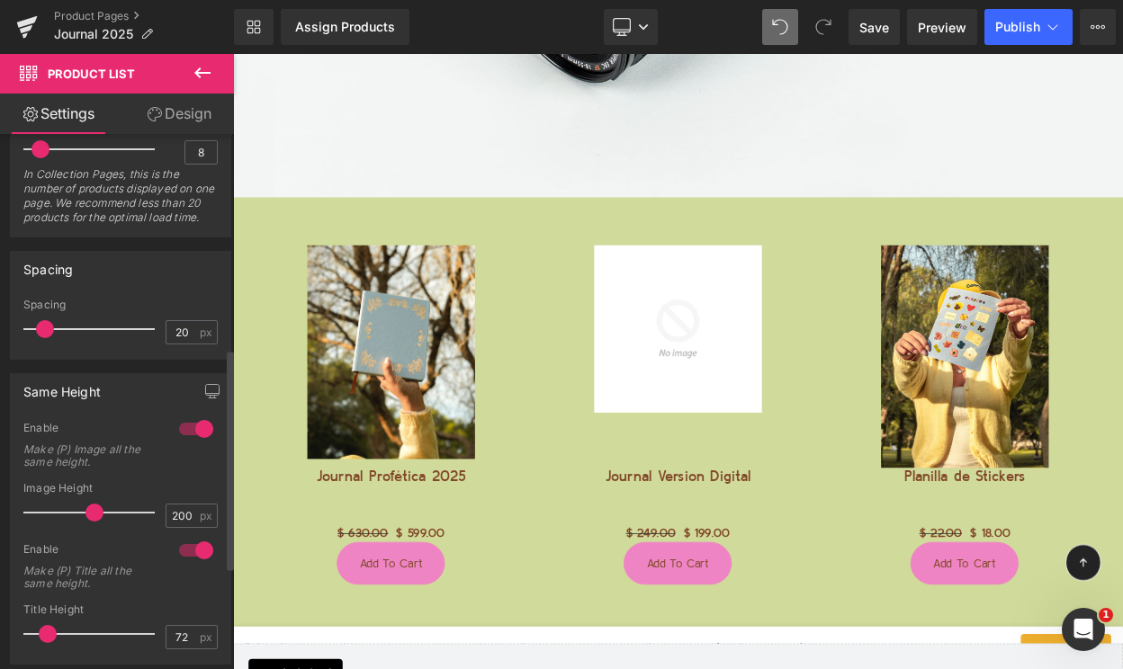
click at [189, 559] on div at bounding box center [195, 550] width 43 height 29
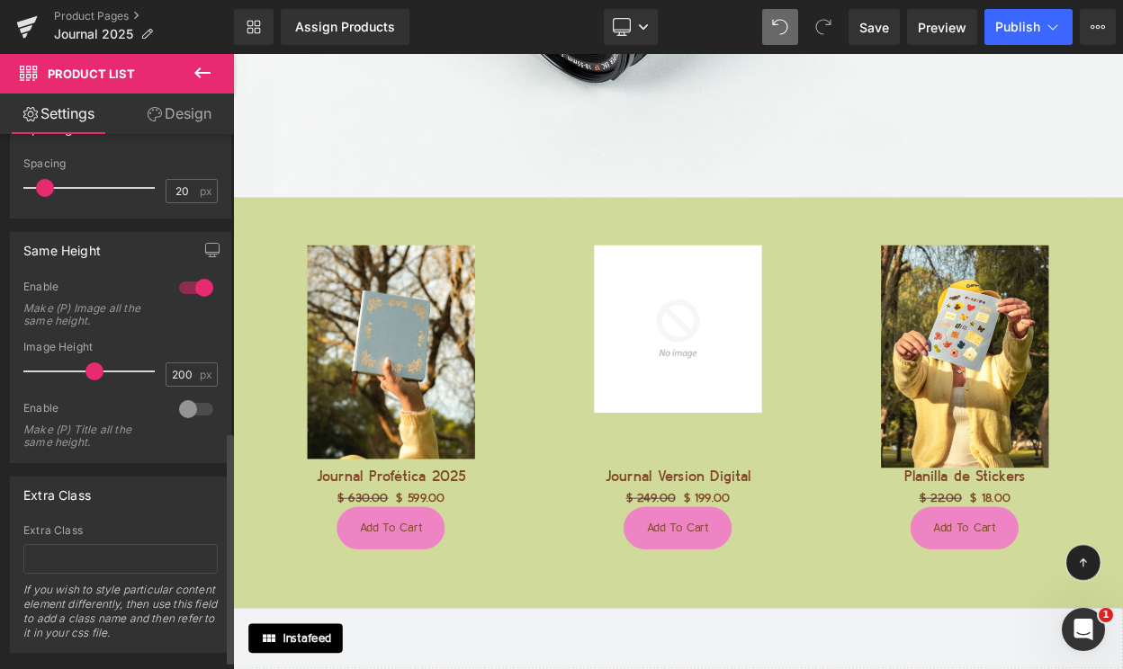
scroll to position [710, 0]
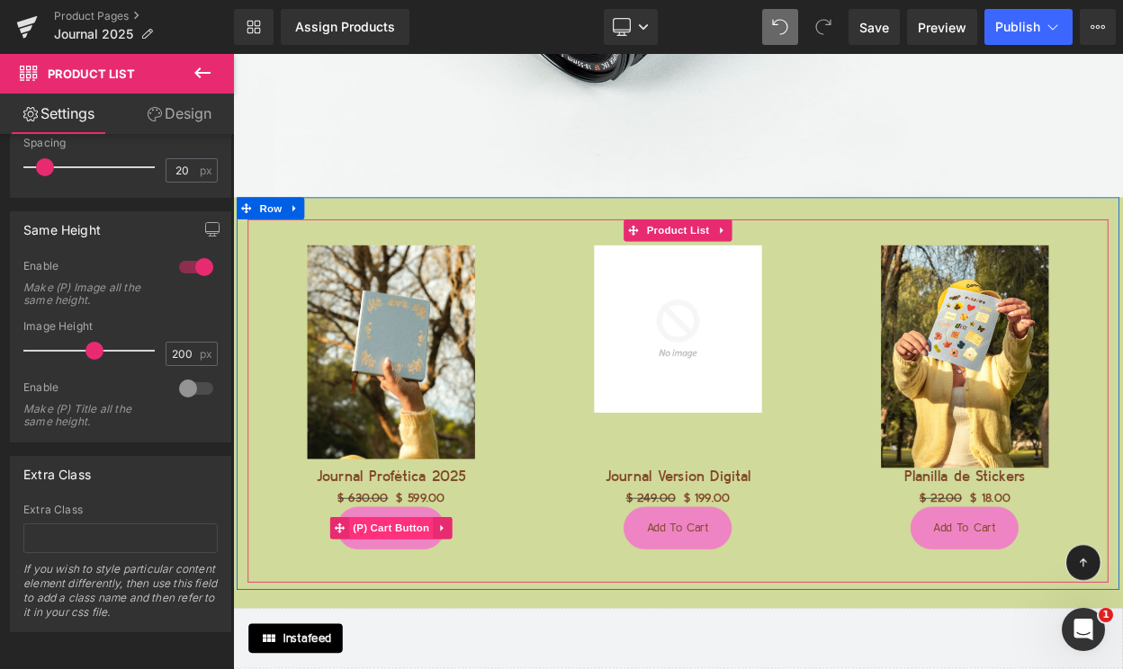
click at [431, 624] on span "(P) Cart Button" at bounding box center [426, 634] width 103 height 27
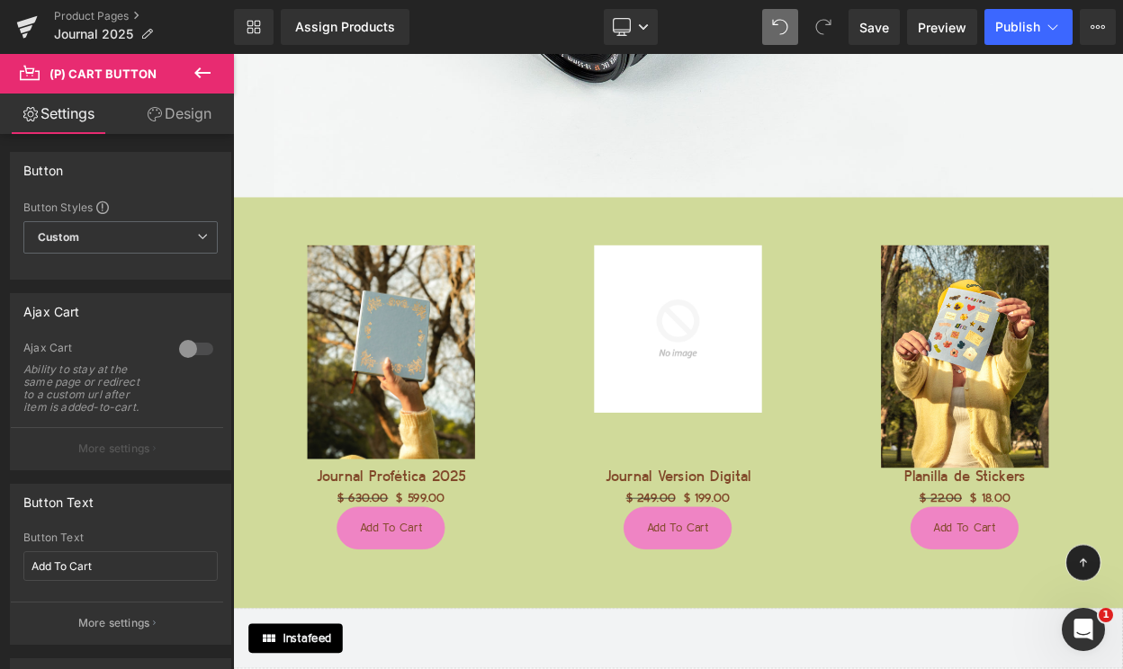
click at [174, 100] on link "Design" at bounding box center [179, 114] width 117 height 40
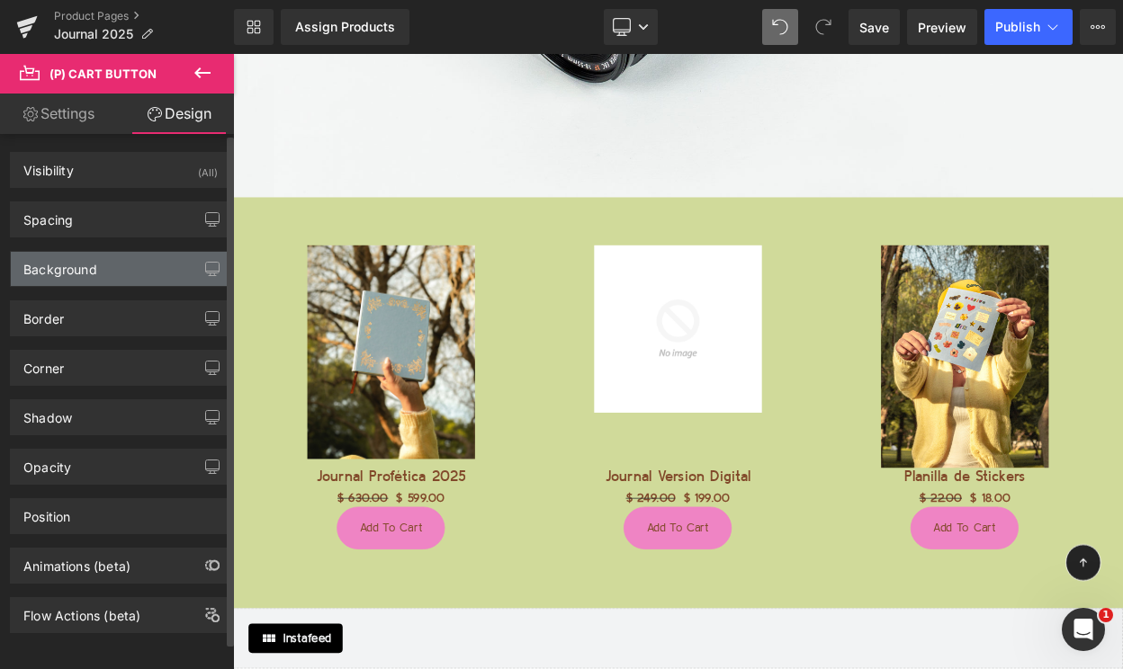
click at [140, 279] on div "Background" at bounding box center [120, 269] width 219 height 34
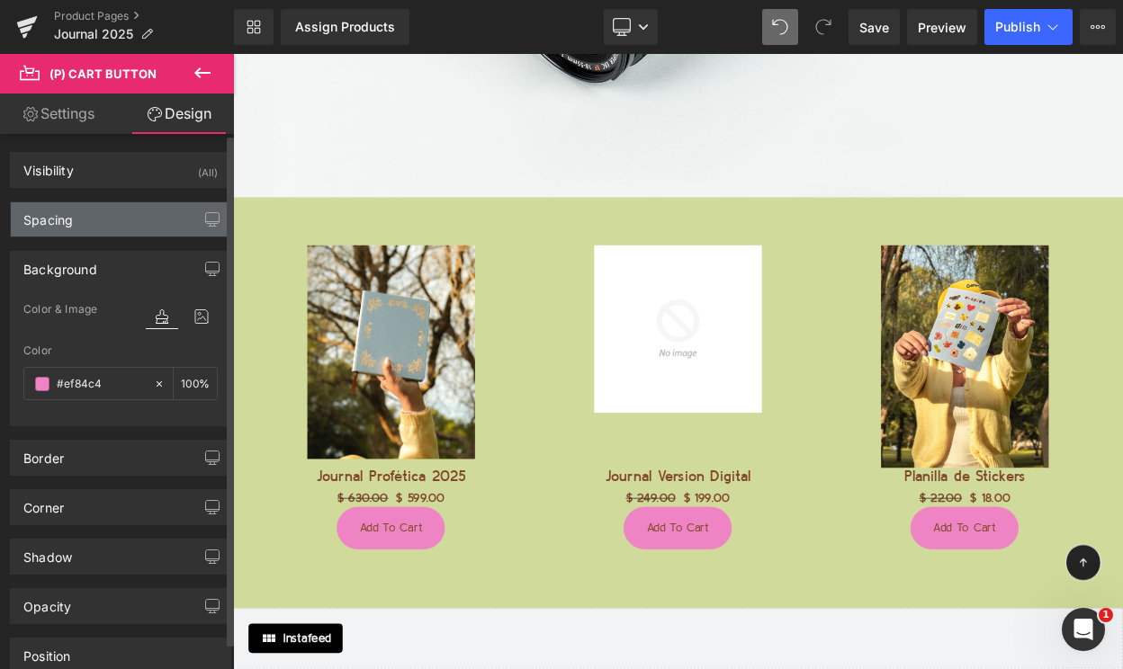
click at [133, 235] on div "Spacing" at bounding box center [120, 219] width 219 height 34
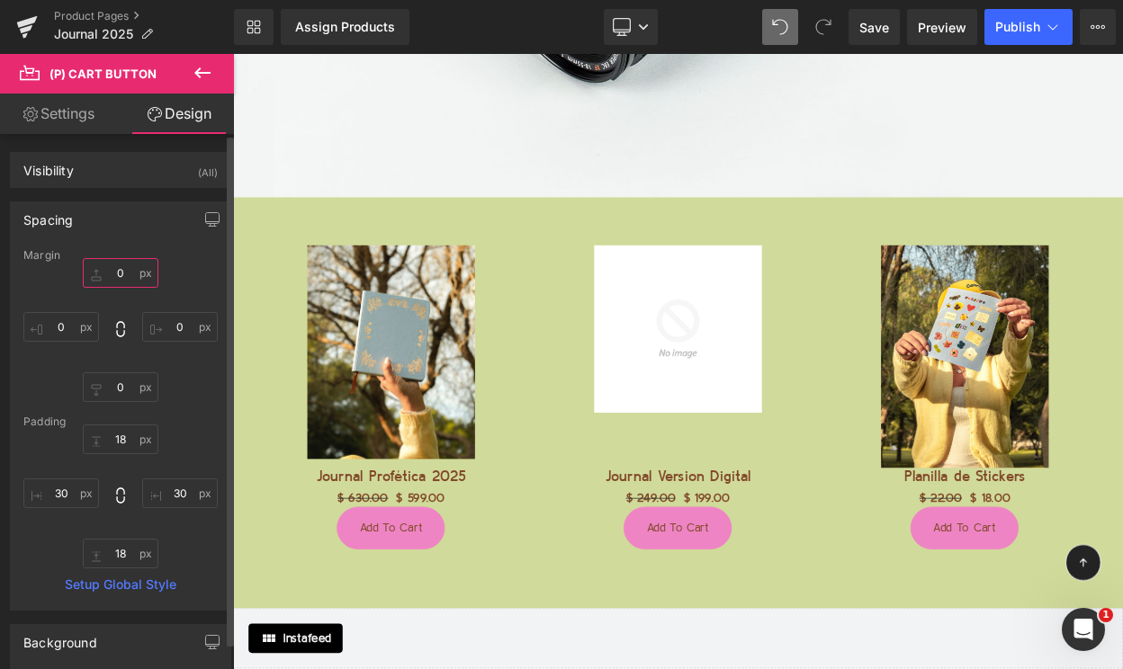
click at [121, 267] on input "text" at bounding box center [121, 273] width 76 height 30
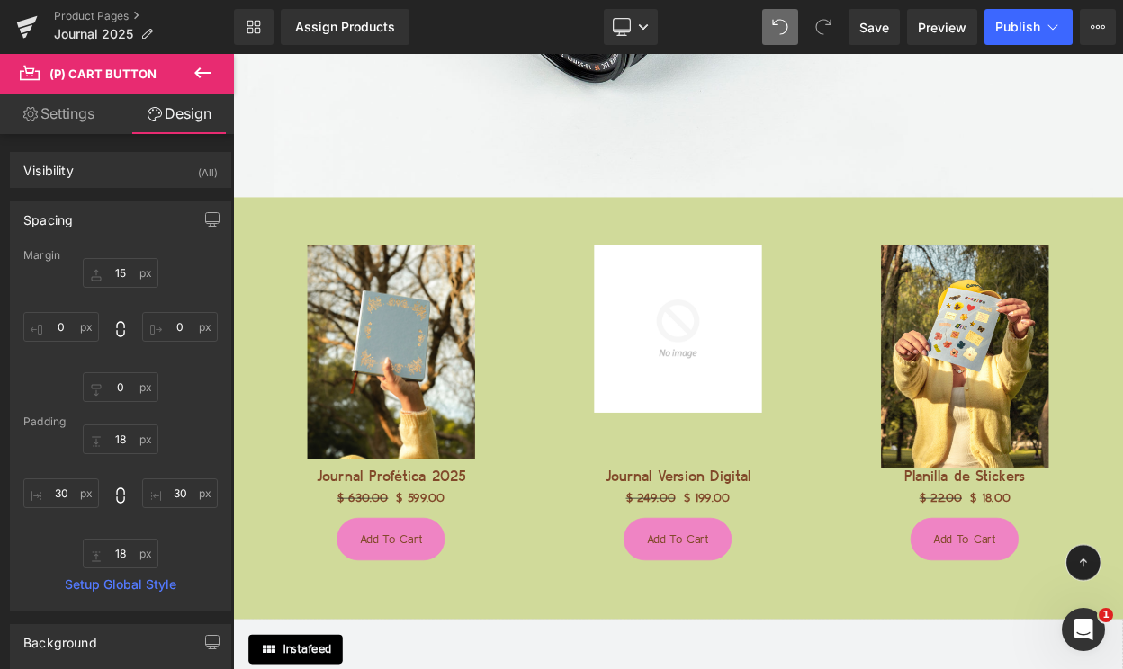
click at [213, 73] on button at bounding box center [202, 74] width 63 height 40
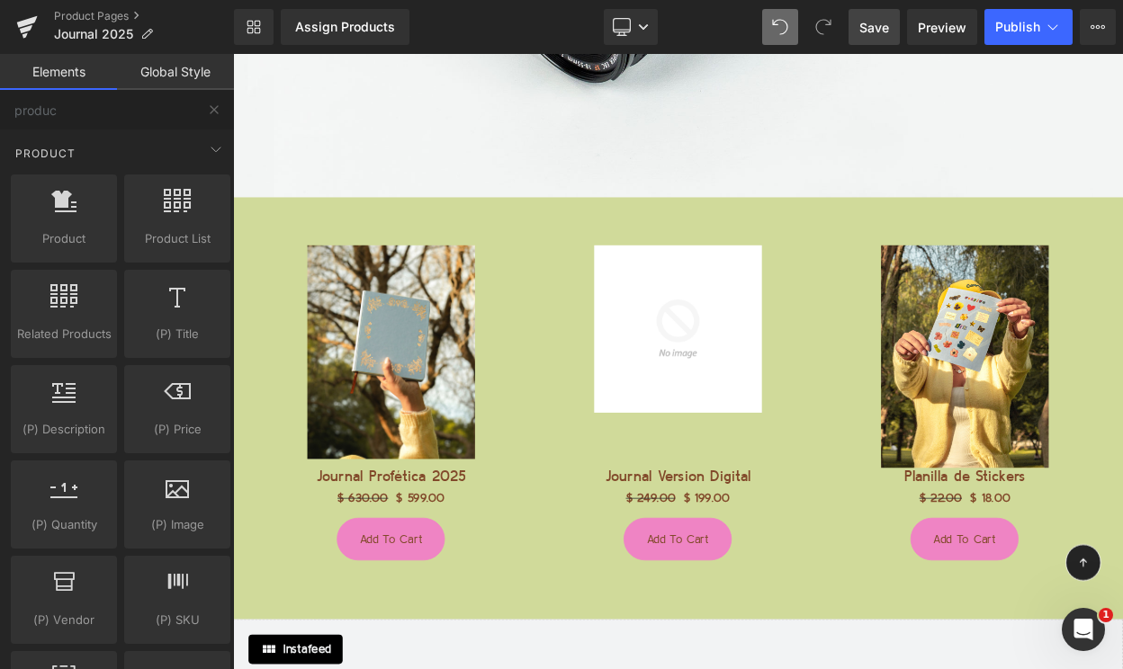
click at [889, 26] on span "Save" at bounding box center [874, 27] width 30 height 19
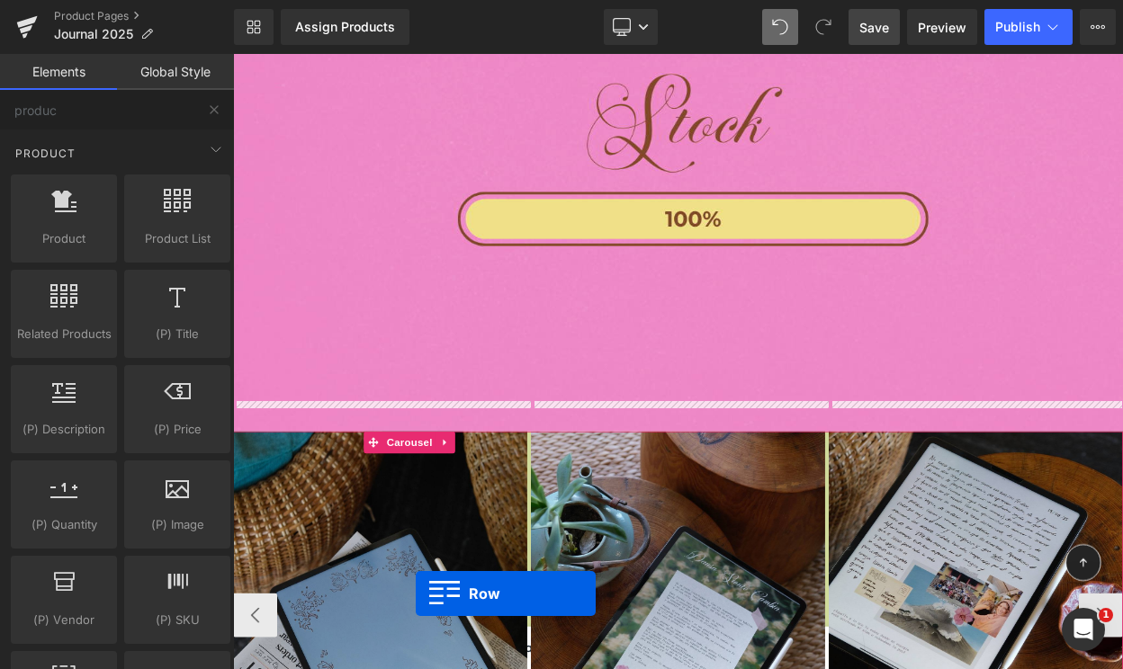
scroll to position [9006, 0]
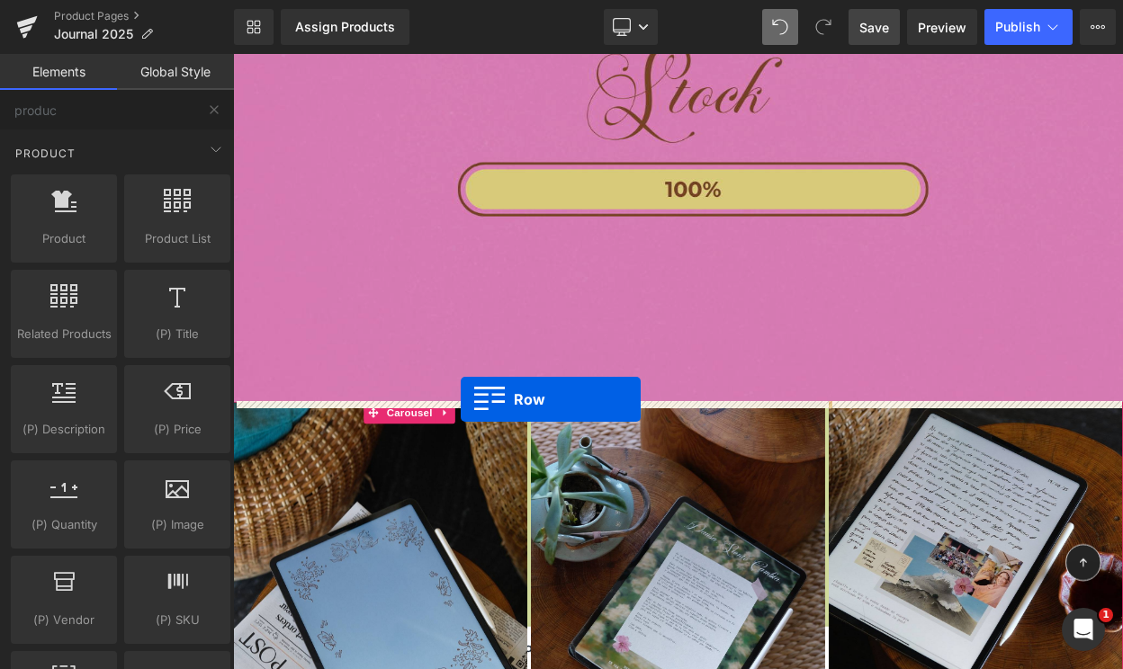
drag, startPoint x: 280, startPoint y: 232, endPoint x: 512, endPoint y: 476, distance: 336.6
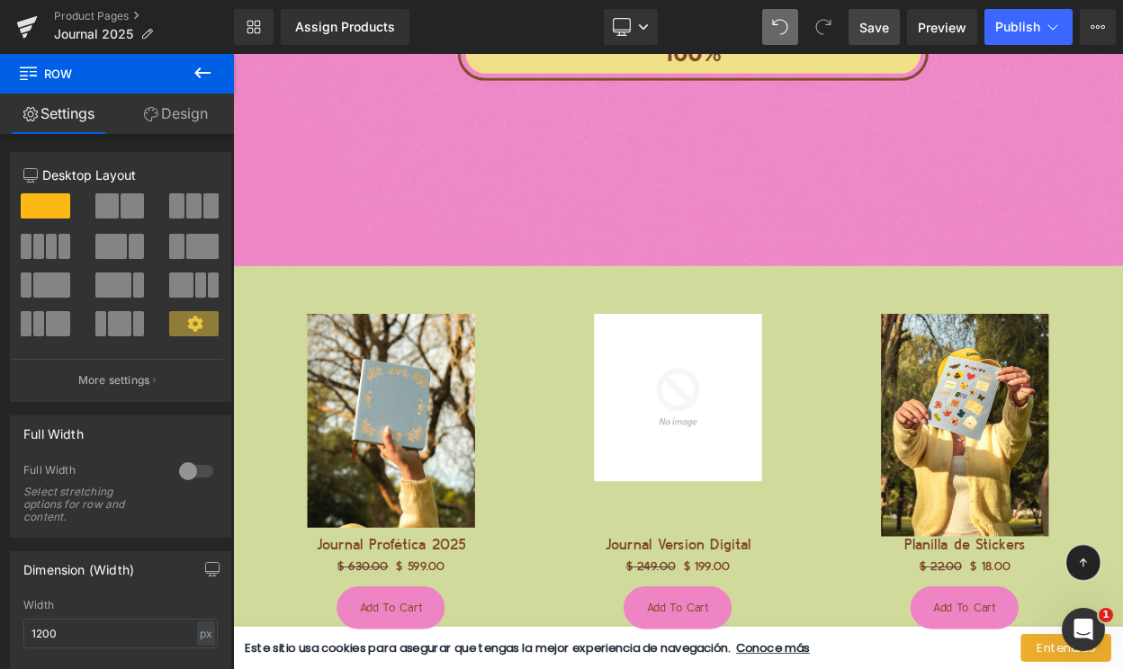
scroll to position [8979, 0]
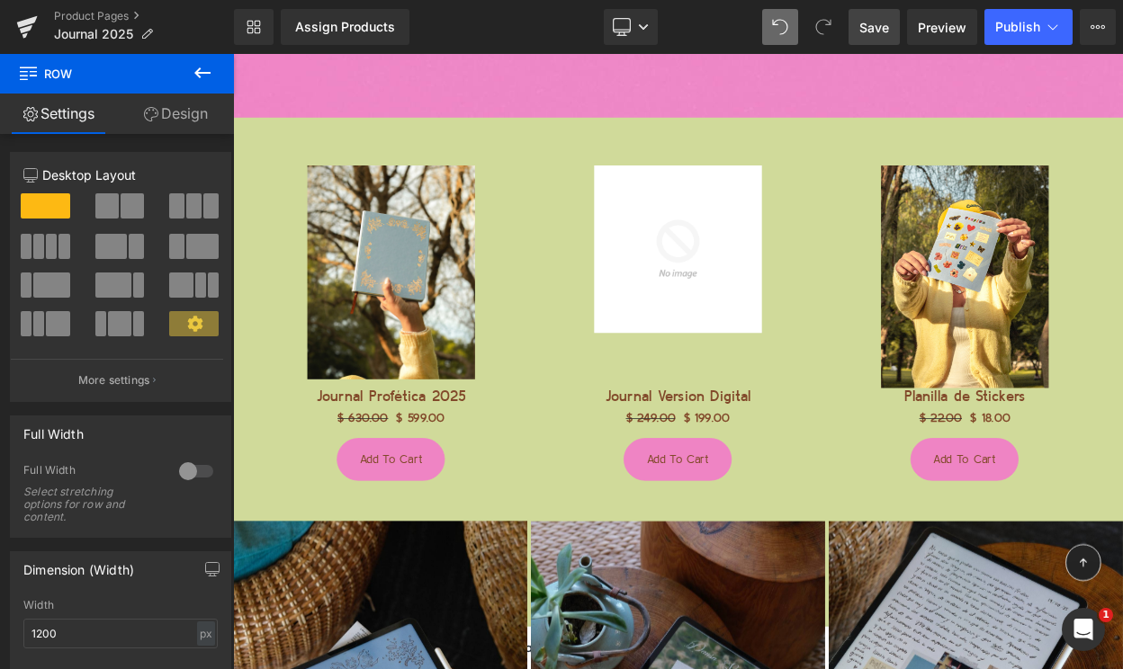
scroll to position [9355, 0]
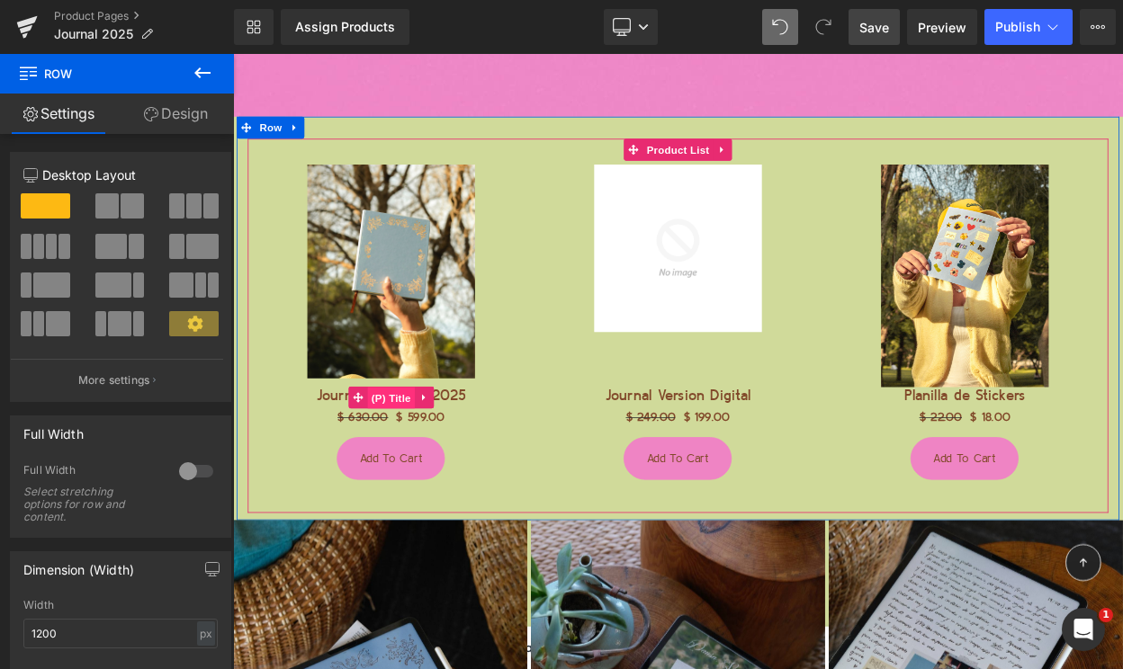
click at [427, 476] on span "(P) Title" at bounding box center [427, 474] width 58 height 27
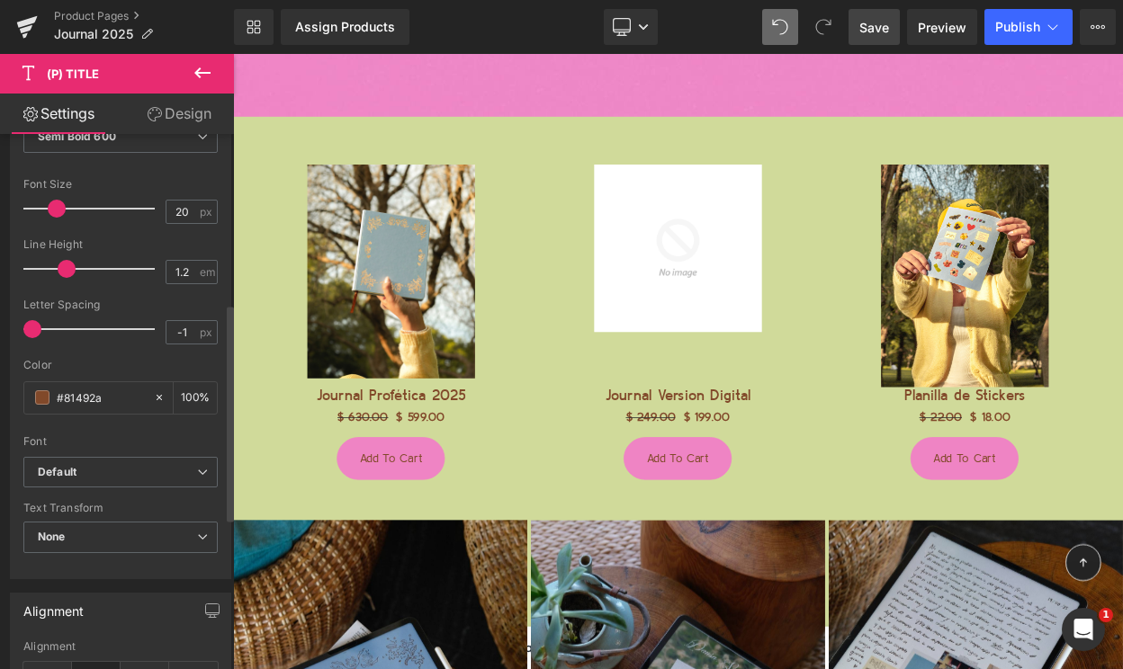
scroll to position [416, 0]
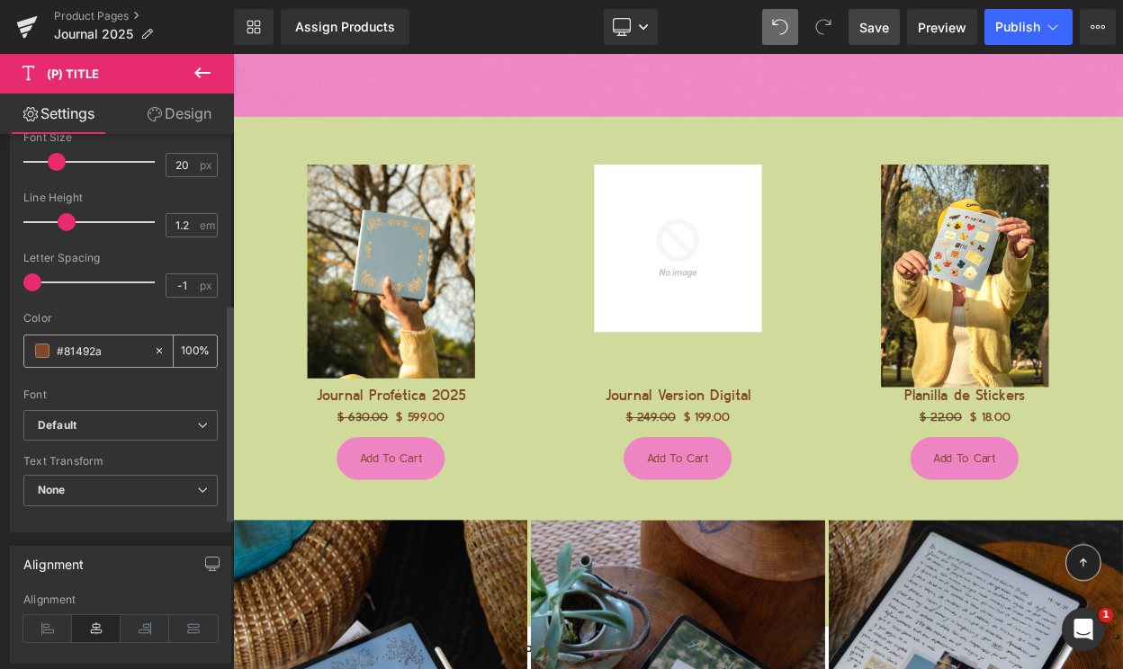
click at [84, 354] on input "#81492a" at bounding box center [101, 351] width 88 height 20
paste input "EF84C4"
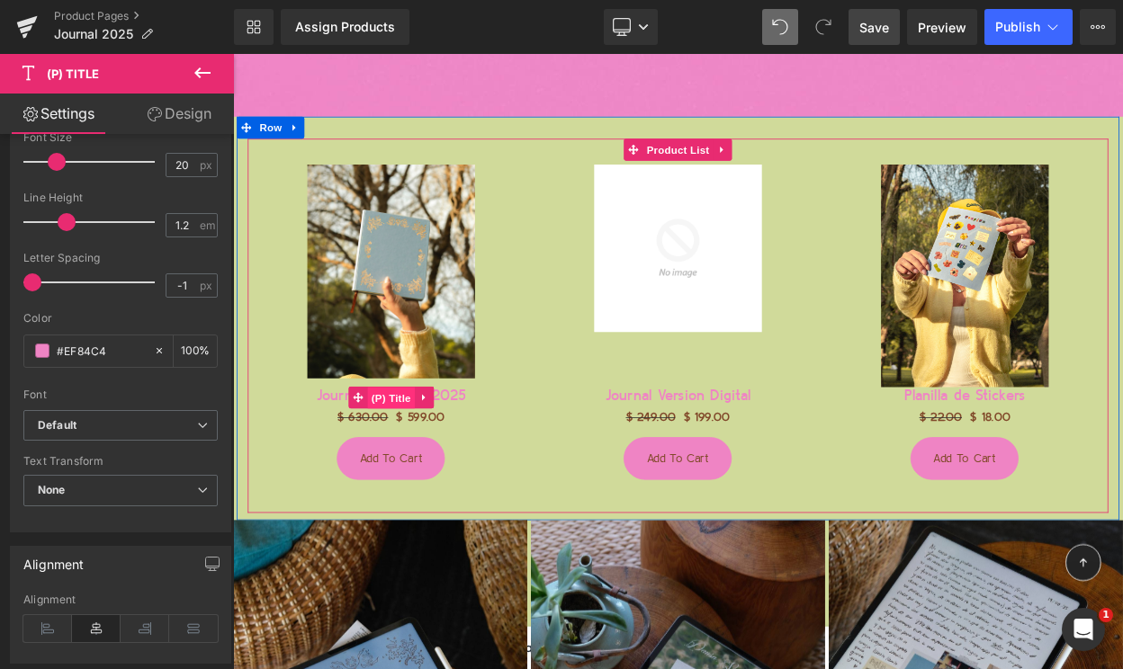
click at [425, 472] on span "(P) Title" at bounding box center [427, 474] width 58 height 27
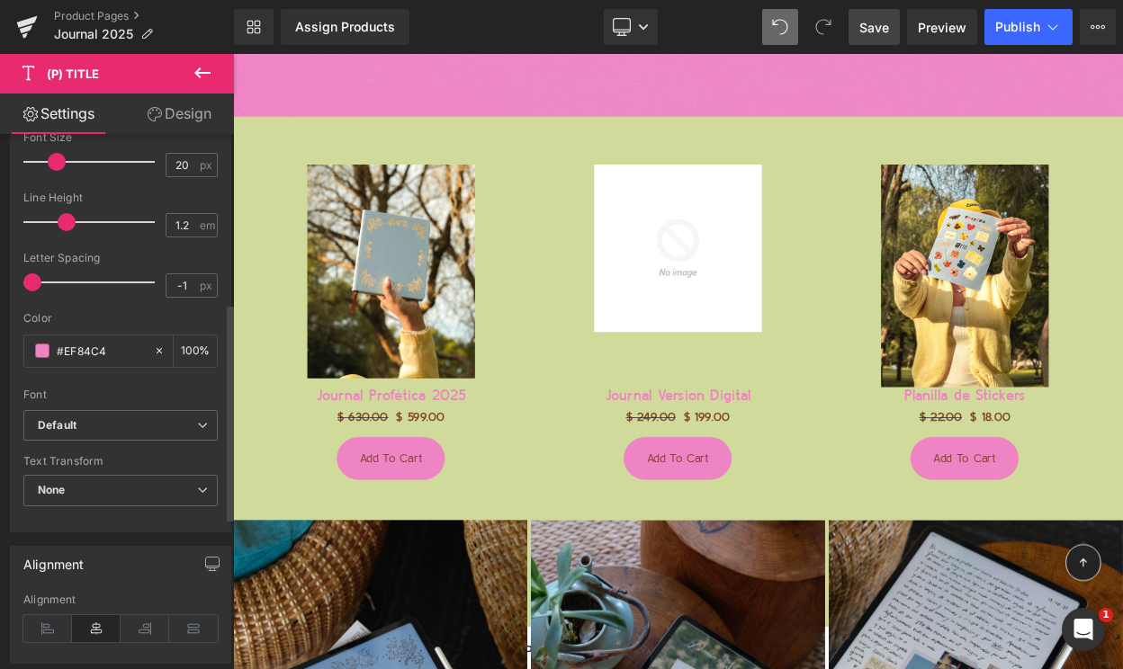
scroll to position [398, 0]
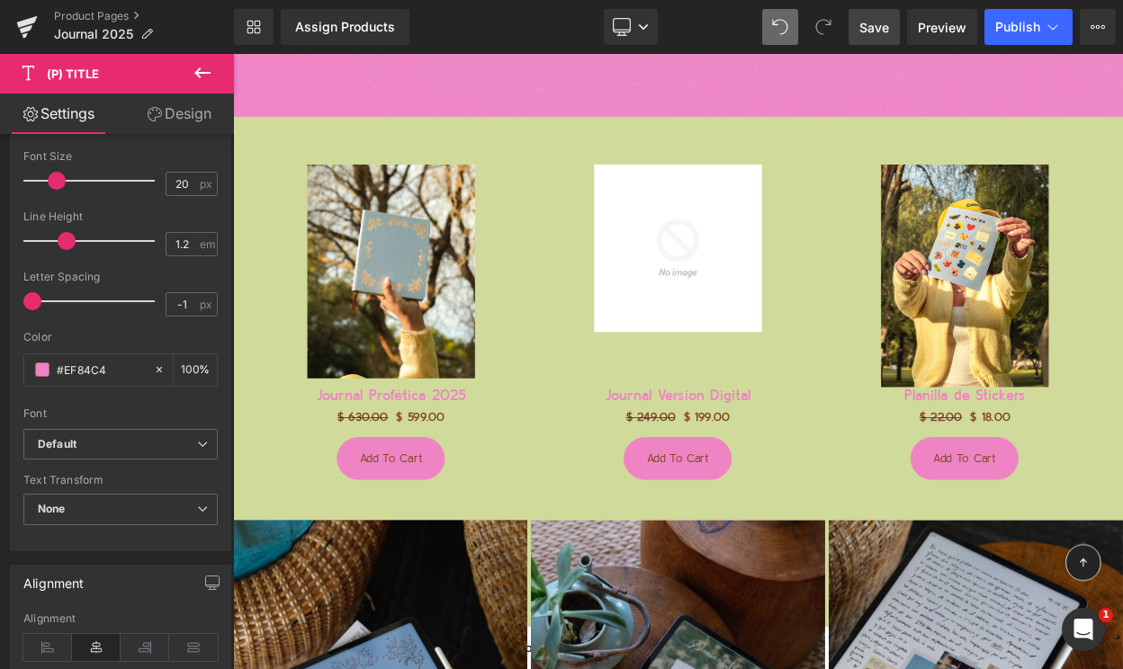
click at [175, 121] on link "Design" at bounding box center [179, 114] width 117 height 40
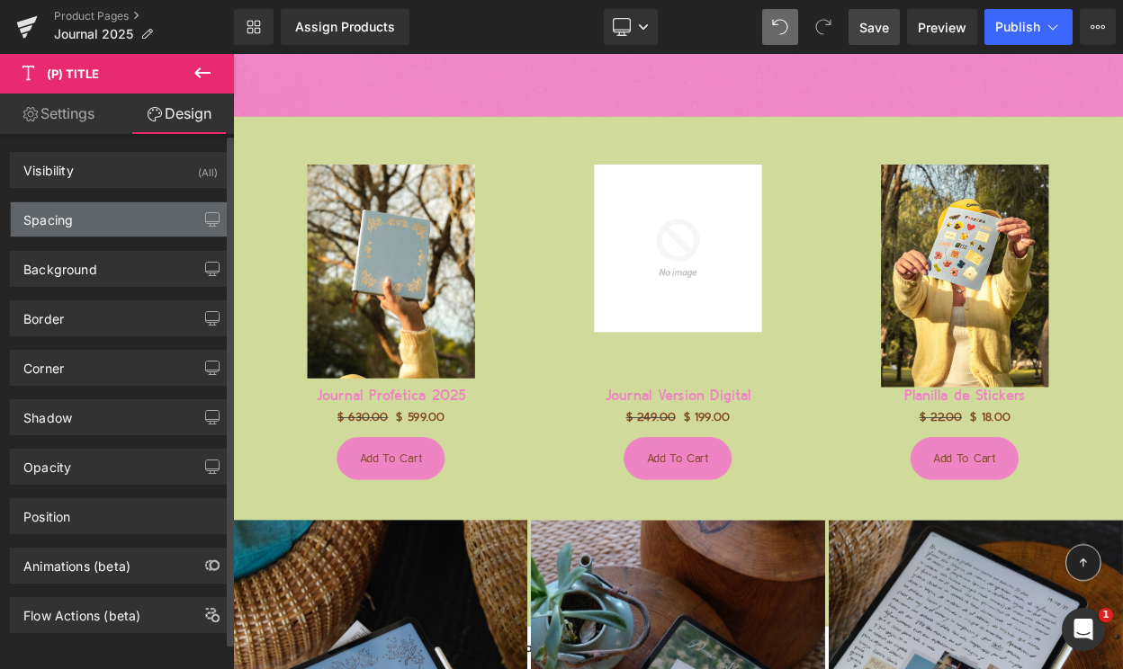
click at [110, 231] on div "Spacing" at bounding box center [120, 219] width 219 height 34
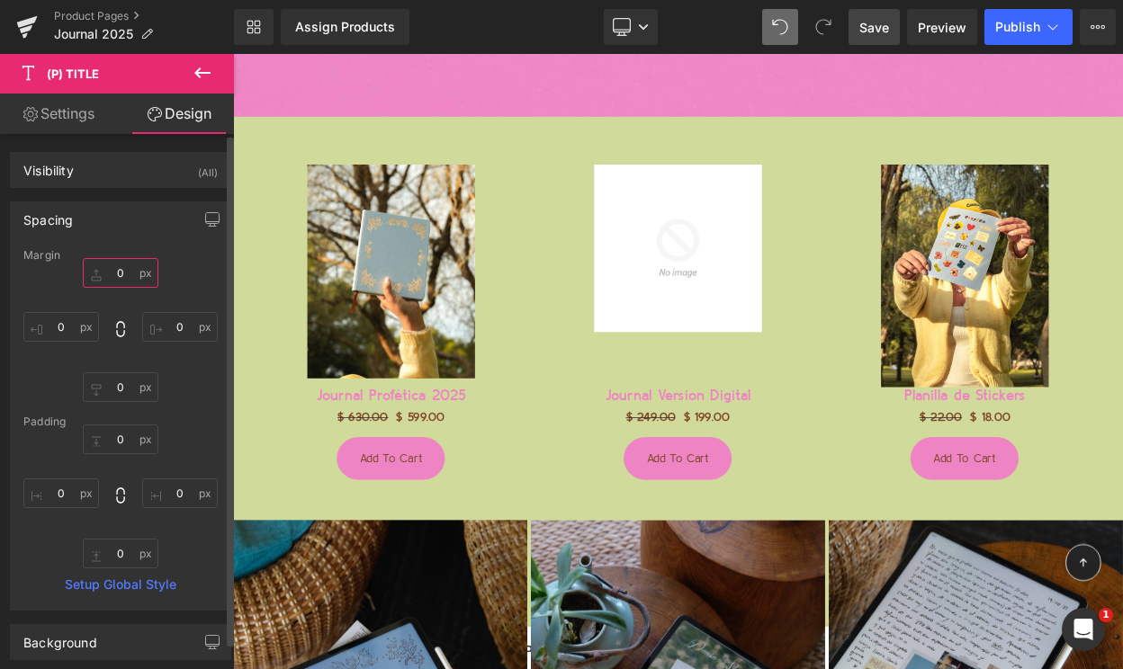
click at [112, 273] on input "0" at bounding box center [121, 273] width 76 height 30
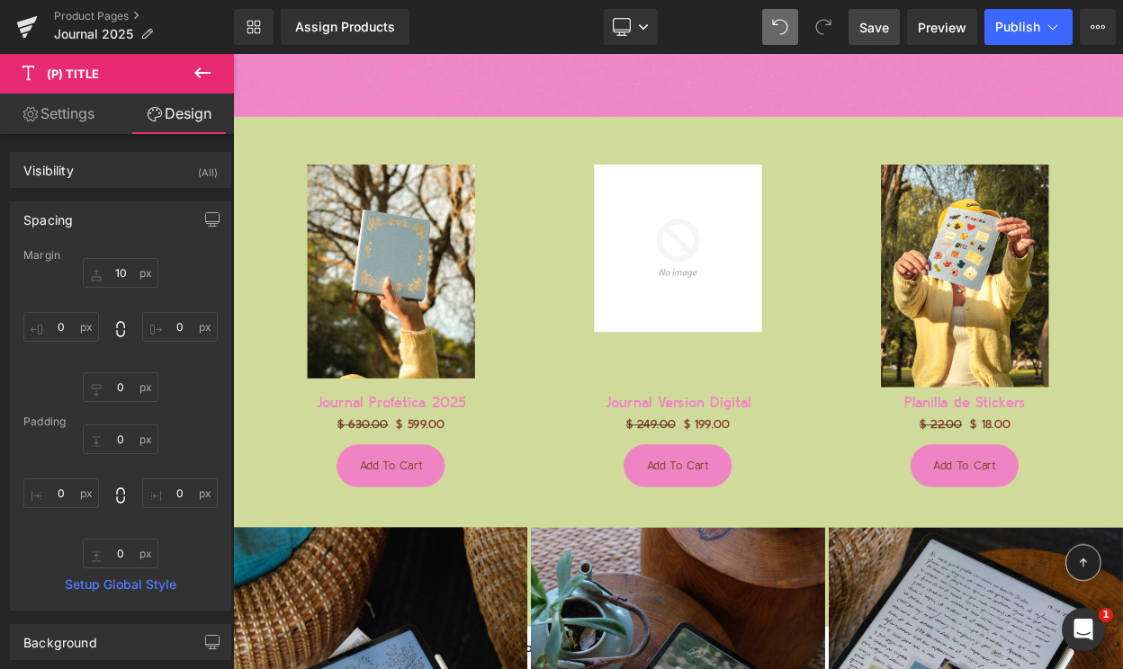
click at [872, 24] on span "Save" at bounding box center [874, 27] width 30 height 19
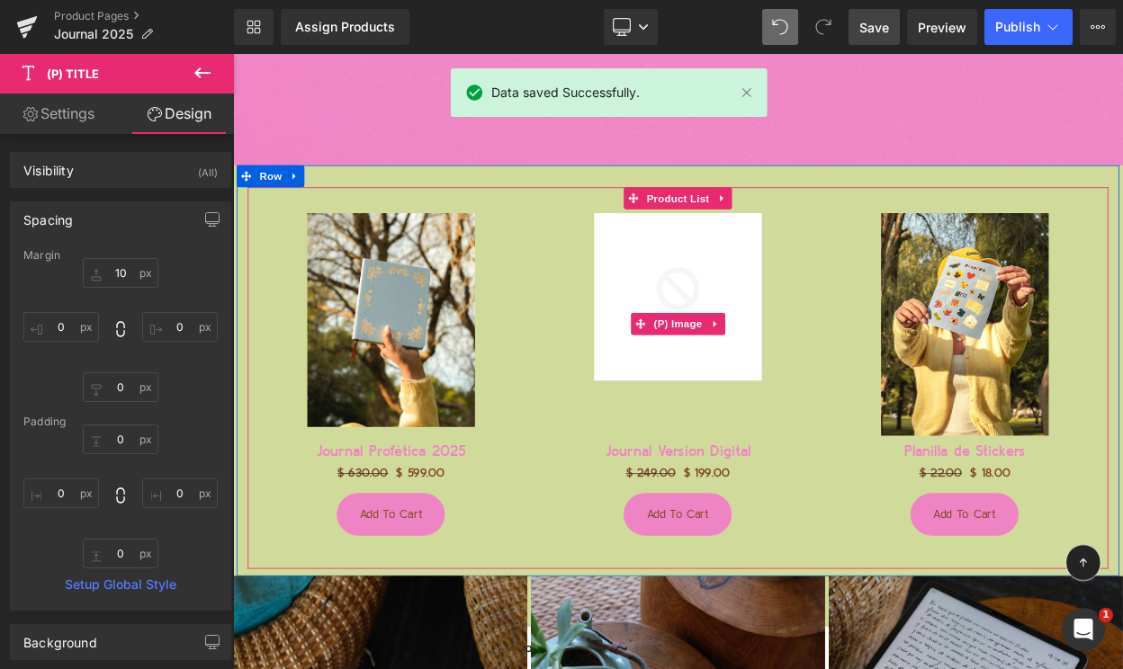
scroll to position [9287, 0]
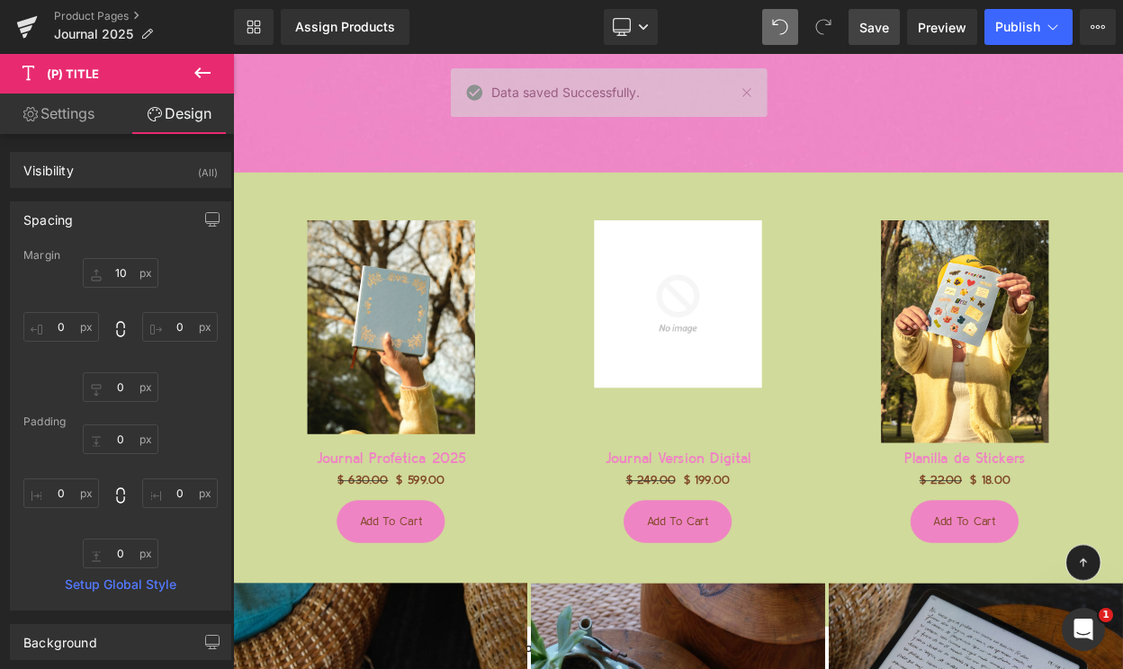
click at [871, 32] on span "Save" at bounding box center [874, 27] width 30 height 19
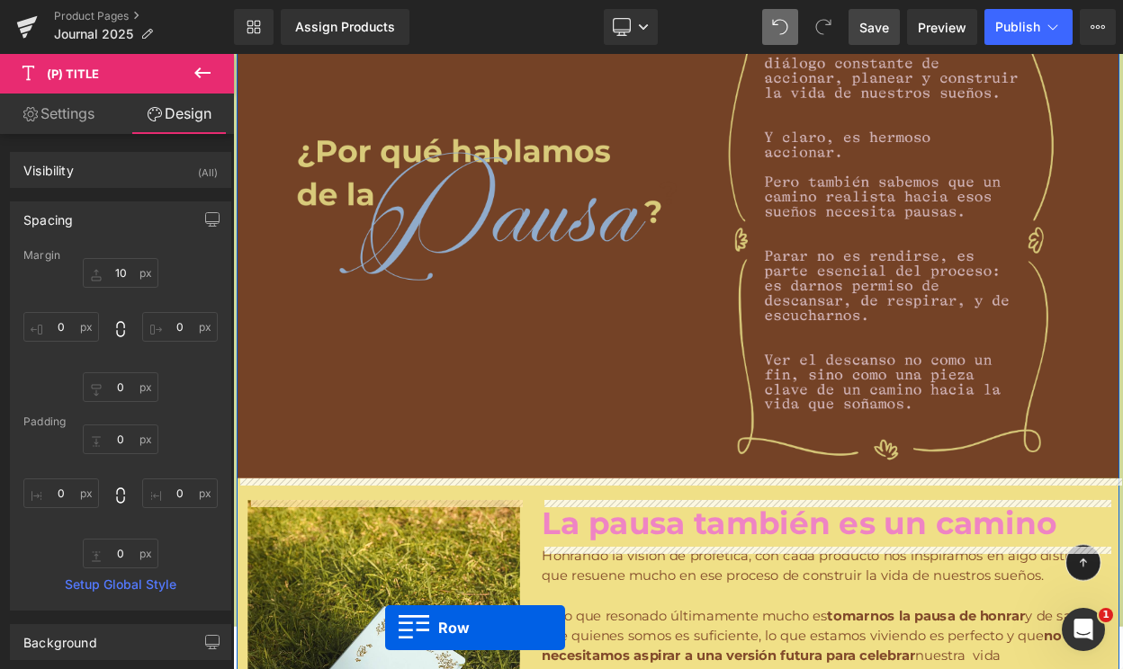
scroll to position [2860, 0]
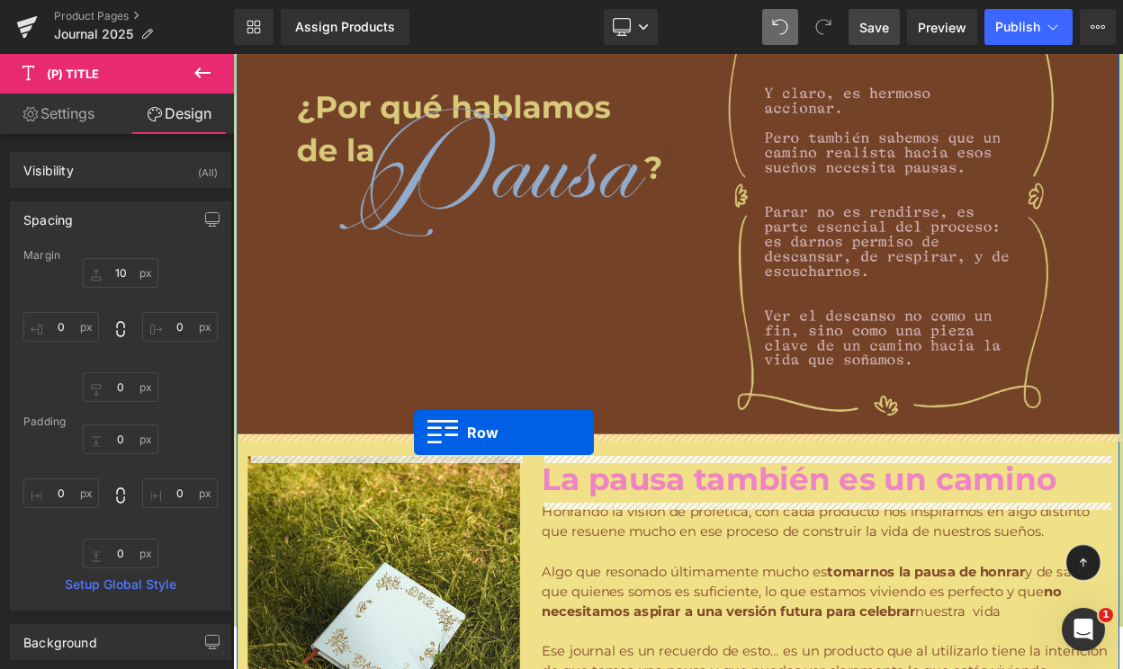
drag, startPoint x: 278, startPoint y: 380, endPoint x: 454, endPoint y: 517, distance: 223.7
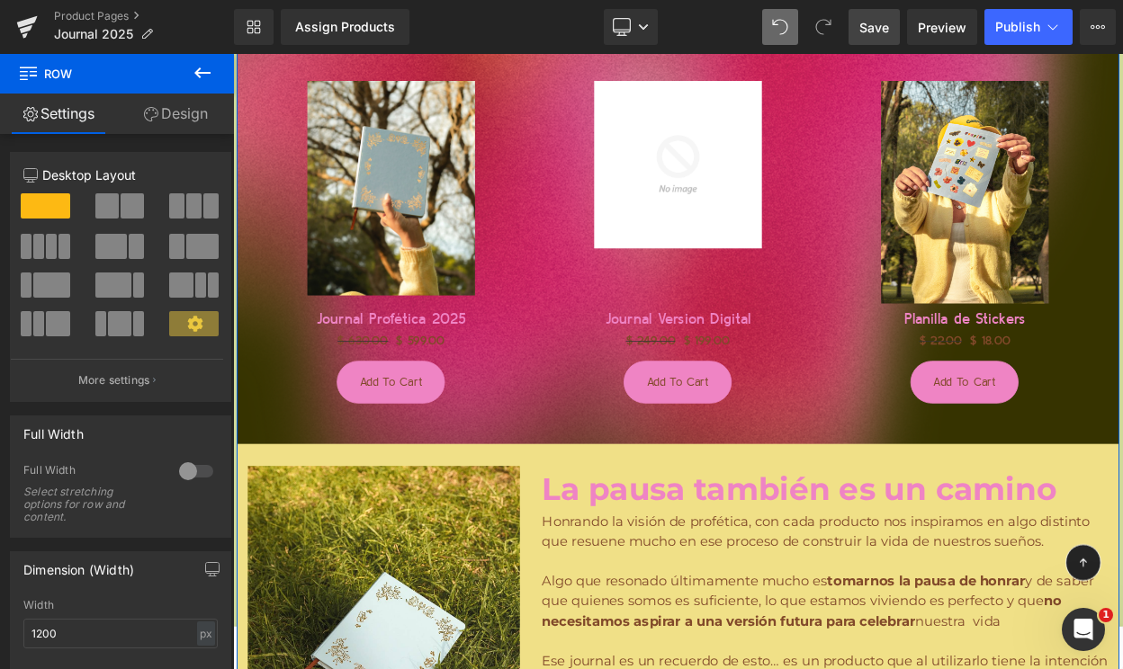
scroll to position [3357, 0]
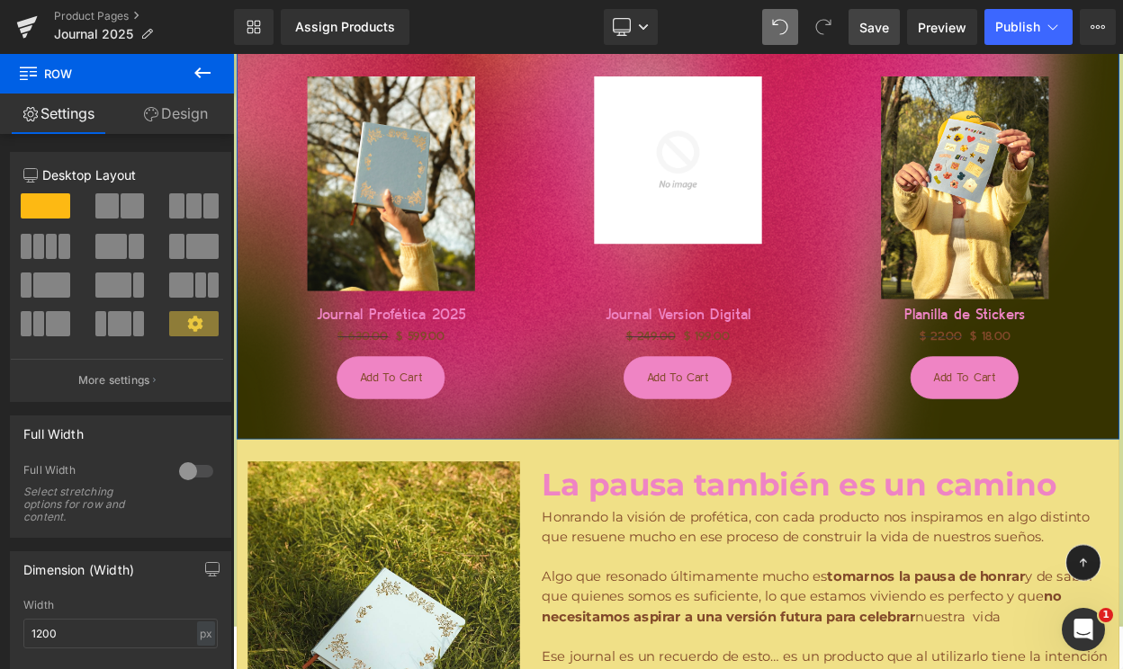
click at [179, 110] on link "Design" at bounding box center [175, 114] width 117 height 40
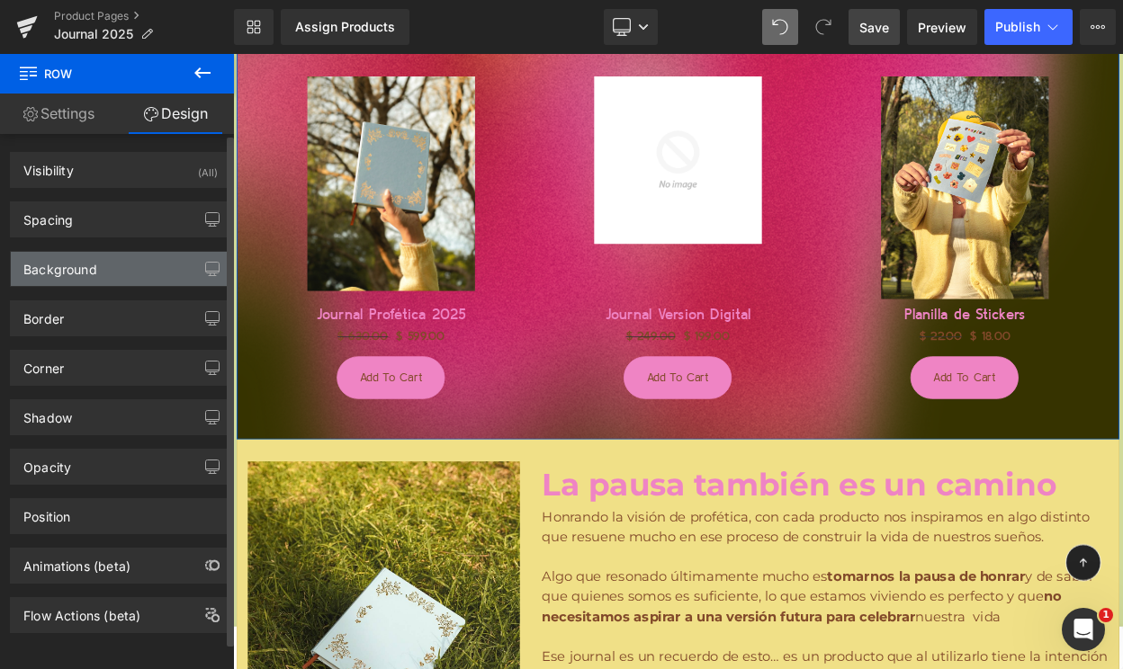
click at [149, 262] on div "Background" at bounding box center [120, 269] width 219 height 34
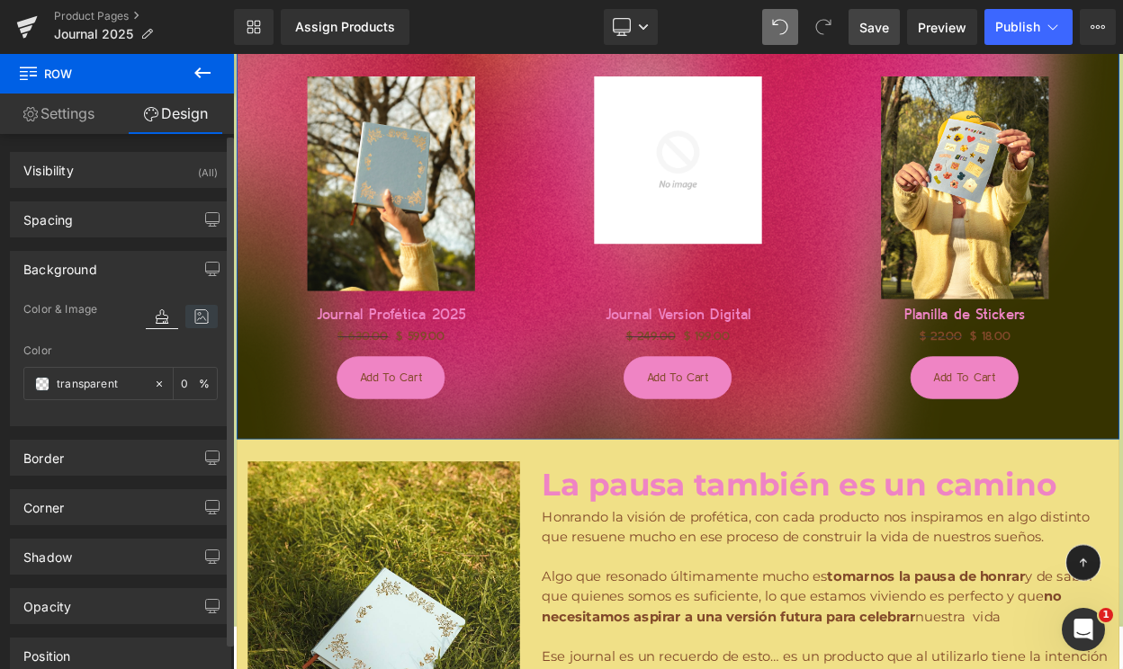
click at [192, 319] on icon at bounding box center [201, 316] width 32 height 23
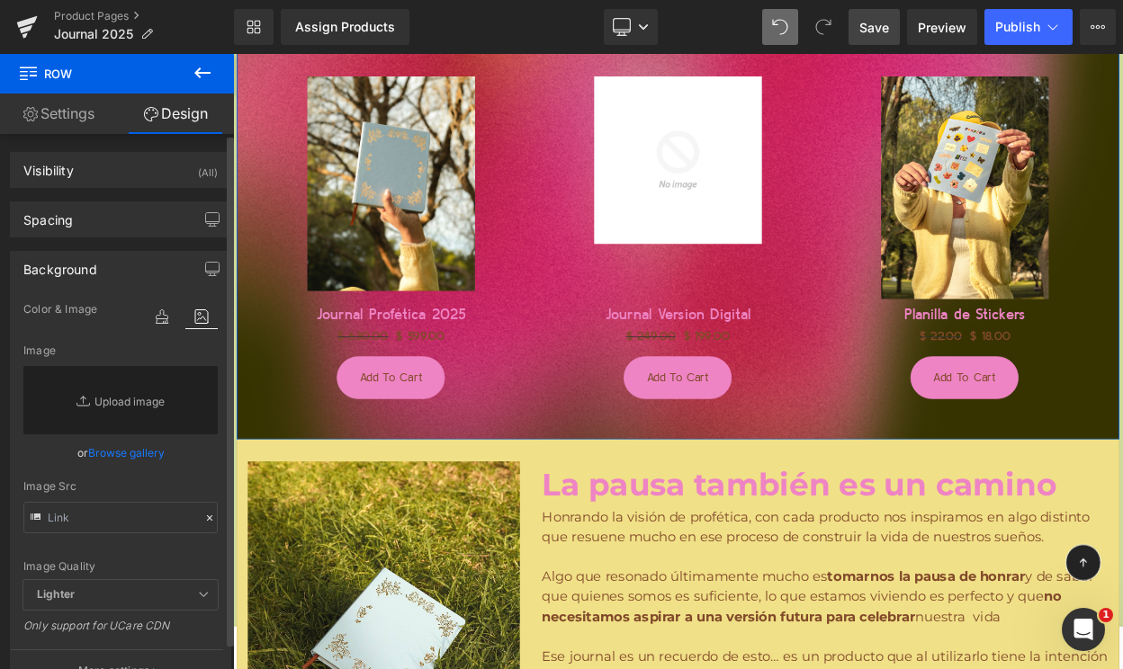
click at [116, 453] on link "Browse gallery" at bounding box center [126, 452] width 76 height 31
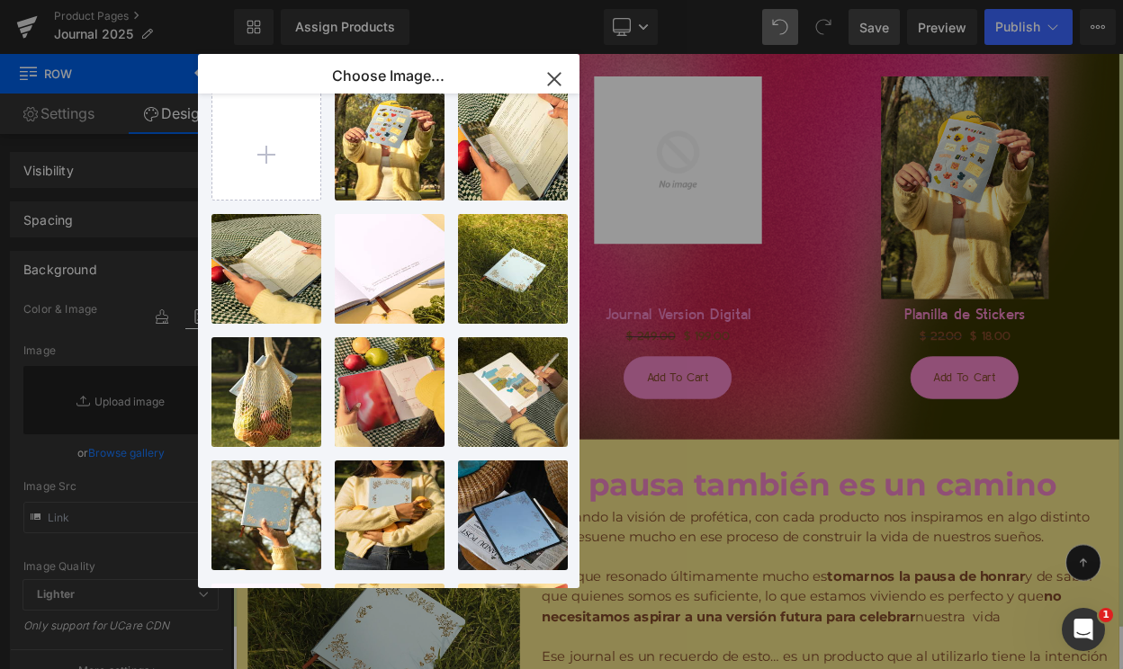
scroll to position [0, 0]
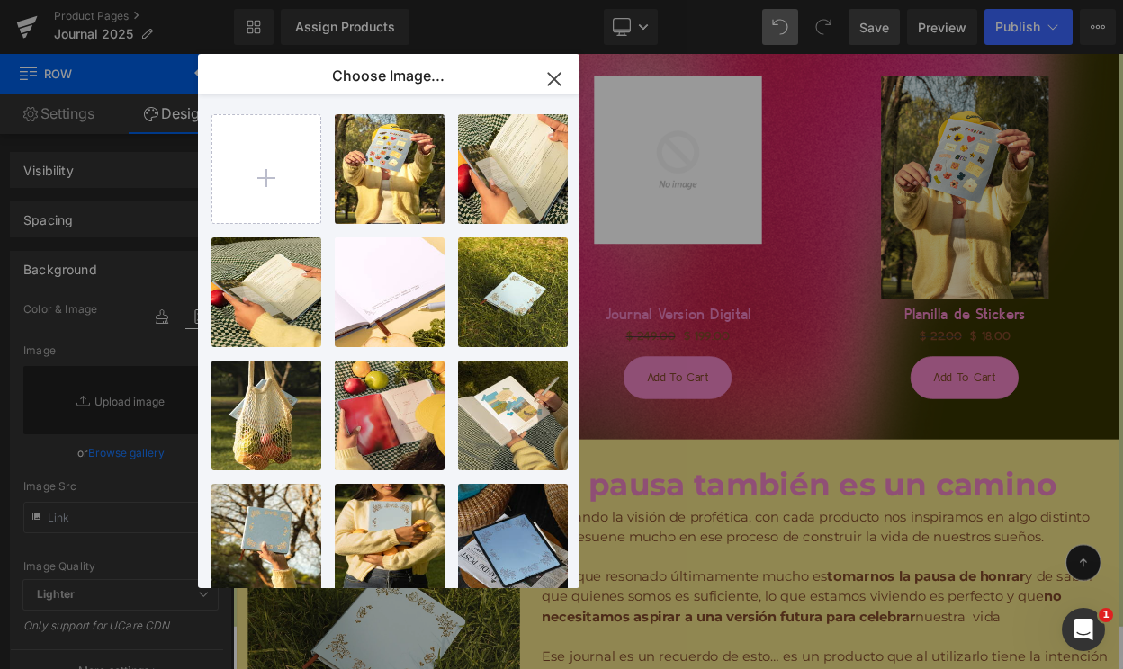
click at [550, 82] on icon "button" at bounding box center [554, 79] width 12 height 12
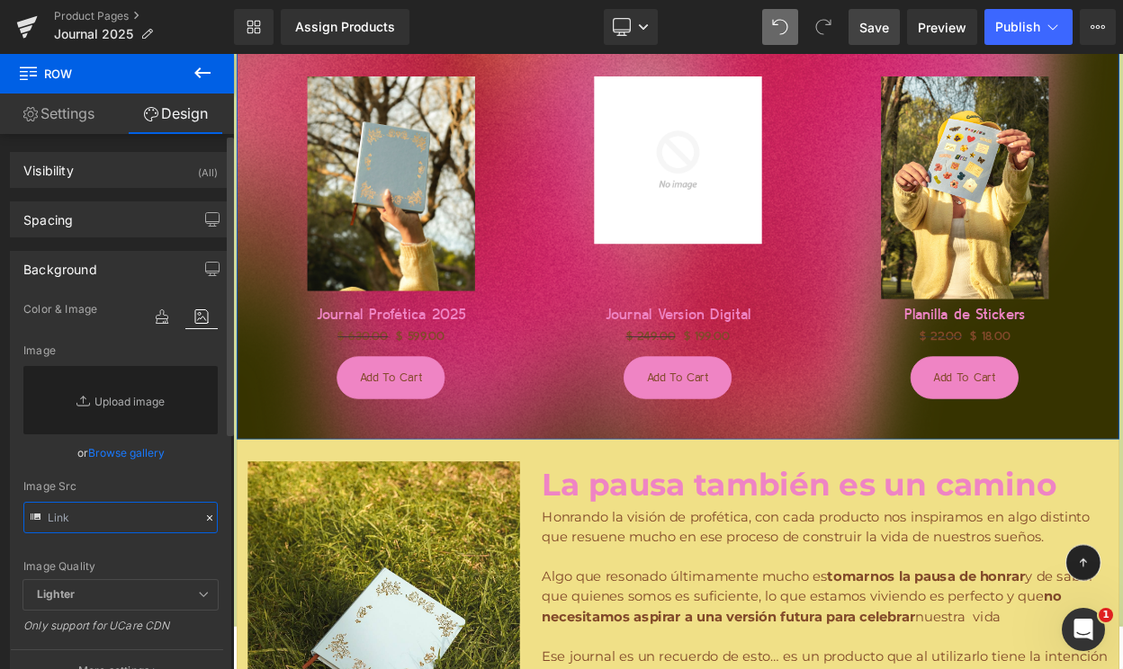
click at [80, 521] on input "text" at bounding box center [120, 517] width 194 height 31
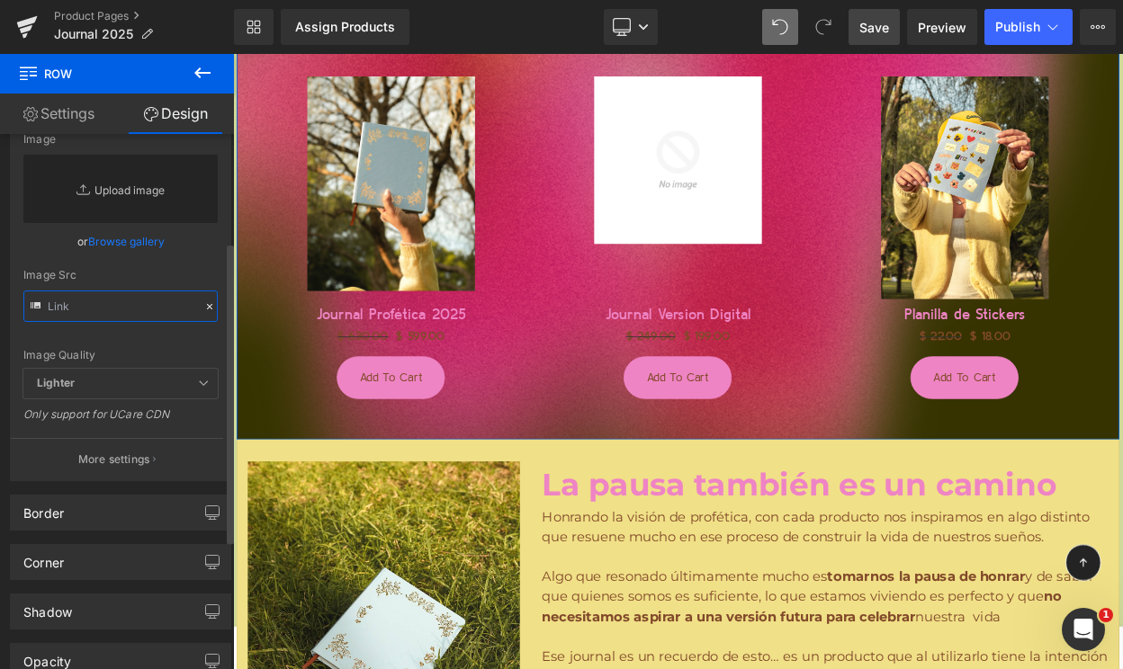
scroll to position [119, 0]
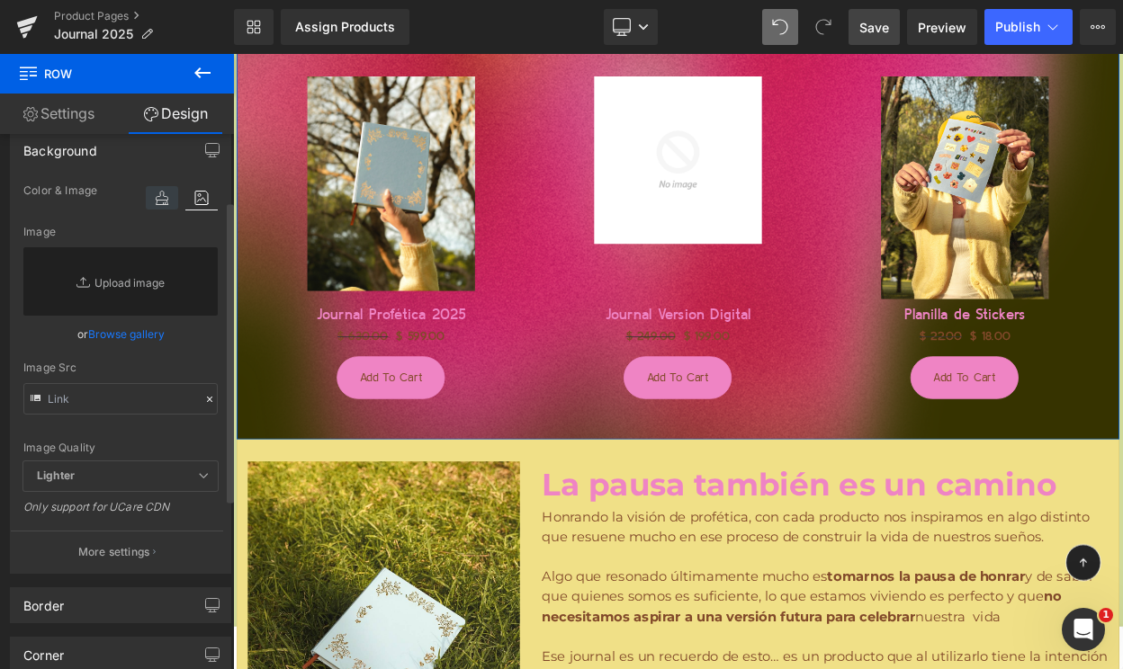
click at [152, 192] on icon at bounding box center [162, 197] width 32 height 23
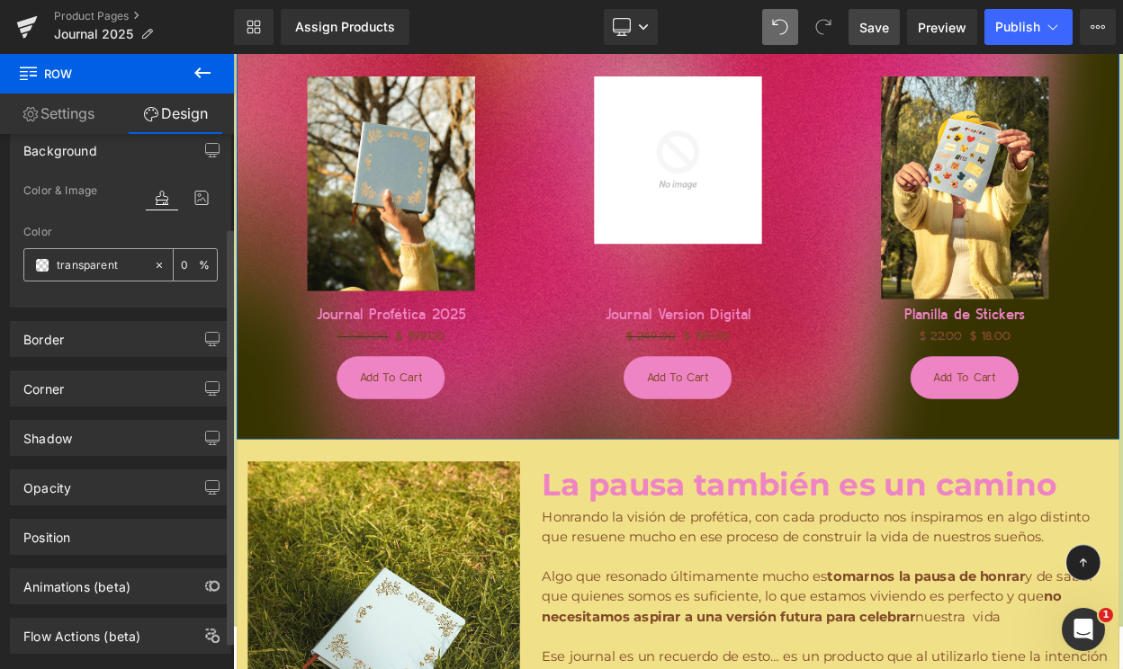
click at [77, 280] on div "transparent" at bounding box center [88, 264] width 129 height 31
click at [77, 276] on div "transparent" at bounding box center [88, 264] width 129 height 31
click at [77, 268] on input "transparent" at bounding box center [101, 265] width 88 height 20
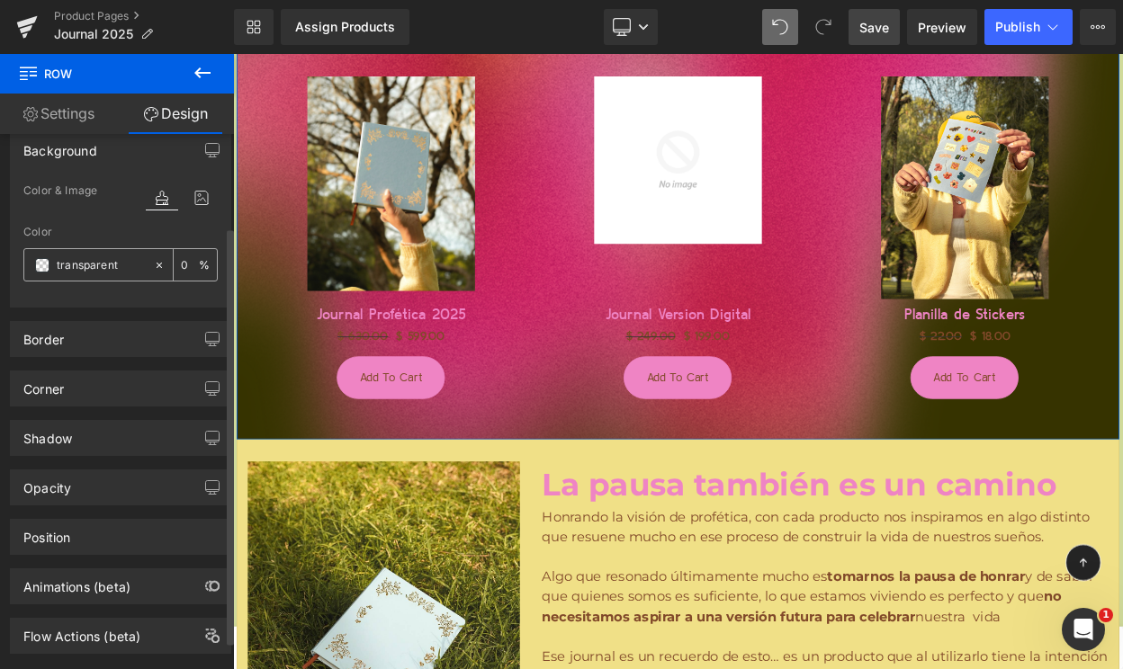
click at [77, 268] on input "transparent" at bounding box center [101, 265] width 88 height 20
paste input "#363300"
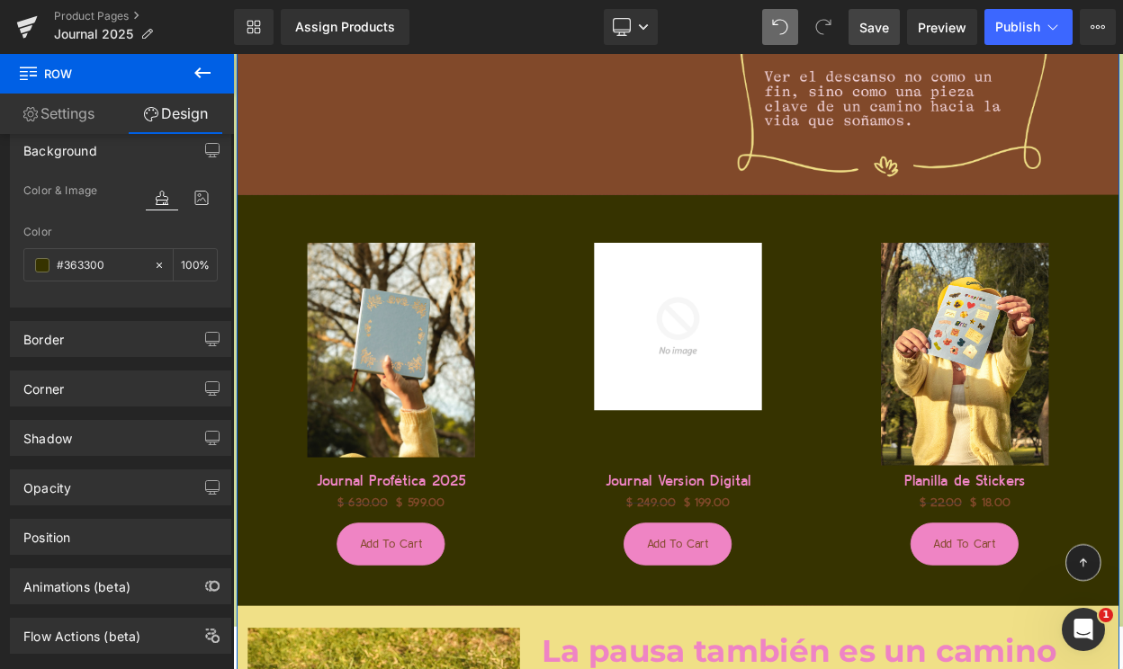
scroll to position [3154, 0]
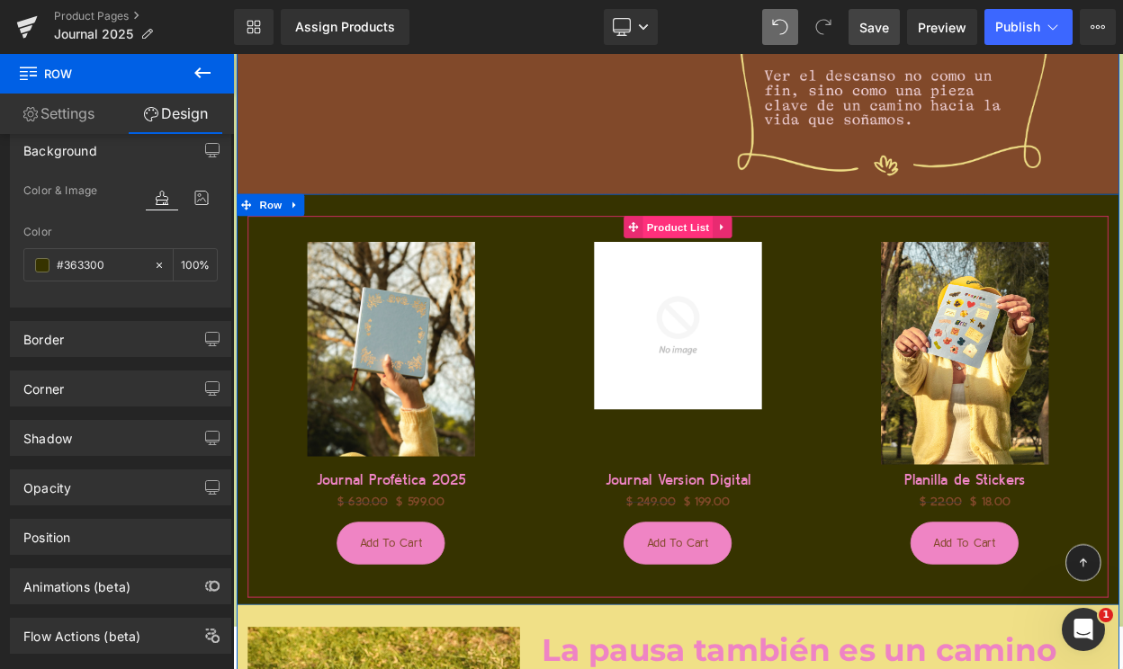
click at [765, 265] on span "Product List" at bounding box center [776, 266] width 85 height 27
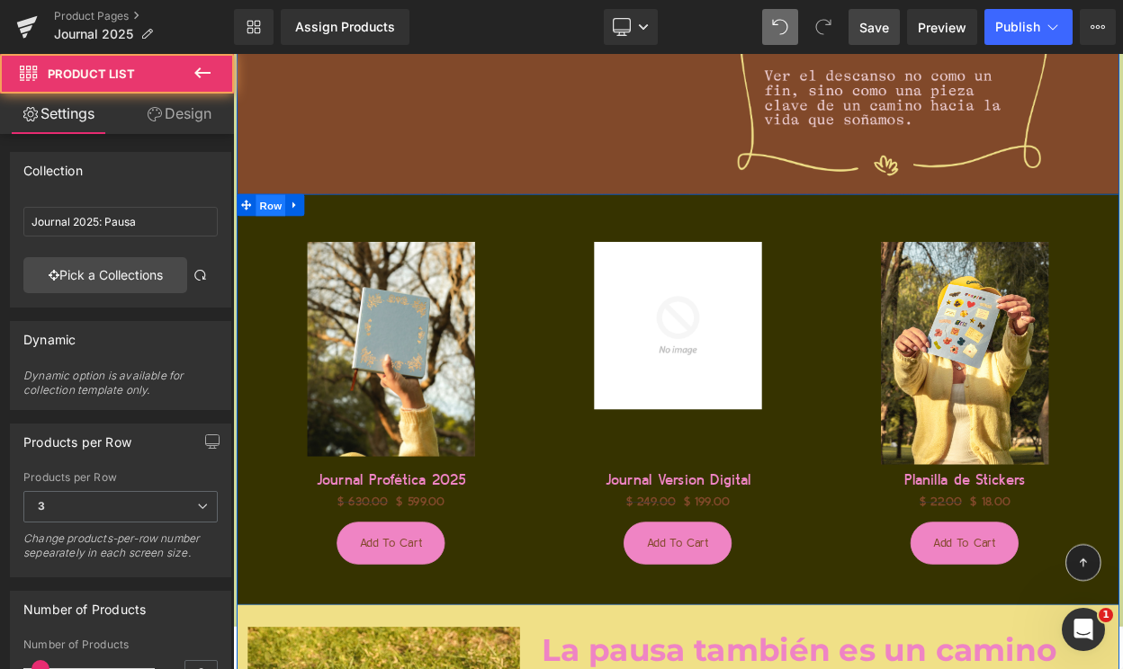
click at [280, 243] on span "Row" at bounding box center [279, 240] width 36 height 27
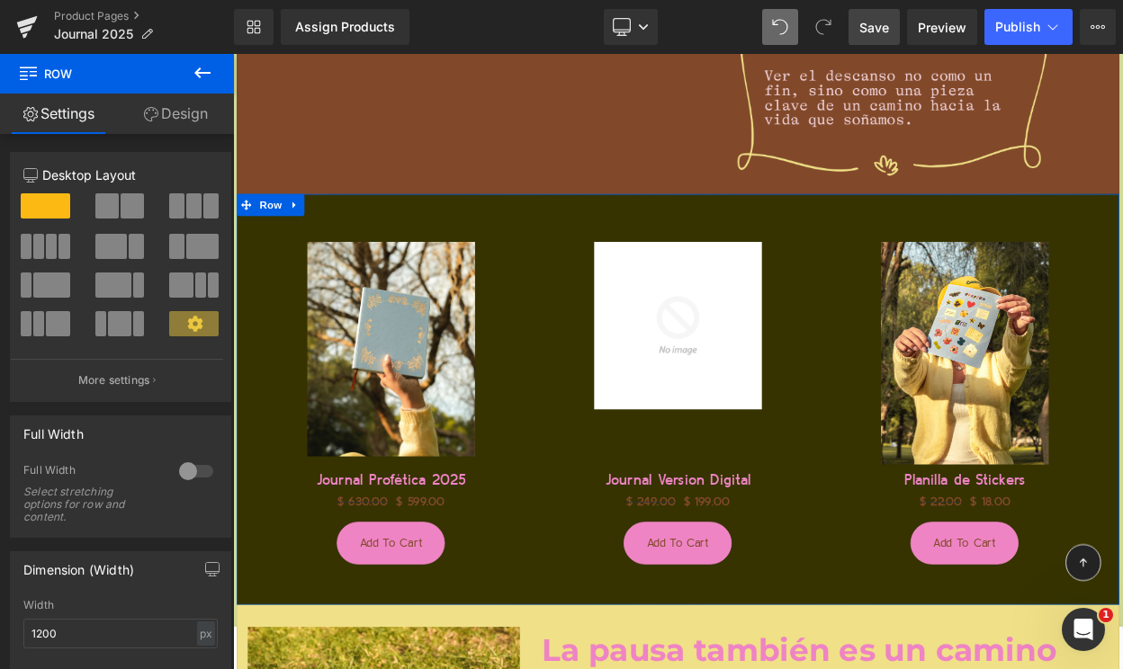
click at [174, 117] on link "Design" at bounding box center [175, 114] width 117 height 40
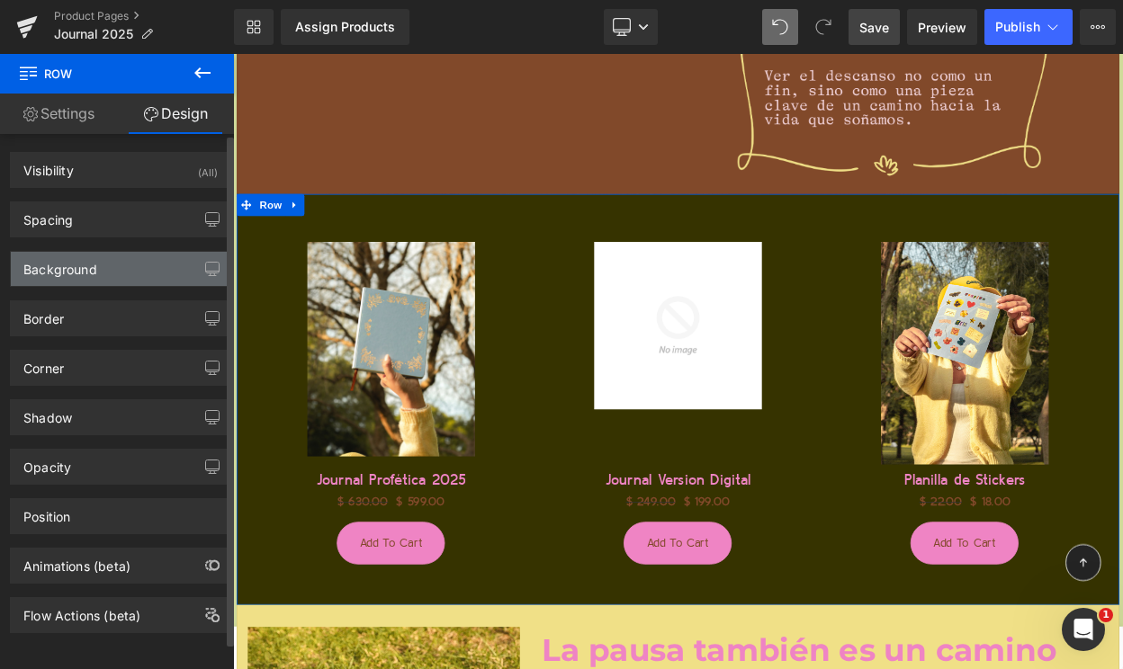
click at [118, 265] on div "Background" at bounding box center [120, 269] width 219 height 34
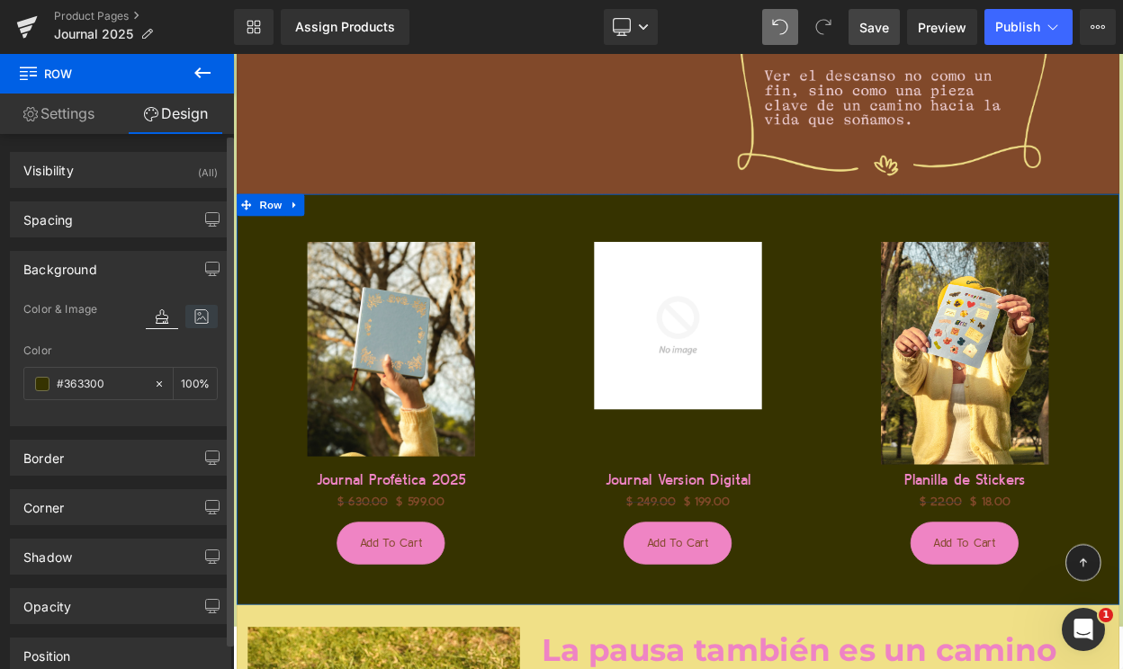
click at [192, 318] on icon at bounding box center [201, 316] width 32 height 23
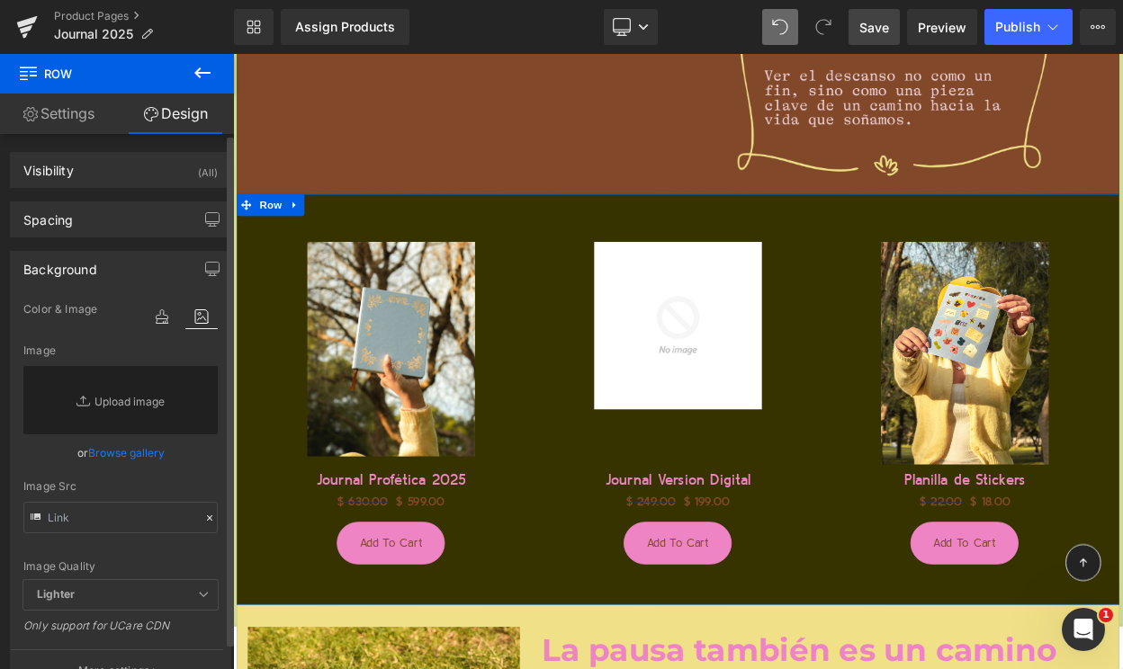
click at [103, 457] on link "Browse gallery" at bounding box center [126, 452] width 76 height 31
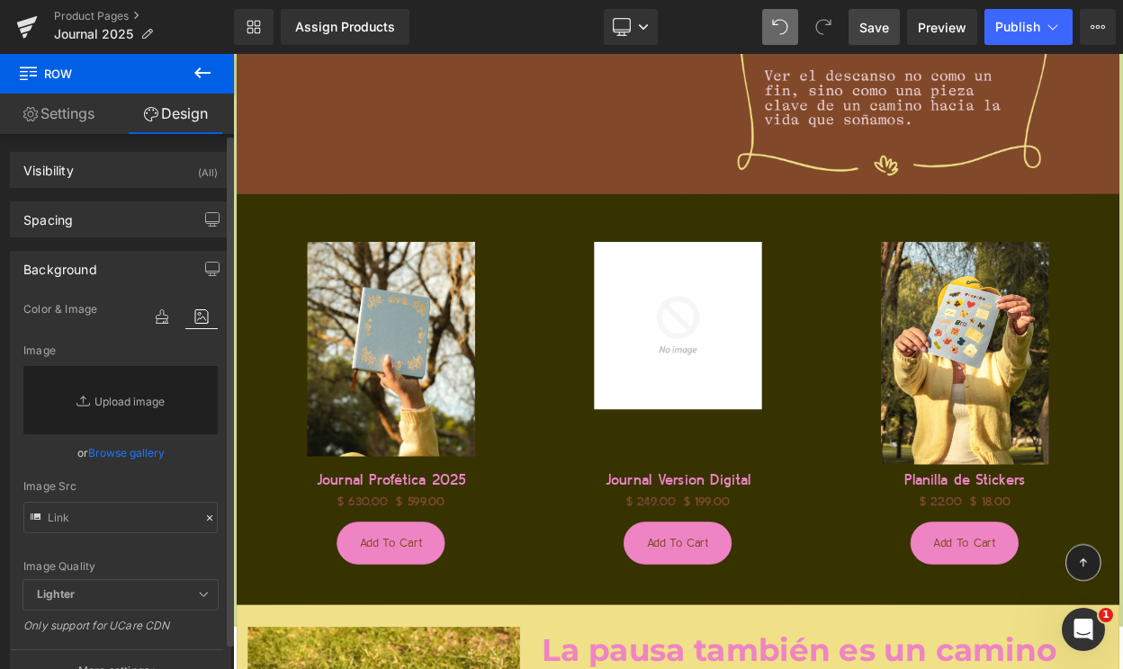
click at [105, 0] on div "Row You are previewing how the will restyle your page. You can not edit Element…" at bounding box center [561, 0] width 1123 height 0
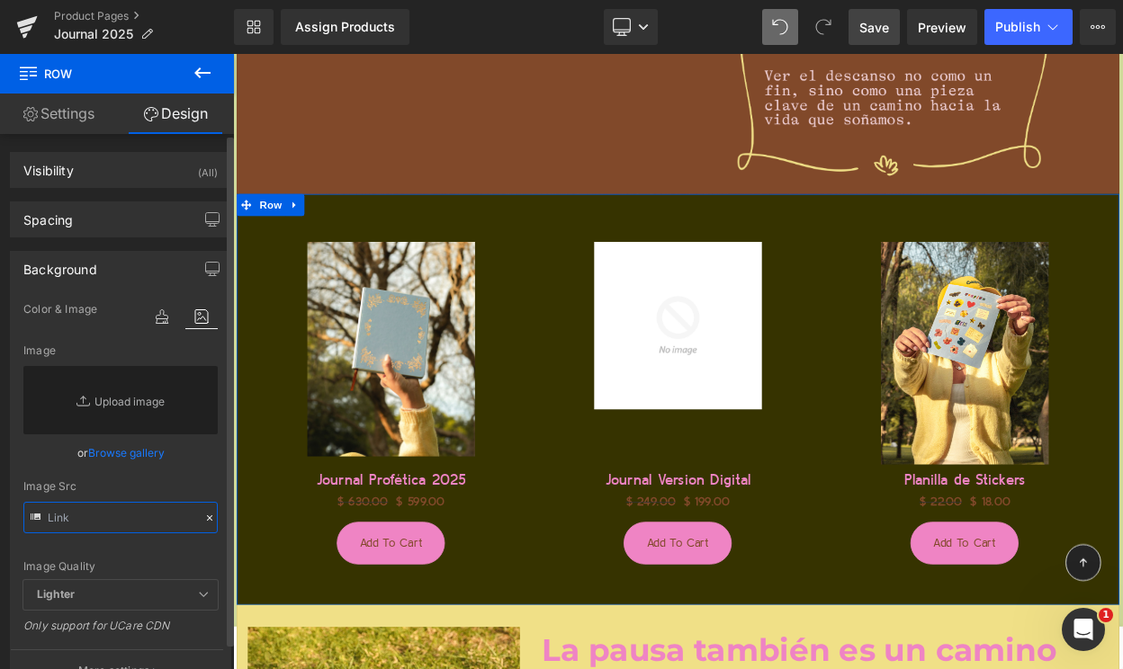
click at [82, 519] on input "text" at bounding box center [120, 517] width 194 height 31
paste input "https://cdn.shopify.com/s/files/1/0570/4643/3947/files/Pagina_Web_-_AGENDA_2025…"
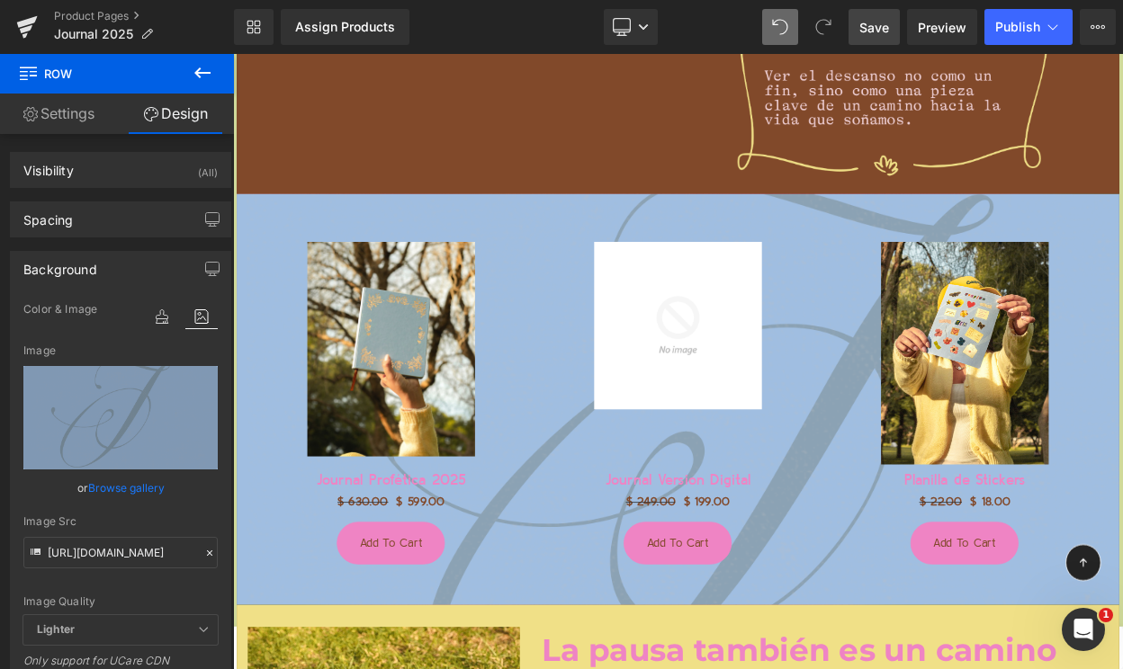
click at [877, 29] on span "Save" at bounding box center [874, 27] width 30 height 19
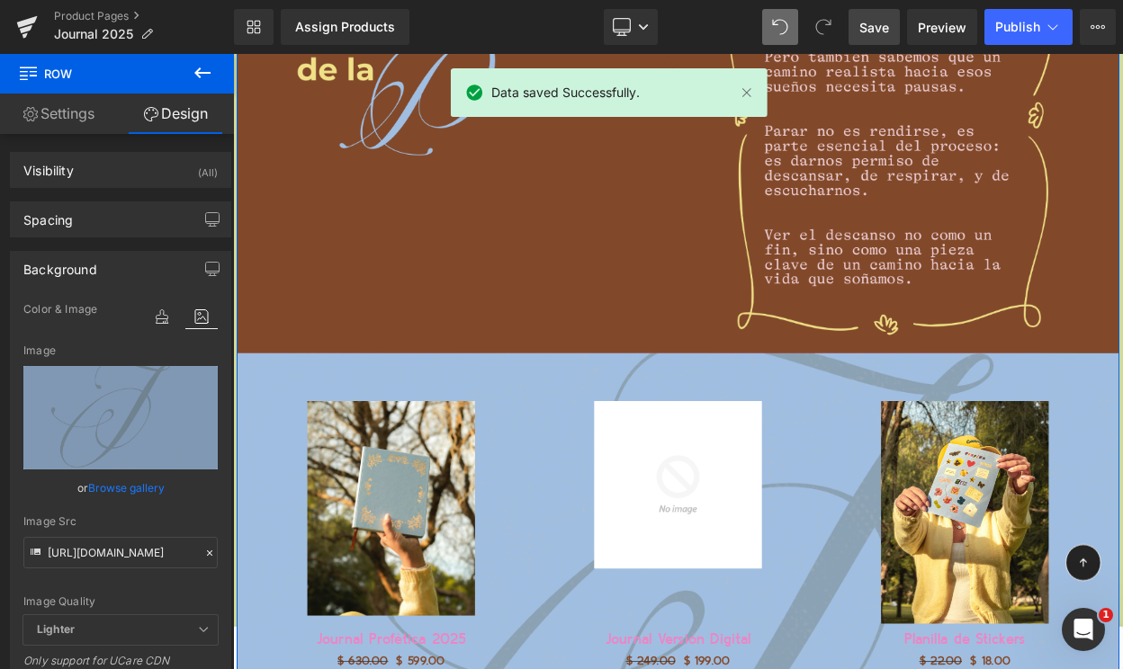
scroll to position [2977, 0]
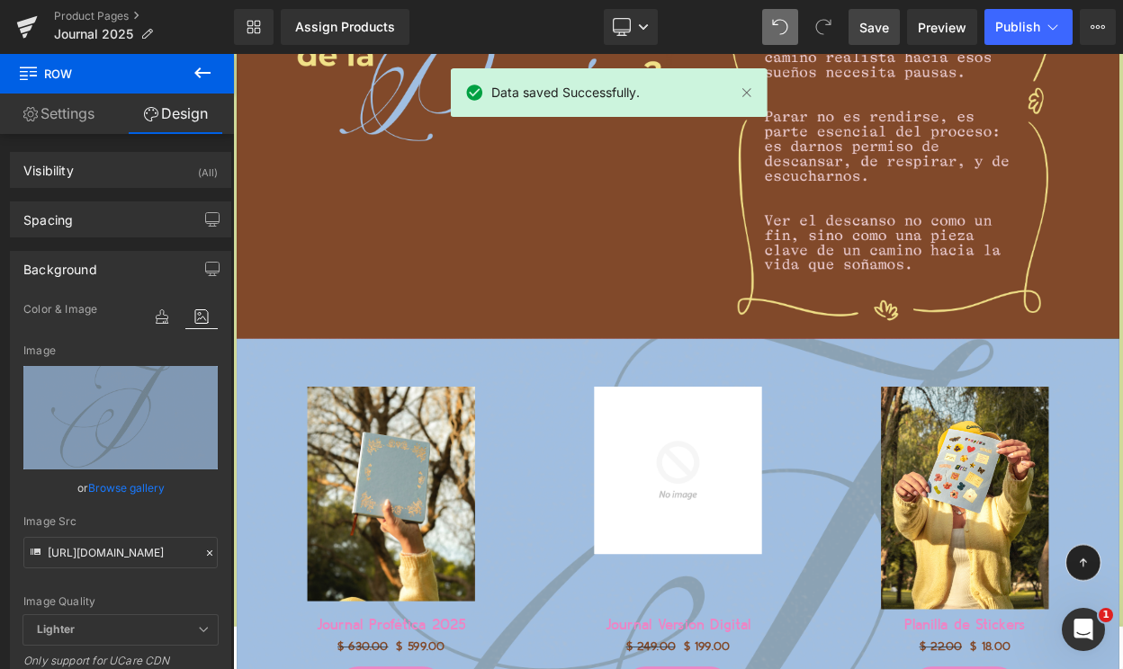
click at [204, 71] on icon at bounding box center [203, 73] width 22 height 22
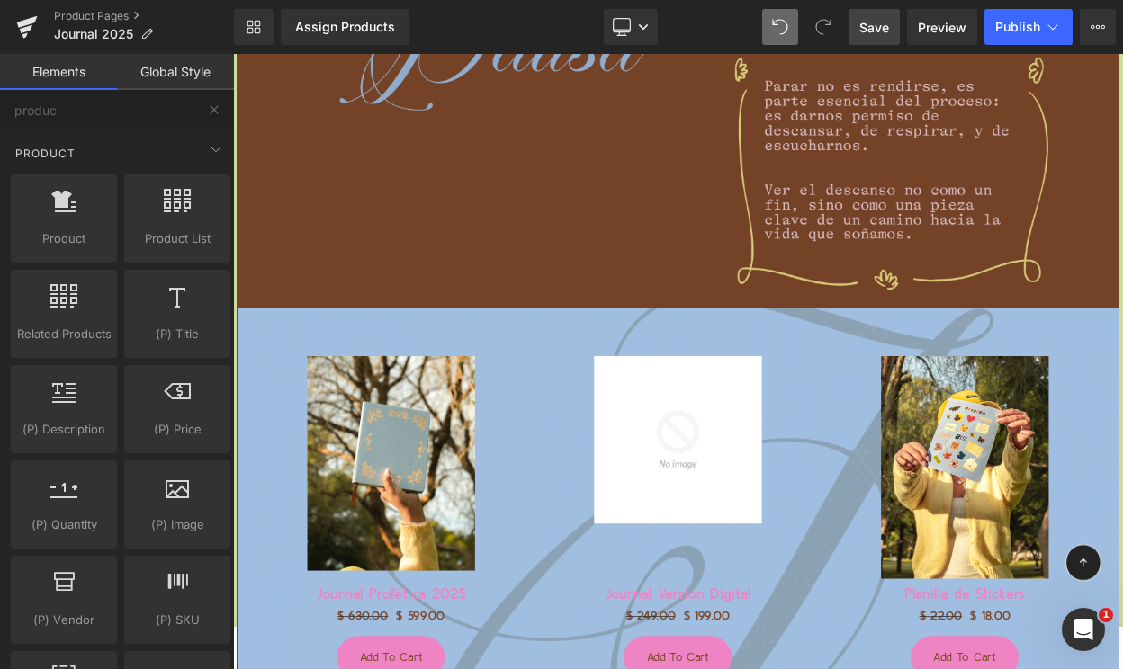
scroll to position [3018, 0]
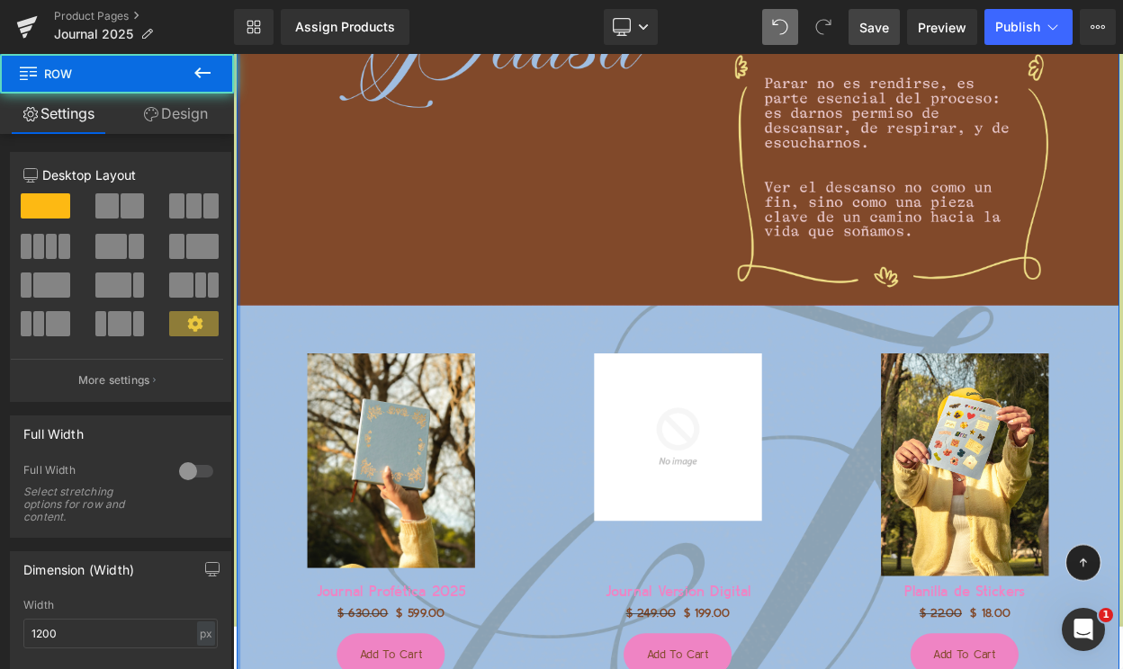
drag, startPoint x: 238, startPoint y: 357, endPoint x: 219, endPoint y: 357, distance: 18.9
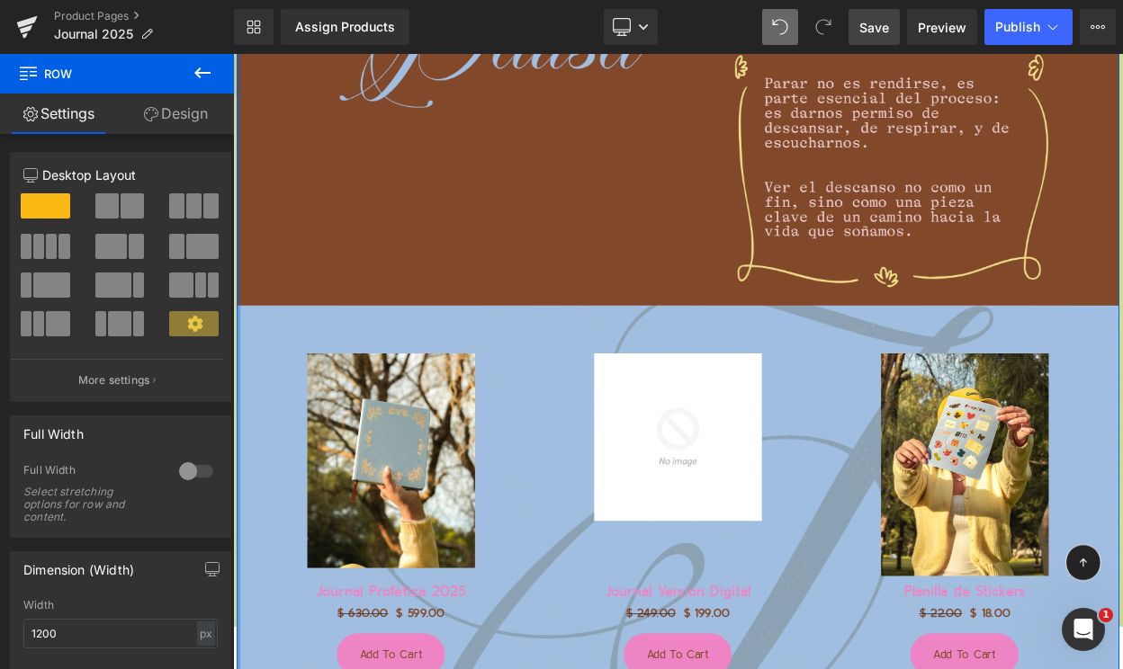
click at [192, 65] on icon at bounding box center [203, 73] width 22 height 22
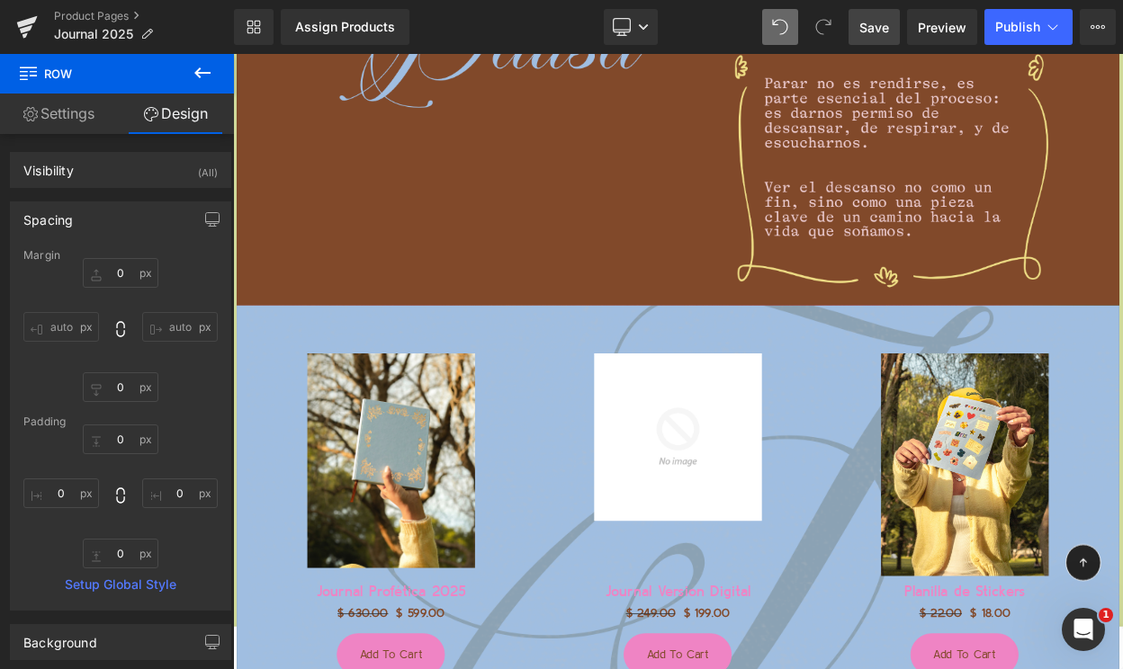
click at [192, 67] on icon at bounding box center [203, 73] width 22 height 22
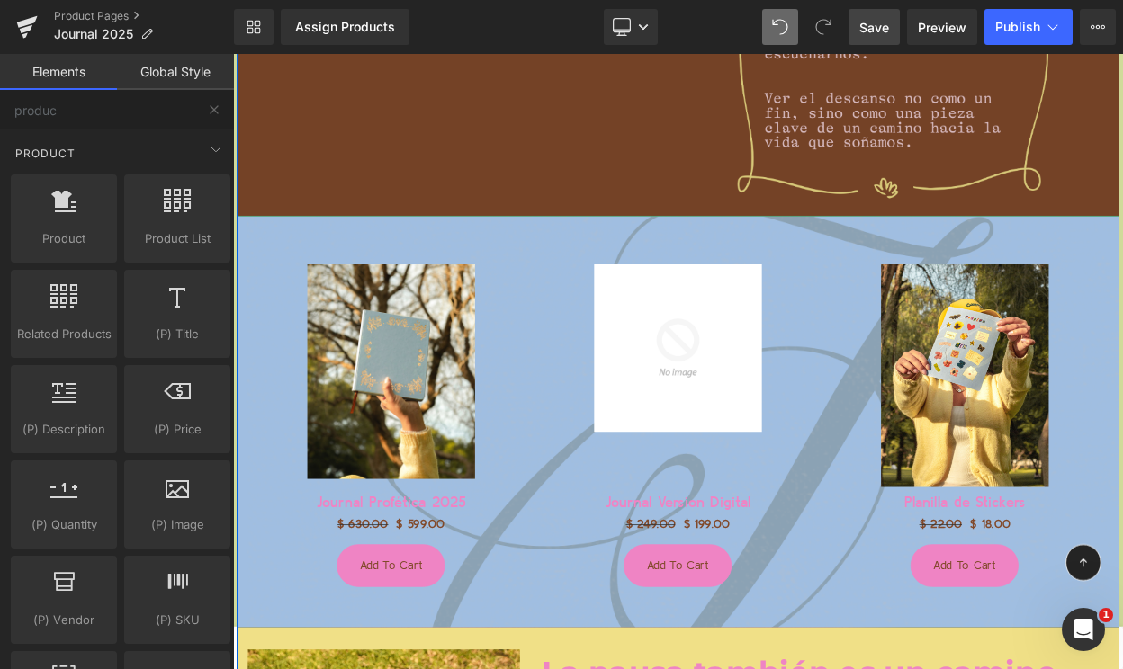
scroll to position [3135, 0]
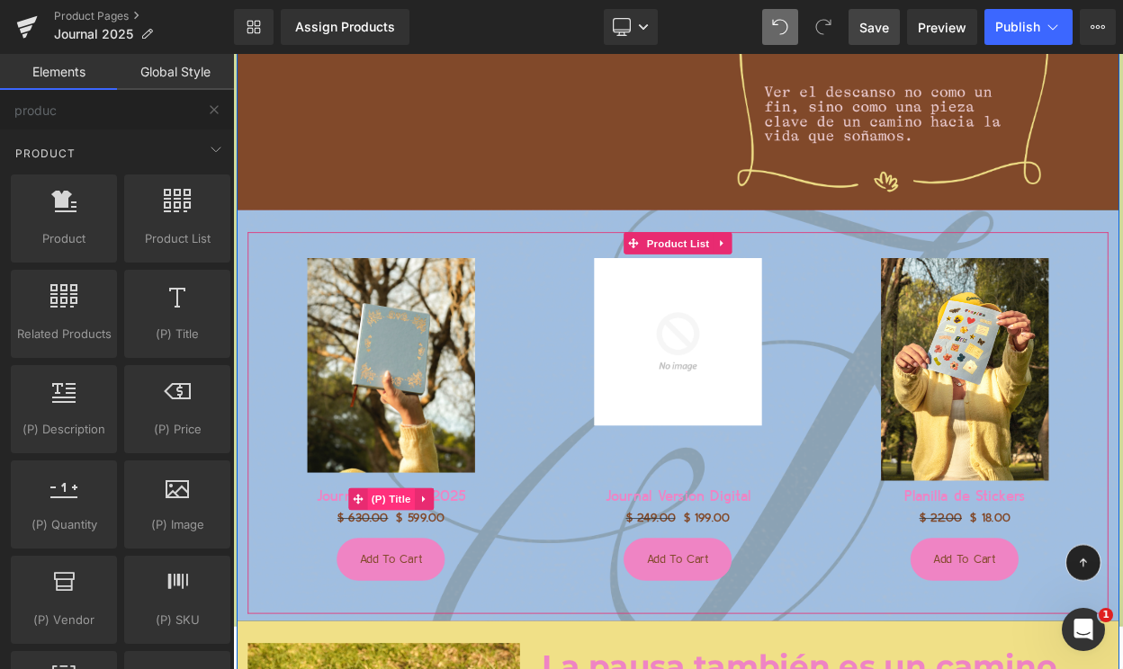
click at [426, 604] on span "(P) Title" at bounding box center [427, 598] width 58 height 27
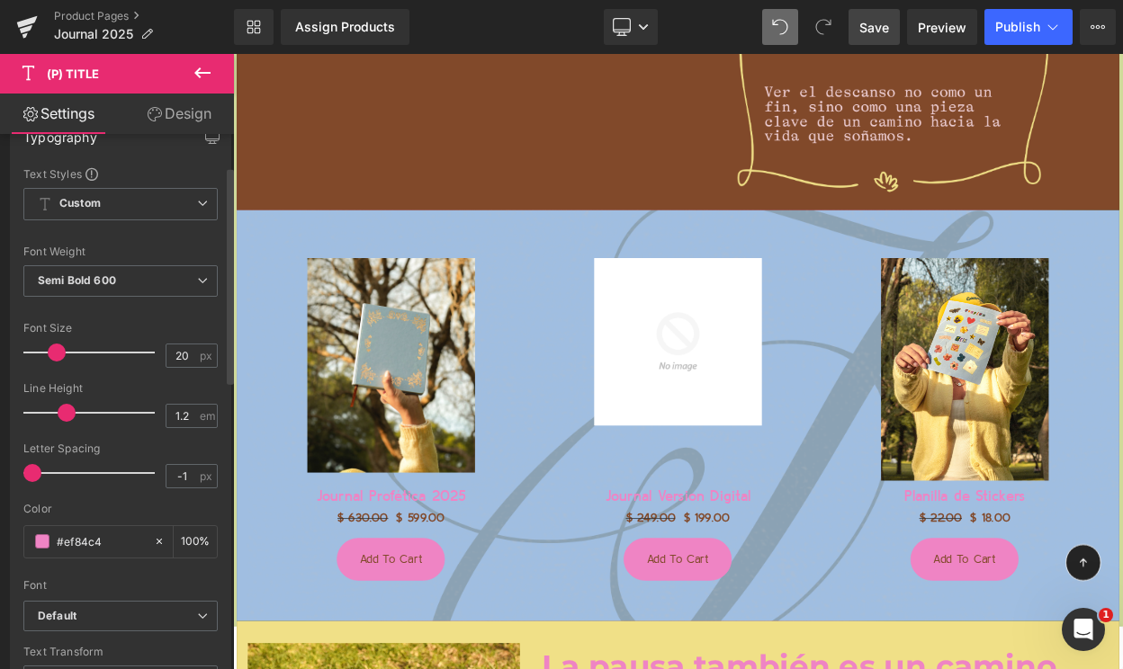
scroll to position [332, 0]
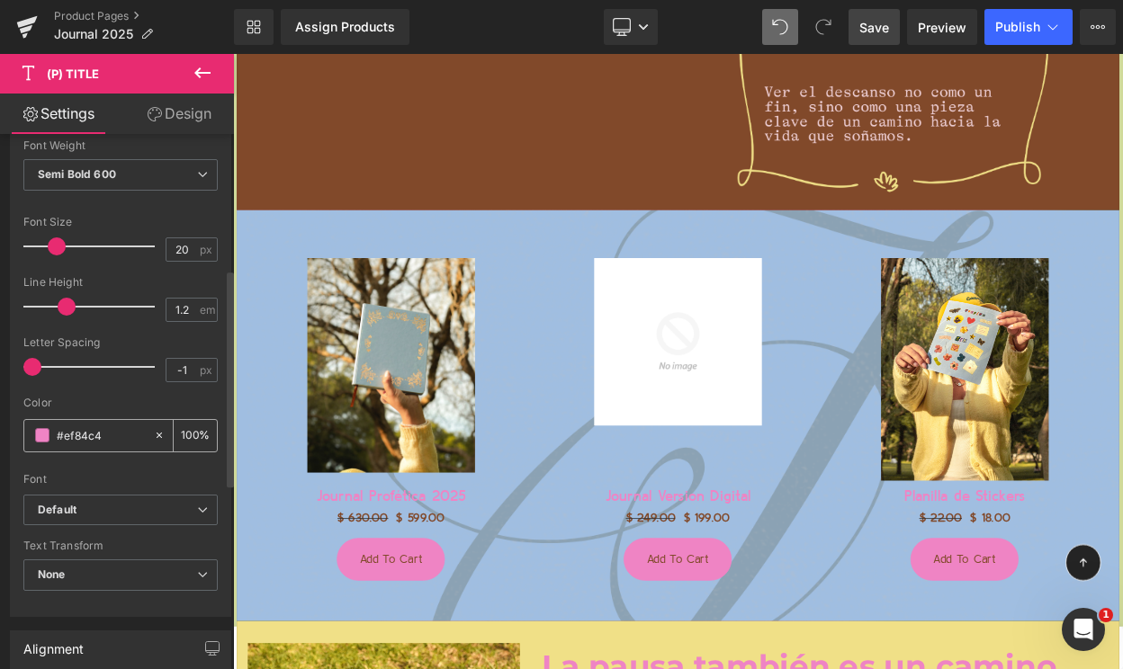
click at [74, 439] on input "#ef84c4" at bounding box center [101, 435] width 88 height 20
paste input "363300"
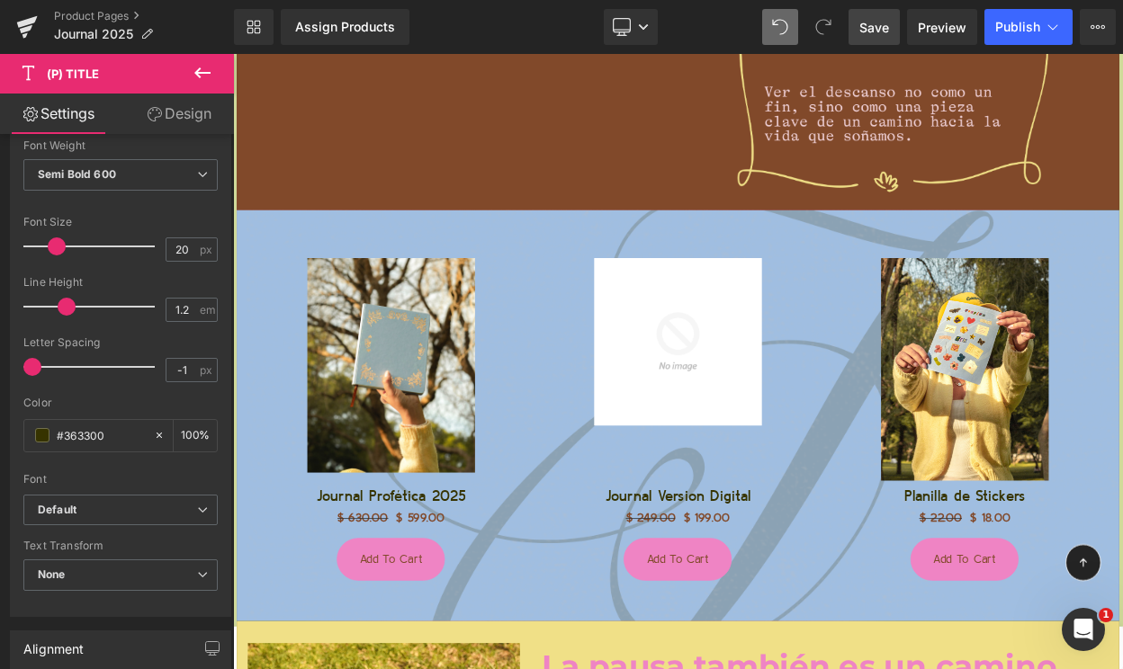
click at [867, 29] on span "Save" at bounding box center [874, 27] width 30 height 19
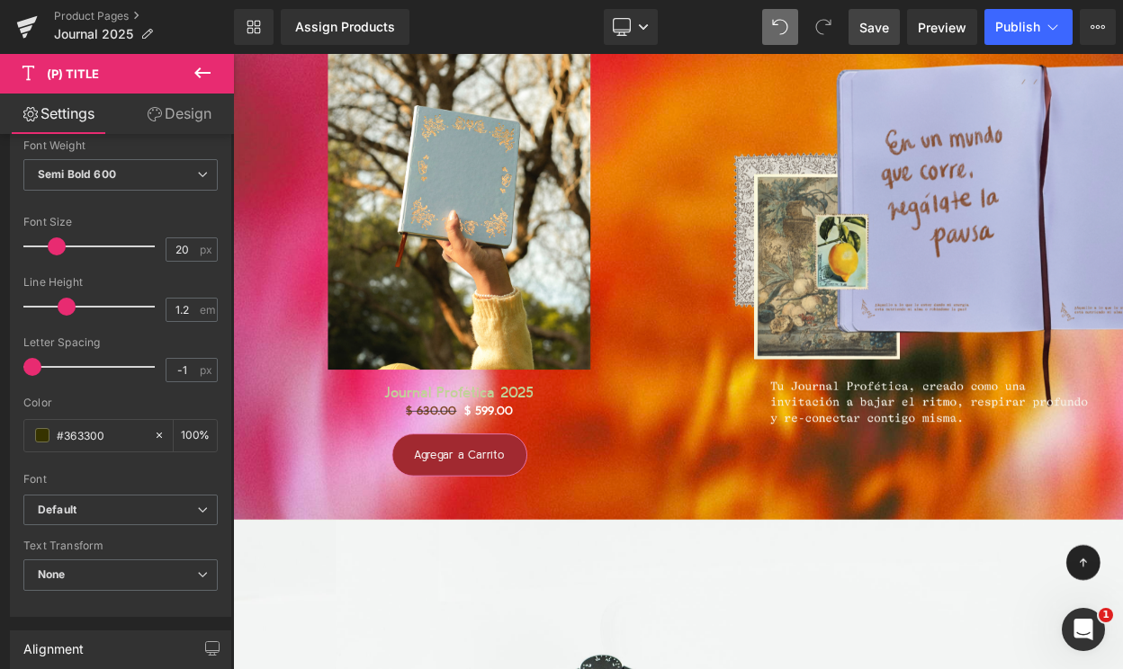
scroll to position [17831, 0]
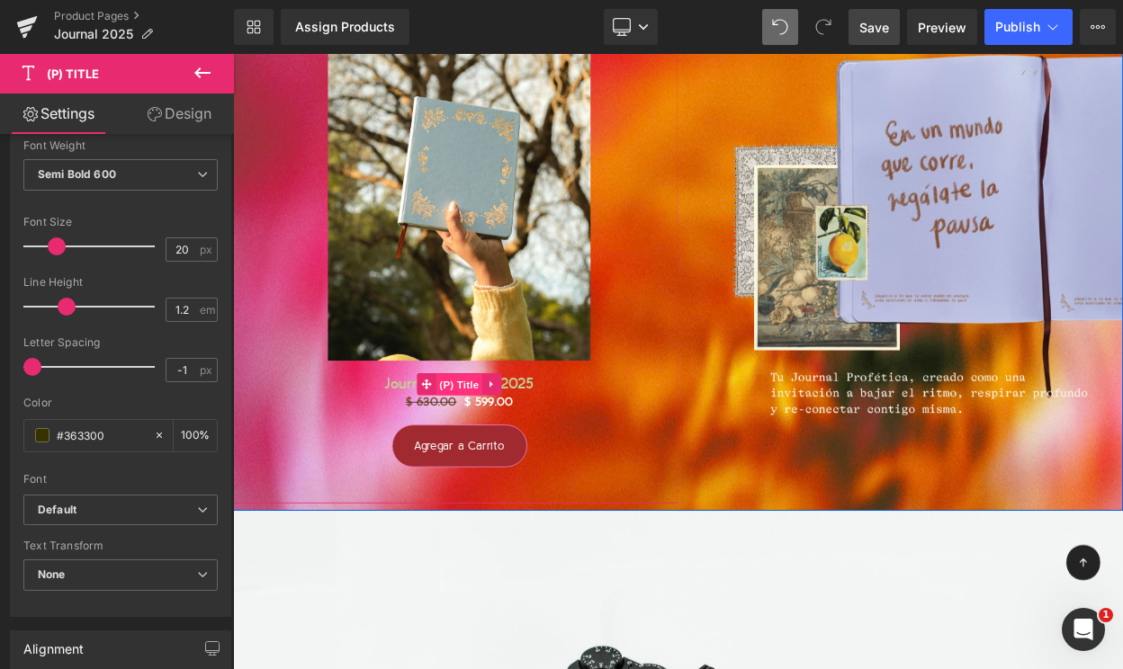
click at [516, 457] on span "(P) Title" at bounding box center [510, 458] width 58 height 27
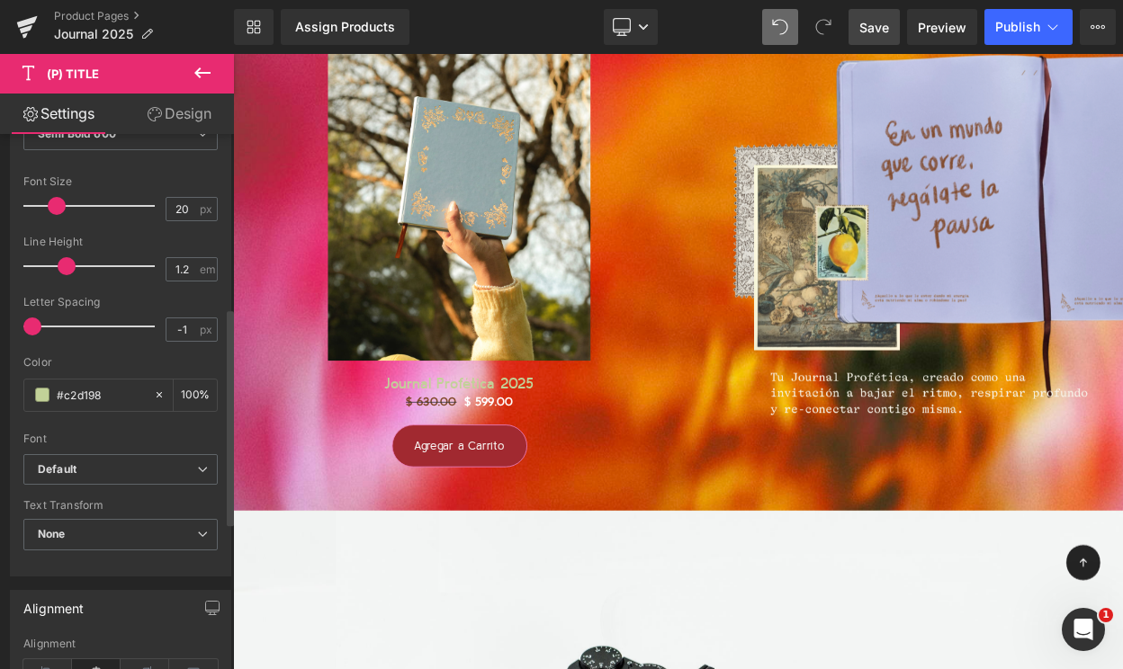
scroll to position [451, 0]
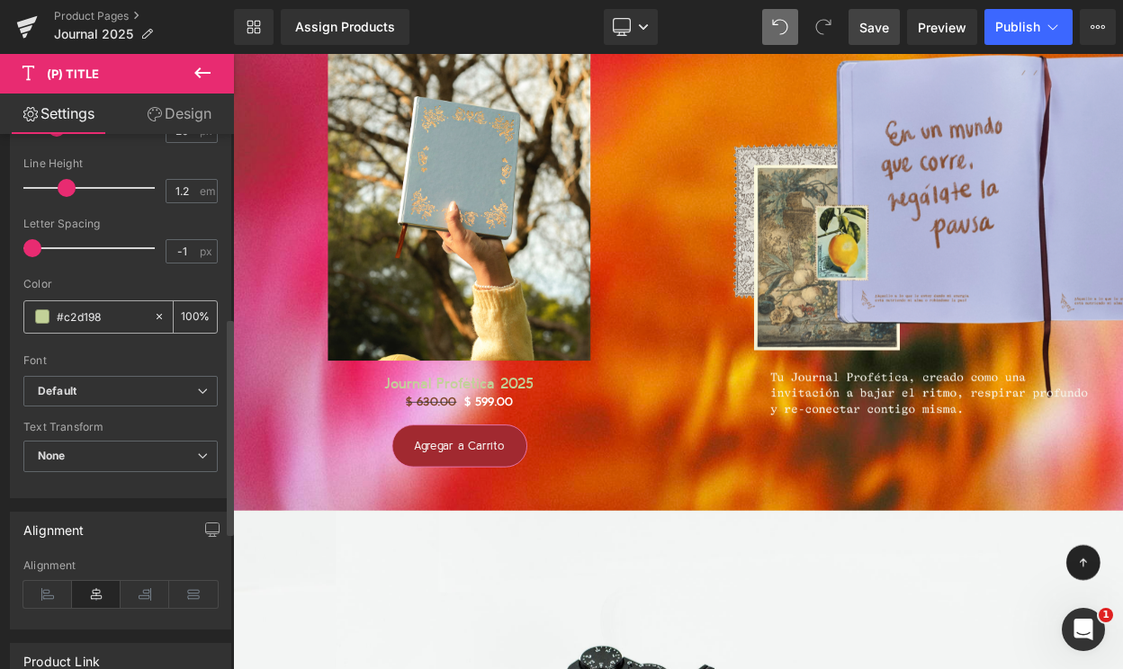
click at [70, 316] on input "#c2d198" at bounding box center [101, 317] width 88 height 20
paste input "363300"
click at [70, 310] on input "#363300" at bounding box center [101, 317] width 88 height 20
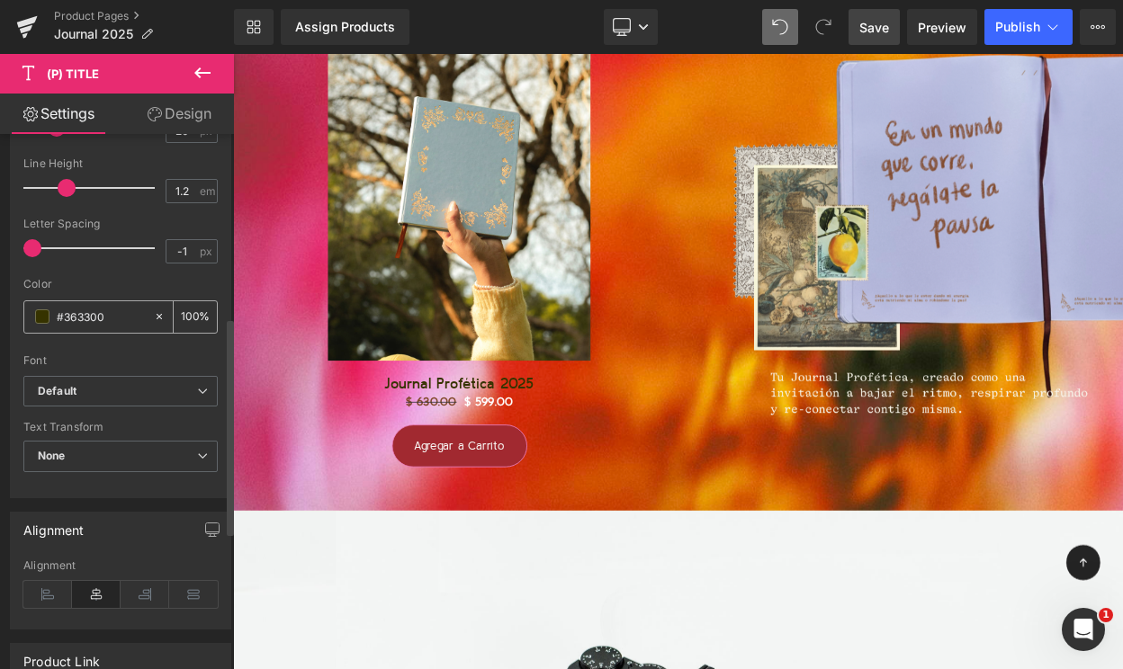
click at [70, 310] on input "#363300" at bounding box center [101, 317] width 88 height 20
paste input "#F0E087"
click at [86, 315] on input "##F0E087" at bounding box center [101, 317] width 88 height 20
click at [67, 318] on input "##F0E087" at bounding box center [101, 317] width 88 height 20
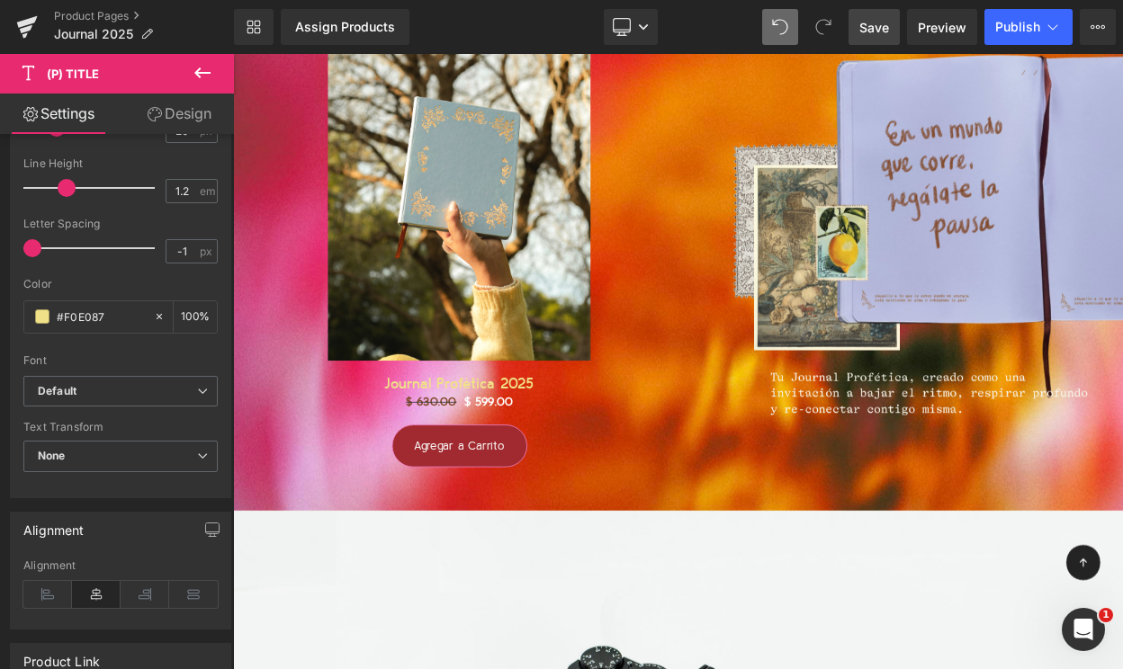
click at [869, 25] on span "Save" at bounding box center [874, 27] width 30 height 19
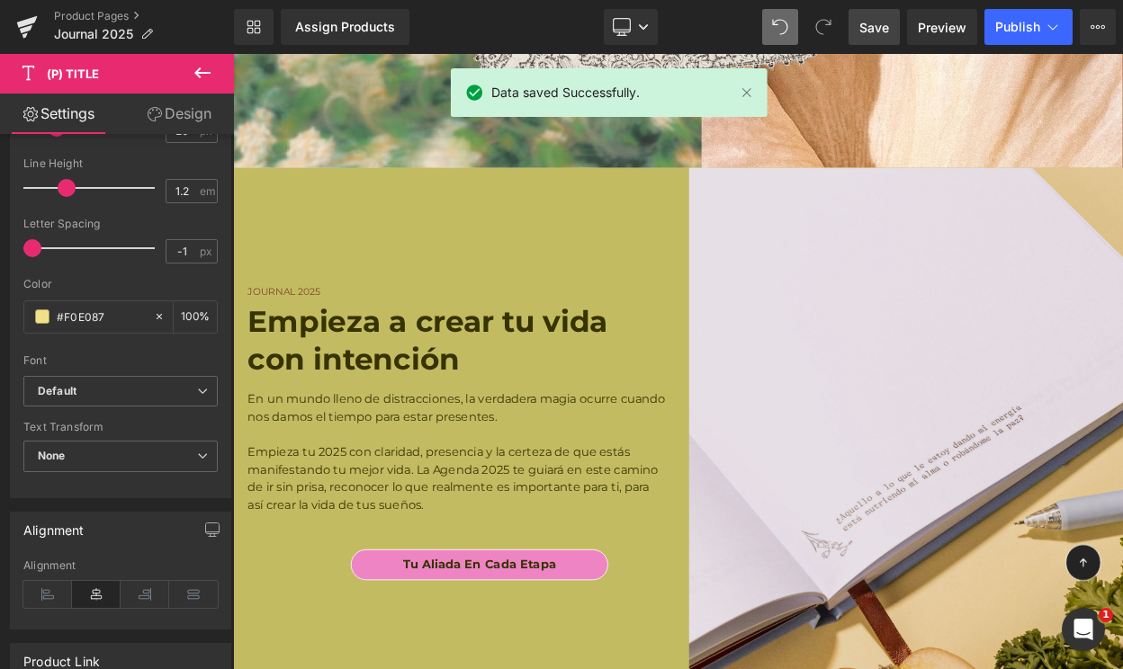
scroll to position [12374, 0]
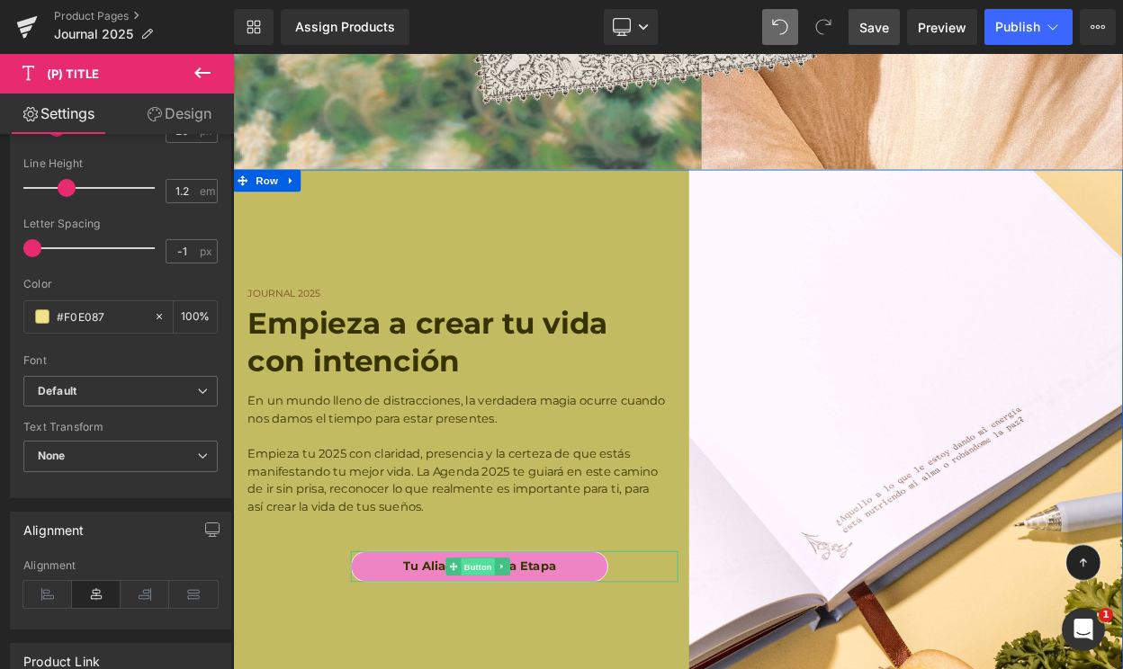
click at [544, 668] on span "Button" at bounding box center [532, 681] width 41 height 22
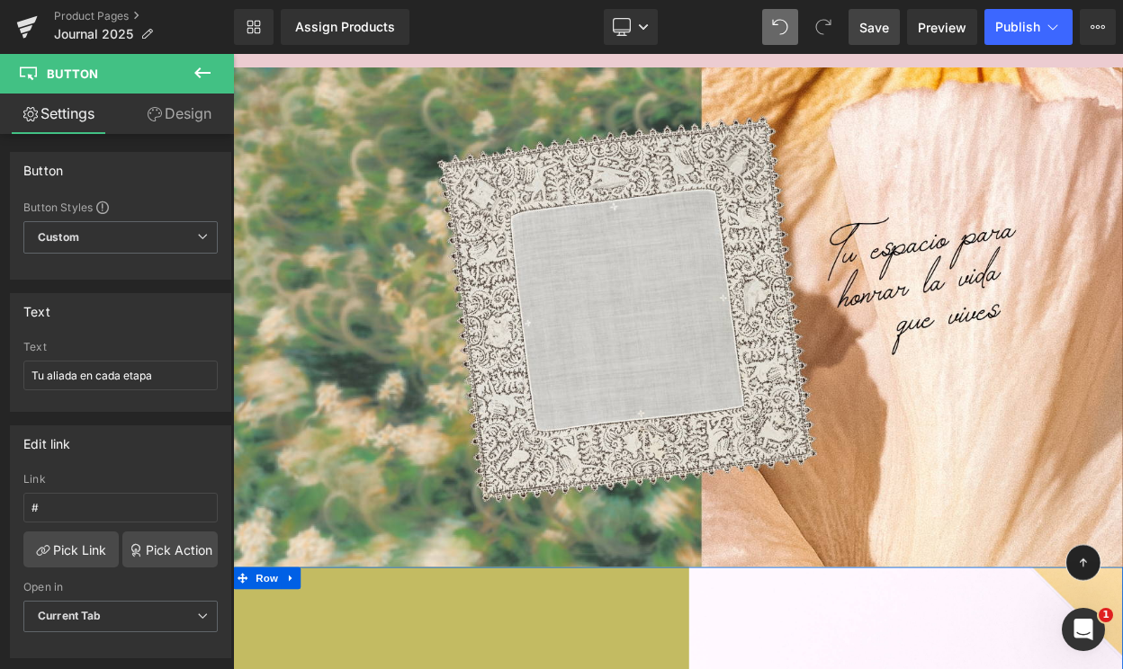
scroll to position [11761, 0]
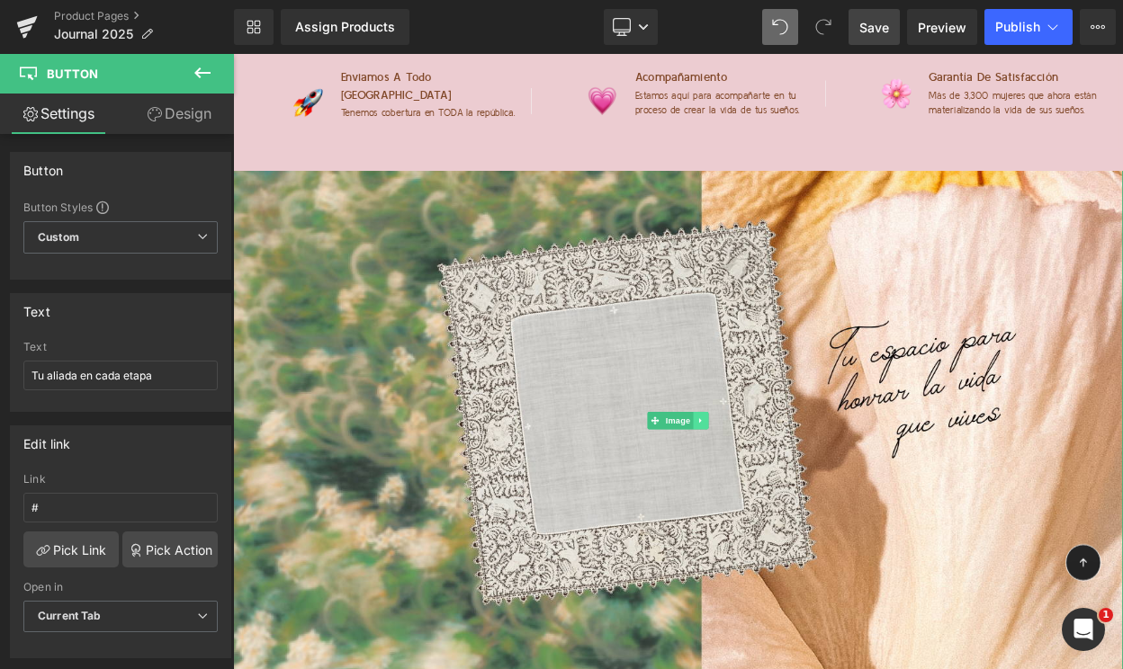
click at [803, 492] on link at bounding box center [805, 503] width 19 height 22
click at [816, 497] on icon at bounding box center [815, 502] width 10 height 10
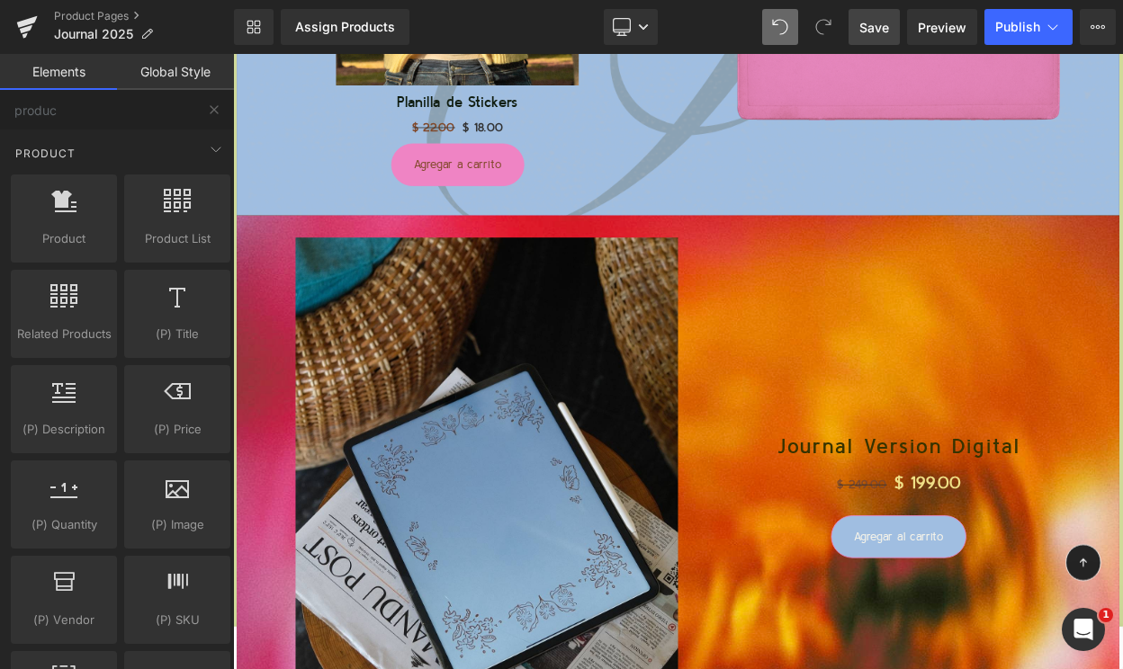
scroll to position [6609, 0]
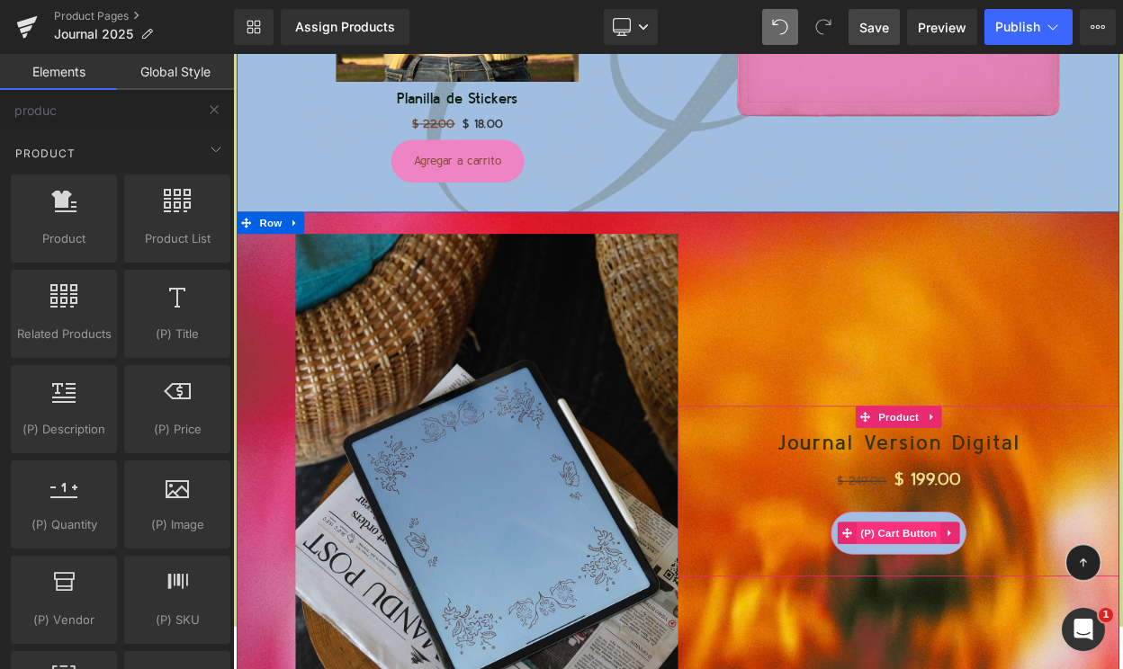
click at [1054, 641] on span "(P) Cart Button" at bounding box center [1047, 640] width 103 height 27
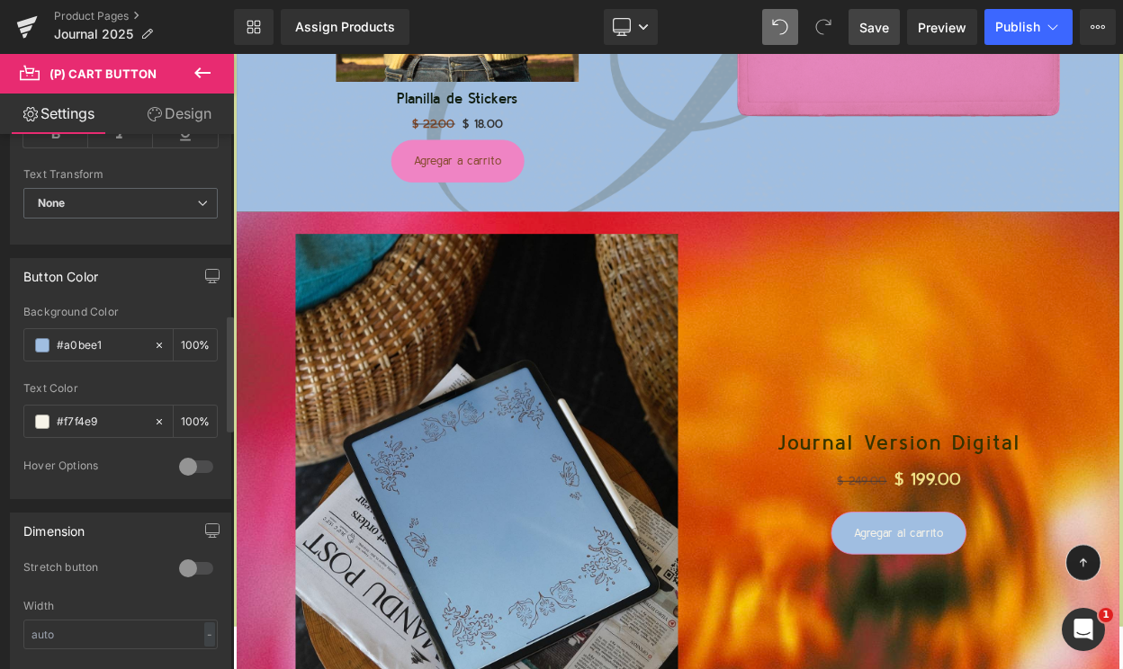
scroll to position [826, 0]
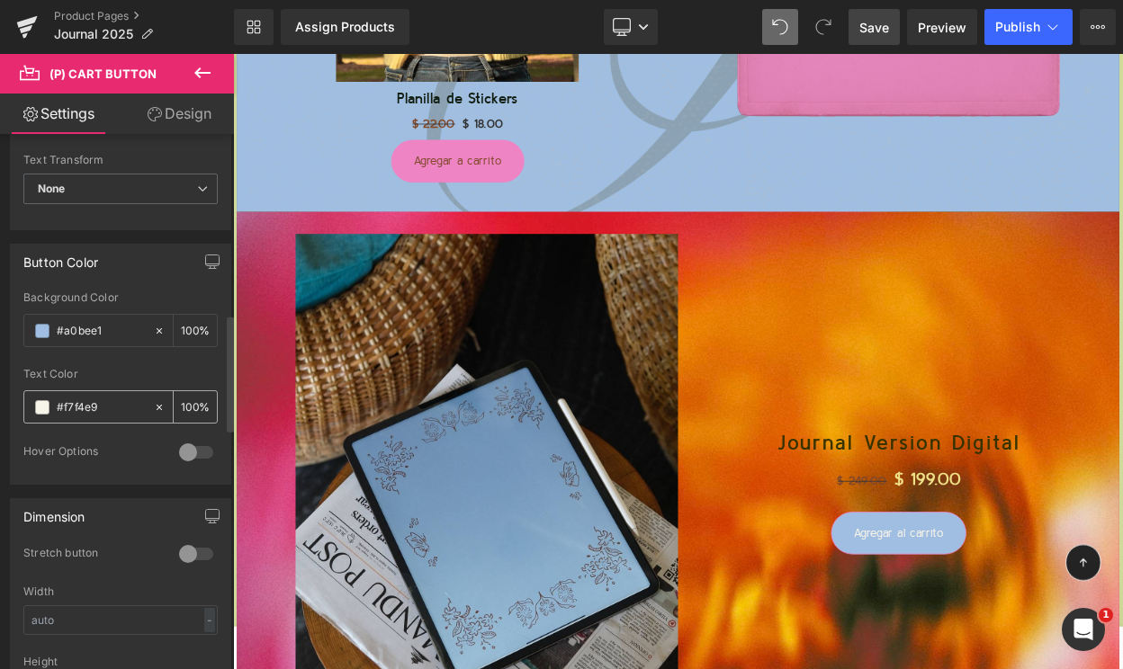
click at [70, 392] on div "#f7f4e9" at bounding box center [88, 406] width 129 height 31
click at [70, 403] on input "#f7f4e9" at bounding box center [101, 408] width 88 height 20
paste input "81492A"
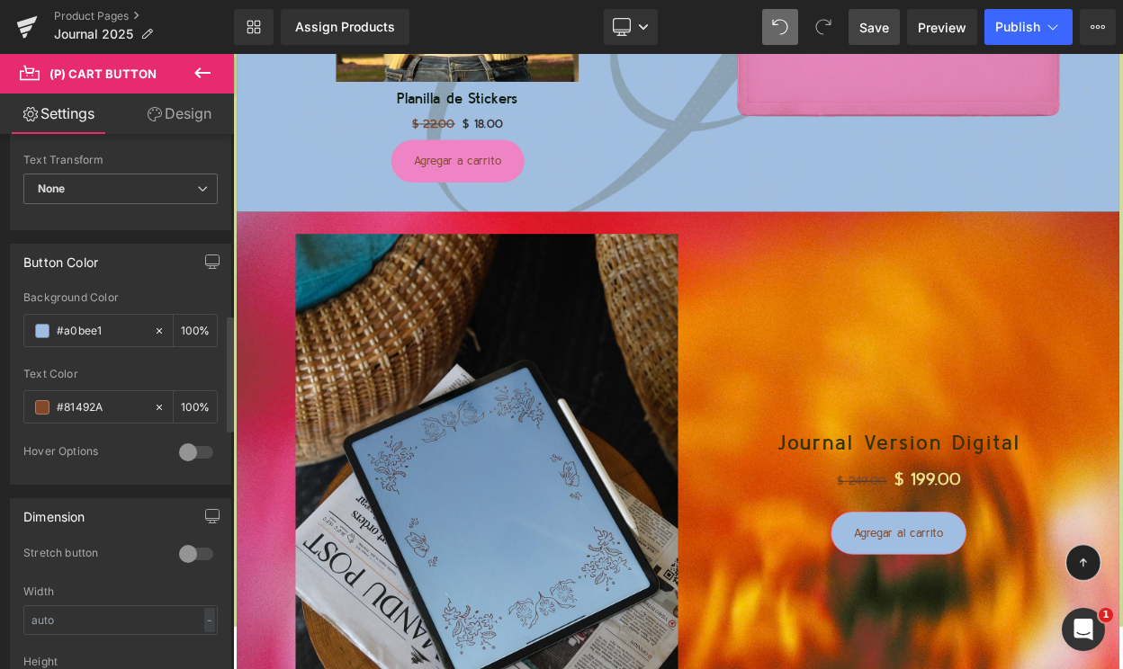
click at [115, 379] on div "Text Color" at bounding box center [120, 374] width 194 height 13
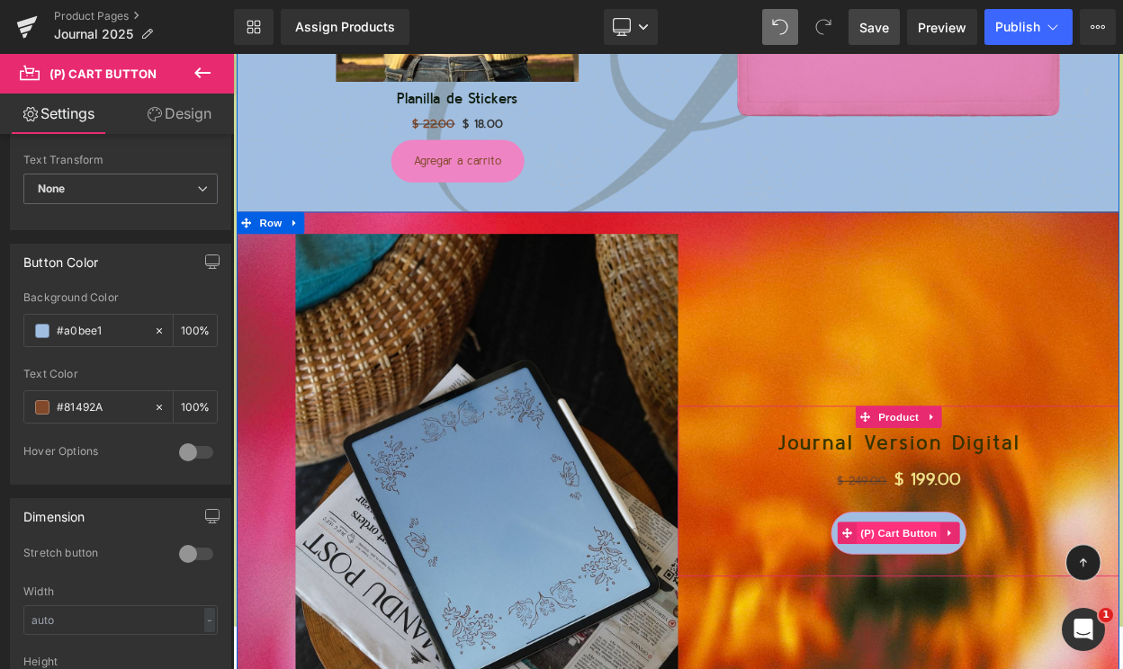
click at [1055, 645] on span "(P) Cart Button" at bounding box center [1047, 640] width 103 height 27
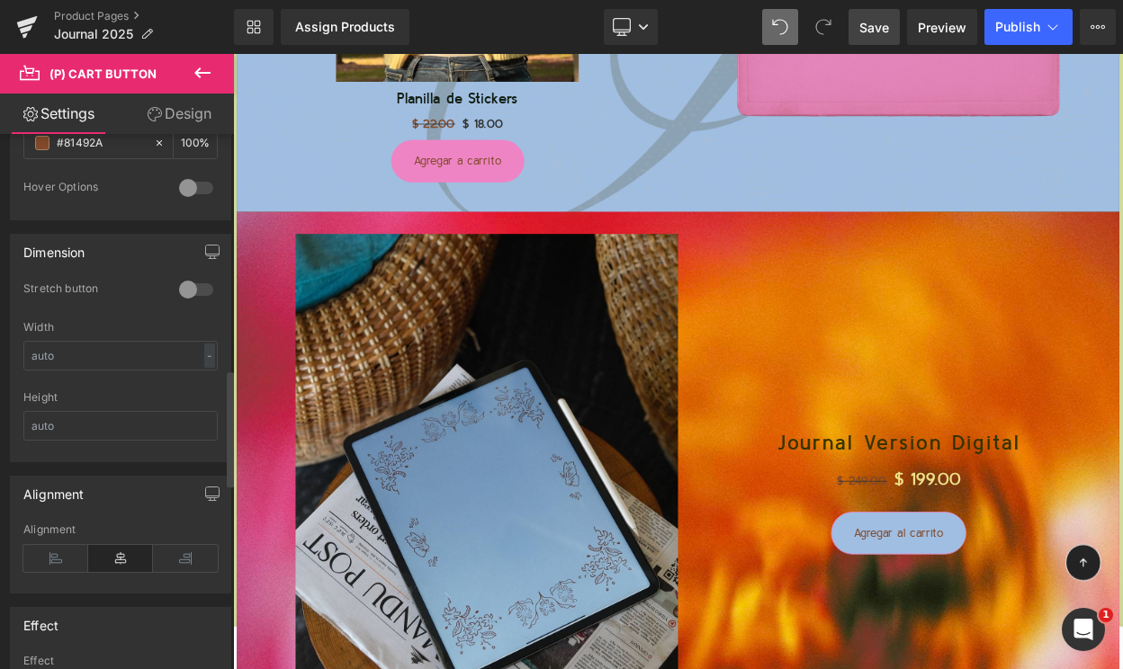
scroll to position [1092, 0]
click at [187, 287] on div at bounding box center [195, 287] width 43 height 29
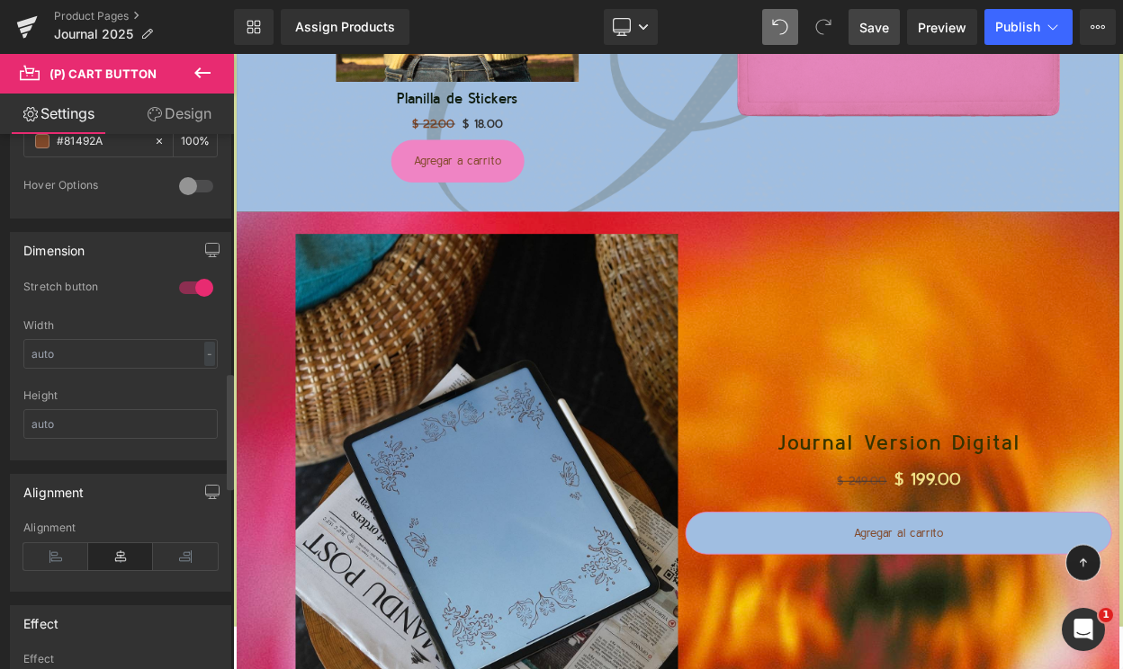
click at [187, 287] on div at bounding box center [195, 287] width 43 height 29
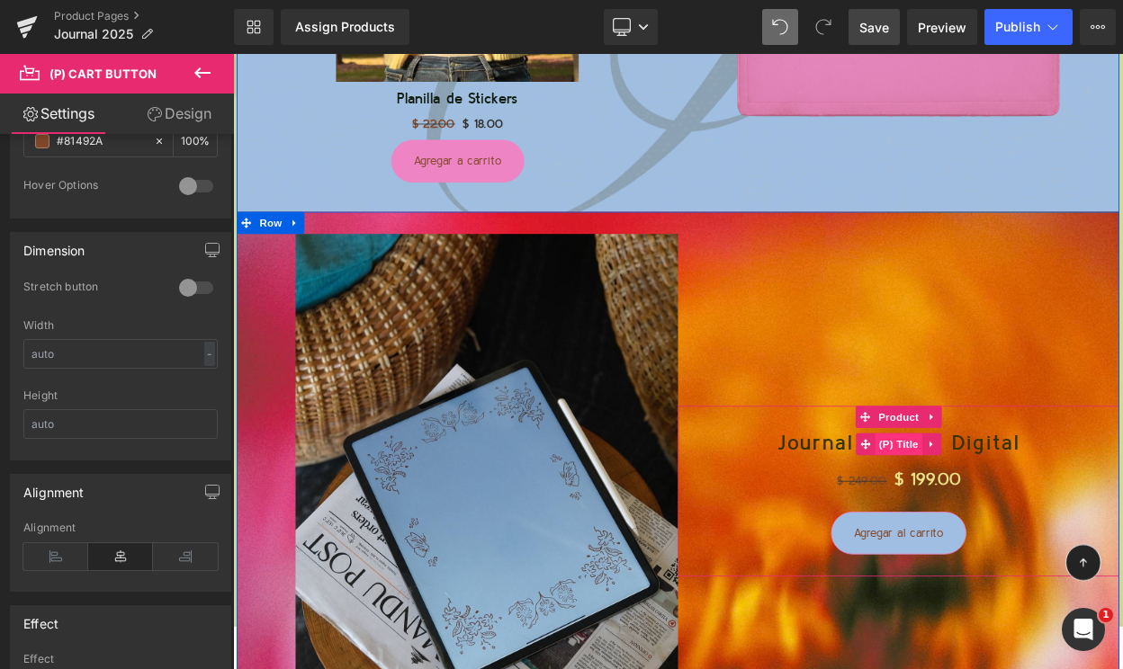
click at [1044, 524] on span "(P) Title" at bounding box center [1047, 531] width 58 height 27
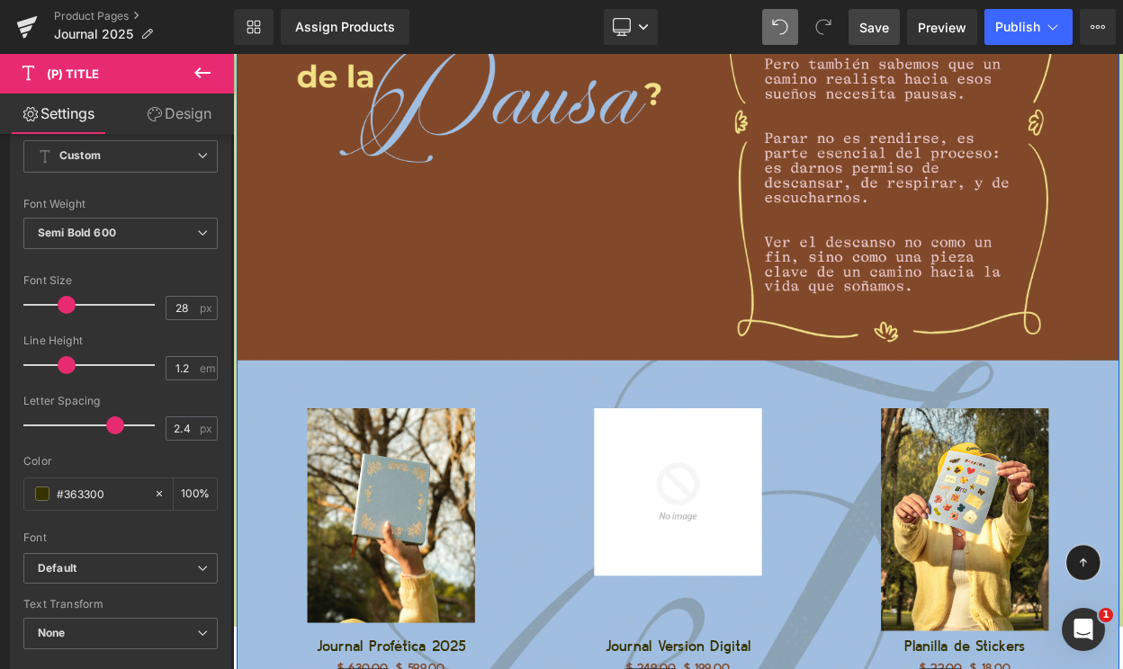
scroll to position [2909, 0]
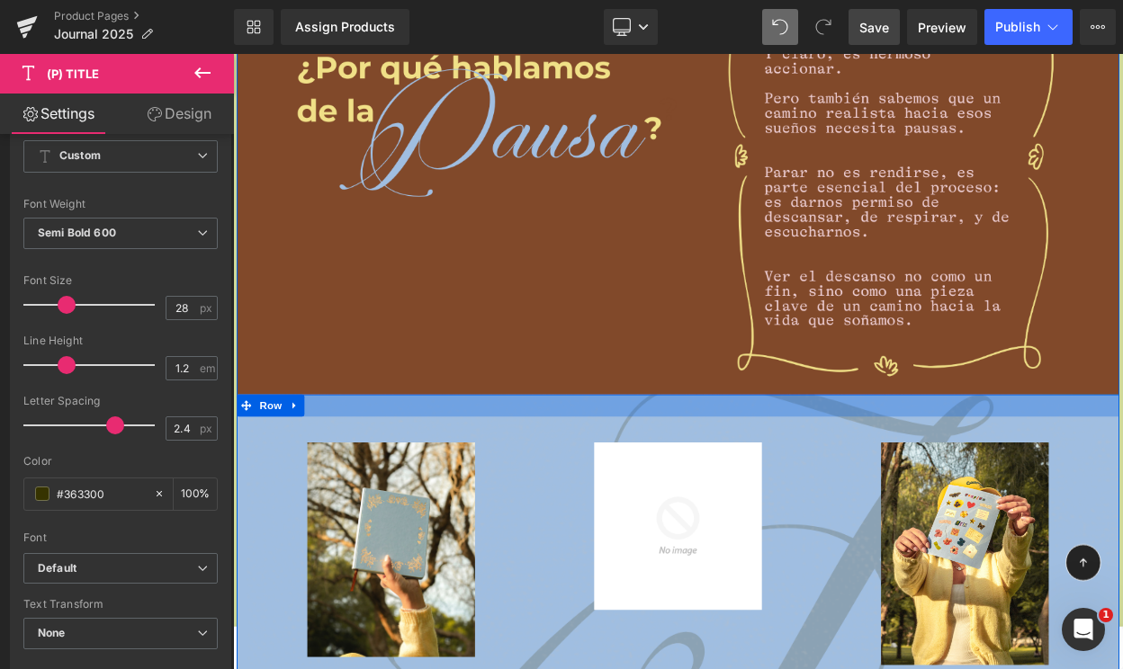
click at [693, 484] on div at bounding box center [776, 483] width 1079 height 27
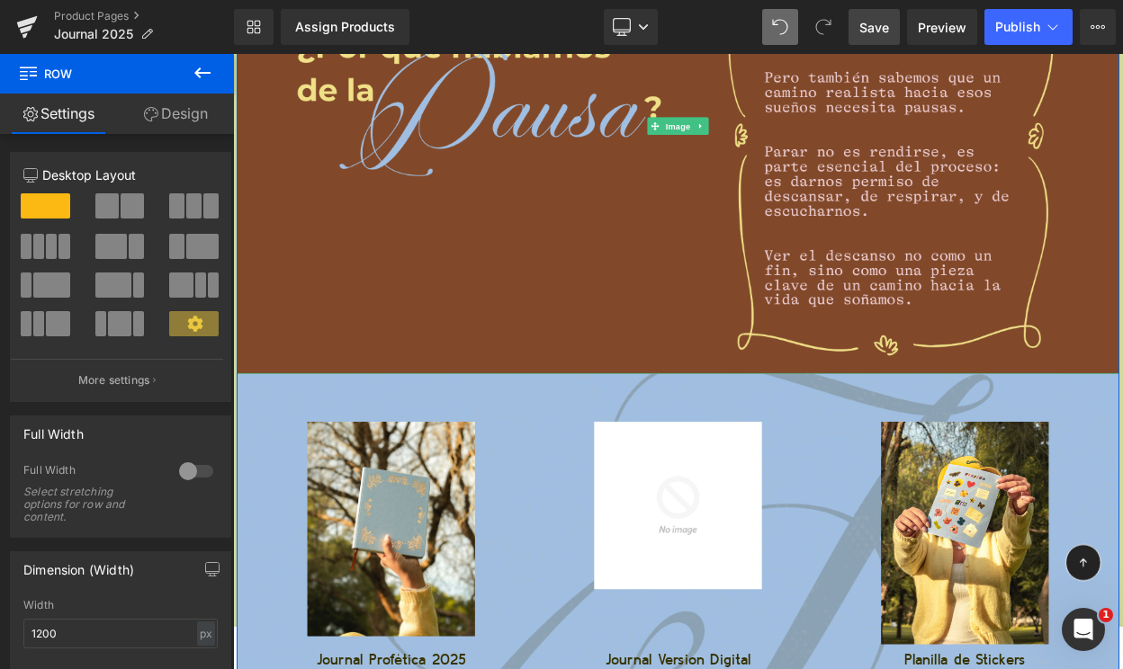
scroll to position [2926, 0]
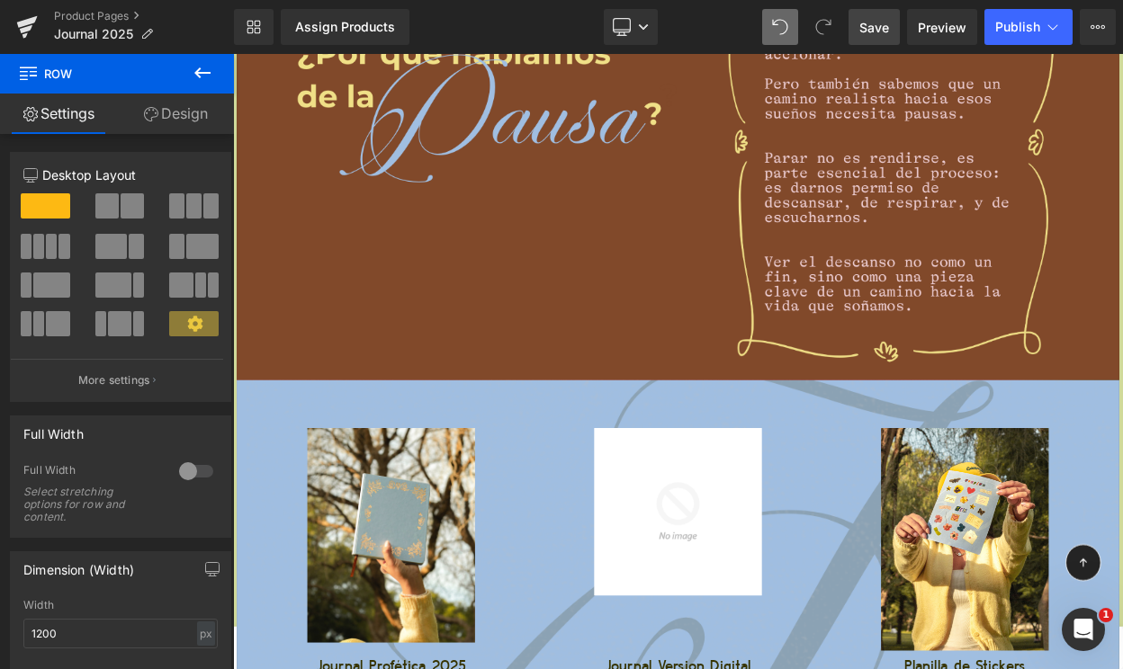
click at [196, 75] on icon at bounding box center [202, 72] width 16 height 11
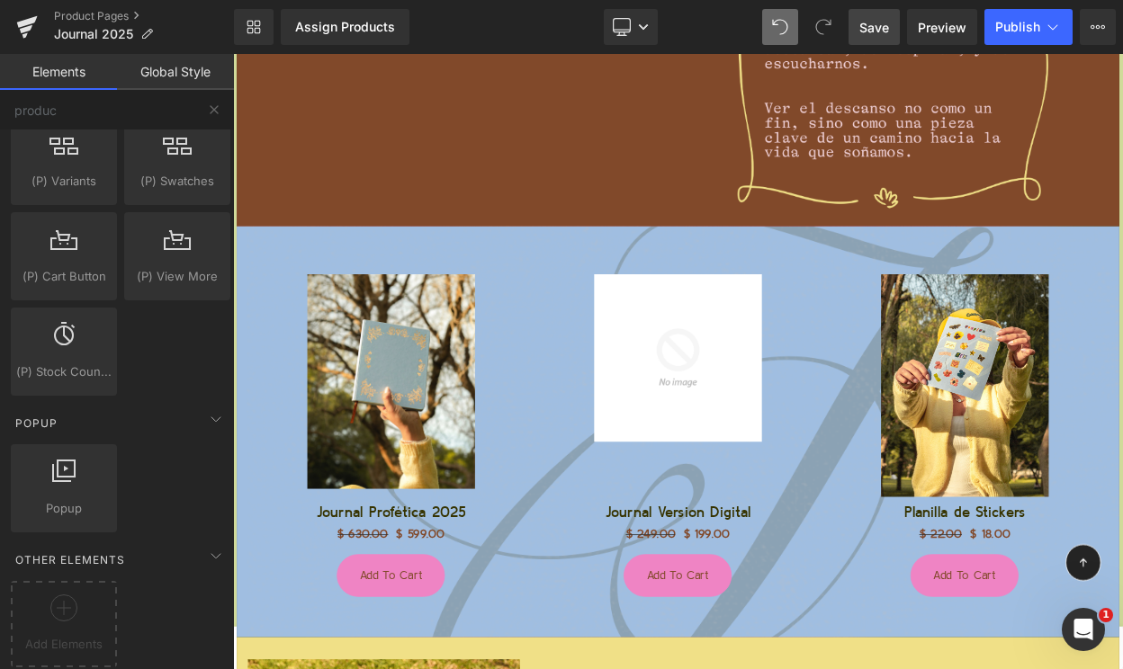
scroll to position [3083, 0]
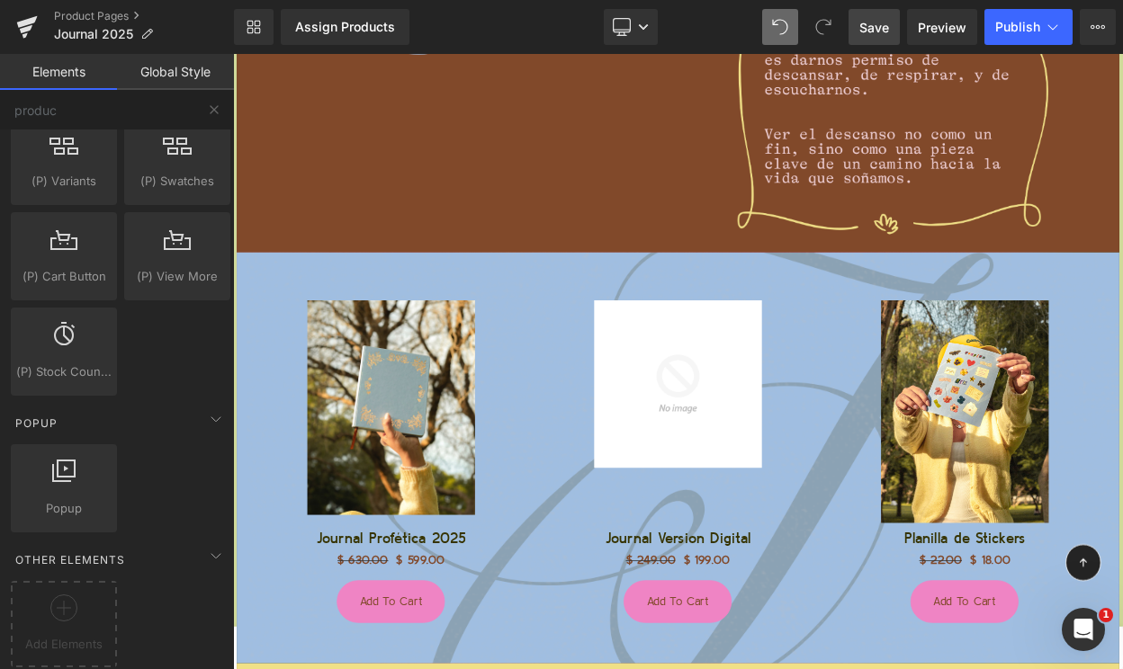
click at [897, 13] on link "Save" at bounding box center [873, 27] width 51 height 36
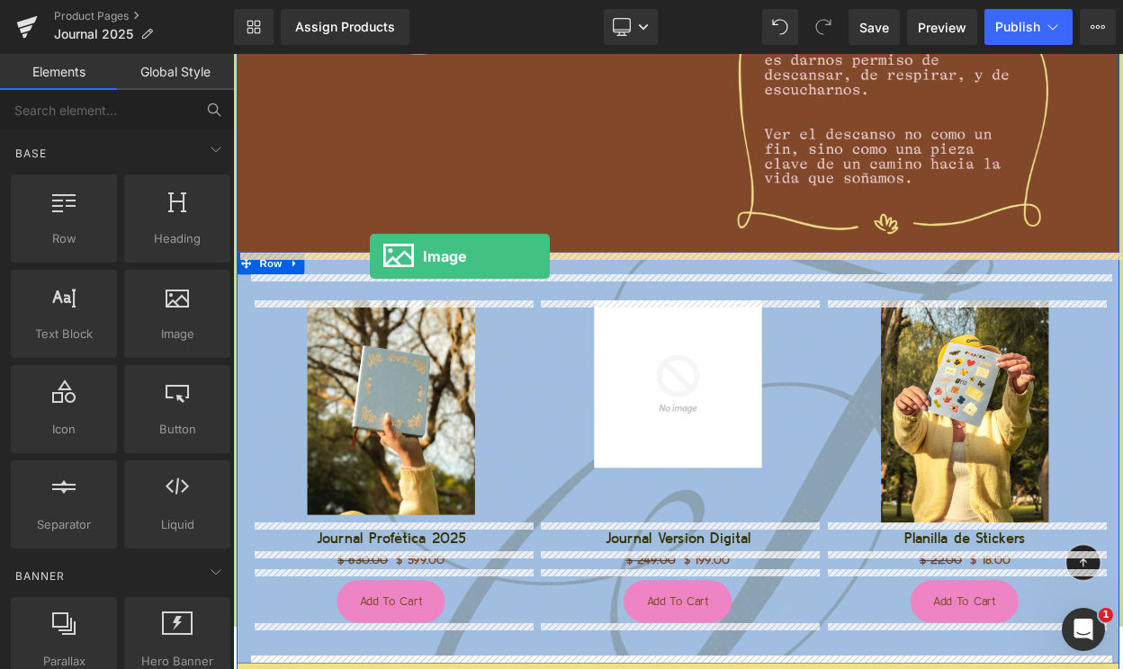
drag, startPoint x: 411, startPoint y: 361, endPoint x: 400, endPoint y: 301, distance: 60.3
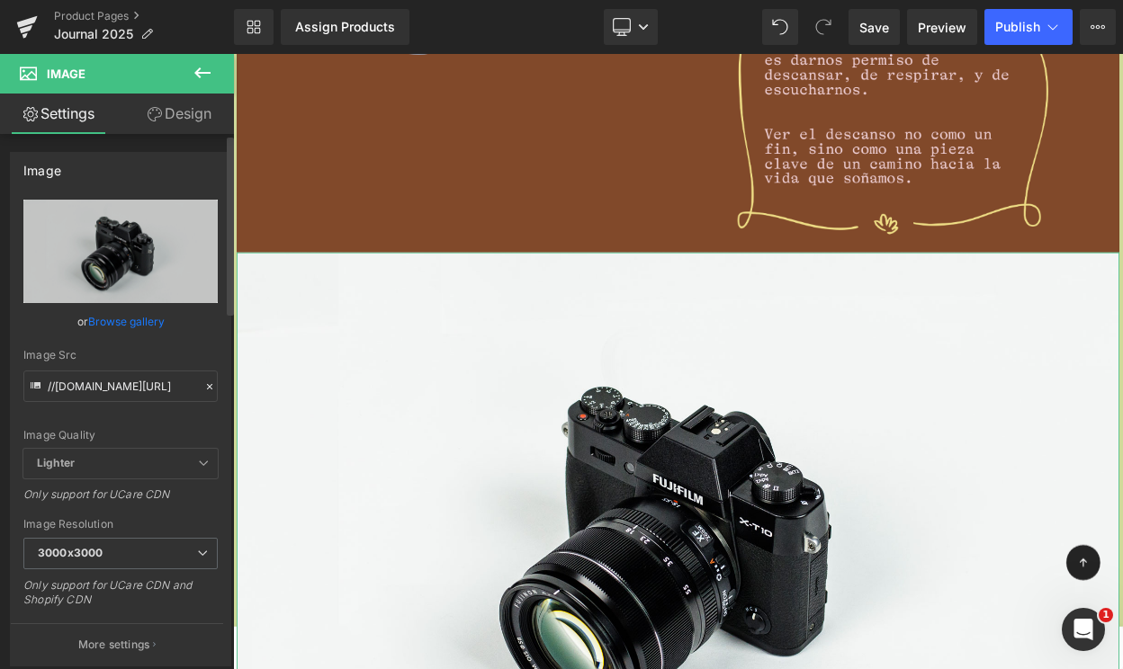
click at [85, 368] on div "Image Src //[DOMAIN_NAME][URL]" at bounding box center [120, 375] width 194 height 53
click at [85, 380] on input "//[DOMAIN_NAME][URL]" at bounding box center [120, 386] width 194 height 31
paste input "[URL][DOMAIN_NAME]"
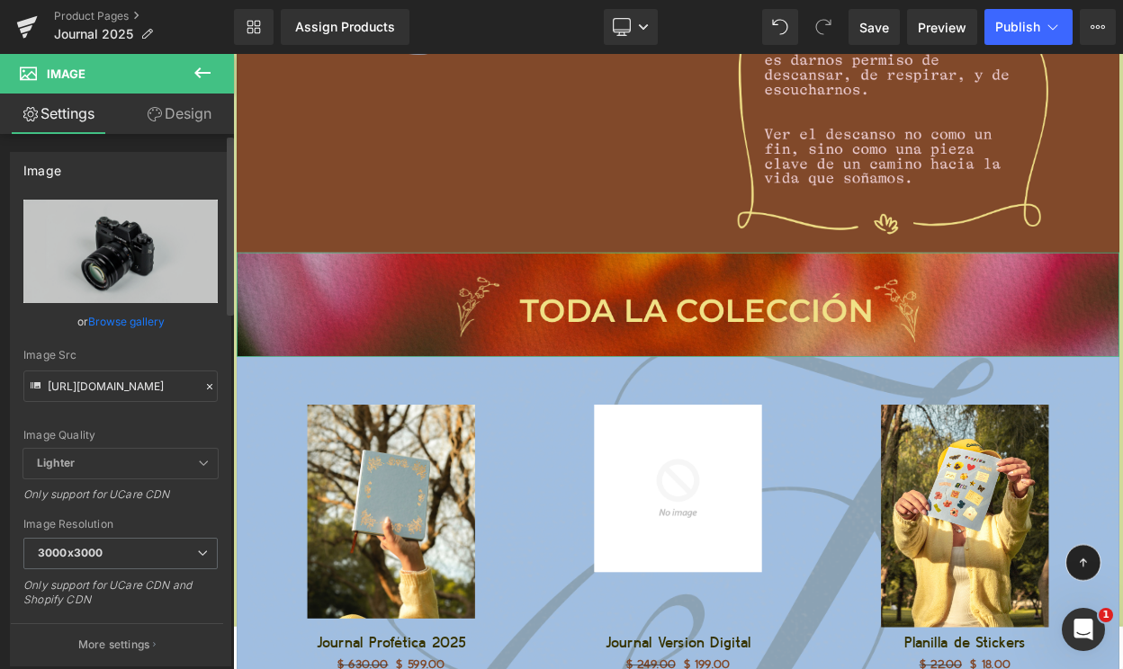
click at [105, 342] on div "Image Quality Lighter Lightest Lighter Lighter Lightest Only support for UCare …" at bounding box center [120, 324] width 194 height 249
type input "[URL][DOMAIN_NAME]"
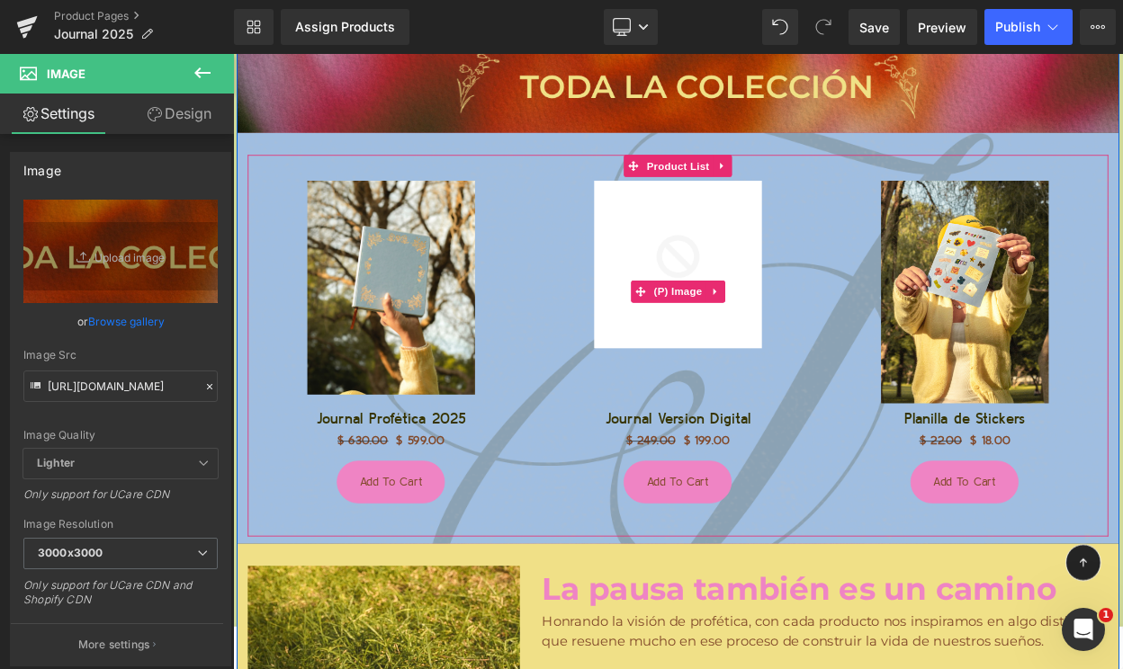
scroll to position [3567, 0]
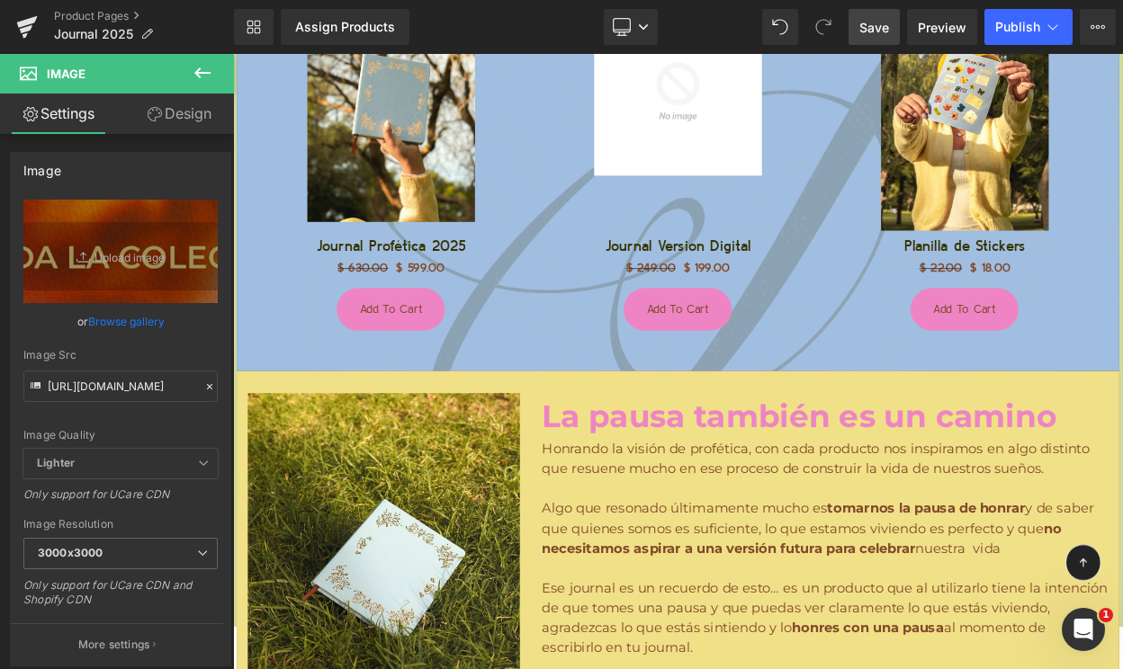
click at [885, 30] on span "Save" at bounding box center [874, 27] width 30 height 19
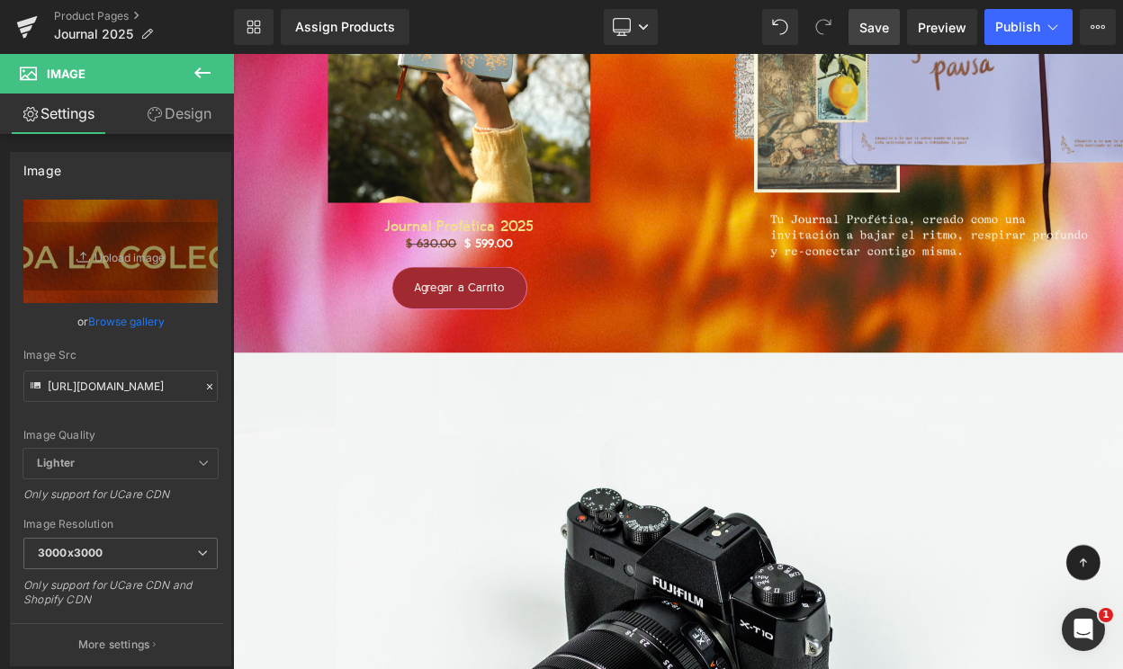
scroll to position [17455, 0]
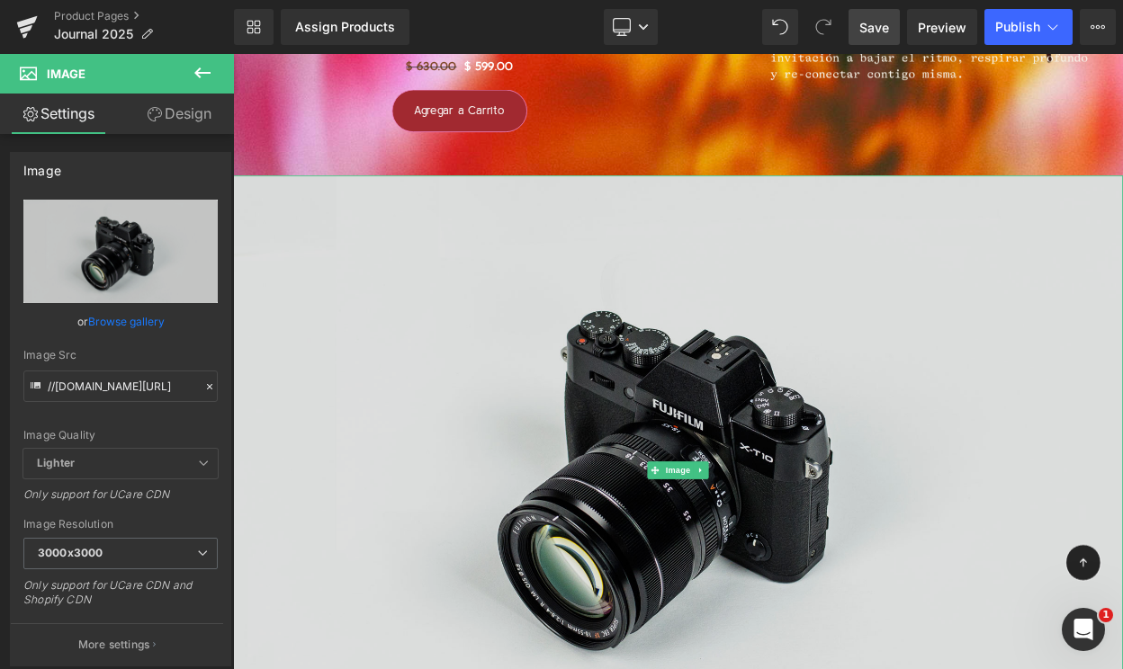
scroll to position [17789, 0]
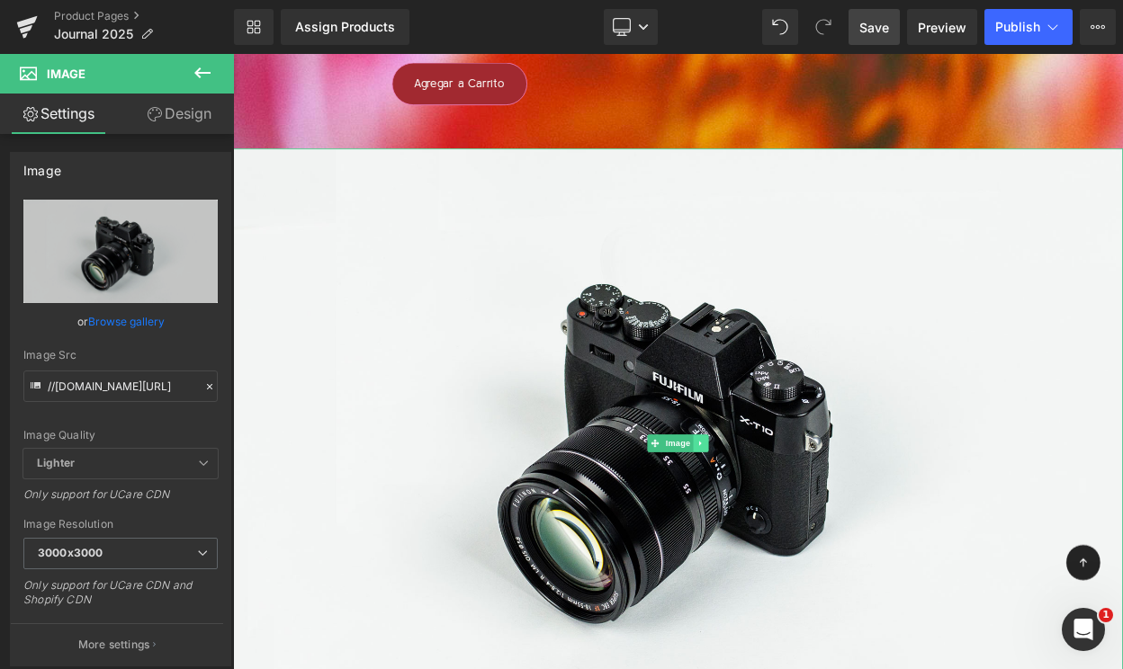
click at [806, 525] on icon at bounding box center [806, 530] width 10 height 11
click at [818, 526] on icon at bounding box center [815, 531] width 10 height 10
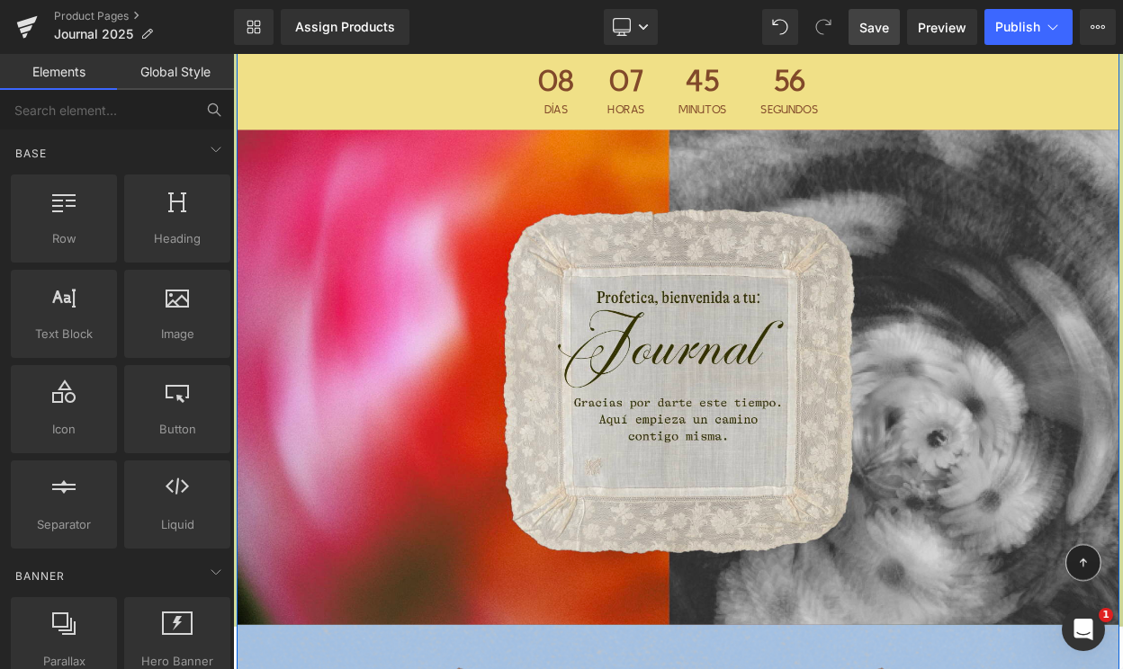
scroll to position [0, 0]
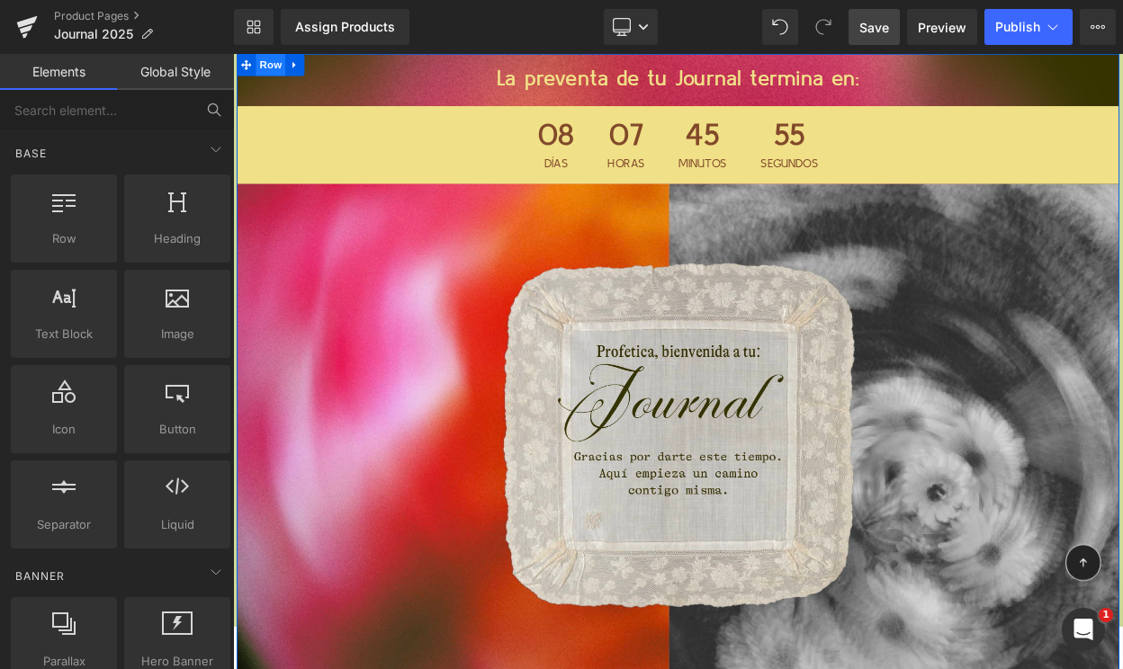
click at [283, 64] on span "Row" at bounding box center [279, 67] width 36 height 27
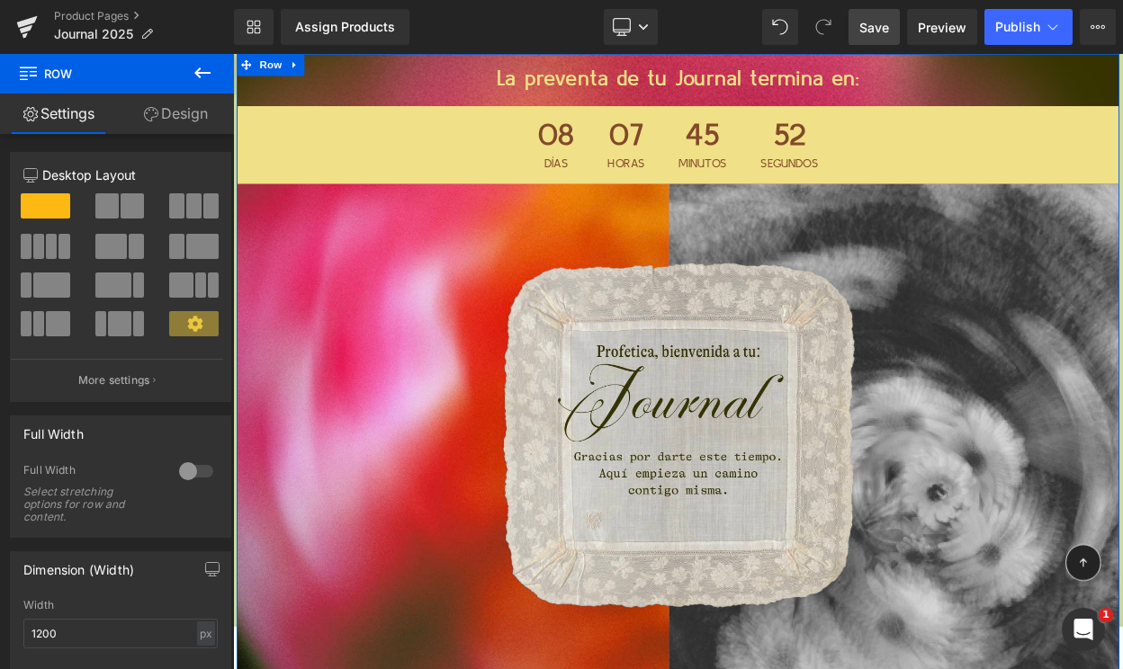
click at [192, 110] on link "Design" at bounding box center [175, 114] width 117 height 40
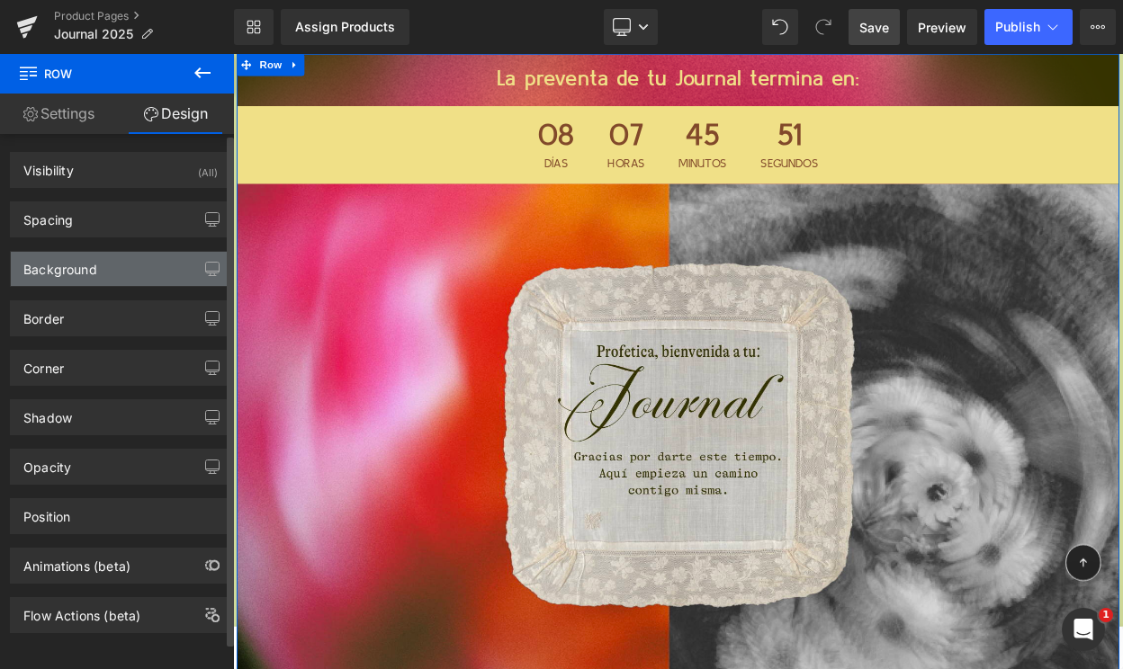
click at [142, 266] on div "Background" at bounding box center [120, 269] width 219 height 34
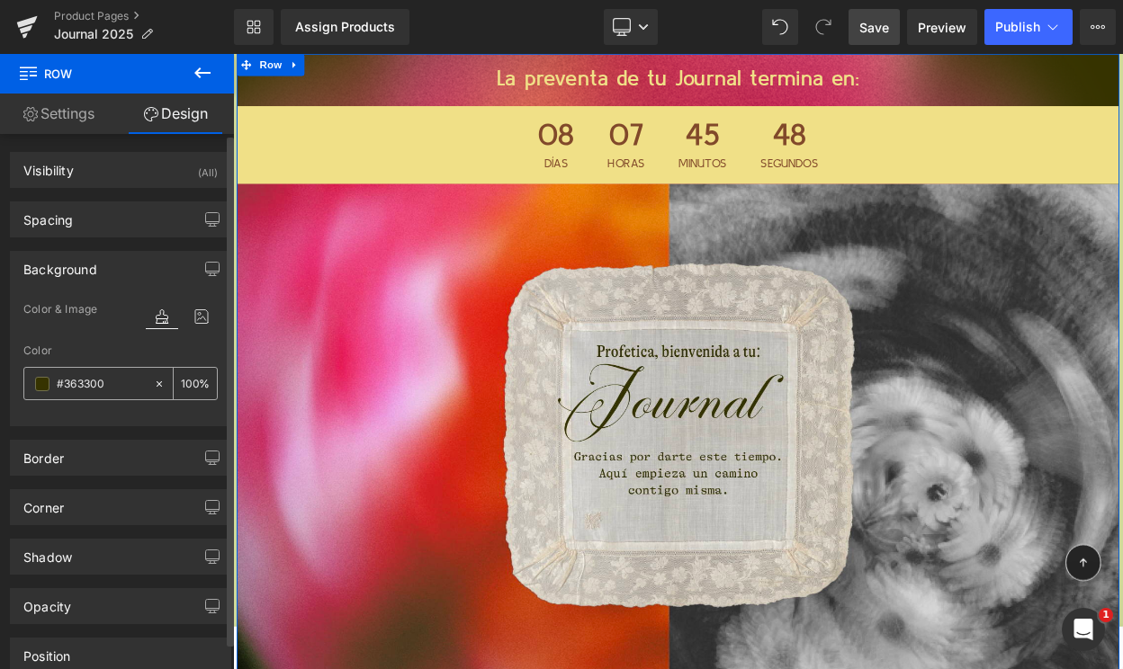
click at [153, 385] on icon at bounding box center [159, 384] width 13 height 13
type input "none"
type input "0"
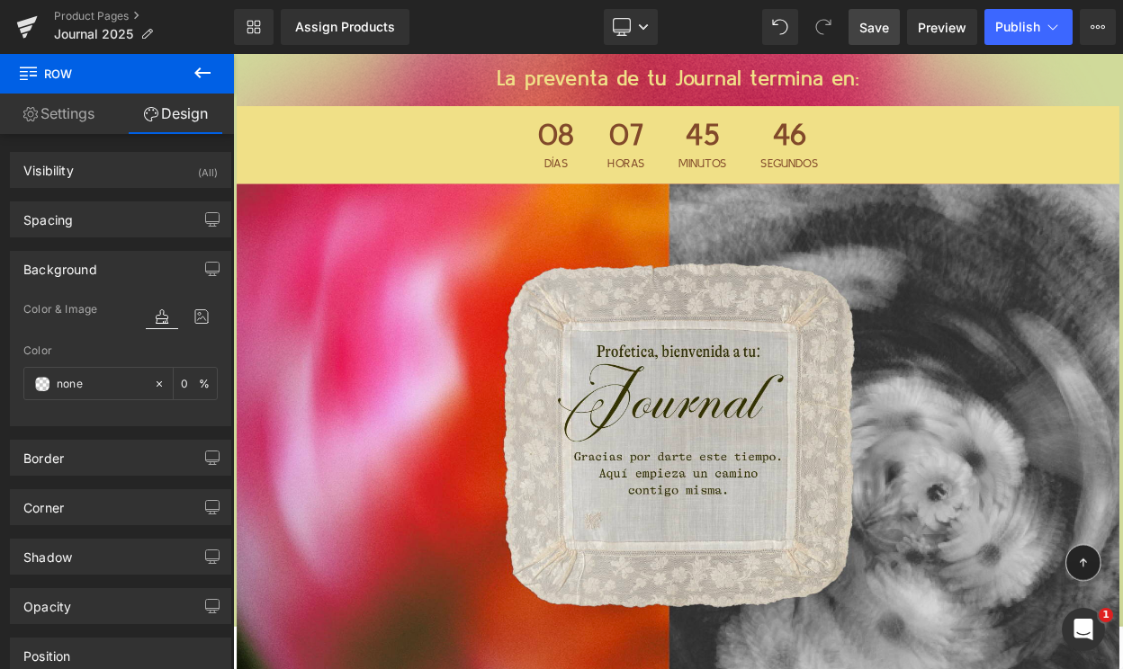
drag, startPoint x: 875, startPoint y: 22, endPoint x: 503, endPoint y: 239, distance: 431.3
click at [875, 22] on span "Save" at bounding box center [874, 27] width 30 height 19
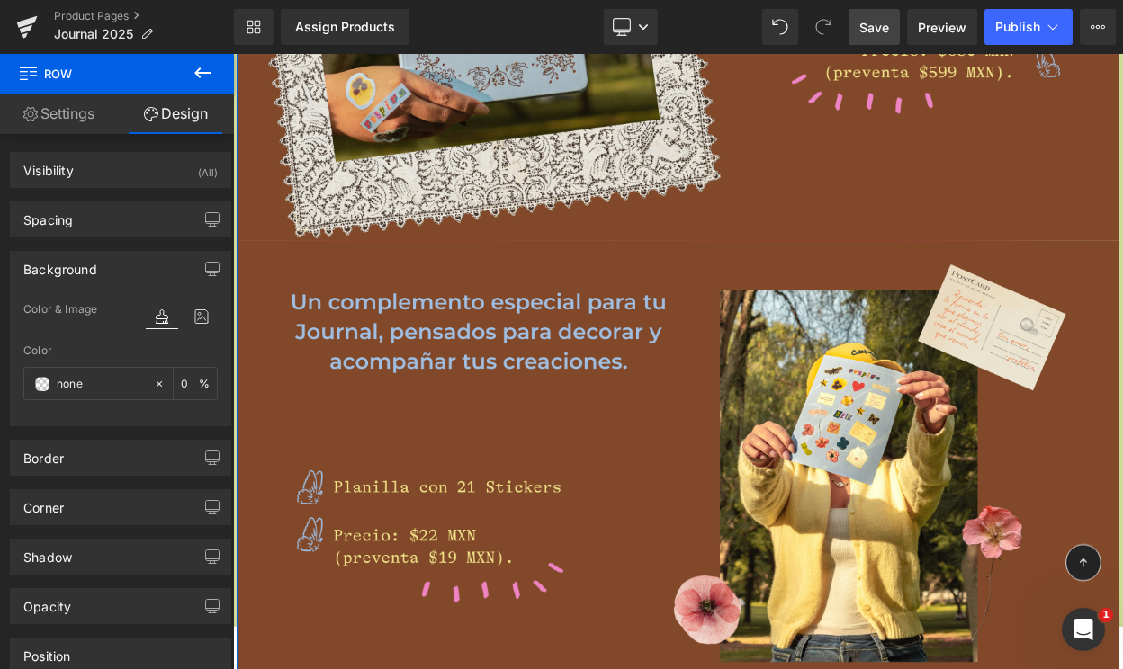
scroll to position [5213, 0]
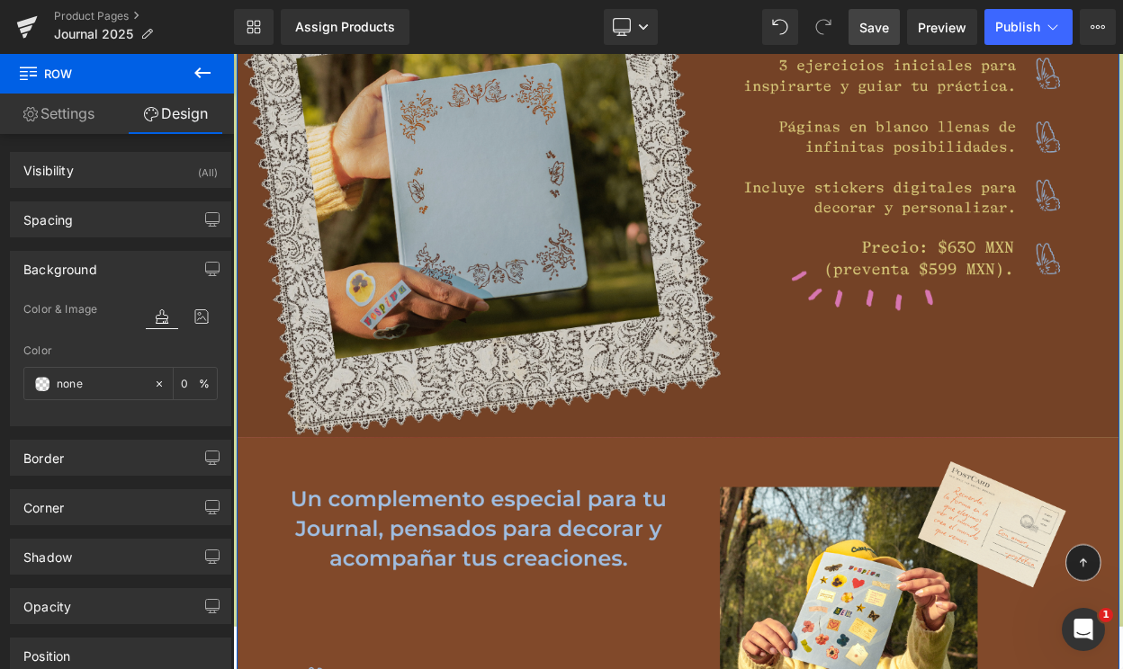
click at [741, 242] on img at bounding box center [776, 218] width 1079 height 607
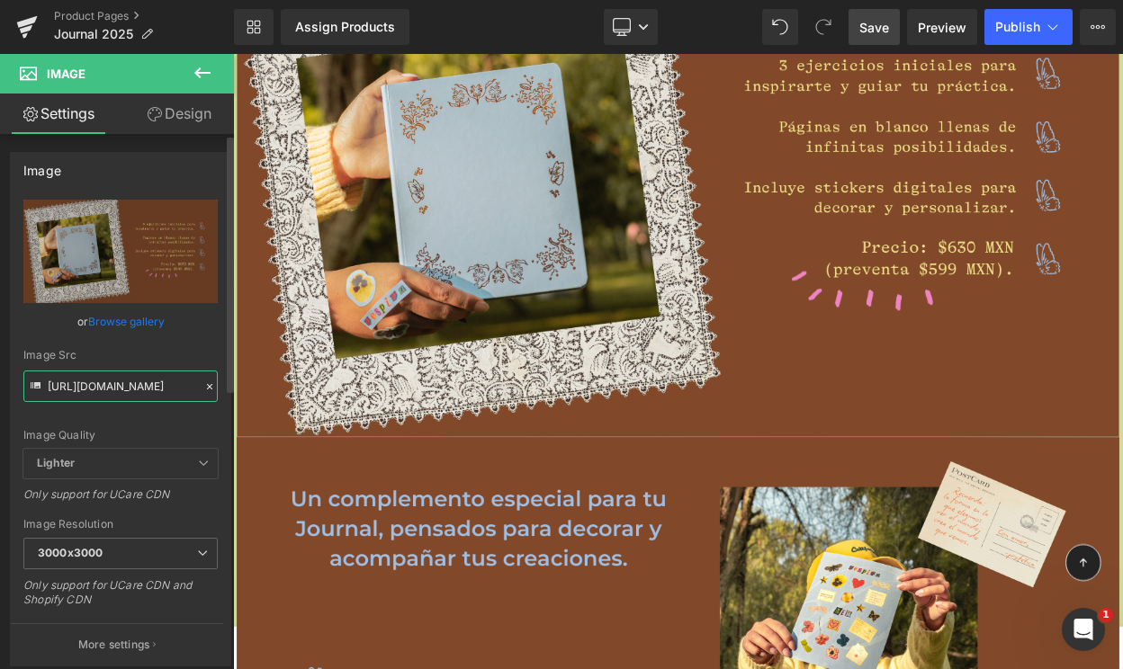
click at [76, 379] on input "[URL][DOMAIN_NAME]" at bounding box center [120, 386] width 194 height 31
paste input "18.png?v=1755940445"
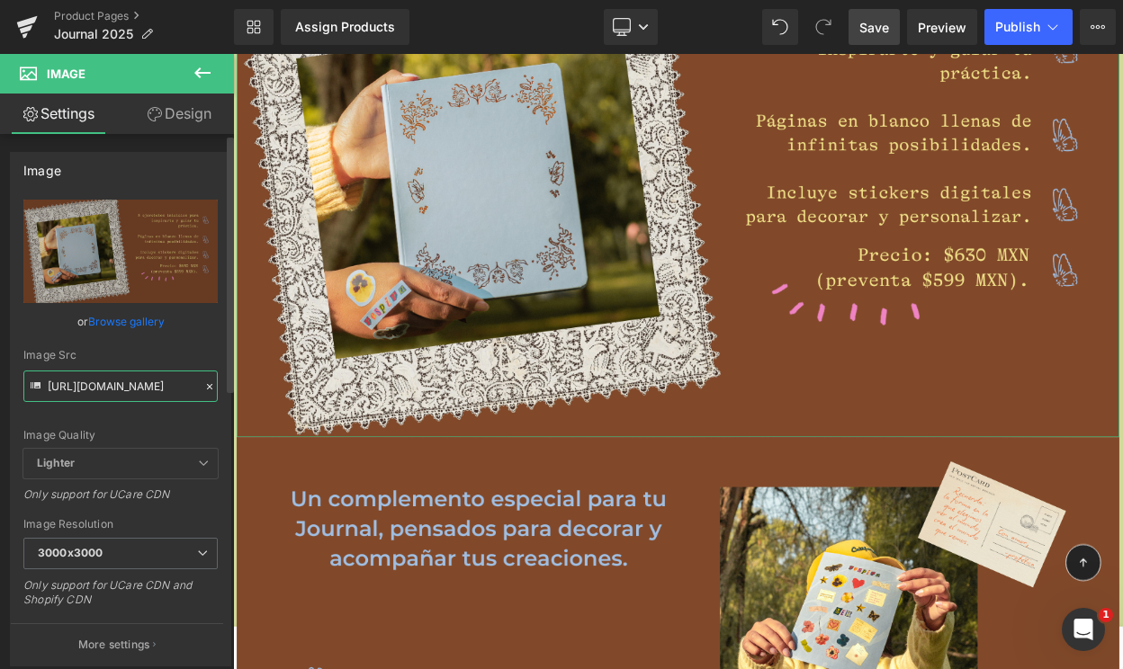
type input "[URL][DOMAIN_NAME]"
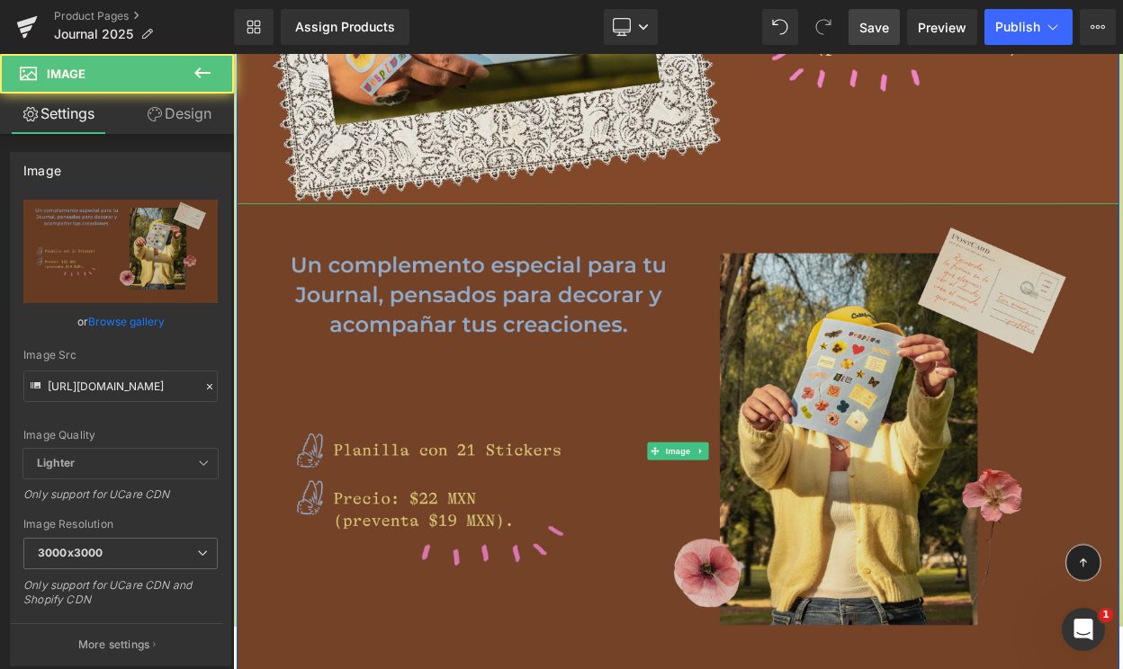
scroll to position [5756, 0]
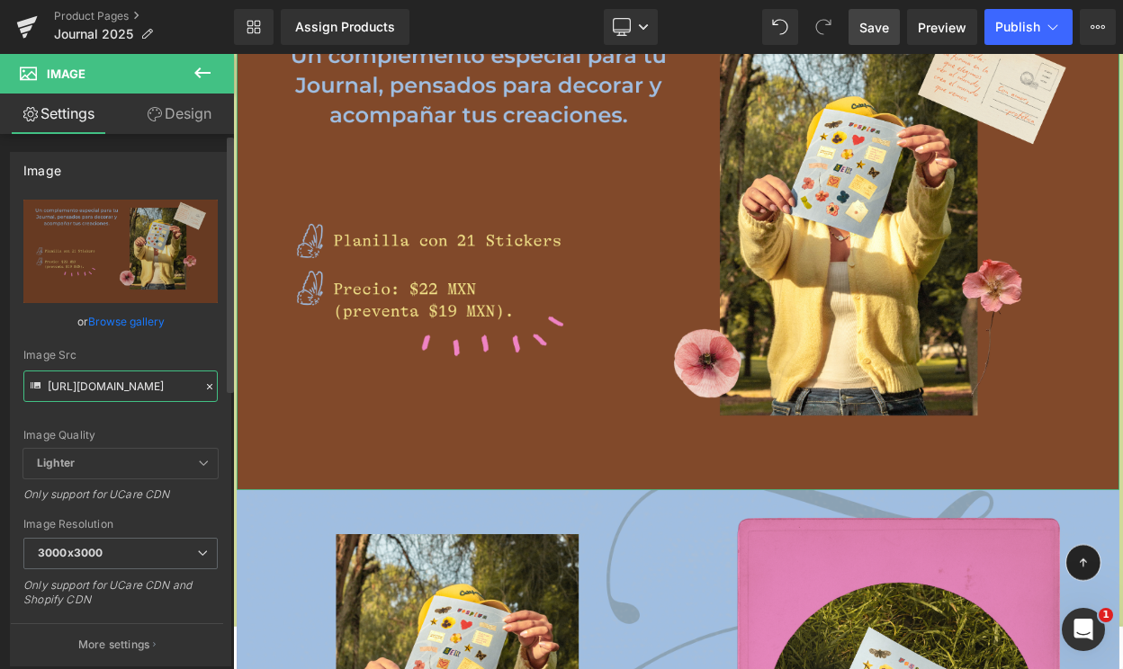
click at [120, 379] on input "[URL][DOMAIN_NAME]" at bounding box center [120, 386] width 194 height 31
paste input "20_bd7036c4-a513-43a9-9dc1-a49b73559260.png?v=1755940444"
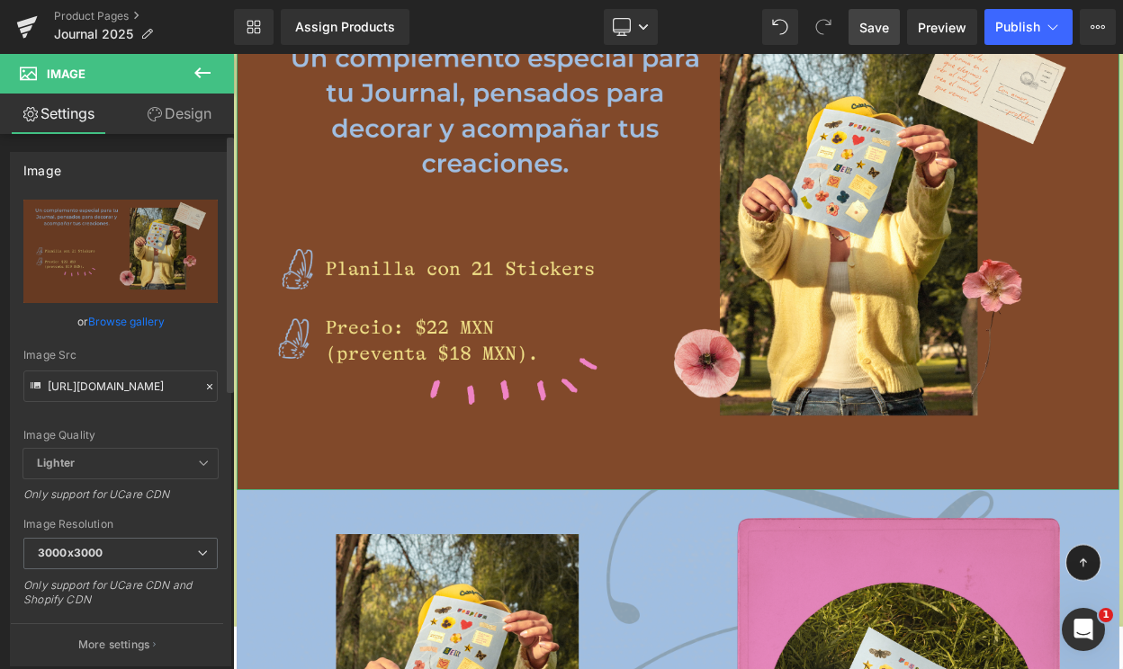
scroll to position [0, 0]
click at [119, 352] on div "Image Src" at bounding box center [120, 355] width 194 height 13
type input "[URL][DOMAIN_NAME]"
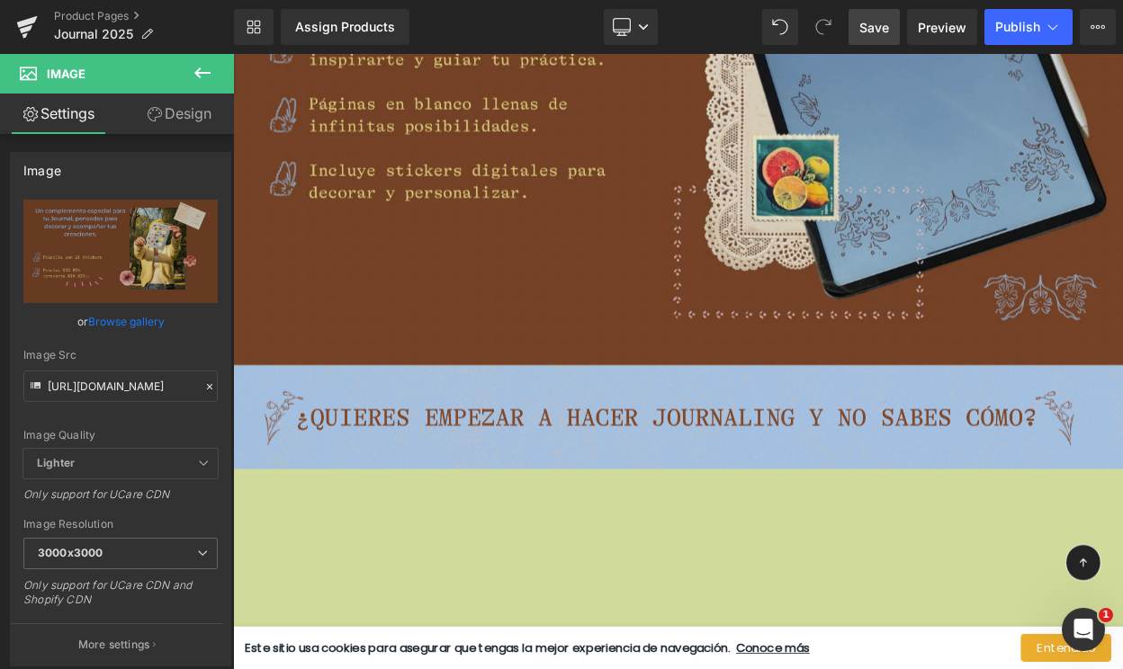
scroll to position [10657, 0]
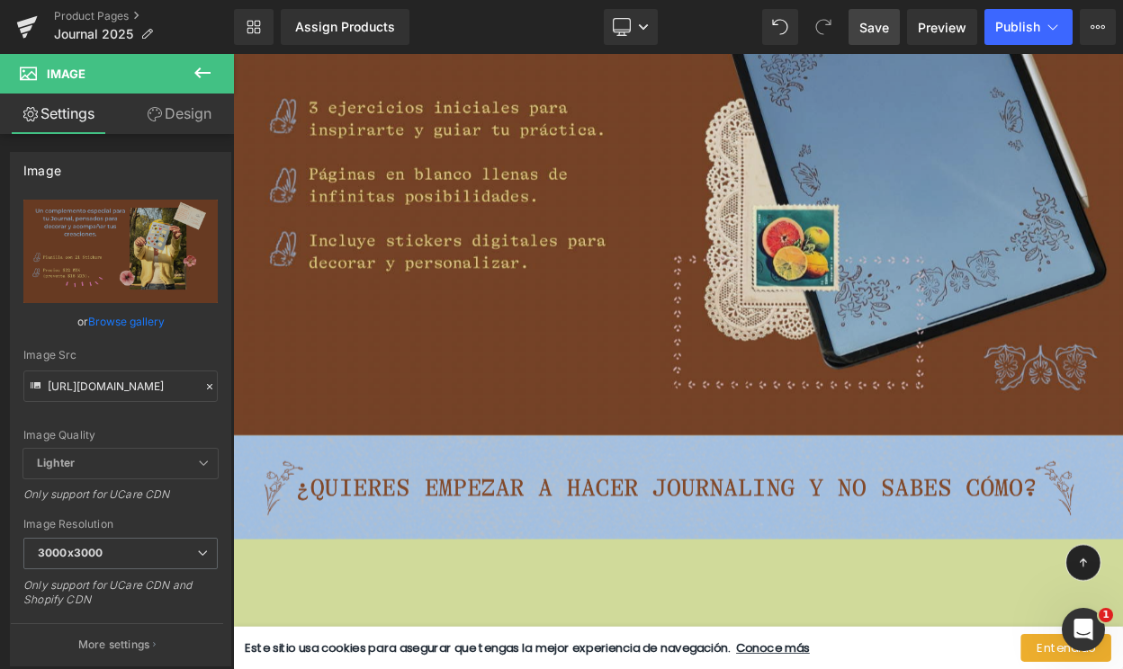
click at [792, 297] on img at bounding box center [777, 214] width 1088 height 612
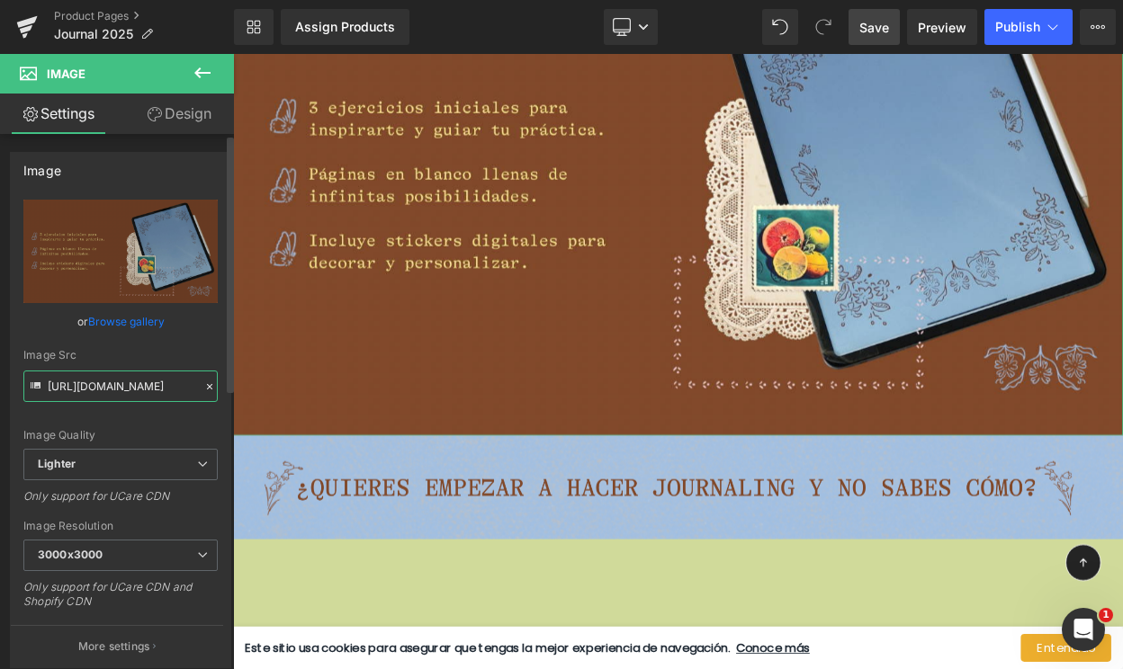
click at [132, 388] on input "[URL][DOMAIN_NAME]" at bounding box center [120, 386] width 194 height 31
paste input "[DOMAIN_NAME][URL]"
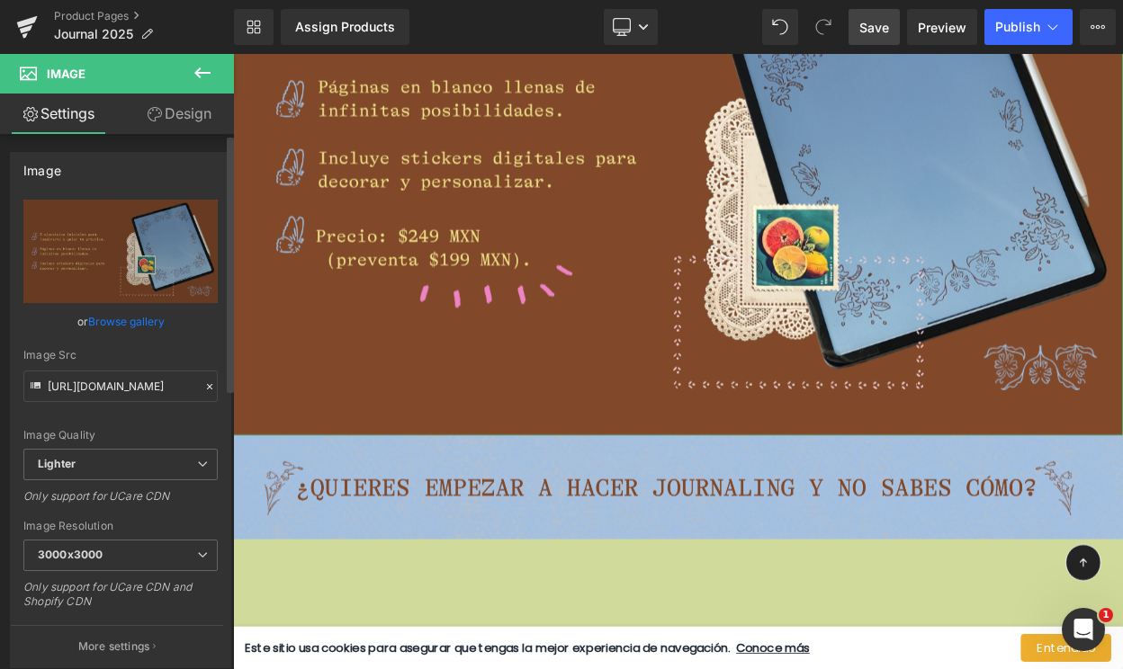
scroll to position [0, 0]
click at [132, 350] on div "Image Src" at bounding box center [120, 355] width 194 height 13
type input "[URL][DOMAIN_NAME]"
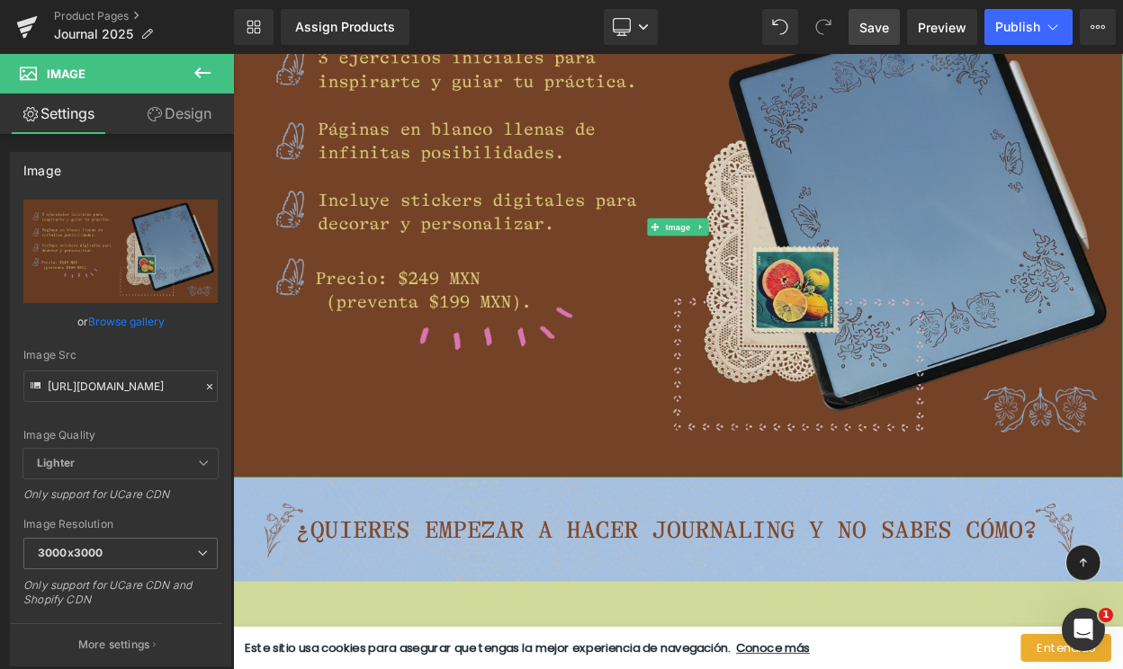
scroll to position [10474, 0]
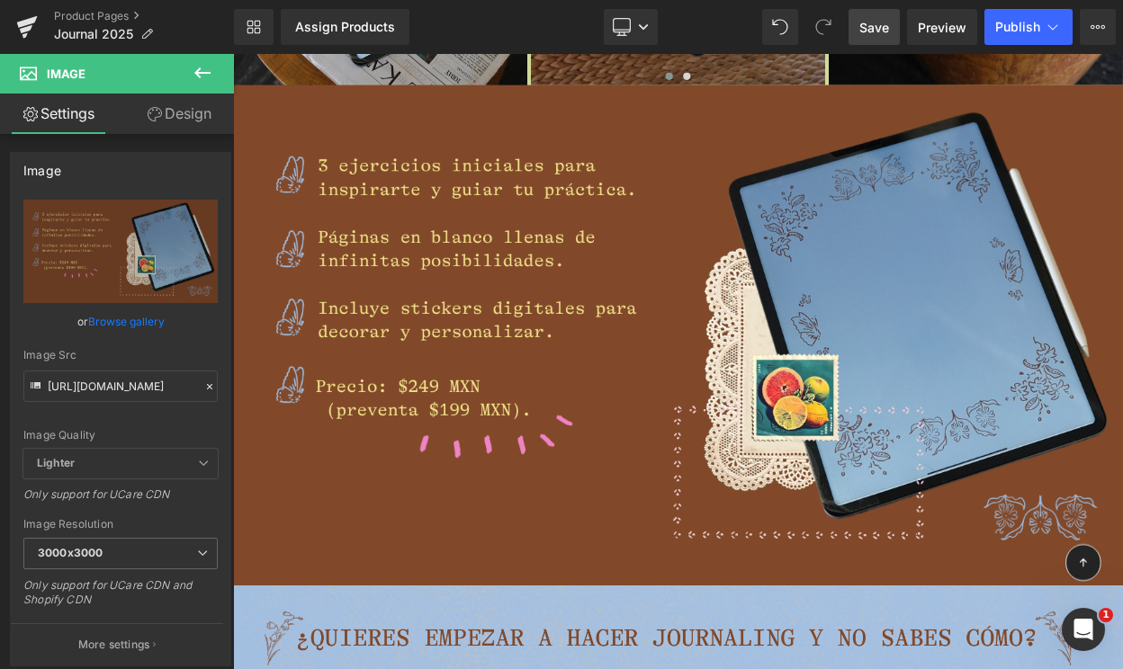
click at [873, 25] on span "Save" at bounding box center [874, 27] width 30 height 19
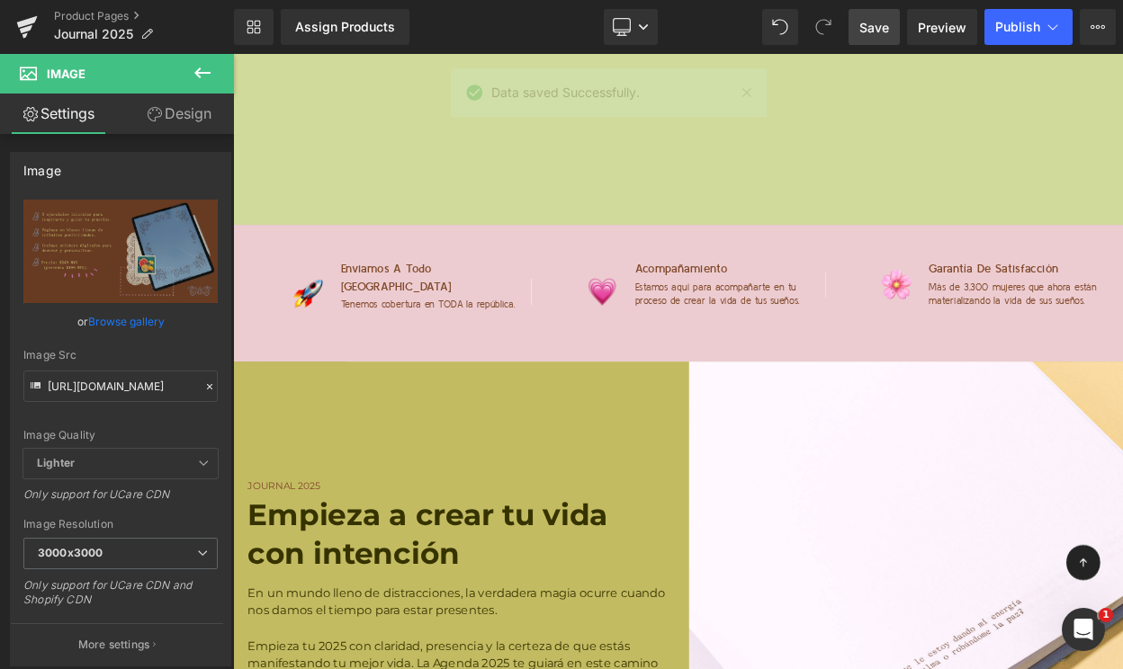
scroll to position [11597, 0]
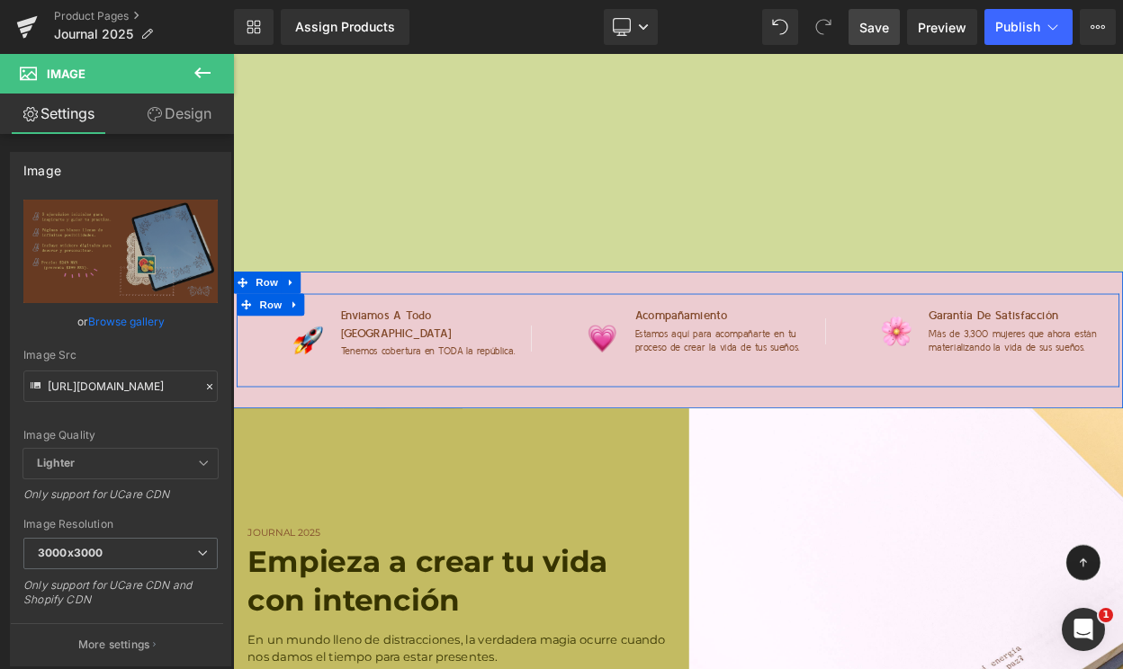
click at [760, 358] on div "Image Enviamos a todo [GEOGRAPHIC_DATA] Heading Tenemos cobertura en TODA la re…" at bounding box center [776, 404] width 1079 height 114
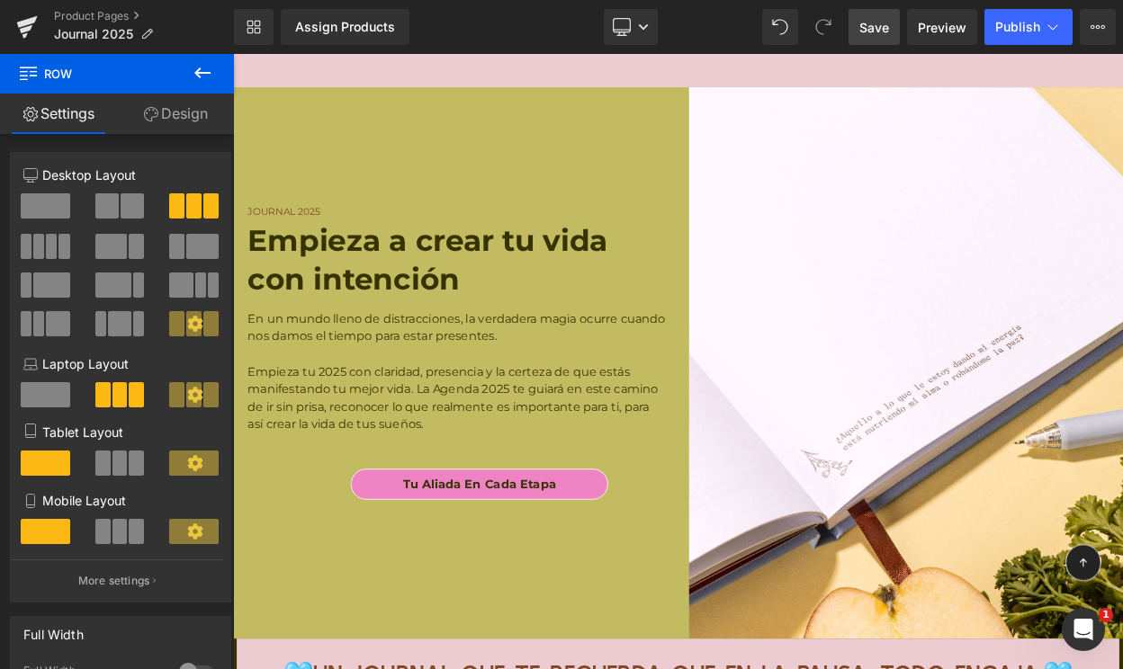
scroll to position [11991, 0]
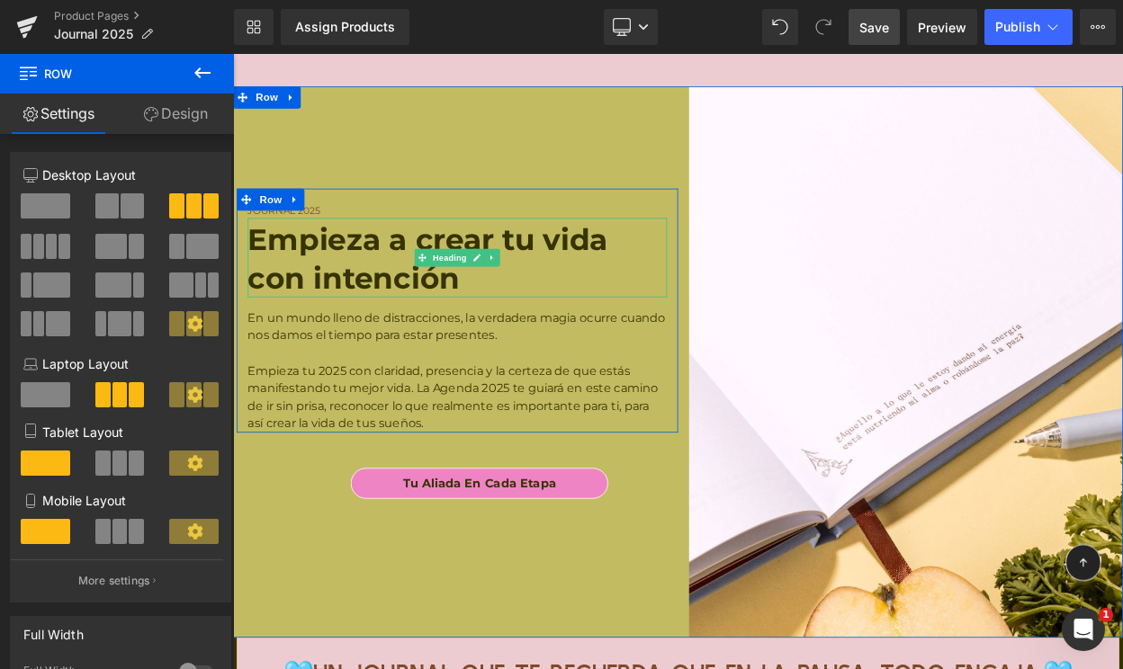
click at [420, 295] on strong "Empieza a crear tu vida con intención" at bounding box center [471, 304] width 441 height 91
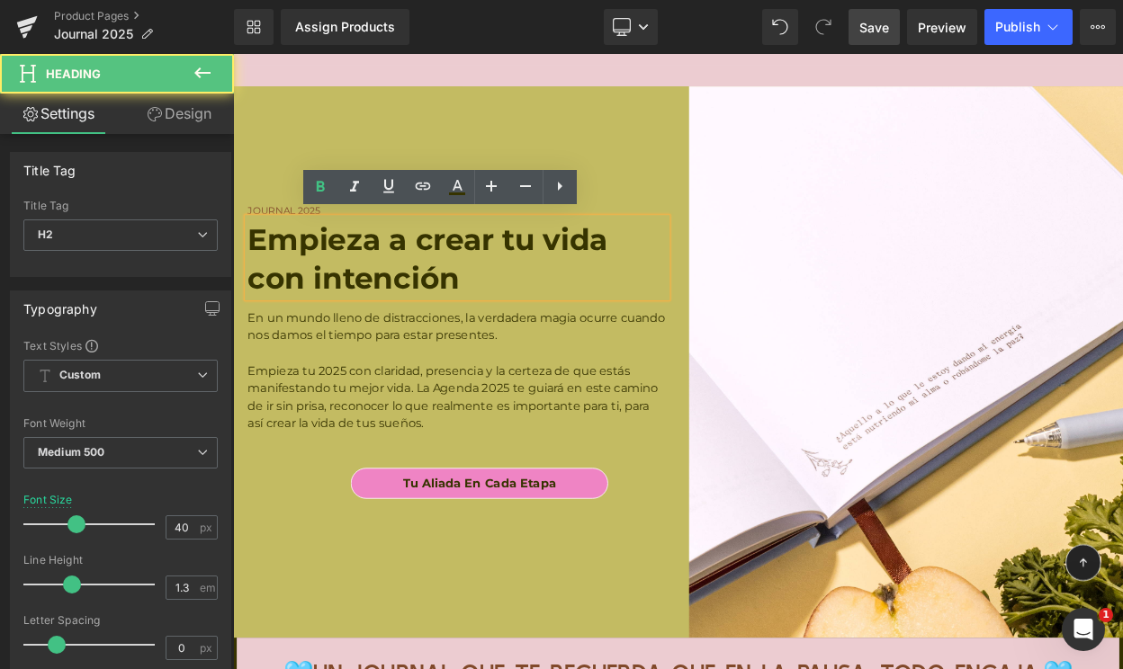
click at [420, 295] on strong "Empieza a crear tu vida con intención" at bounding box center [471, 304] width 441 height 91
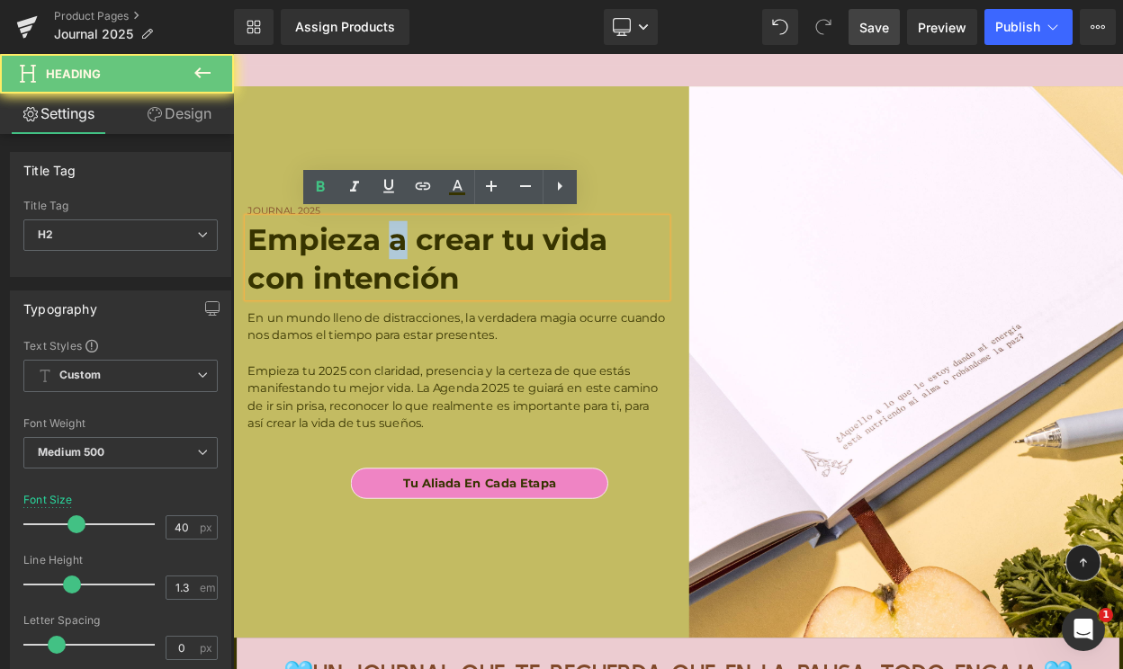
click at [412, 475] on span "Empieza tu 2025 con claridad, presencia y la certeza de que estás manifestando …" at bounding box center [502, 474] width 502 height 82
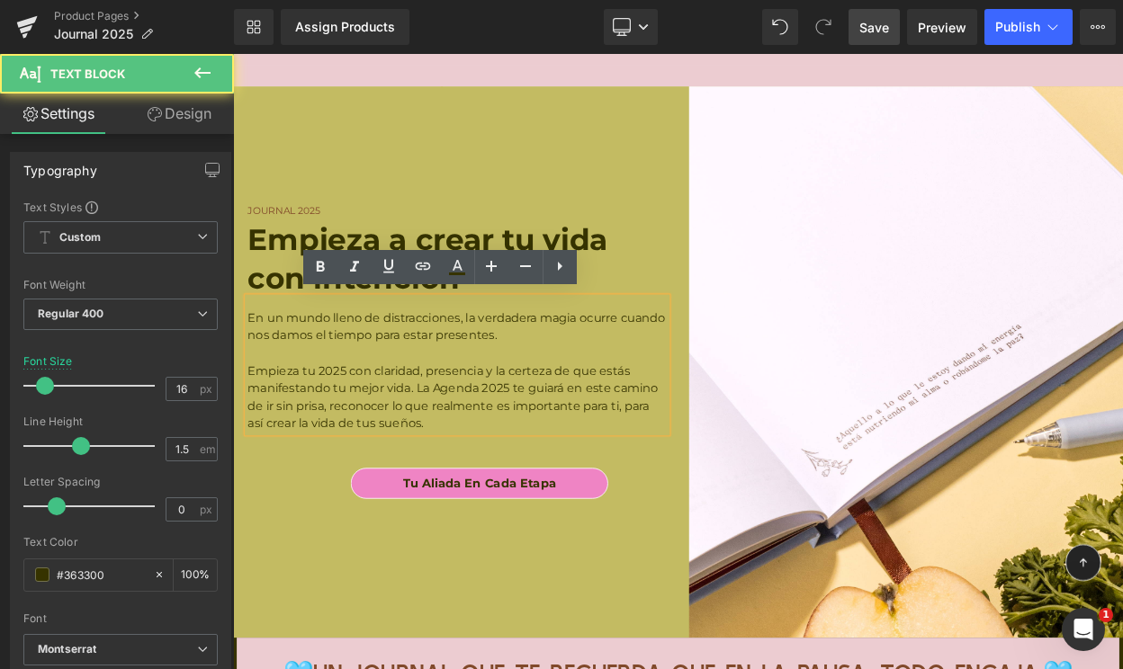
click at [467, 504] on p "Empieza tu 2025 con claridad, presencia y la certeza de que estás manifestando …" at bounding box center [507, 474] width 513 height 86
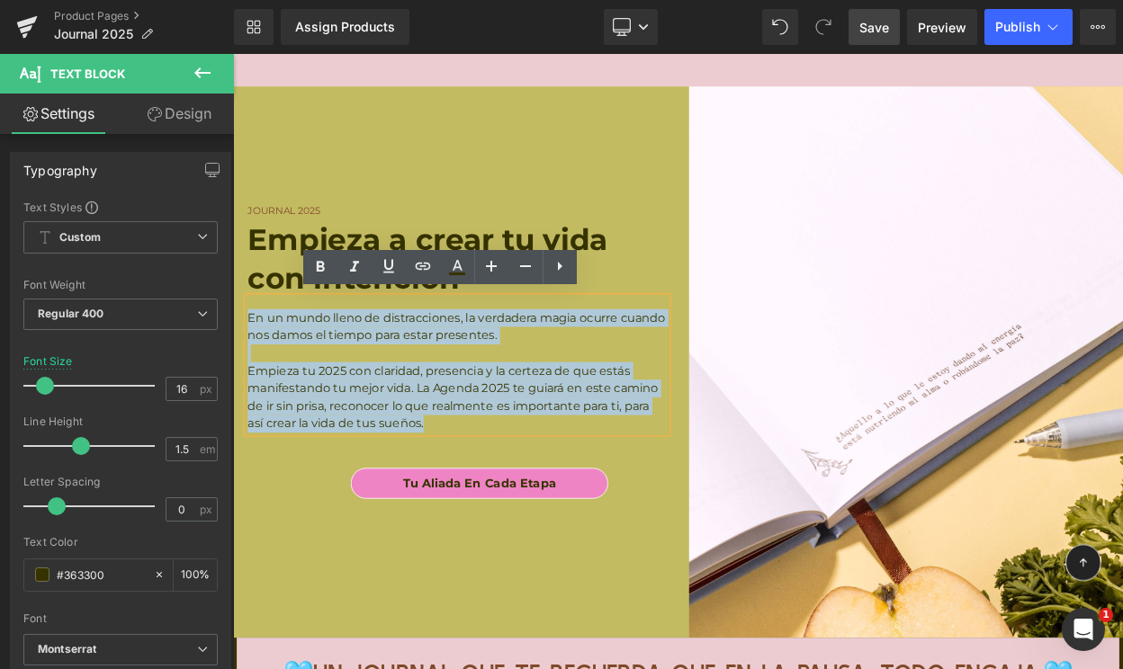
drag, startPoint x: 475, startPoint y: 504, endPoint x: 239, endPoint y: 357, distance: 277.5
click at [239, 357] on div "Journal 2025 Heading Empieza a crear tu vida con intención Heading En un mundo …" at bounding box center [507, 368] width 540 height 299
click at [282, 263] on strong "Empieza a crear tu vida con intención" at bounding box center [471, 304] width 441 height 91
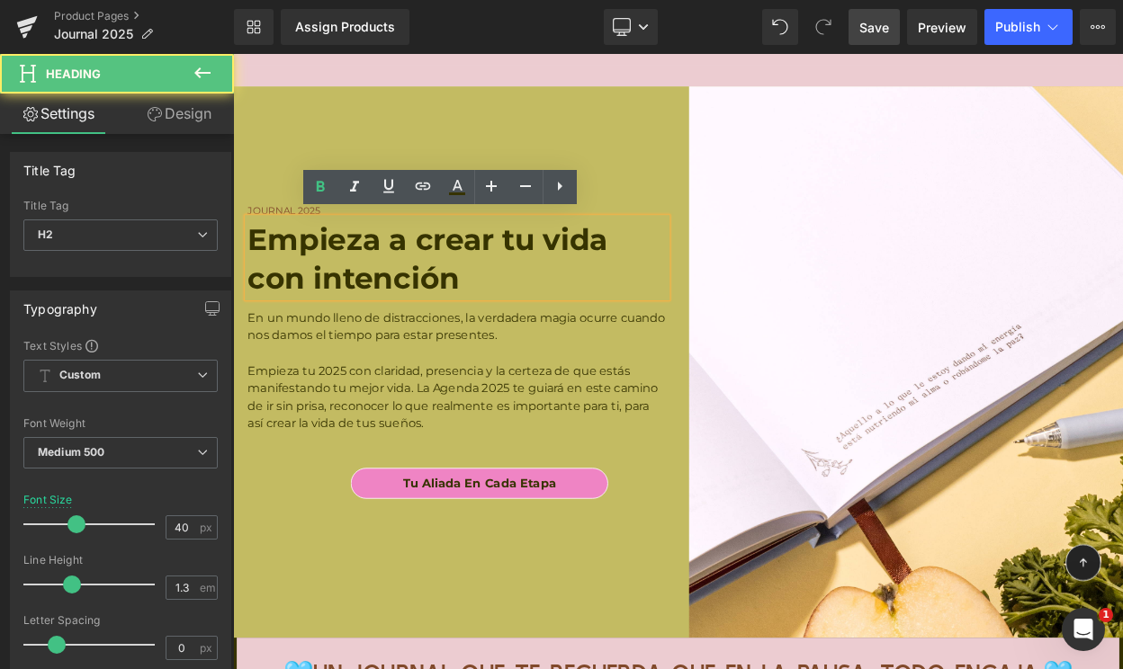
click at [282, 285] on strong "Empieza a crear tu vida con intención" at bounding box center [471, 304] width 441 height 91
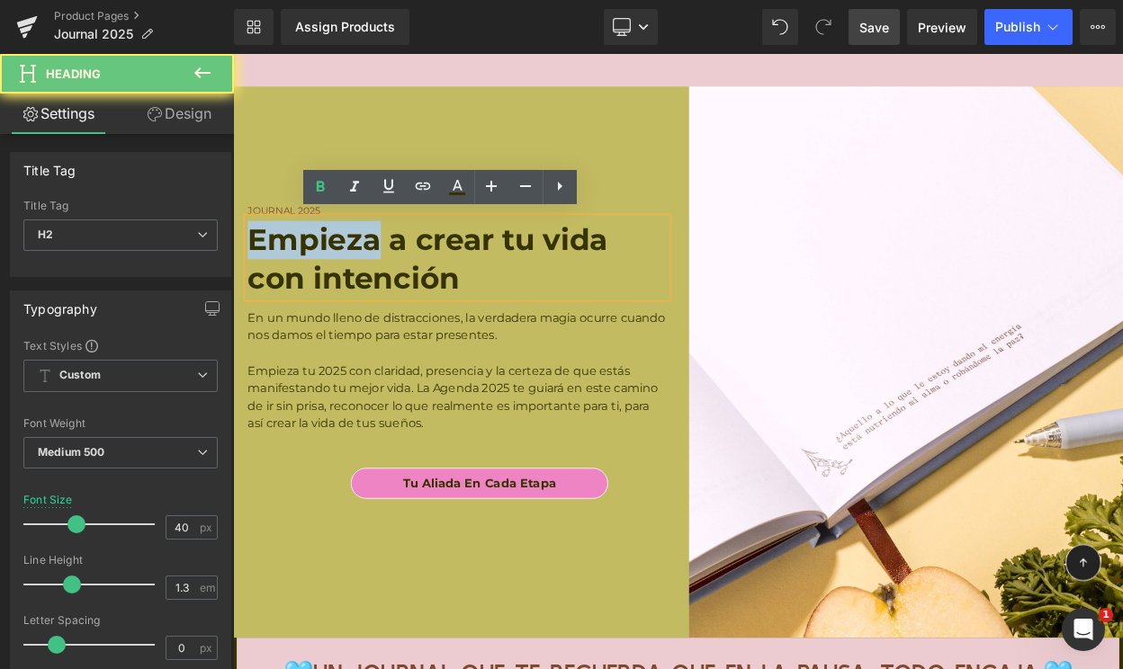
click at [282, 285] on strong "Empieza a crear tu vida con intención" at bounding box center [471, 304] width 441 height 91
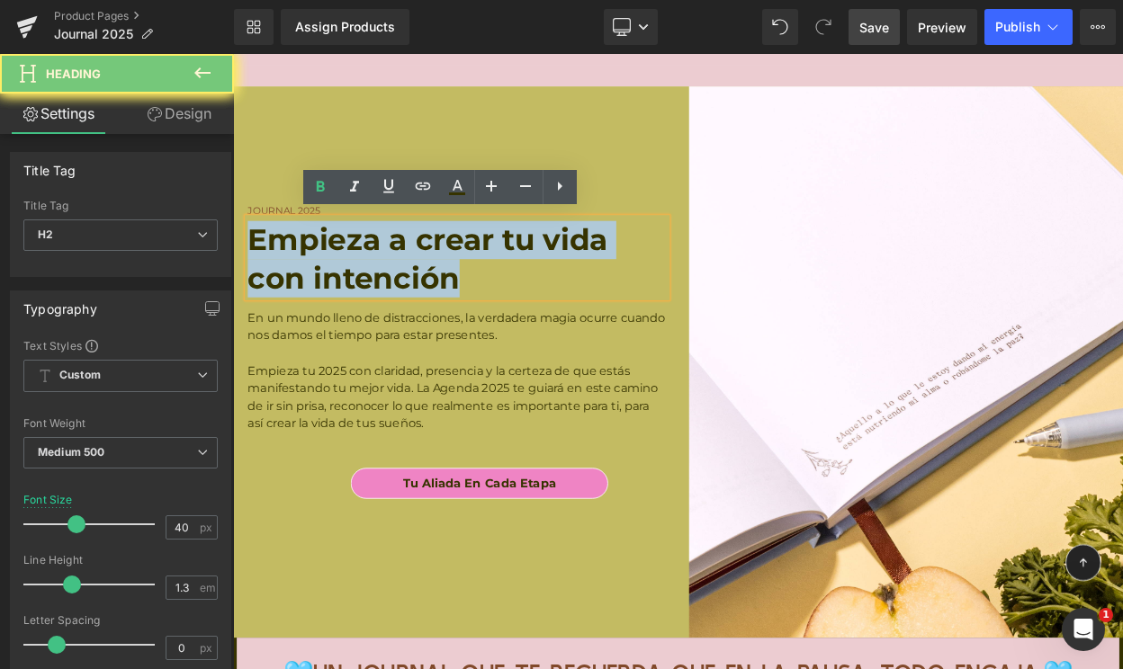
click at [282, 285] on strong "Empieza a crear tu vida con intención" at bounding box center [471, 304] width 441 height 91
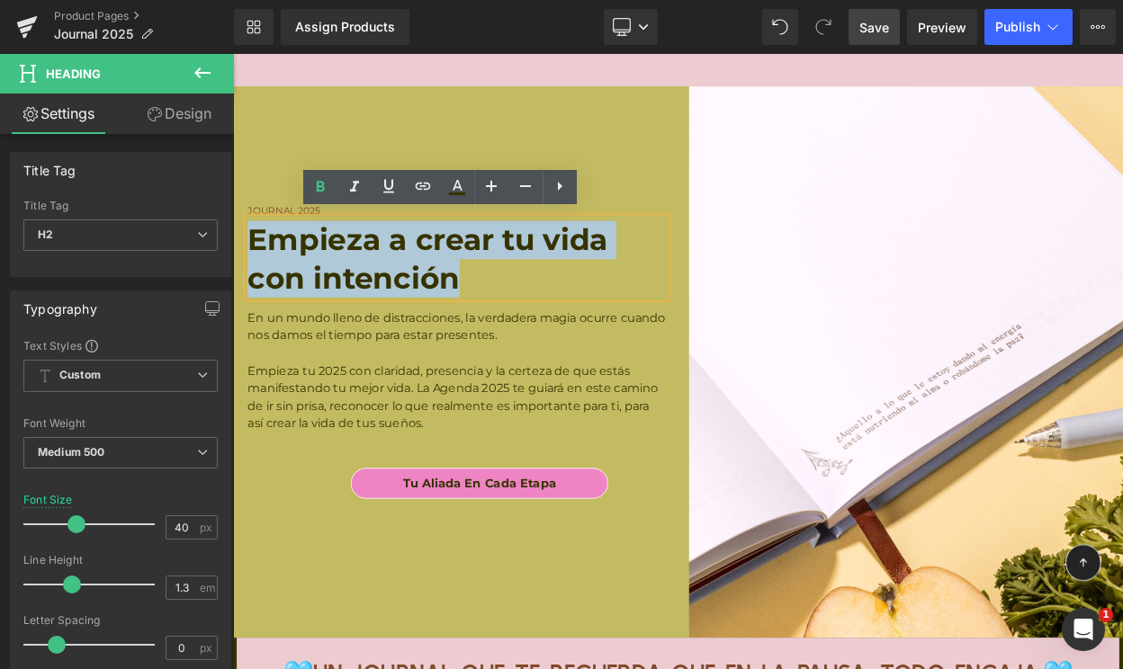
click at [345, 474] on span "Empieza tu 2025 con claridad, presencia y la certeza de que estás manifestando …" at bounding box center [502, 474] width 502 height 82
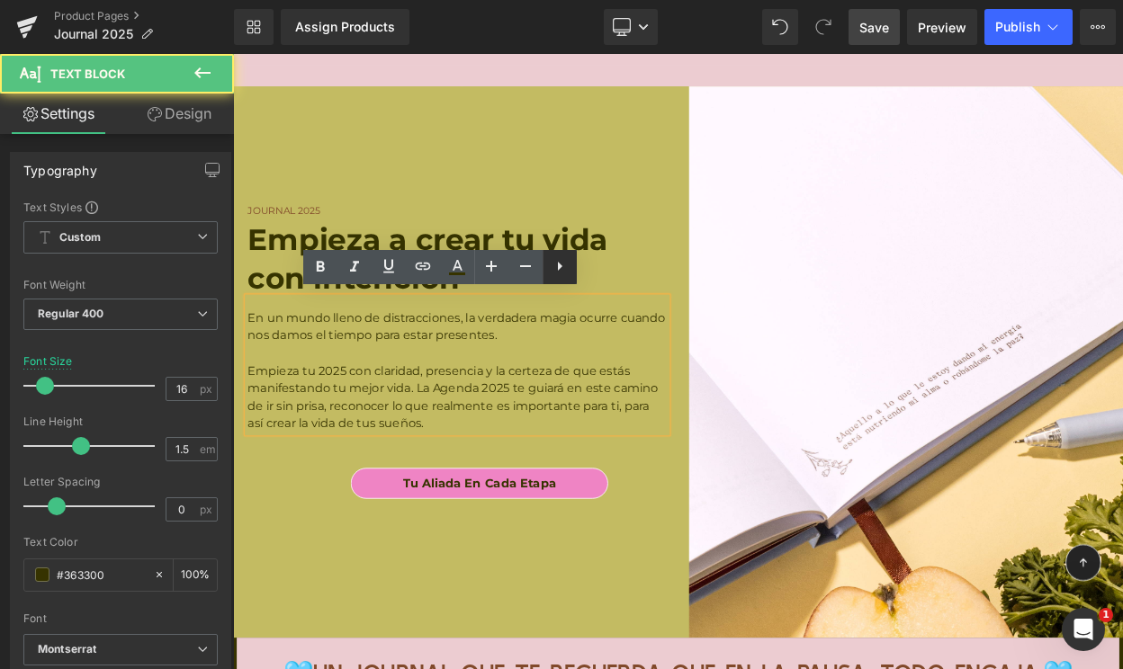
click at [568, 267] on icon at bounding box center [560, 266] width 22 height 22
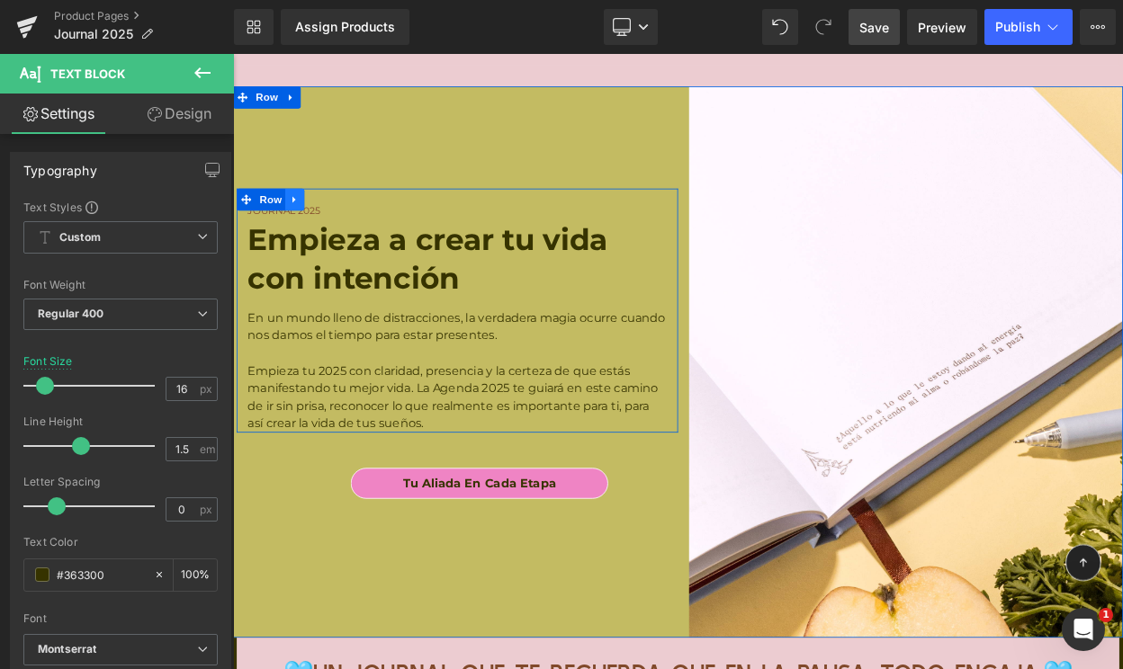
click at [310, 230] on icon at bounding box center [308, 232] width 13 height 13
click at [353, 219] on link at bounding box center [355, 232] width 23 height 27
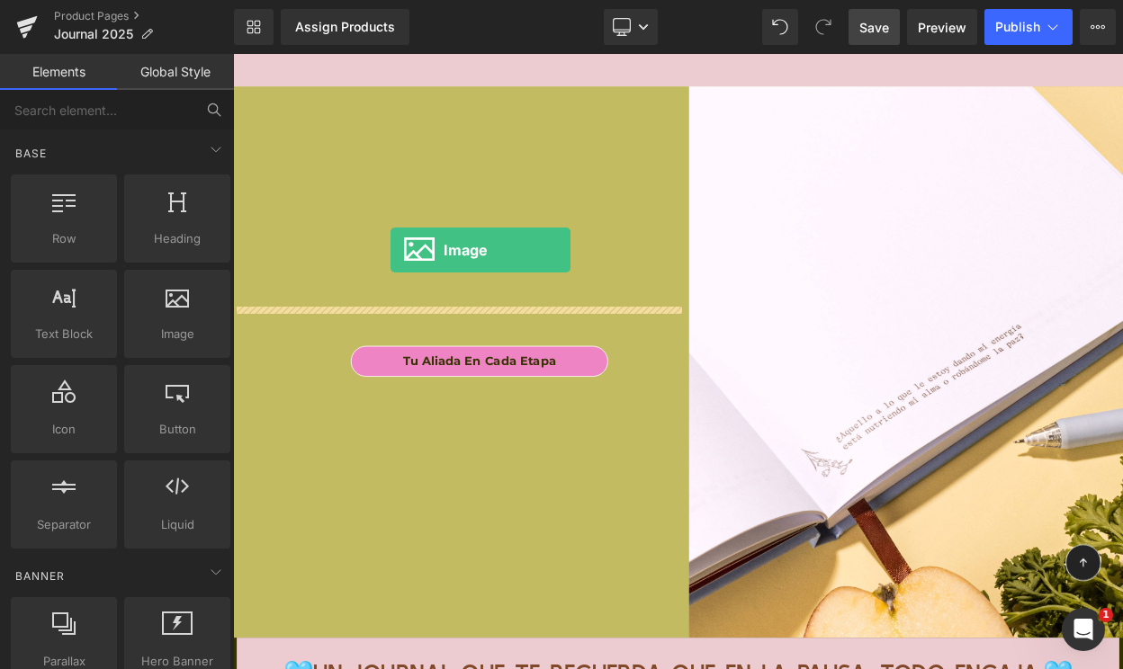
drag, startPoint x: 395, startPoint y: 367, endPoint x: 426, endPoint y: 293, distance: 80.2
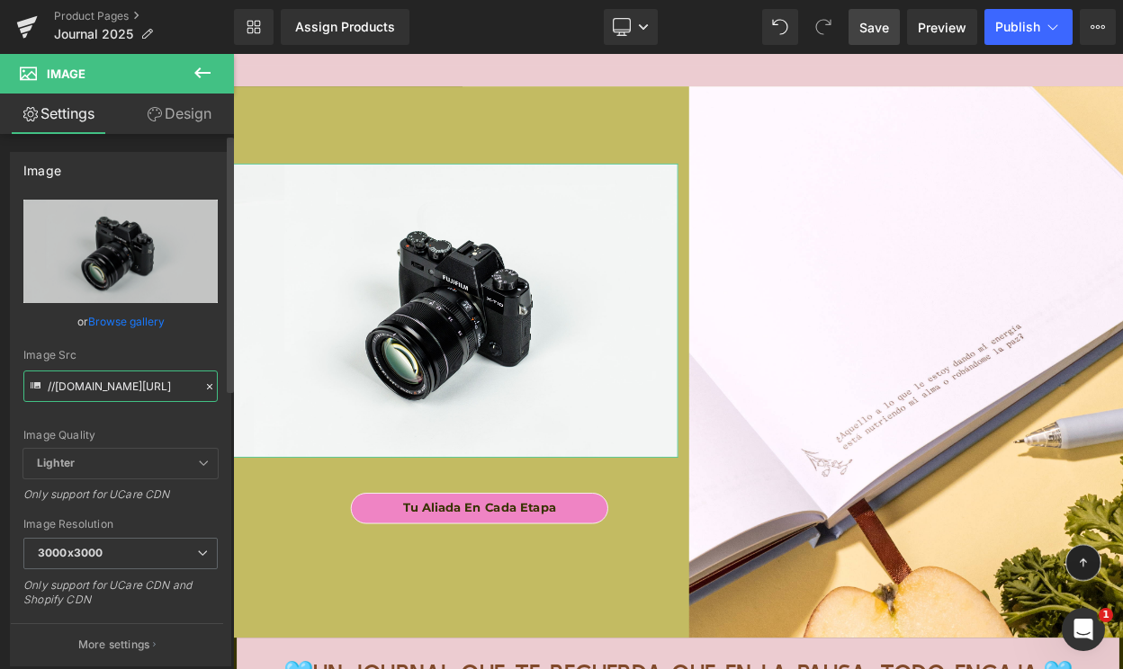
click at [93, 384] on input "//[DOMAIN_NAME][URL]" at bounding box center [120, 386] width 194 height 31
paste input "[URL][DOMAIN_NAME]"
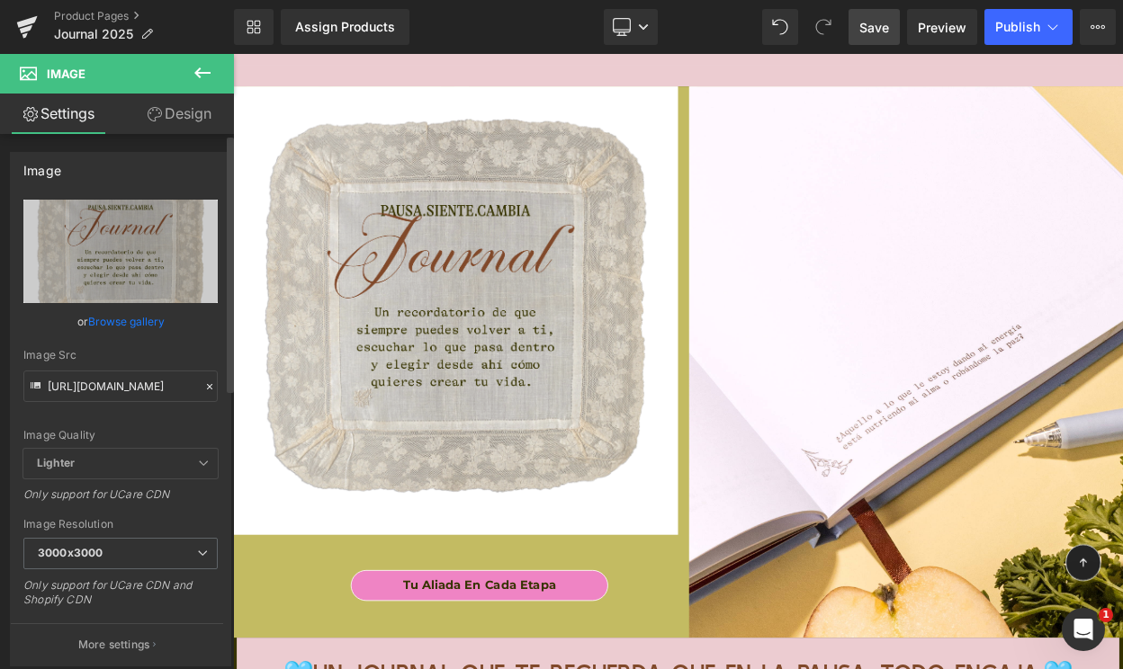
scroll to position [0, 0]
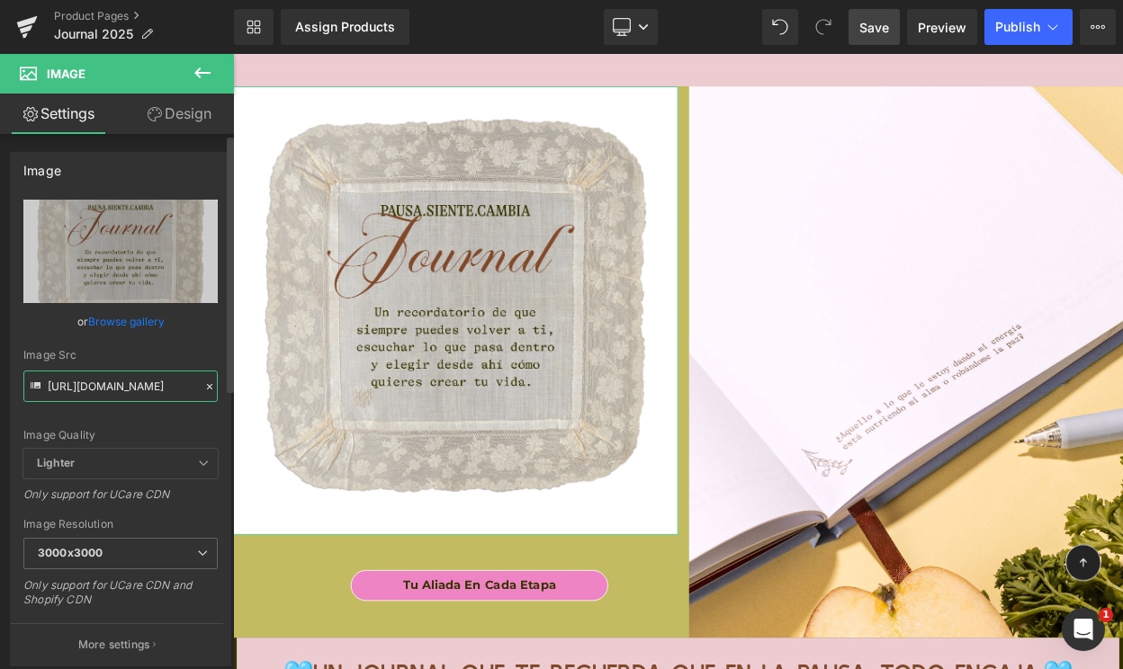
click at [94, 386] on input "[URL][DOMAIN_NAME]" at bounding box center [120, 386] width 194 height 31
paste input "6.png?v=1755940797"
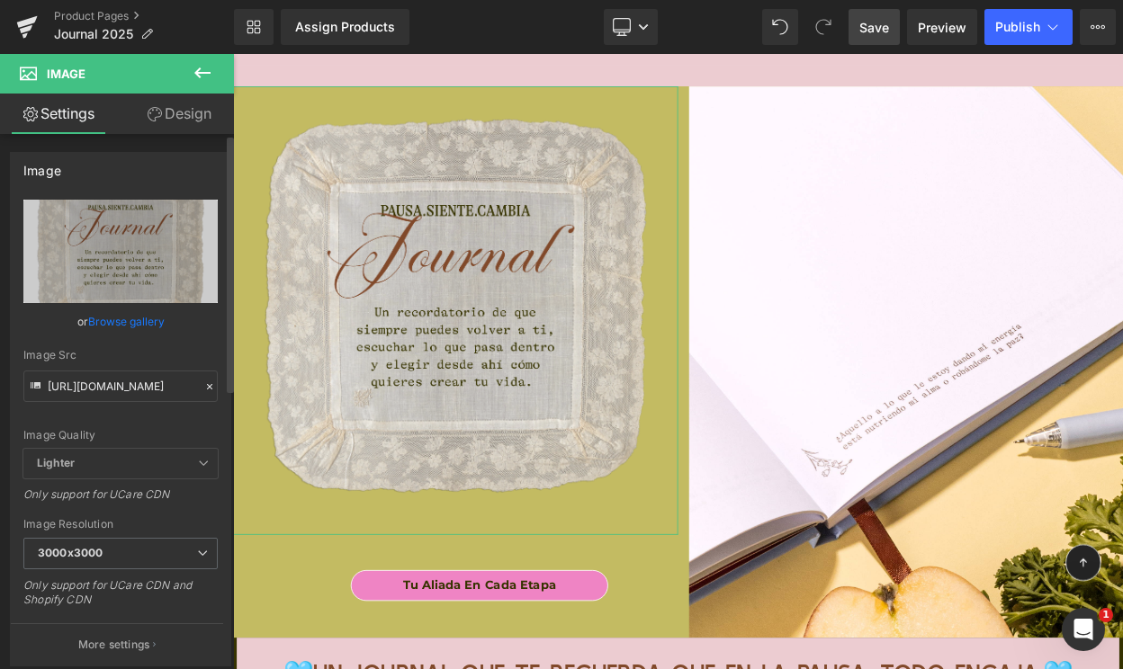
click at [115, 340] on div "Image Quality Lighter Lightest Lighter Lighter Lightest Only support for UCare …" at bounding box center [120, 324] width 194 height 249
type input "[URL][DOMAIN_NAME]"
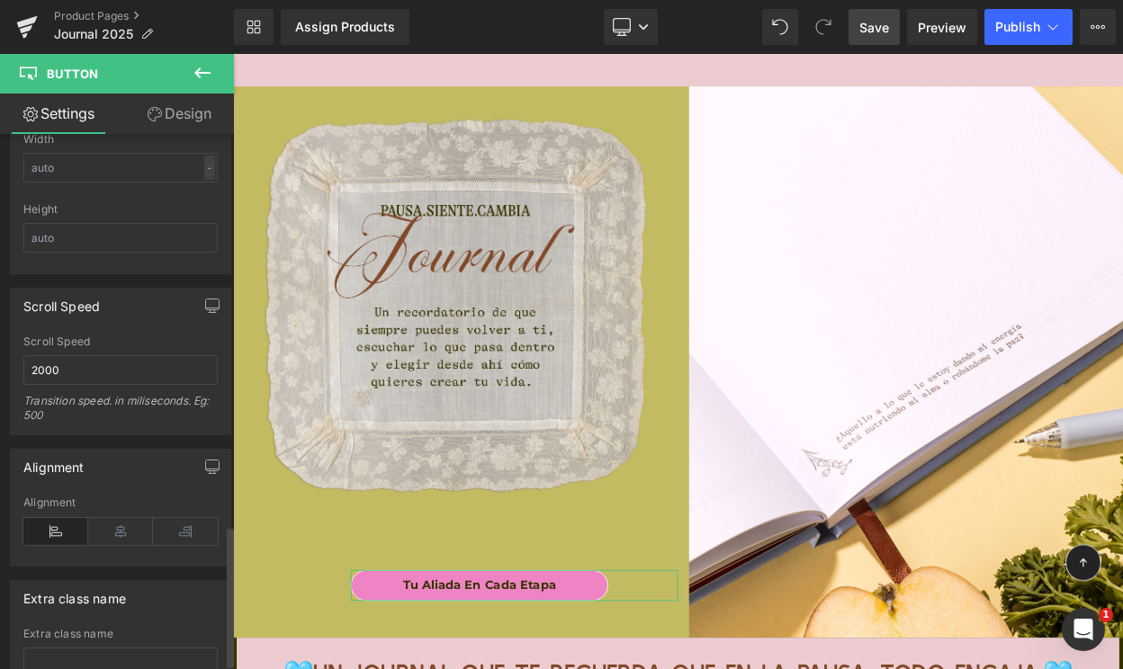
scroll to position [1511, 0]
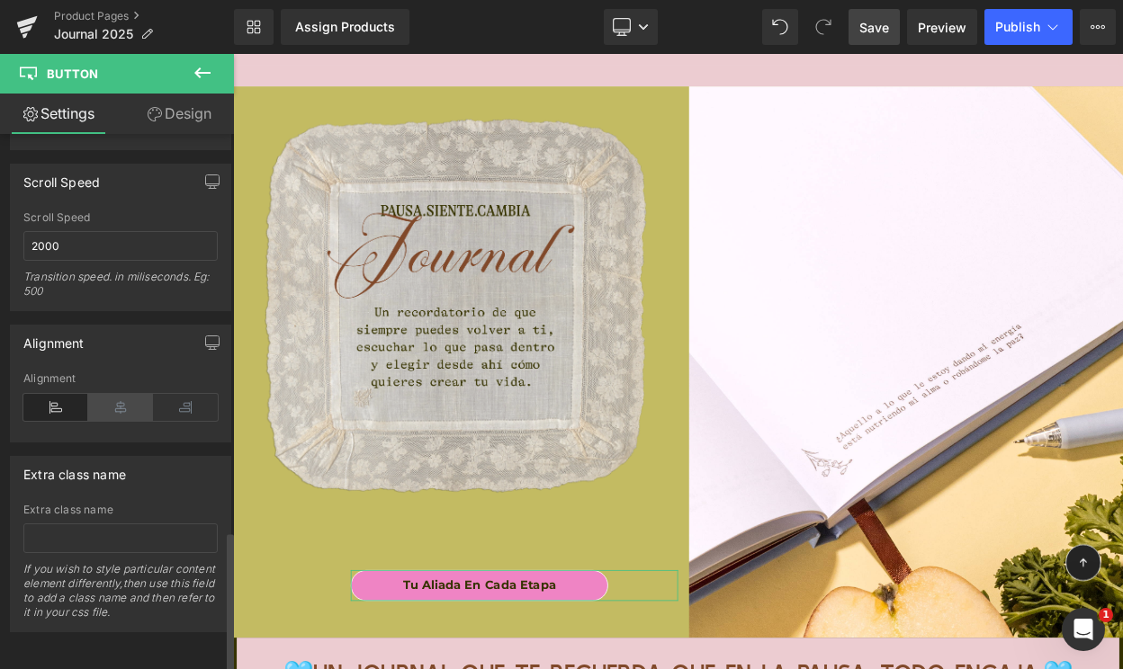
click at [114, 395] on icon at bounding box center [120, 407] width 65 height 27
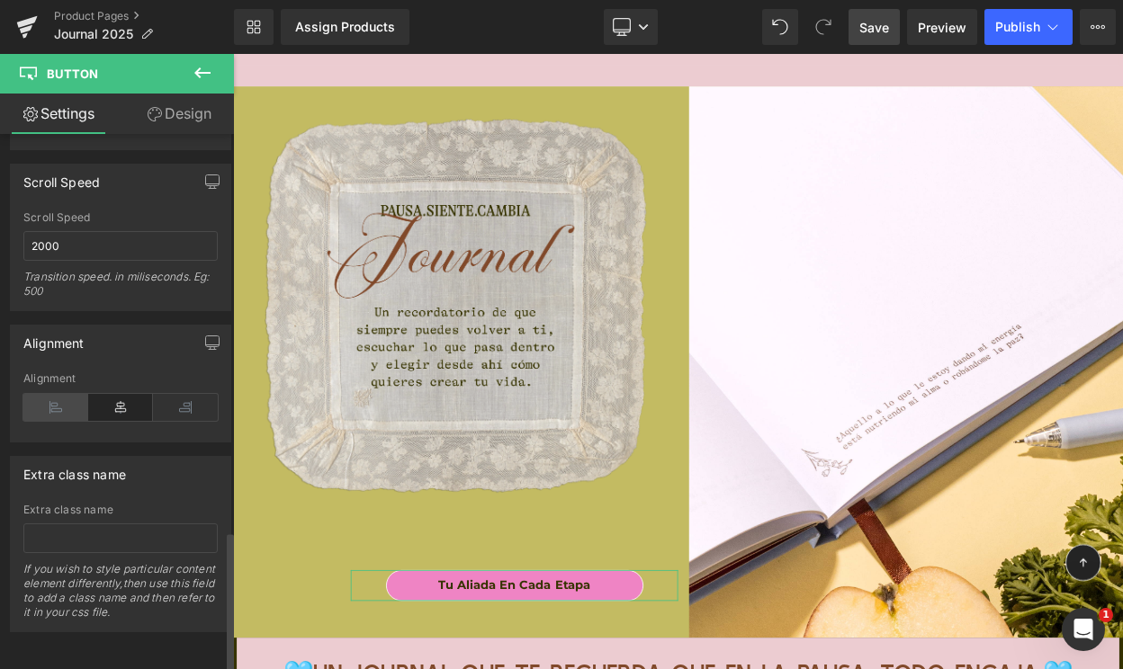
click at [58, 394] on icon at bounding box center [55, 407] width 65 height 27
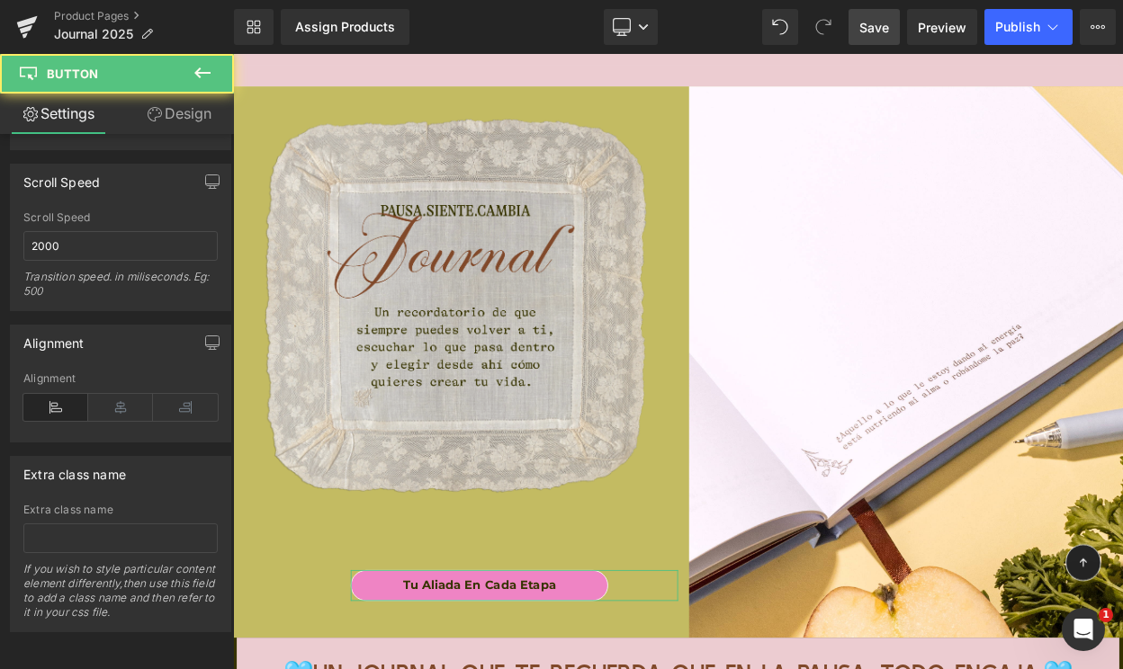
click at [191, 112] on link "Design" at bounding box center [179, 114] width 117 height 40
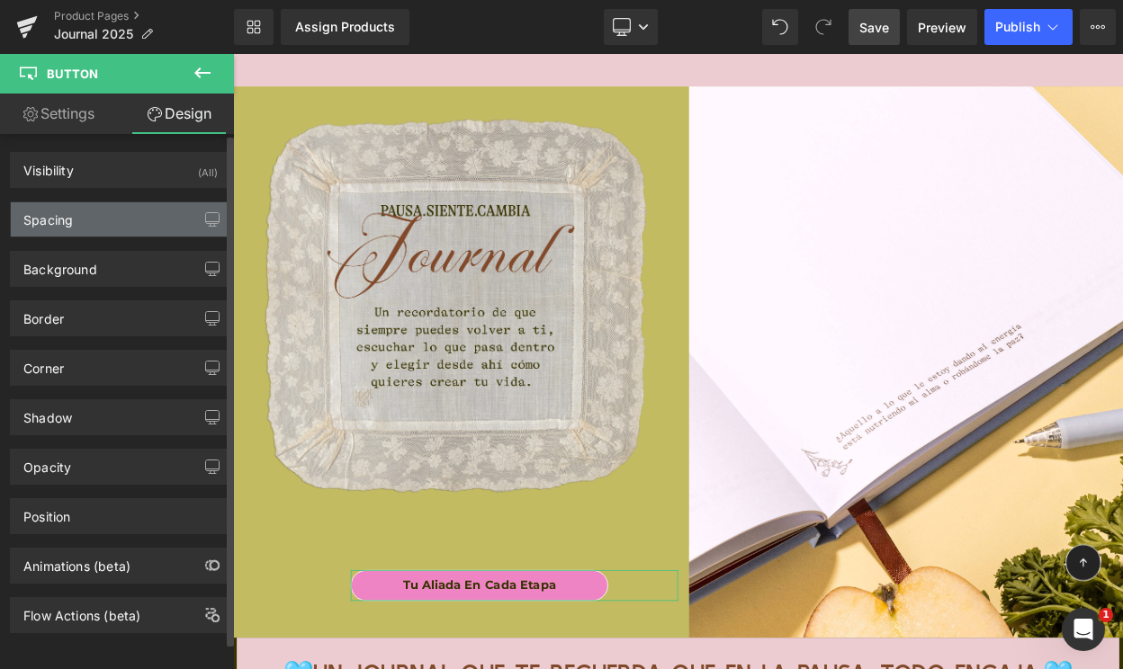
click at [106, 221] on div "Spacing" at bounding box center [120, 219] width 219 height 34
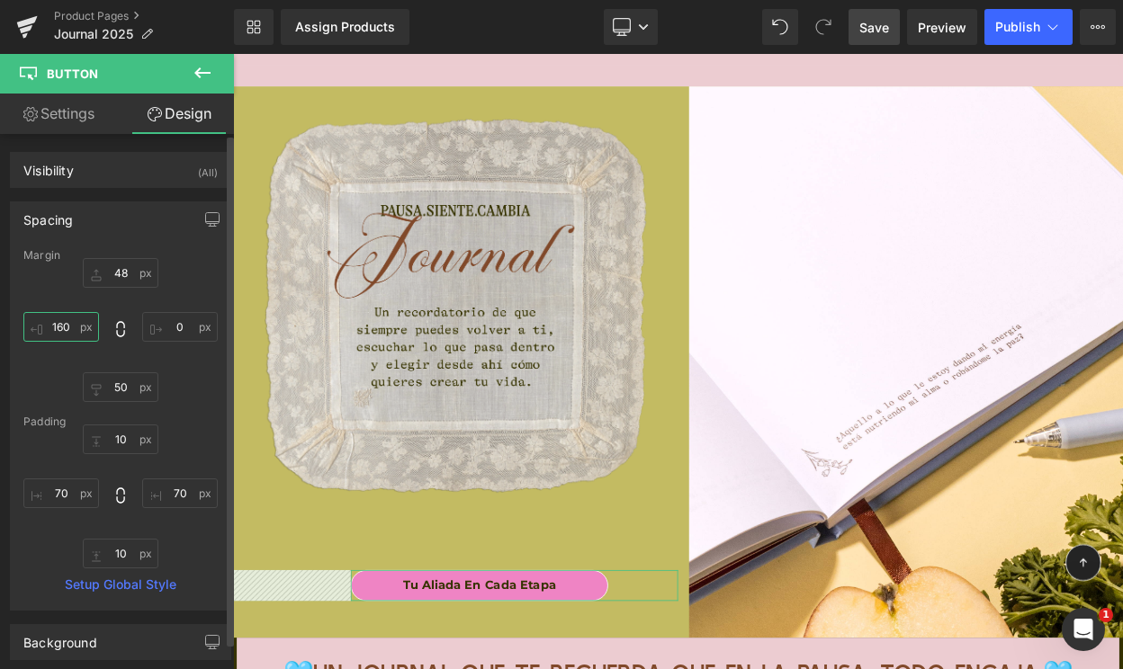
click at [60, 327] on input "160" at bounding box center [61, 327] width 76 height 30
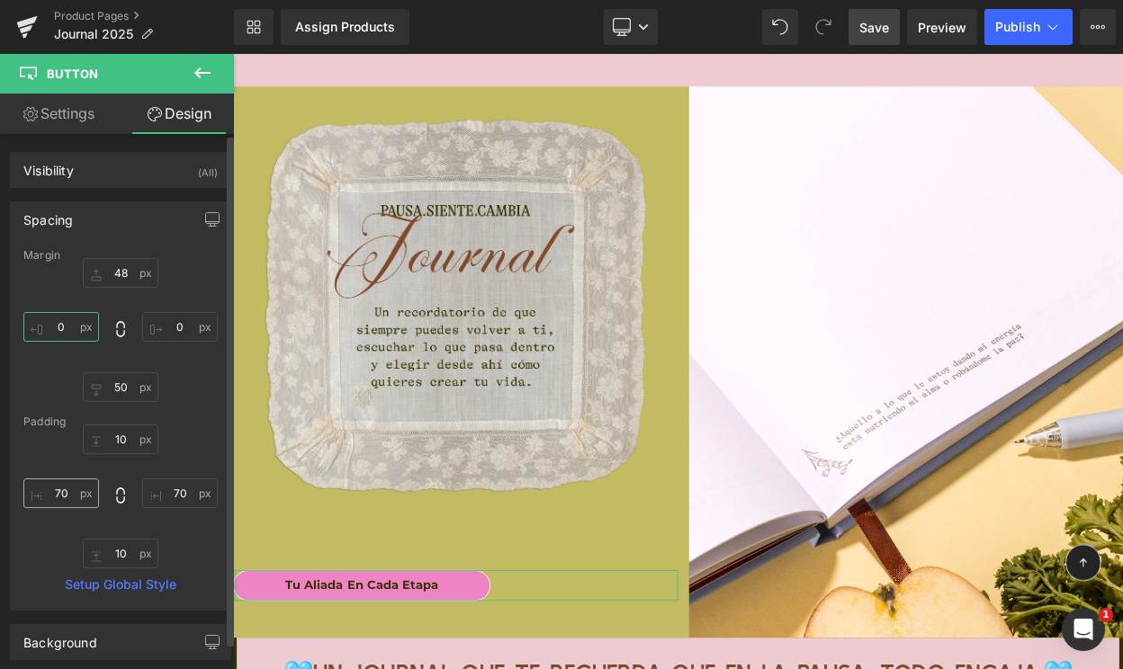
type input "0"
click at [55, 506] on input "70" at bounding box center [61, 494] width 76 height 30
type input "0"
click at [181, 491] on input "70" at bounding box center [180, 494] width 76 height 30
type input "0"
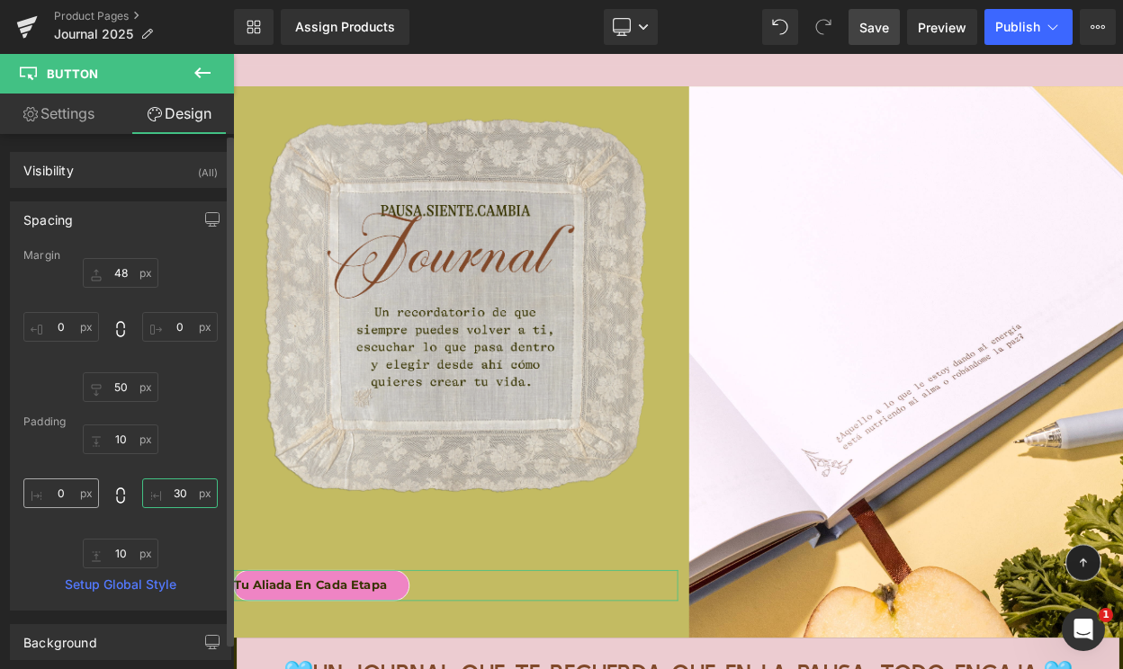
type input "30"
click at [50, 493] on input "0" at bounding box center [61, 494] width 76 height 30
type input "1"
type input "30"
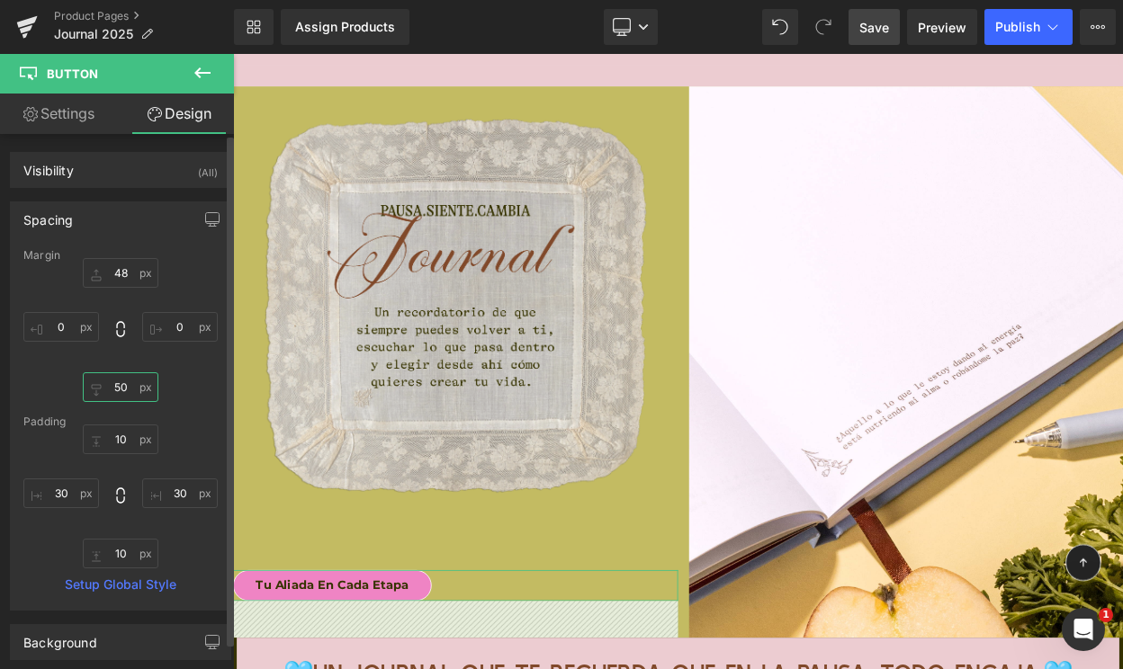
click at [110, 380] on input "50" at bounding box center [121, 387] width 76 height 30
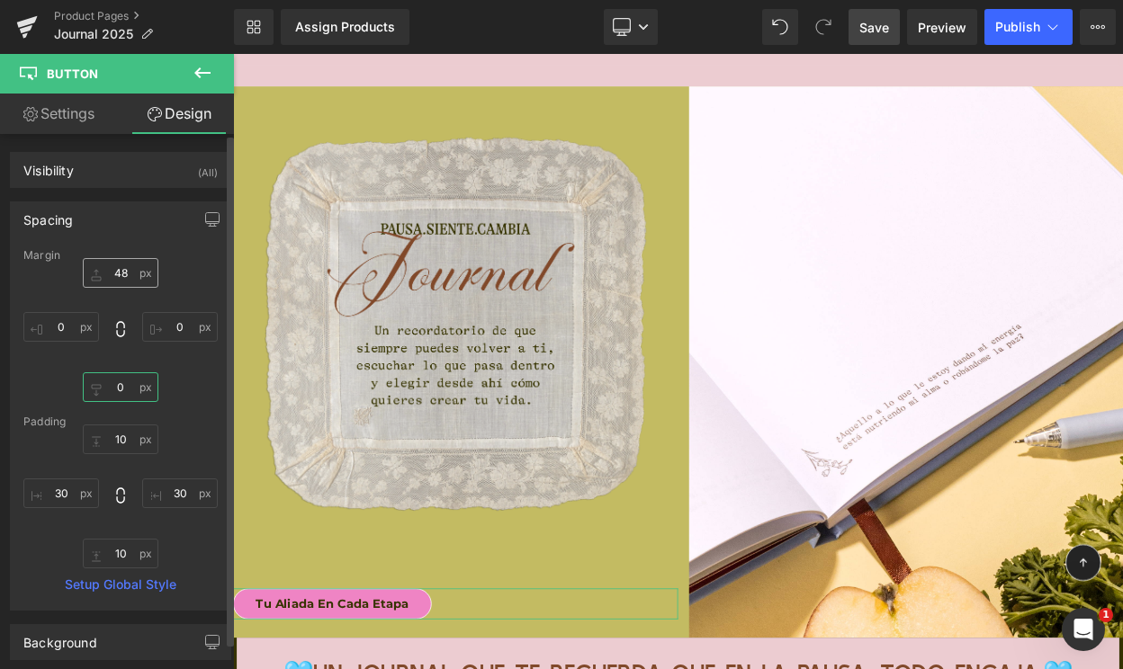
type input "0"
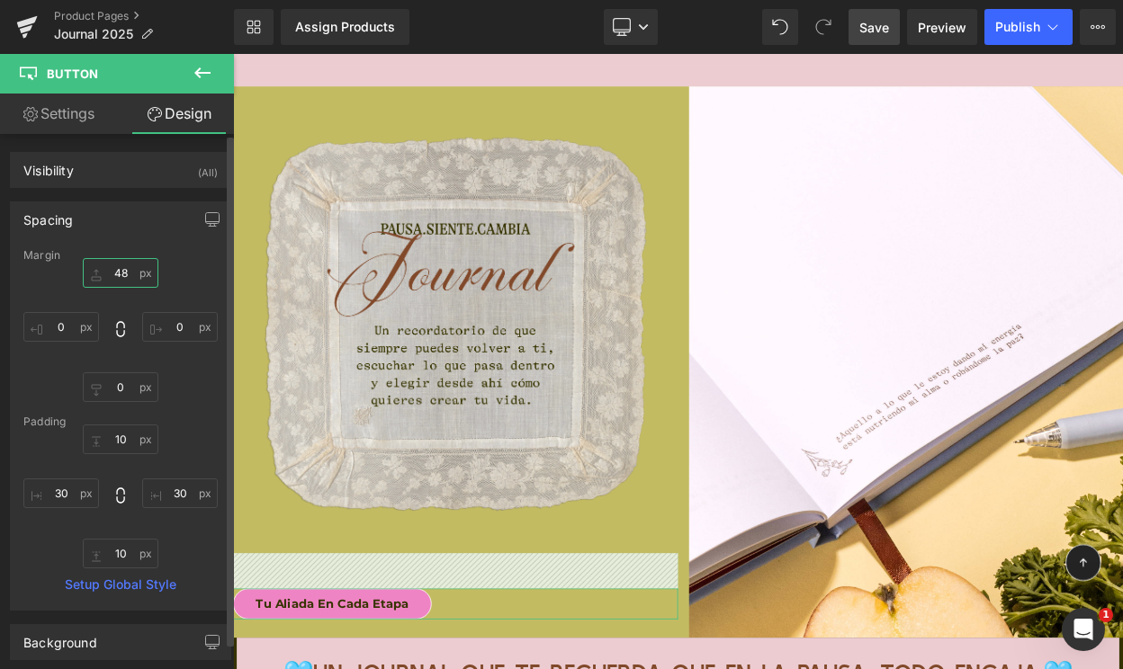
click at [115, 265] on input "48" at bounding box center [121, 273] width 76 height 30
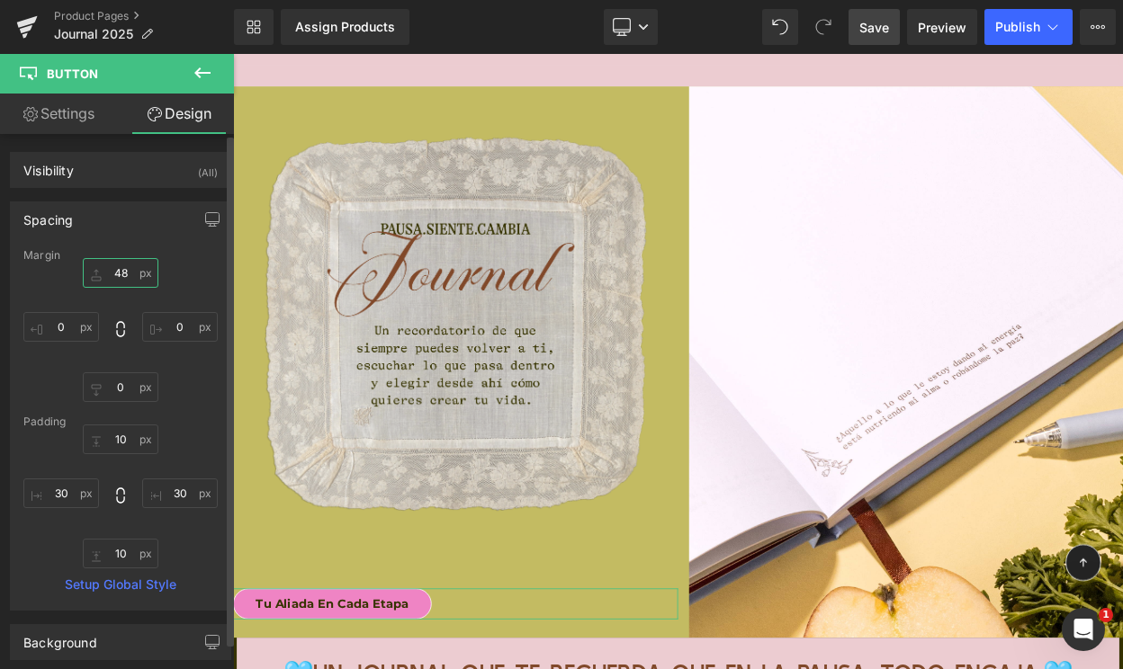
click at [115, 265] on input "48" at bounding box center [121, 273] width 76 height 30
click at [115, 276] on input "48" at bounding box center [121, 273] width 76 height 30
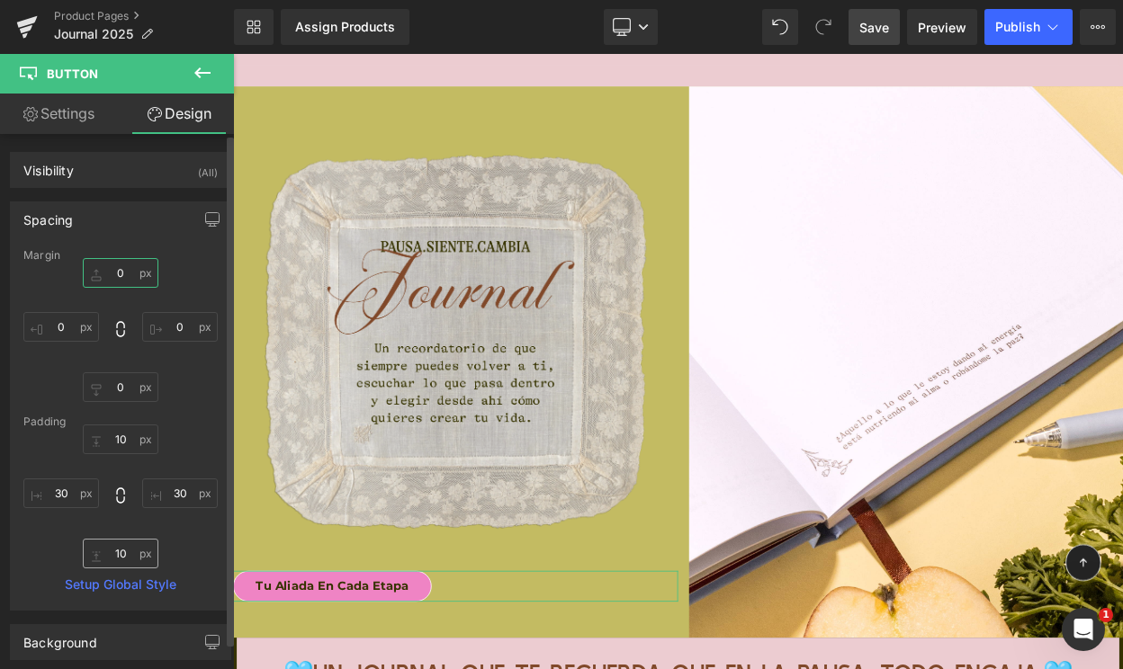
type input "0"
click at [110, 543] on input "10" at bounding box center [121, 554] width 76 height 30
click at [114, 438] on input "10" at bounding box center [121, 440] width 76 height 30
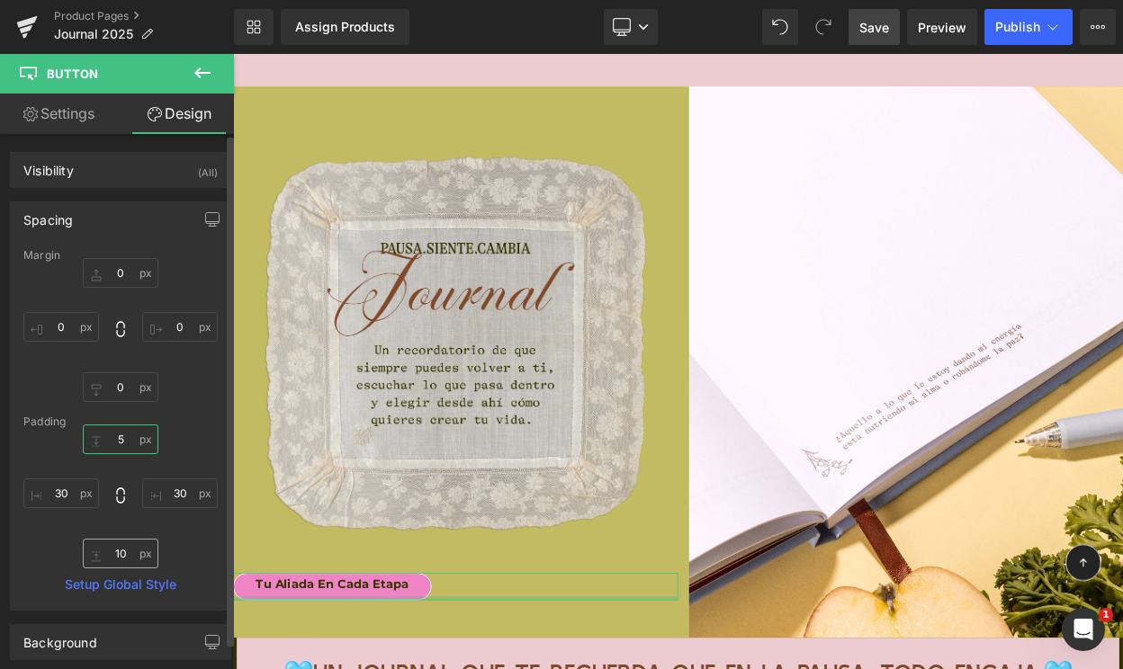
type input "5"
click at [112, 557] on input "10" at bounding box center [121, 554] width 76 height 30
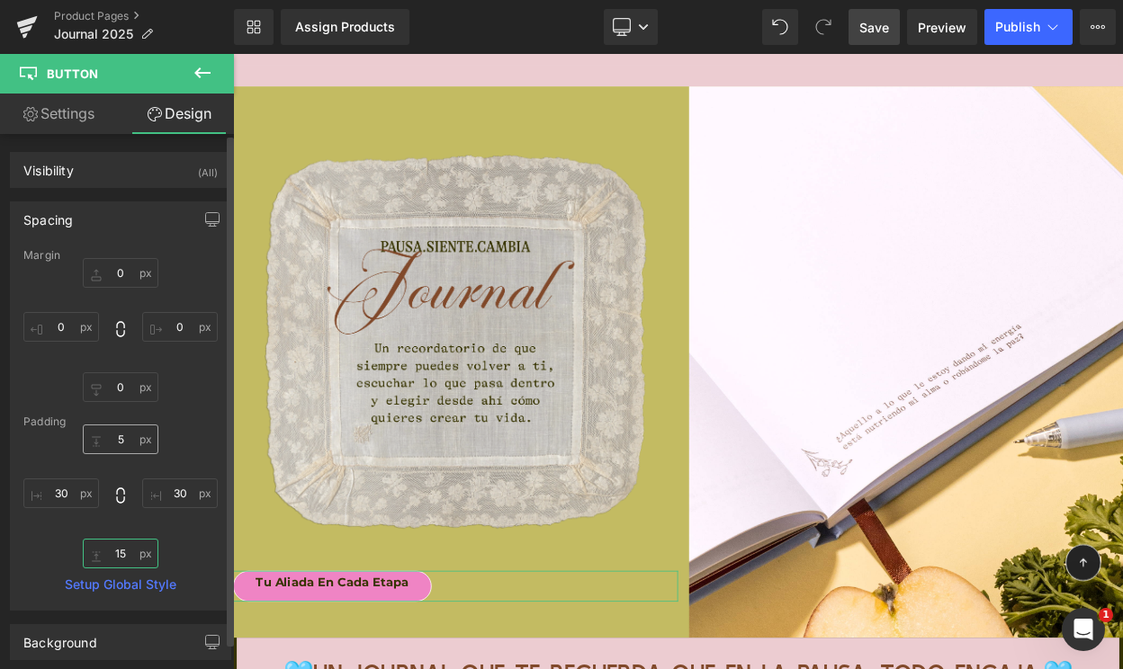
type input "15"
click at [115, 439] on input "5" at bounding box center [121, 440] width 76 height 30
type input "15"
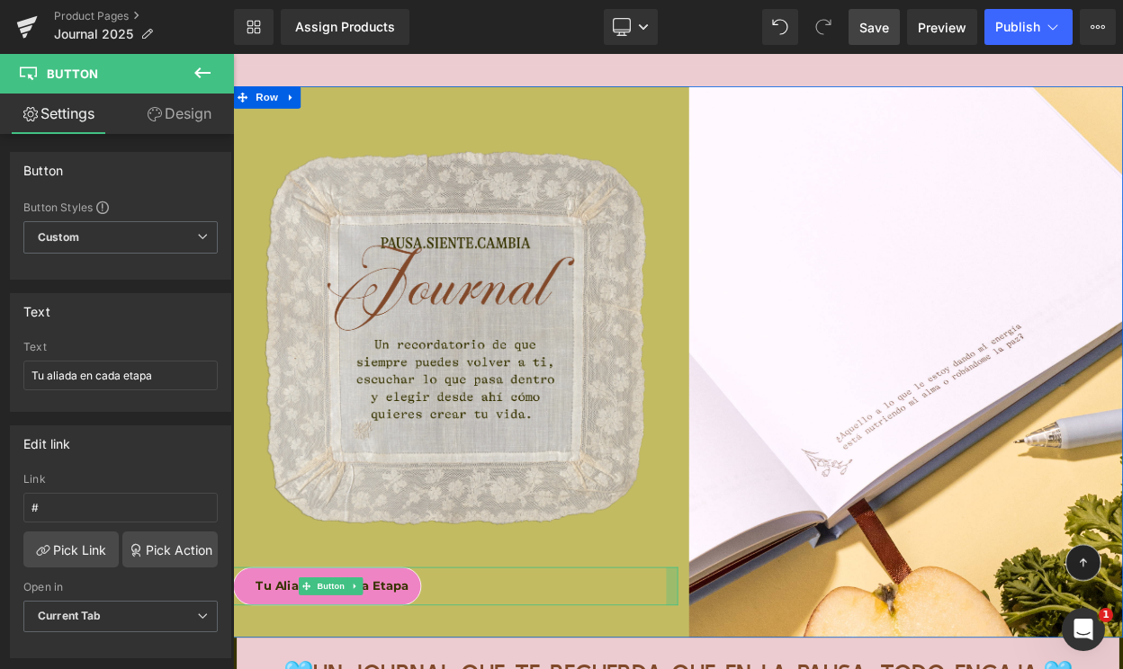
drag, startPoint x: 765, startPoint y: 700, endPoint x: 777, endPoint y: 679, distance: 24.2
click at [777, 668] on div "Image Tu aliada en cada etapa Button Image Row" at bounding box center [777, 432] width 1088 height 676
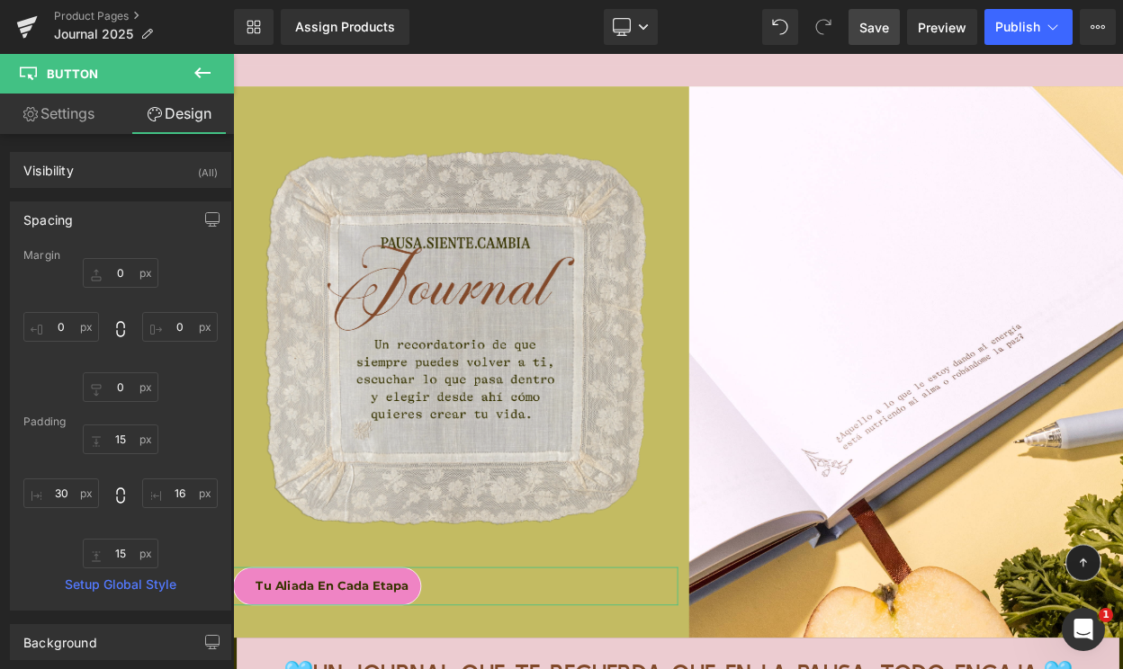
click at [61, 114] on link "Settings" at bounding box center [58, 114] width 117 height 40
type input "100"
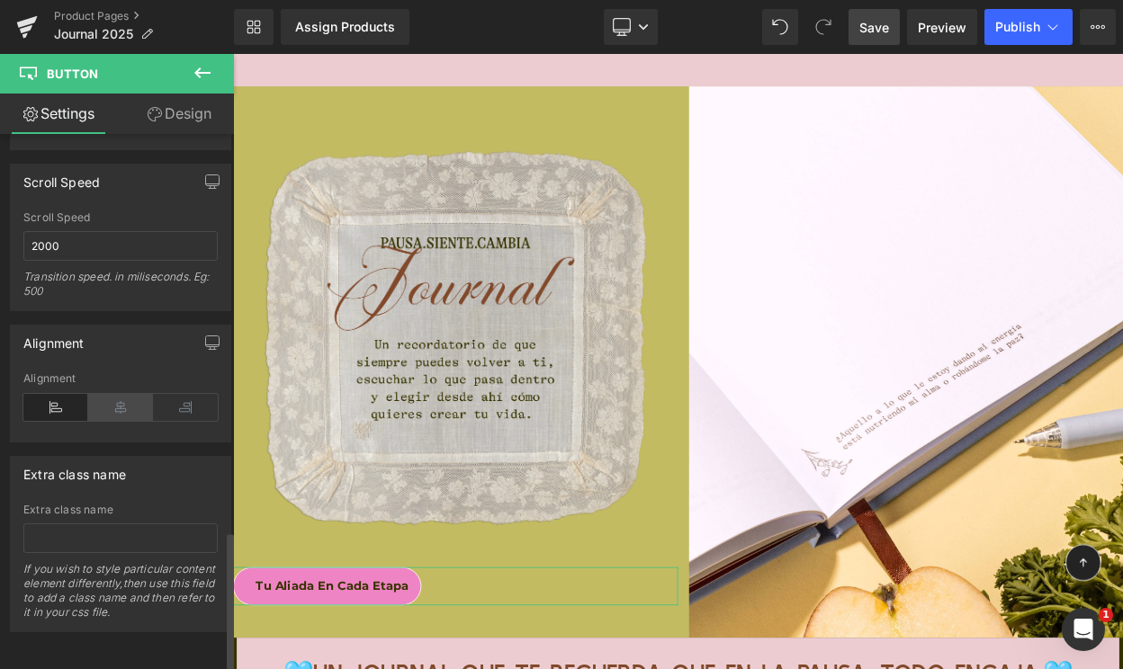
click at [117, 394] on icon at bounding box center [120, 407] width 65 height 27
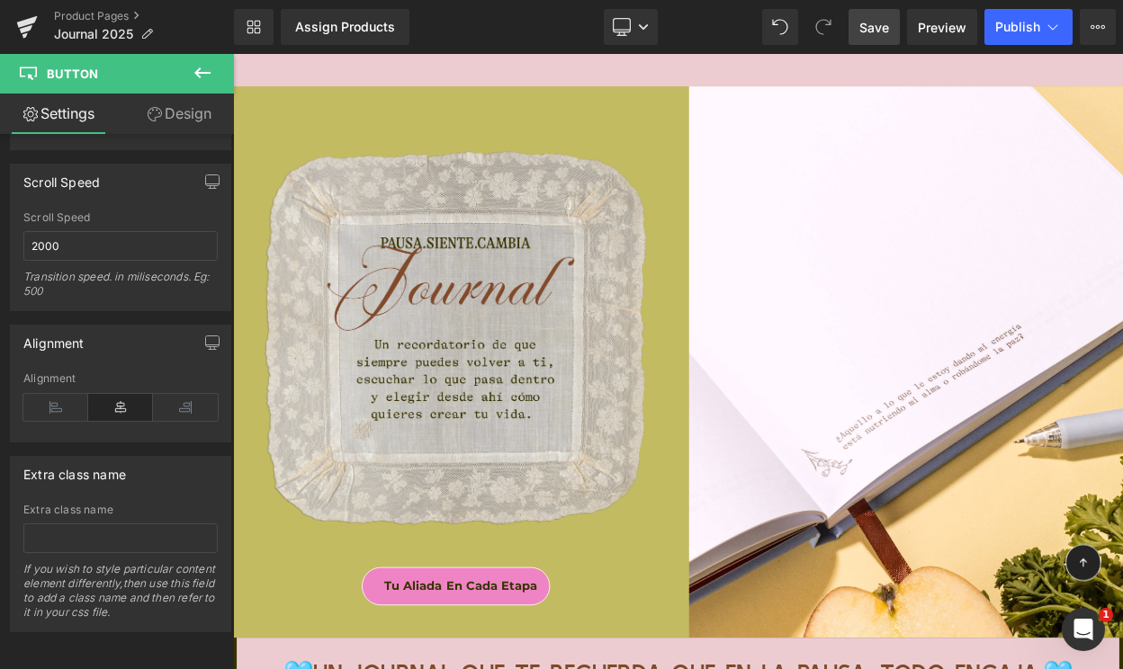
click at [877, 27] on span "Save" at bounding box center [874, 27] width 30 height 19
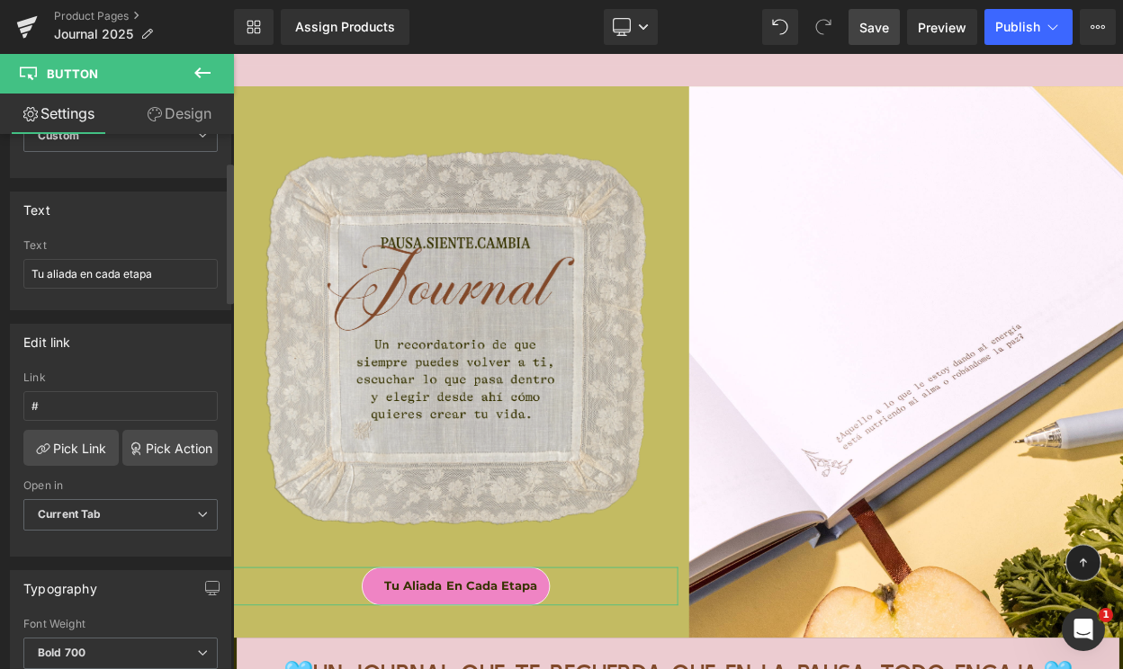
scroll to position [103, 0]
click at [82, 450] on link "Pick Link" at bounding box center [70, 446] width 95 height 36
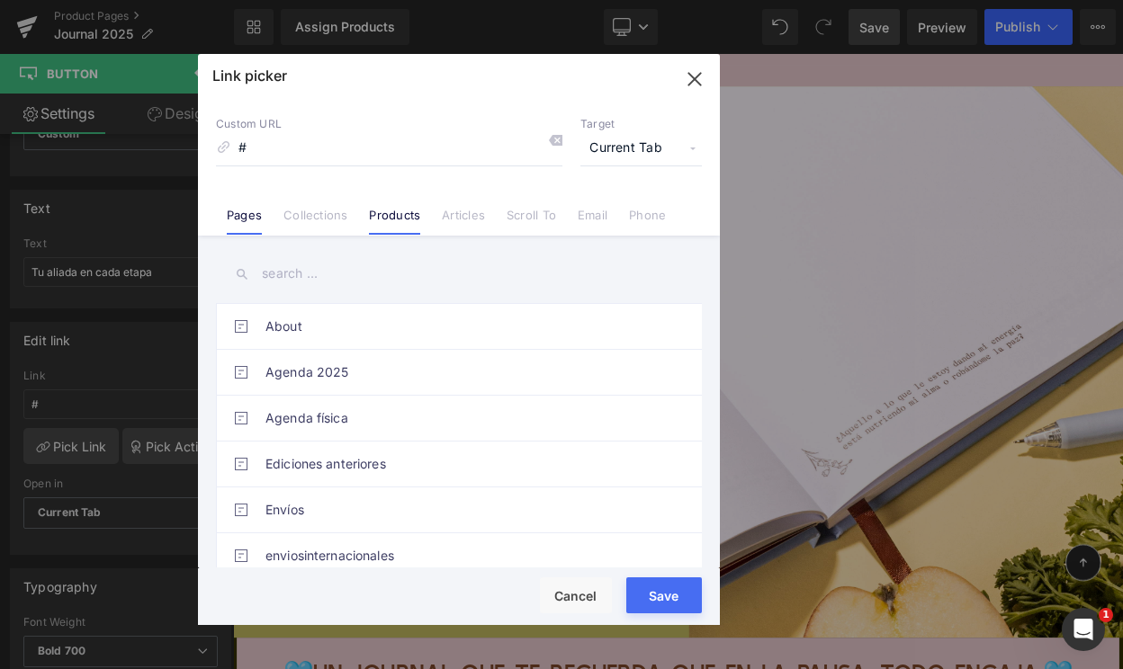
click at [384, 210] on link "Products" at bounding box center [394, 221] width 51 height 27
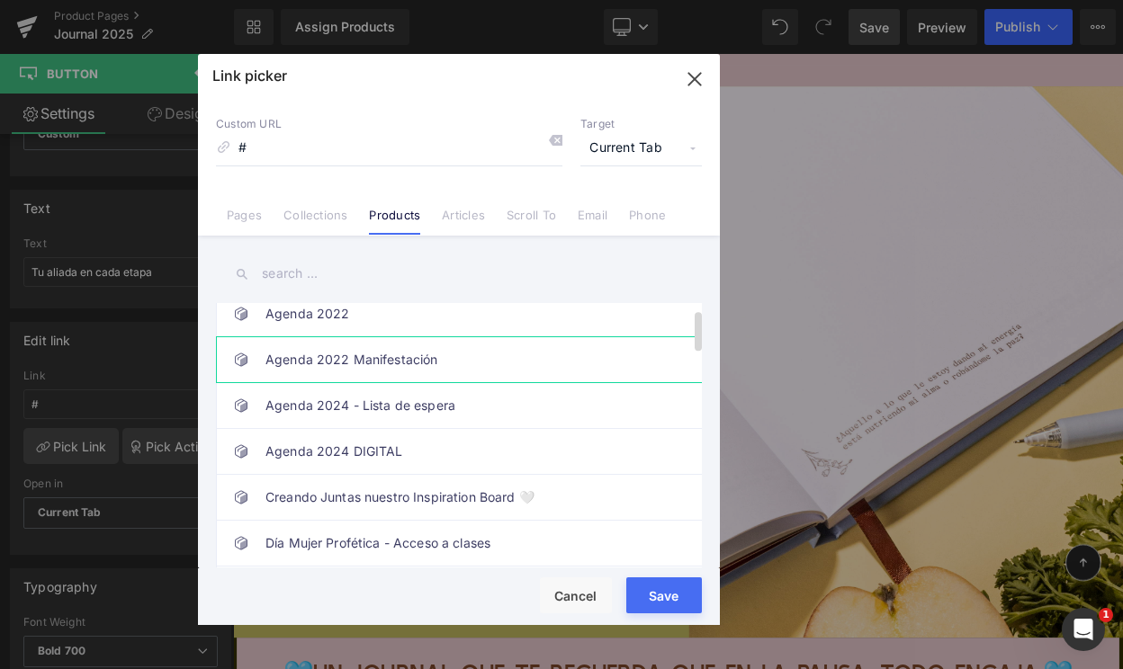
scroll to position [2, 0]
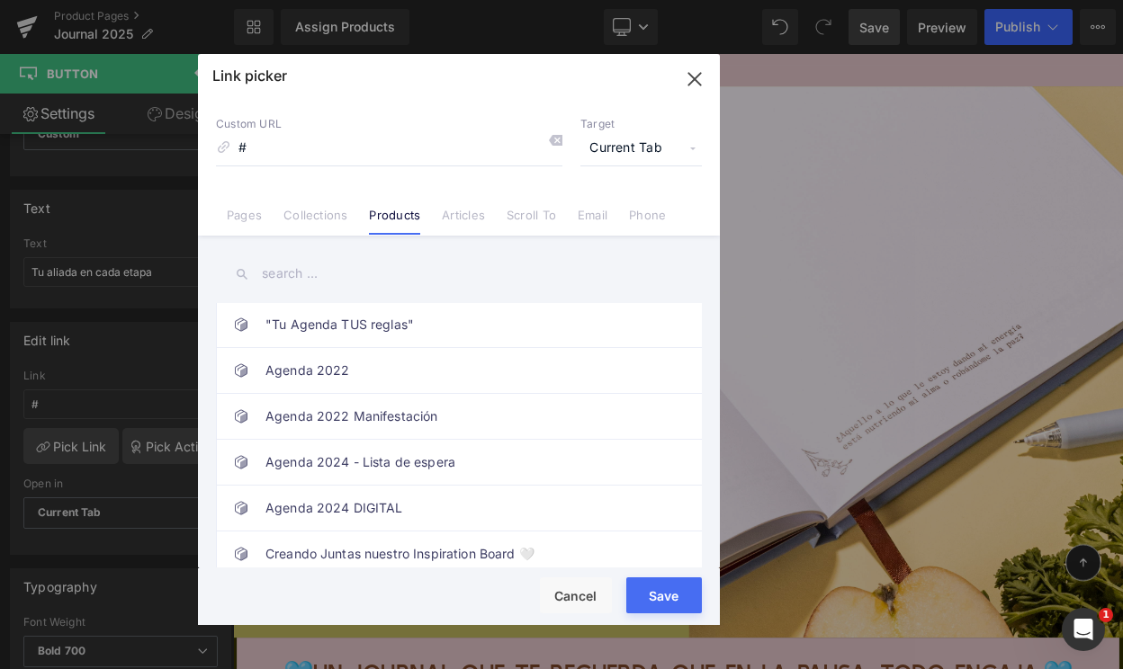
click at [313, 274] on input "text" at bounding box center [459, 274] width 486 height 40
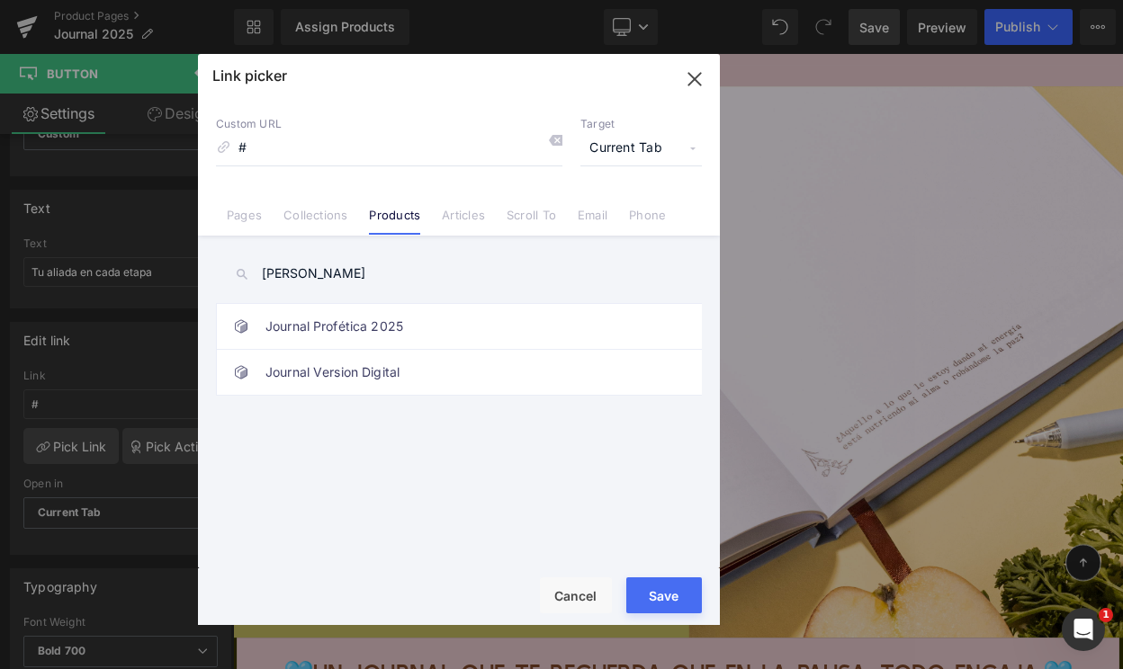
scroll to position [0, 0]
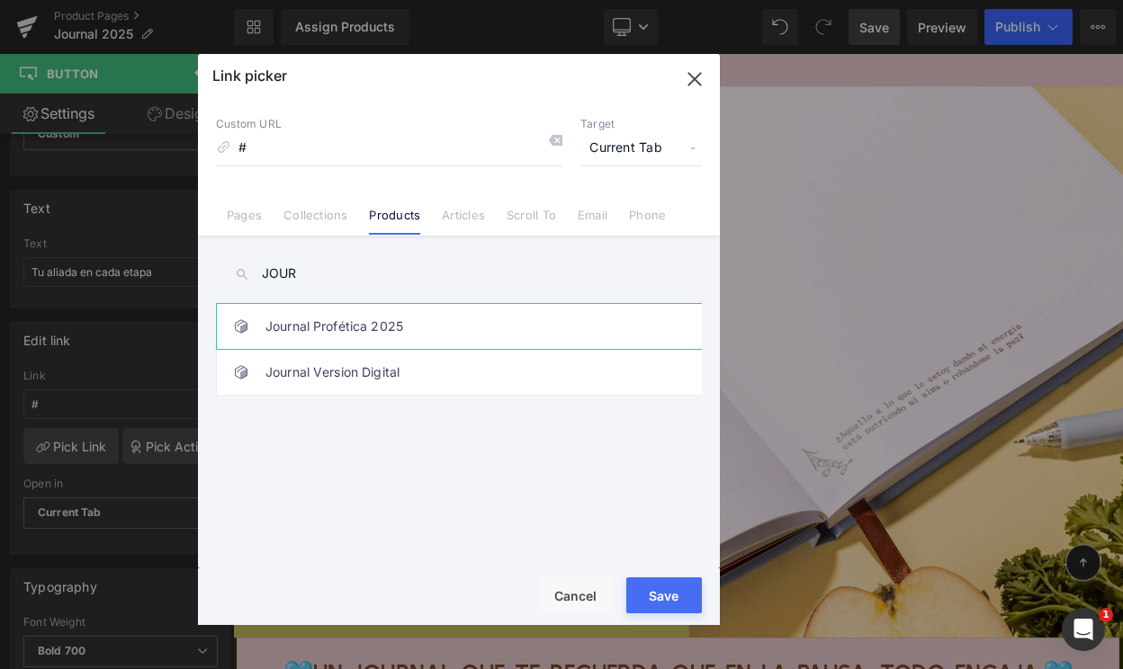
type input "JOUR"
click at [365, 331] on link "Journal Profética 2025" at bounding box center [463, 326] width 396 height 45
type input "/products/journal-profetica-2025"
click at [659, 595] on button "Save" at bounding box center [664, 595] width 76 height 36
type input "/products/journal-profetica-2025"
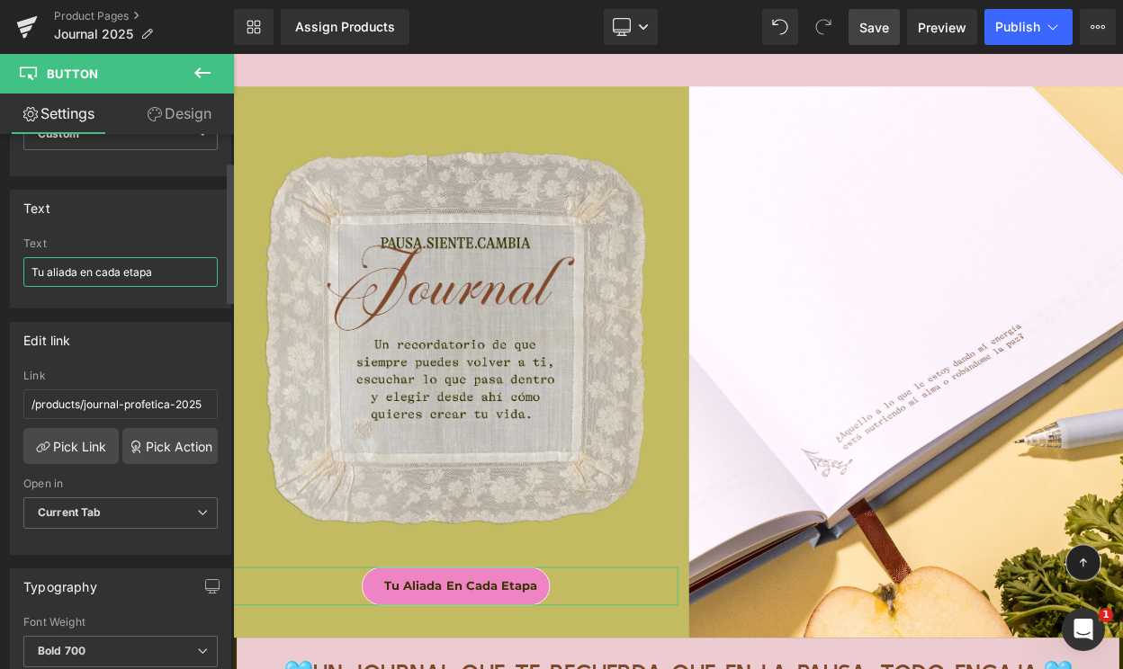
click at [89, 268] on input "Tu aliada en cada etapa" at bounding box center [120, 272] width 194 height 30
type input "v"
type input "Ver detalles de mi Joural"
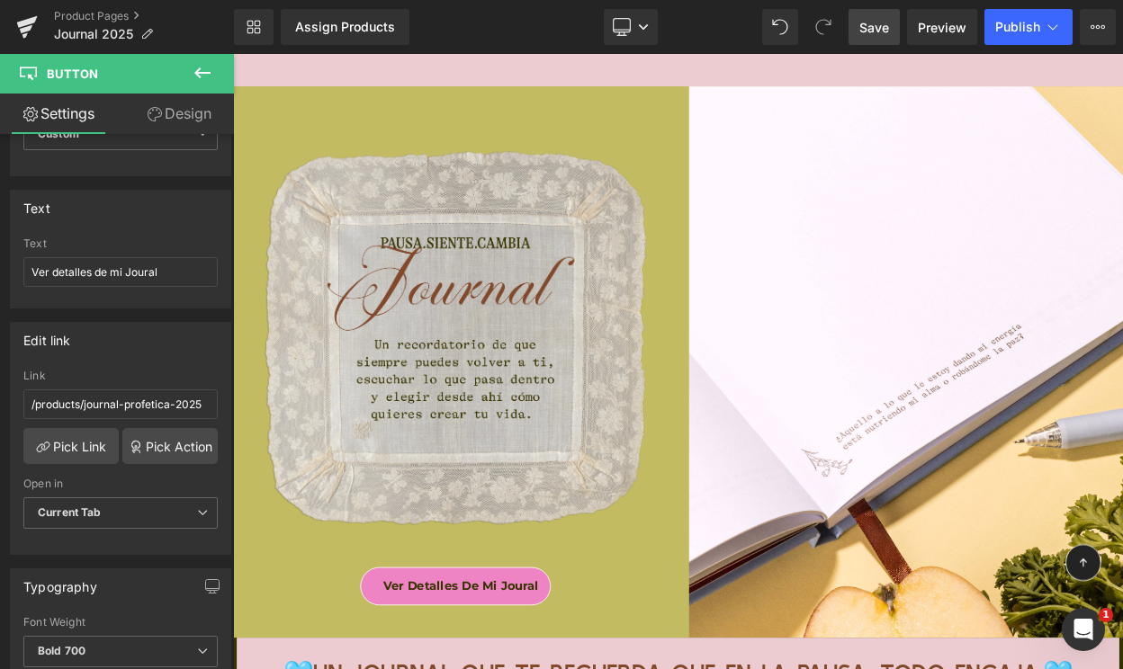
drag, startPoint x: 879, startPoint y: 22, endPoint x: 738, endPoint y: 49, distance: 143.9
click at [879, 22] on span "Save" at bounding box center [874, 27] width 30 height 19
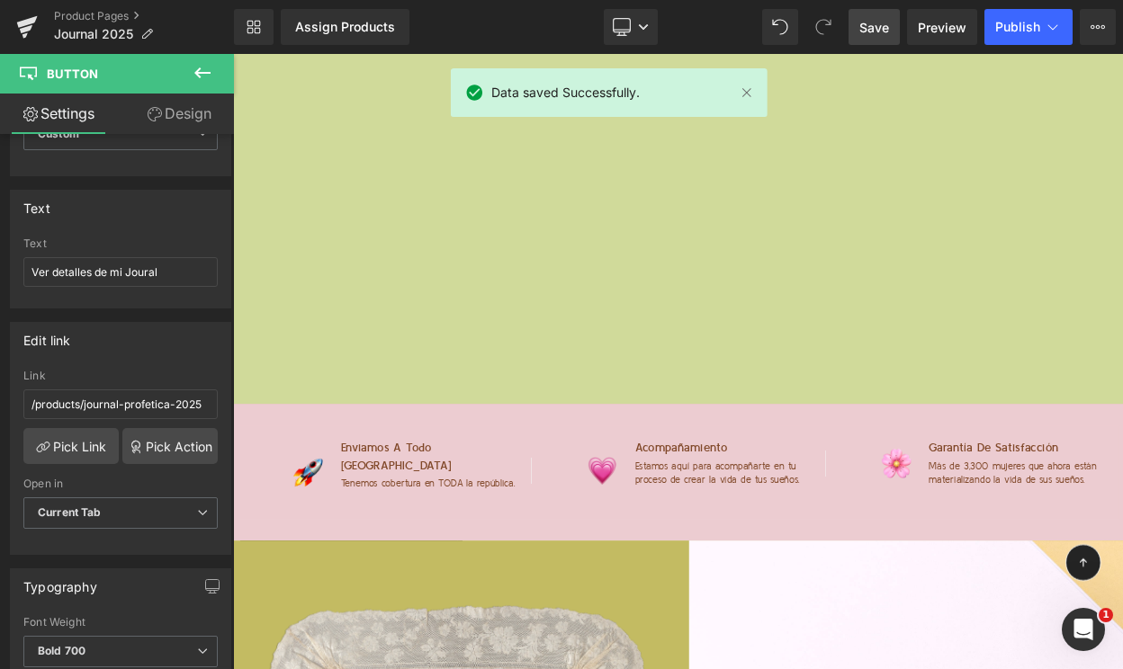
scroll to position [11436, 0]
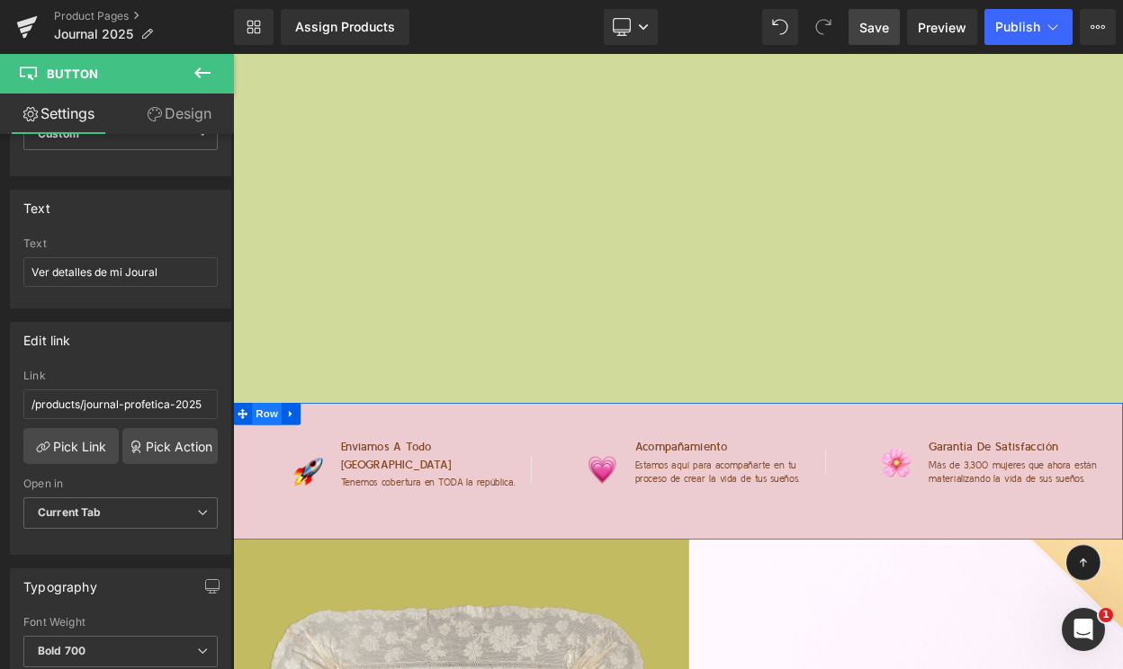
click at [281, 485] on span "Row" at bounding box center [274, 494] width 36 height 27
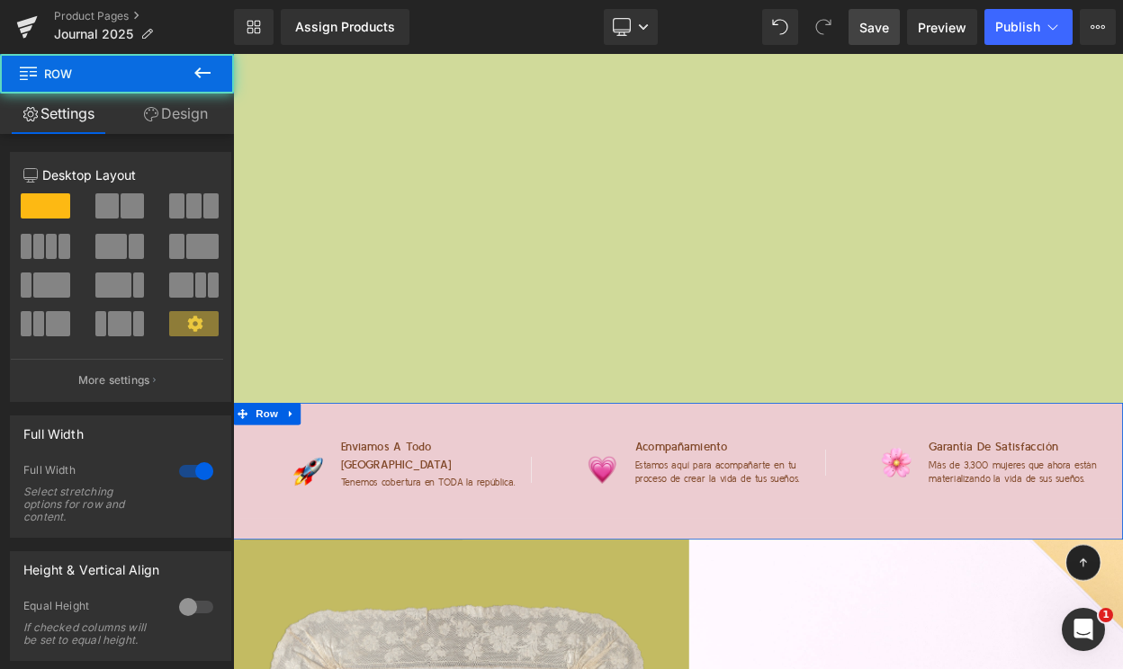
click at [171, 112] on link "Design" at bounding box center [175, 114] width 117 height 40
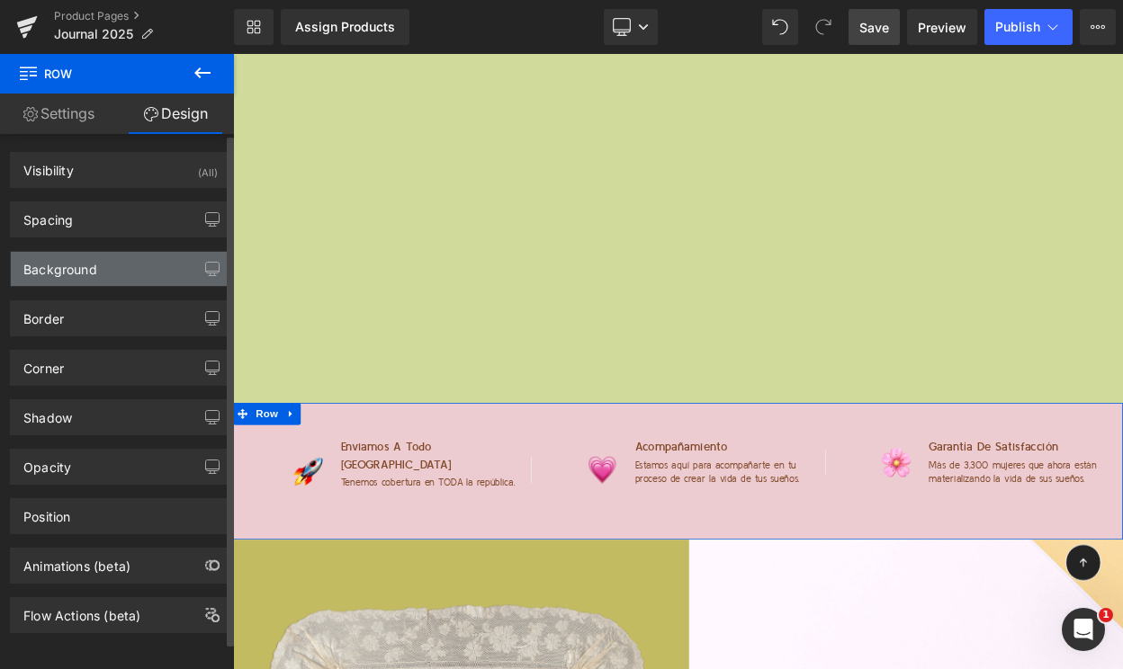
click at [104, 264] on div "Background" at bounding box center [120, 269] width 219 height 34
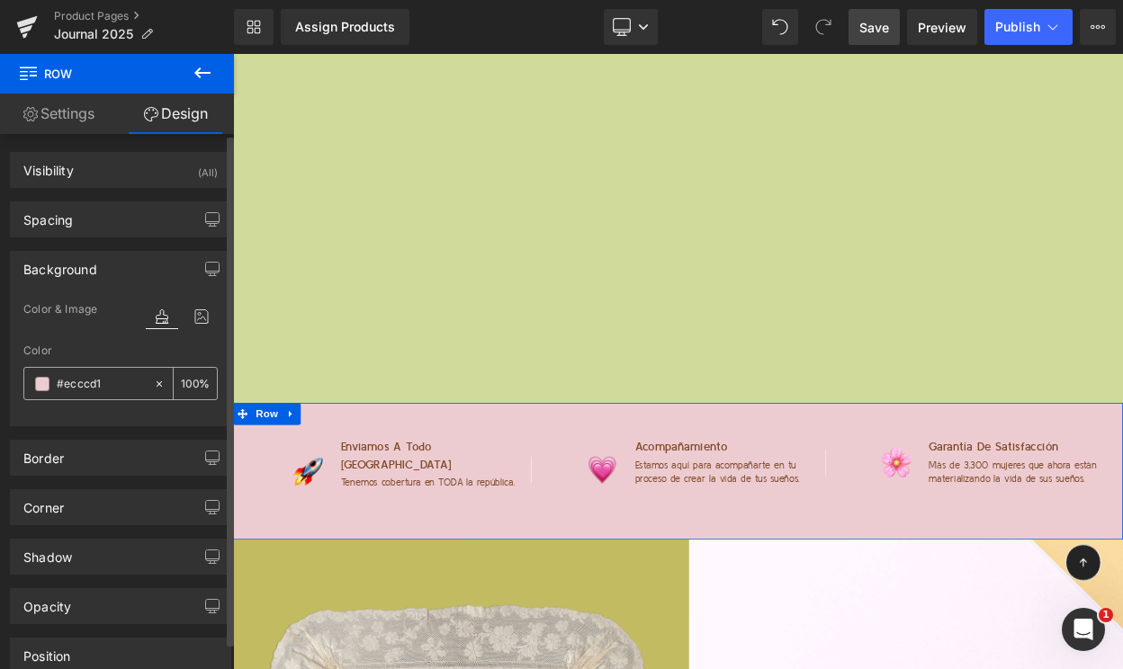
click at [80, 379] on input "#ecccd1" at bounding box center [101, 384] width 88 height 20
paste input "A0BEE"
type input "#A0BEE1"
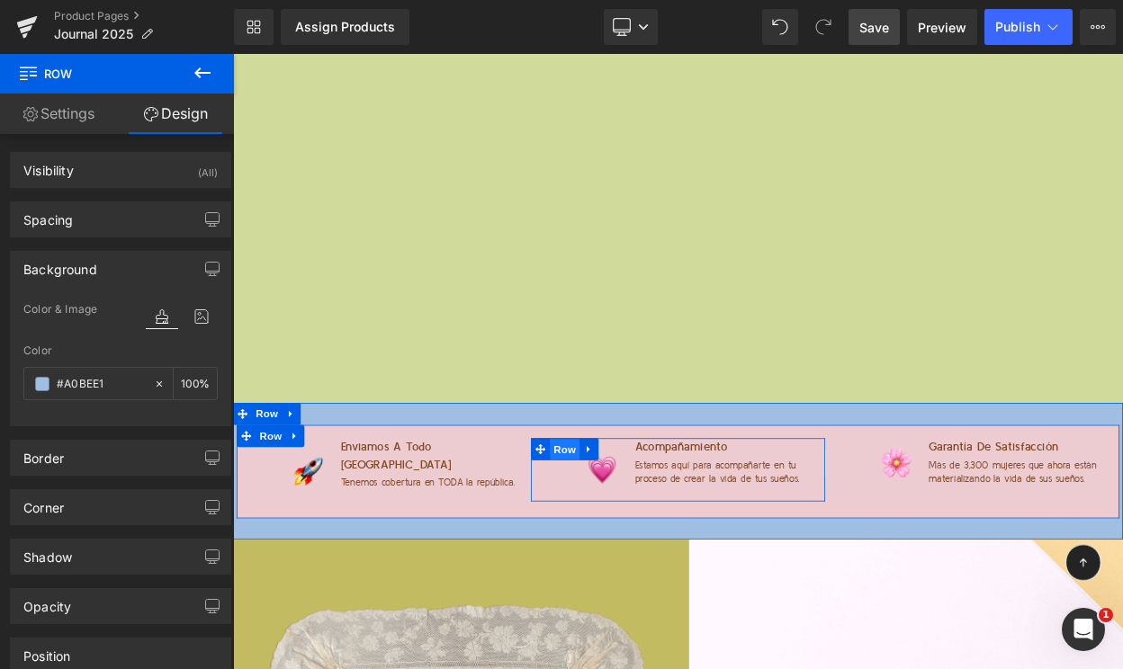
click at [634, 528] on span "Row" at bounding box center [639, 538] width 36 height 27
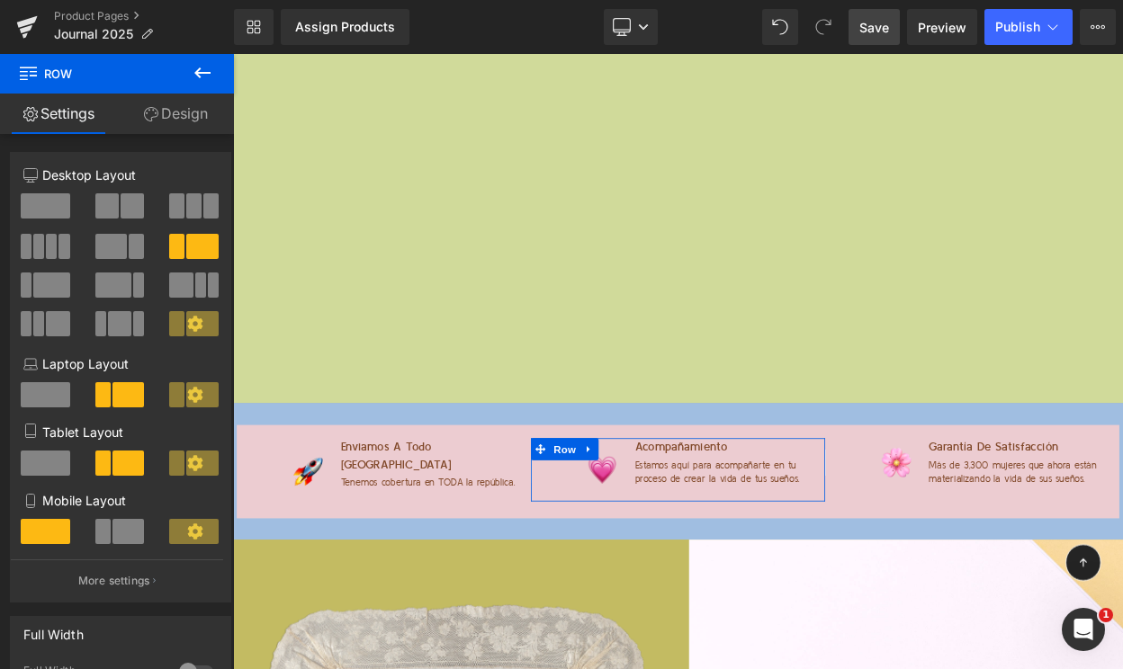
click at [166, 127] on link "Design" at bounding box center [175, 114] width 117 height 40
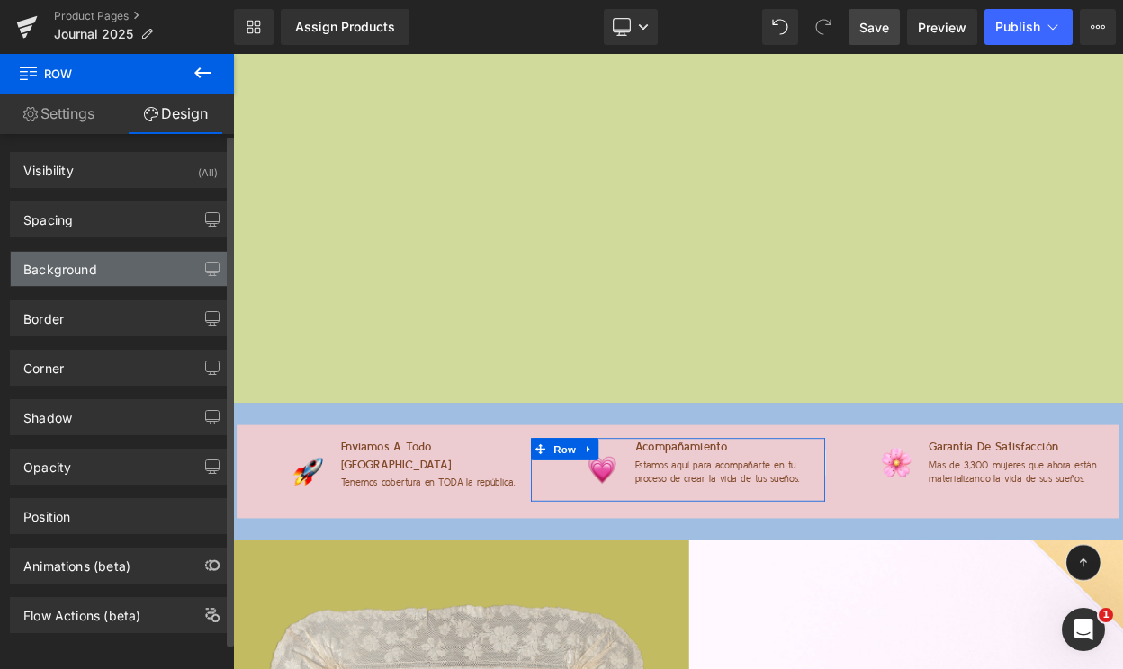
click at [95, 264] on div "Background" at bounding box center [60, 264] width 74 height 25
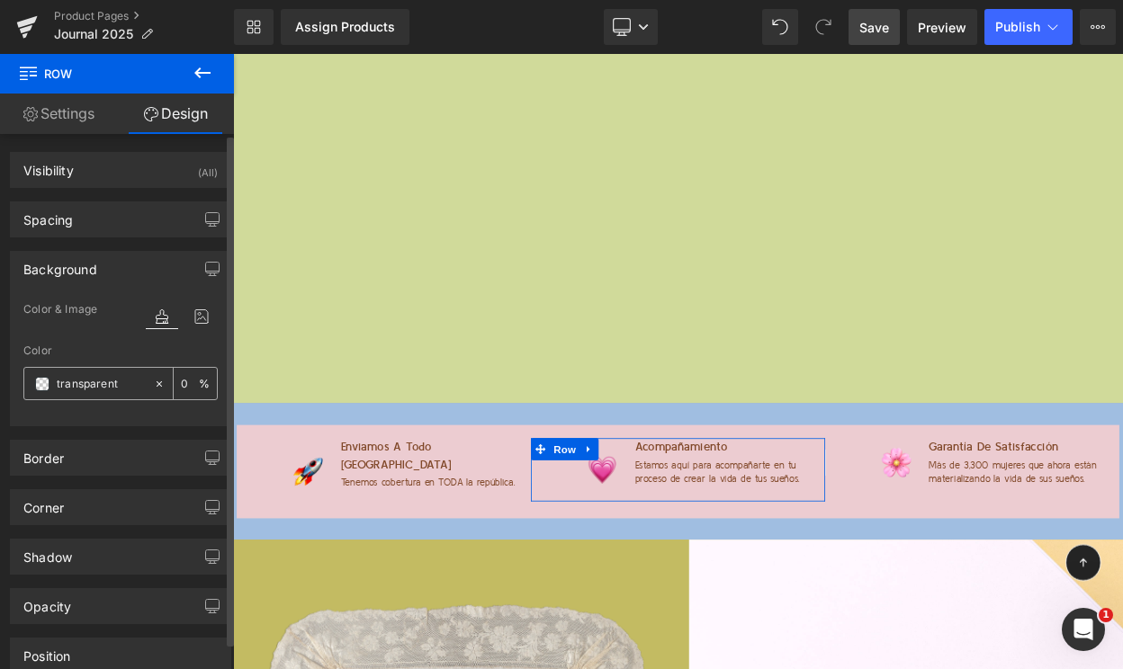
click at [87, 386] on input "transparent" at bounding box center [101, 384] width 88 height 20
paste input "#A0BEE1"
type input "#A0BEE1"
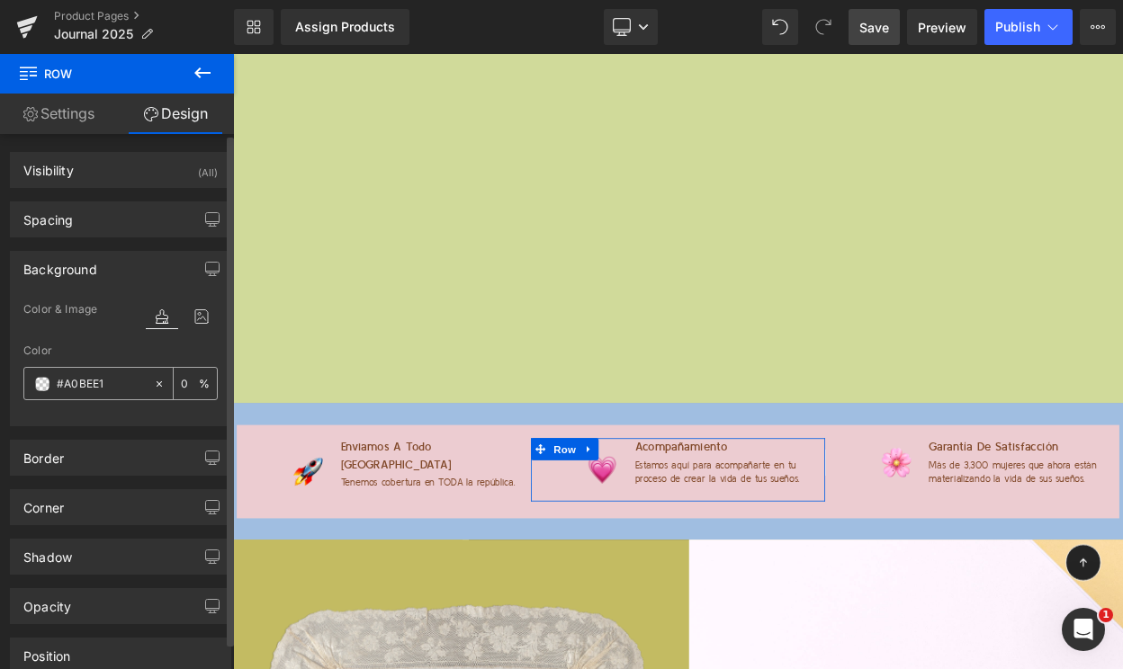
type input "100"
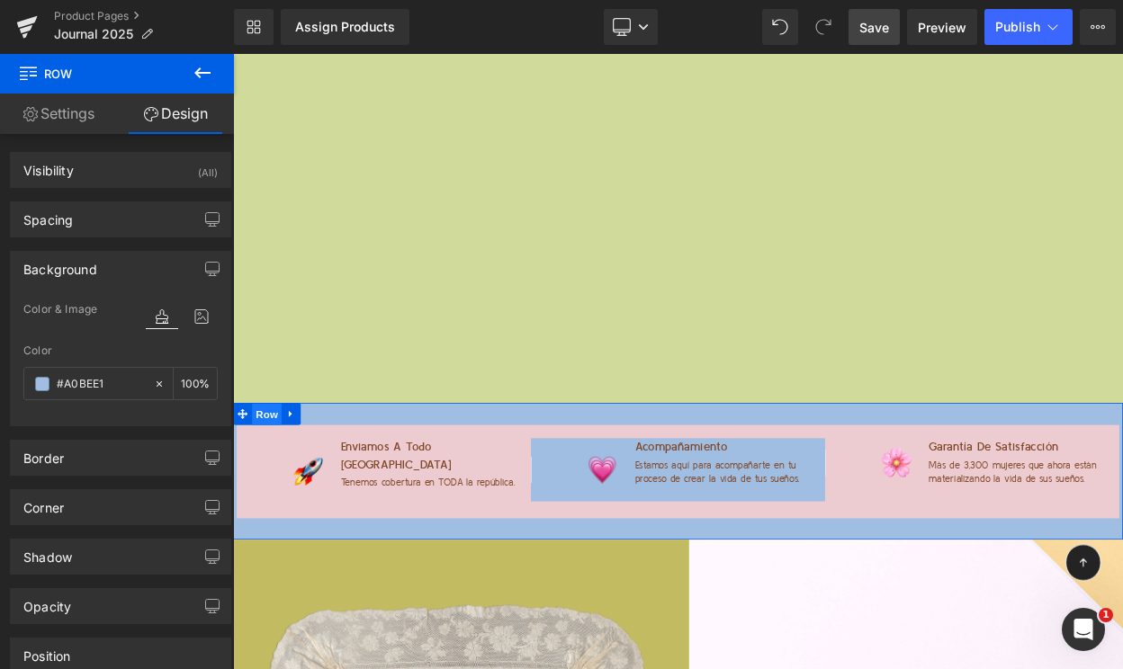
click at [268, 493] on span "Row" at bounding box center [274, 495] width 36 height 27
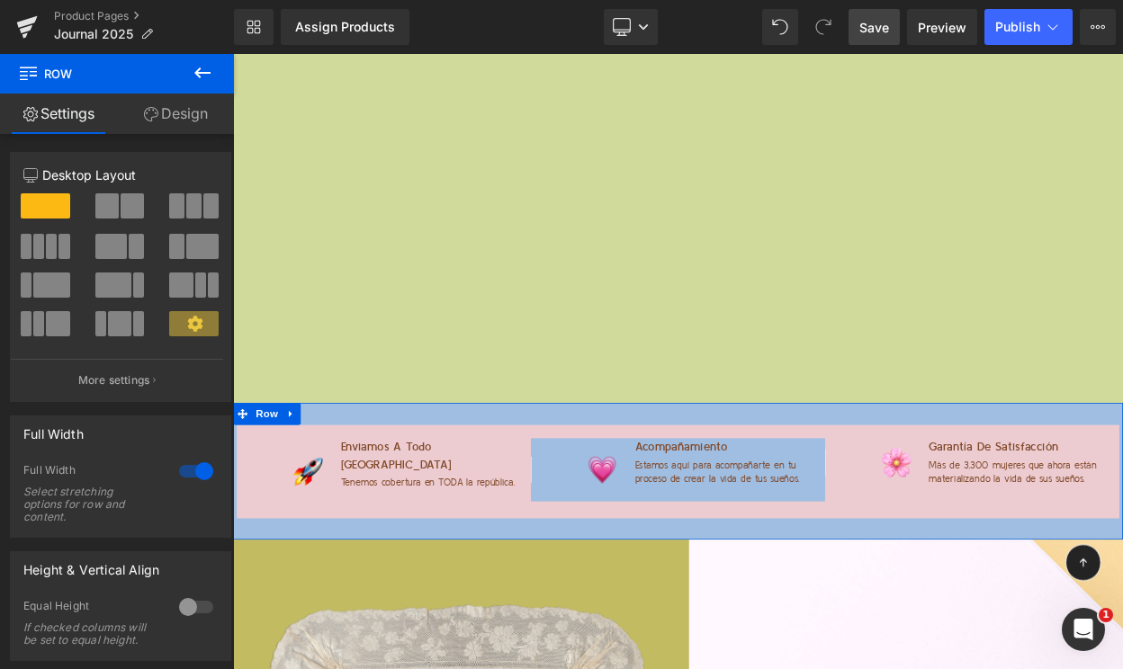
click at [167, 128] on link "Design" at bounding box center [175, 114] width 117 height 40
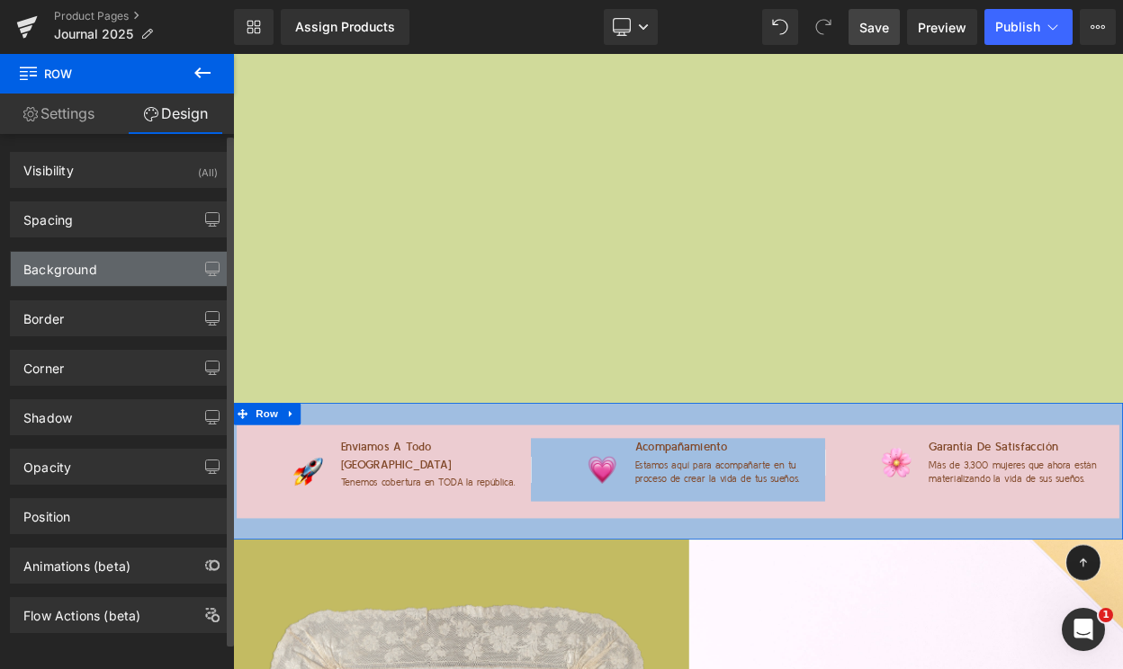
click at [117, 273] on div "Background" at bounding box center [120, 269] width 219 height 34
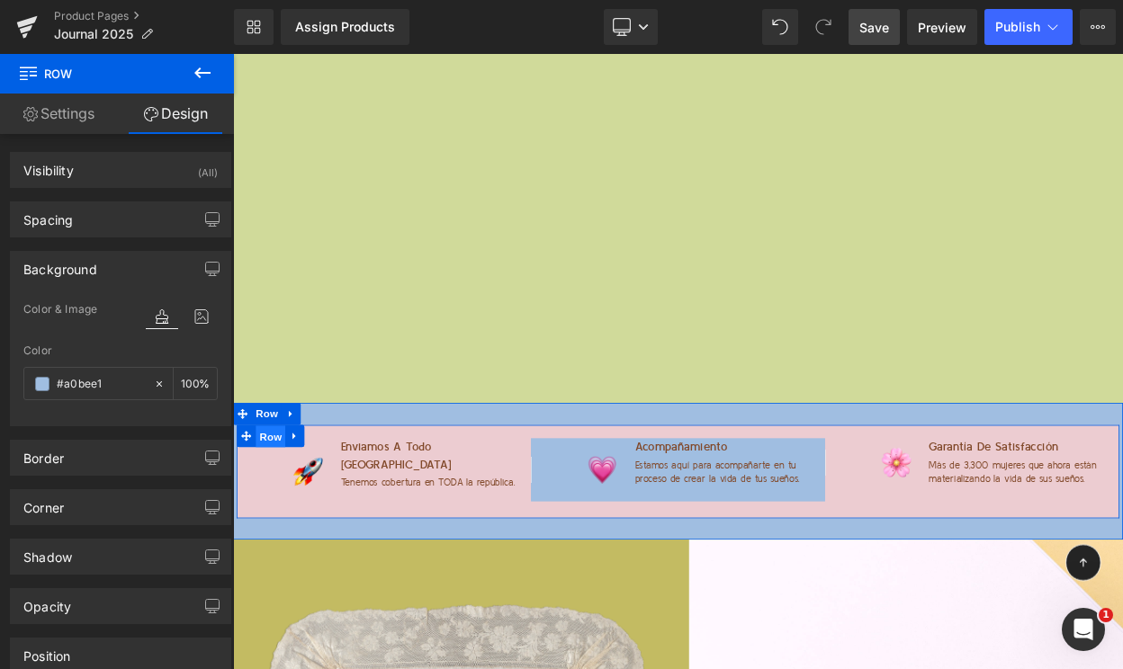
click at [281, 532] on span "Row" at bounding box center [279, 522] width 36 height 27
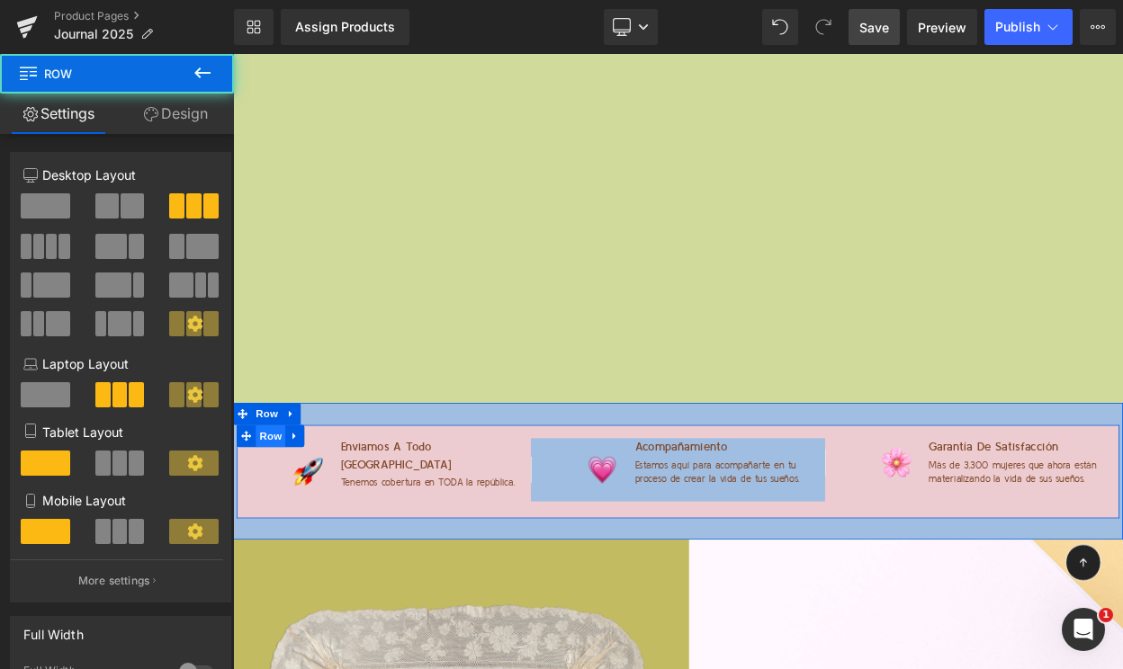
click at [279, 520] on span "Row" at bounding box center [279, 521] width 36 height 27
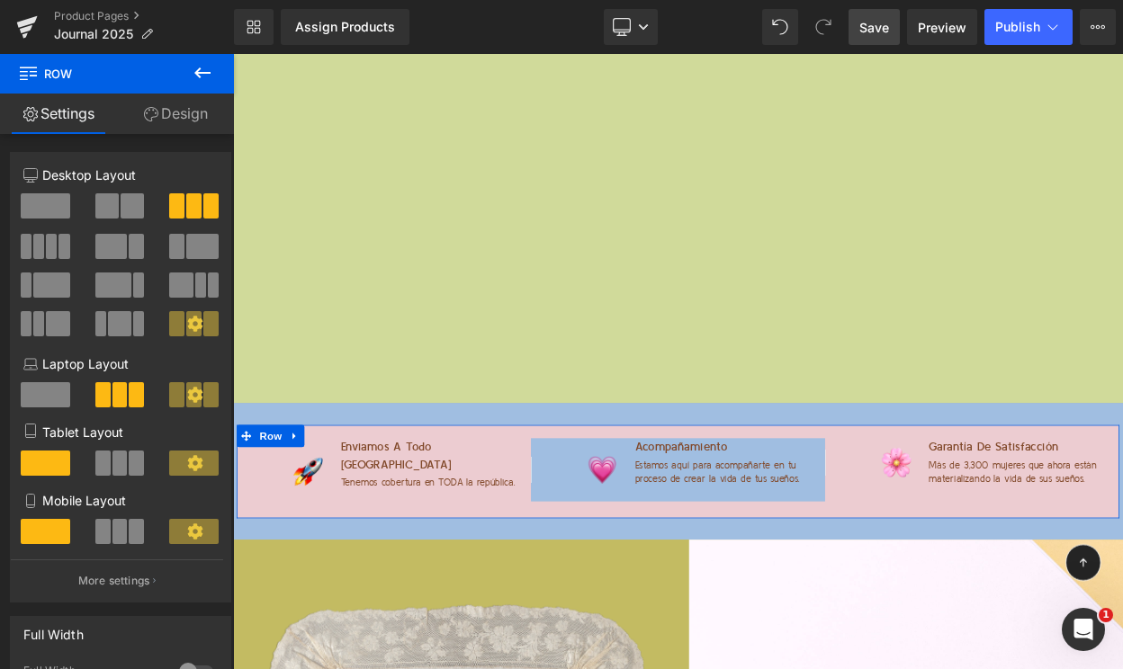
click at [165, 116] on link "Design" at bounding box center [175, 114] width 117 height 40
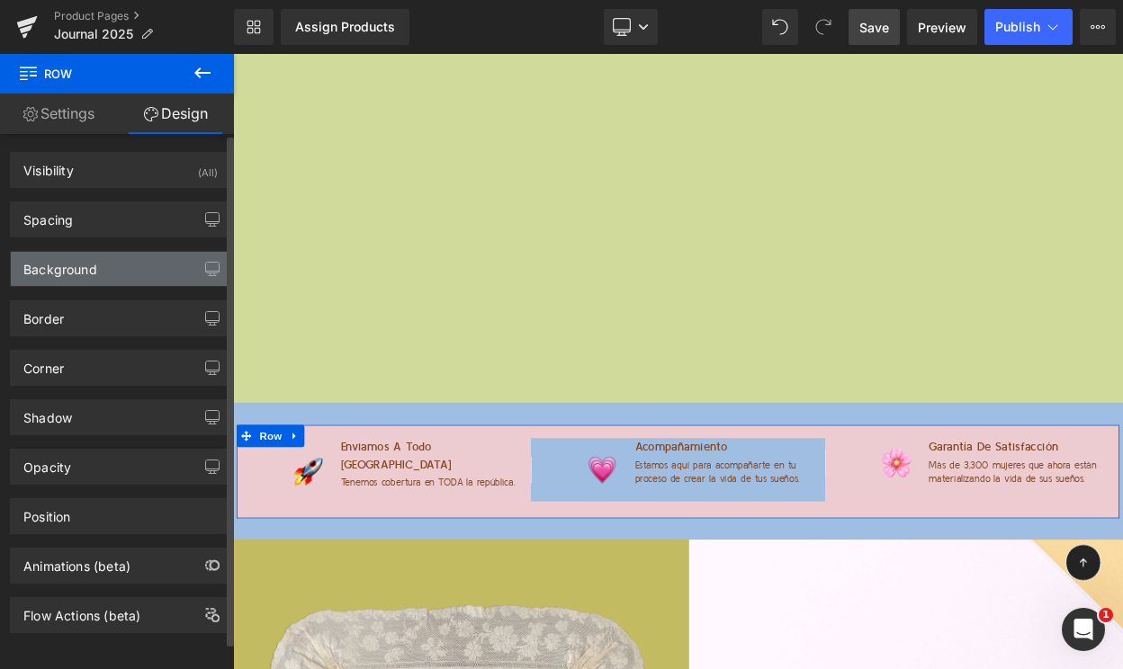
click at [66, 282] on div "Background" at bounding box center [120, 269] width 219 height 34
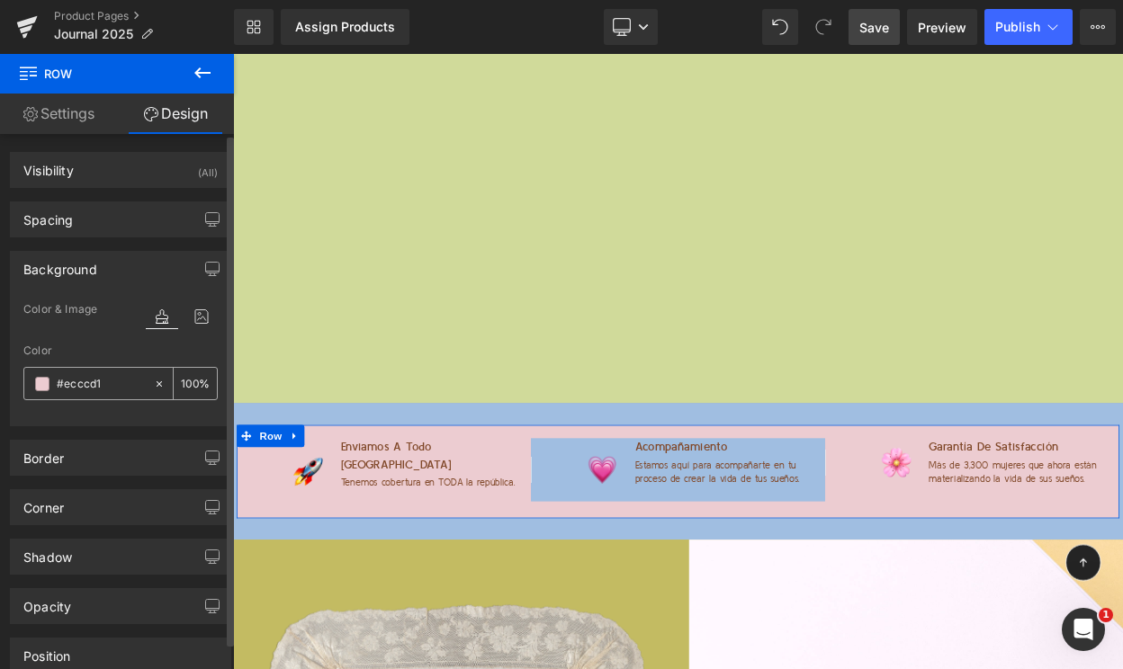
click at [66, 390] on input "#ecccd1" at bounding box center [101, 384] width 88 height 20
paste input "A0BEE"
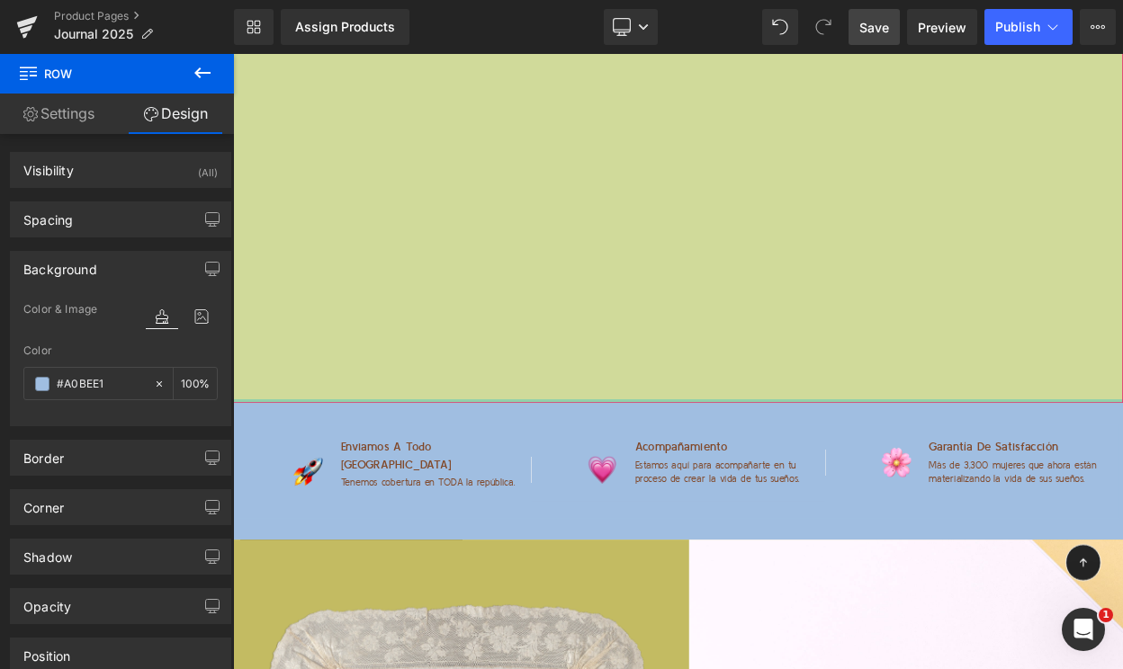
type input "#a0bee1"
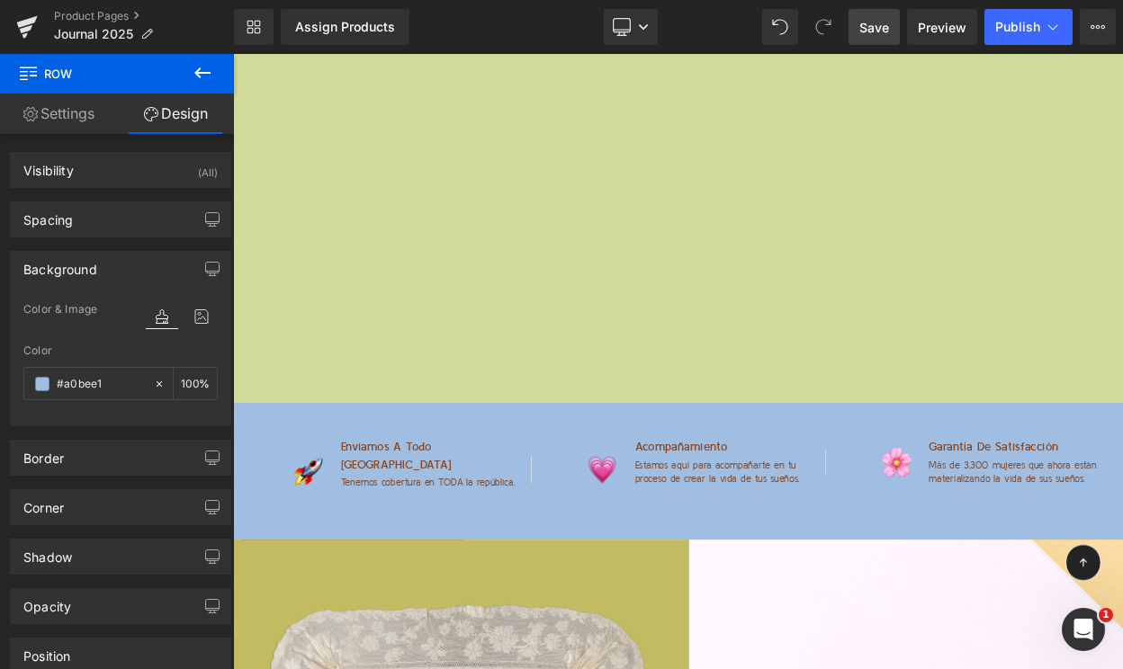
click at [881, 32] on span "Save" at bounding box center [874, 27] width 30 height 19
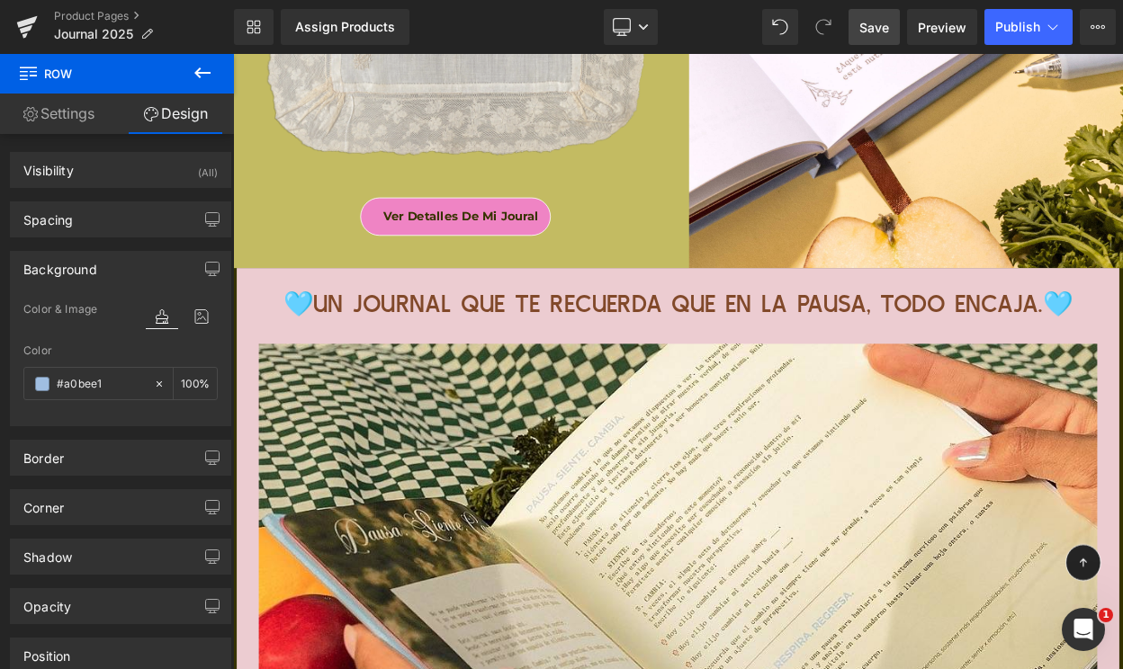
scroll to position [12453, 0]
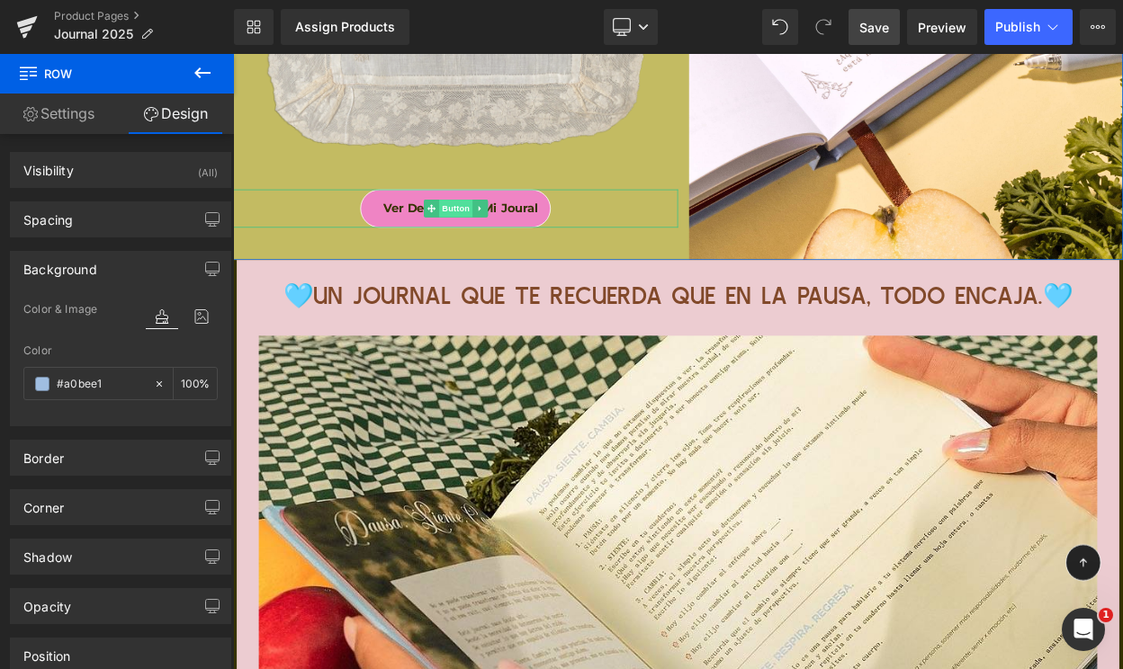
click at [508, 242] on span "Button" at bounding box center [505, 243] width 41 height 22
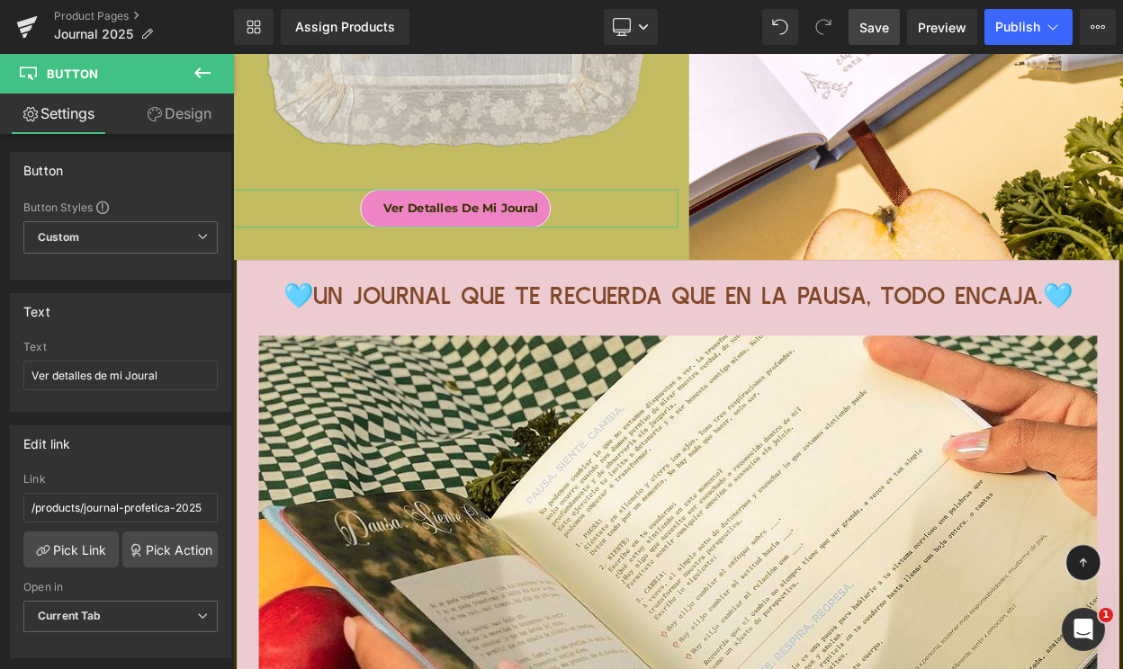
click at [191, 119] on link "Design" at bounding box center [179, 114] width 117 height 40
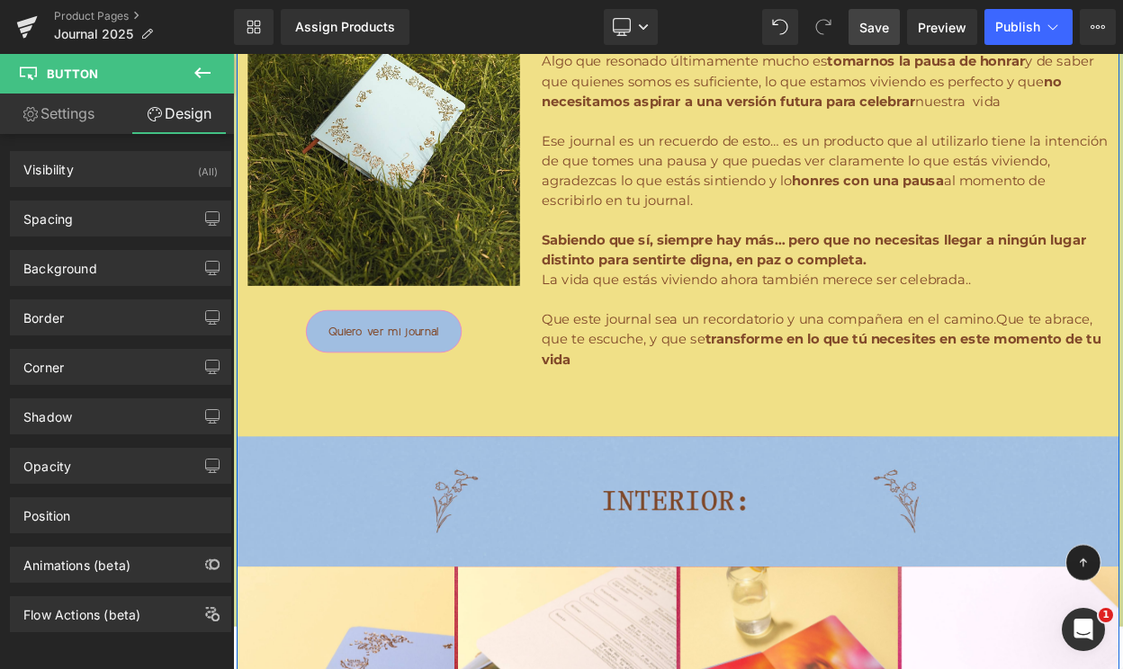
scroll to position [4215, 0]
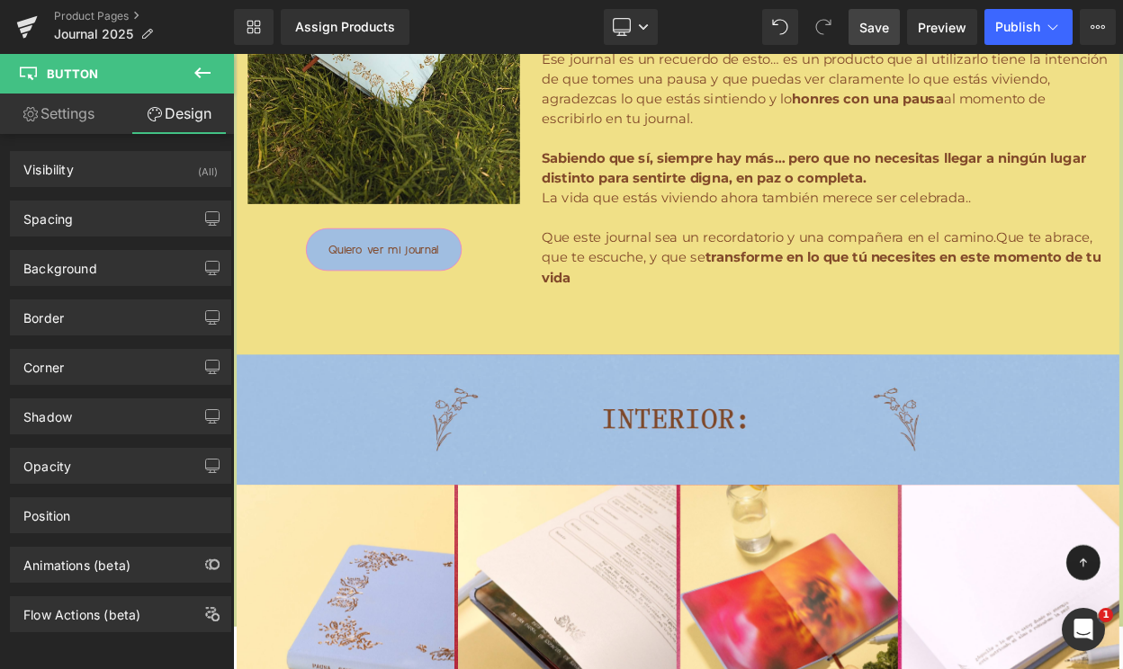
click at [877, 29] on span "Save" at bounding box center [874, 27] width 30 height 19
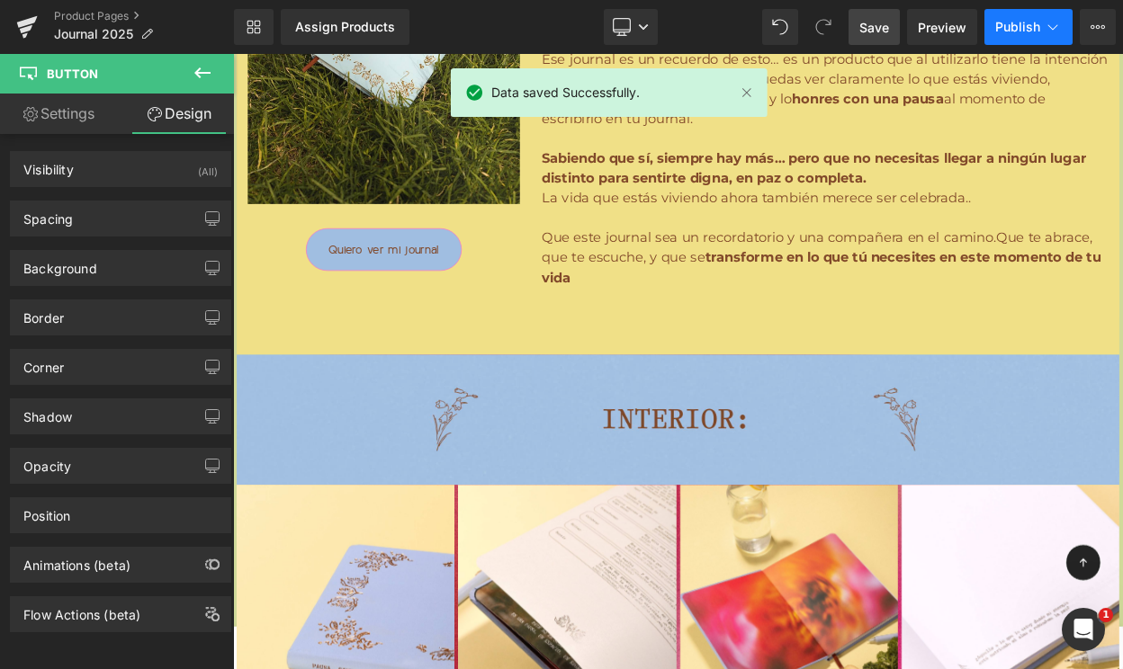
click at [1009, 29] on span "Publish" at bounding box center [1017, 27] width 45 height 14
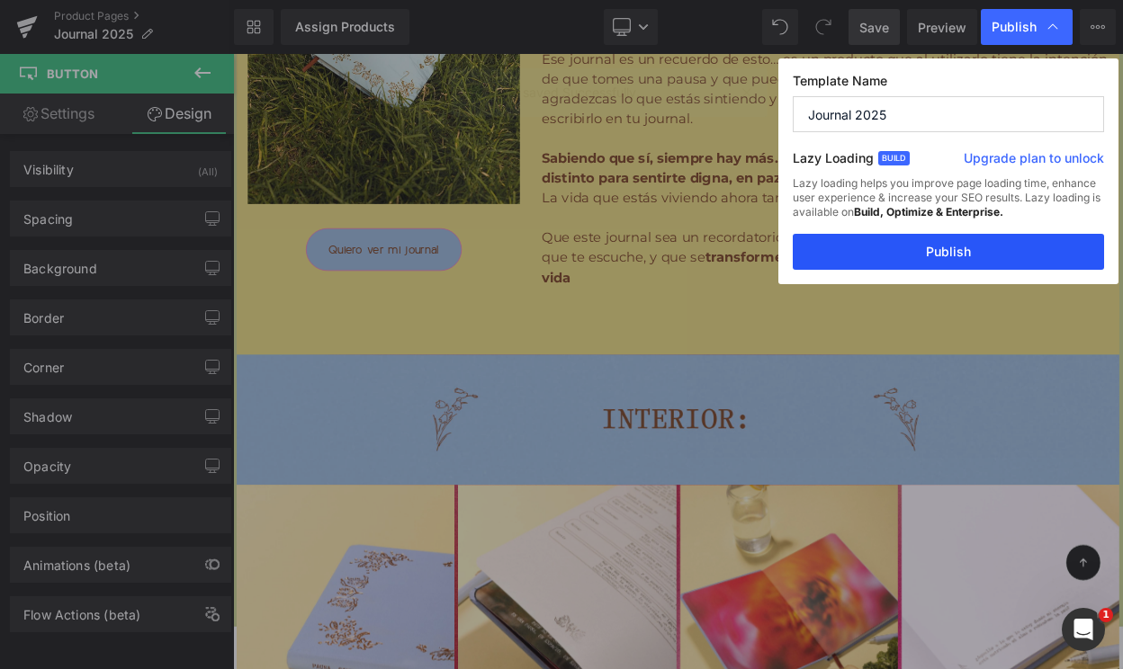
click at [925, 259] on button "Publish" at bounding box center [947, 252] width 311 height 36
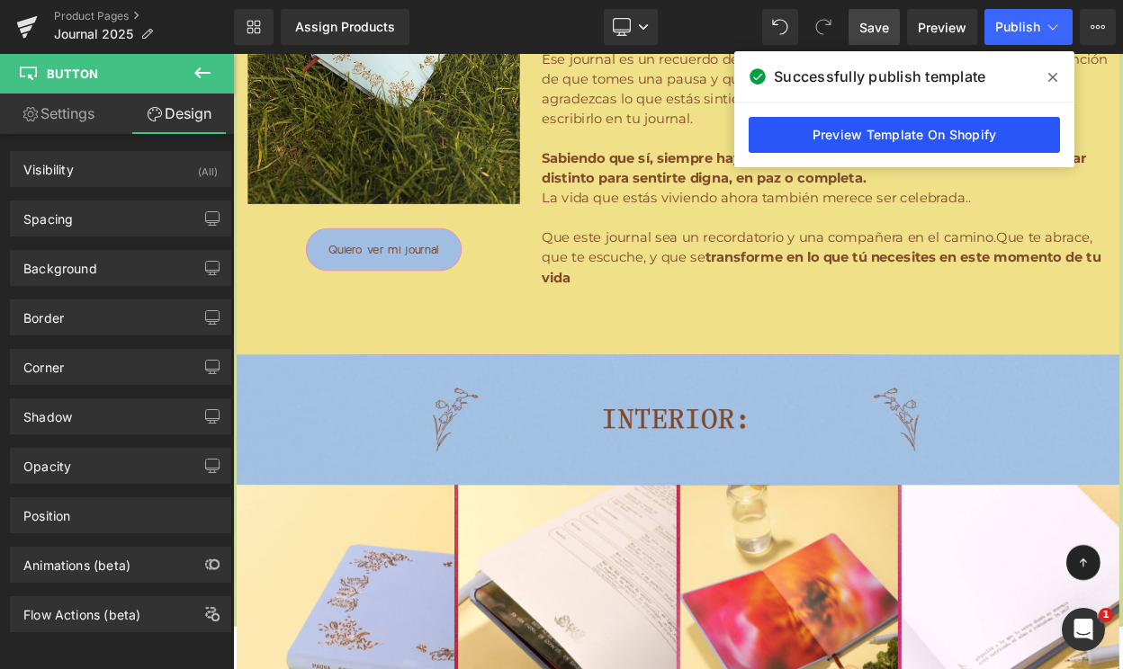
click at [1011, 136] on link "Preview Template On Shopify" at bounding box center [903, 135] width 311 height 36
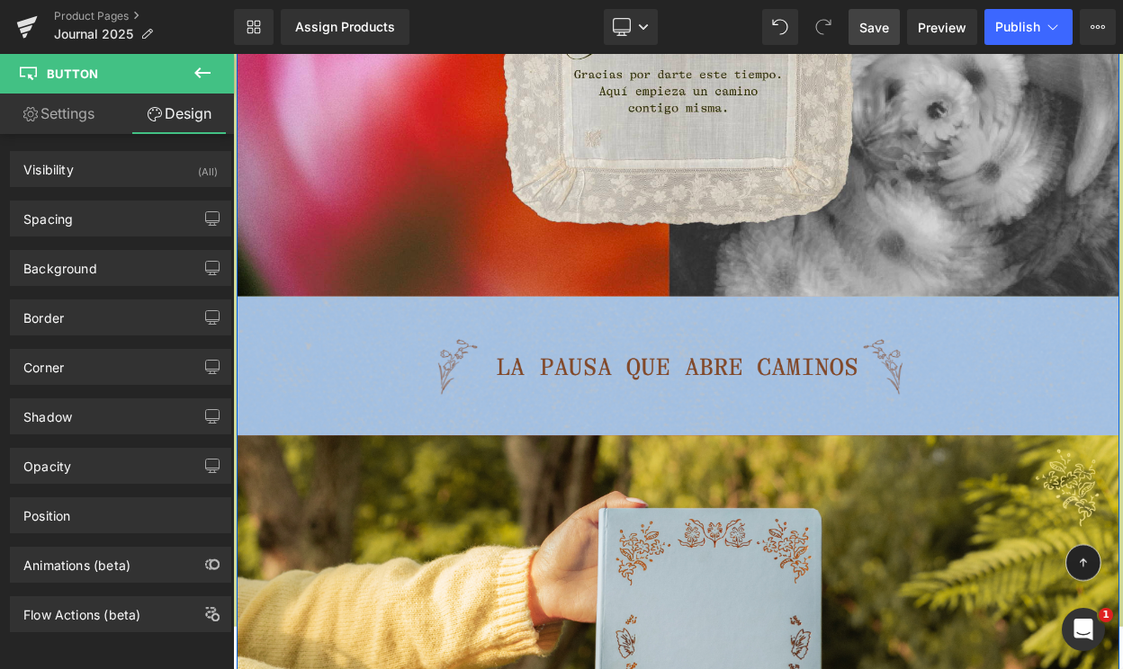
scroll to position [0, 0]
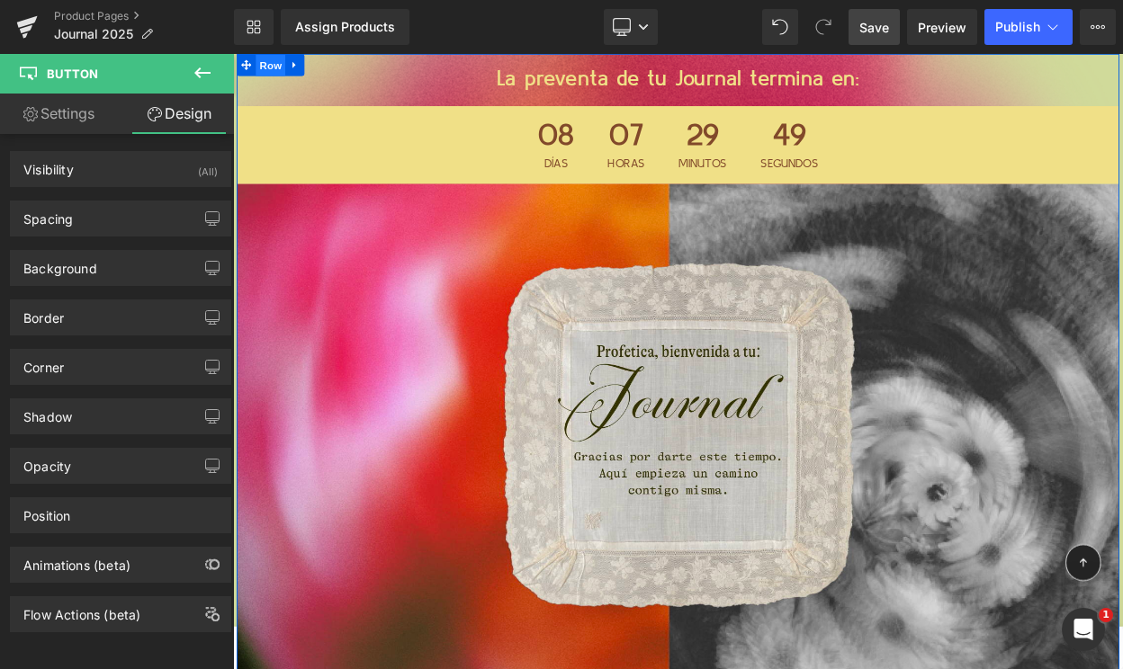
click at [274, 69] on span "Row" at bounding box center [279, 68] width 36 height 27
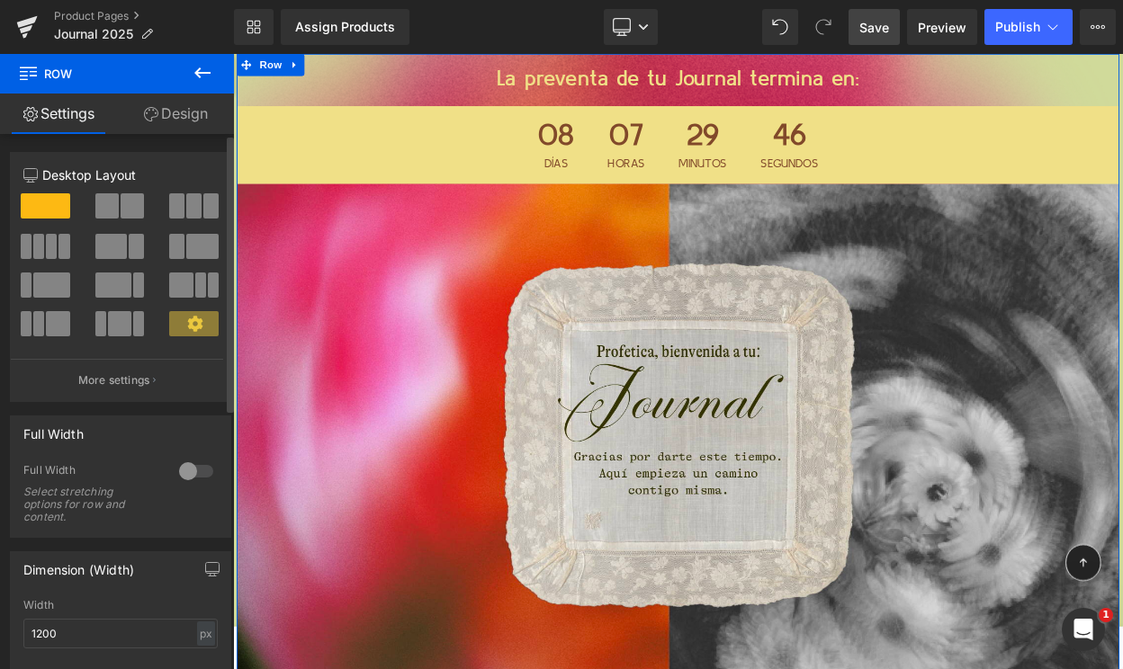
click at [115, 201] on button at bounding box center [120, 205] width 51 height 25
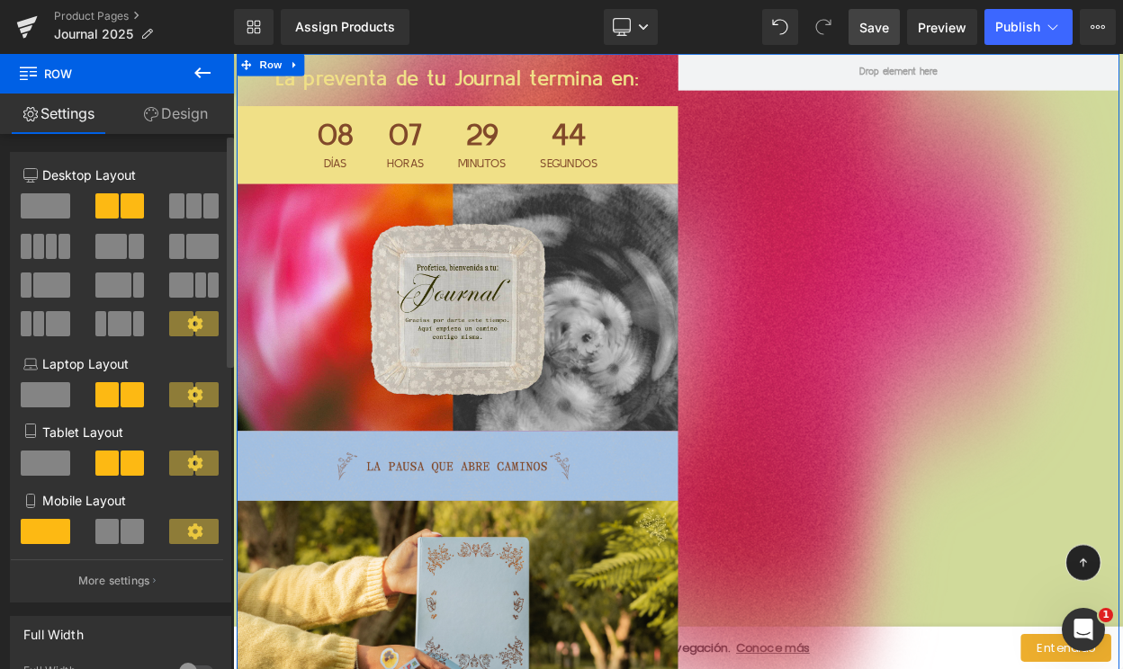
click at [40, 210] on span at bounding box center [45, 205] width 49 height 25
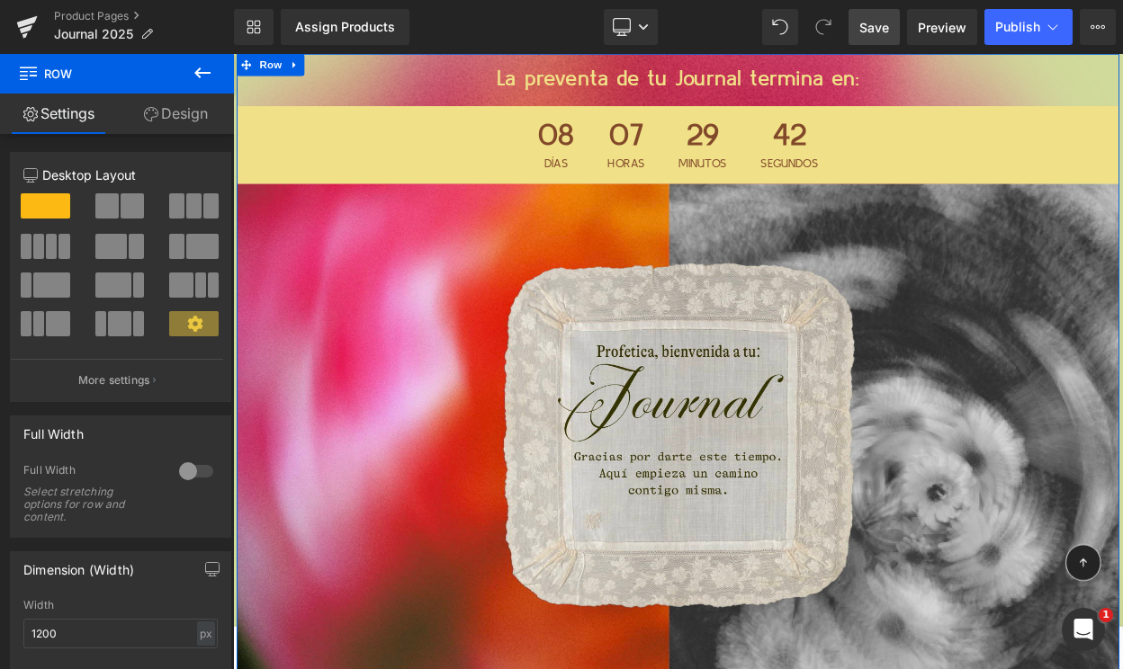
click at [175, 119] on link "Design" at bounding box center [175, 114] width 117 height 40
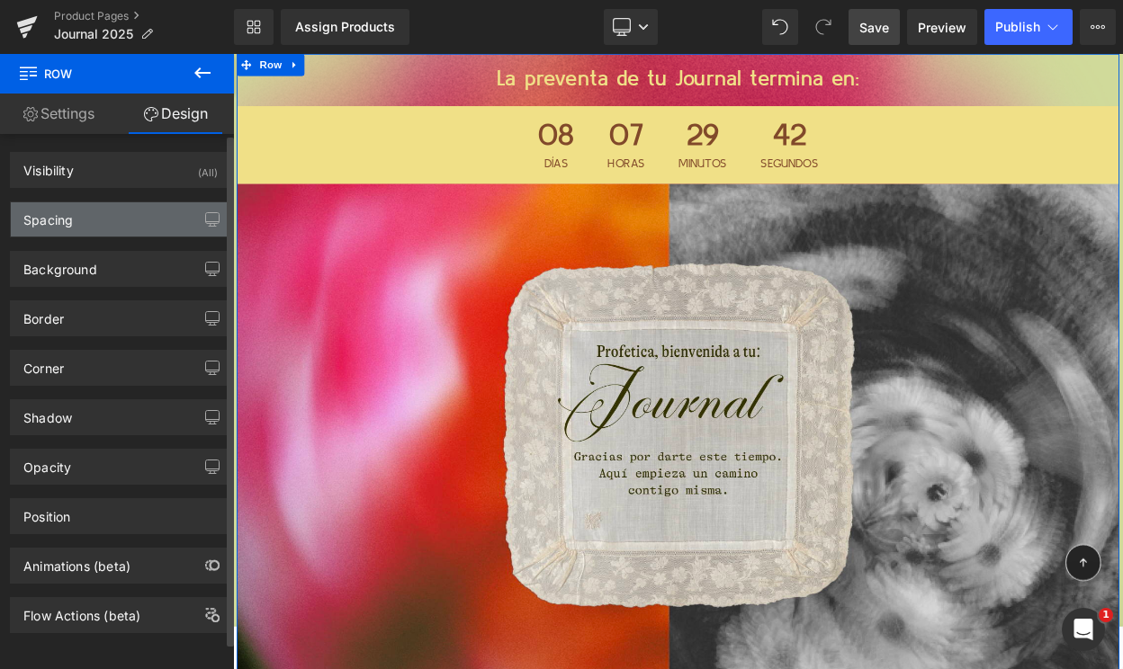
click at [117, 221] on div "Spacing" at bounding box center [120, 219] width 219 height 34
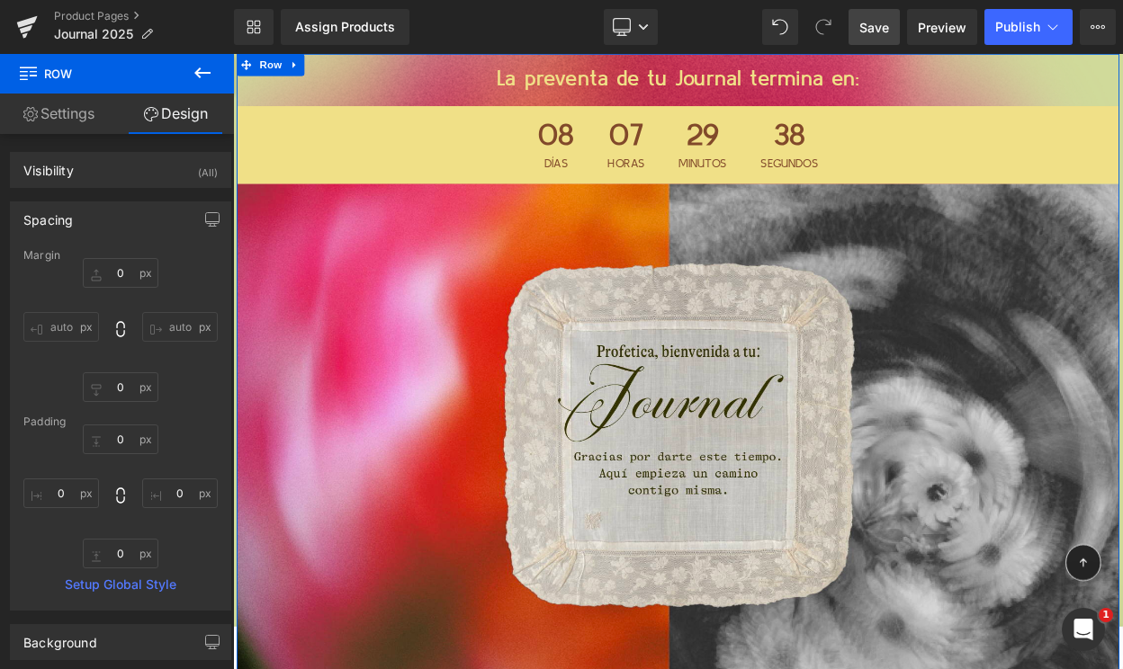
click at [76, 103] on link "Settings" at bounding box center [58, 114] width 117 height 40
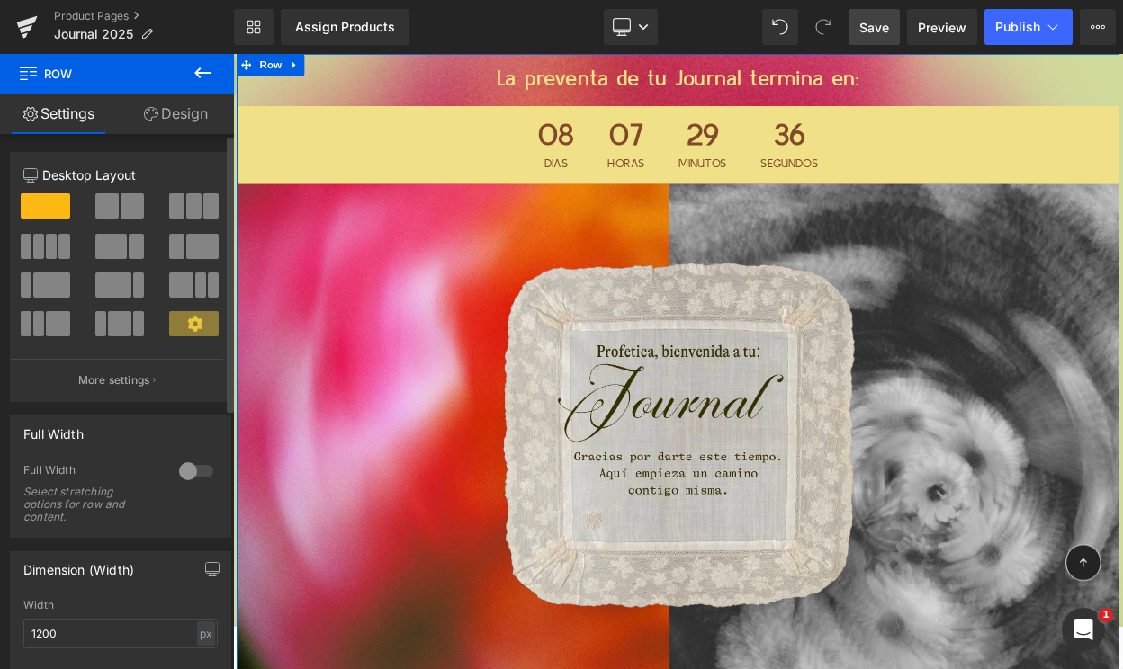
click at [183, 470] on div at bounding box center [195, 471] width 43 height 29
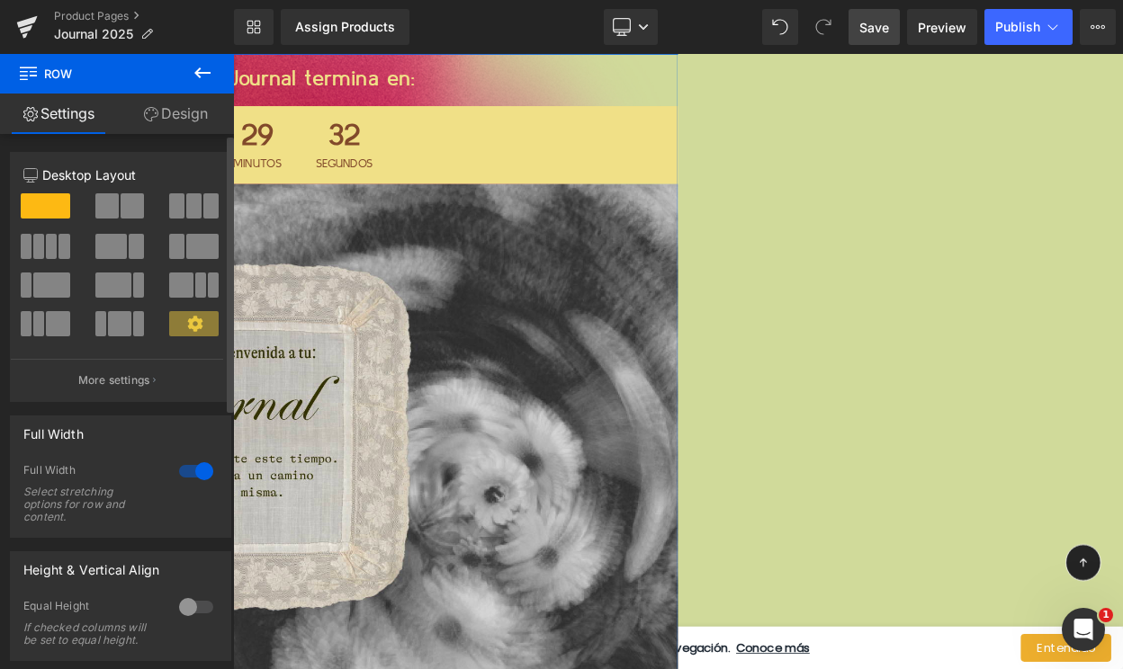
click at [183, 470] on div at bounding box center [195, 471] width 43 height 29
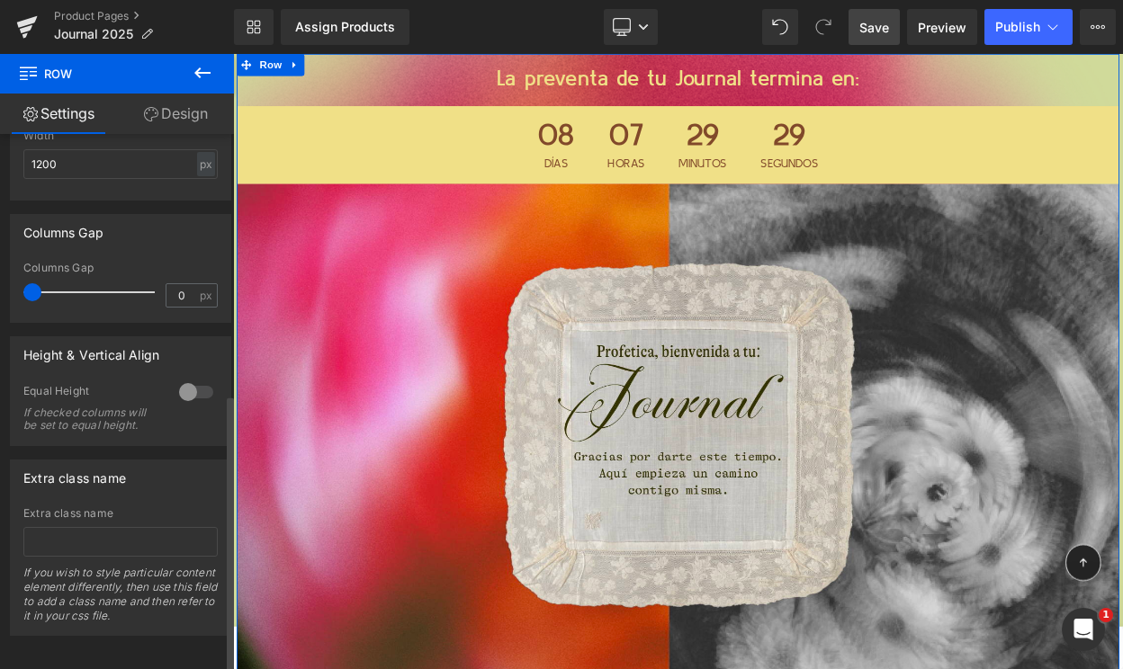
scroll to position [500, 0]
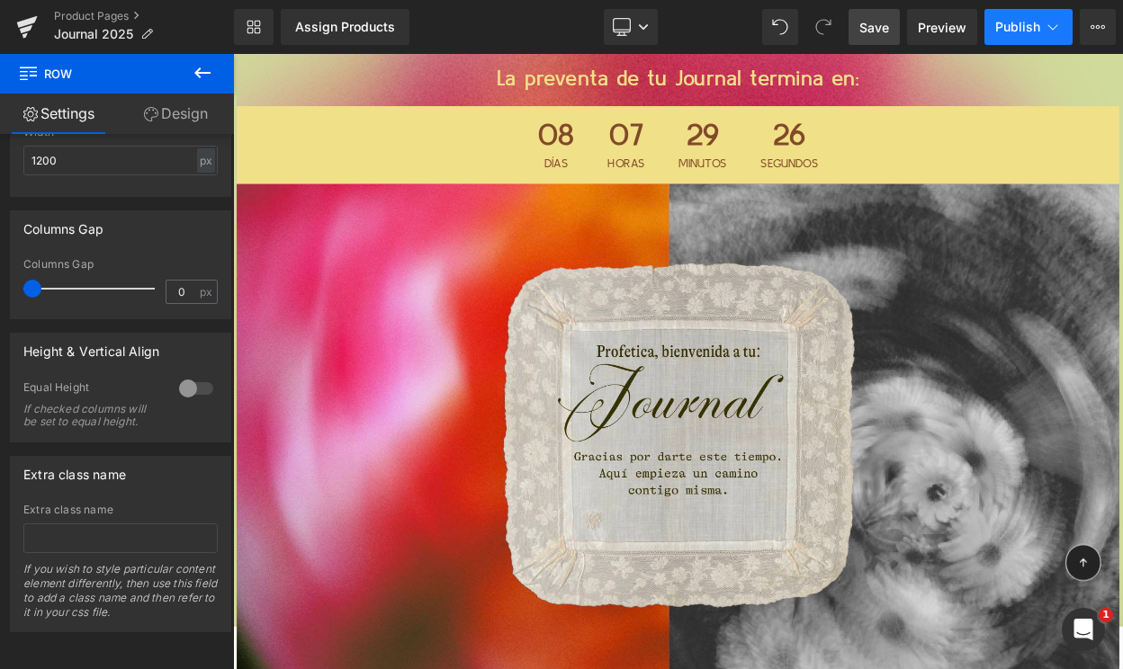
click at [1051, 24] on icon at bounding box center [1052, 27] width 18 height 18
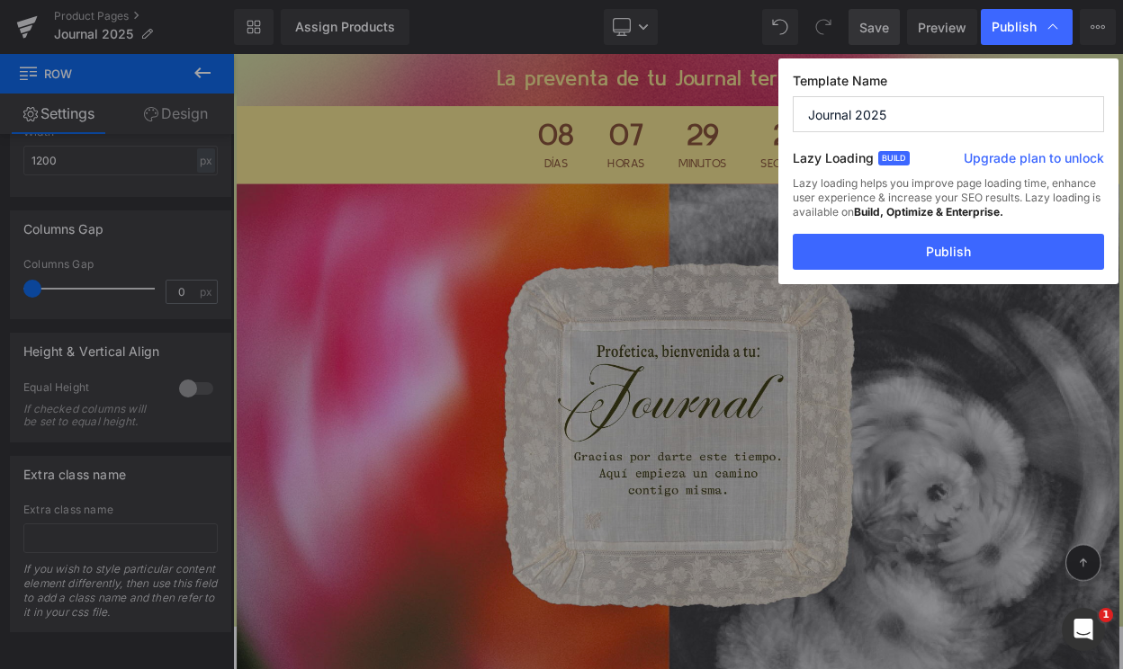
click at [896, 114] on input "Journal 2025" at bounding box center [947, 114] width 311 height 36
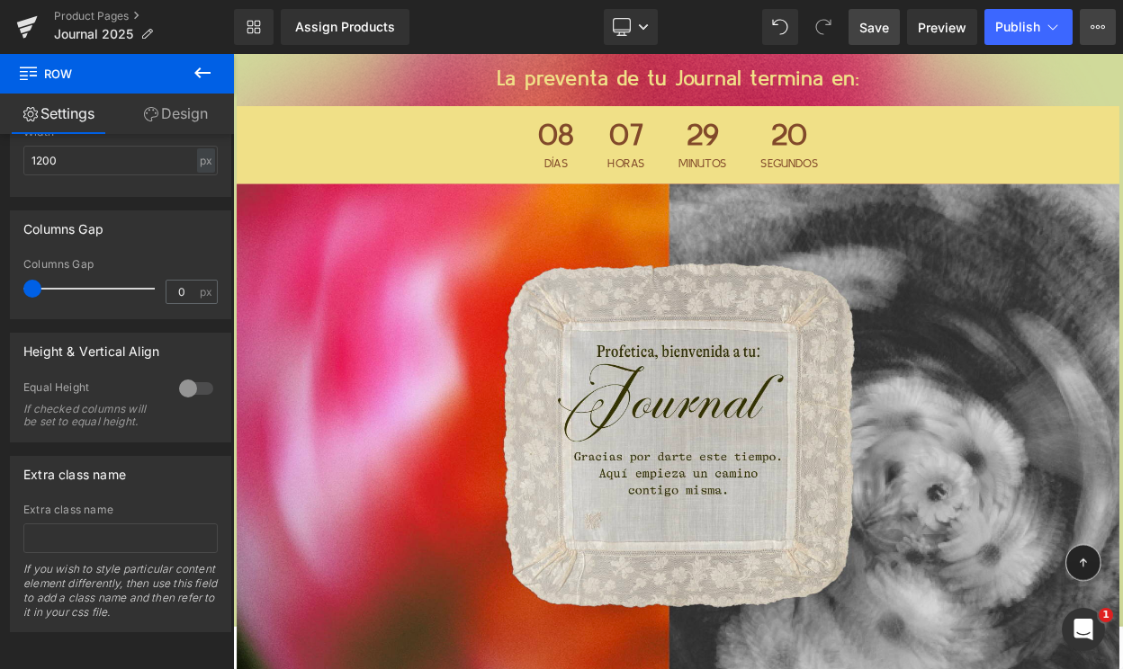
click at [1095, 22] on icon at bounding box center [1097, 27] width 14 height 14
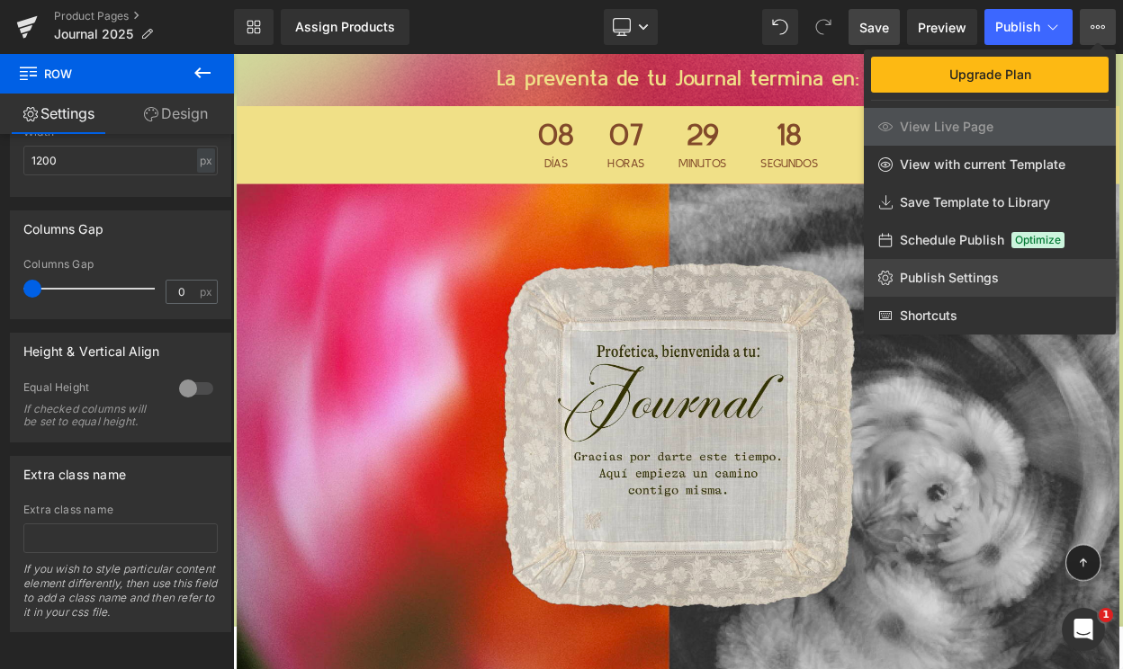
click at [934, 273] on span "Publish Settings" at bounding box center [948, 278] width 99 height 16
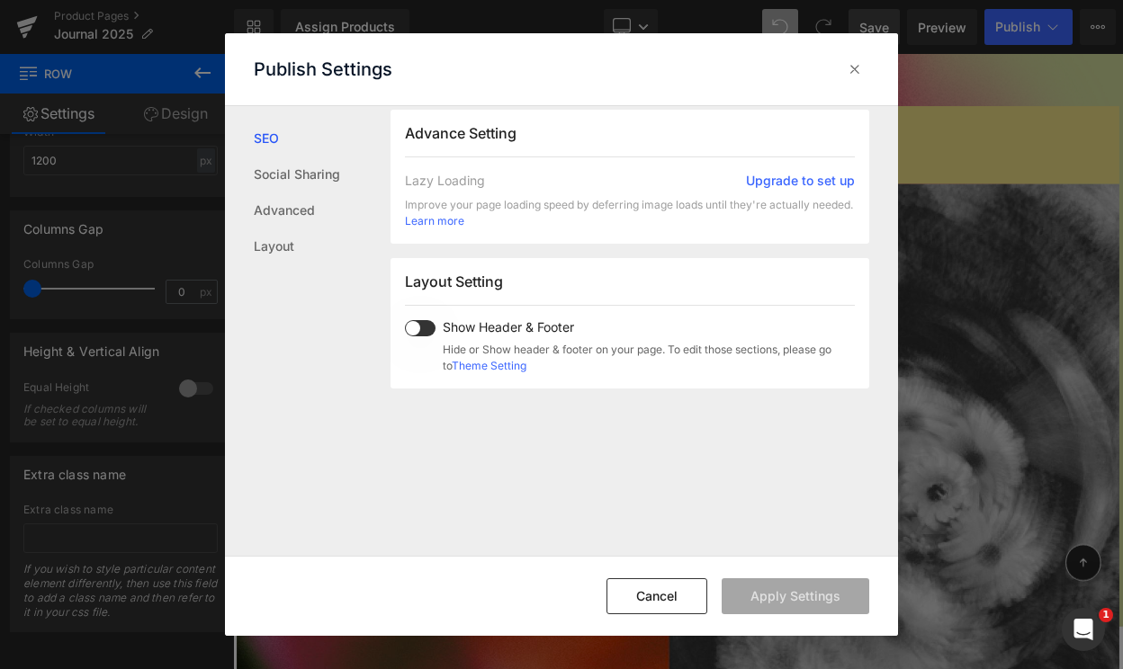
scroll to position [364, 0]
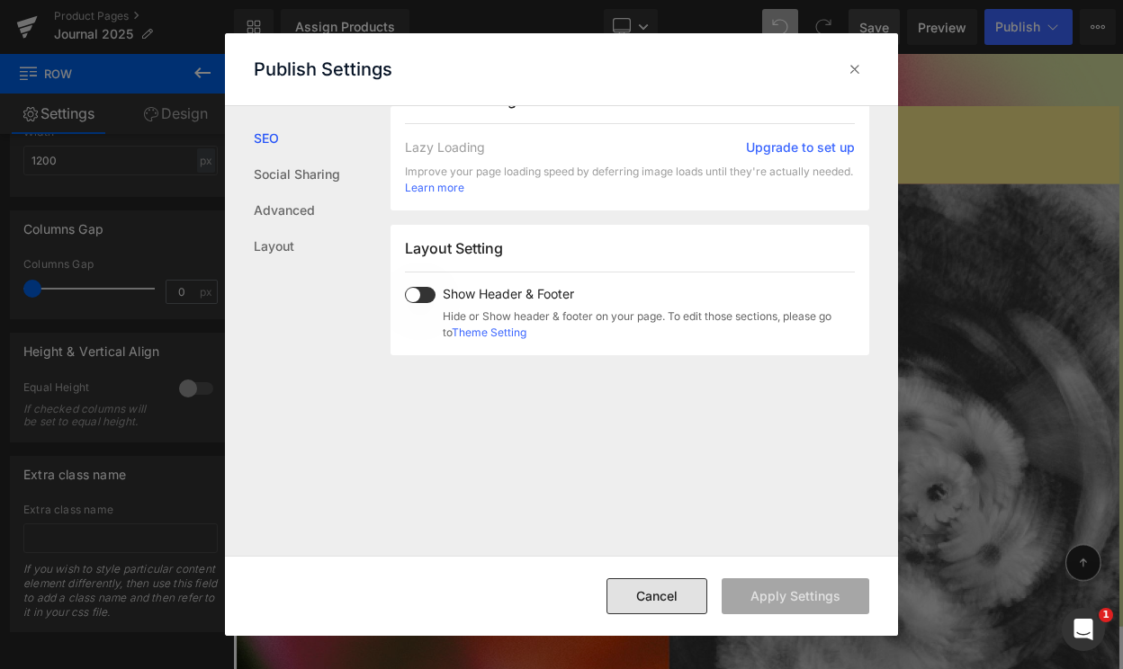
click at [640, 586] on button "Cancel" at bounding box center [656, 596] width 101 height 36
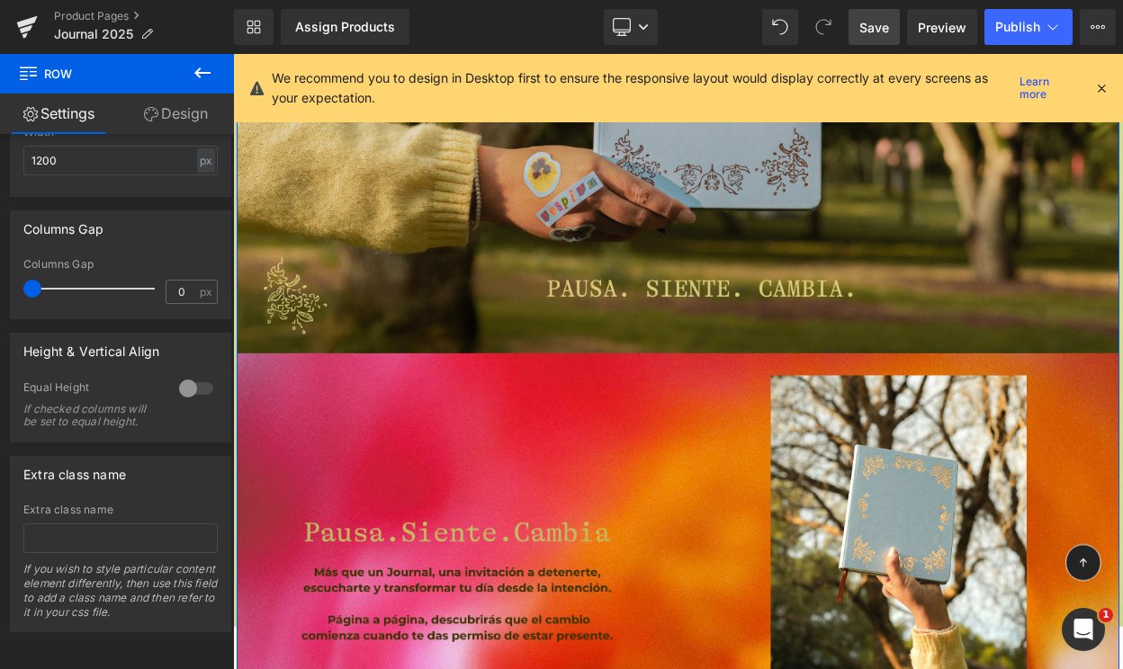
scroll to position [1360, 0]
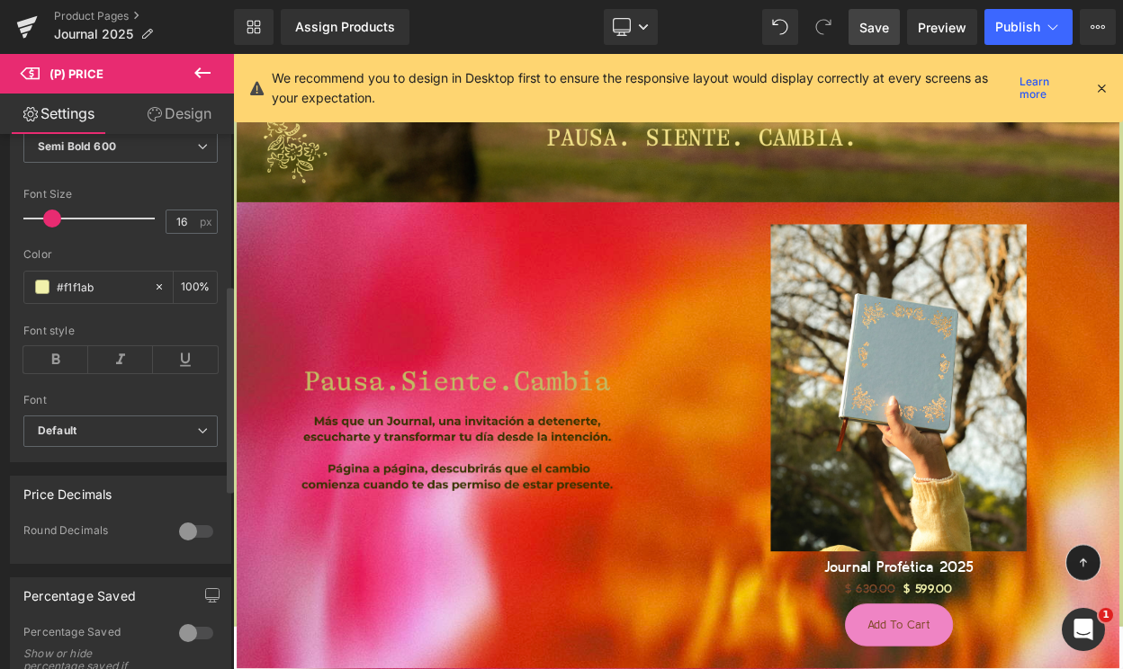
scroll to position [389, 0]
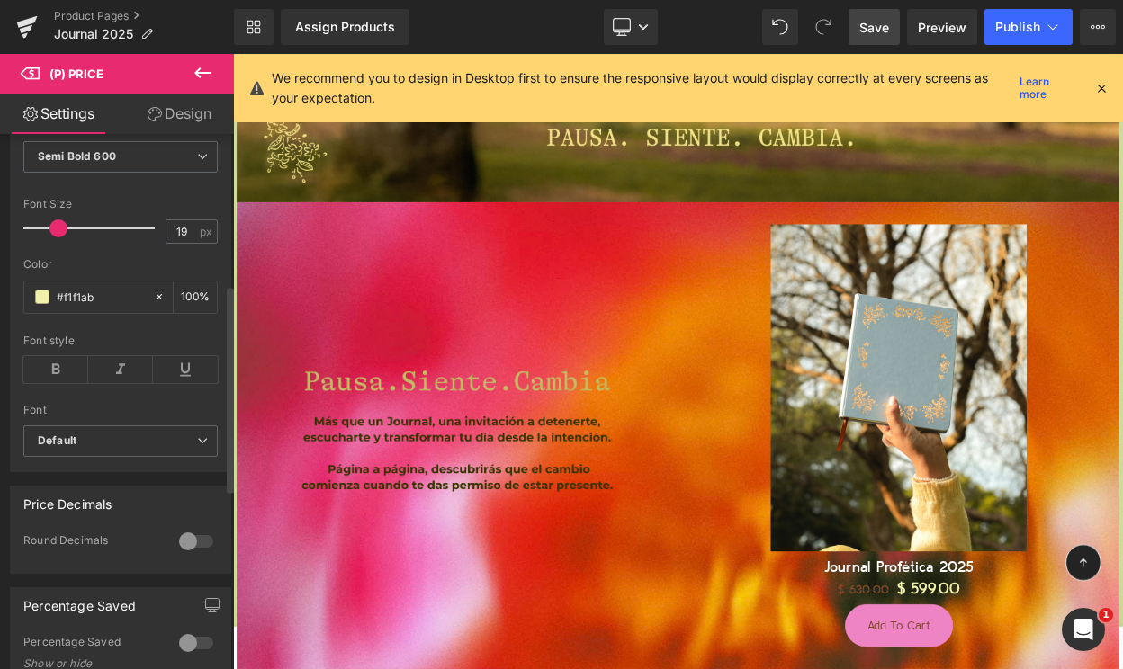
type input "18"
click at [52, 225] on span at bounding box center [54, 228] width 18 height 18
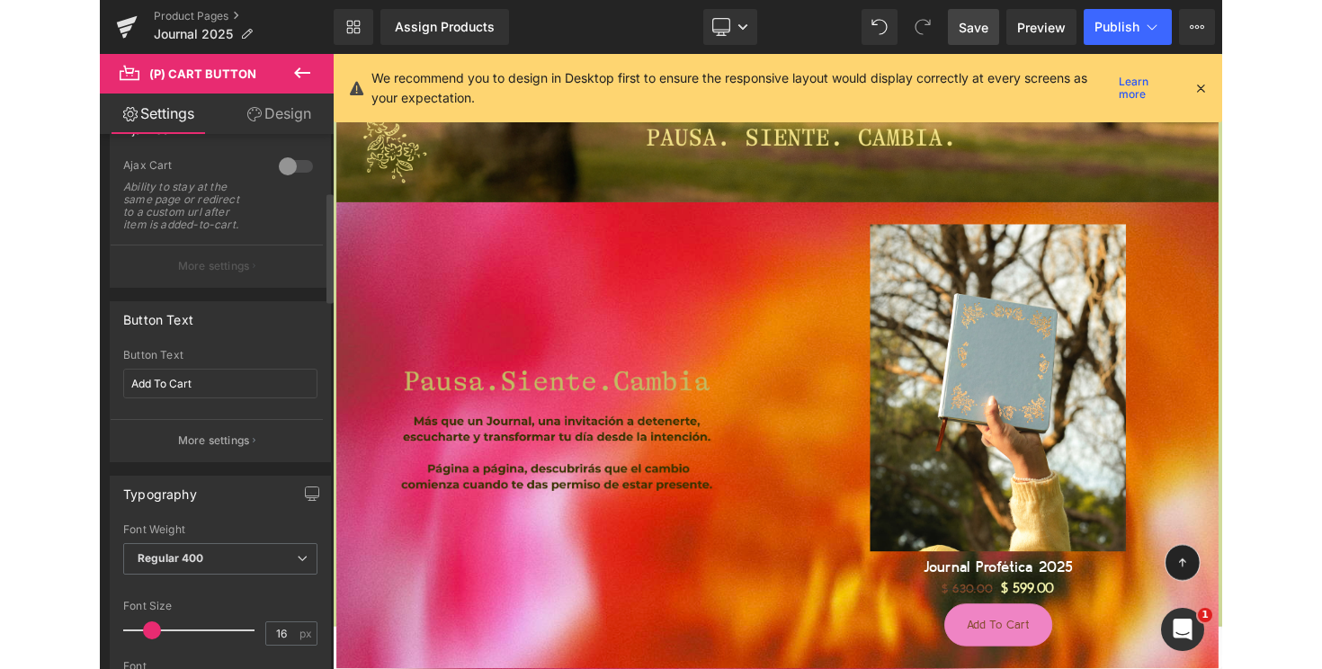
scroll to position [356, 0]
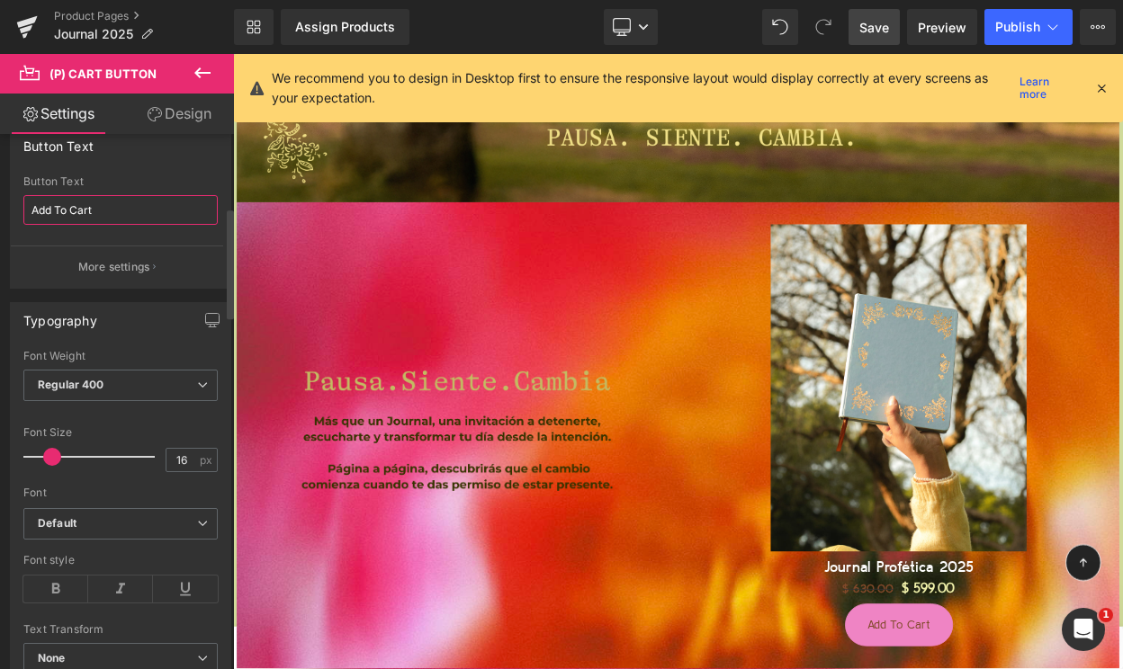
click at [64, 210] on input "Add To Cart" at bounding box center [120, 210] width 194 height 30
type input "Agregar a carrito"
click at [151, 331] on div "Typography" at bounding box center [120, 320] width 219 height 34
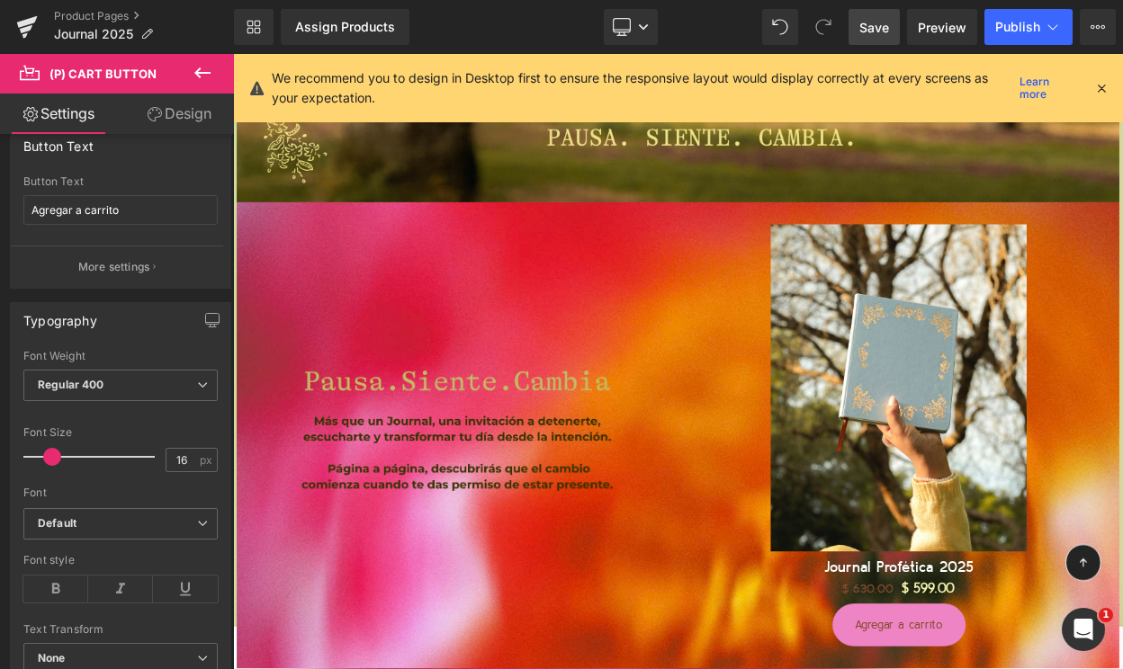
click at [875, 32] on span "Save" at bounding box center [874, 27] width 30 height 19
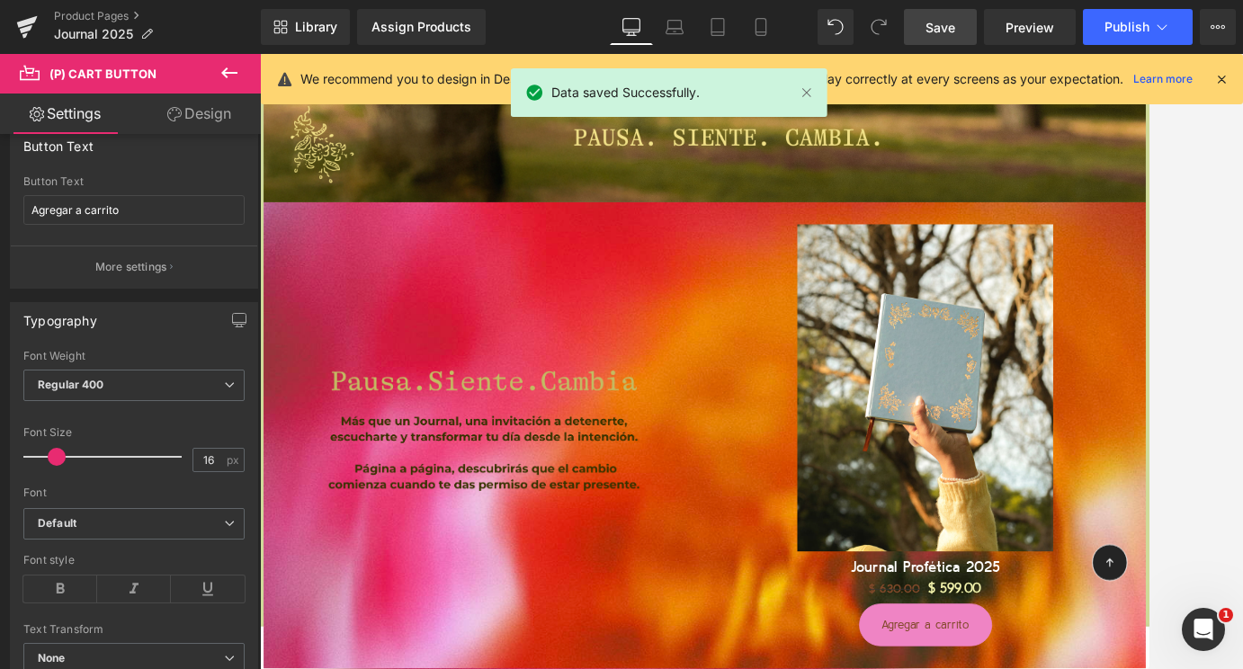
click at [1122, 87] on icon at bounding box center [1221, 79] width 16 height 16
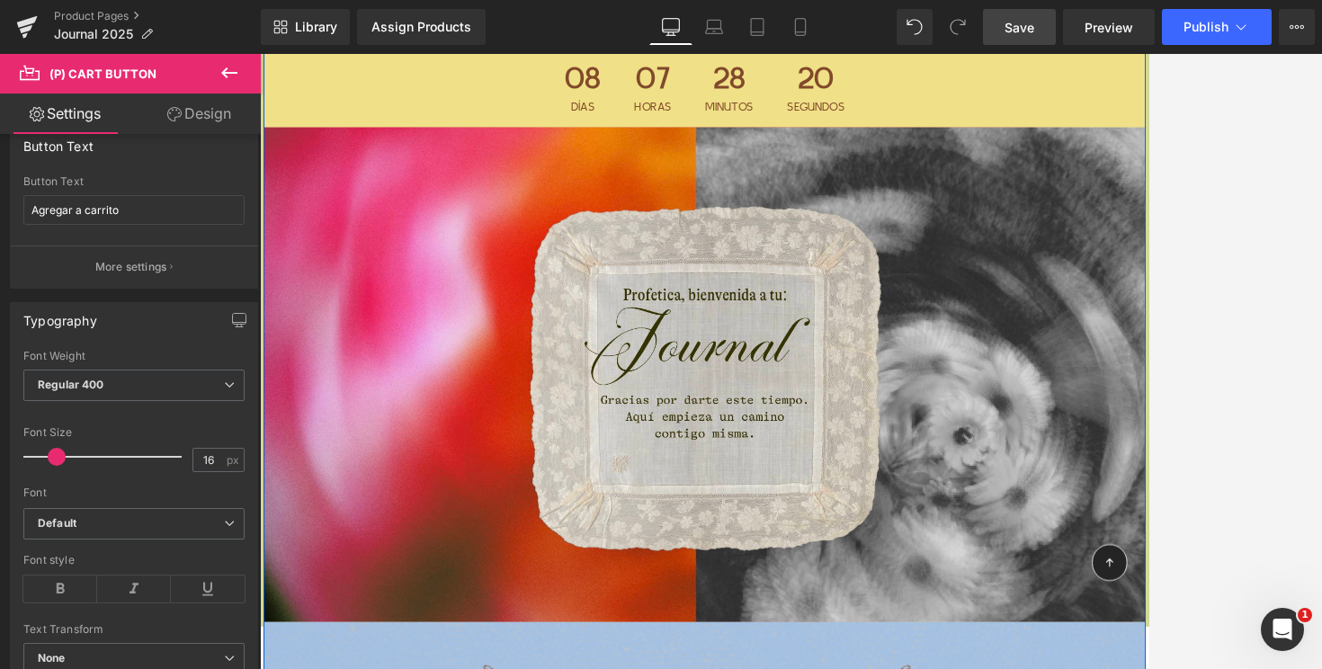
scroll to position [0, 0]
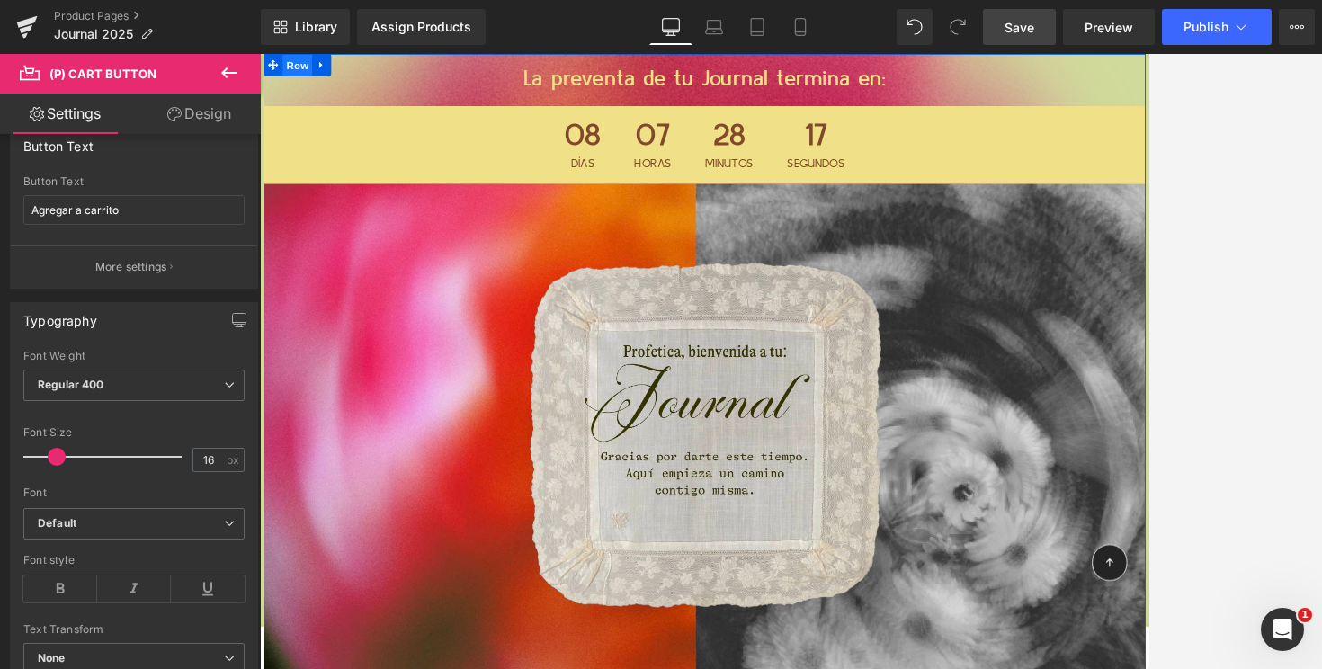
click at [311, 73] on span "Row" at bounding box center [306, 68] width 36 height 27
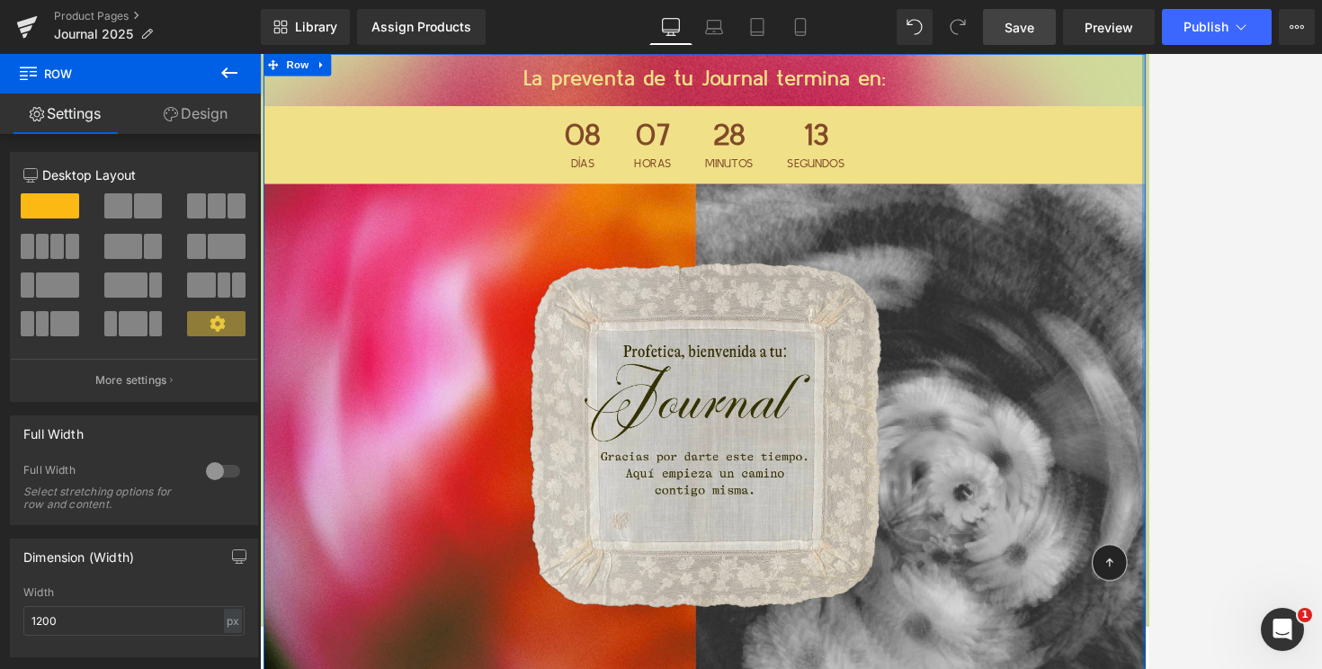
drag, startPoint x: 1343, startPoint y: 260, endPoint x: 1558, endPoint y: 256, distance: 215.0
click at [1122, 256] on html "La preventa de tu Journal termina en: Heading 08 Días 07 Horas 28 Minutos 13 Se…" at bounding box center [804, 430] width 1088 height 753
click at [1122, 542] on div at bounding box center [791, 361] width 1062 height 615
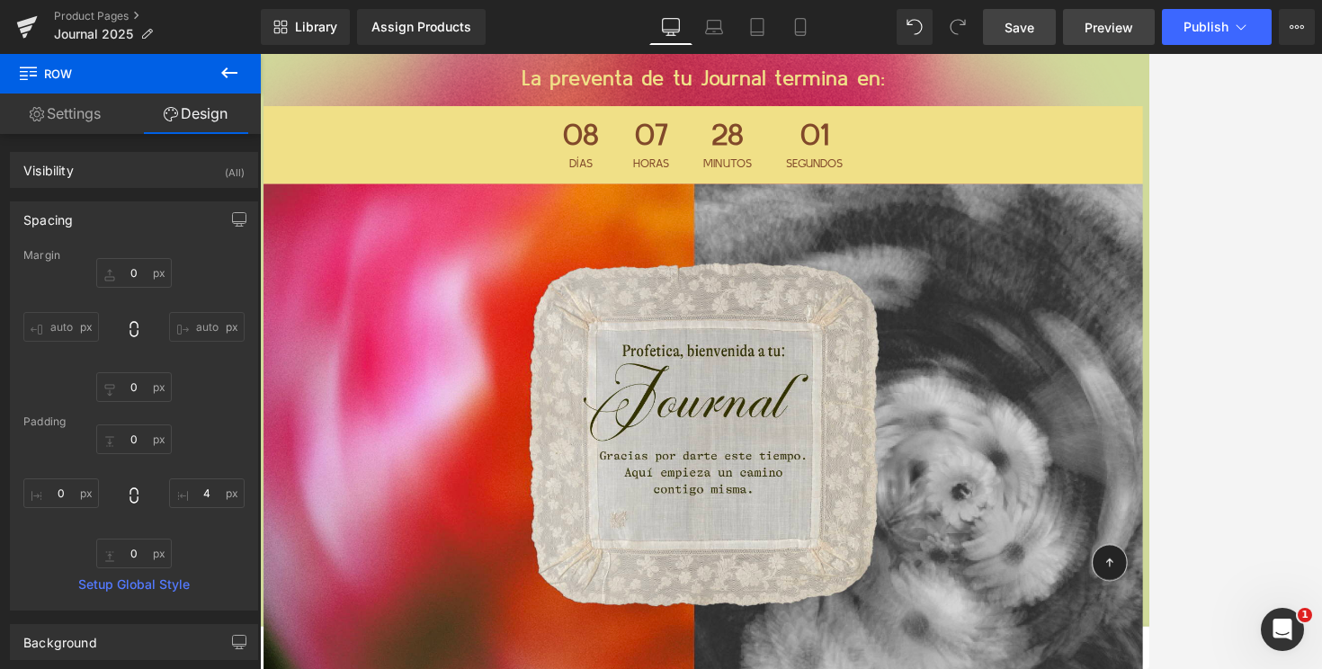
click at [1109, 26] on span "Preview" at bounding box center [1109, 27] width 49 height 19
click at [1122, 339] on div at bounding box center [791, 361] width 1062 height 615
click at [336, 70] on icon at bounding box center [335, 67] width 13 height 13
click at [1122, 313] on div at bounding box center [791, 361] width 1062 height 615
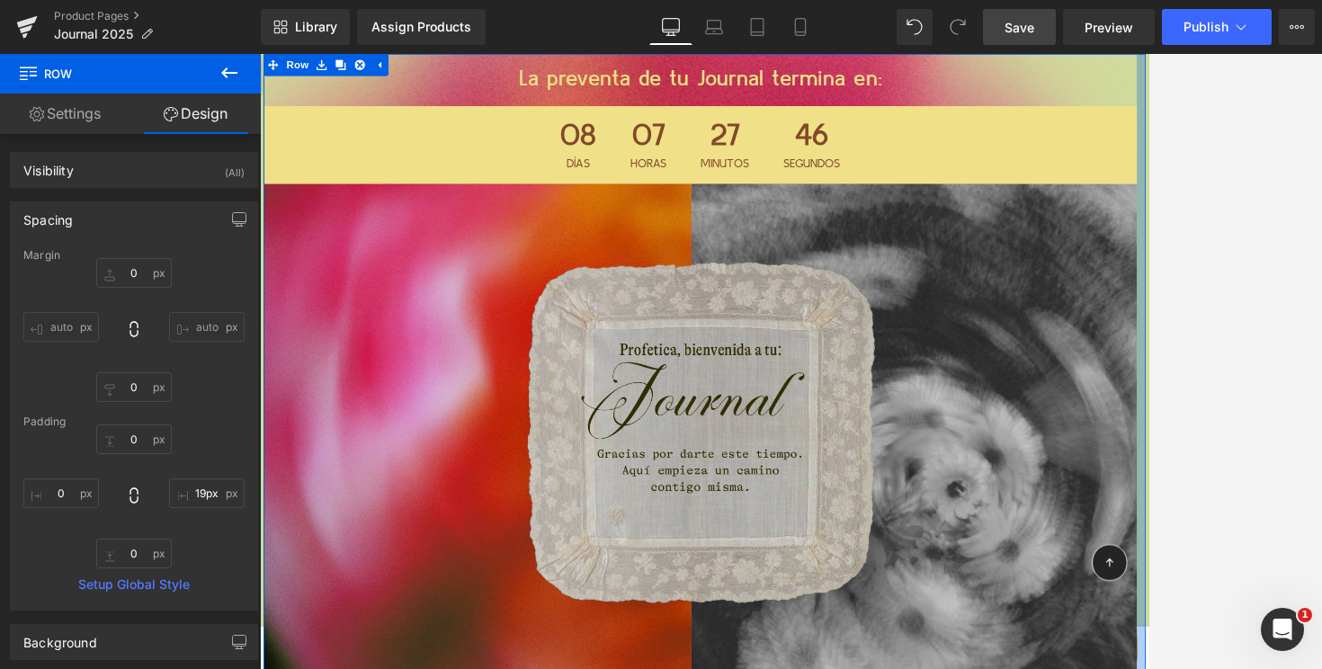
type input "20px"
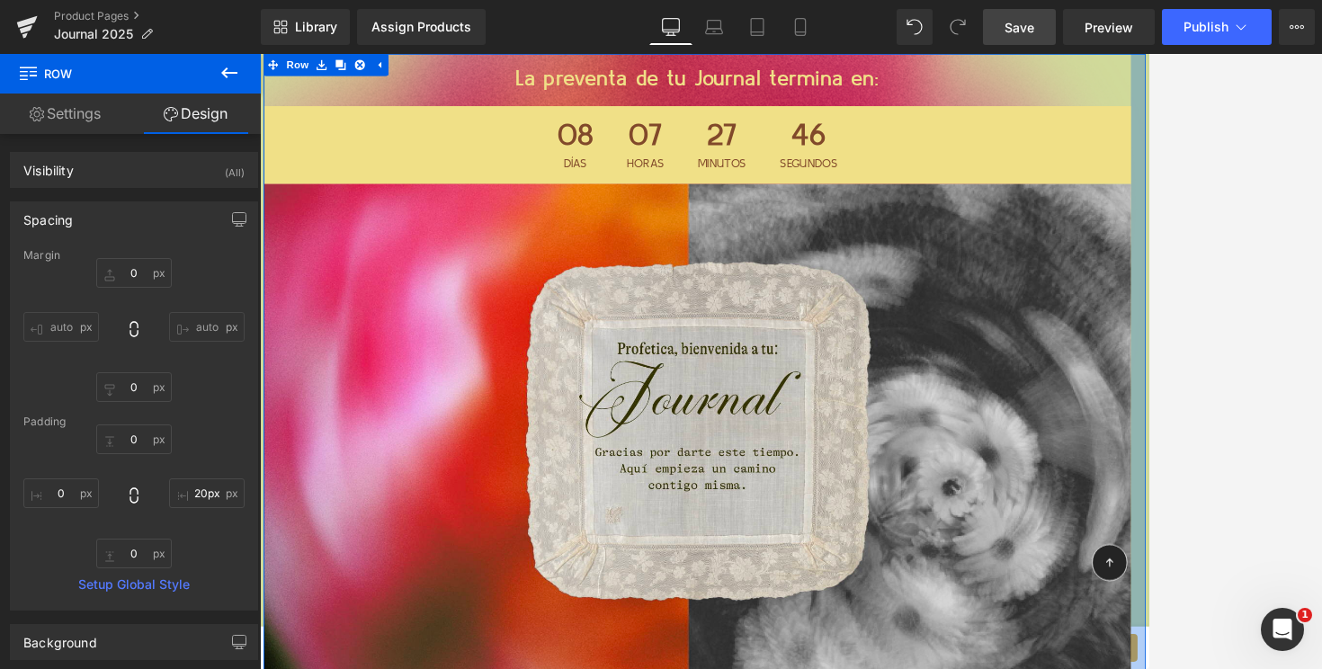
drag, startPoint x: 1339, startPoint y: 392, endPoint x: 1326, endPoint y: 409, distance: 21.8
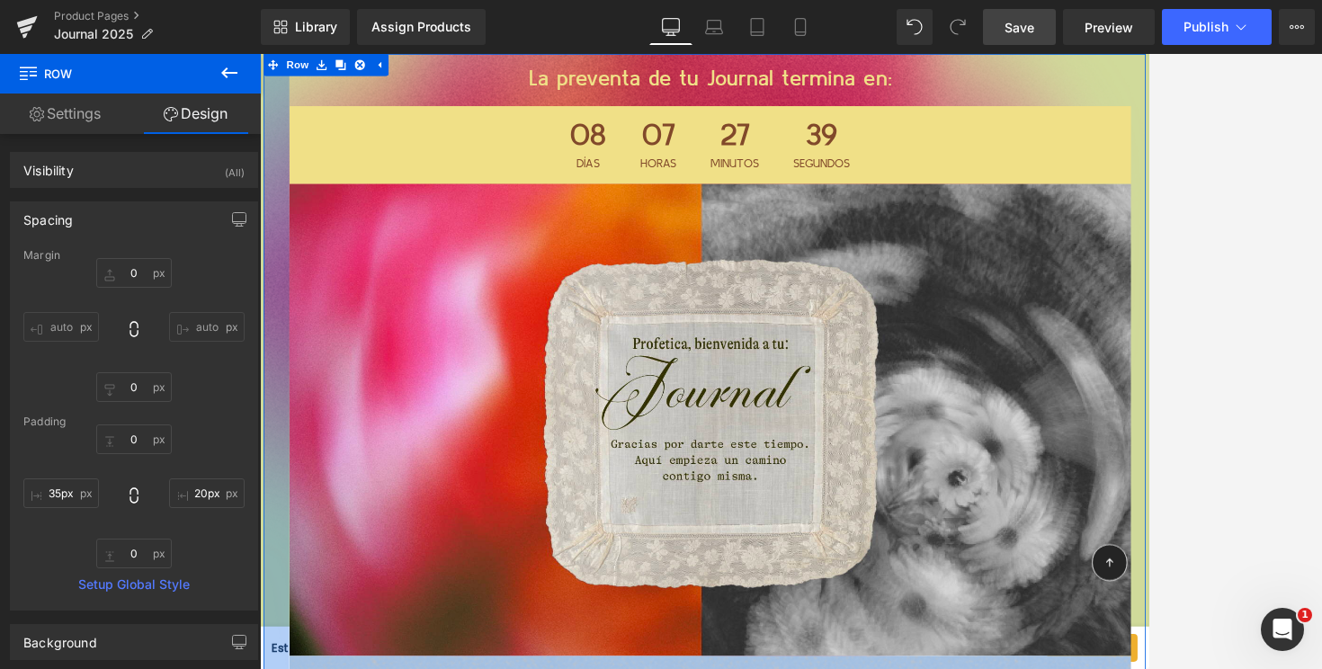
drag, startPoint x: 264, startPoint y: 490, endPoint x: 1, endPoint y: 588, distance: 280.4
click at [260, 588] on html "La preventa de tu Journal termina en: Heading 08 Días 07 Horas 27 Minutos 39 Se…" at bounding box center [804, 430] width 1088 height 753
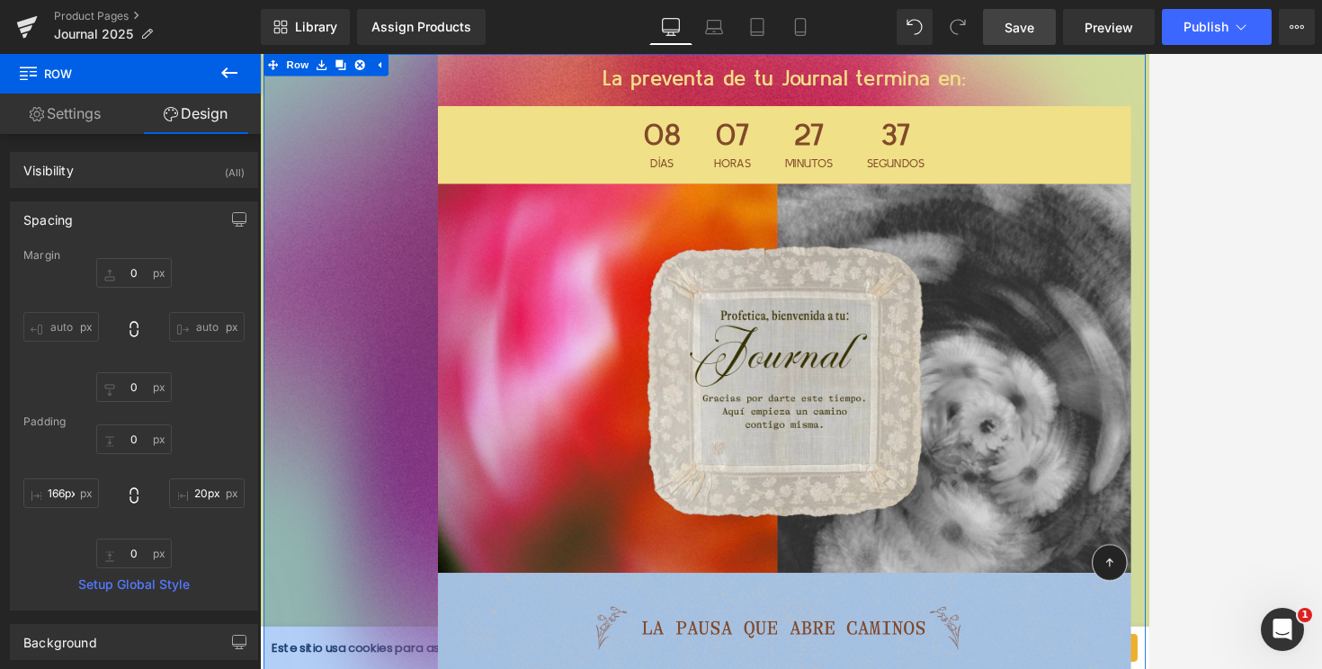
type input "152px"
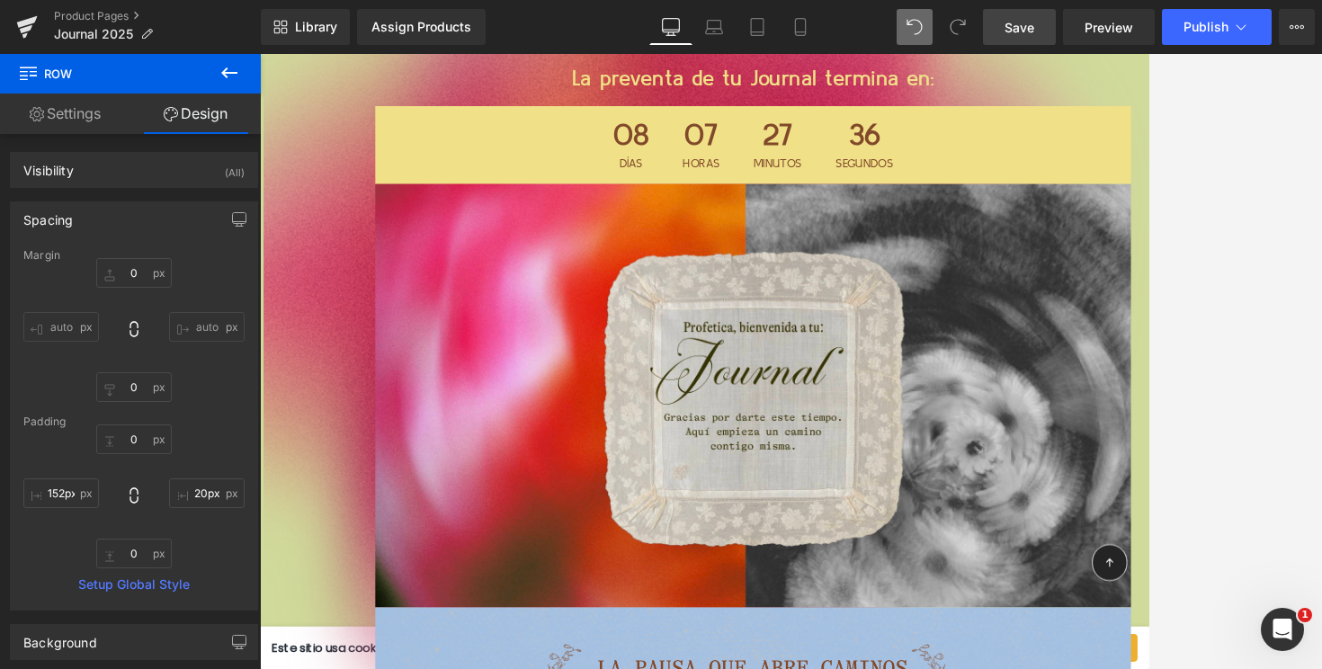
type input "0"
type input "20"
type input "0"
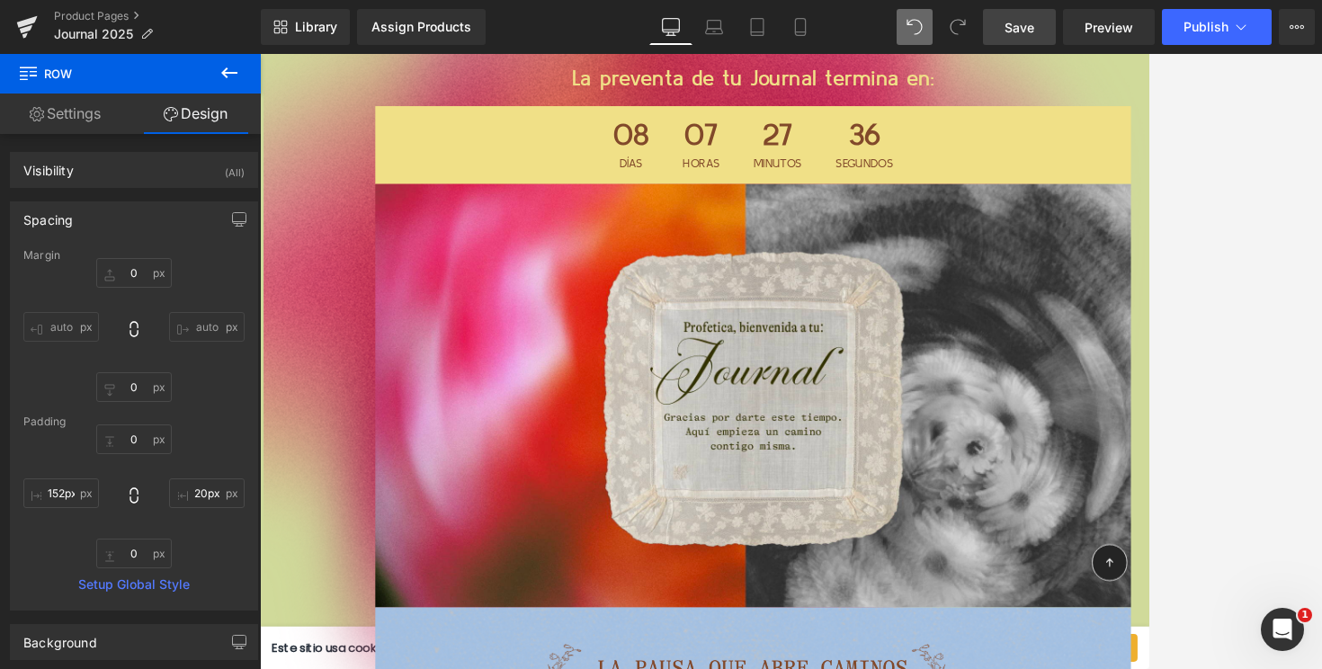
type input "0"
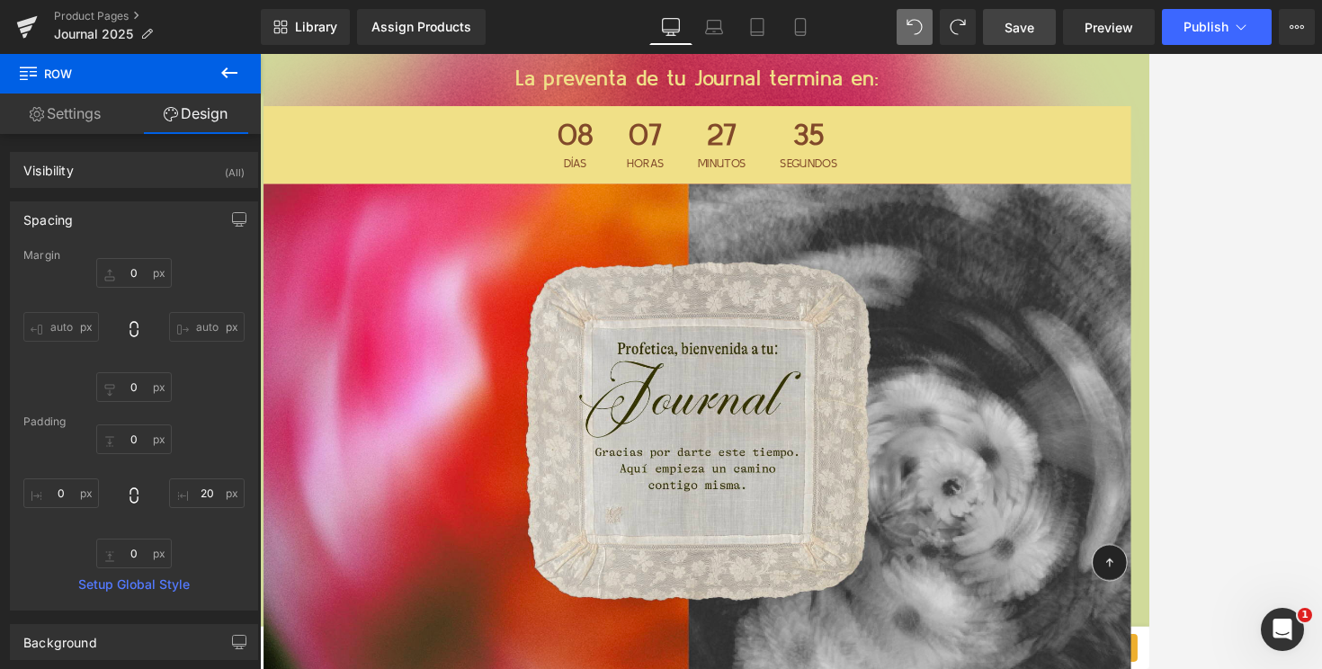
type input "0"
type input "4"
type input "0"
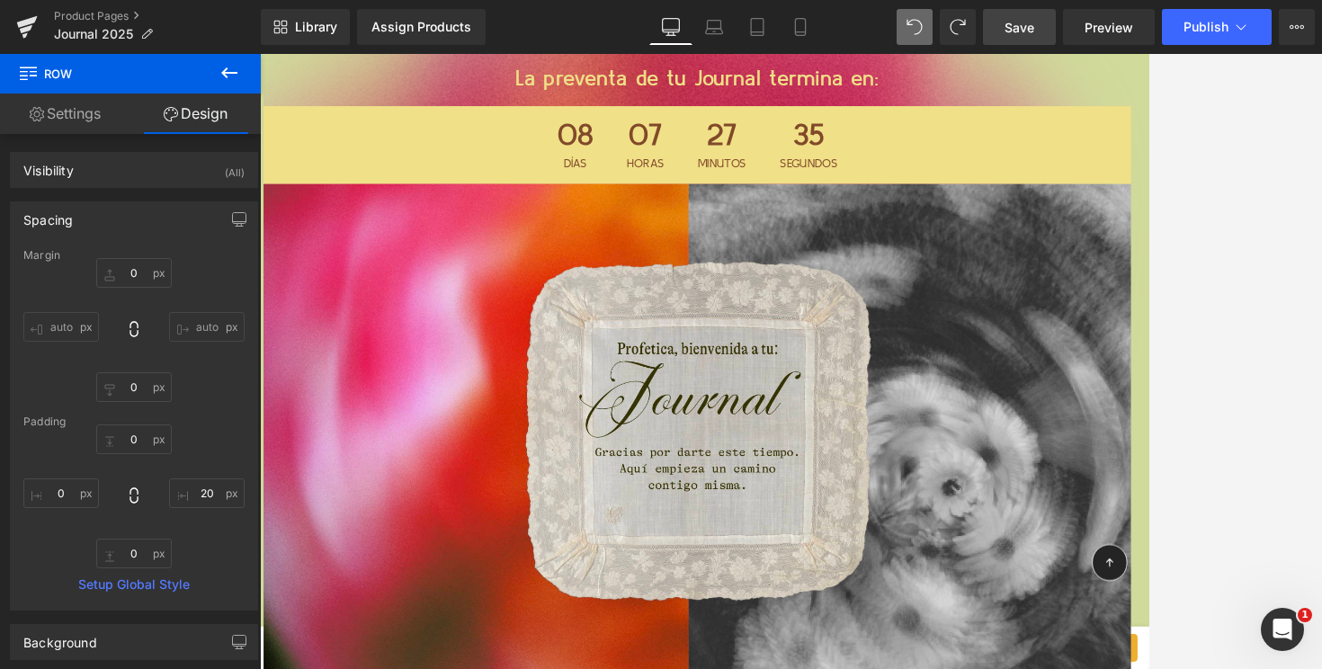
type input "0"
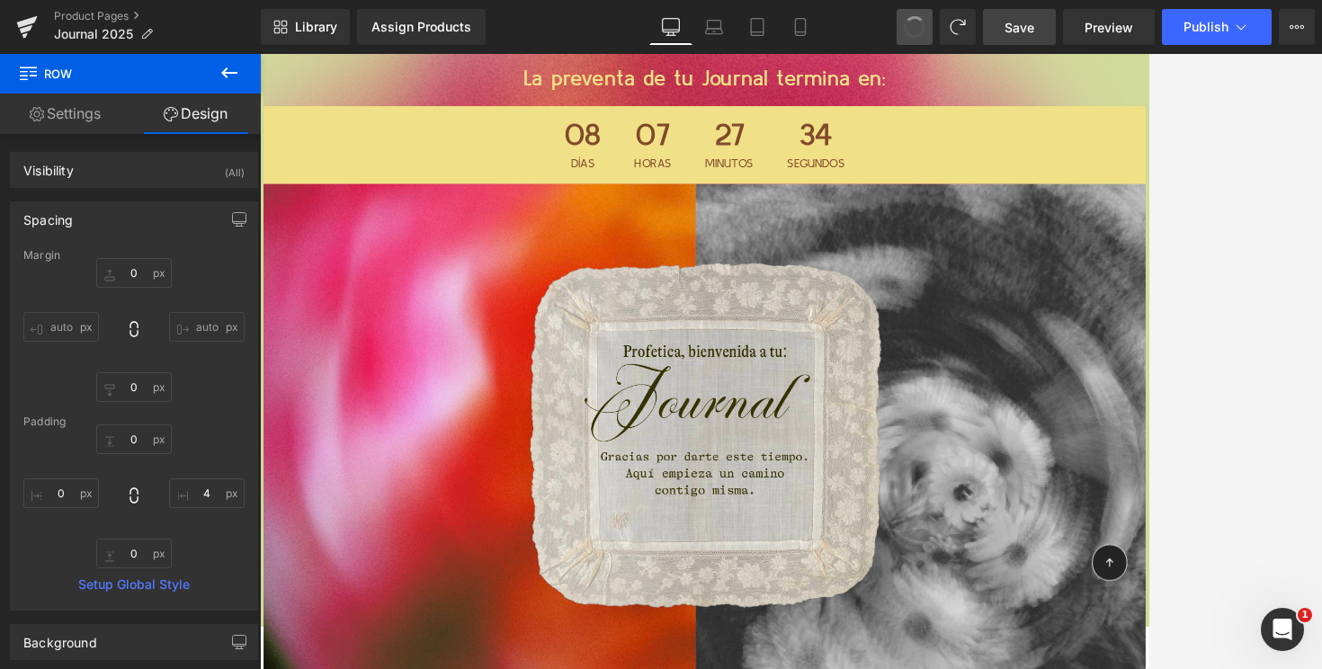
type input "0"
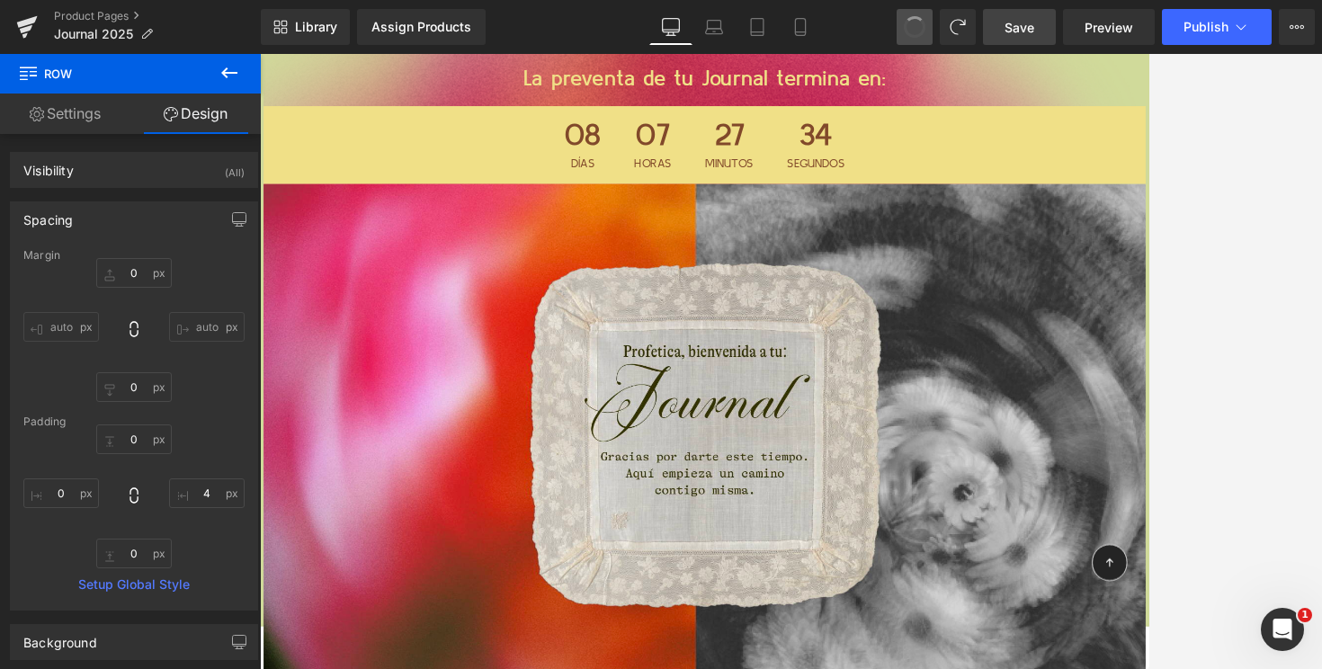
type input "0"
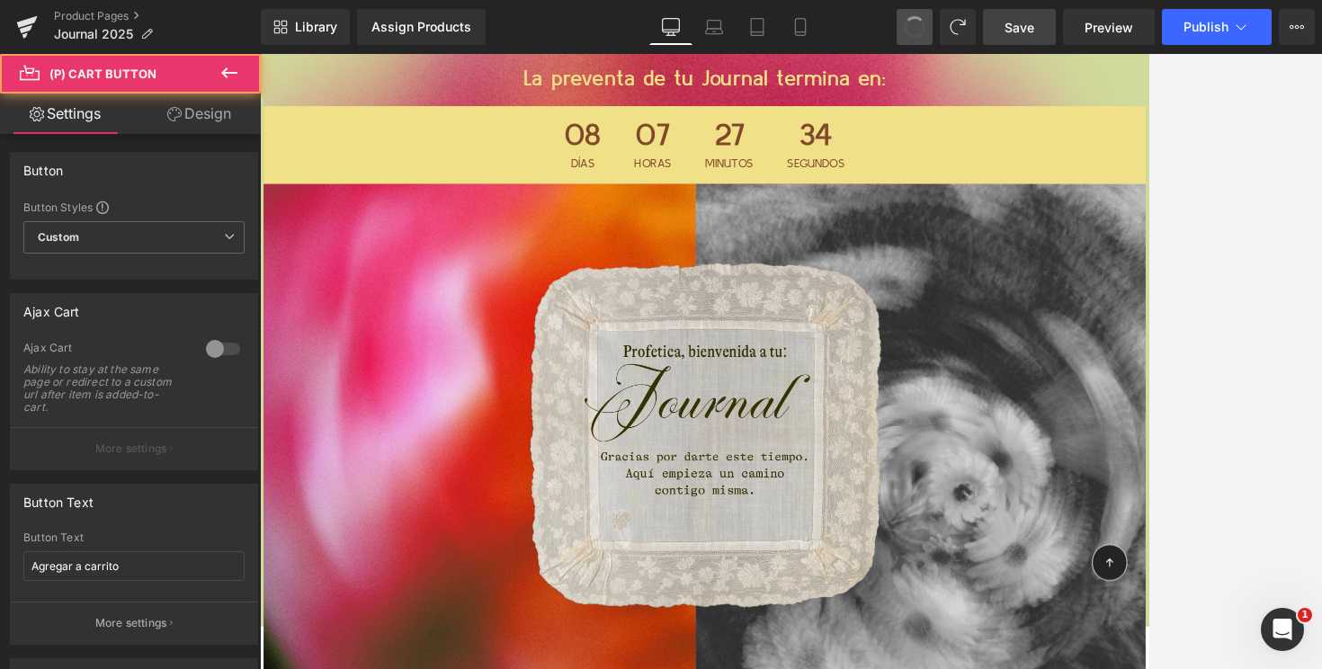
type input "Add To Cart"
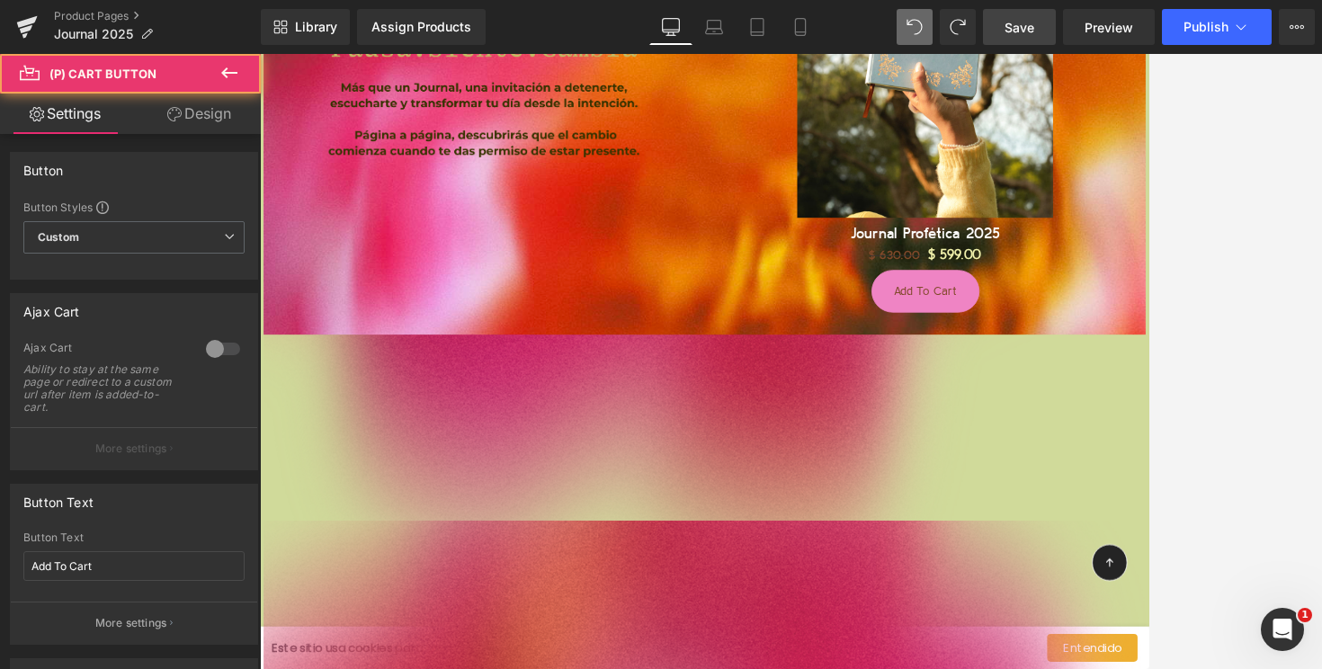
scroll to position [1825, 0]
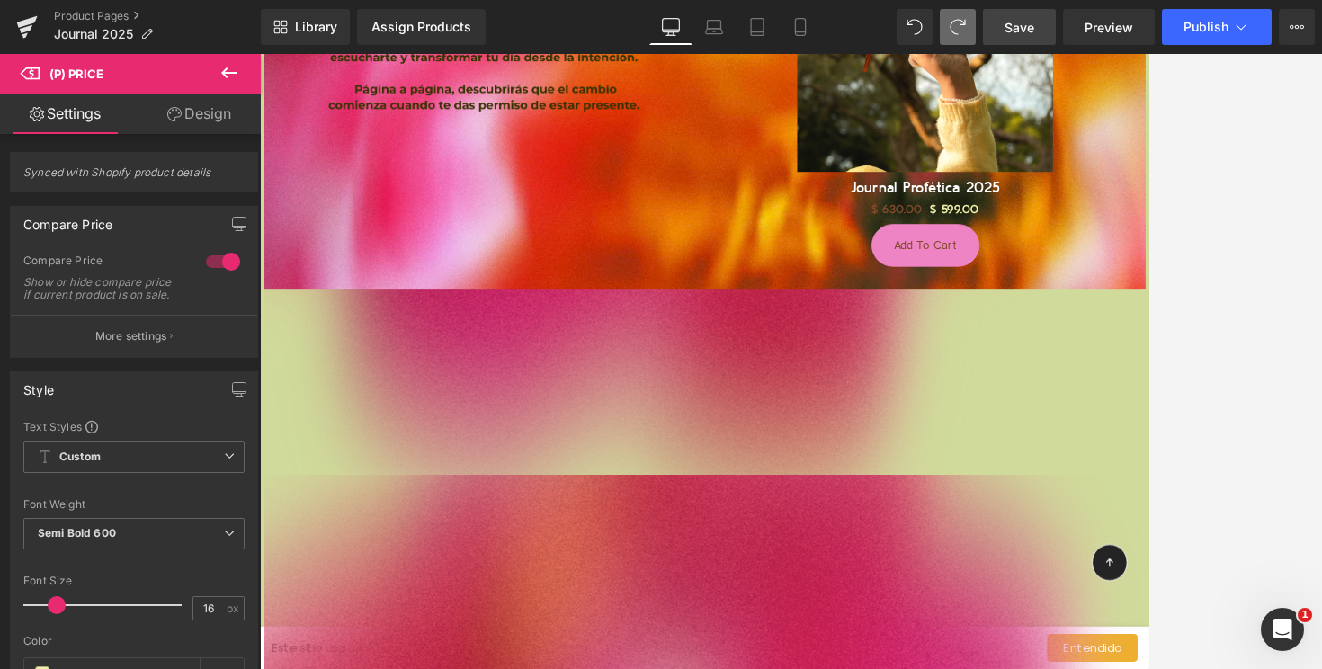
type input "18"
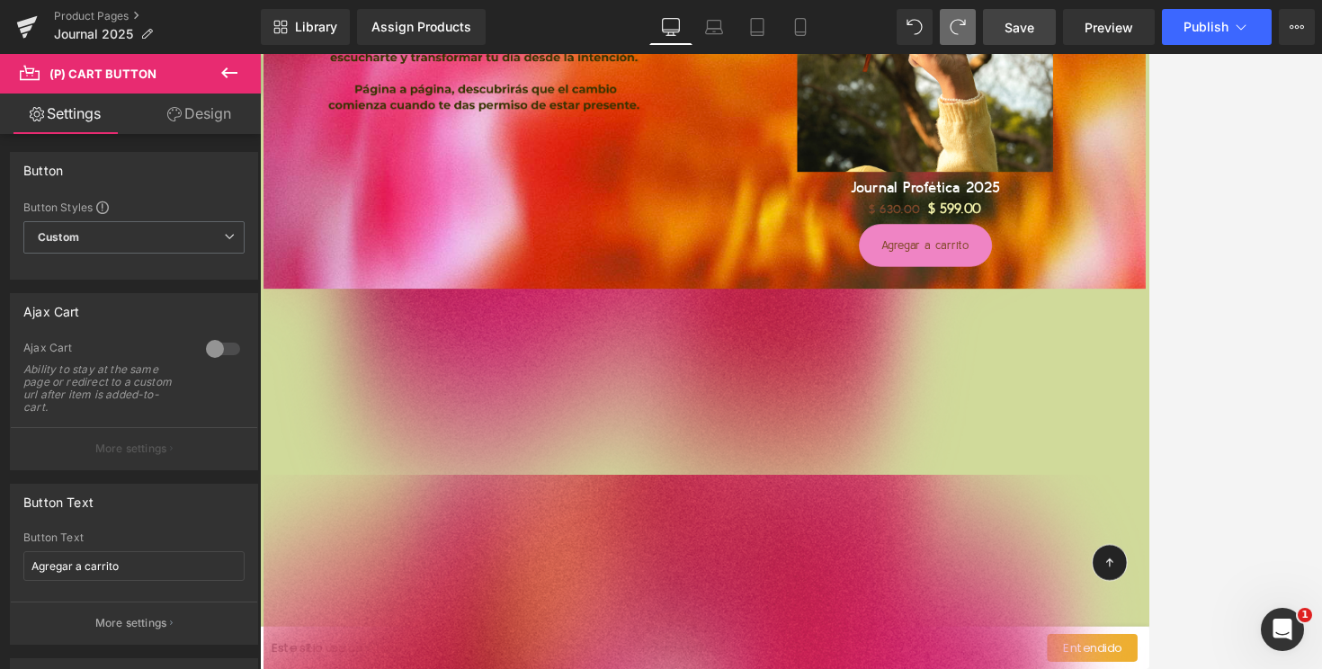
click at [1122, 214] on div at bounding box center [791, 361] width 1062 height 615
click at [1114, 29] on span "Preview" at bounding box center [1109, 27] width 49 height 19
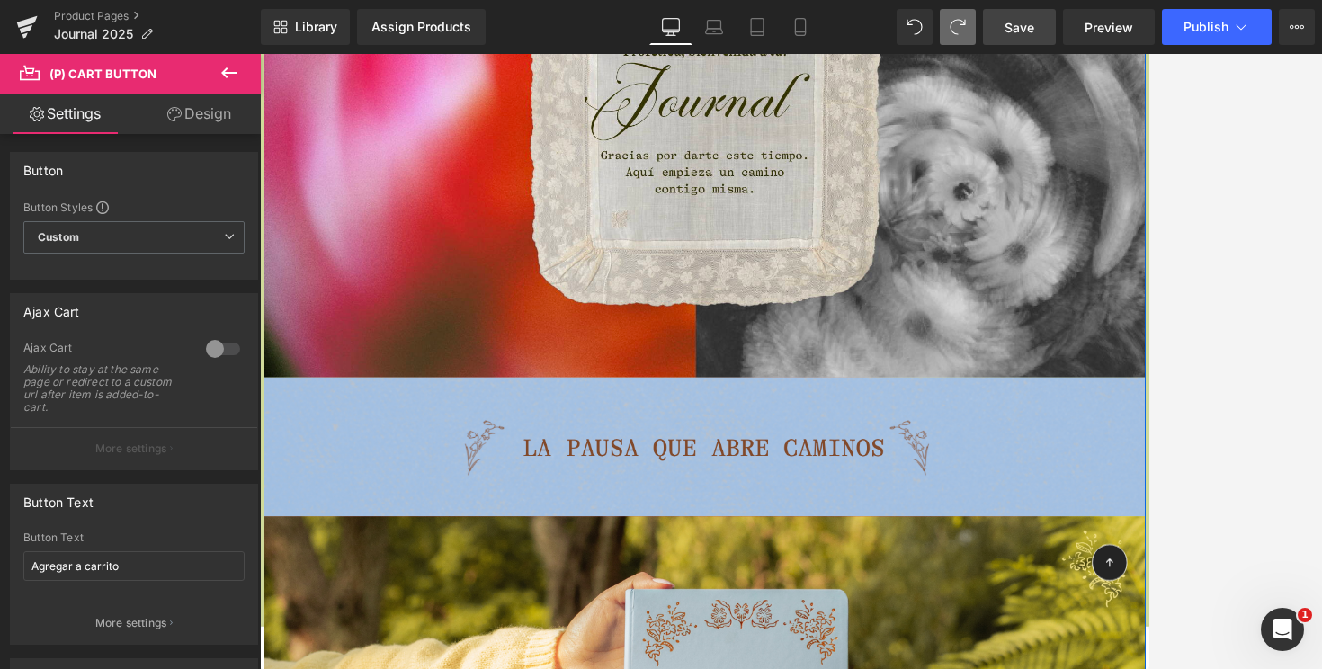
scroll to position [0, 0]
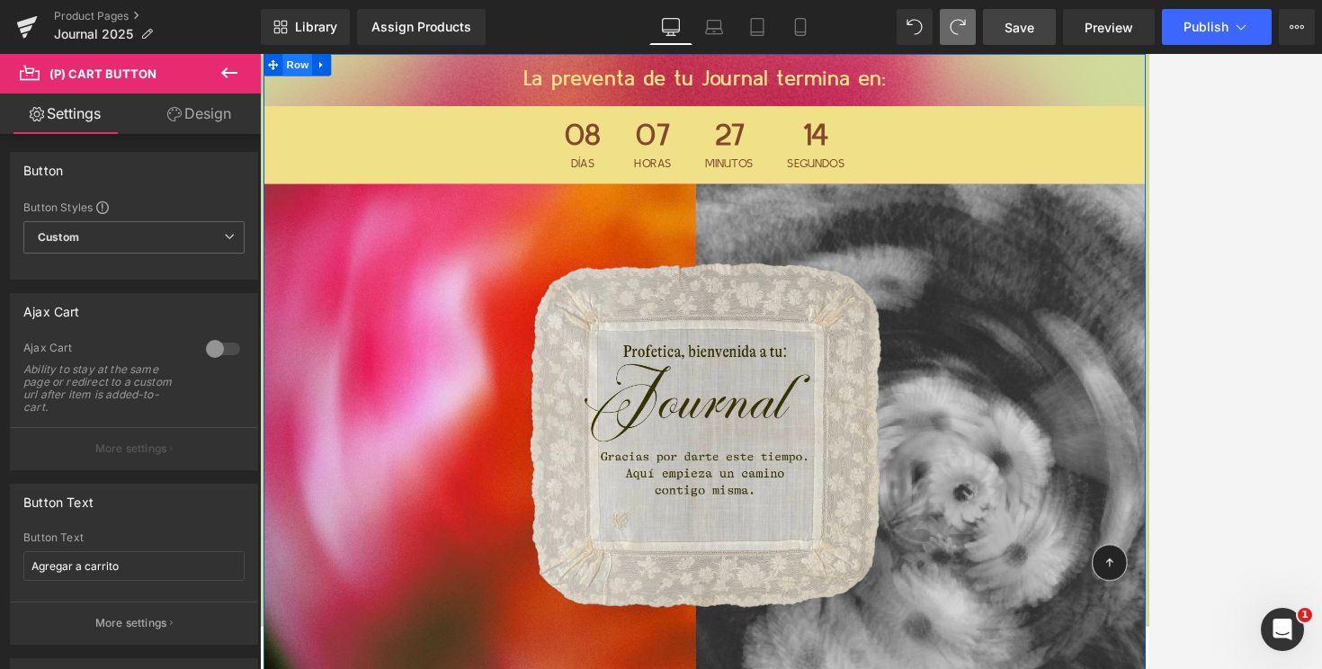
click at [300, 71] on span "Row" at bounding box center [306, 67] width 36 height 27
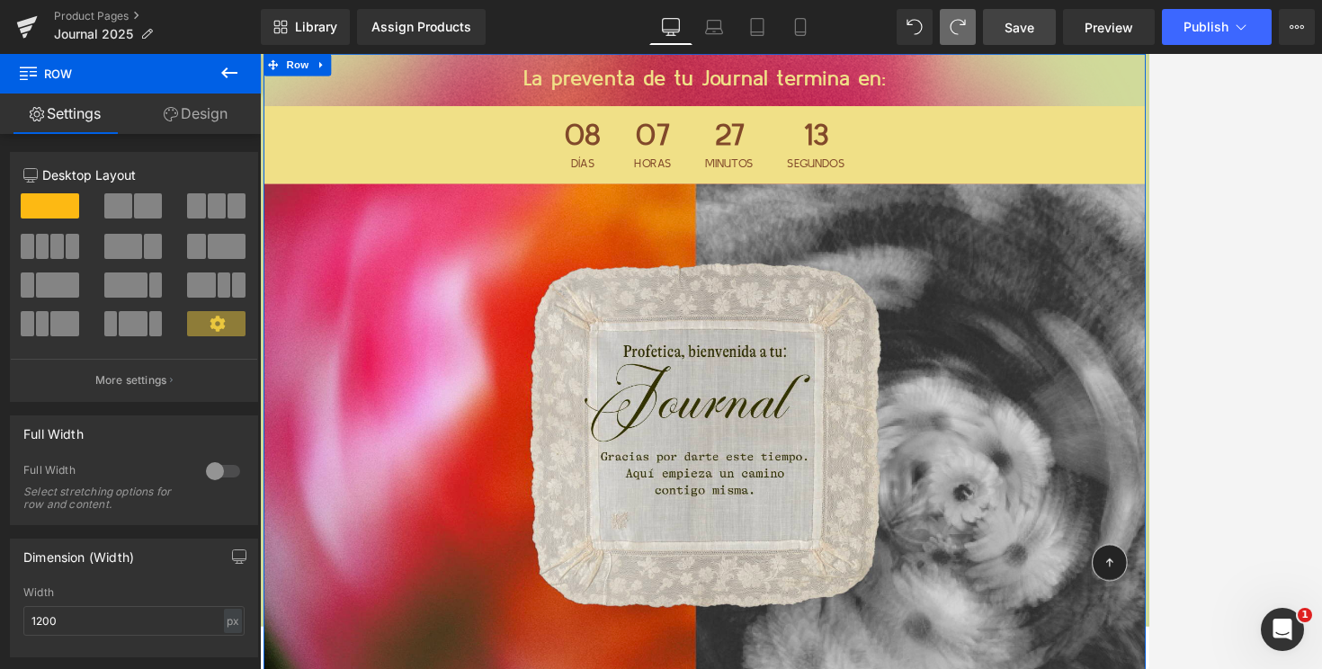
click at [205, 120] on link "Design" at bounding box center [195, 114] width 130 height 40
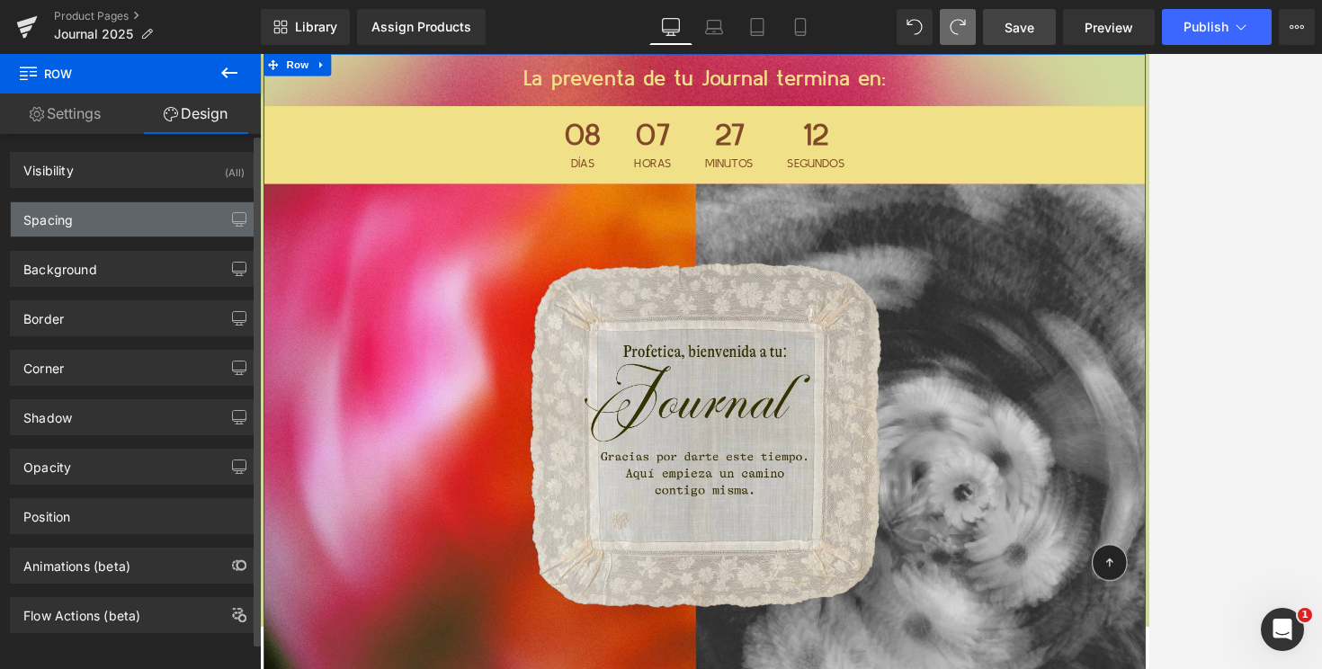
click at [146, 227] on div "Spacing" at bounding box center [134, 219] width 246 height 34
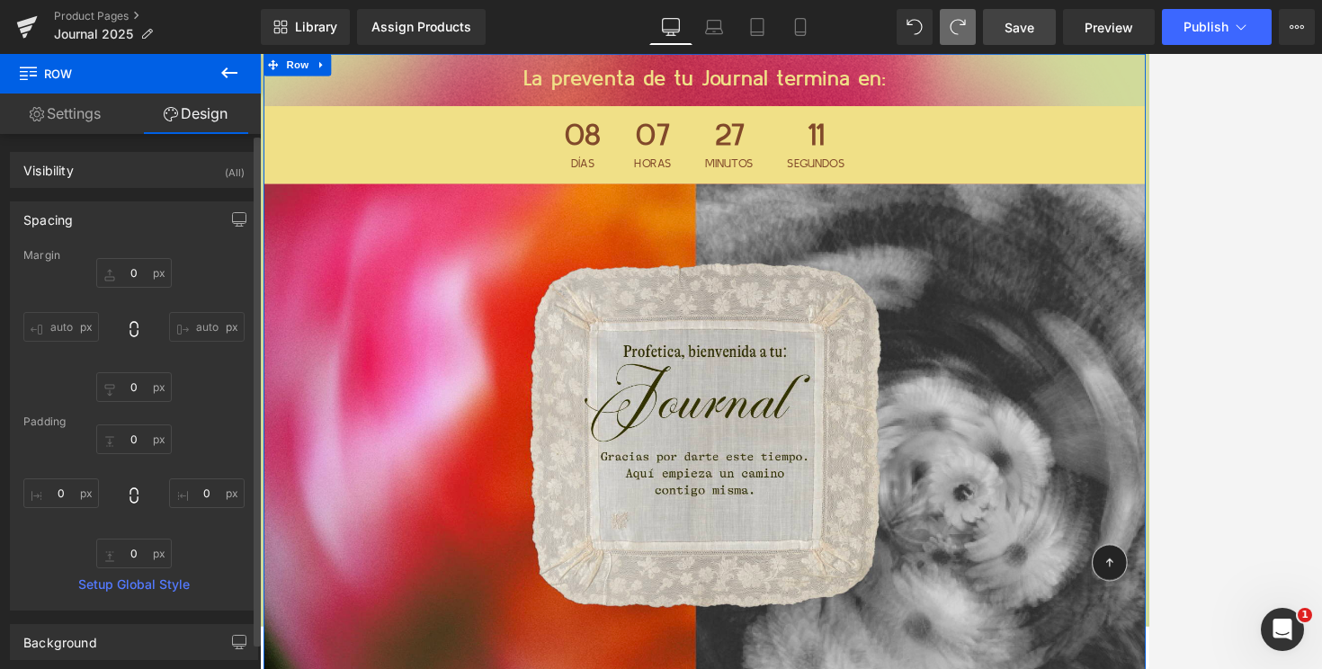
click at [158, 217] on div "Spacing" at bounding box center [134, 219] width 246 height 34
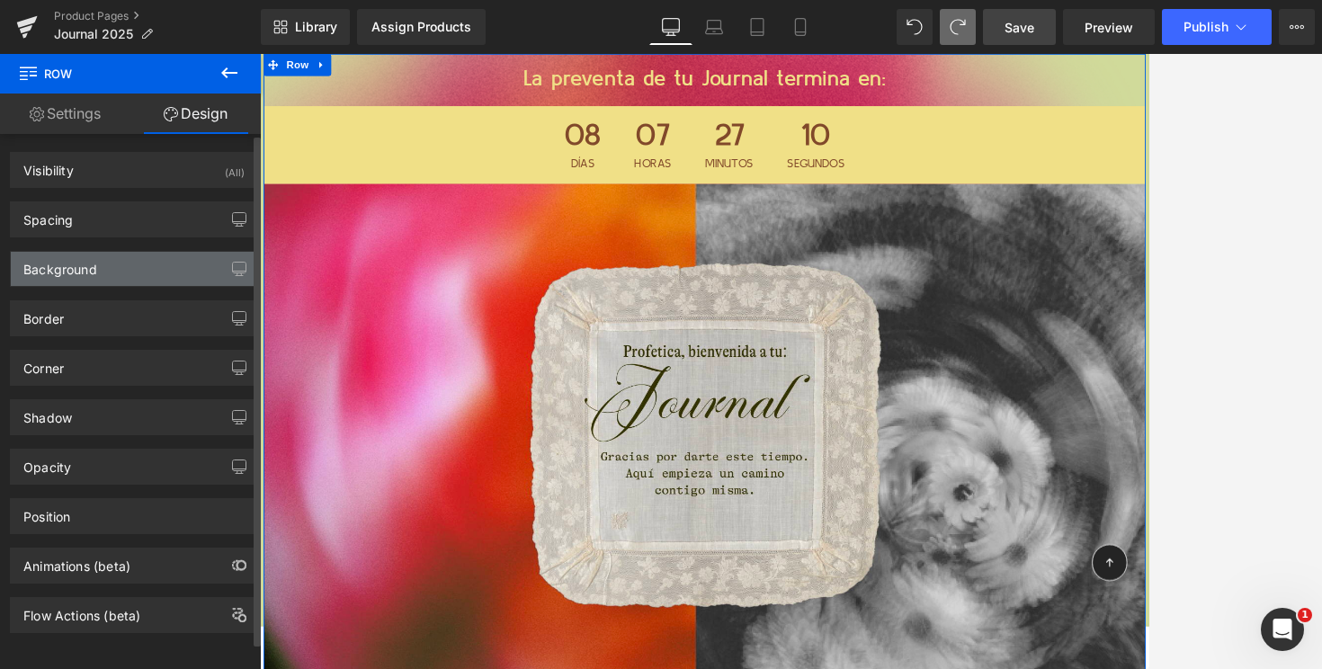
click at [130, 269] on div "Background" at bounding box center [134, 269] width 246 height 34
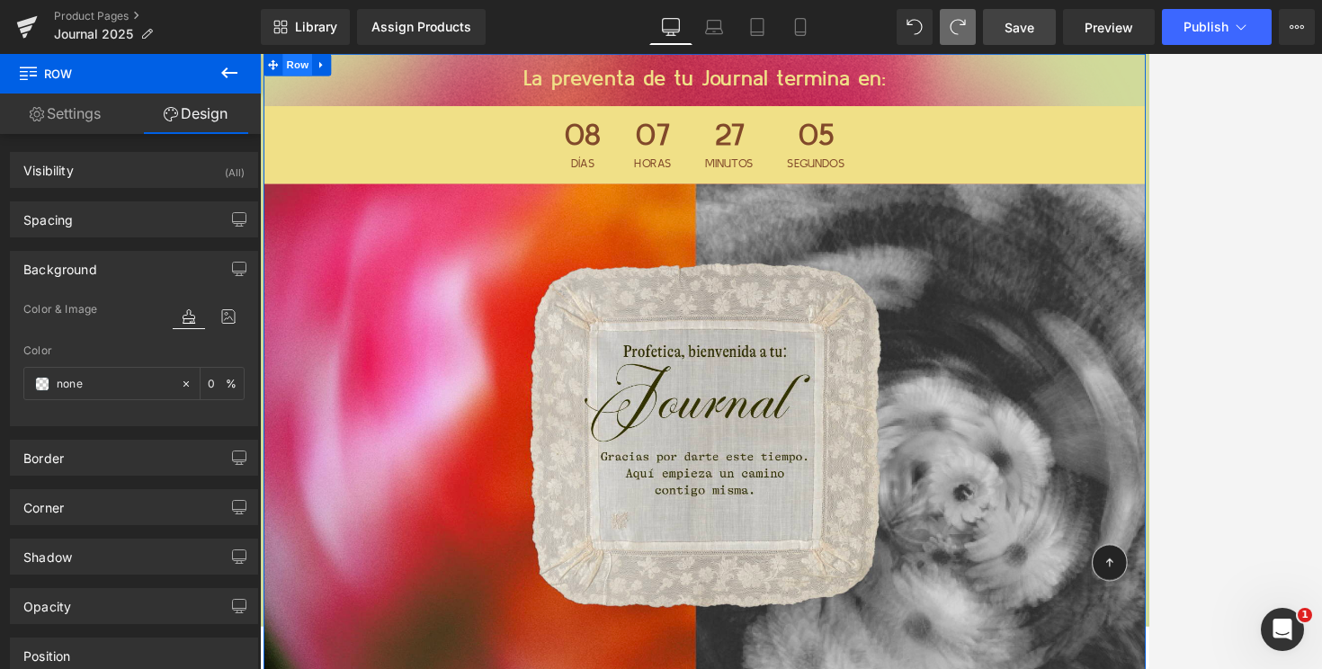
click at [304, 69] on span "Row" at bounding box center [306, 67] width 36 height 27
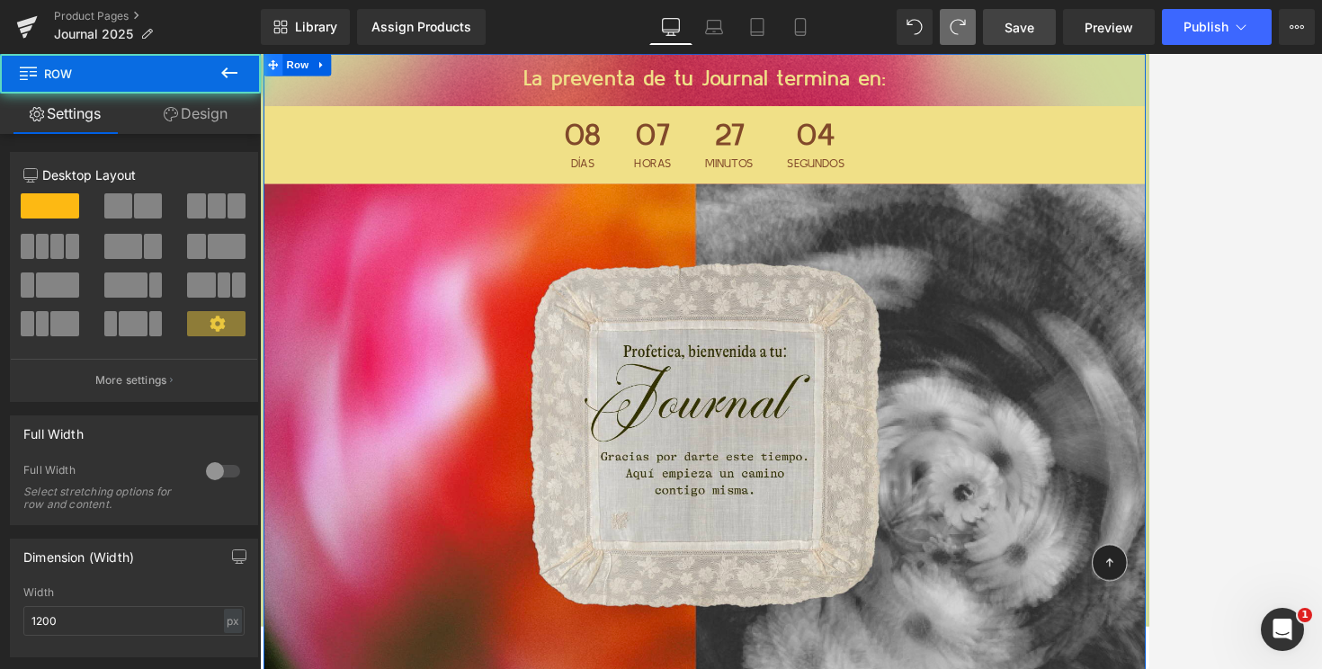
click at [273, 74] on icon at bounding box center [276, 67] width 13 height 13
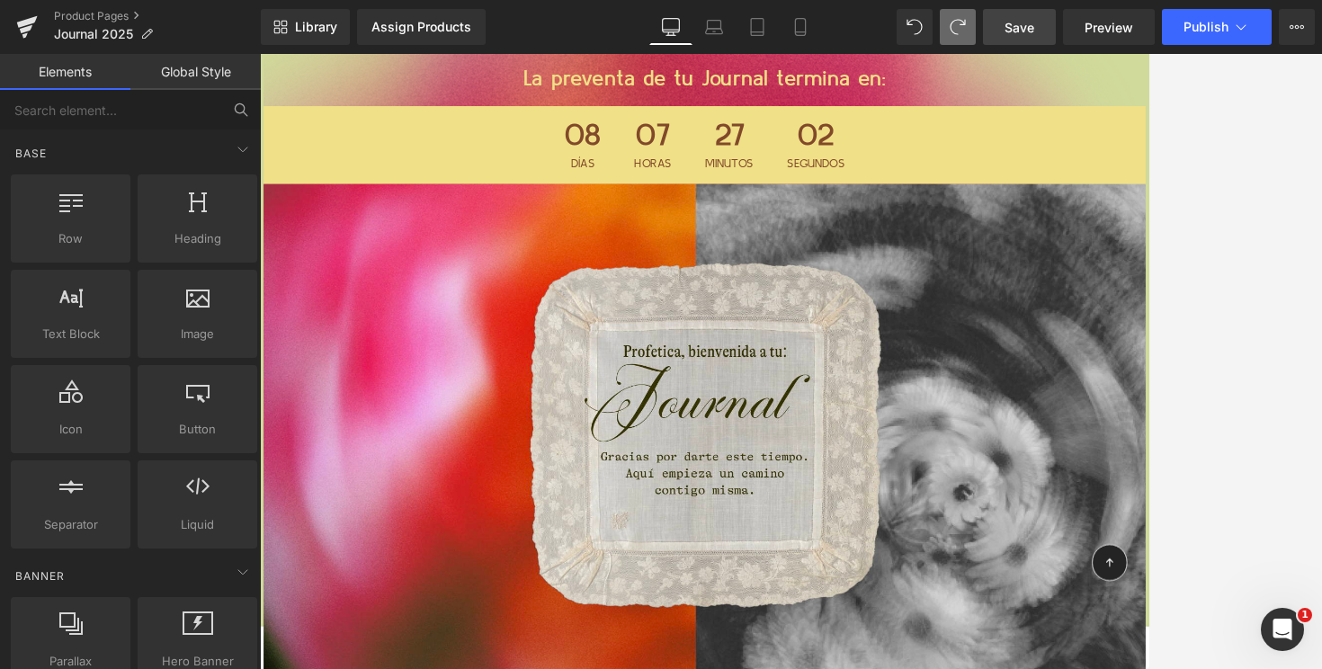
click at [310, 63] on span "Row" at bounding box center [306, 67] width 36 height 27
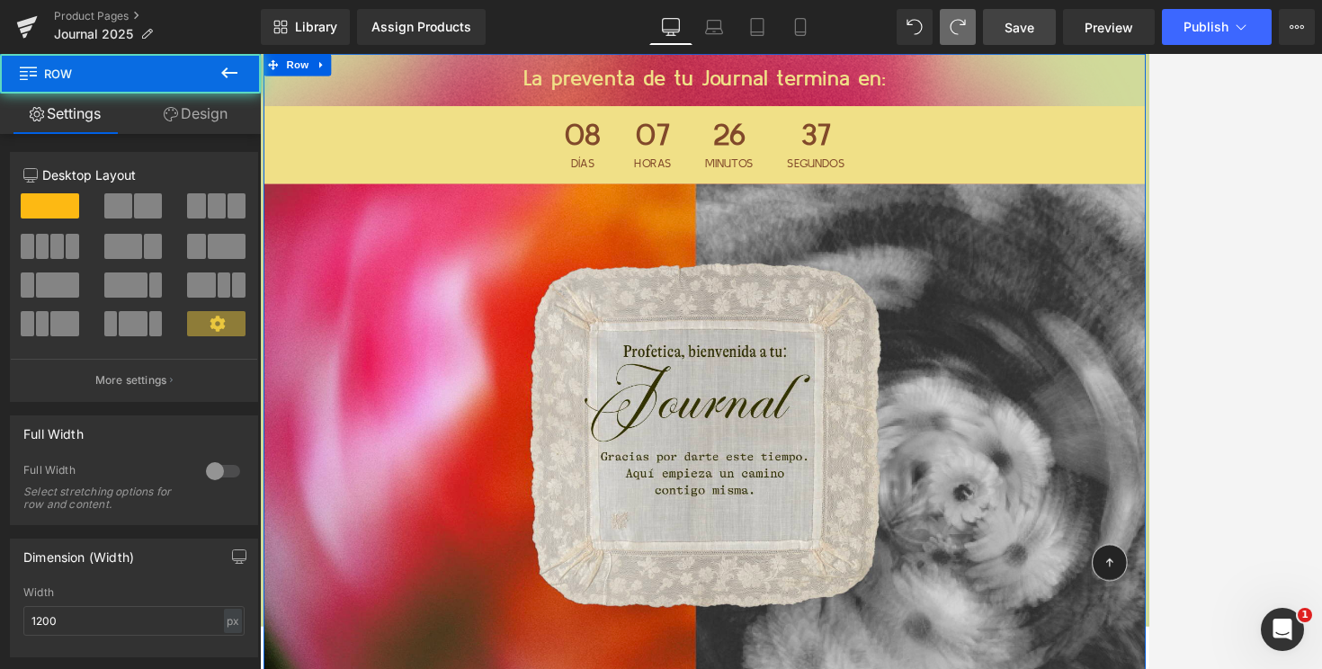
click at [134, 206] on span at bounding box center [148, 205] width 28 height 25
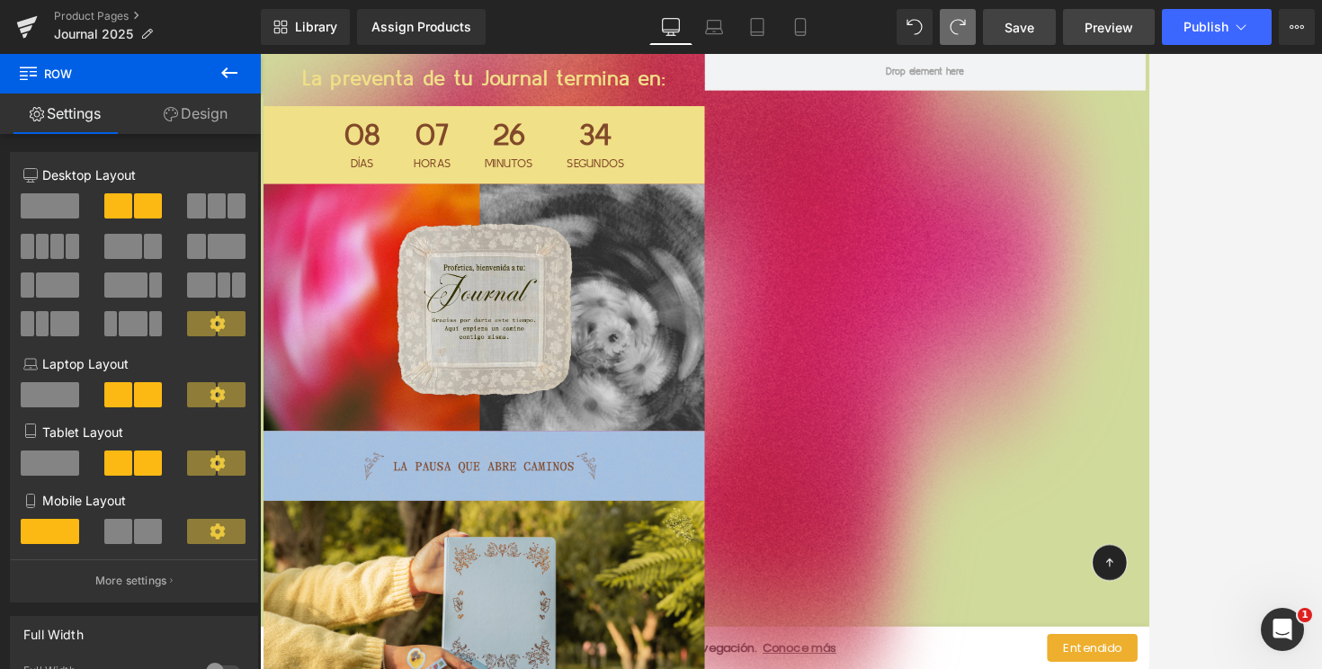
click at [1098, 29] on span "Preview" at bounding box center [1109, 27] width 49 height 19
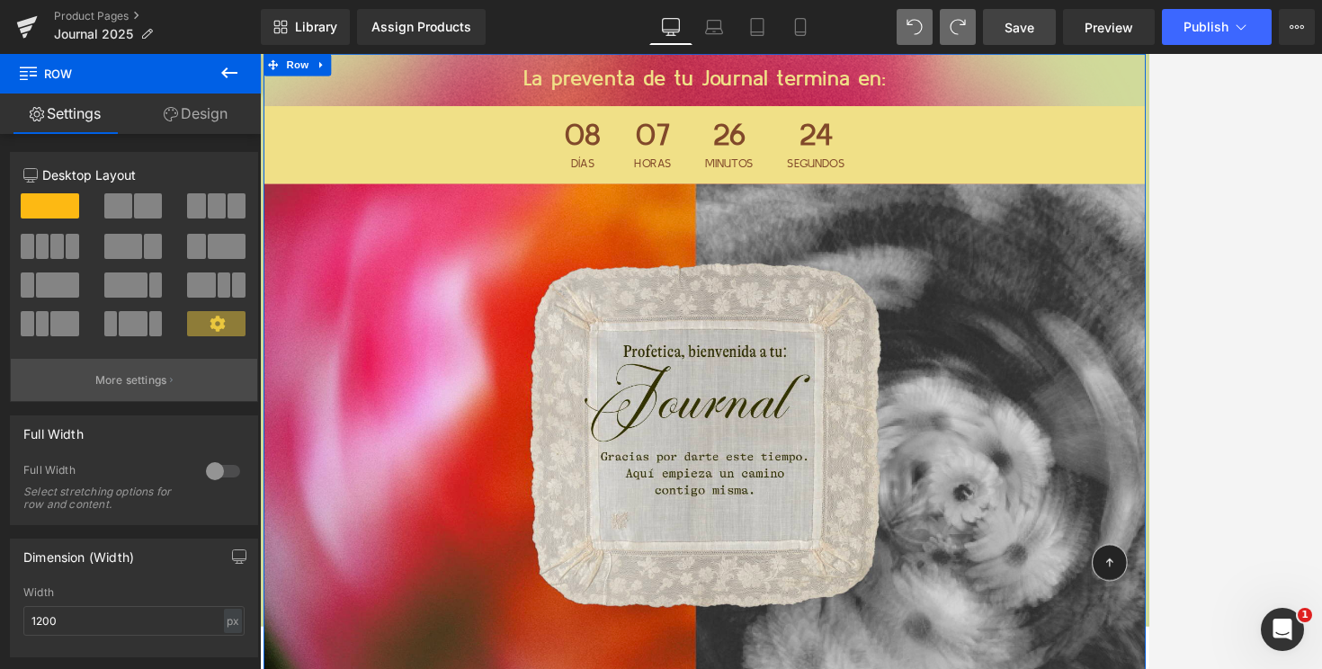
click at [122, 387] on p "More settings" at bounding box center [131, 380] width 72 height 16
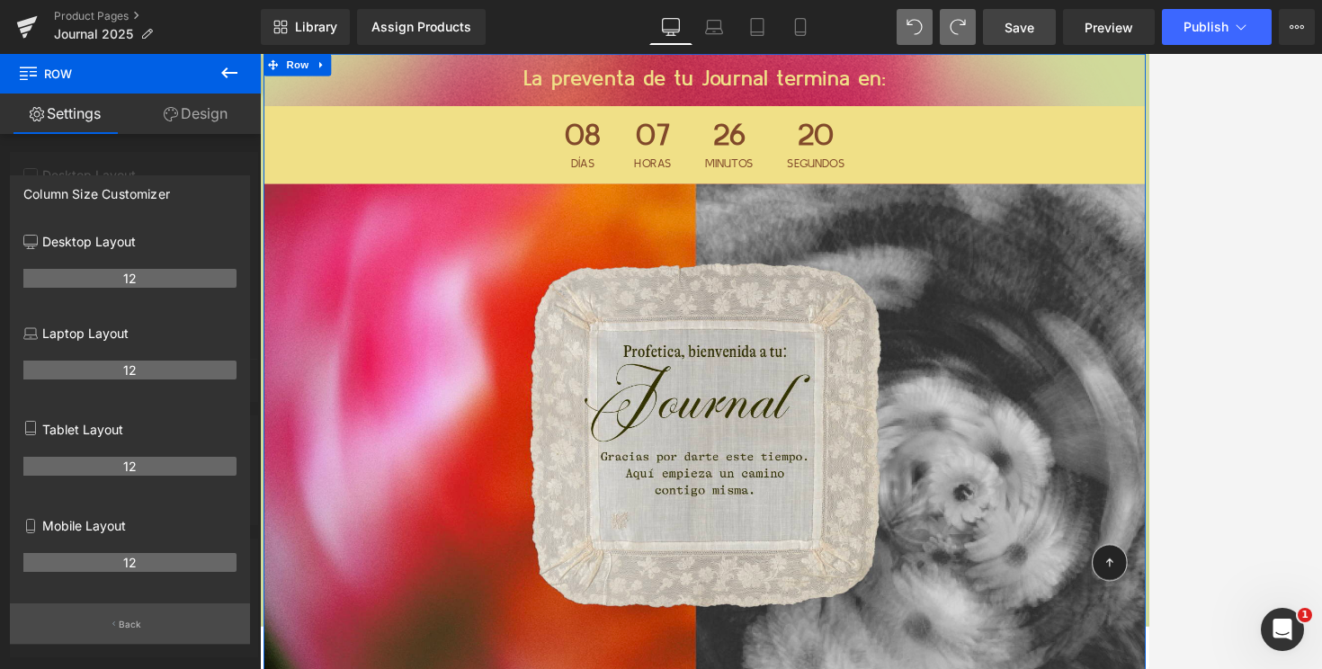
click at [113, 631] on button "Back" at bounding box center [130, 624] width 240 height 40
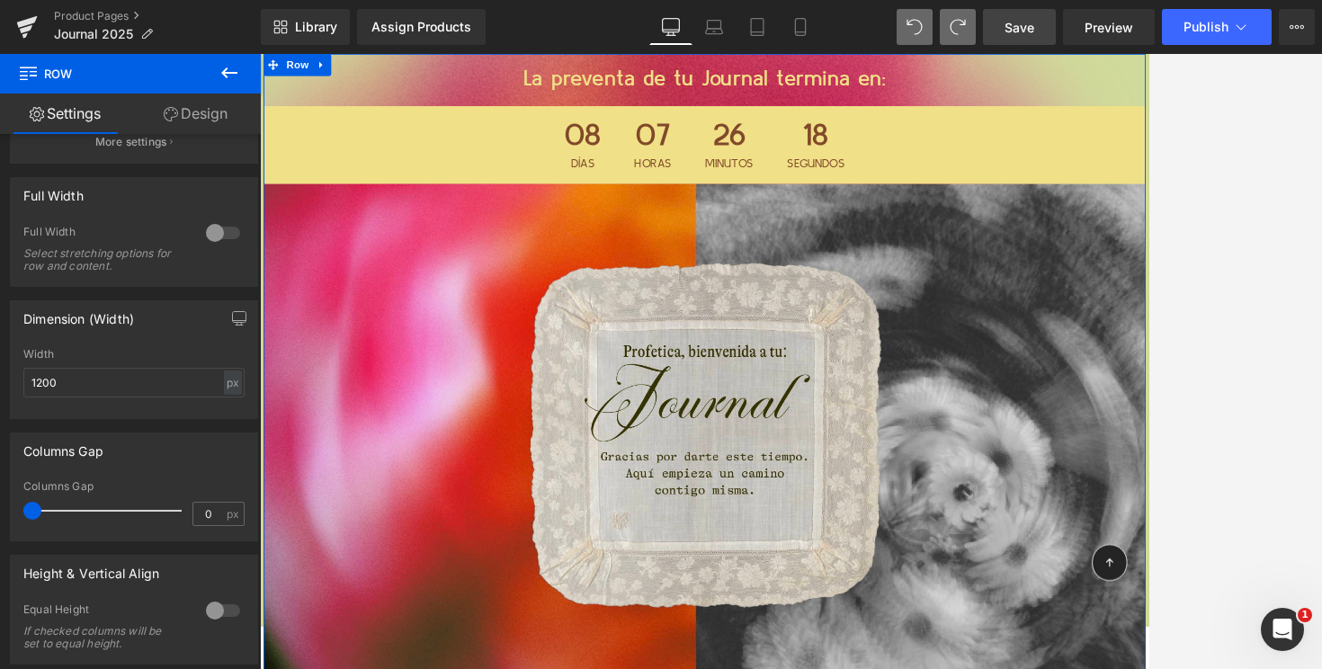
scroll to position [280, 0]
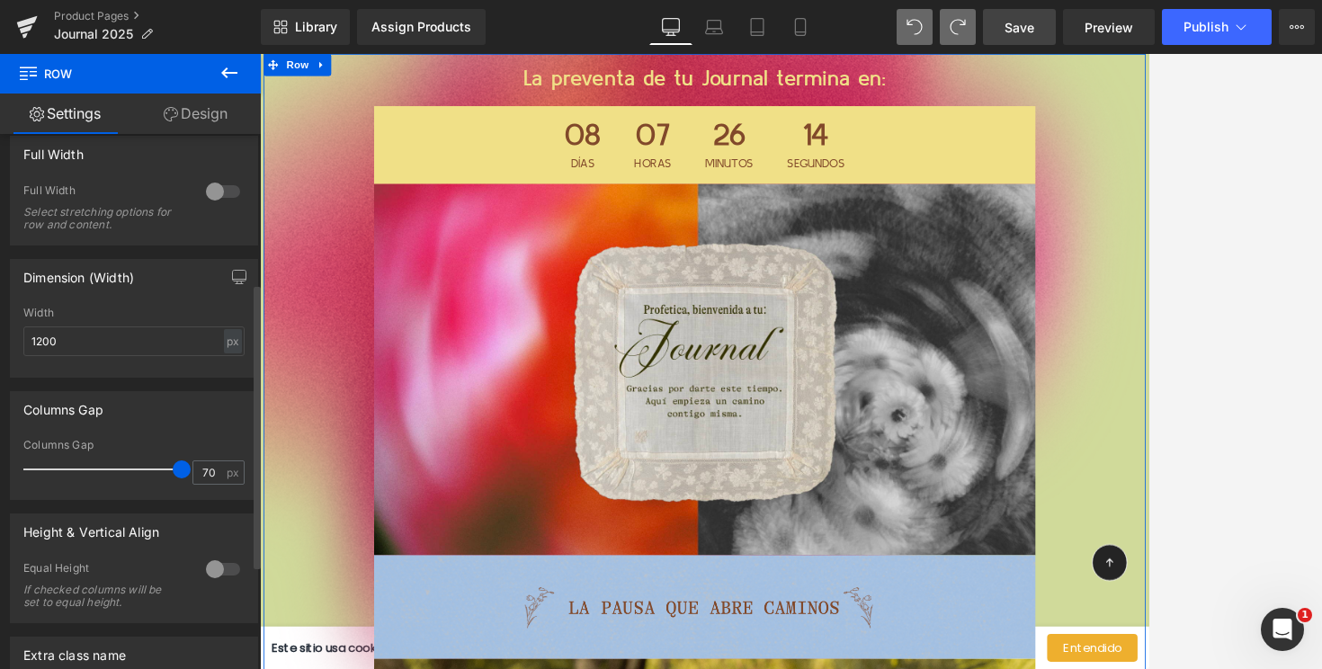
type input "0"
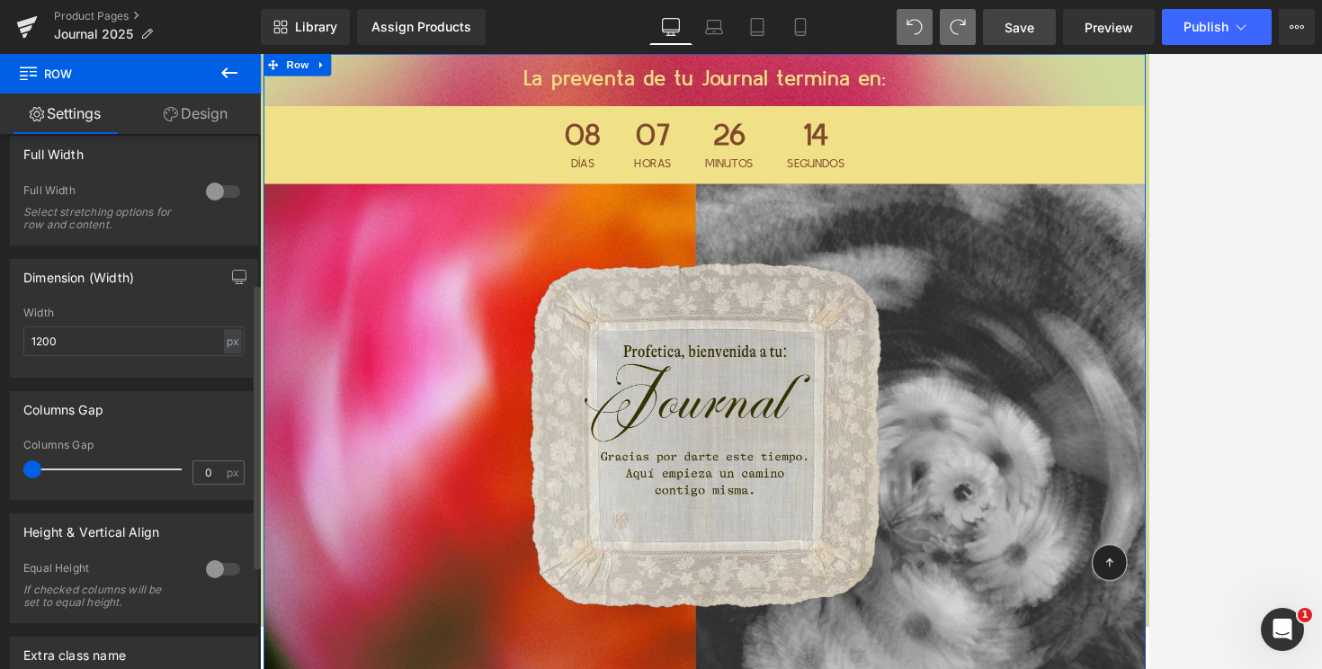
drag, startPoint x: 34, startPoint y: 468, endPoint x: 0, endPoint y: 572, distance: 109.8
click at [0, 572] on div "12 12 12 Column Size Customizer 12 Desktop Layout Laptop Layout Tablet Layout M…" at bounding box center [134, 333] width 269 height 959
click at [1122, 135] on div at bounding box center [791, 361] width 1062 height 615
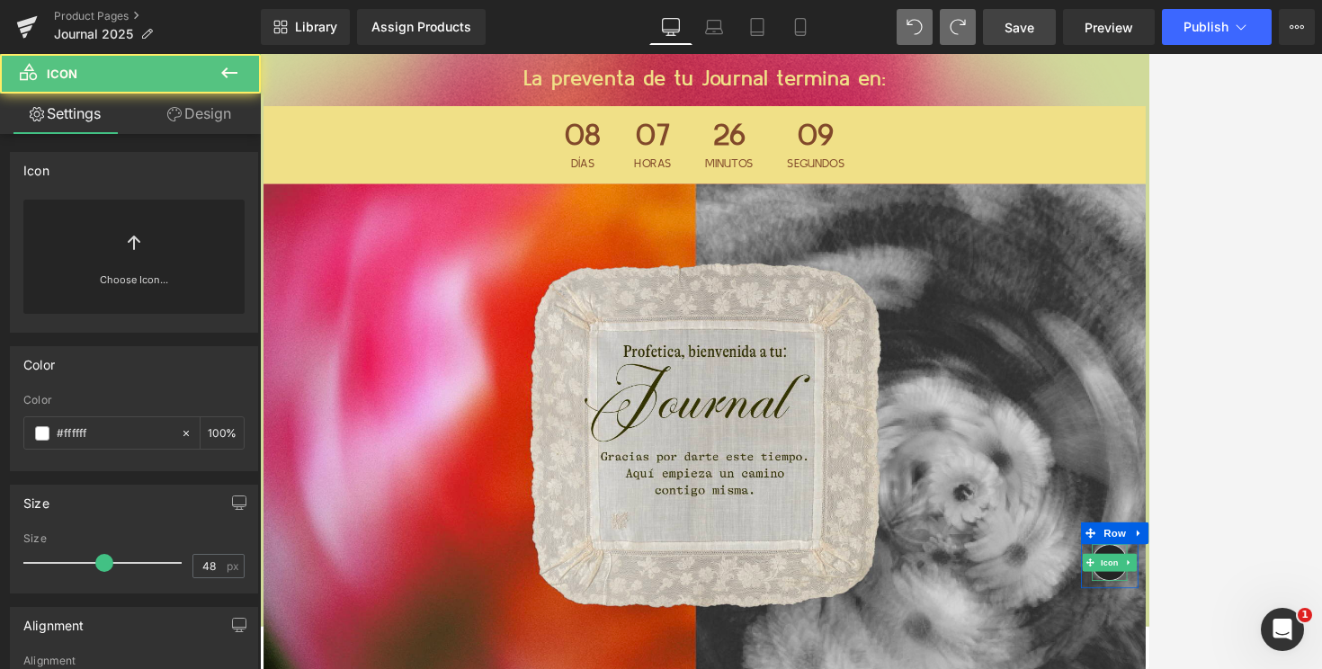
click at [1122, 668] on div "Icon" at bounding box center [1299, 676] width 43 height 45
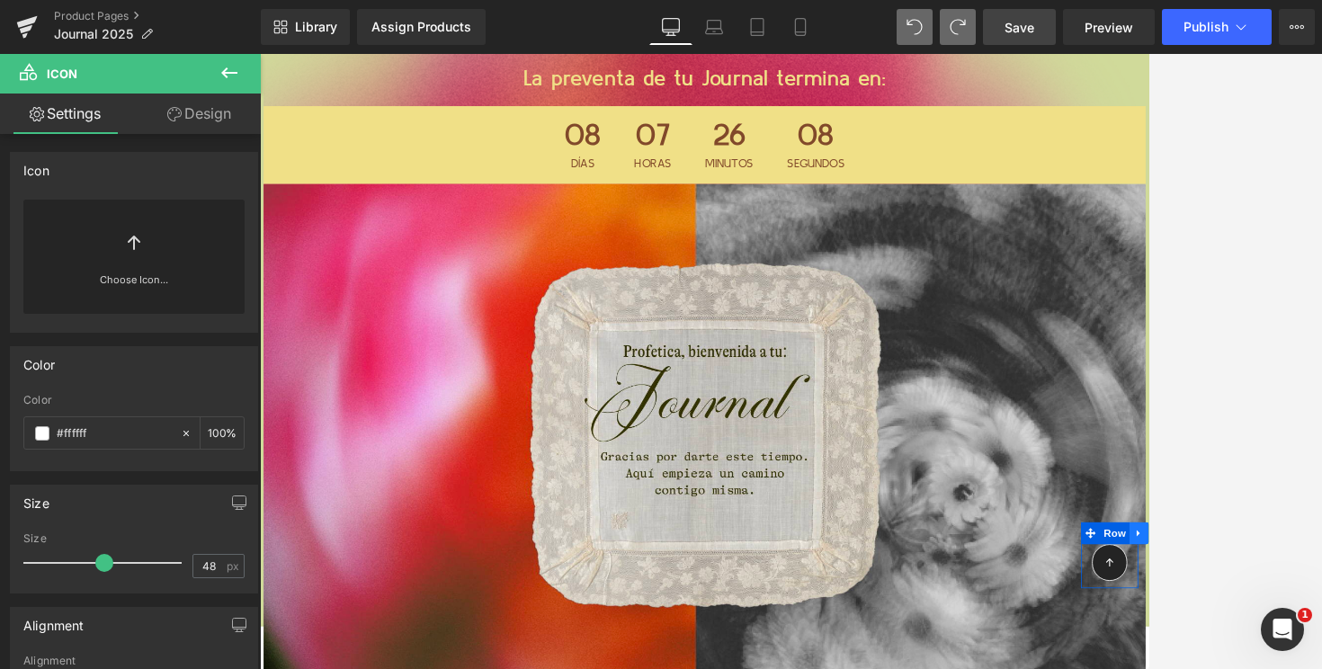
click at [1122, 637] on icon at bounding box center [1335, 640] width 13 height 13
click at [1122, 668] on span "Icon" at bounding box center [1299, 678] width 29 height 22
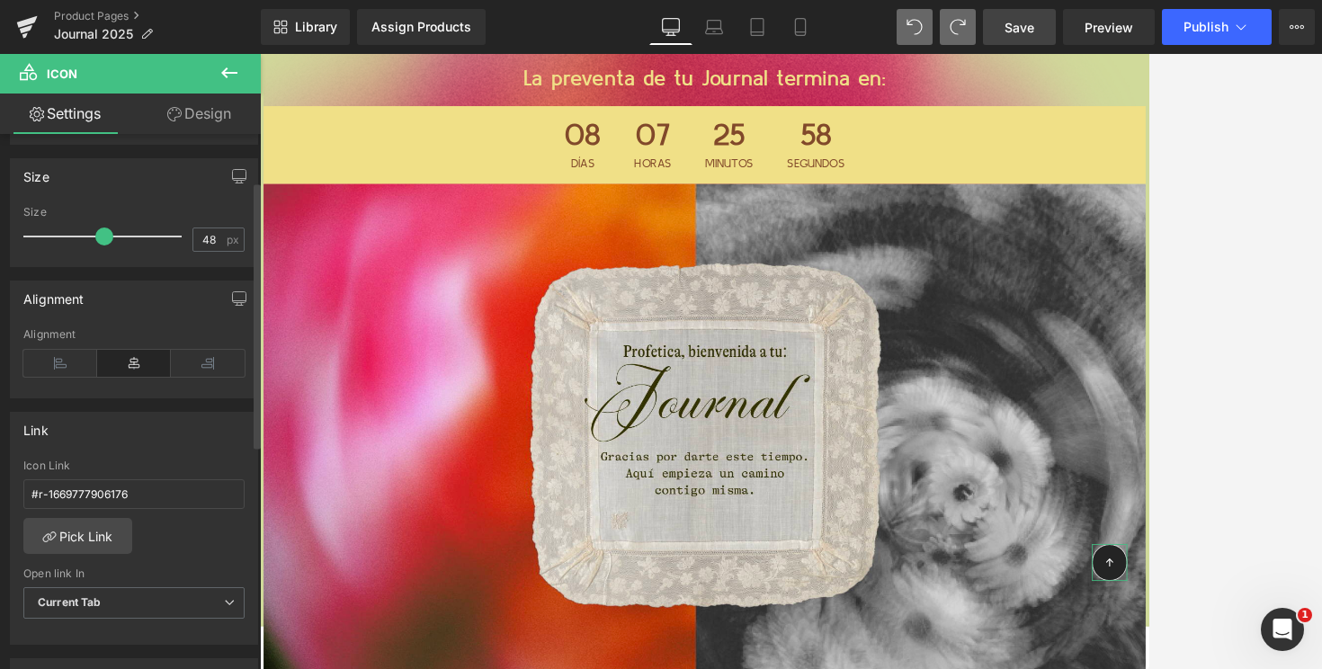
scroll to position [542, 0]
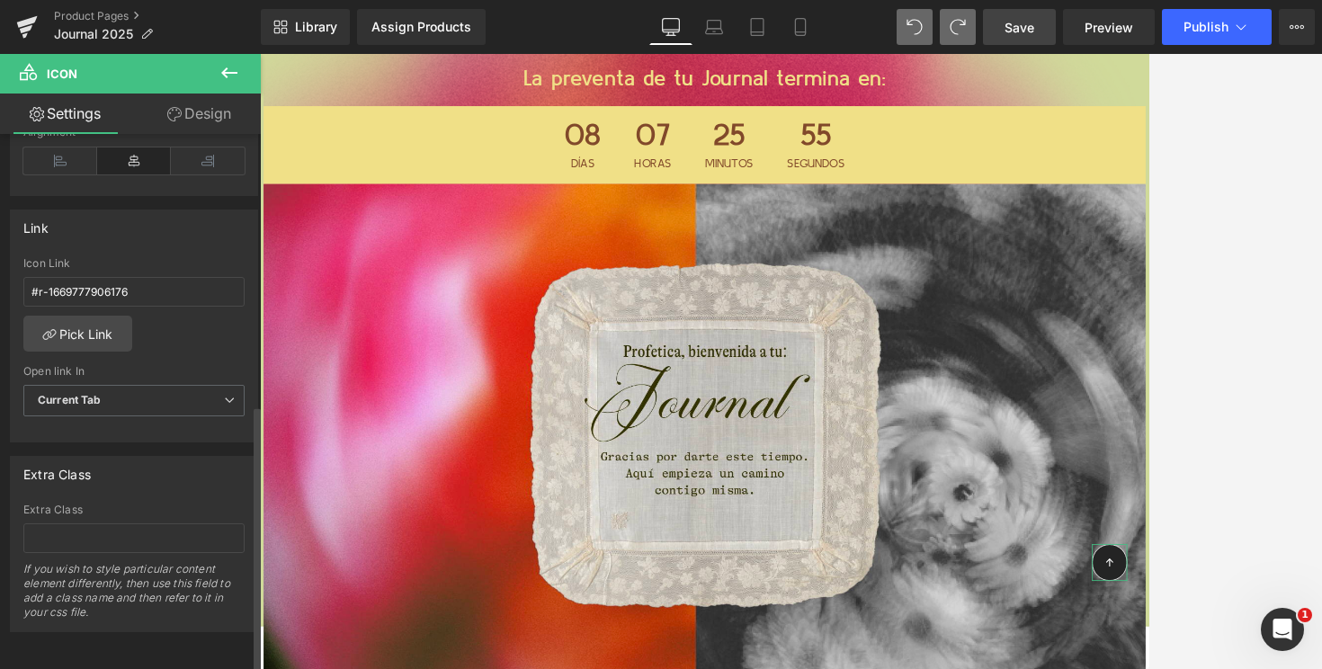
click at [175, 320] on div "#r-1669777906176 Icon Link #r-1669777906176 Pick Link Current Tab New Tab Open …" at bounding box center [134, 349] width 246 height 184
click at [224, 75] on icon at bounding box center [229, 72] width 16 height 11
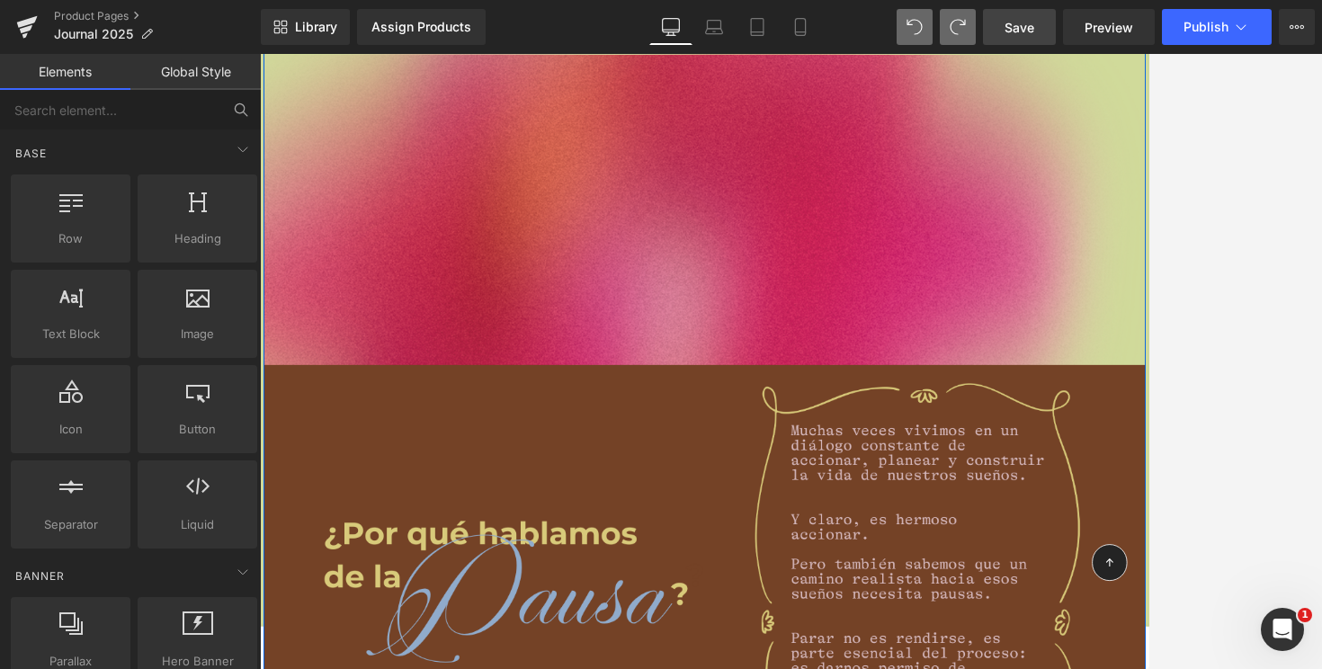
scroll to position [2346, 0]
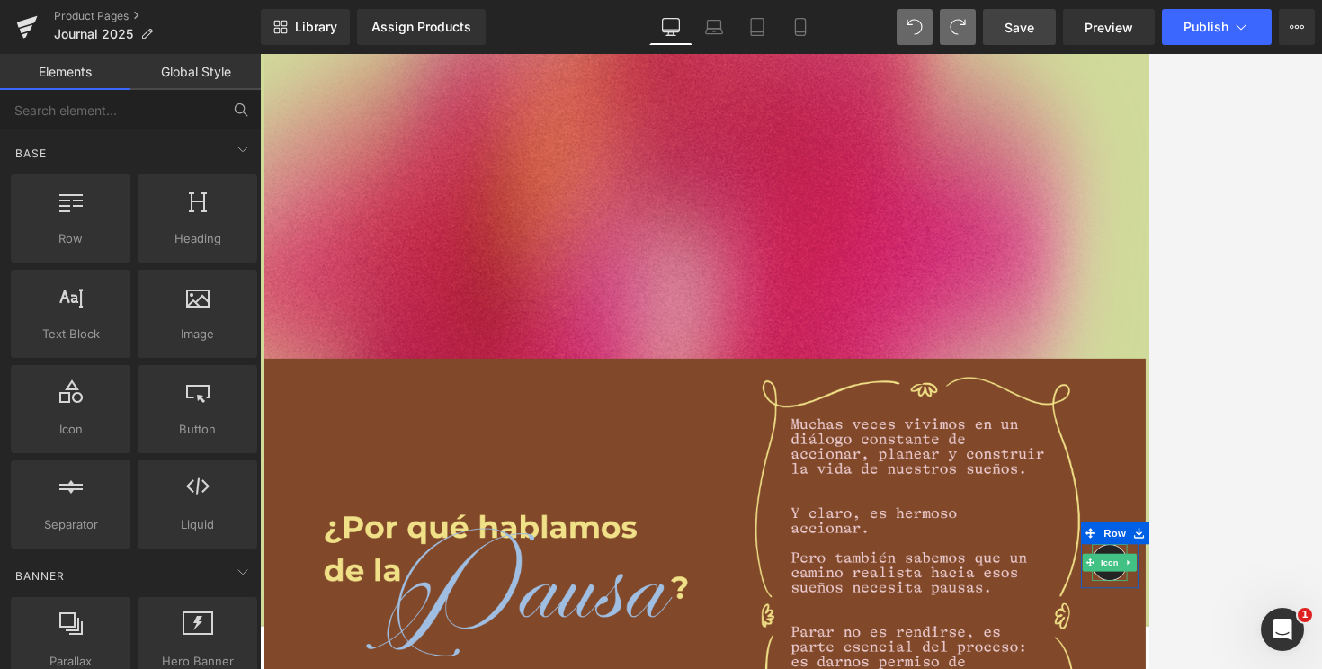
click at [1122, 668] on div at bounding box center [1299, 676] width 43 height 45
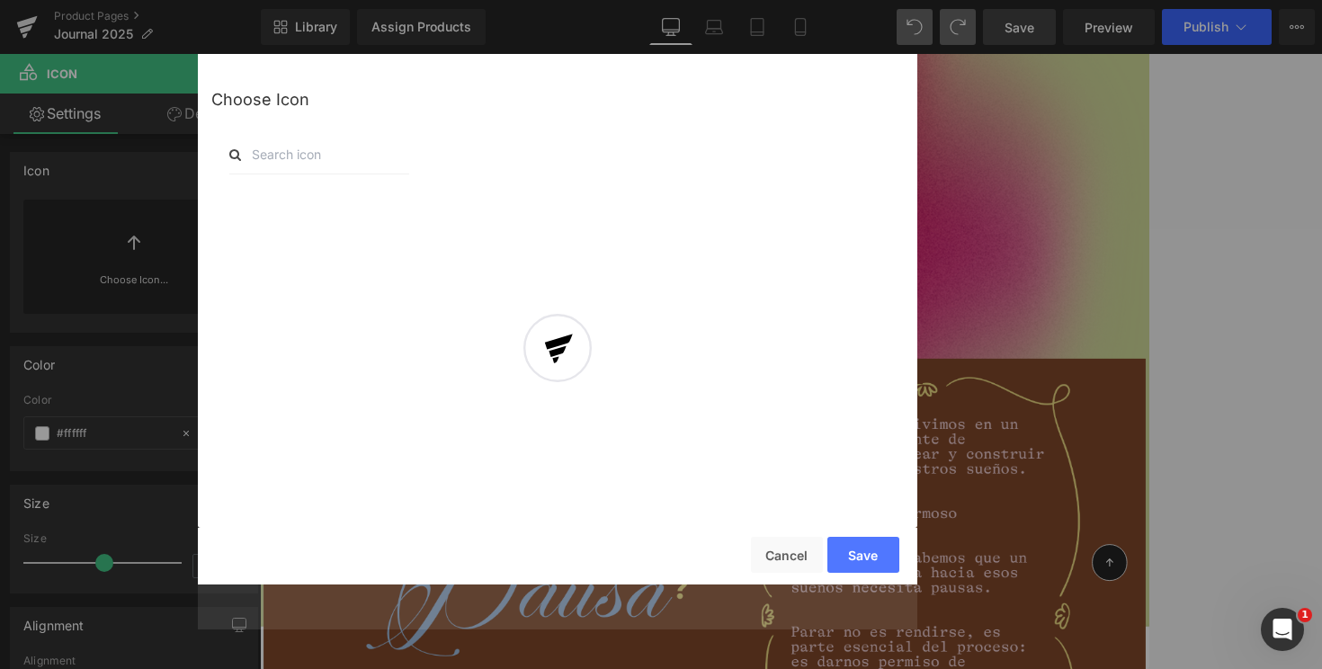
click at [765, 565] on div at bounding box center [558, 364] width 720 height 531
click at [789, 539] on button "Cancel" at bounding box center [787, 555] width 72 height 36
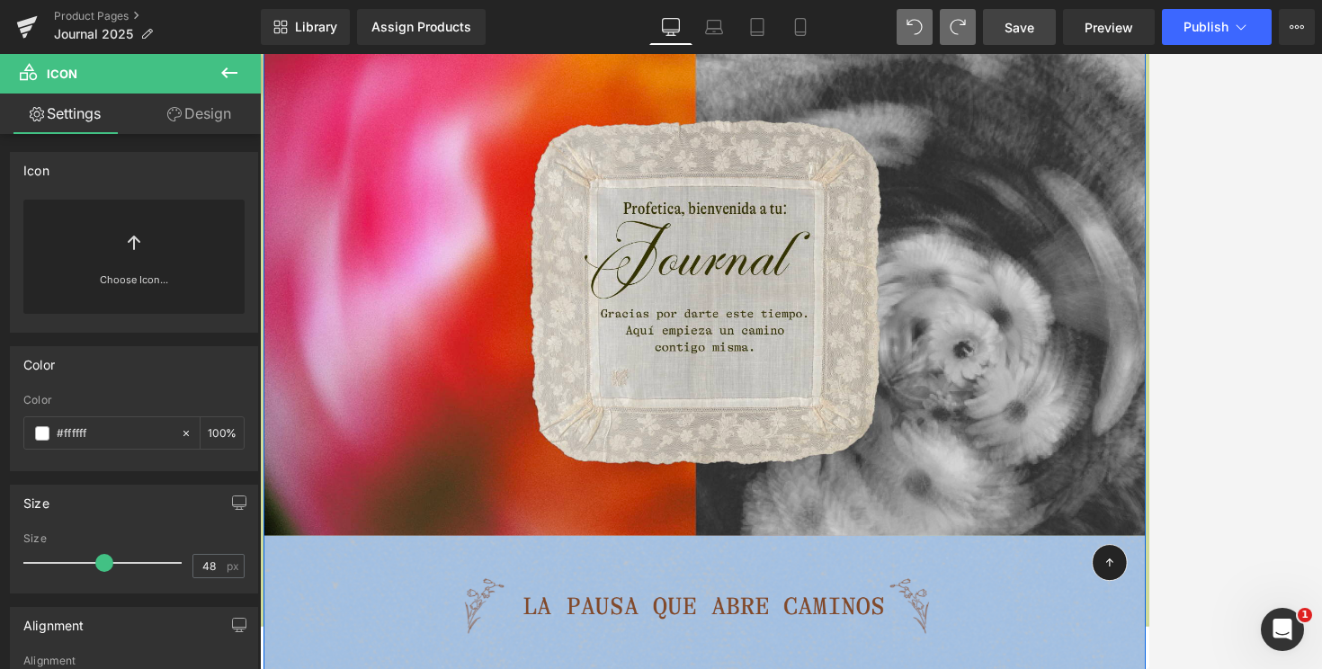
scroll to position [0, 0]
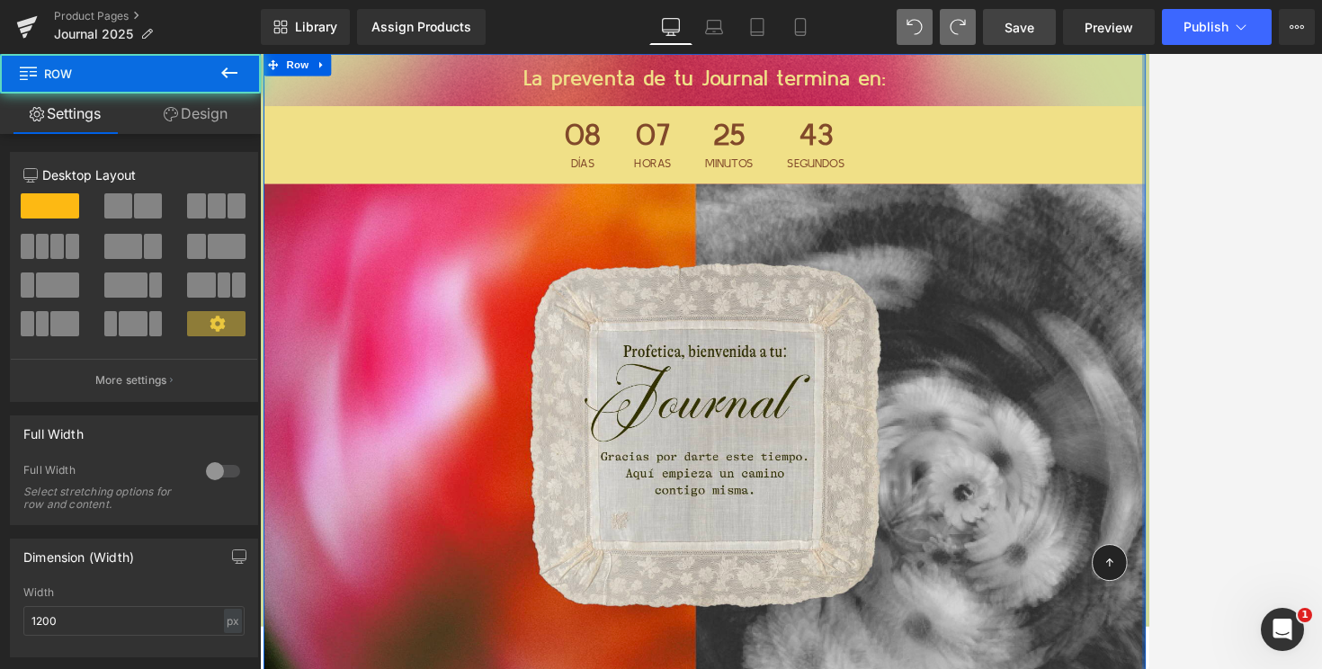
drag, startPoint x: 1341, startPoint y: 76, endPoint x: 1452, endPoint y: 94, distance: 112.1
click at [1122, 94] on html "La preventa de tu Journal termina en: Heading 08 Días 07 Horas 25 Minutos 43 Se…" at bounding box center [804, 430] width 1088 height 753
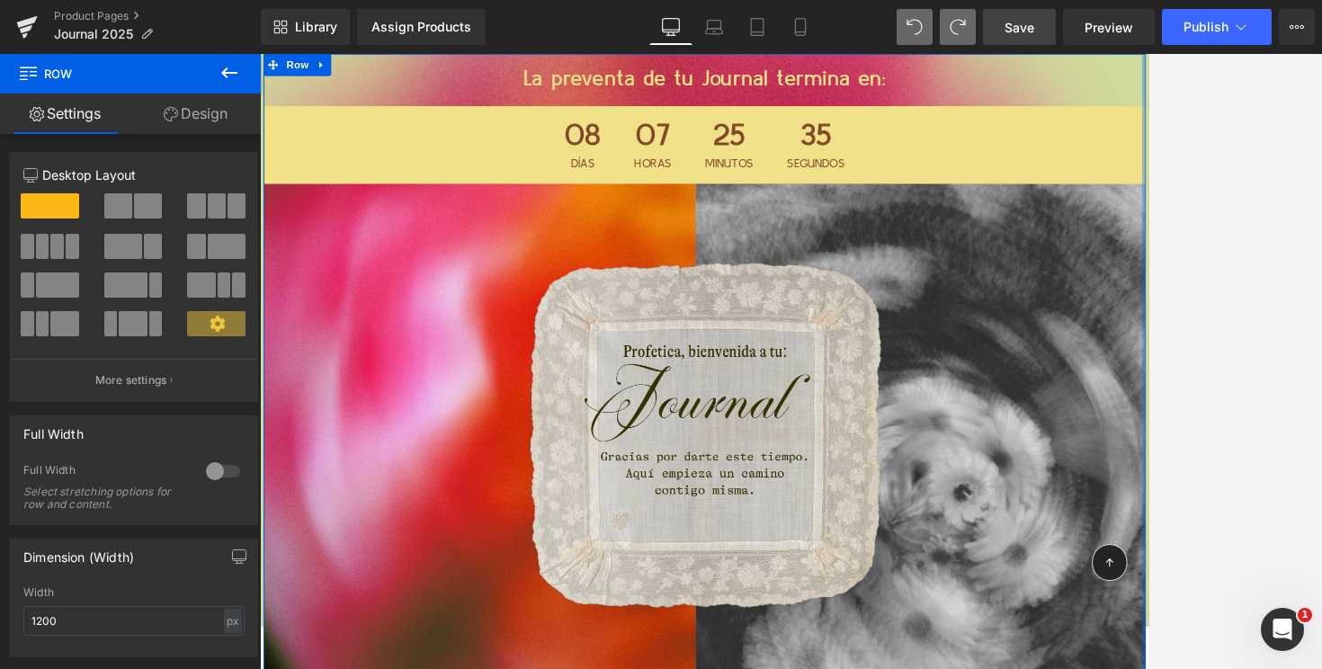
click at [1122, 282] on div at bounding box center [791, 361] width 1062 height 615
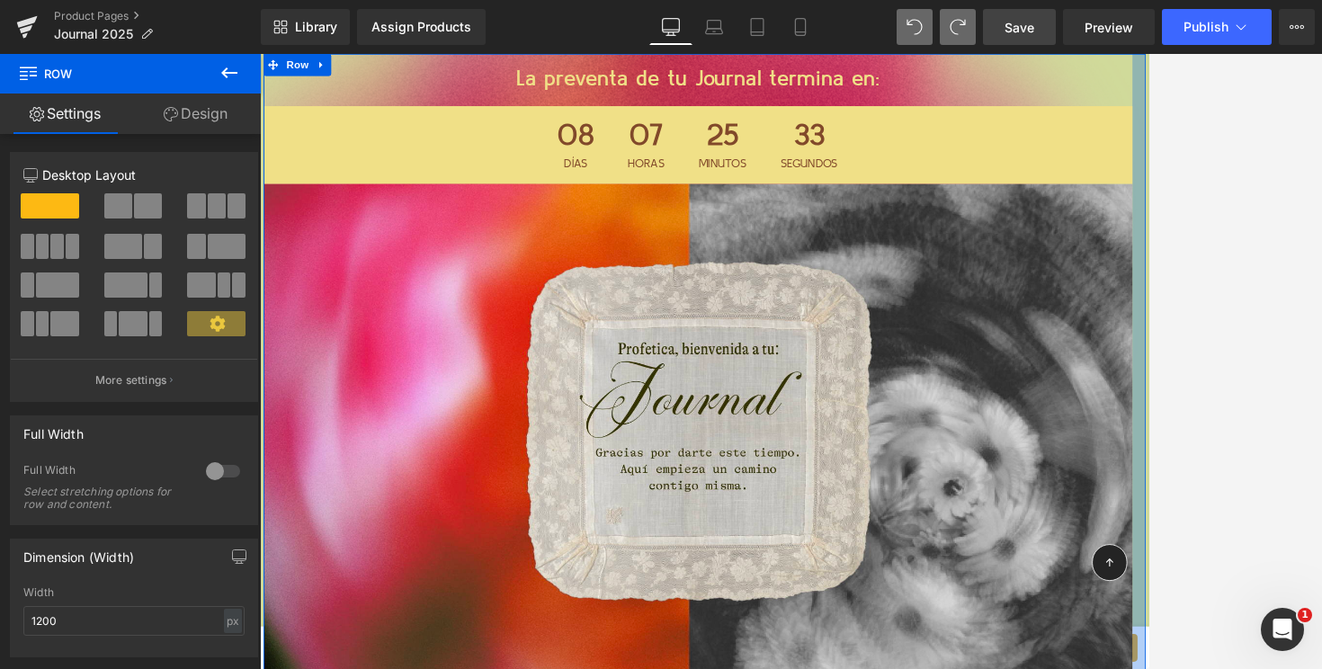
click at [1122, 493] on div at bounding box center [791, 361] width 1062 height 615
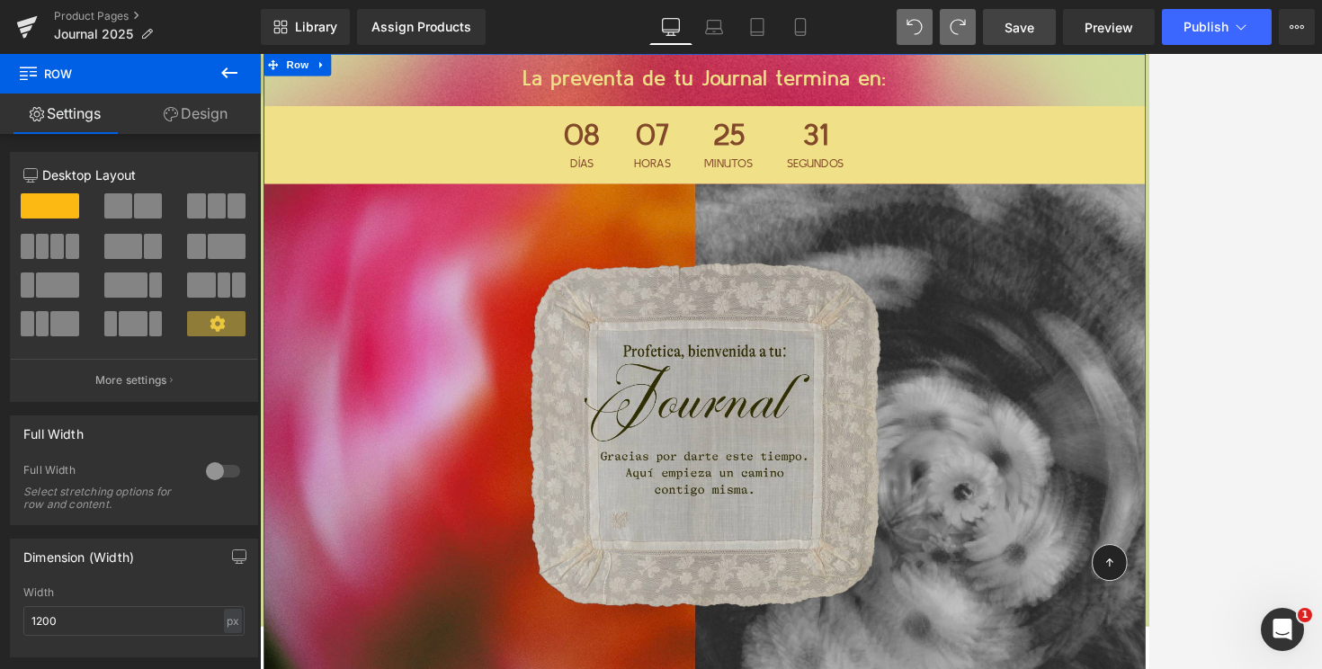
click at [1122, 668] on div "Image" at bounding box center [803, 515] width 1078 height 605
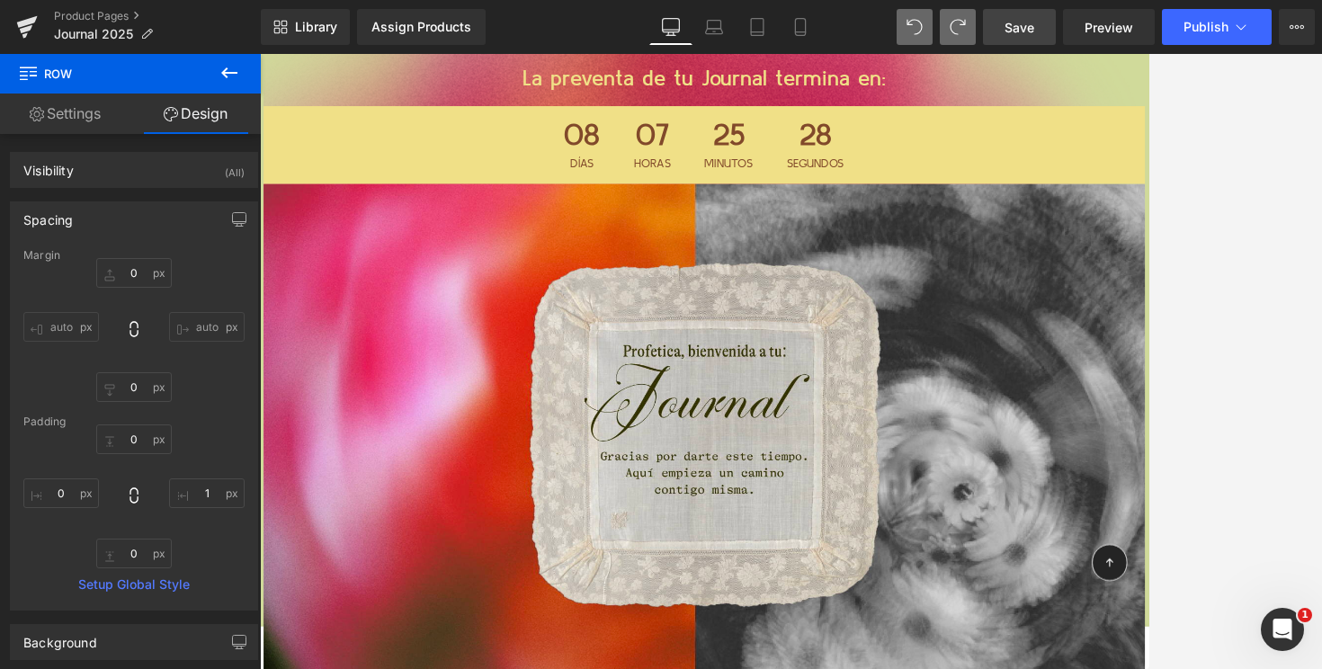
click at [233, 76] on icon at bounding box center [230, 73] width 22 height 22
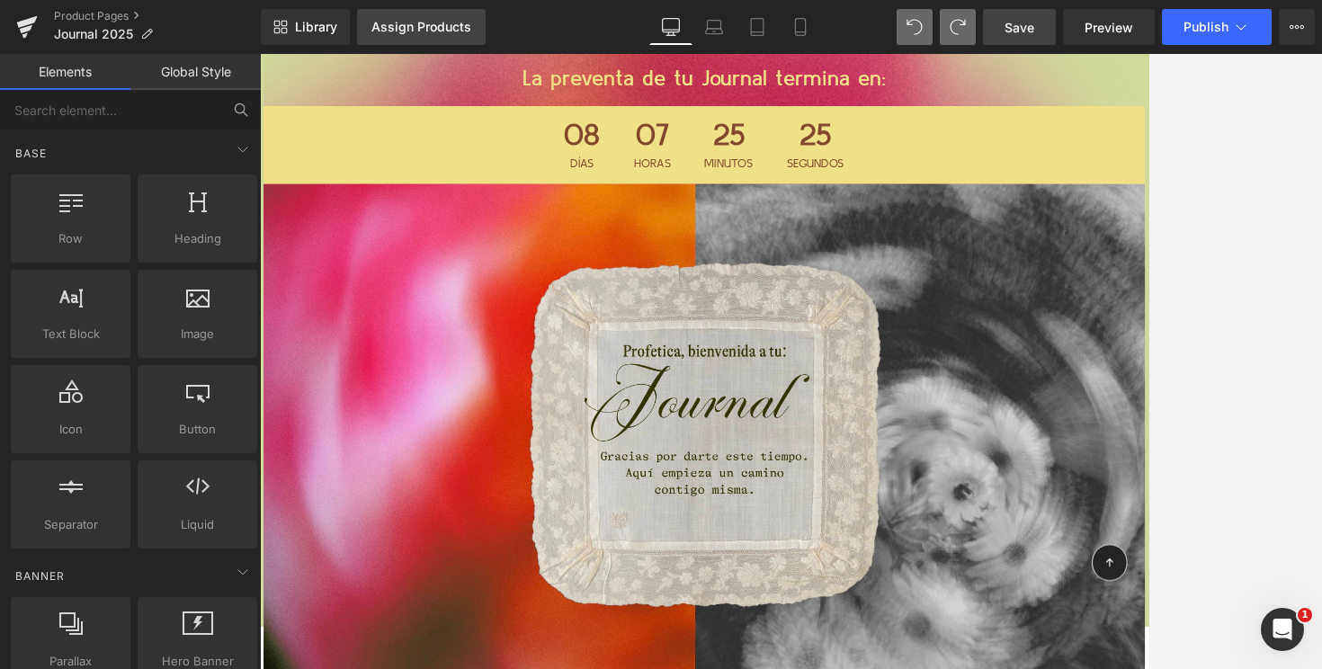
click at [406, 15] on link "Assign Products" at bounding box center [421, 27] width 129 height 36
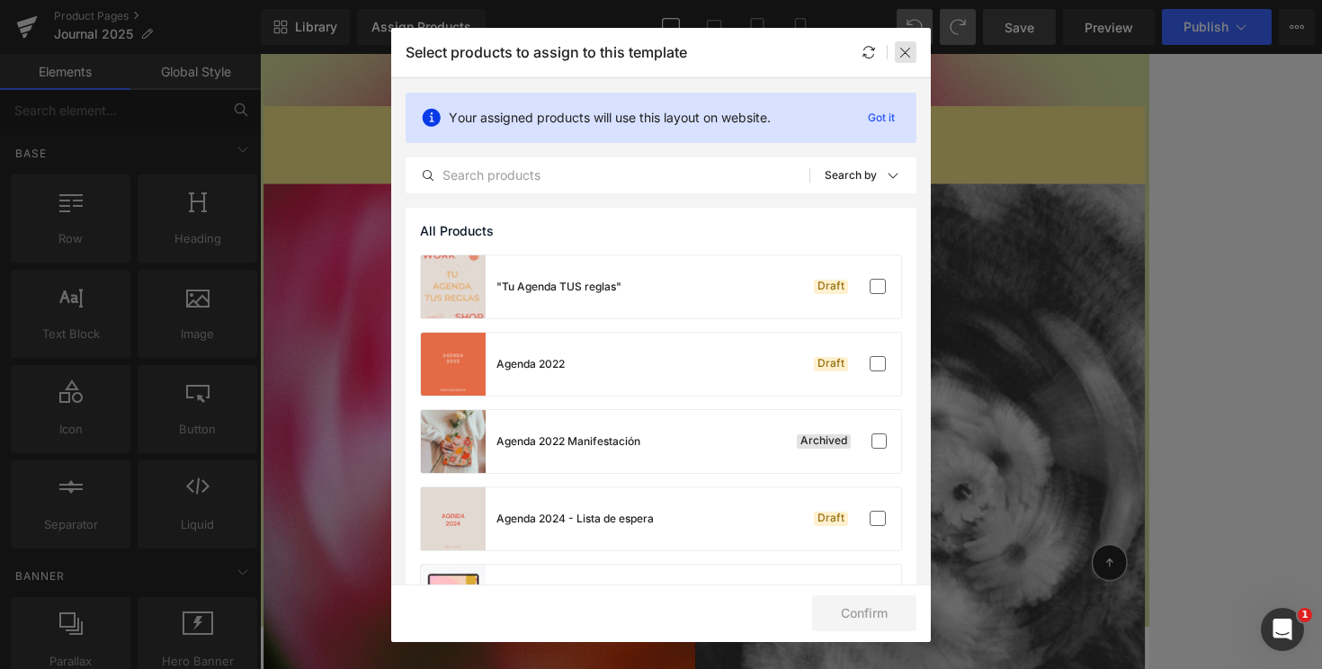
click at [909, 50] on icon at bounding box center [906, 52] width 14 height 14
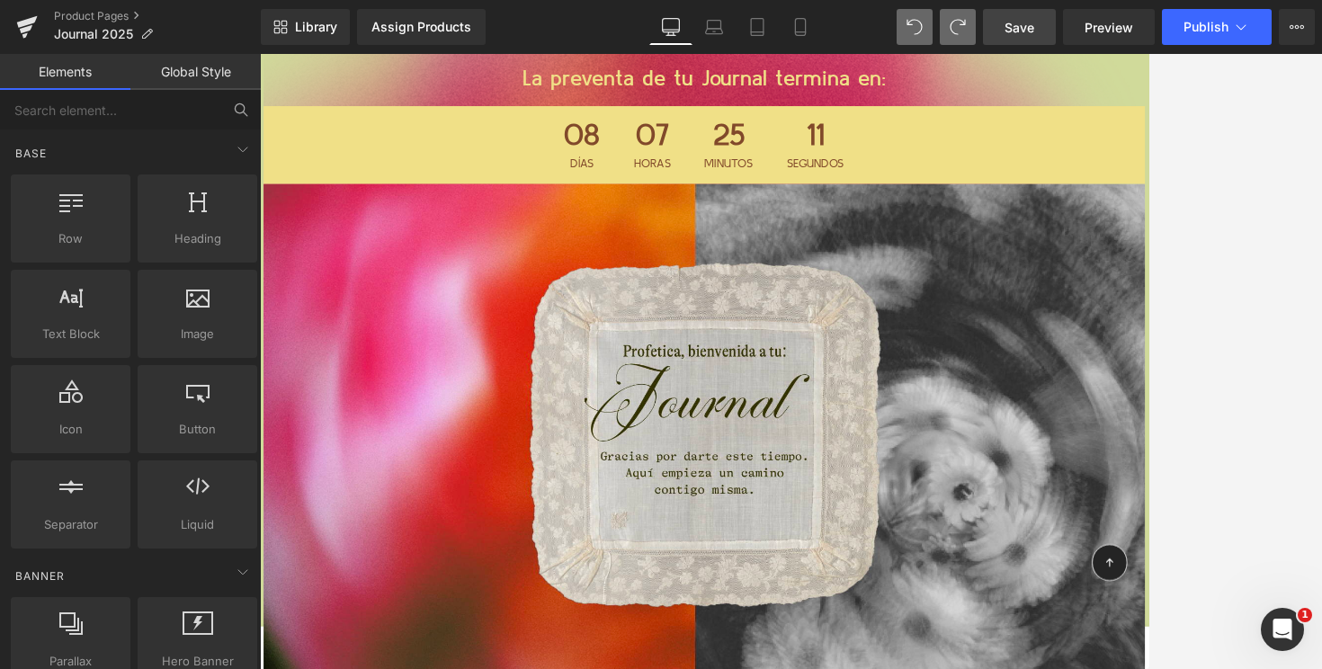
click at [1122, 130] on div at bounding box center [791, 361] width 1062 height 615
click at [305, 67] on span "Row" at bounding box center [306, 68] width 36 height 27
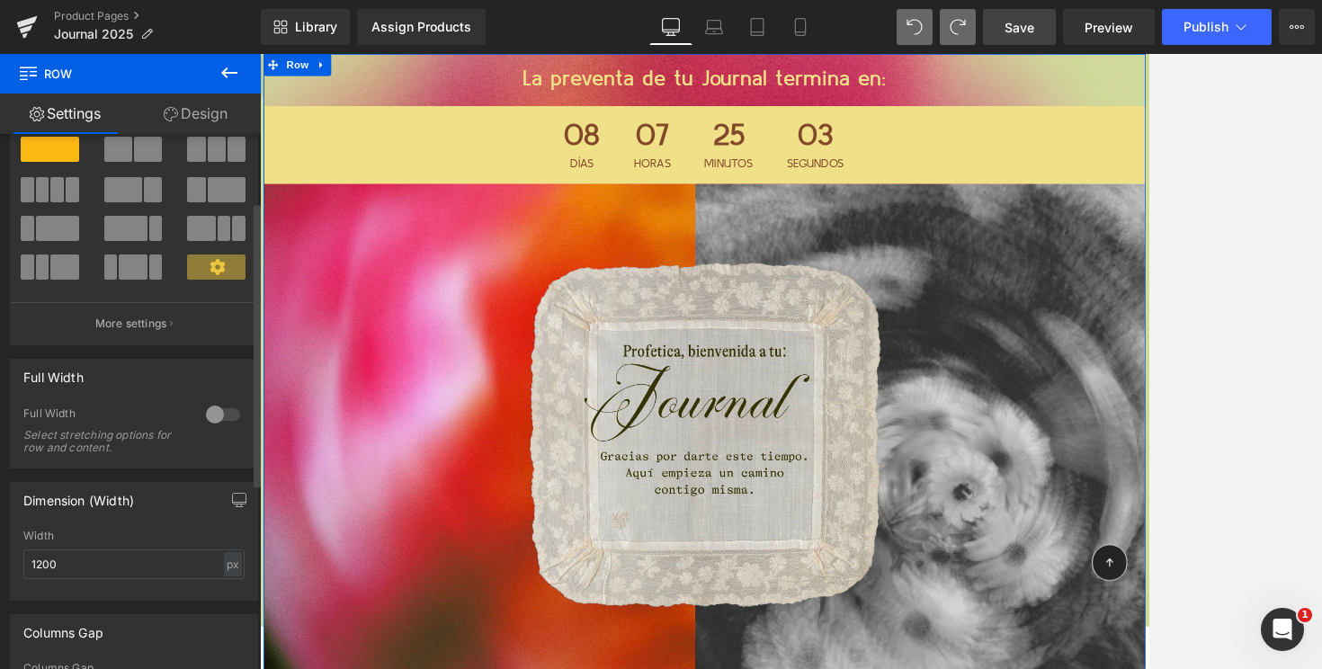
scroll to position [142, 0]
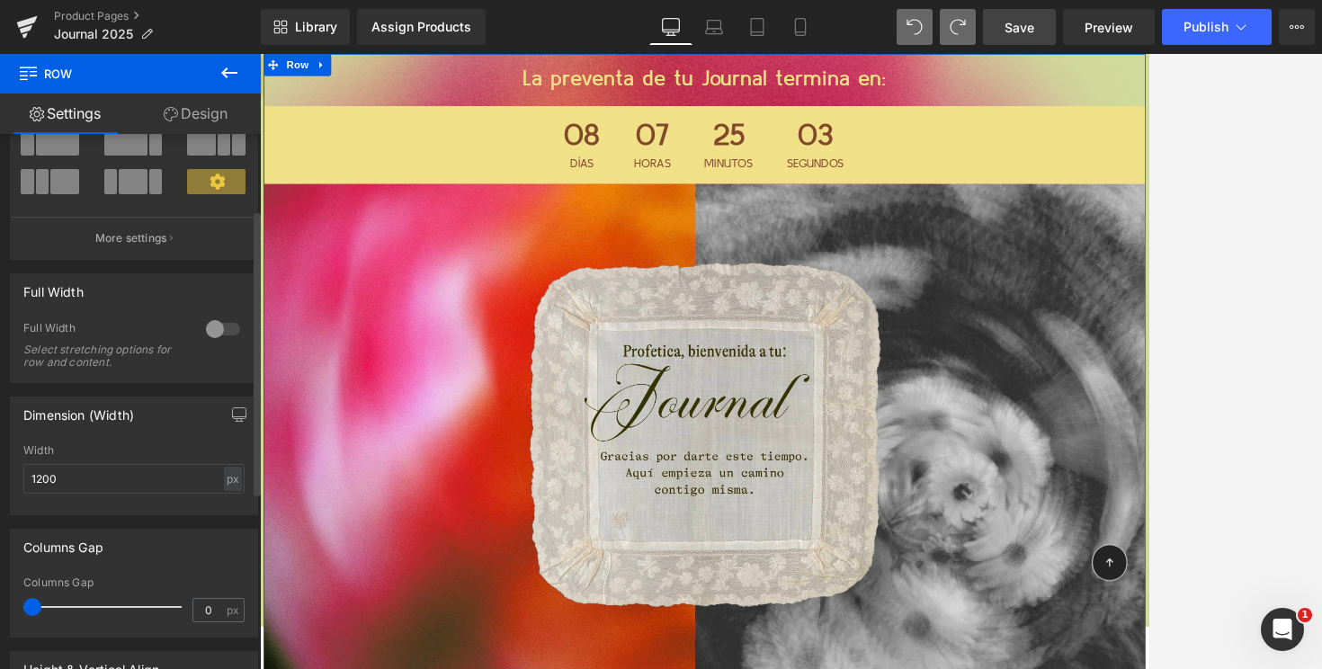
click at [220, 324] on div at bounding box center [222, 329] width 43 height 29
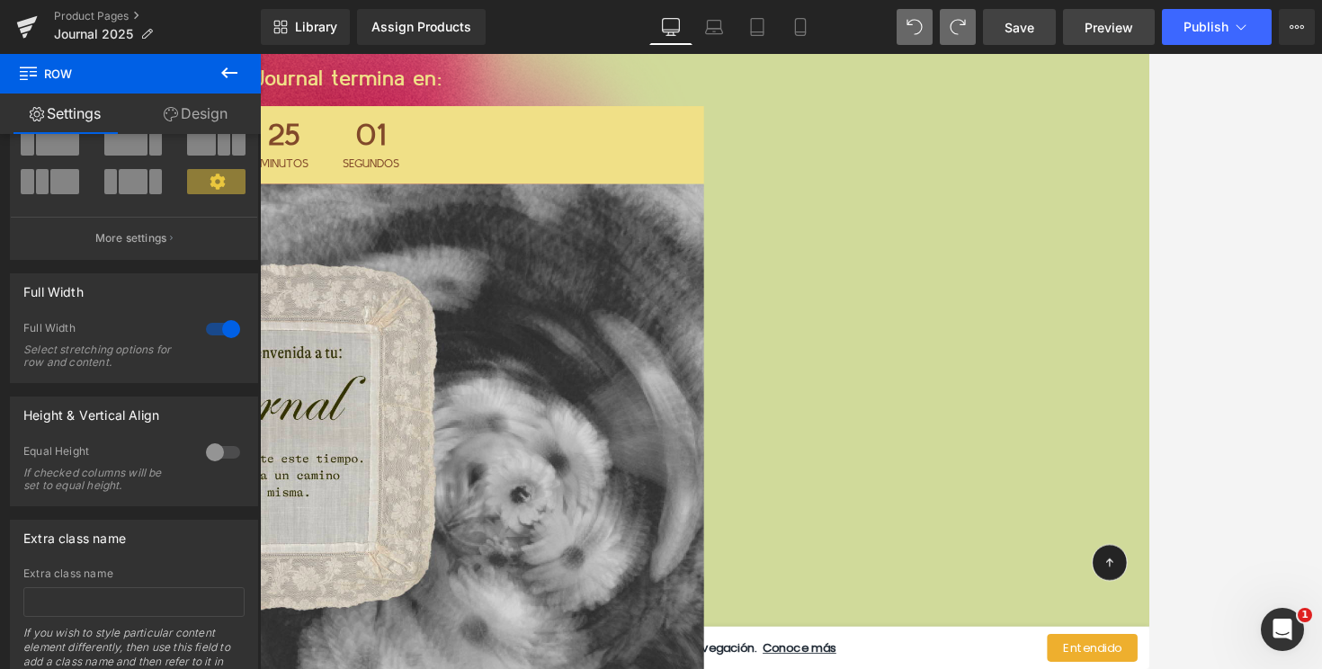
click at [1107, 38] on link "Preview" at bounding box center [1109, 27] width 92 height 36
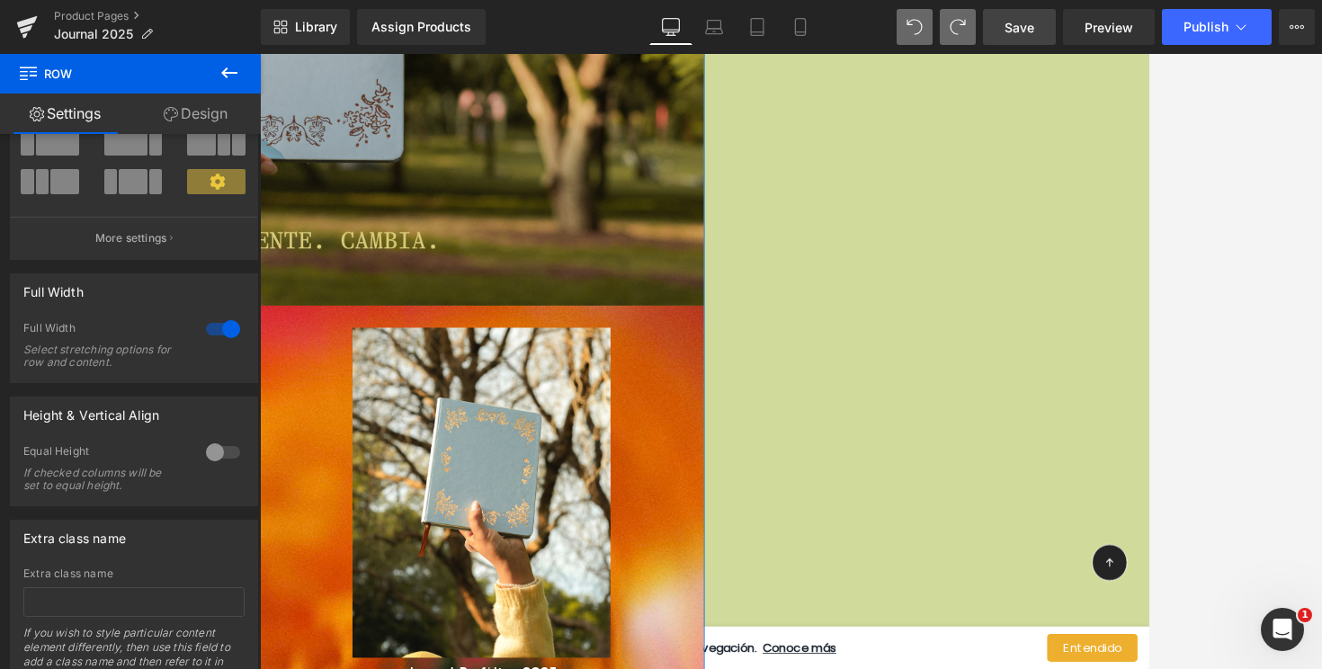
scroll to position [1245, 0]
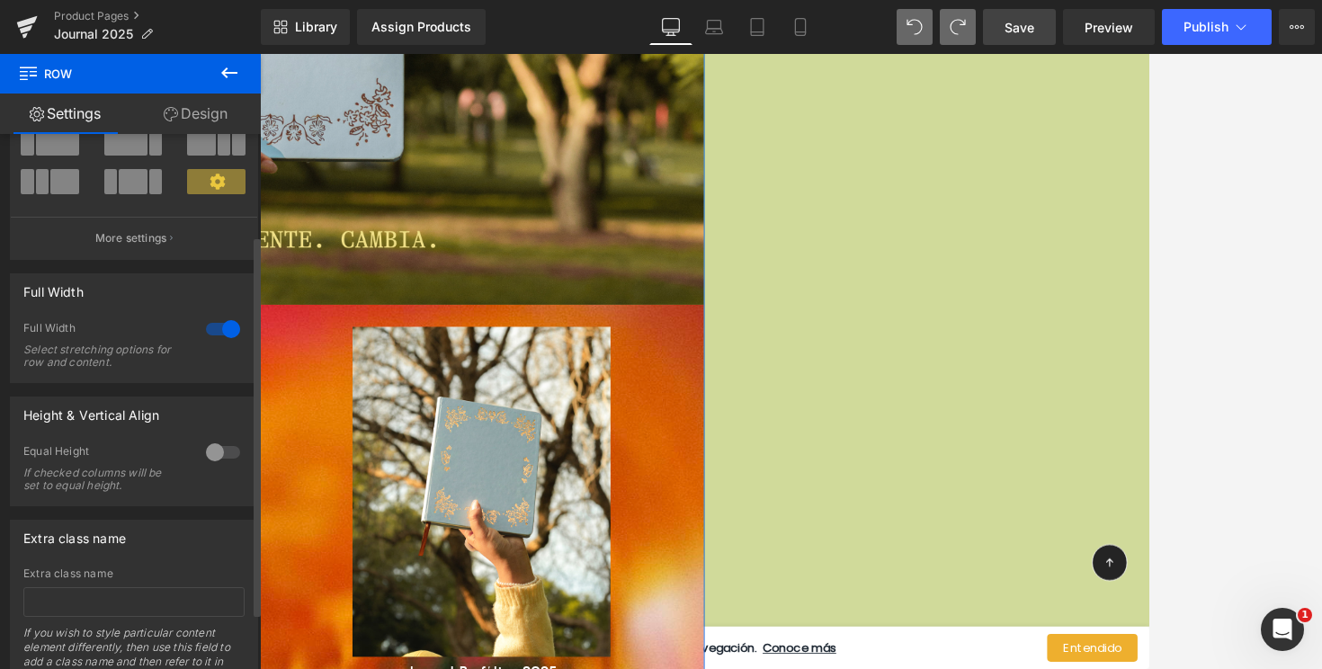
click at [209, 326] on div at bounding box center [222, 329] width 43 height 29
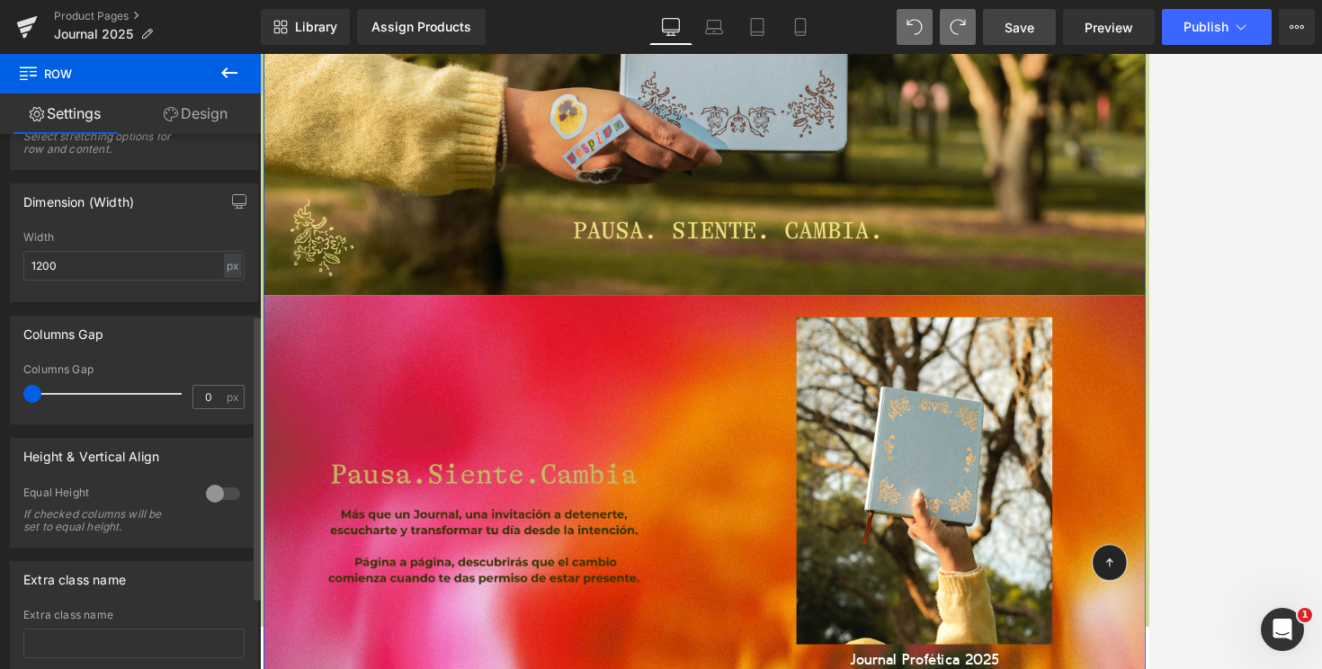
scroll to position [475, 0]
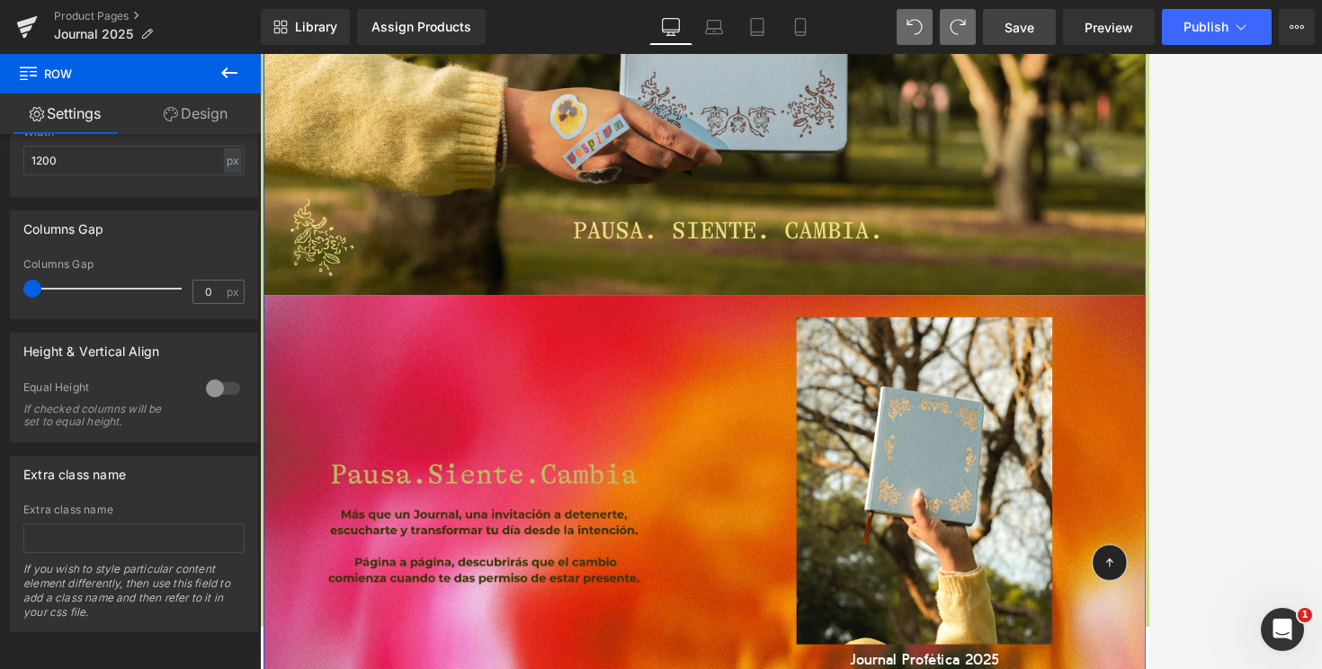
click at [193, 99] on link "Design" at bounding box center [195, 114] width 130 height 40
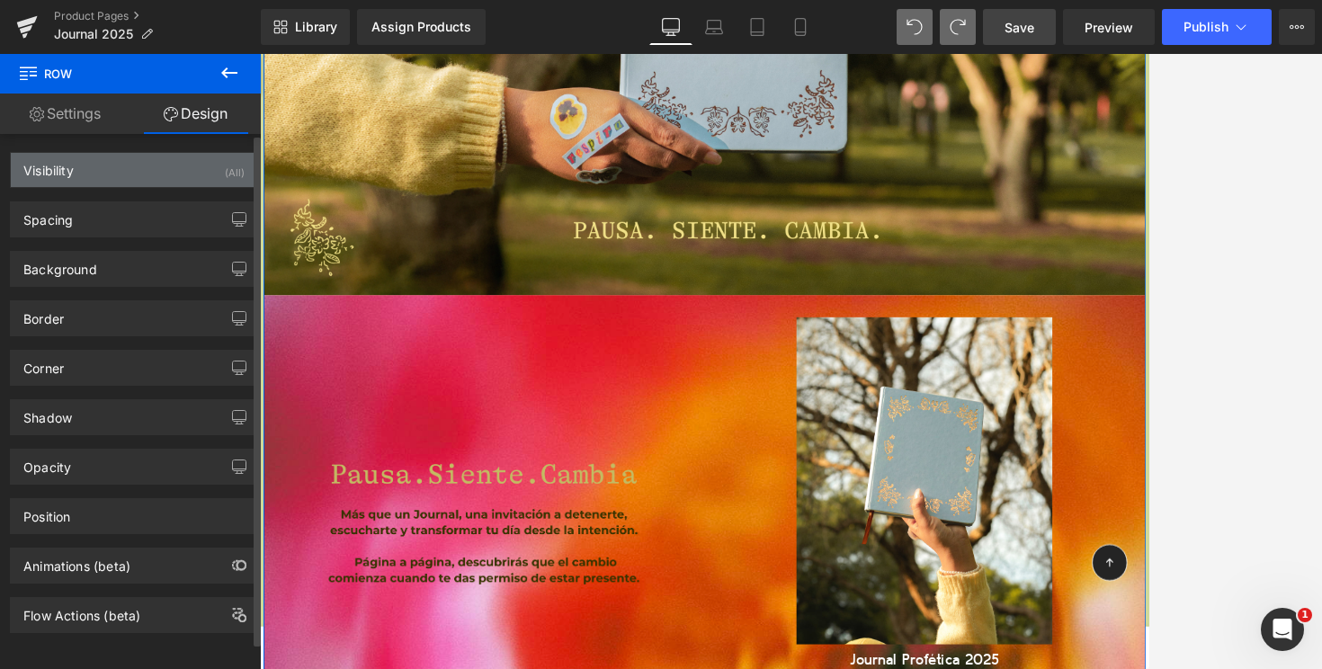
click at [140, 173] on div "Visibility (All)" at bounding box center [134, 170] width 246 height 34
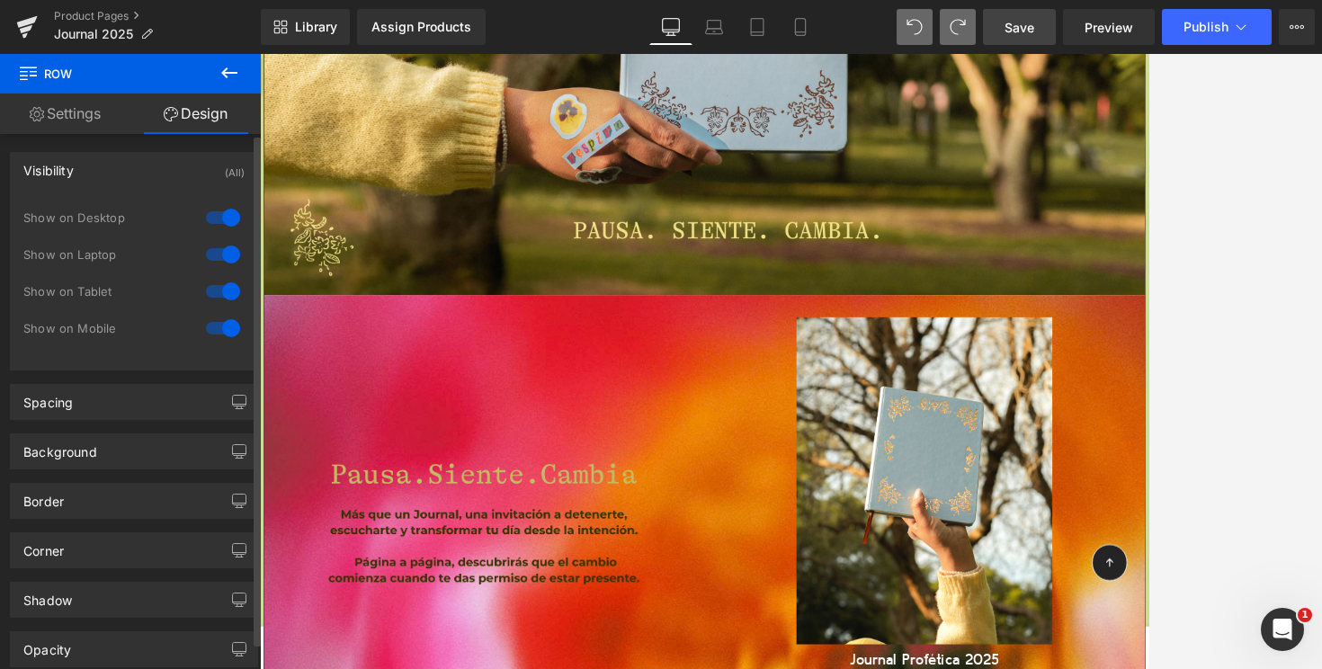
click at [140, 173] on div "Visibility (All)" at bounding box center [134, 170] width 246 height 34
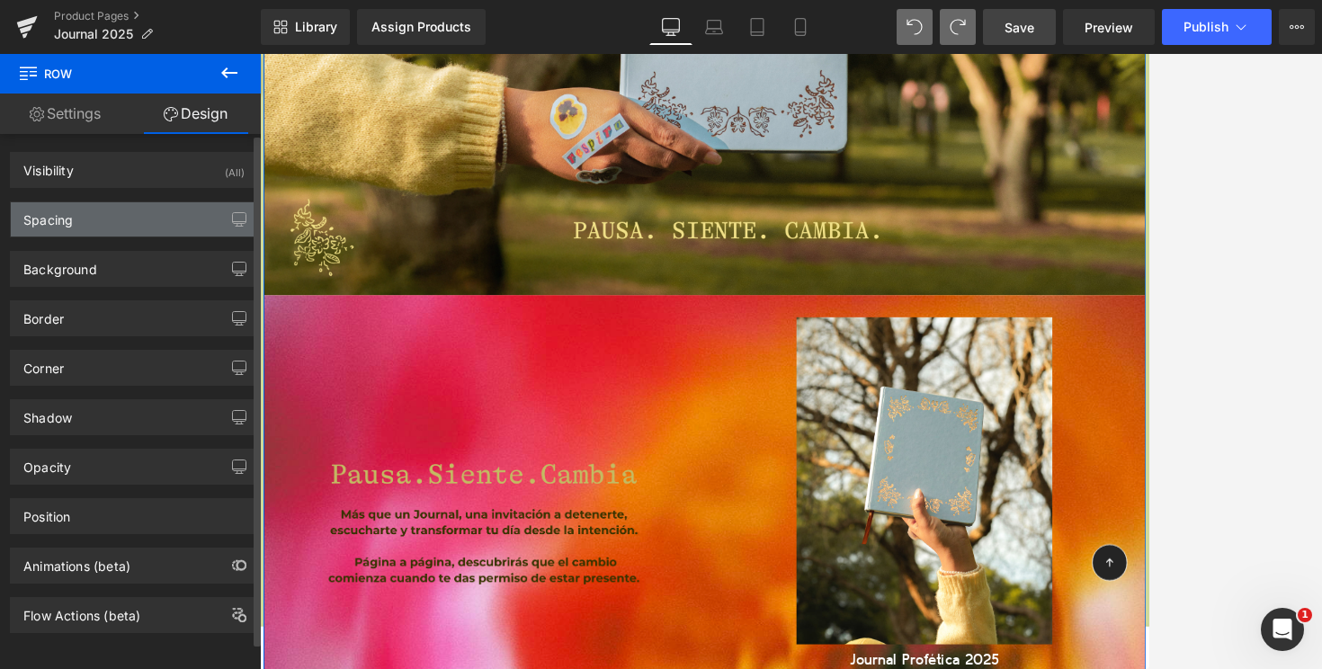
click at [134, 222] on div "Spacing" at bounding box center [134, 219] width 246 height 34
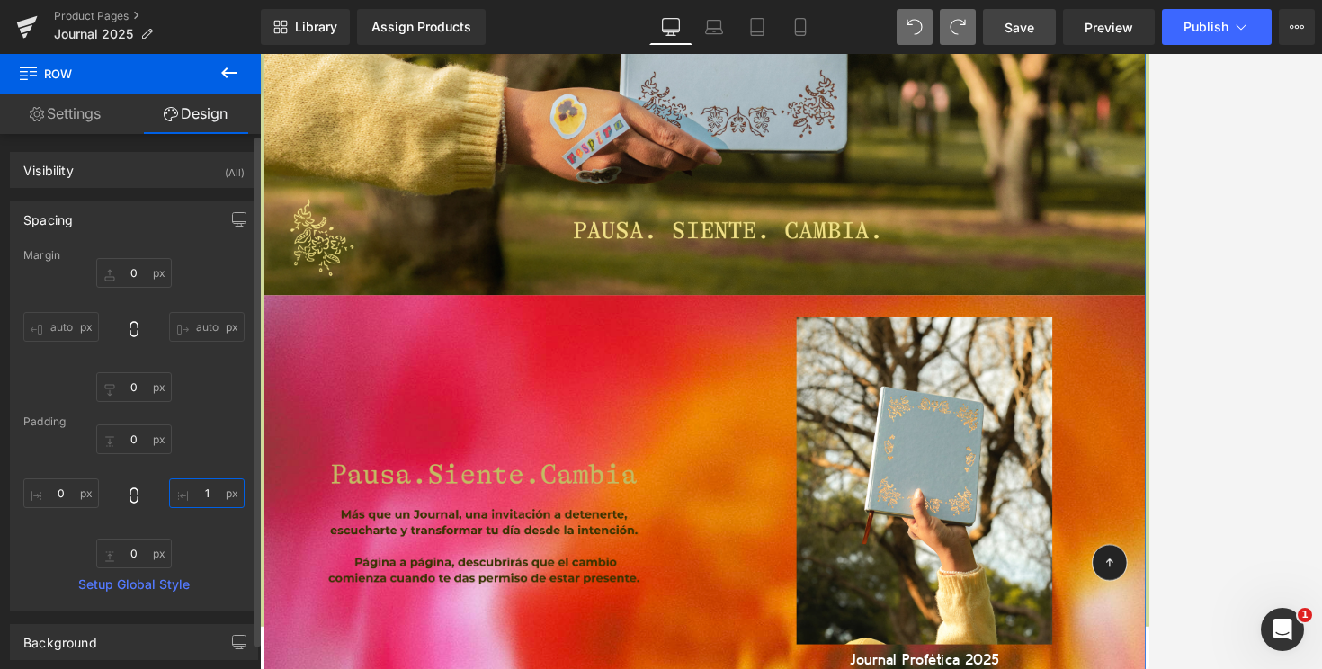
click at [203, 487] on input "1" at bounding box center [207, 494] width 76 height 30
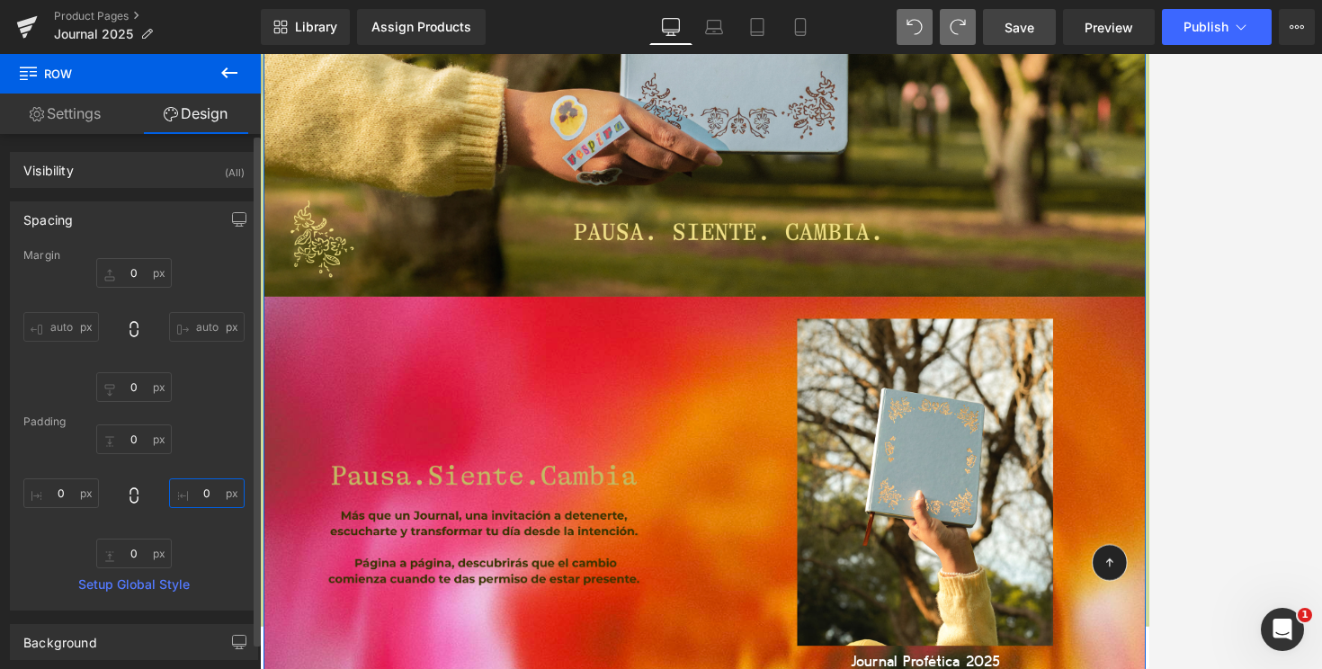
type input "0"
click at [232, 431] on div "0px 0 0 0 0px 0 0px 0" at bounding box center [133, 497] width 221 height 144
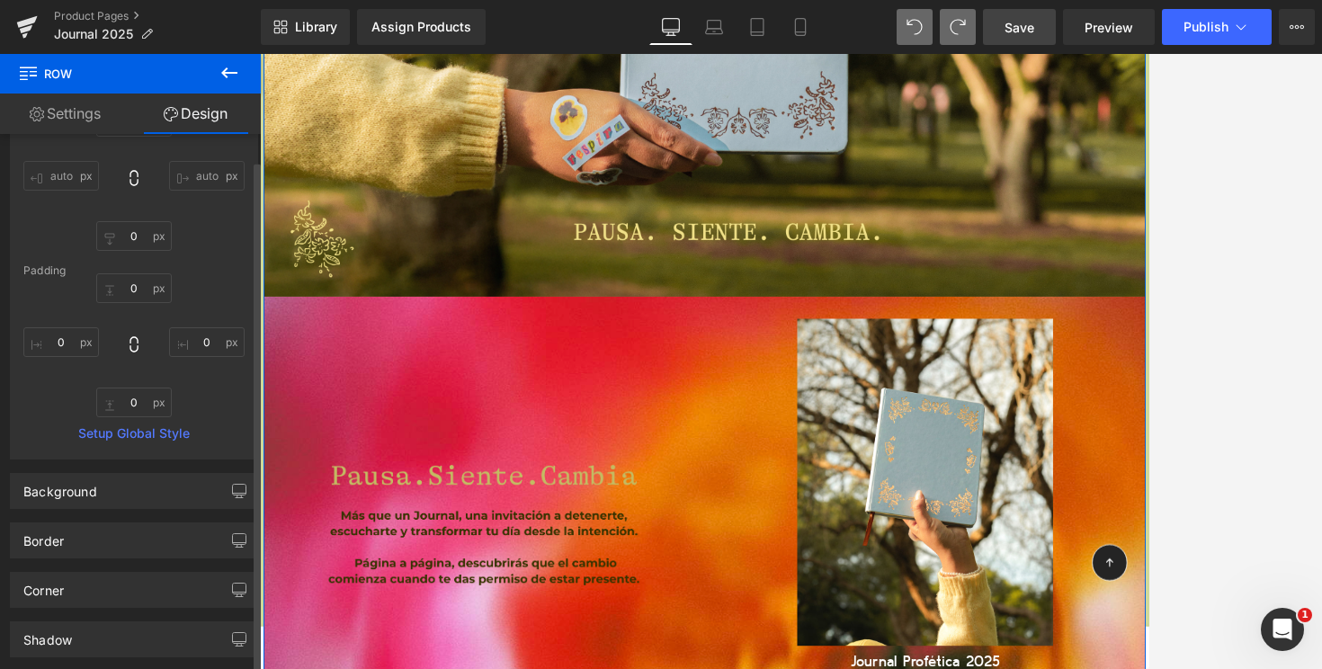
scroll to position [157, 0]
click at [232, 429] on link "Setup Global Style" at bounding box center [133, 428] width 221 height 14
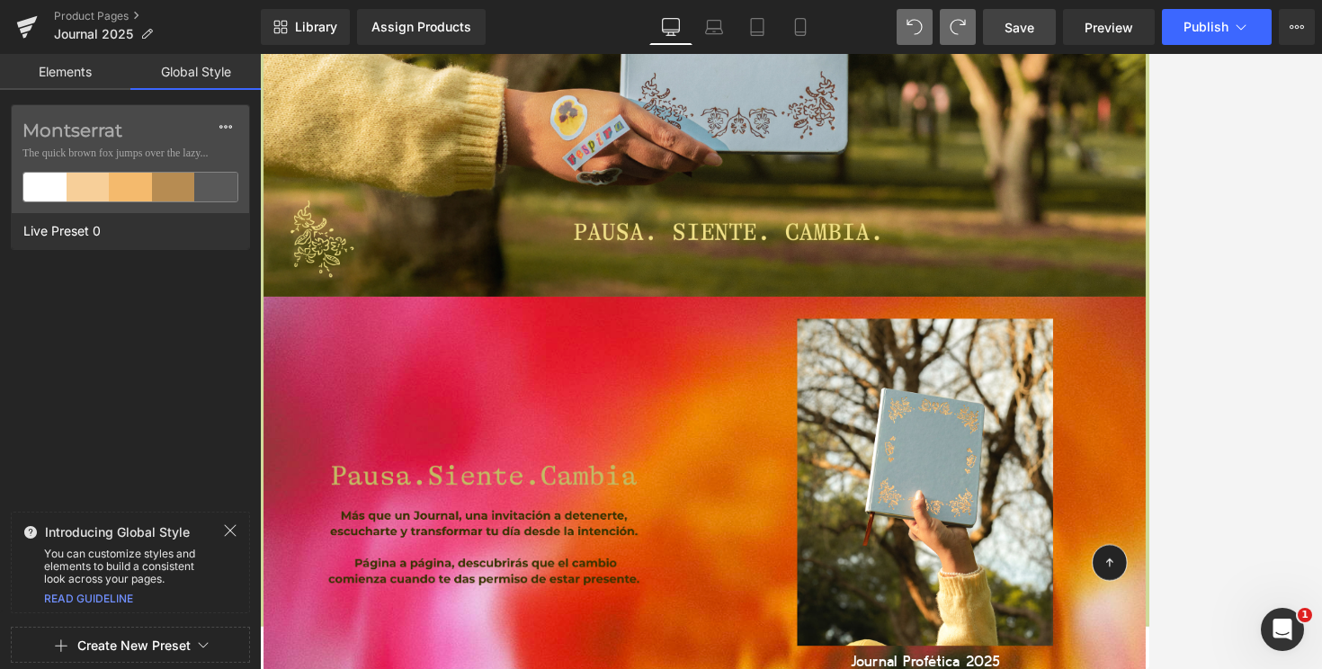
click at [85, 60] on link "Elements" at bounding box center [65, 72] width 130 height 36
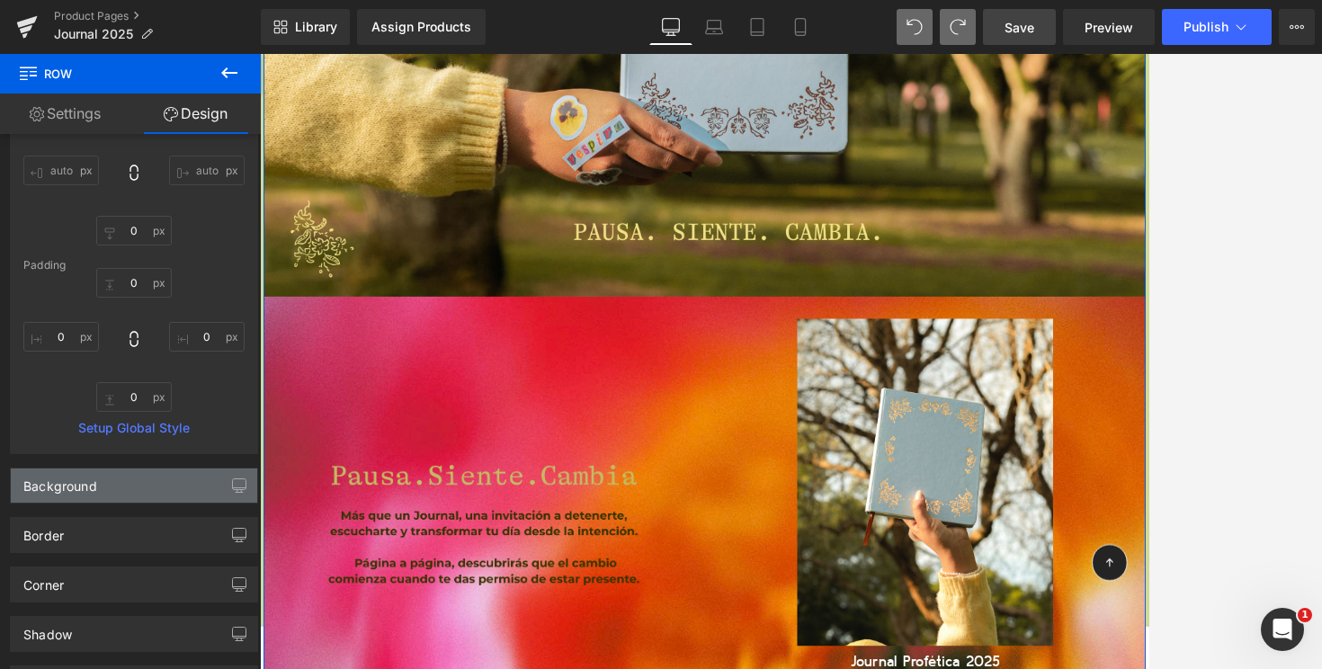
click at [107, 485] on div "Background" at bounding box center [134, 486] width 246 height 34
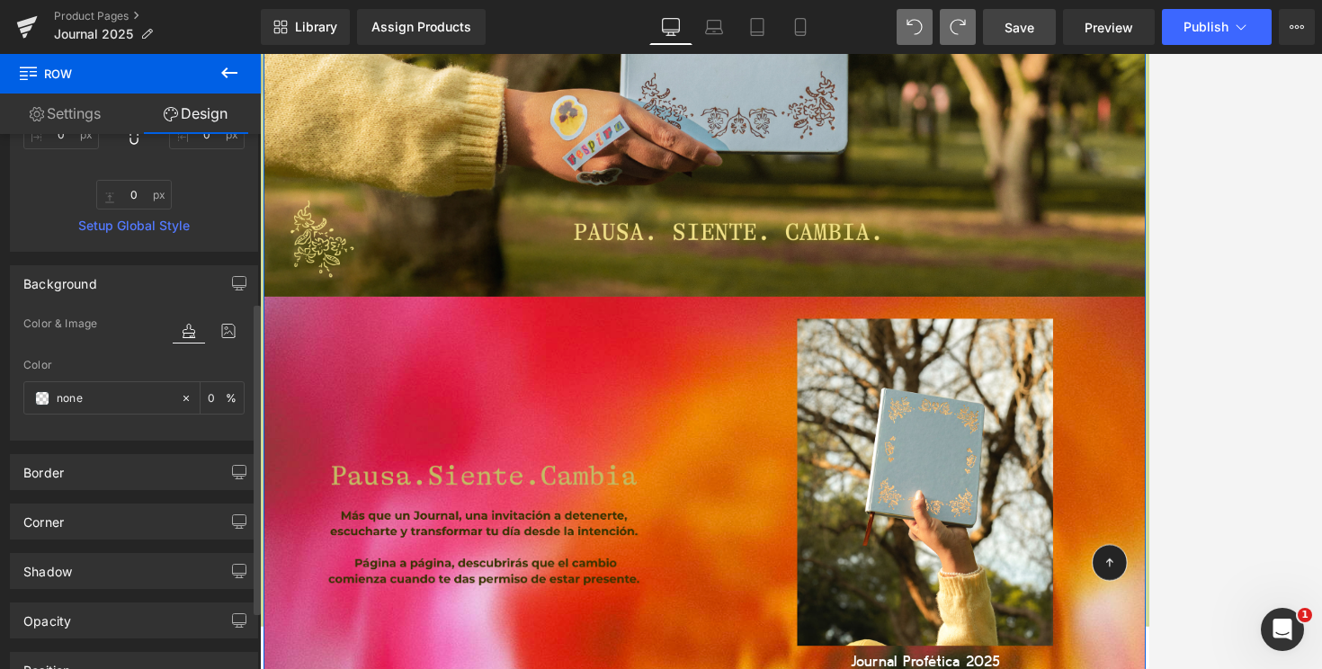
scroll to position [436, 0]
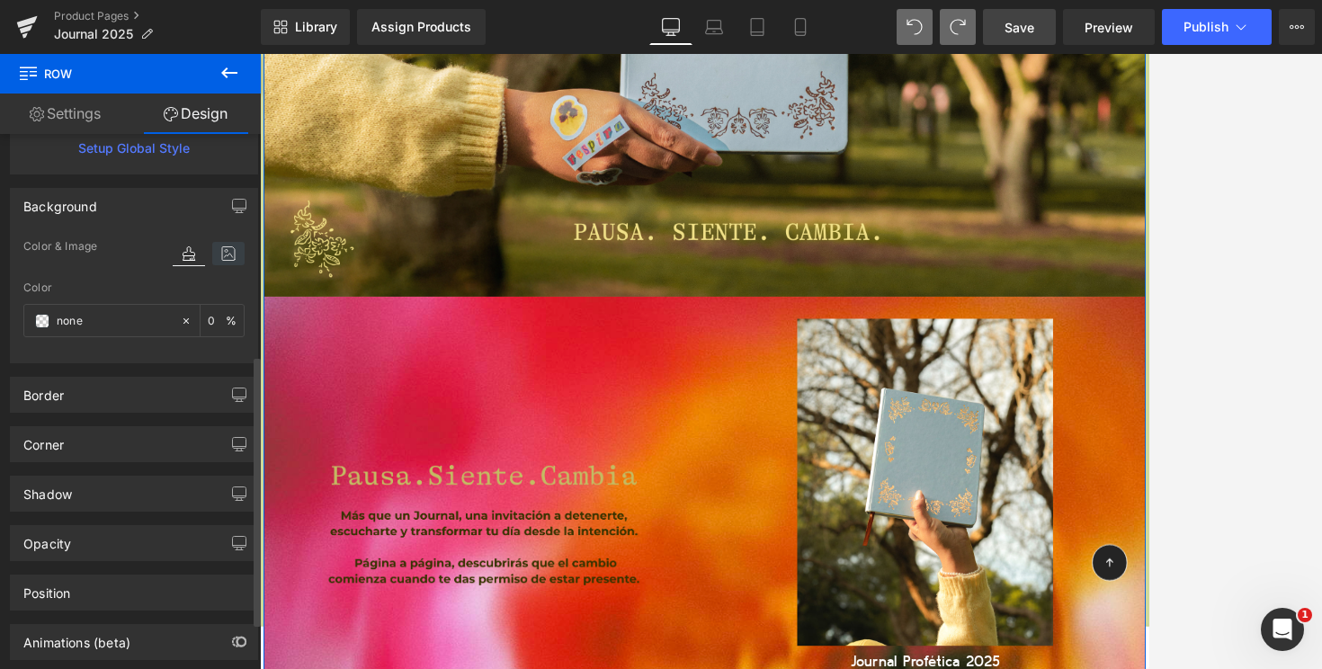
click at [212, 263] on icon at bounding box center [228, 253] width 32 height 23
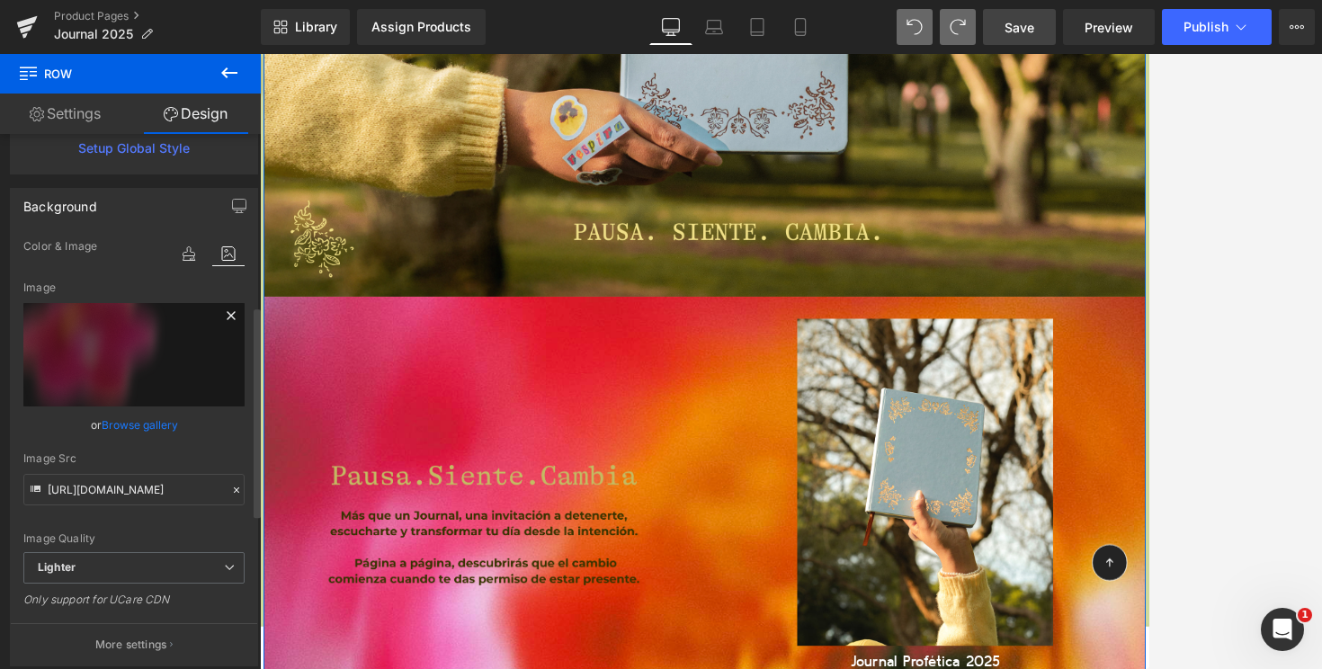
click at [220, 310] on icon at bounding box center [231, 316] width 22 height 22
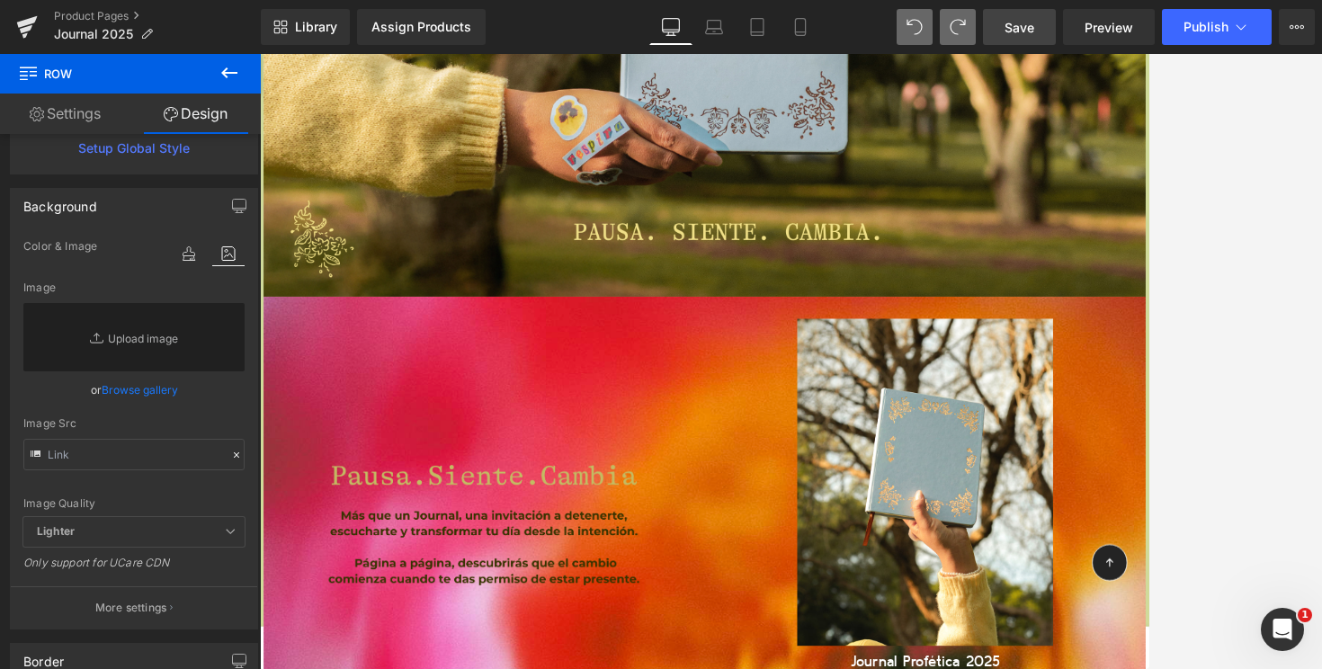
click at [229, 69] on icon at bounding box center [230, 73] width 22 height 22
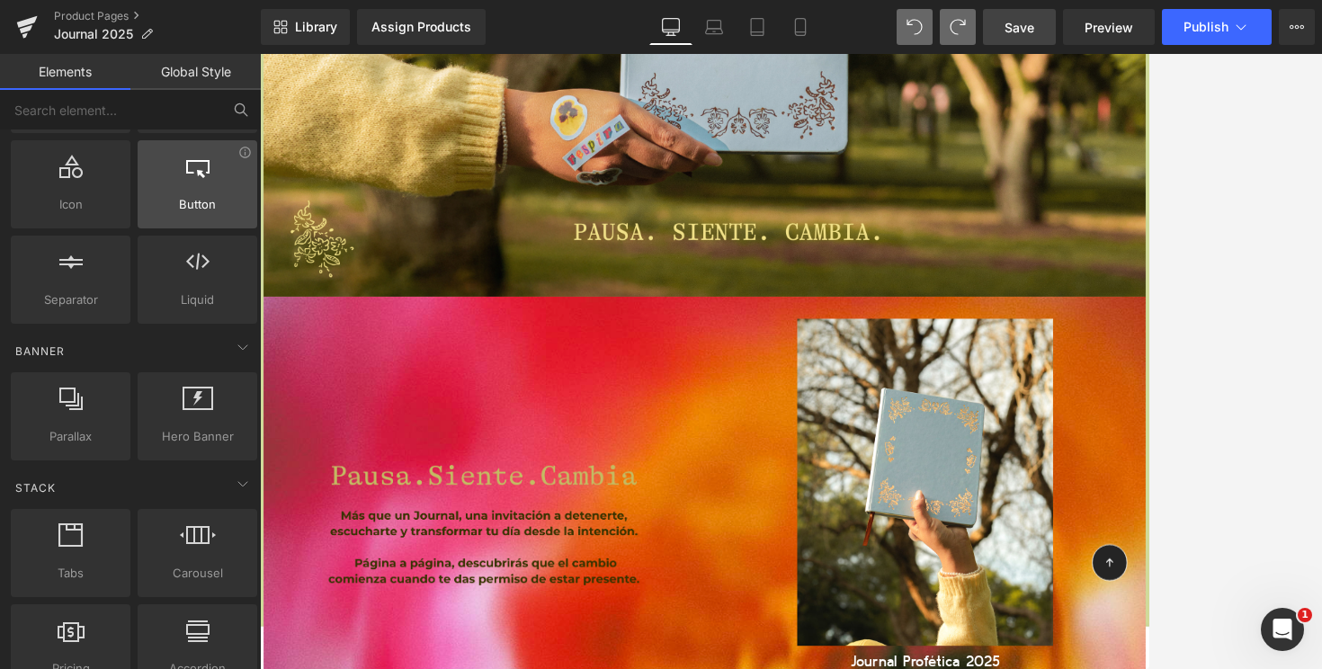
scroll to position [458, 0]
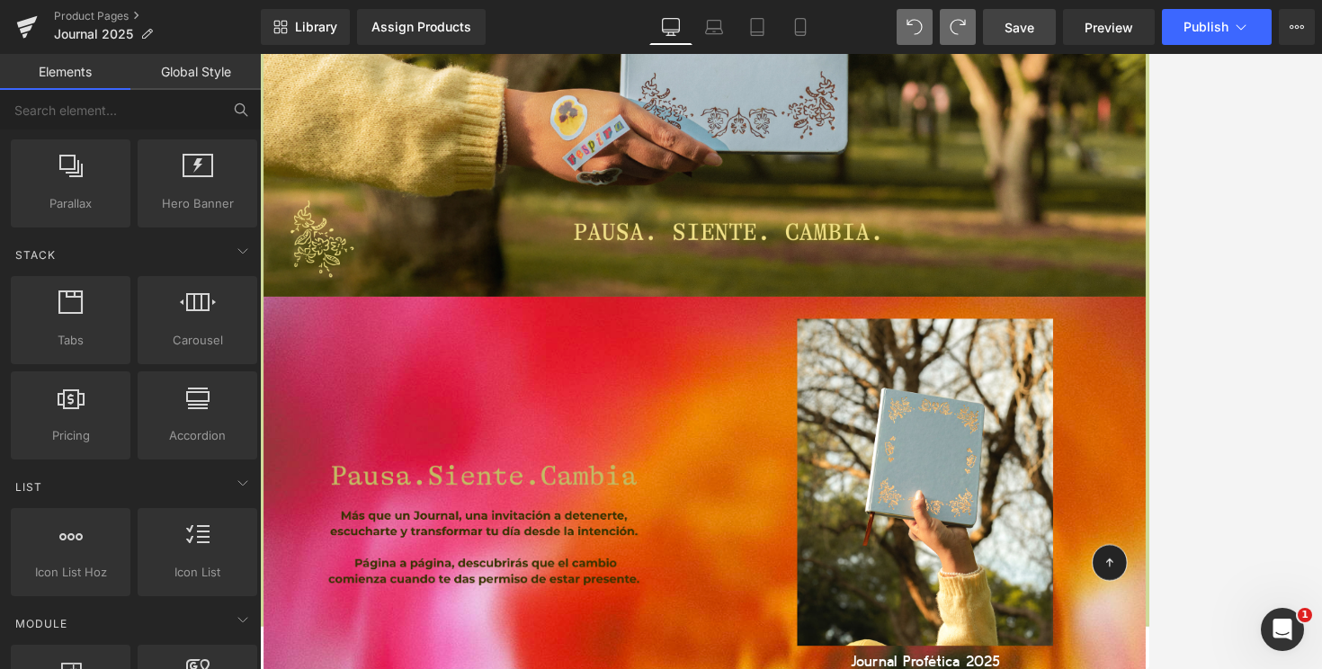
click at [1001, 33] on link "Save" at bounding box center [1019, 27] width 73 height 36
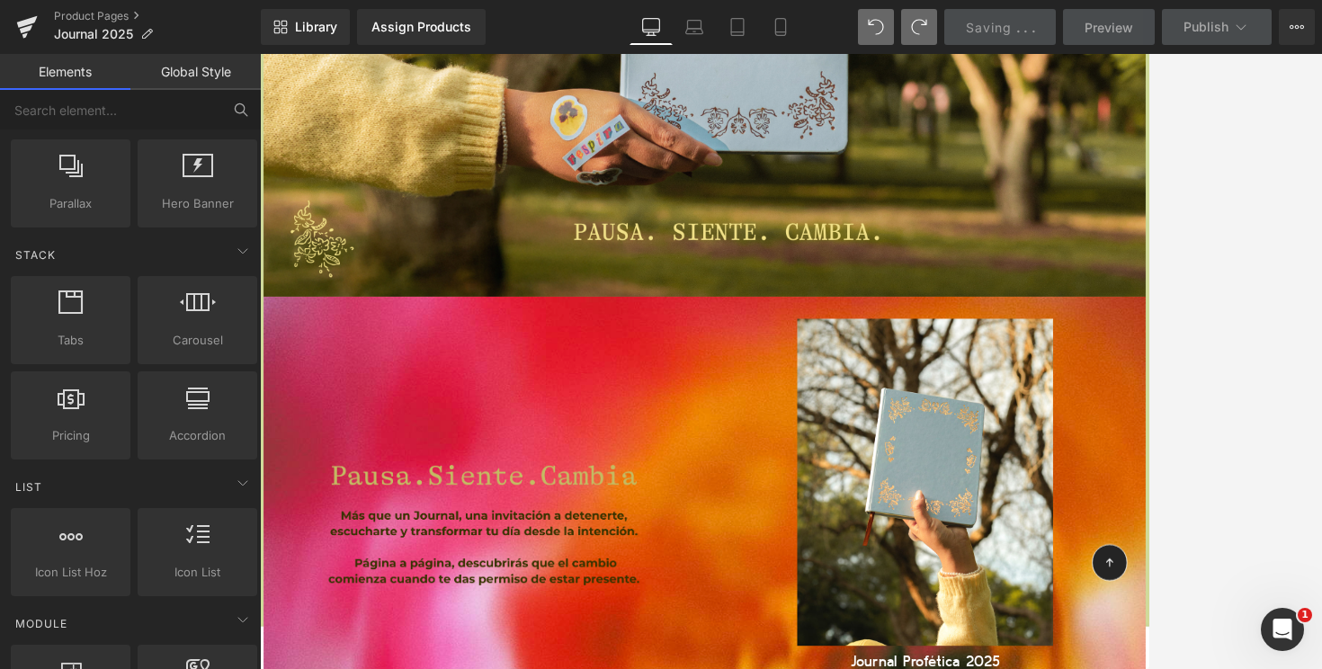
click at [1122, 443] on div at bounding box center [791, 361] width 1062 height 615
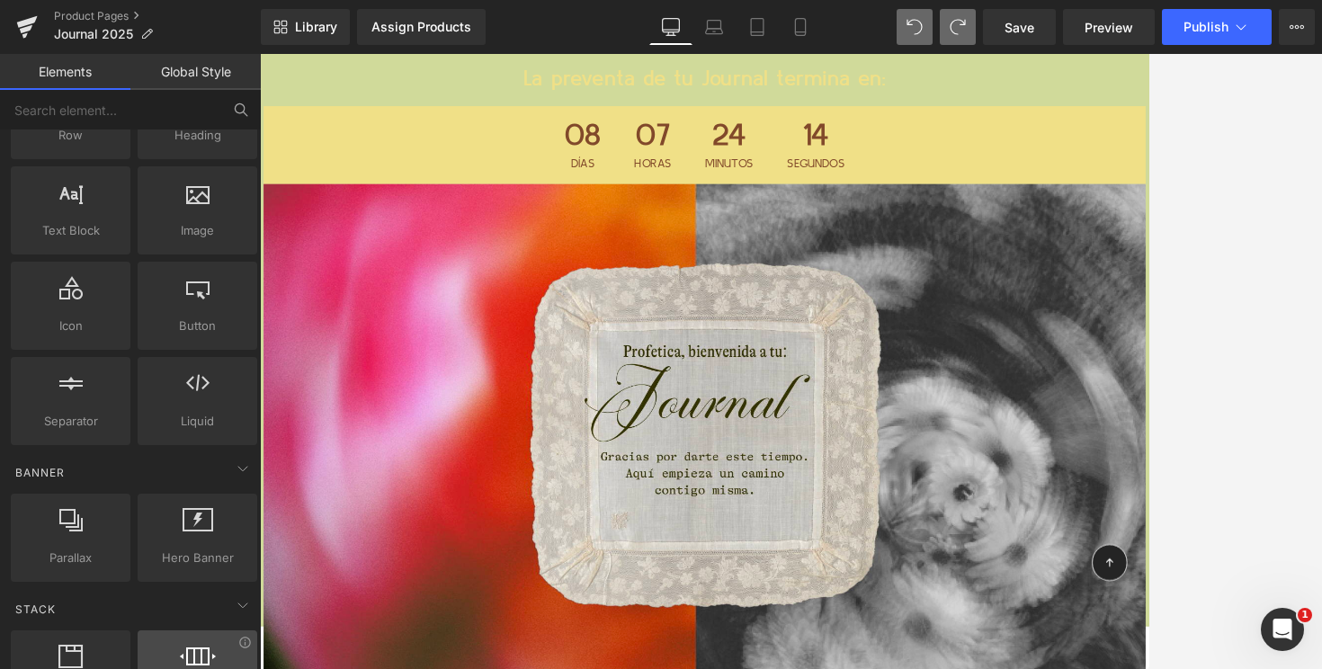
scroll to position [0, 0]
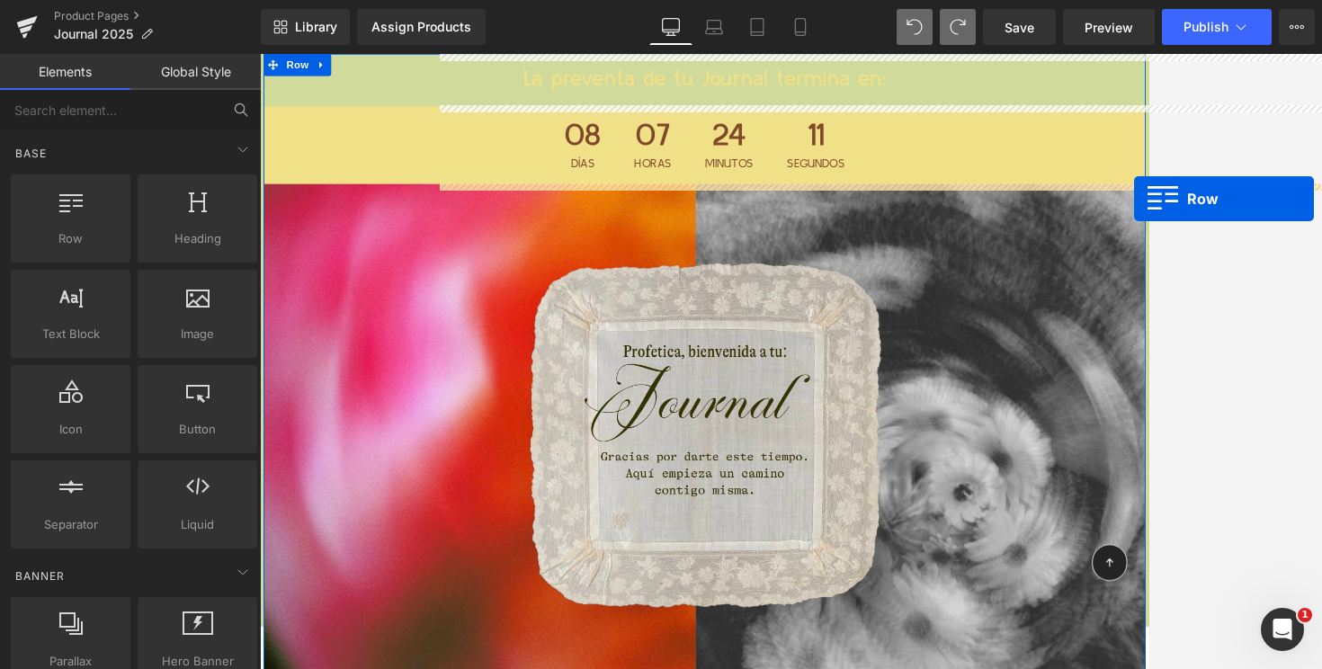
drag, startPoint x: 97, startPoint y: 223, endPoint x: 1226, endPoint y: 199, distance: 1129.1
click at [1122, 199] on div "Row You are previewing how the will restyle your page. You can not edit Element…" at bounding box center [661, 350] width 1322 height 700
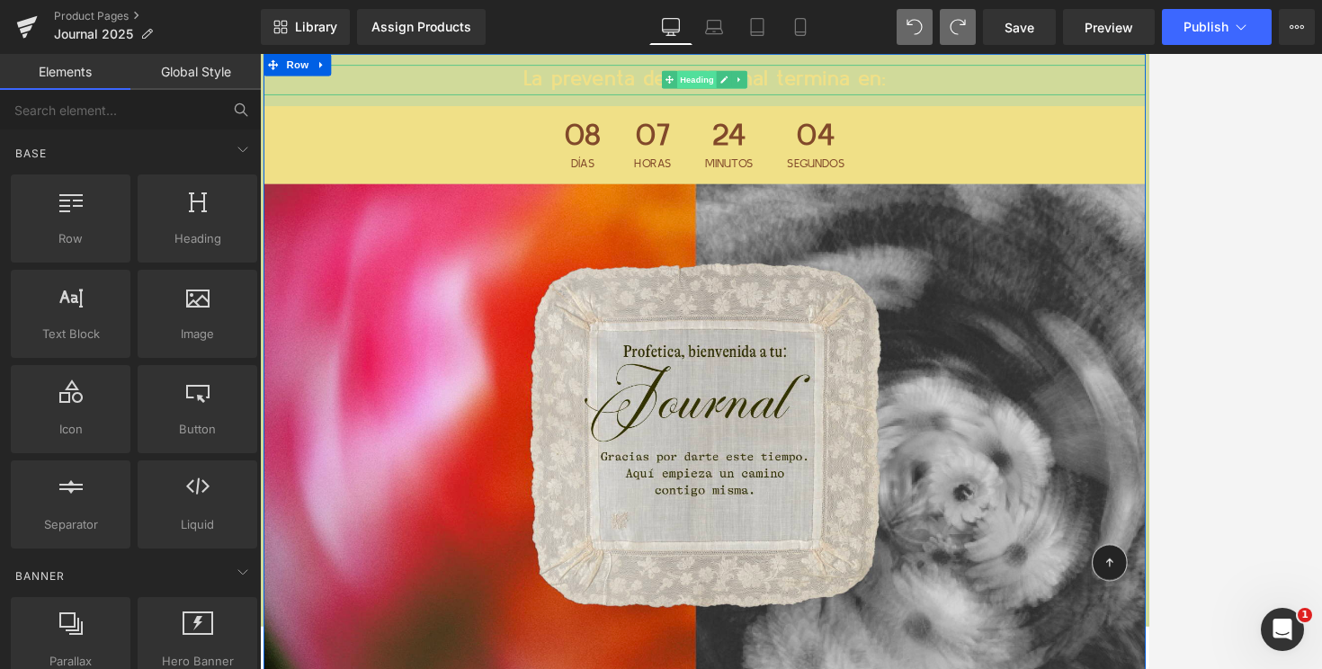
click at [801, 81] on span "Heading" at bounding box center [795, 86] width 49 height 22
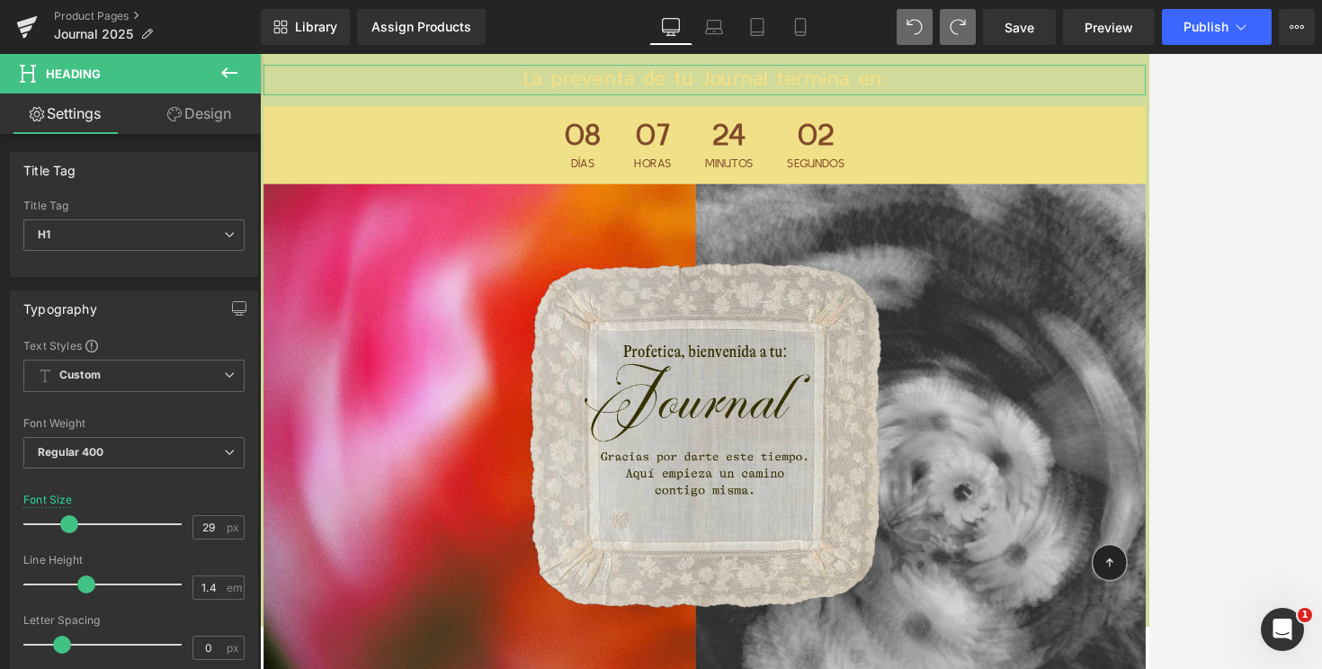
click at [212, 127] on link "Design" at bounding box center [199, 114] width 130 height 40
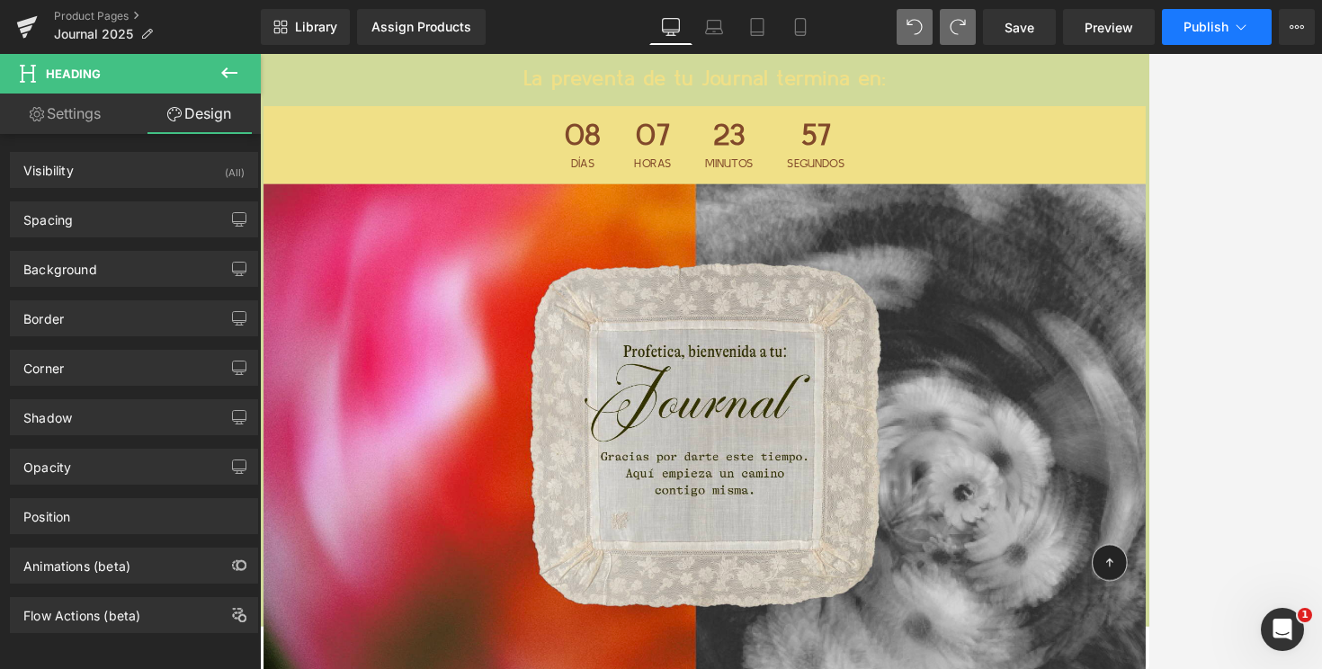
click at [1122, 31] on icon at bounding box center [1241, 27] width 18 height 18
click at [1122, 28] on icon at bounding box center [1303, 27] width 4 height 4
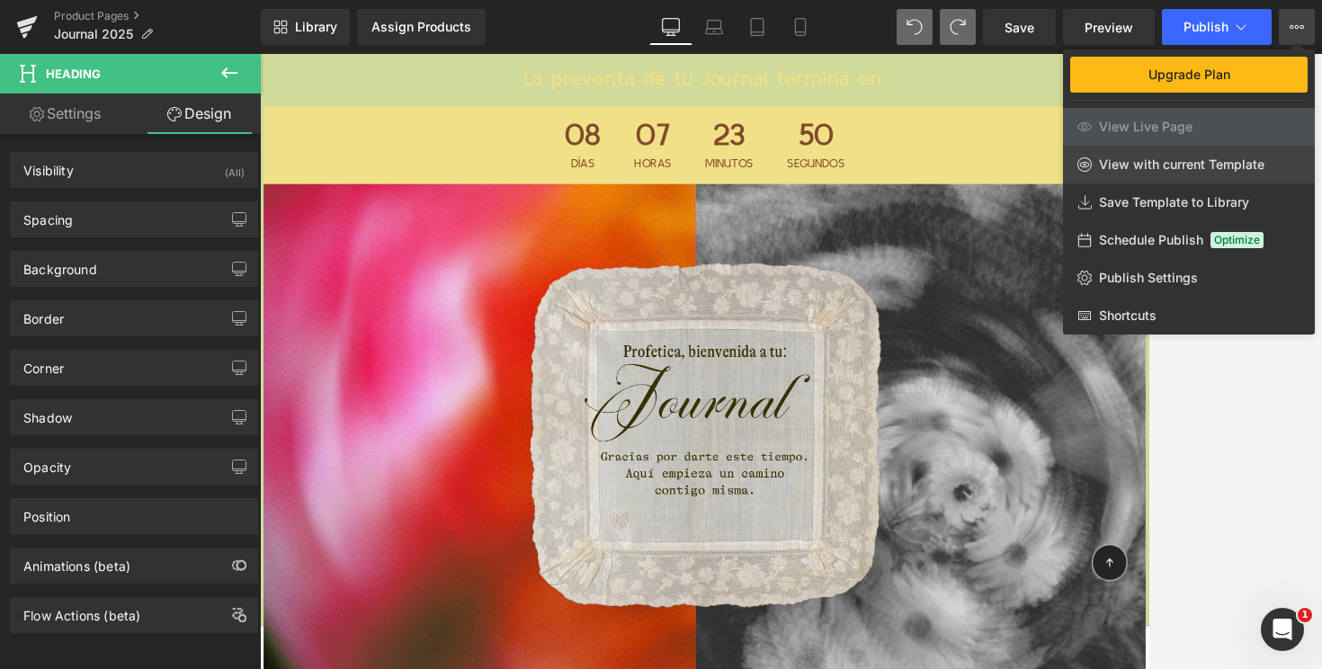
click at [1122, 173] on link "View with current Template" at bounding box center [1189, 165] width 252 height 38
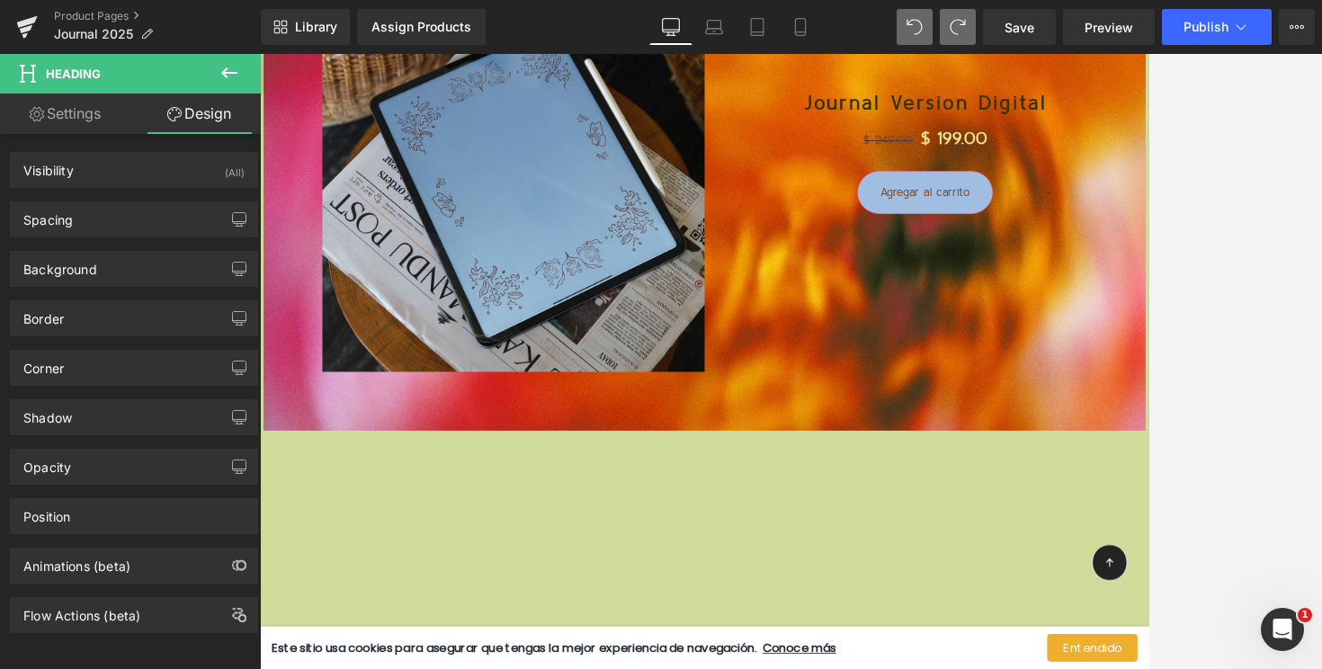
scroll to position [7140, 0]
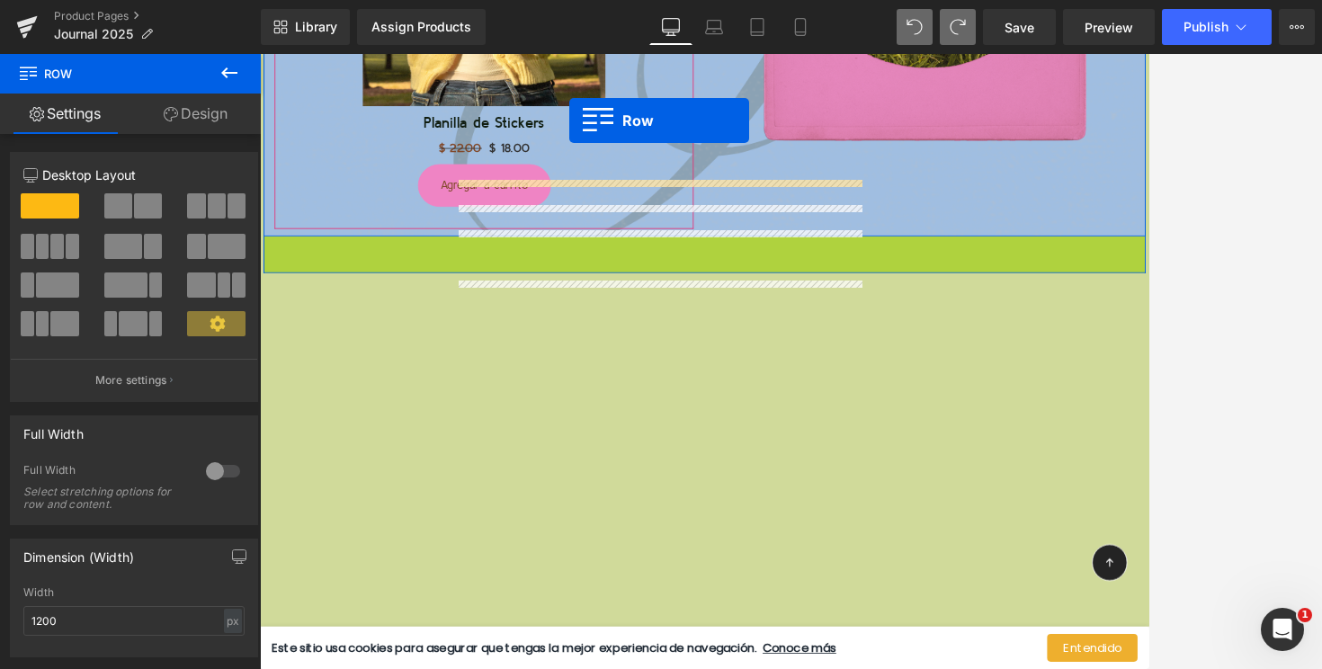
scroll to position [6581, 0]
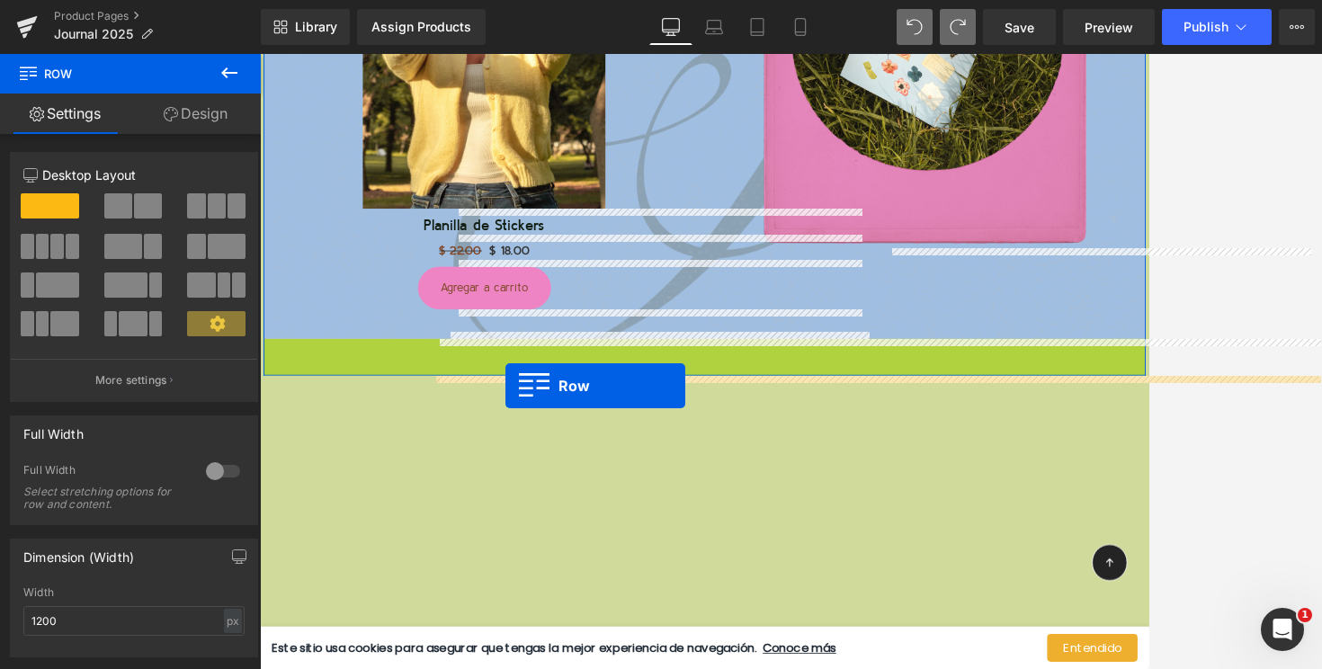
drag, startPoint x: 304, startPoint y: 107, endPoint x: 557, endPoint y: 457, distance: 431.6
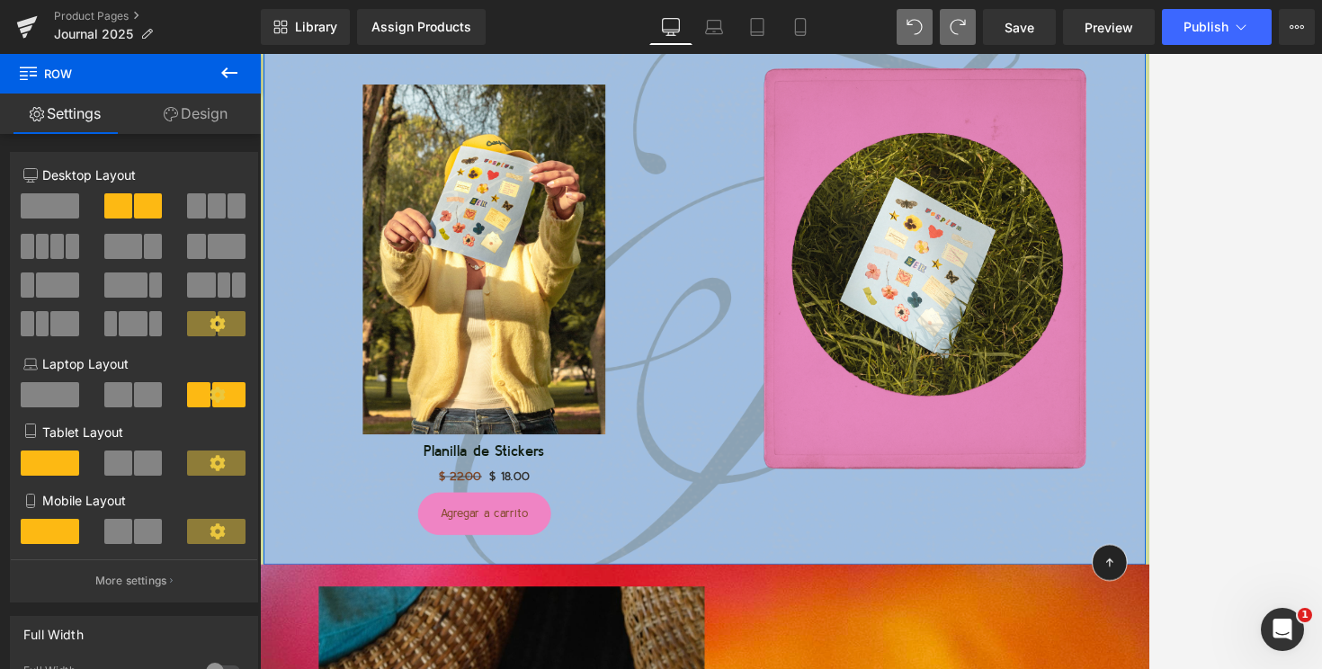
scroll to position [6161, 0]
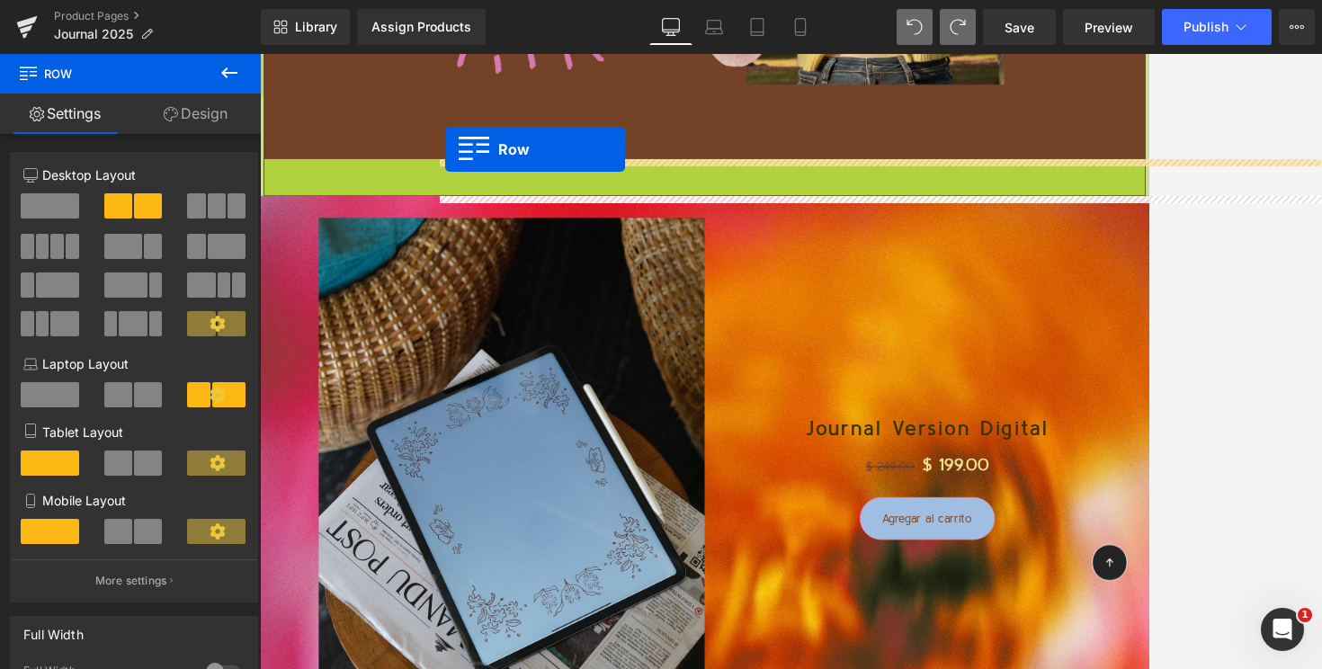
drag, startPoint x: 305, startPoint y: 196, endPoint x: 480, endPoint y: 166, distance: 177.9
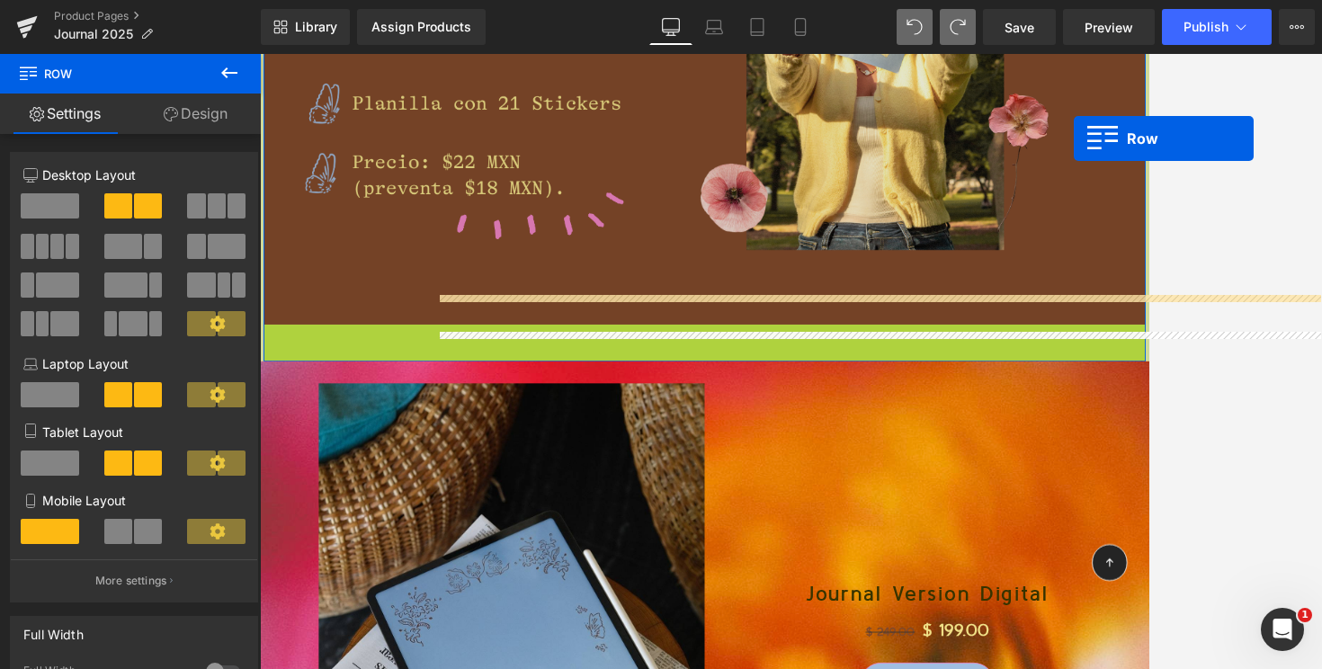
scroll to position [5922, 0]
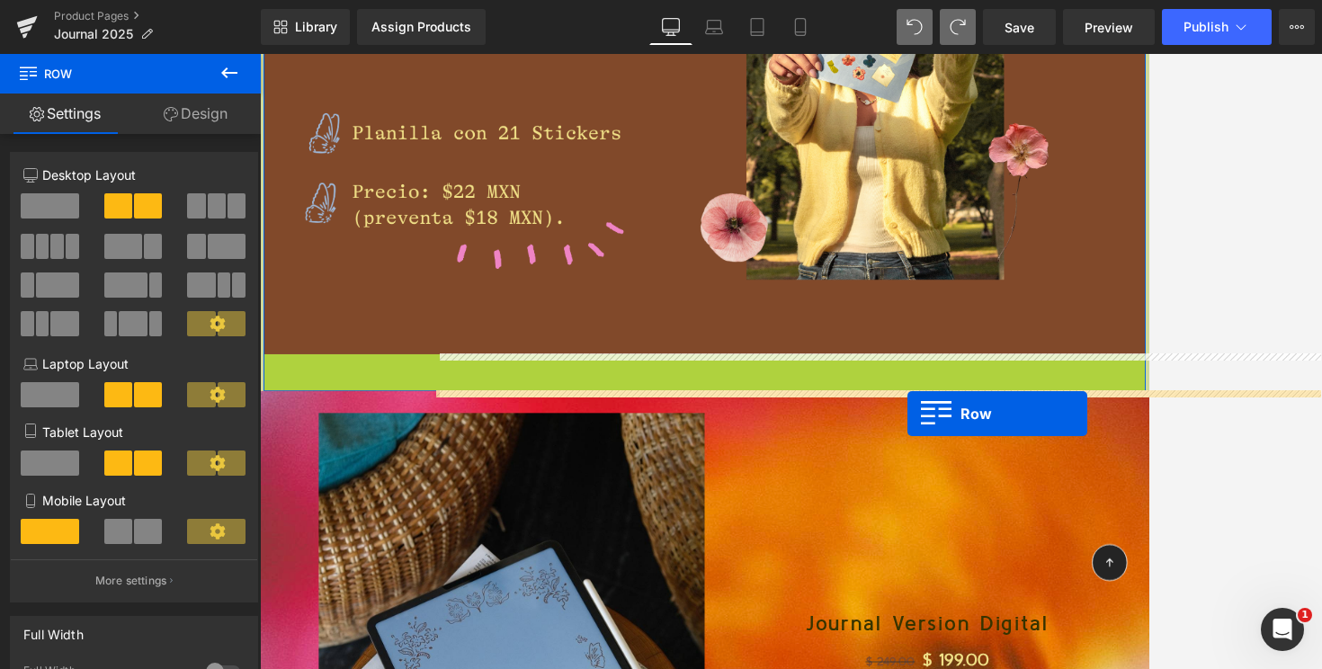
drag, startPoint x: 306, startPoint y: 144, endPoint x: 1052, endPoint y: 494, distance: 824.5
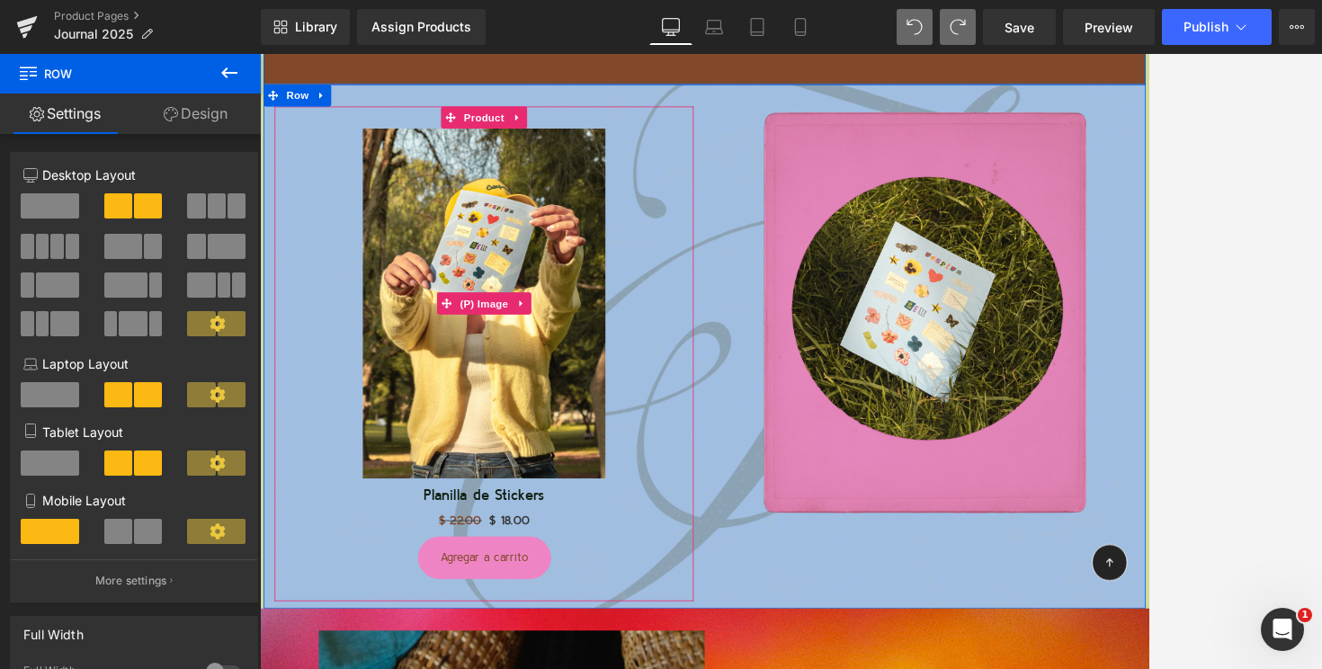
scroll to position [6248, 0]
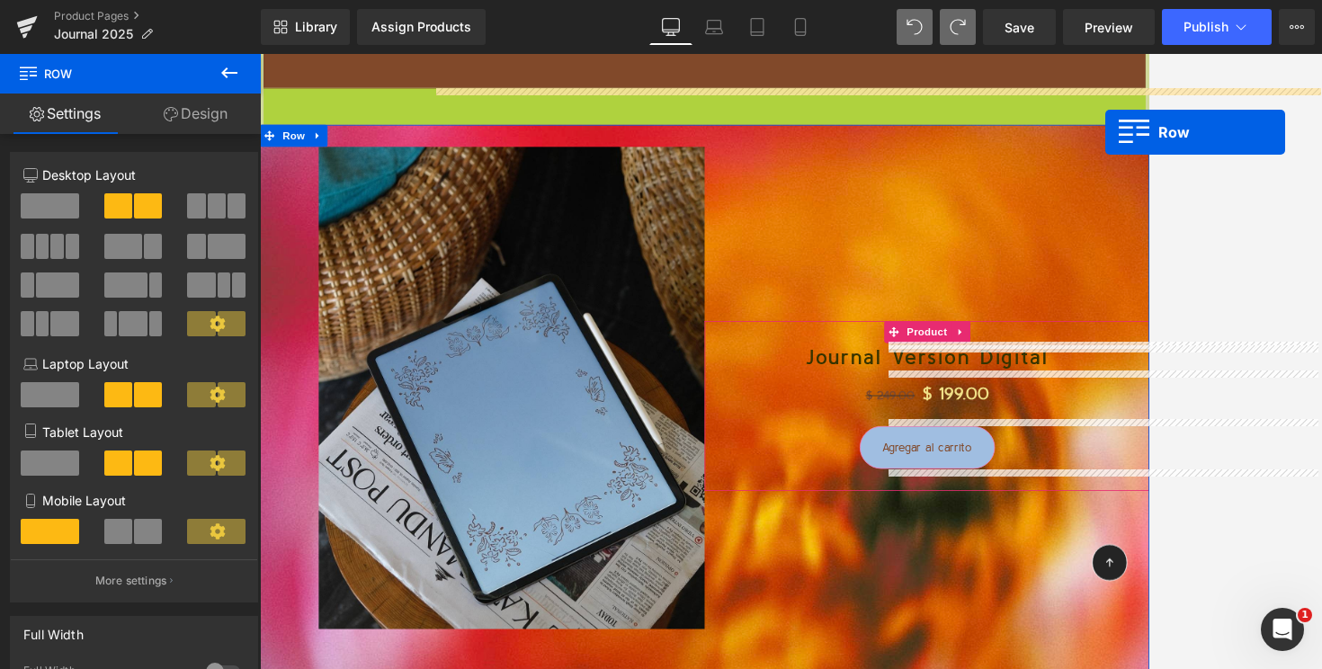
drag, startPoint x: 318, startPoint y: 110, endPoint x: 1294, endPoint y: 150, distance: 976.8
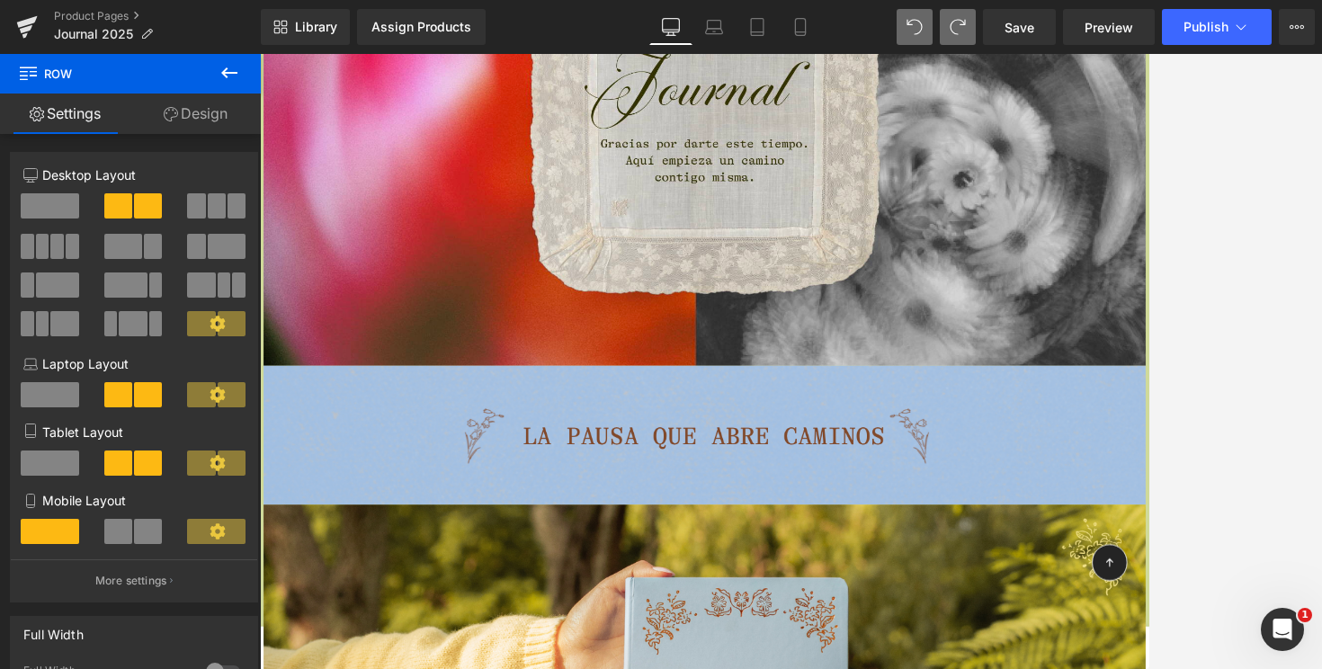
scroll to position [0, 0]
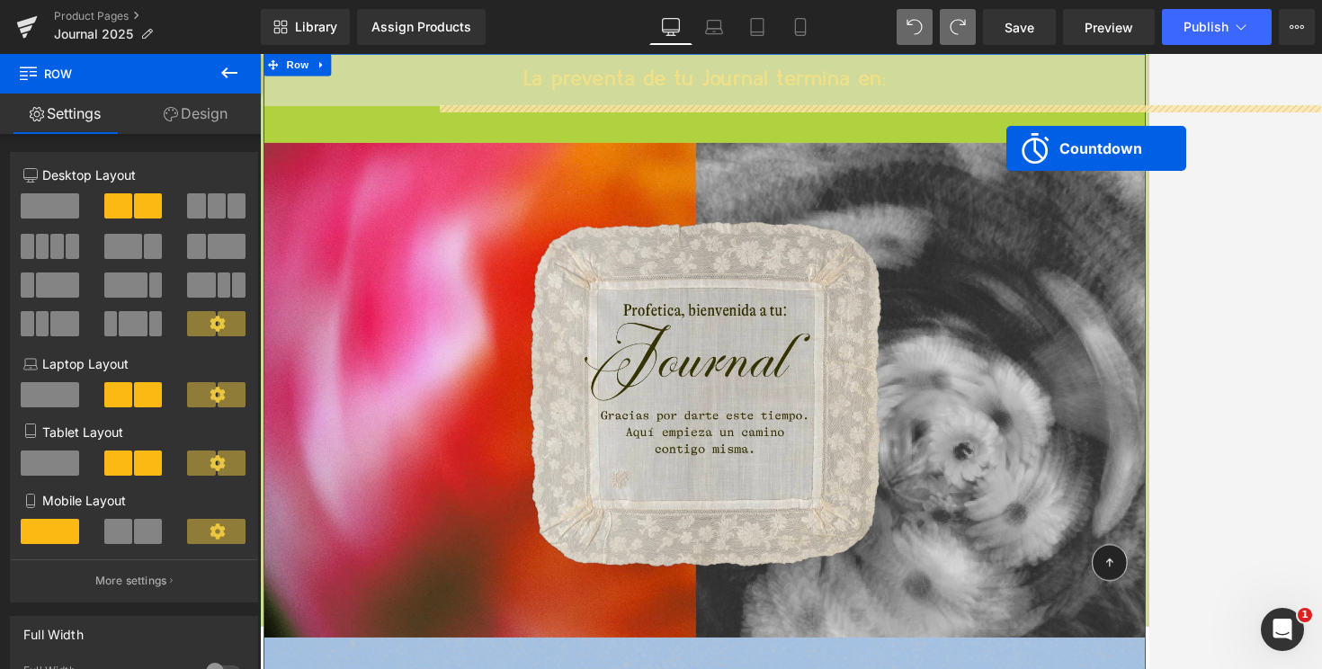
drag, startPoint x: 789, startPoint y: 127, endPoint x: 1185, endPoint y: 159, distance: 397.1
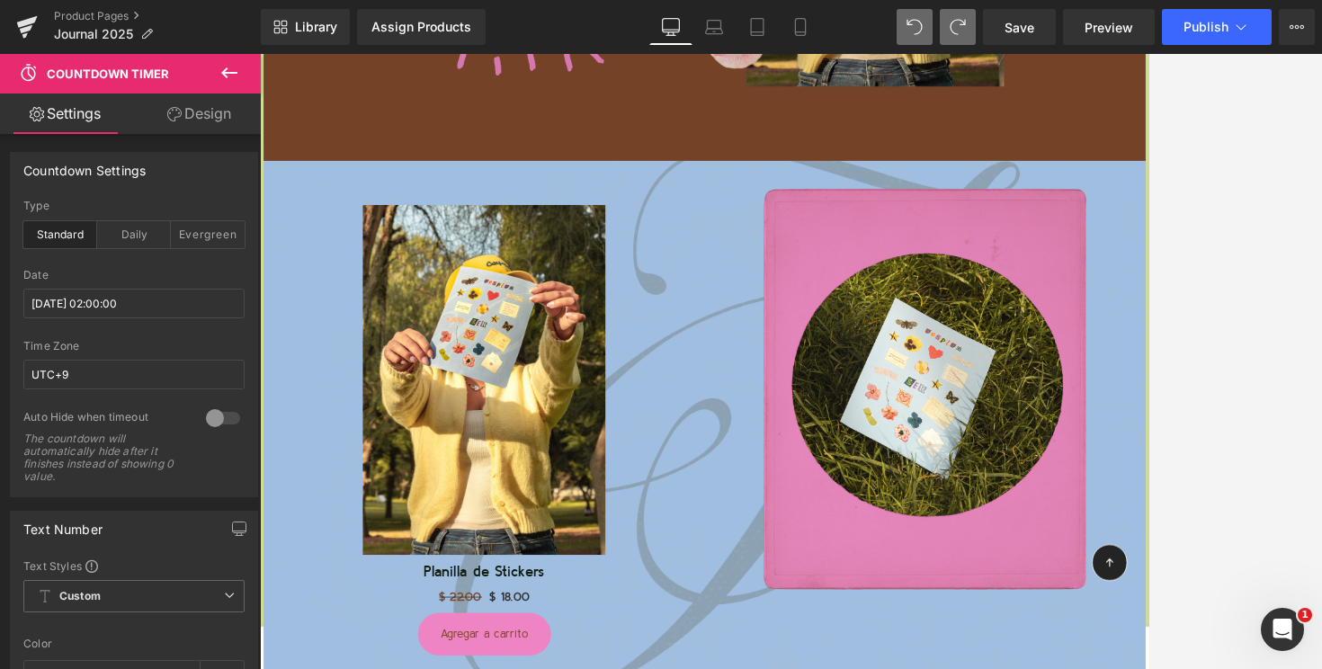
scroll to position [6116, 0]
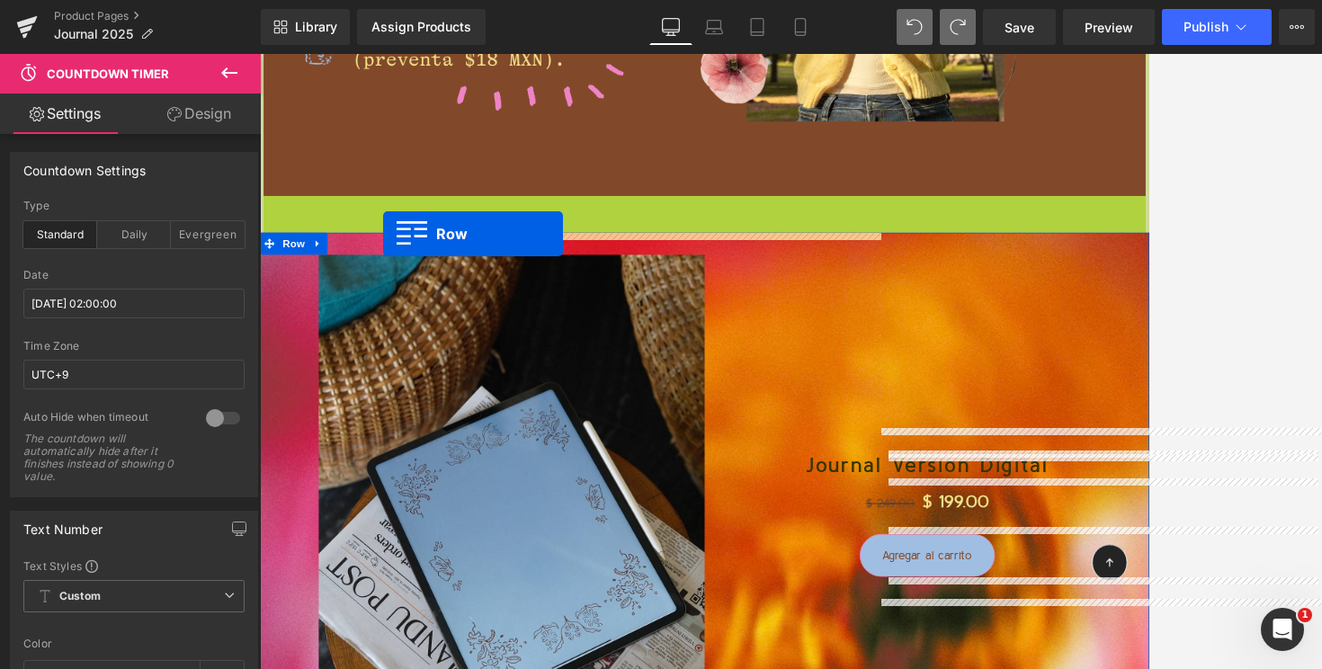
drag, startPoint x: 309, startPoint y: 245, endPoint x: 411, endPoint y: 276, distance: 106.4
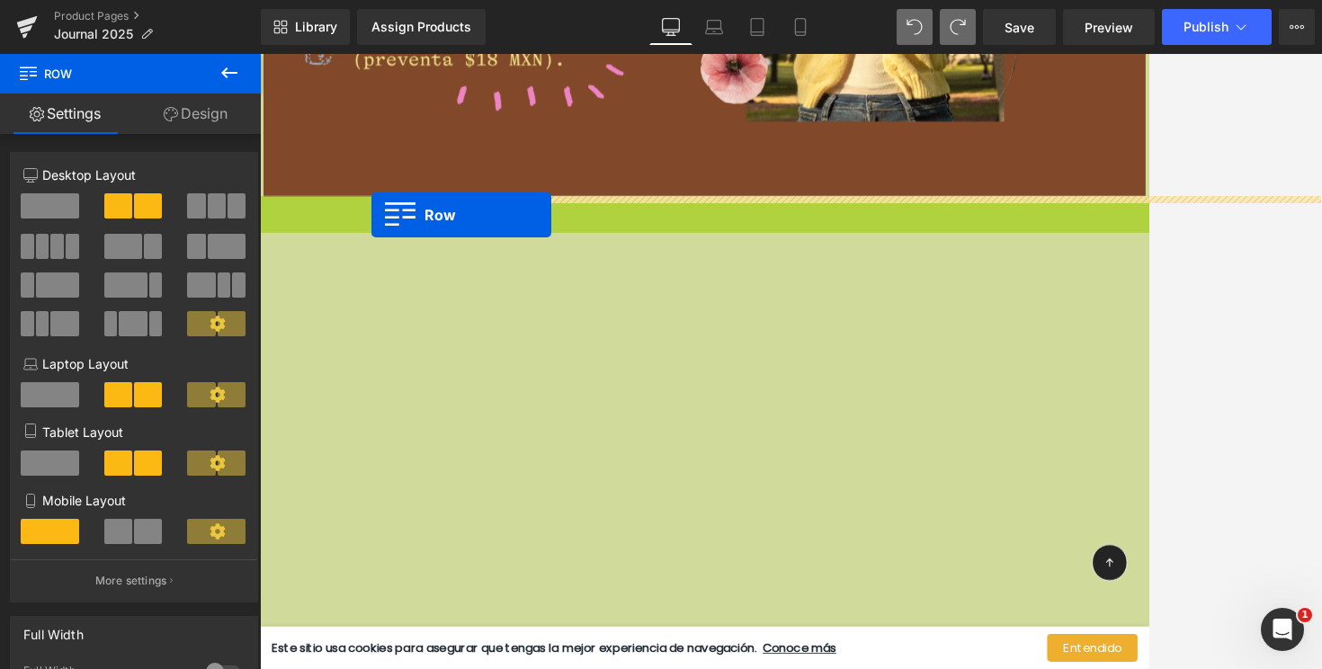
drag, startPoint x: 300, startPoint y: 238, endPoint x: 397, endPoint y: 251, distance: 97.1
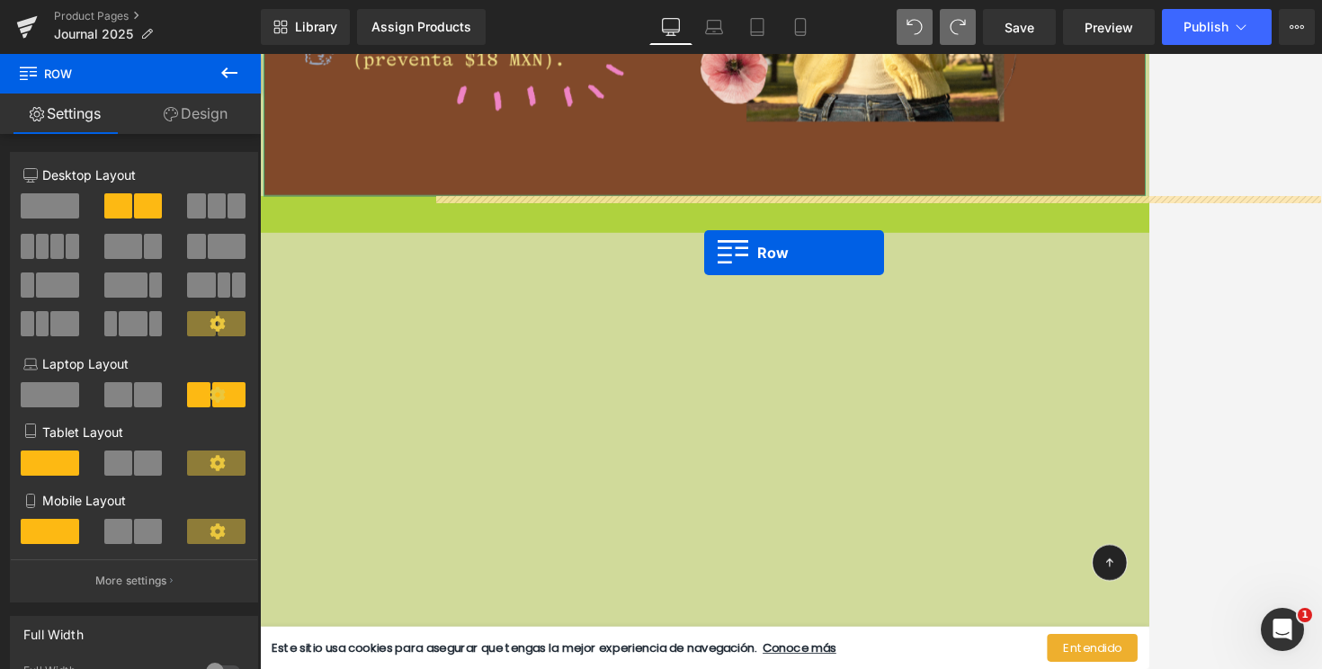
drag, startPoint x: 310, startPoint y: 242, endPoint x: 804, endPoint y: 294, distance: 496.6
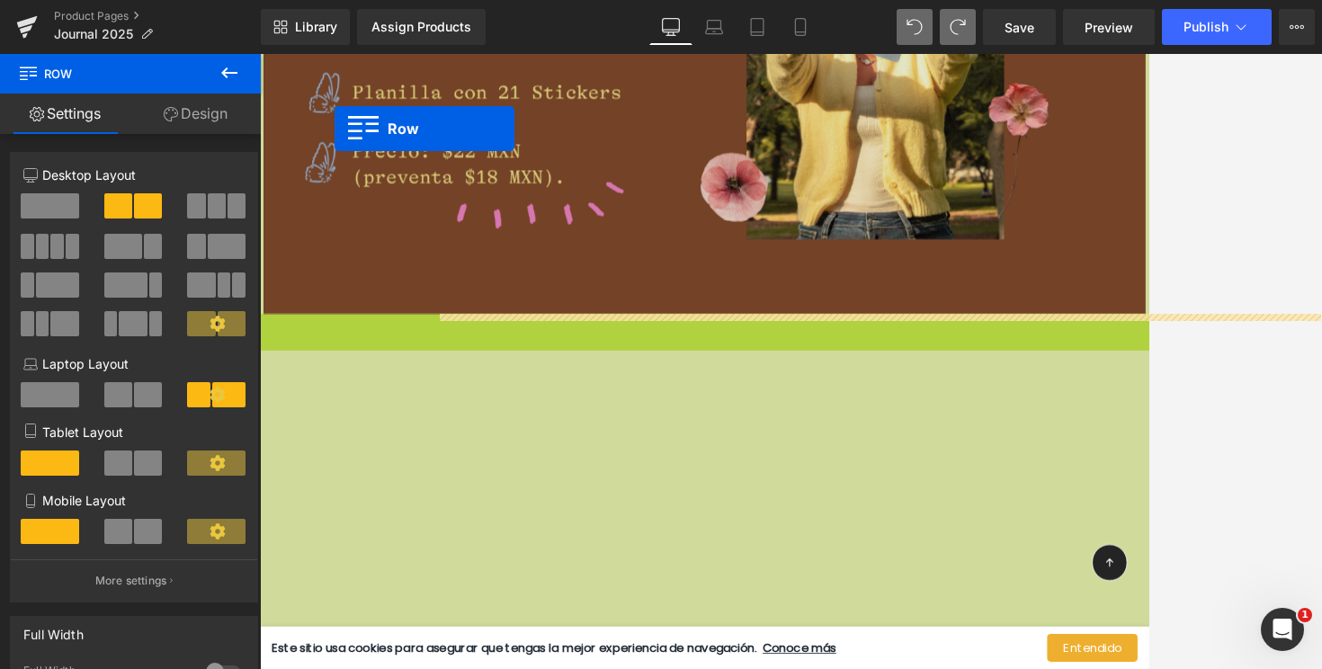
scroll to position [5936, 0]
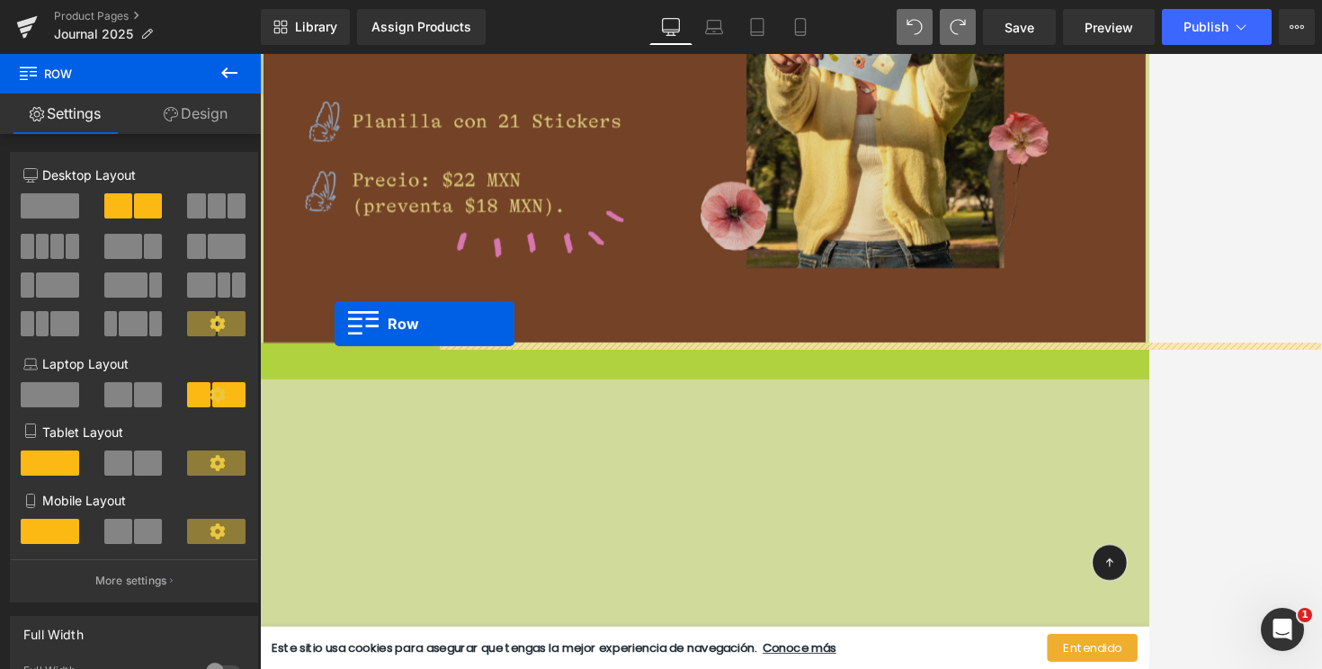
drag, startPoint x: 296, startPoint y: 246, endPoint x: 351, endPoint y: 382, distance: 146.5
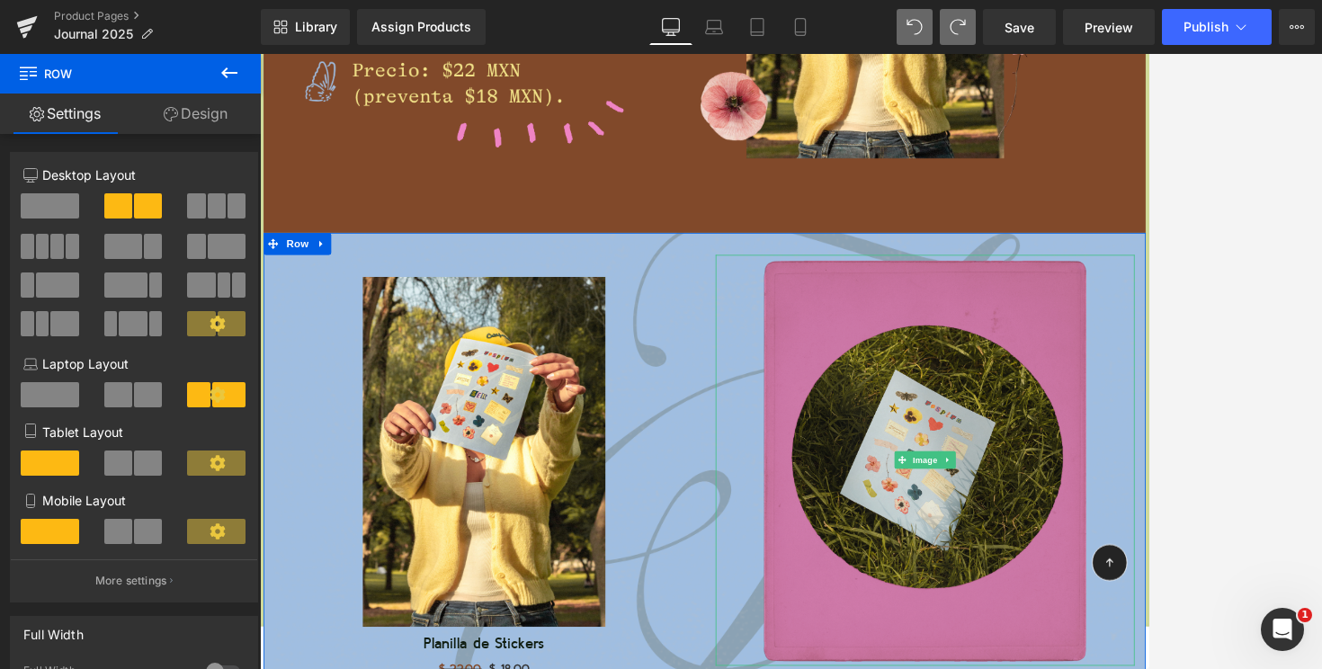
scroll to position [6060, 0]
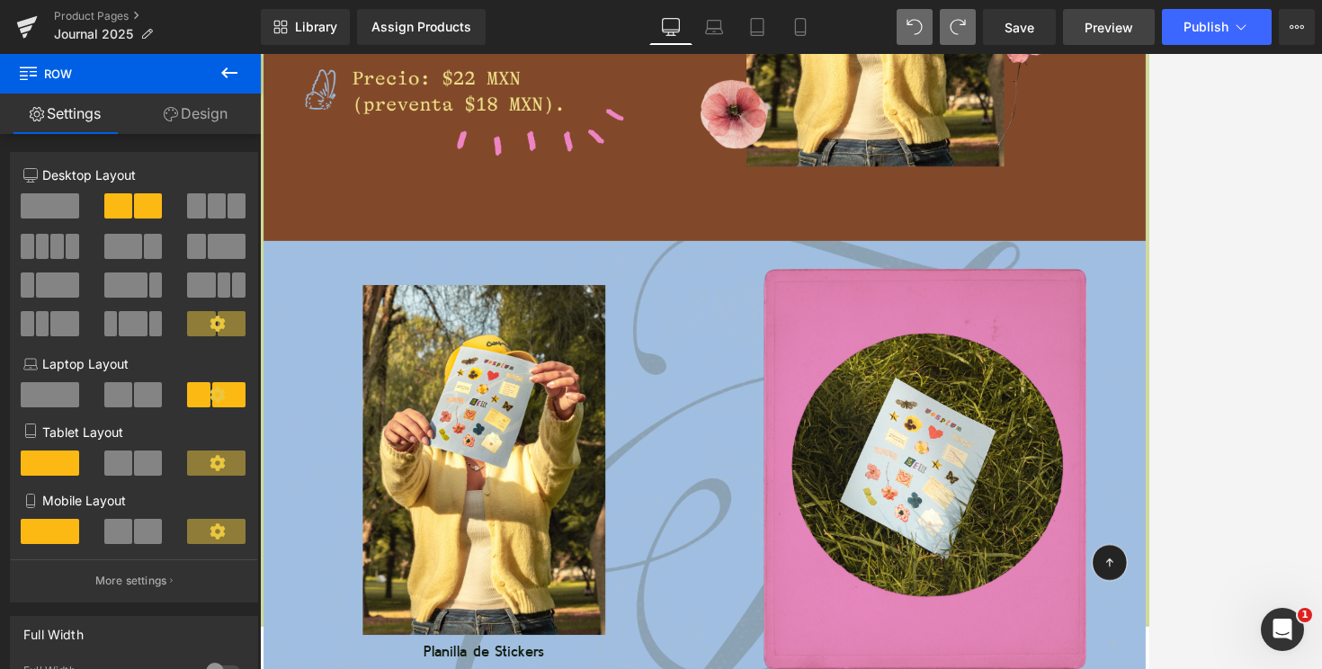
click at [1116, 19] on span "Preview" at bounding box center [1109, 27] width 49 height 19
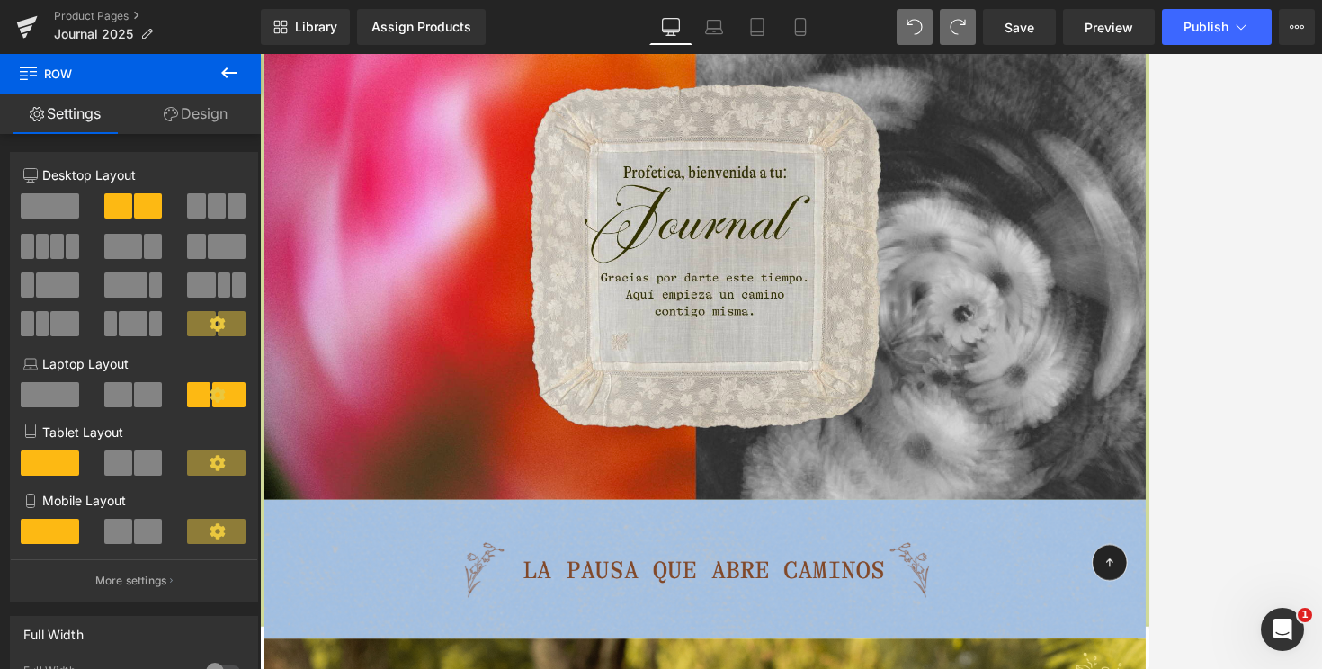
scroll to position [0, 0]
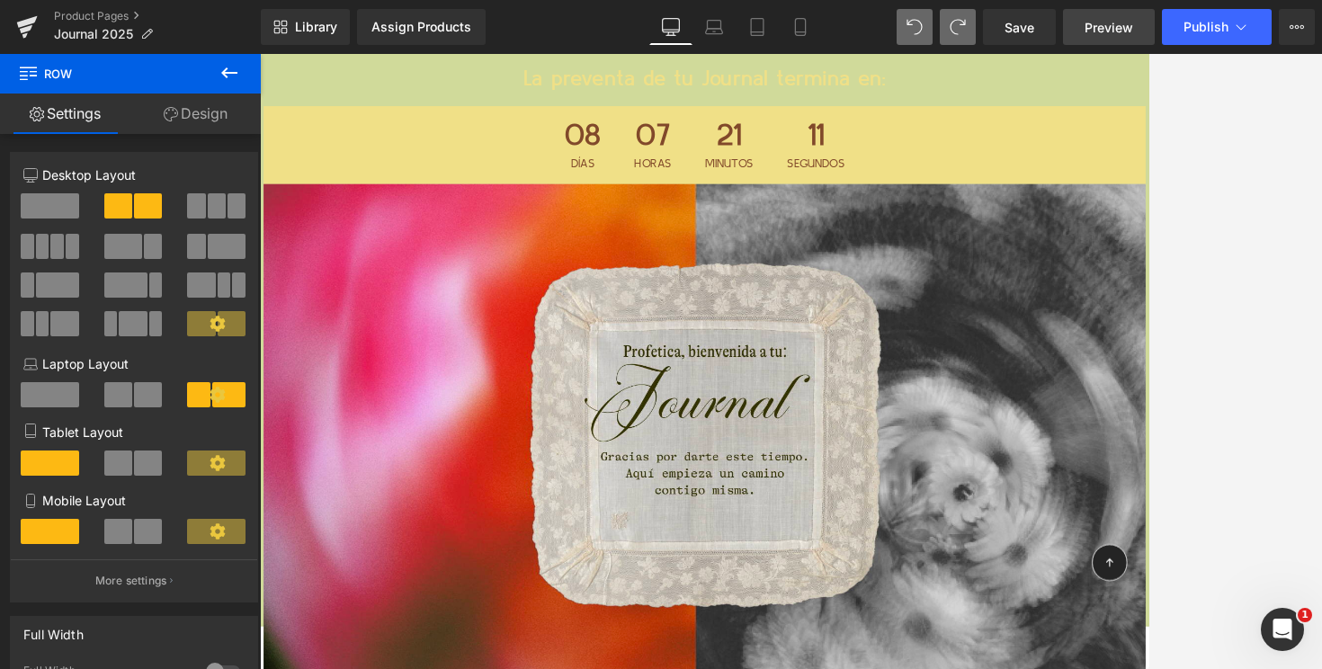
click at [1093, 23] on span "Preview" at bounding box center [1109, 27] width 49 height 19
click at [304, 67] on span "Row" at bounding box center [306, 67] width 36 height 27
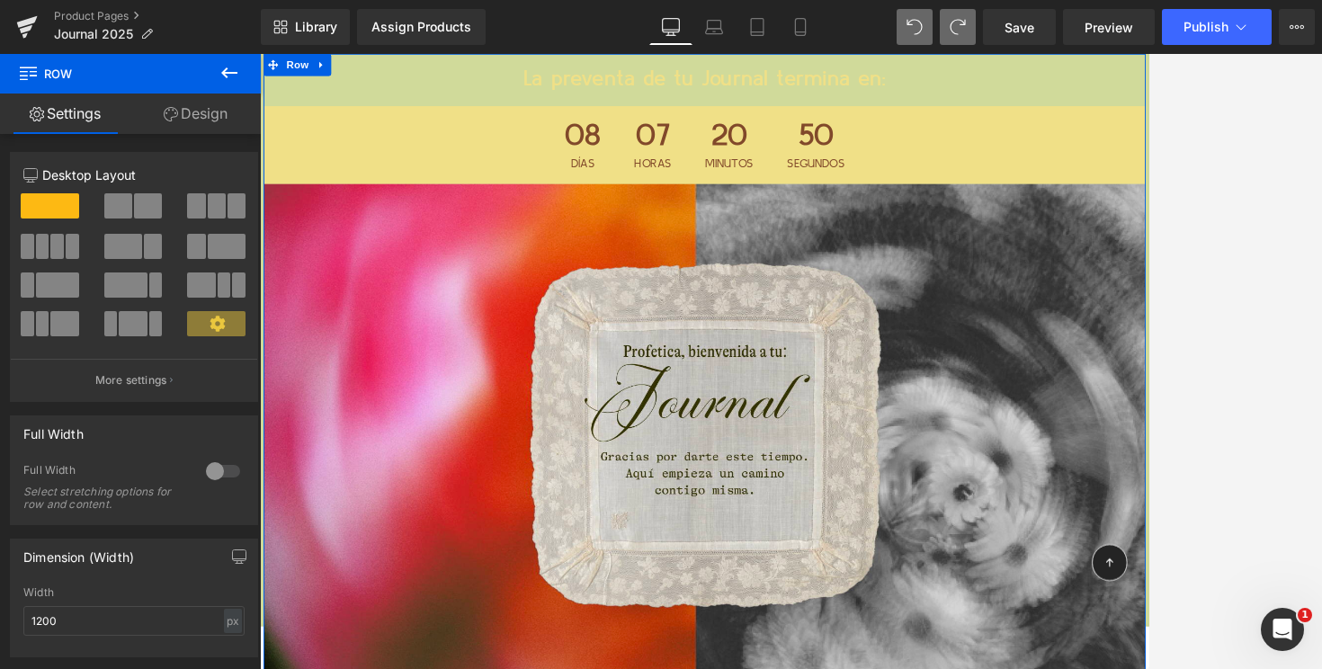
click at [212, 203] on span at bounding box center [217, 205] width 18 height 25
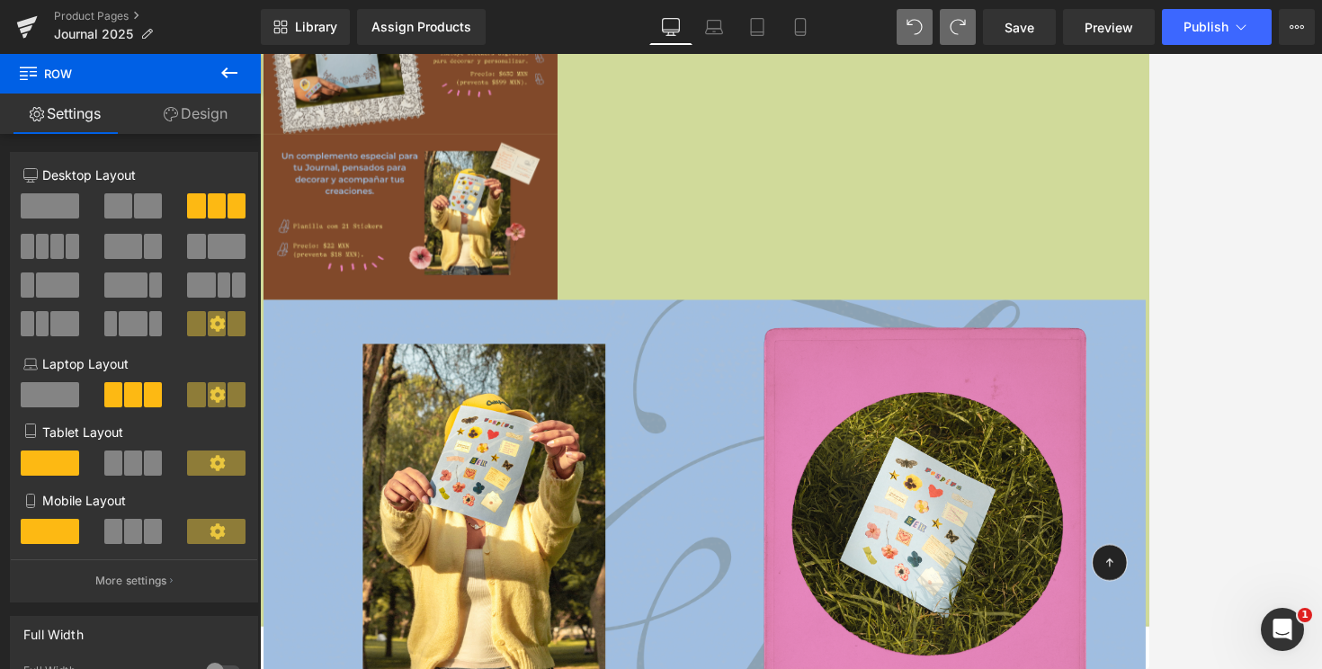
scroll to position [3924, 0]
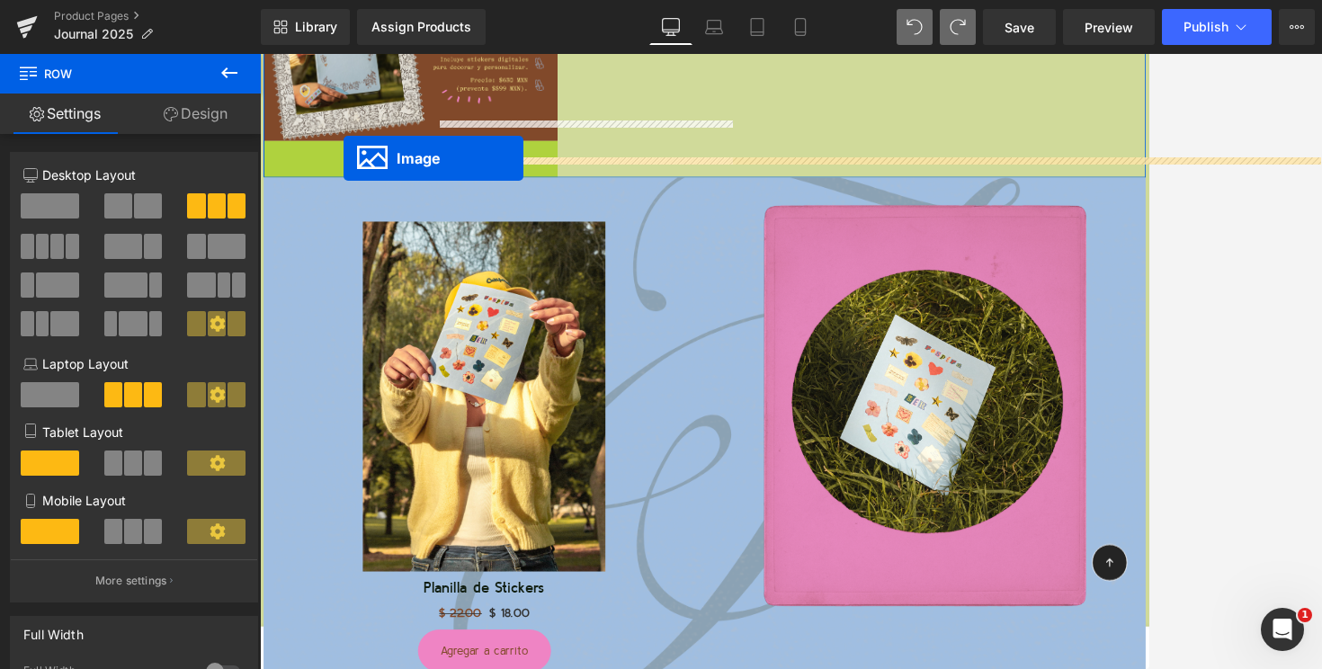
drag, startPoint x: 443, startPoint y: 234, endPoint x: 362, endPoint y: 182, distance: 95.6
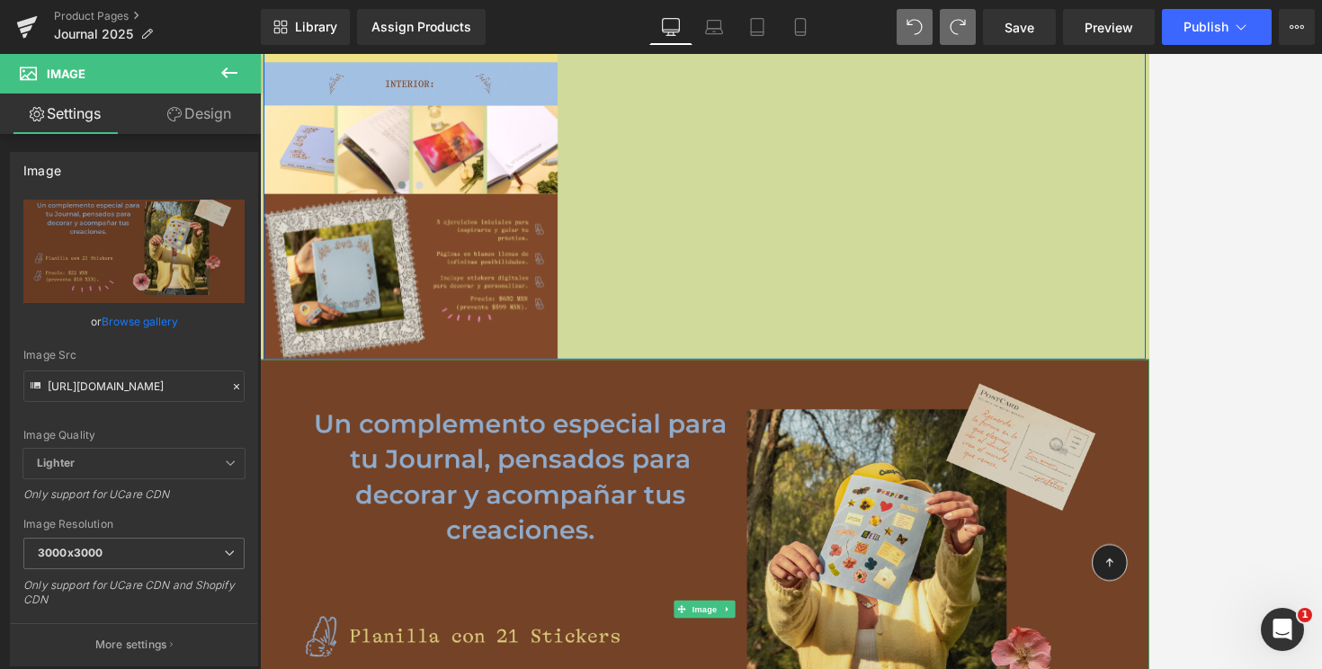
scroll to position [3419, 0]
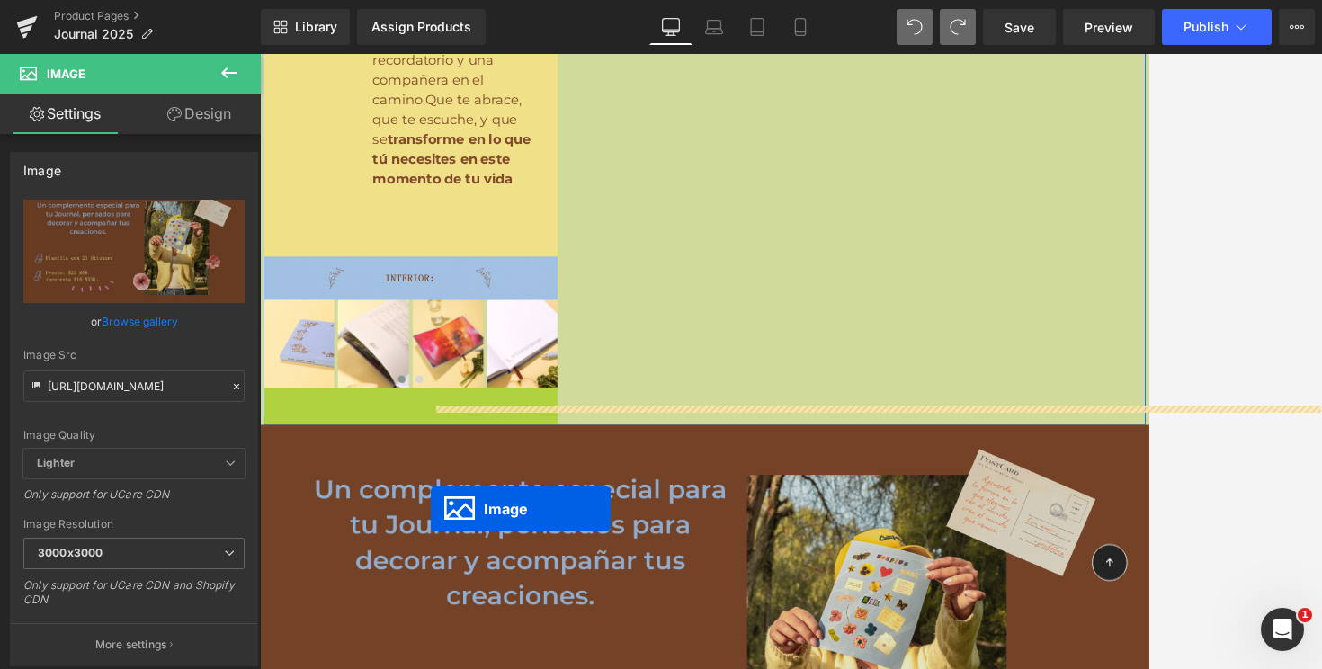
drag, startPoint x: 429, startPoint y: 539, endPoint x: 466, endPoint y: 608, distance: 78.5
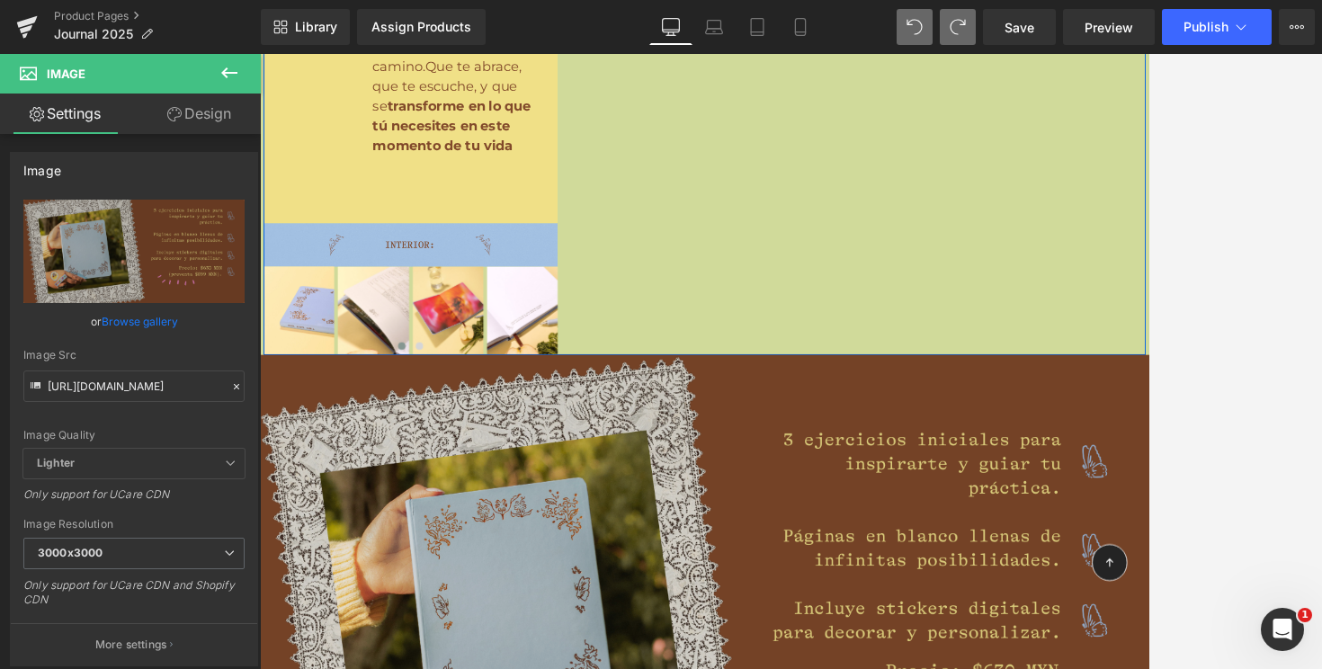
scroll to position [3446, 0]
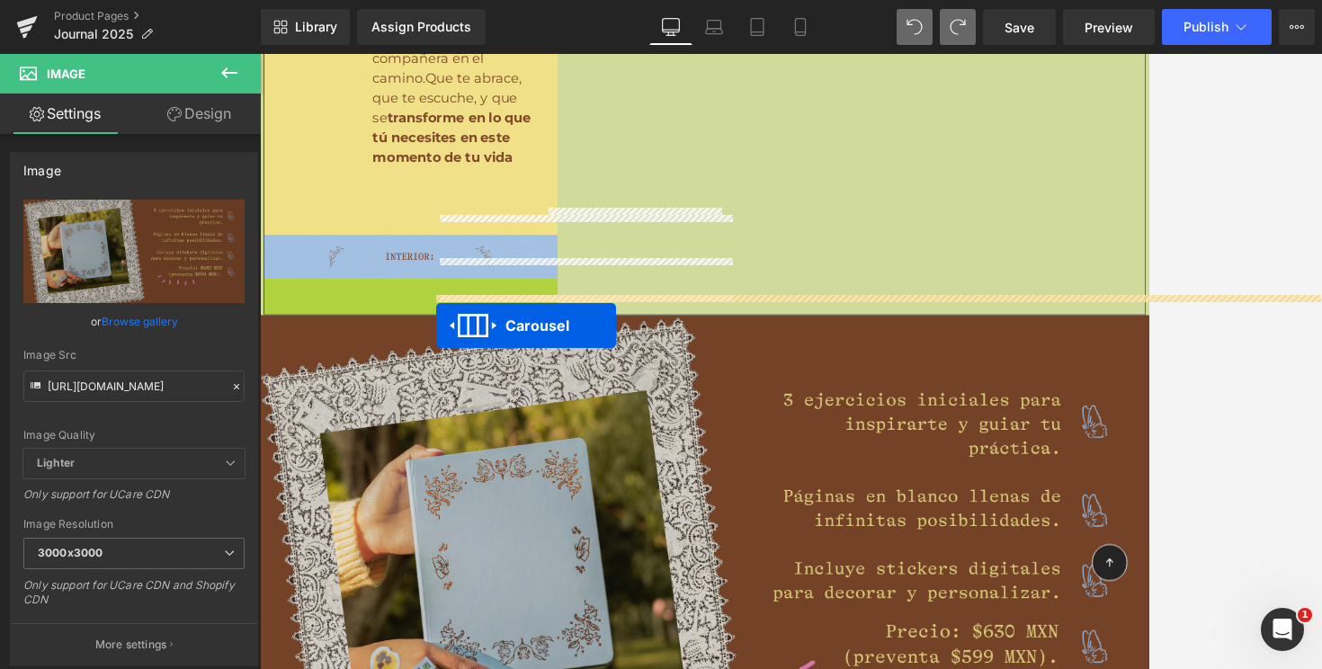
drag, startPoint x: 442, startPoint y: 314, endPoint x: 476, endPoint y: 386, distance: 79.7
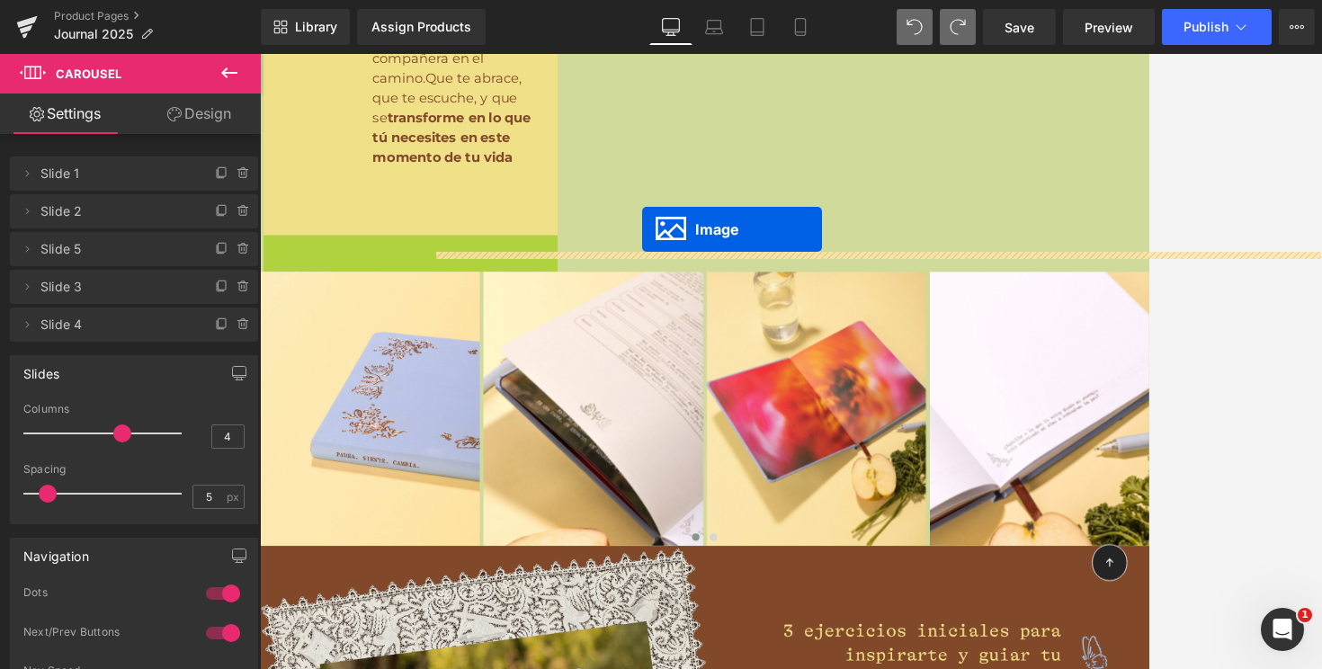
drag, startPoint x: 432, startPoint y: 274, endPoint x: 728, endPoint y: 269, distance: 296.0
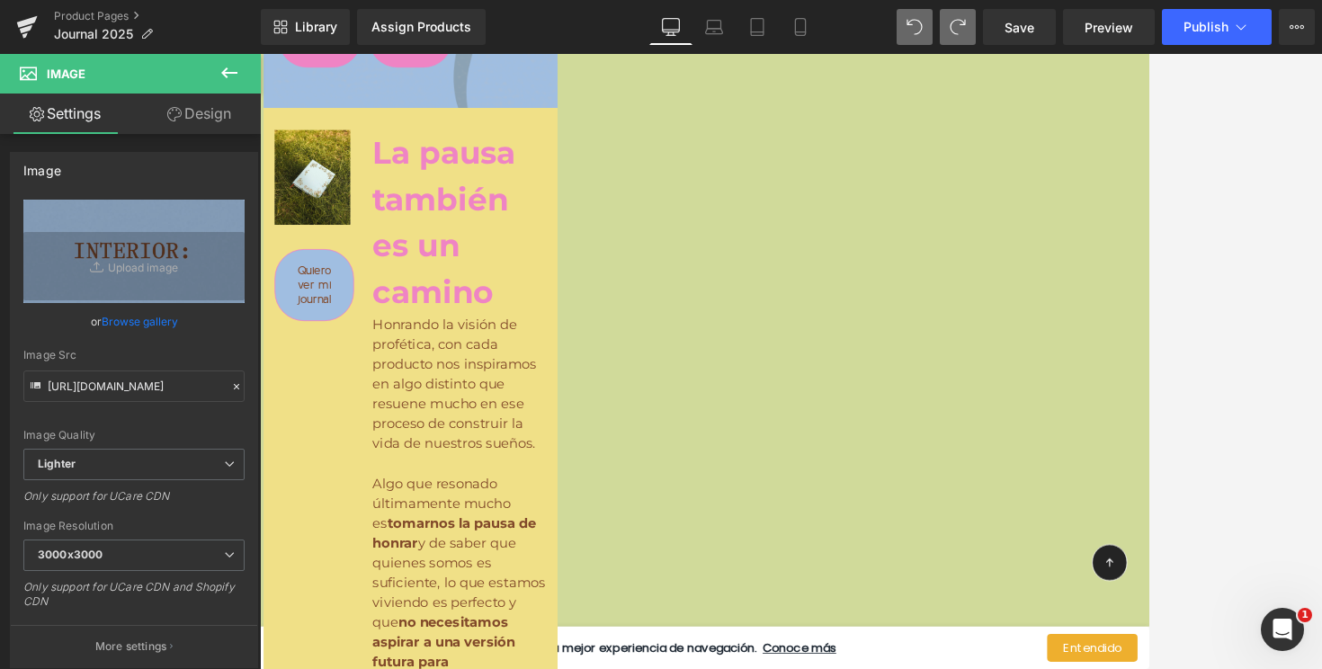
scroll to position [1897, 0]
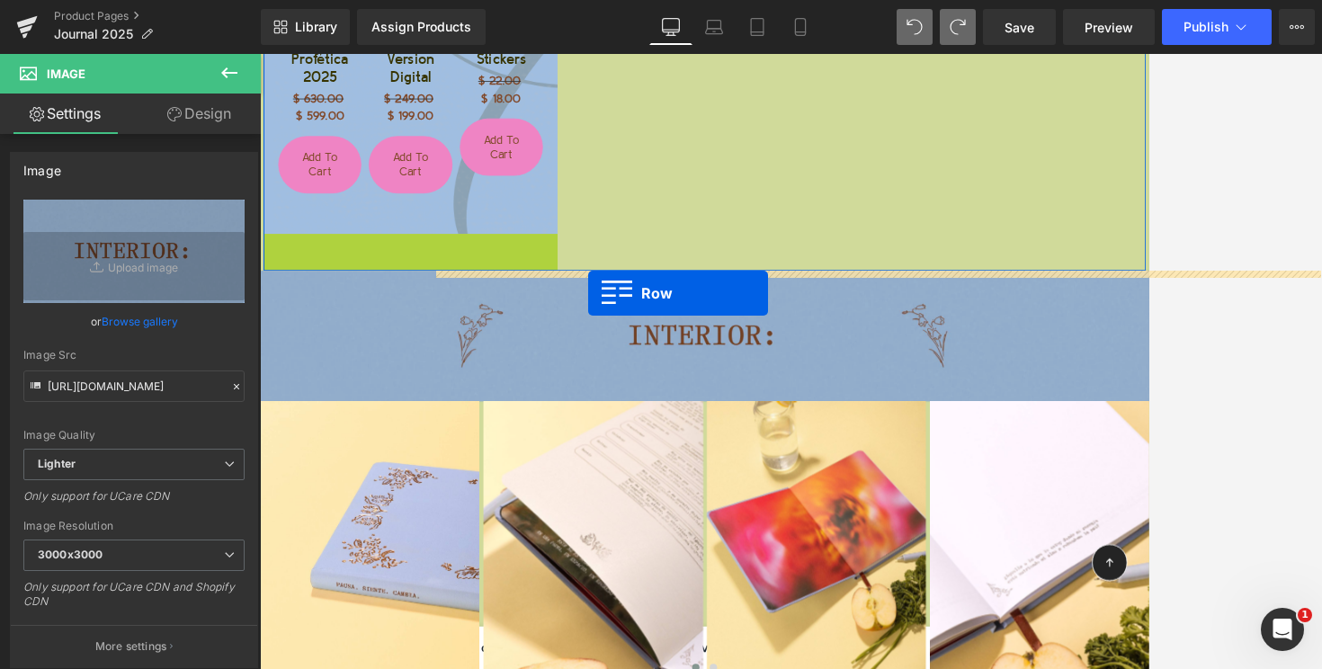
drag, startPoint x: 301, startPoint y: 286, endPoint x: 661, endPoint y: 346, distance: 364.8
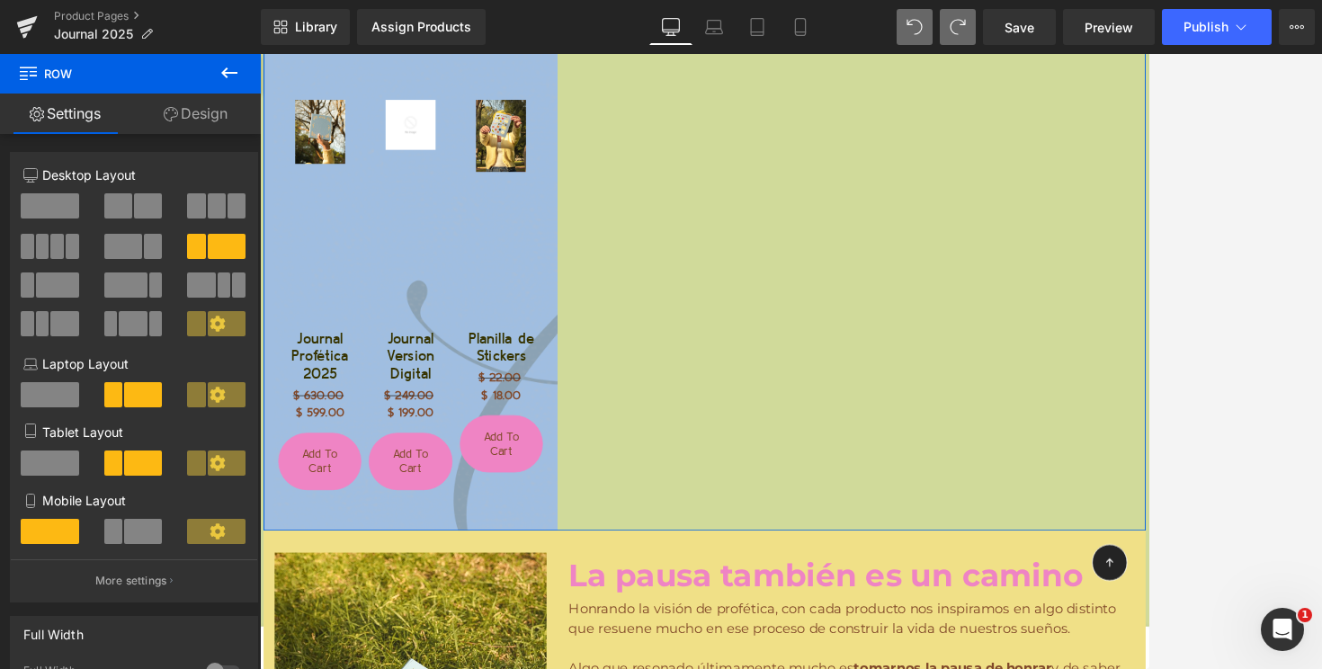
scroll to position [1489, 0]
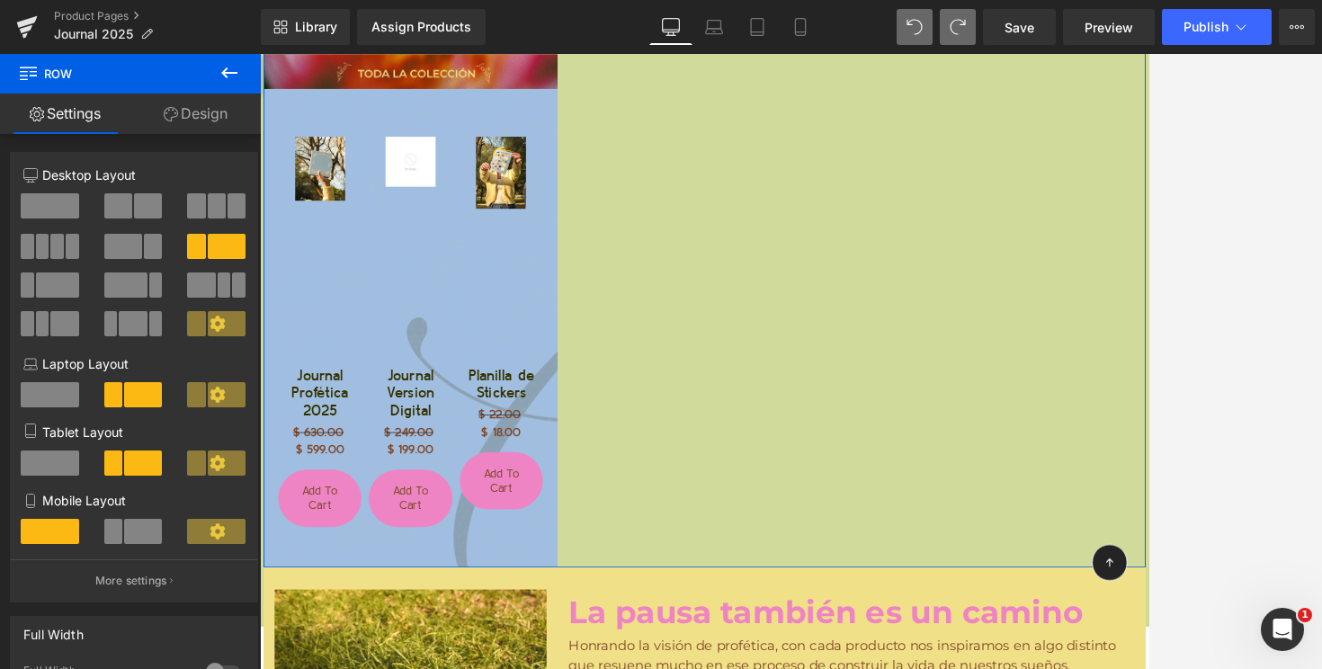
click at [438, 413] on div "Sale Off" at bounding box center [444, 292] width 102 height 273
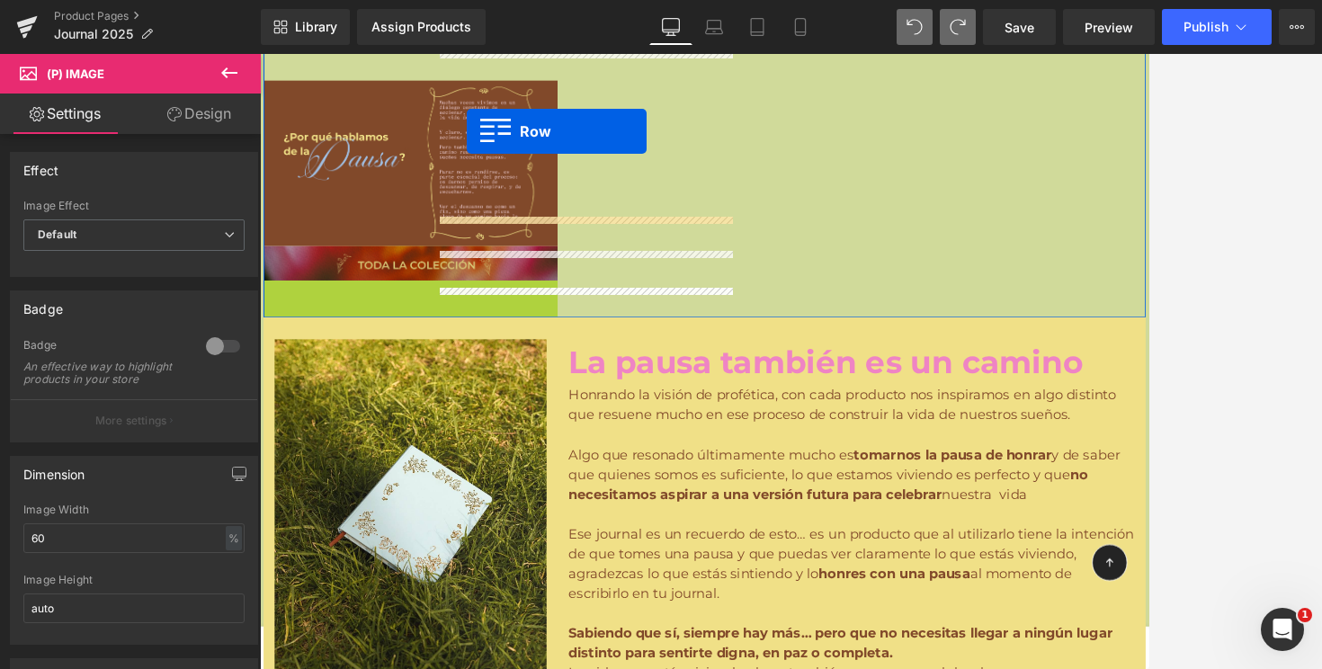
scroll to position [1201, 0]
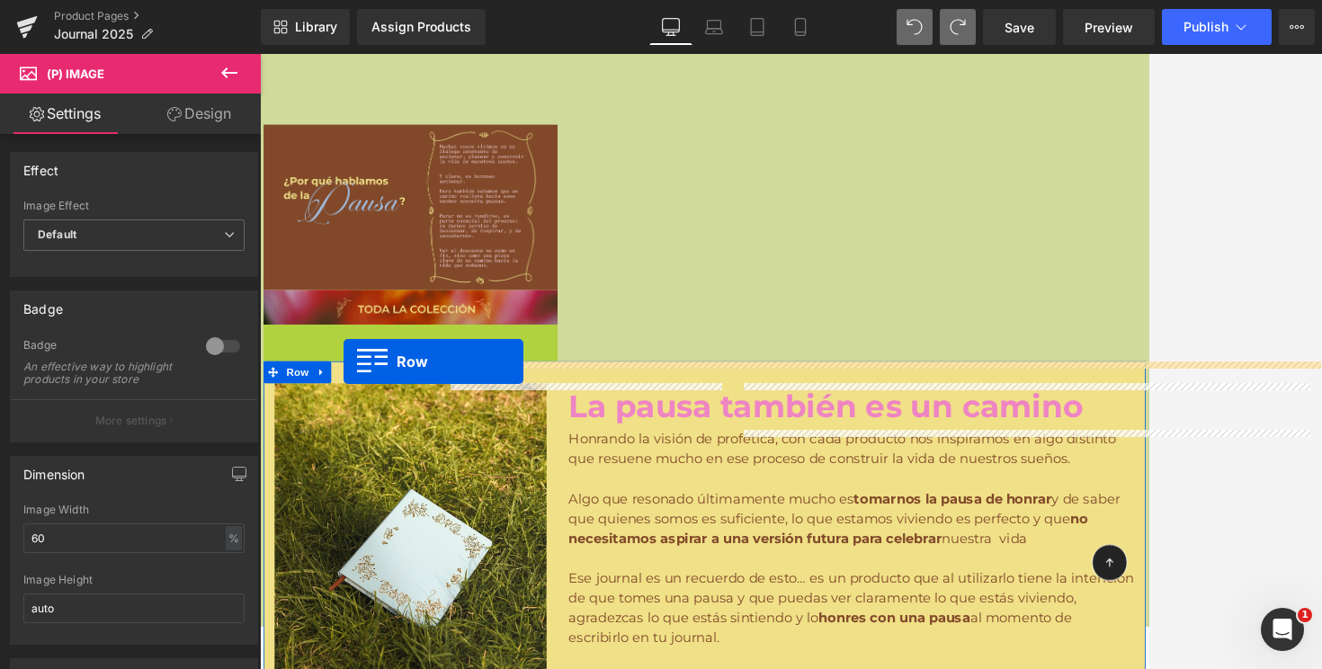
drag, startPoint x: 303, startPoint y: 109, endPoint x: 362, endPoint y: 430, distance: 326.6
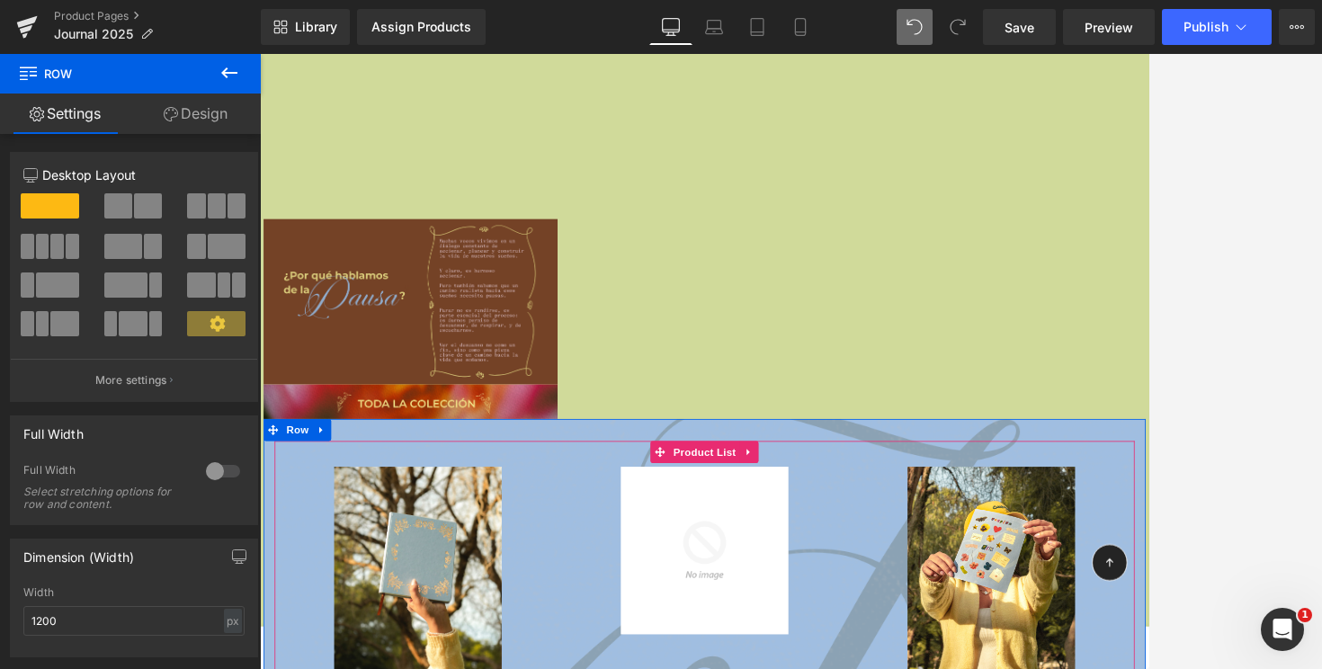
scroll to position [1055, 0]
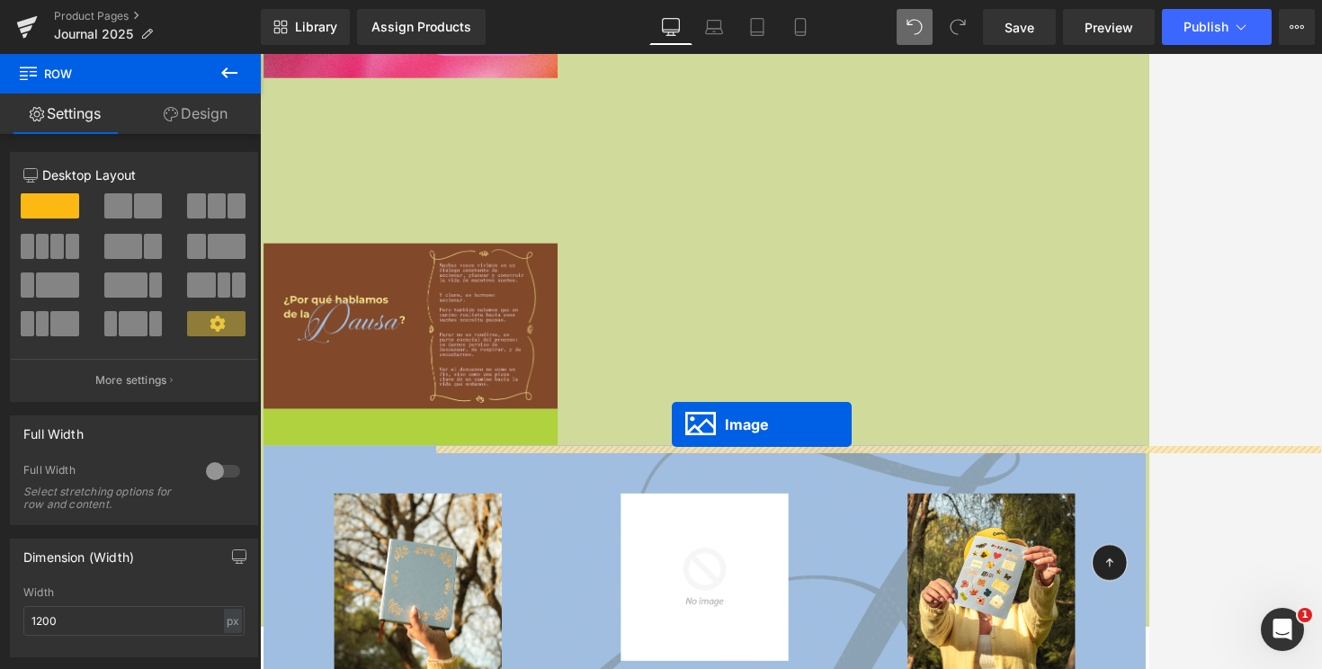
drag, startPoint x: 437, startPoint y: 504, endPoint x: 763, endPoint y: 517, distance: 325.9
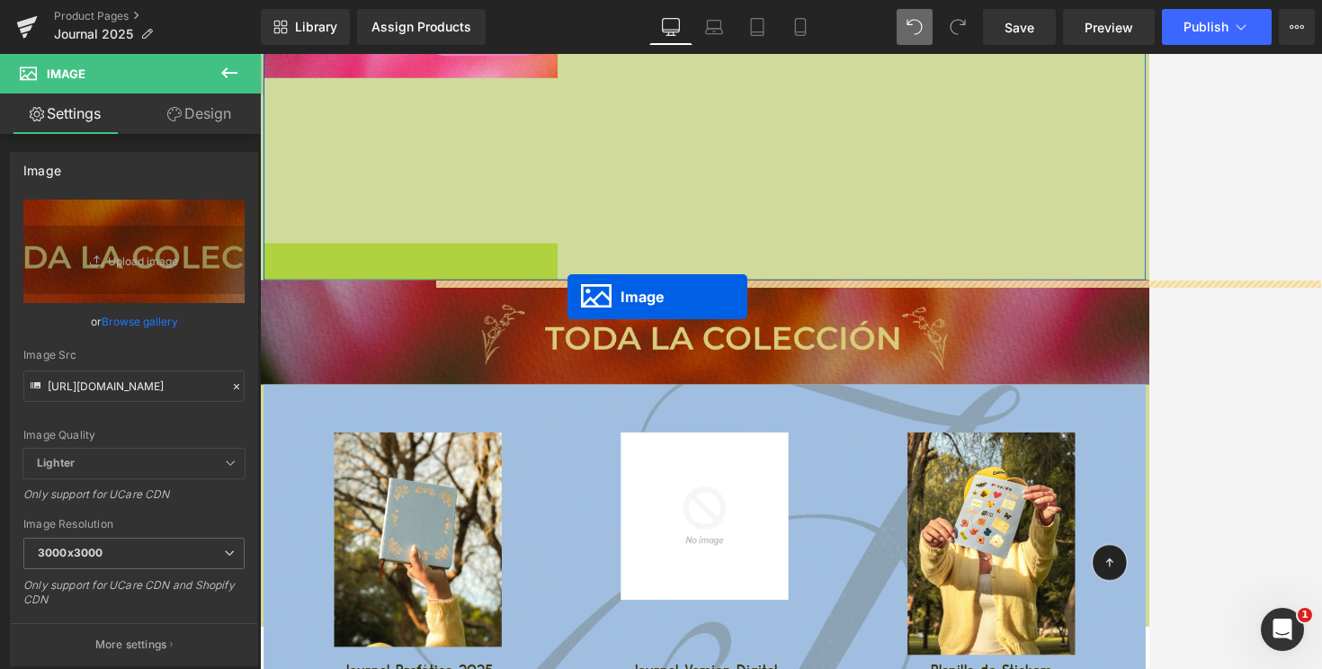
drag, startPoint x: 441, startPoint y: 384, endPoint x: 636, endPoint y: 351, distance: 198.0
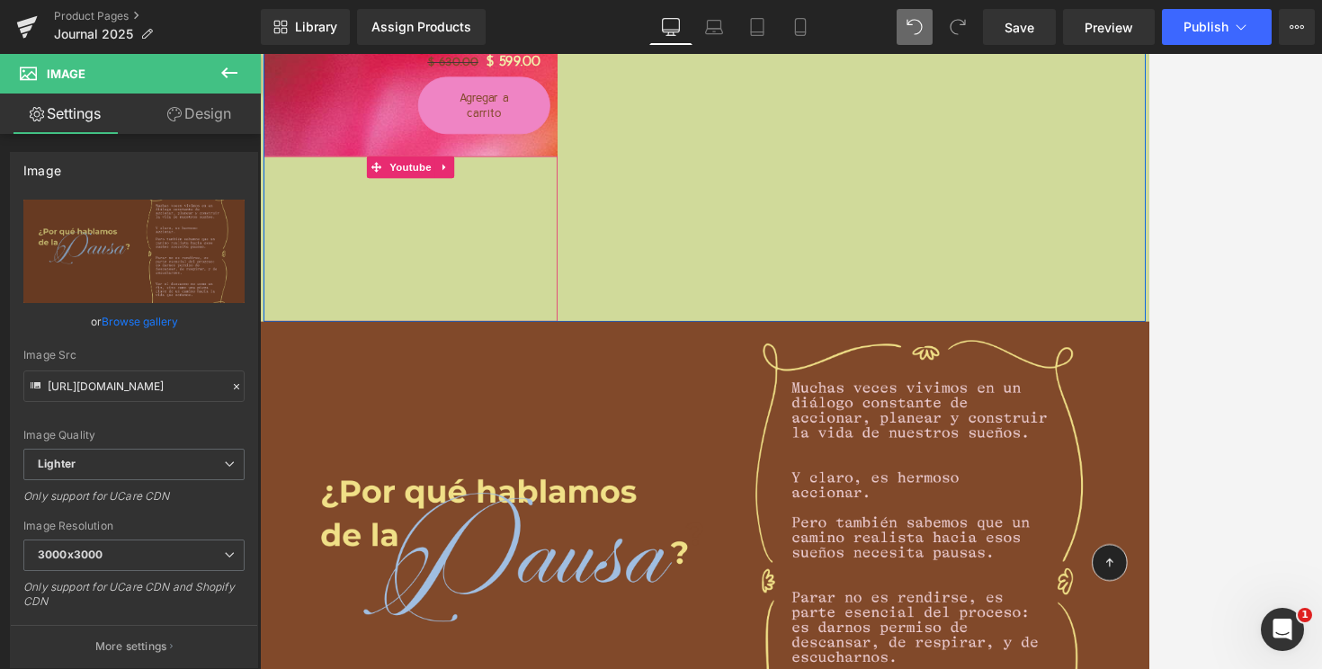
scroll to position [935, 0]
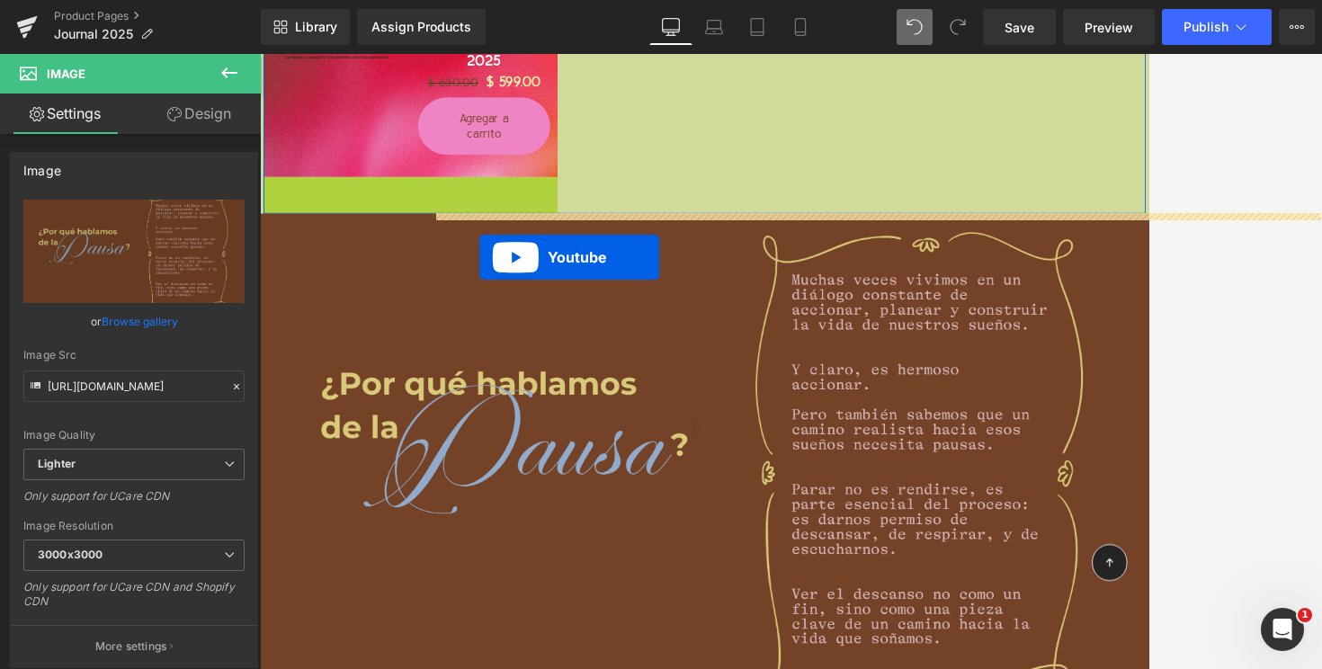
drag, startPoint x: 443, startPoint y: 219, endPoint x: 525, endPoint y: 300, distance: 114.5
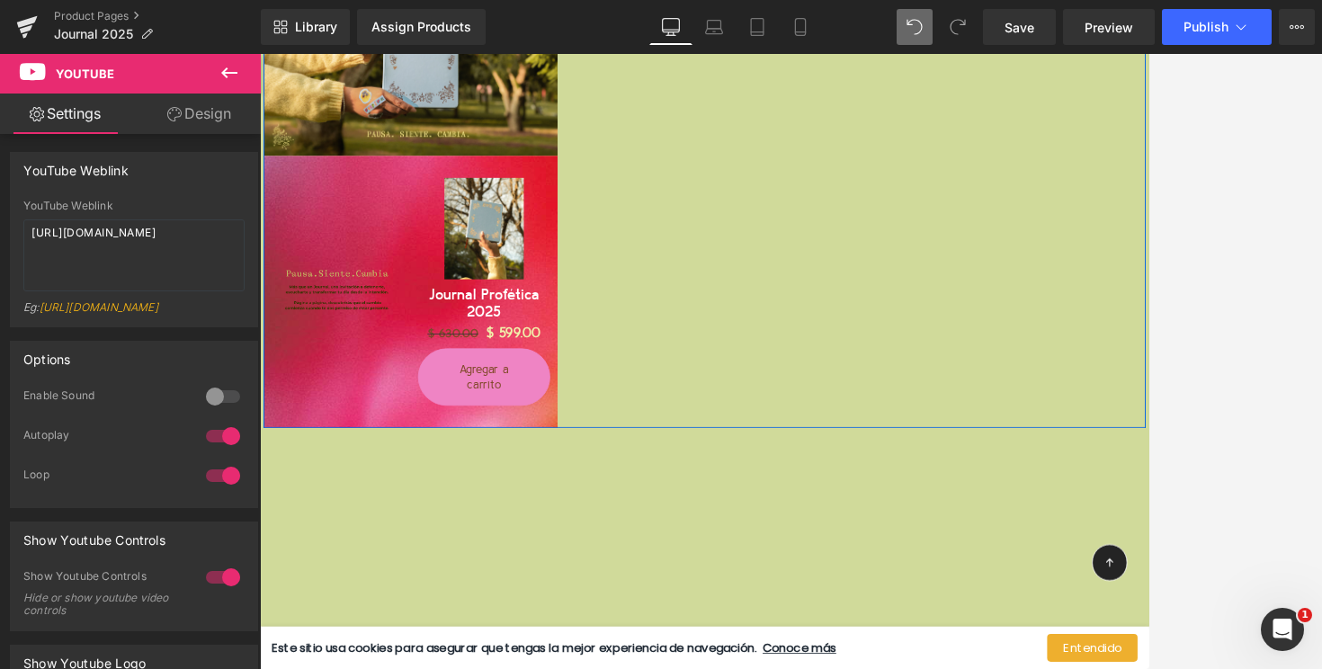
scroll to position [572, 0]
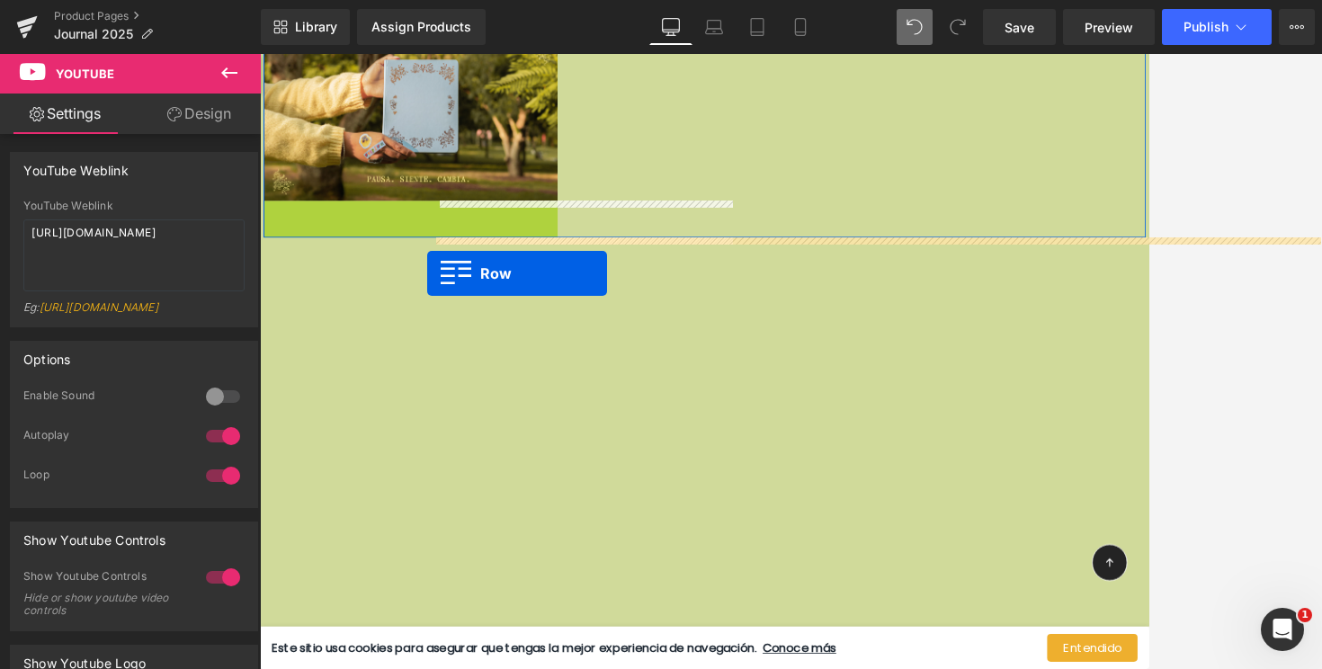
drag, startPoint x: 306, startPoint y: 252, endPoint x: 468, endPoint y: 320, distance: 175.7
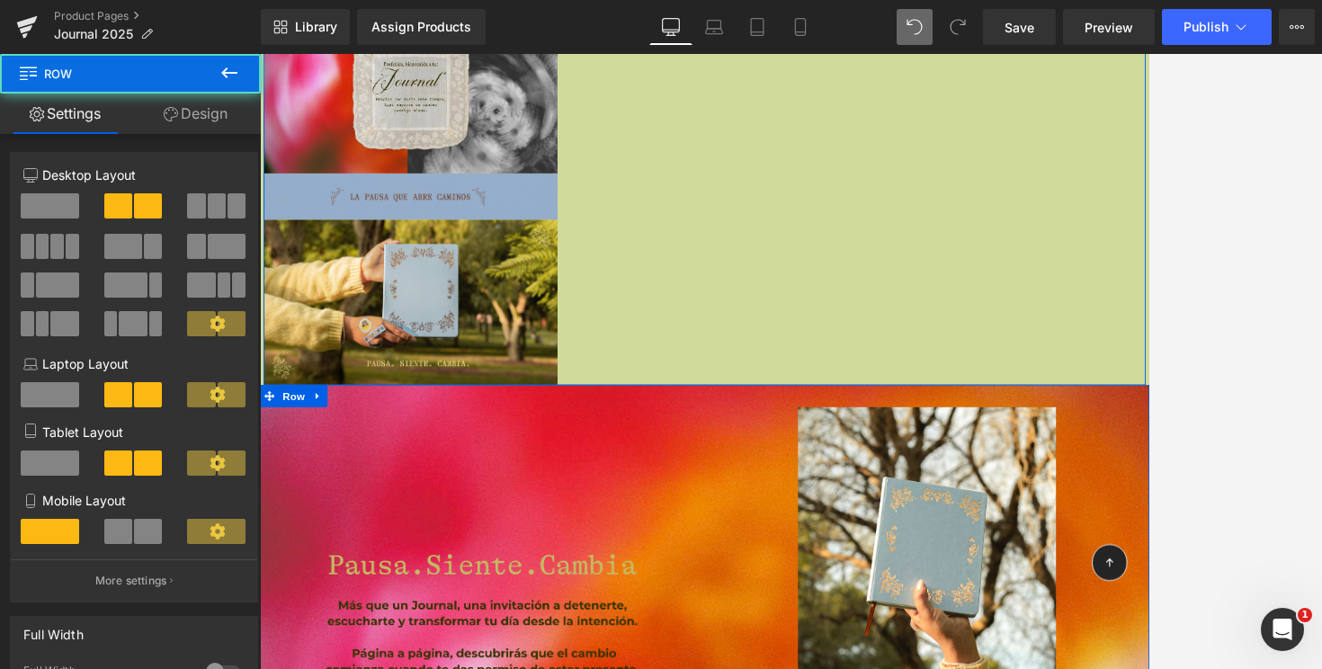
scroll to position [272, 0]
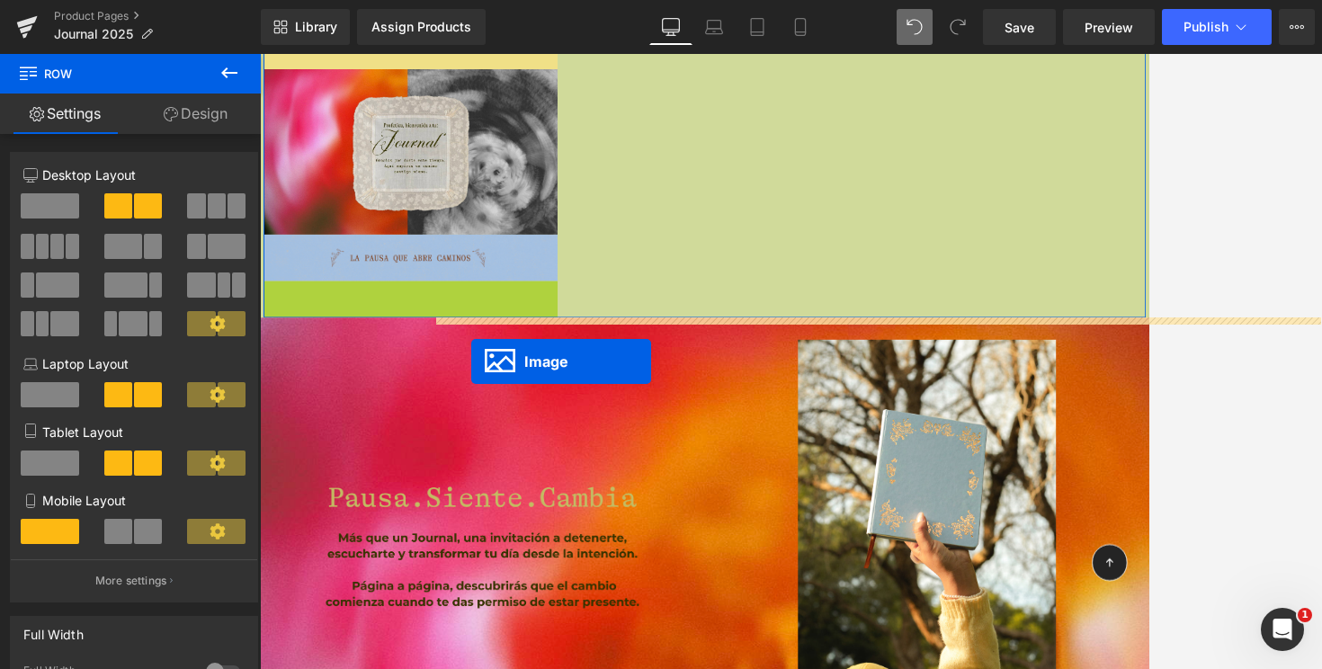
drag, startPoint x: 443, startPoint y: 430, endPoint x: 523, endPoint y: 427, distance: 80.1
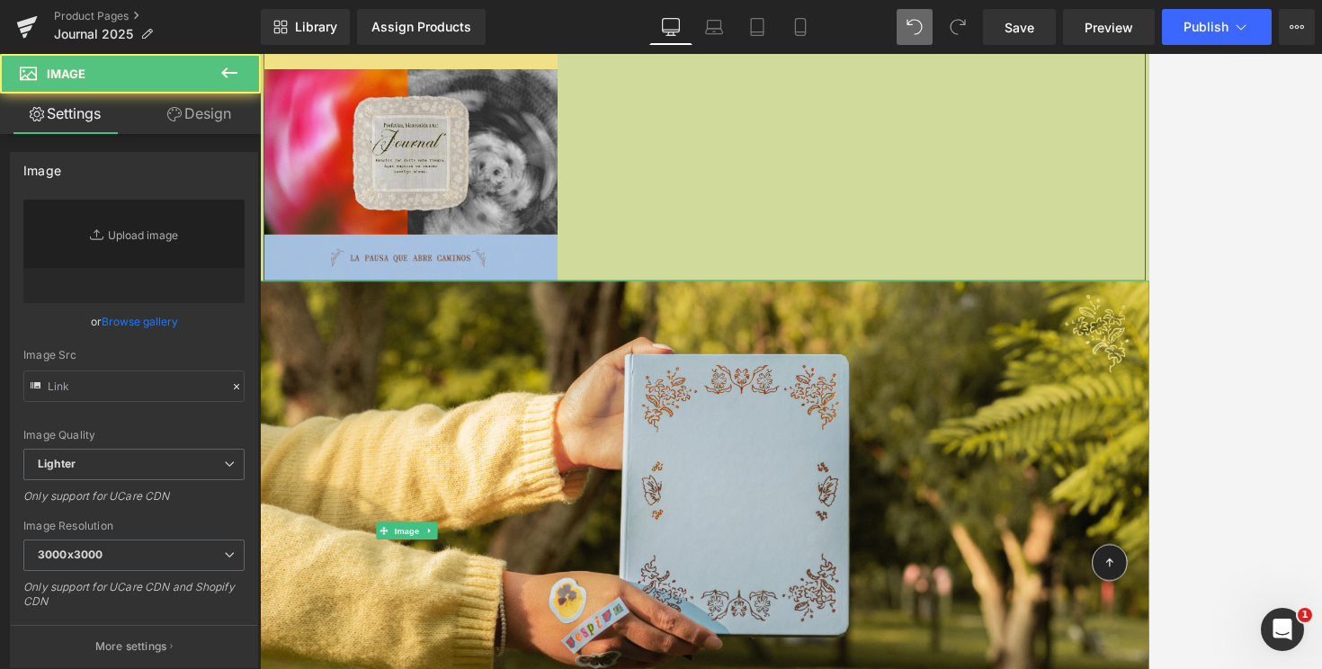
type input "[URL][DOMAIN_NAME]"
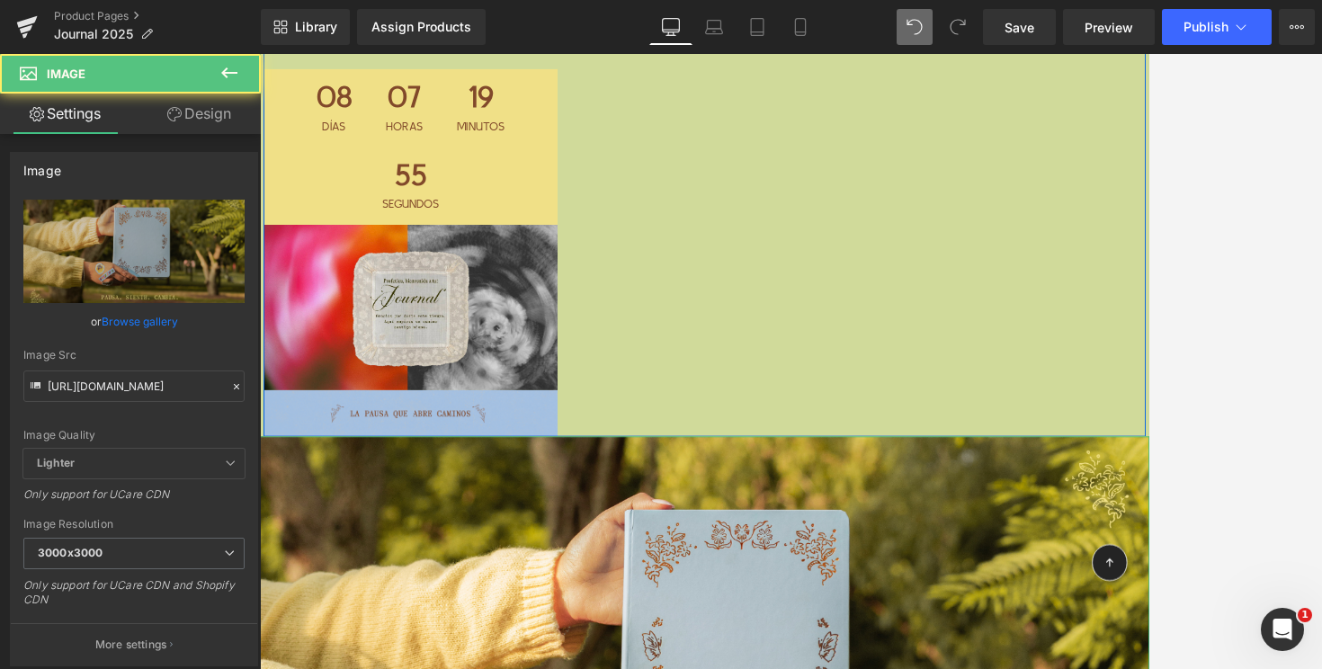
scroll to position [10, 0]
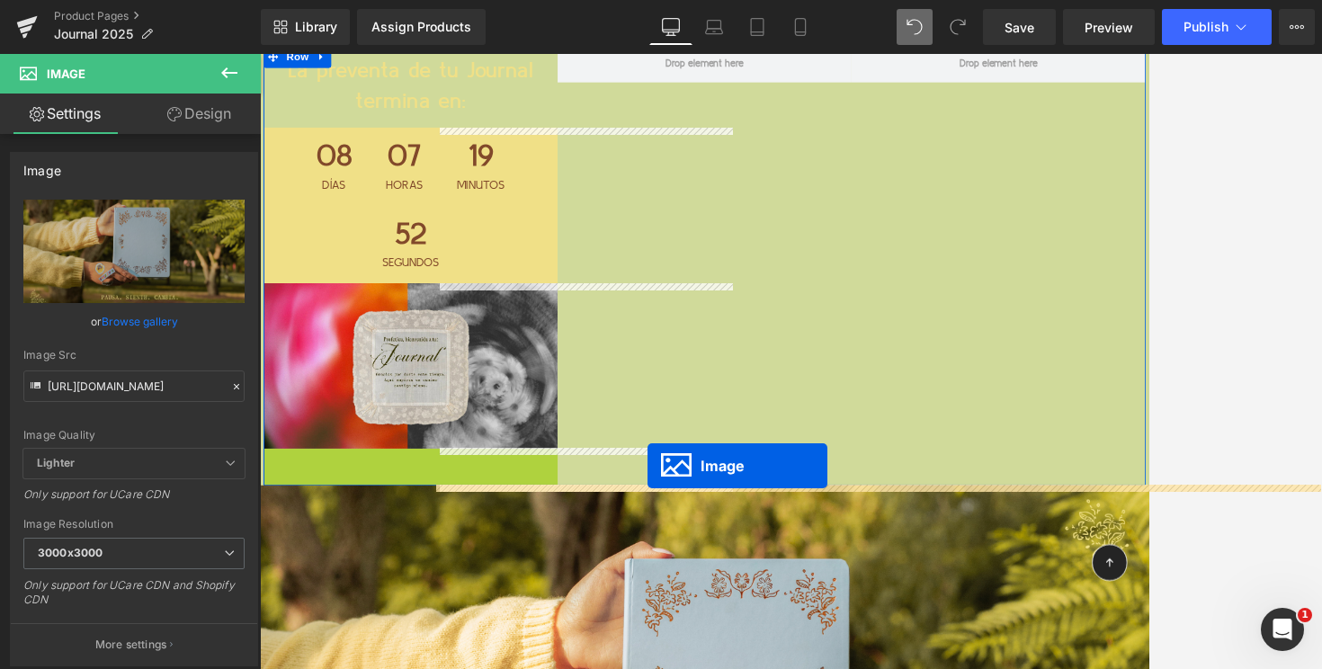
drag, startPoint x: 439, startPoint y: 560, endPoint x: 734, endPoint y: 558, distance: 295.0
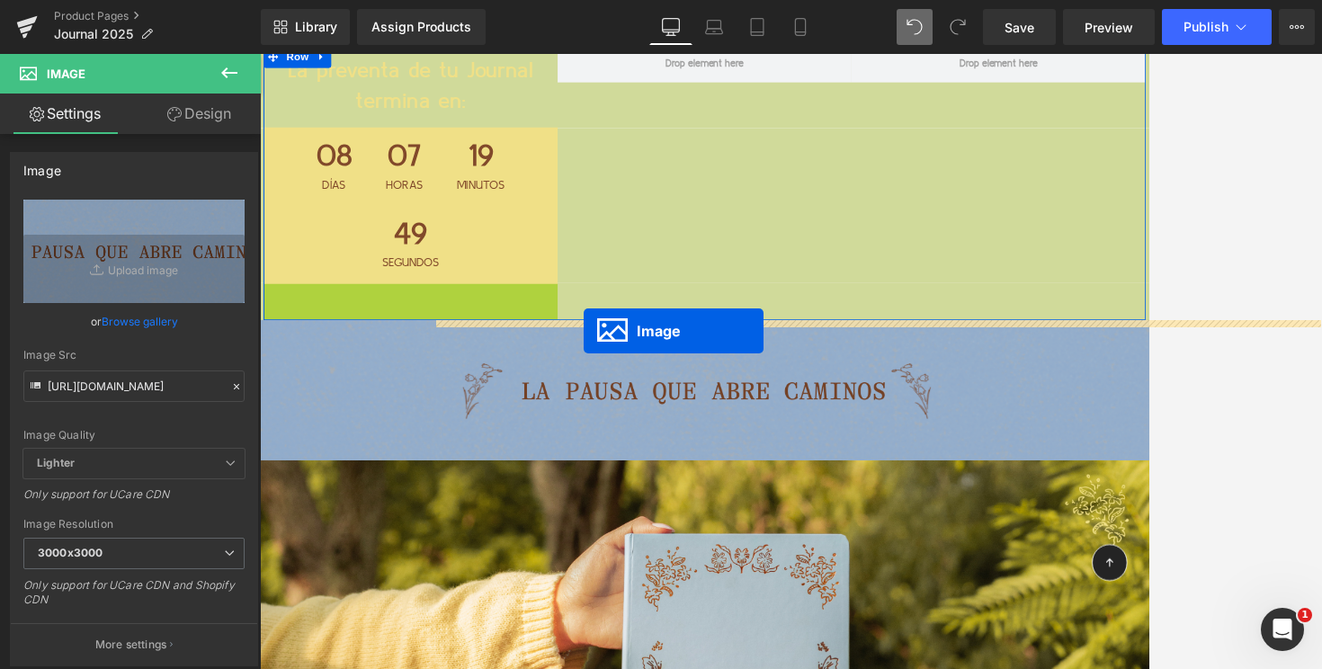
drag, startPoint x: 446, startPoint y: 437, endPoint x: 656, endPoint y: 394, distance: 214.0
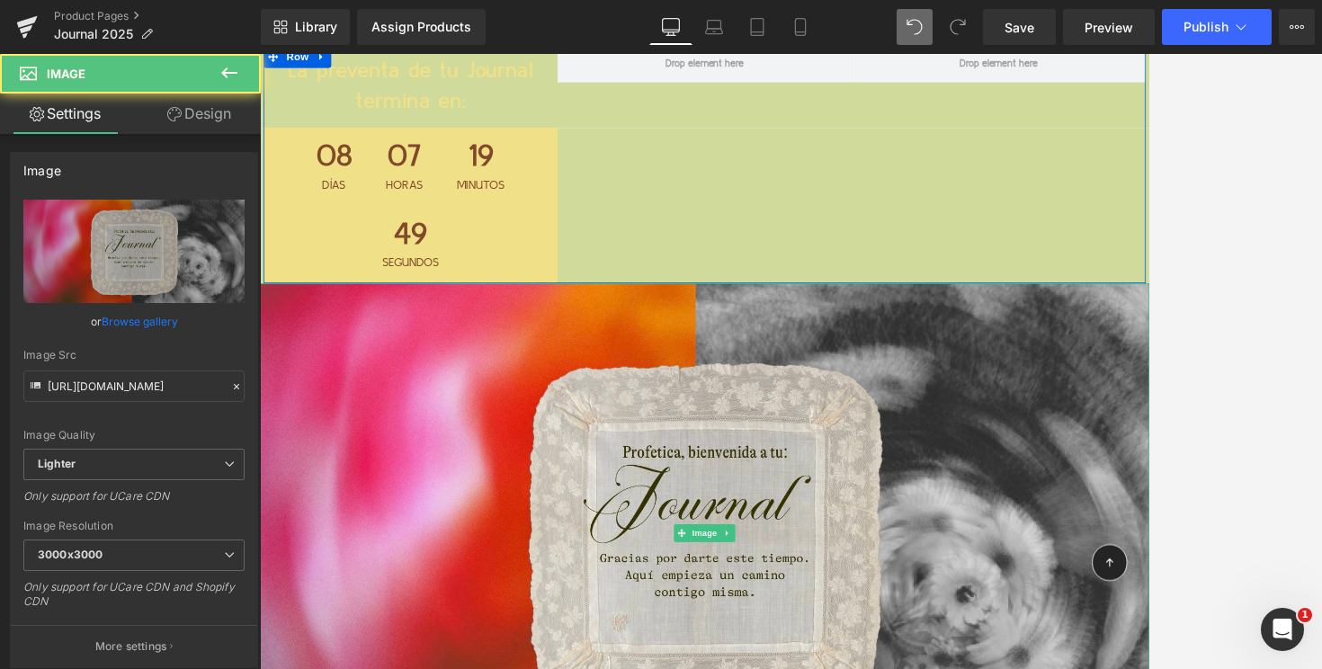
scroll to position [0, 0]
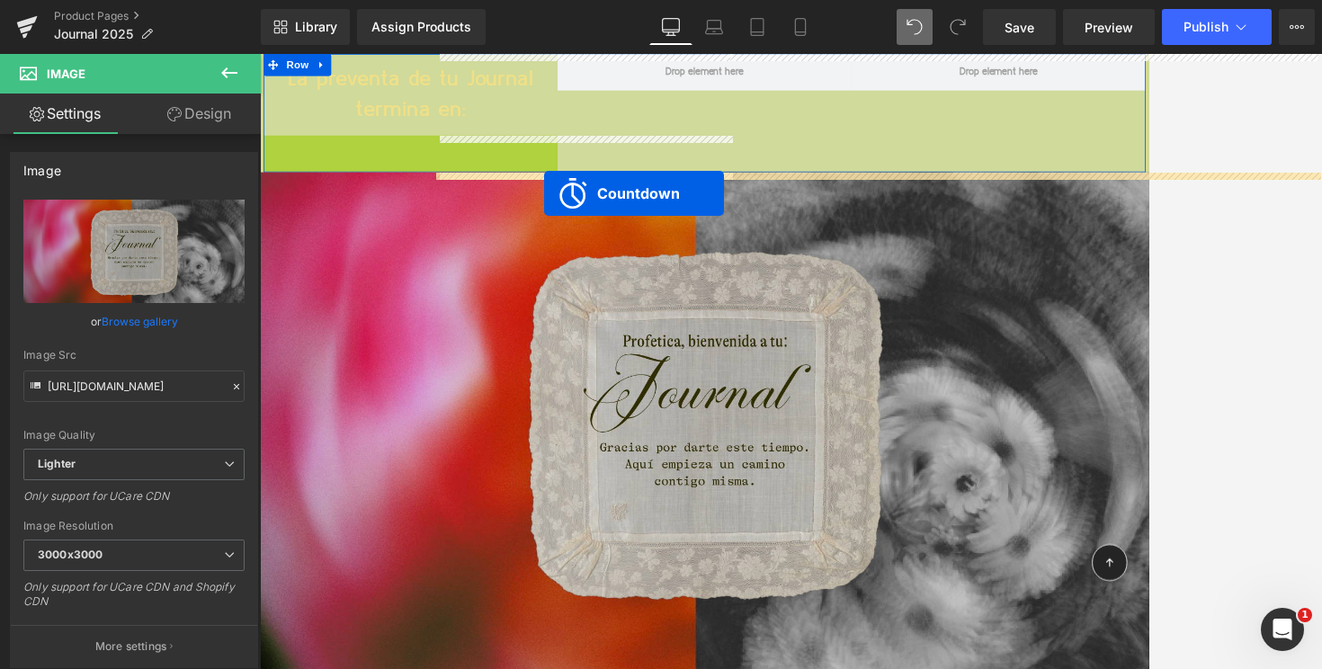
drag, startPoint x: 431, startPoint y: 165, endPoint x: 608, endPoint y: 224, distance: 186.9
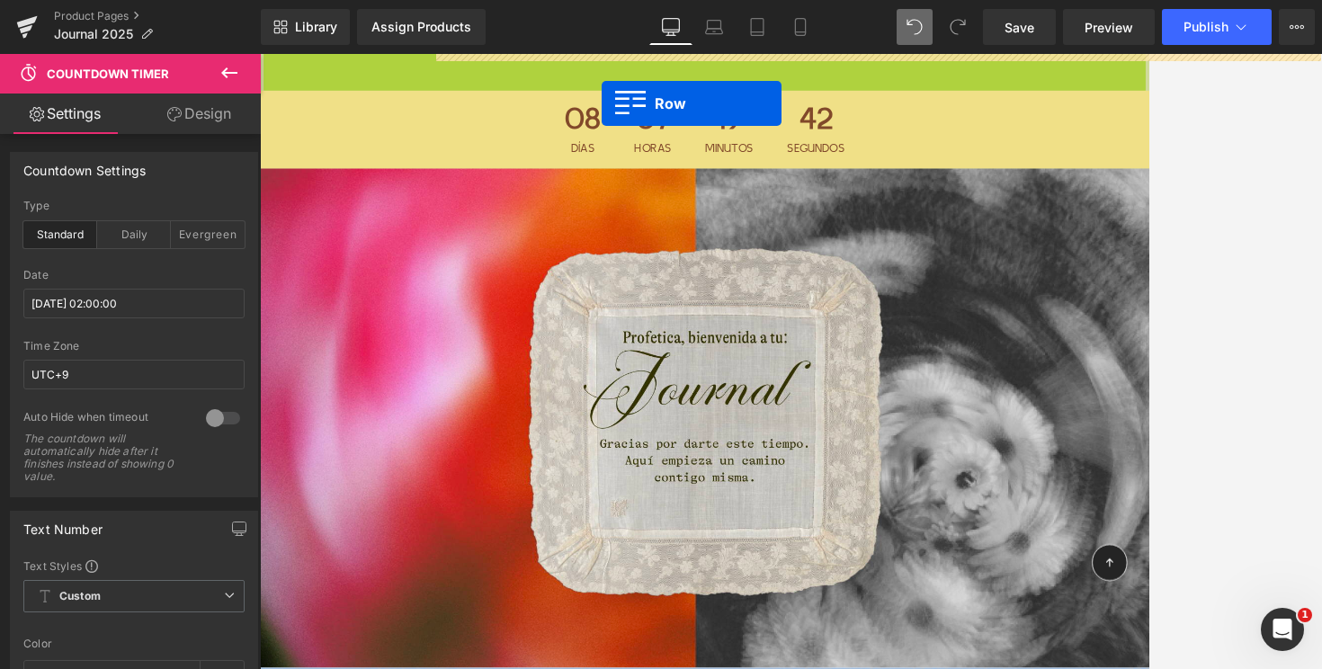
drag, startPoint x: 307, startPoint y: 66, endPoint x: 675, endPoint y: 112, distance: 370.7
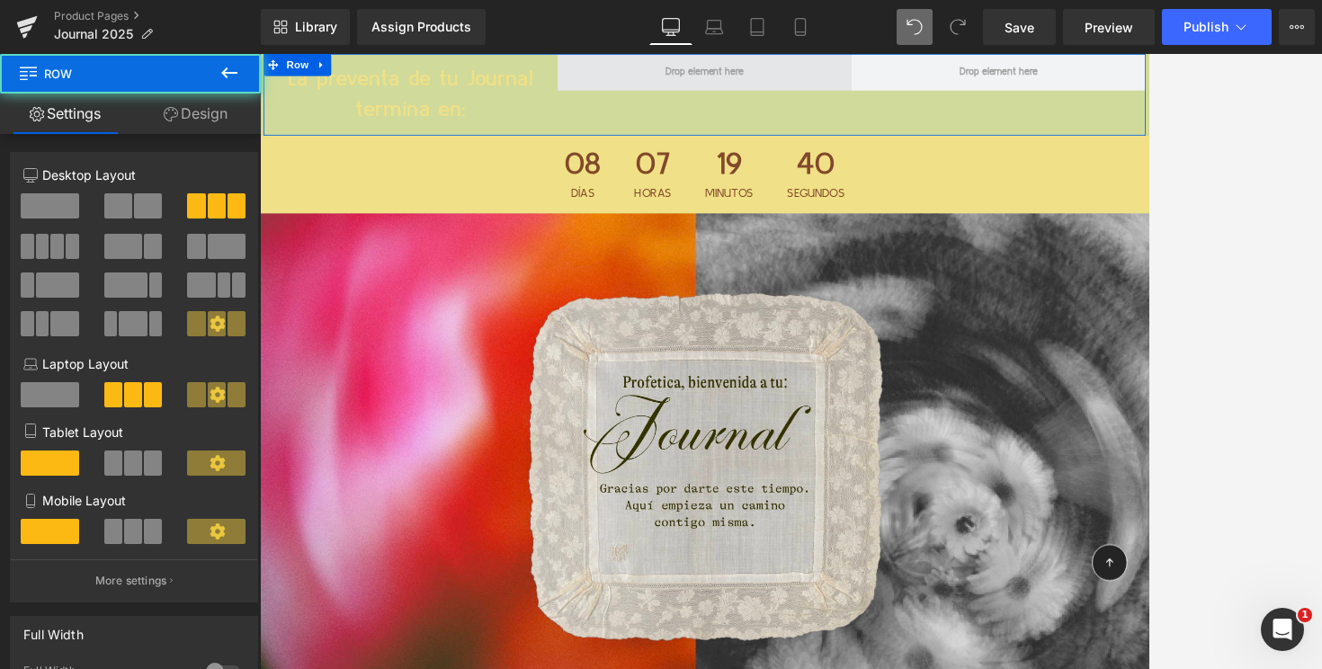
click at [711, 84] on span at bounding box center [804, 76] width 360 height 45
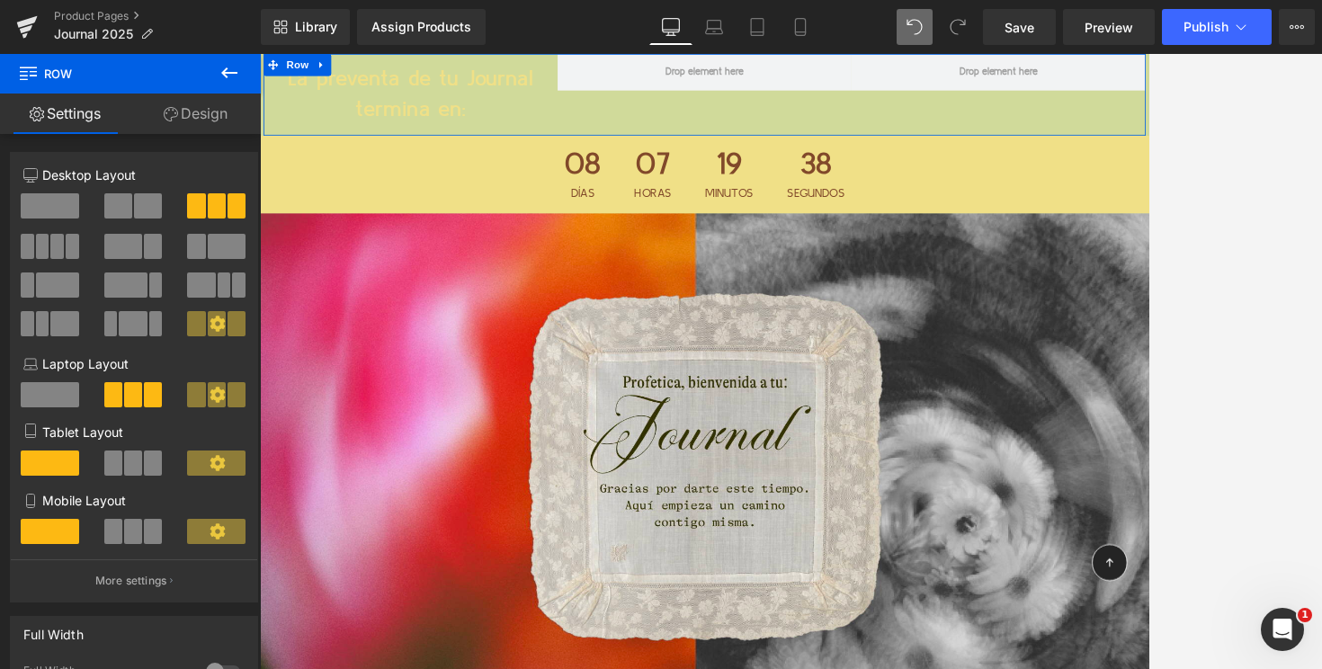
click at [47, 196] on span at bounding box center [50, 205] width 58 height 25
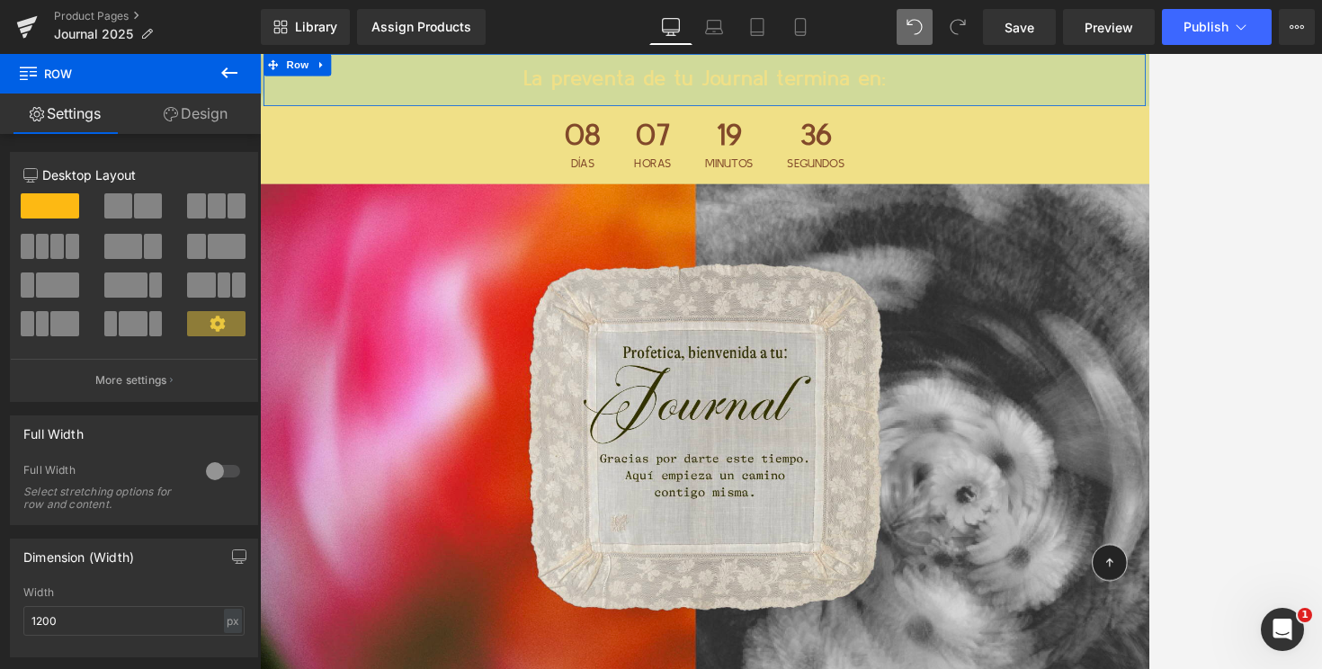
click at [188, 107] on link "Design" at bounding box center [195, 114] width 130 height 40
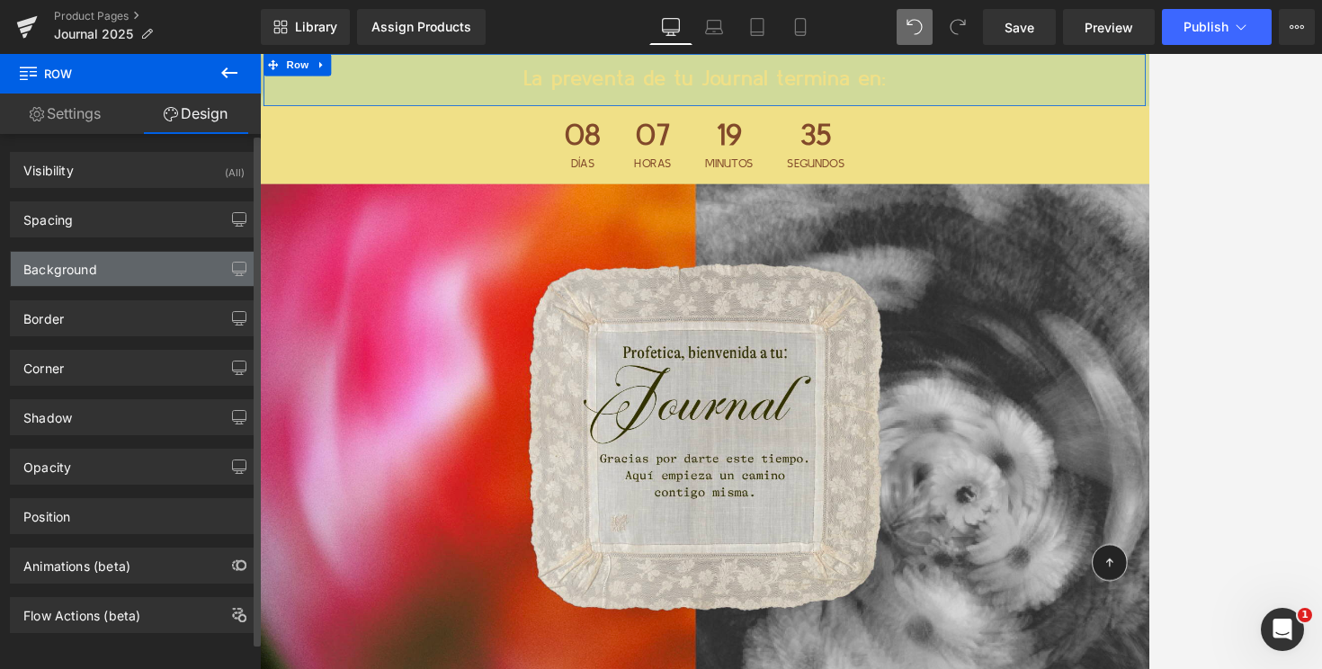
click at [135, 268] on div "Background" at bounding box center [134, 269] width 246 height 34
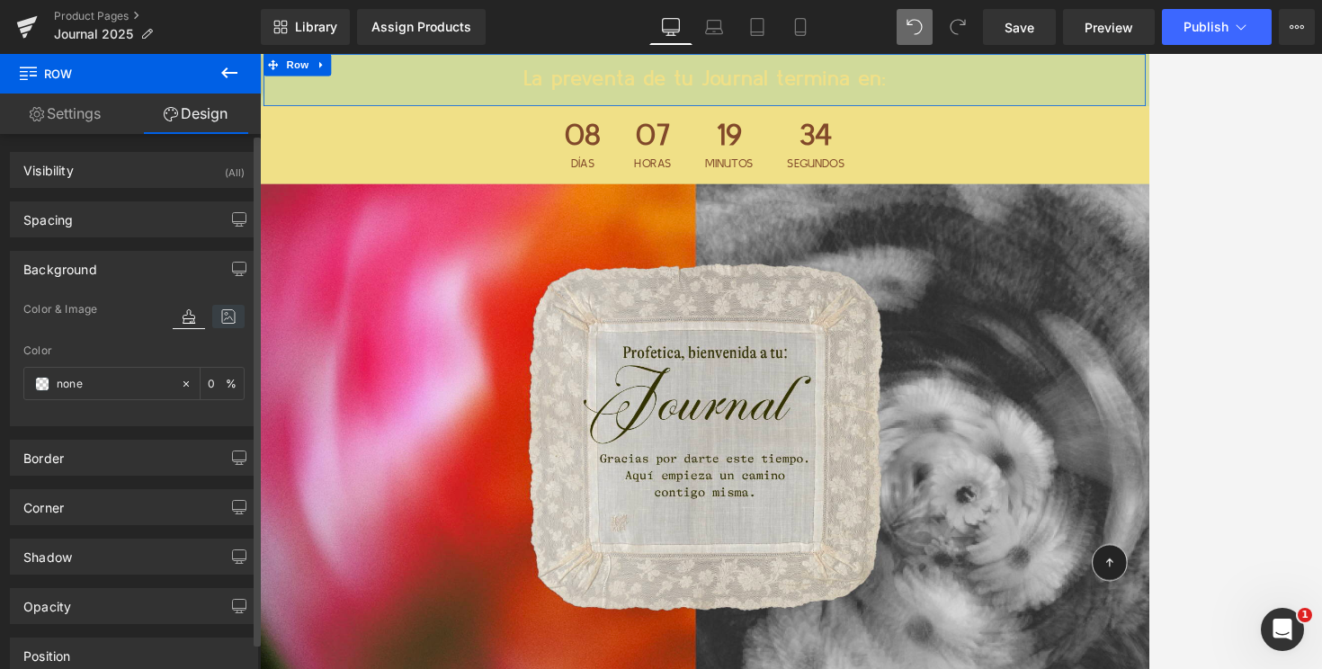
click at [216, 327] on icon at bounding box center [228, 316] width 32 height 23
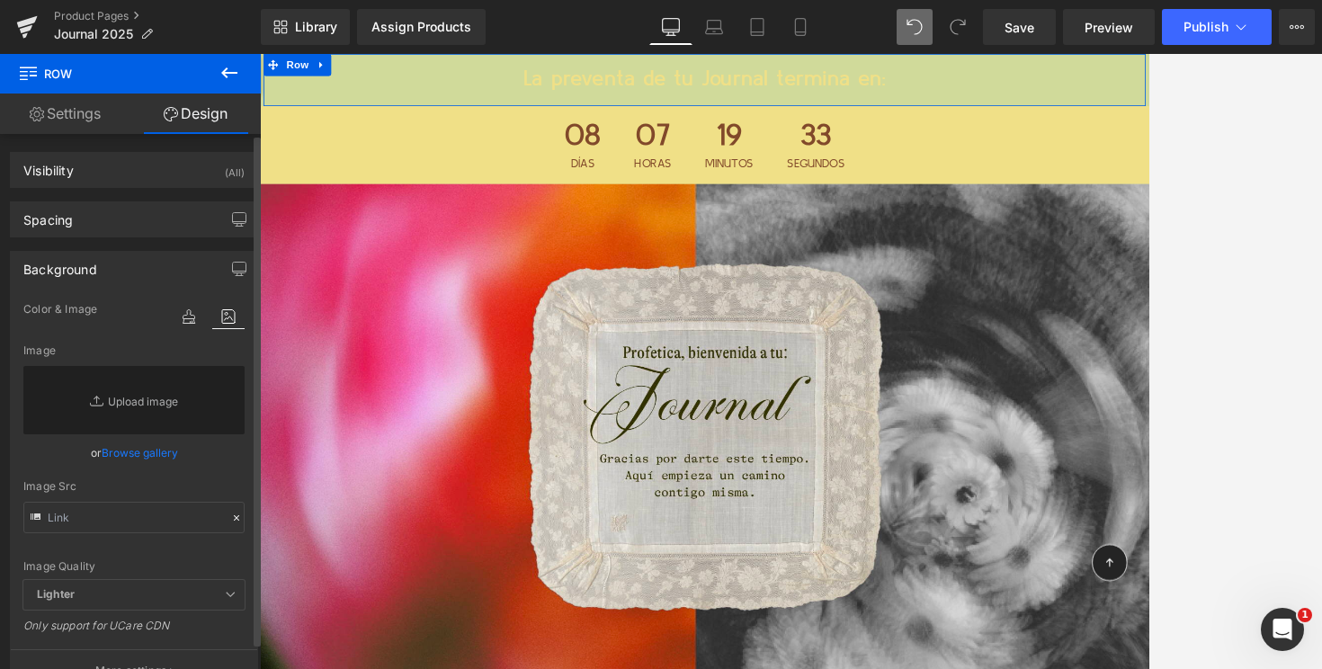
click at [115, 452] on link "Browse gallery" at bounding box center [140, 452] width 76 height 31
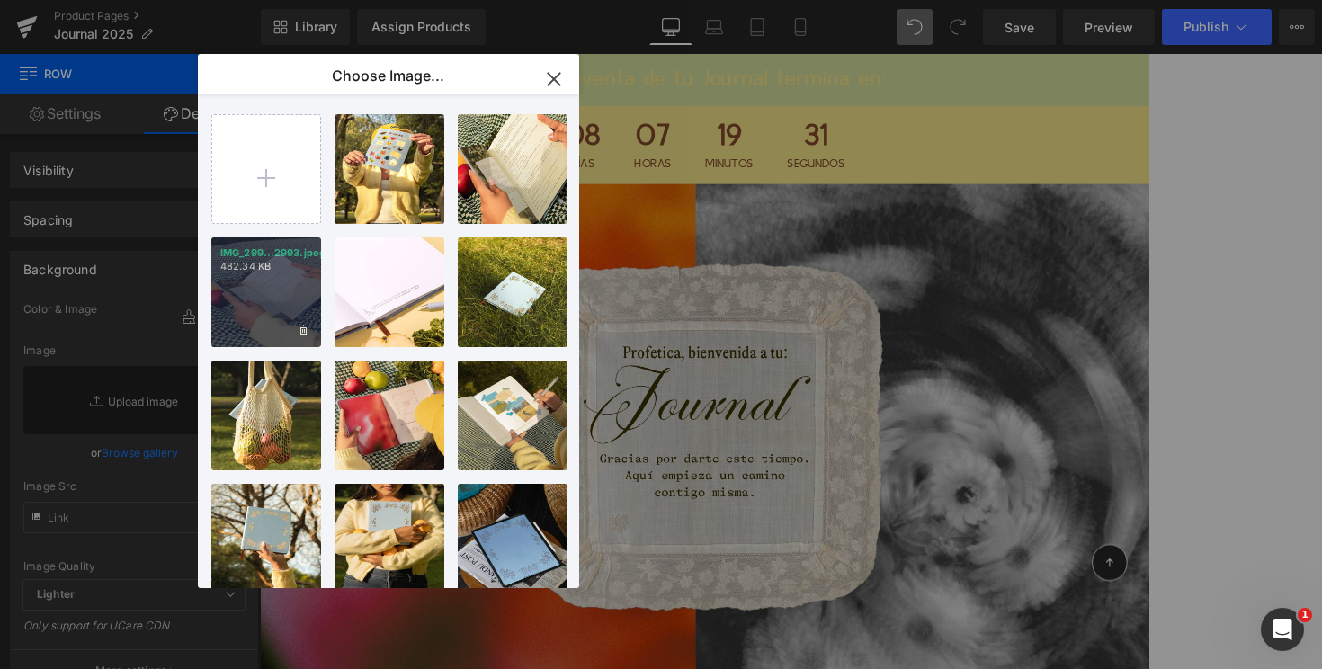
click at [279, 291] on div "IMG_299...2993.jpeg 482.34 KB" at bounding box center [266, 292] width 110 height 110
type input "[URL][DOMAIN_NAME]"
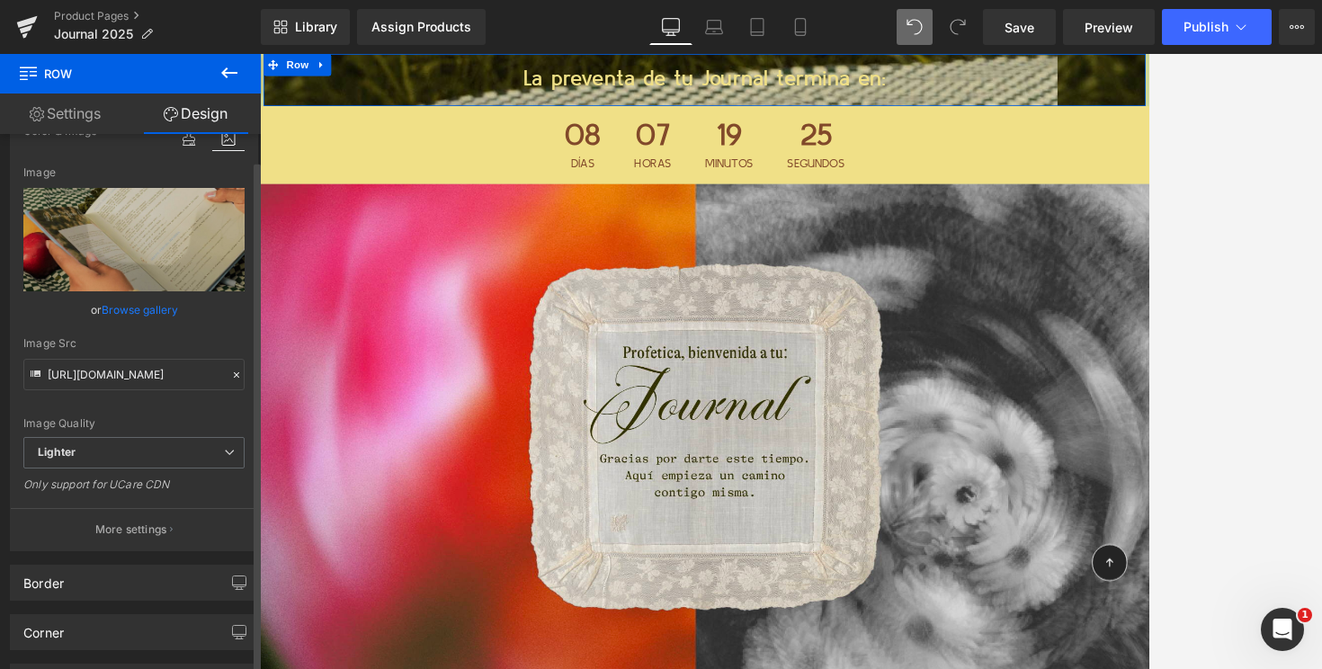
scroll to position [187, 0]
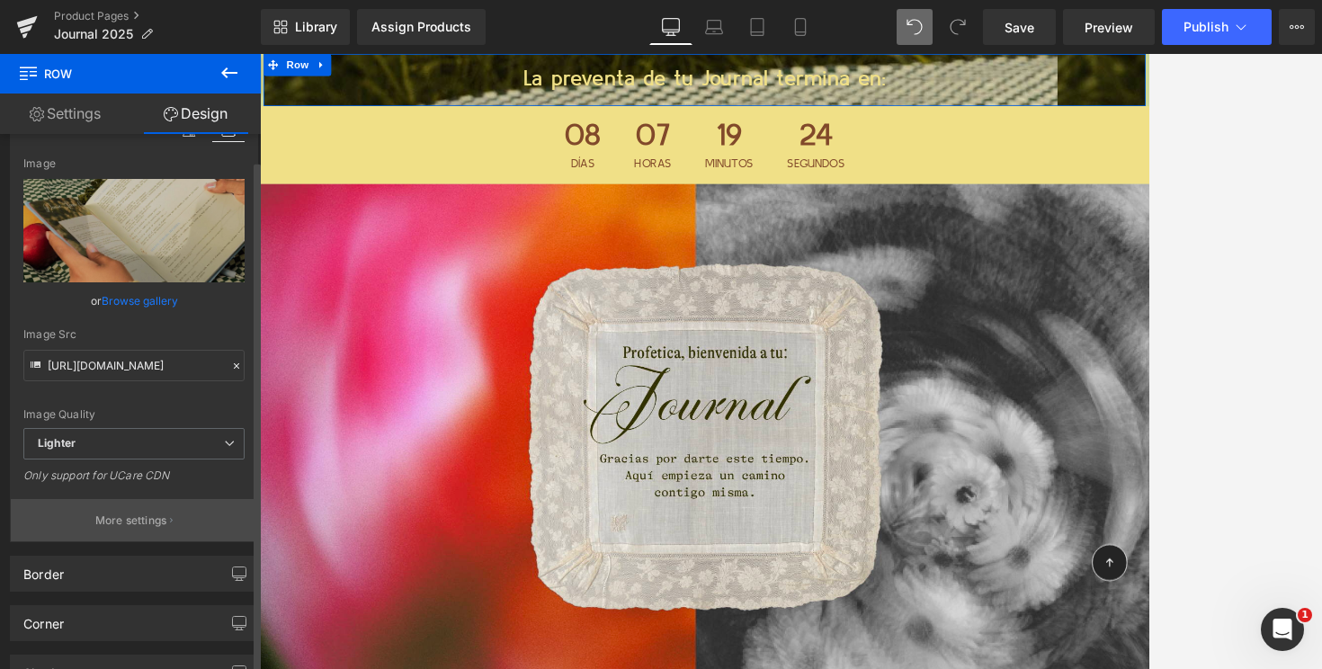
click at [115, 520] on p "More settings" at bounding box center [131, 521] width 72 height 16
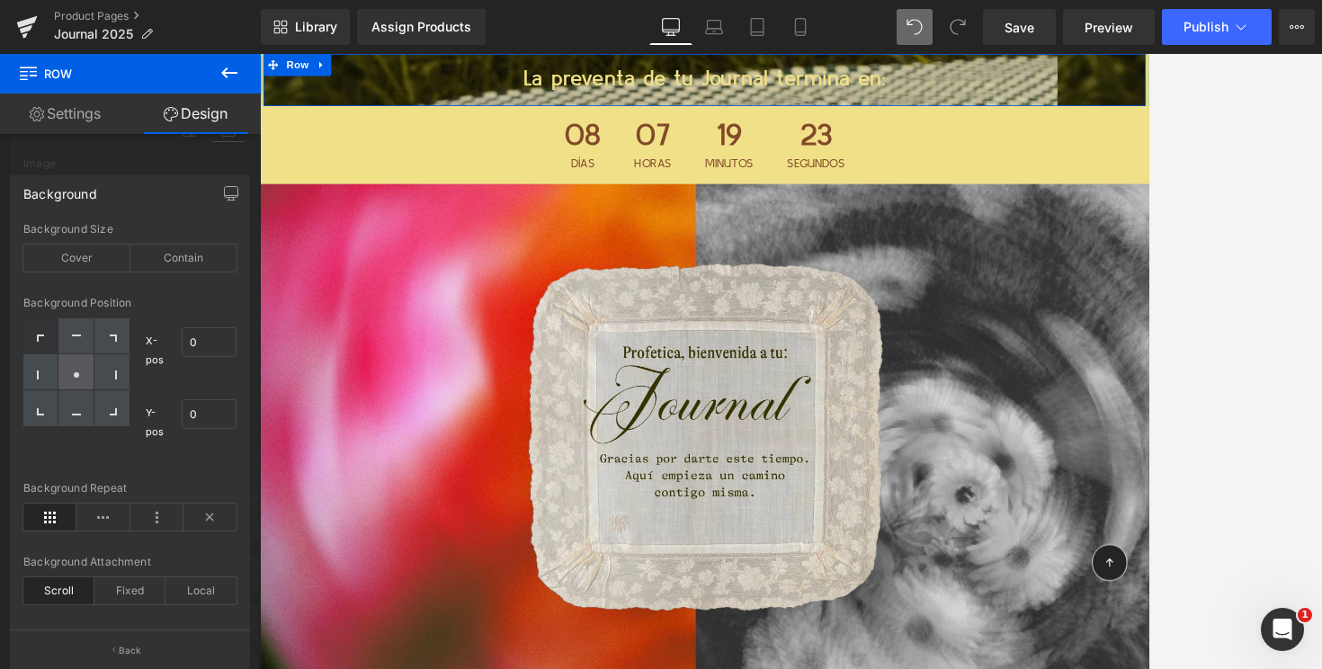
click at [85, 373] on div at bounding box center [75, 372] width 35 height 36
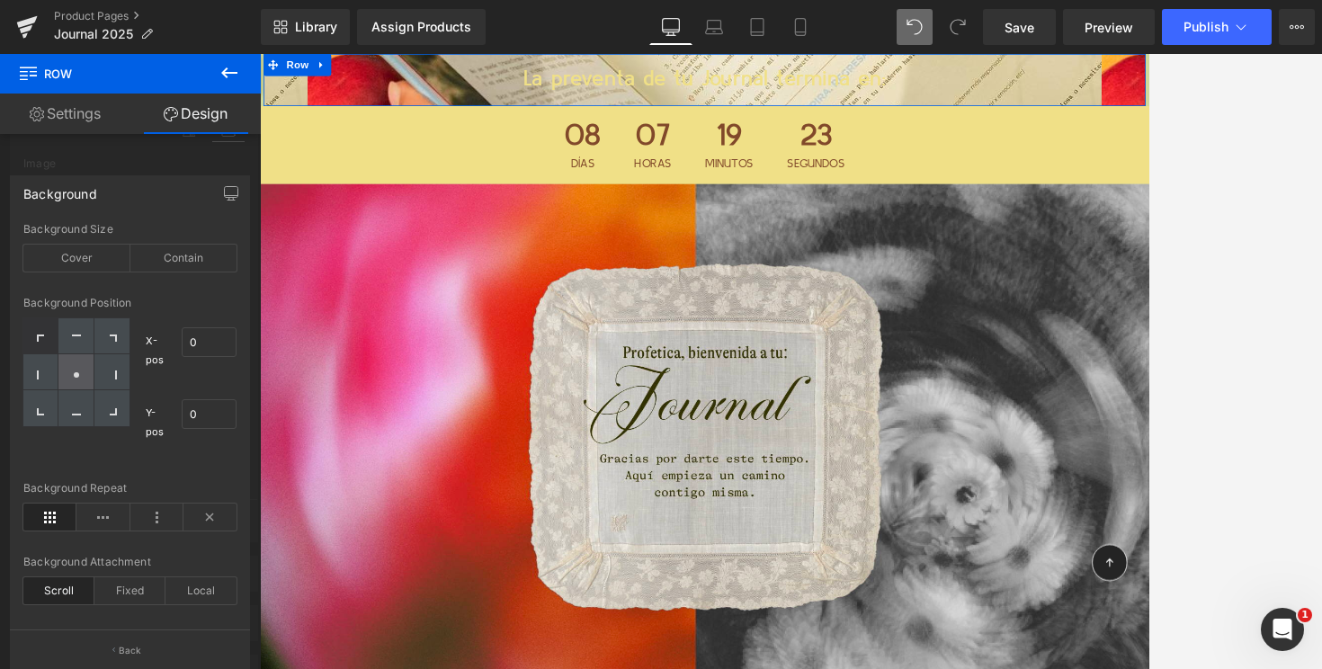
type input "50"
click at [93, 267] on div "Cover" at bounding box center [76, 258] width 107 height 27
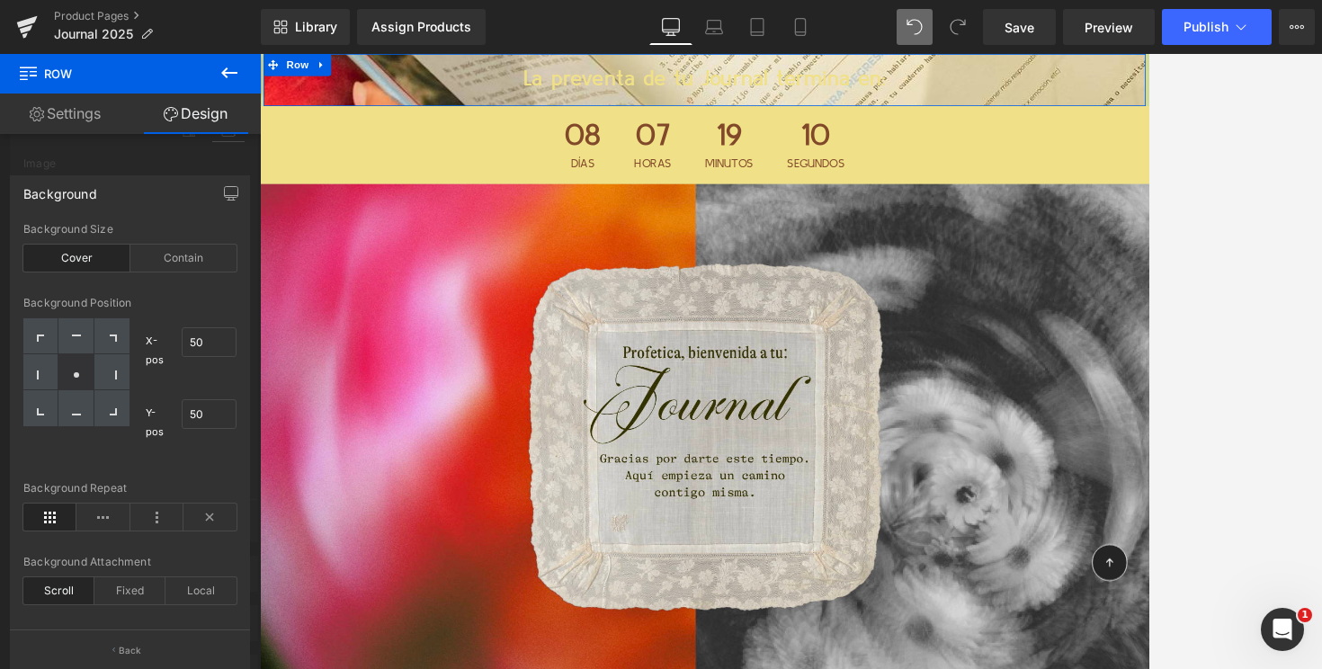
click at [85, 110] on link "Settings" at bounding box center [65, 114] width 130 height 40
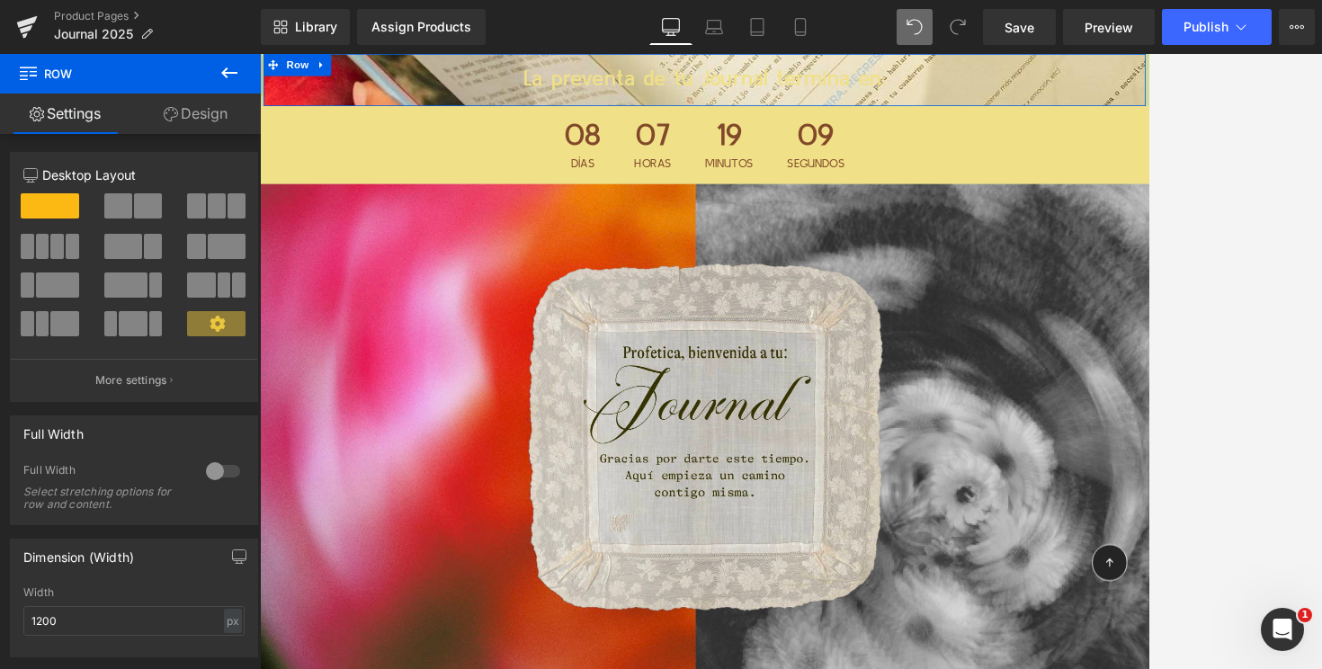
click at [181, 111] on link "Design" at bounding box center [195, 114] width 130 height 40
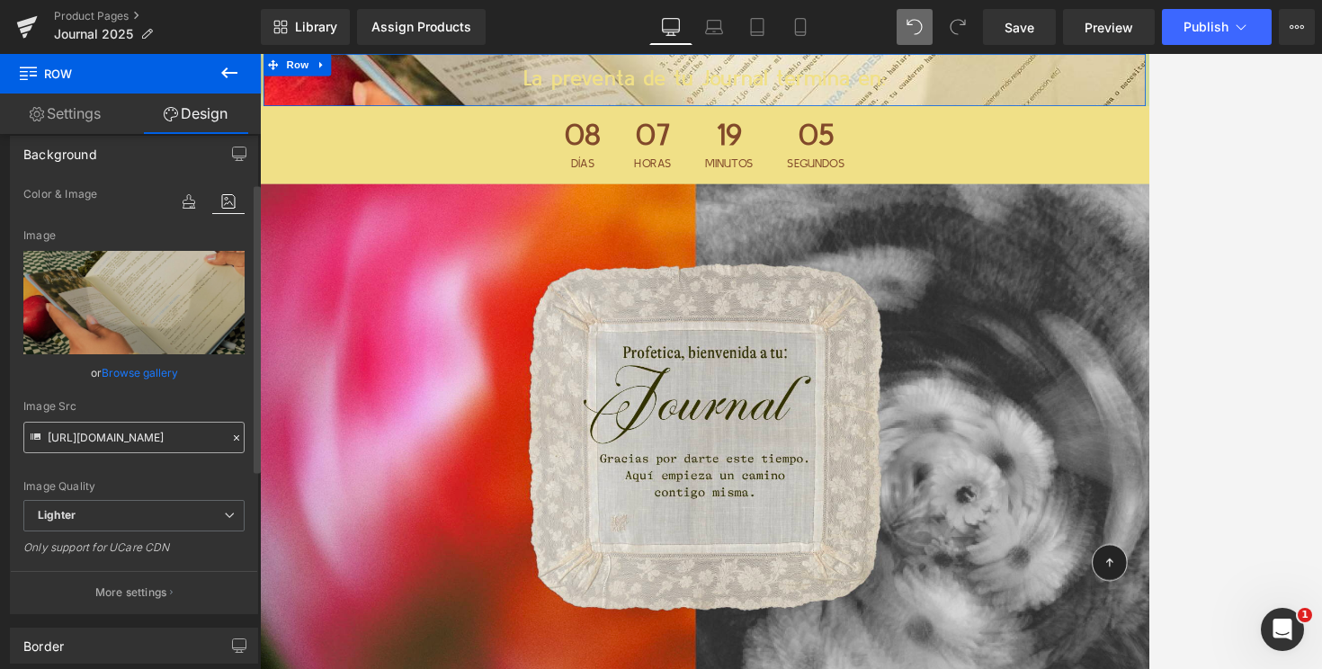
scroll to position [90, 0]
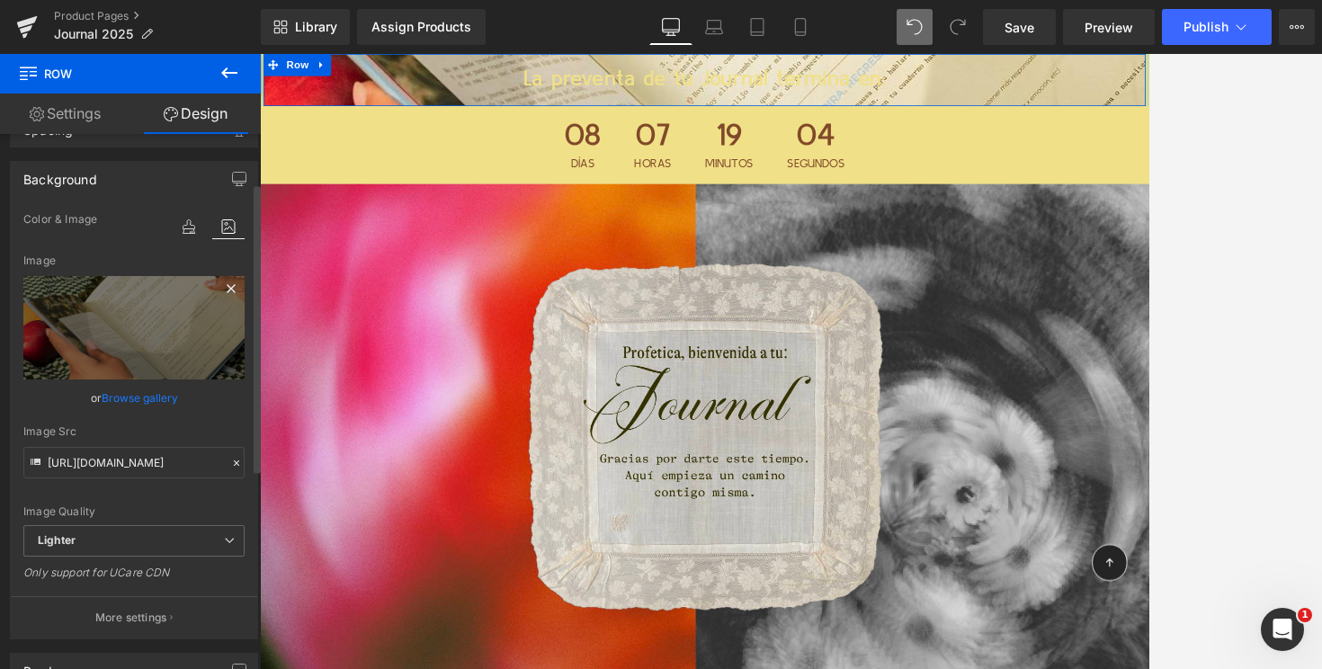
click at [222, 291] on icon at bounding box center [231, 289] width 22 height 22
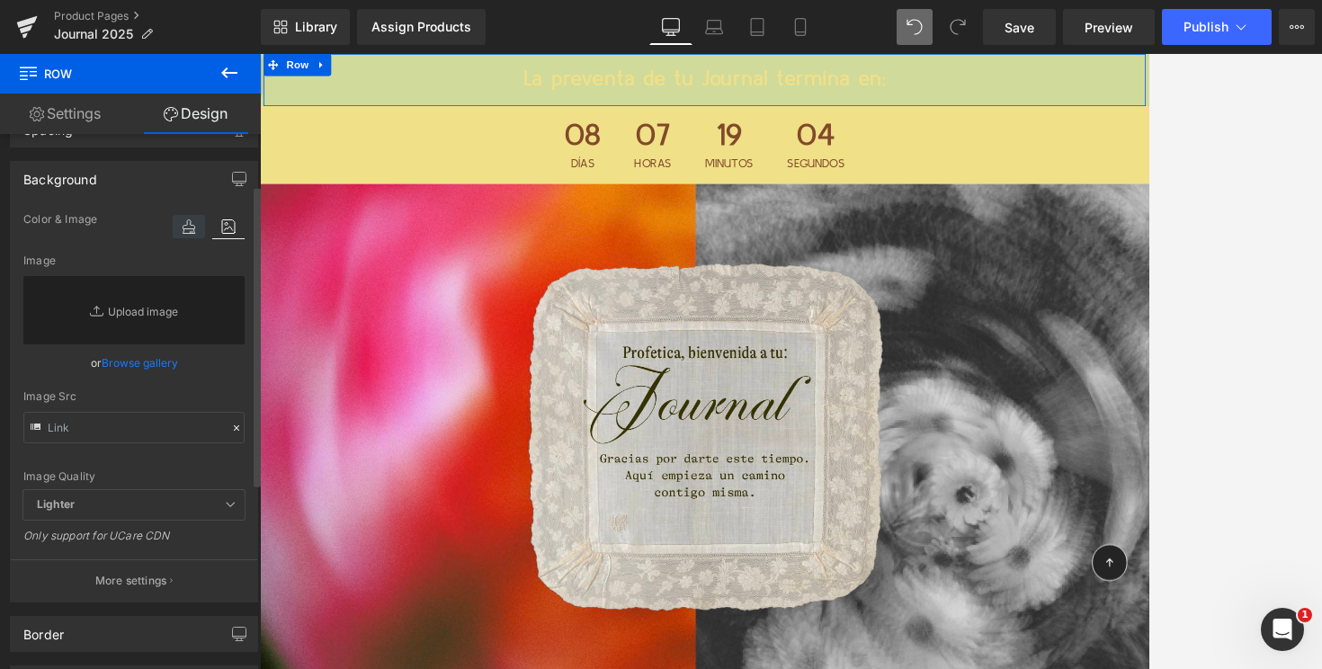
click at [188, 231] on icon at bounding box center [189, 226] width 32 height 23
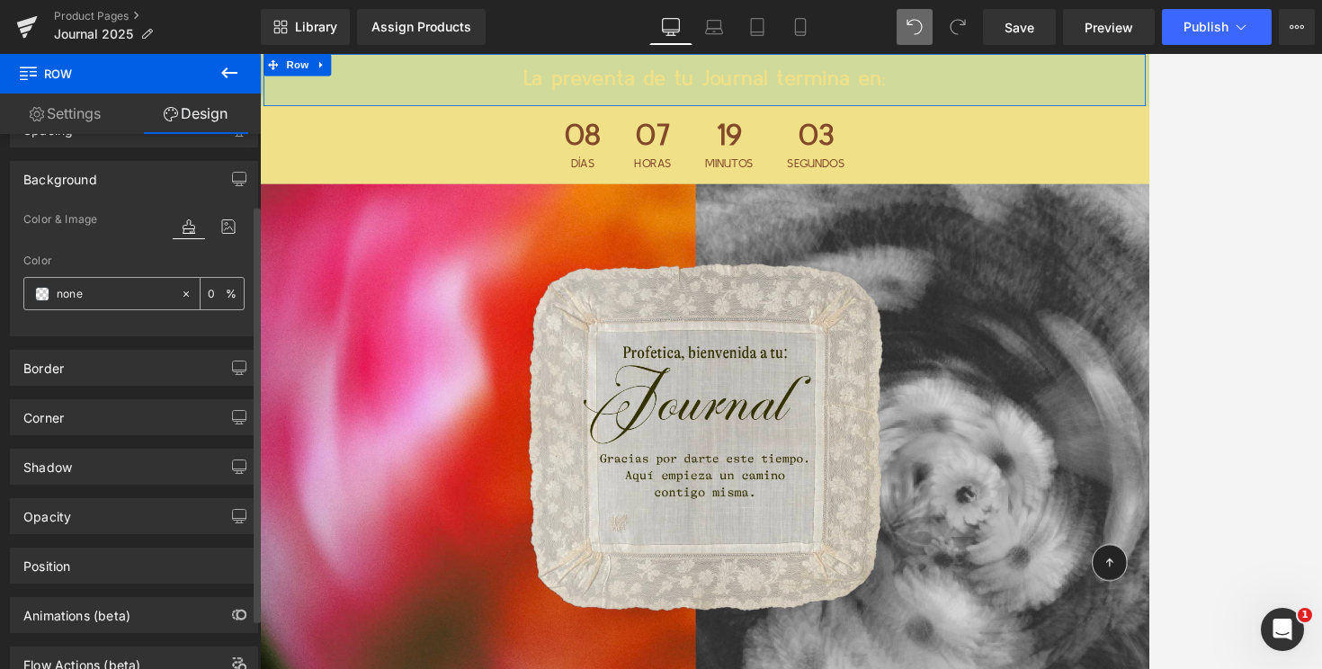
click at [113, 298] on input "none" at bounding box center [114, 294] width 115 height 20
paste input "EF84C4"
type input "EF84C4"
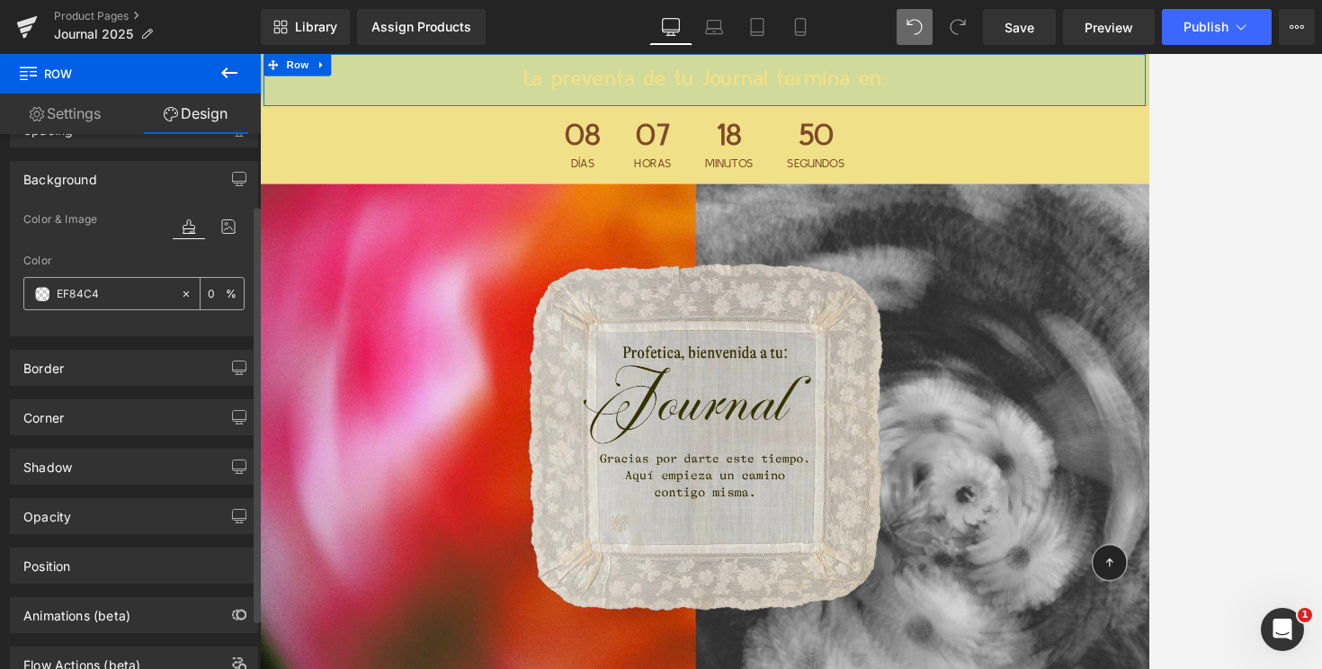
type input "100"
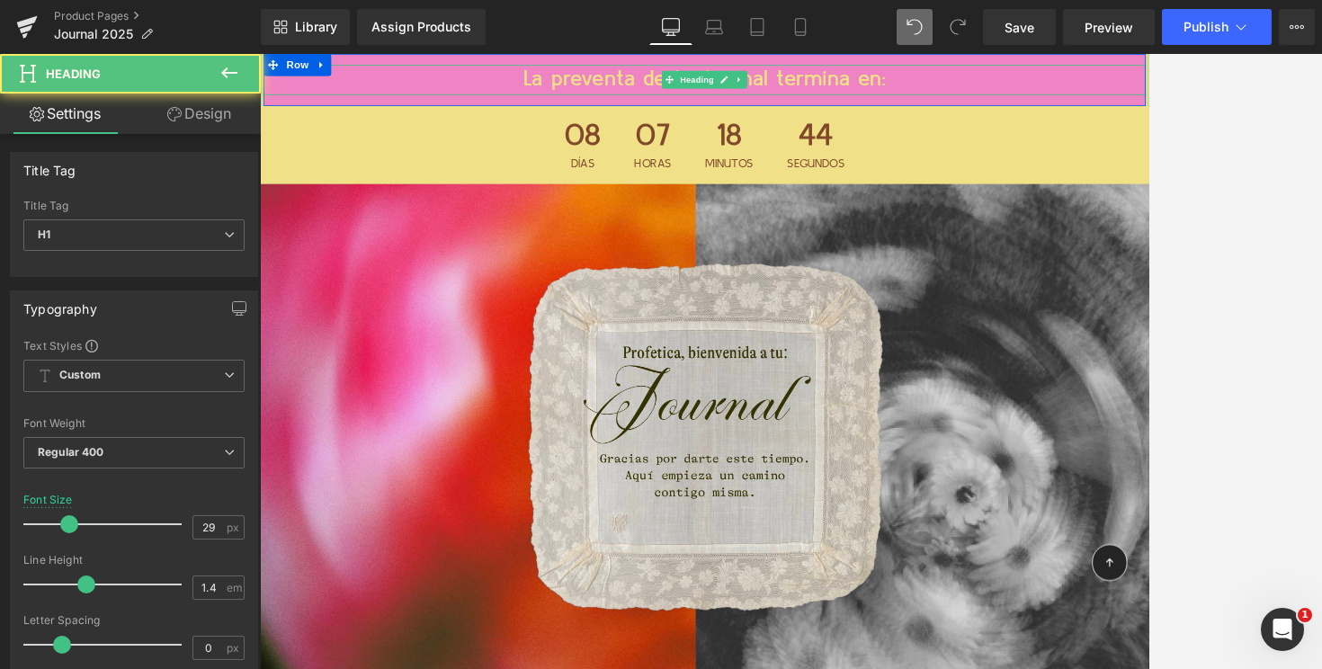
click at [1074, 79] on h1 "La preventa de tu Journal termina en:" at bounding box center [803, 85] width 1079 height 37
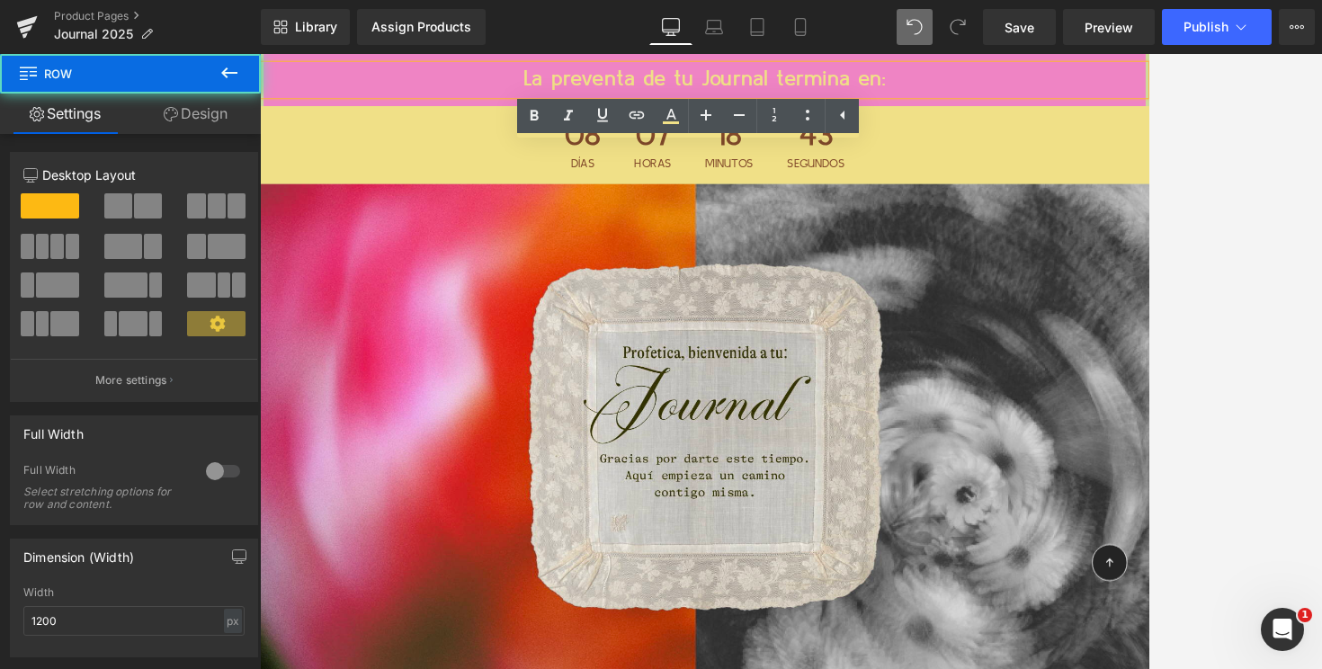
click at [387, 57] on div "La preventa de tu Journal termina en: Heading" at bounding box center [803, 86] width 1079 height 64
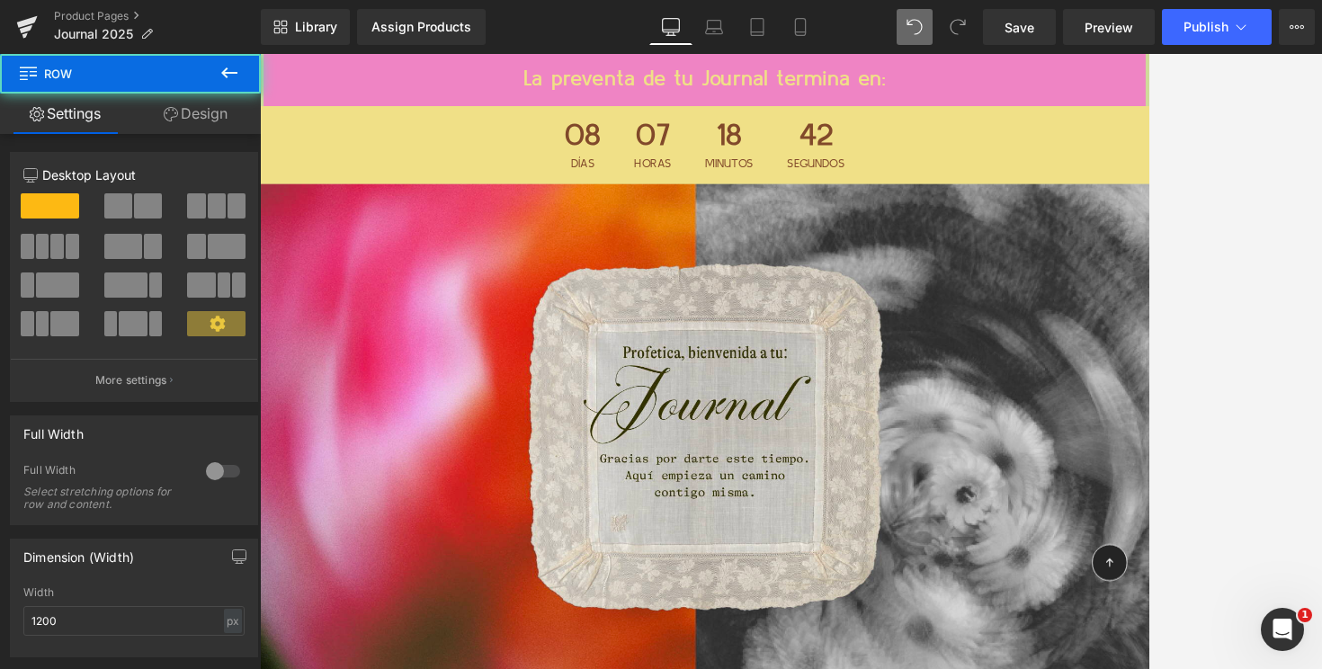
click at [228, 73] on icon at bounding box center [229, 72] width 16 height 11
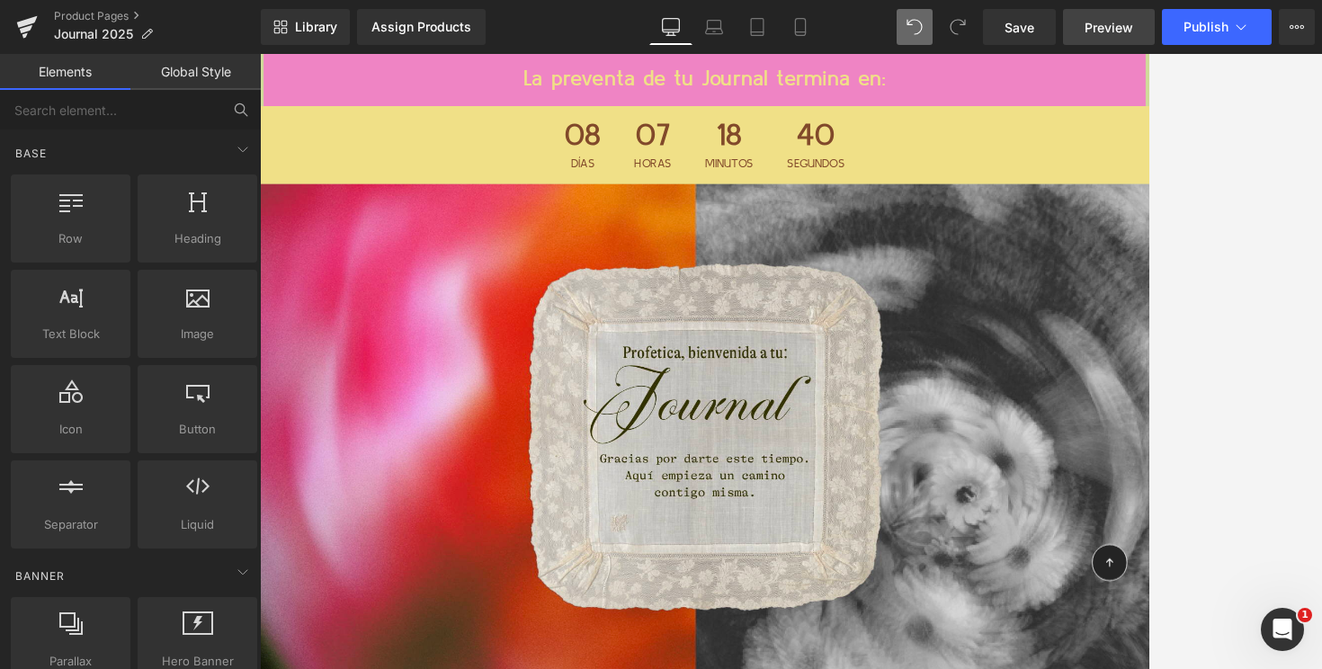
click at [1086, 30] on span "Preview" at bounding box center [1109, 27] width 49 height 19
click at [1012, 34] on span "Save" at bounding box center [1020, 27] width 30 height 19
click at [1107, 30] on span "Preview" at bounding box center [1109, 27] width 49 height 19
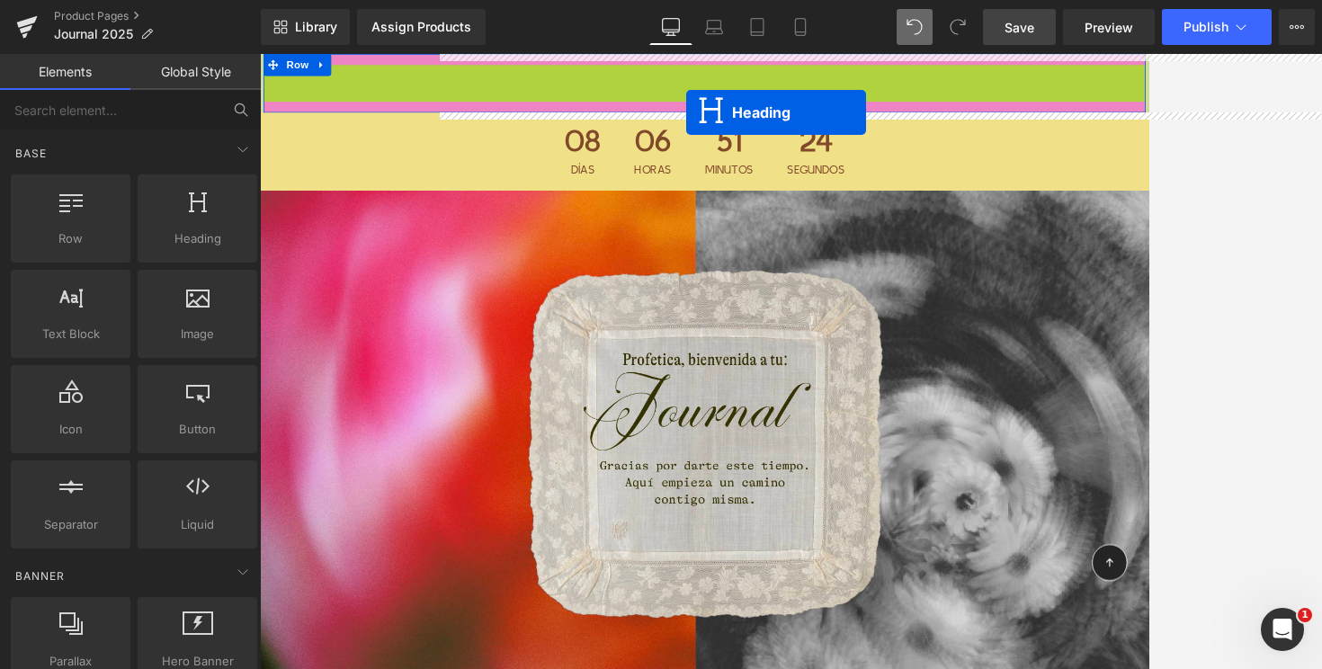
drag, startPoint x: 782, startPoint y: 82, endPoint x: 782, endPoint y: 126, distance: 44.1
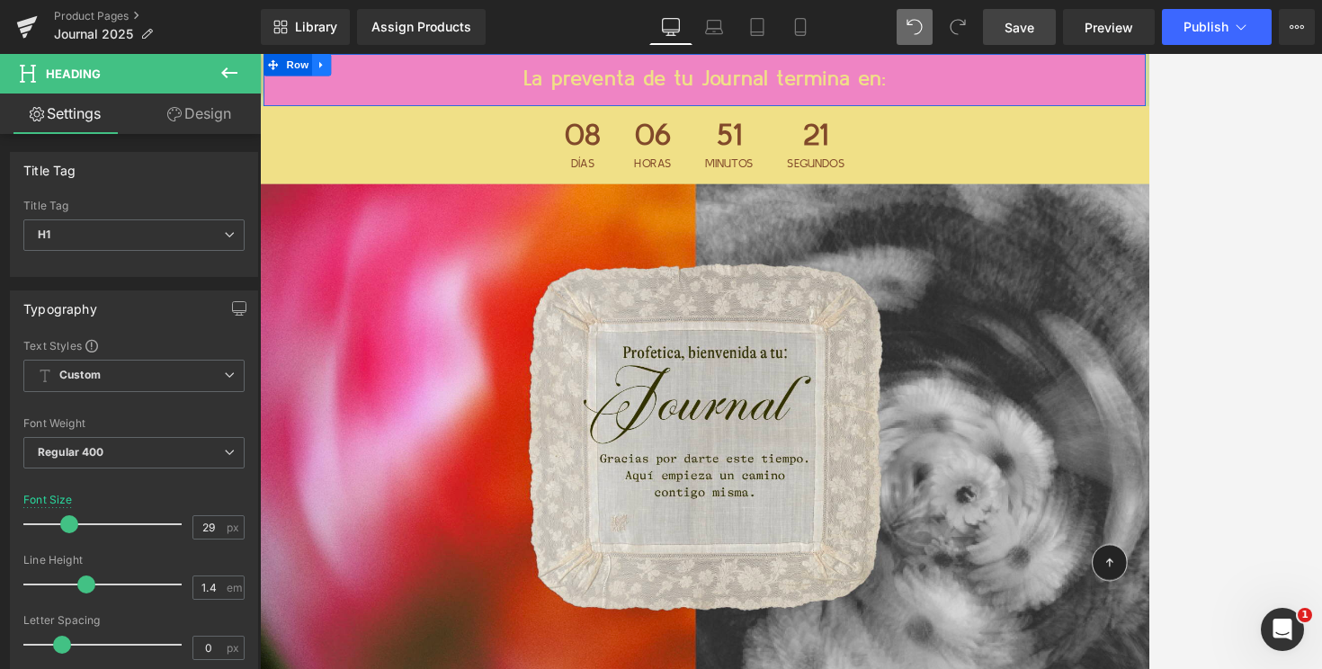
click at [335, 66] on icon at bounding box center [335, 68] width 4 height 8
click at [380, 67] on icon at bounding box center [382, 67] width 13 height 13
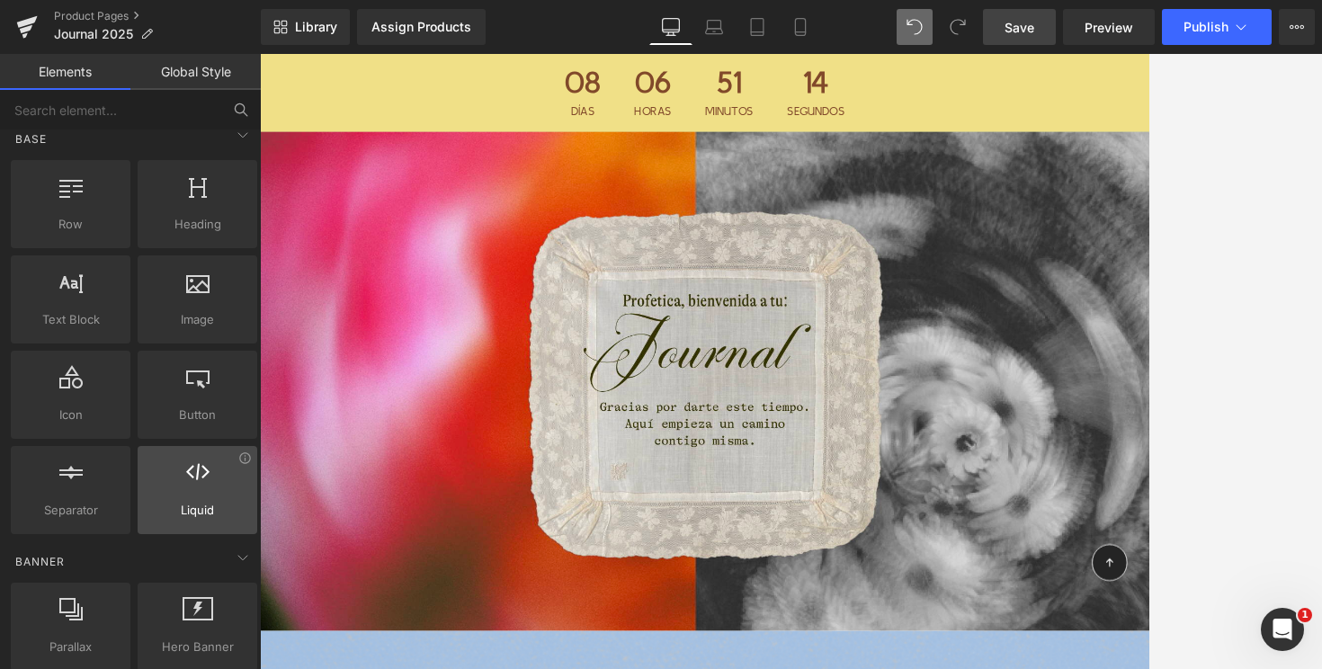
scroll to position [19, 0]
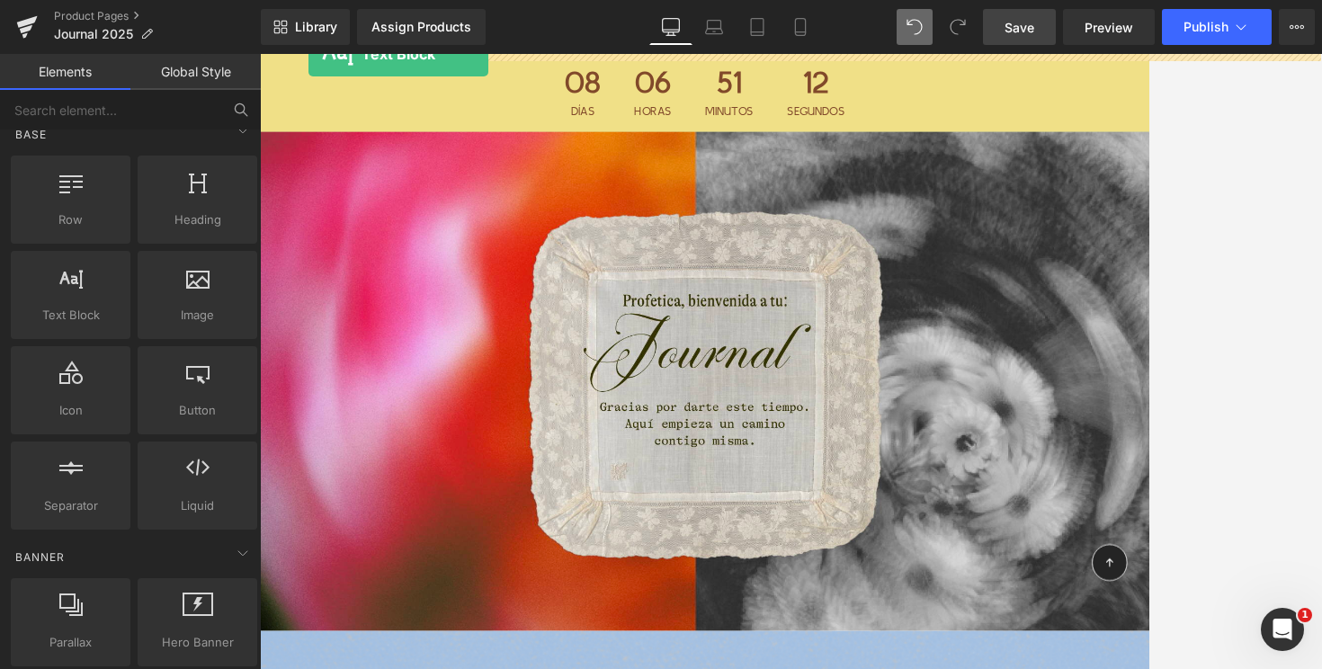
drag, startPoint x: 63, startPoint y: 315, endPoint x: 305, endPoint y: 51, distance: 357.8
click at [305, 51] on div "Text Block You are previewing how the will restyle your page. You can not edit …" at bounding box center [661, 350] width 1322 height 700
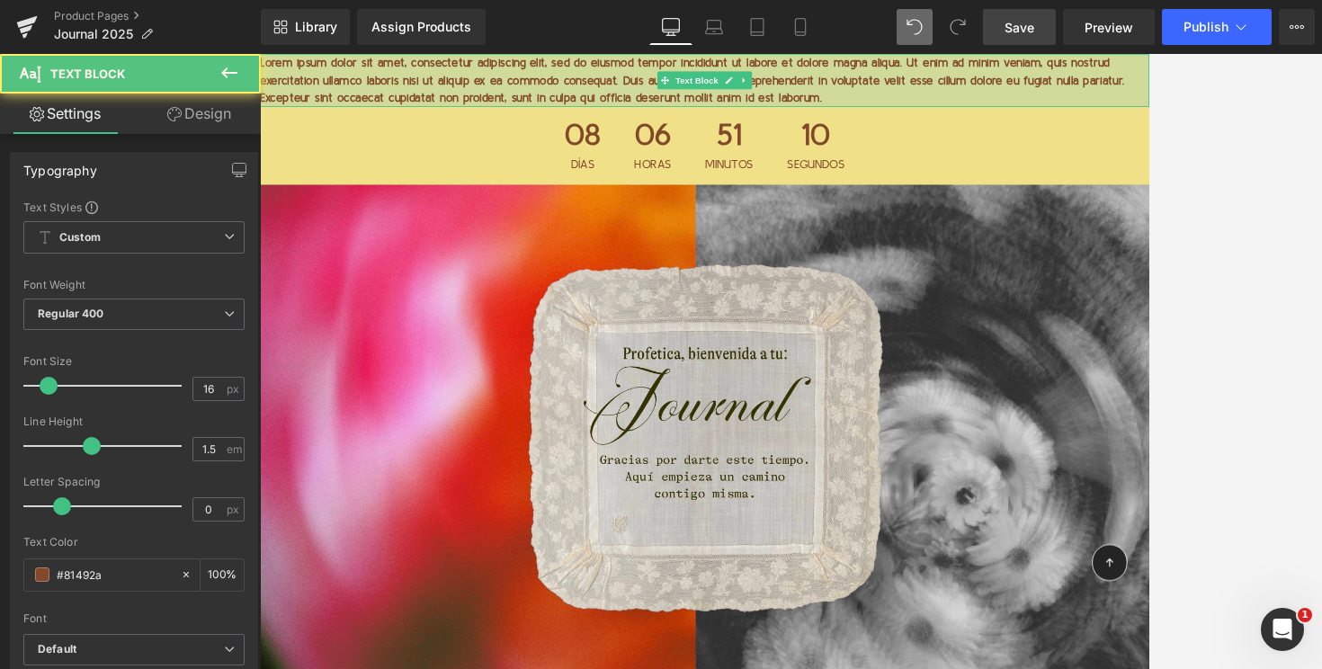
click at [440, 68] on p "Lorem ipsum dolor sit amet, consectetur adipiscing elit, sed do eiusmod tempor …" at bounding box center [804, 86] width 1088 height 65
click at [401, 78] on p "Lorem ipsum dolor sit amet, consectetur adipiscing elit, sed do eiusmod tempor …" at bounding box center [804, 86] width 1088 height 65
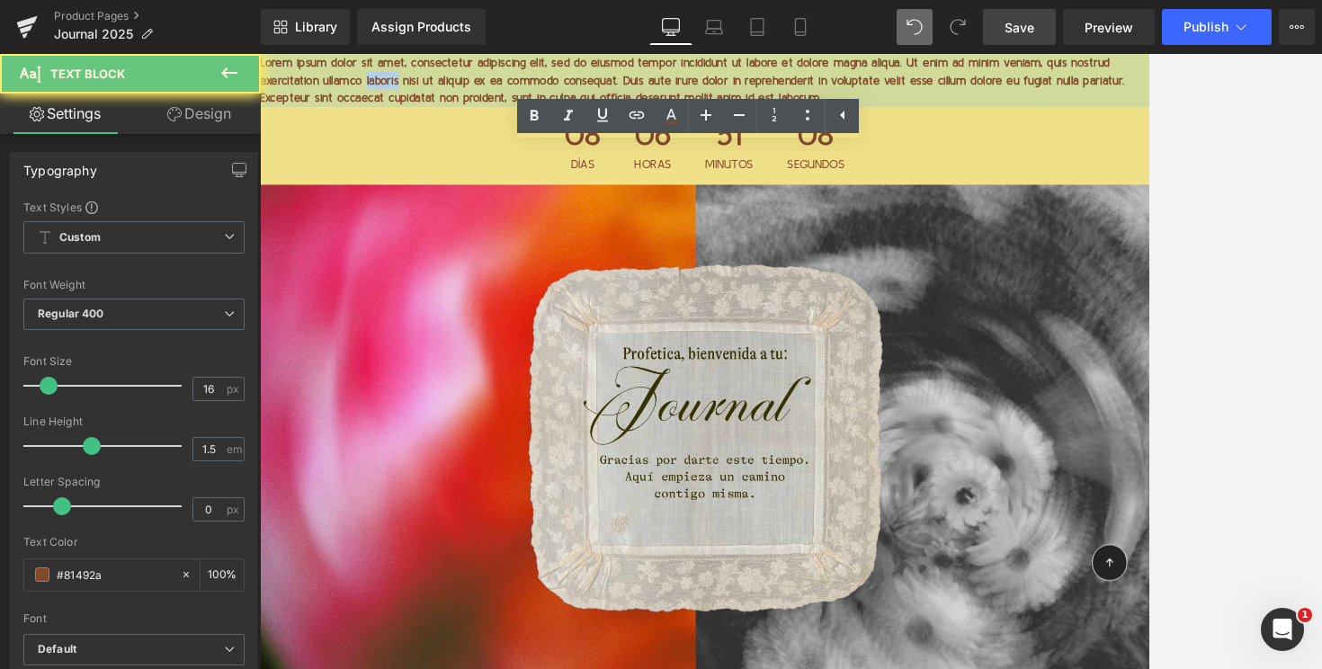
click at [401, 78] on p "Lorem ipsum dolor sit amet, consectetur adipiscing elit, sed do eiusmod tempor …" at bounding box center [804, 86] width 1088 height 65
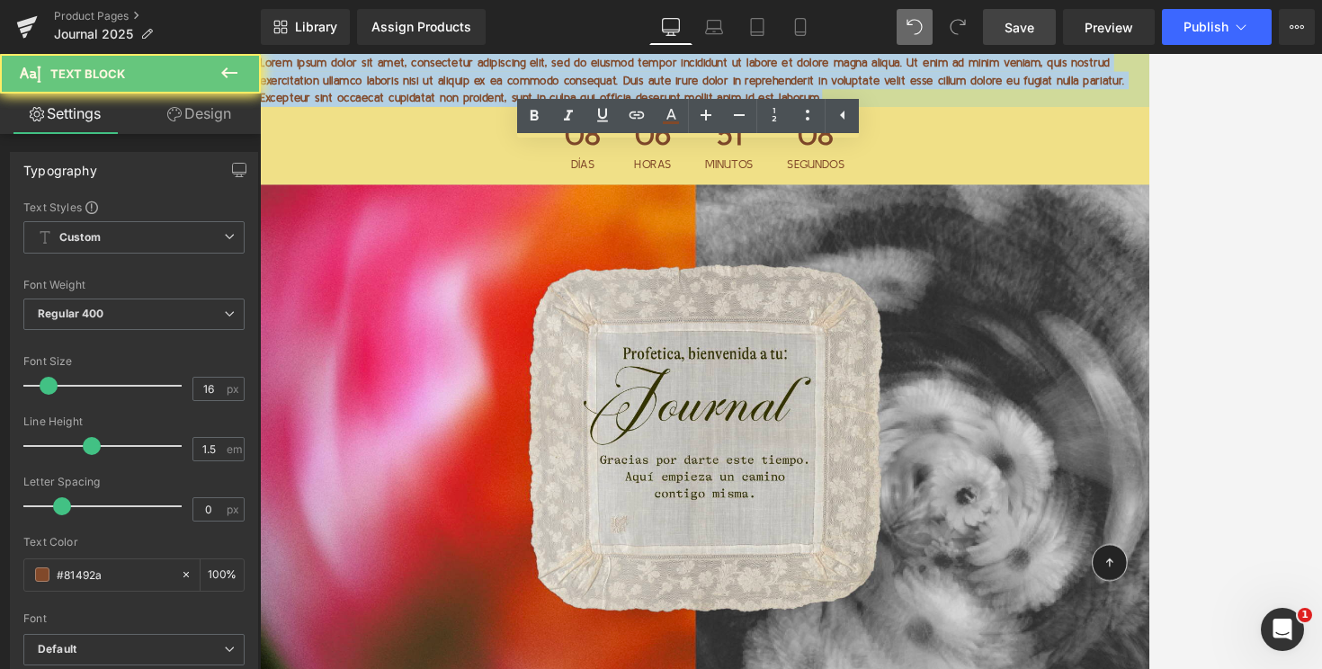
click at [401, 78] on p "Lorem ipsum dolor sit amet, consectetur adipiscing elit, sed do eiusmod tempor …" at bounding box center [804, 86] width 1088 height 65
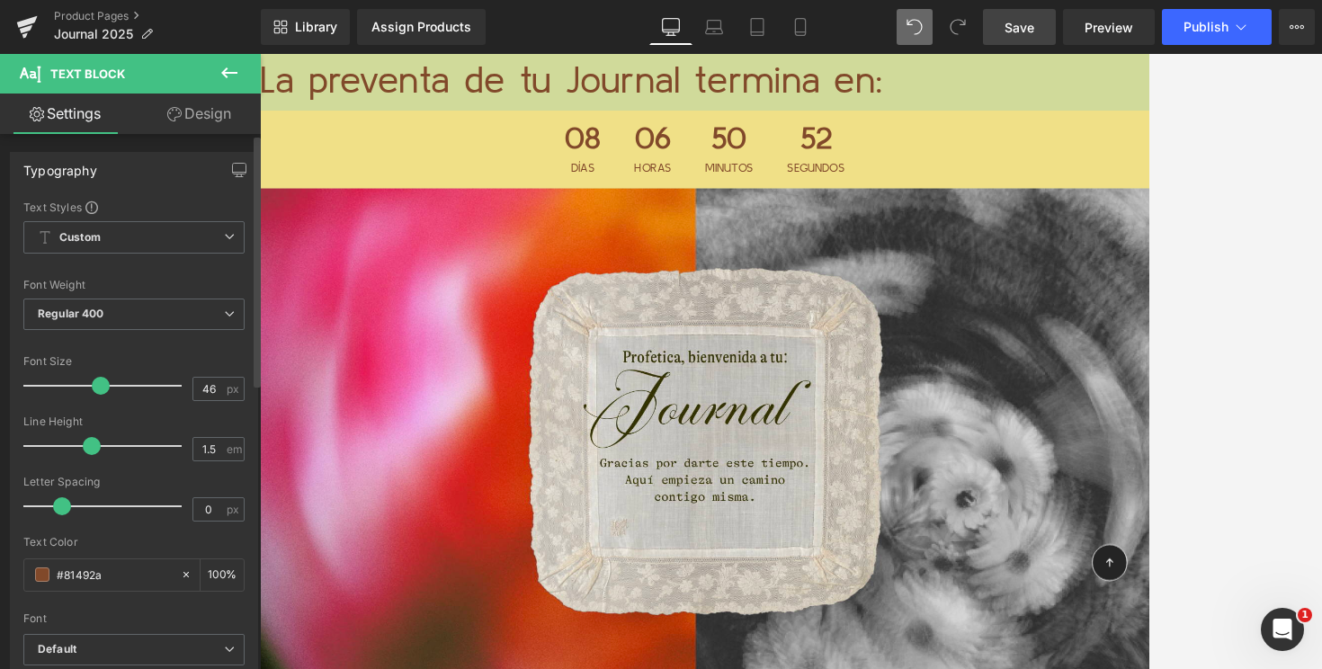
type input "45"
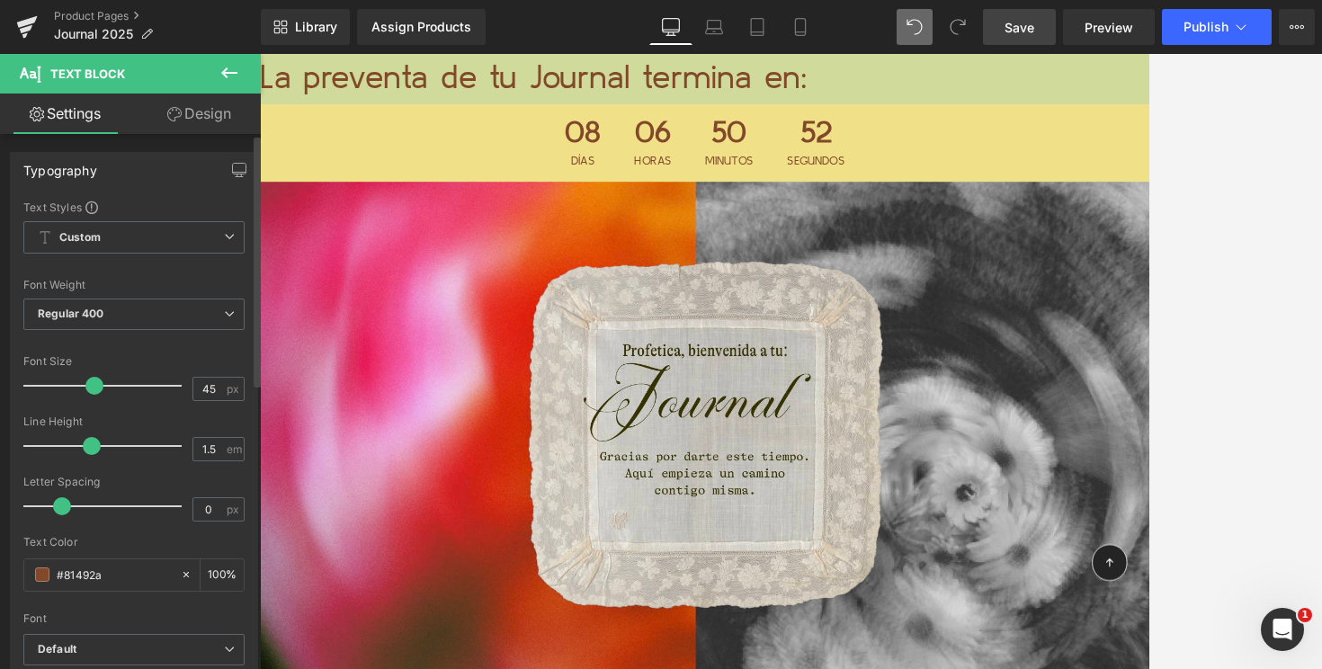
drag, startPoint x: 48, startPoint y: 384, endPoint x: 91, endPoint y: 386, distance: 43.2
click at [91, 386] on span at bounding box center [94, 386] width 18 height 18
type input "0.7"
drag, startPoint x: 58, startPoint y: 505, endPoint x: 79, endPoint y: 506, distance: 20.7
click at [79, 506] on span at bounding box center [83, 506] width 18 height 18
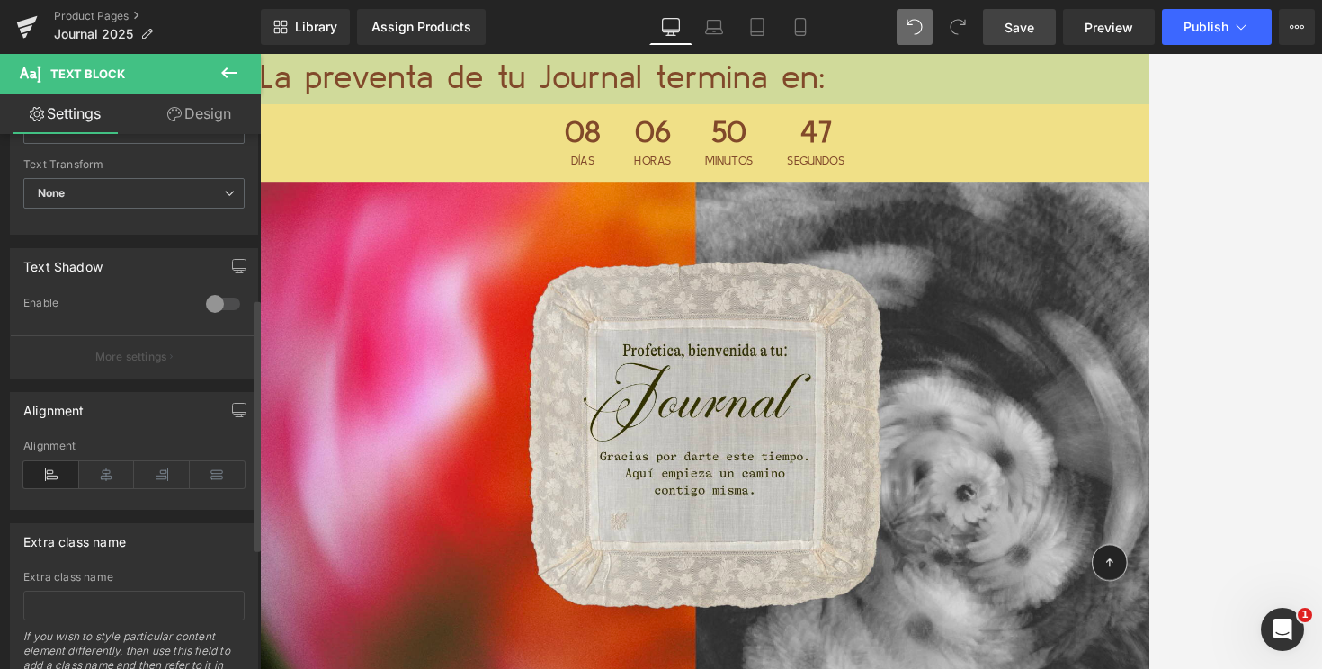
scroll to position [576, 0]
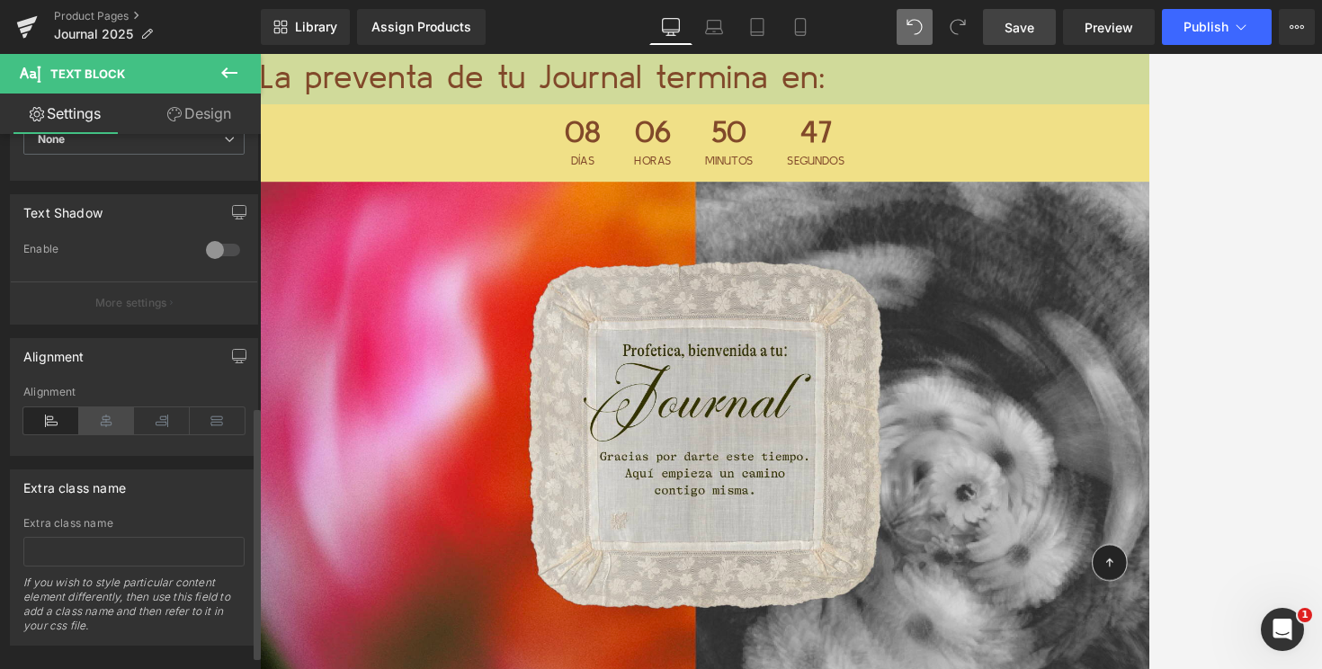
click at [107, 424] on icon at bounding box center [107, 420] width 56 height 27
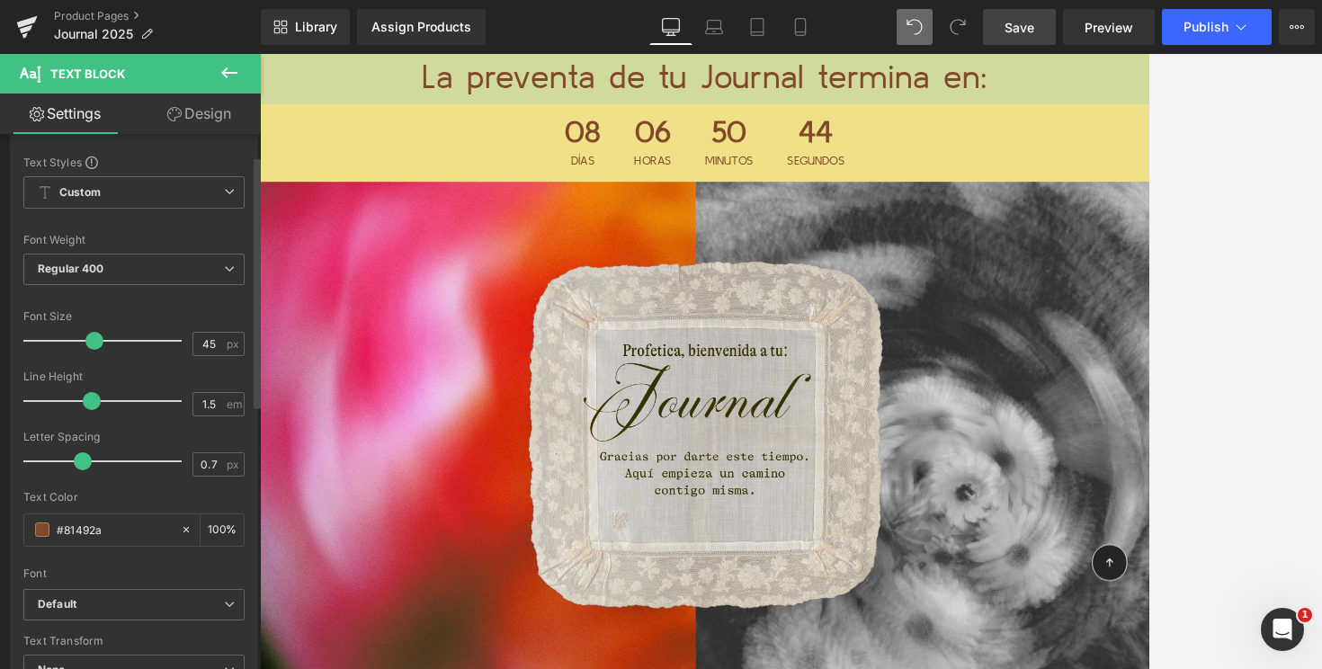
scroll to position [82, 0]
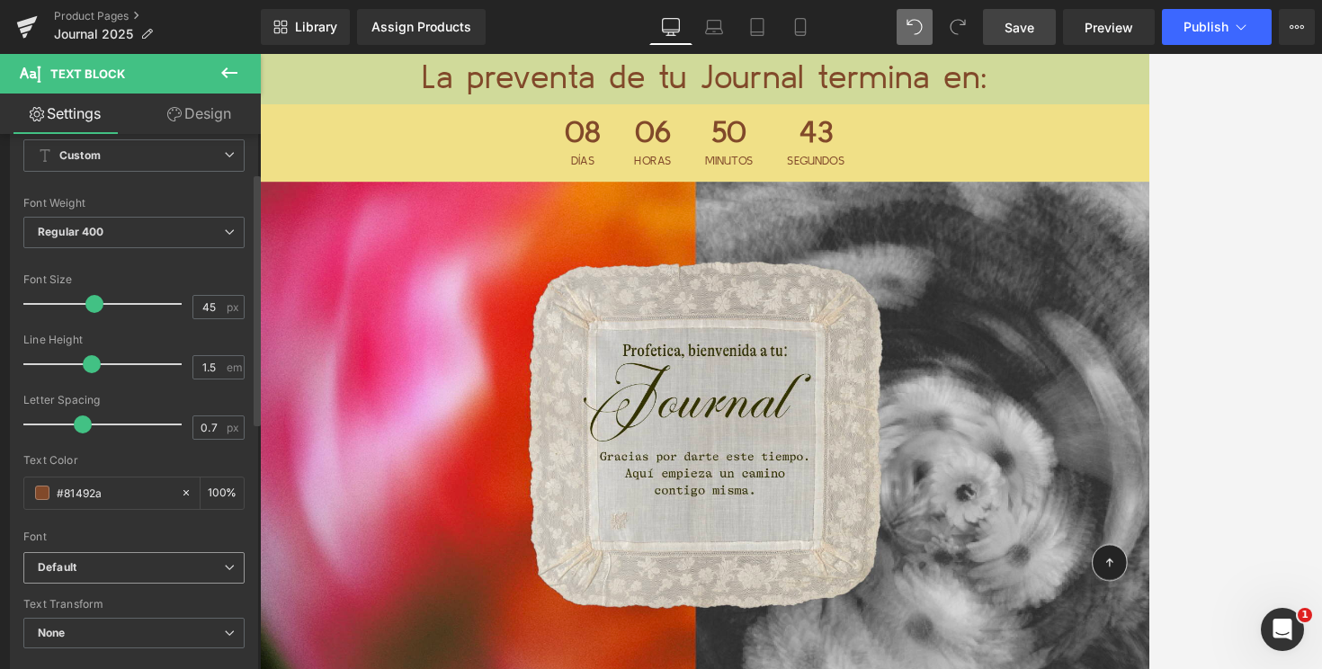
click at [79, 564] on b "Default" at bounding box center [131, 567] width 186 height 15
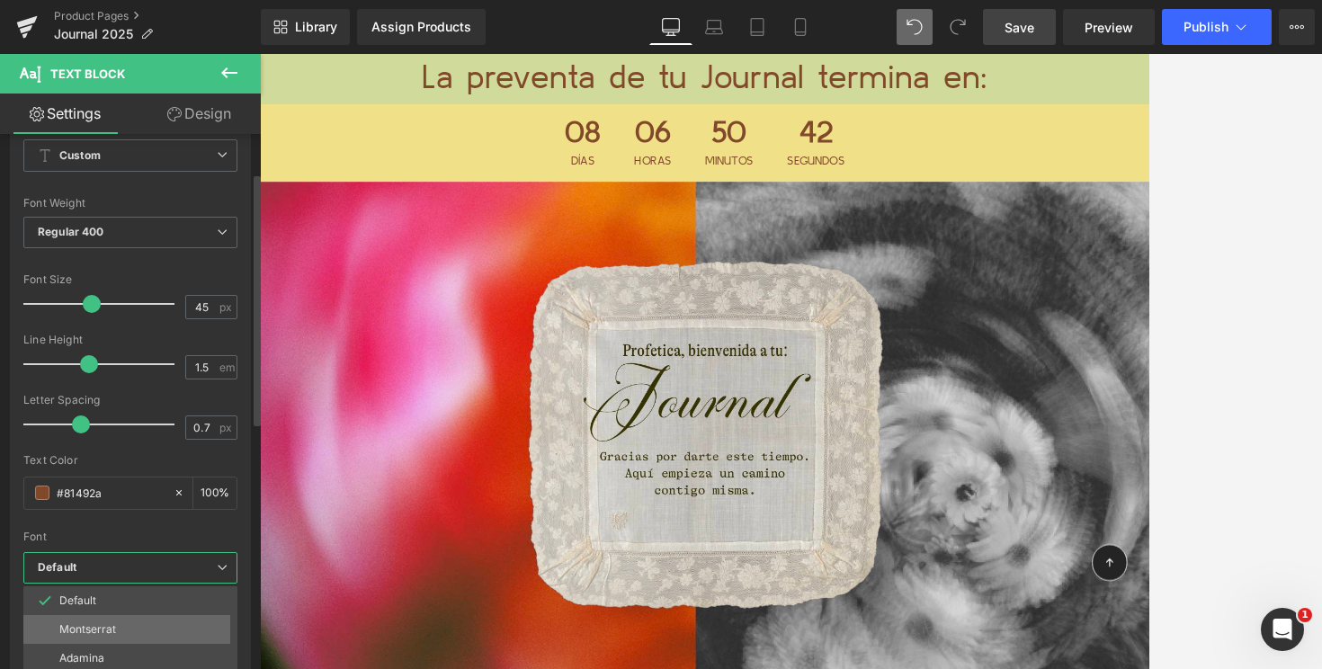
click at [82, 624] on p "Montserrat" at bounding box center [87, 629] width 57 height 13
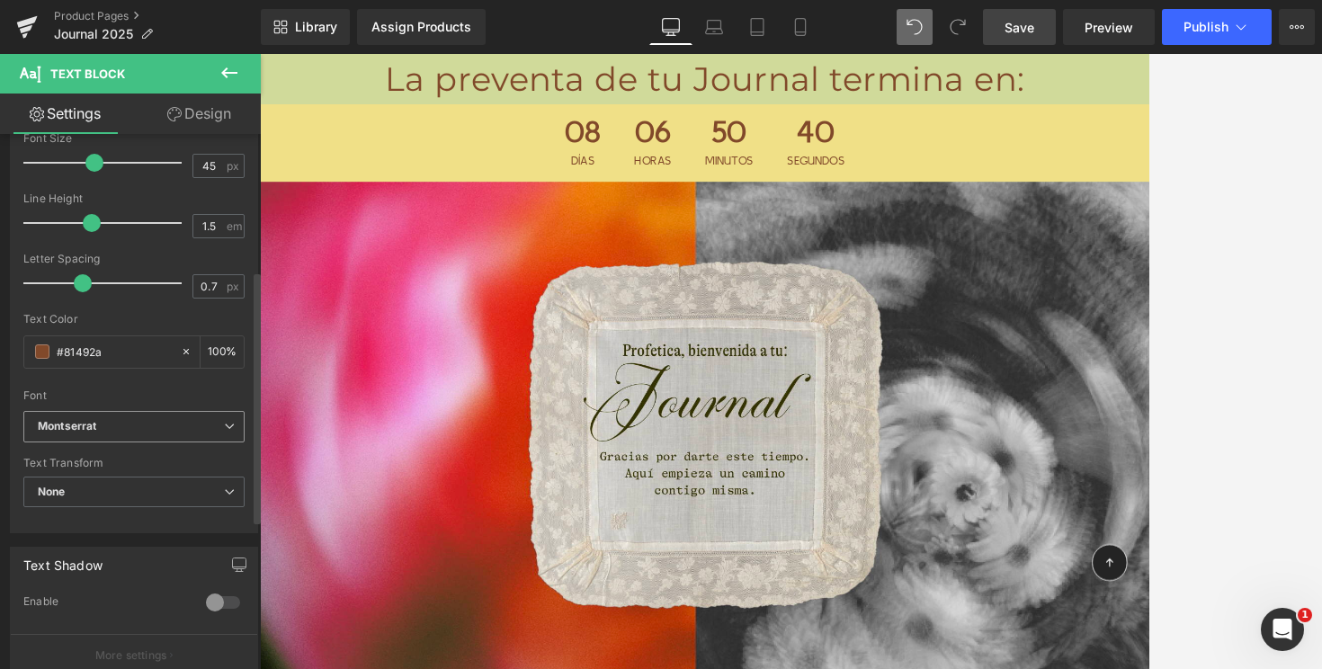
scroll to position [309, 0]
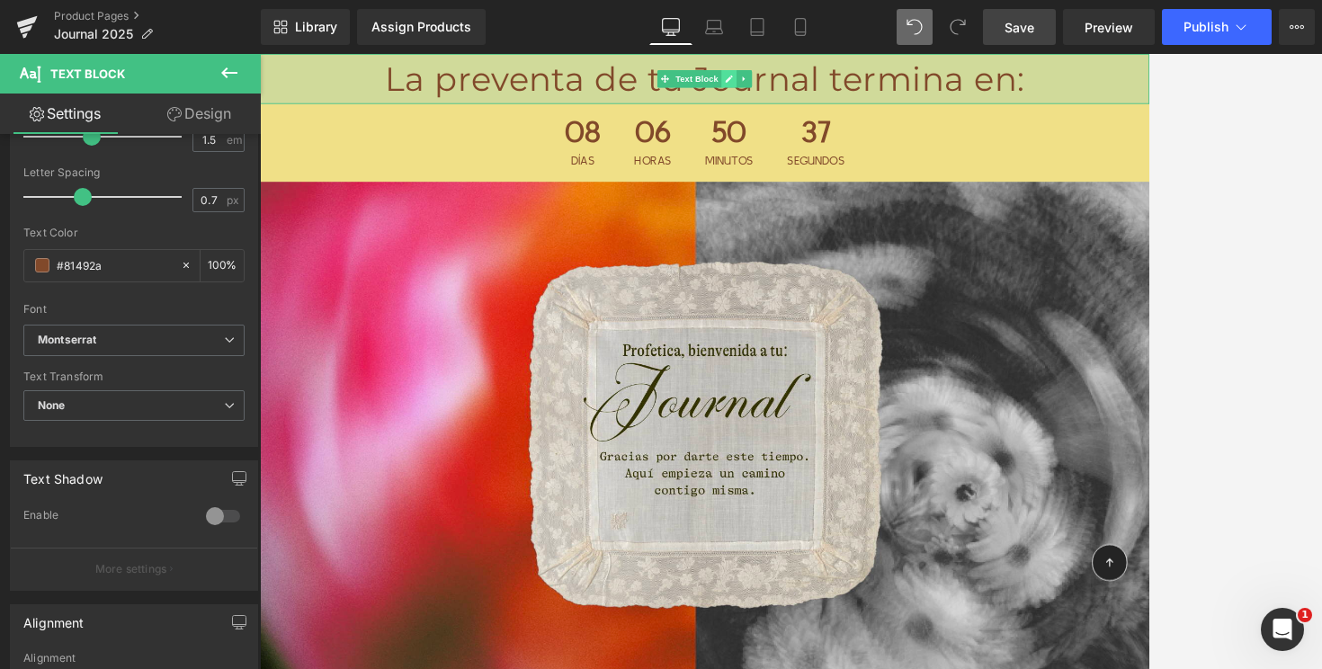
click at [835, 84] on icon at bounding box center [833, 84] width 9 height 9
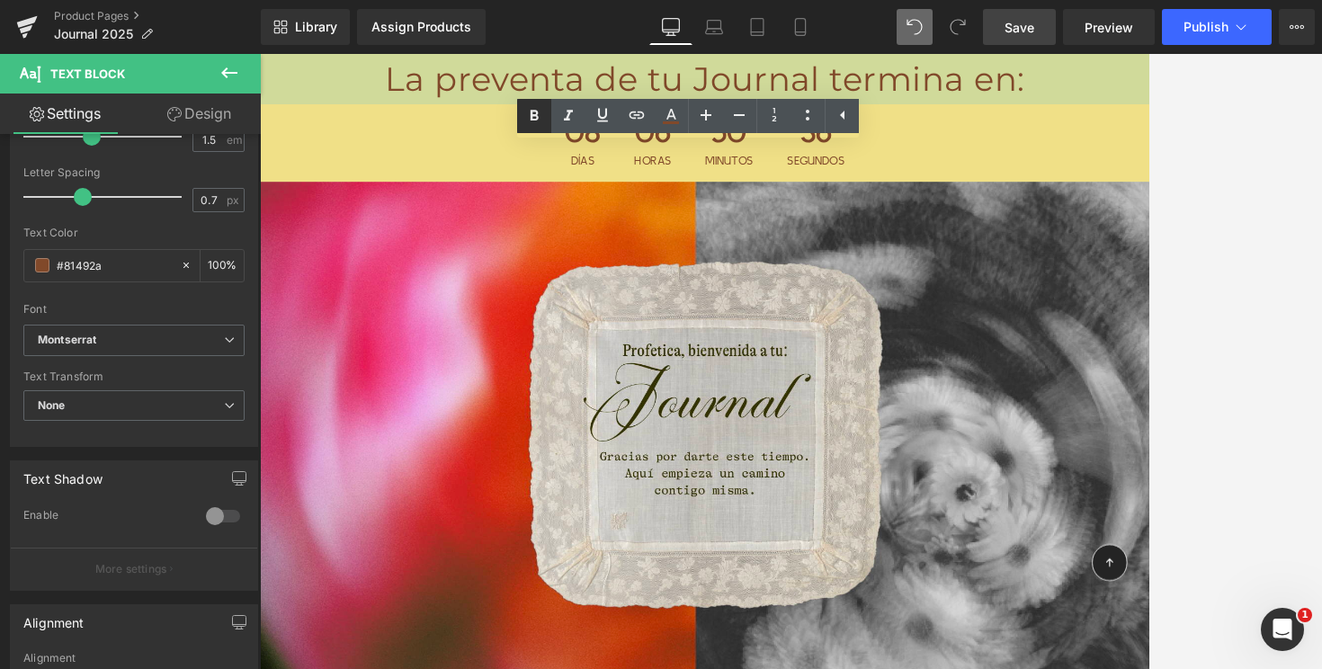
click at [538, 118] on icon at bounding box center [535, 115] width 8 height 11
click at [604, 86] on p "La preventa de tu Journal termina en:" at bounding box center [804, 84] width 1088 height 61
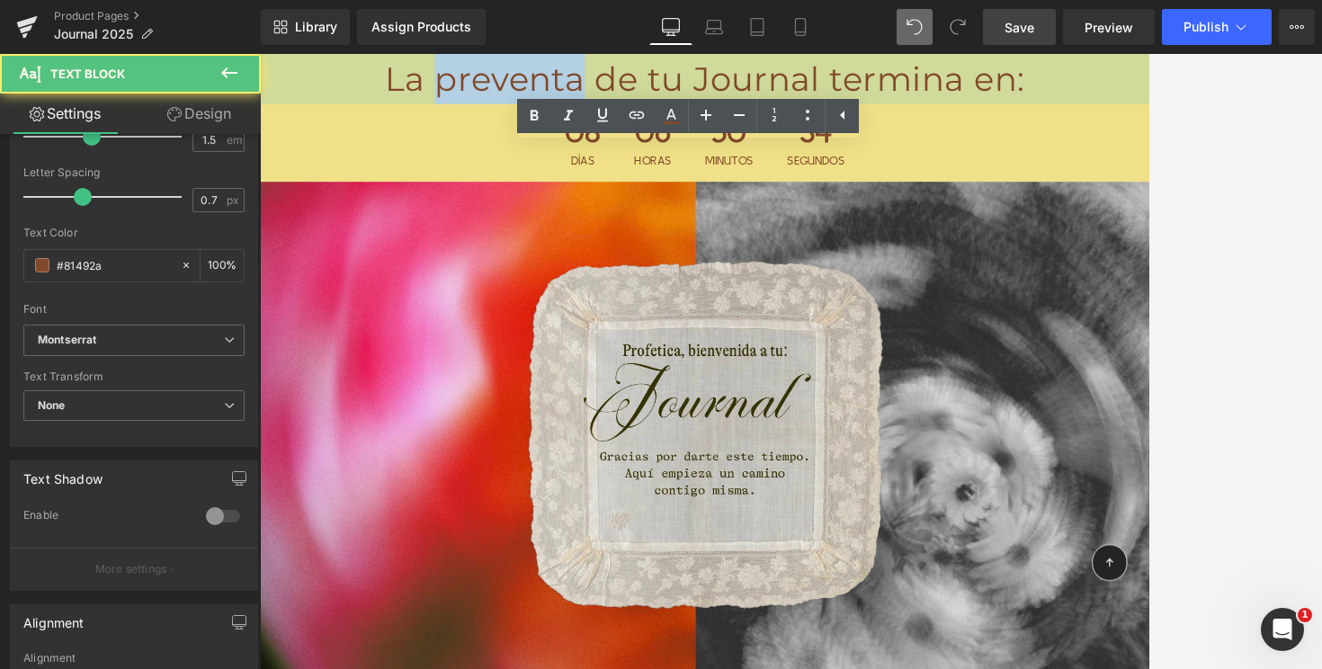
click at [604, 86] on p "La preventa de tu Journal termina en:" at bounding box center [804, 84] width 1088 height 61
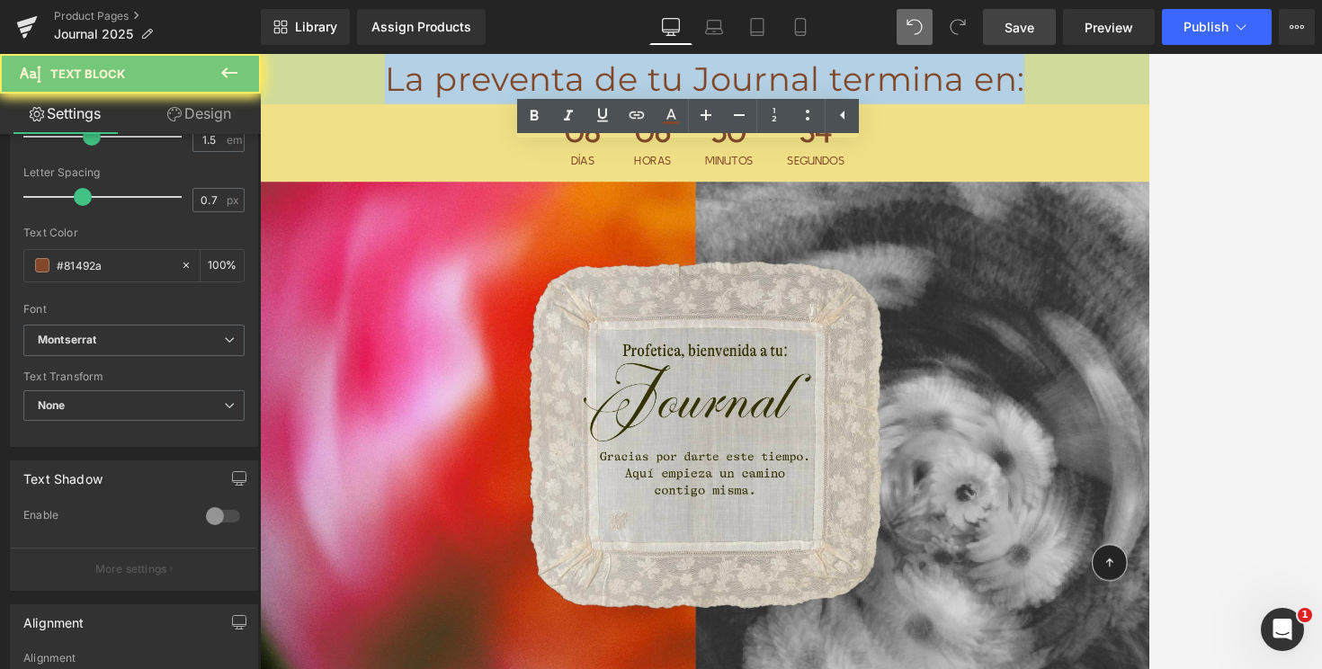
click at [604, 86] on p "La preventa de tu Journal termina en:" at bounding box center [804, 84] width 1088 height 61
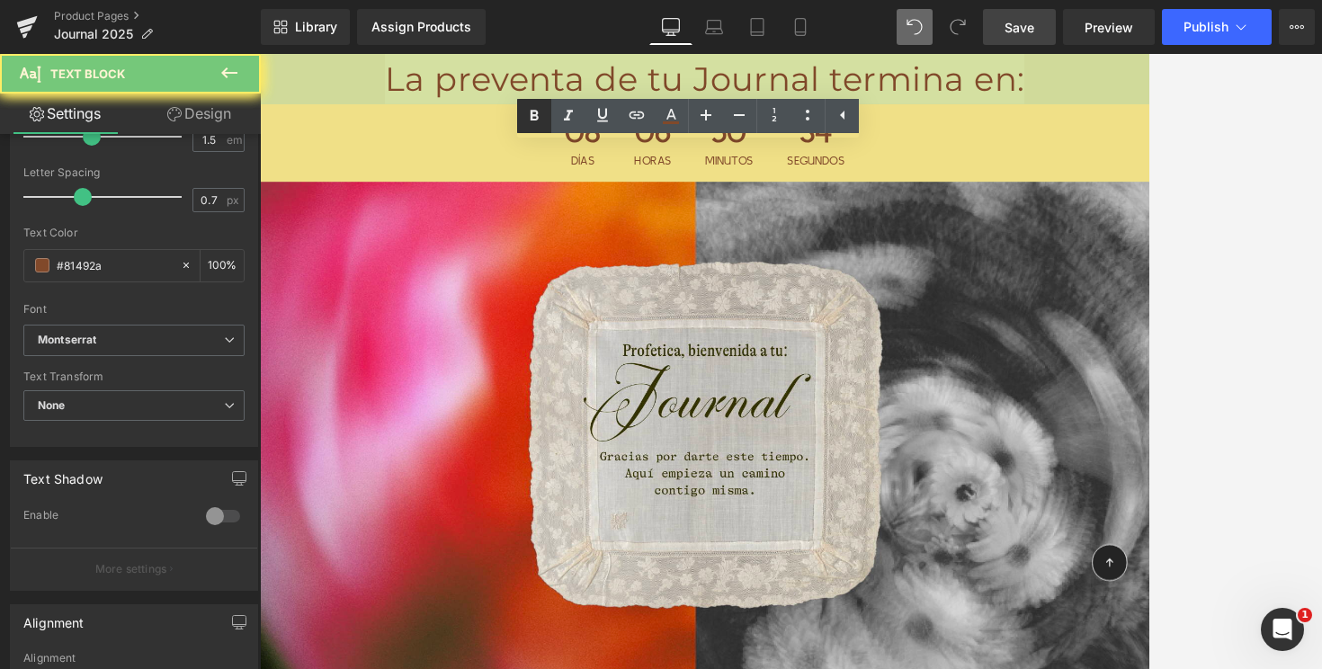
click at [541, 118] on icon at bounding box center [534, 116] width 22 height 22
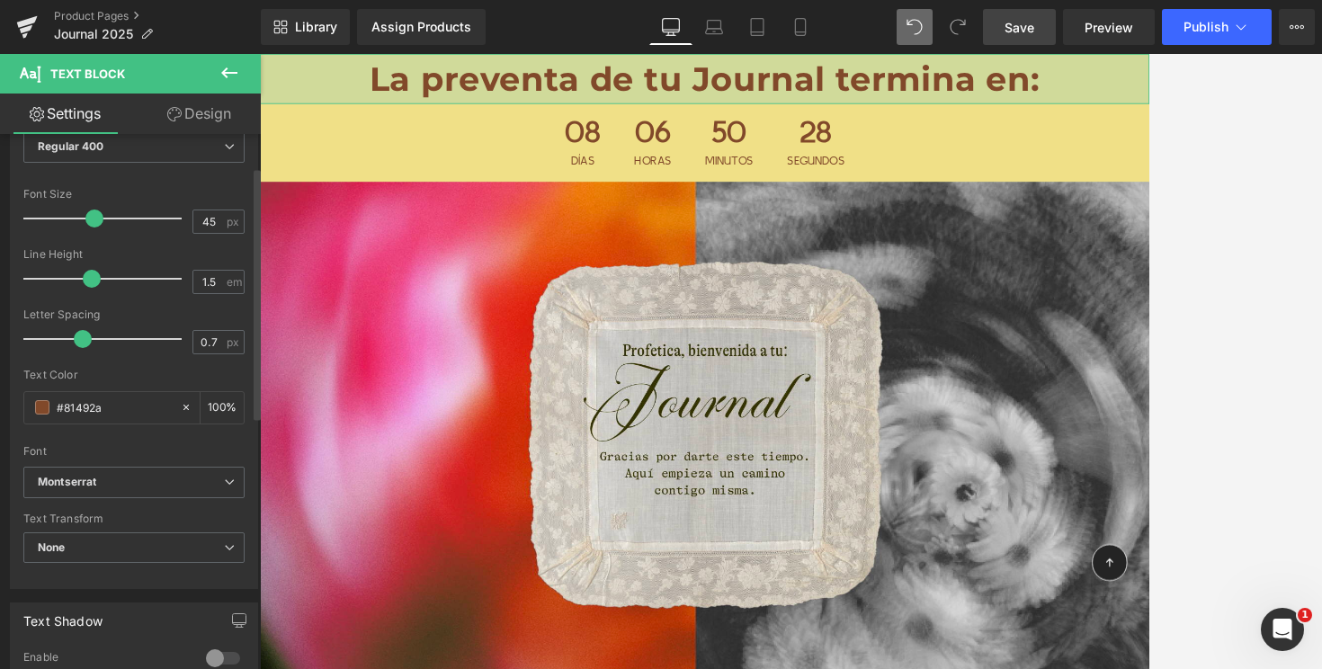
scroll to position [0, 0]
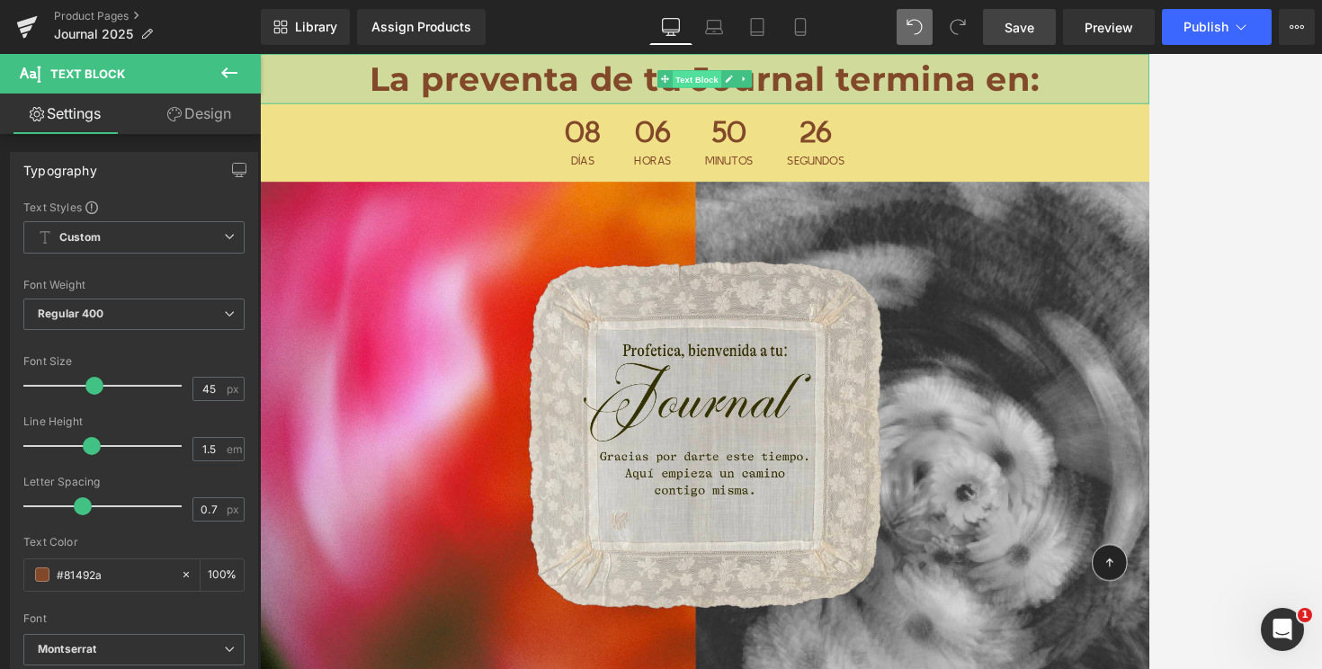
click at [797, 82] on span "Text Block" at bounding box center [794, 86] width 59 height 22
click at [184, 123] on link "Design" at bounding box center [199, 114] width 130 height 40
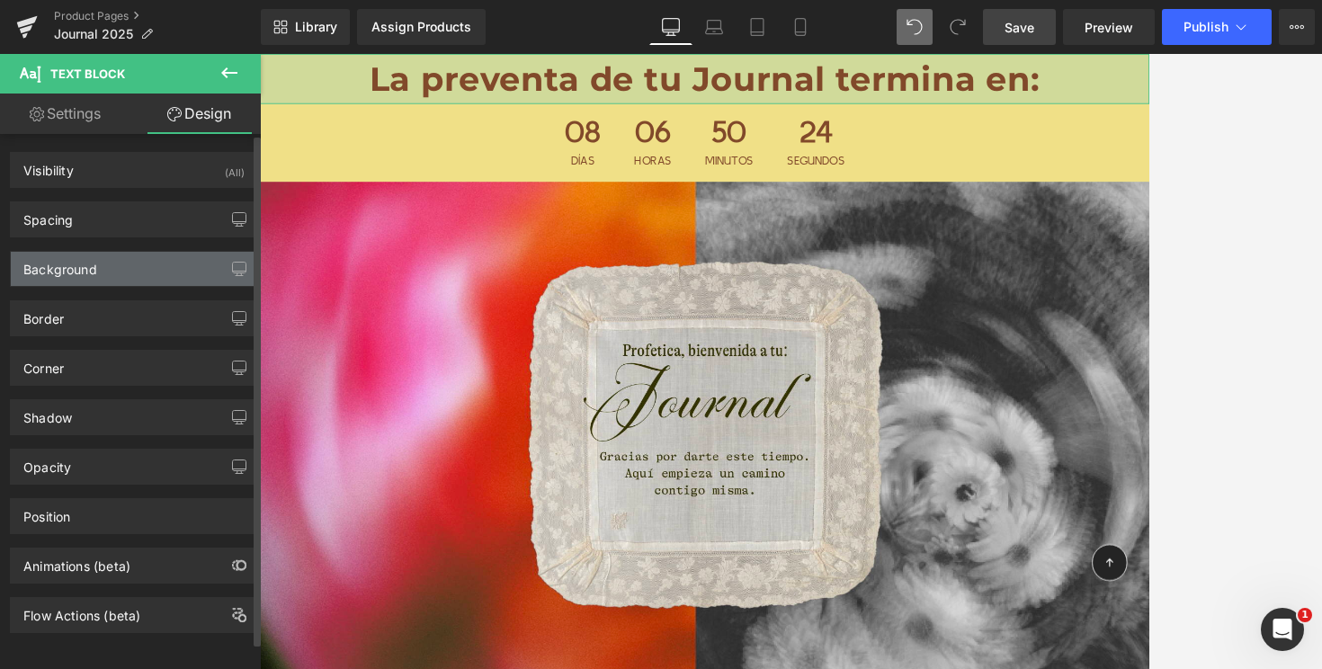
click at [121, 268] on div "Background" at bounding box center [134, 269] width 246 height 34
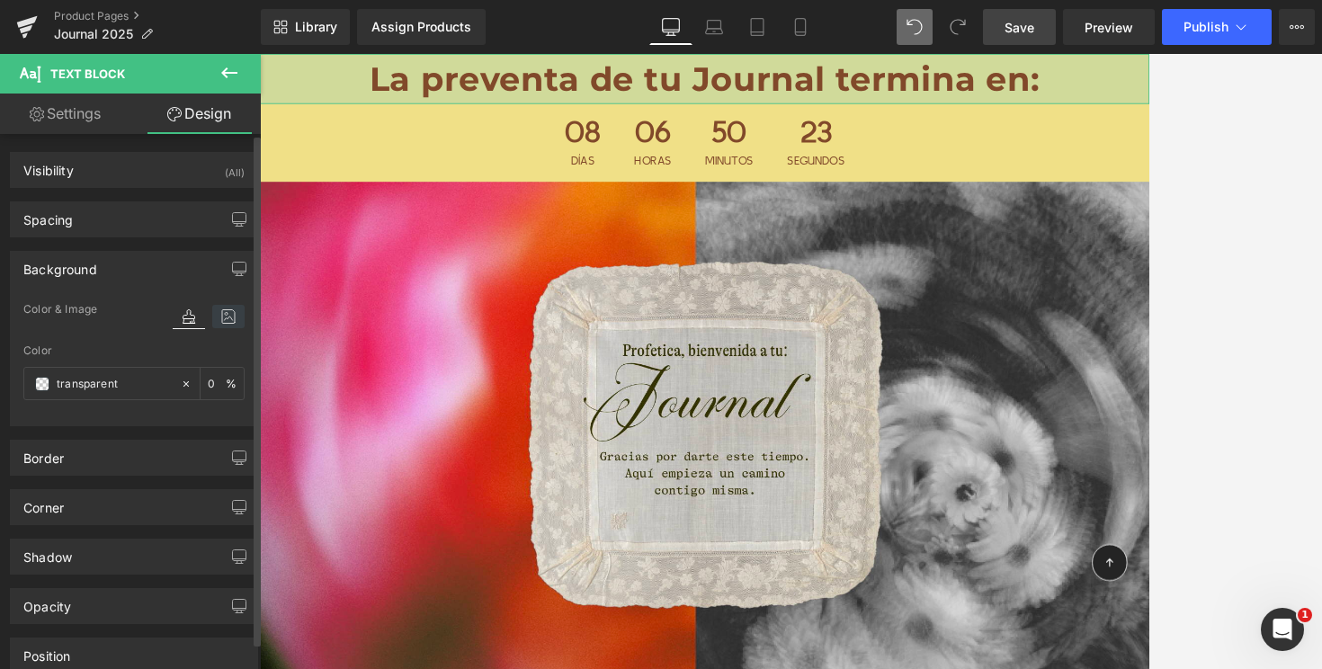
click at [222, 315] on icon at bounding box center [228, 316] width 32 height 23
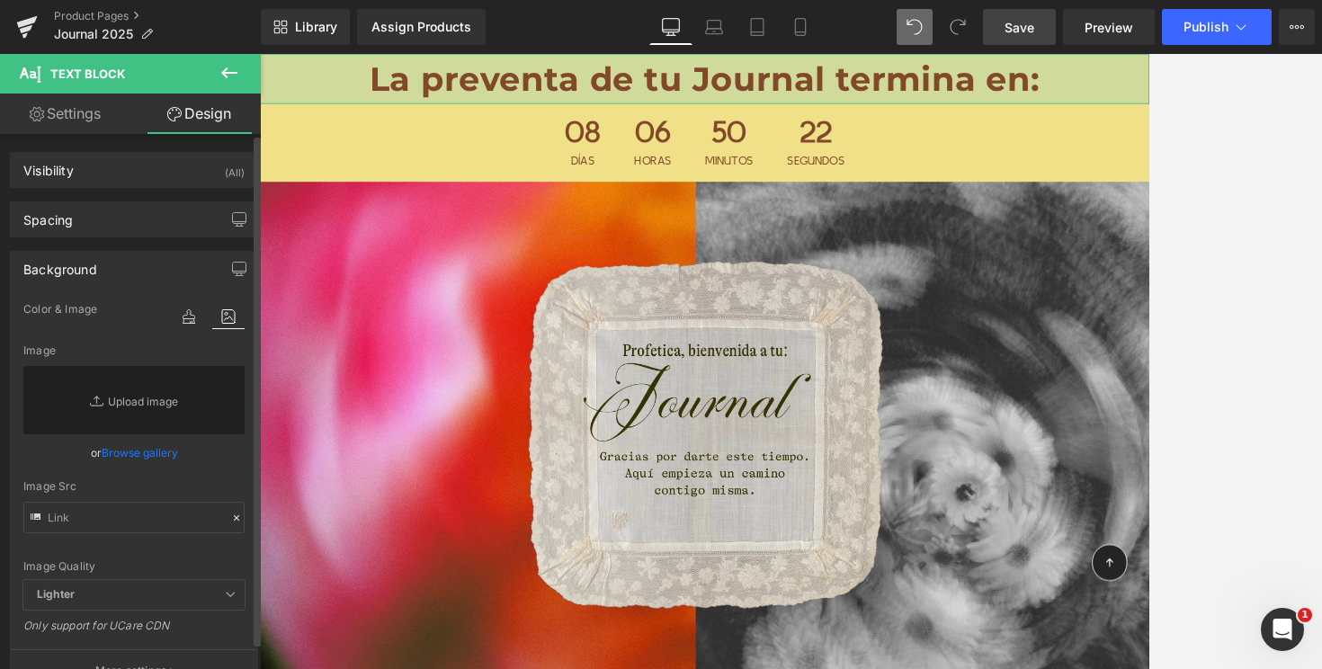
click at [140, 452] on link "Browse gallery" at bounding box center [140, 452] width 76 height 31
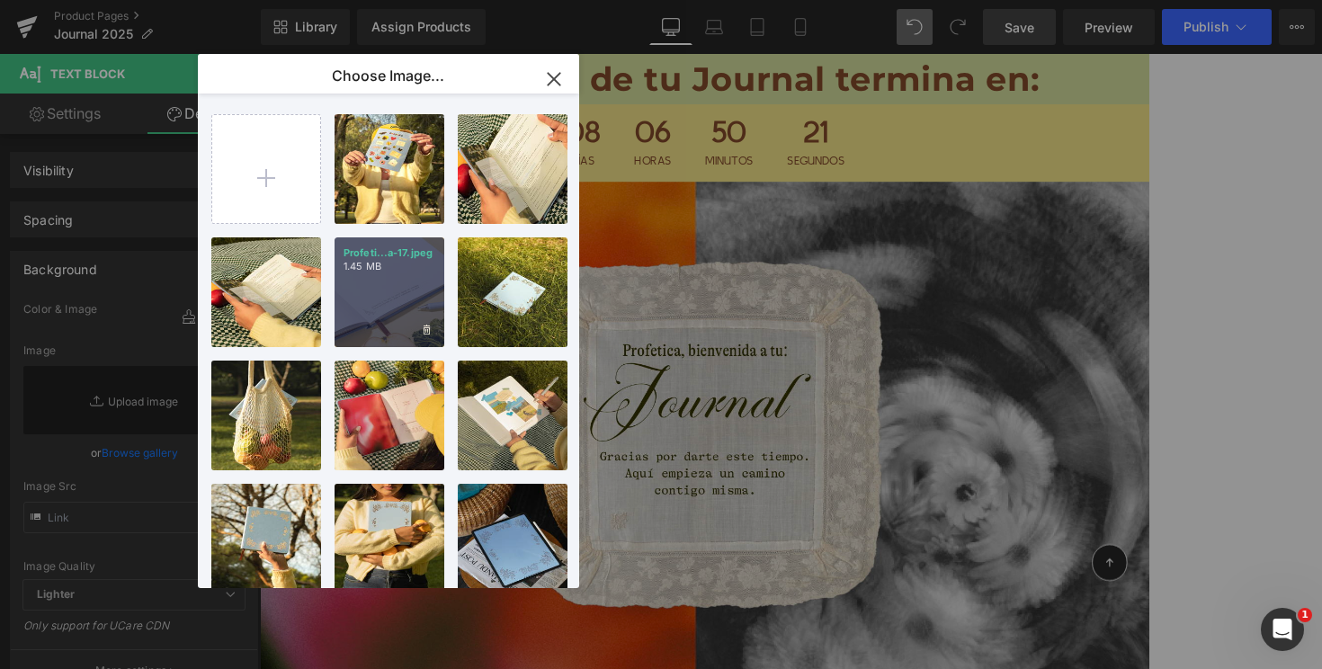
click at [389, 295] on div "Profeti...a-17.jpeg 1.45 MB" at bounding box center [390, 292] width 110 height 110
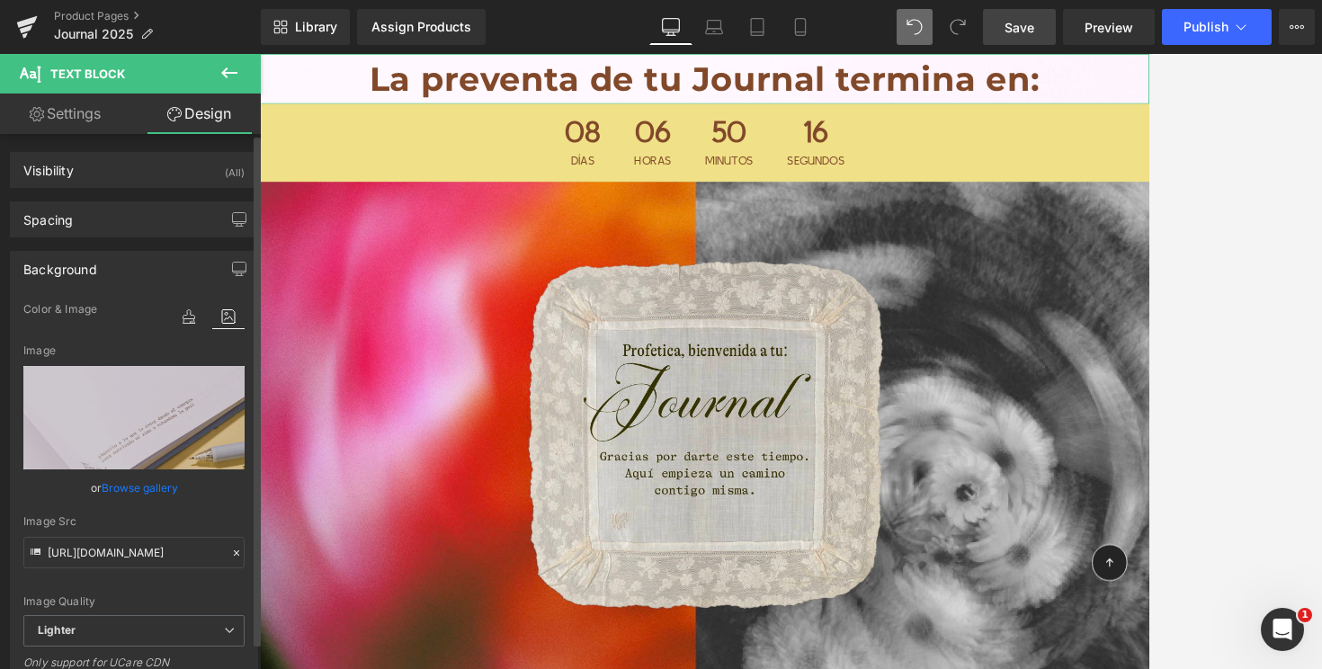
click at [130, 479] on link "Browse gallery" at bounding box center [140, 487] width 76 height 31
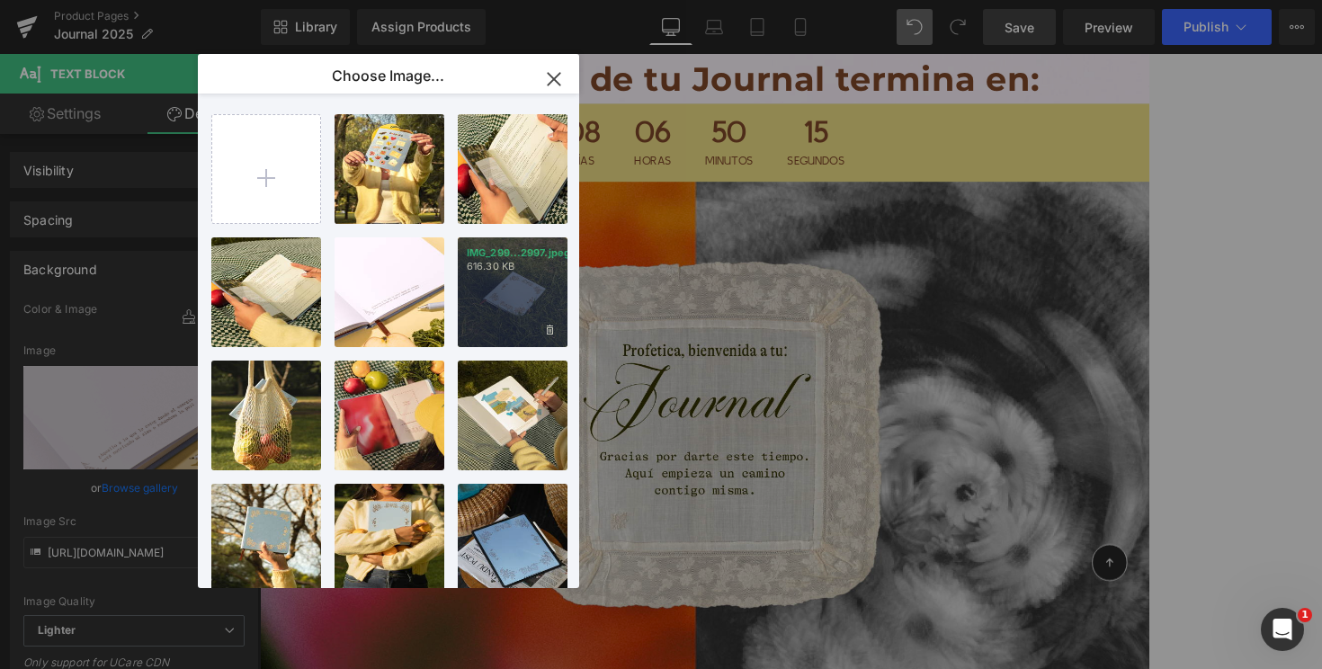
click at [508, 295] on div "IMG_299...2997.jpeg 616.30 KB" at bounding box center [513, 292] width 110 height 110
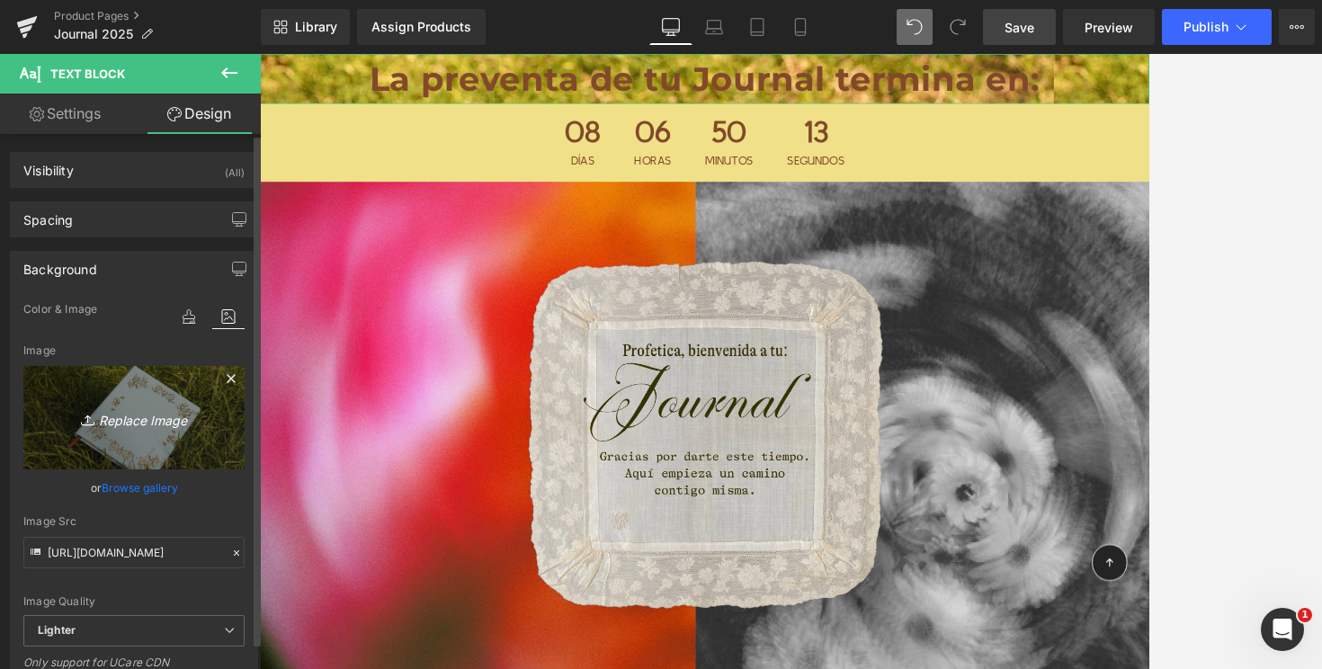
click at [139, 418] on icon "Replace Image" at bounding box center [134, 418] width 144 height 22
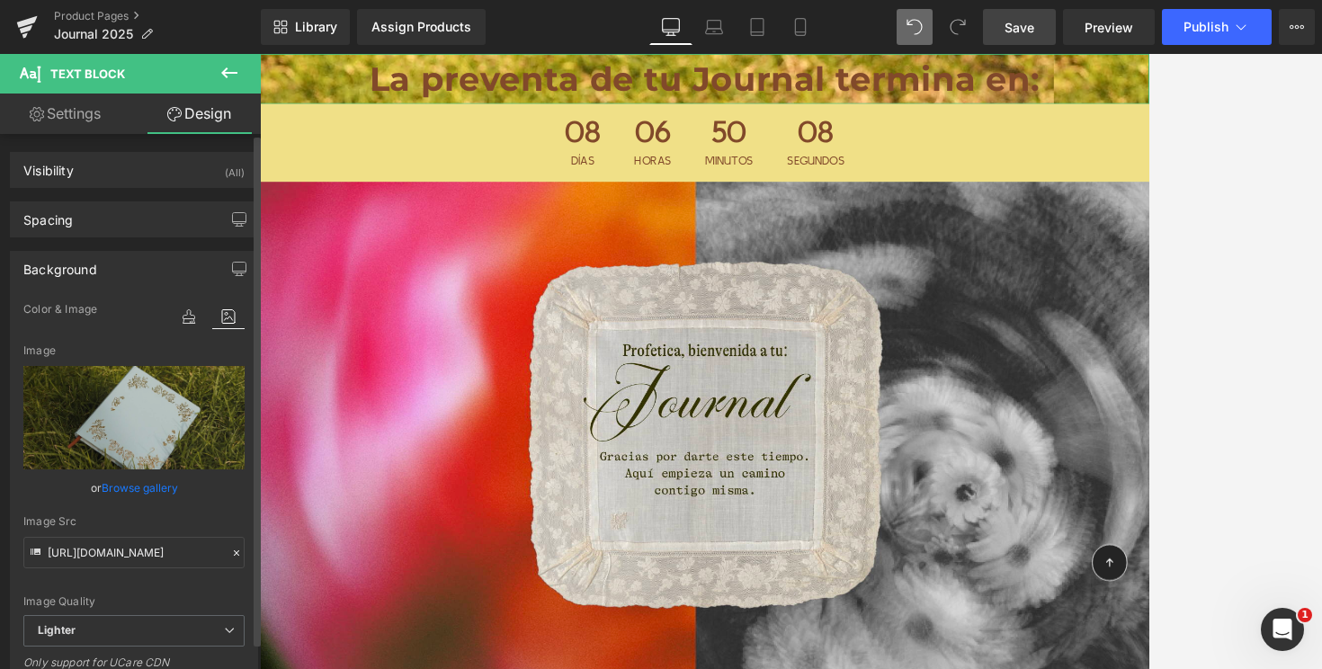
click at [138, 488] on link "Browse gallery" at bounding box center [140, 487] width 76 height 31
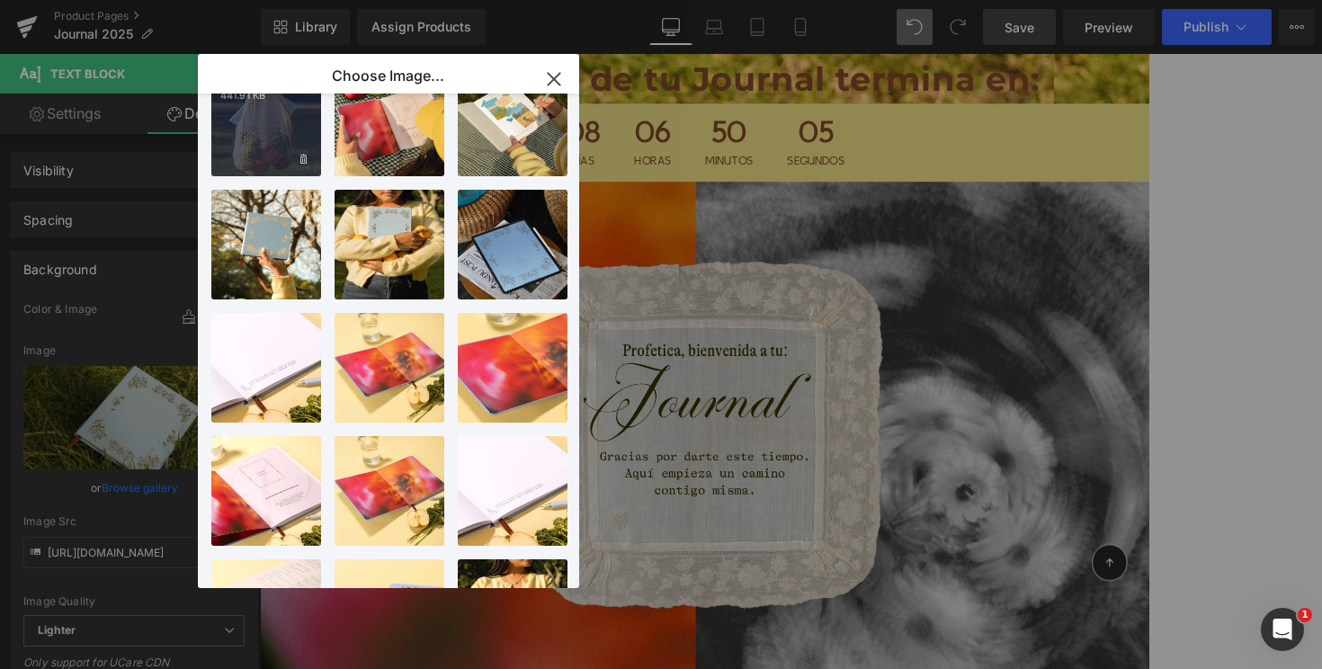
scroll to position [301, 0]
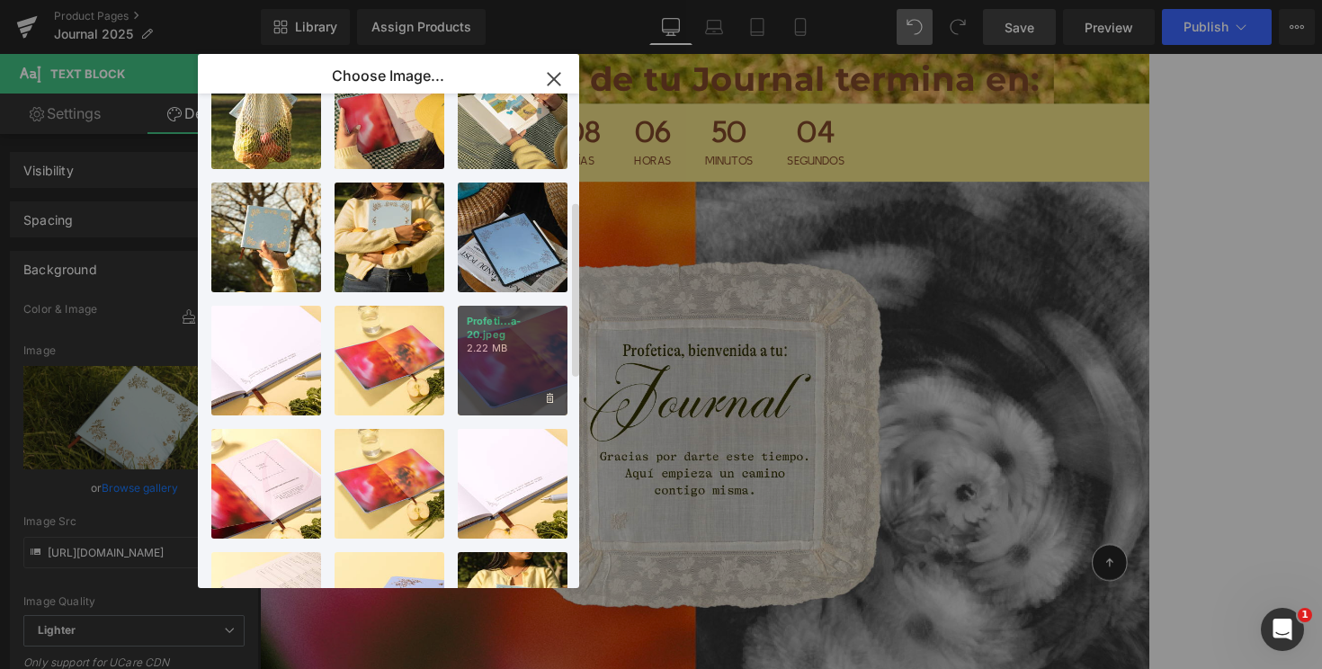
drag, startPoint x: 518, startPoint y: 350, endPoint x: 315, endPoint y: 362, distance: 203.7
click at [518, 350] on div "Profeti...a-20.jpeg 2.22 MB" at bounding box center [513, 361] width 110 height 110
type input "[URL][DOMAIN_NAME]"
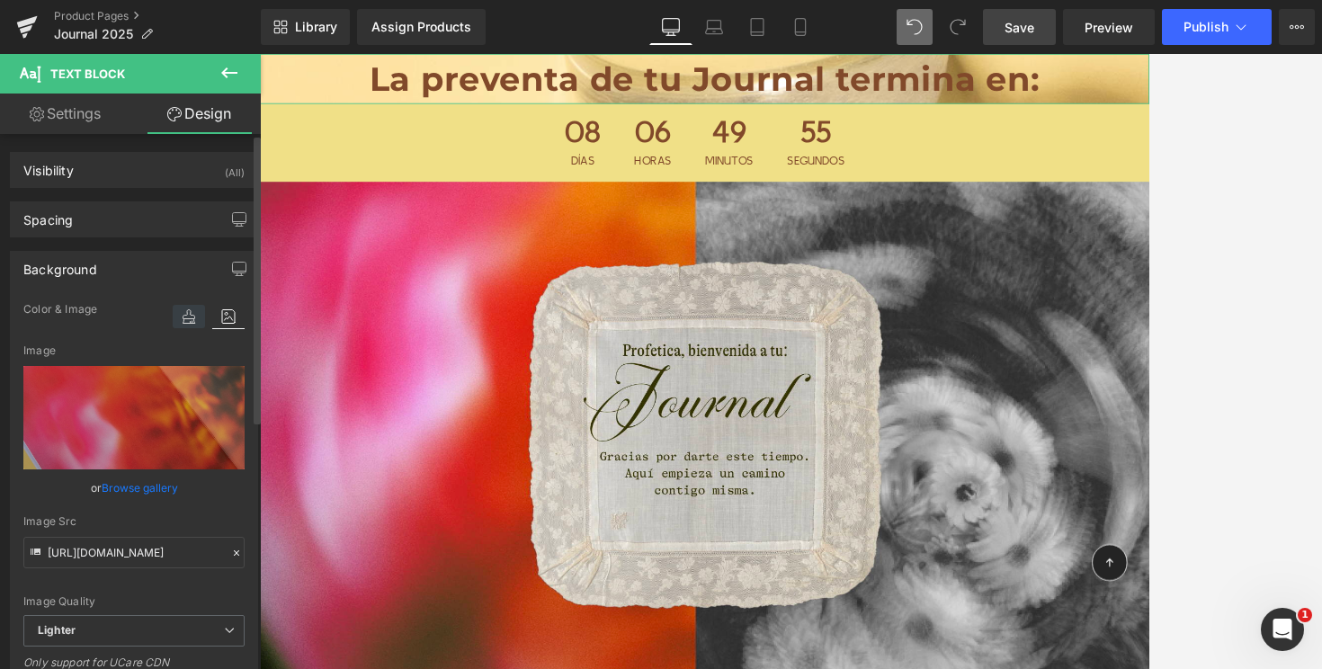
click at [189, 321] on icon at bounding box center [189, 316] width 32 height 23
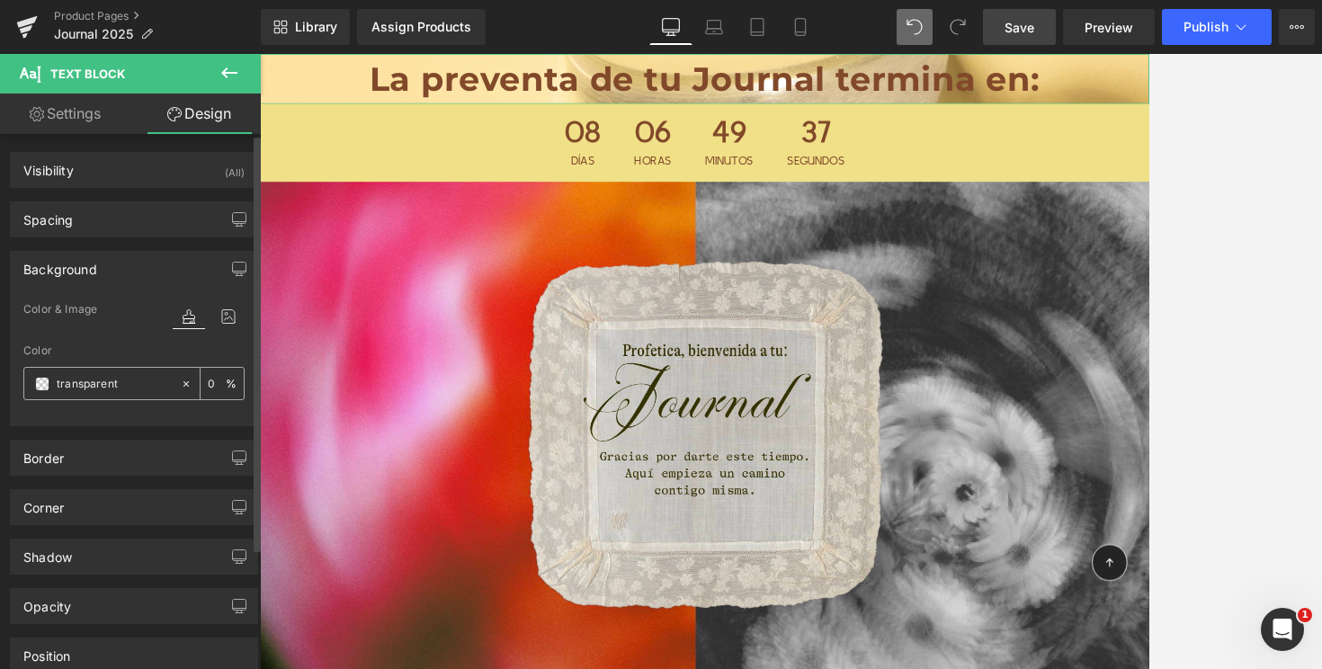
click at [83, 380] on input "transparent" at bounding box center [114, 384] width 115 height 20
paste input "#EF84C4"
type input "#EF84C4"
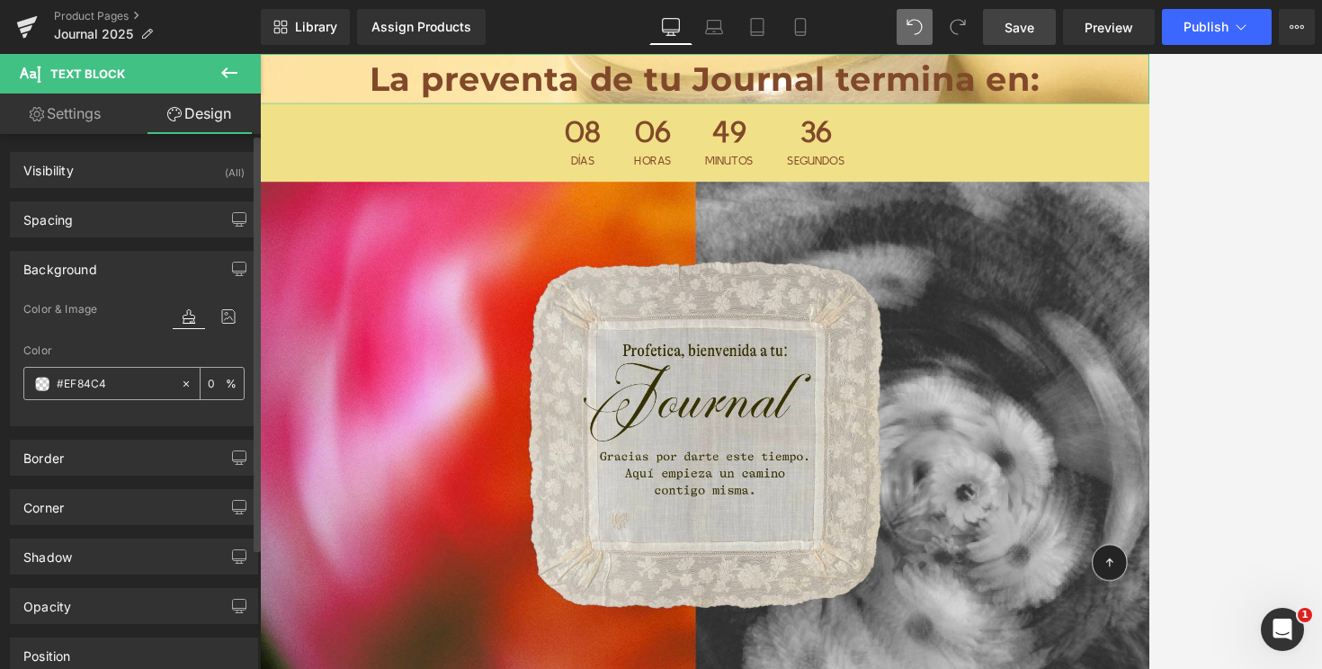
type input "100"
type input "#ef84c4"
click at [99, 342] on div "Color & Image color" at bounding box center [133, 322] width 221 height 46
click at [218, 317] on icon at bounding box center [228, 316] width 32 height 23
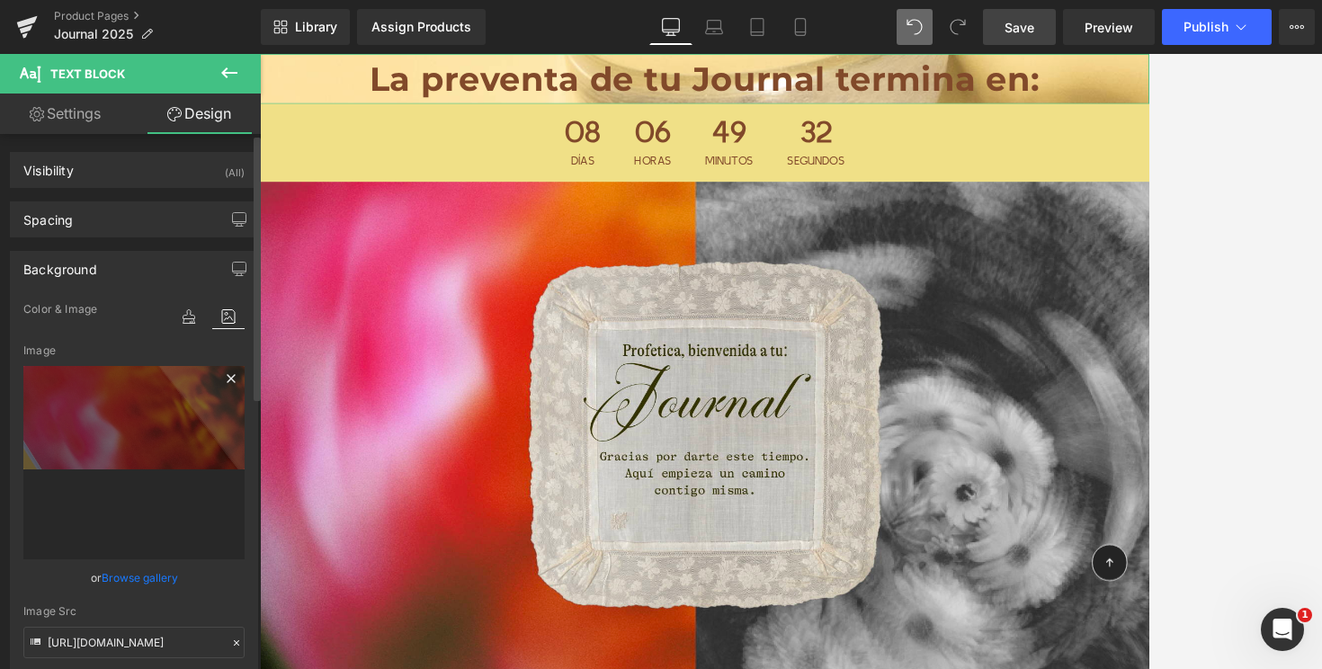
click at [227, 378] on icon at bounding box center [231, 378] width 8 height 8
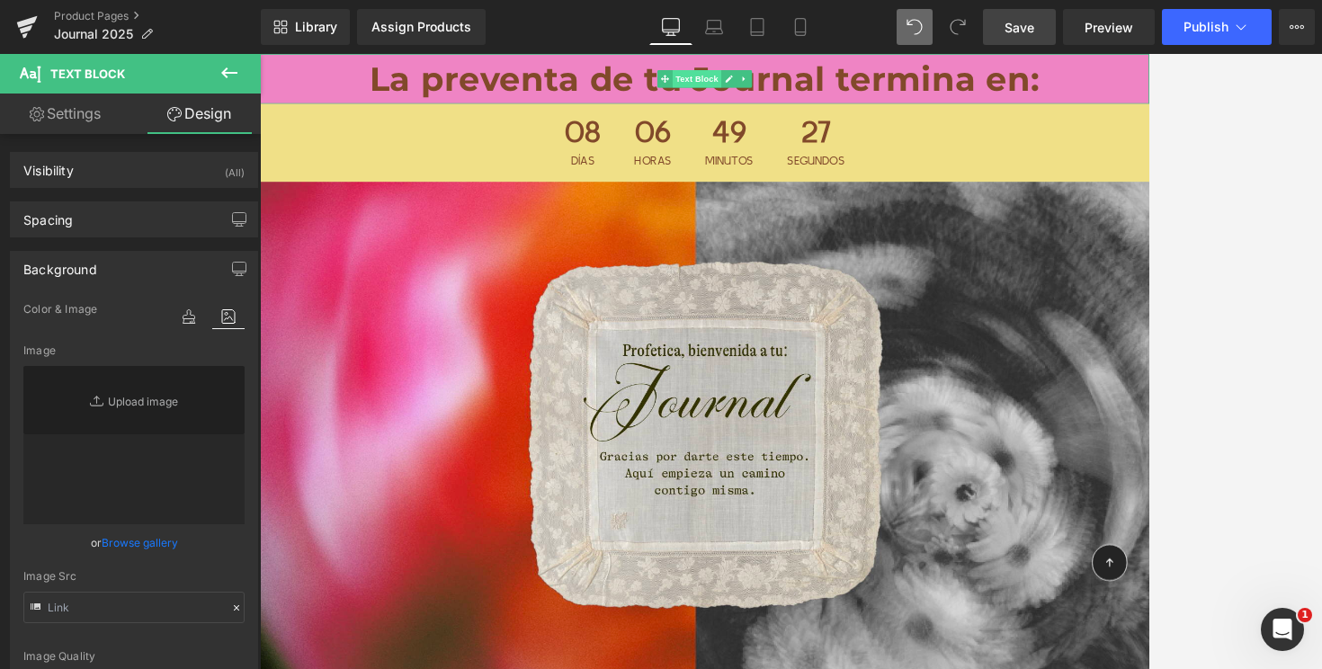
click at [799, 85] on span "Text Block" at bounding box center [794, 85] width 59 height 22
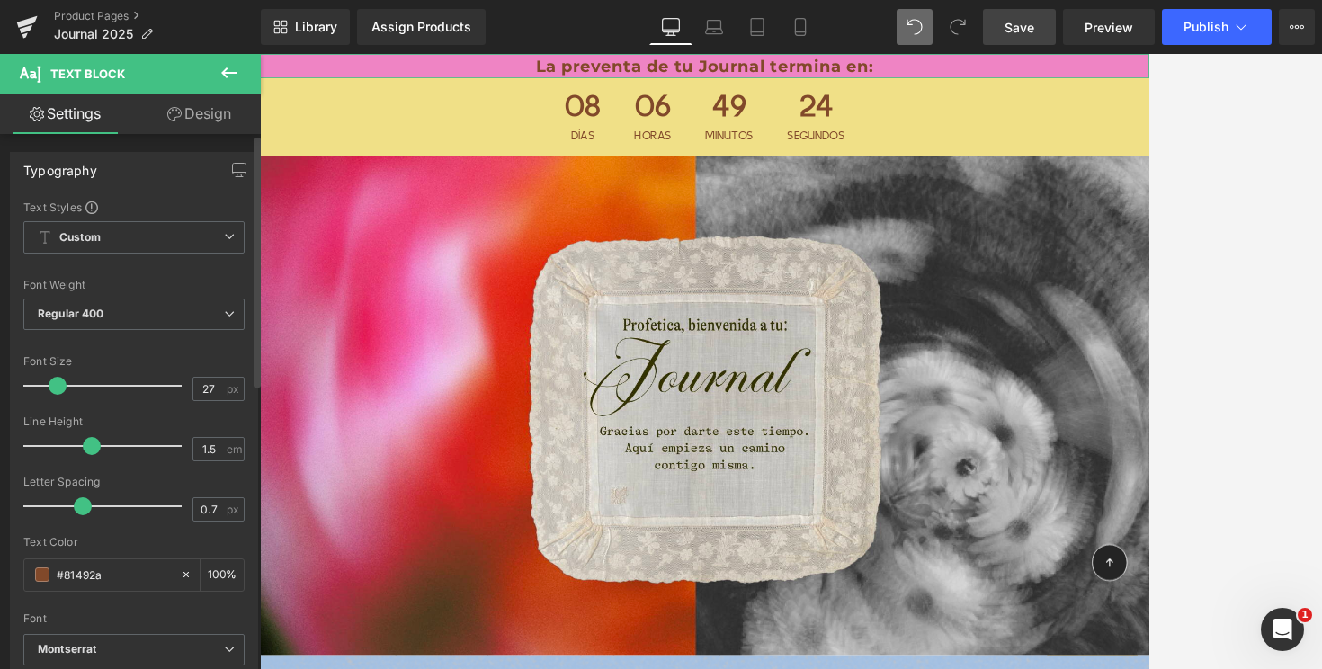
type input "28"
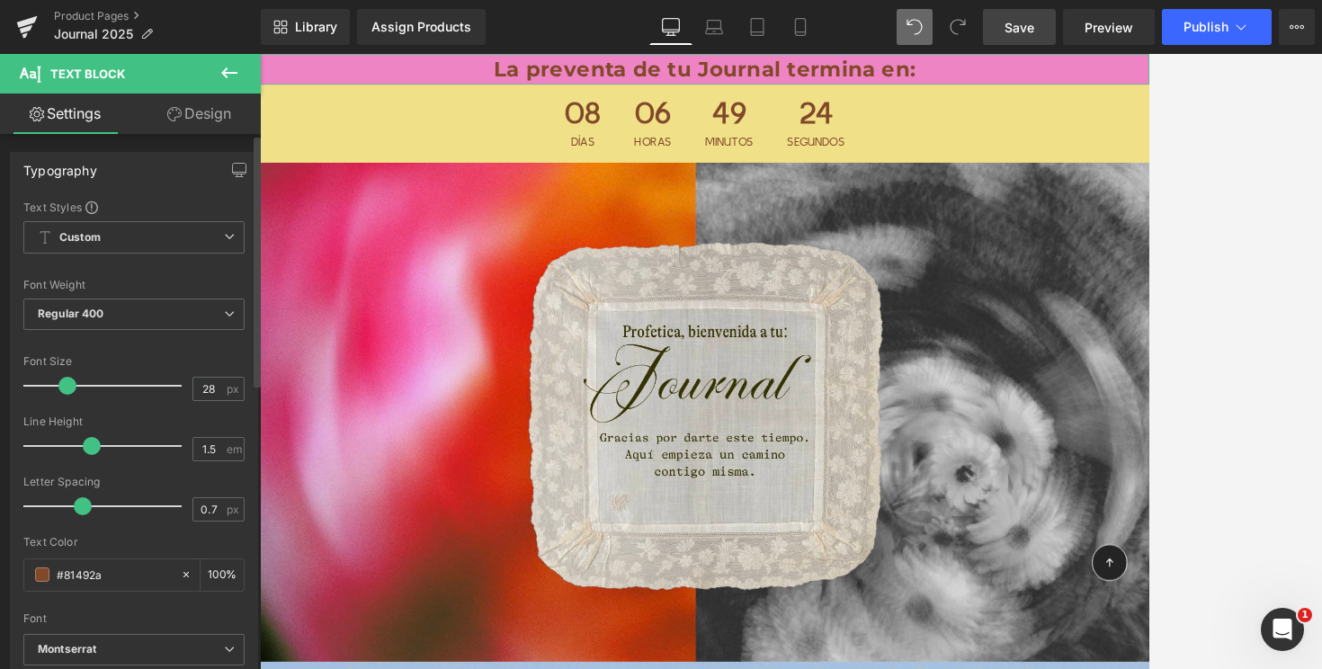
drag, startPoint x: 91, startPoint y: 377, endPoint x: 65, endPoint y: 380, distance: 26.2
click at [65, 380] on span at bounding box center [67, 386] width 18 height 18
click at [212, 112] on link "Design" at bounding box center [199, 114] width 130 height 40
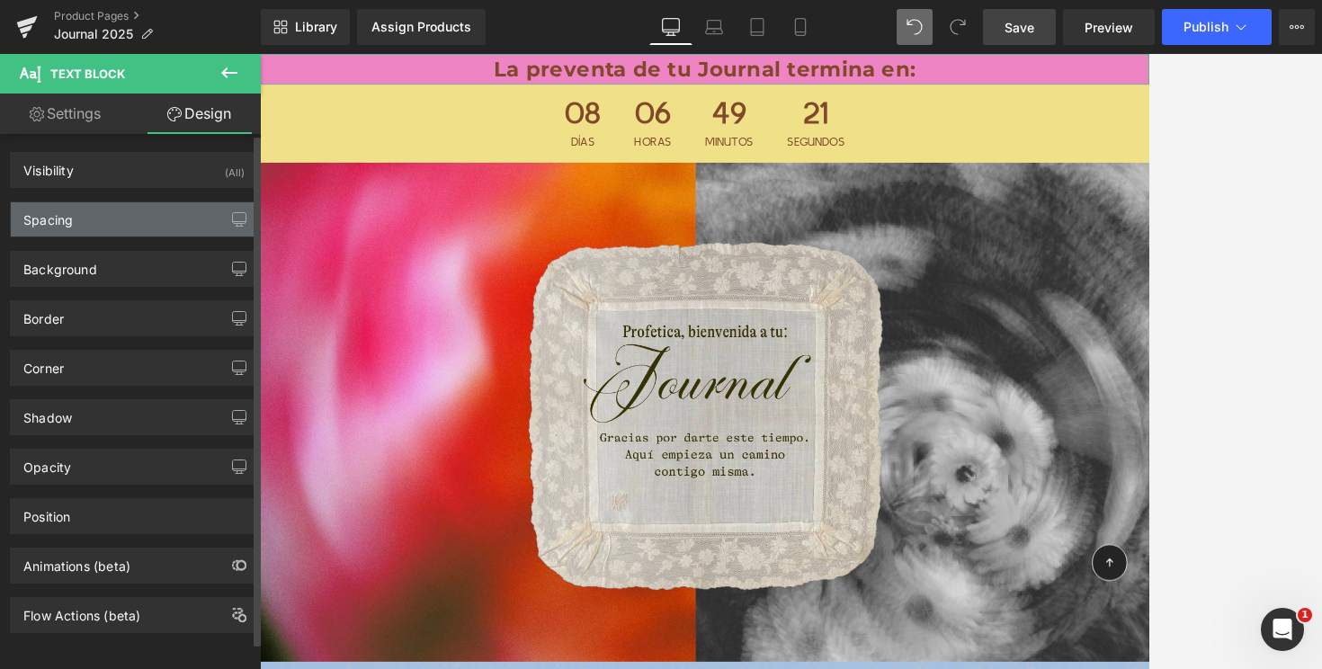
click at [141, 225] on div "Spacing" at bounding box center [134, 219] width 246 height 34
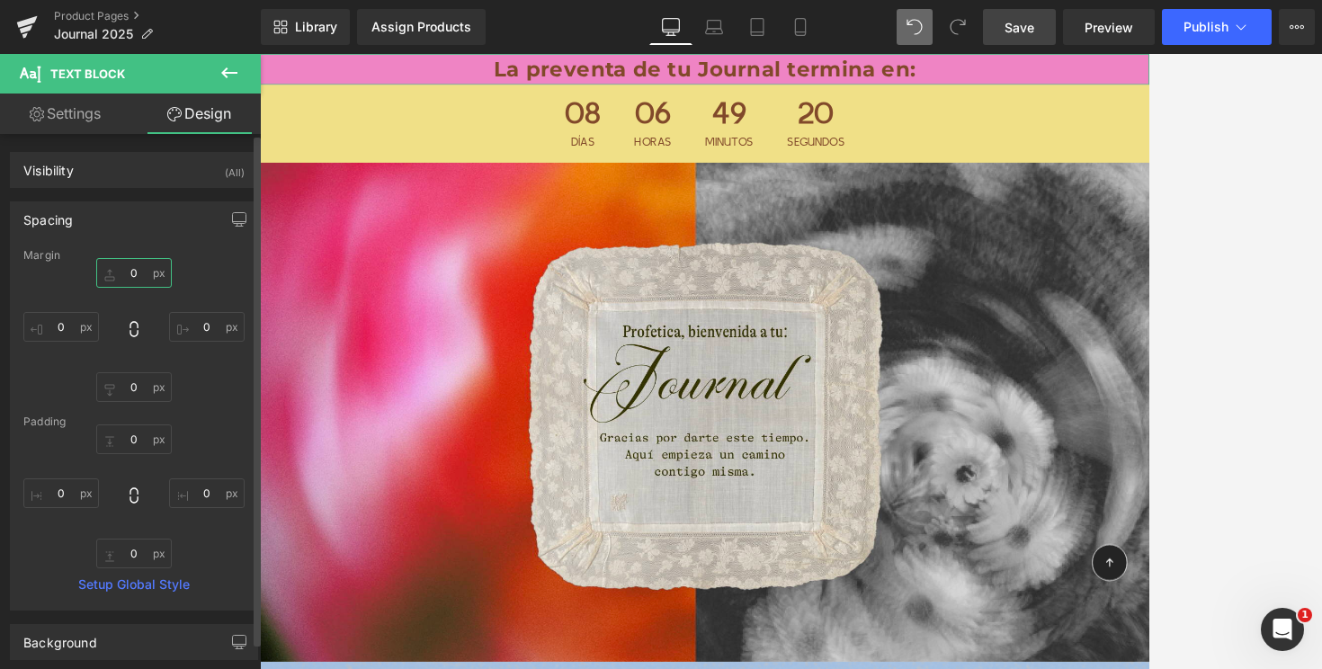
click at [125, 272] on input "0" at bounding box center [134, 273] width 76 height 30
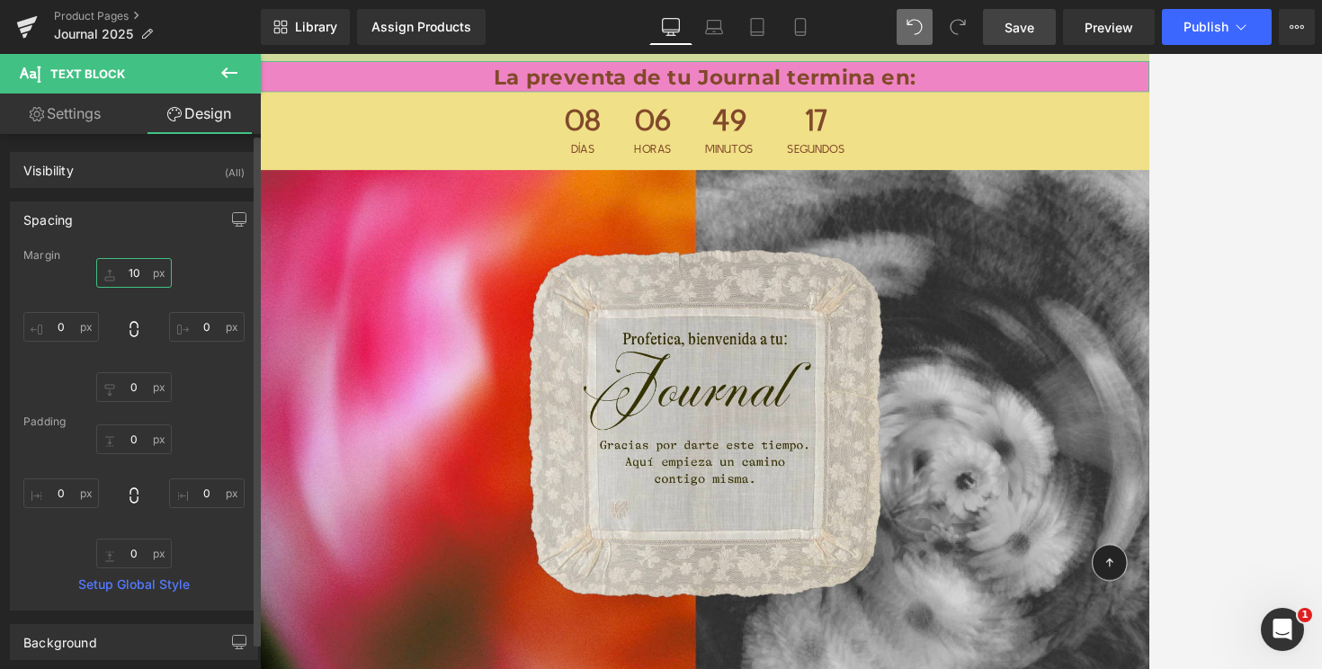
type input "0"
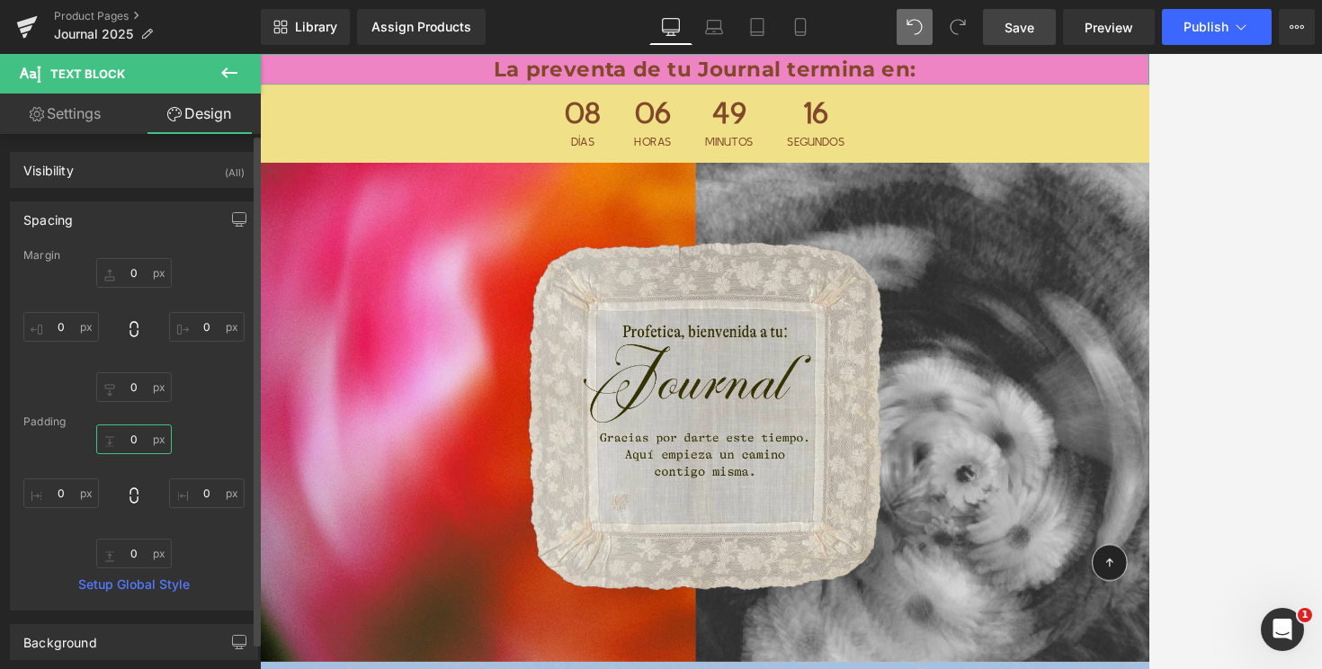
click at [120, 441] on input "0" at bounding box center [134, 440] width 76 height 30
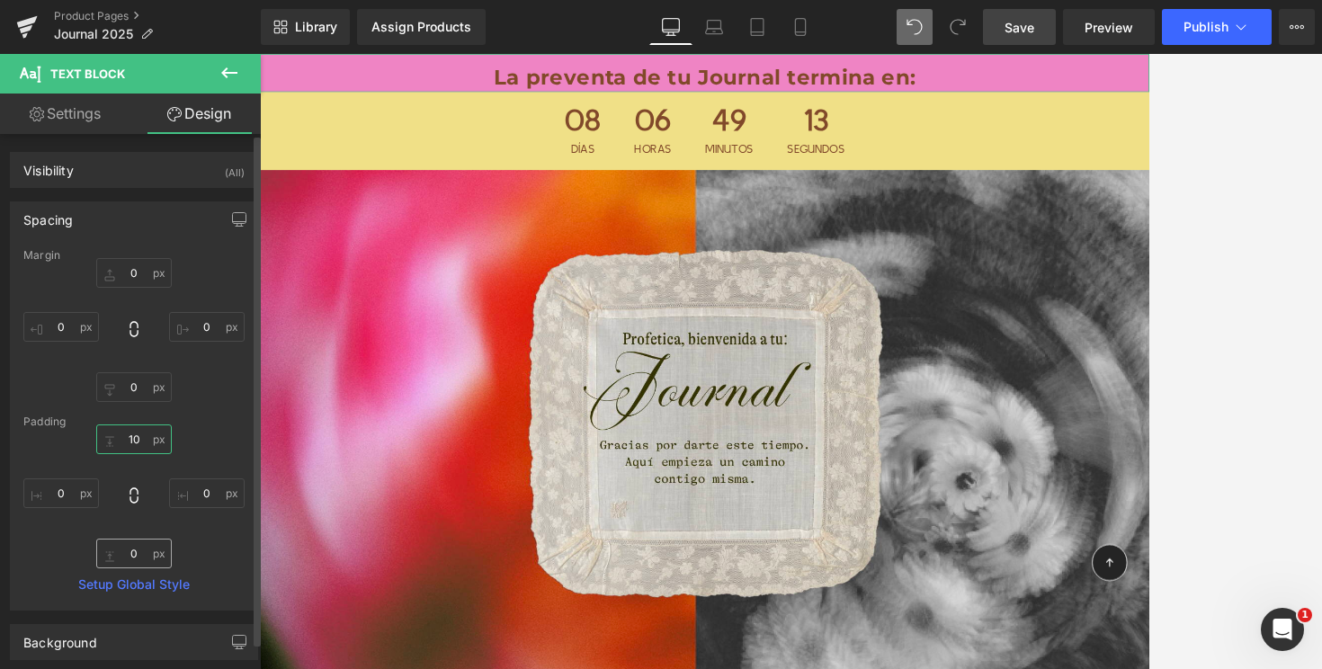
type input "10"
click at [121, 553] on input "0" at bounding box center [134, 554] width 76 height 30
type input "10"
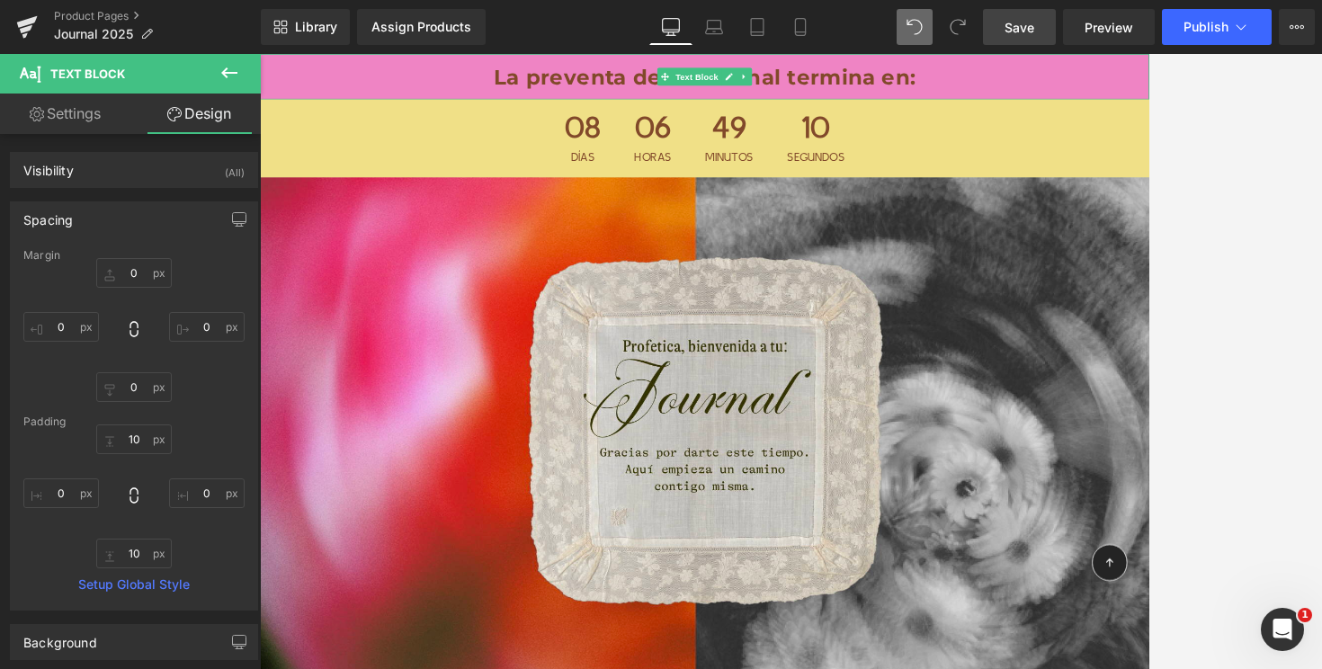
click at [541, 84] on p "La preventa de tu Journal termina en:" at bounding box center [804, 82] width 1088 height 38
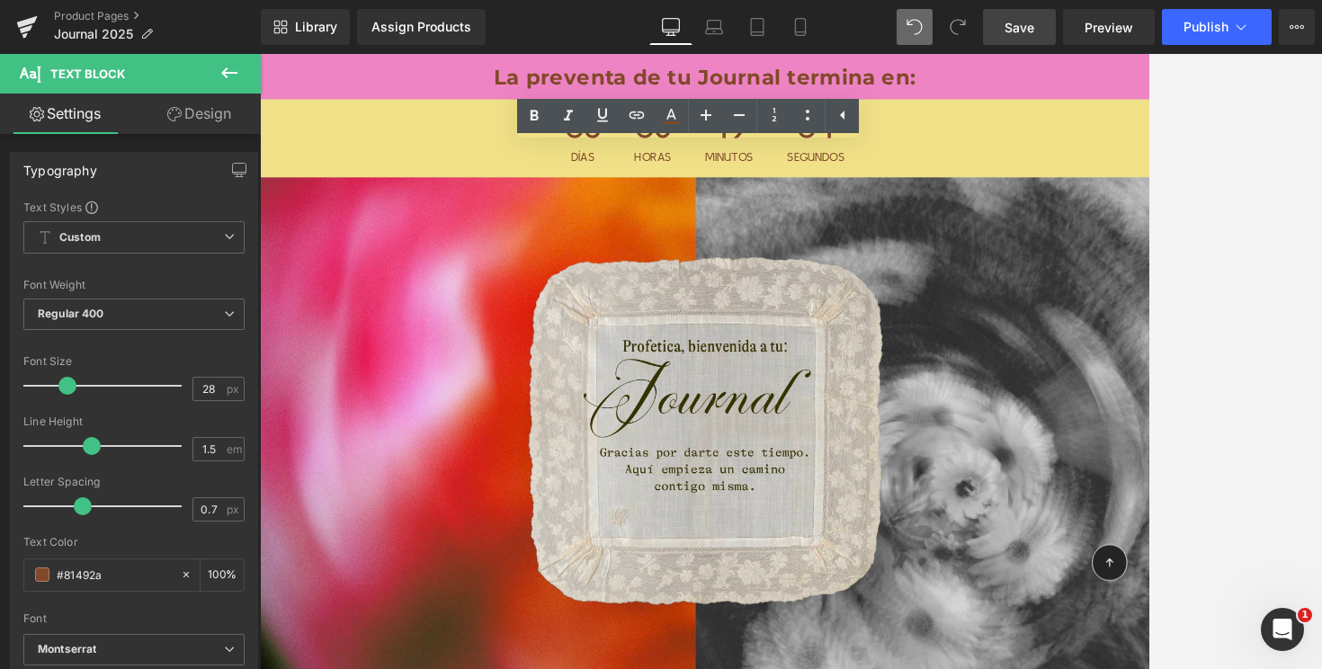
click at [1034, 28] on span "Save" at bounding box center [1020, 27] width 30 height 19
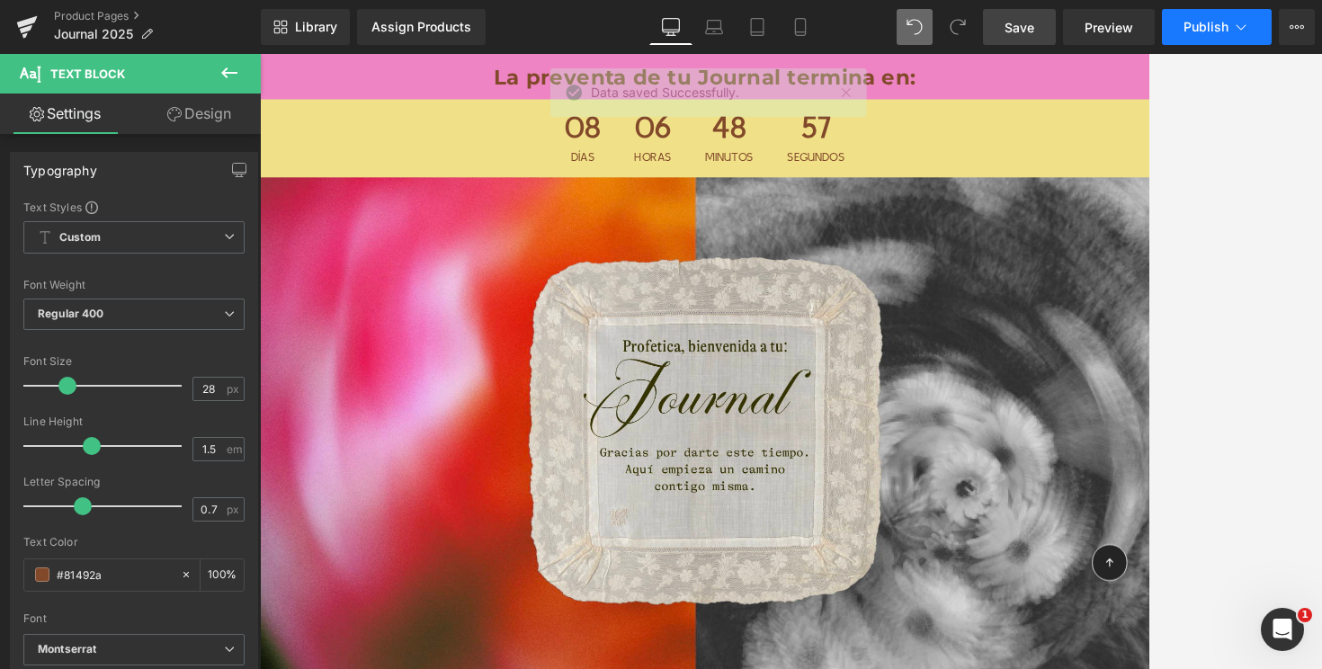
click at [1122, 27] on icon at bounding box center [1241, 27] width 18 height 18
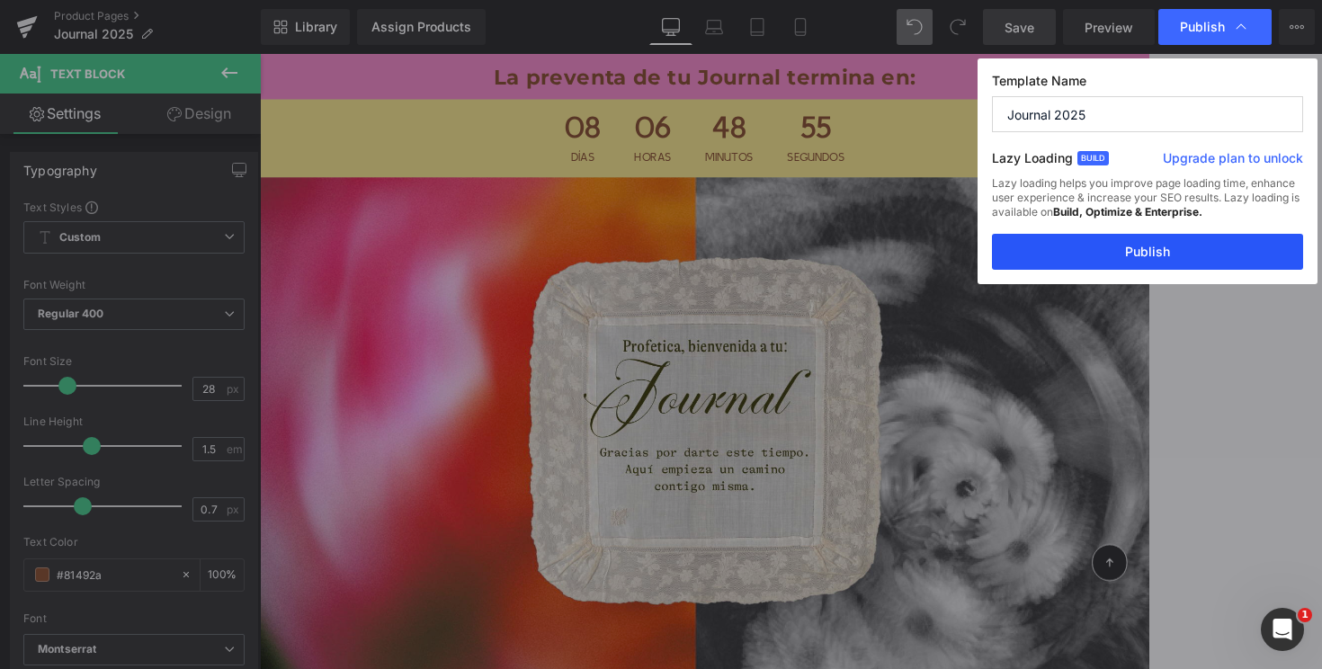
click at [1069, 253] on button "Publish" at bounding box center [1147, 252] width 311 height 36
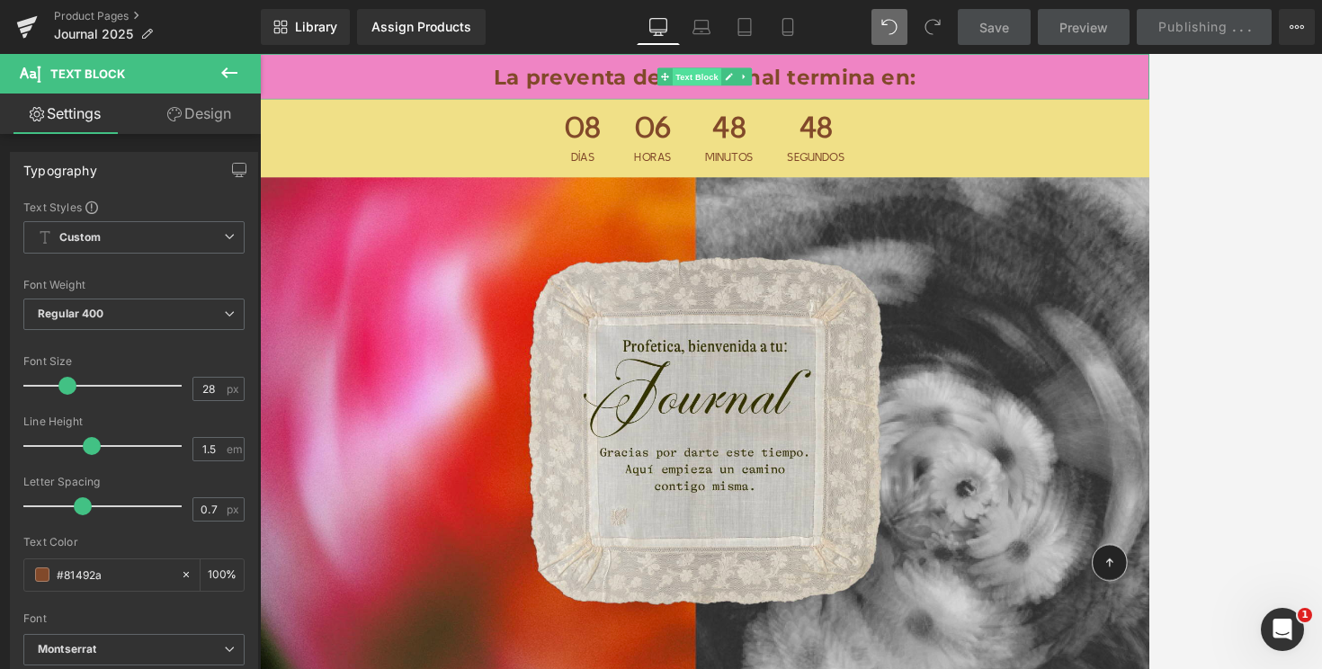
click at [798, 76] on span "Text Block" at bounding box center [794, 82] width 59 height 22
click at [74, 575] on input "#81492a" at bounding box center [114, 575] width 115 height 20
paste input "F0E087"
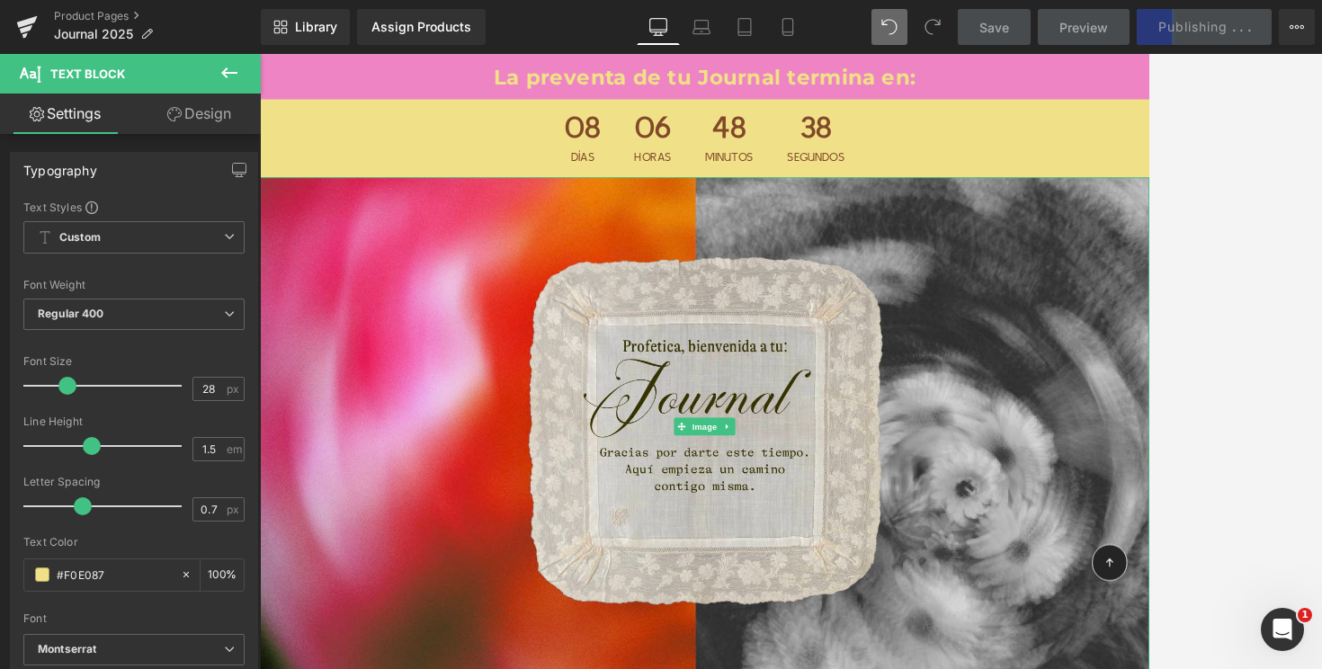
type input "#f0e087"
click at [1122, 230] on div at bounding box center [791, 361] width 1062 height 615
click at [224, 73] on icon at bounding box center [229, 72] width 16 height 11
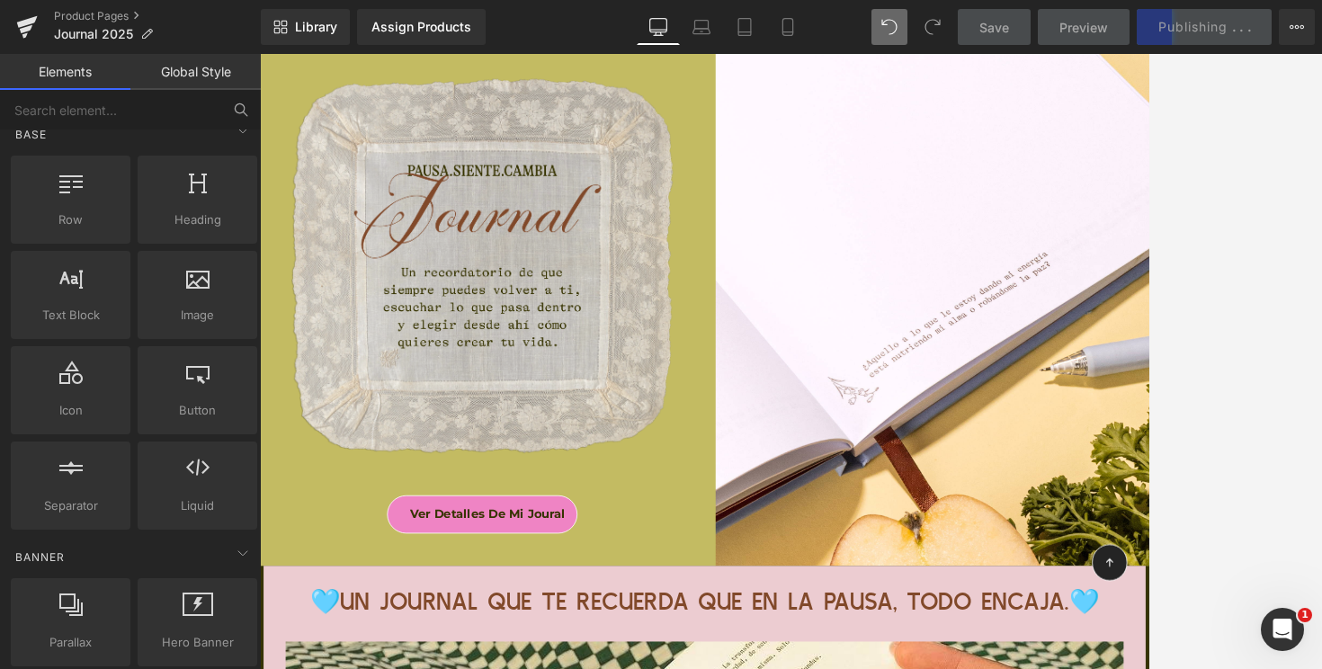
scroll to position [12131, 0]
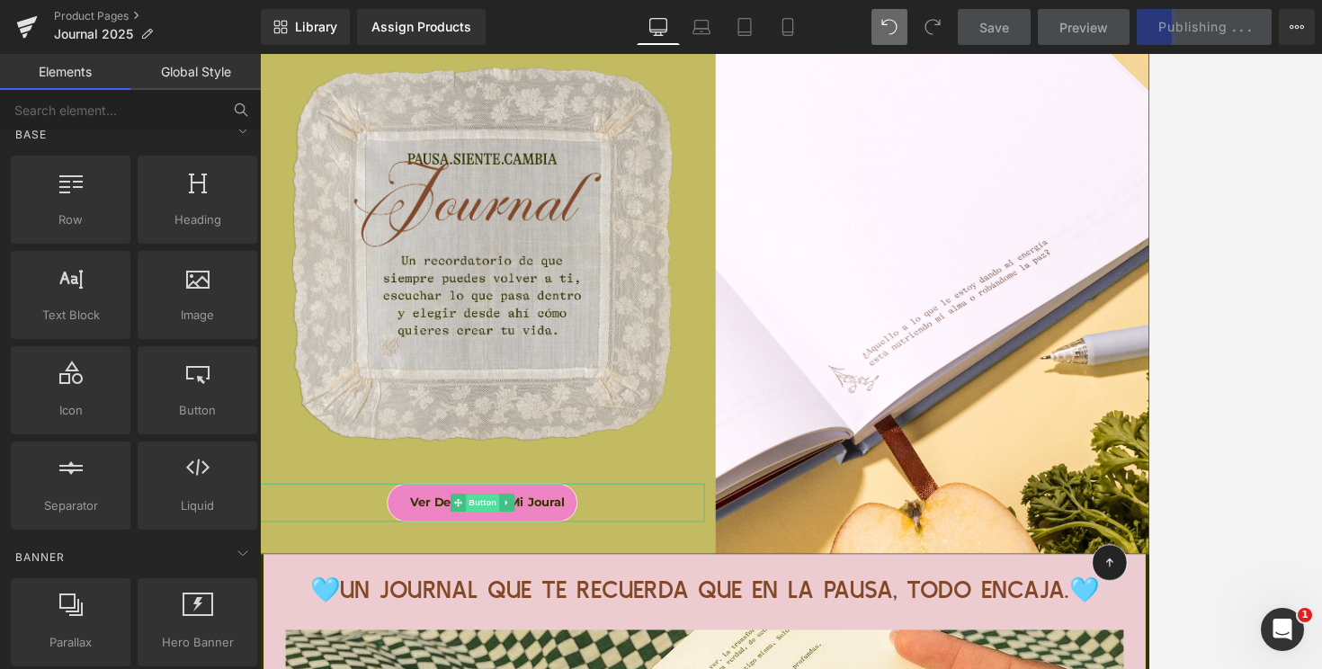
click at [537, 601] on span "Button" at bounding box center [532, 604] width 41 height 22
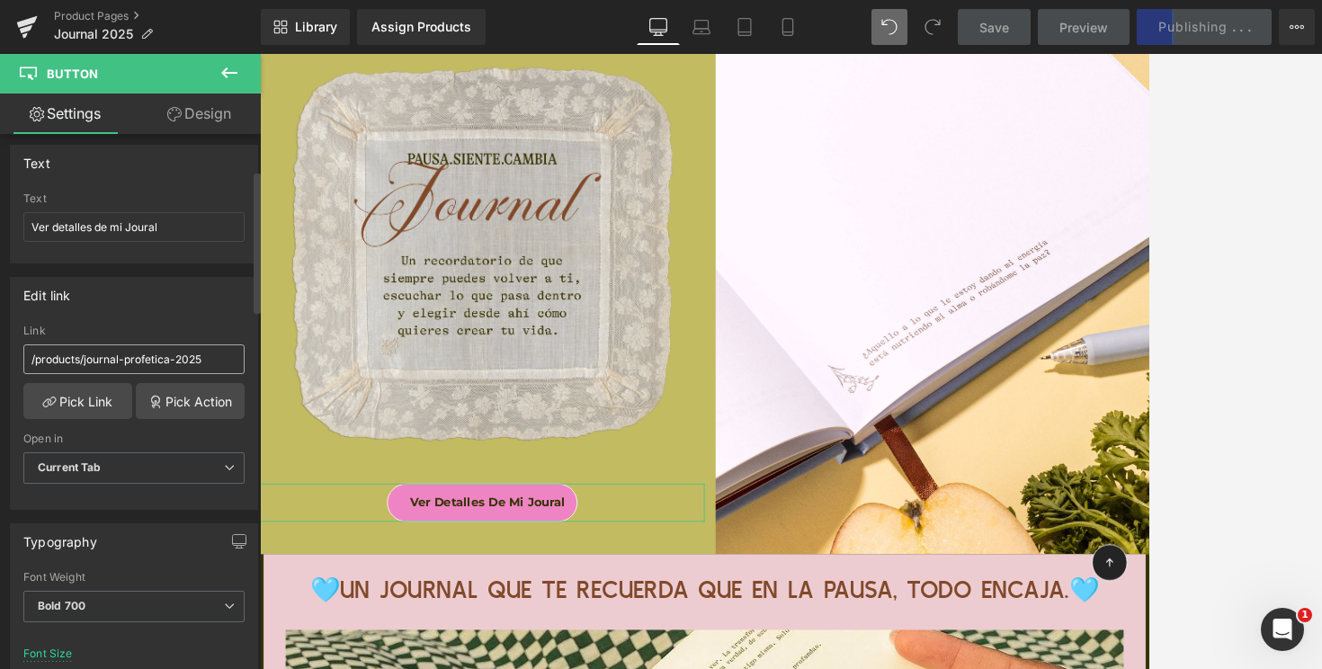
scroll to position [230, 0]
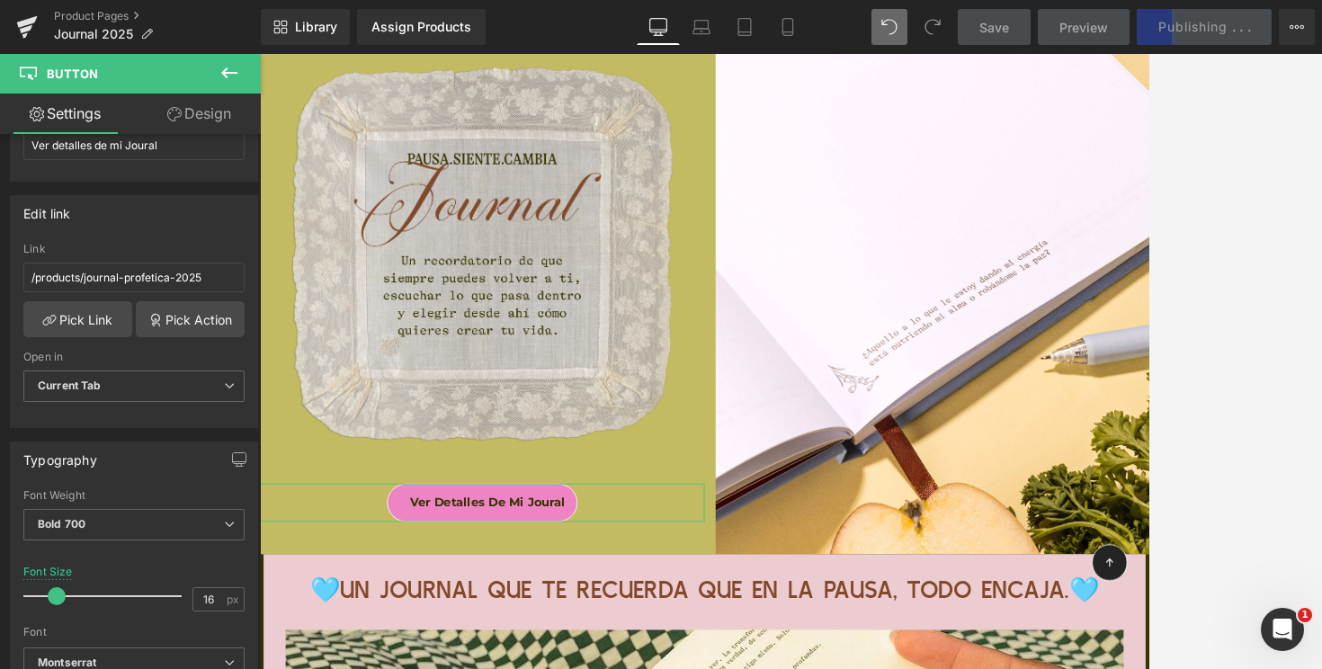
click at [190, 114] on link "Design" at bounding box center [199, 114] width 130 height 40
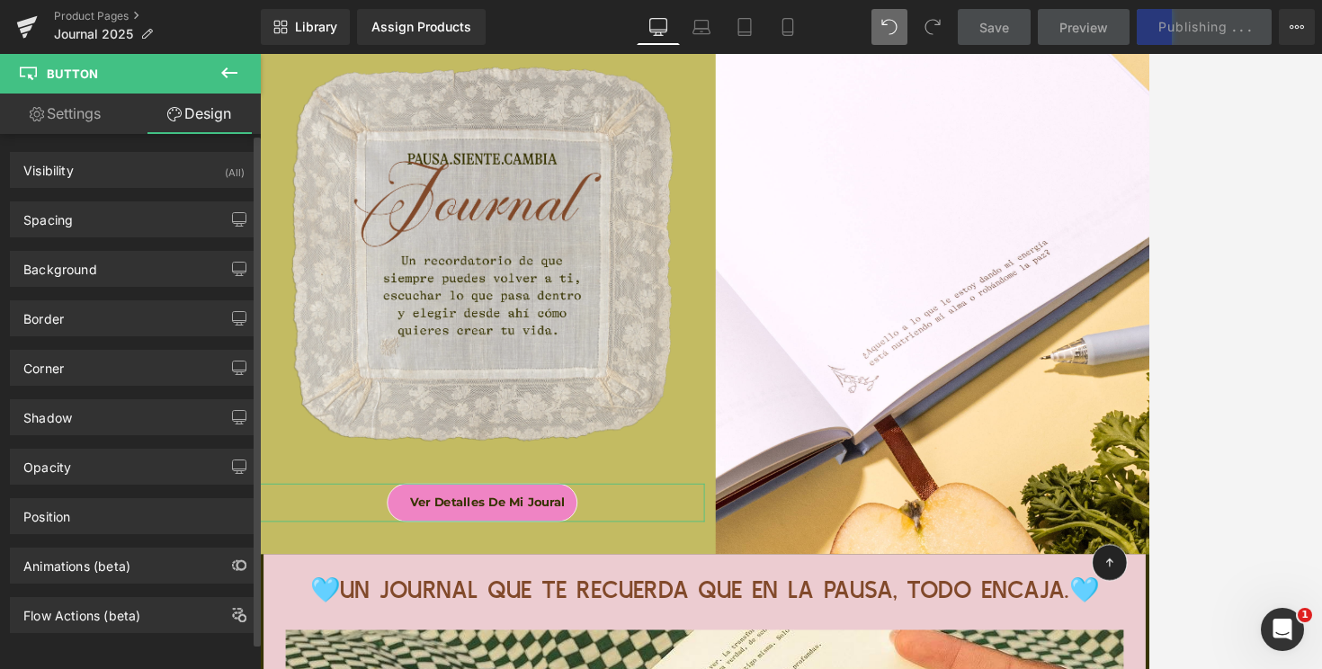
click at [127, 337] on div "Corner Corner Style Custom Custom Setup Global Style Custom Setup Global Style …" at bounding box center [134, 360] width 269 height 49
click at [127, 323] on div "Border" at bounding box center [134, 318] width 246 height 34
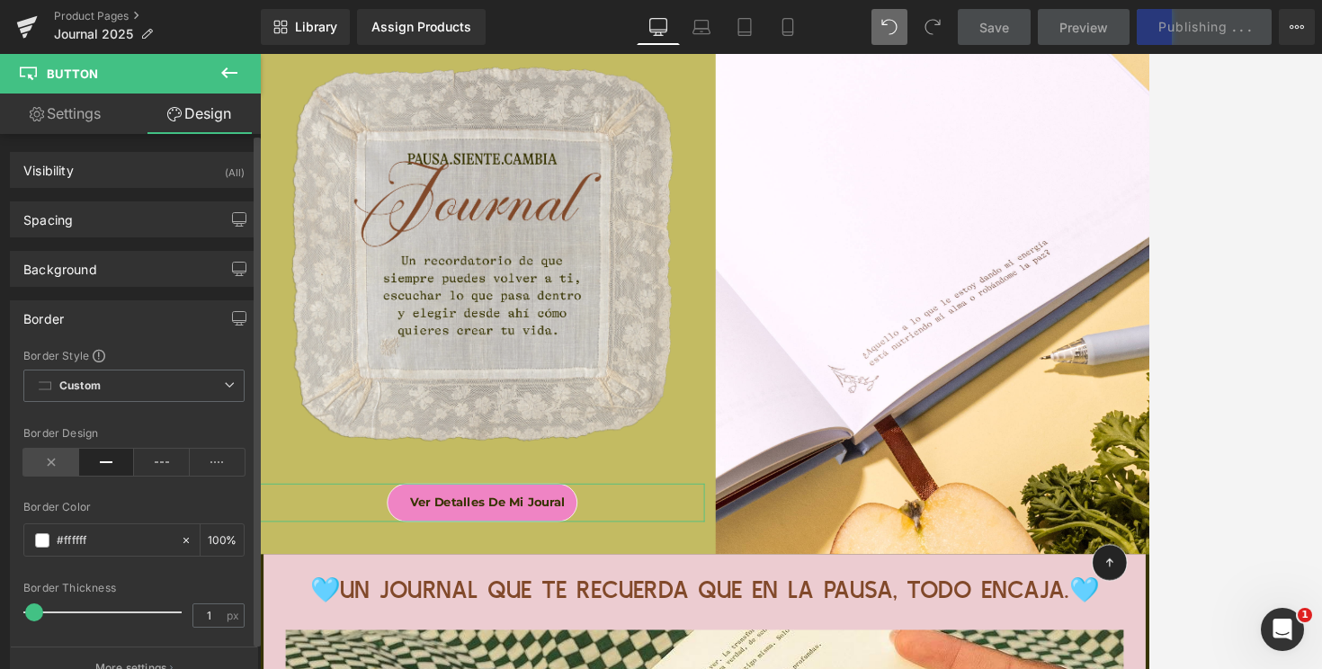
click at [64, 463] on icon at bounding box center [51, 462] width 56 height 27
click at [239, 66] on icon at bounding box center [230, 73] width 22 height 22
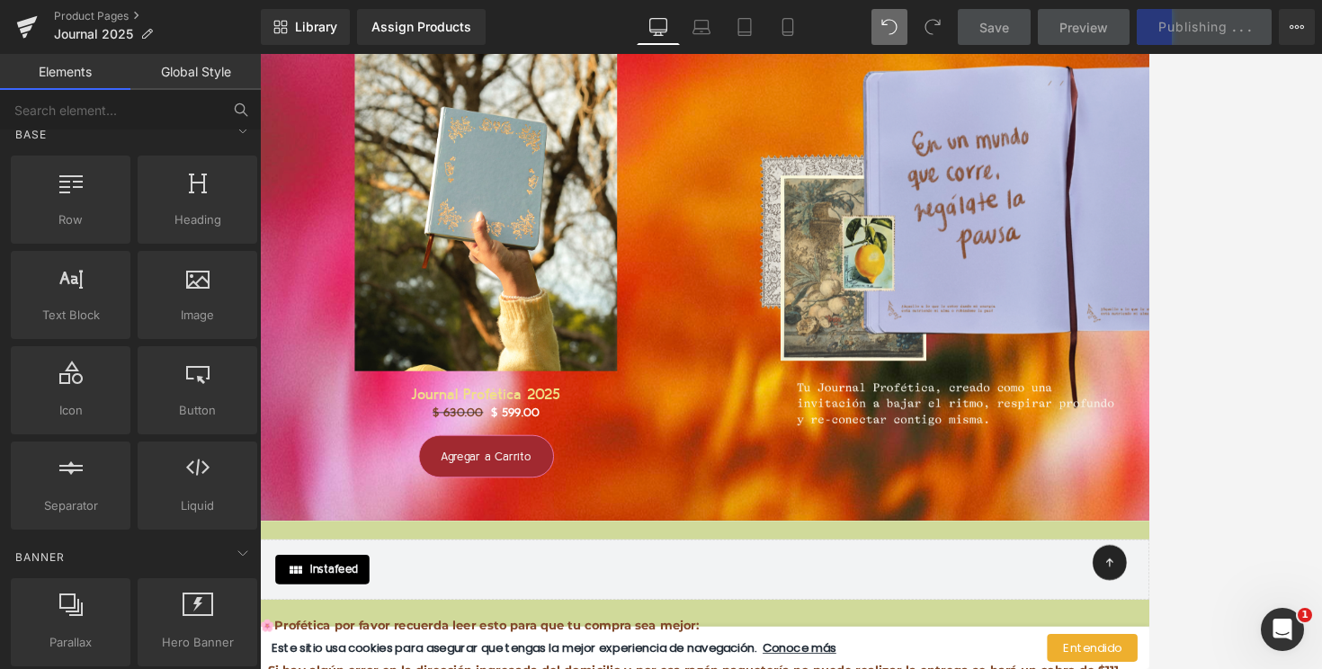
scroll to position [17641, 0]
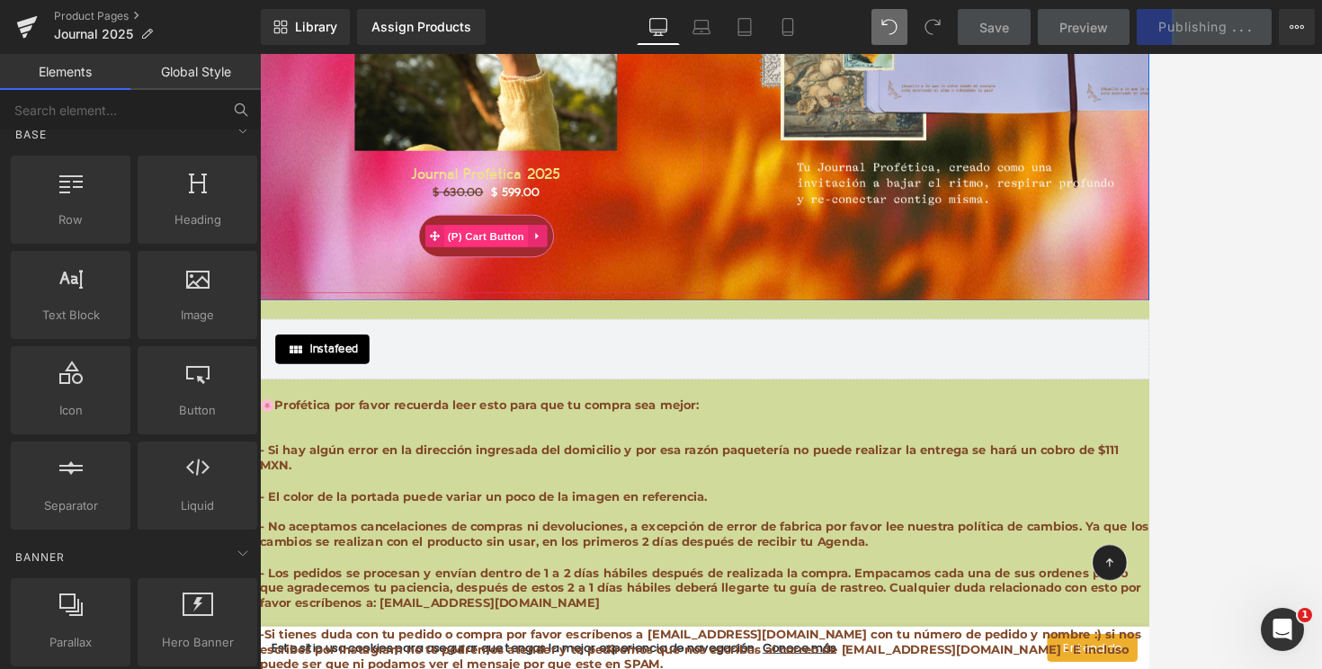
click at [536, 273] on span "(P) Cart Button" at bounding box center [536, 277] width 103 height 27
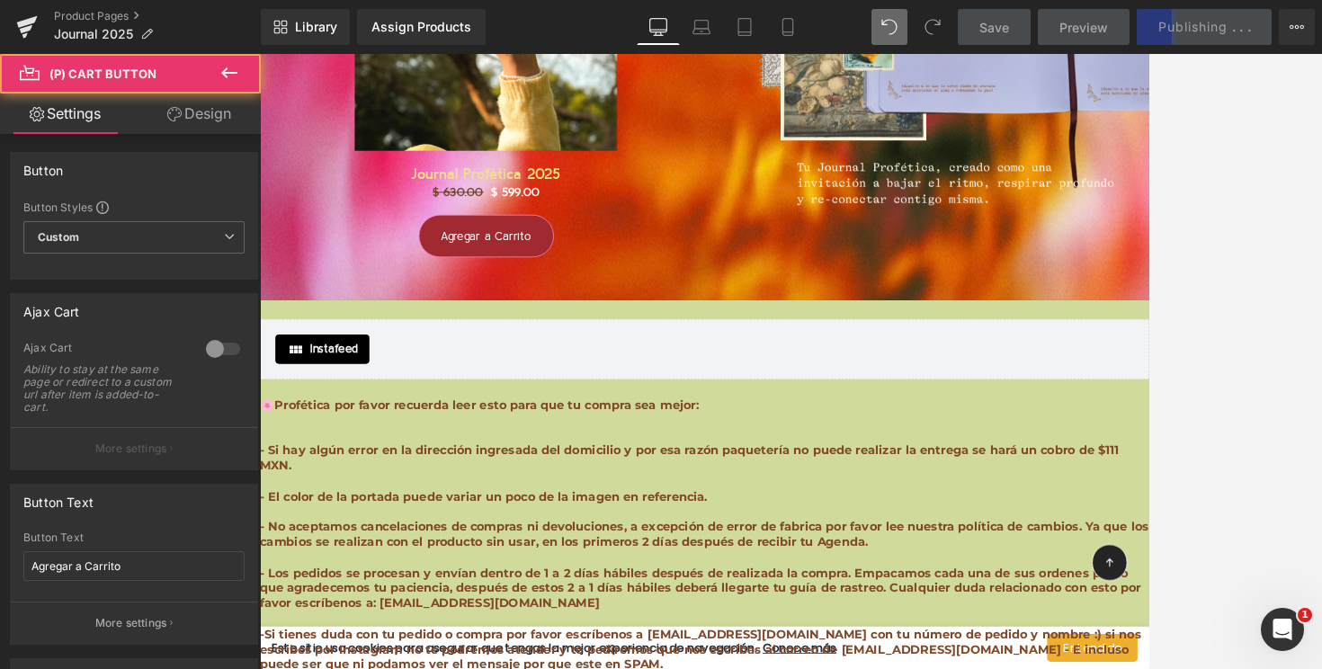
click at [213, 113] on link "Design" at bounding box center [199, 114] width 130 height 40
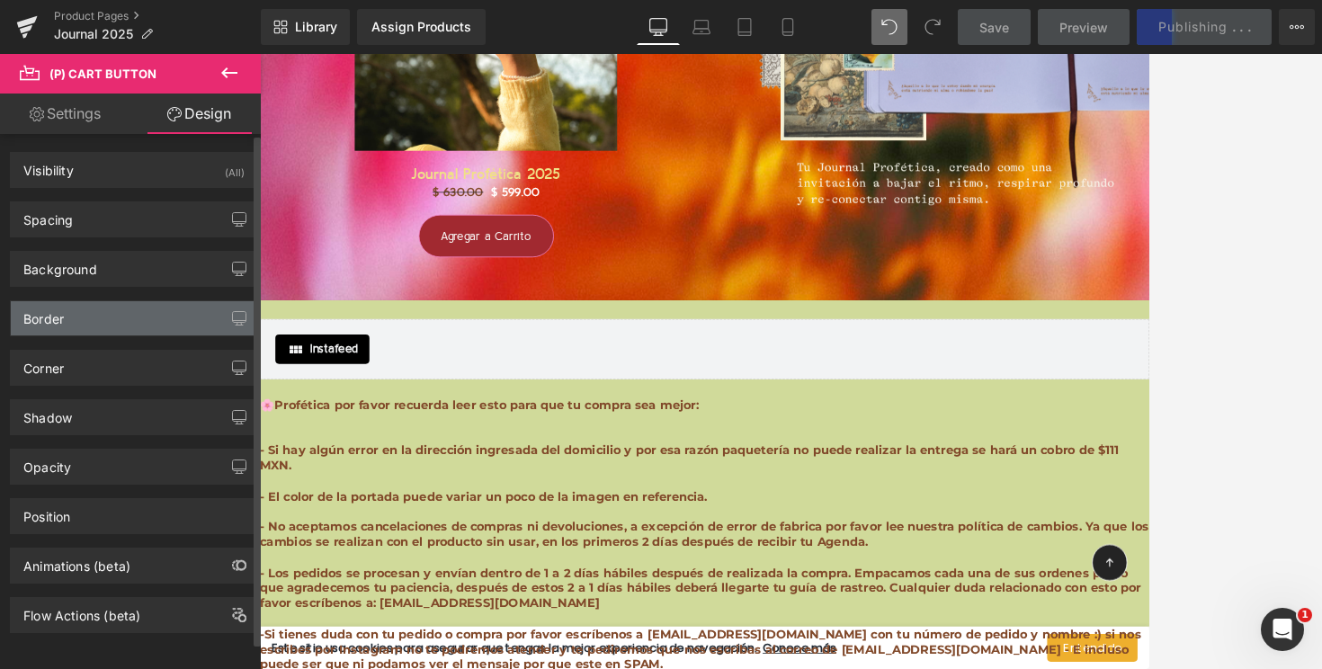
click at [130, 324] on div "Border" at bounding box center [134, 318] width 246 height 34
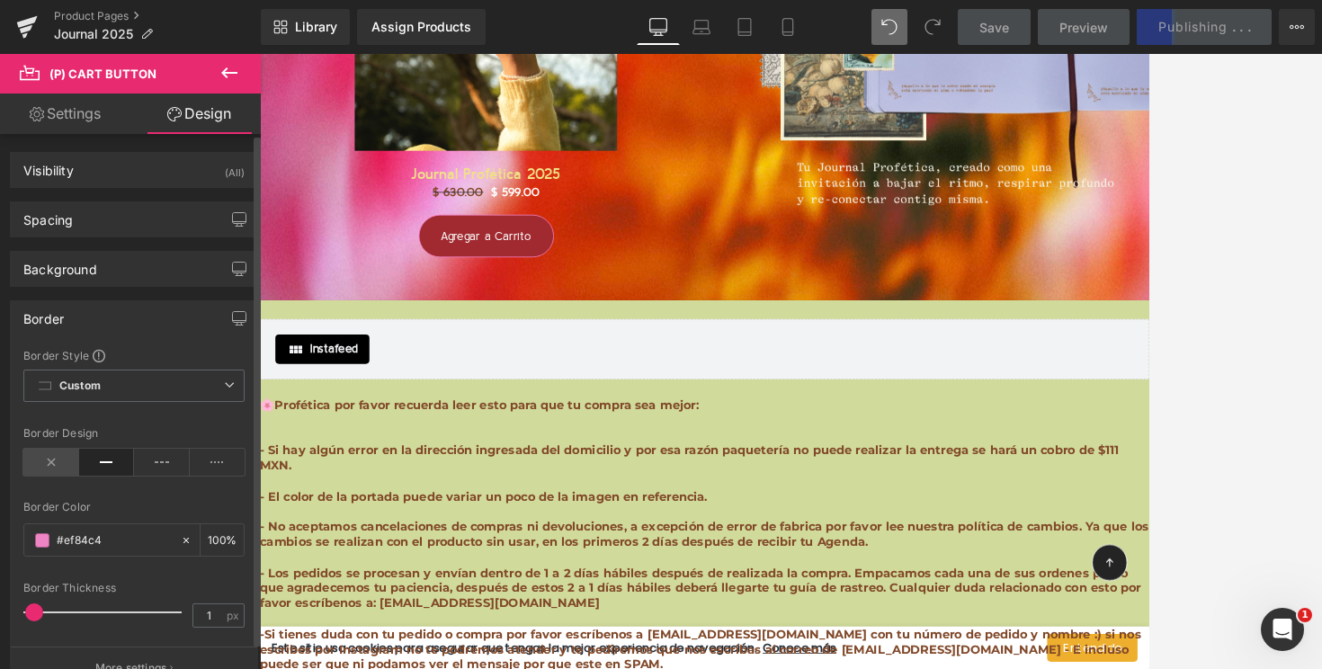
click at [55, 467] on icon at bounding box center [51, 462] width 56 height 27
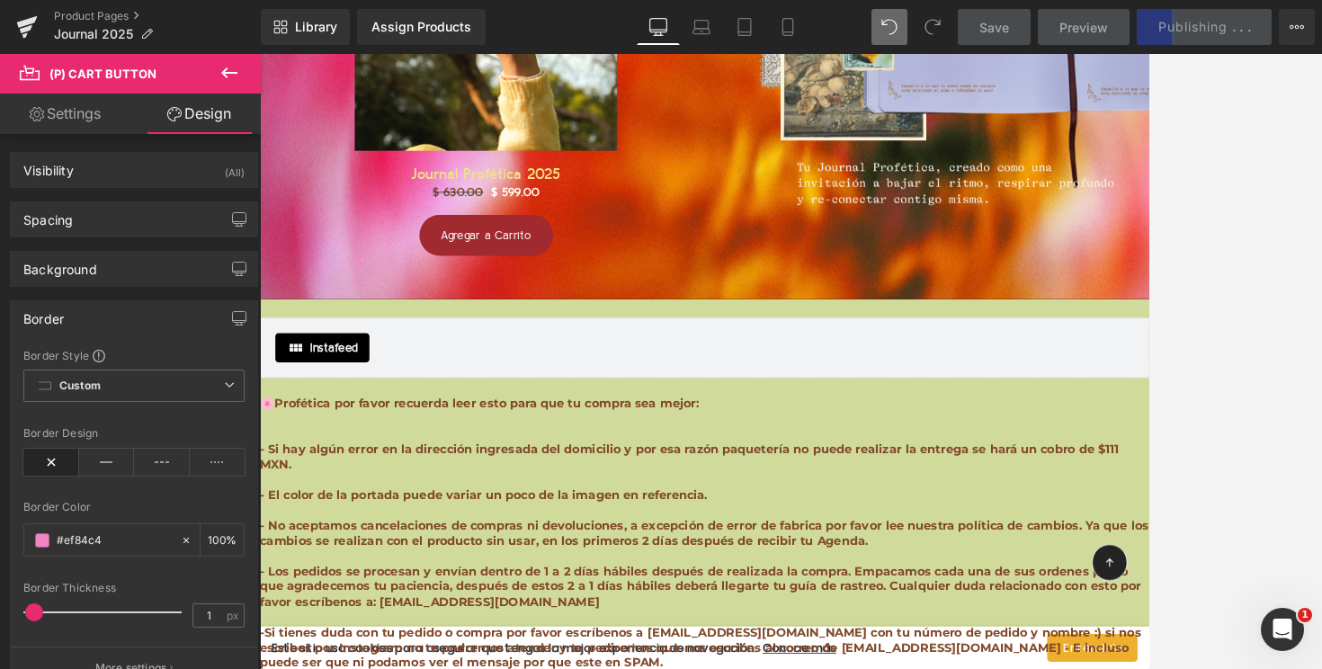
click at [84, 121] on link "Settings" at bounding box center [65, 114] width 130 height 40
type input "100"
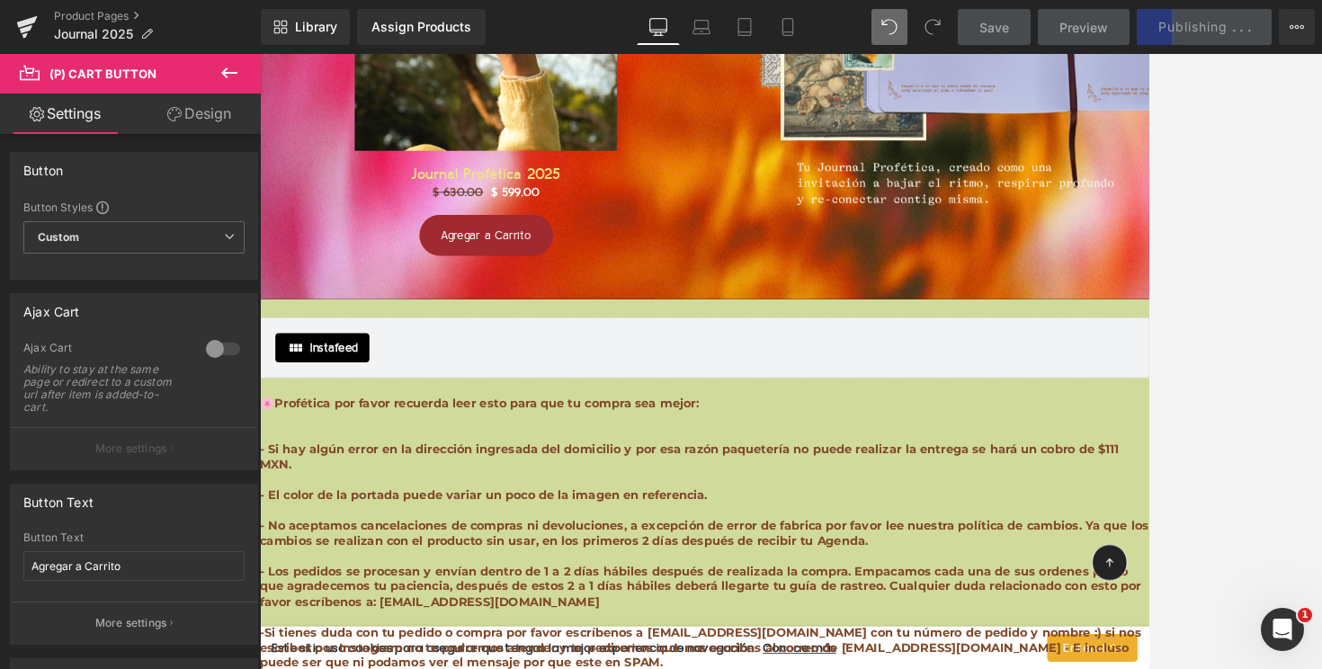
click at [157, 124] on link "Design" at bounding box center [199, 114] width 130 height 40
type input "100"
type input "0"
